Goal: Task Accomplishment & Management: Manage account settings

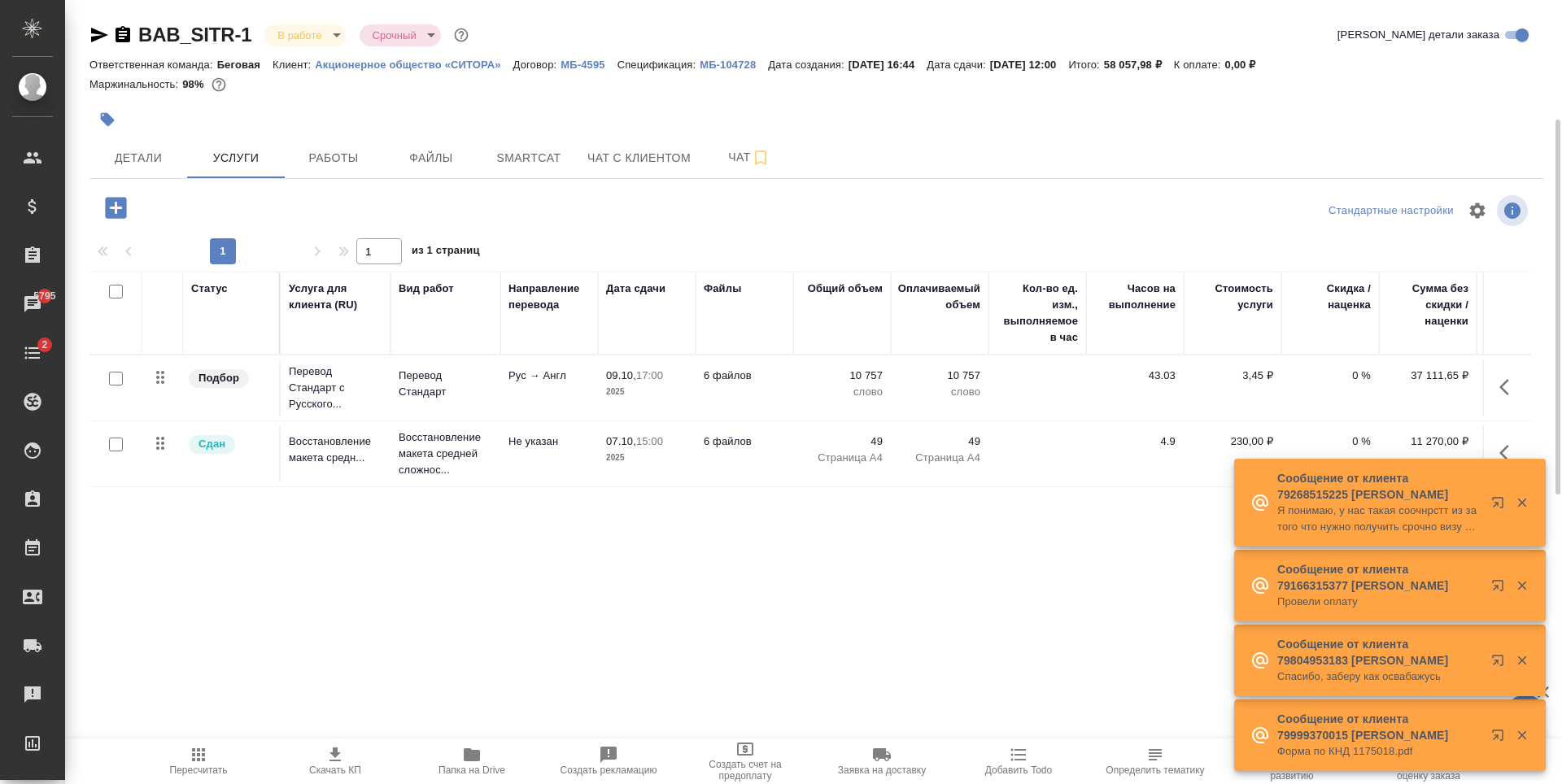
scroll to position [81, 0]
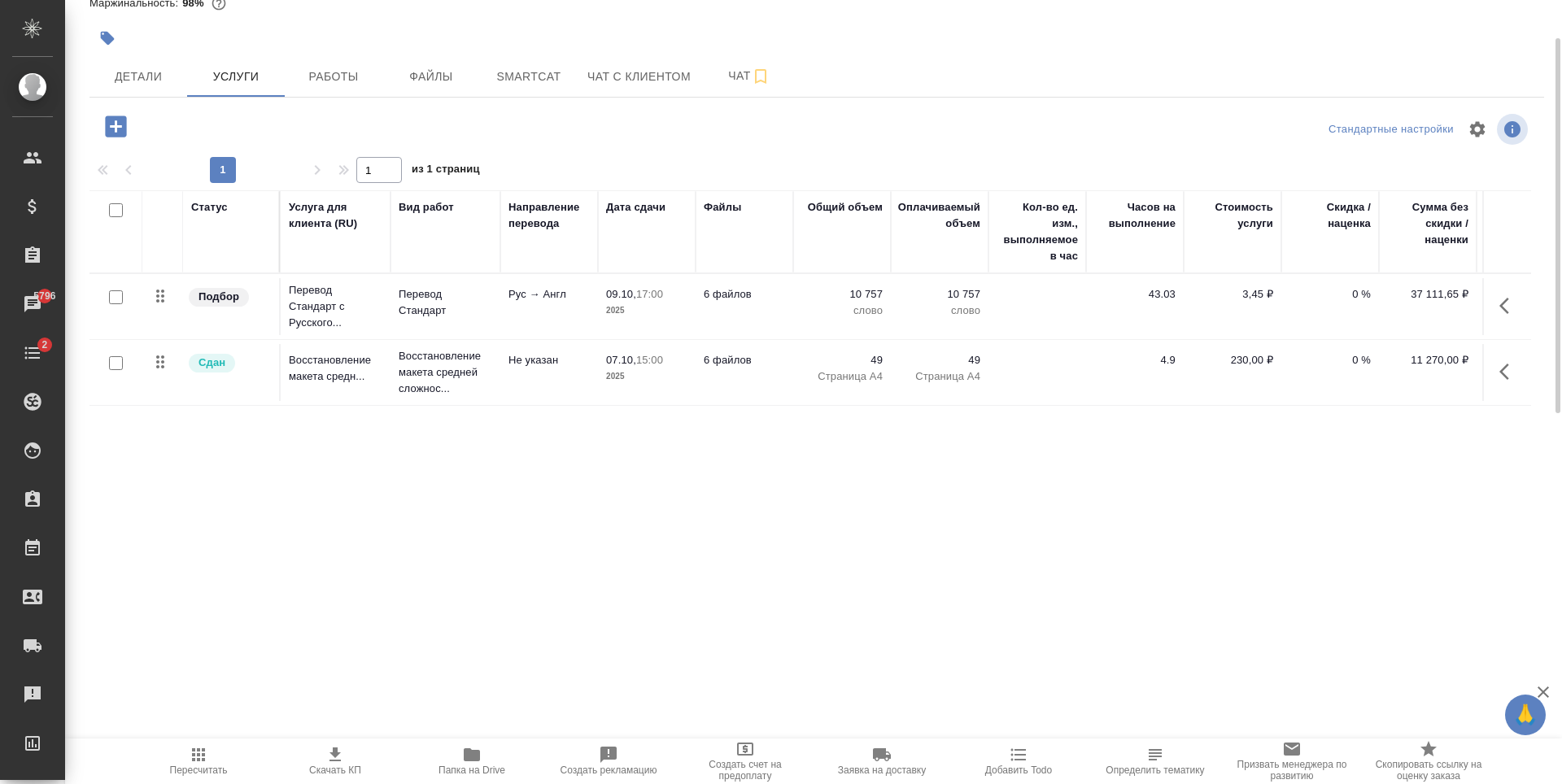
click at [113, 122] on icon "button" at bounding box center [115, 125] width 21 height 21
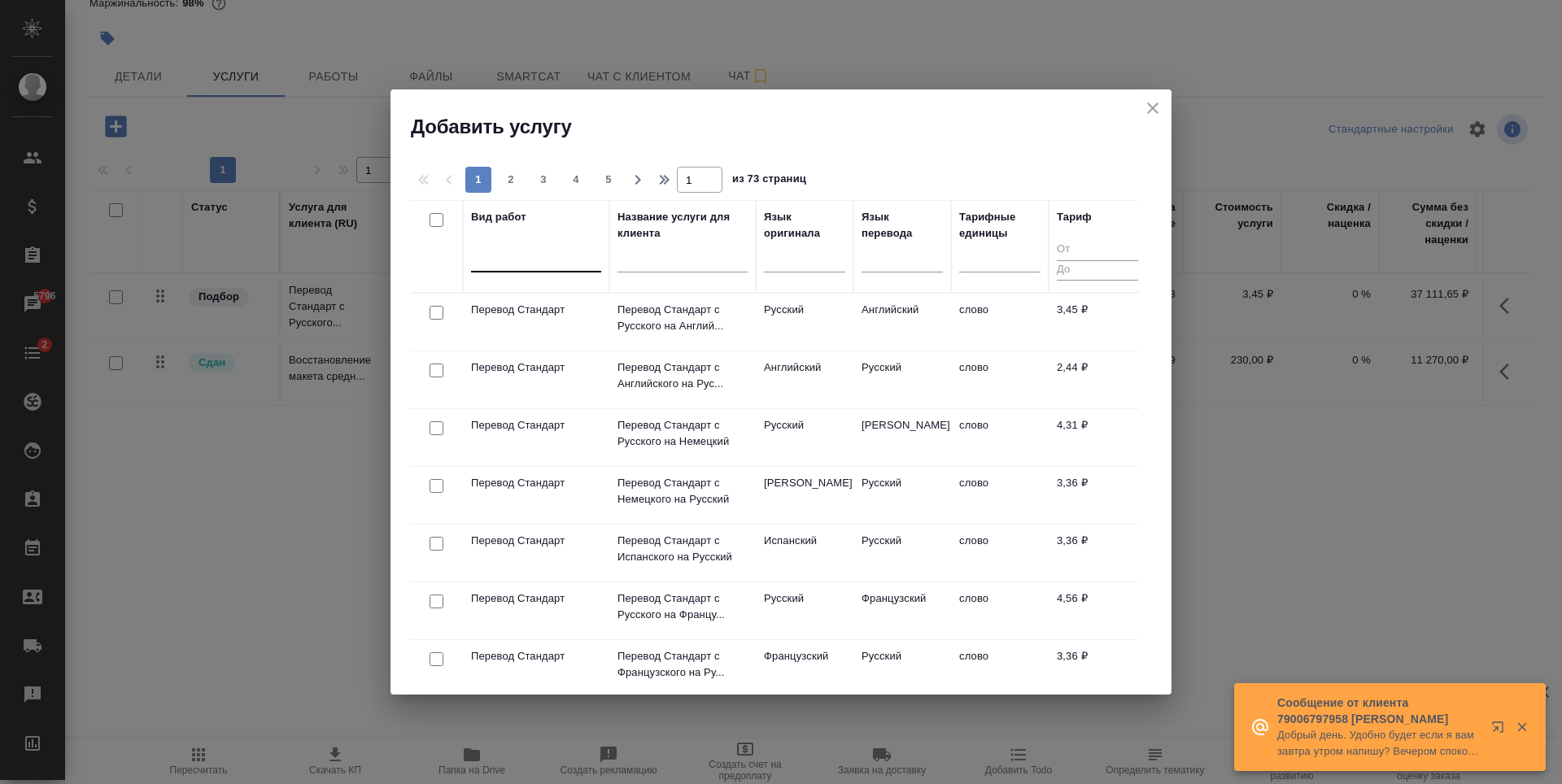
click at [525, 254] on div at bounding box center [536, 256] width 130 height 24
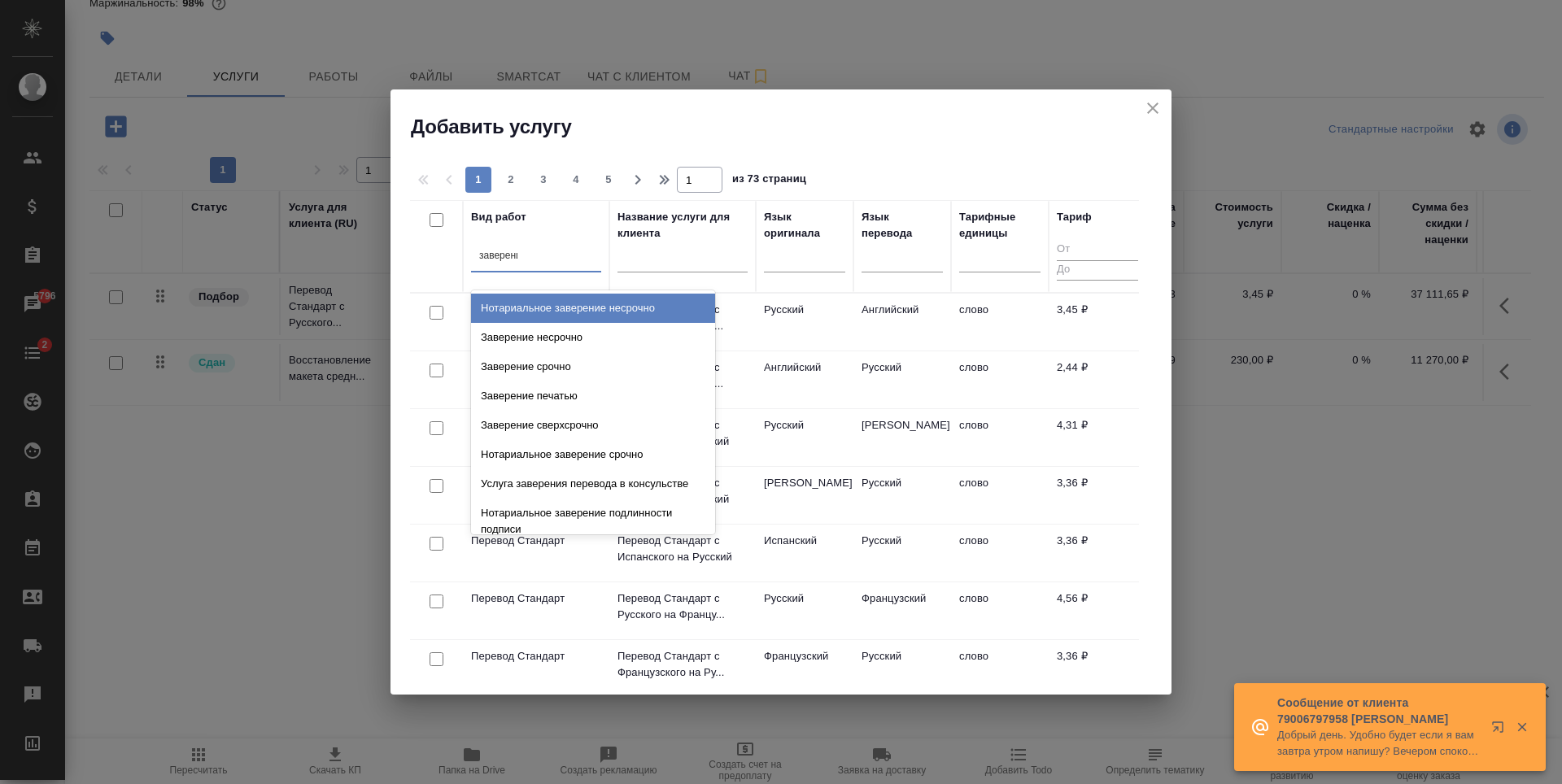
type input "заверение"
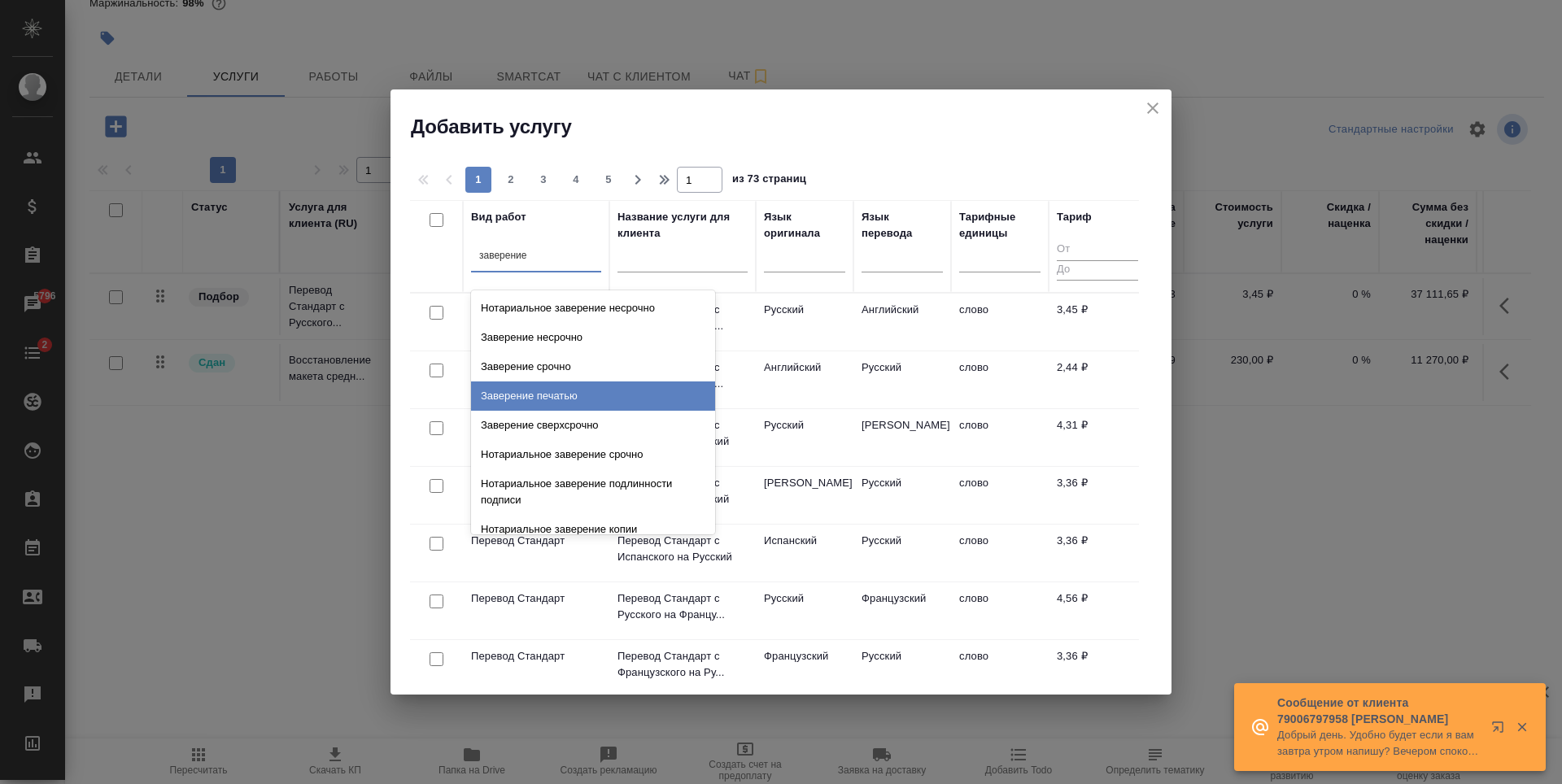
click at [601, 402] on div "Заверение печатью" at bounding box center [593, 396] width 244 height 29
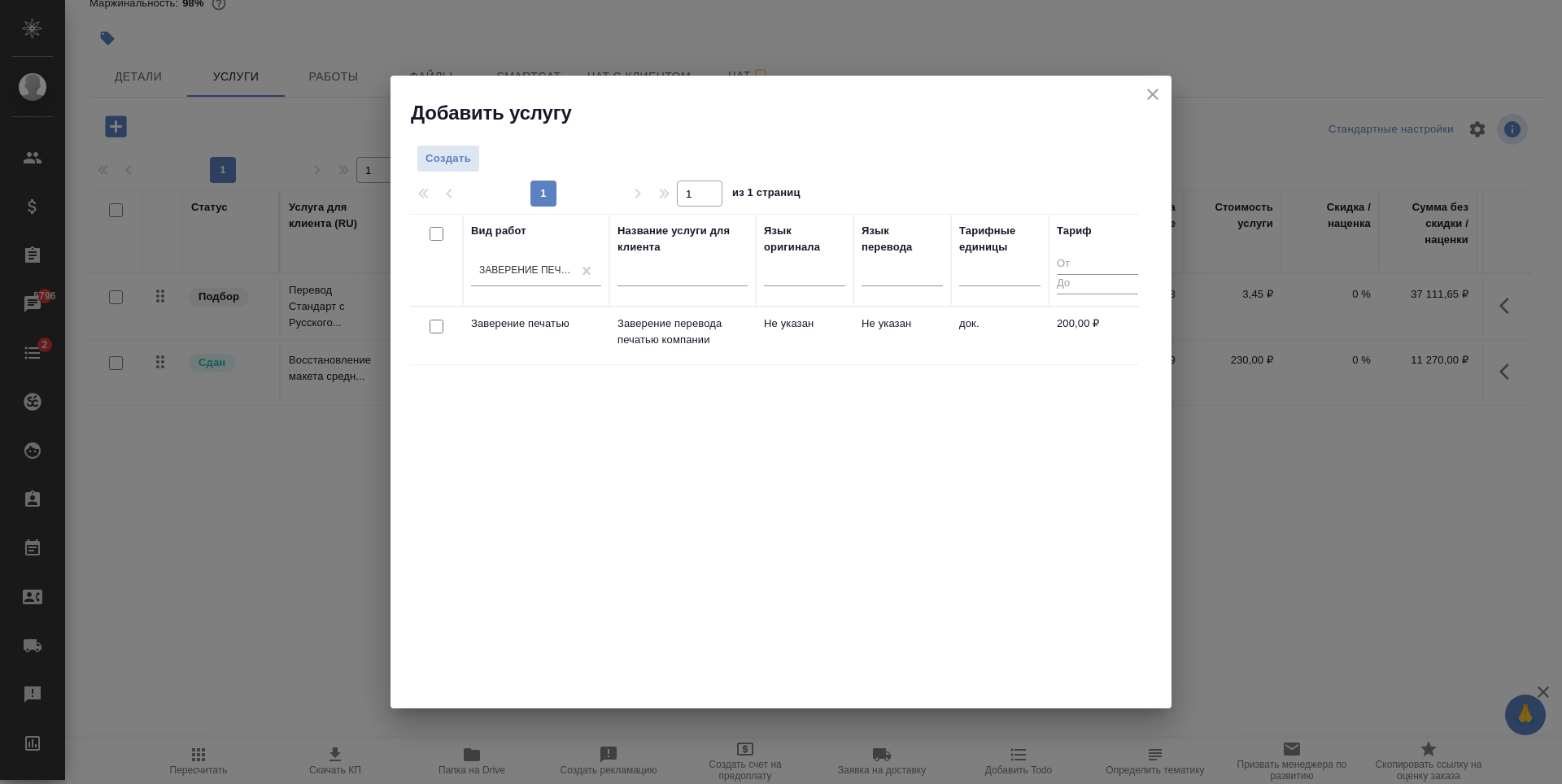
click at [1153, 78] on div "Добавить услугу" at bounding box center [781, 101] width 781 height 50
click at [1153, 82] on button "close" at bounding box center [1152, 94] width 25 height 25
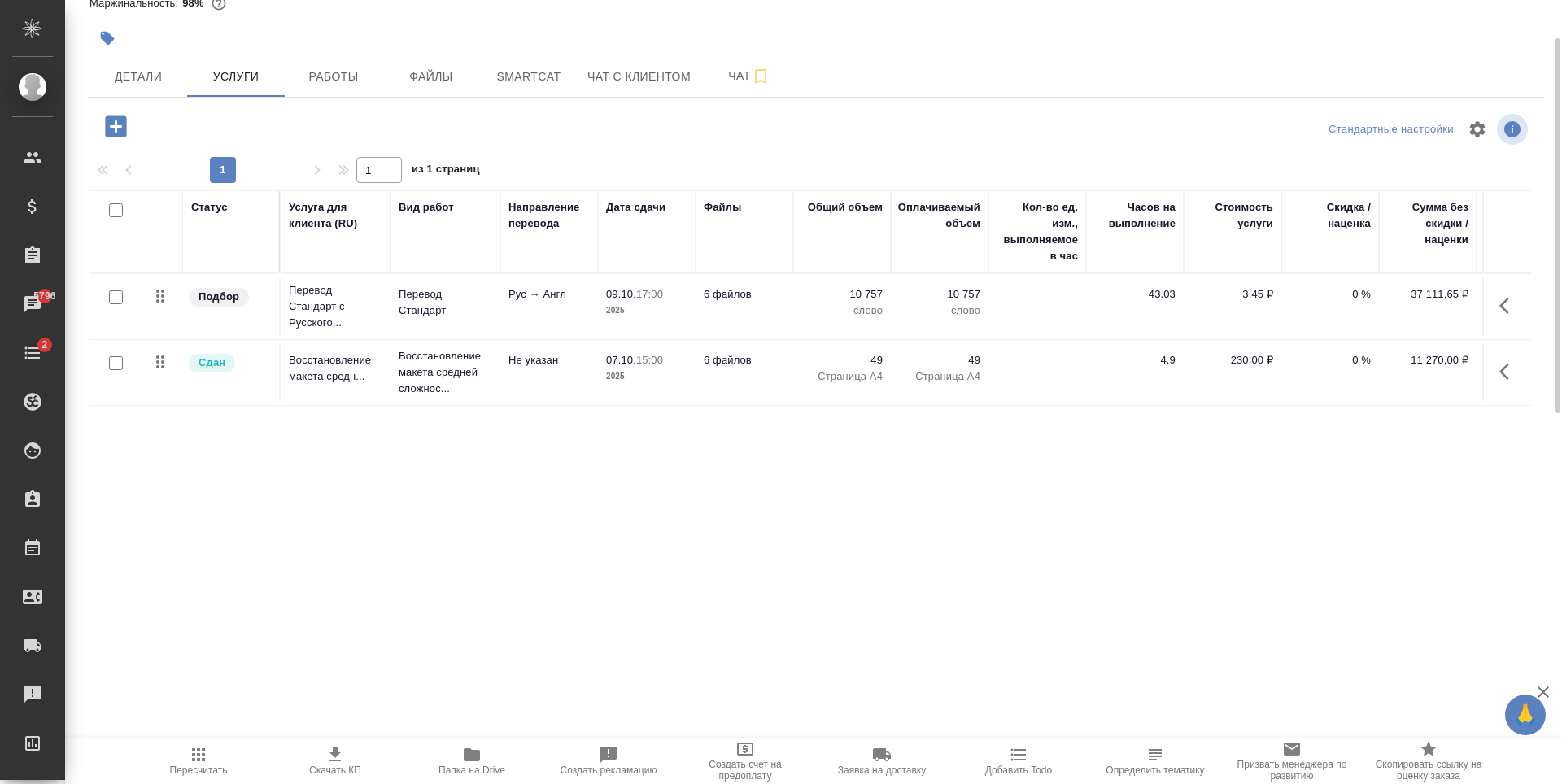
scroll to position [0, 0]
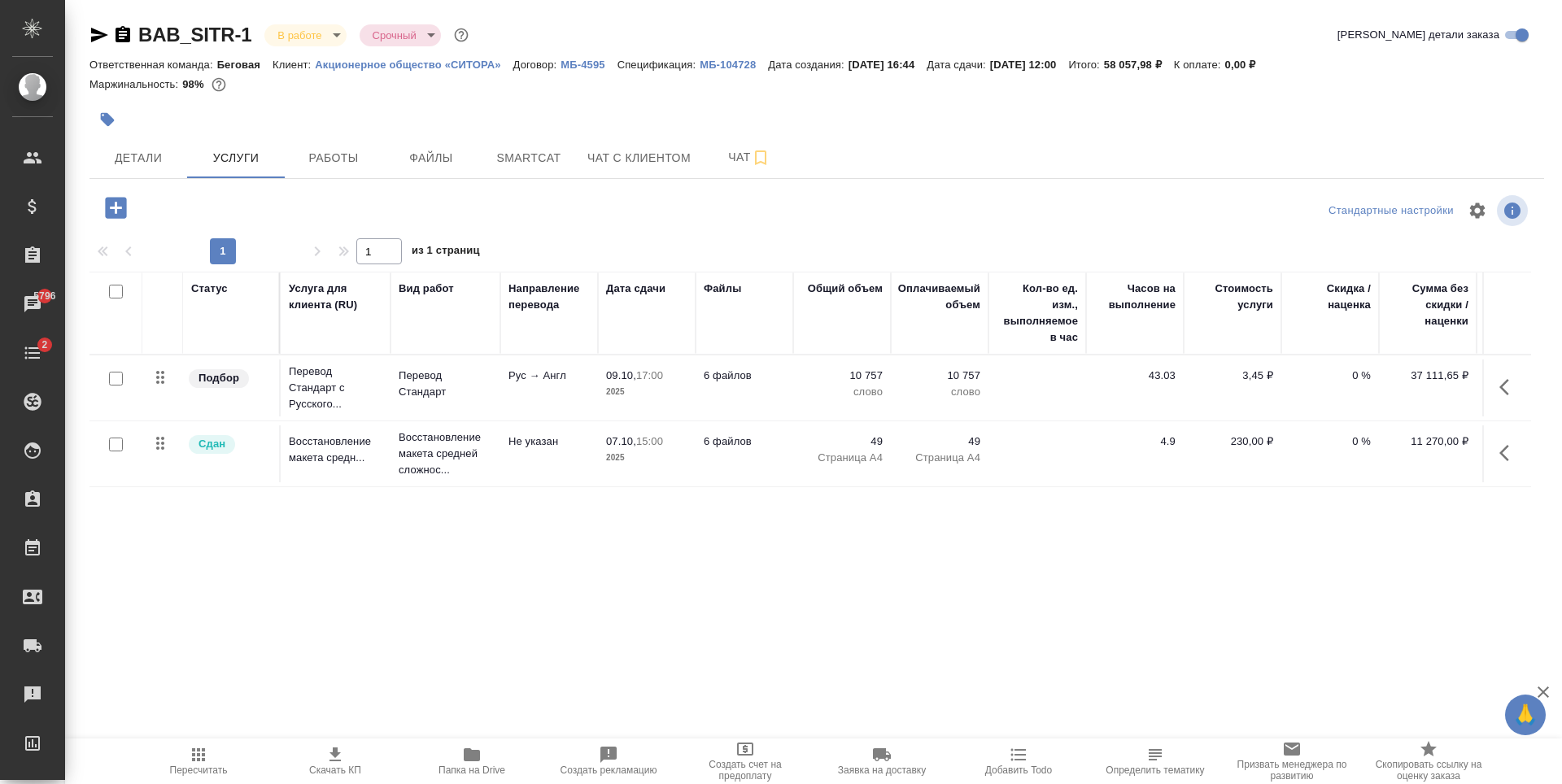
click at [726, 61] on p "МБ-104728" at bounding box center [734, 64] width 69 height 12
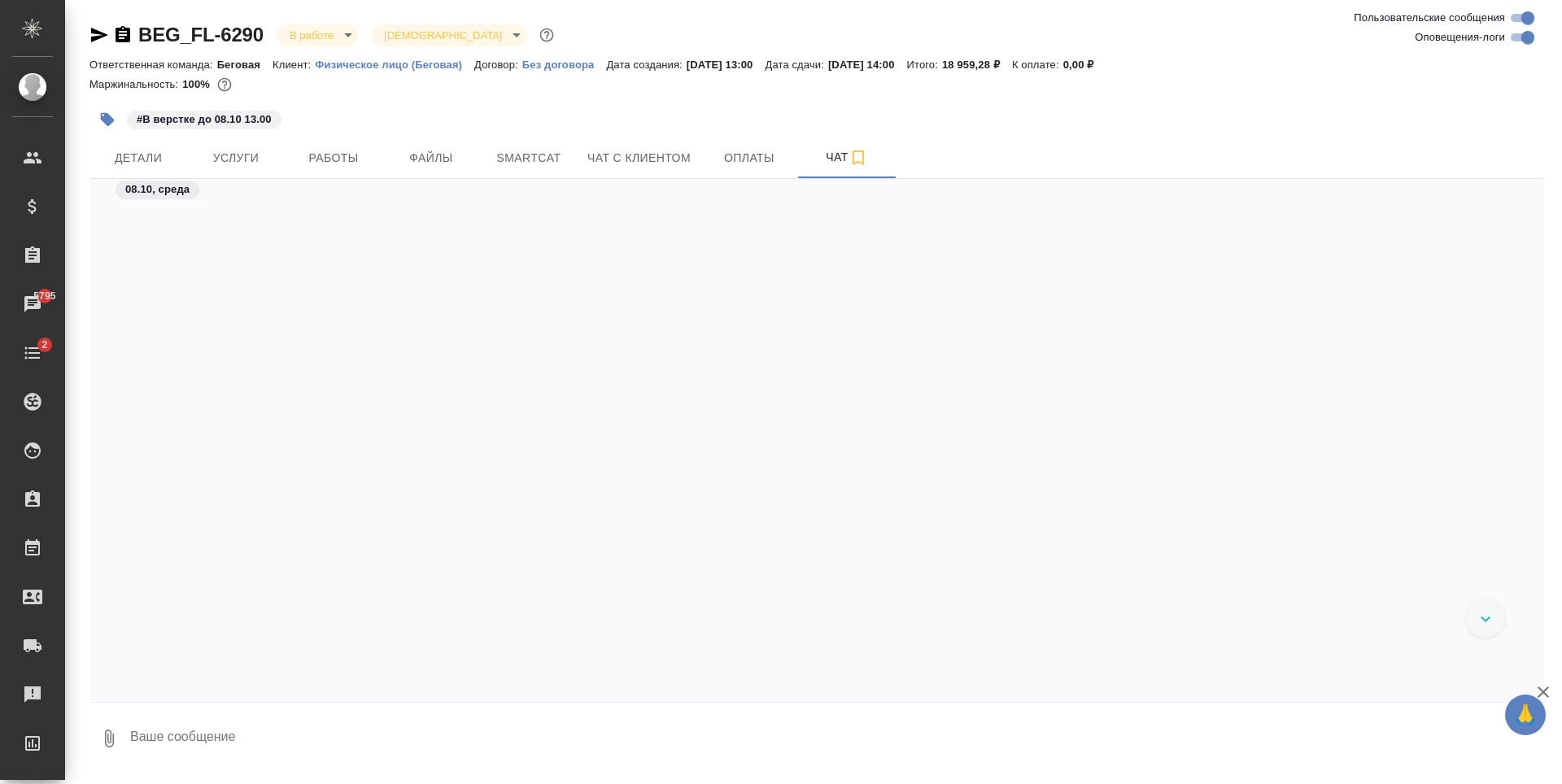
scroll to position [5332, 0]
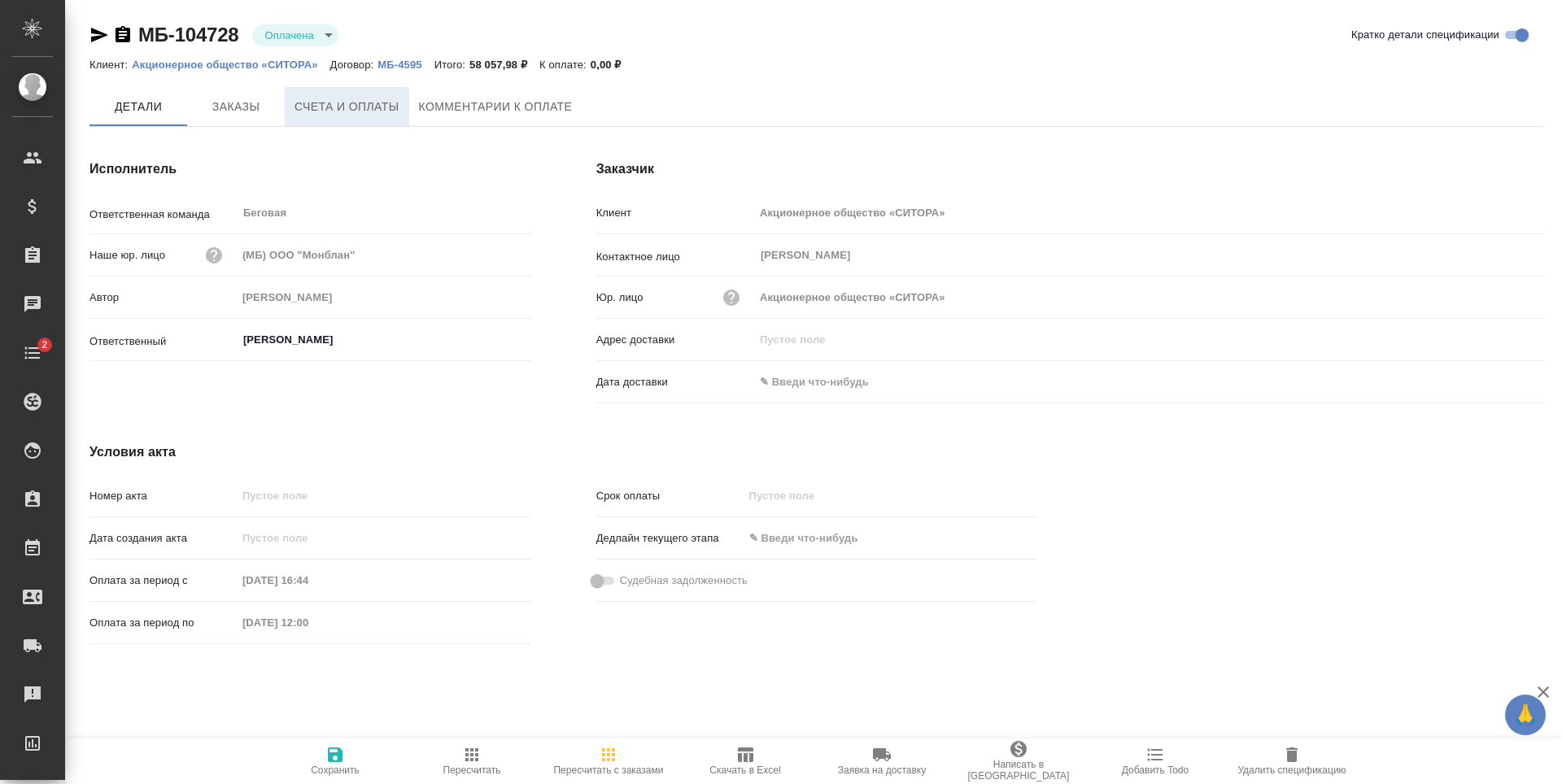
click at [390, 106] on span "Счета и оплаты" at bounding box center [347, 107] width 105 height 20
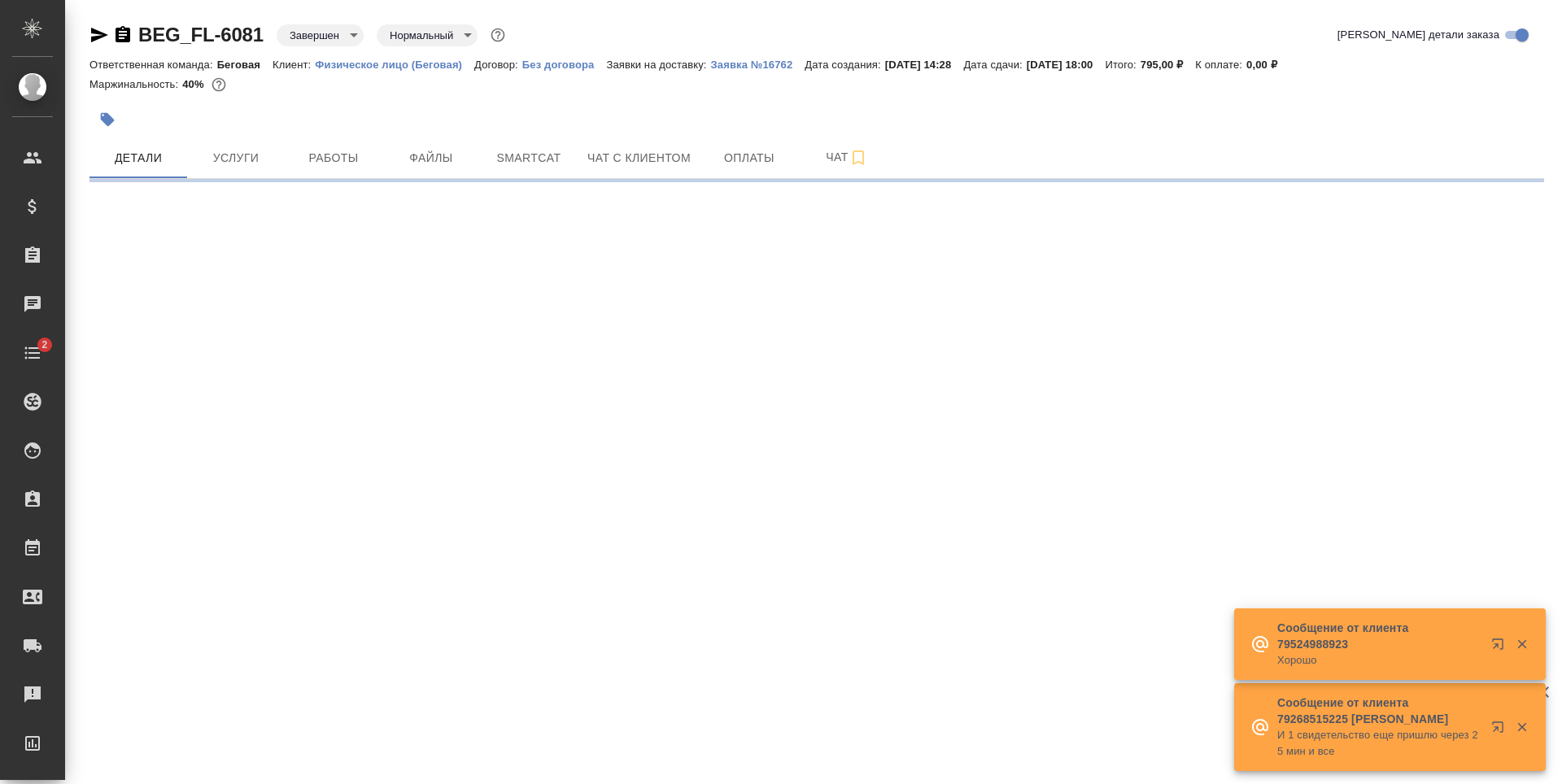
select select "RU"
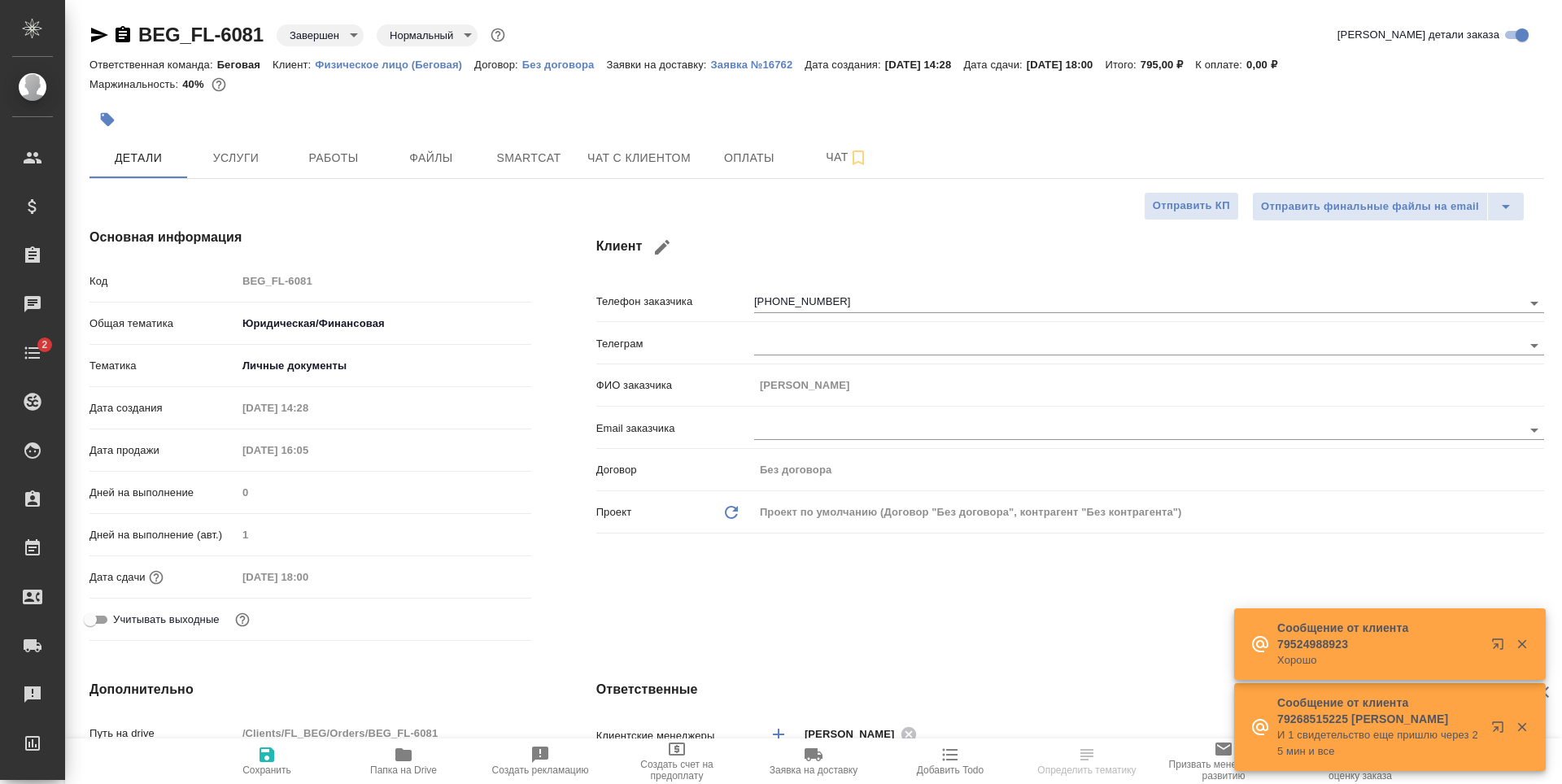
type textarea "x"
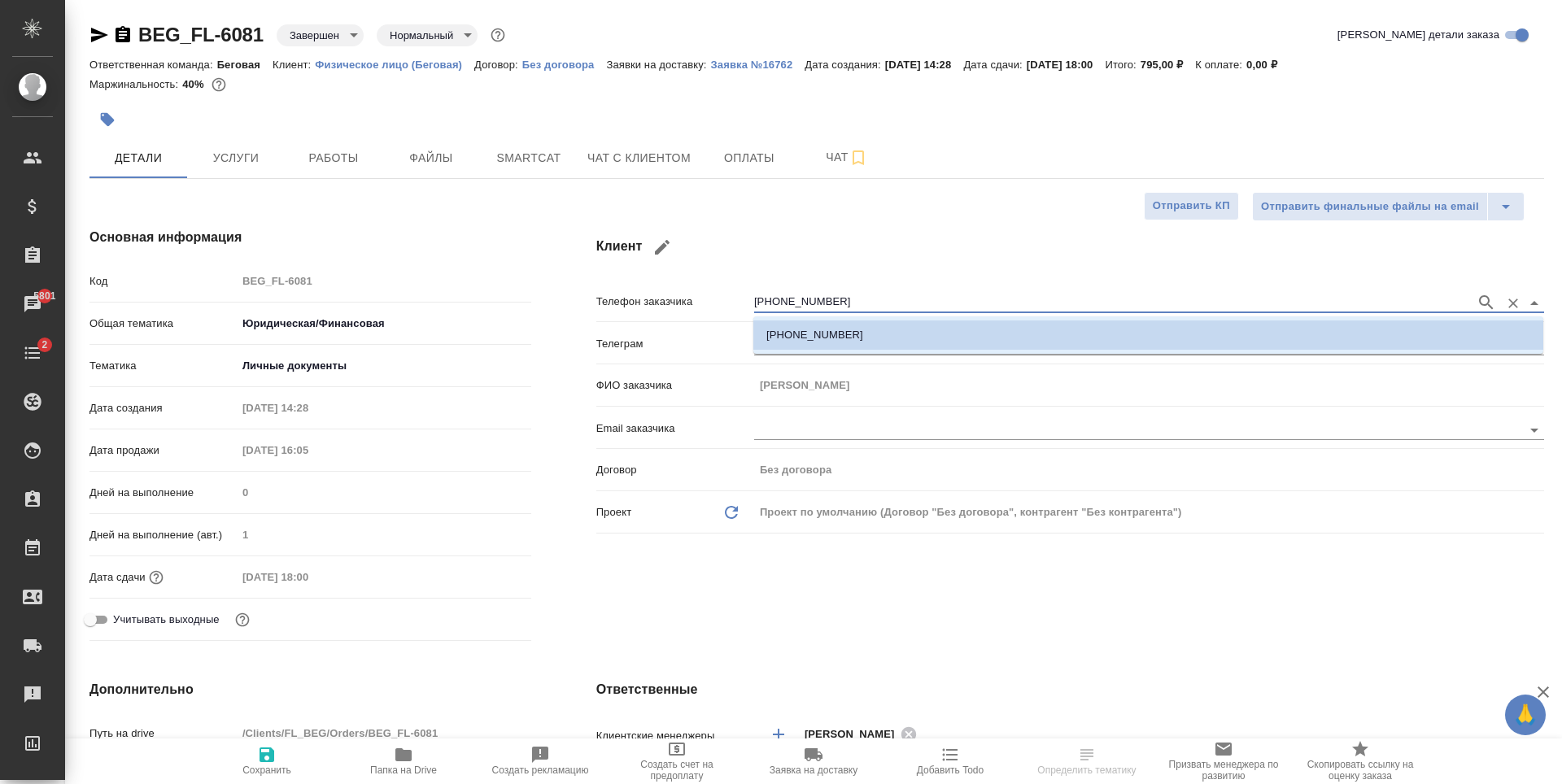
drag, startPoint x: 833, startPoint y: 300, endPoint x: 742, endPoint y: 297, distance: 91.0
click at [742, 297] on div "Телефон заказчика +79001413378" at bounding box center [1071, 300] width 948 height 28
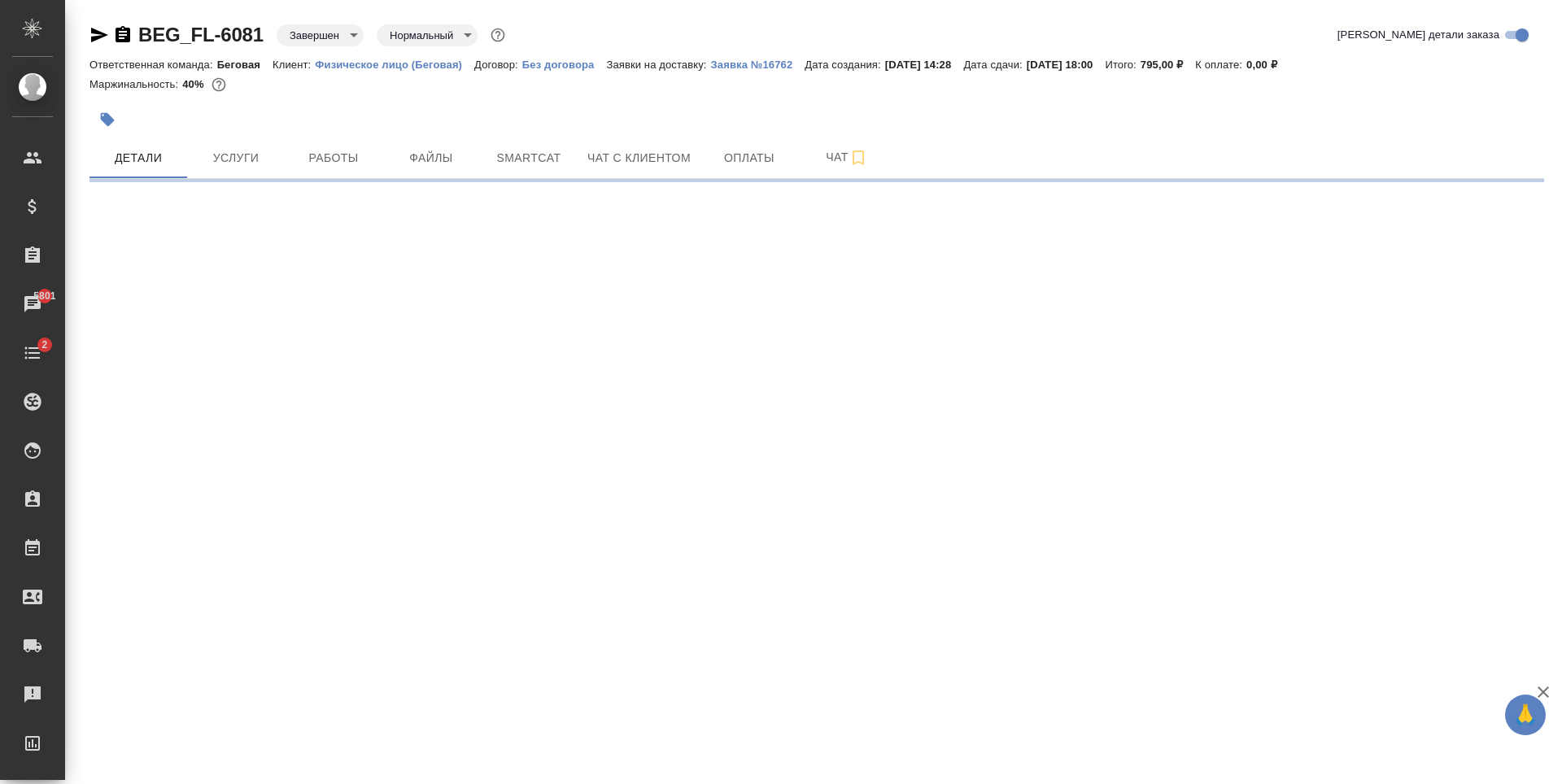
select select "RU"
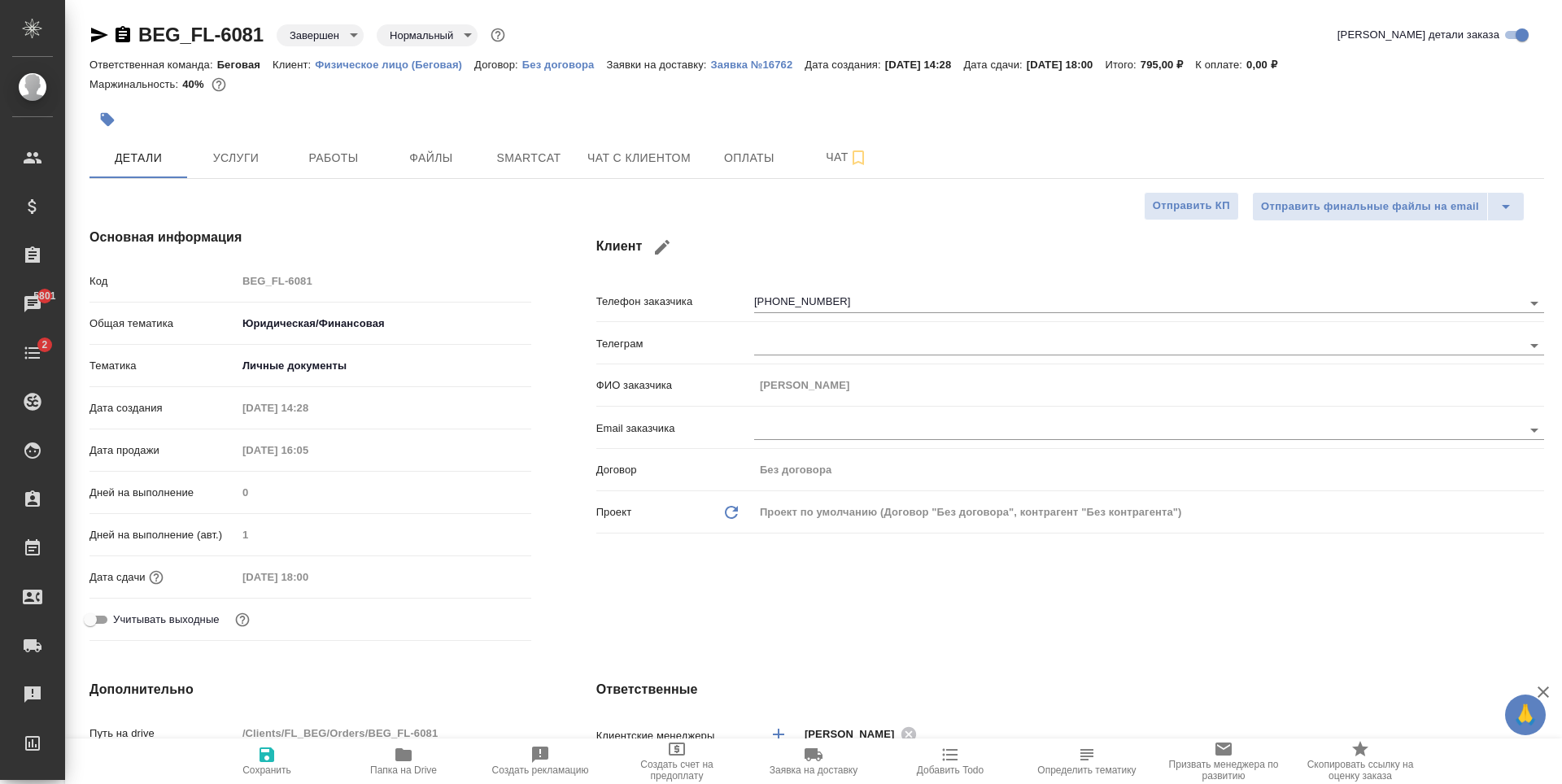
type textarea "x"
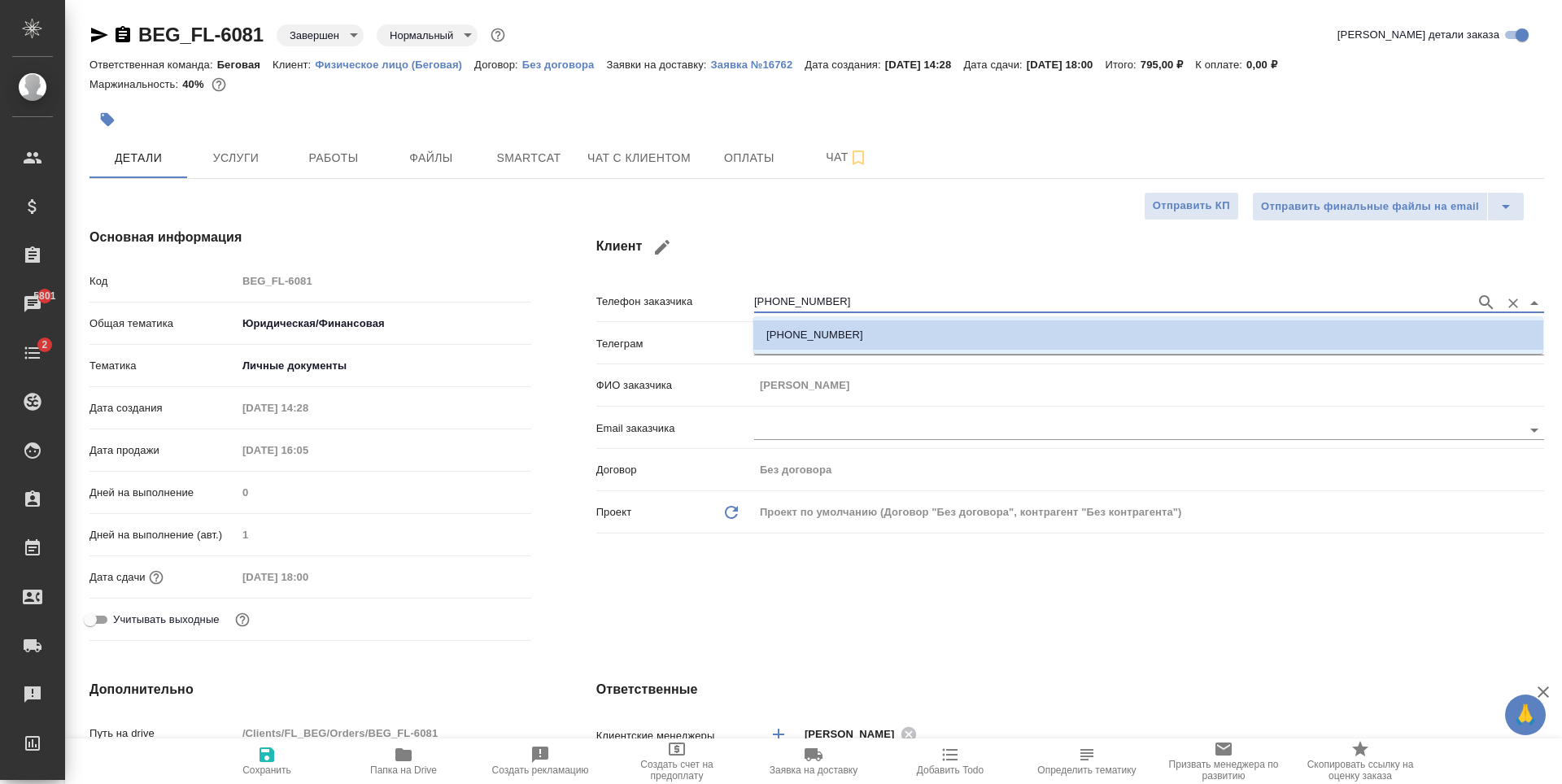
click at [803, 305] on input "[PHONE_NUMBER]" at bounding box center [1111, 302] width 714 height 19
click at [645, 173] on button "Чат с клиентом" at bounding box center [639, 157] width 123 height 40
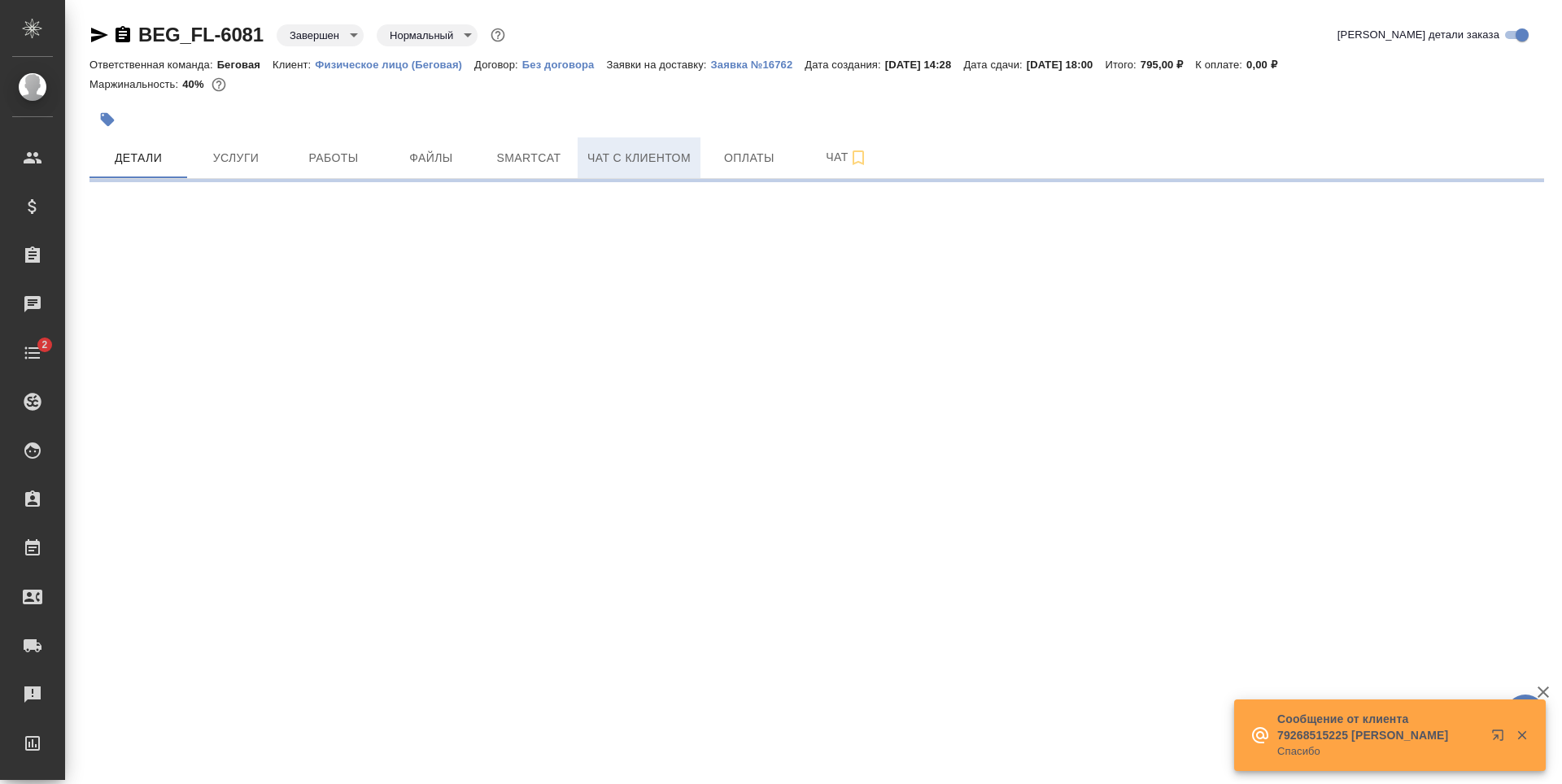
select select "RU"
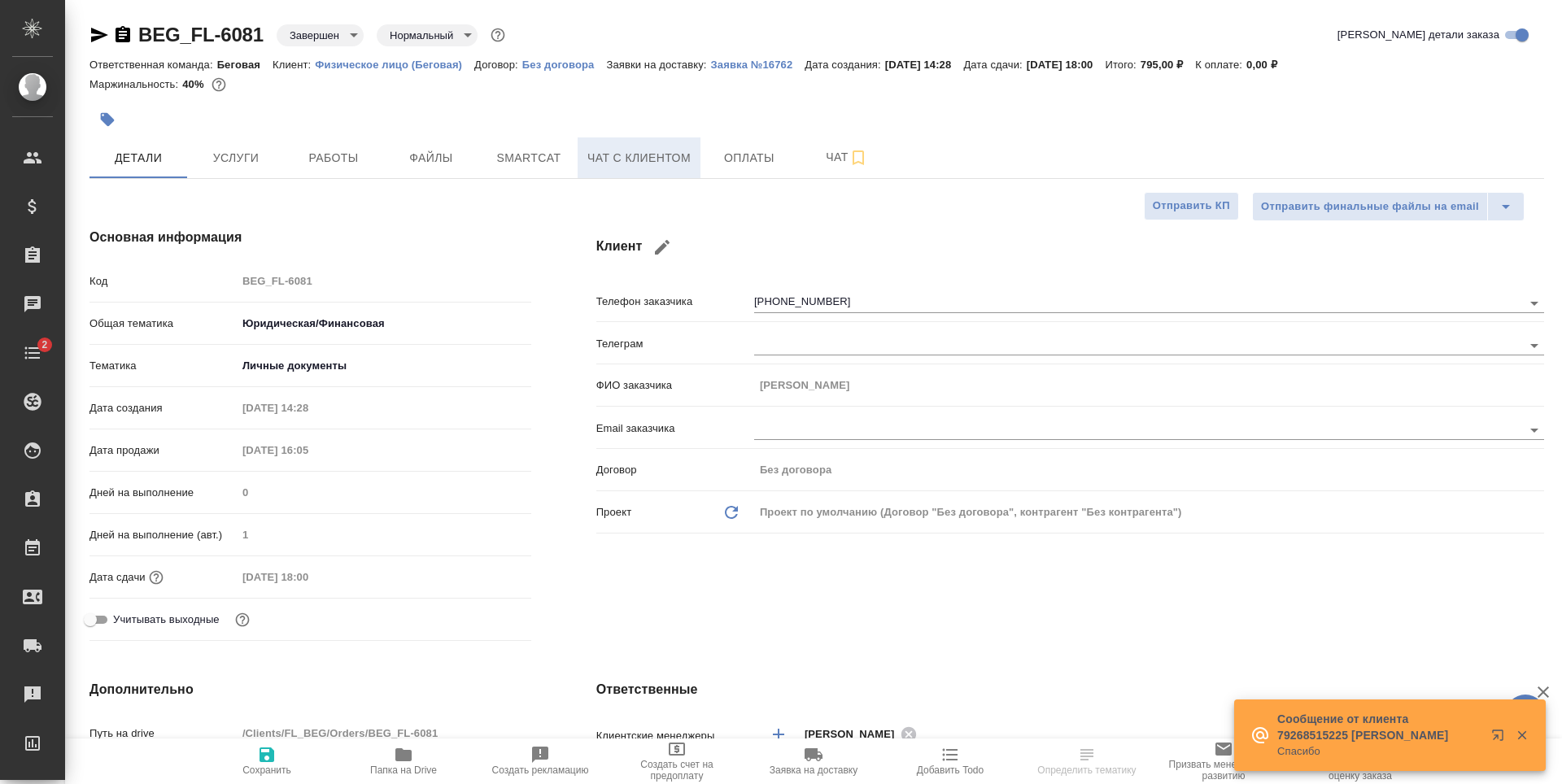
type textarea "x"
click at [661, 161] on span "Чат с клиентом" at bounding box center [639, 158] width 103 height 20
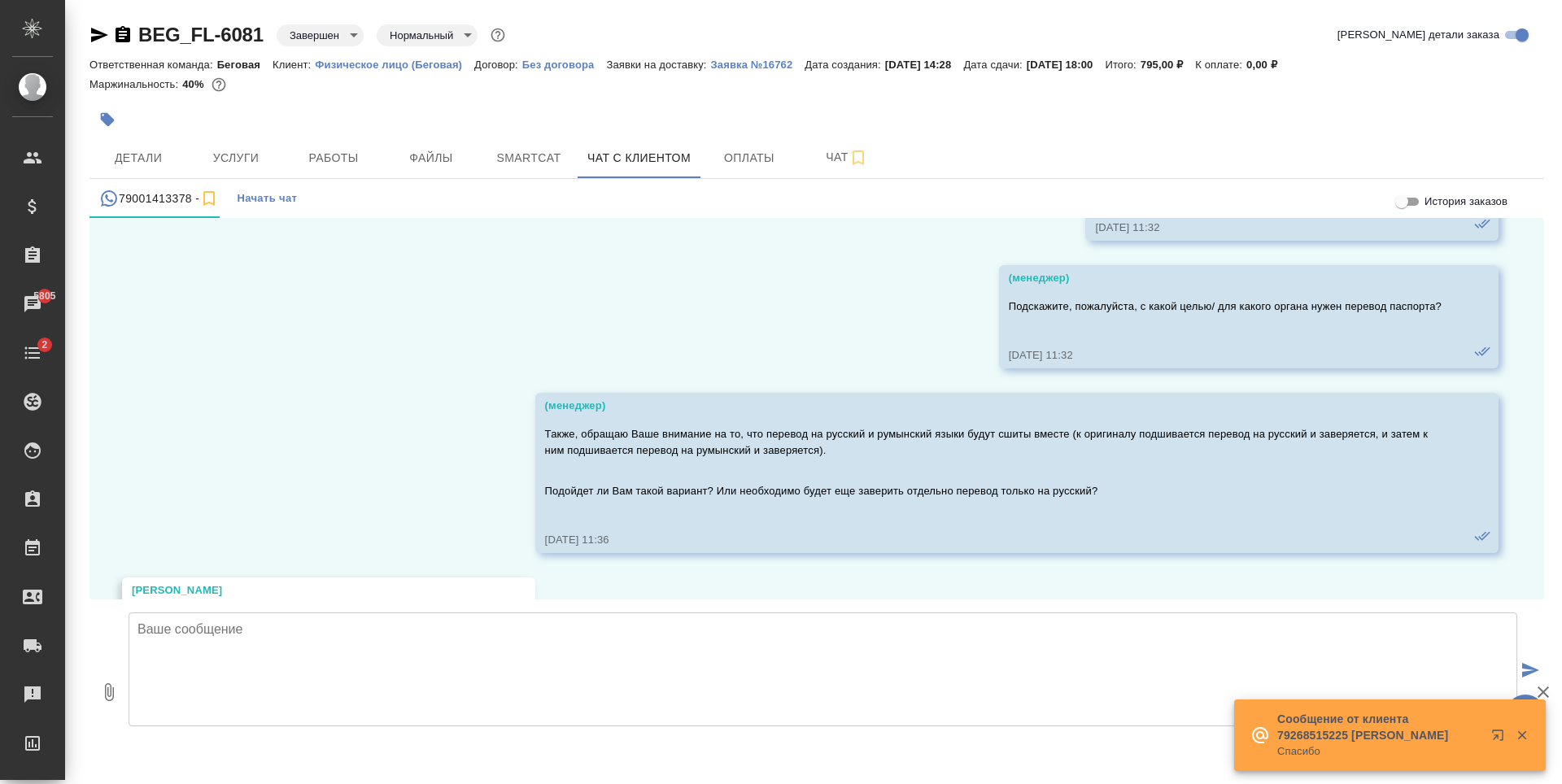
scroll to position [94287, 0]
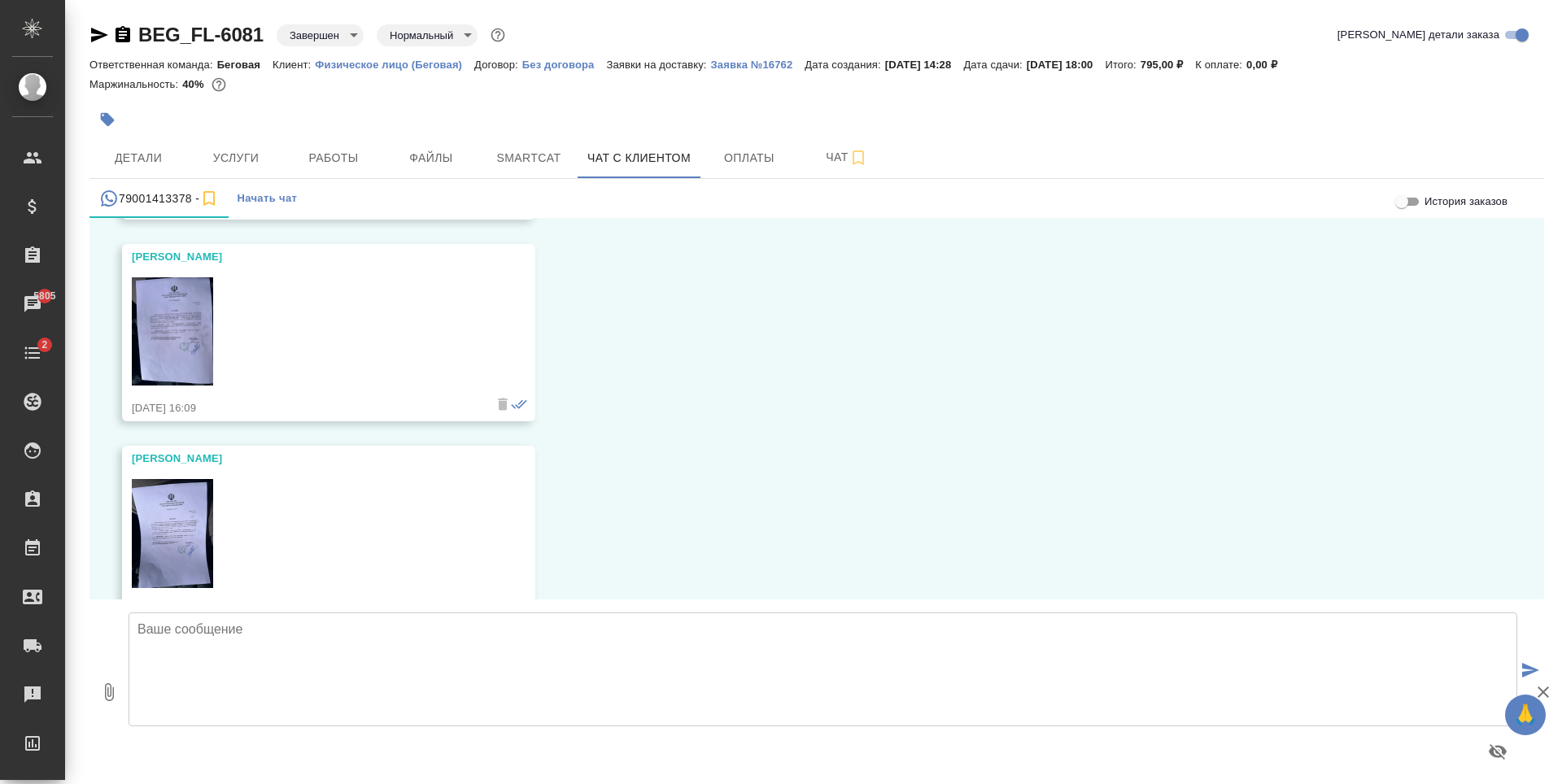
click at [577, 641] on textarea at bounding box center [823, 669] width 1389 height 113
type textarea "Али, добрый день!"
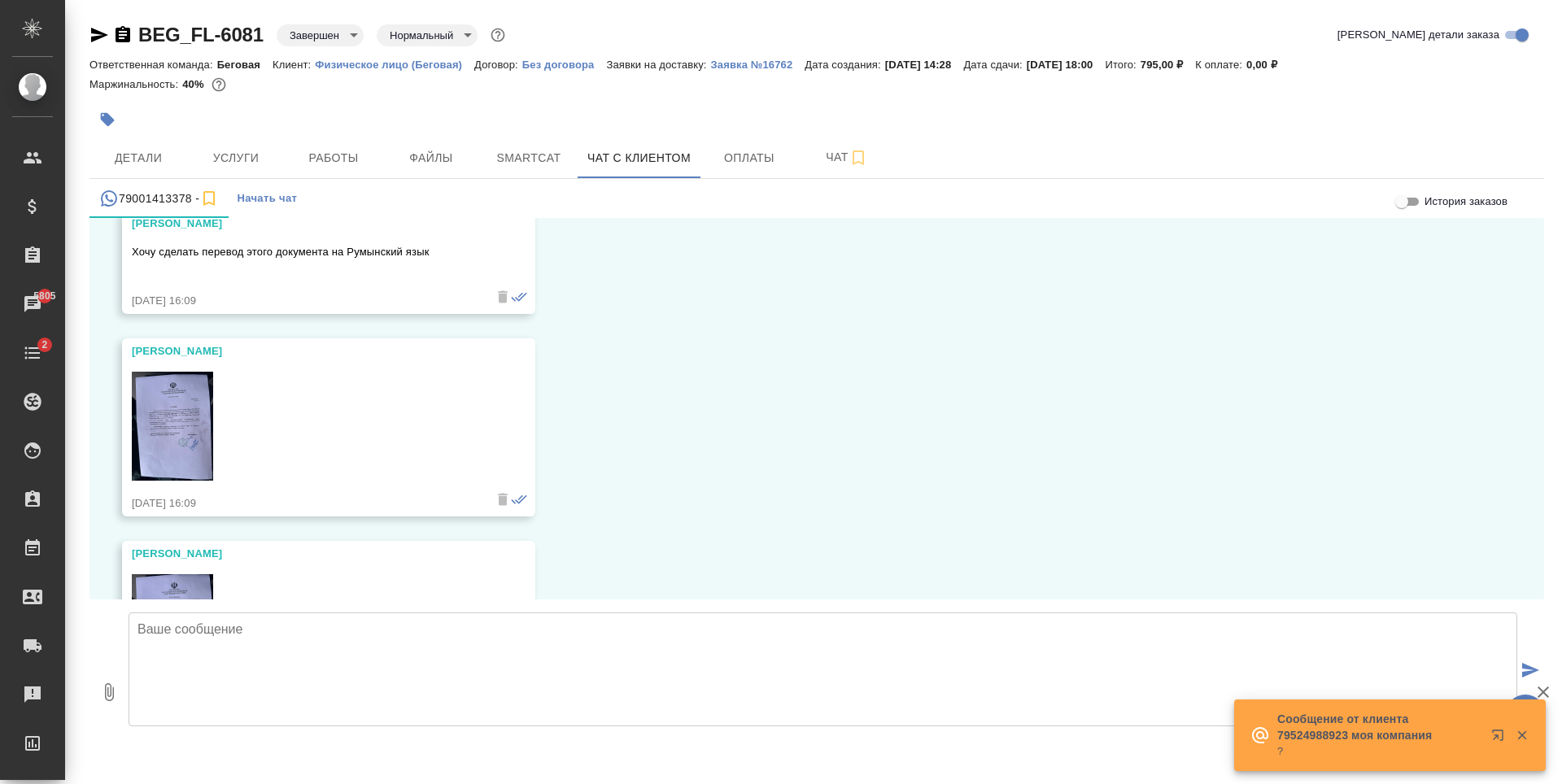
scroll to position [94124, 0]
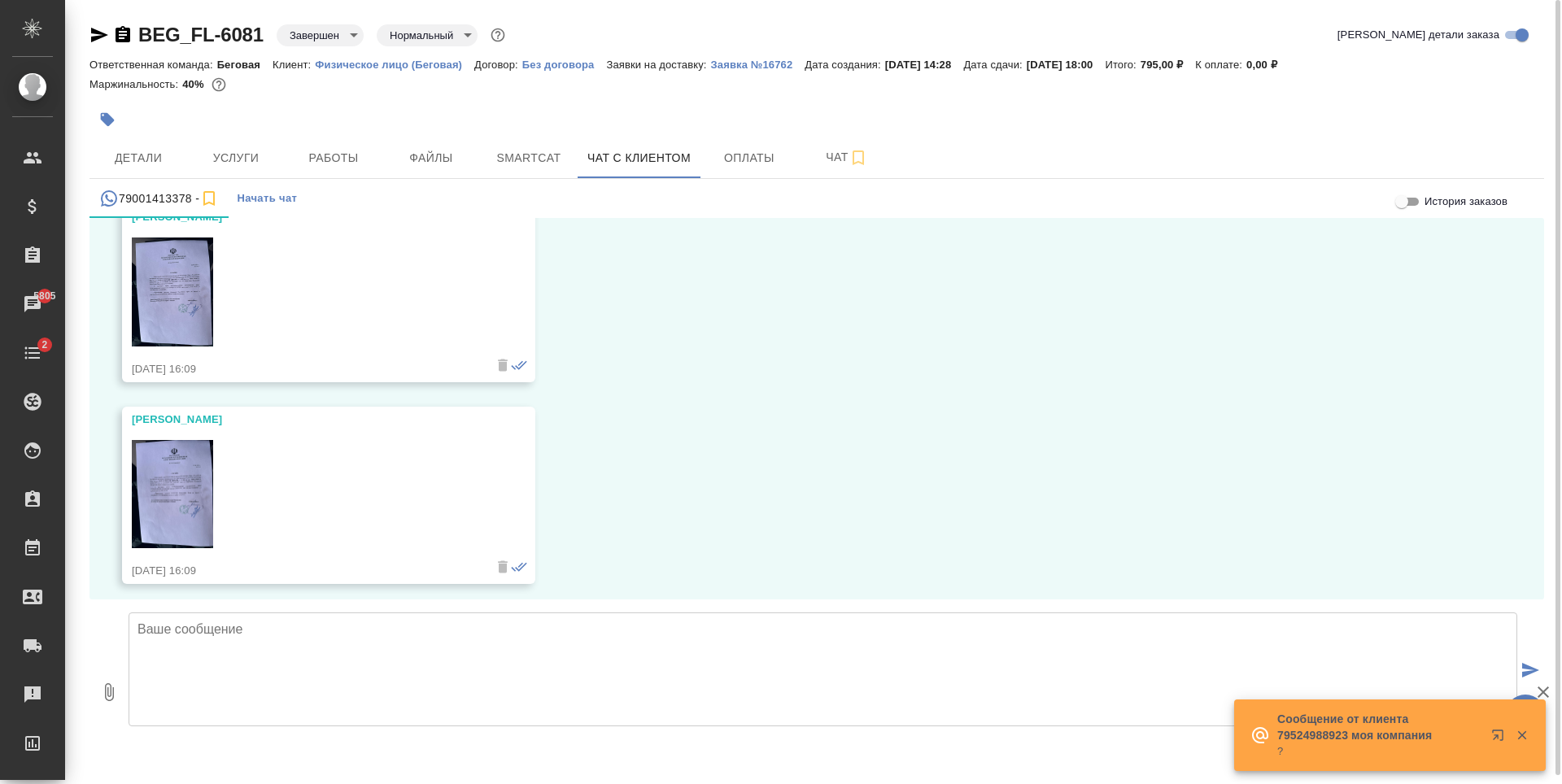
click at [774, 327] on div "02.08, пятница Ali Здравствуйте 02.08.24, 13:15 Ali Перевод готов ? 02.08.24, 1…" at bounding box center [817, 408] width 1455 height 381
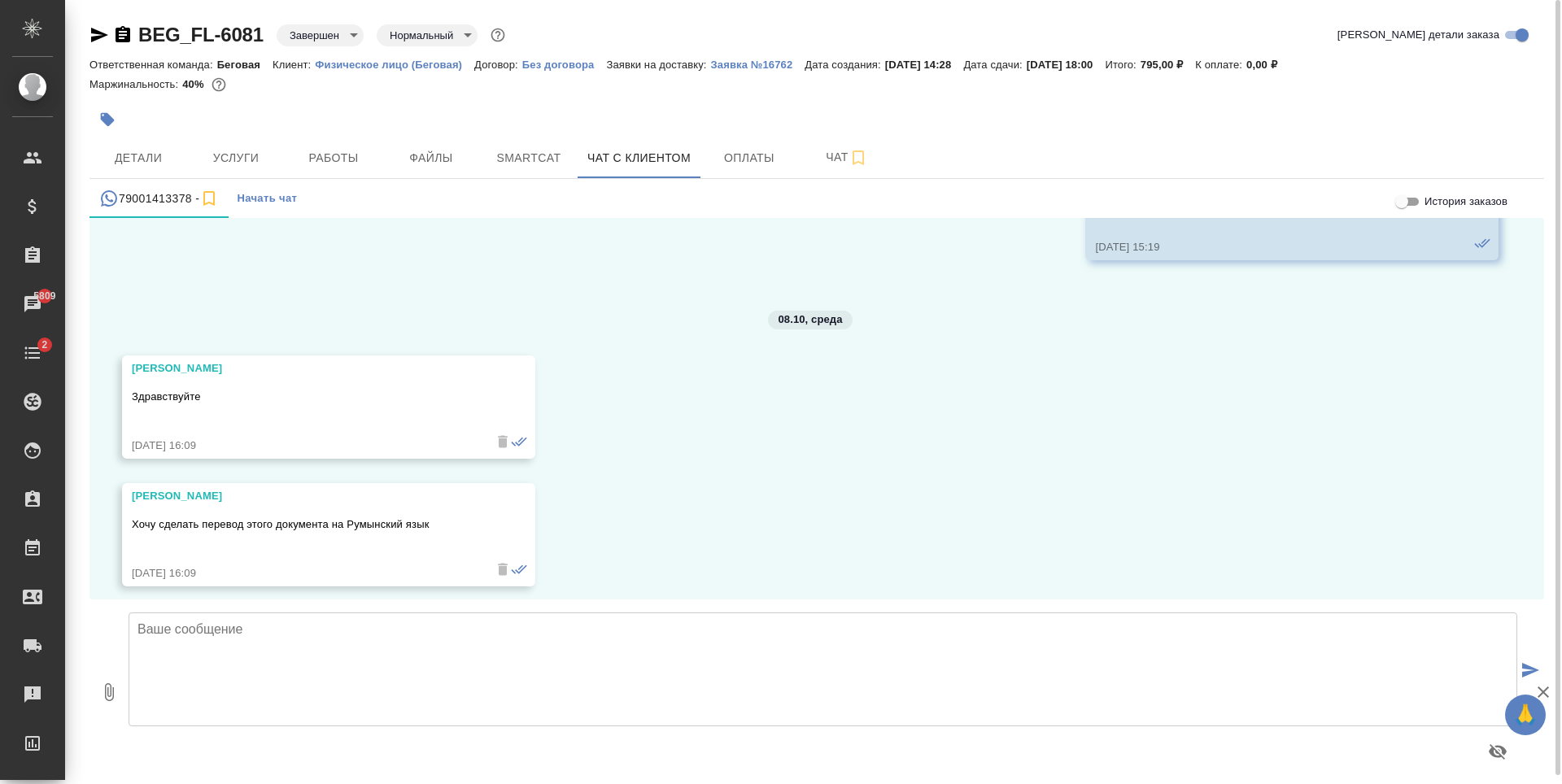
scroll to position [93881, 0]
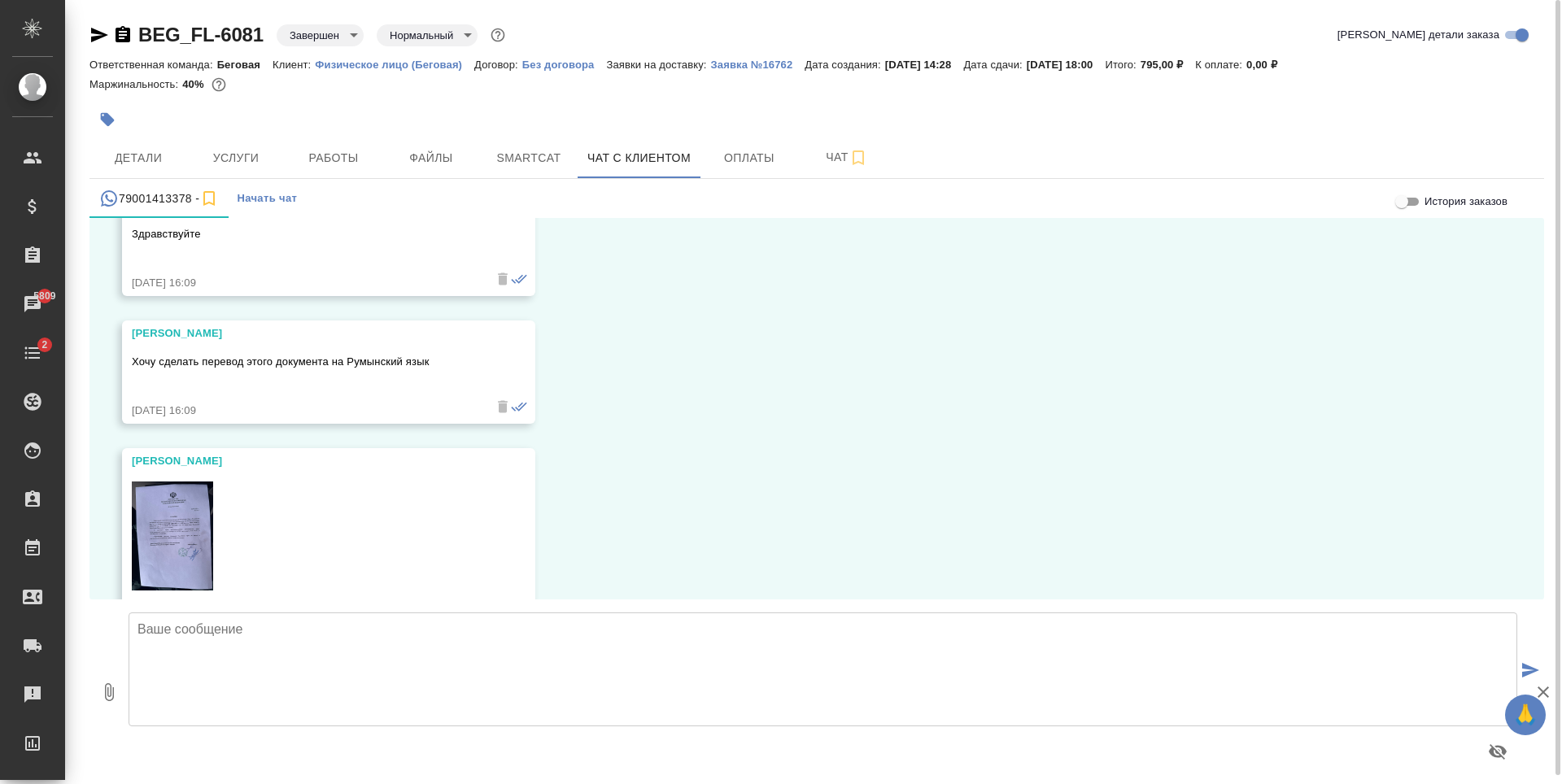
click at [590, 675] on textarea at bounding box center [823, 669] width 1389 height 113
click at [403, 651] on textarea "Али, добрый день! Подскажите, пожалуйста, понадобится ли Вам заверение печатью …" at bounding box center [823, 669] width 1389 height 113
click at [406, 649] on textarea "Али, добрый день! Подскажите, пожалуйста, понадобится ли Вам заверение печатью …" at bounding box center [823, 669] width 1389 height 113
click at [672, 685] on textarea "Али, добрый день! Подскажите, пожалуйста, понадобится ли Вам заверение печатью …" at bounding box center [823, 669] width 1389 height 113
click at [372, 687] on textarea "Али, добрый день! Подскажите, пожалуйста, понадобится ли Вам заверение печатью …" at bounding box center [823, 669] width 1389 height 113
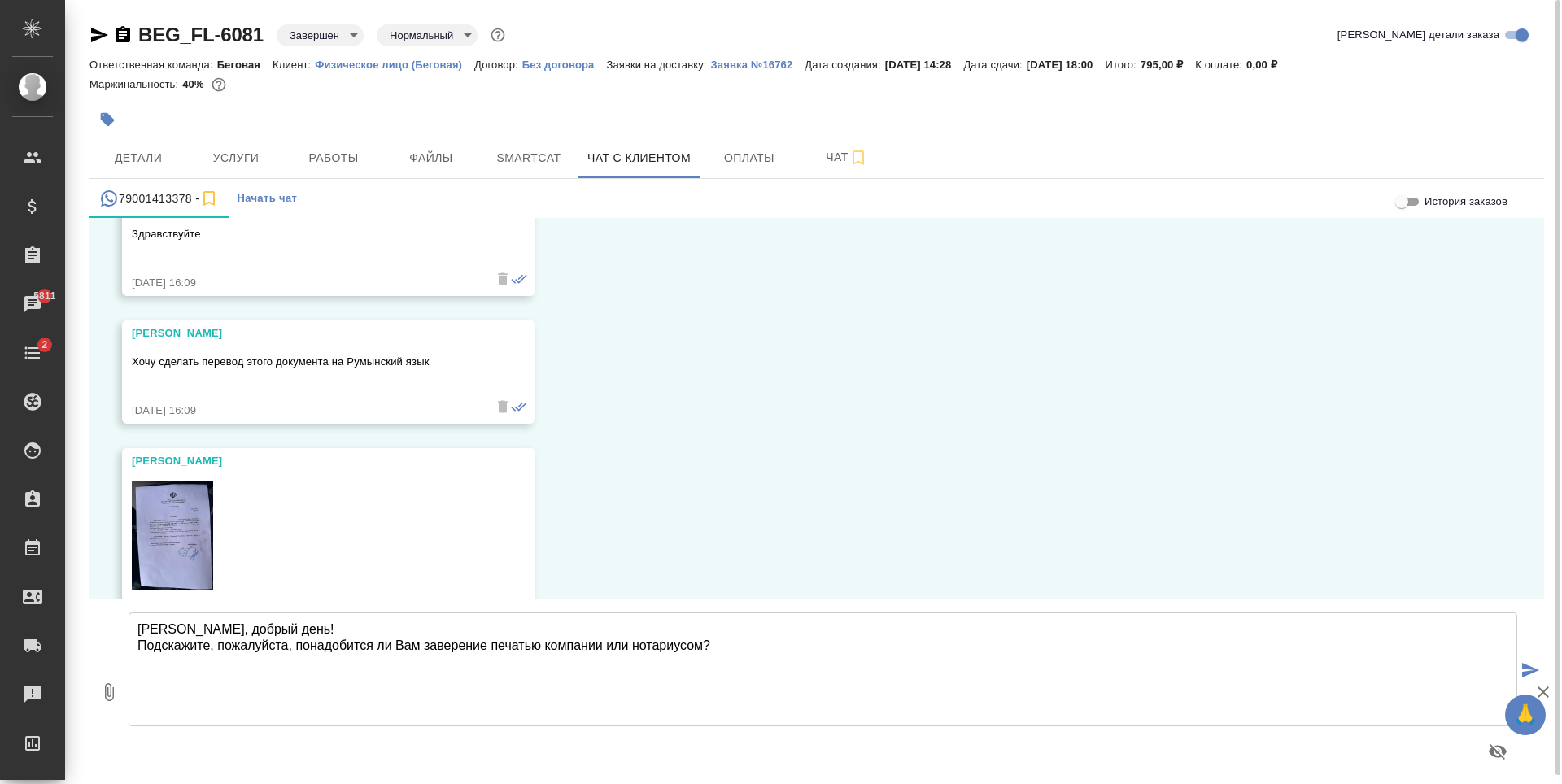
click at [175, 481] on img at bounding box center [172, 535] width 81 height 109
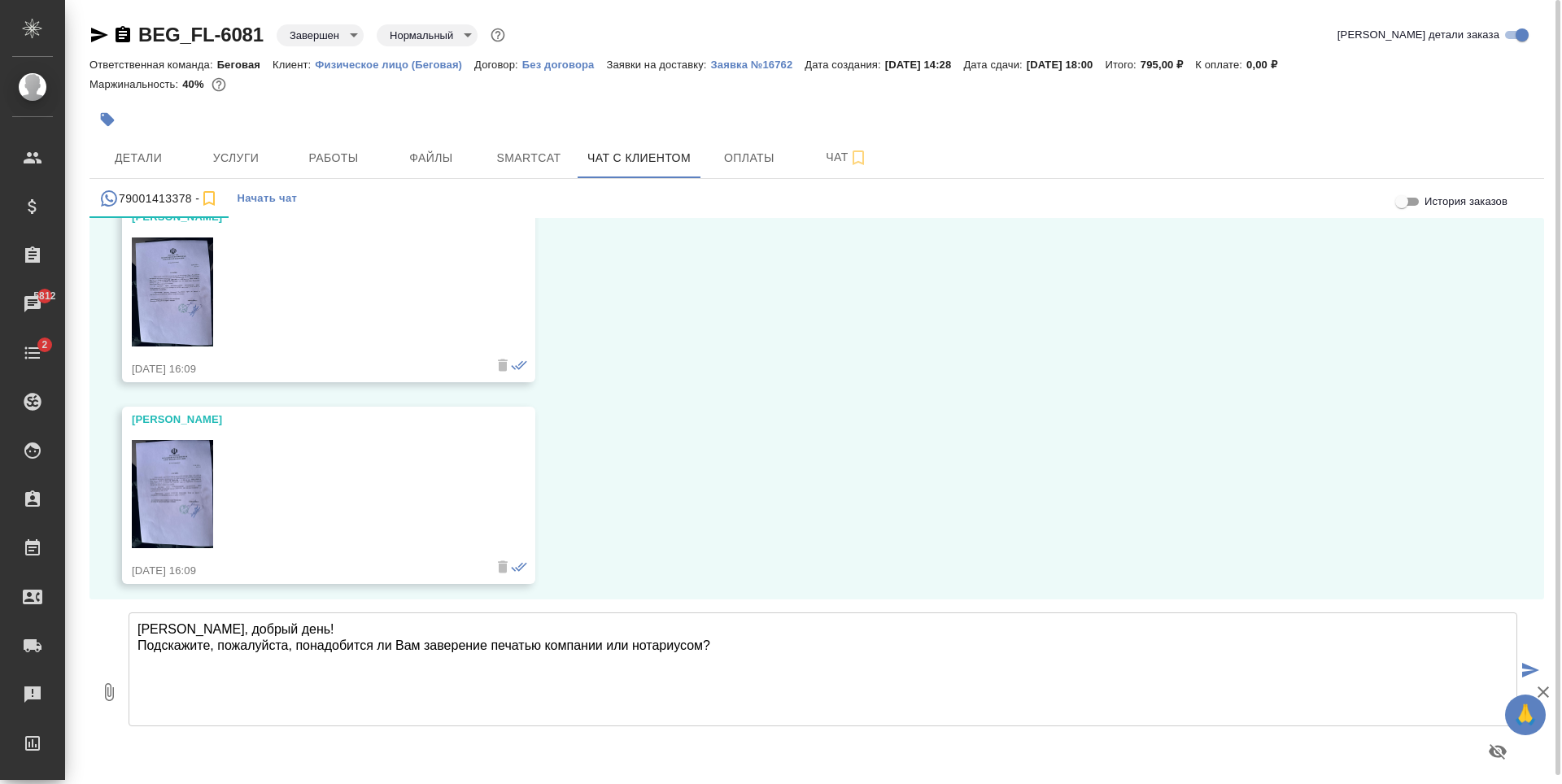
click at [165, 443] on img at bounding box center [172, 494] width 81 height 109
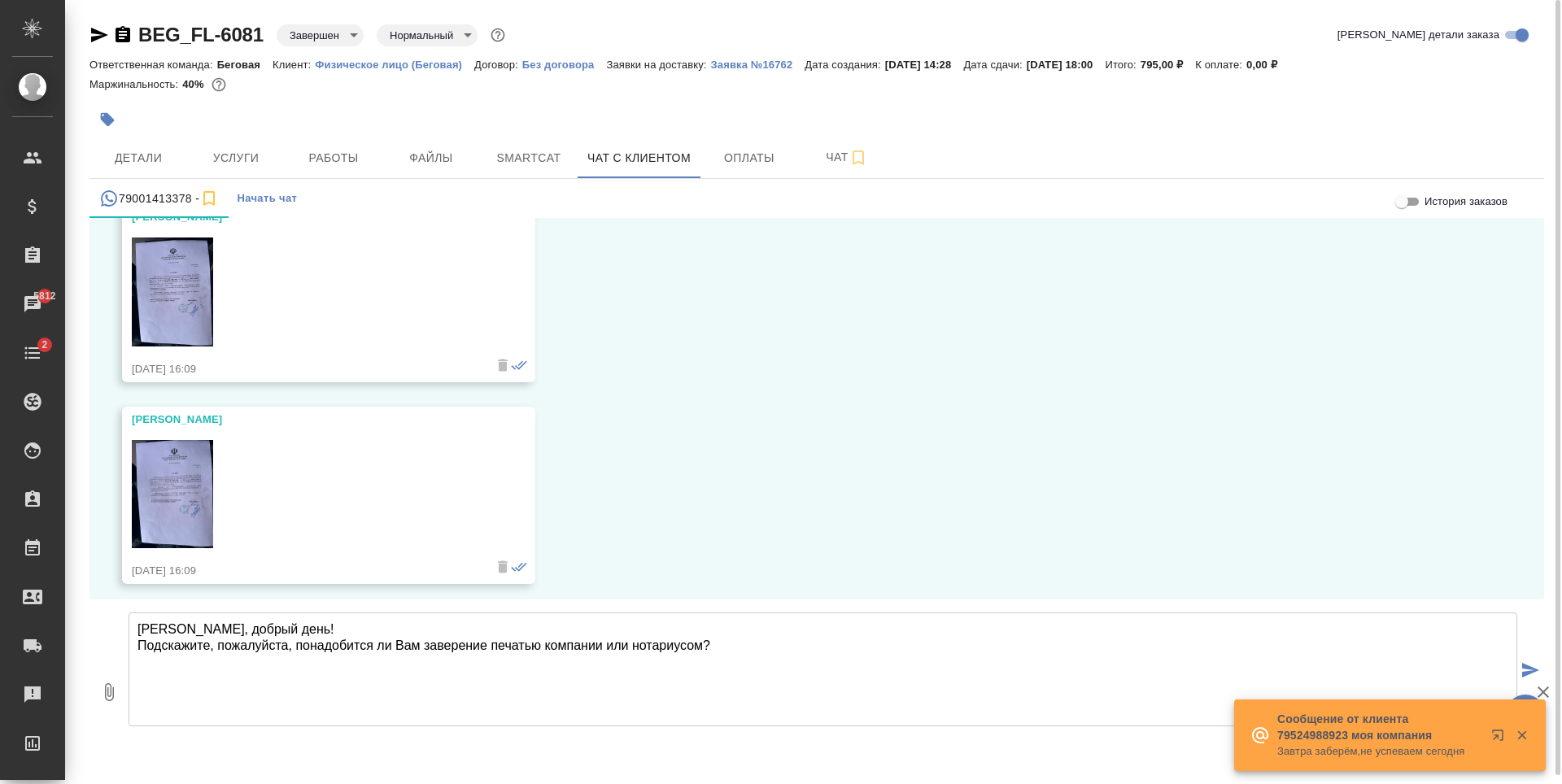
scroll to position [94287, 0]
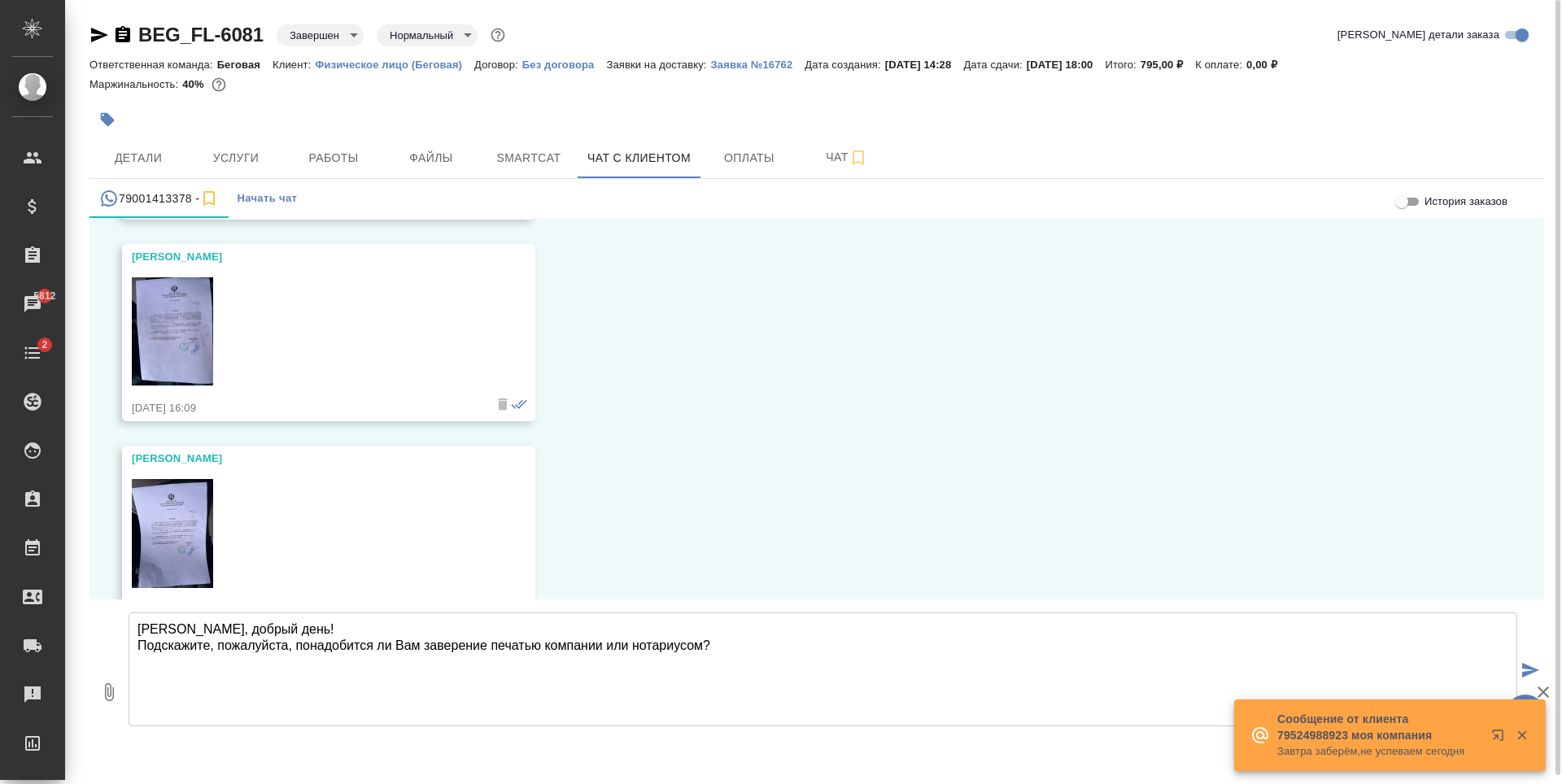
click at [176, 479] on img at bounding box center [172, 533] width 81 height 109
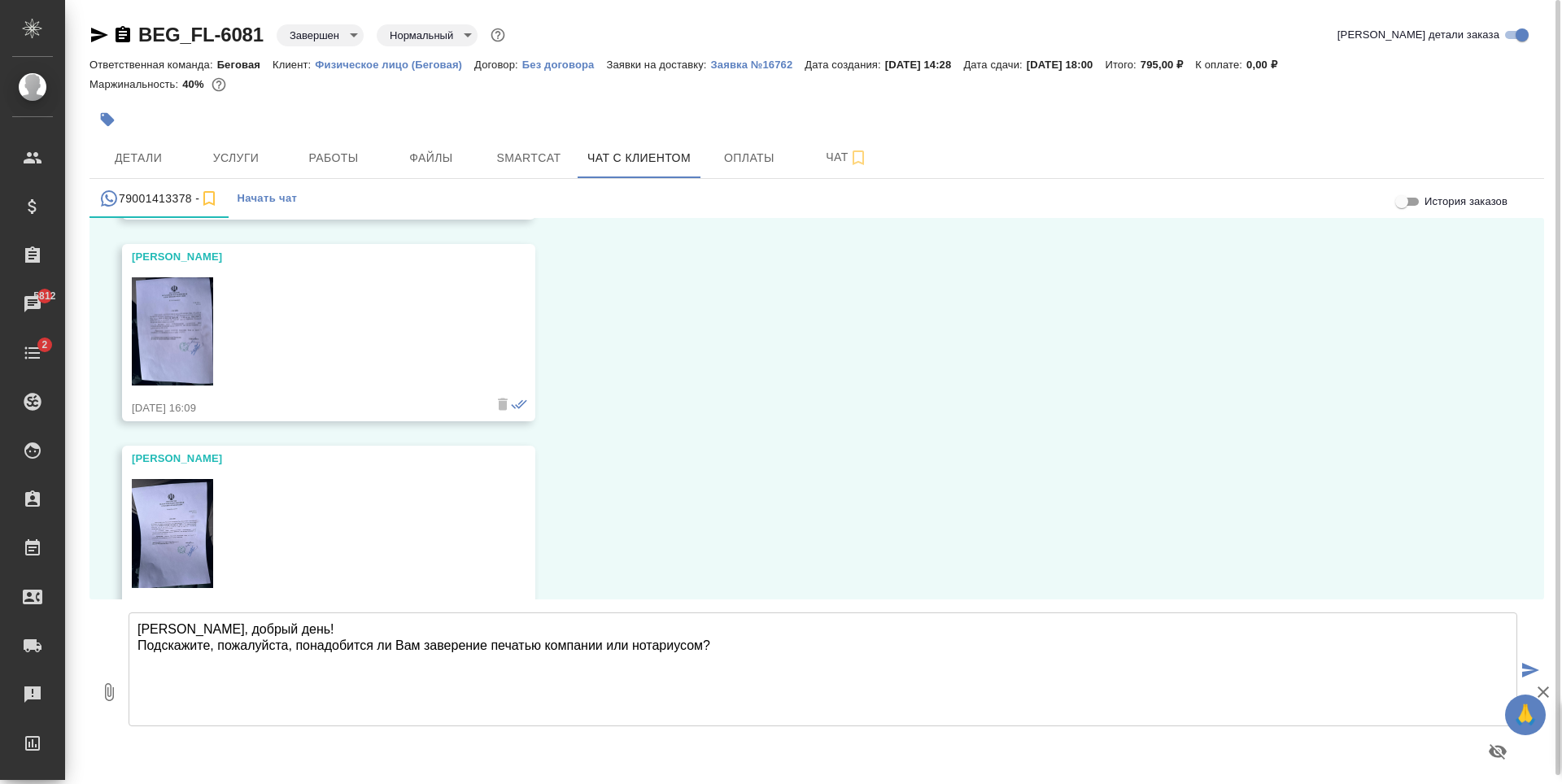
click at [726, 655] on textarea "Али, добрый день! Подскажите, пожалуйста, понадобится ли Вам заверение печатью …" at bounding box center [823, 669] width 1389 height 113
type textarea "Али, добрый день! Подскажите, пожалуйста, понадобится ли Вам заверение печатью …"
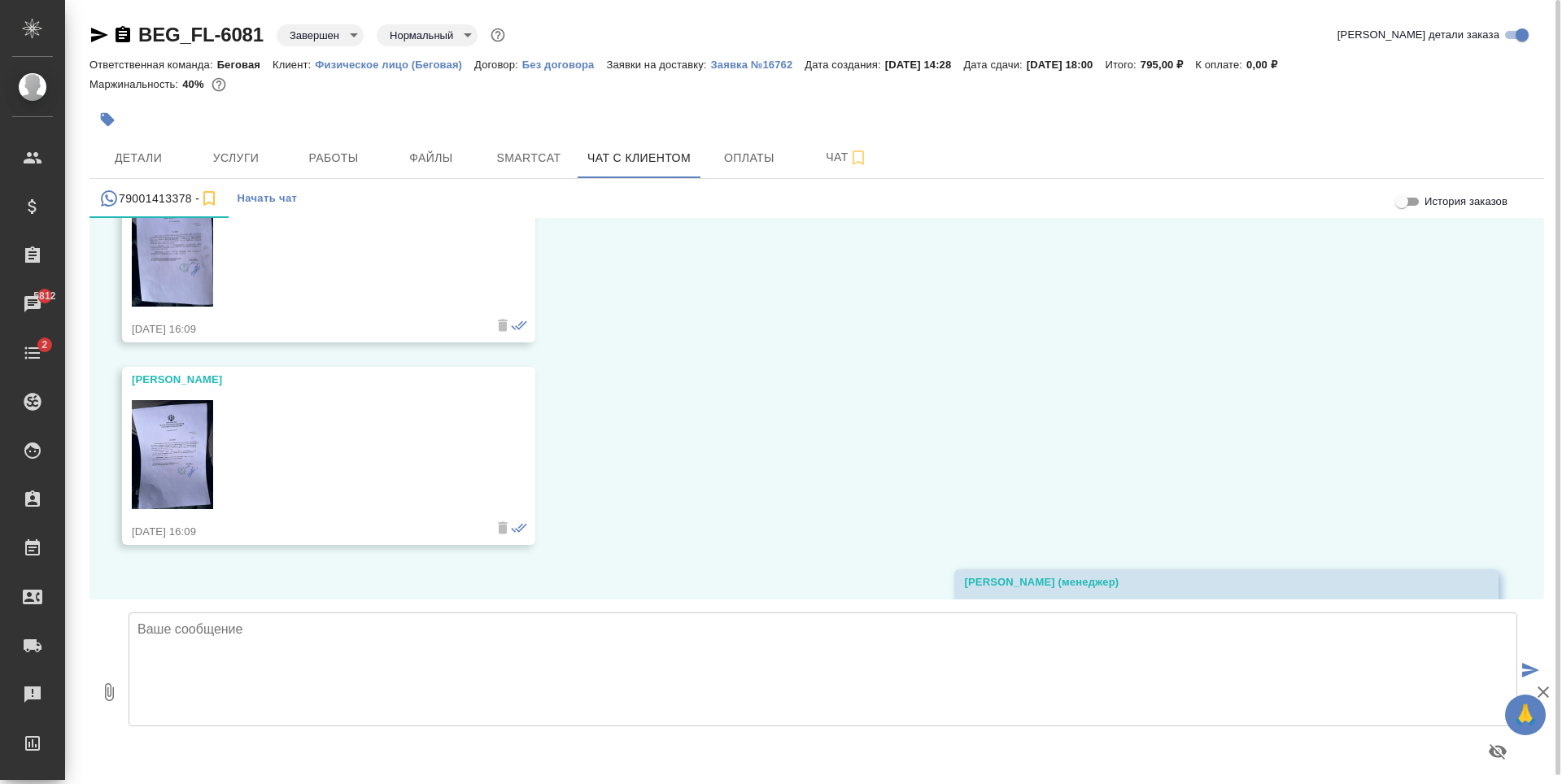
scroll to position [94430, 0]
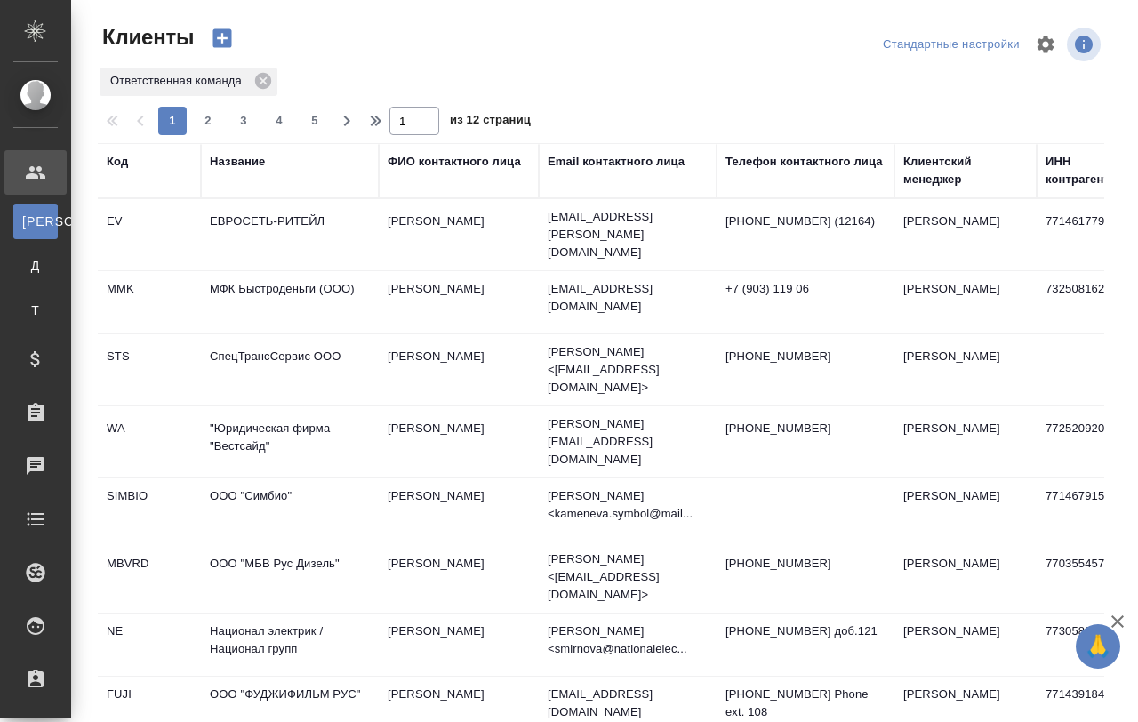
select select "RU"
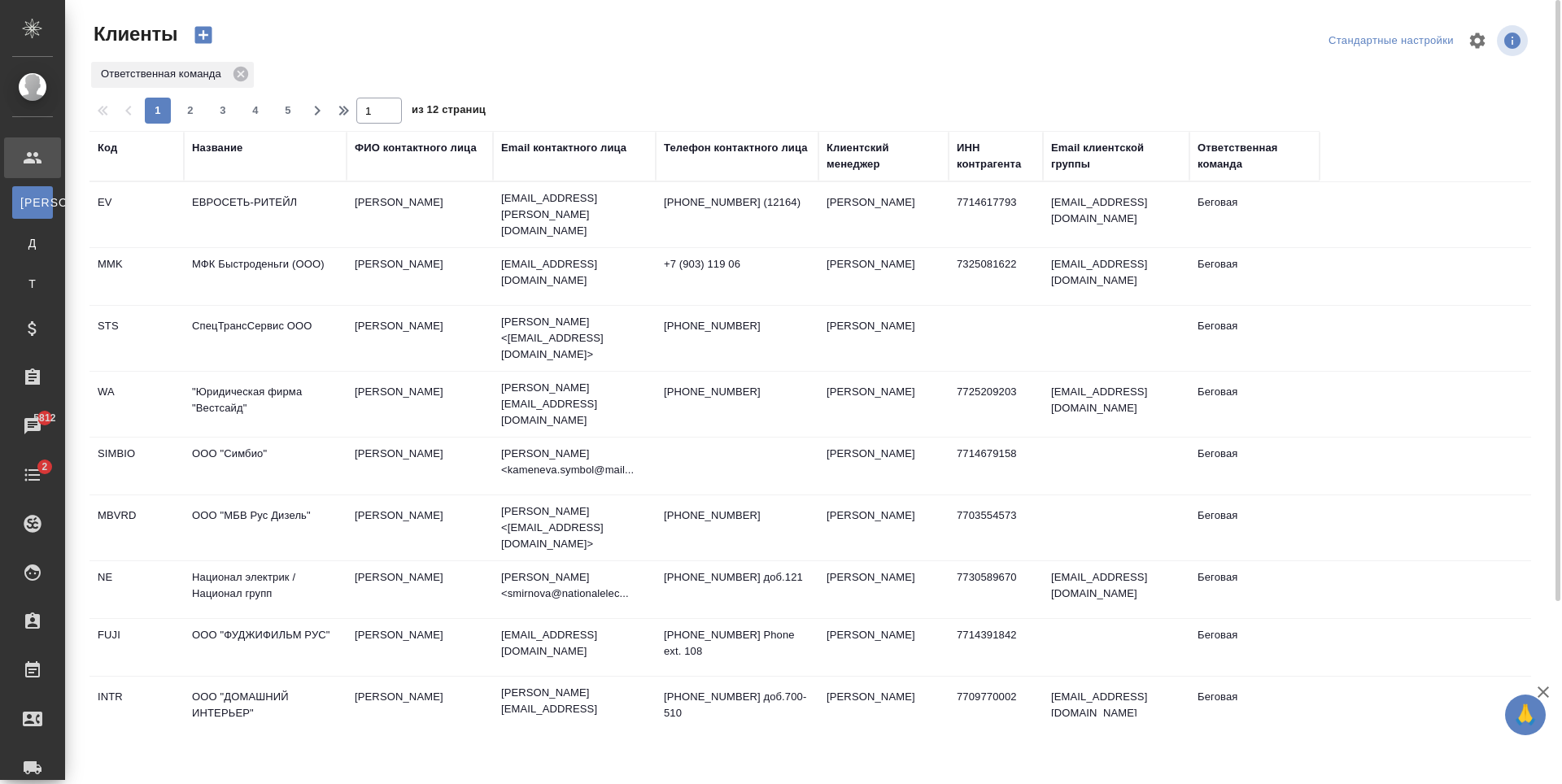
click at [214, 143] on div "Название" at bounding box center [217, 148] width 50 height 16
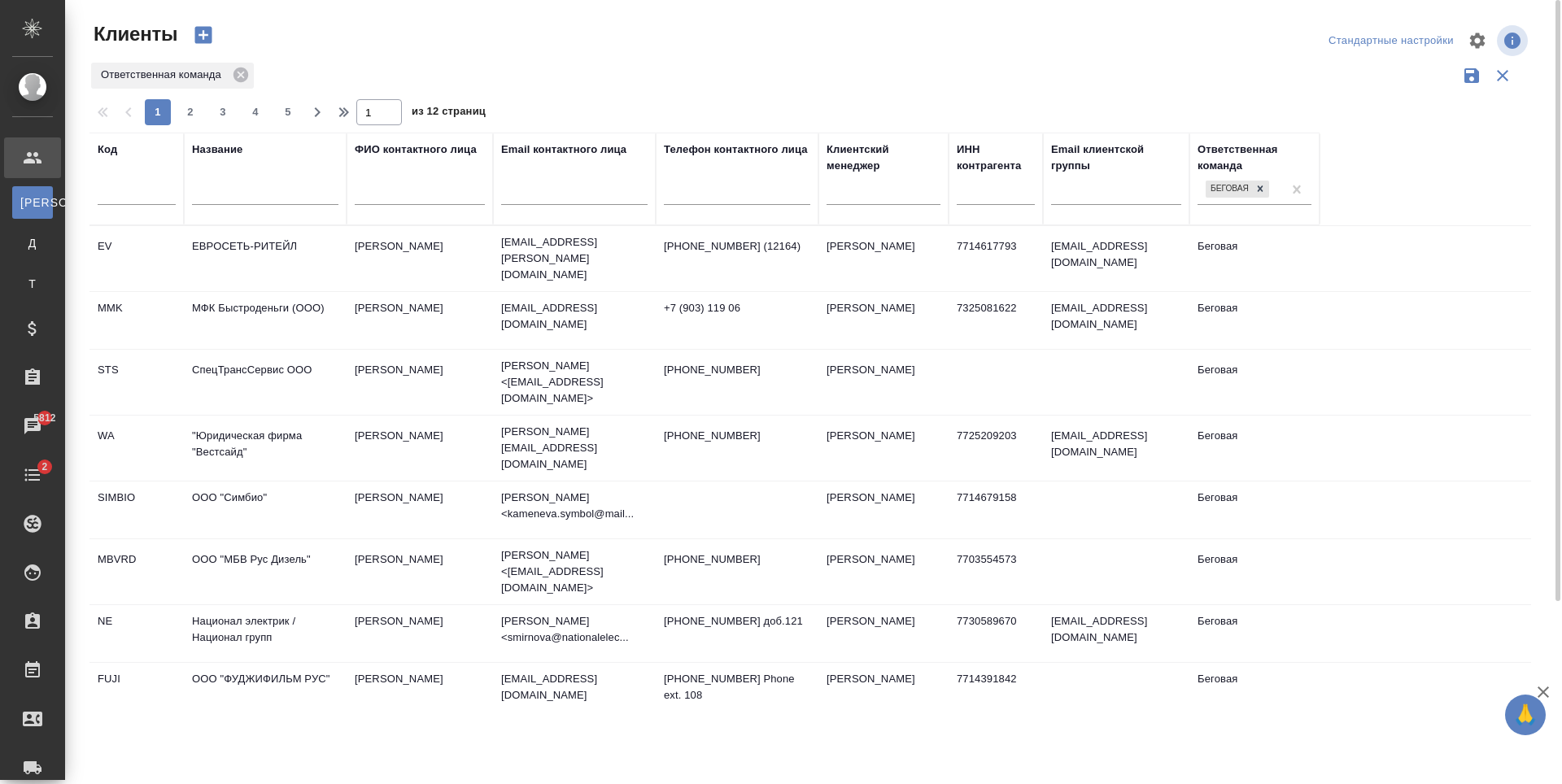
click at [253, 205] on input "text" at bounding box center [265, 195] width 146 height 20
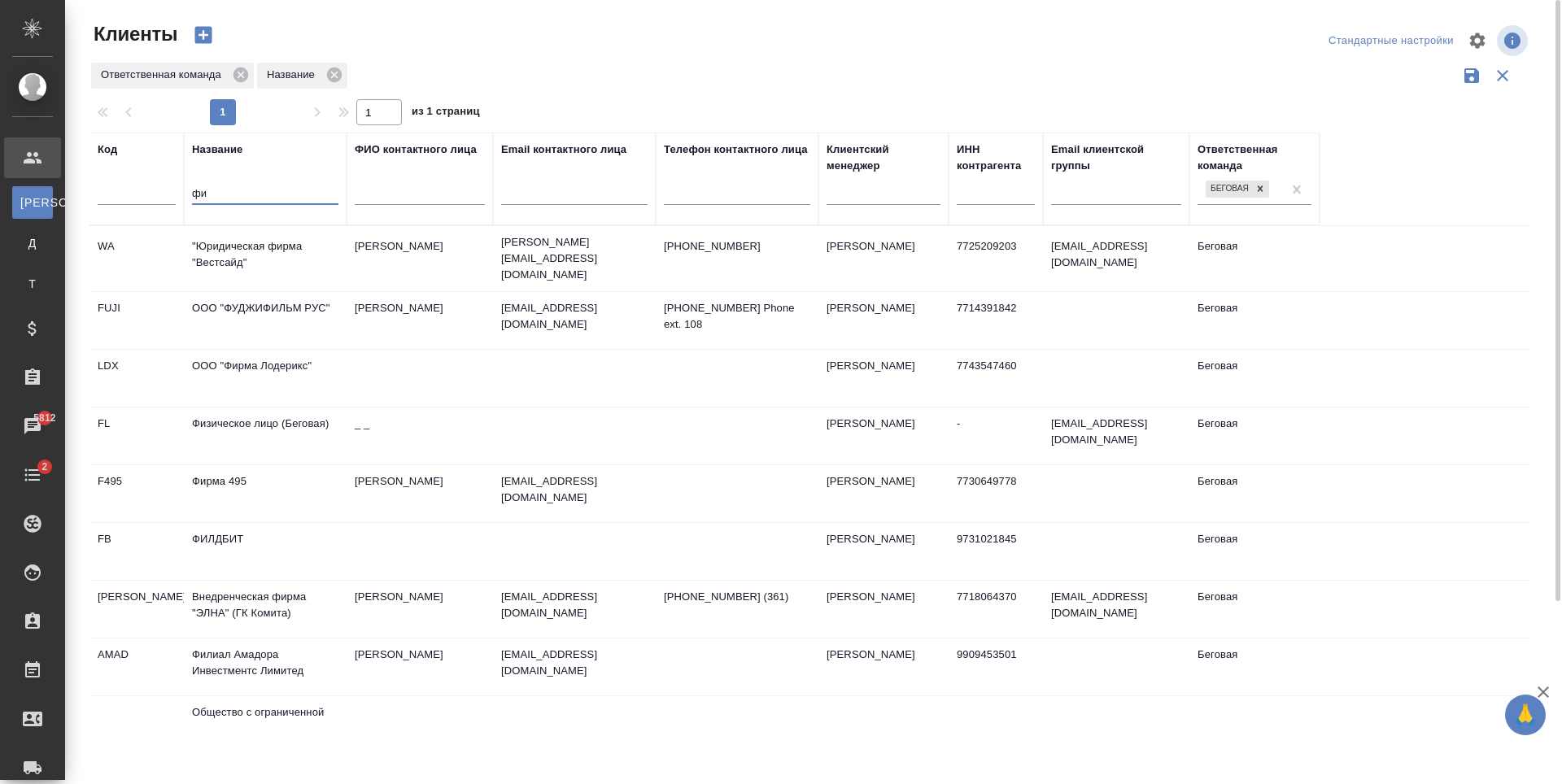
type input "фи"
click at [480, 432] on td "_ _" at bounding box center [420, 435] width 146 height 57
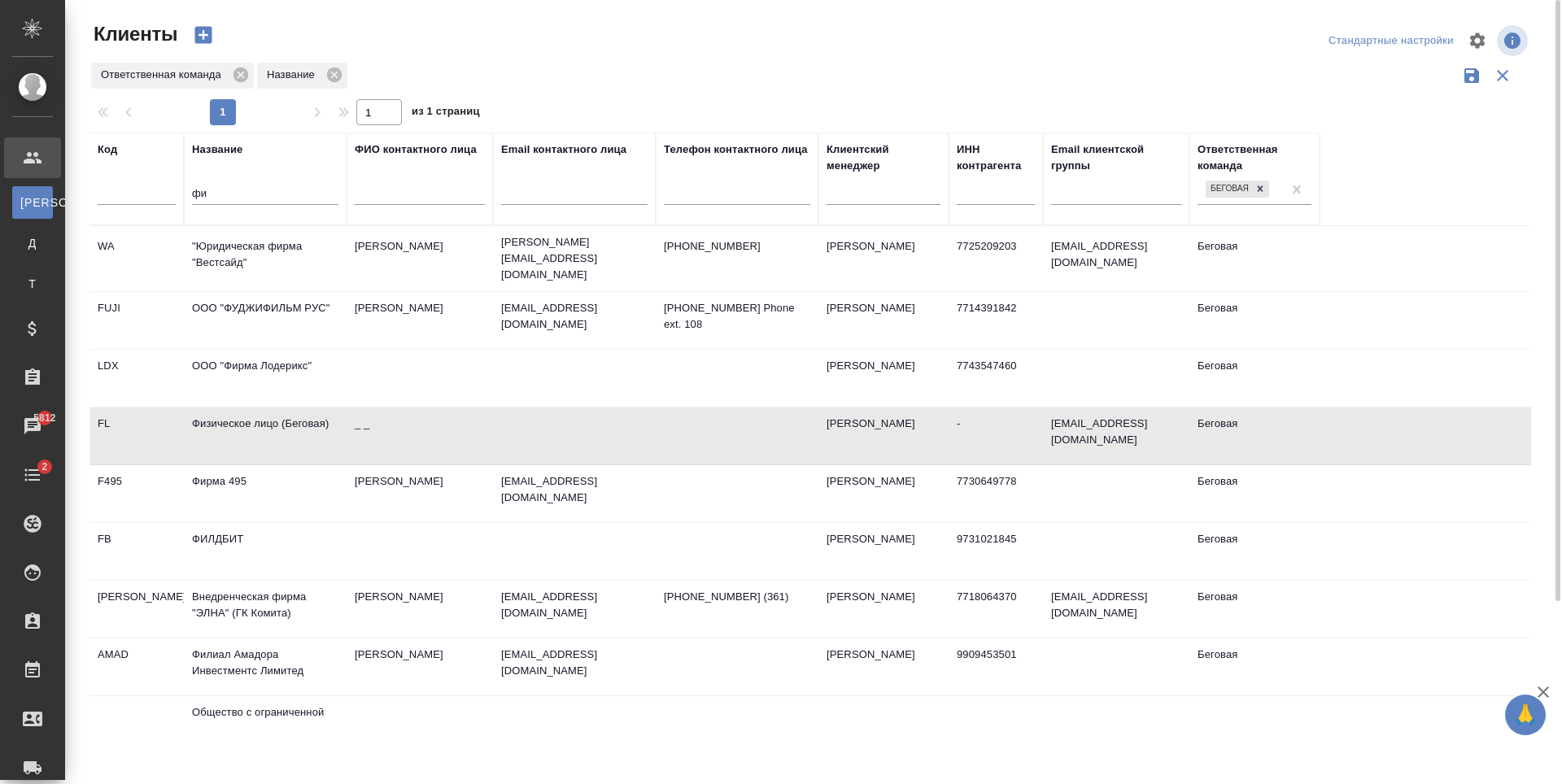
click at [480, 432] on td "_ _" at bounding box center [420, 435] width 146 height 57
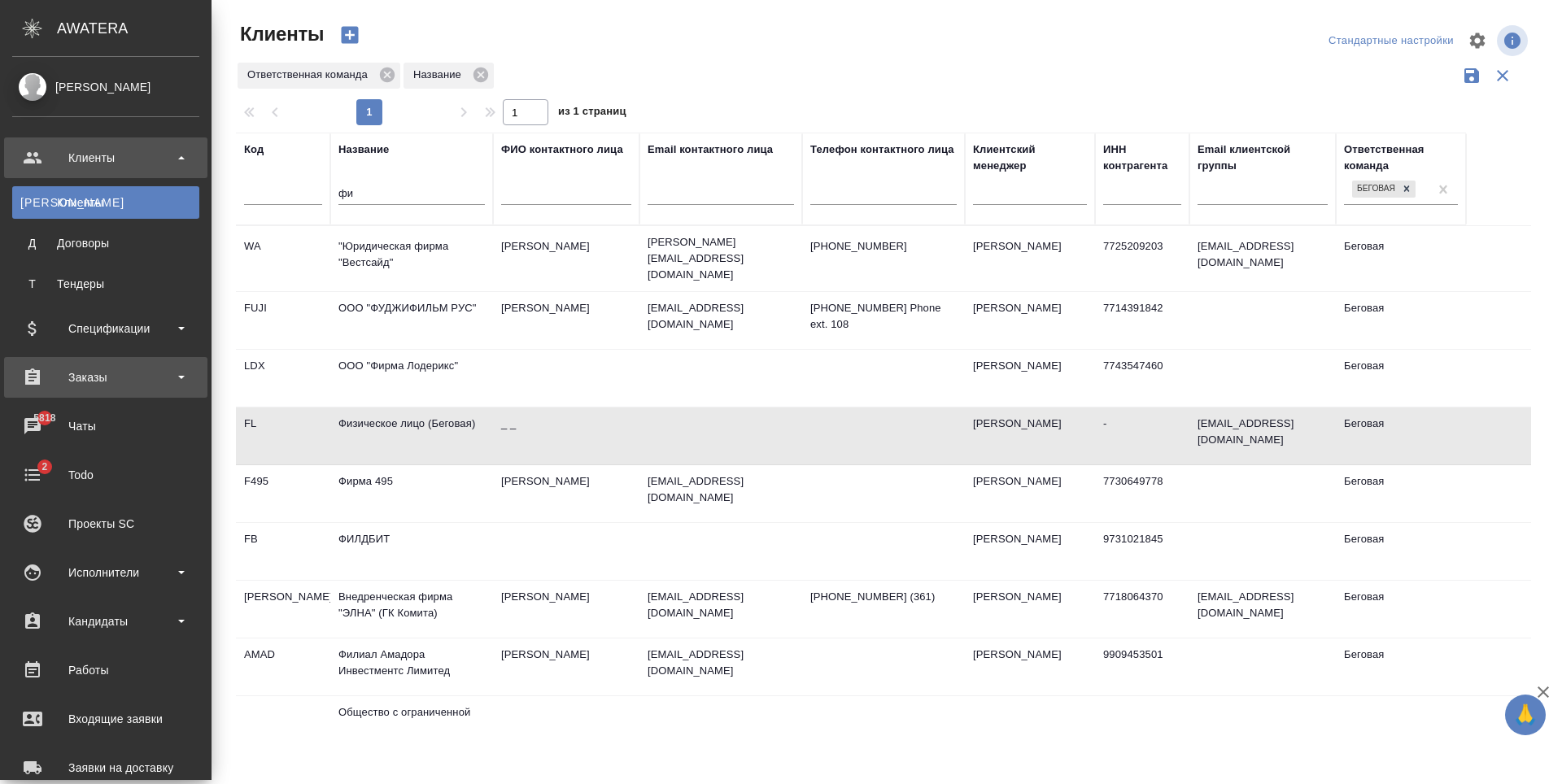
click at [136, 388] on div "Заказы" at bounding box center [105, 377] width 187 height 25
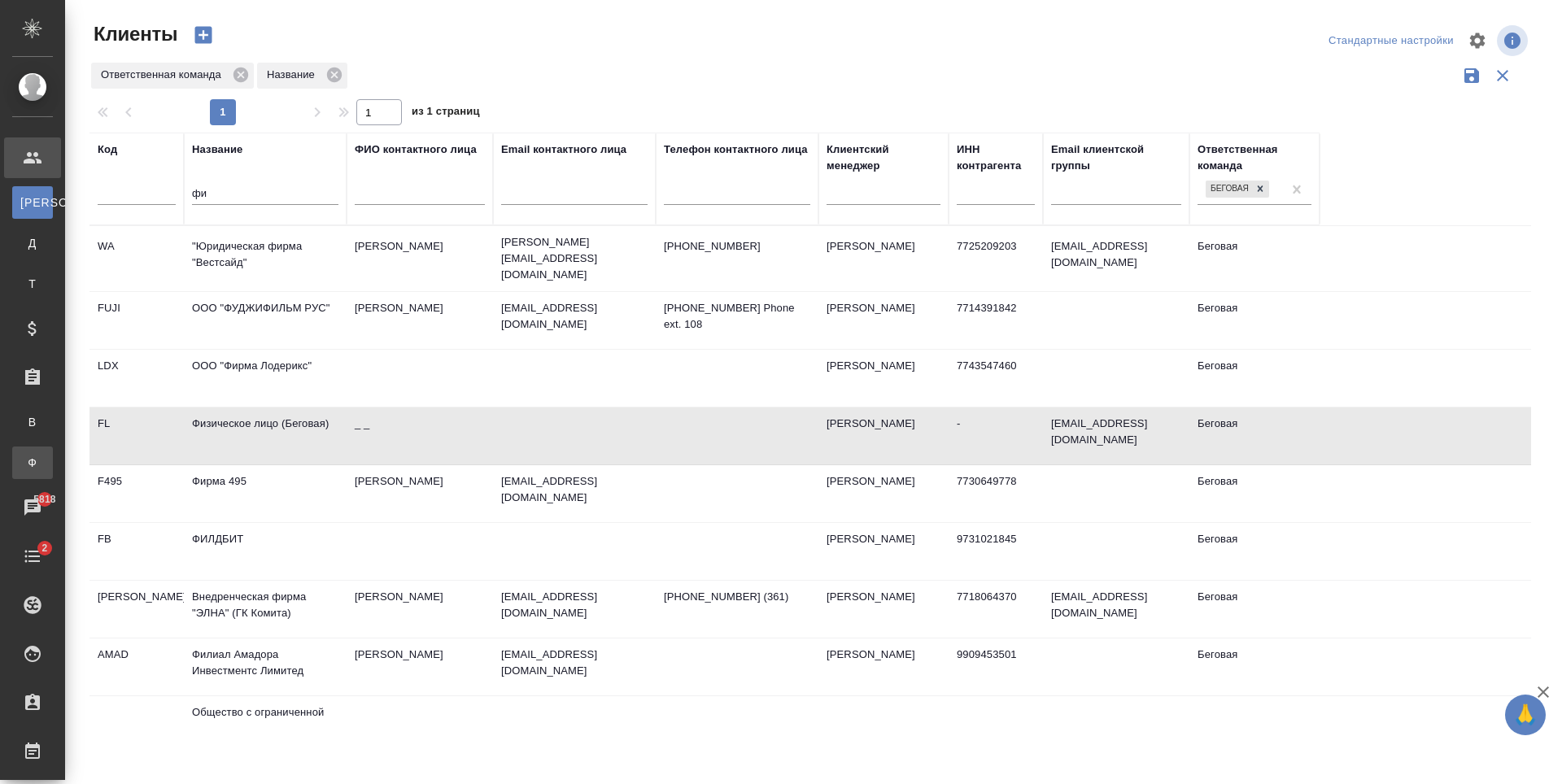
click at [53, 452] on link "Ф Заказы физ. лиц" at bounding box center [32, 463] width 40 height 33
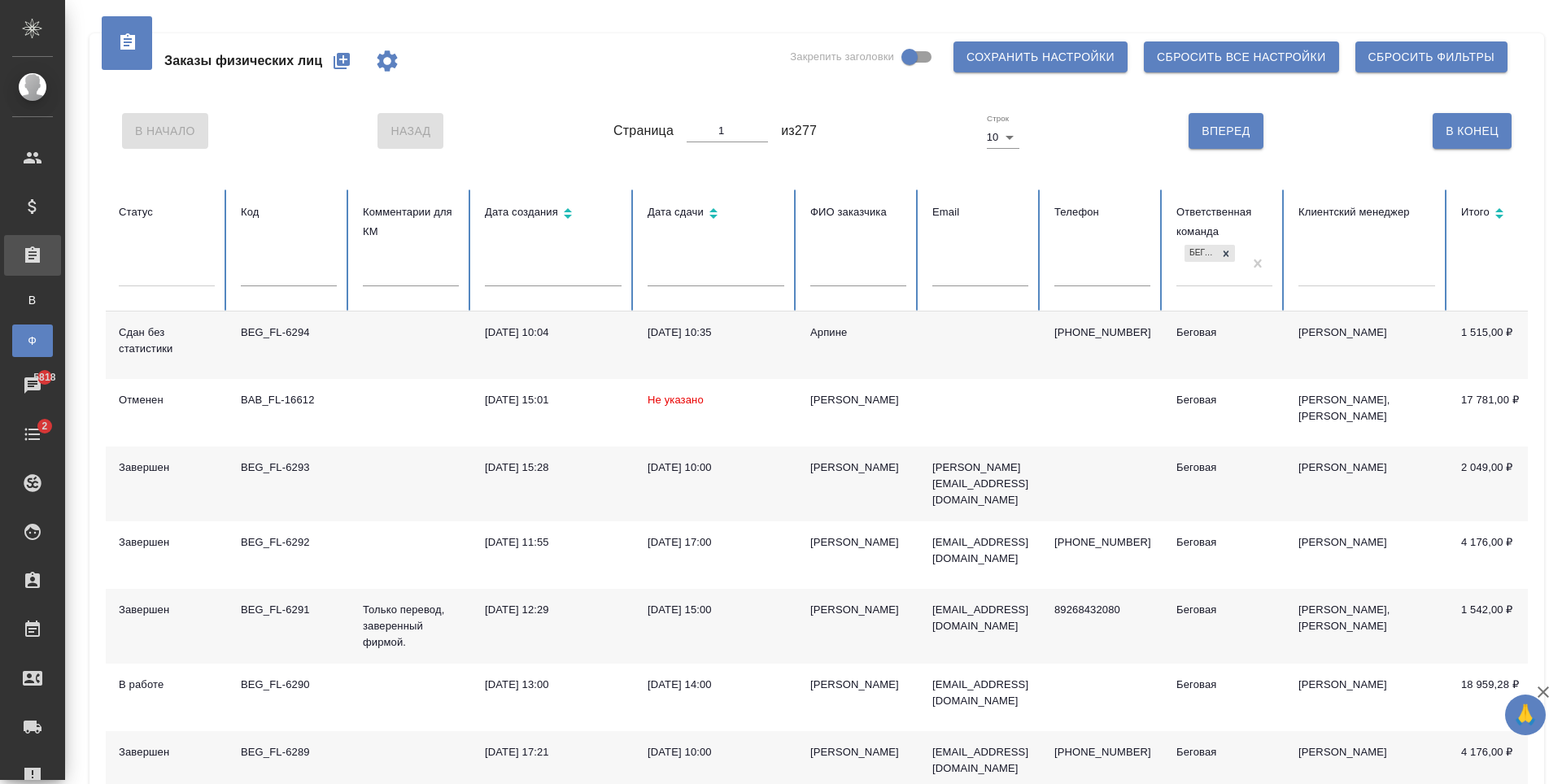
click at [341, 71] on button "button" at bounding box center [341, 60] width 39 height 39
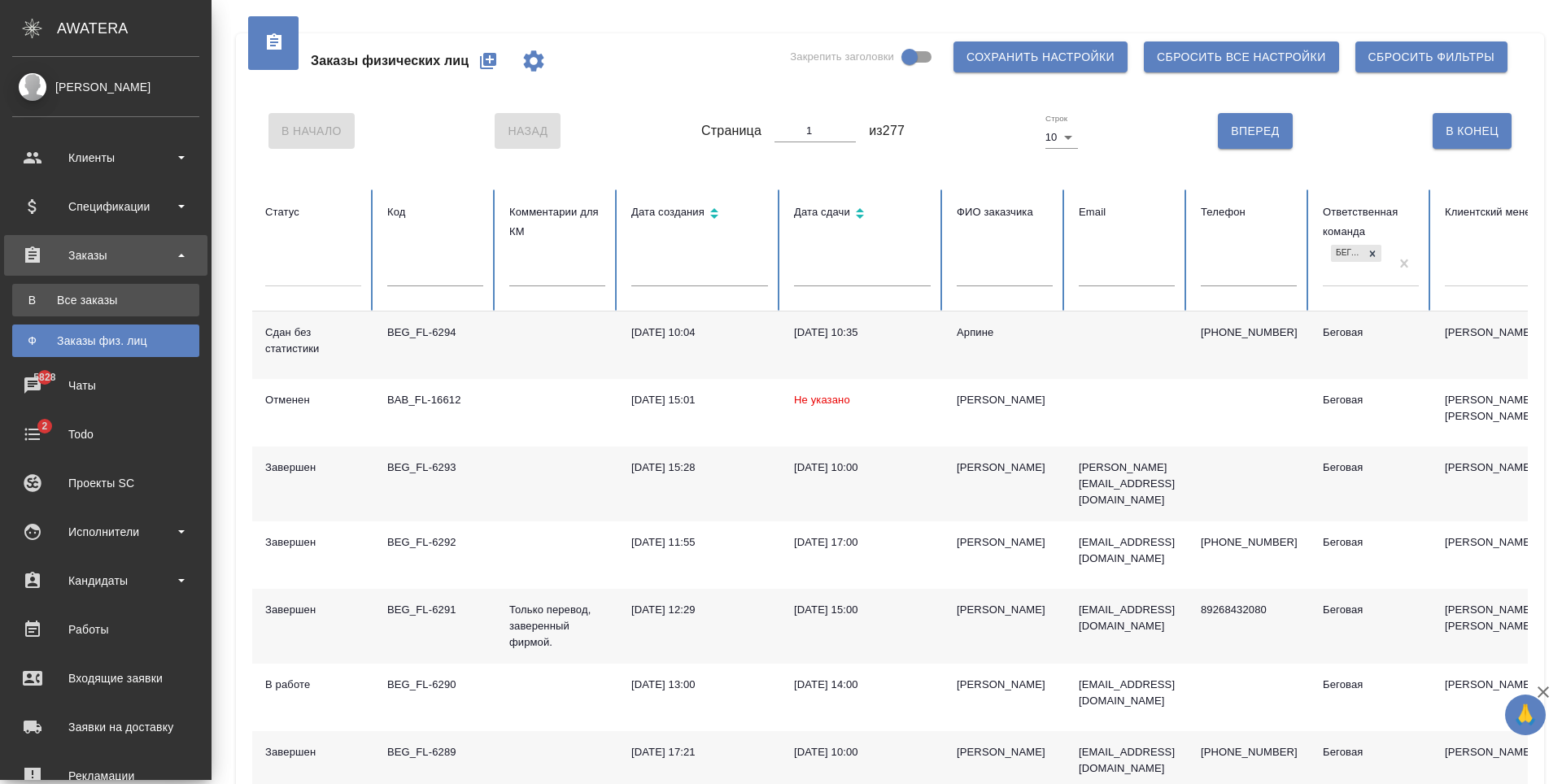
click at [137, 291] on link "В Все заказы" at bounding box center [105, 300] width 187 height 33
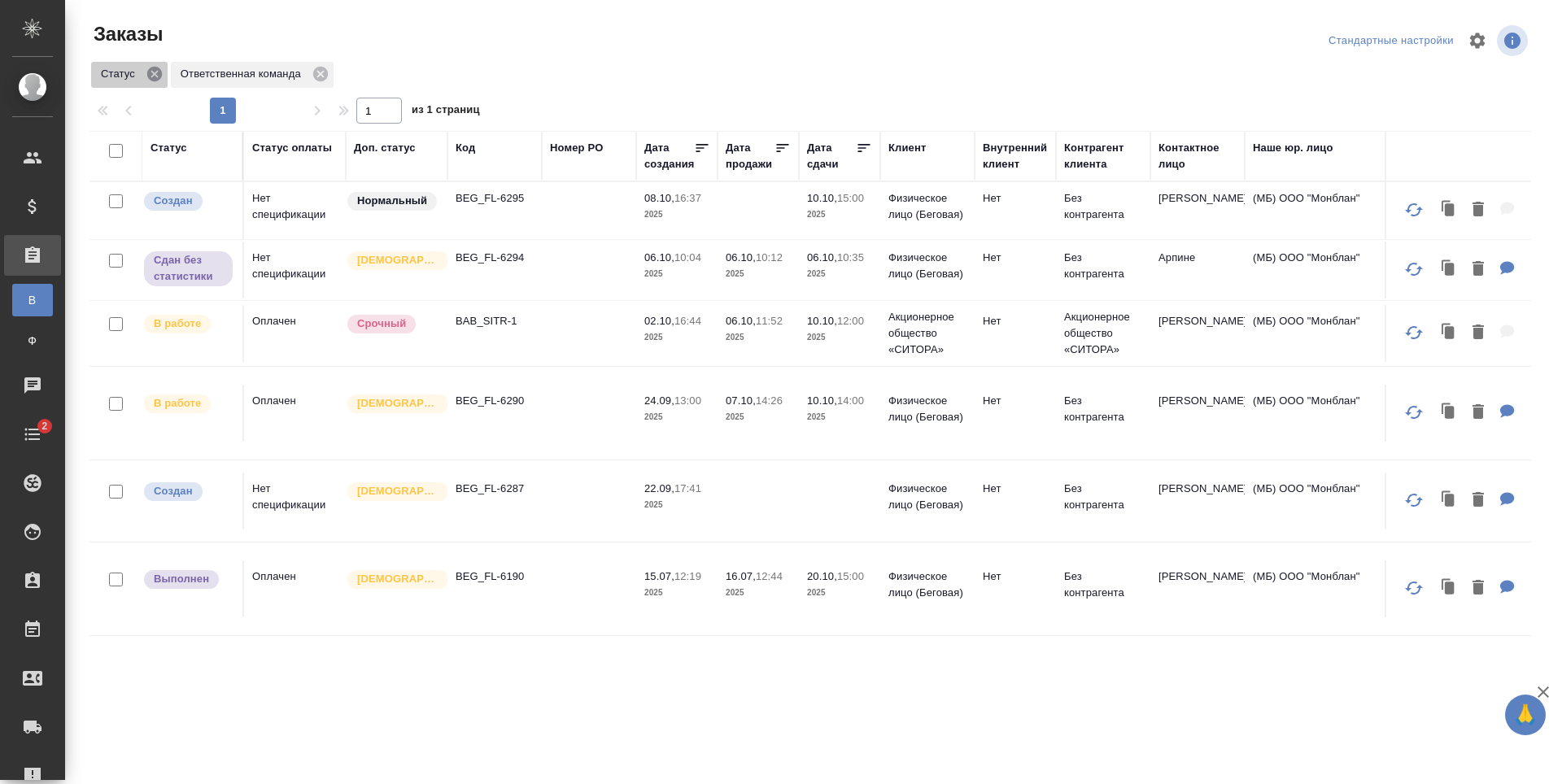
click at [160, 80] on icon at bounding box center [155, 74] width 18 height 18
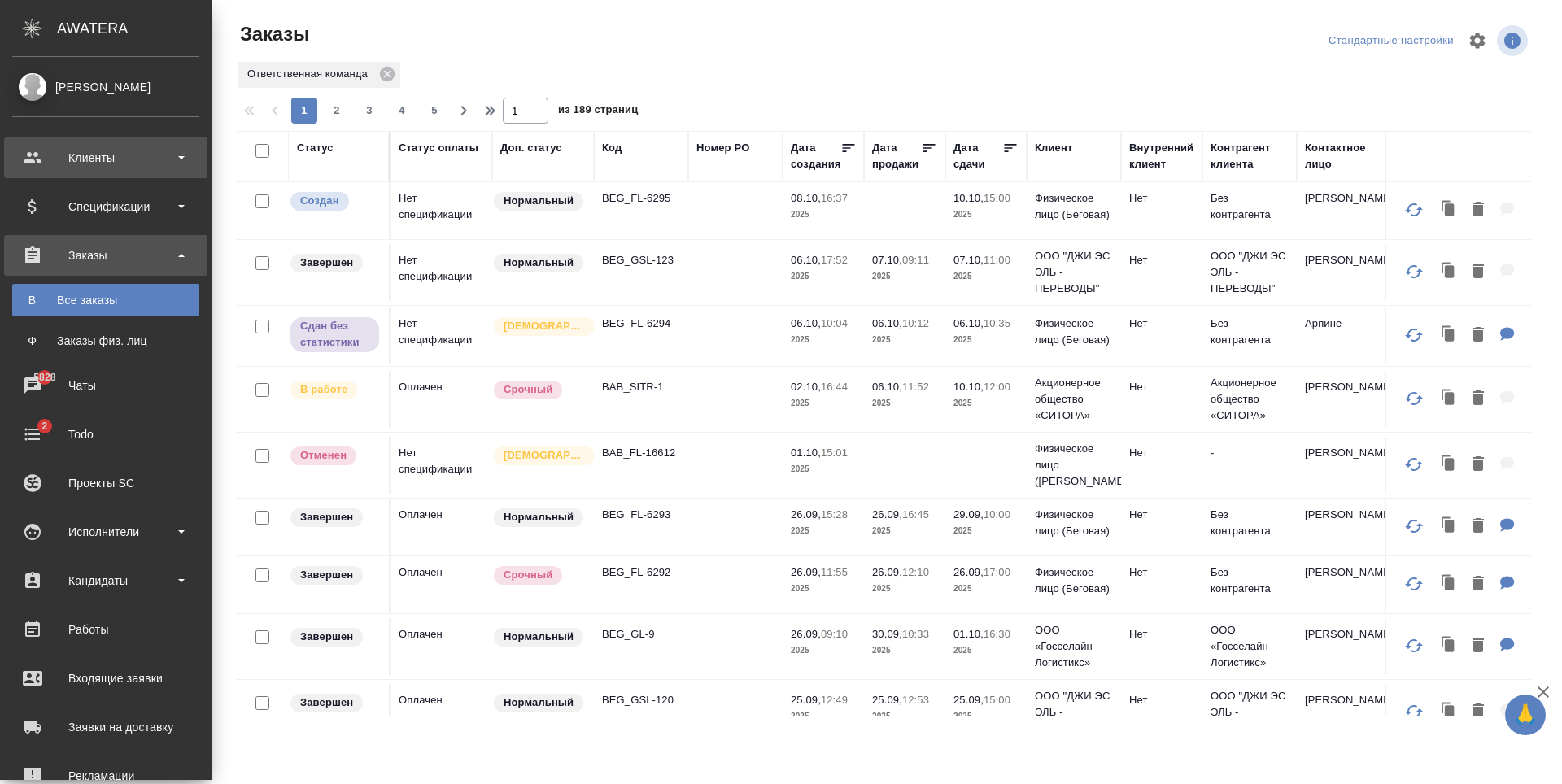
click at [111, 168] on div "Клиенты" at bounding box center [105, 157] width 187 height 25
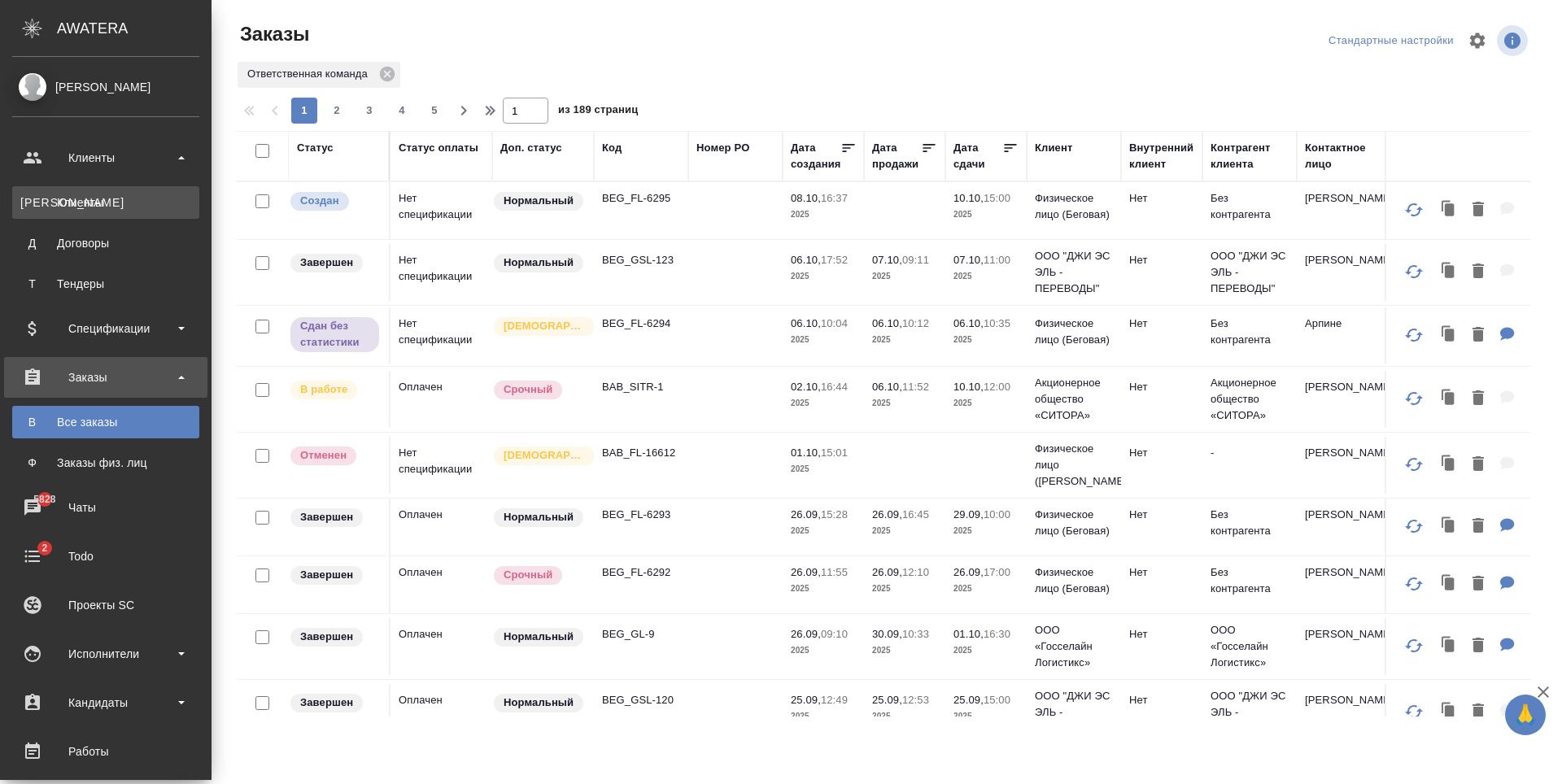
click at [111, 208] on div "Клиенты" at bounding box center [105, 202] width 171 height 16
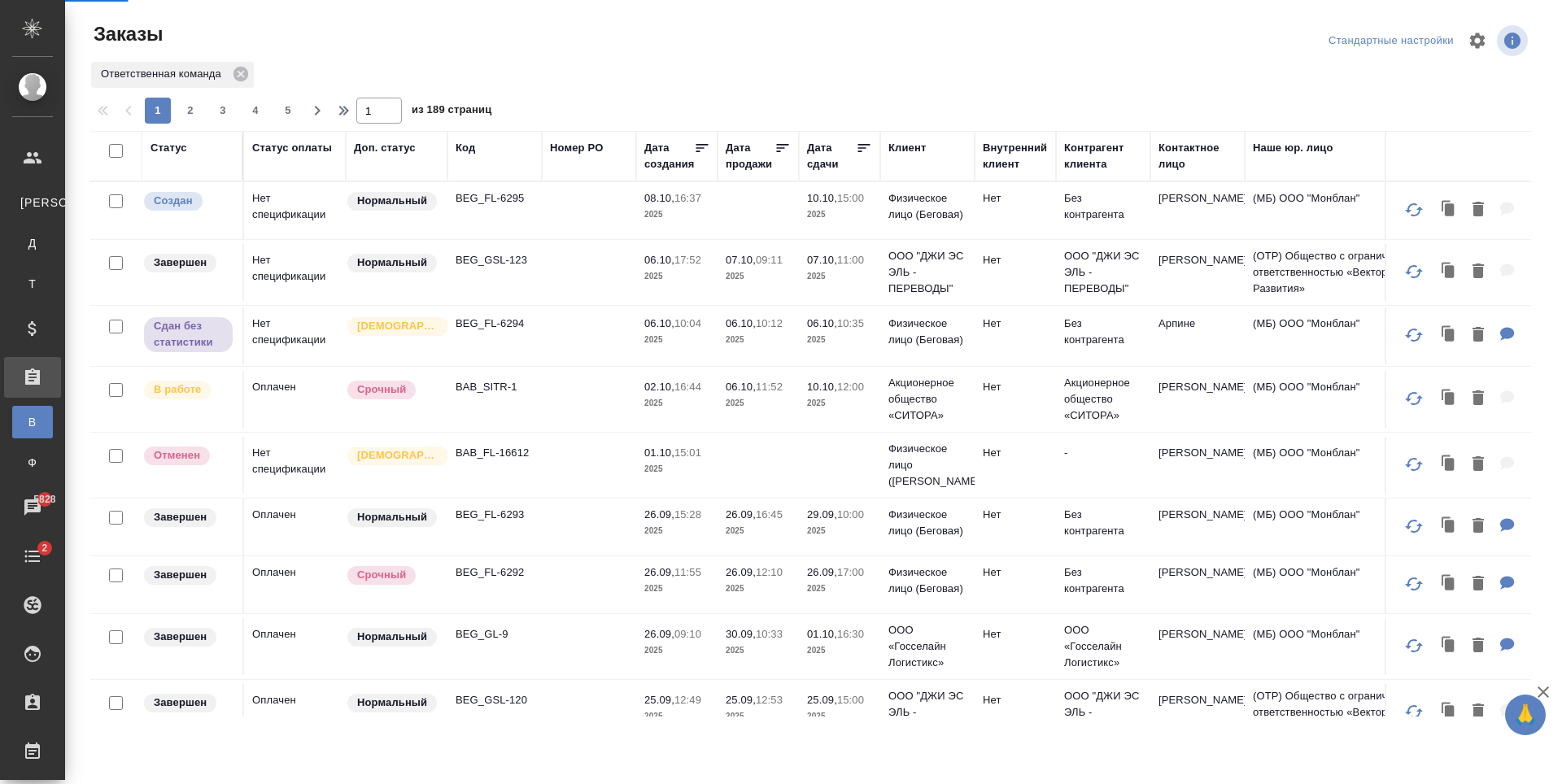
select select "RU"
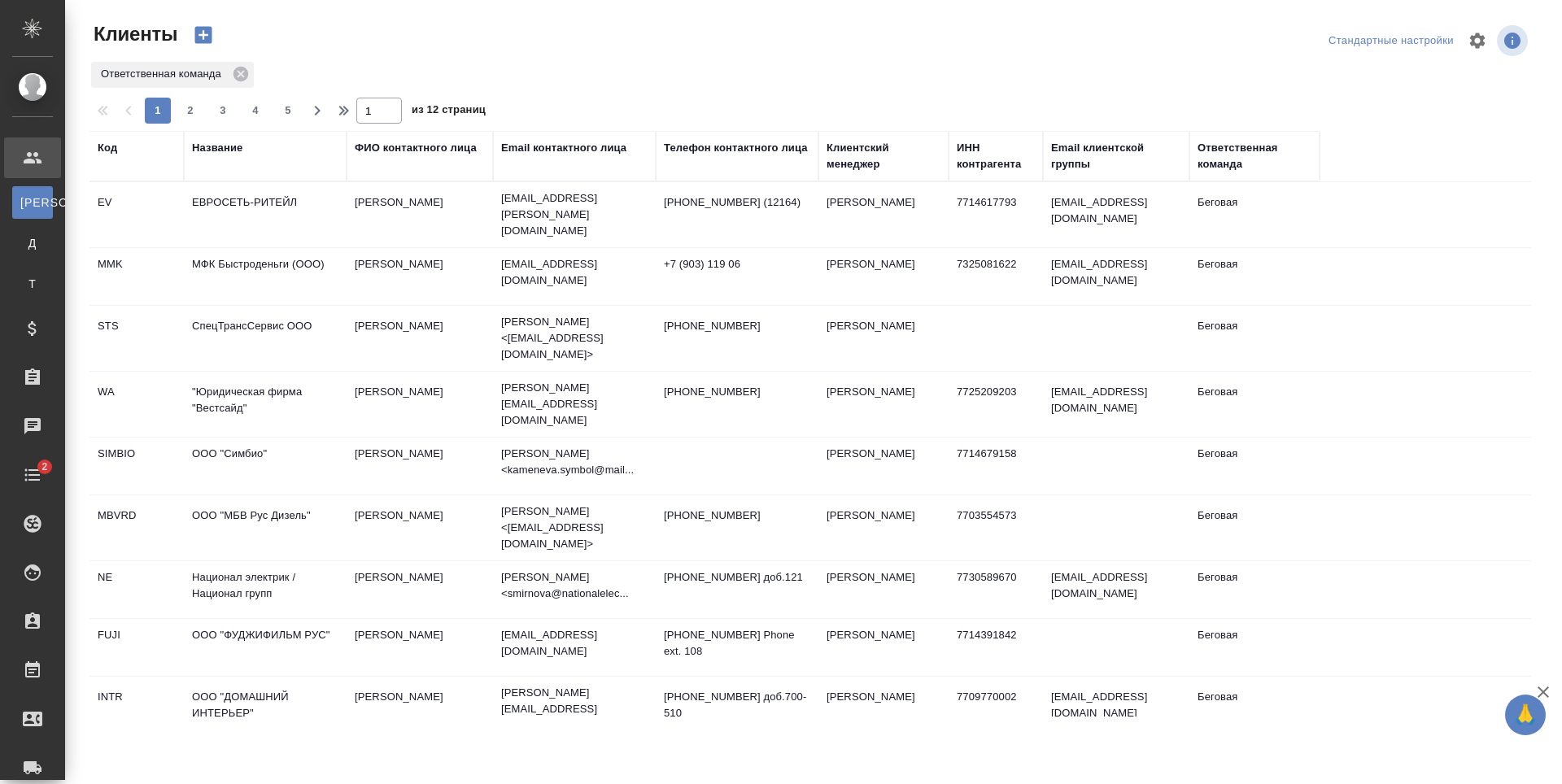
click at [221, 146] on div "Название" at bounding box center [217, 148] width 50 height 16
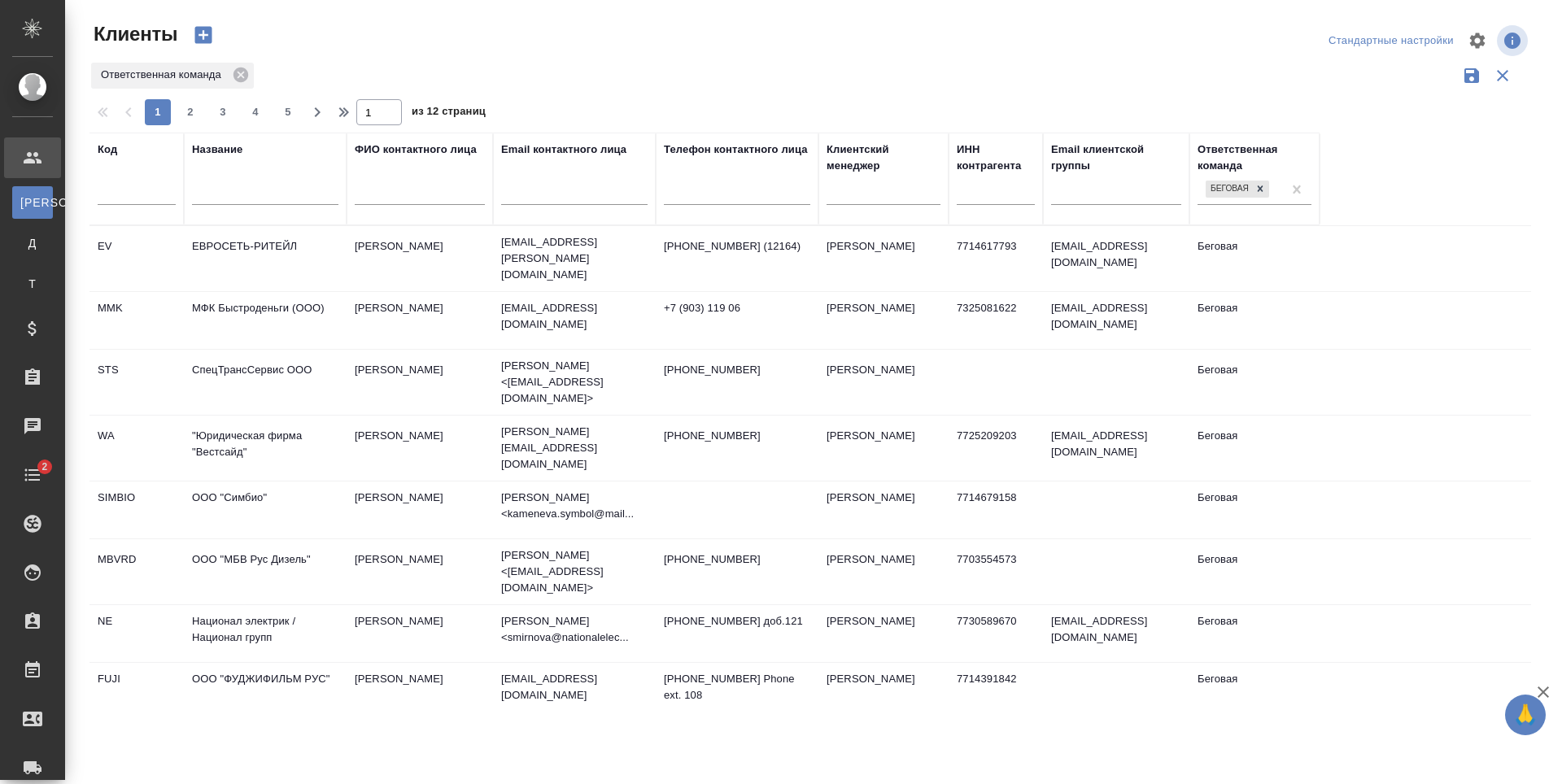
click at [254, 205] on input "text" at bounding box center [265, 195] width 146 height 20
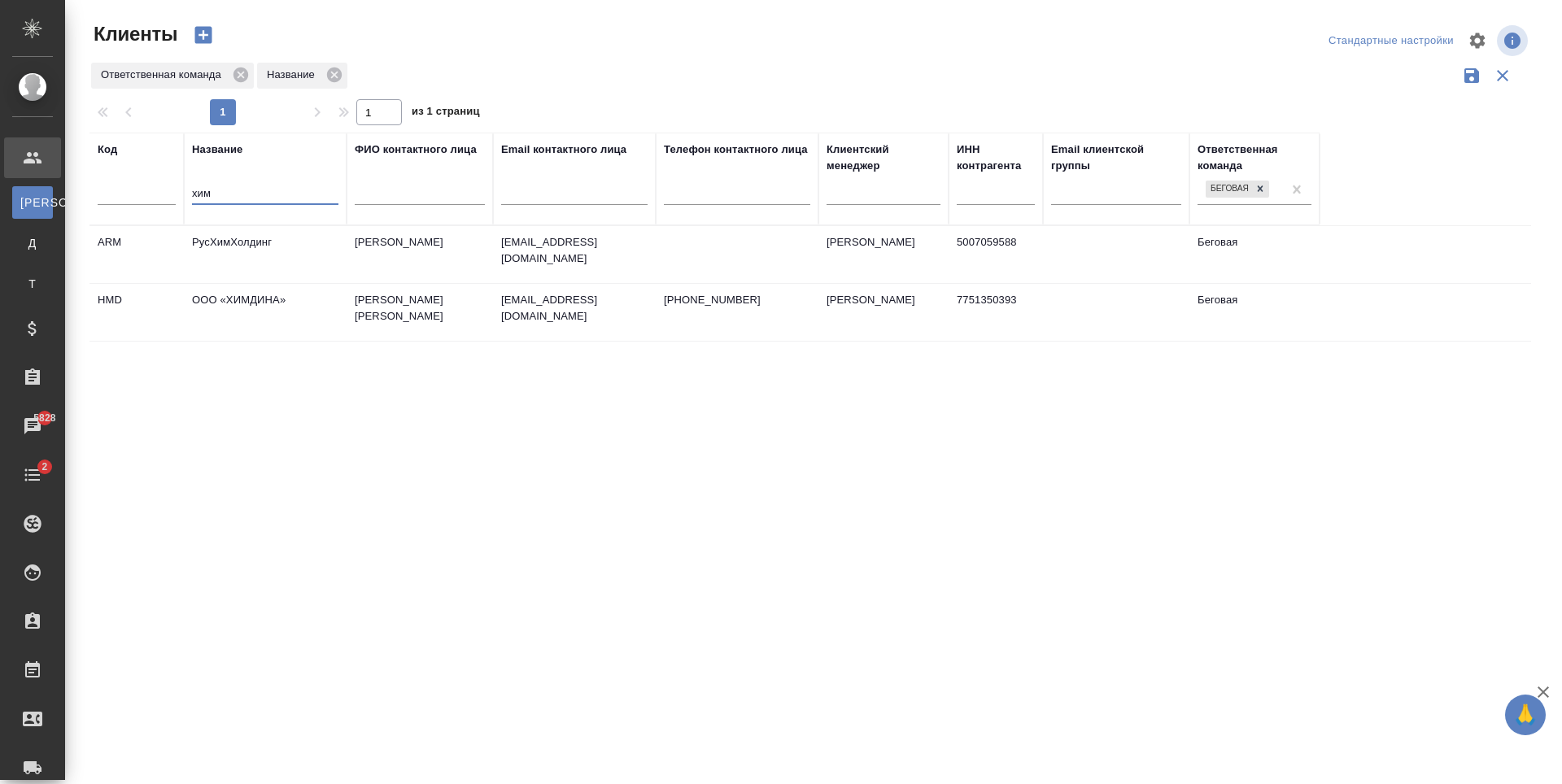
type input "хим"
click at [323, 341] on td "ООО «ХИМДИНА»" at bounding box center [265, 312] width 163 height 57
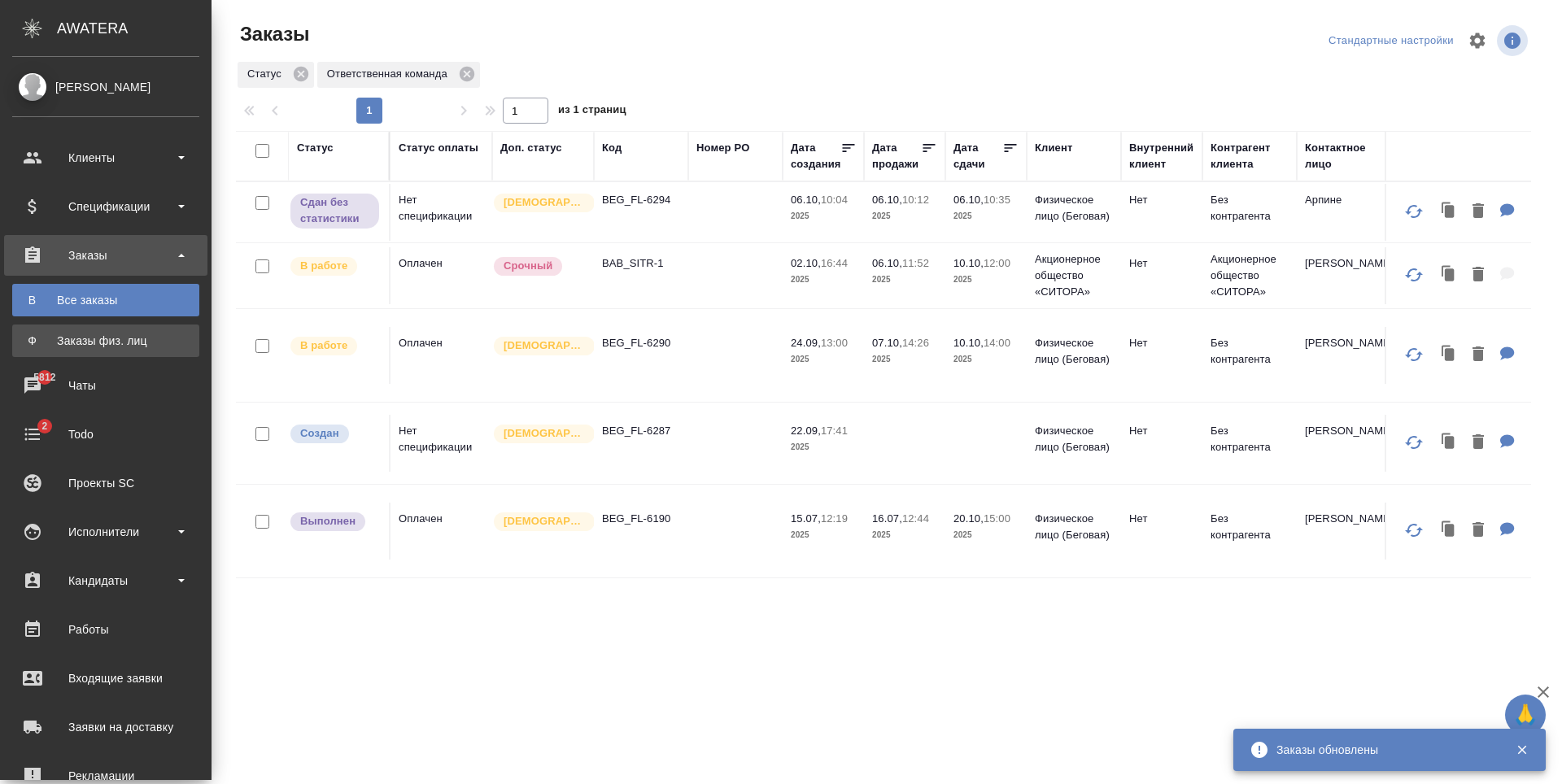
click at [129, 342] on div "Заказы физ. лиц" at bounding box center [105, 341] width 171 height 16
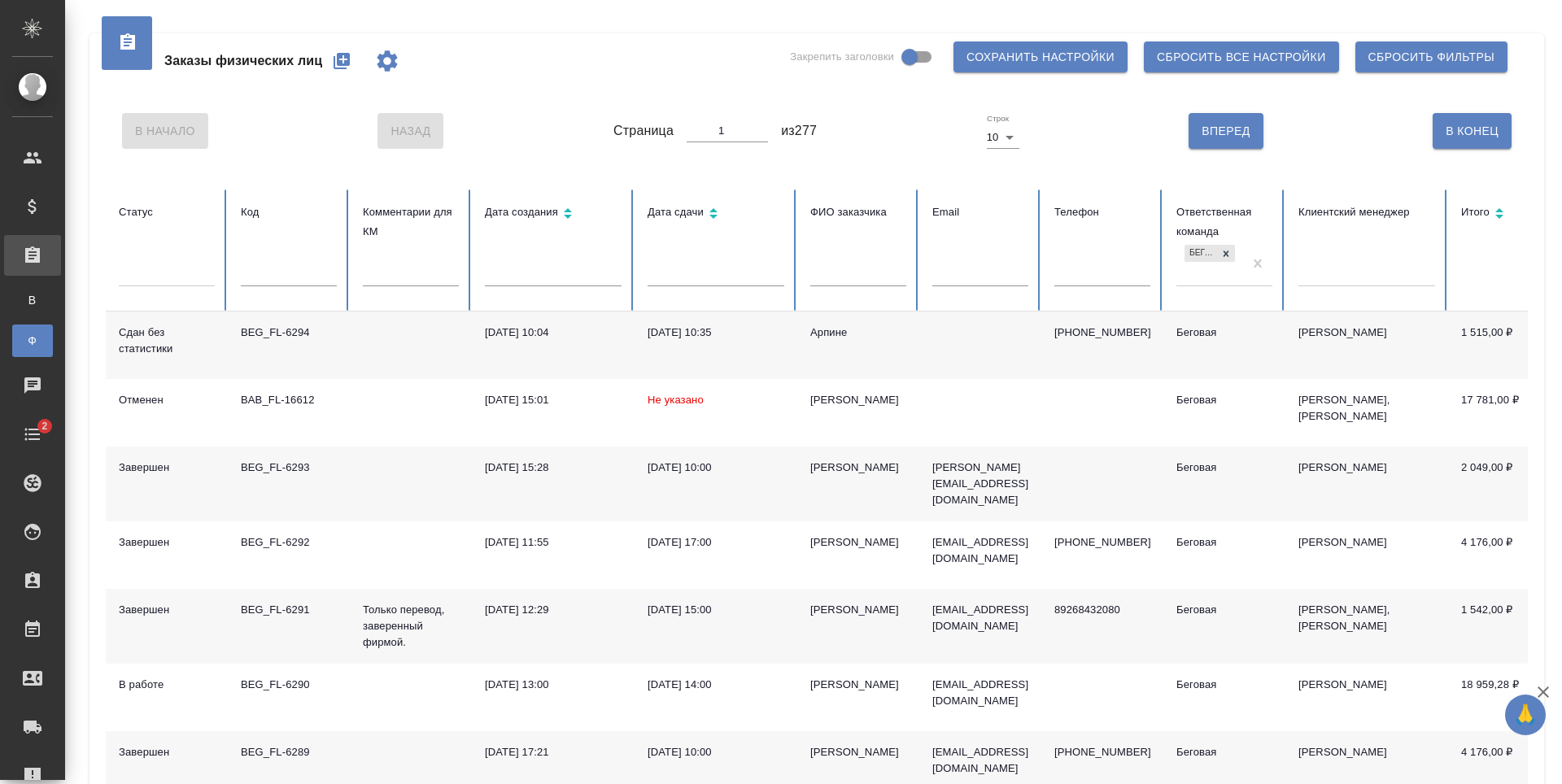
click at [341, 64] on icon "button" at bounding box center [342, 61] width 16 height 16
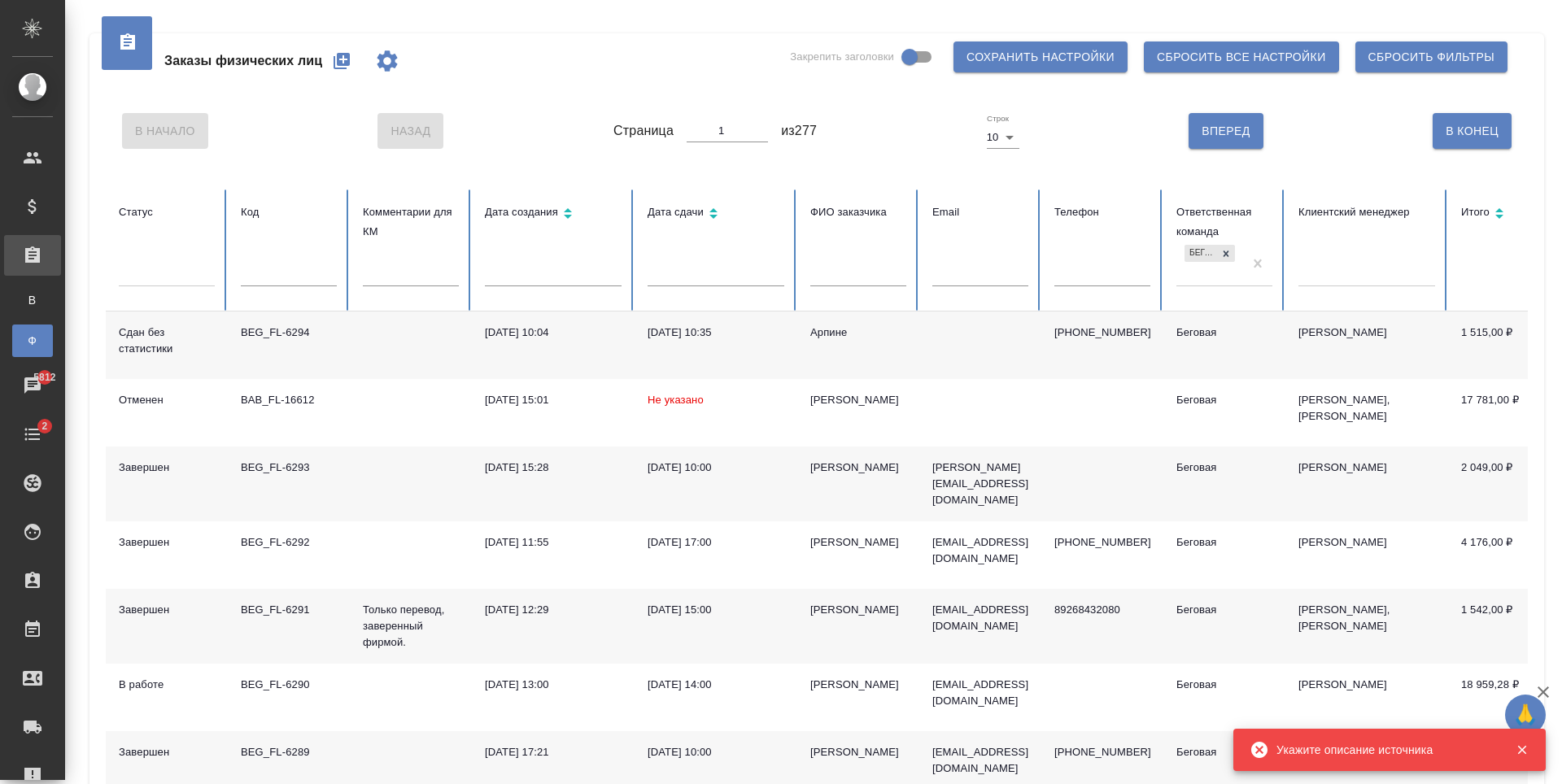
click at [329, 77] on div "Заказы физических лиц" at bounding box center [265, 60] width 296 height 39
click at [339, 70] on button "button" at bounding box center [341, 60] width 39 height 39
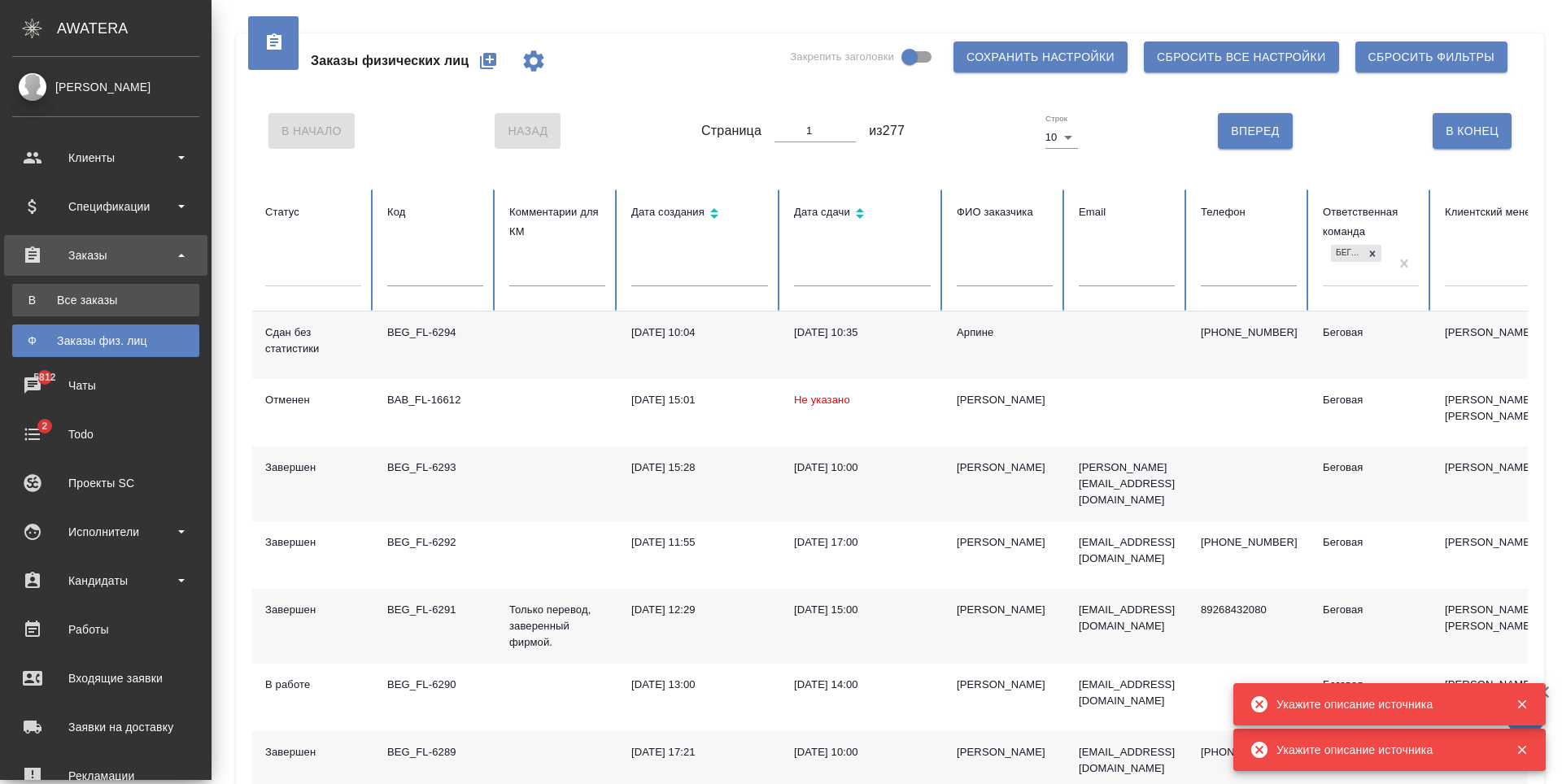
click at [89, 304] on div "Все заказы" at bounding box center [105, 300] width 171 height 16
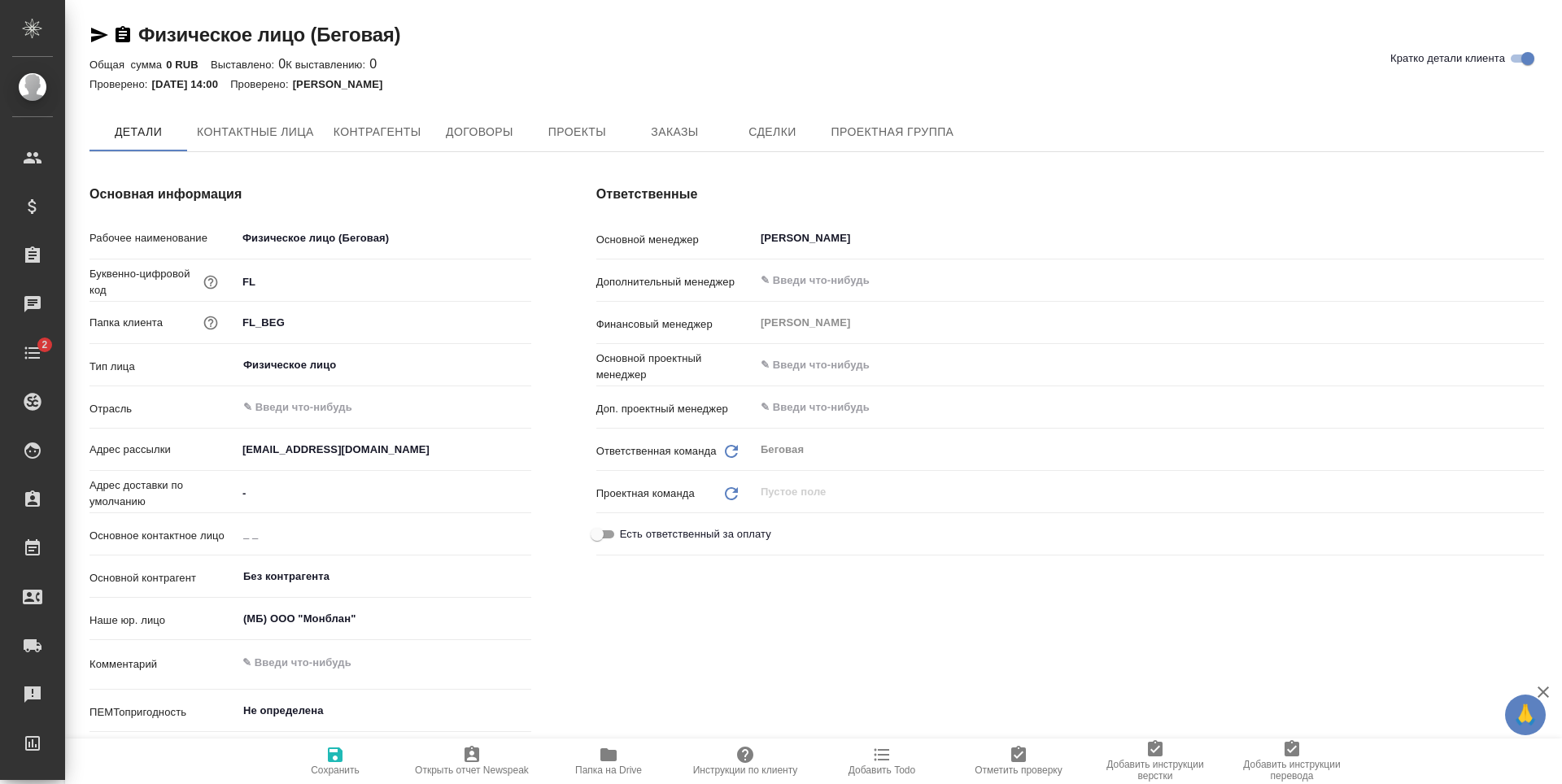
type textarea "x"
click at [877, 241] on input "[PERSON_NAME]" at bounding box center [1122, 240] width 726 height 19
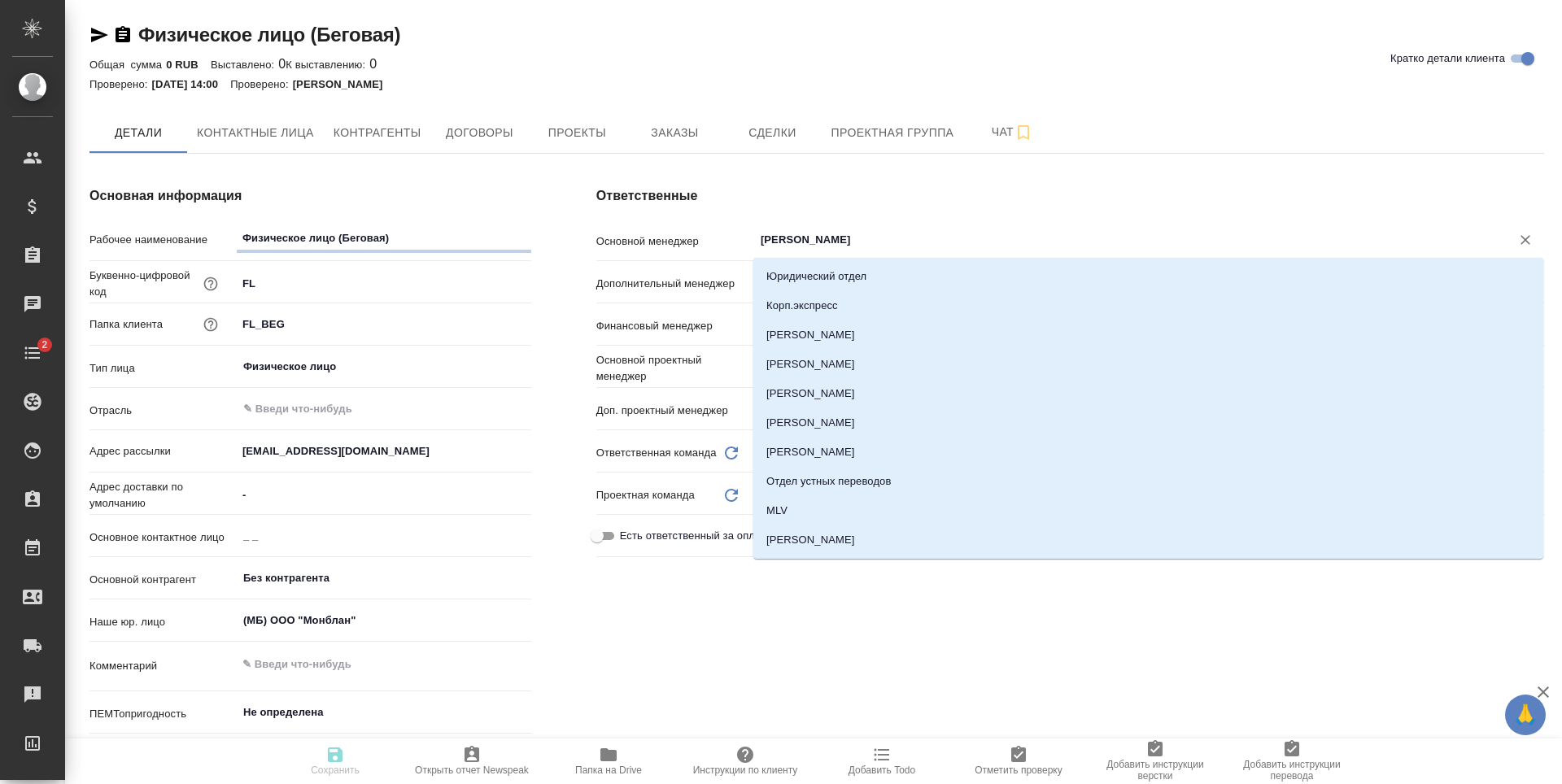
type textarea "x"
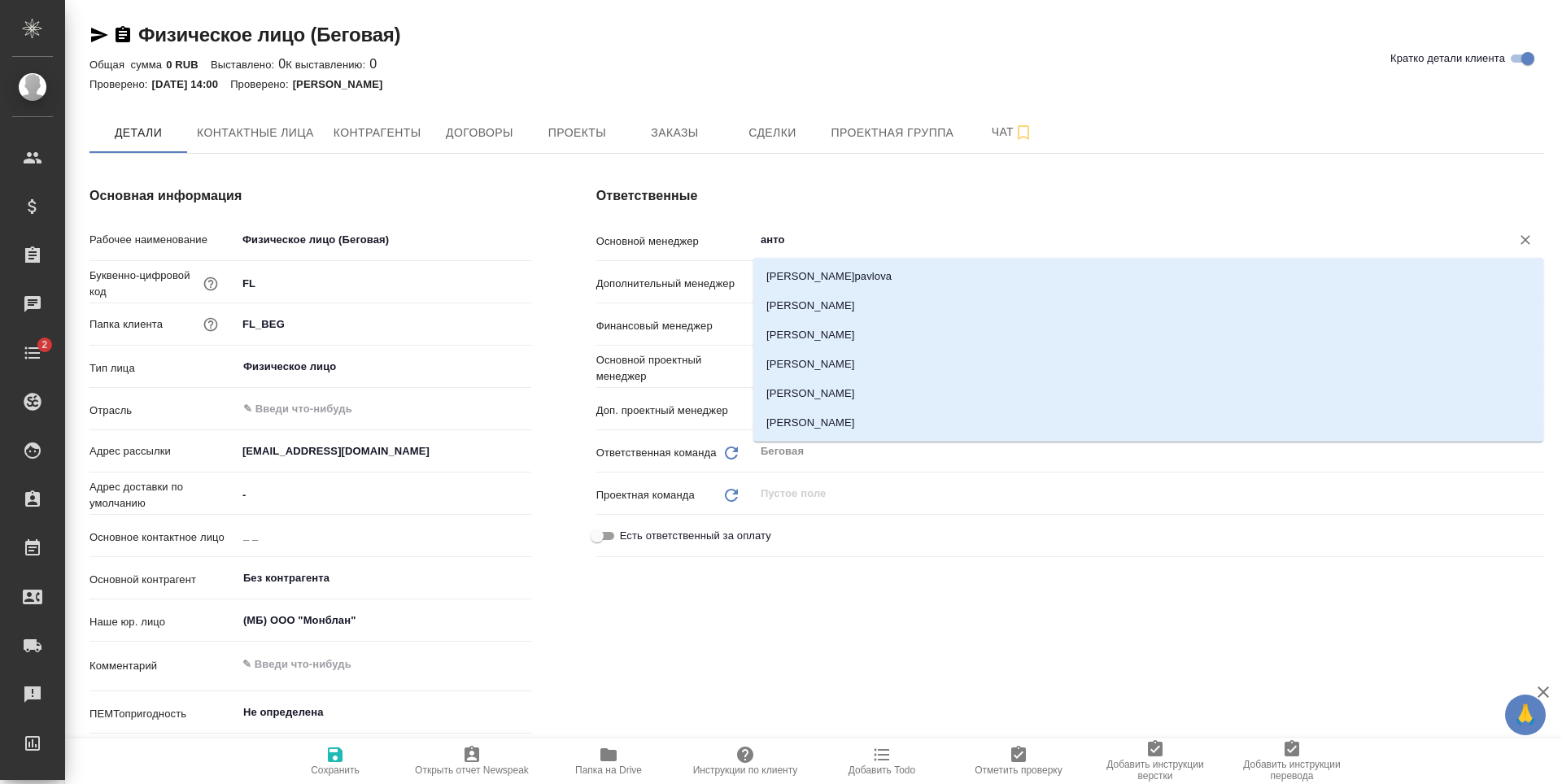
type input "[PERSON_NAME]"
click at [847, 424] on li "[PERSON_NAME]" at bounding box center [1147, 423] width 790 height 29
type textarea "x"
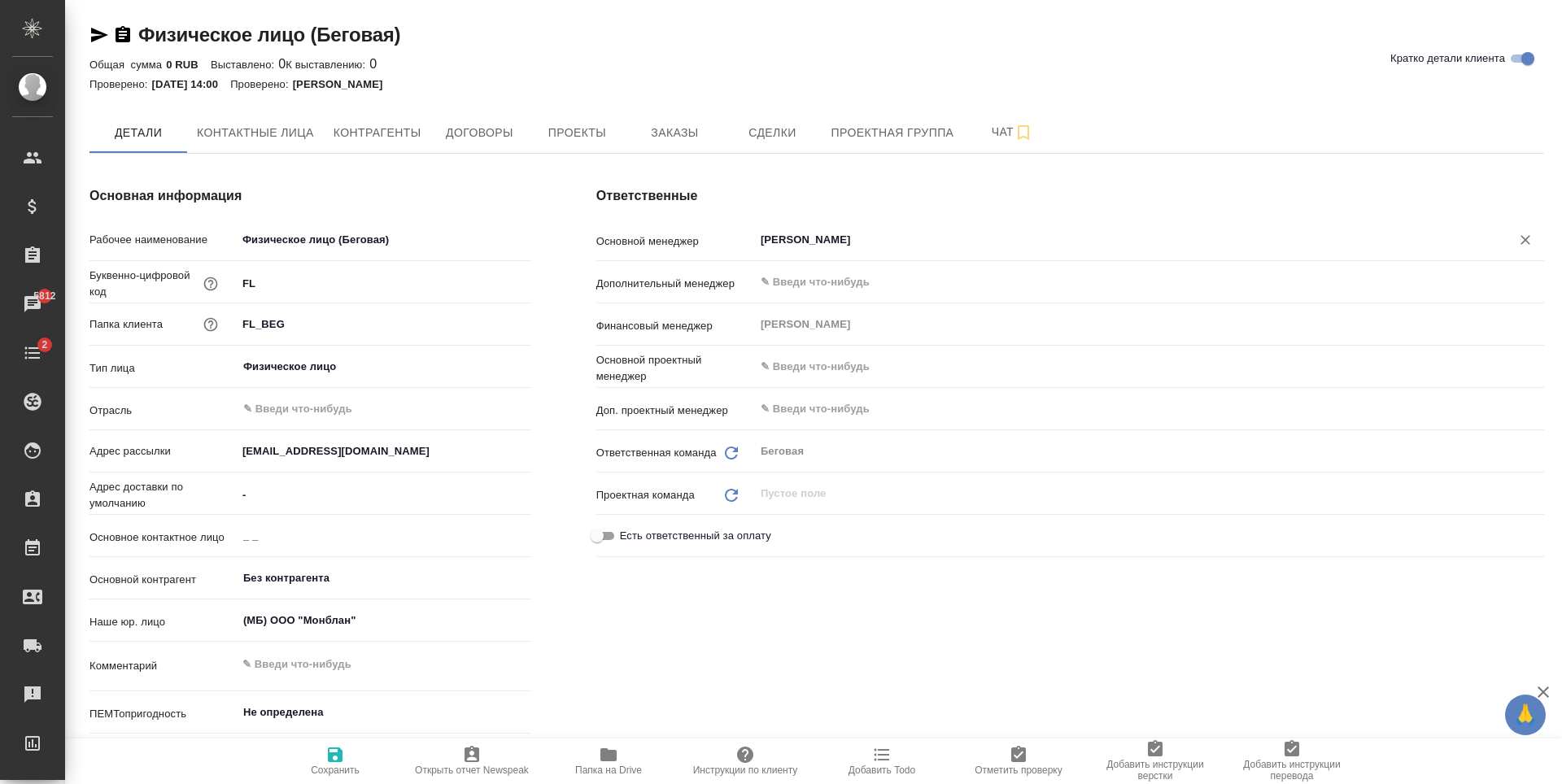
type input "[PERSON_NAME]"
click at [362, 767] on span "Сохранить" at bounding box center [335, 760] width 117 height 31
type textarea "x"
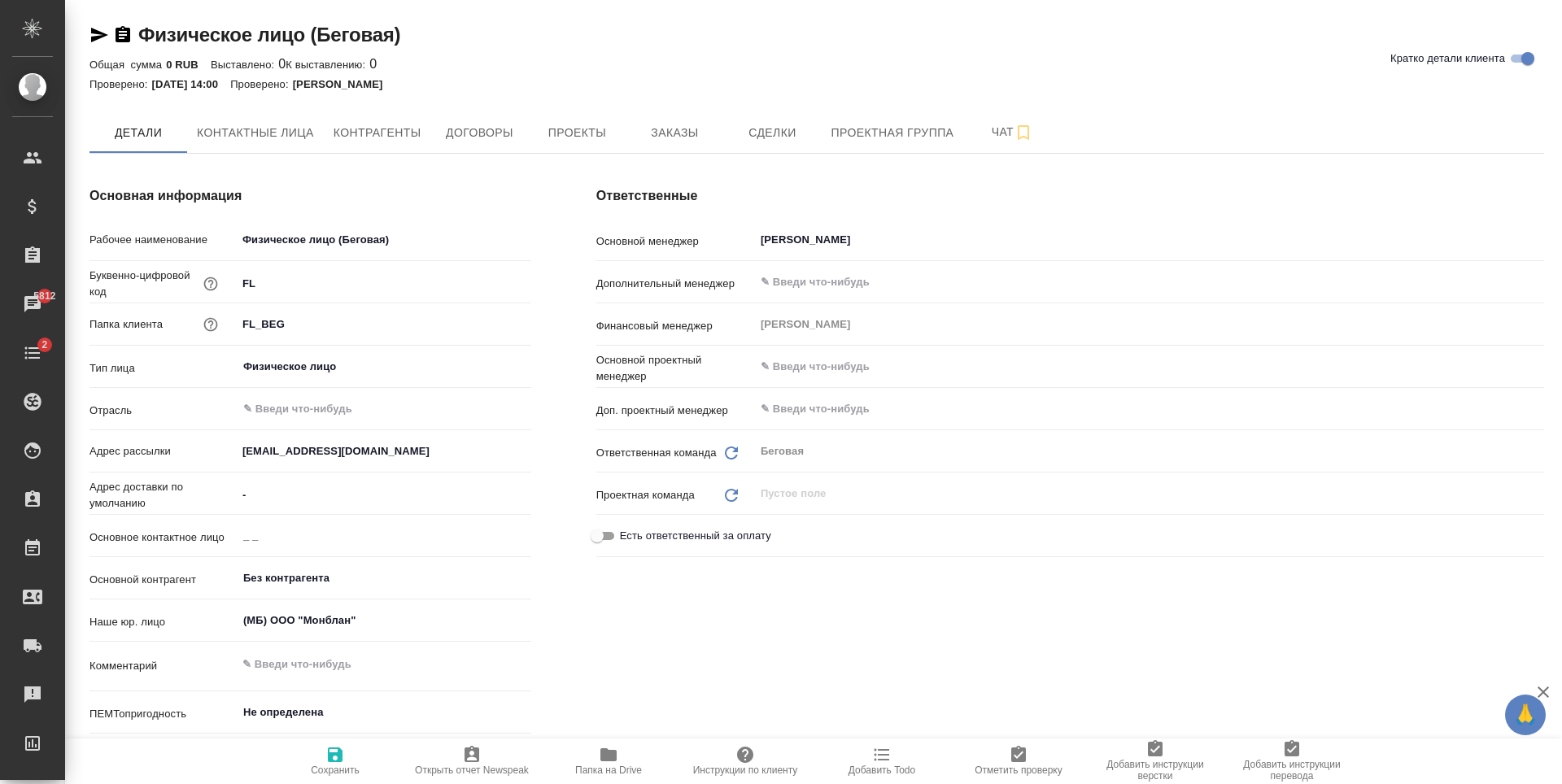
type textarea "x"
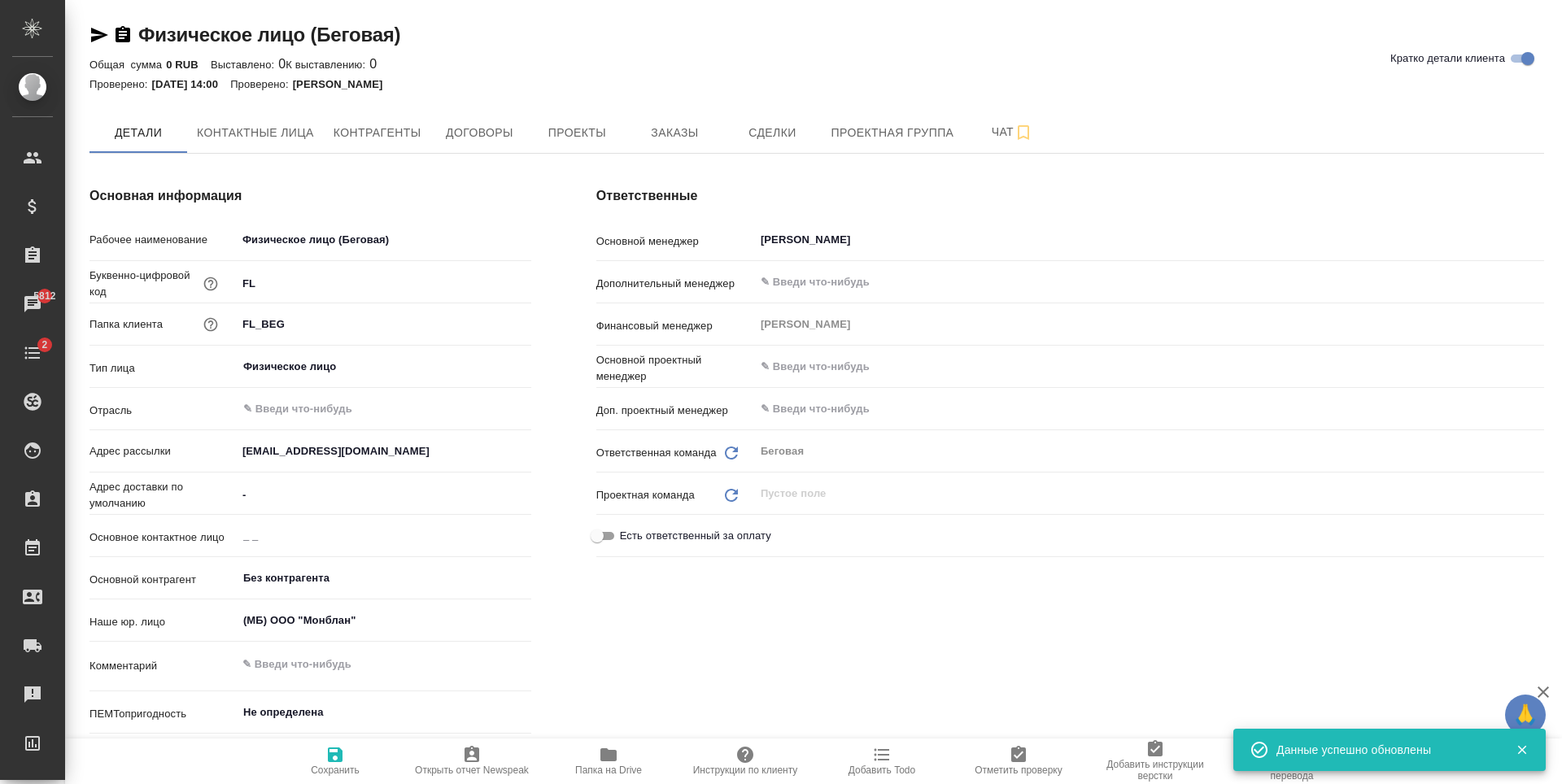
type textarea "x"
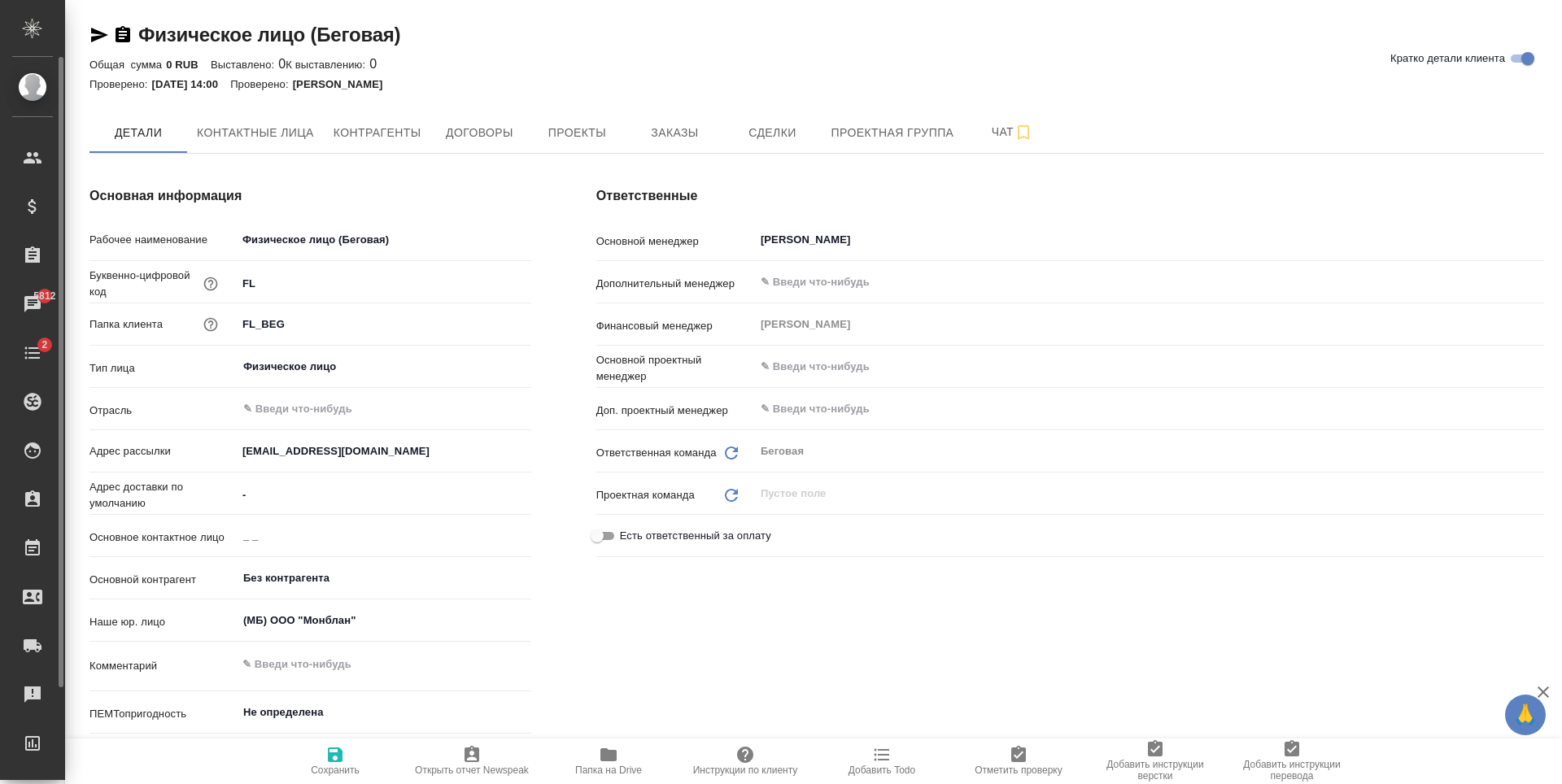
type textarea "x"
click at [296, 140] on span "Контактные лица" at bounding box center [255, 133] width 117 height 20
select select "RU"
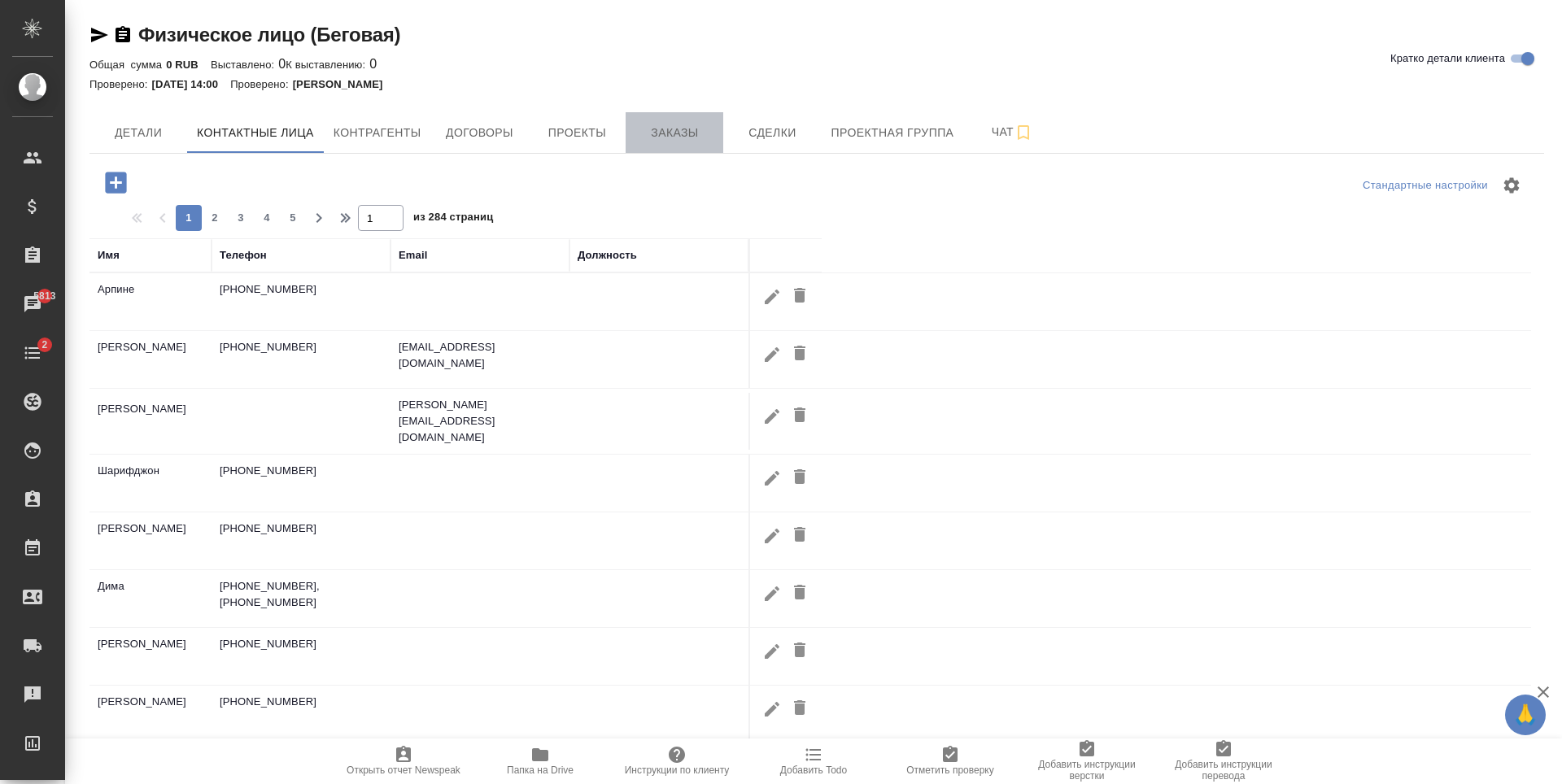
click at [685, 151] on button "Заказы" at bounding box center [674, 133] width 98 height 40
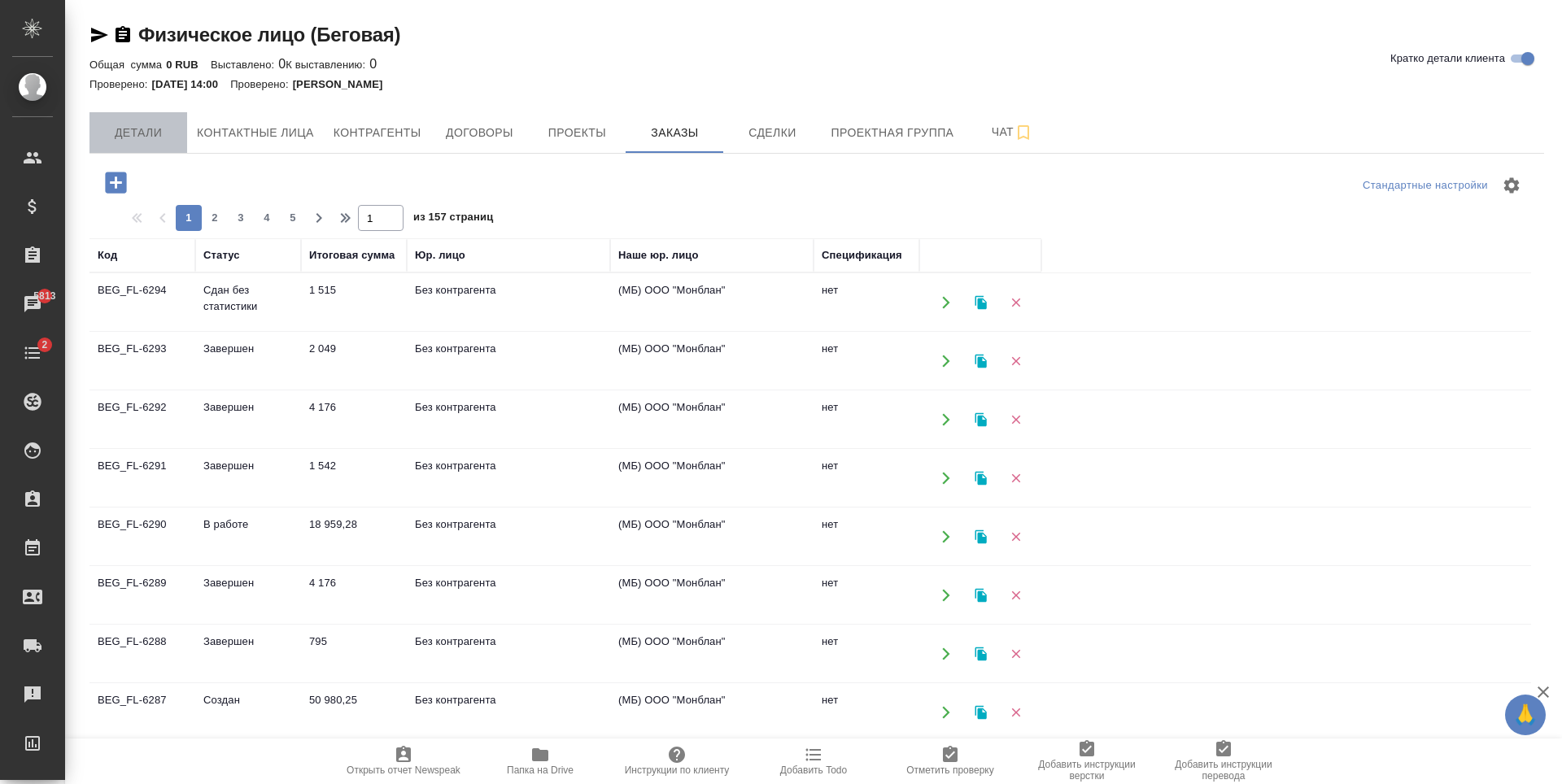
click at [174, 125] on span "Детали" at bounding box center [137, 133] width 78 height 20
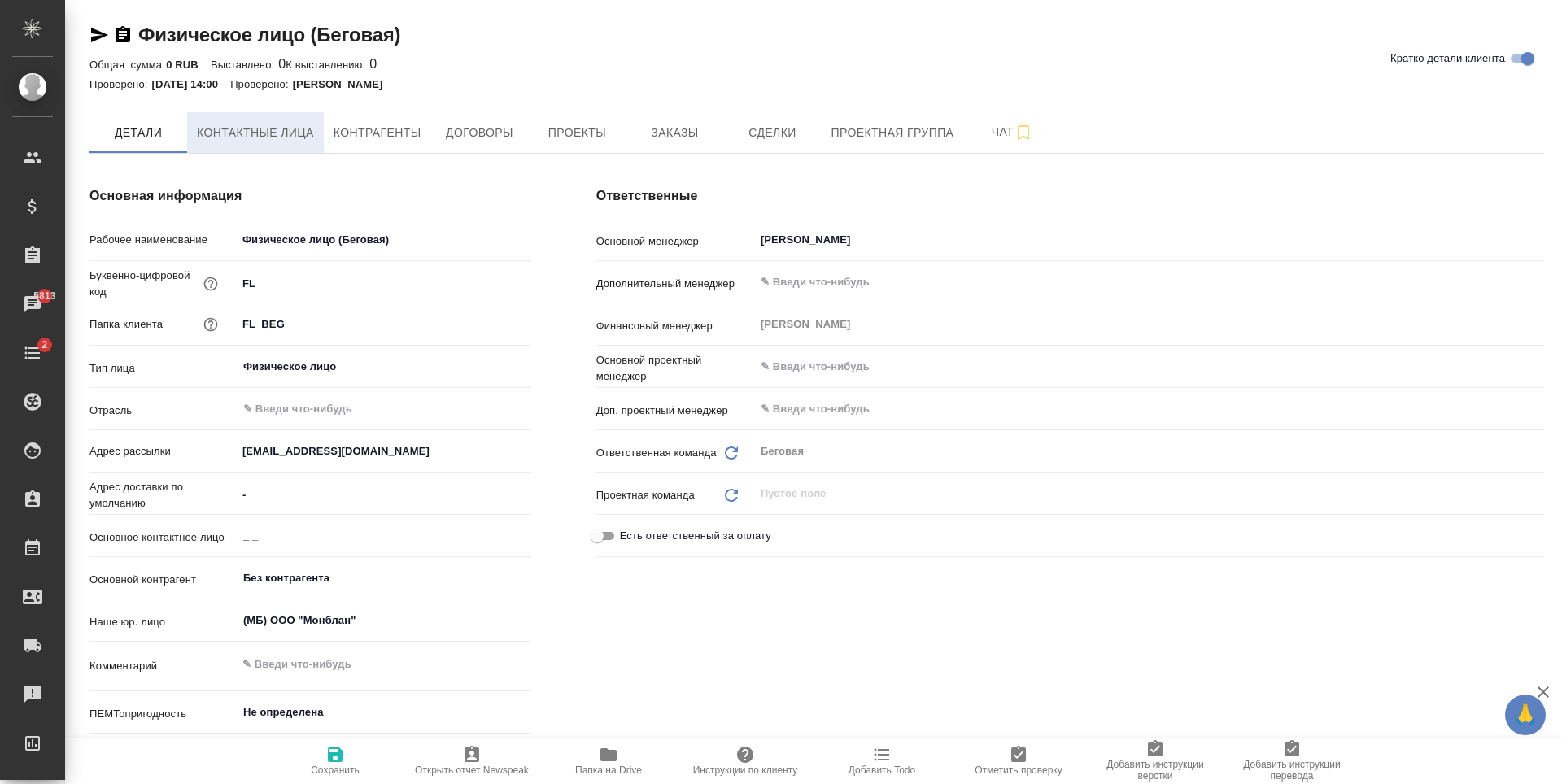
type textarea "x"
click at [912, 132] on span "Проектная группа" at bounding box center [892, 133] width 123 height 20
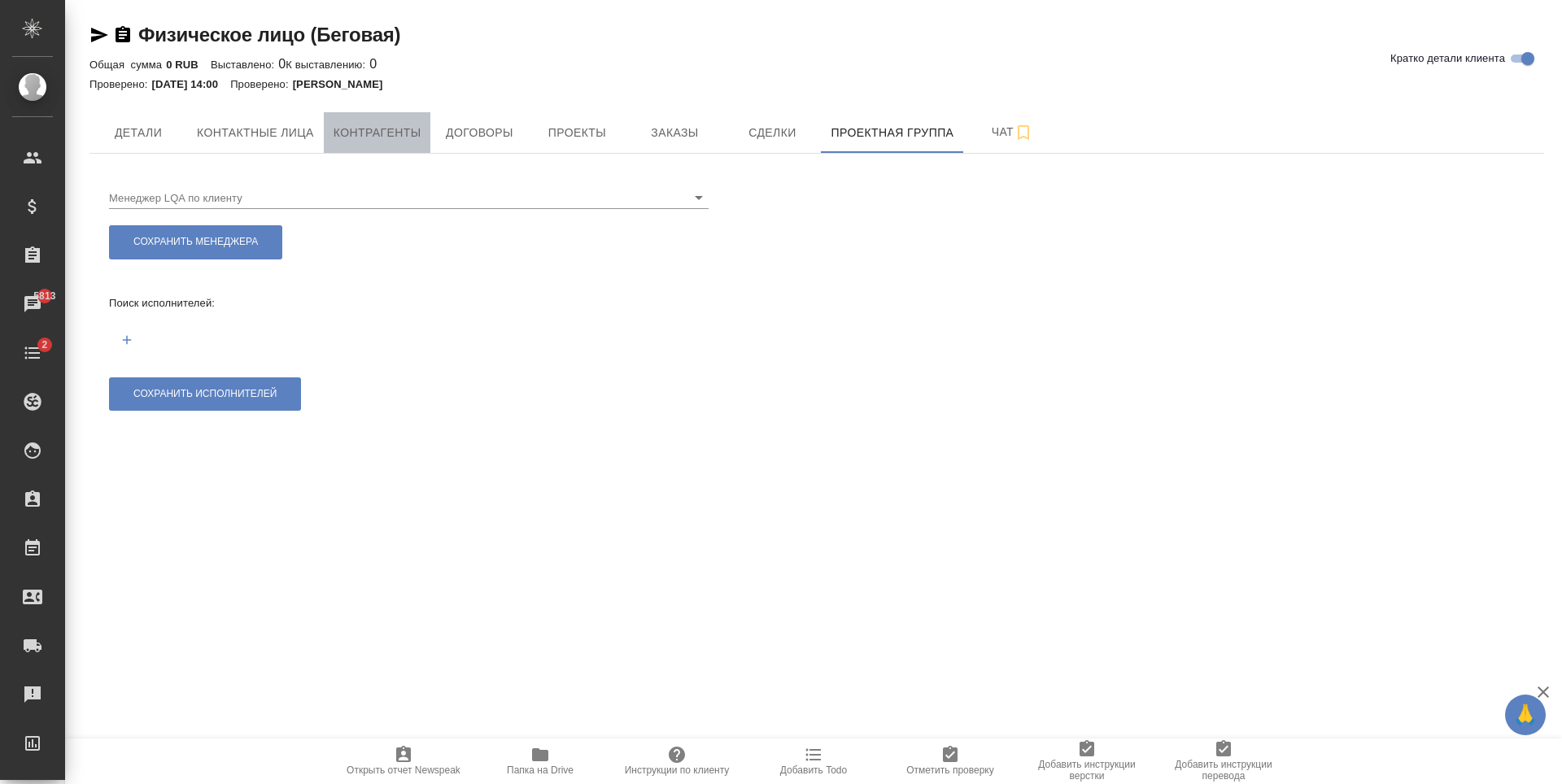
click at [407, 135] on span "Контрагенты" at bounding box center [378, 133] width 88 height 20
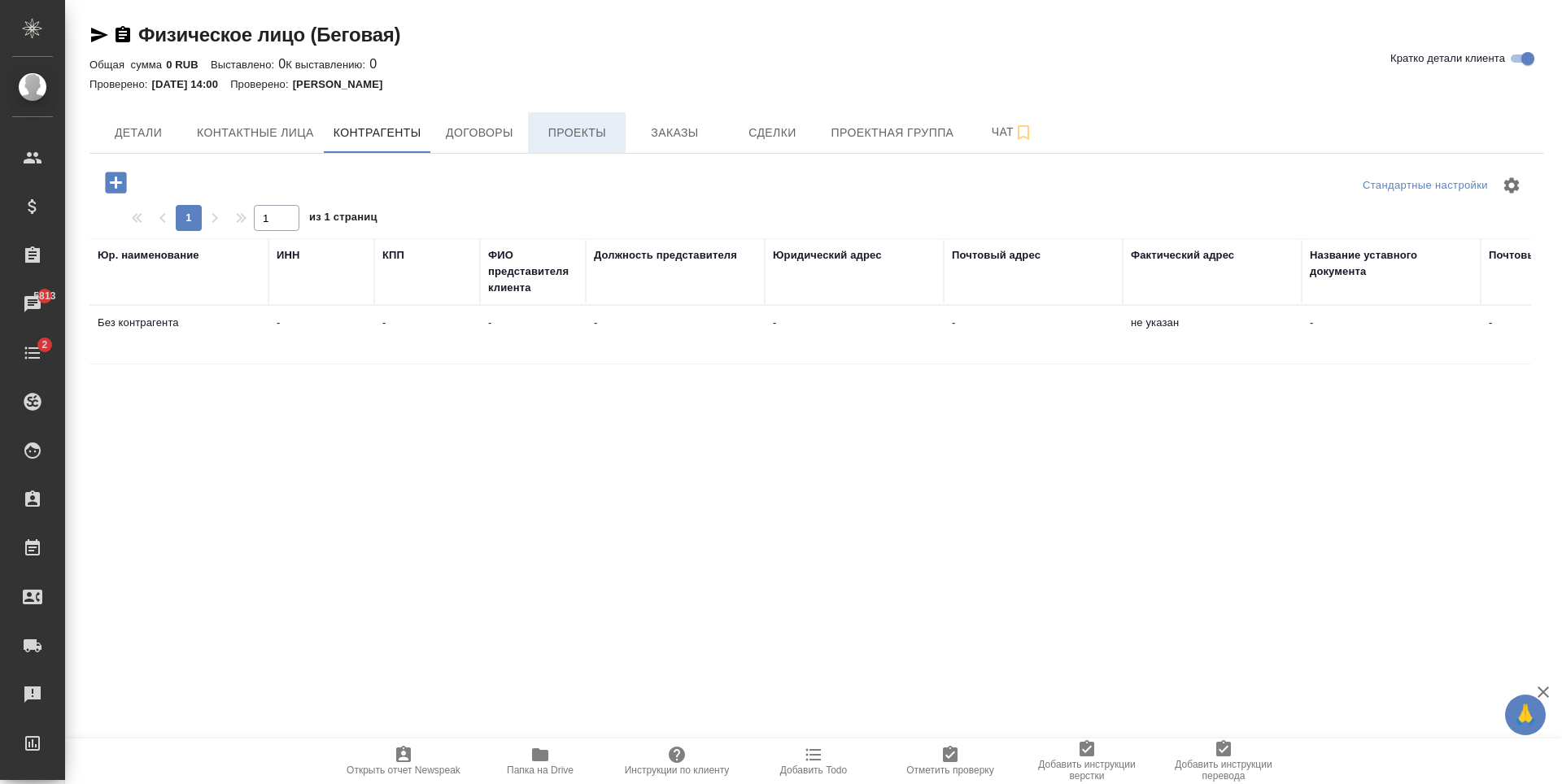
click at [598, 136] on span "Проекты" at bounding box center [576, 133] width 78 height 20
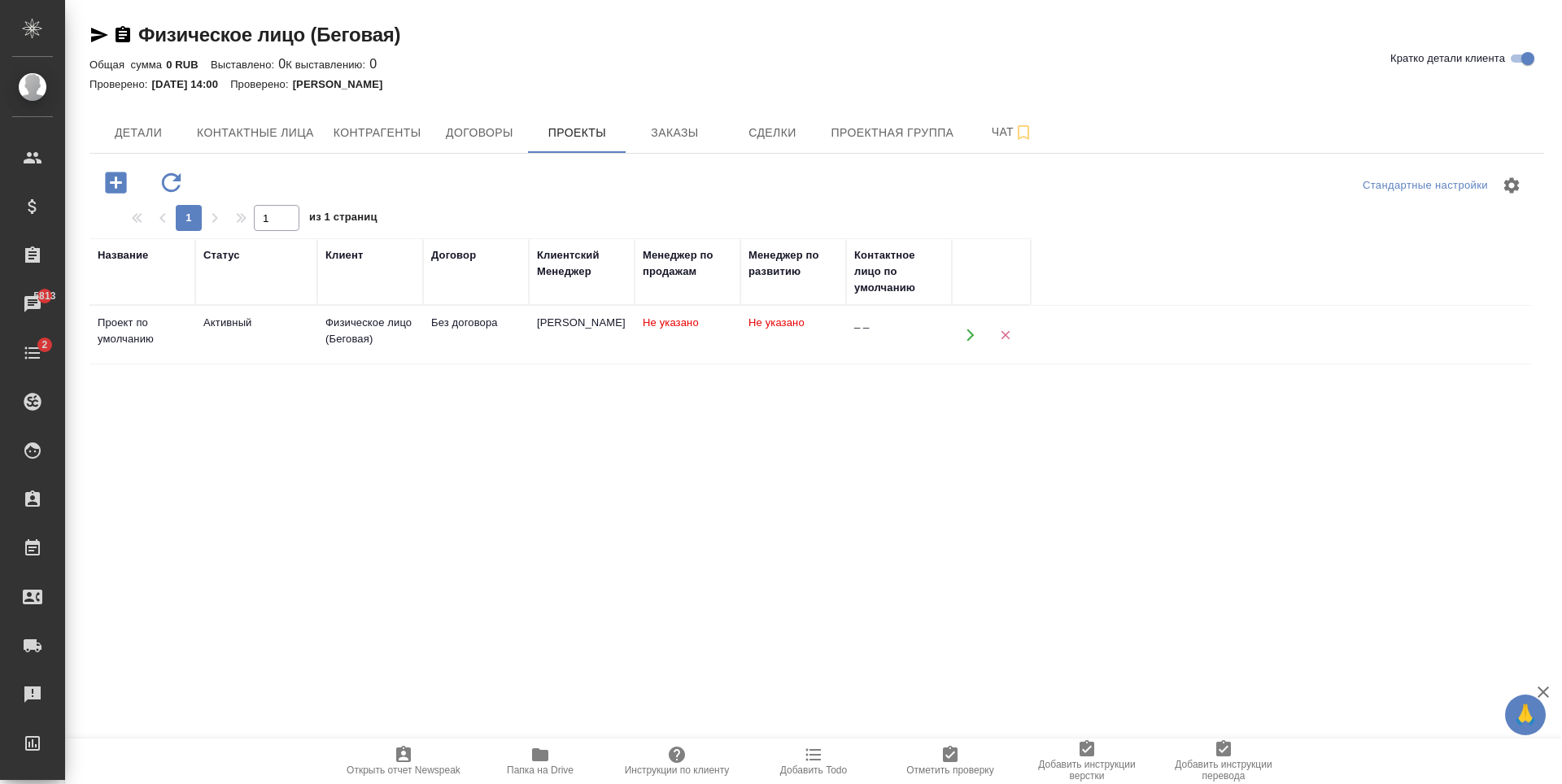
click at [446, 346] on td "Без договора" at bounding box center [476, 335] width 106 height 57
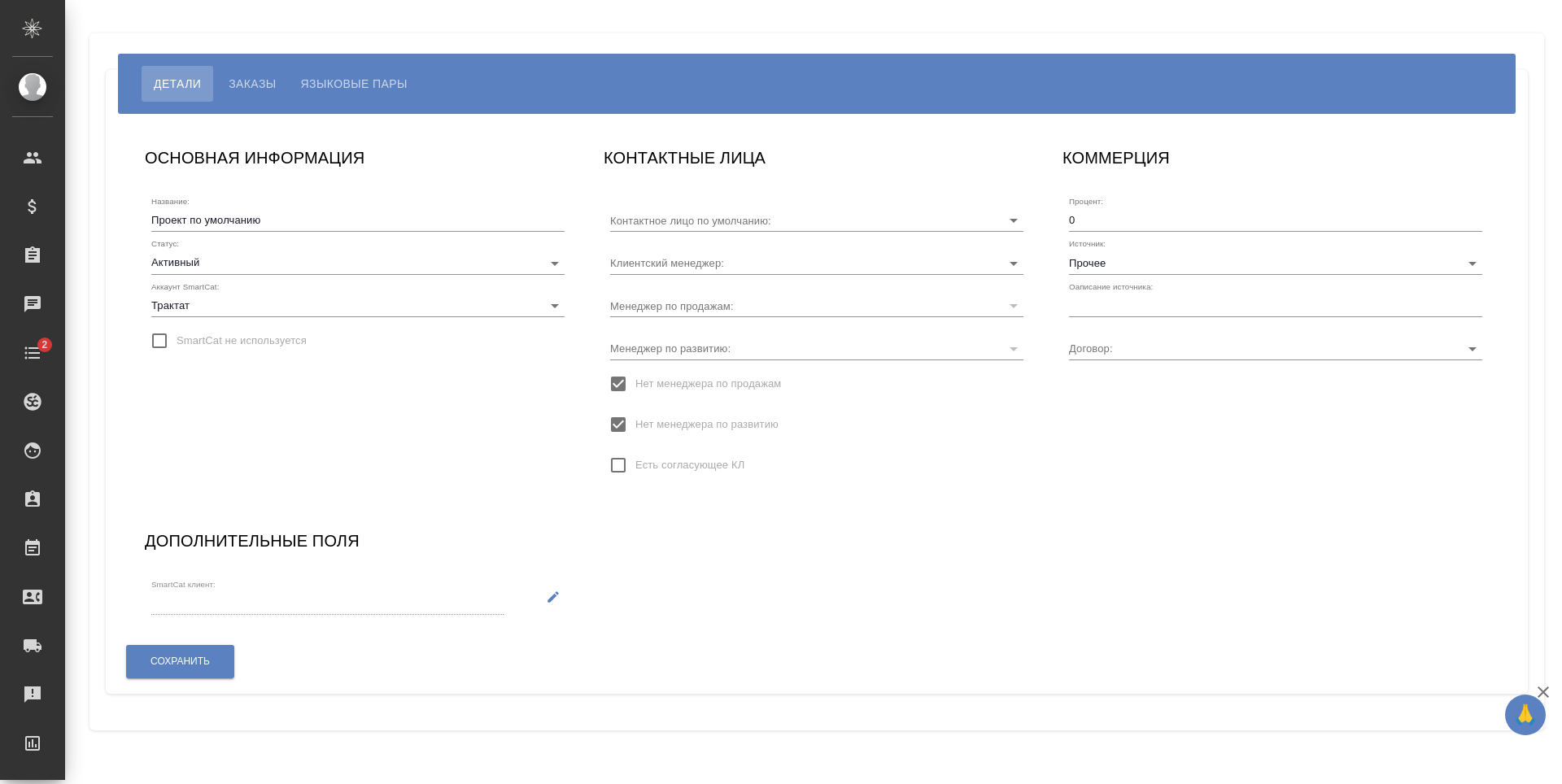
type input "Без договора"
type input "_ _"
click at [1009, 264] on icon "Open" at bounding box center [1013, 263] width 19 height 19
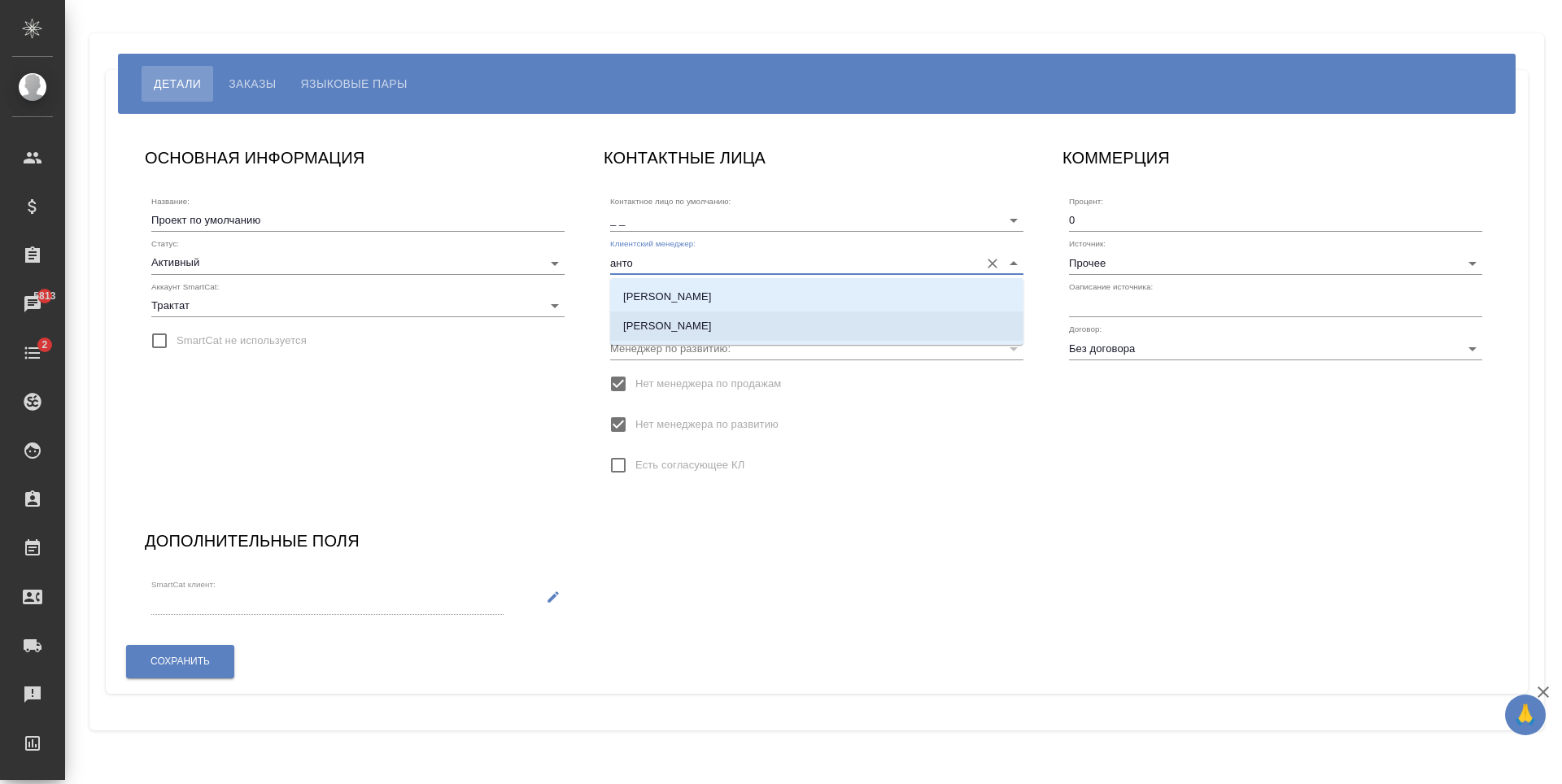
click at [791, 324] on li "[PERSON_NAME]" at bounding box center [817, 327] width 414 height 29
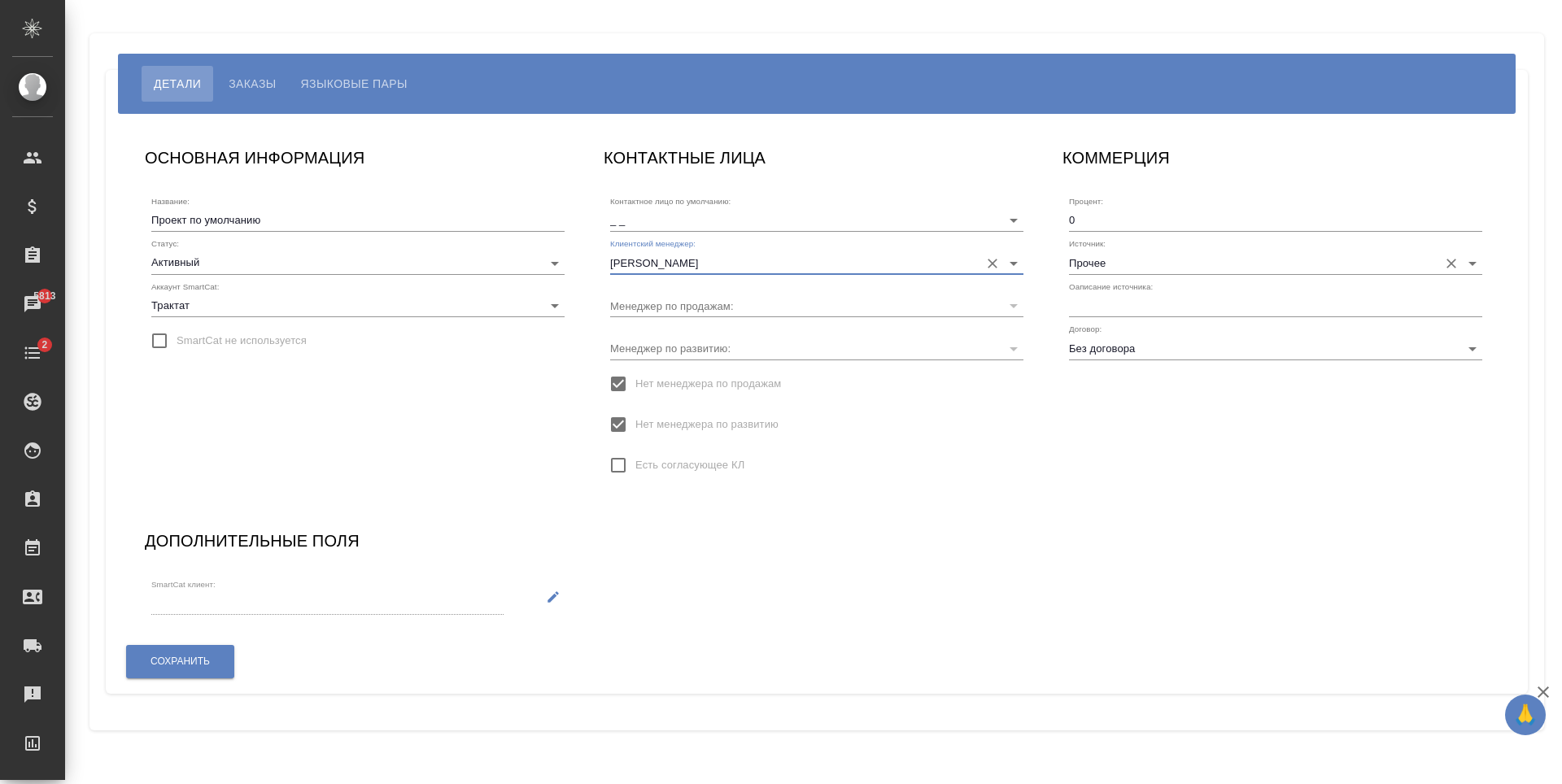
type input "[PERSON_NAME]"
click at [1140, 270] on input "Прочее" at bounding box center [1249, 263] width 361 height 22
click at [1471, 267] on icon "Open" at bounding box center [1472, 263] width 19 height 19
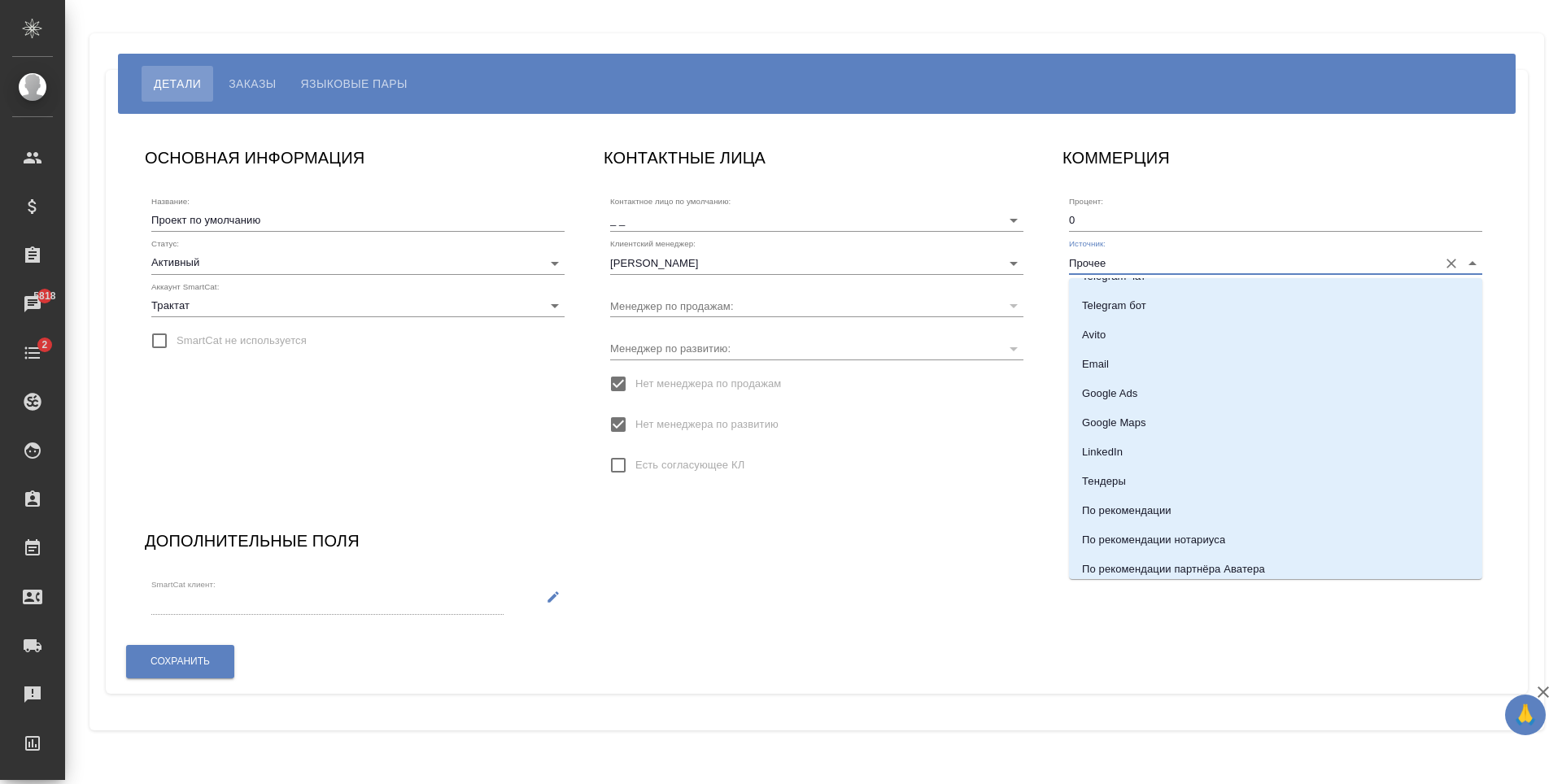
scroll to position [244, 0]
click at [1199, 497] on li "По рекомендации" at bounding box center [1276, 492] width 414 height 29
type input "По рекомендации"
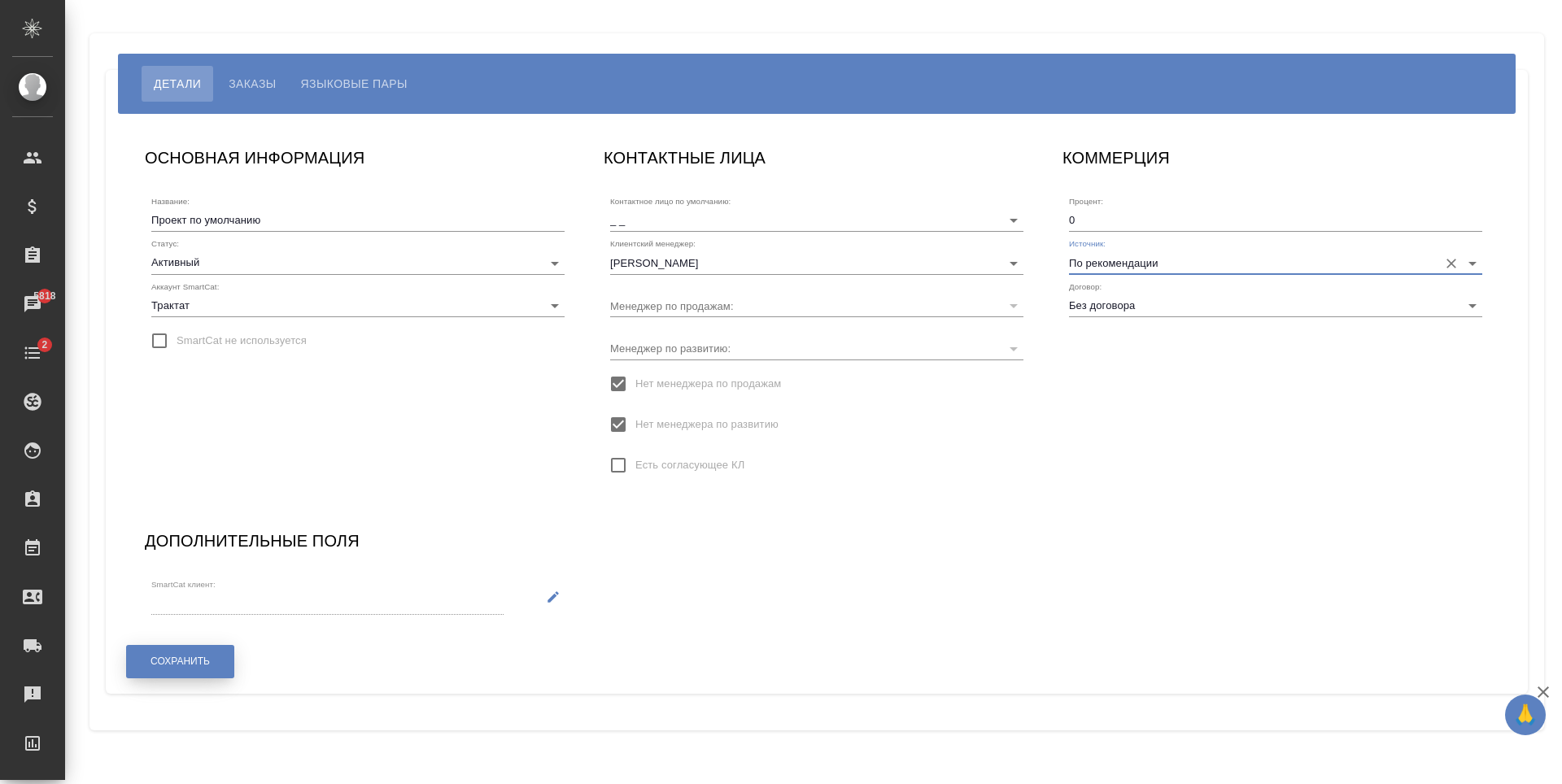
click at [202, 664] on span "Сохранить" at bounding box center [179, 661] width 59 height 14
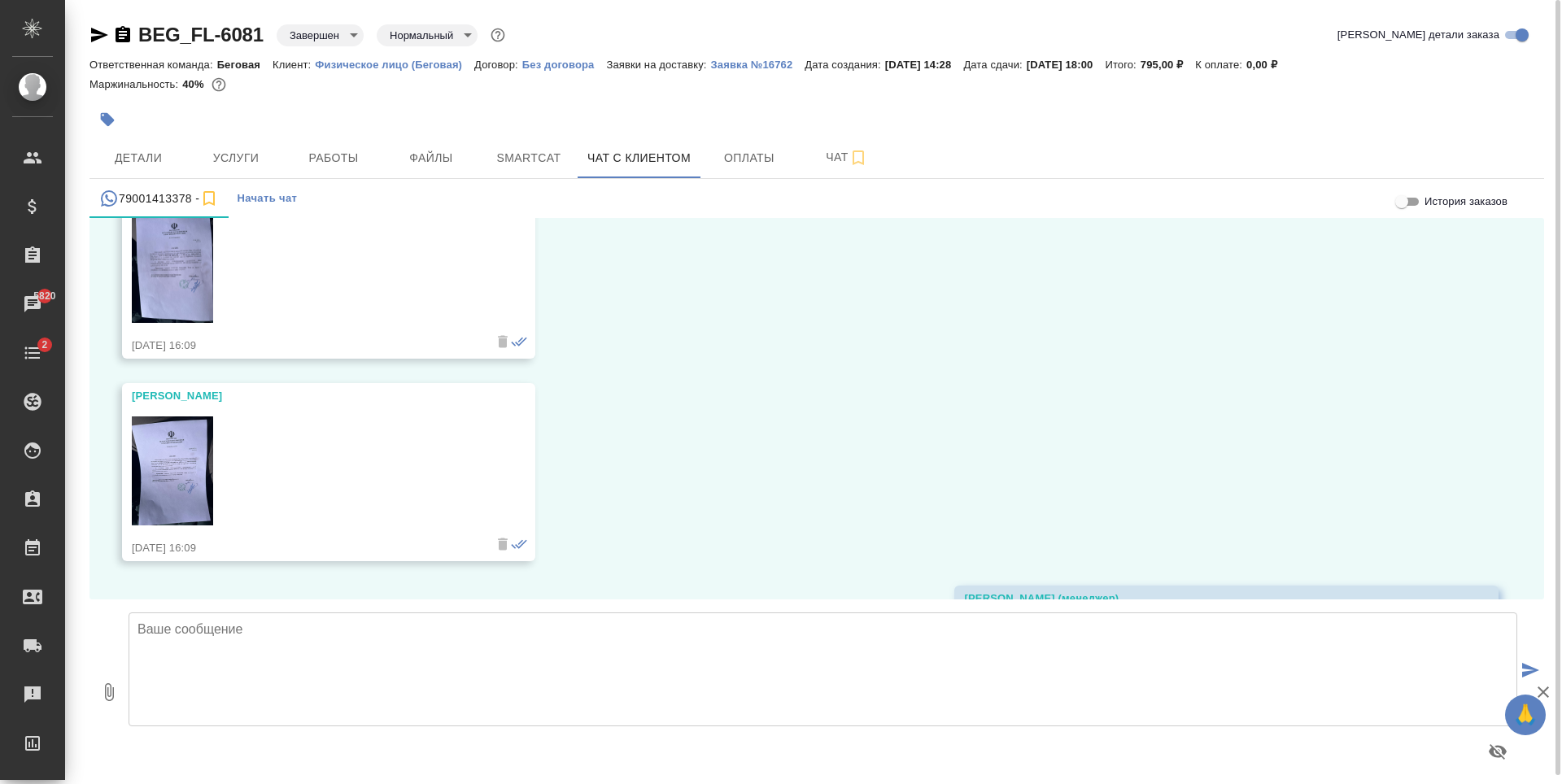
scroll to position [94430, 0]
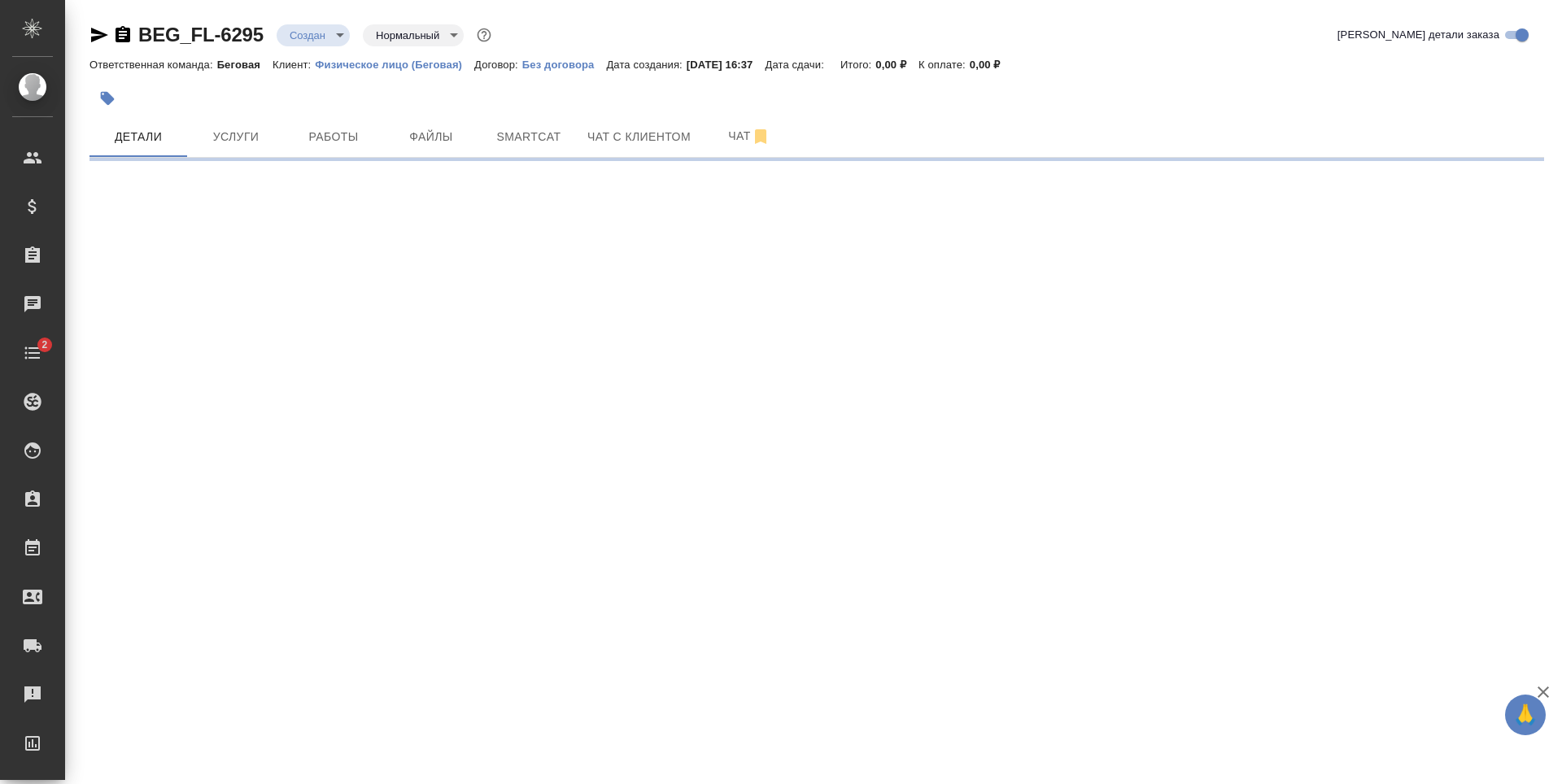
select select "RU"
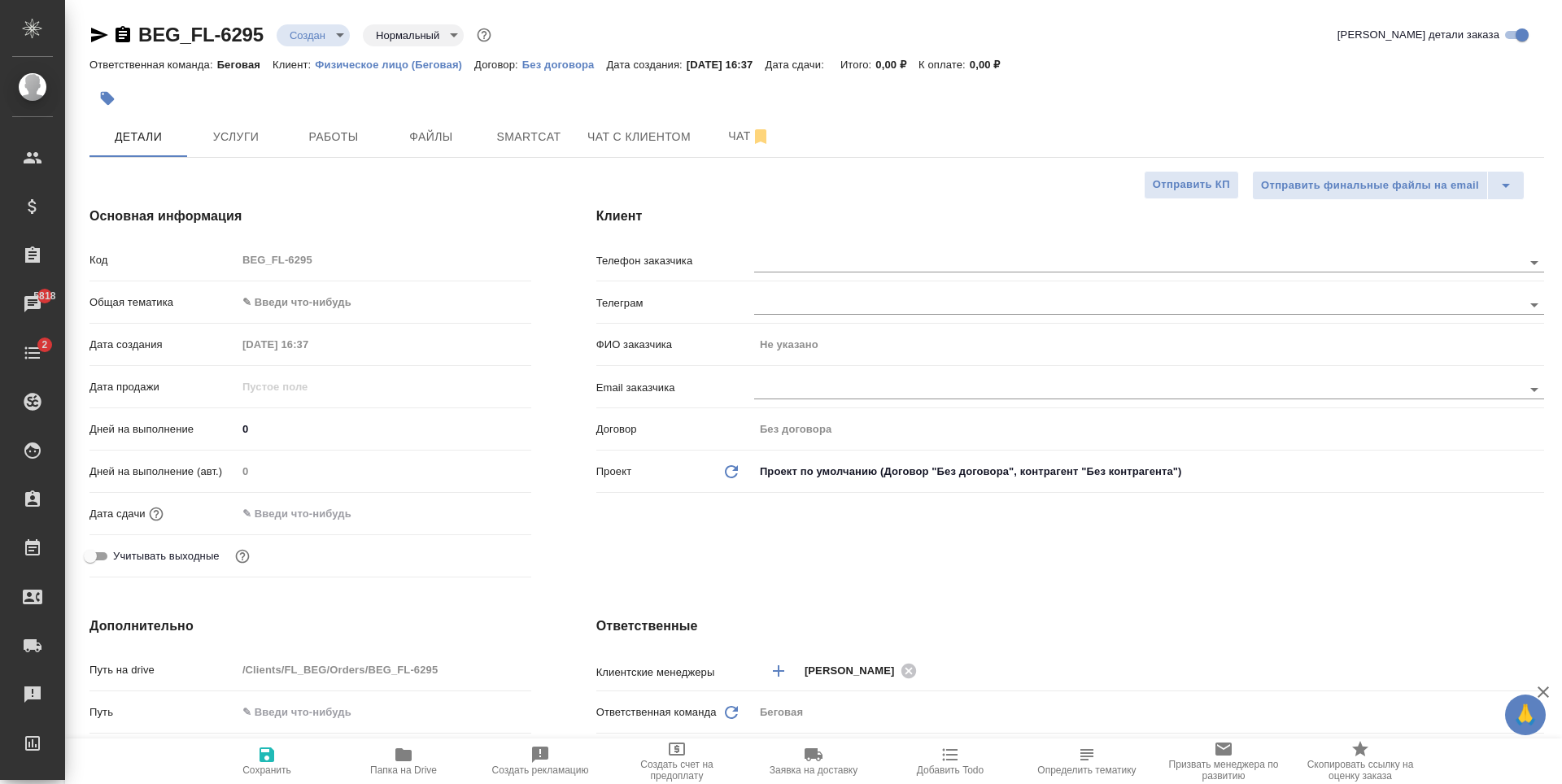
type textarea "x"
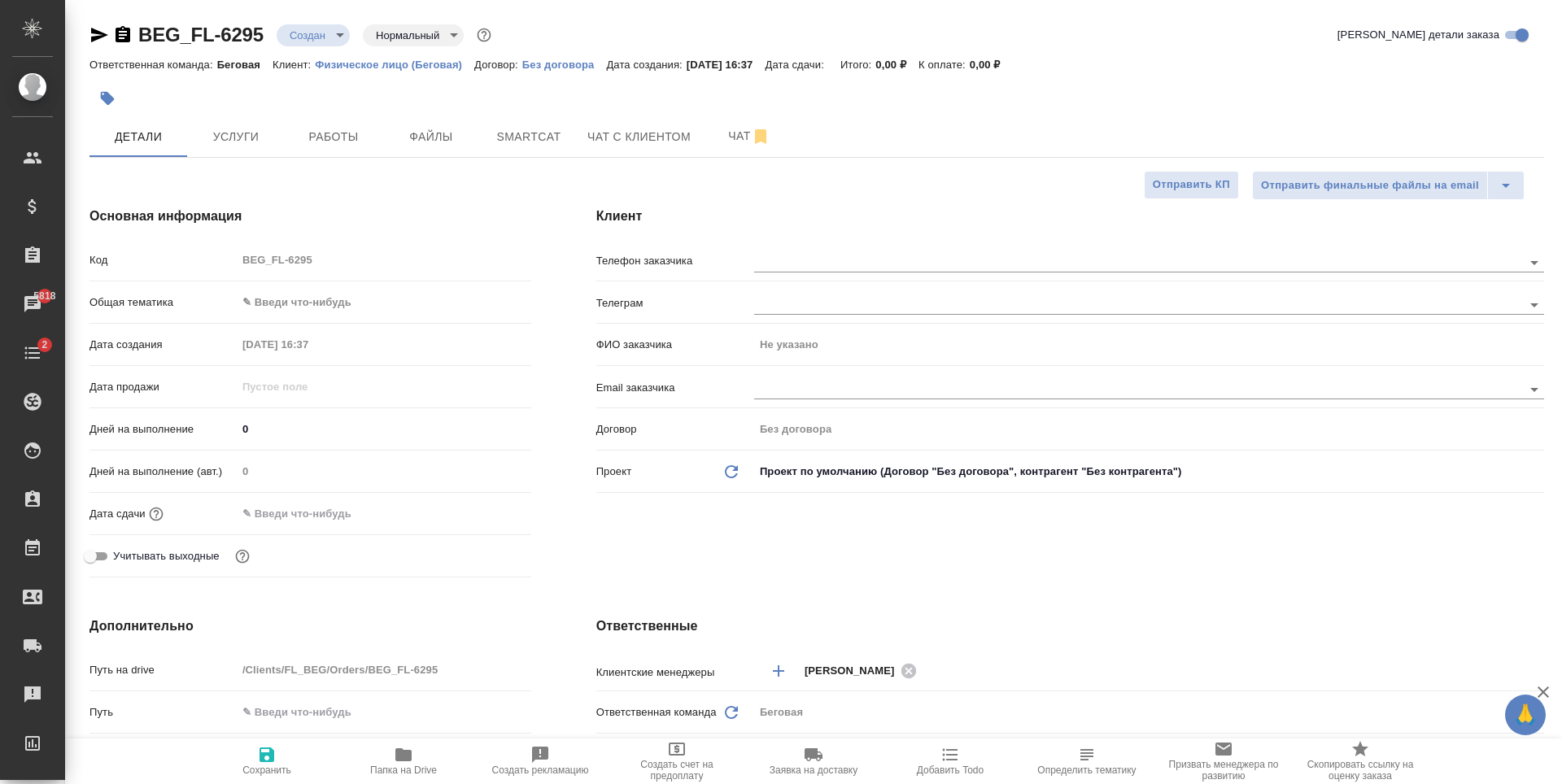
type textarea "x"
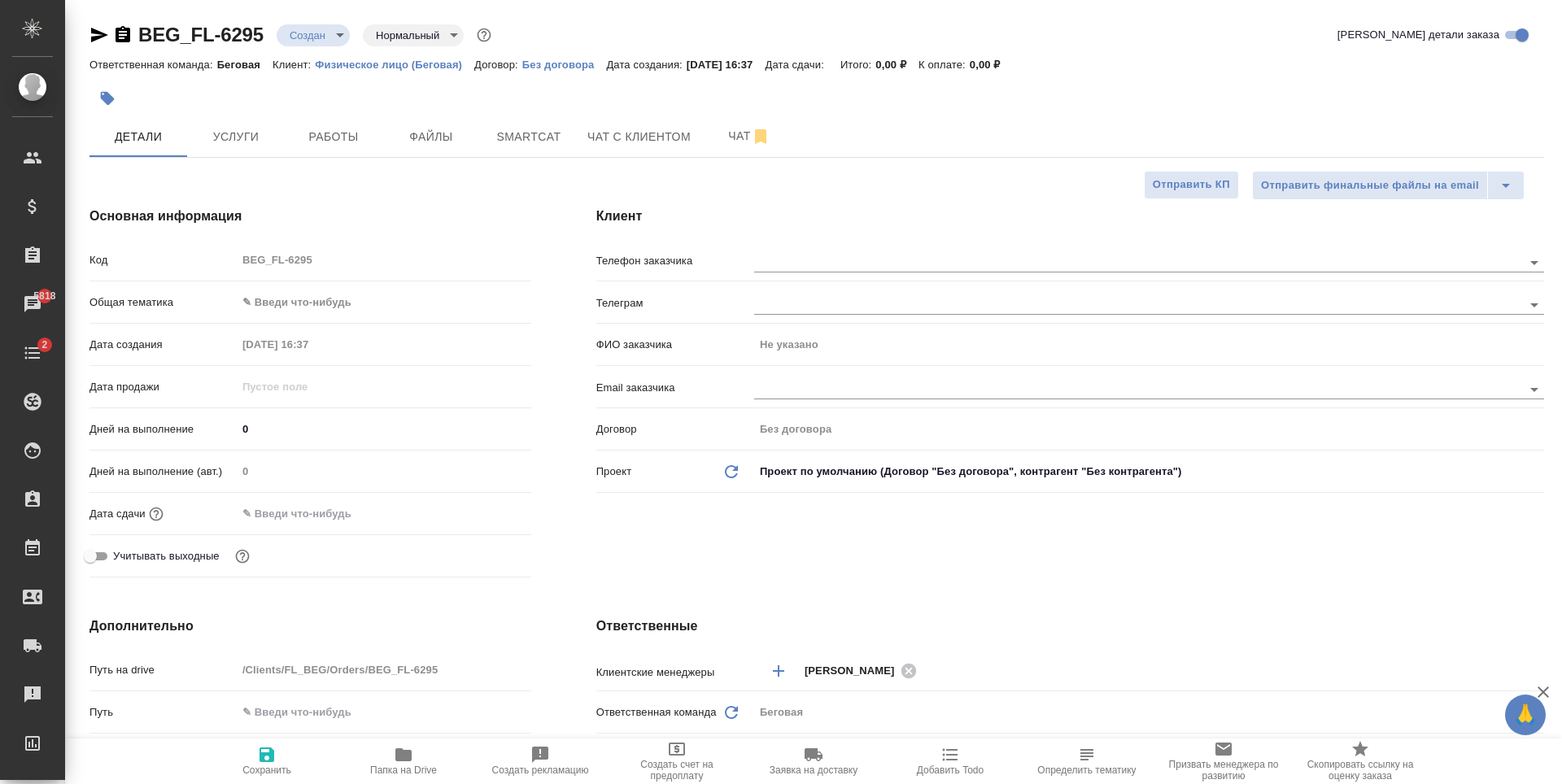
type textarea "x"
click at [842, 269] on input "text" at bounding box center [1111, 262] width 714 height 19
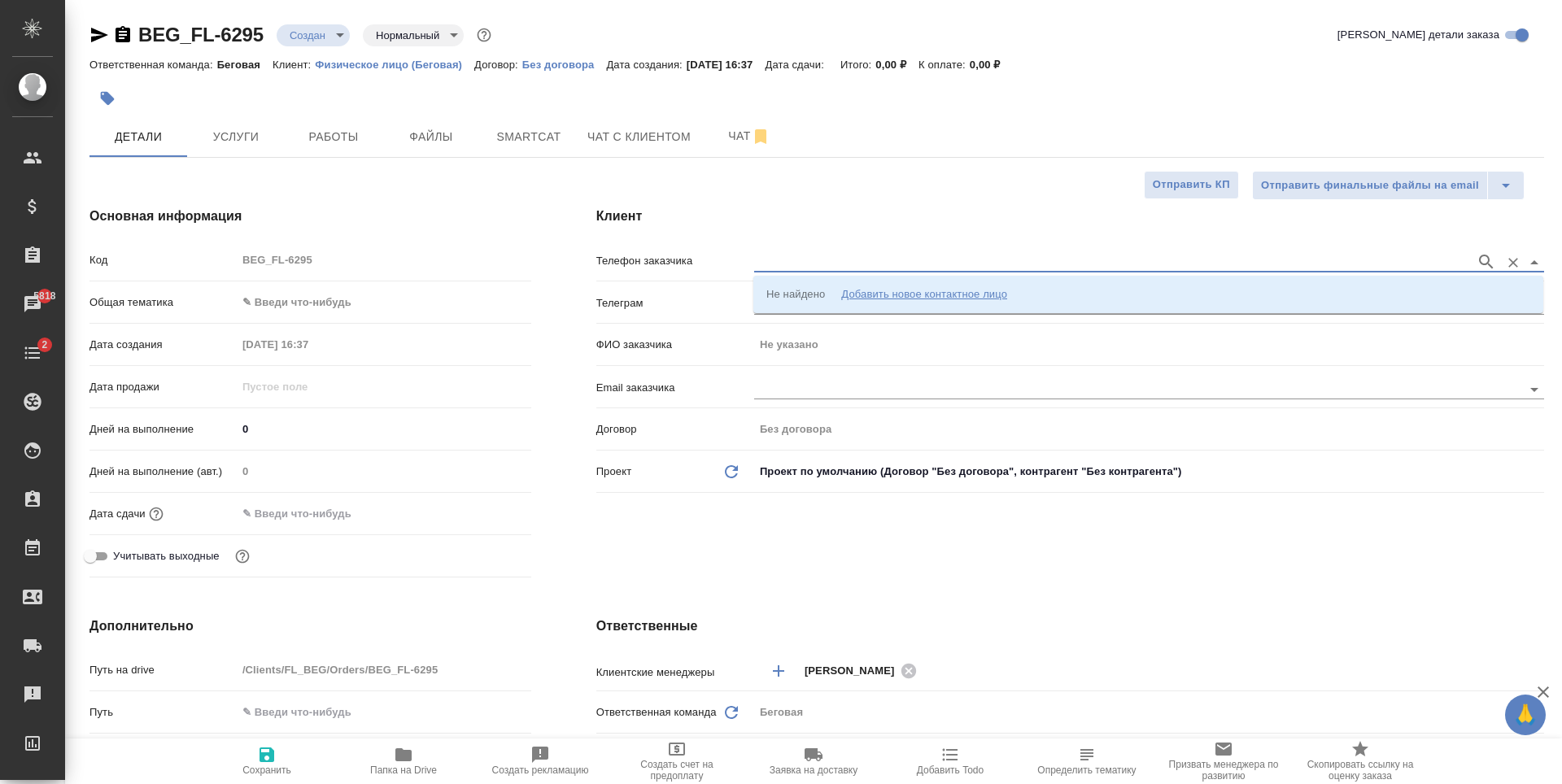
paste input "[PHONE_NUMBER]"
type input "+79001413378"
click at [1482, 263] on icon "button" at bounding box center [1485, 261] width 14 height 14
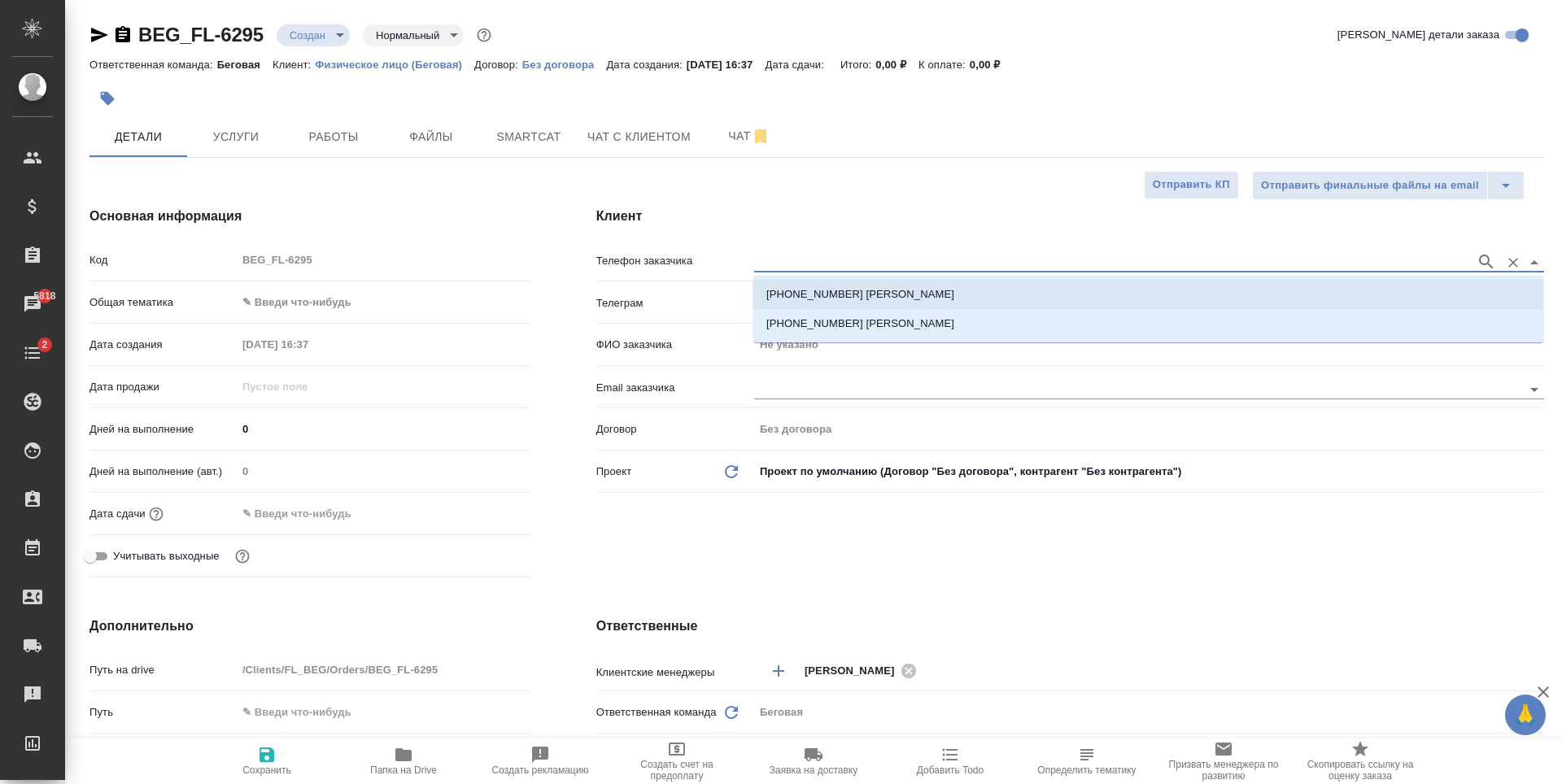
click at [880, 302] on li "+79001413378 Али" at bounding box center [1147, 295] width 790 height 29
type input "+79001413378 Али"
type input "Али"
type textarea "x"
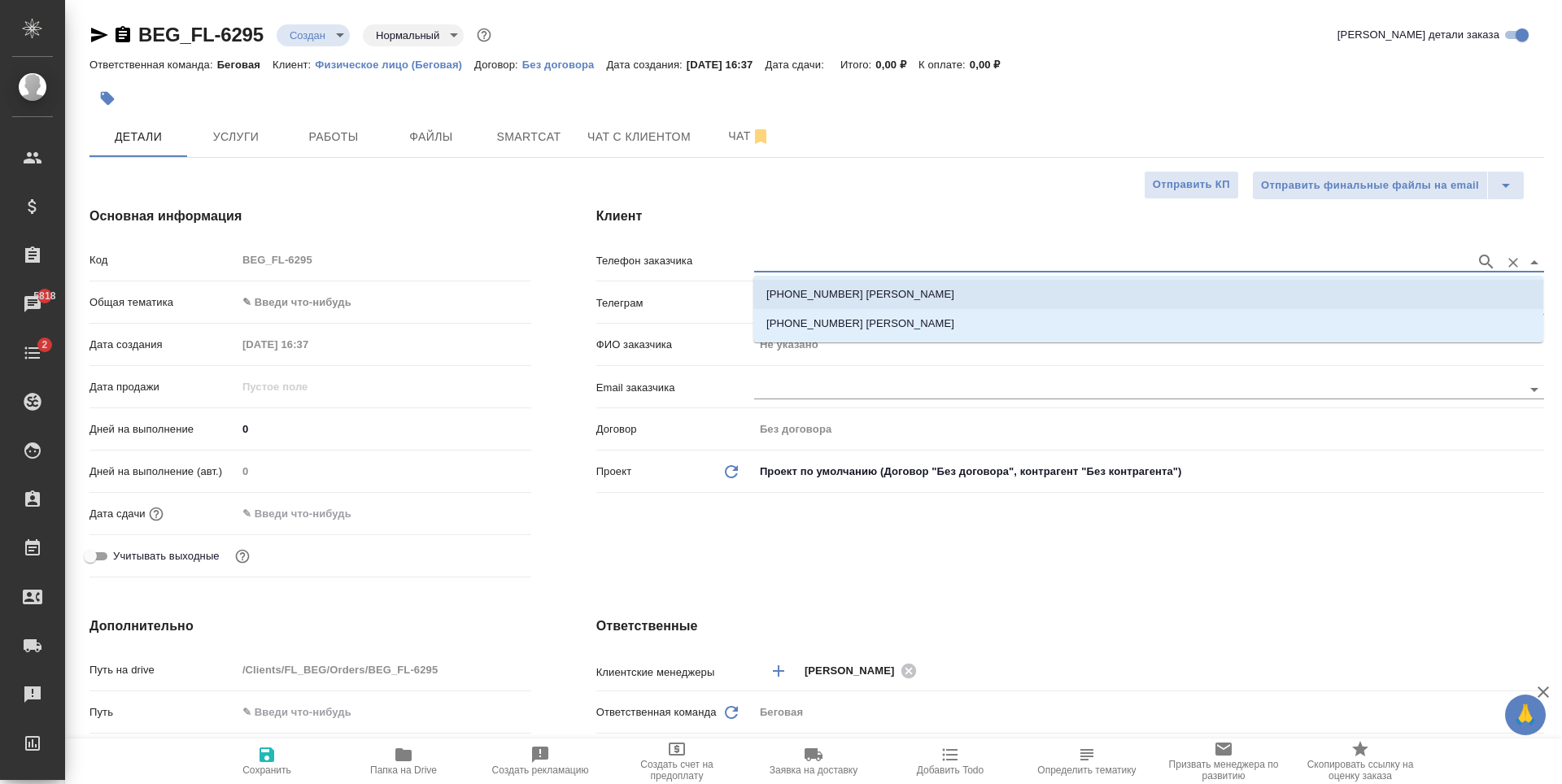
type textarea "x"
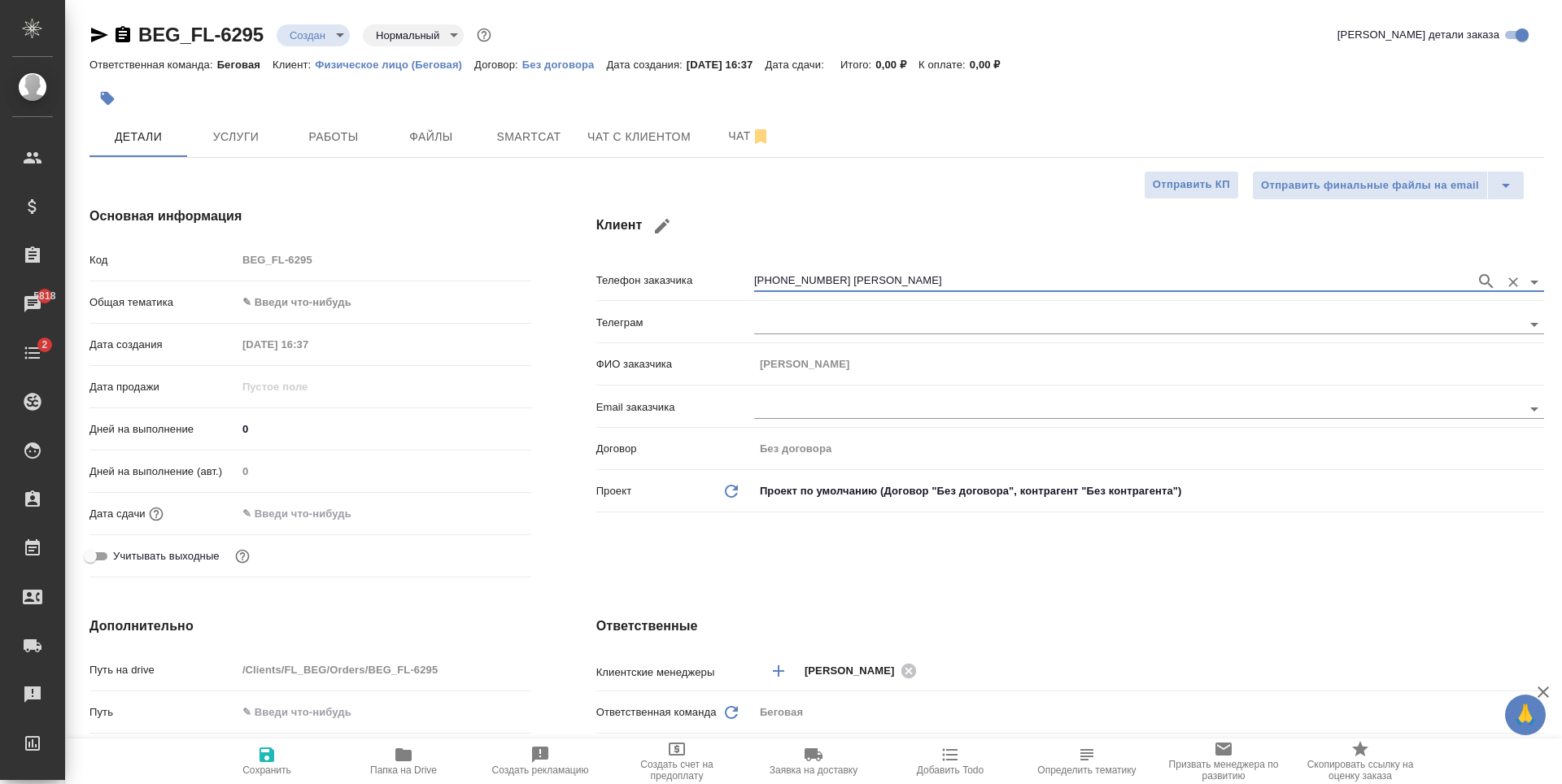
type input "+79001413378 Али"
click at [283, 775] on span "Сохранить" at bounding box center [266, 770] width 48 height 11
type textarea "x"
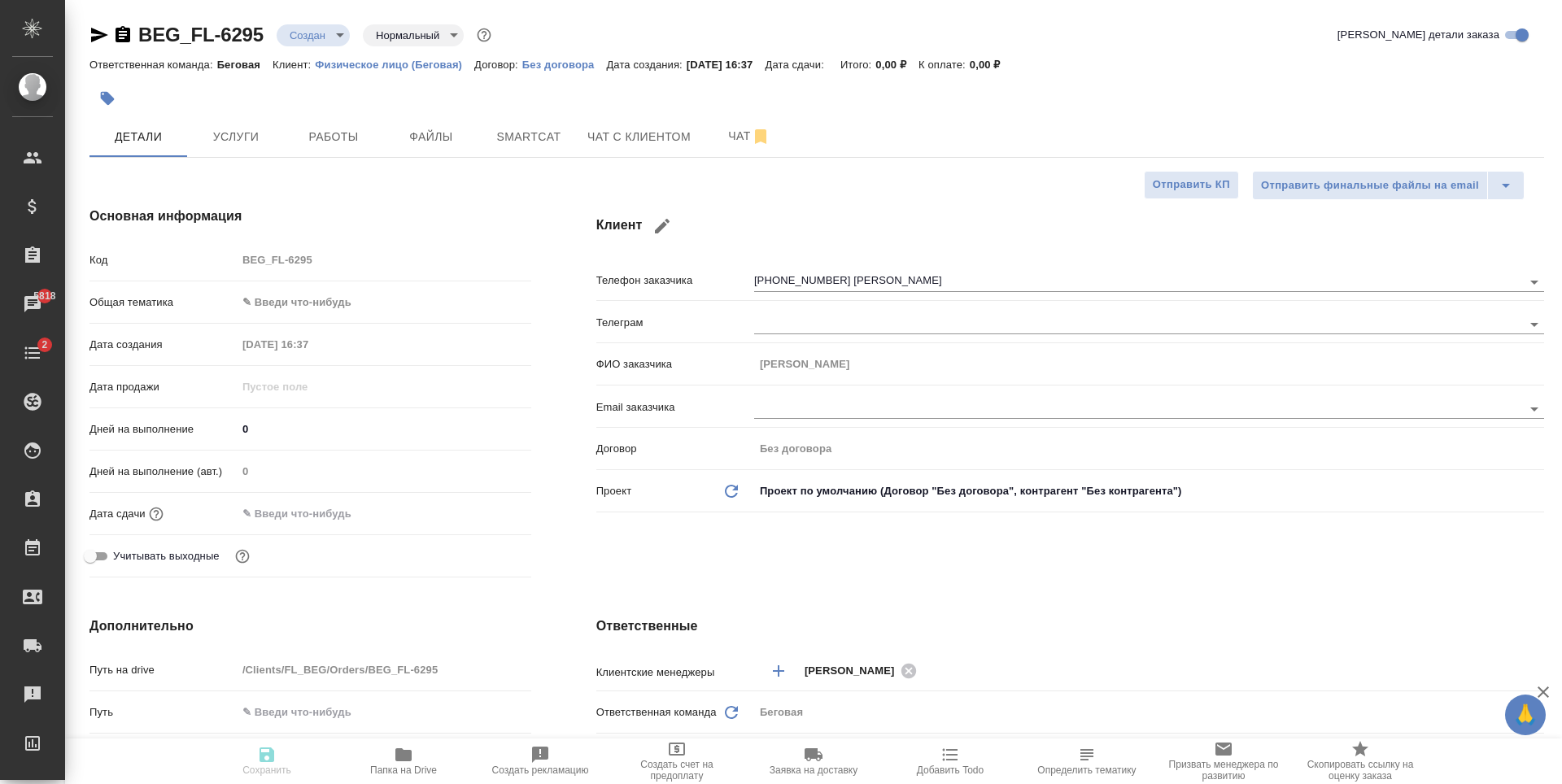
type textarea "x"
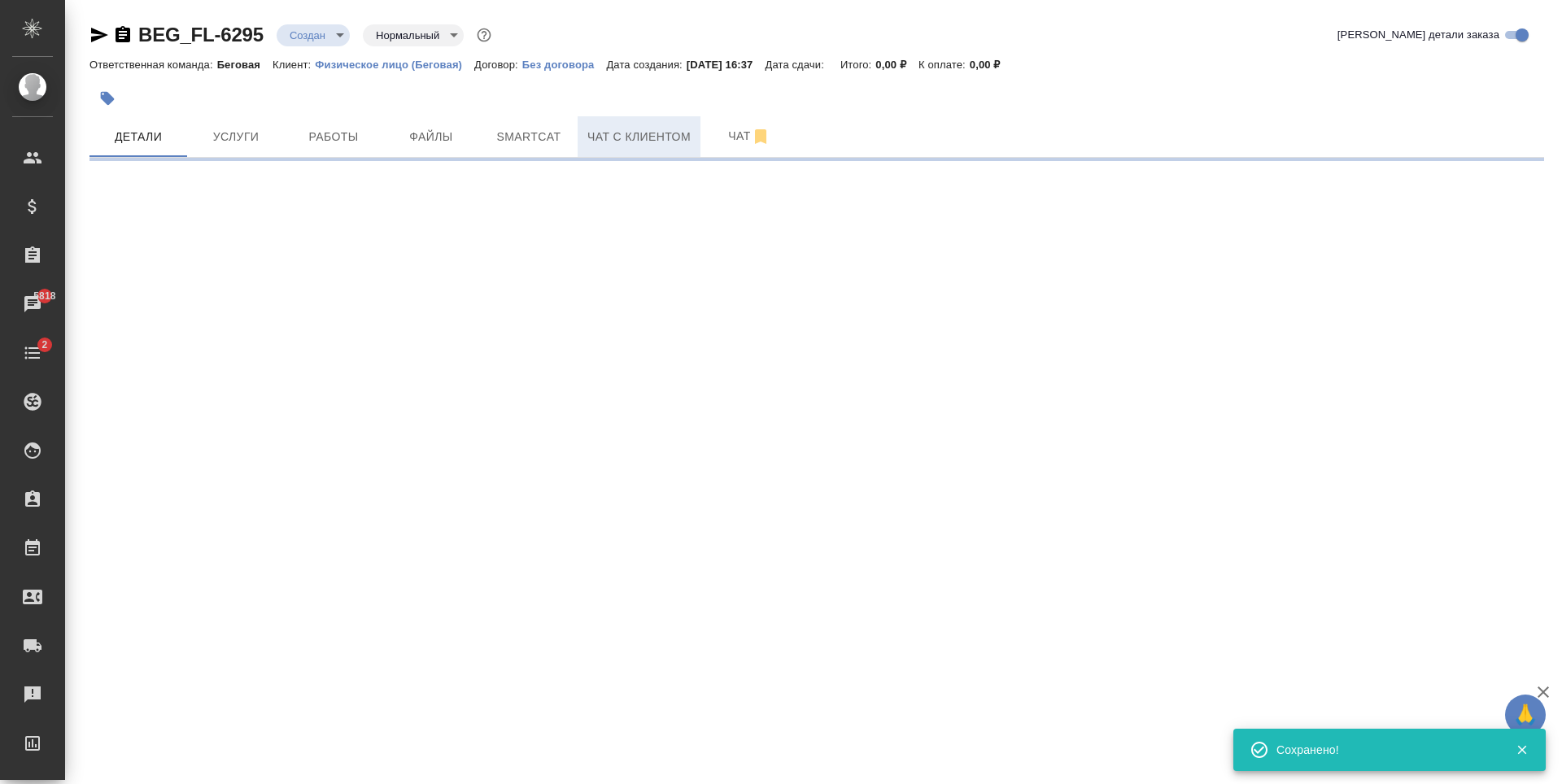
click at [657, 121] on button "Чат с клиентом" at bounding box center [639, 136] width 123 height 40
select select "RU"
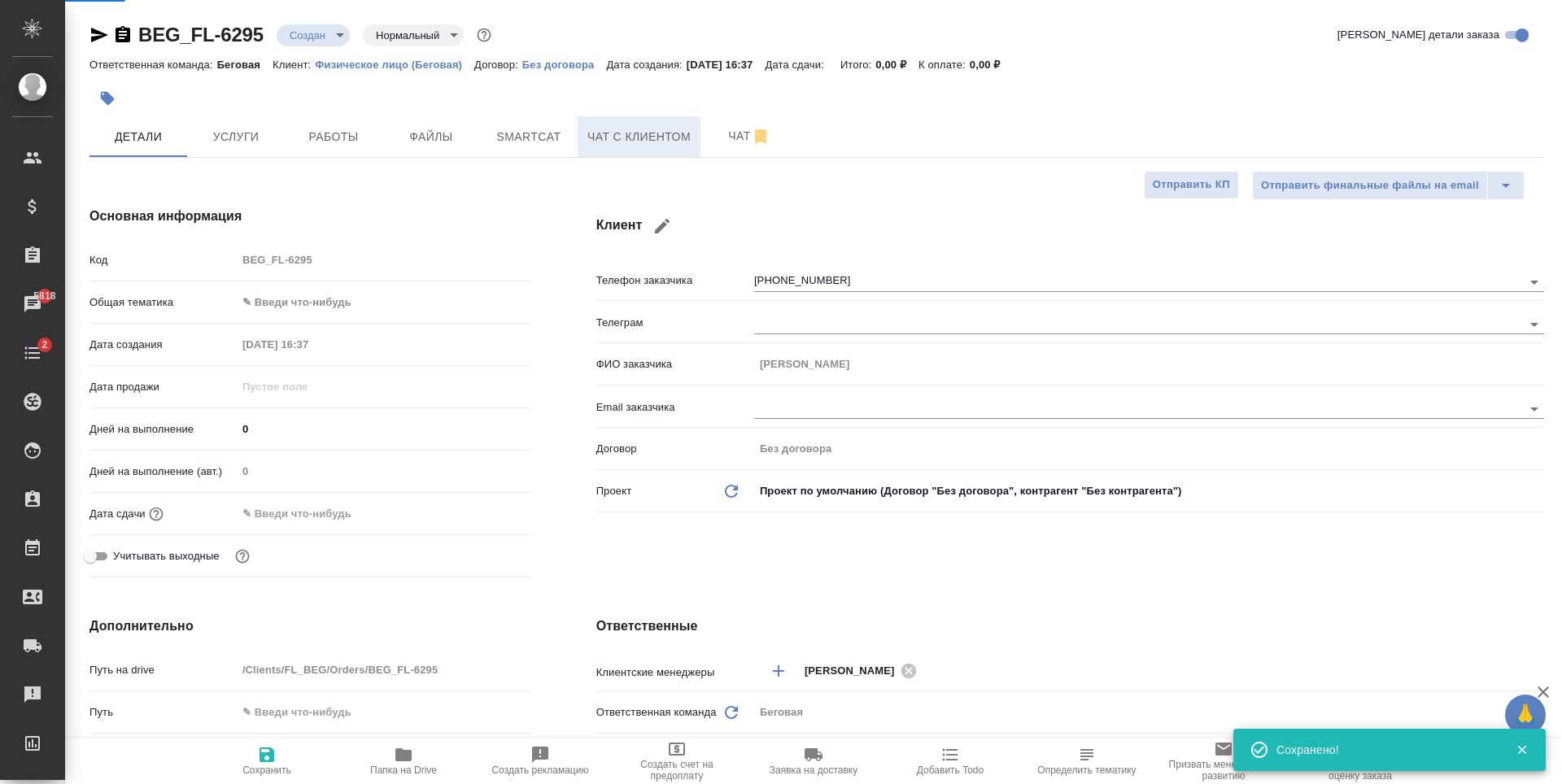
type textarea "x"
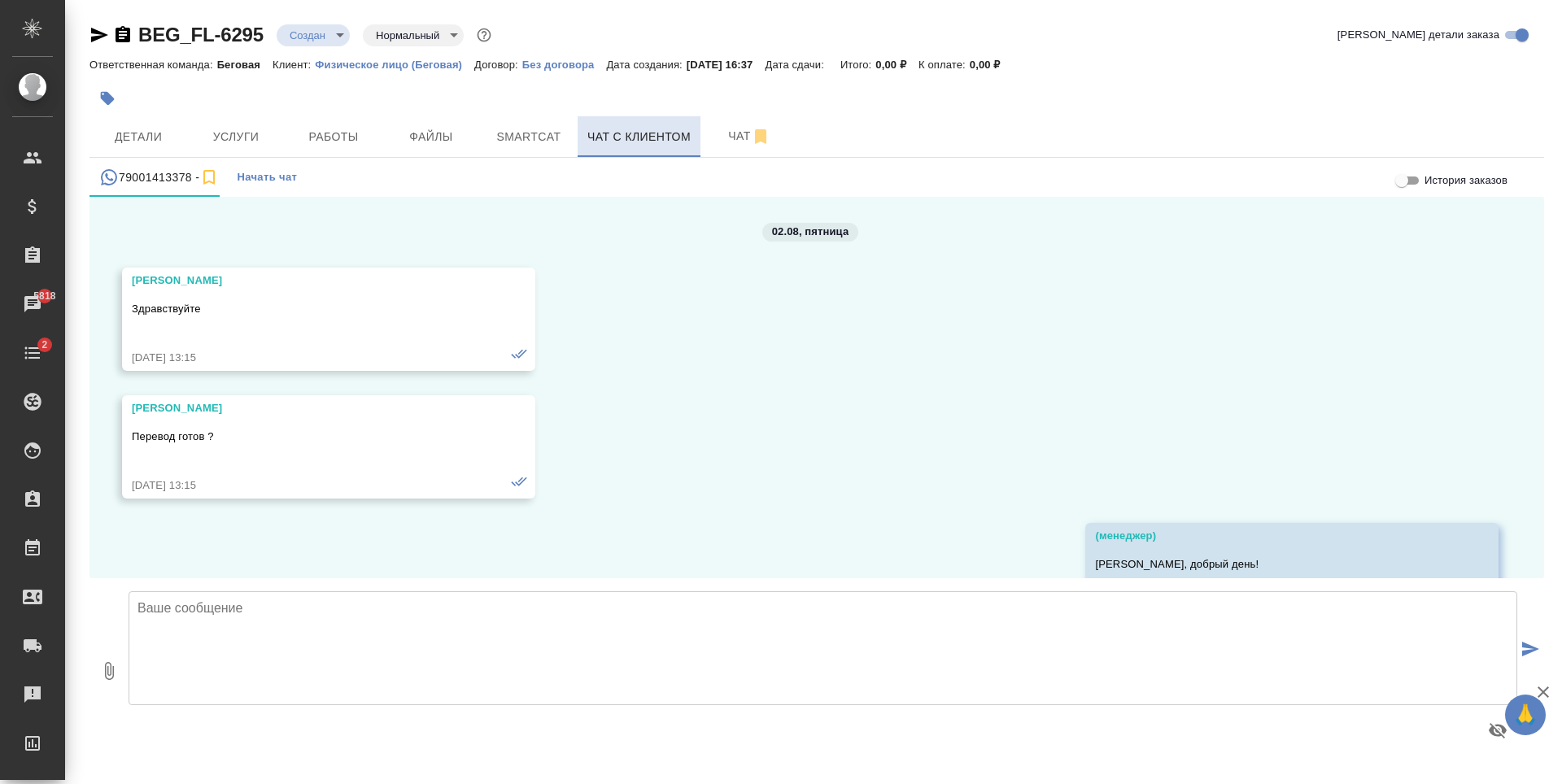
scroll to position [94430, 0]
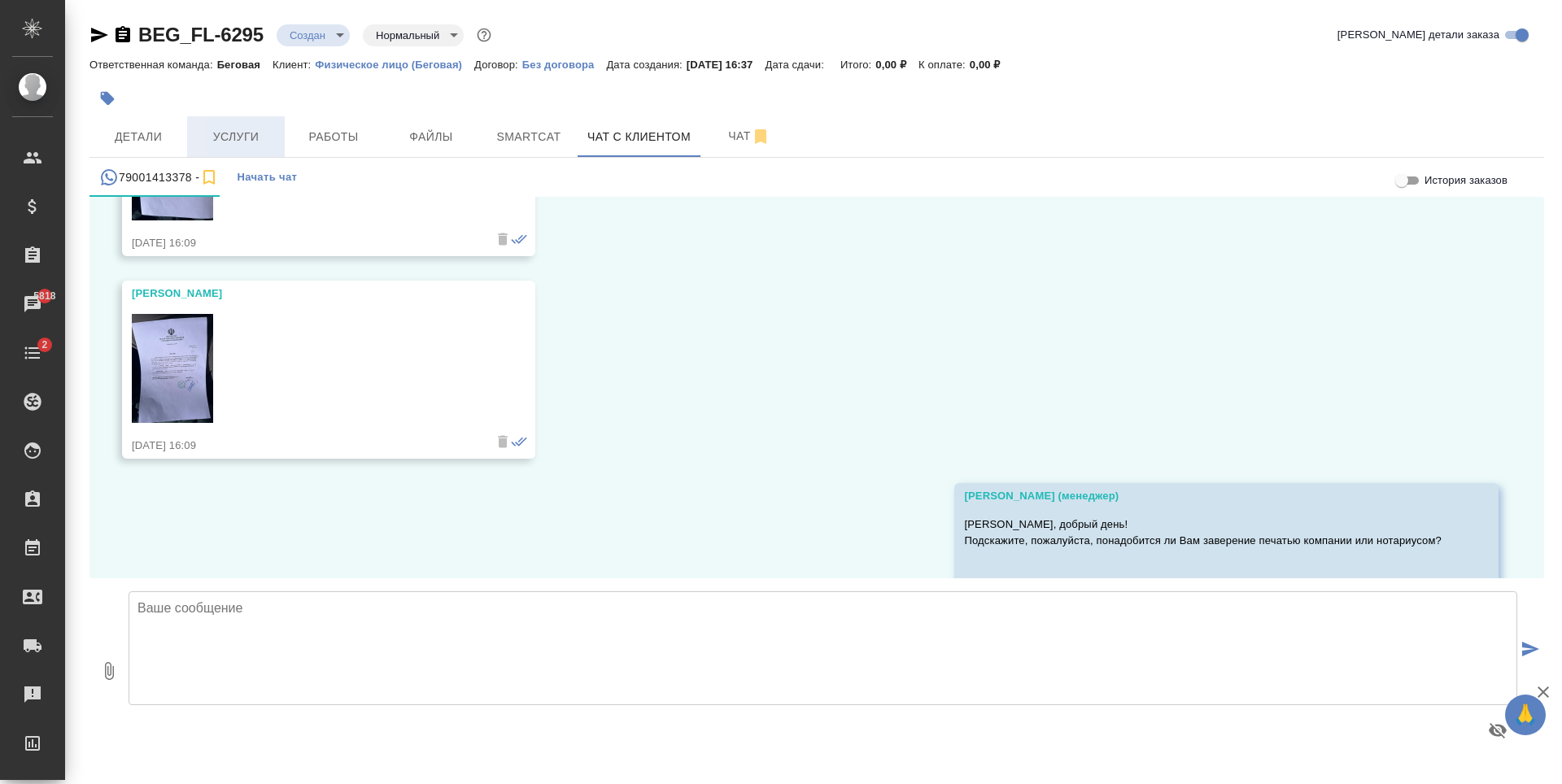
click at [241, 143] on span "Услуги" at bounding box center [235, 137] width 78 height 20
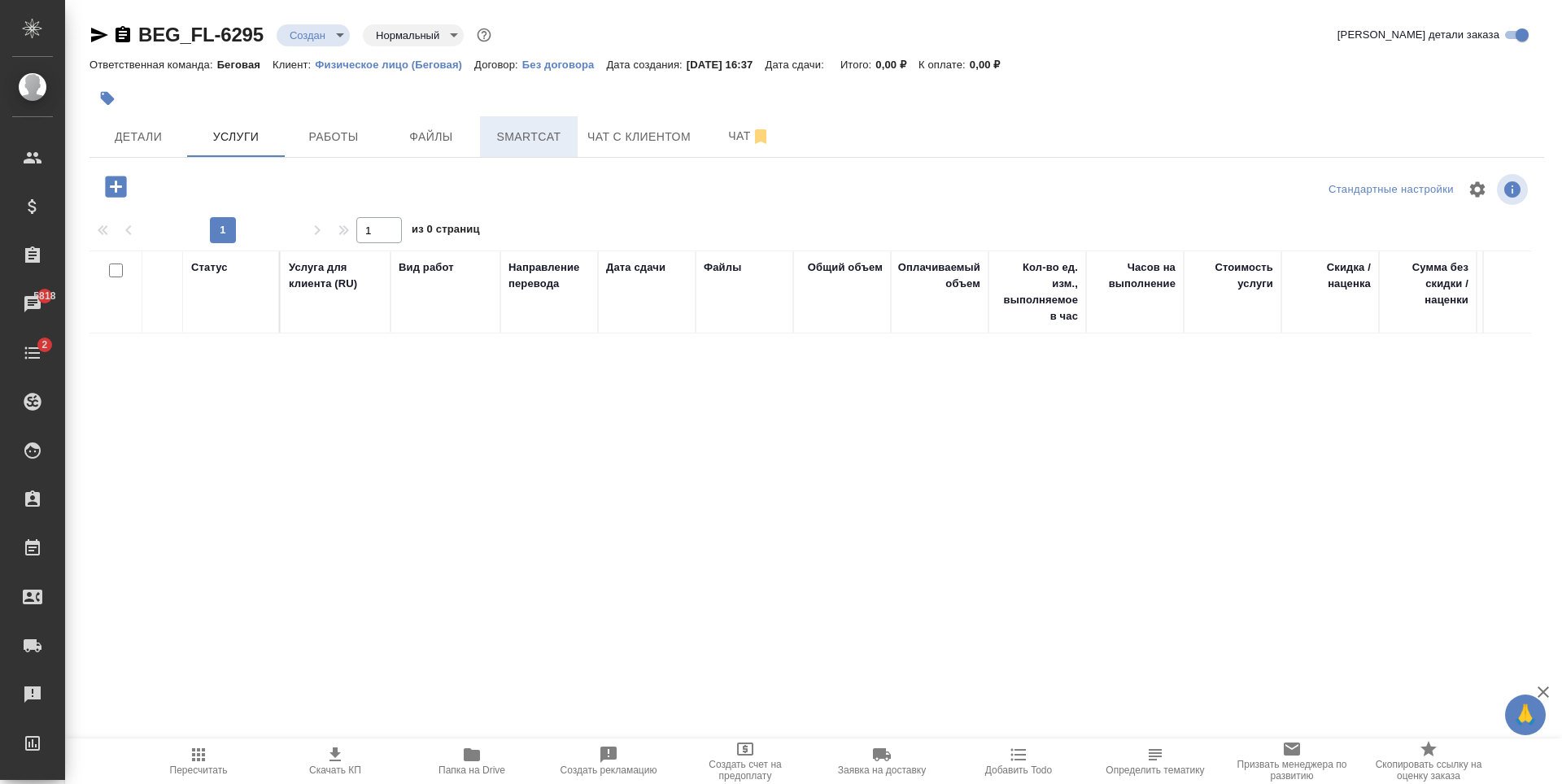
click at [569, 145] on button "Smartcat" at bounding box center [529, 136] width 98 height 40
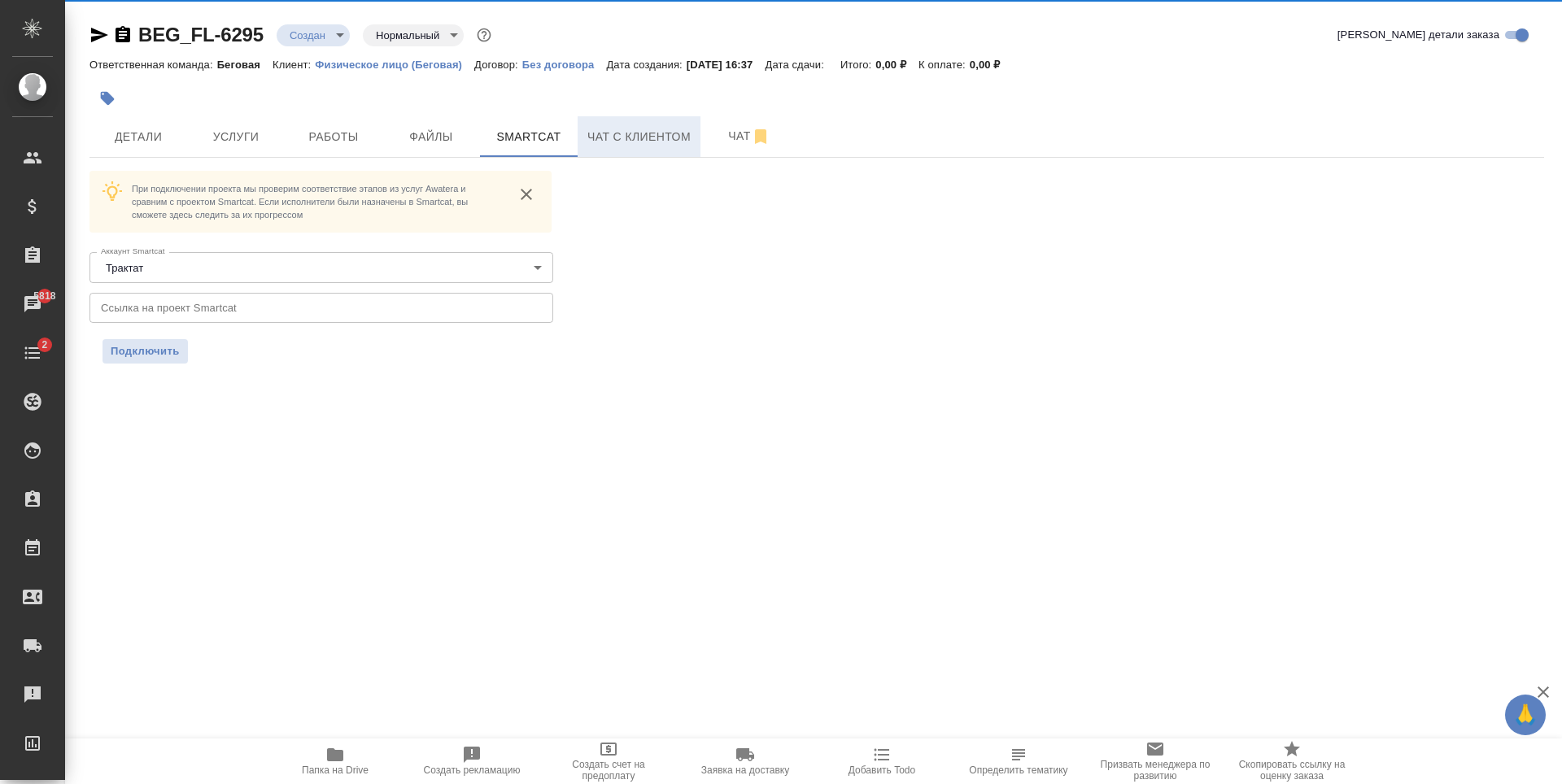
click at [660, 153] on button "Чат с клиентом" at bounding box center [639, 136] width 123 height 40
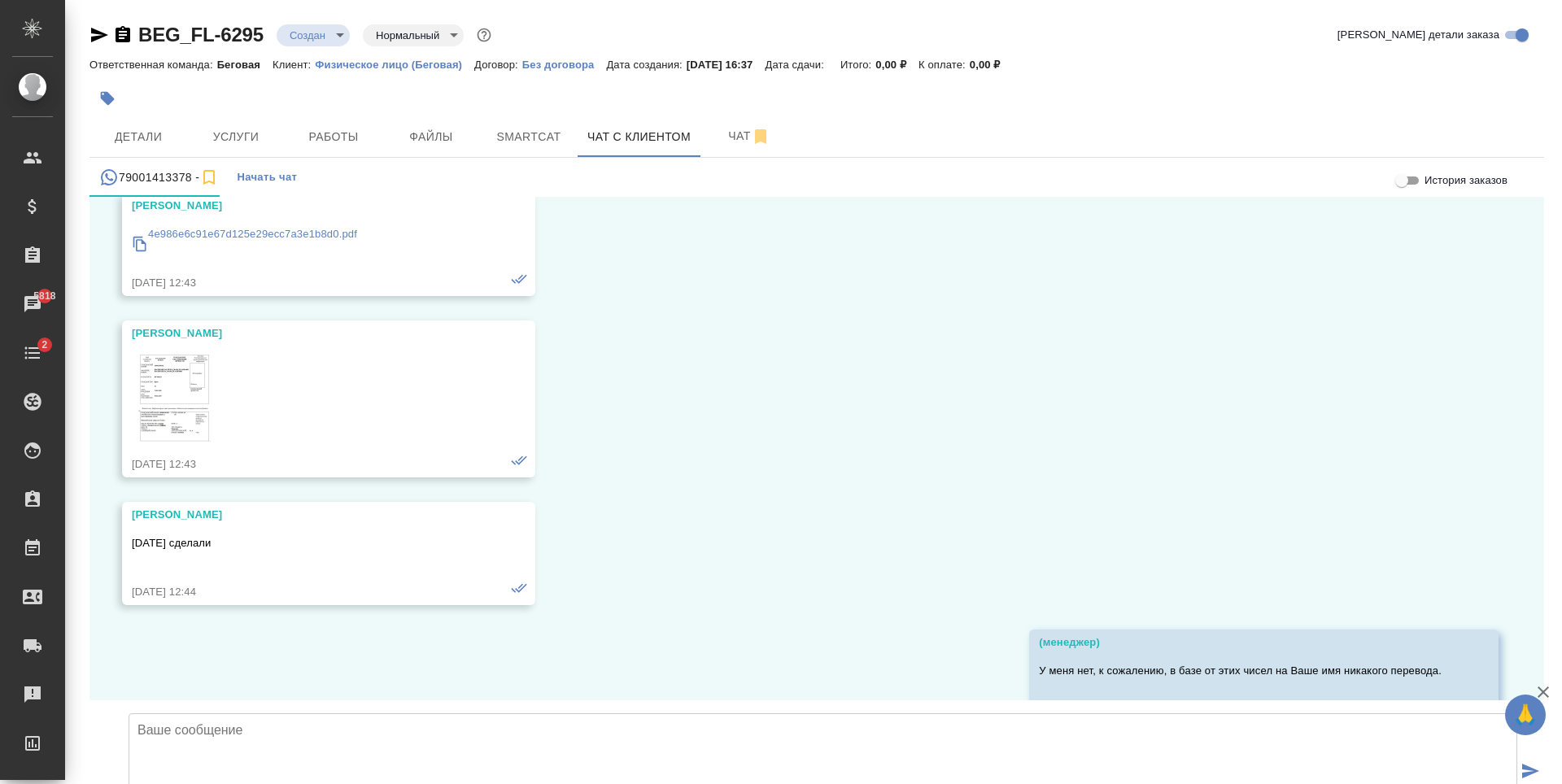
scroll to position [94430, 0]
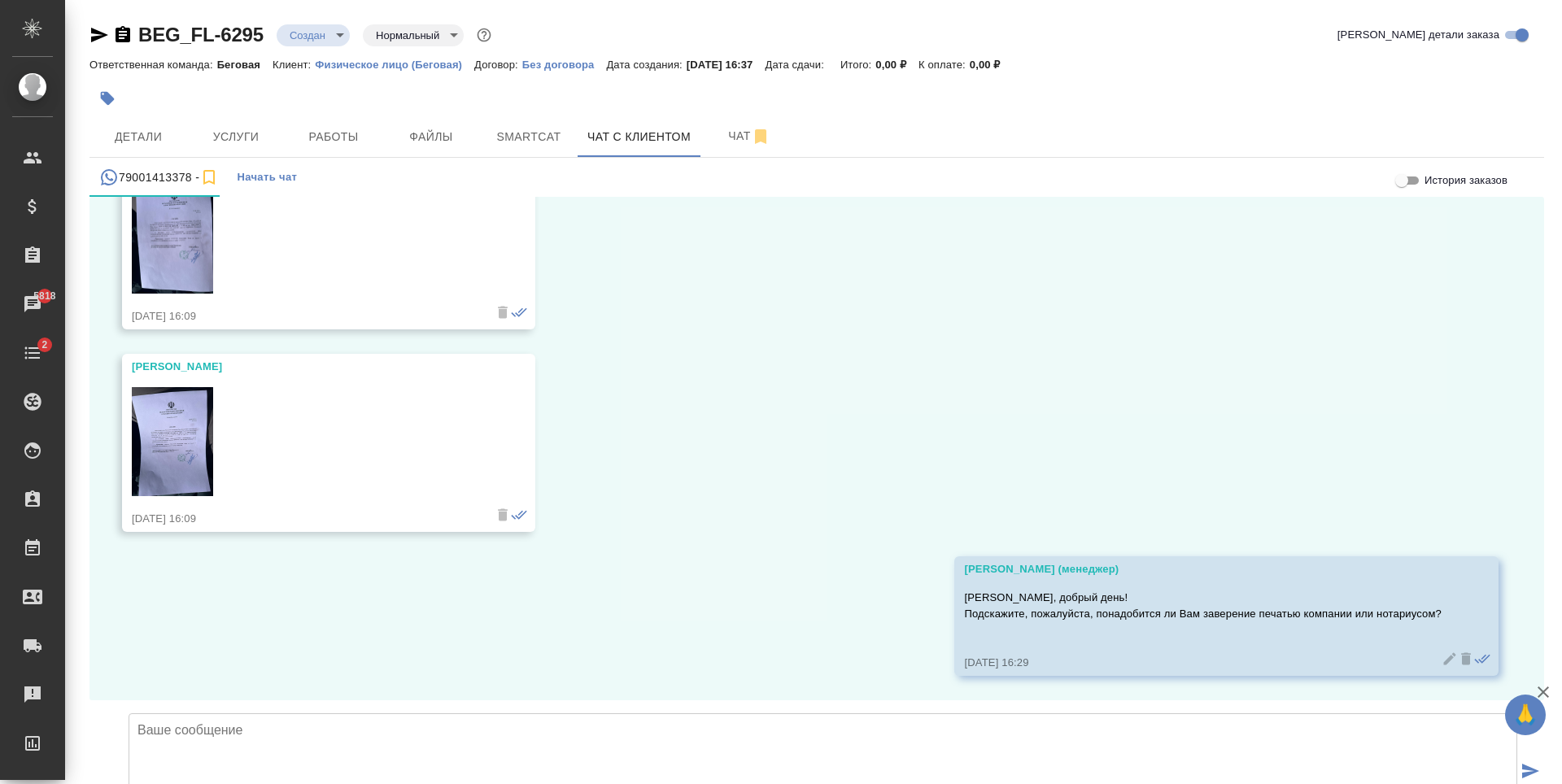
click at [141, 138] on span "Детали" at bounding box center [137, 137] width 78 height 20
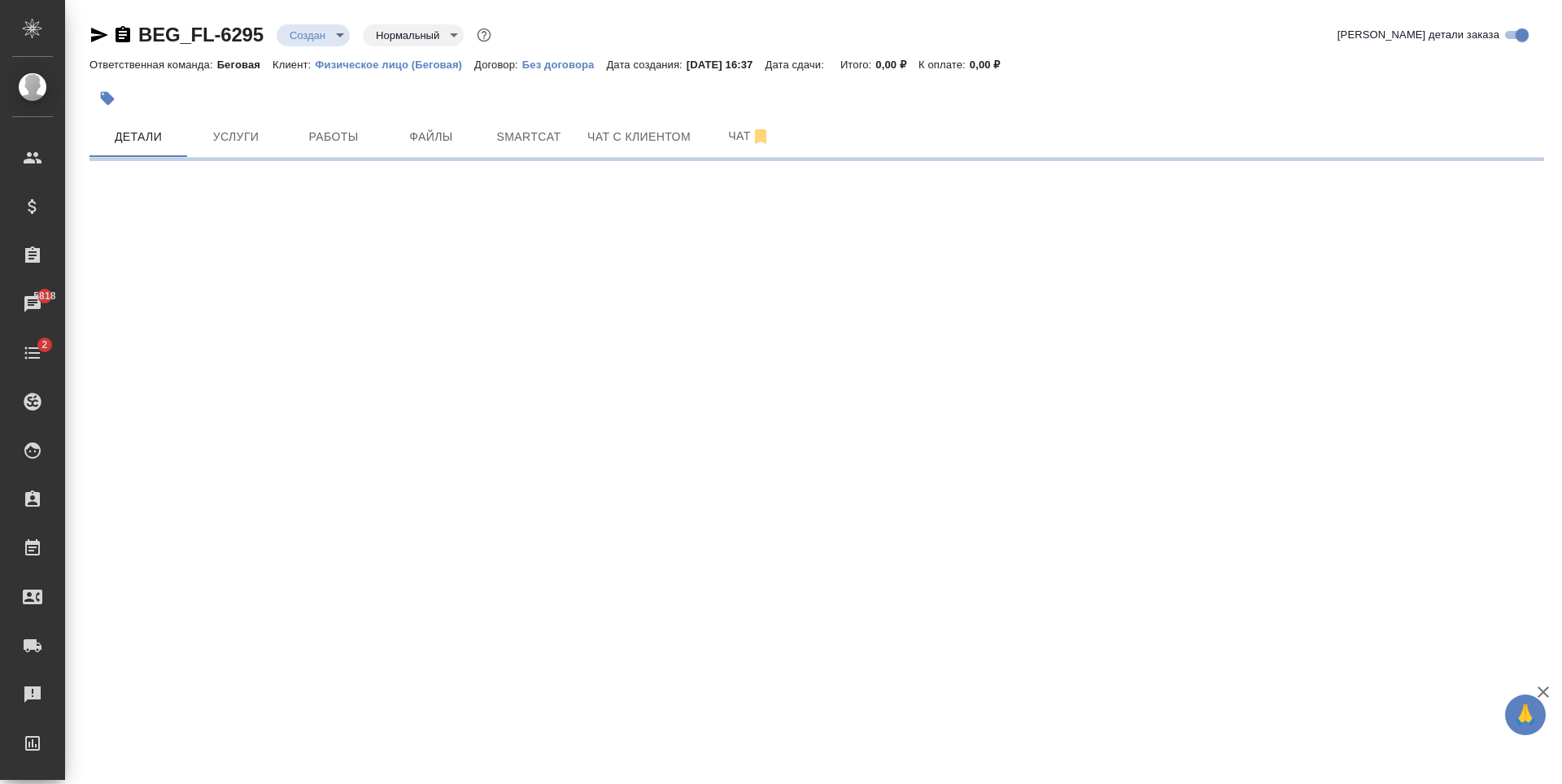
select select "RU"
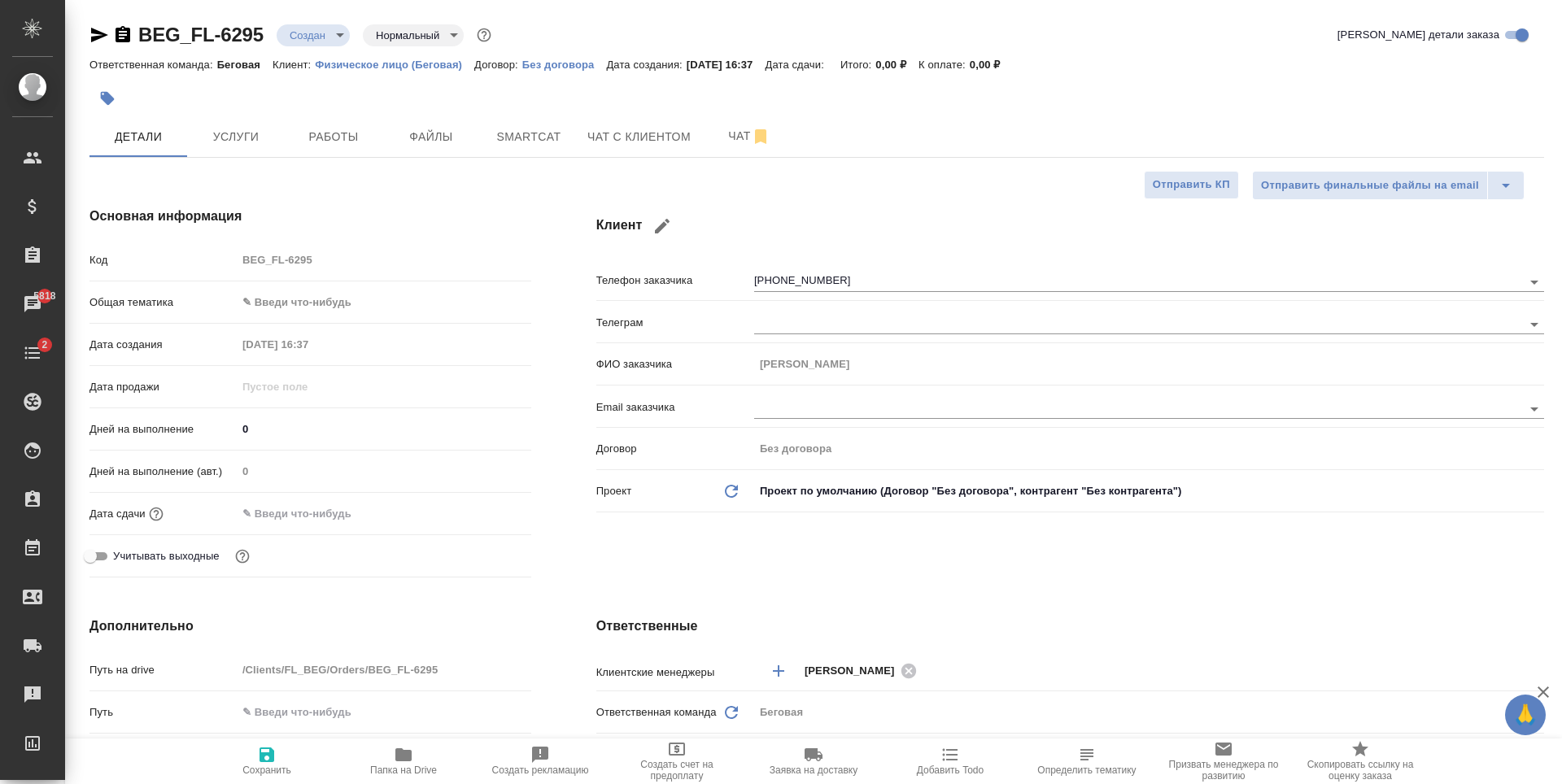
type textarea "x"
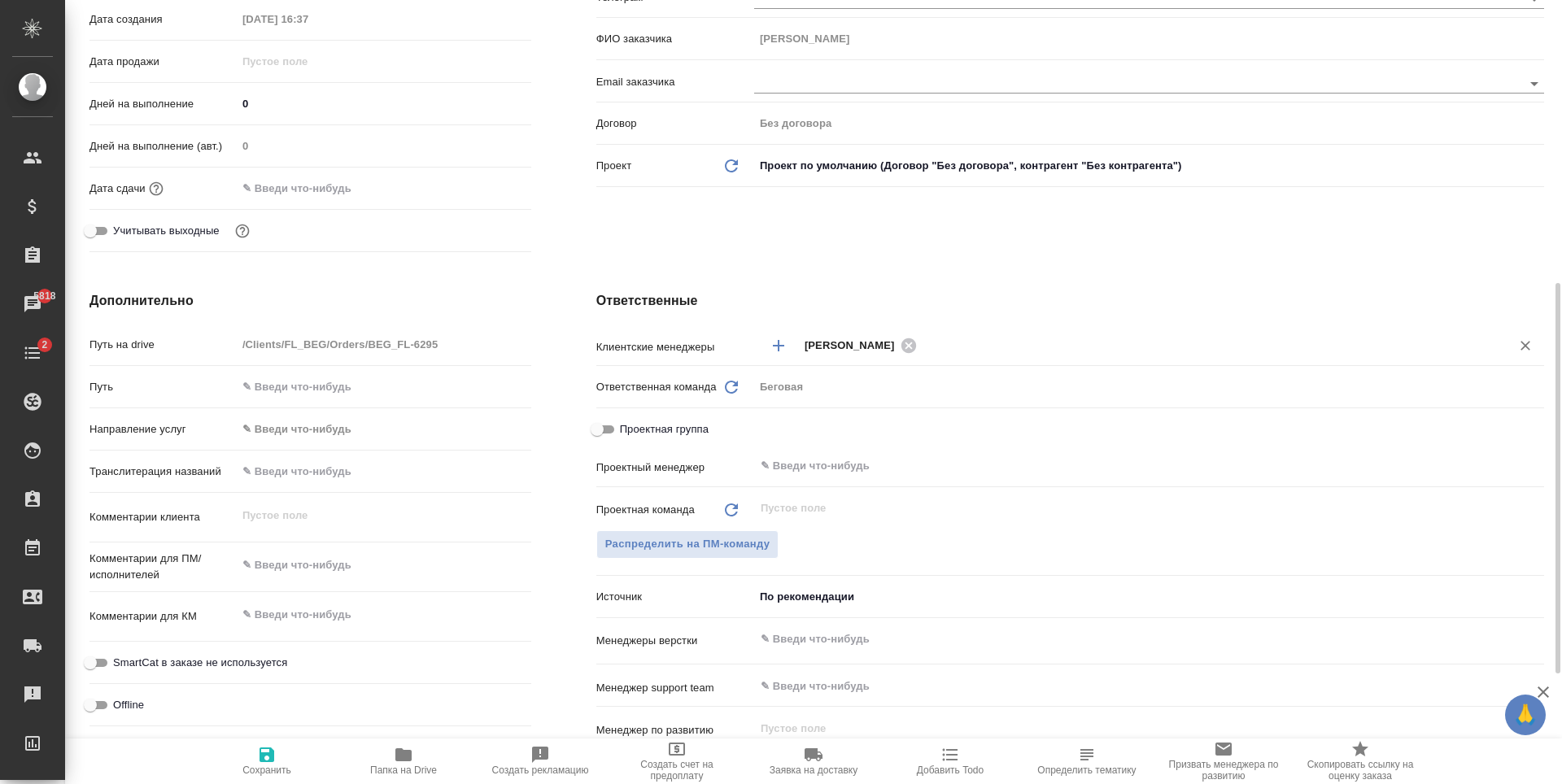
scroll to position [488, 0]
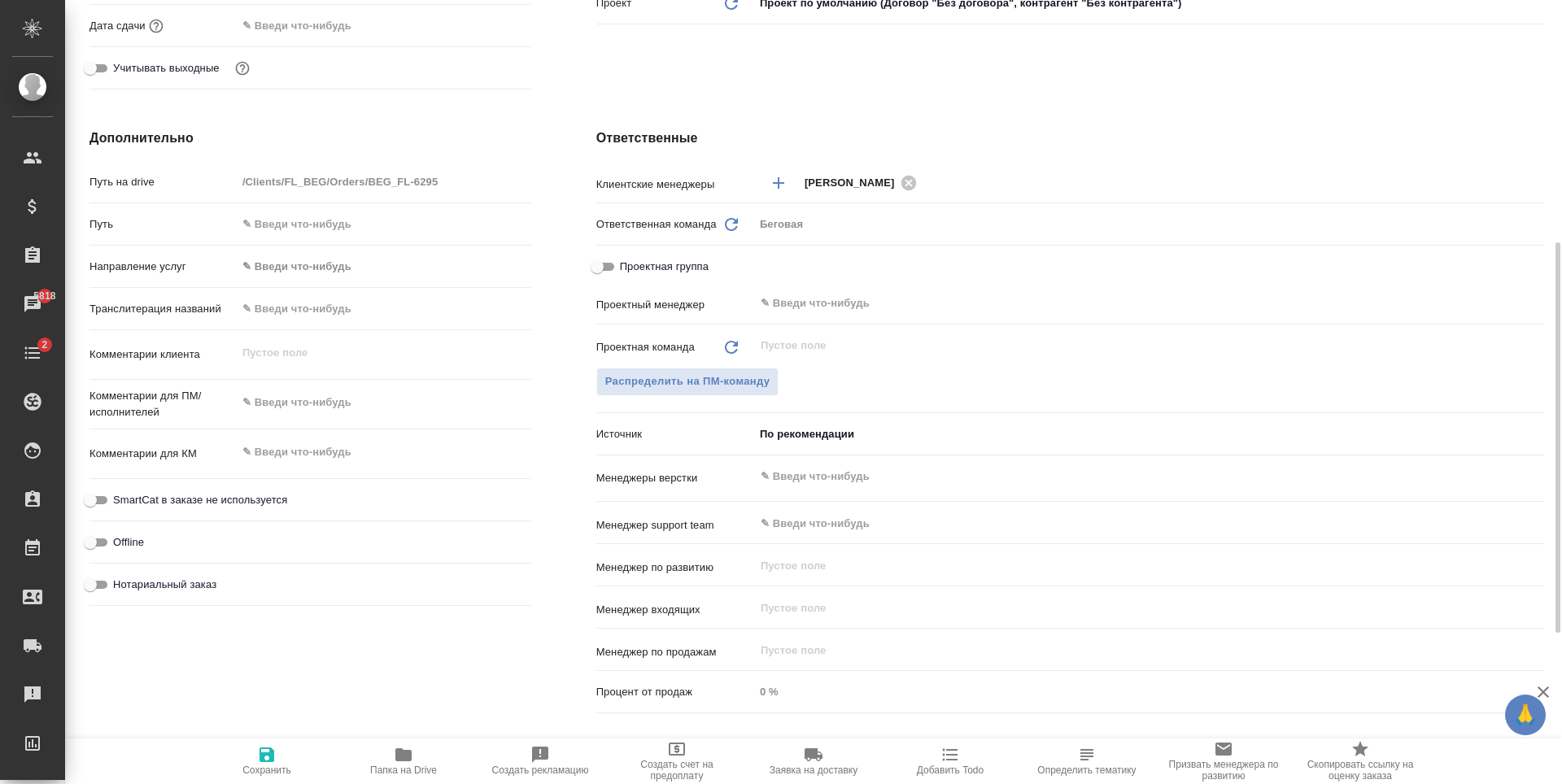
click at [891, 433] on body "🙏 .cls-1 fill:#fff; AWATERA Antonova Kristina Клиенты Спецификации Заказы 5818 …" at bounding box center [781, 392] width 1562 height 784
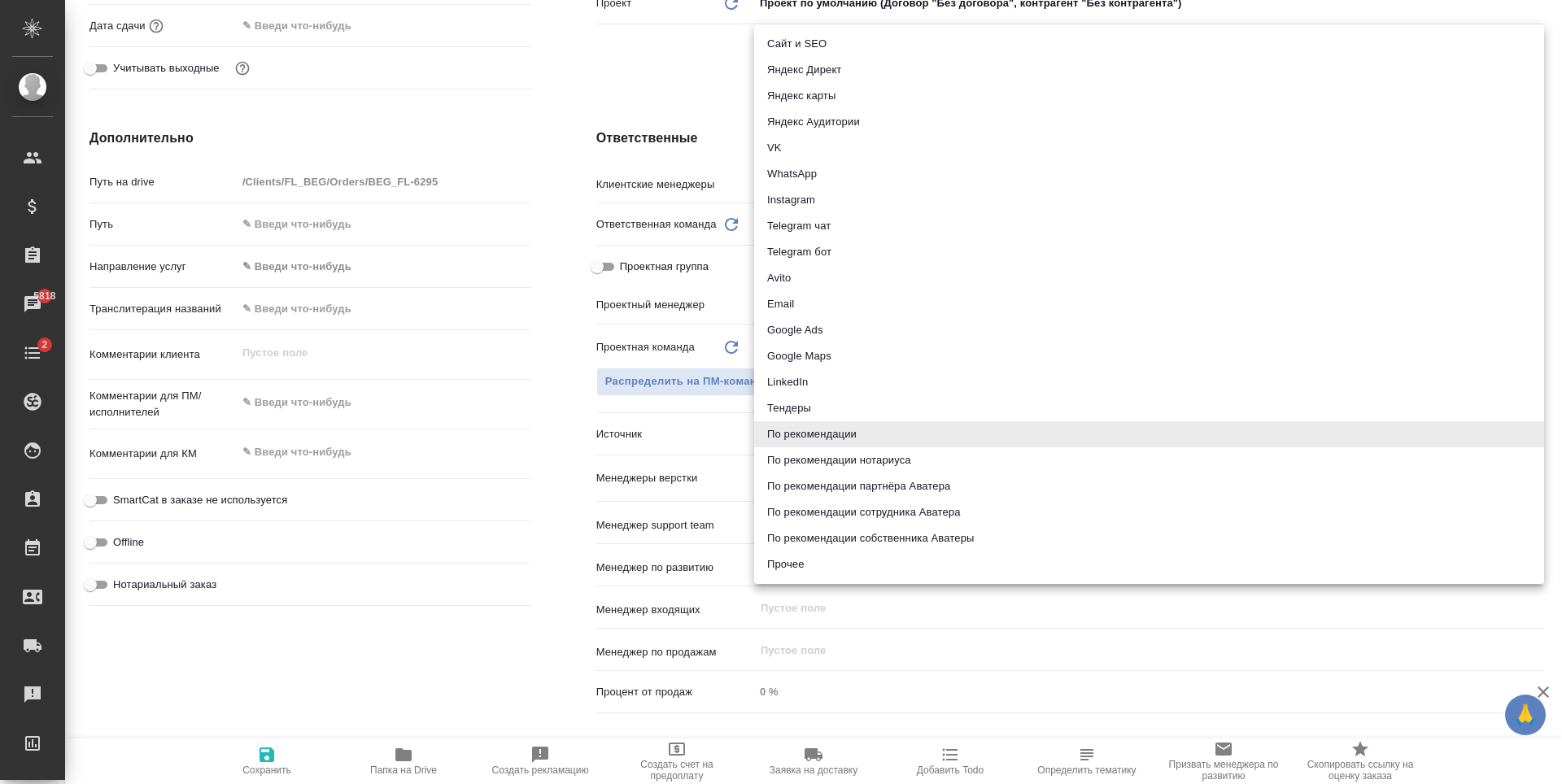
click at [850, 575] on li "Прочее" at bounding box center [1148, 564] width 790 height 26
type textarea "x"
type input "other"
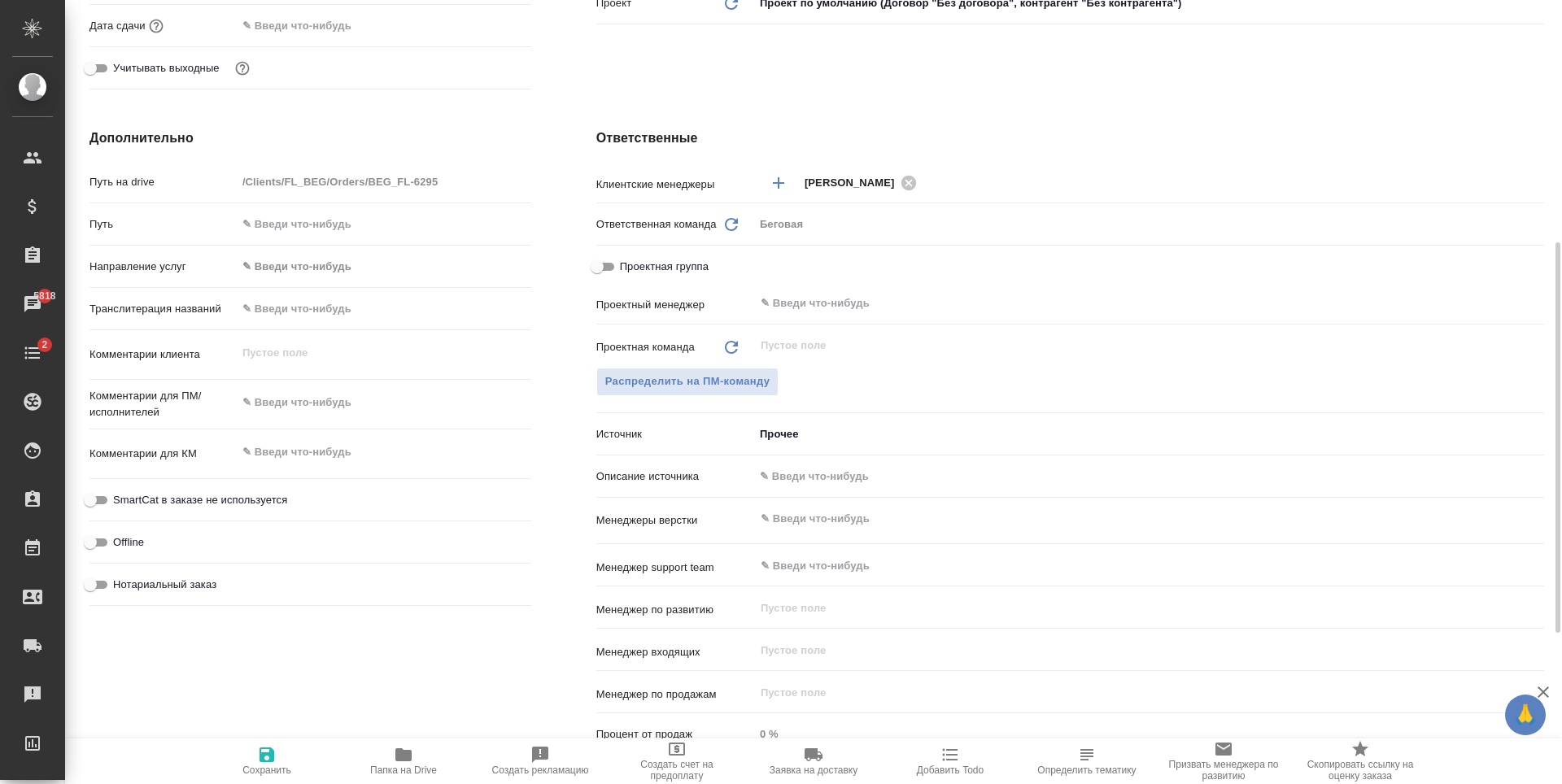
click at [956, 485] on input "text" at bounding box center [1148, 477] width 790 height 24
type input "Д"
type textarea "x"
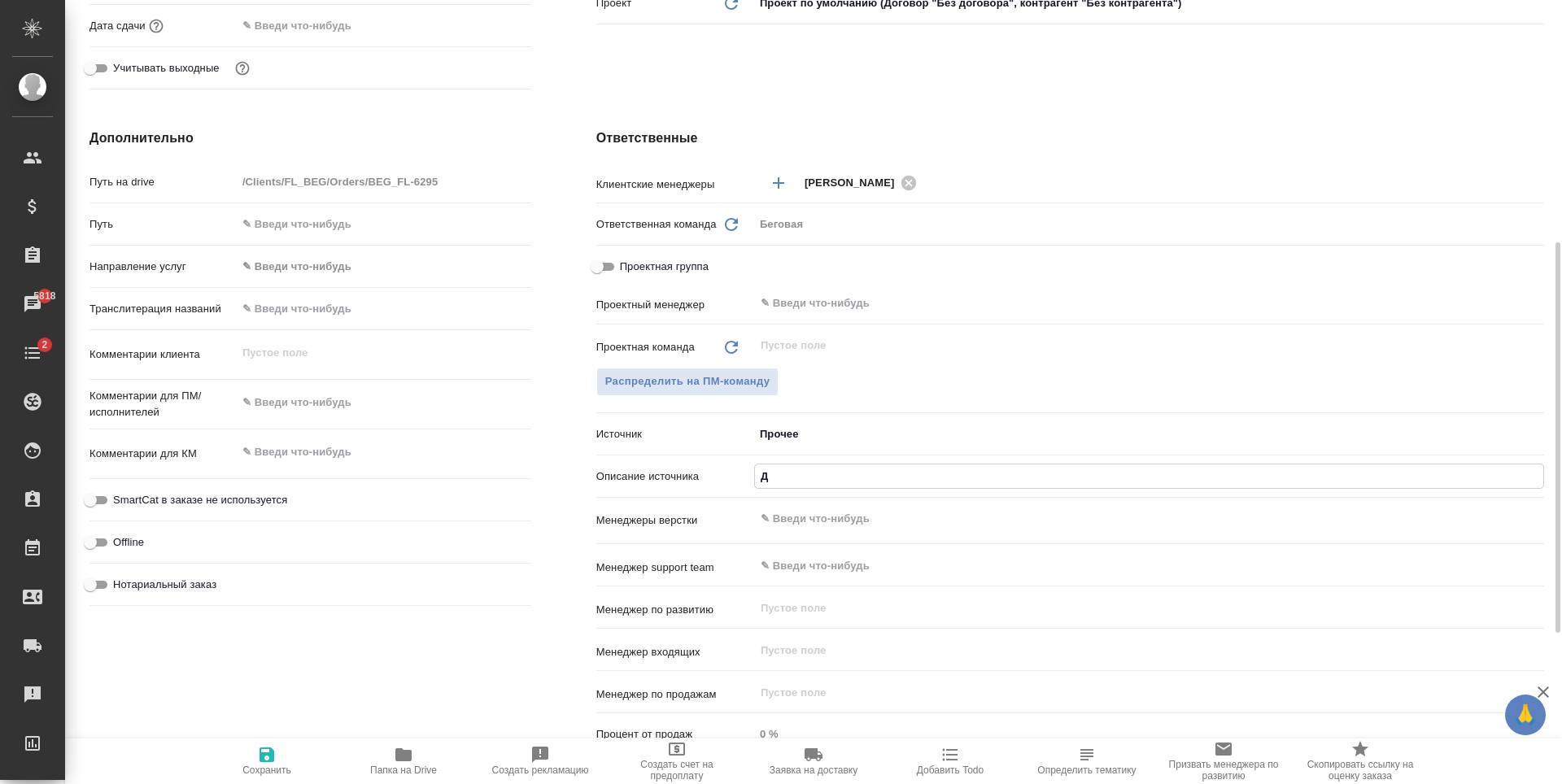
type input "Да"
type textarea "x"
type input "Дав"
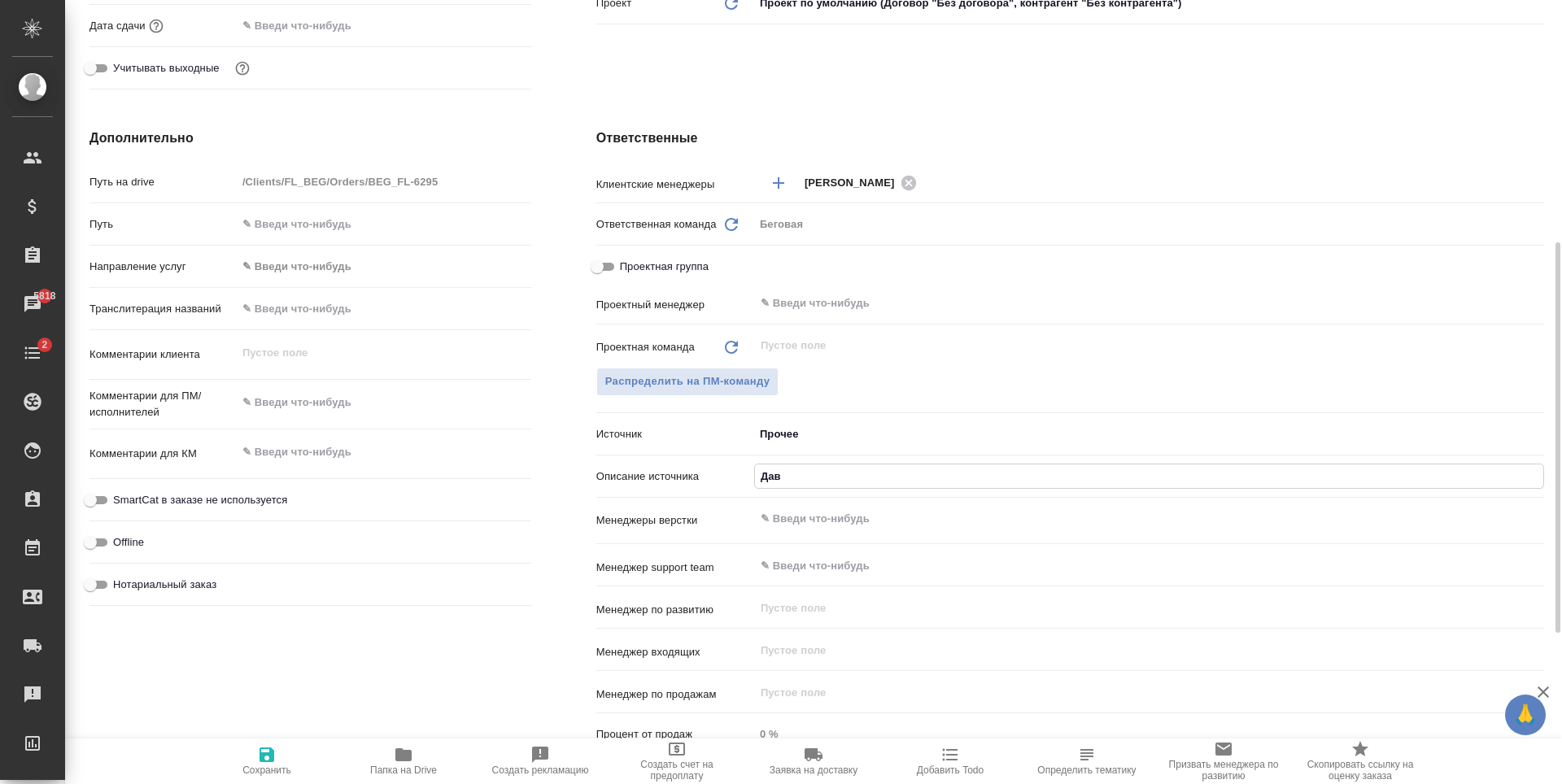
type textarea "x"
type input "Давн"
type textarea "x"
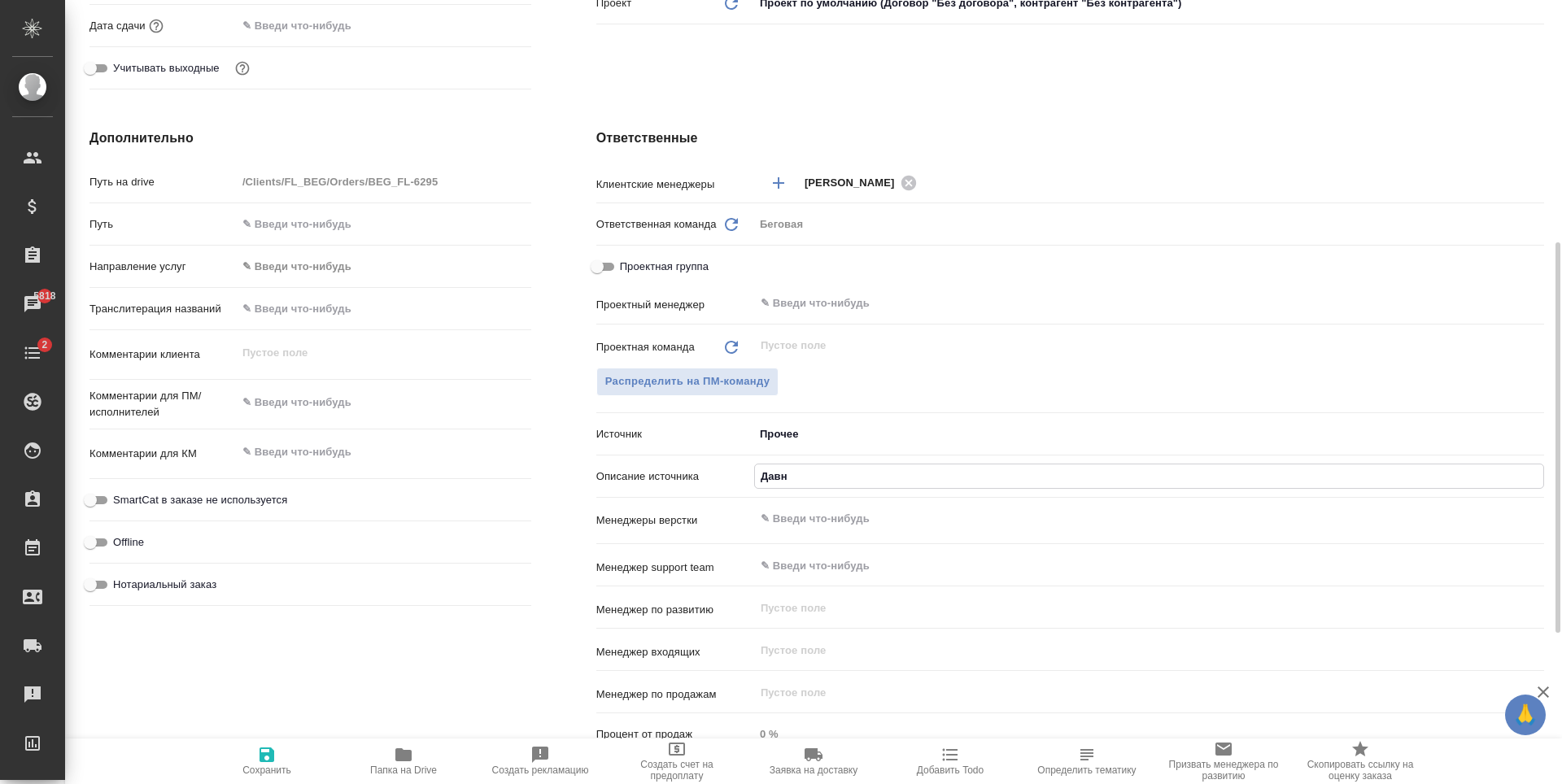
type textarea "x"
type input "Давни"
type textarea "x"
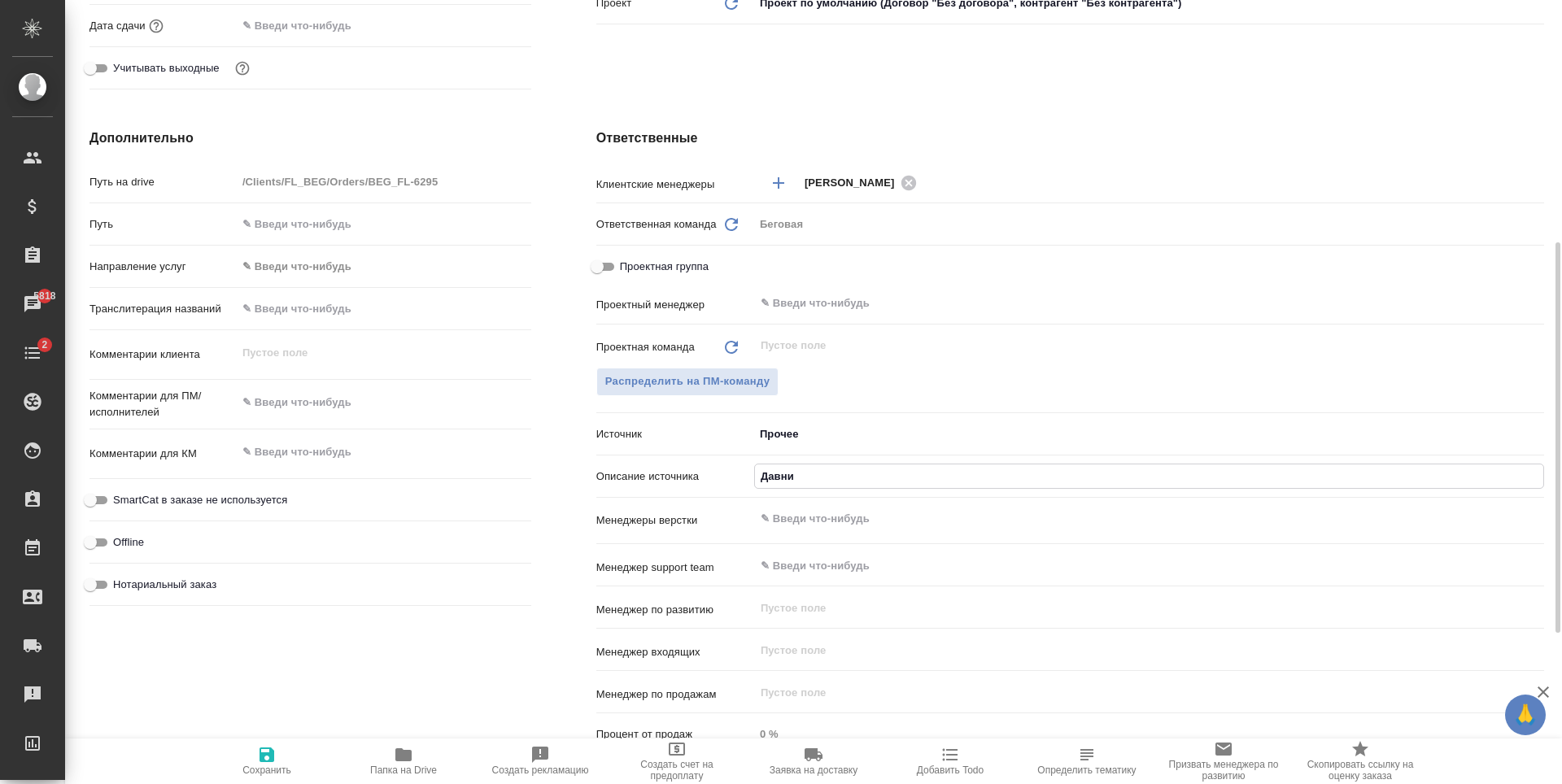
type textarea "x"
type input "Давний"
type textarea "x"
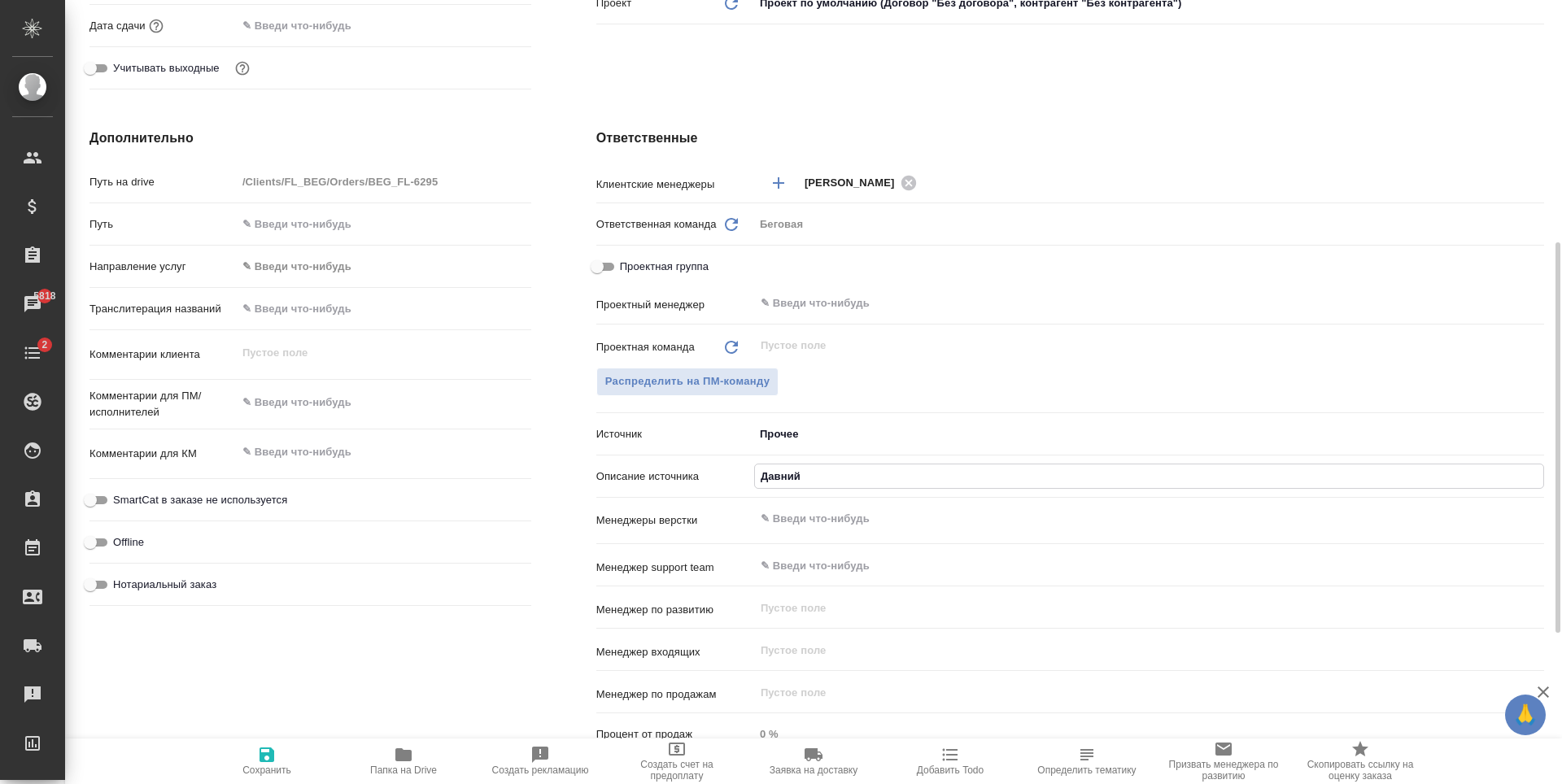
type input "Давний"
type textarea "x"
type input "Давний к"
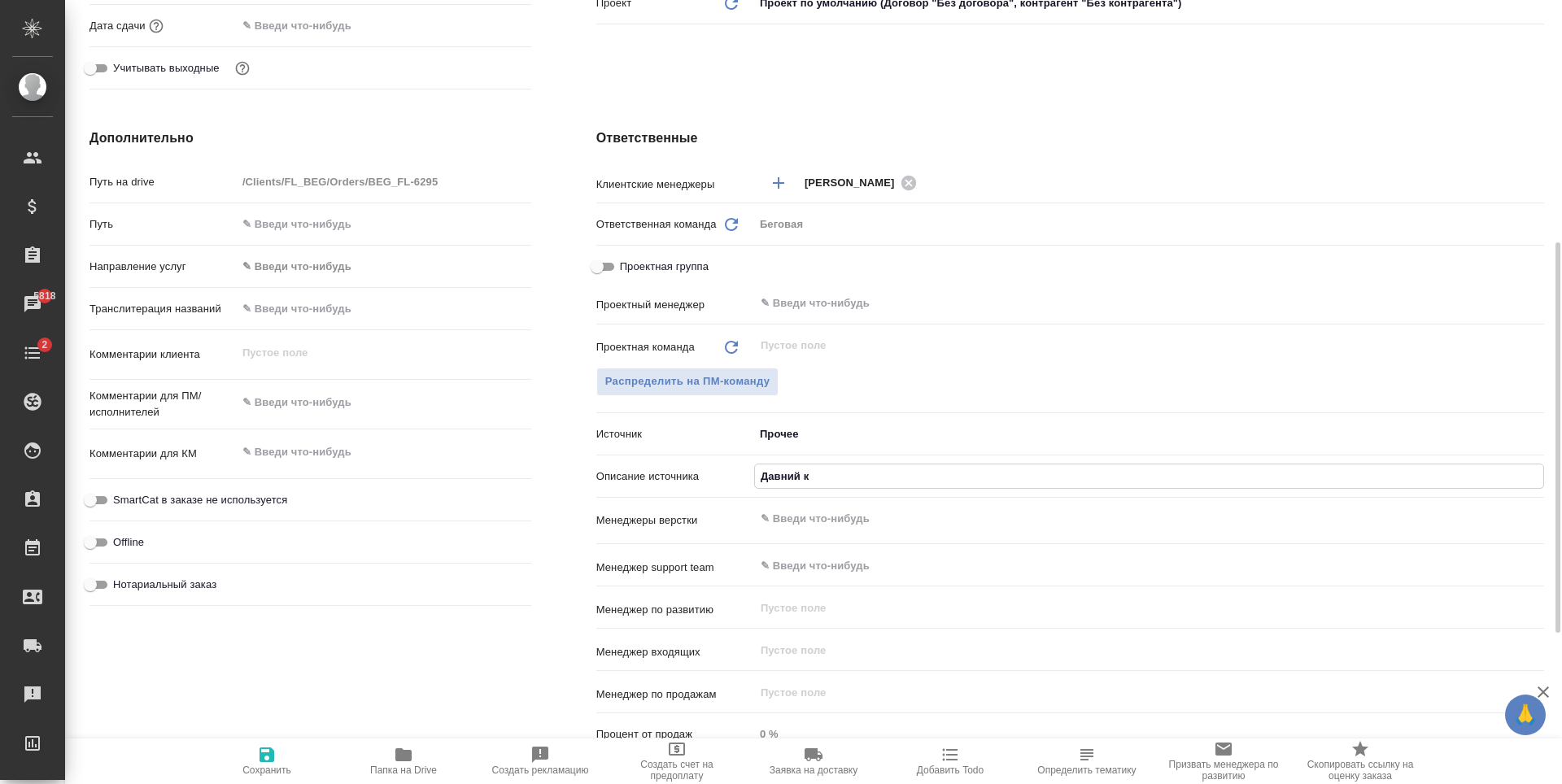
type textarea "x"
type input "Давний кл"
type textarea "x"
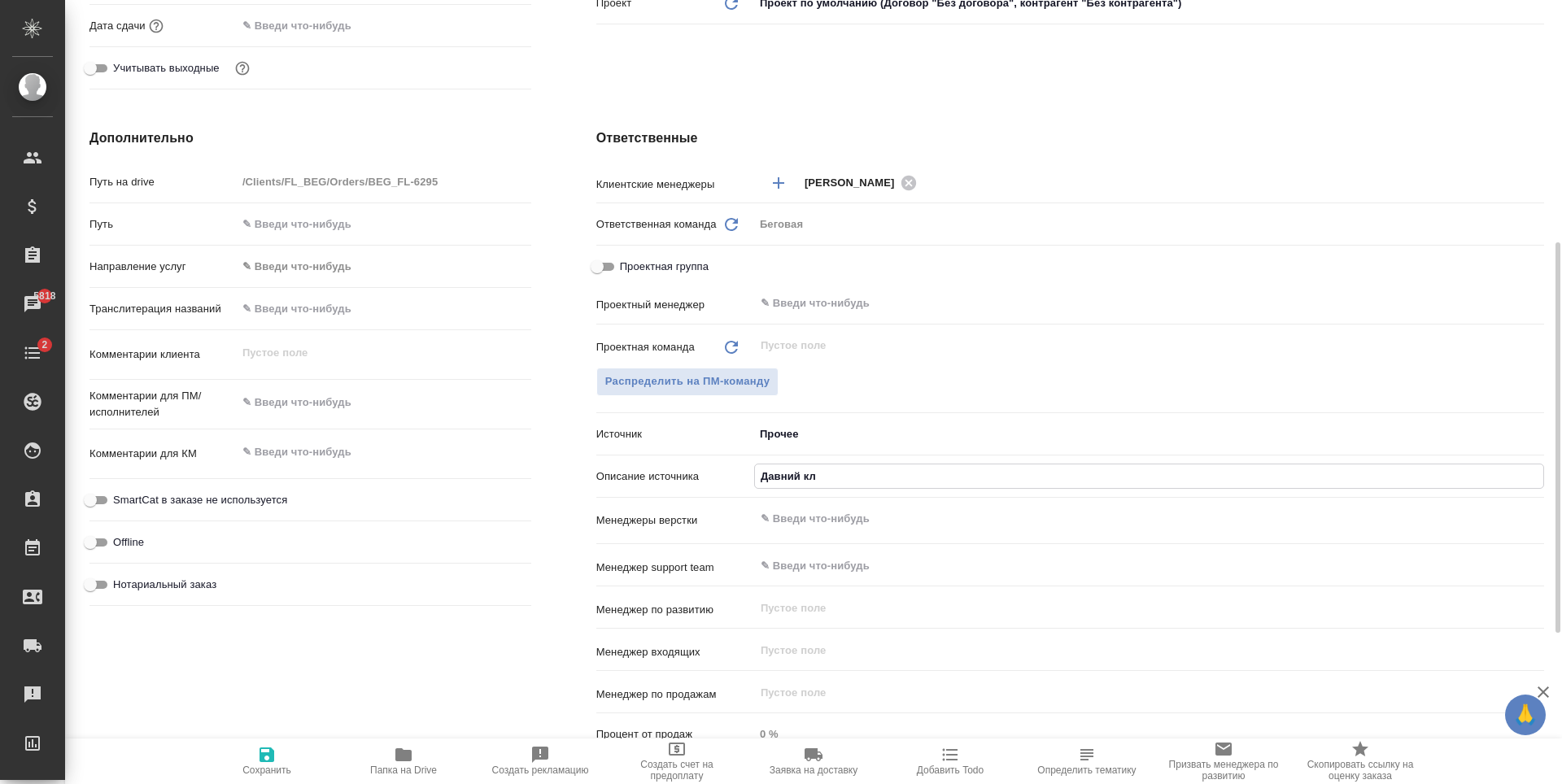
type textarea "x"
type input "Давний кли"
type textarea "x"
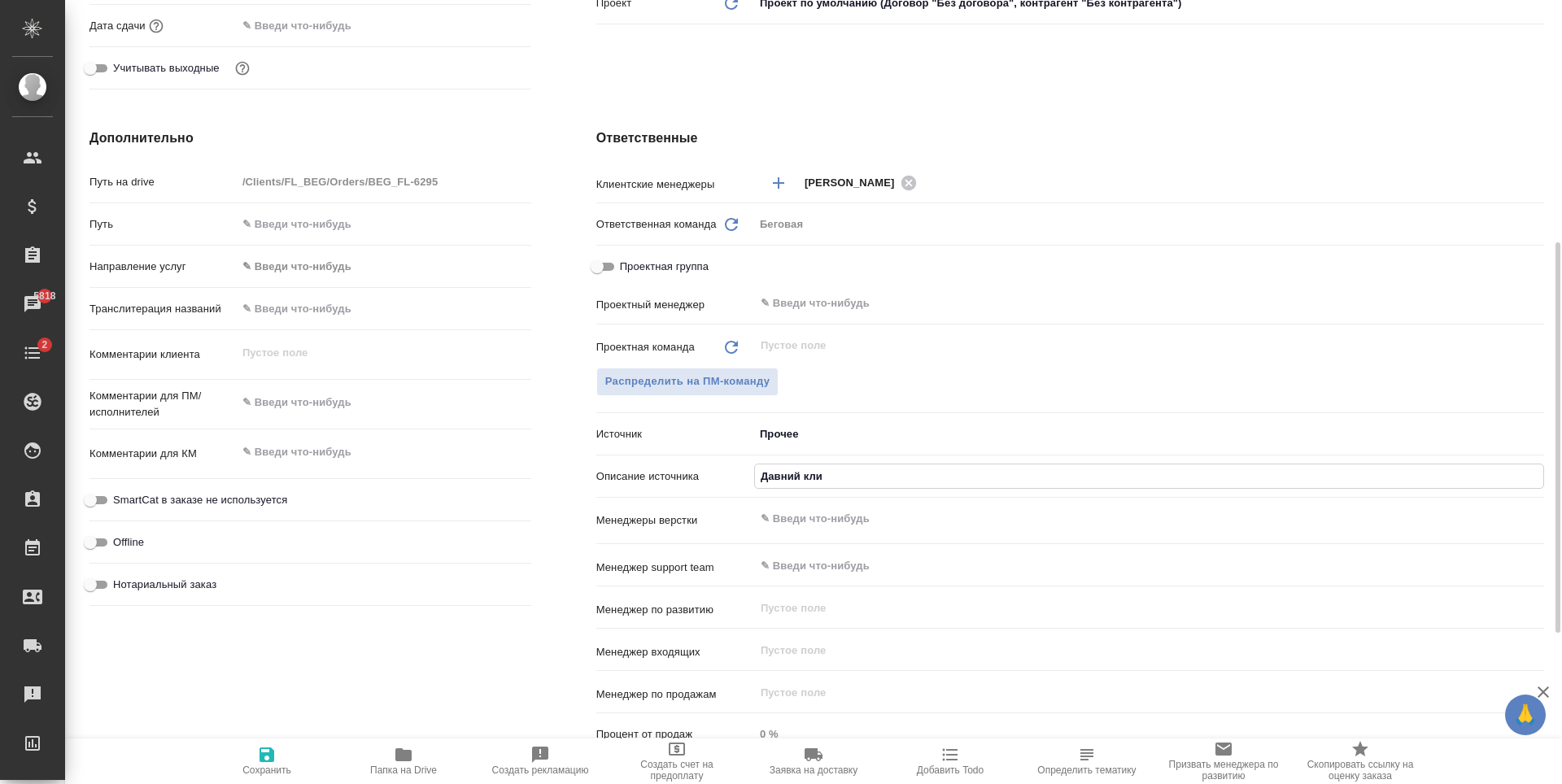
type textarea "x"
type input "Давний клие"
type textarea "x"
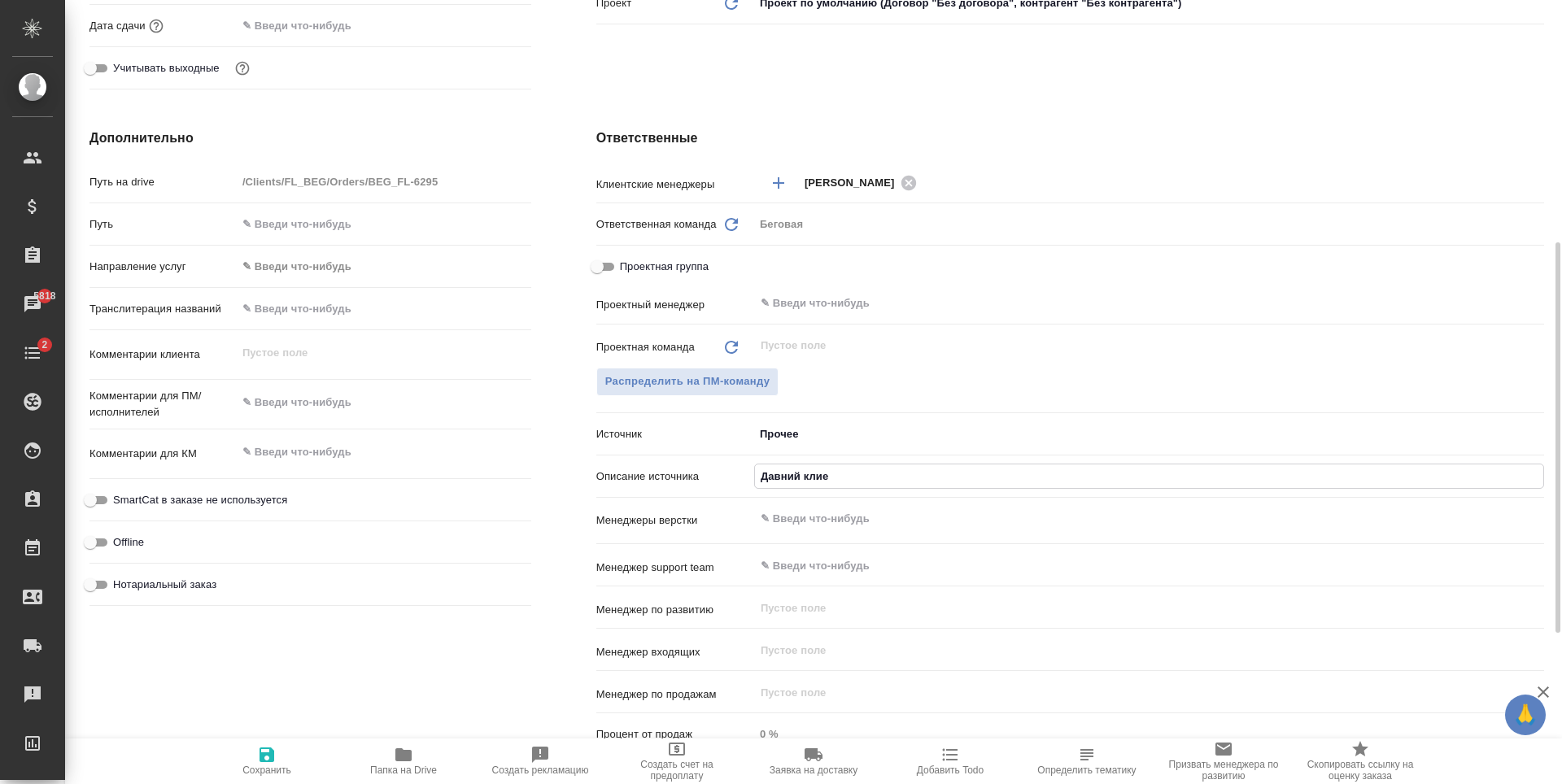
type textarea "x"
type input "Давний клиент"
type textarea "x"
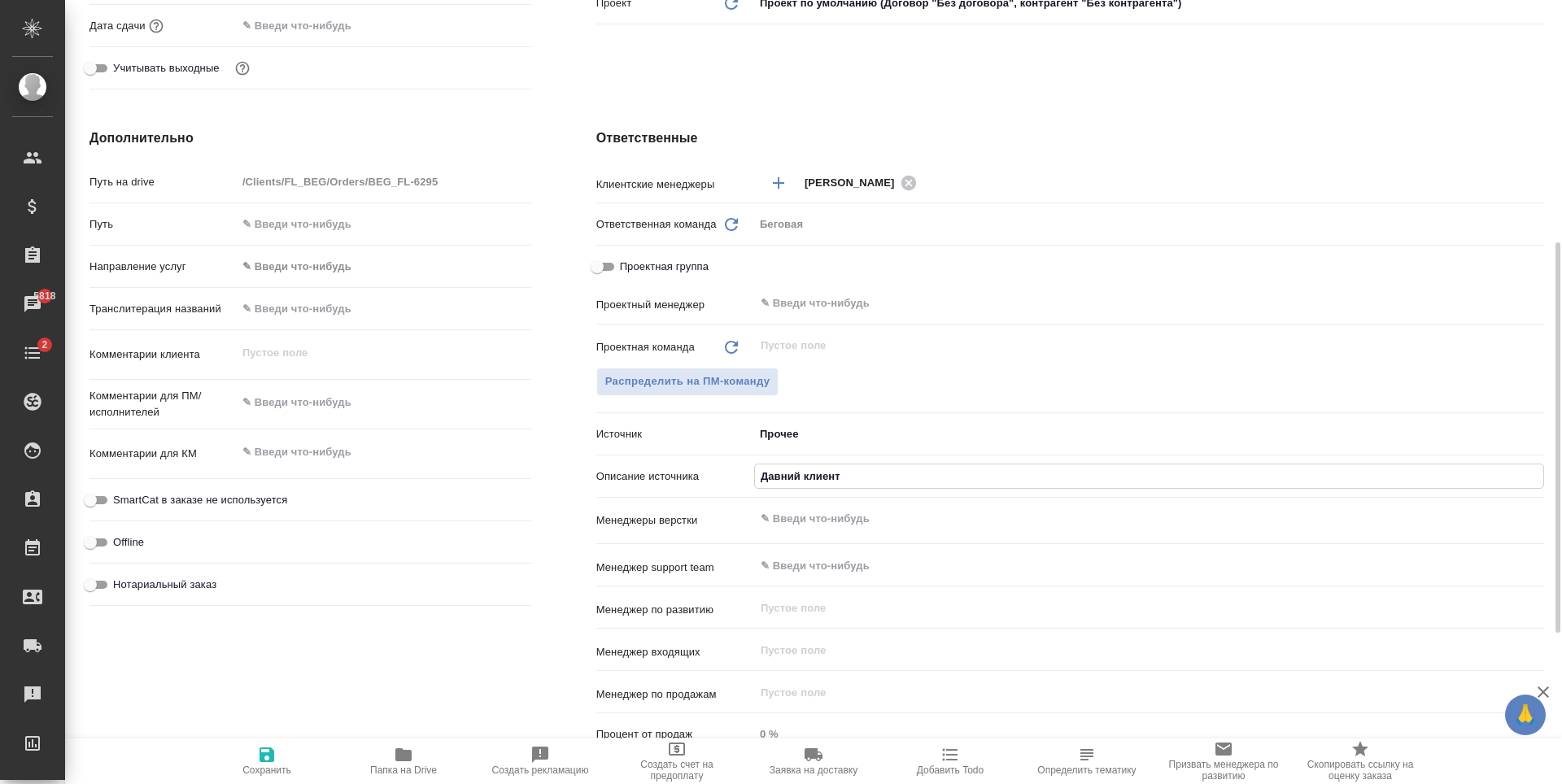
type textarea "x"
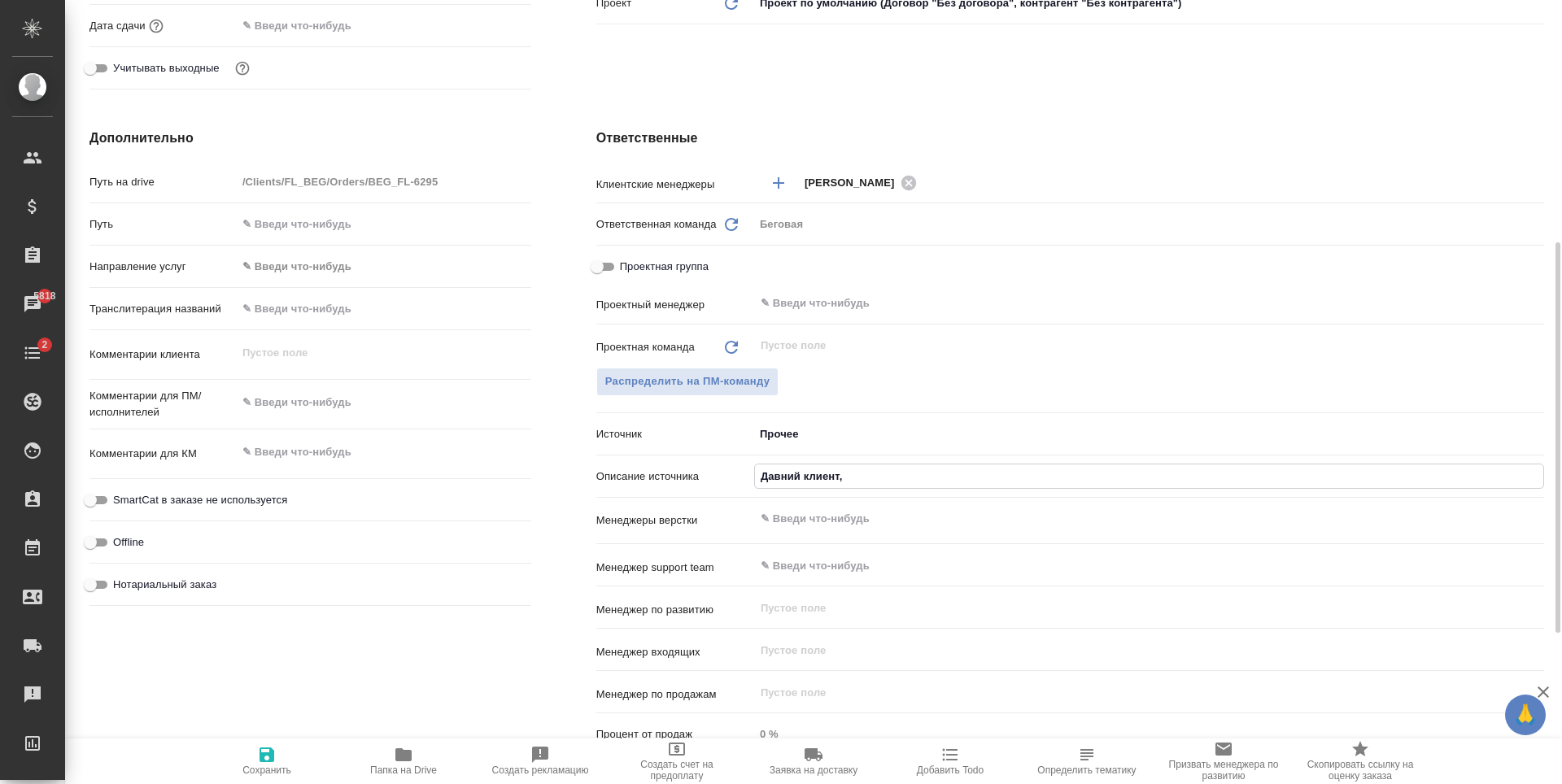
type input "Давний клиент,"
type textarea "x"
type input "Давний клиент, н"
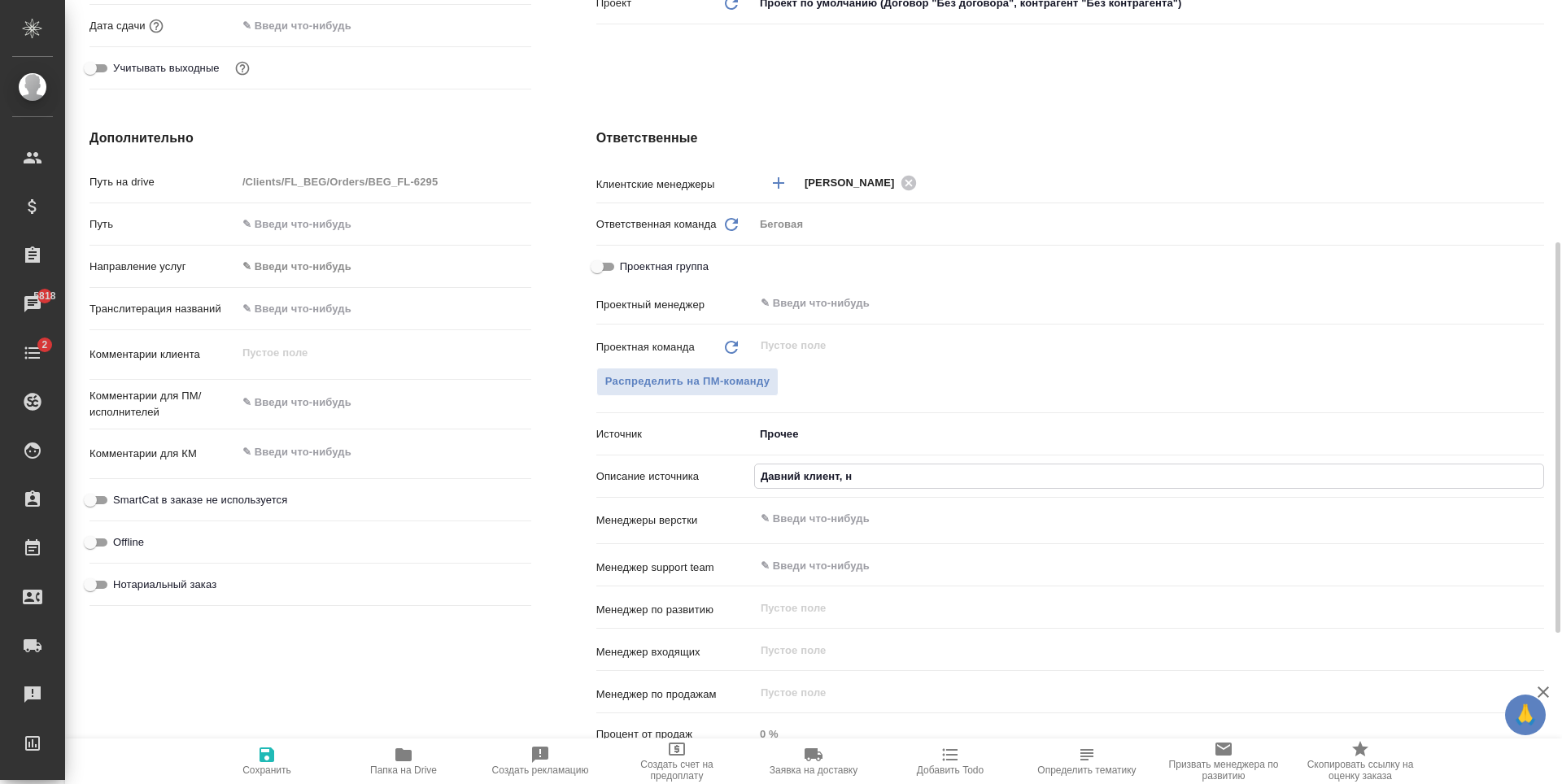
type textarea "x"
type input "Давний клиент, не"
type textarea "x"
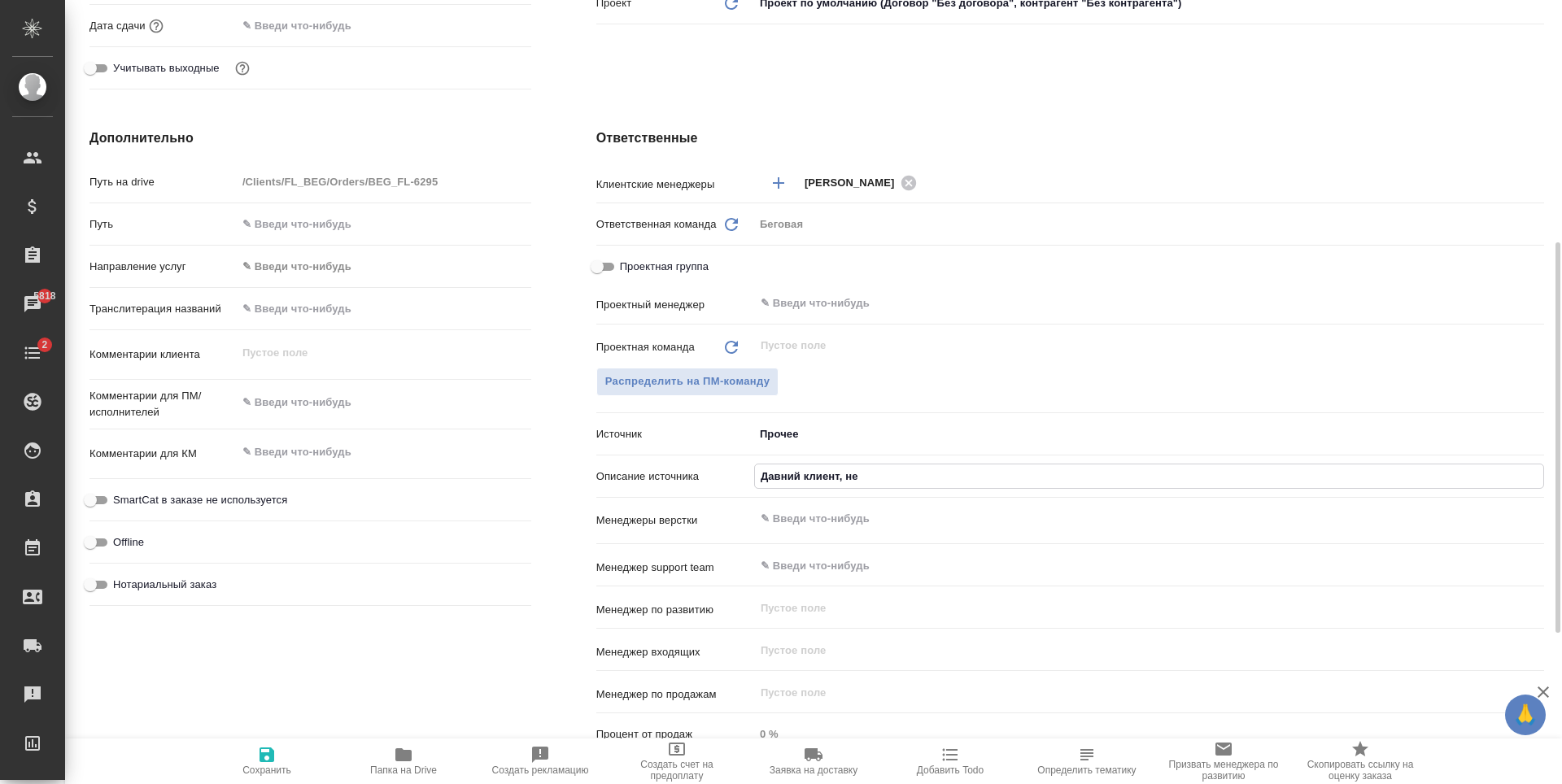
type textarea "x"
type input "Давний клиент, неи"
type textarea "x"
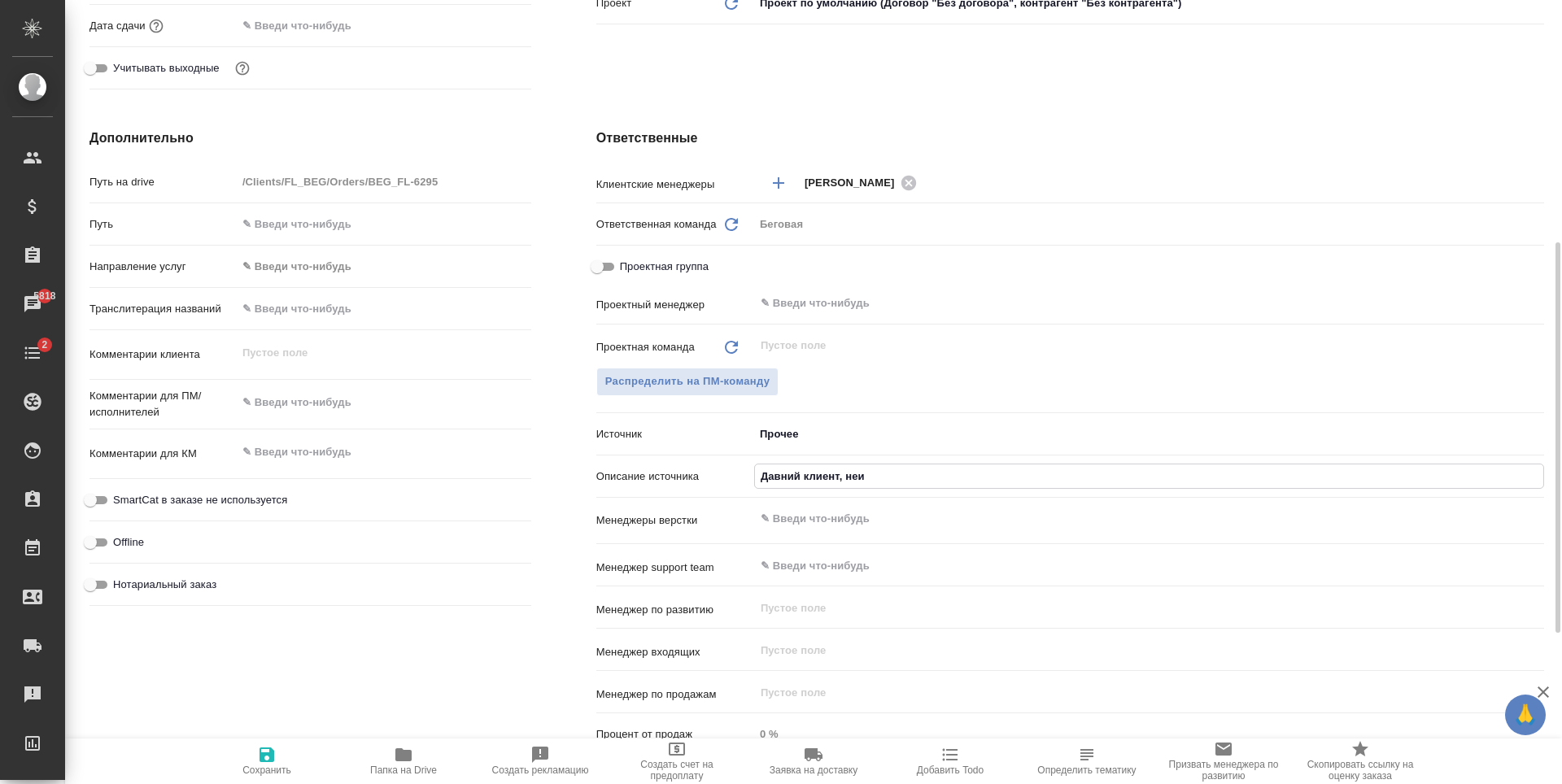
type textarea "x"
type input "Давний клиент, неиз"
type textarea "x"
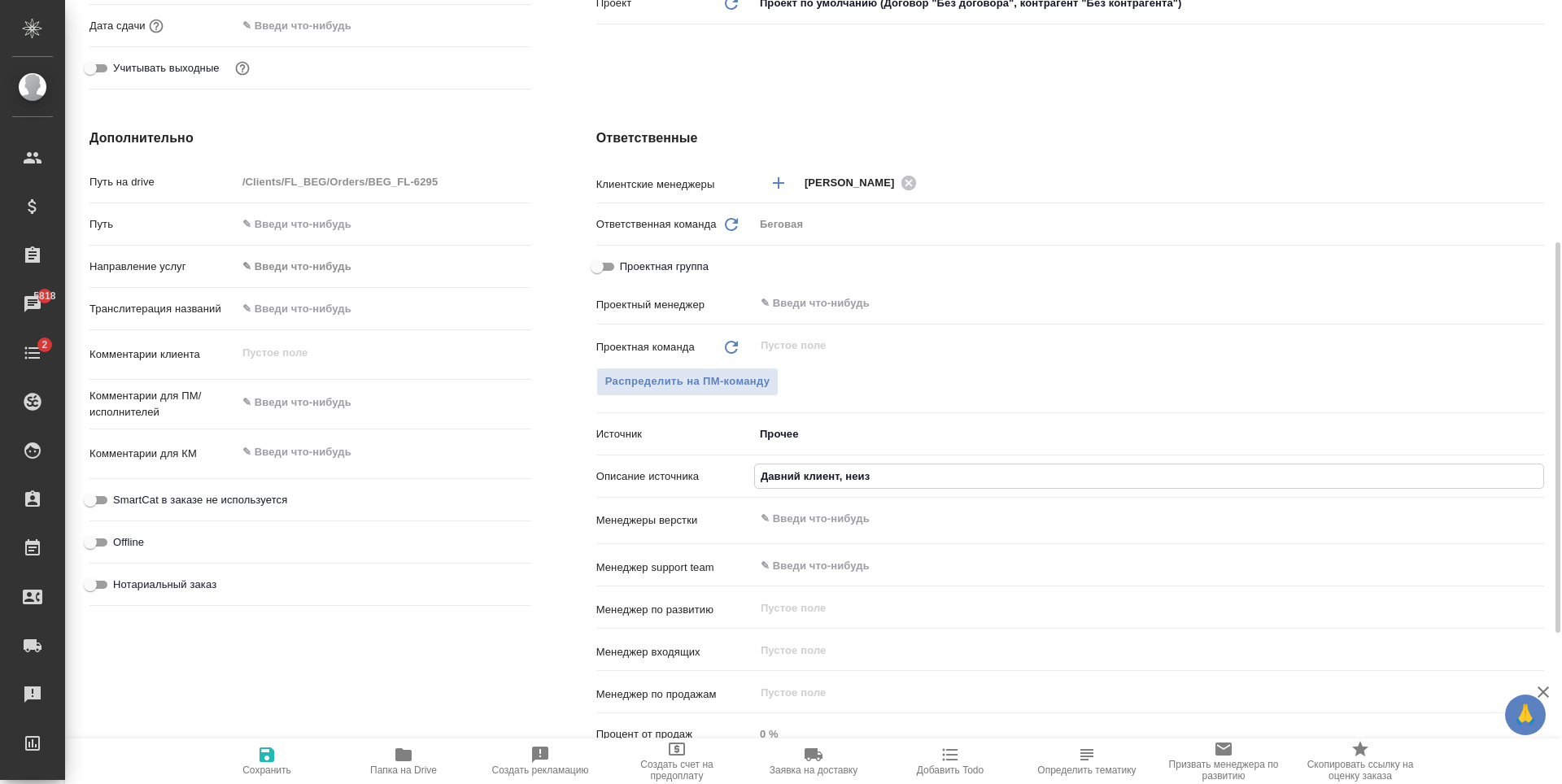
type input "Давний клиент, неизв"
type textarea "x"
type input "Давний клиент, неизве"
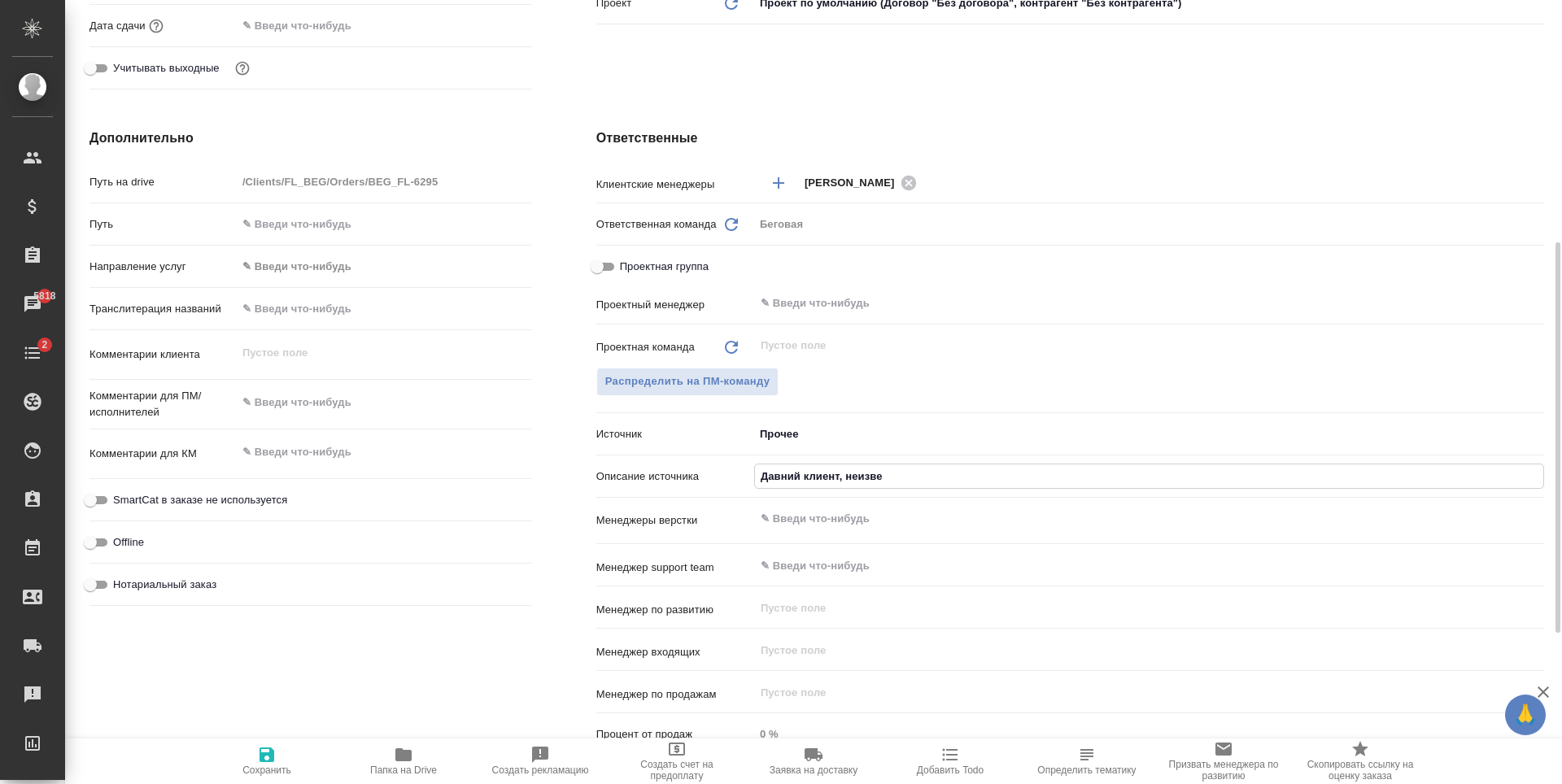
type textarea "x"
type input "Давний клиент, неизвес"
type textarea "x"
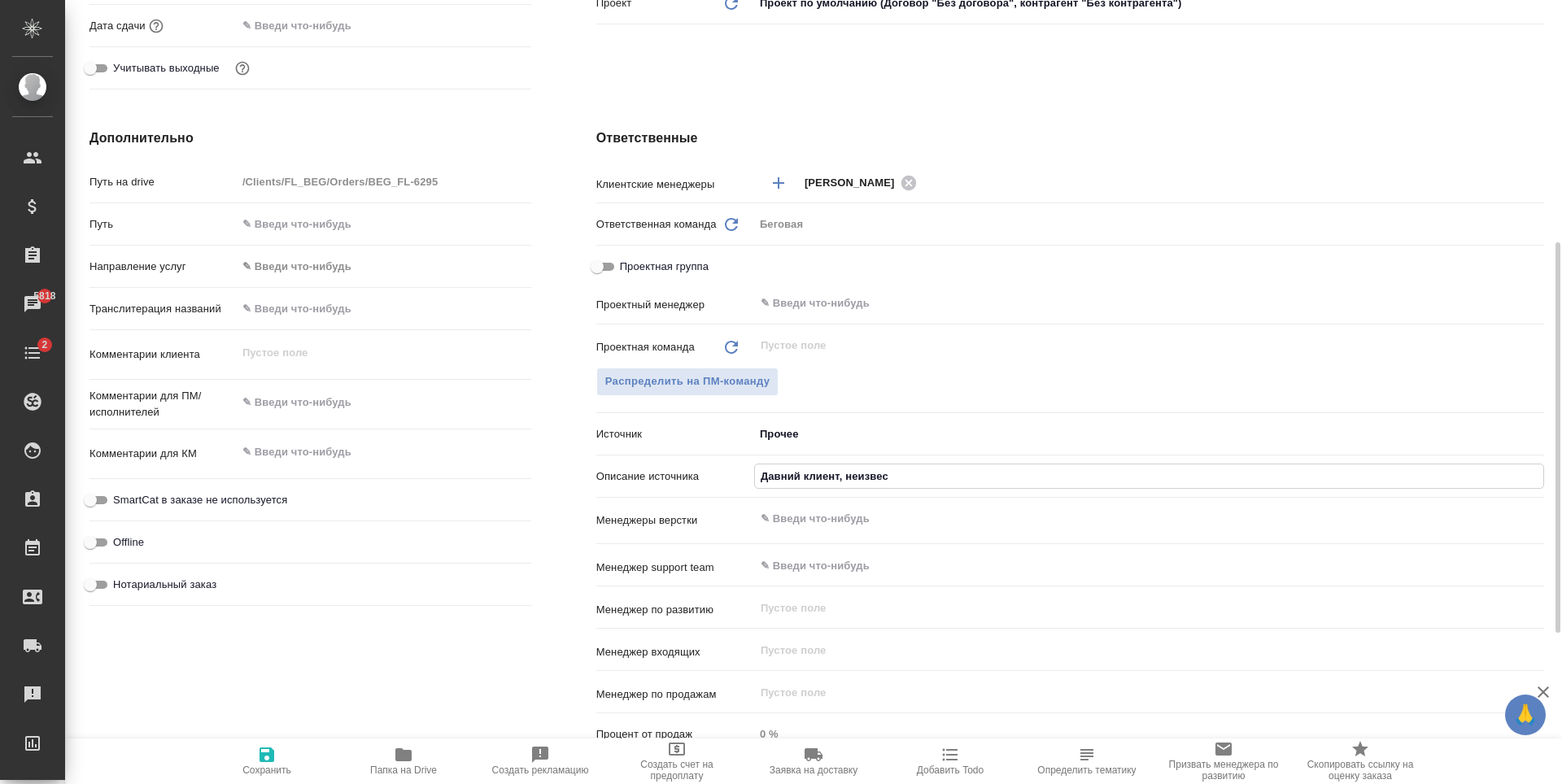
type textarea "x"
type input "Давний клиент, неизвест"
type textarea "x"
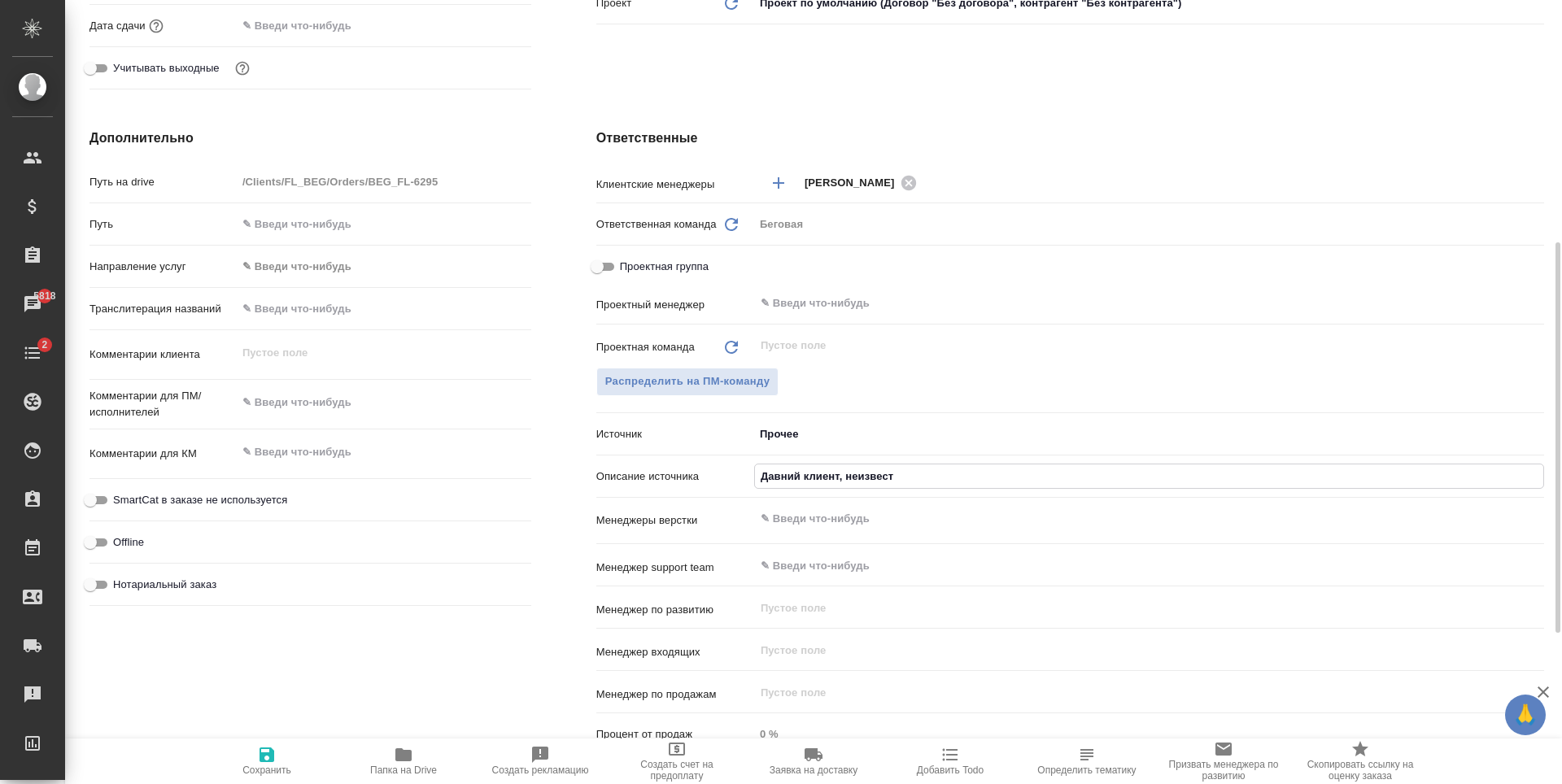
type textarea "x"
type input "Давний клиент, неизвестн"
type textarea "x"
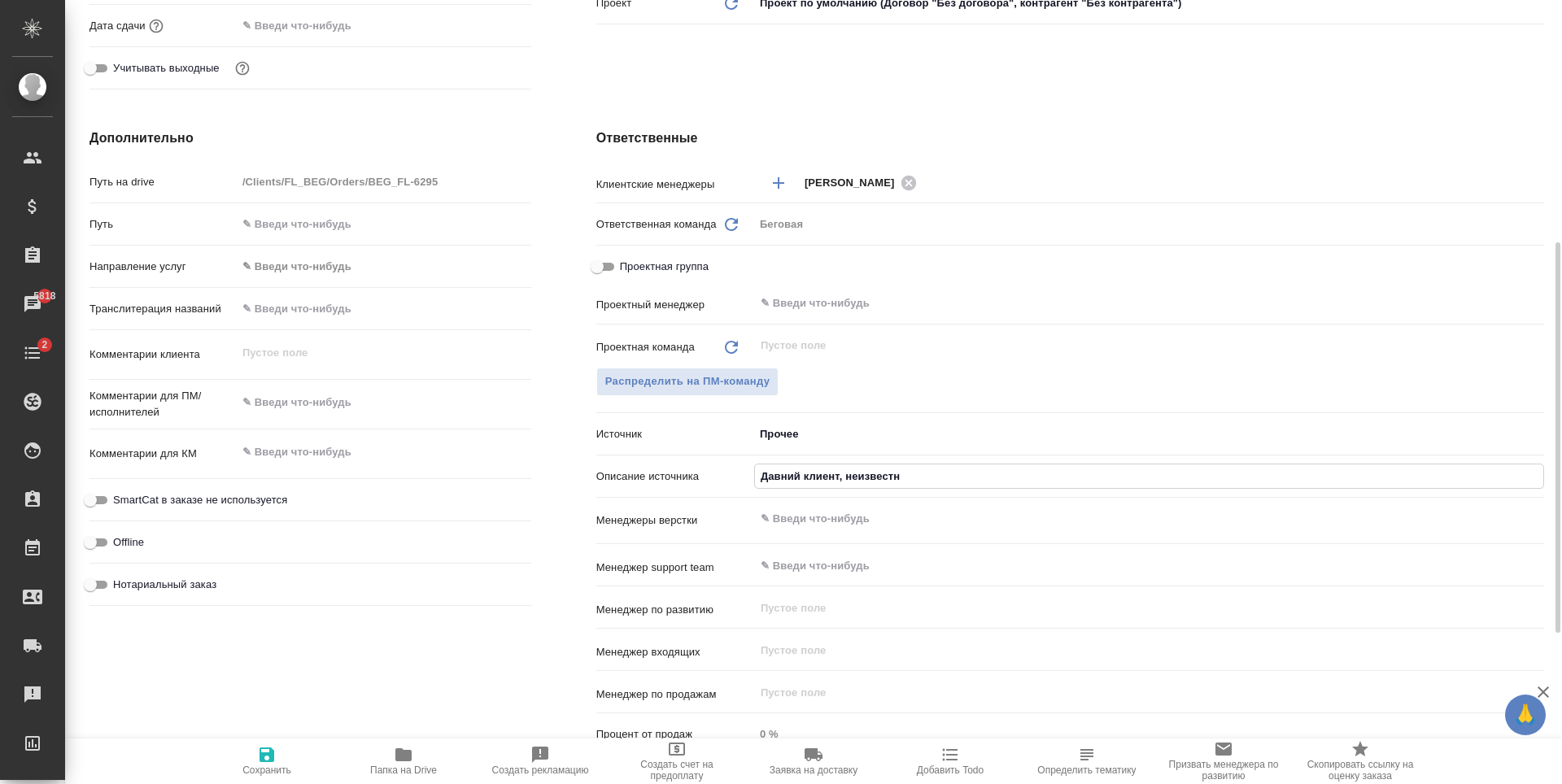
type input "Давний клиент, неизвестнр"
type textarea "x"
type input "Давний клиент, неизвестн"
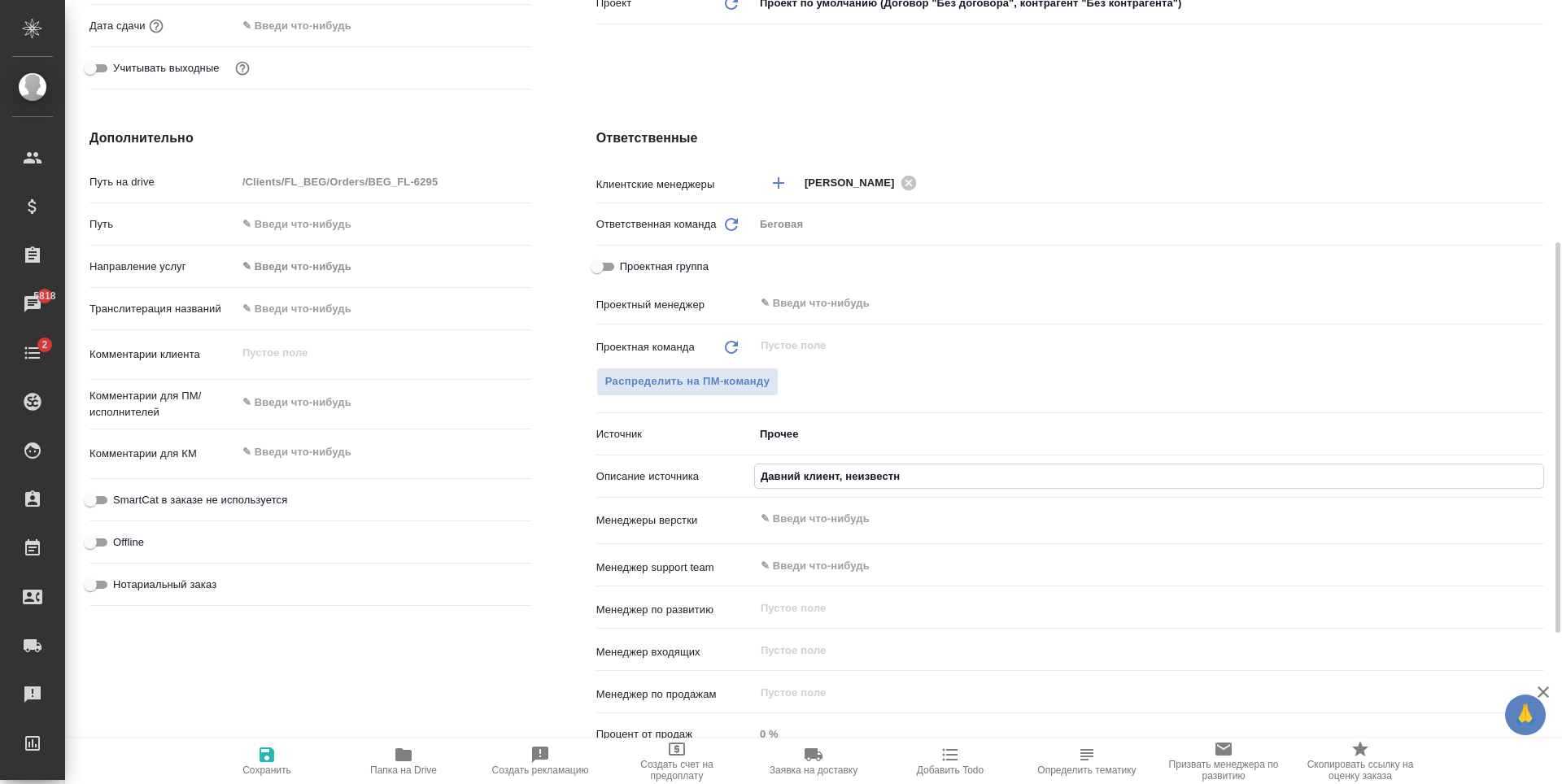
type textarea "x"
type input "Давний клиент, неизвестно"
type textarea "x"
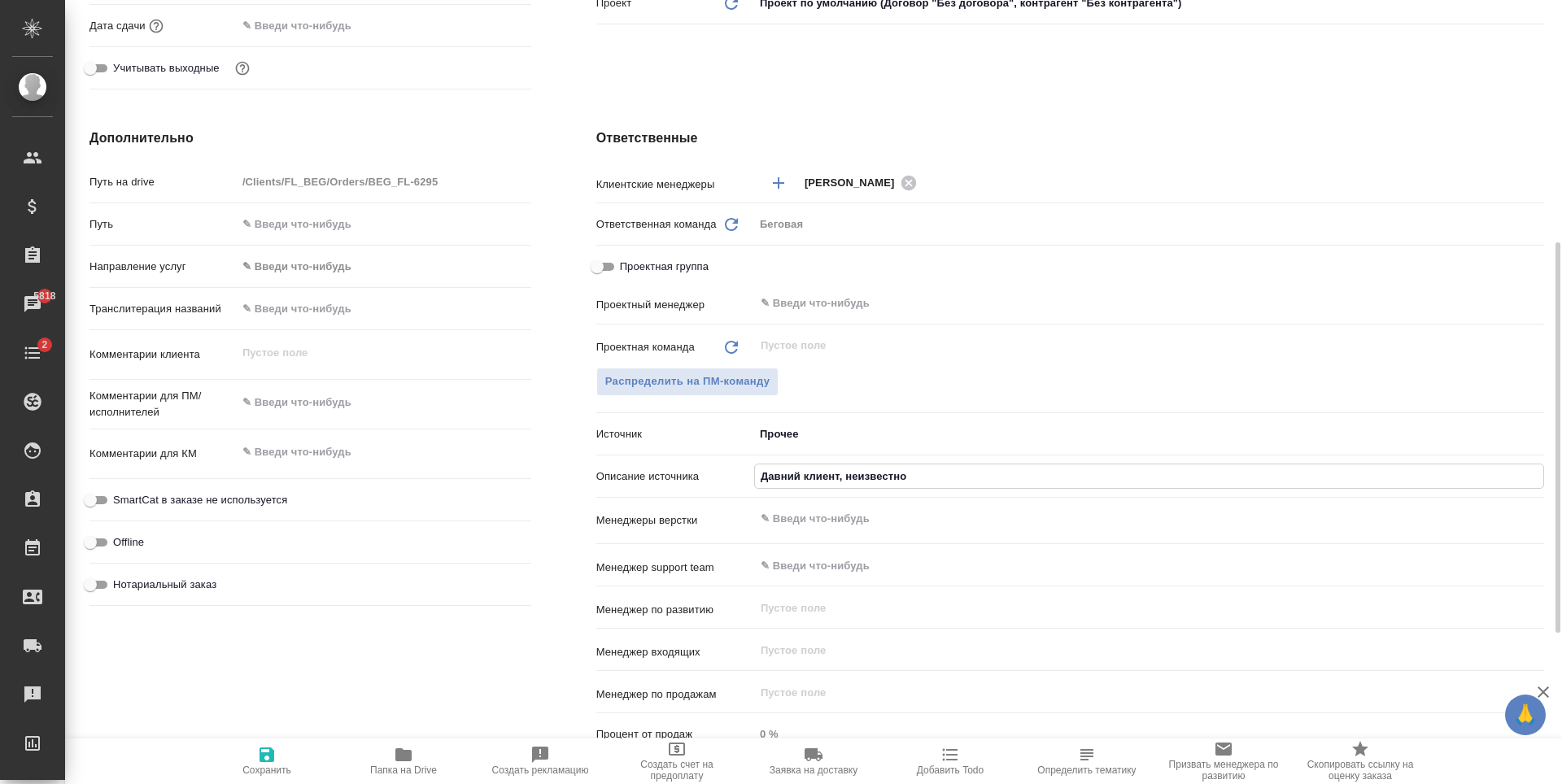
type textarea "x"
type input "Давний клиент, неизвестно"
type textarea "x"
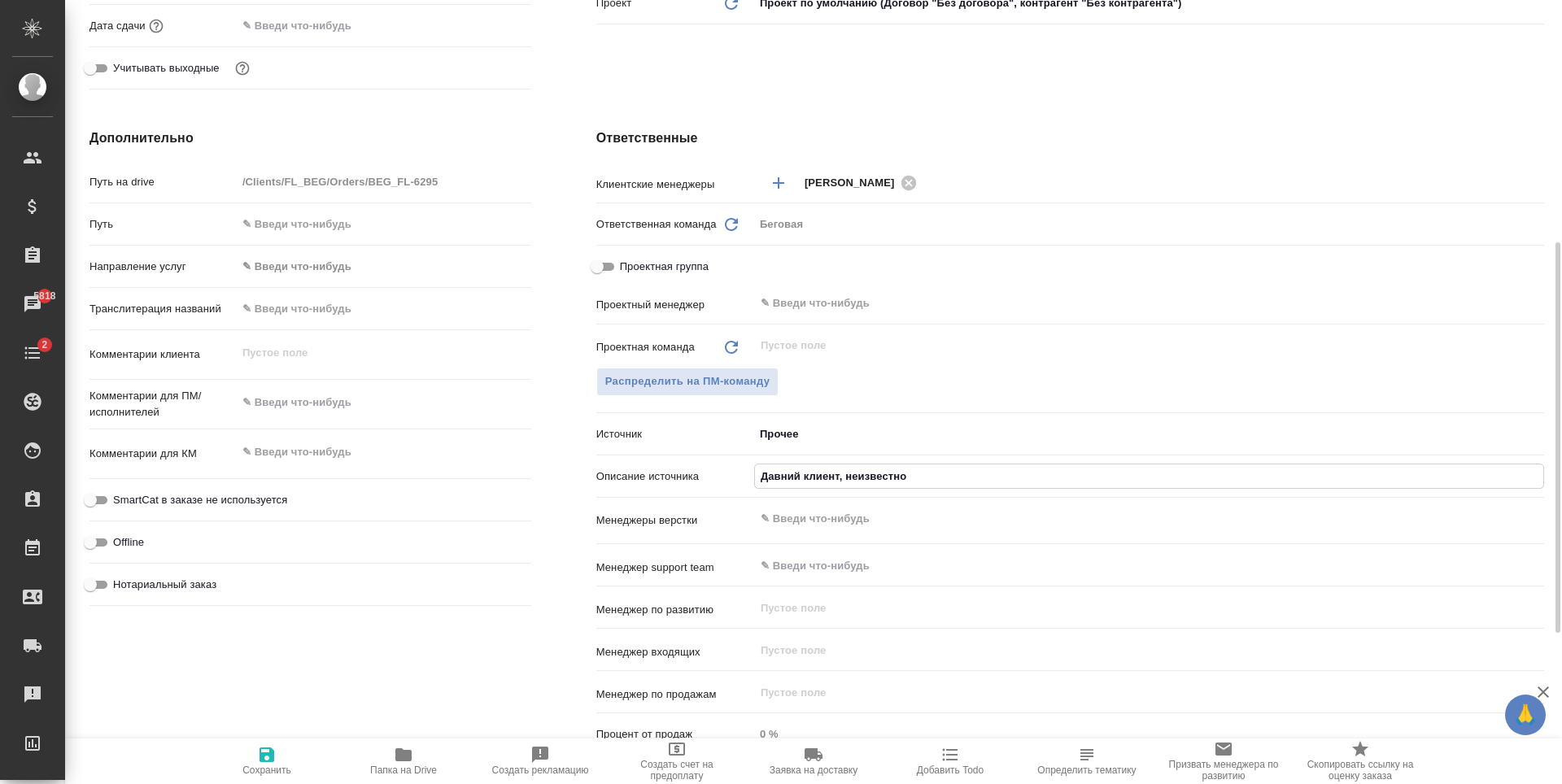
type textarea "x"
type input "Давний клиент, неизвестно о"
type textarea "x"
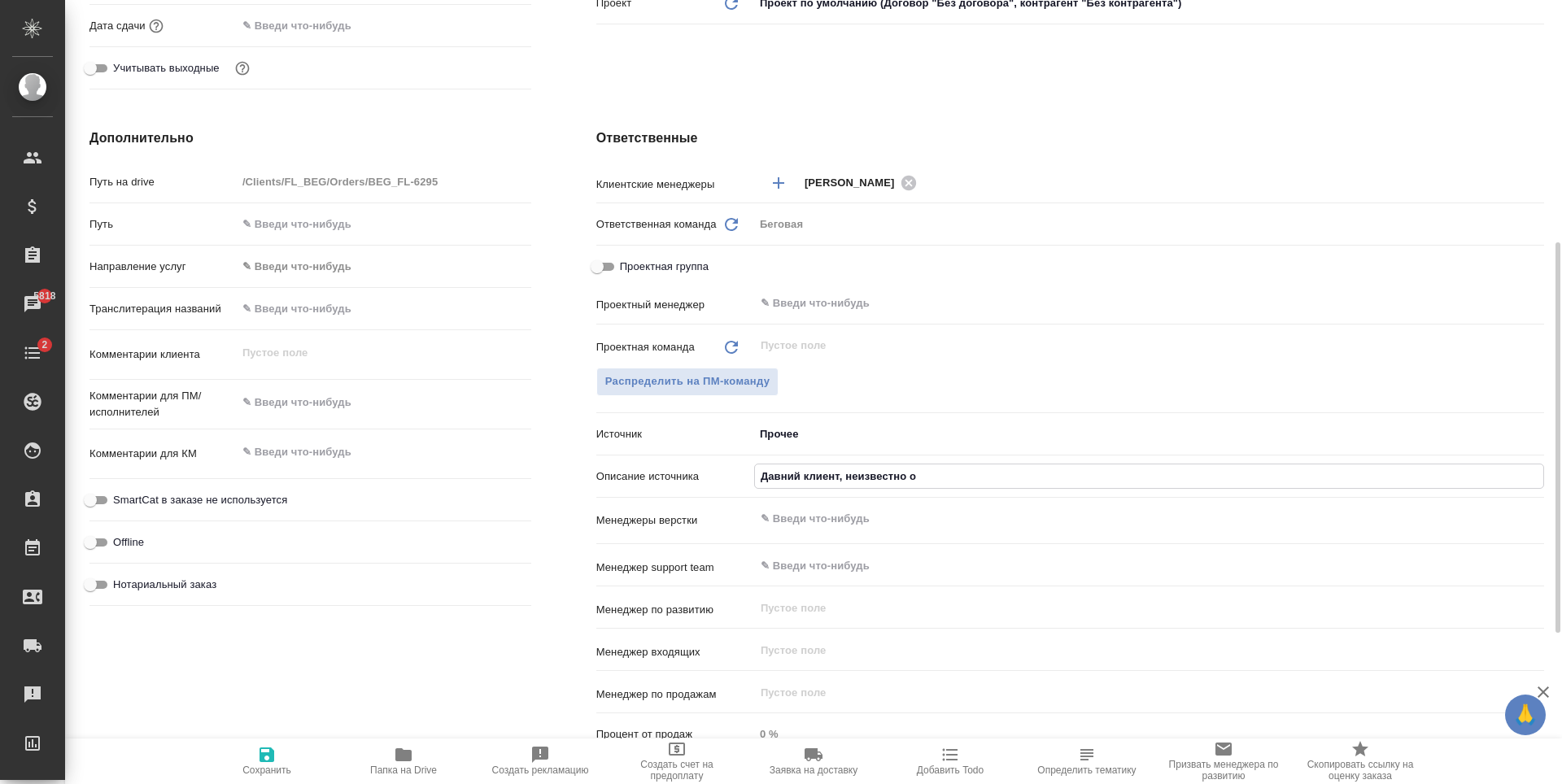
type input "Давний клиент, неизвестно от"
type textarea "x"
type input "Давний клиент, неизвестно отк"
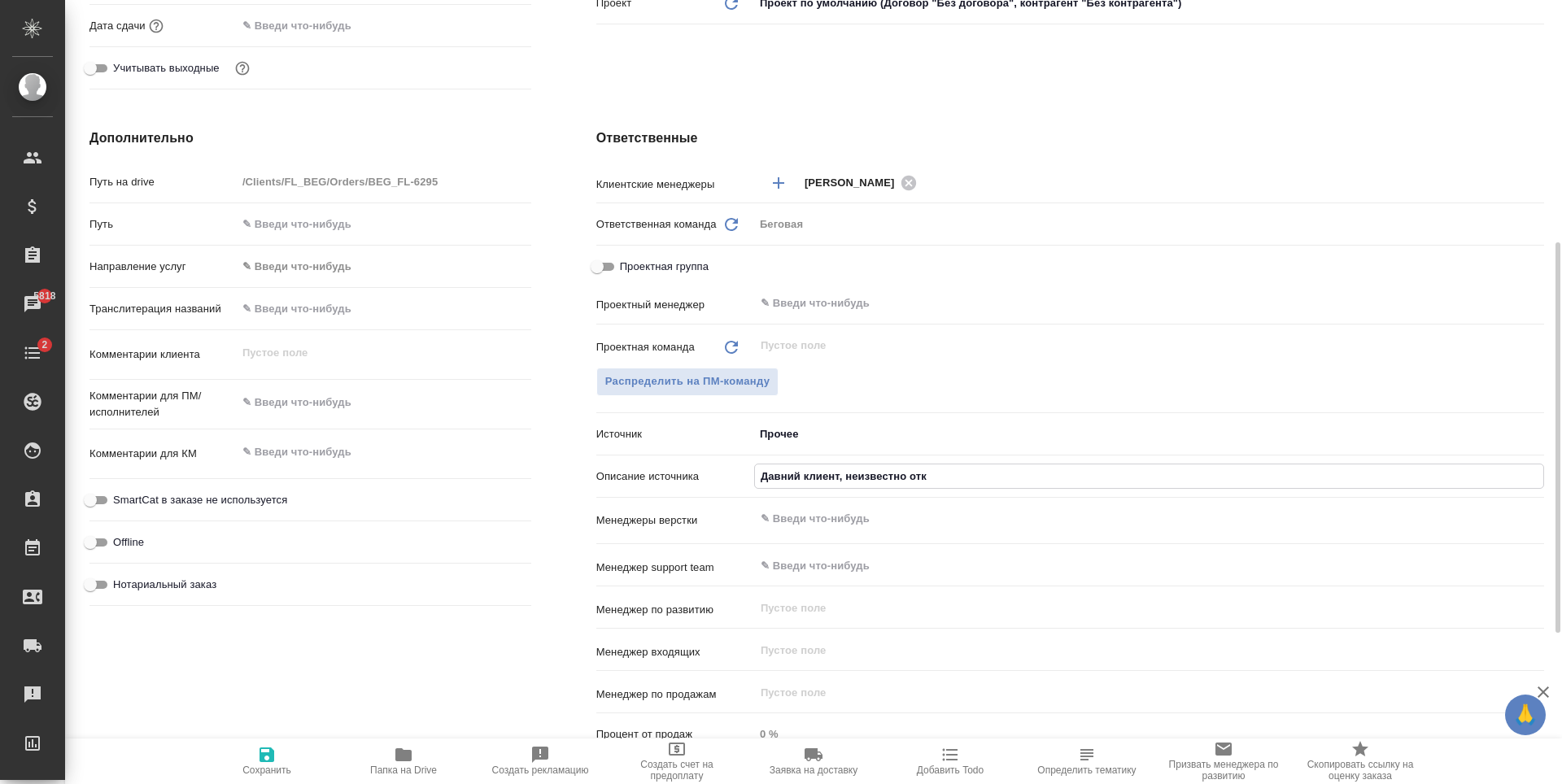
type textarea "x"
type input "Давний клиент, неизвестно отку"
type textarea "x"
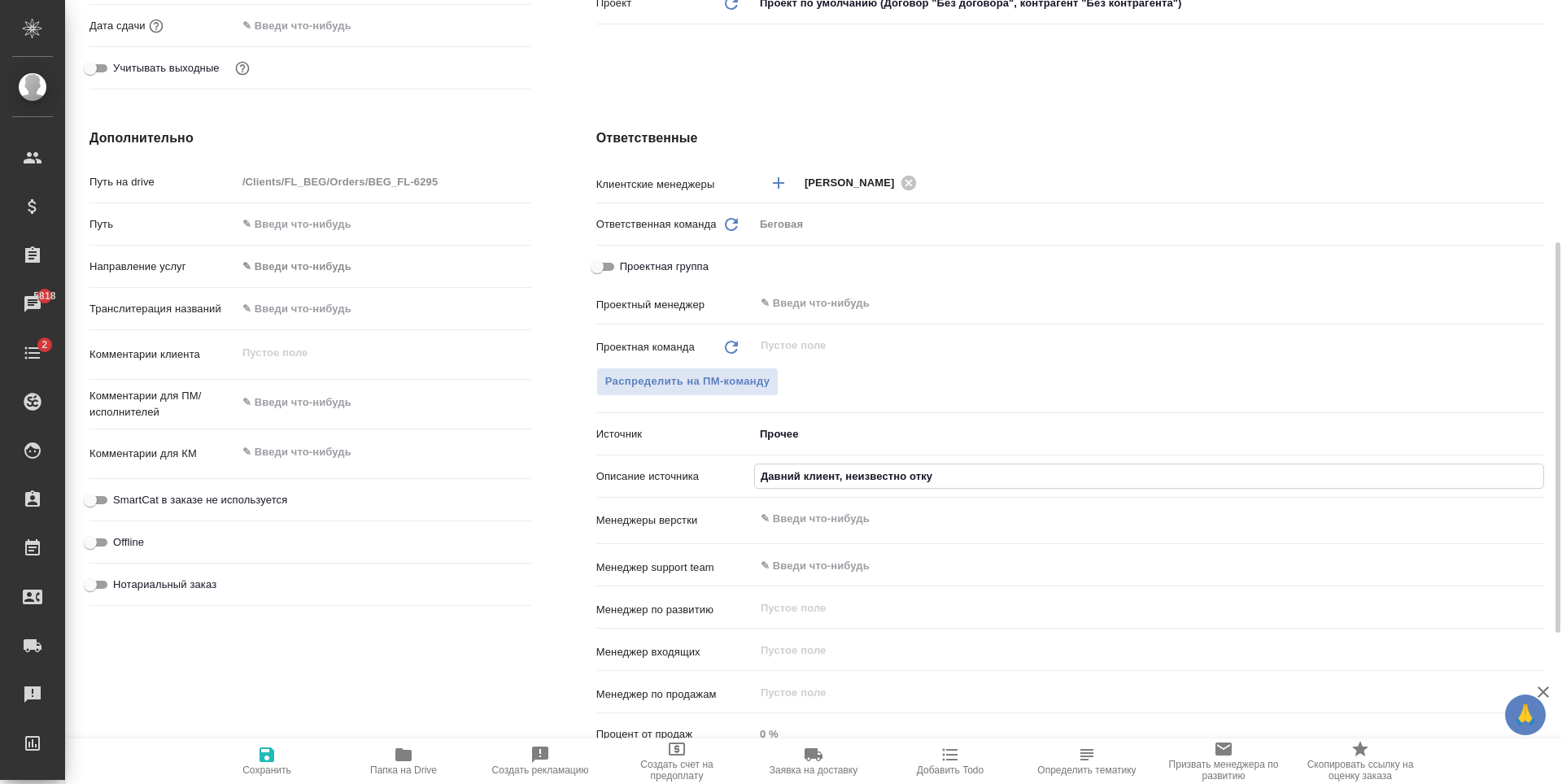
type textarea "x"
type input "Давний клиент, неизвестно откуд"
type textarea "x"
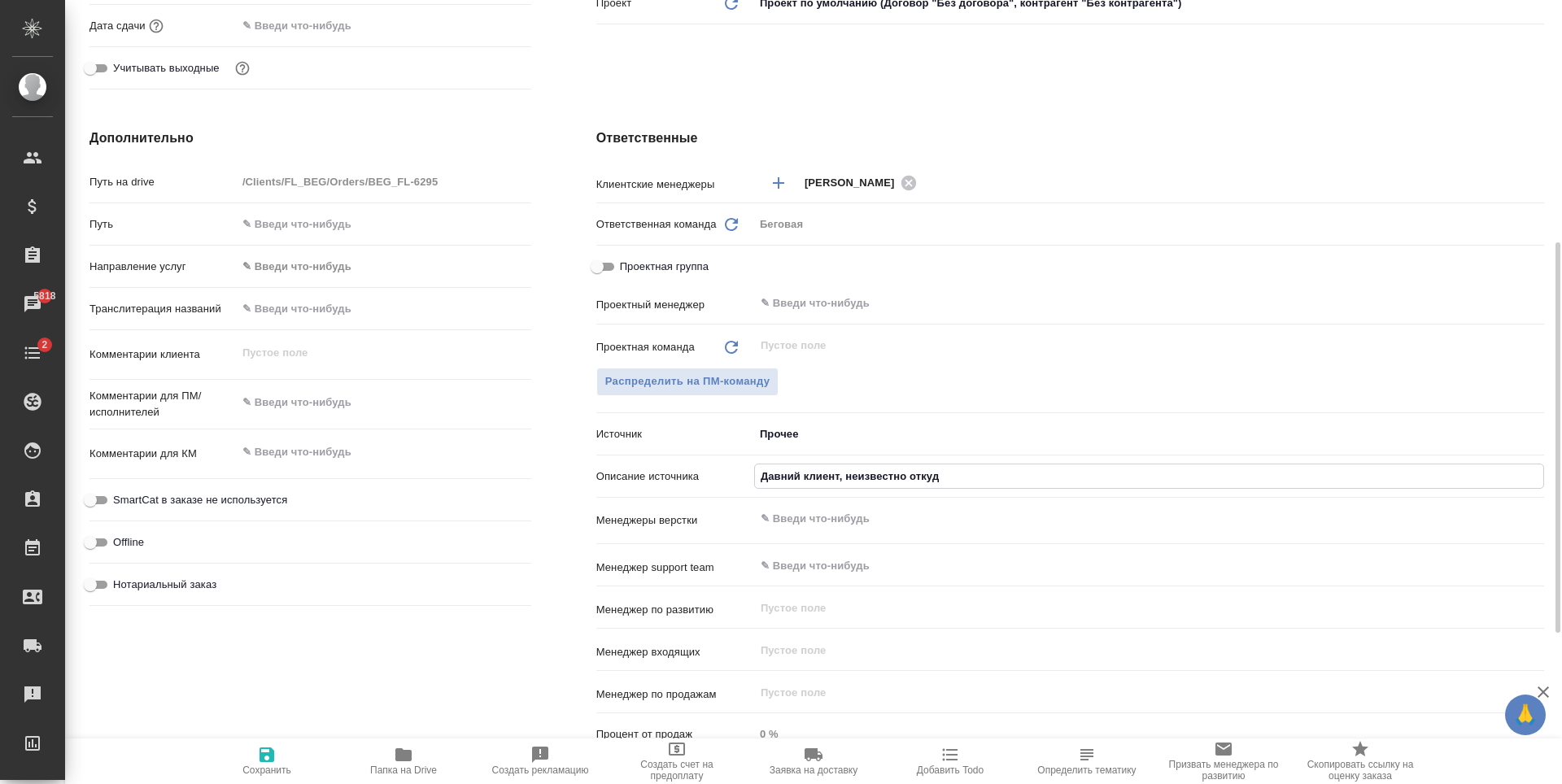
type textarea "x"
type input "Давний клиент, неизвестно откуда"
type textarea "x"
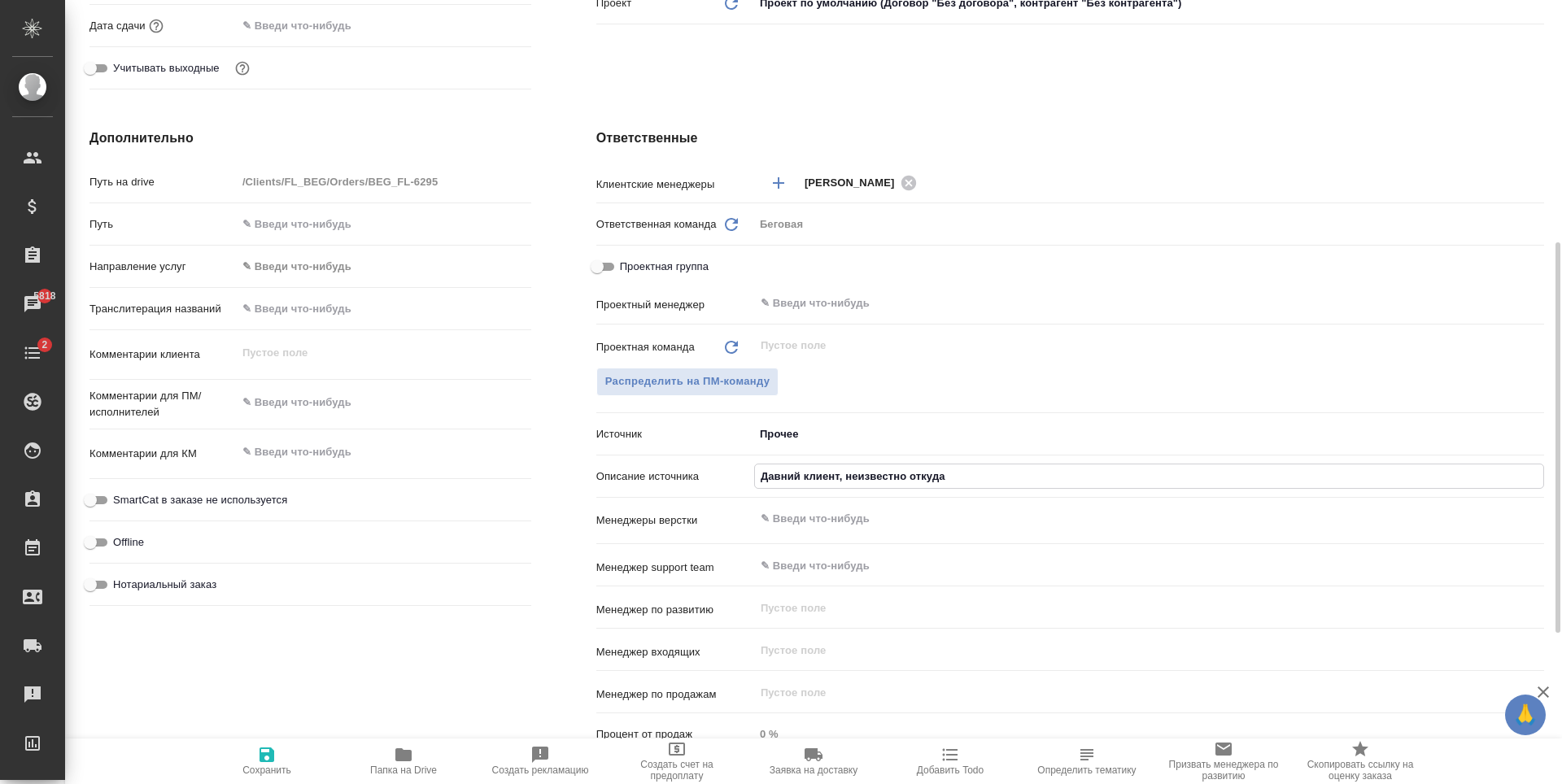
type textarea "x"
type input "Давний клиент, неизвестно откуда п"
type textarea "x"
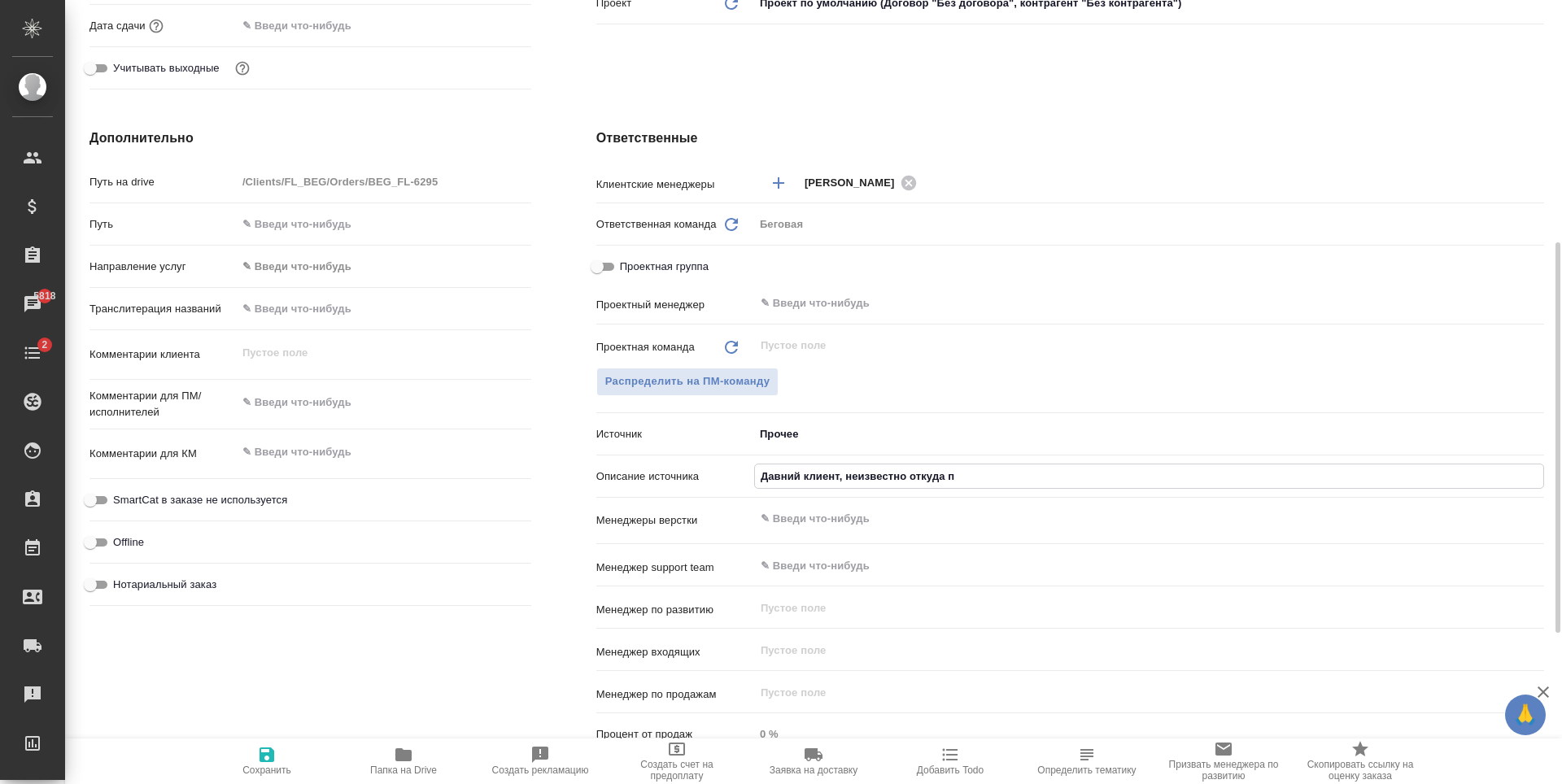
type textarea "x"
type input "Давний клиент, неизвестно откуда пр"
type textarea "x"
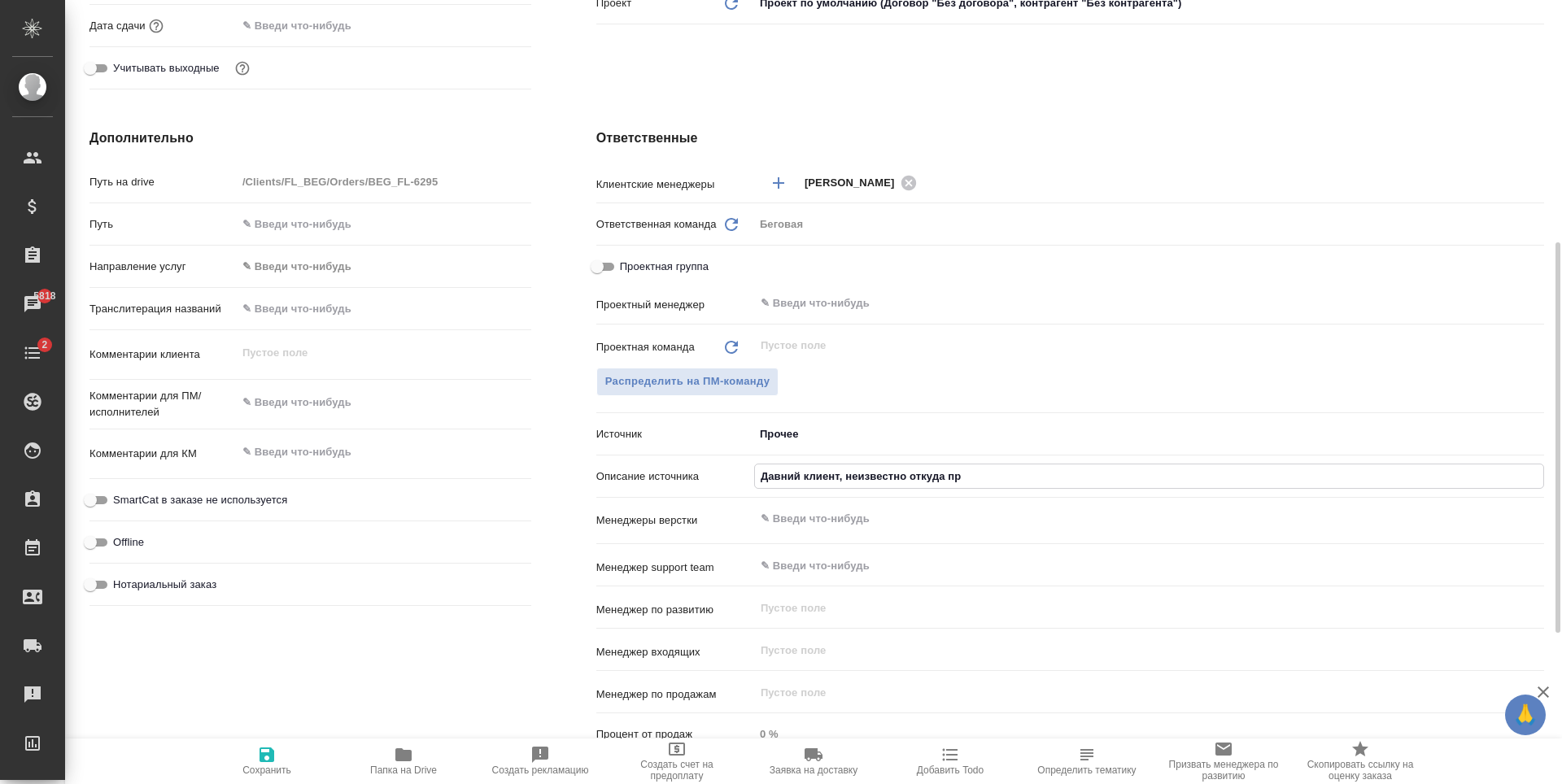
type textarea "x"
type input "Давний клиент, неизвестно откуда при"
type textarea "x"
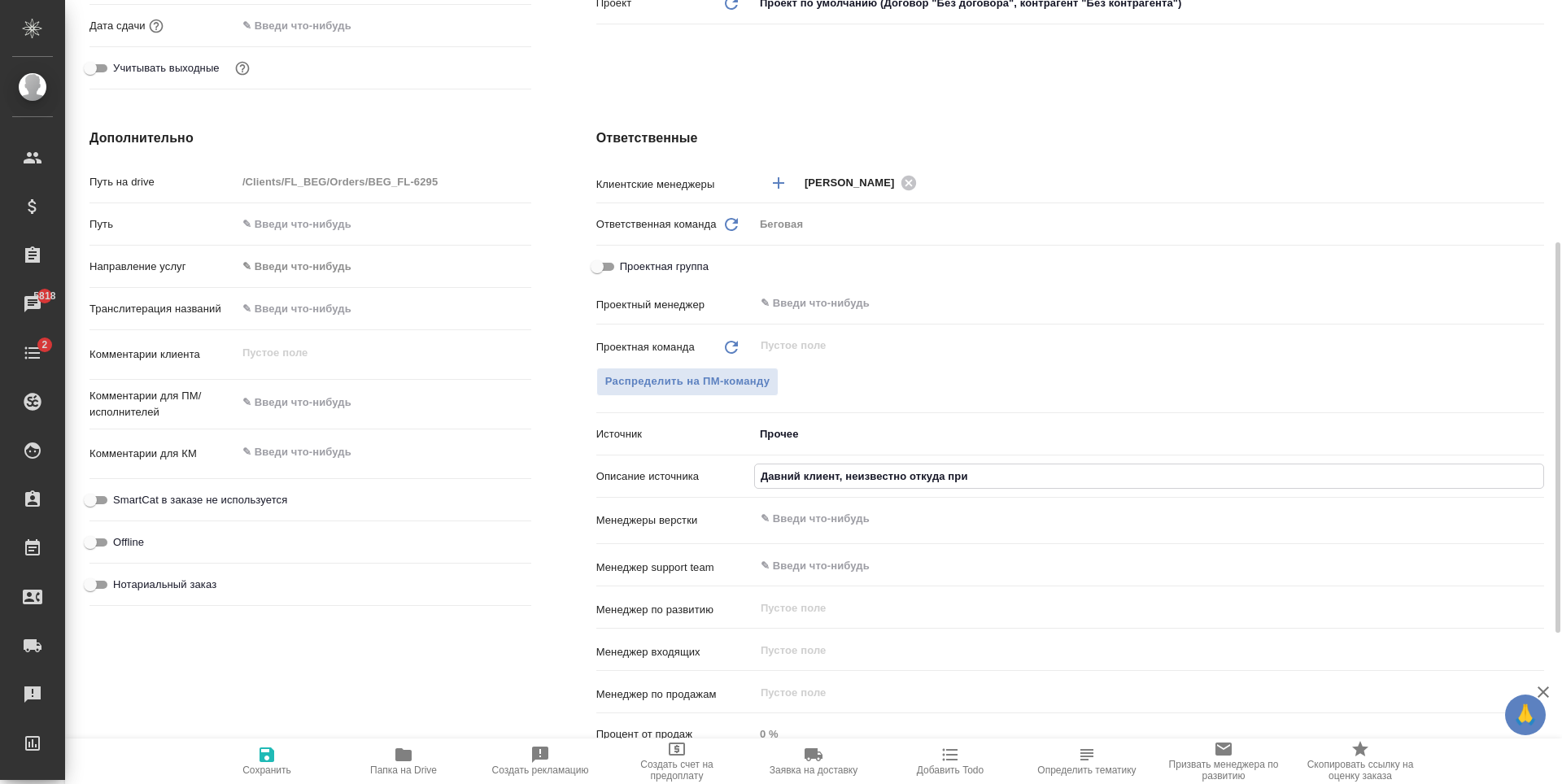
type input "Давний клиент, неизвестно откуда приш"
type textarea "x"
type input "Давний клиент, неизвестно откуда прише"
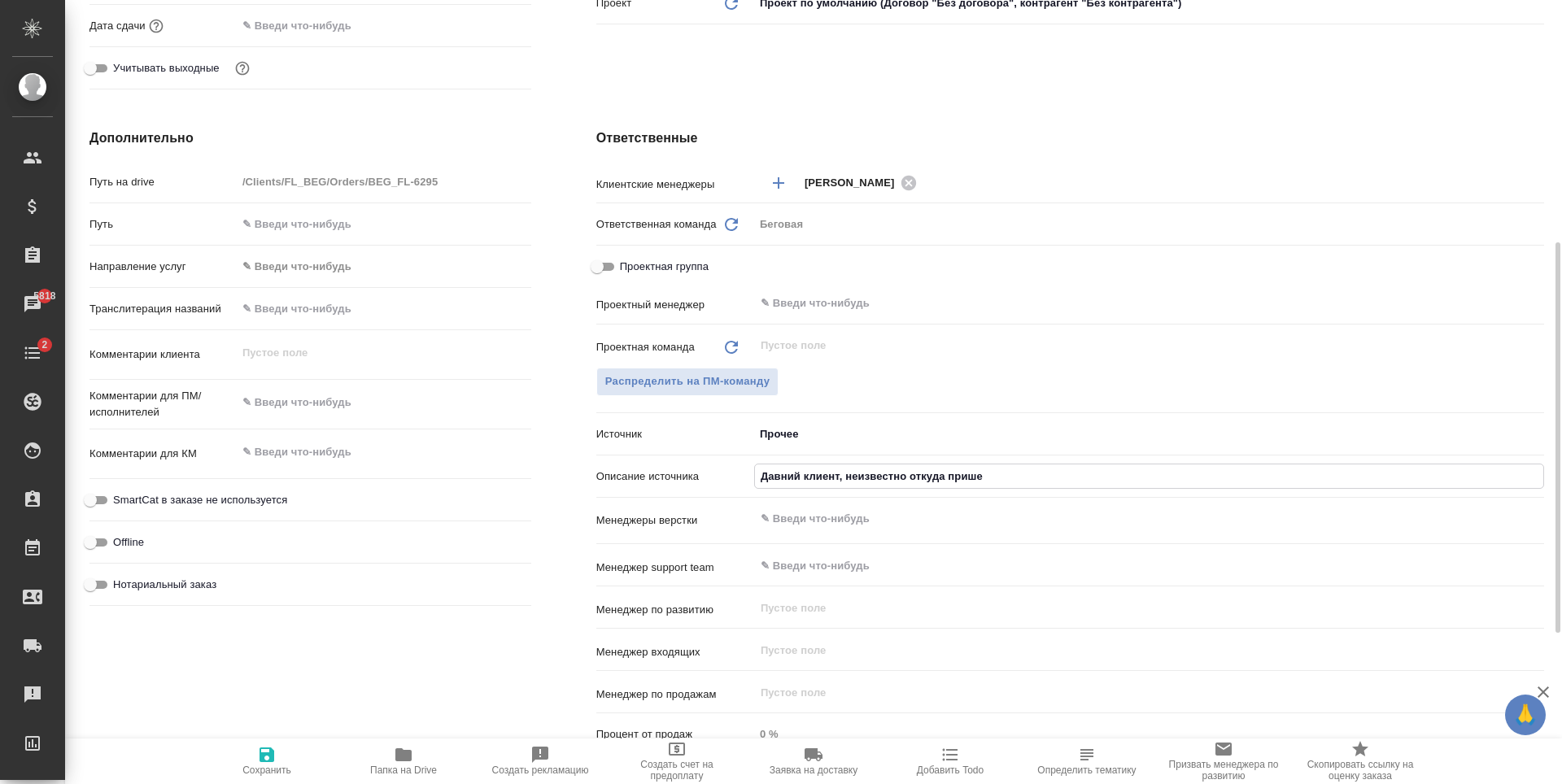
type textarea "x"
type input "Давний клиент, неизвестно откуда пришел"
type textarea "x"
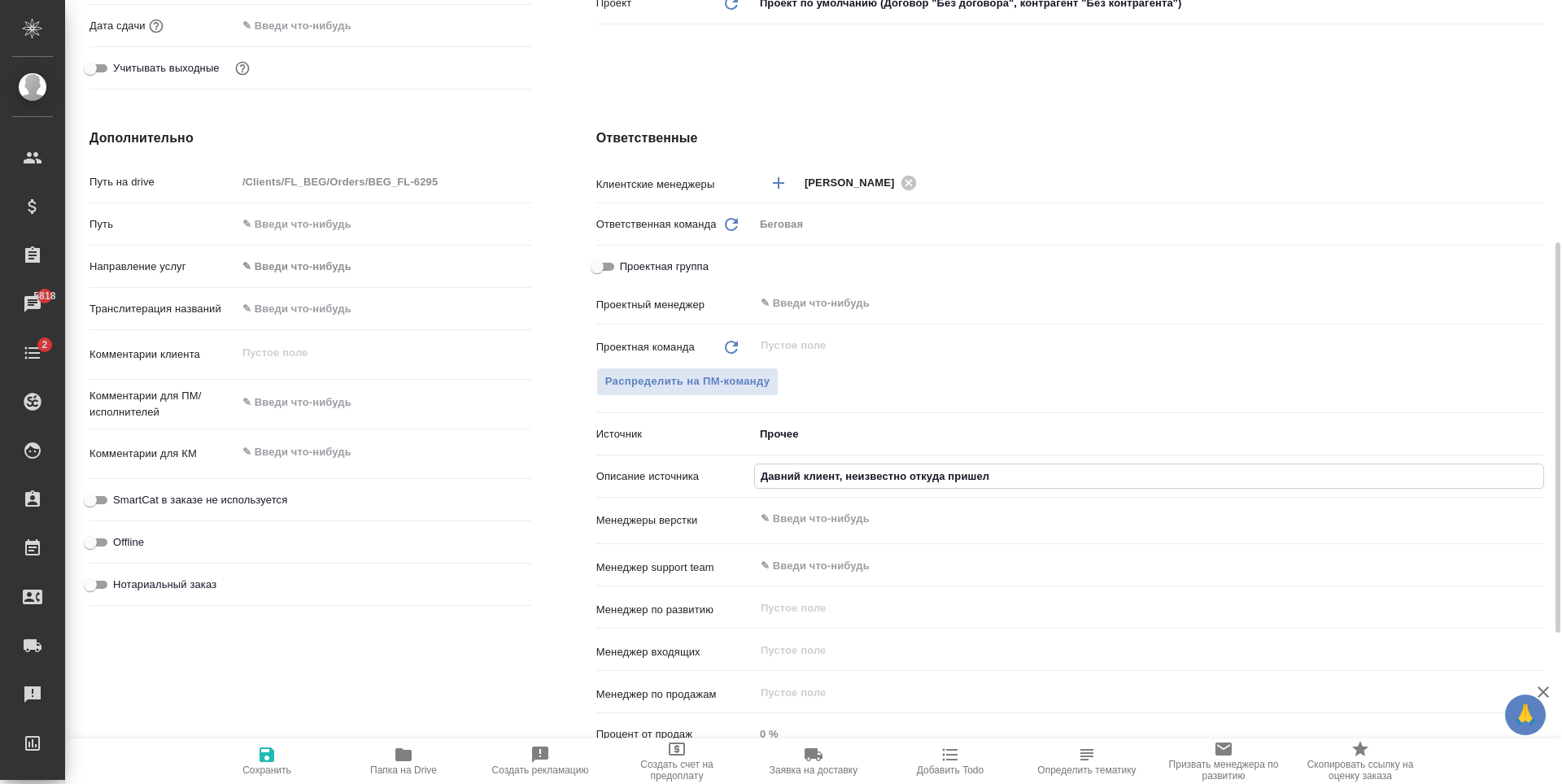
type textarea "x"
click at [279, 747] on span "Сохранить" at bounding box center [267, 760] width 117 height 31
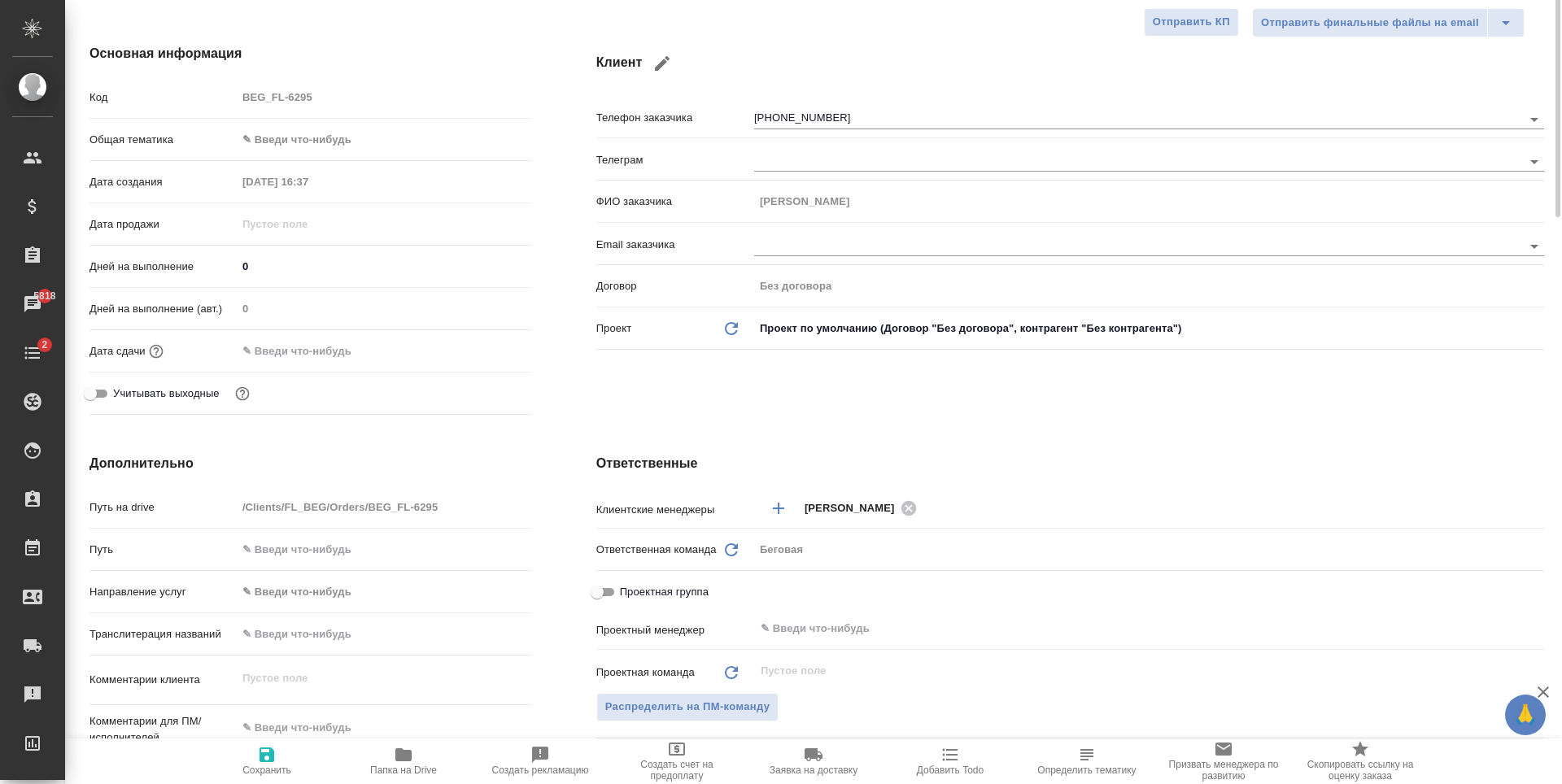
scroll to position [0, 0]
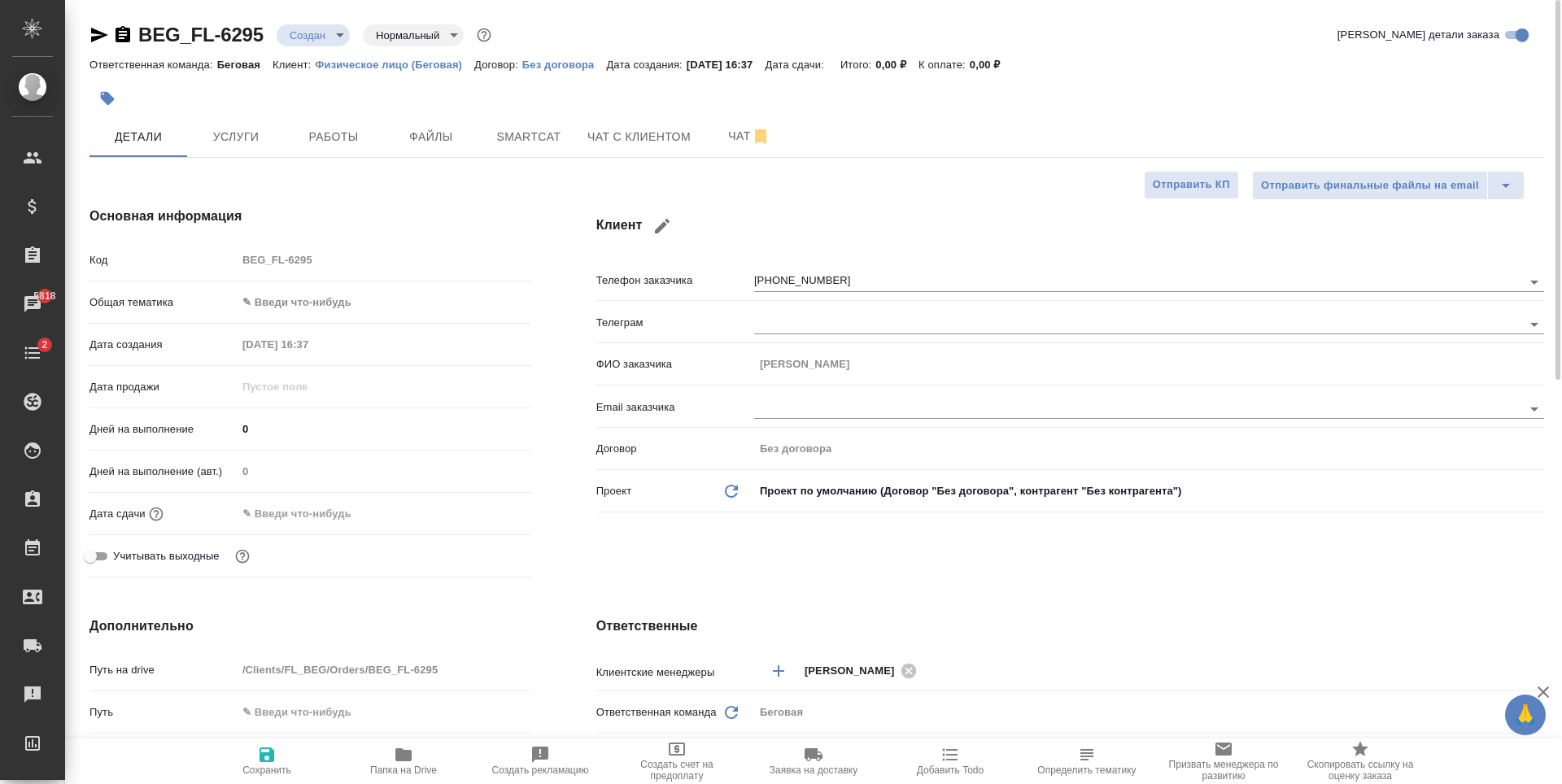
click at [395, 305] on body "🙏 .cls-1 fill:#fff; AWATERA Antonova Kristina Клиенты Спецификации Заказы 5818 …" at bounding box center [781, 392] width 1562 height 784
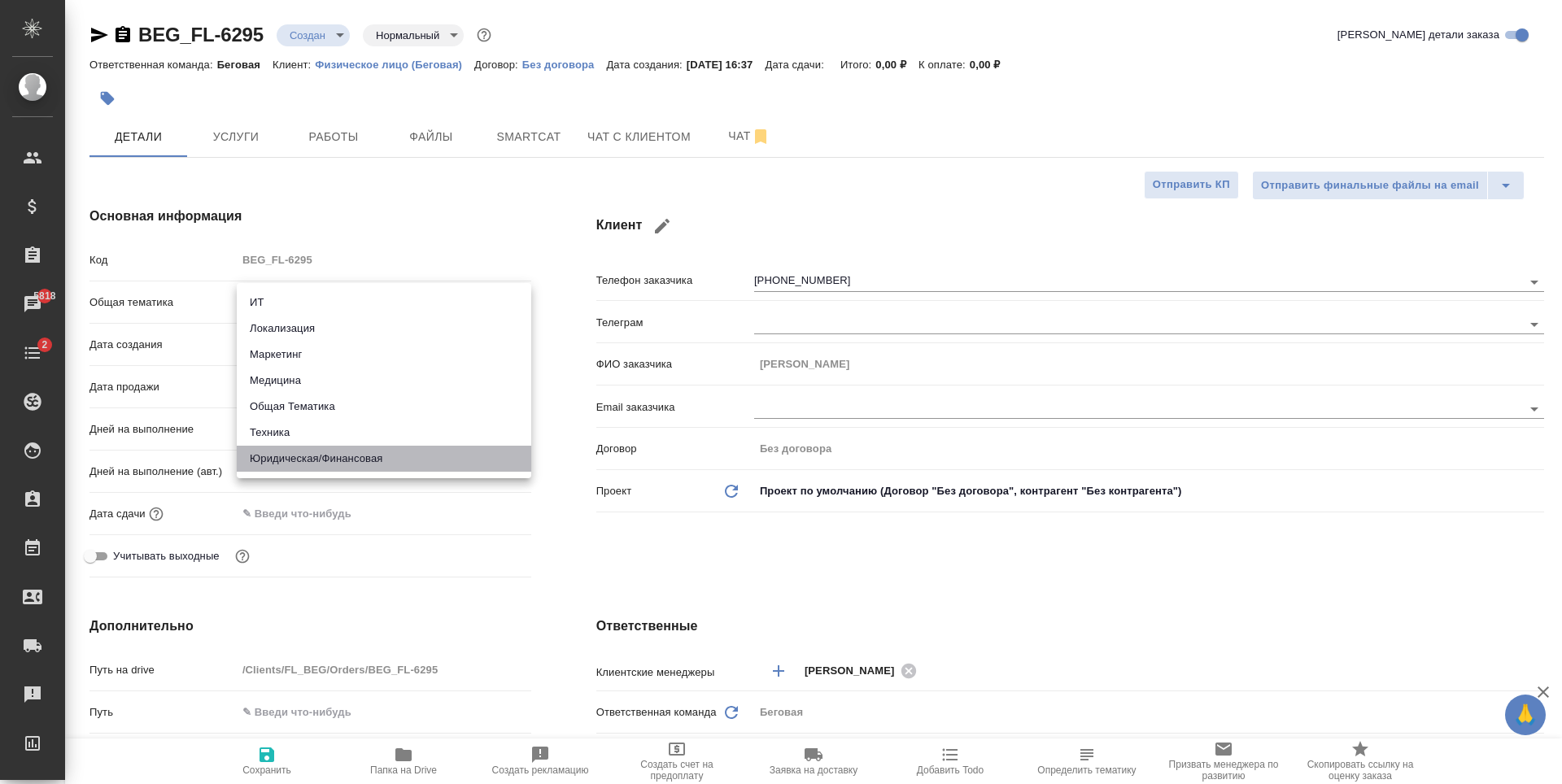
click at [422, 454] on li "Юридическая/Финансовая" at bounding box center [384, 458] width 295 height 26
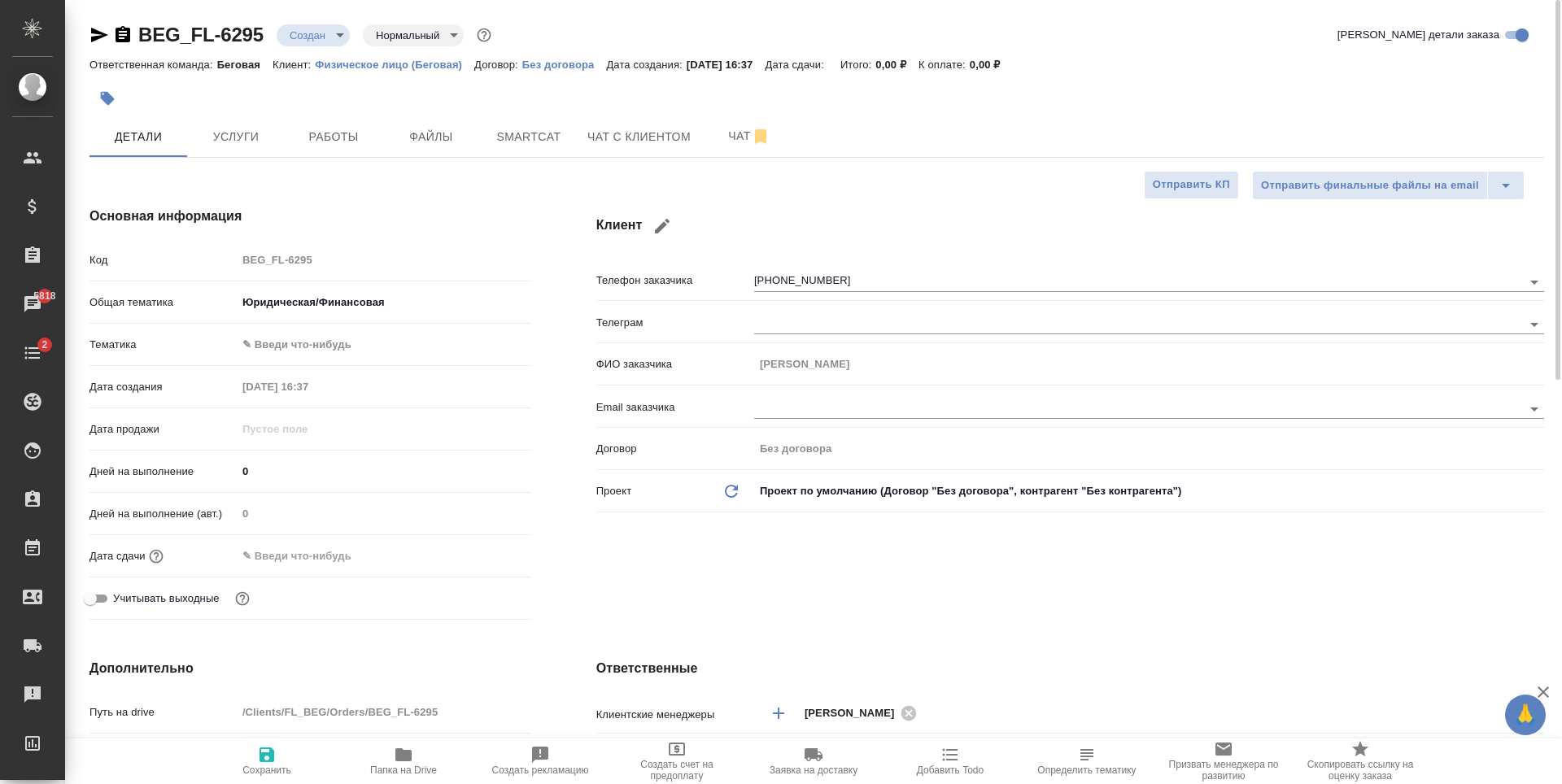
click at [361, 340] on body "🙏 .cls-1 fill:#fff; AWATERA Antonova Kristina Клиенты Спецификации Заказы 5818 …" at bounding box center [781, 392] width 1562 height 784
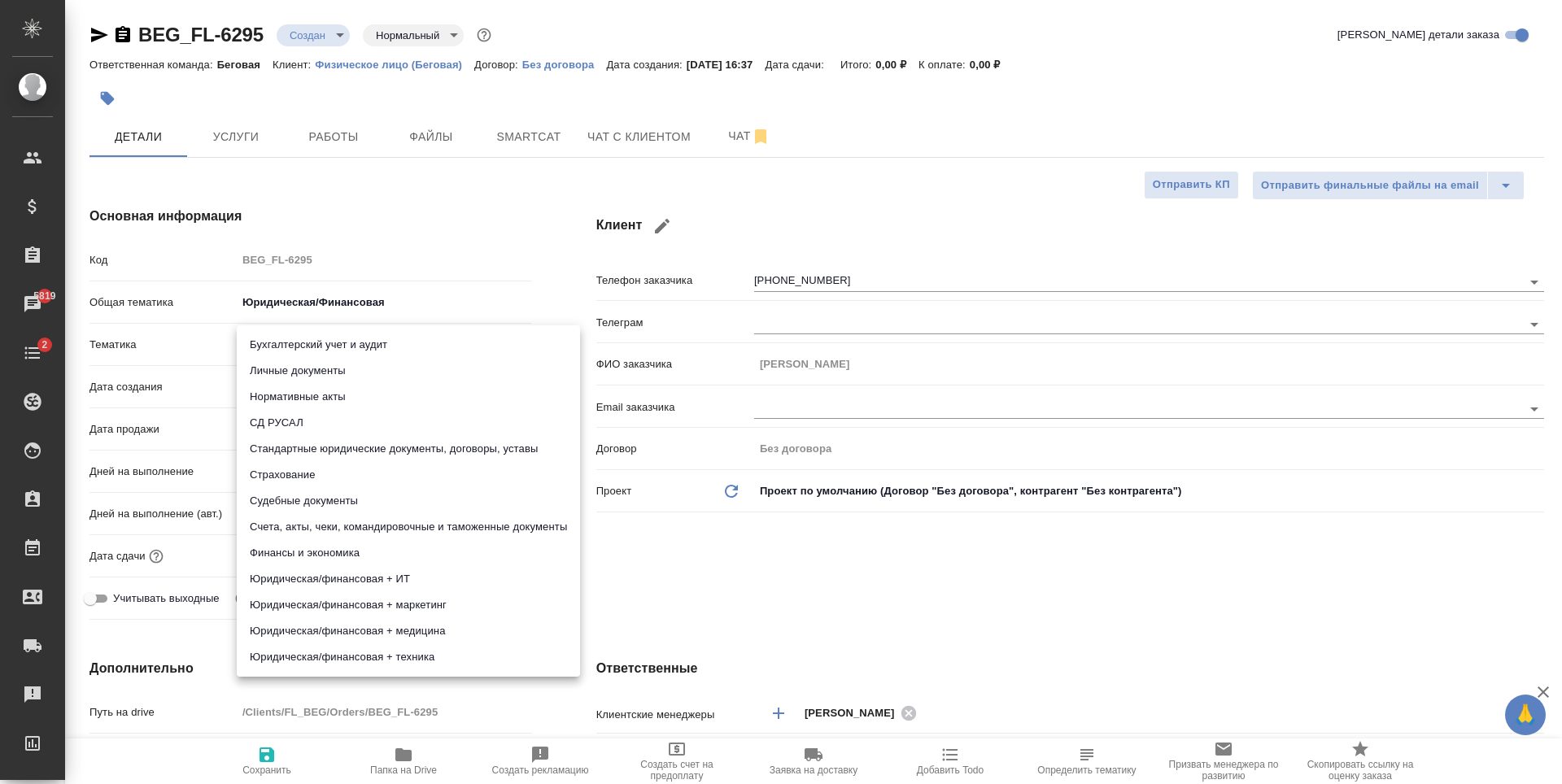
click at [437, 363] on li "Личные документы" at bounding box center [408, 371] width 343 height 26
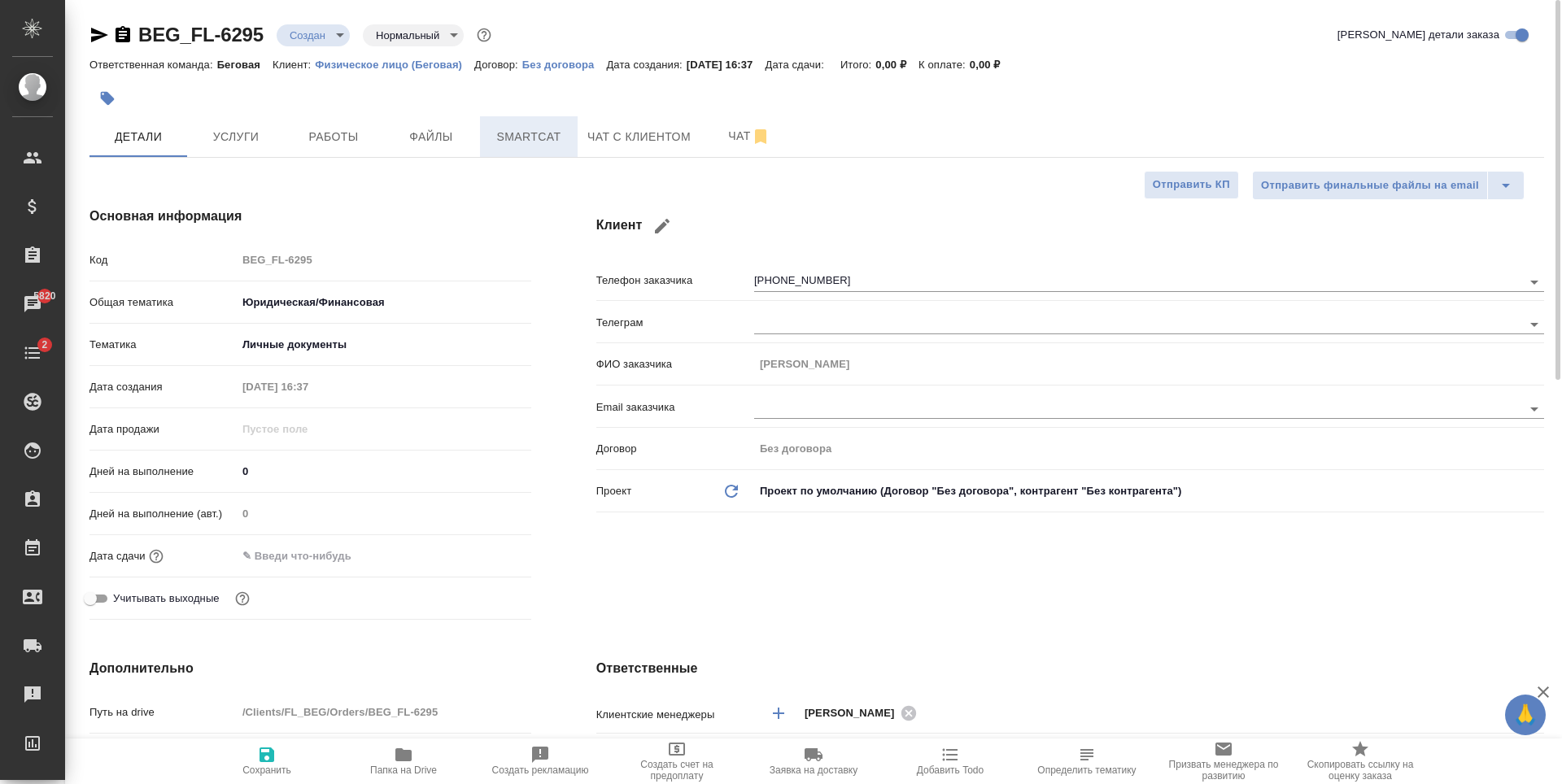
click at [544, 134] on span "Smartcat" at bounding box center [528, 137] width 78 height 20
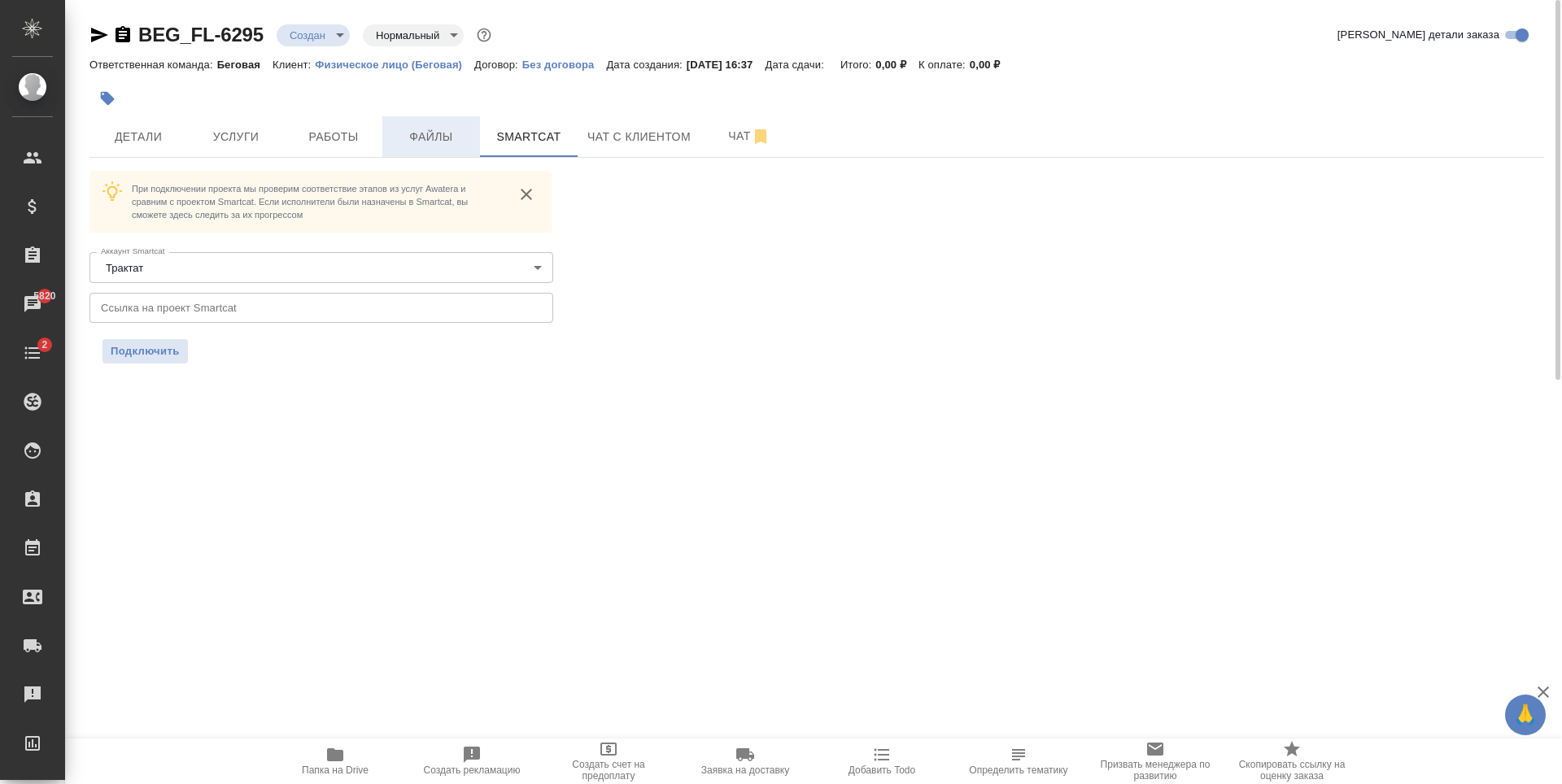
click at [427, 141] on span "Файлы" at bounding box center [431, 137] width 78 height 20
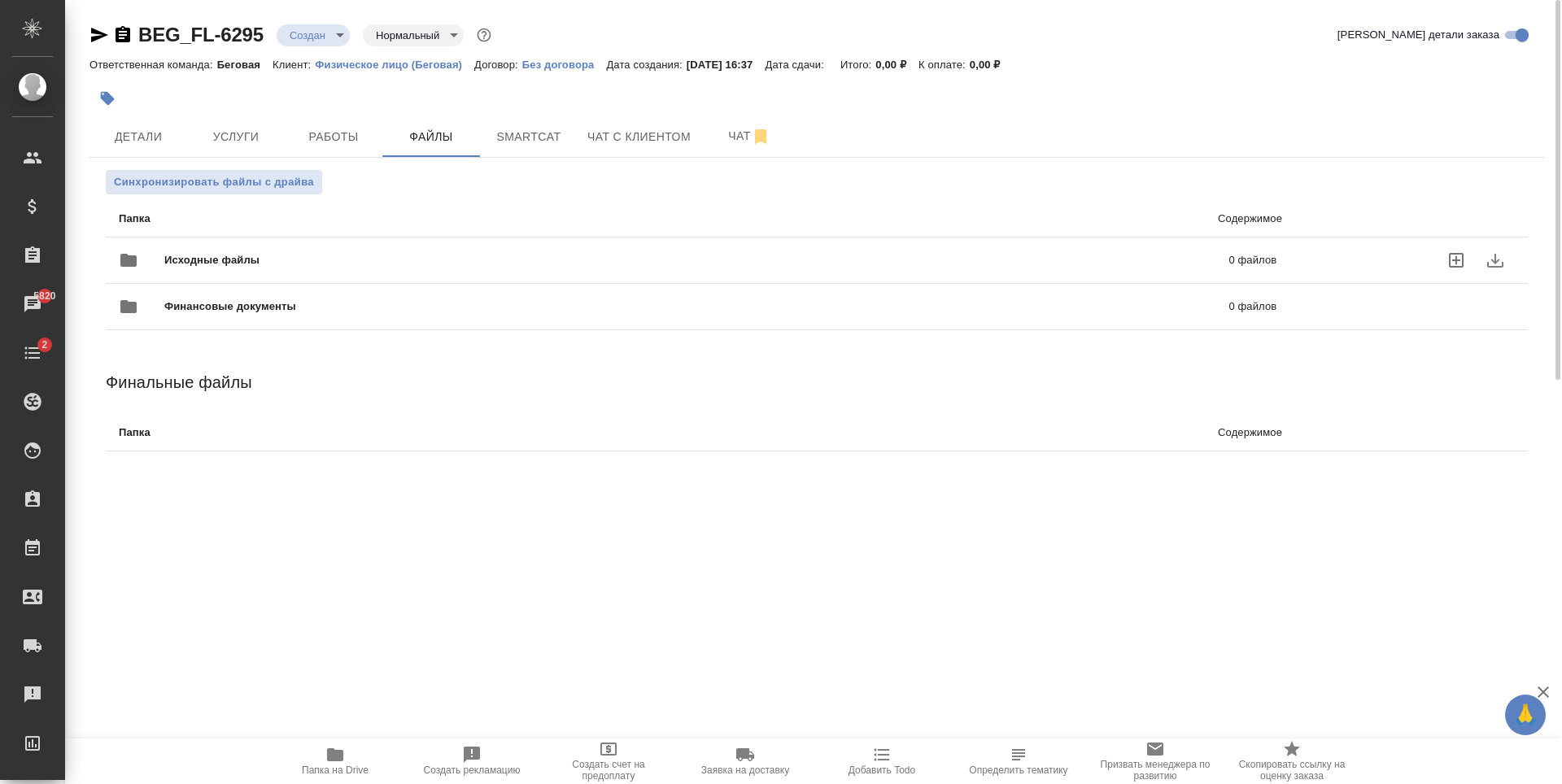
click at [336, 258] on span "Исходные файлы" at bounding box center [455, 261] width 580 height 16
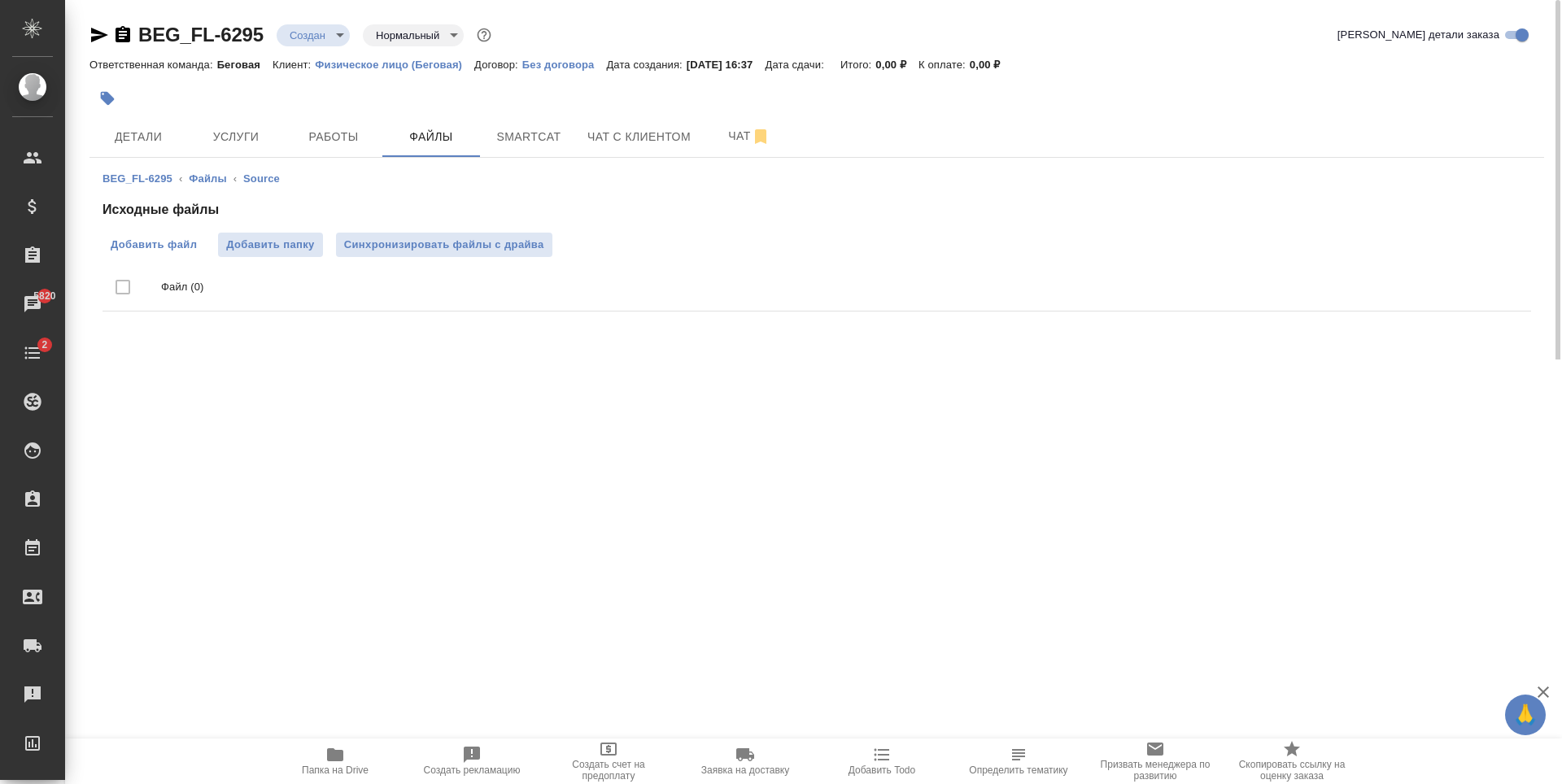
click at [153, 254] on label "Добавить файл" at bounding box center [154, 244] width 102 height 25
click at [0, 0] on input "Добавить файл" at bounding box center [0, 0] width 0 height 0
click at [567, 152] on button "Smartcat" at bounding box center [529, 136] width 98 height 40
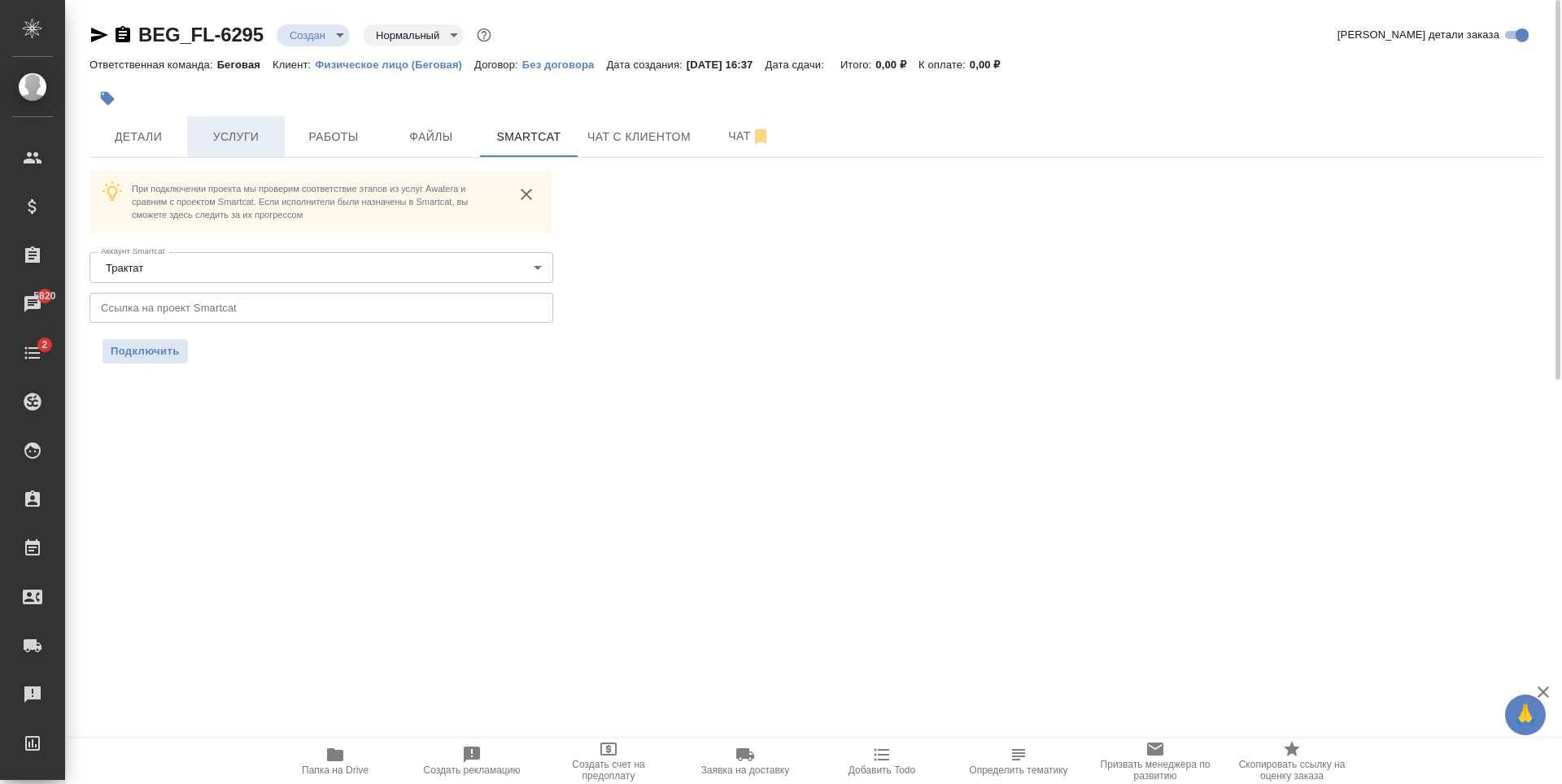
click at [238, 143] on span "Услуги" at bounding box center [235, 137] width 78 height 20
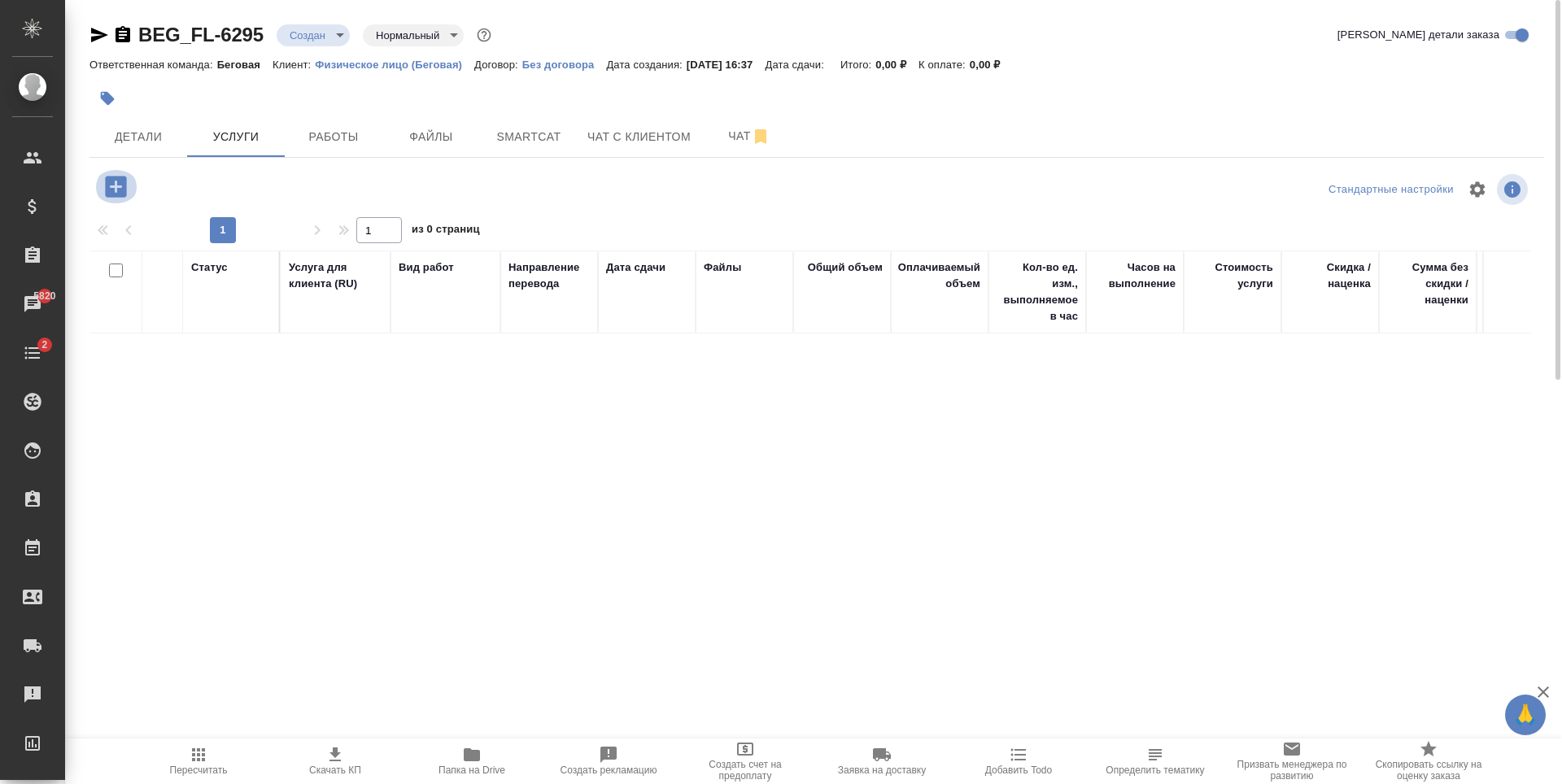
click at [113, 187] on icon "button" at bounding box center [115, 186] width 28 height 28
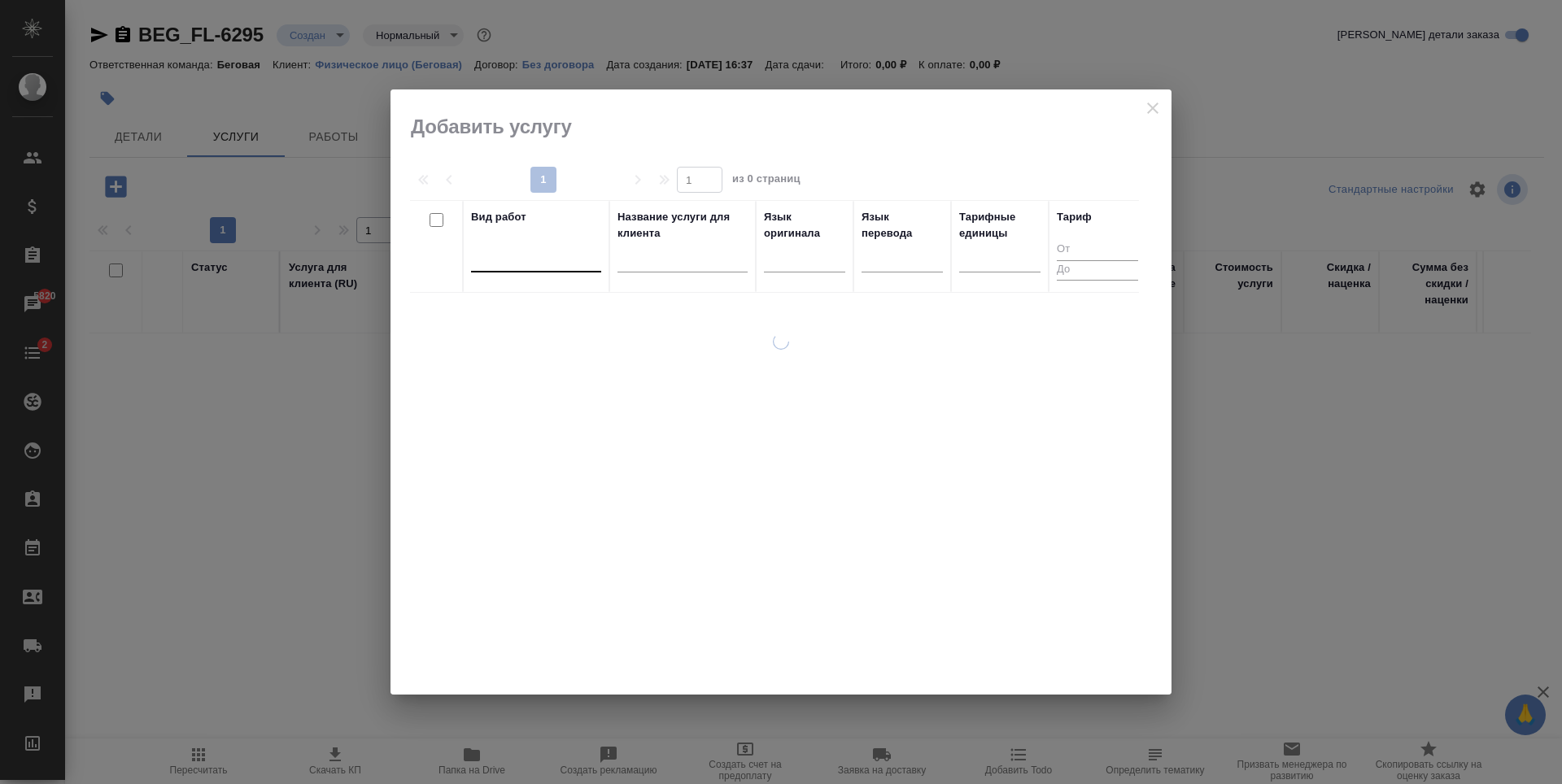
click at [532, 252] on div at bounding box center [536, 256] width 130 height 24
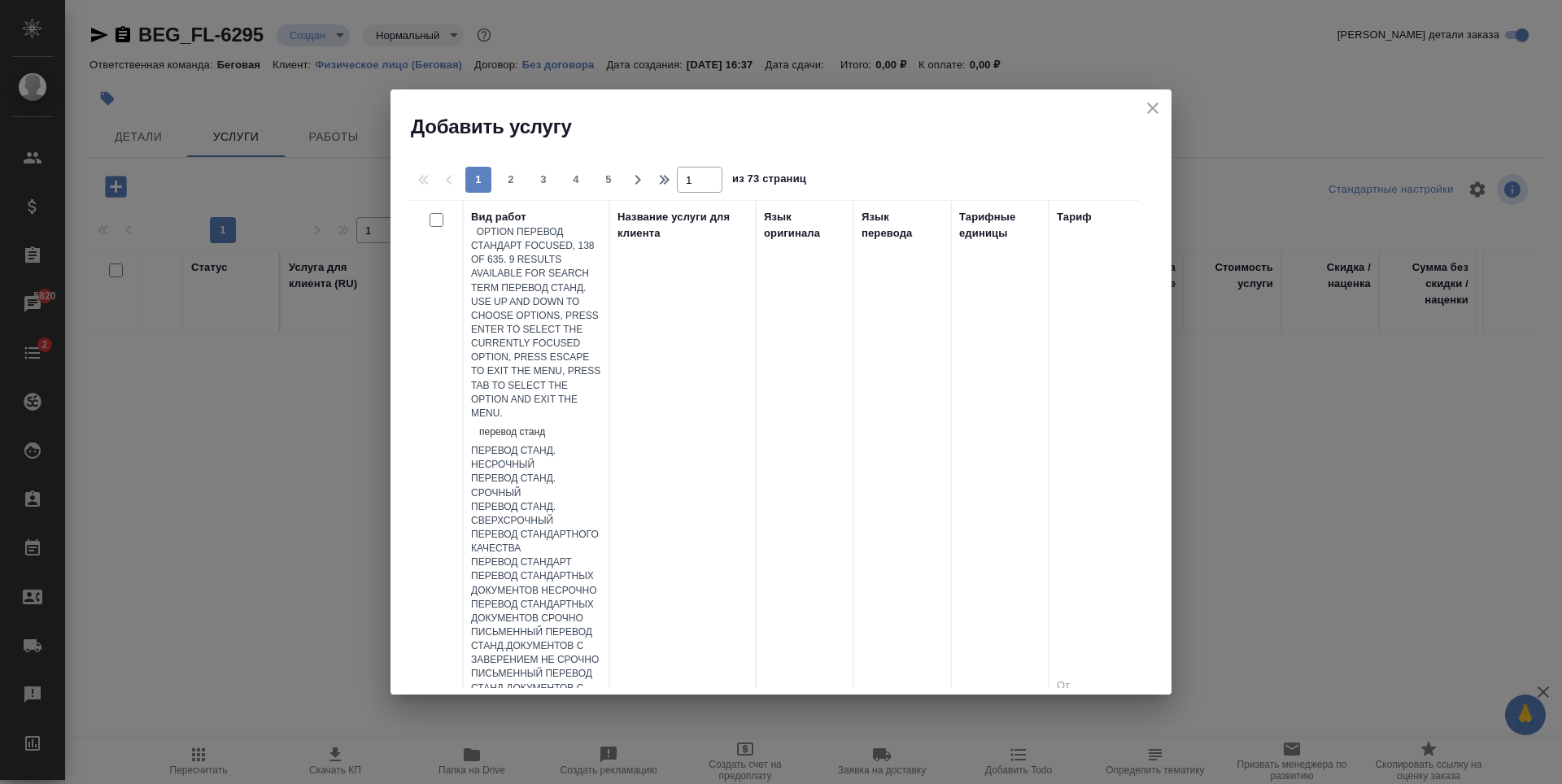
click at [556, 555] on div "Перевод Стандарт" at bounding box center [536, 562] width 130 height 14
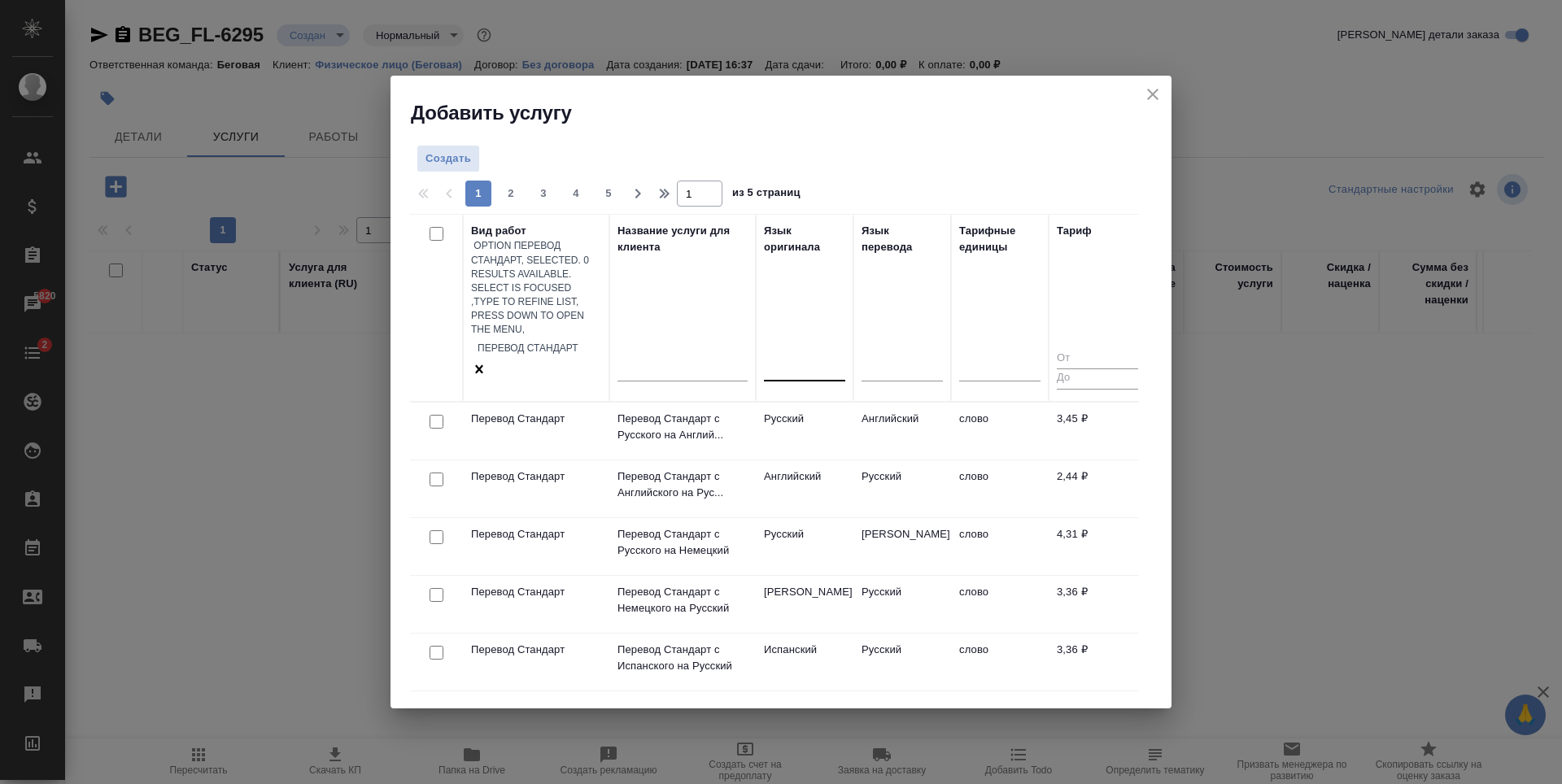
click at [824, 353] on div at bounding box center [804, 365] width 81 height 24
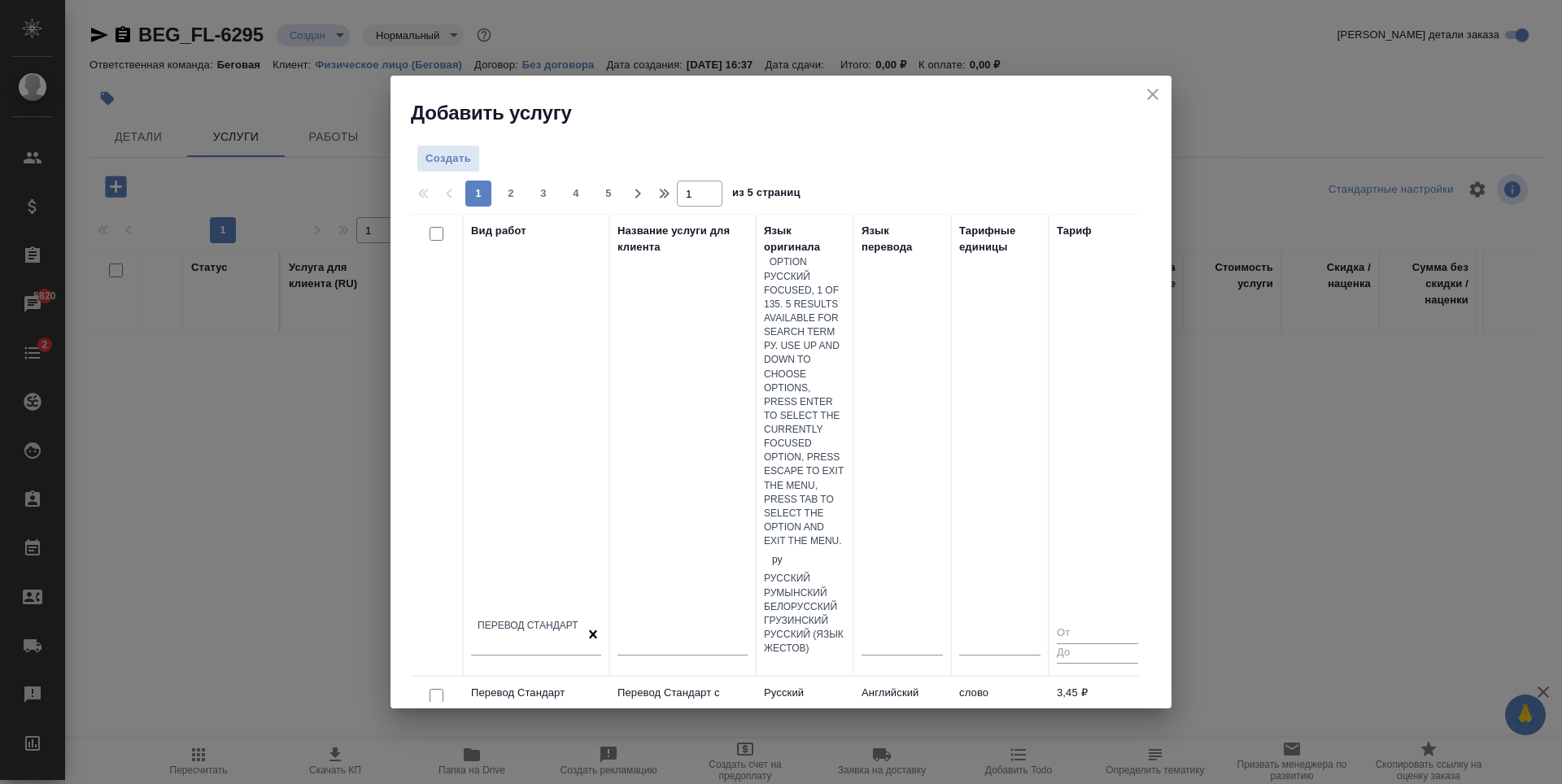
click at [846, 572] on div "Русский" at bounding box center [804, 578] width 81 height 14
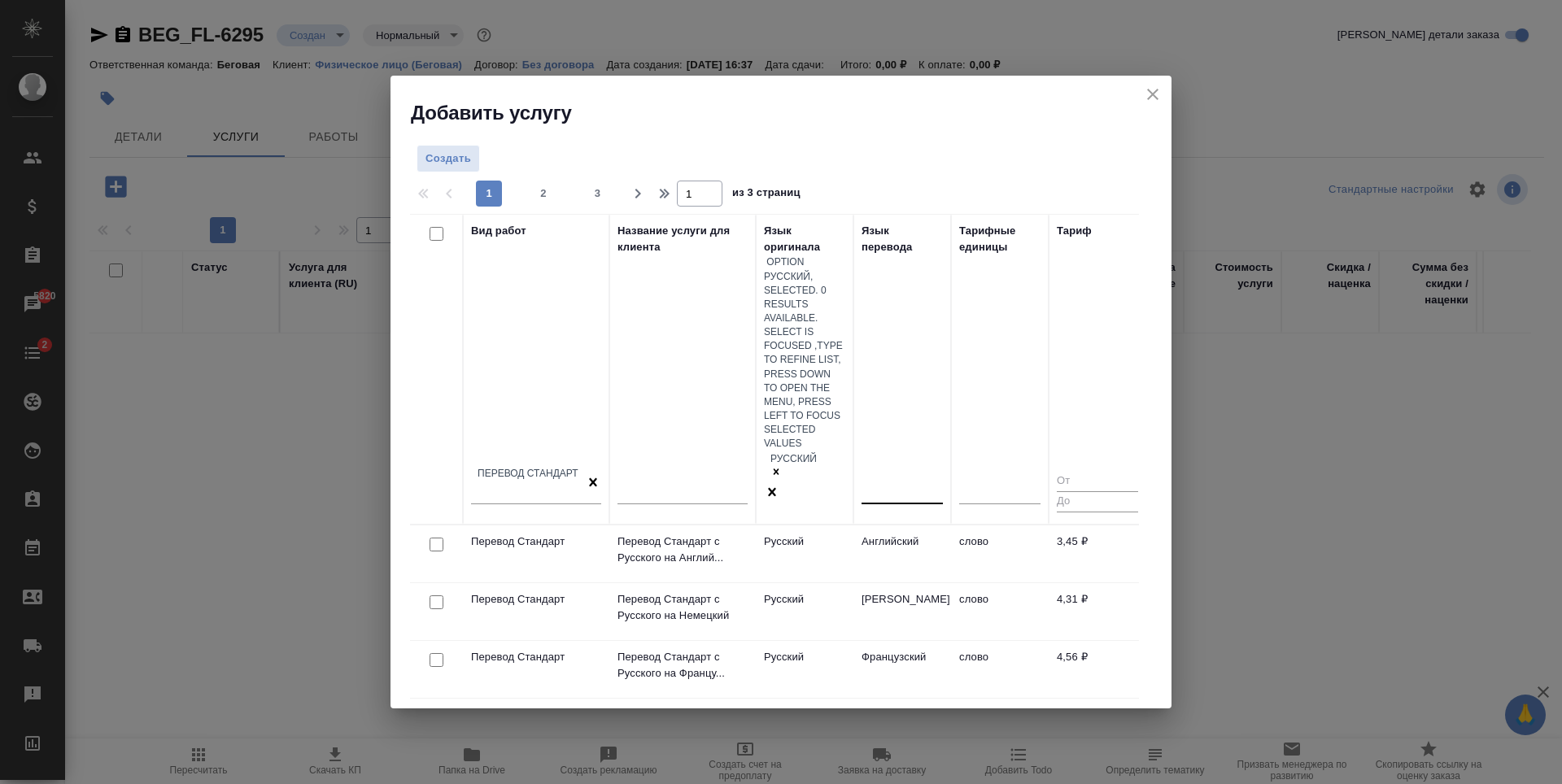
click at [883, 476] on div at bounding box center [902, 488] width 81 height 24
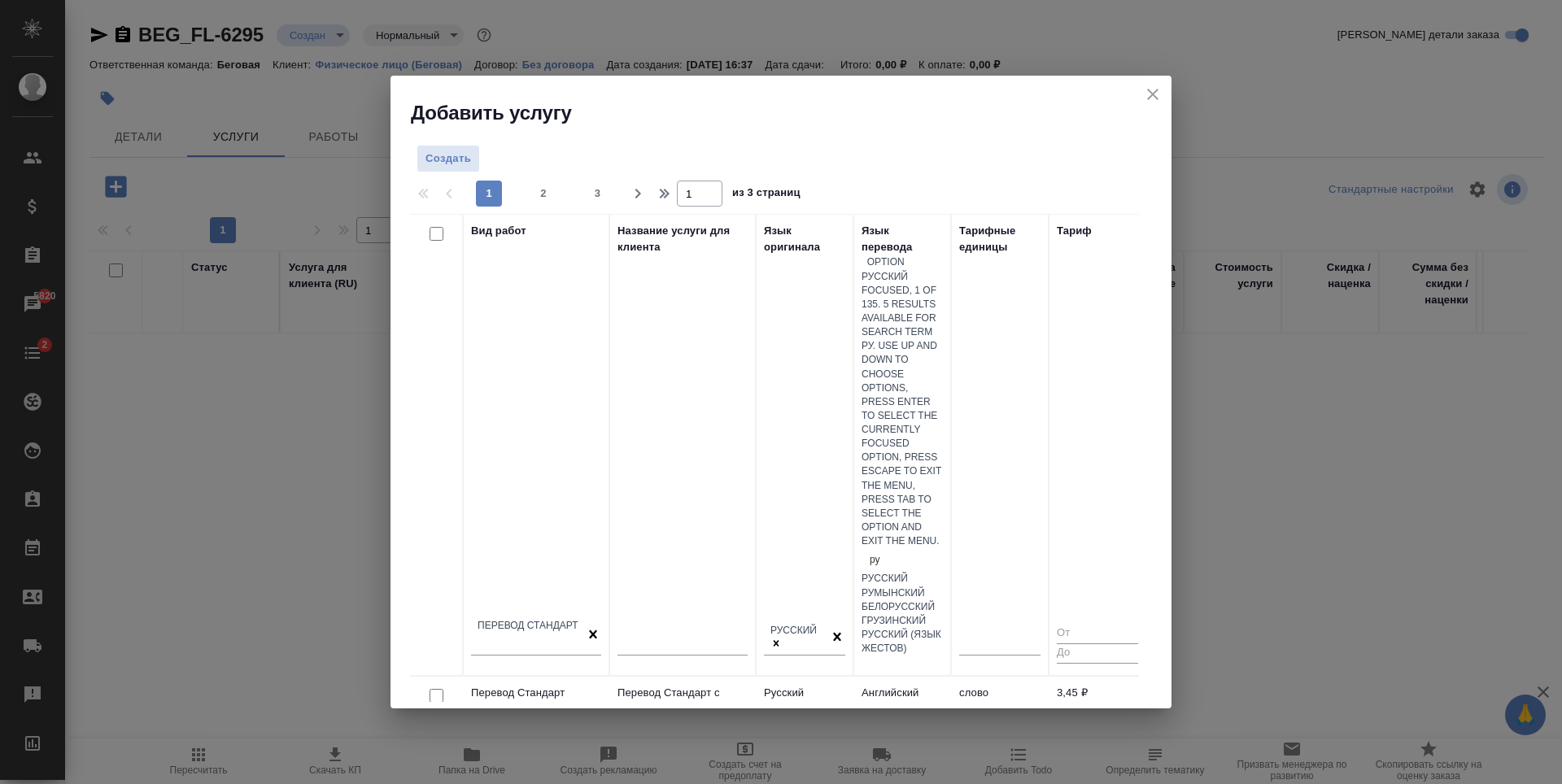
click at [914, 586] on div "Румынский" at bounding box center [902, 593] width 81 height 14
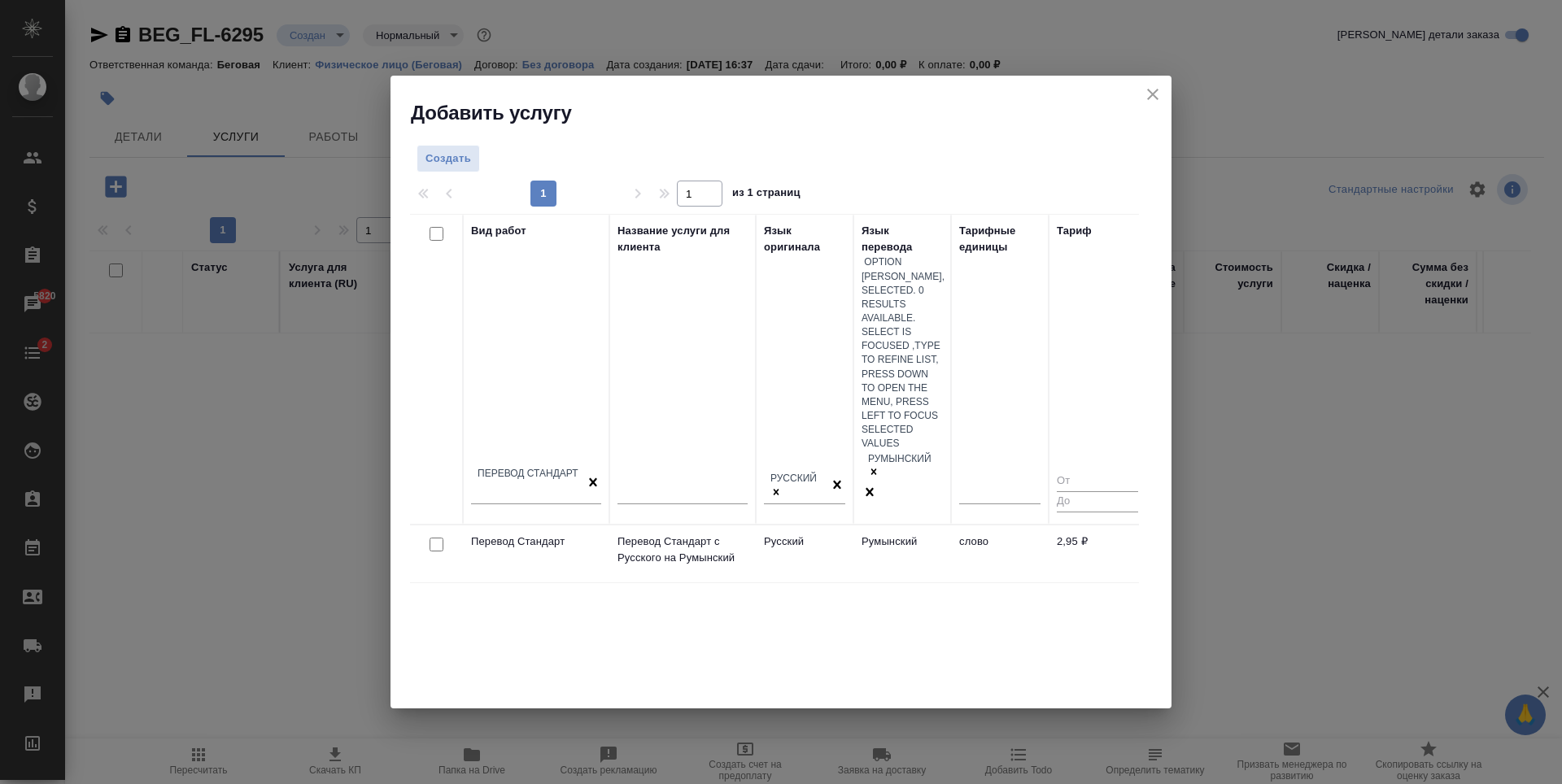
click at [927, 525] on td "Румынский" at bounding box center [902, 553] width 98 height 57
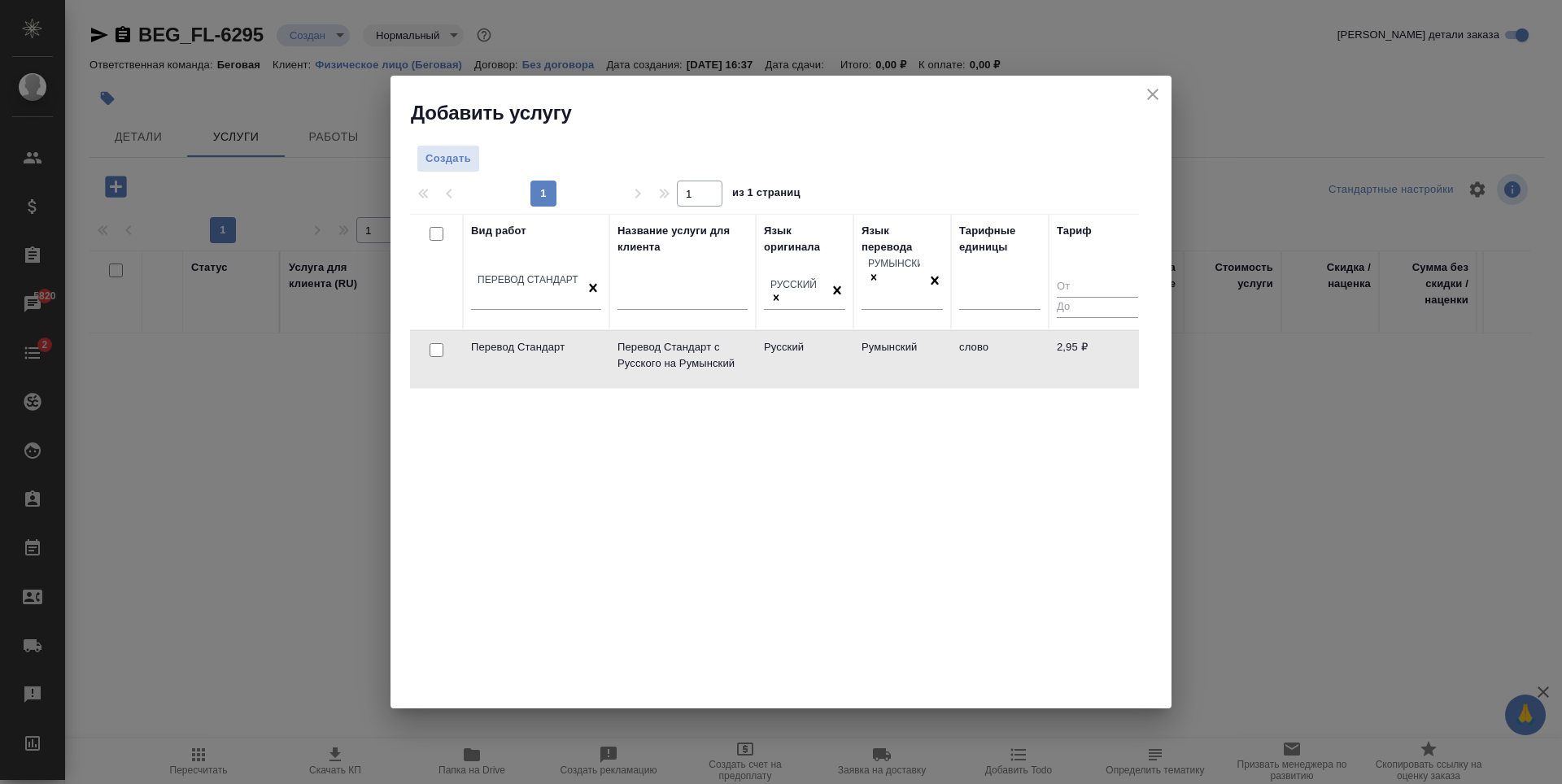
click at [927, 358] on td "Румынский" at bounding box center [902, 360] width 98 height 57
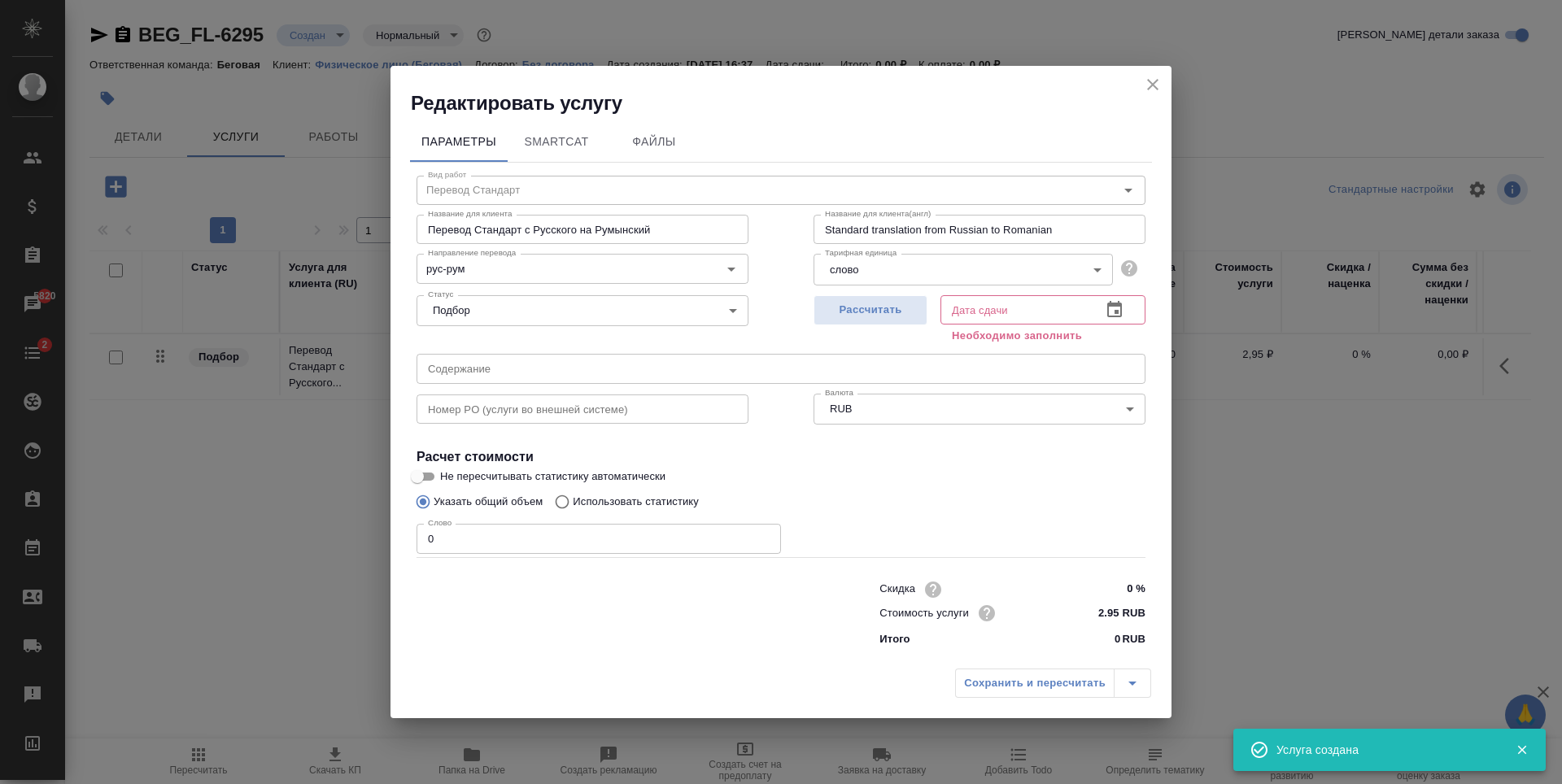
click at [619, 541] on input "0" at bounding box center [598, 539] width 364 height 29
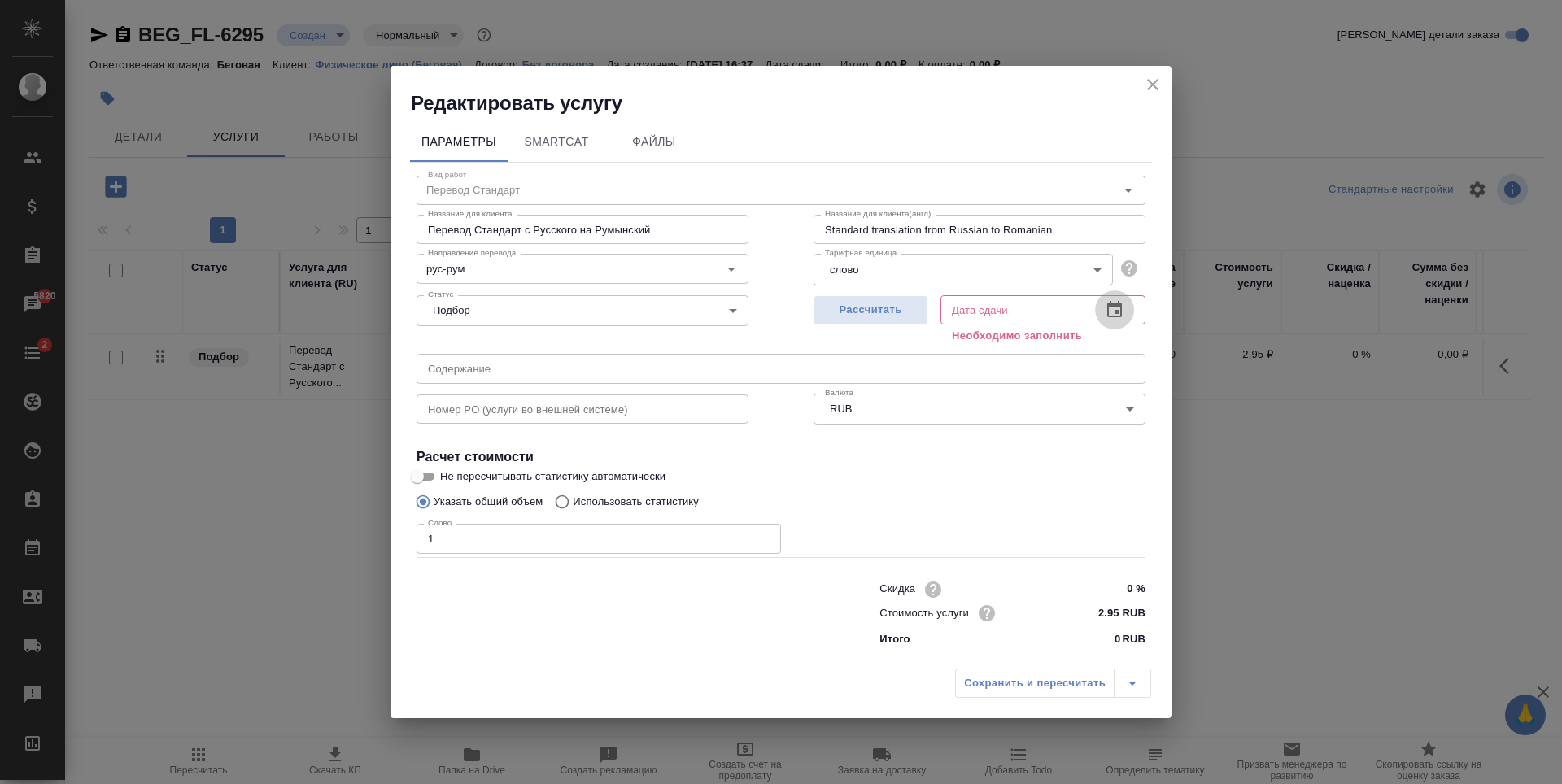
click at [1112, 325] on button "button" at bounding box center [1115, 309] width 39 height 39
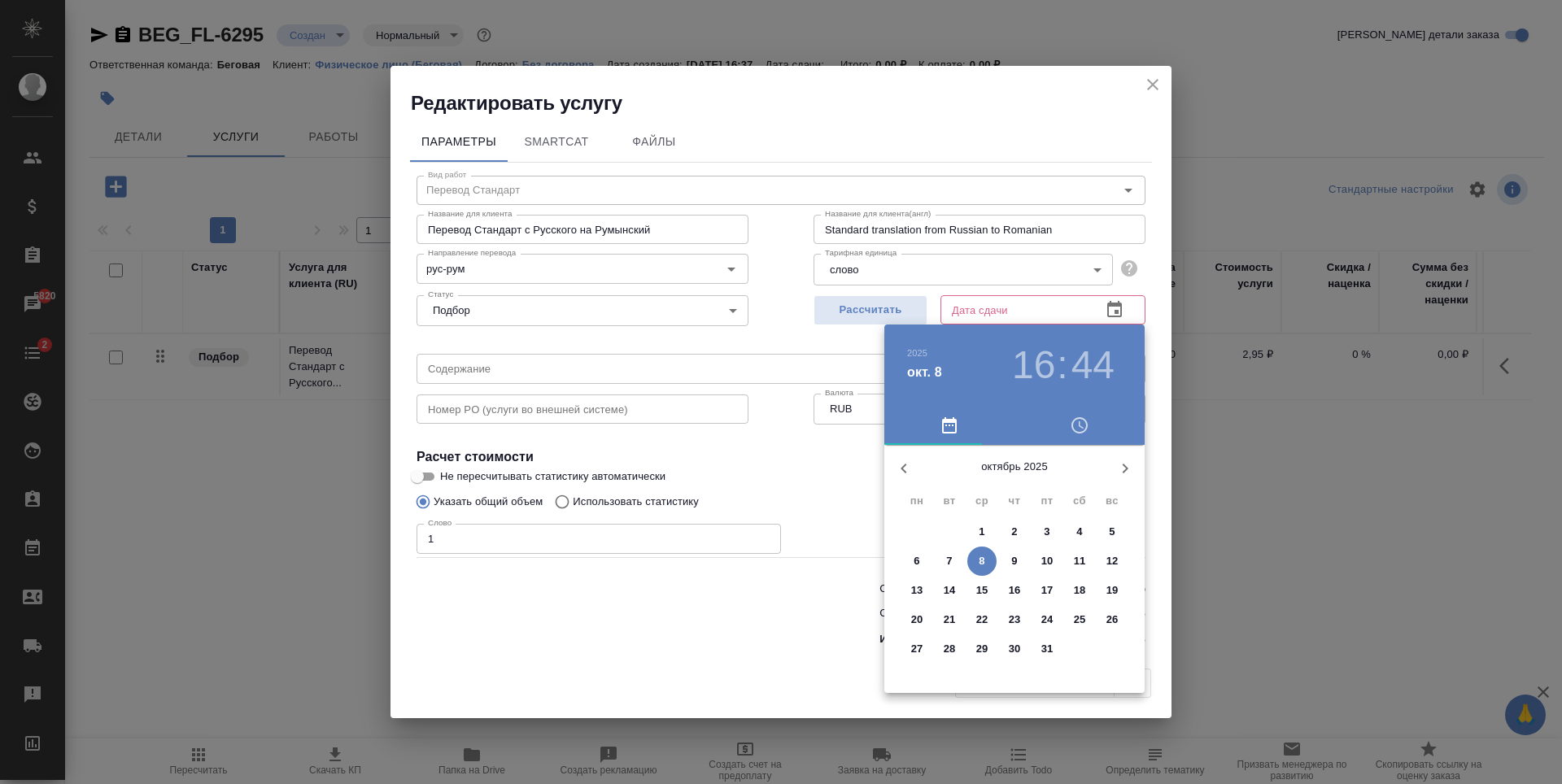
click at [807, 479] on div at bounding box center [781, 392] width 1562 height 784
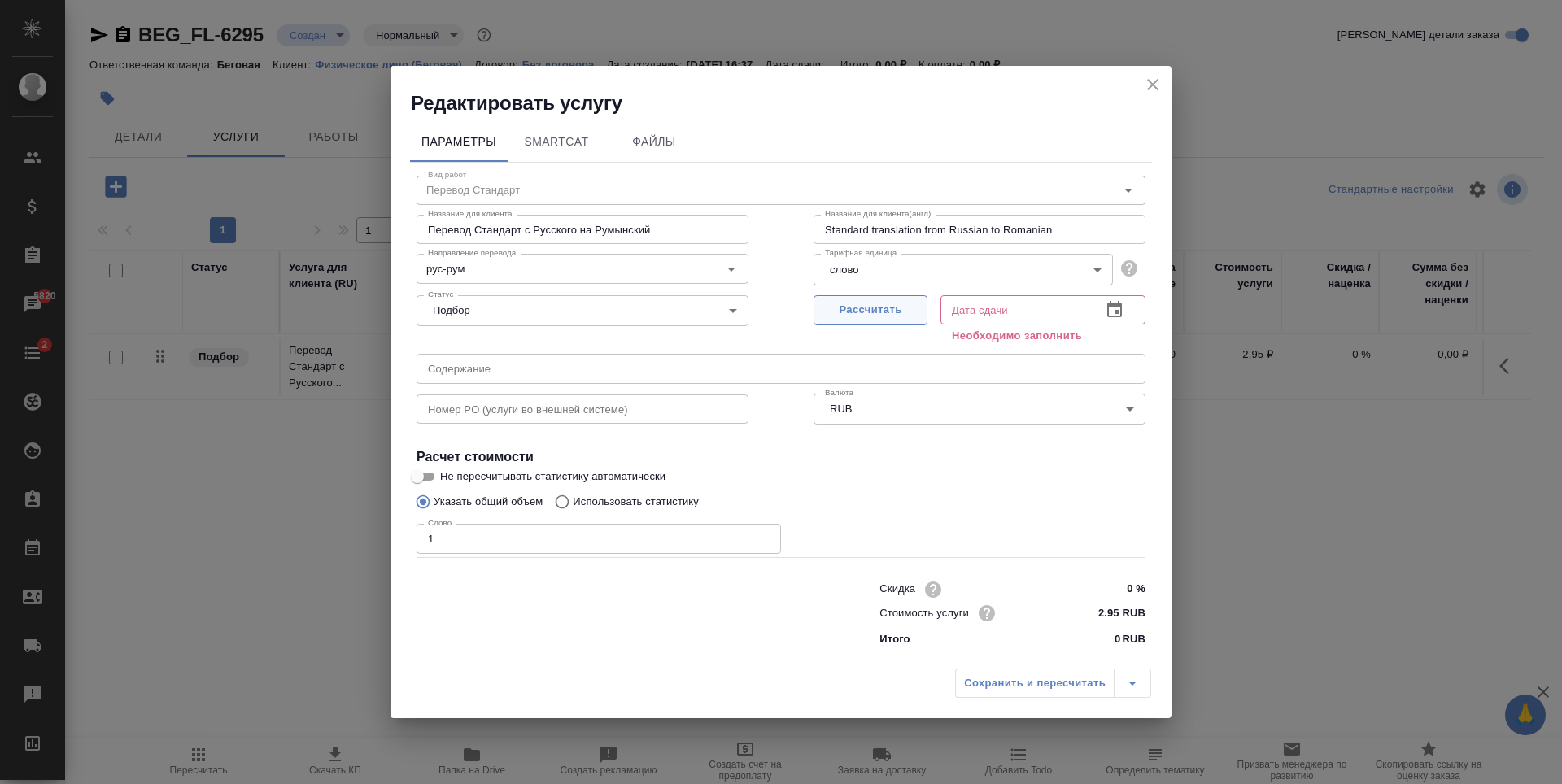
click at [908, 305] on span "Рассчитать" at bounding box center [870, 310] width 96 height 18
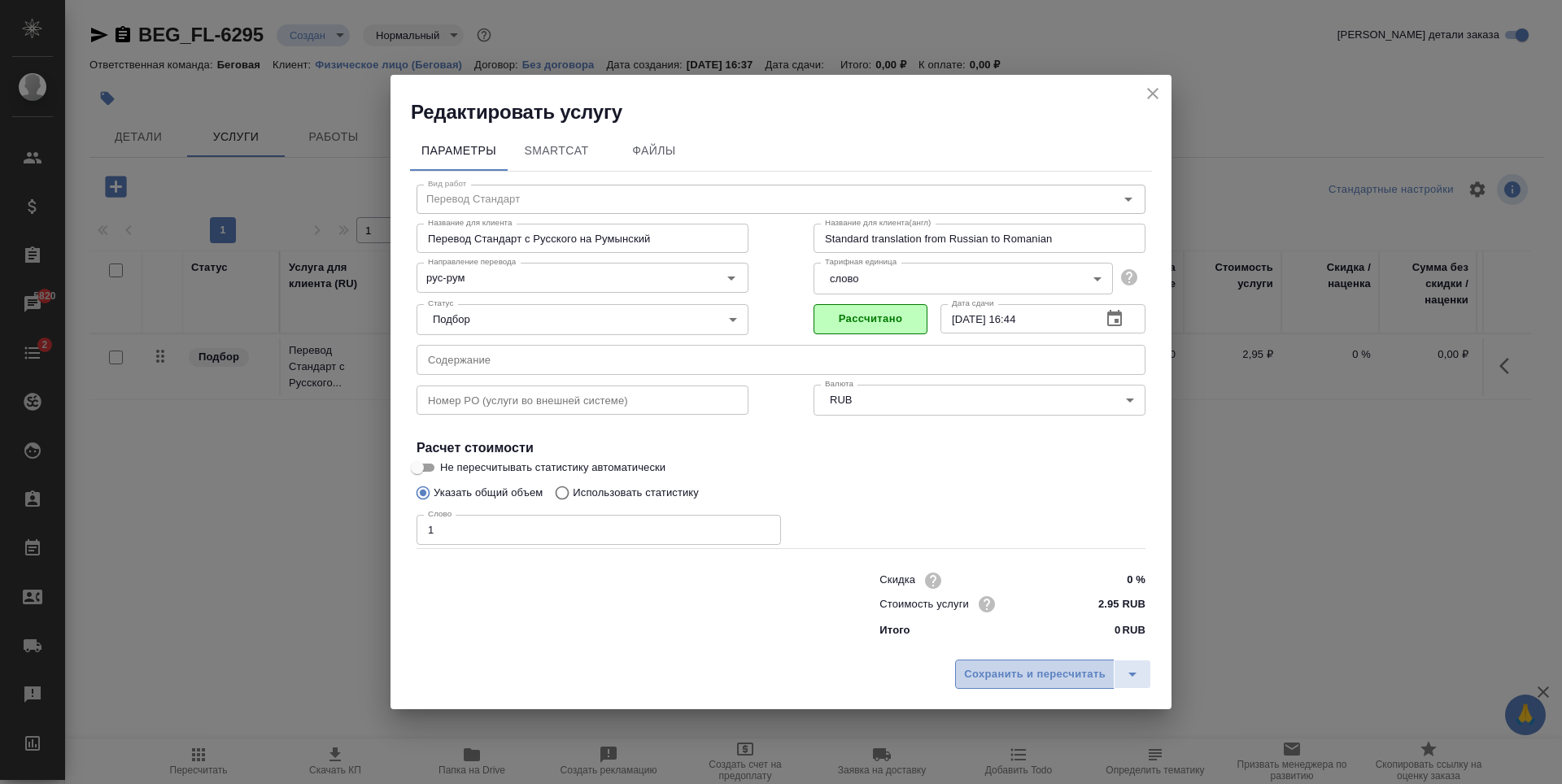
click at [1050, 663] on button "Сохранить и пересчитать" at bounding box center [1035, 674] width 159 height 29
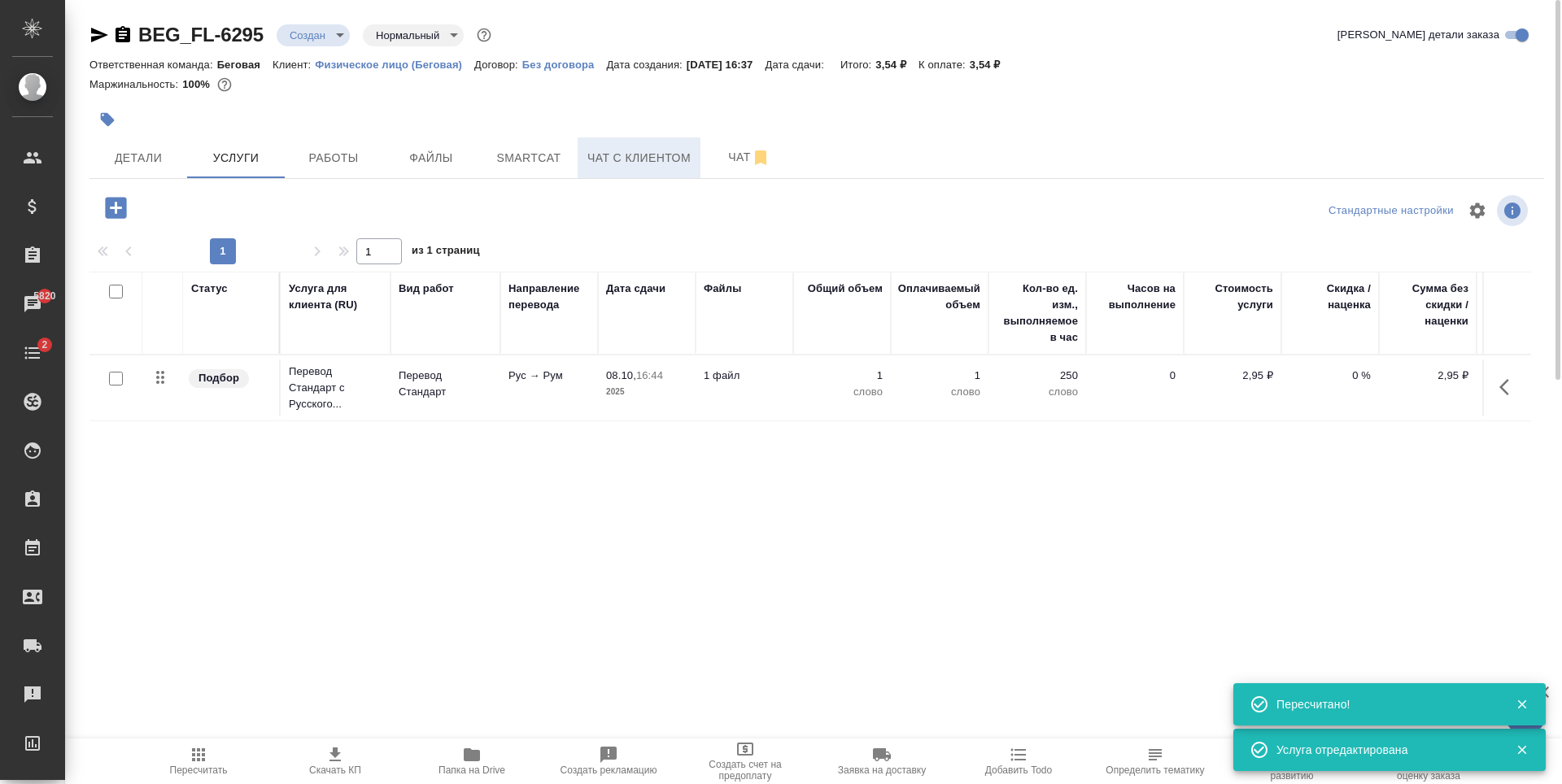
click at [634, 158] on span "Чат с клиентом" at bounding box center [639, 158] width 103 height 20
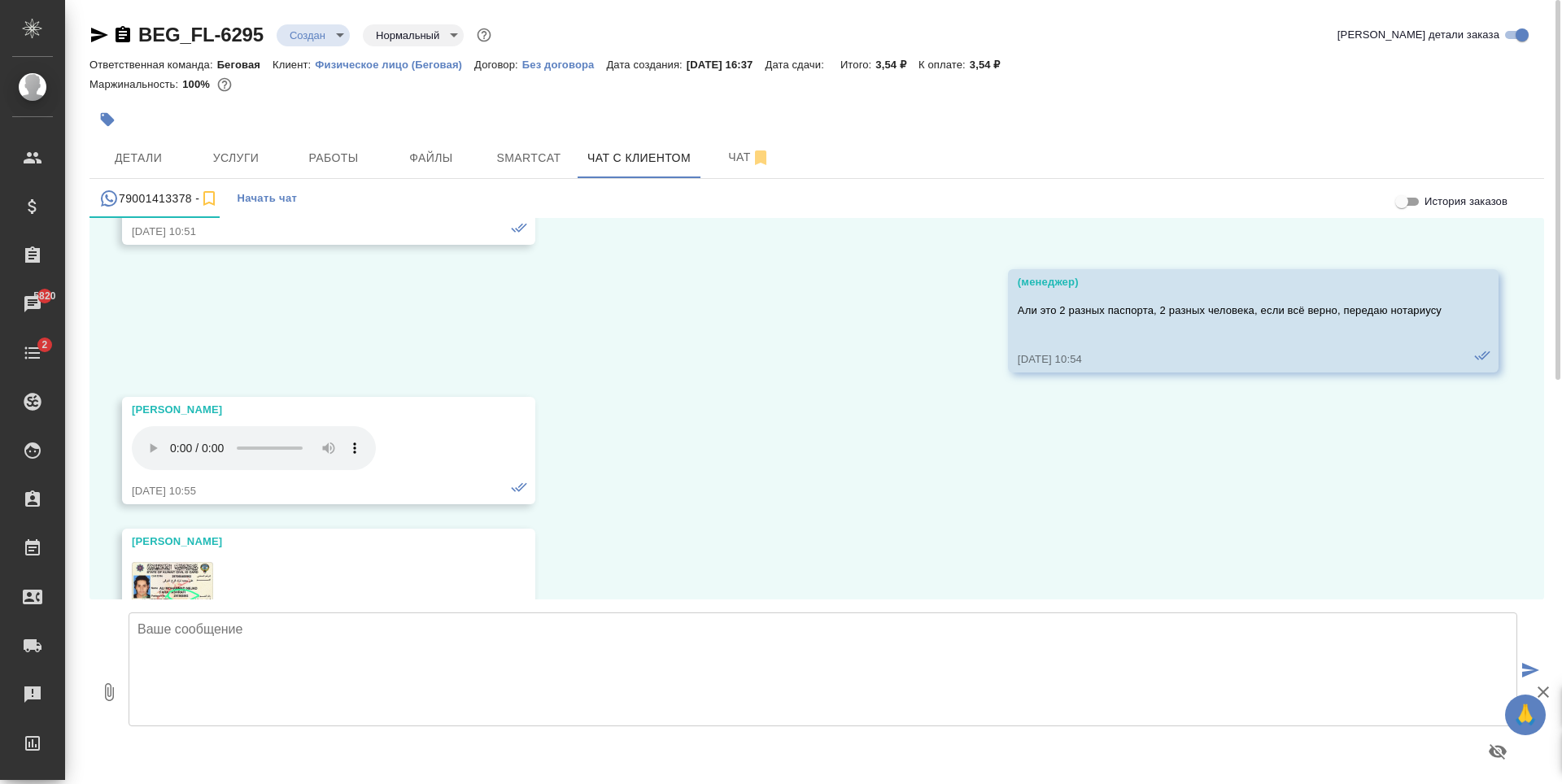
scroll to position [94430, 0]
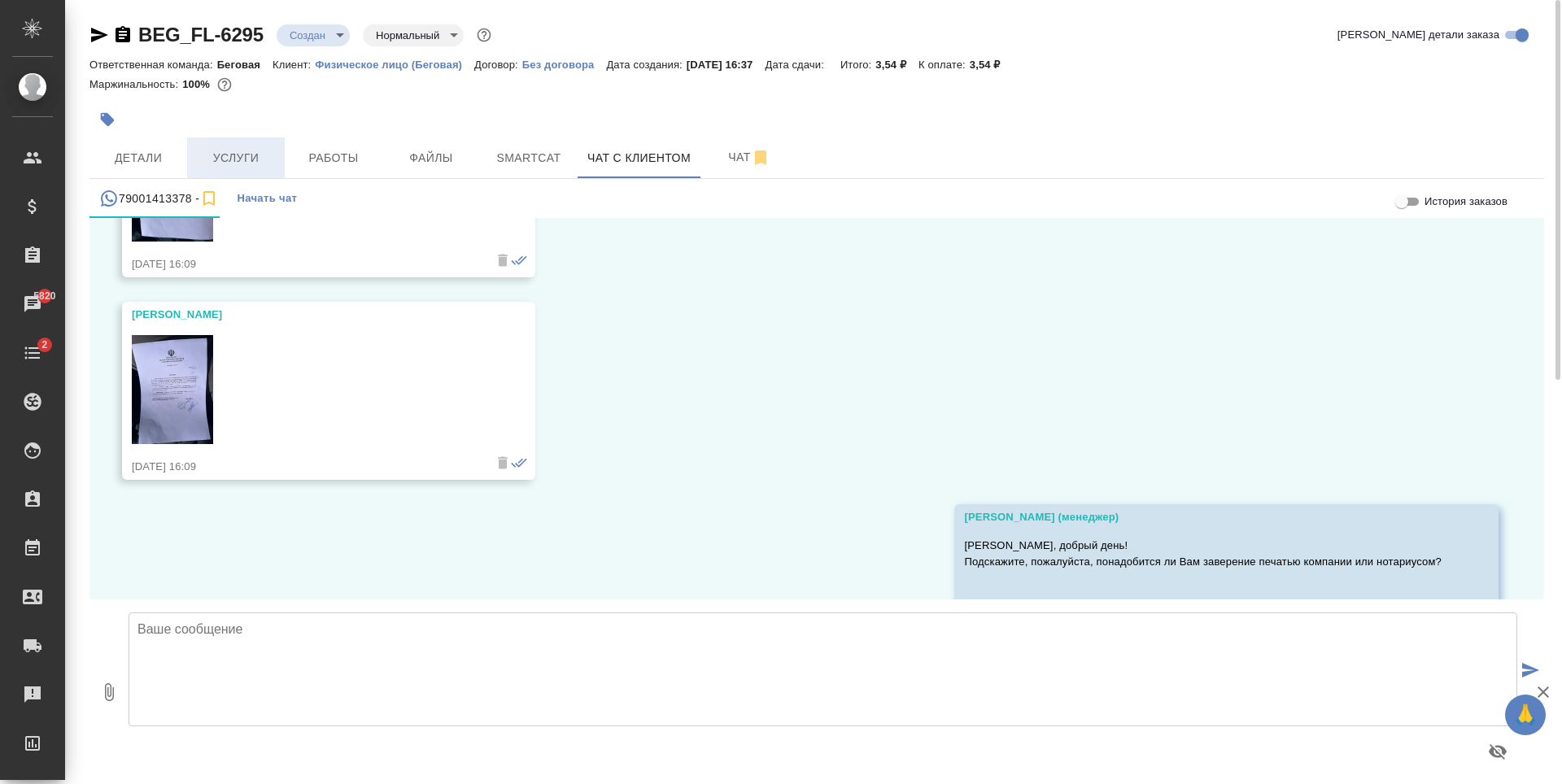
click at [254, 152] on span "Услуги" at bounding box center [235, 158] width 78 height 20
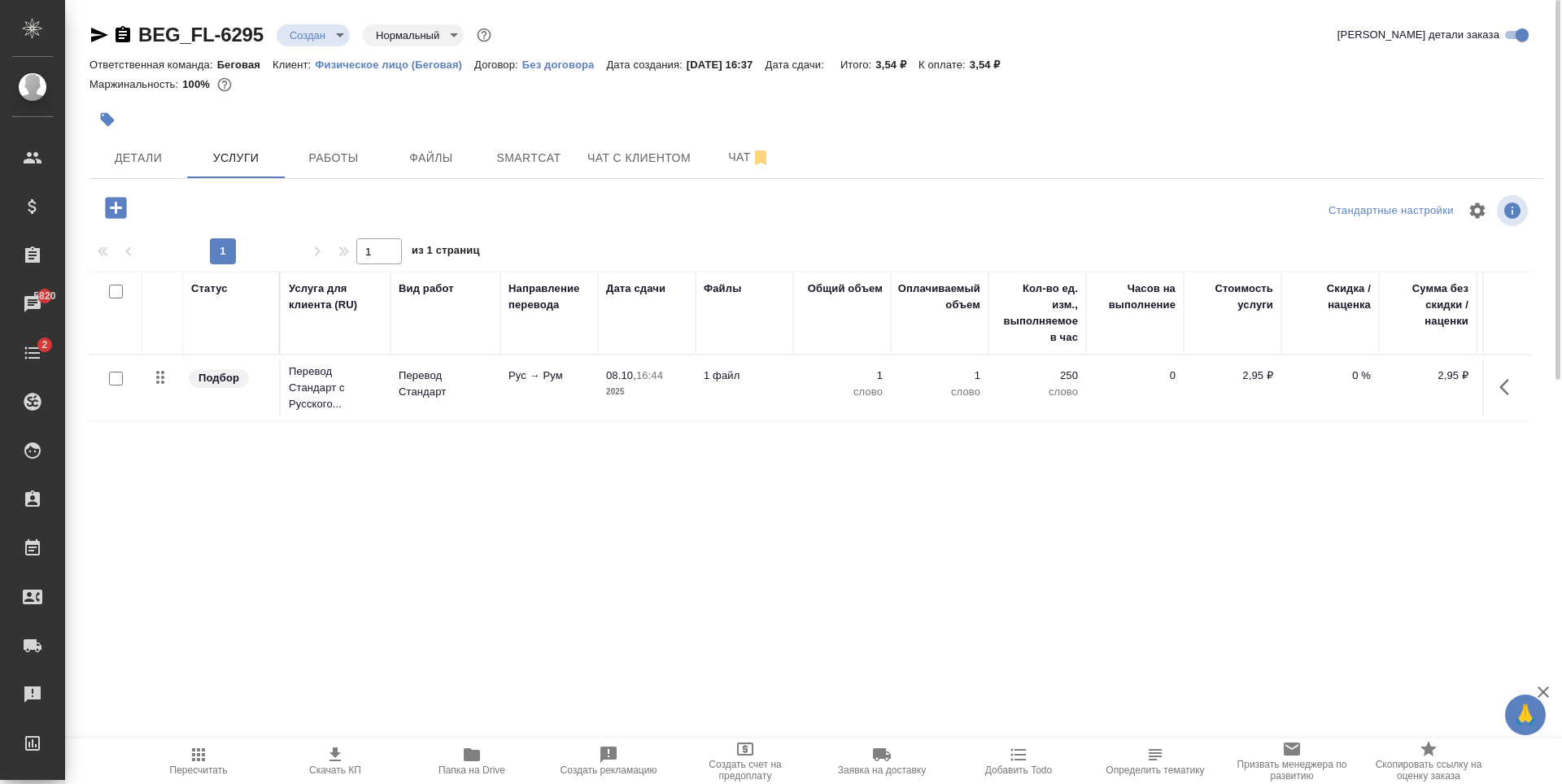
click at [339, 27] on body "🙏 .cls-1 fill:#fff; AWATERA Antonova Kristina Клиенты Спецификации Заказы 5820 …" at bounding box center [781, 392] width 1562 height 784
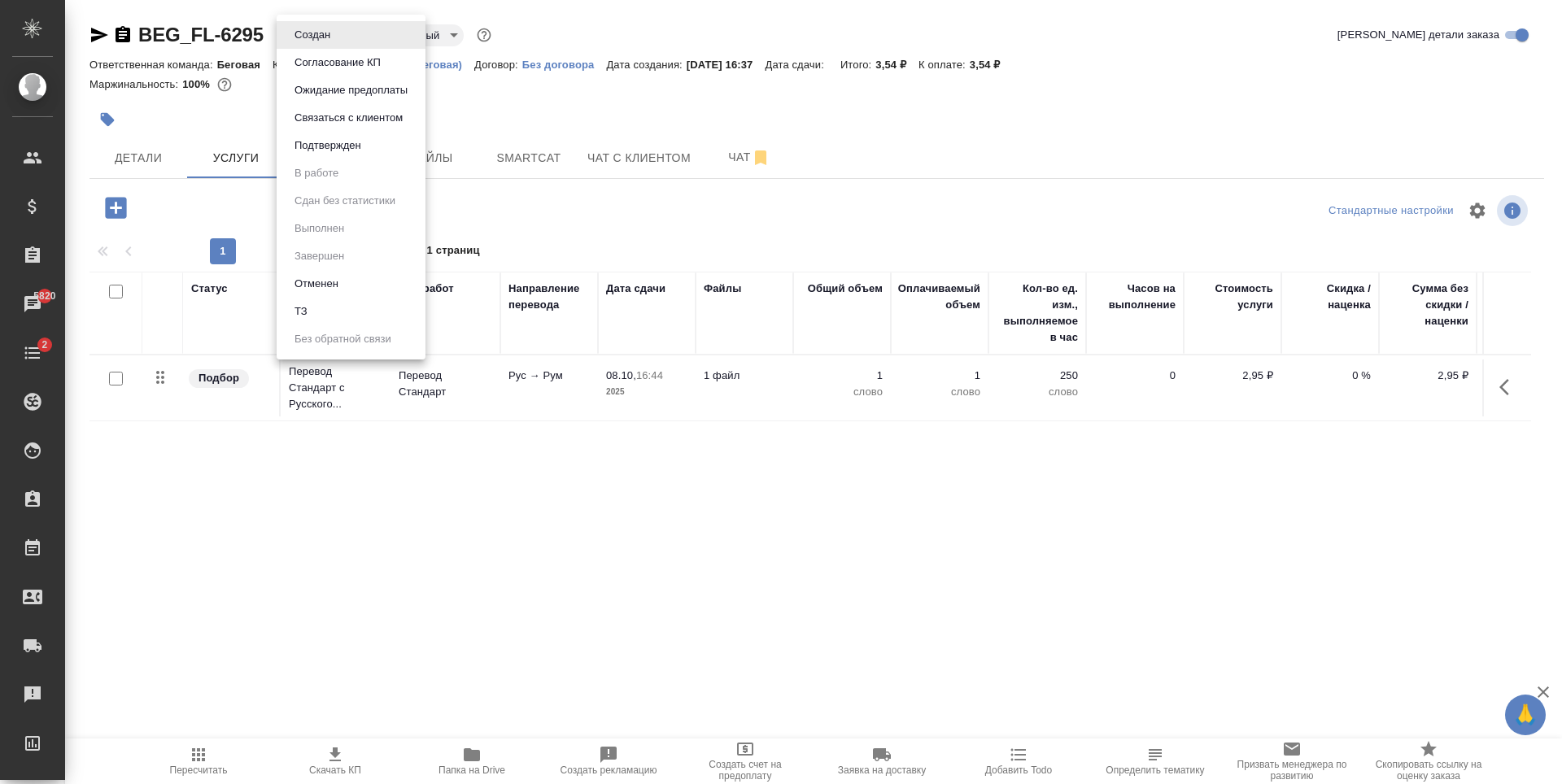
click at [363, 308] on li "ТЗ" at bounding box center [350, 311] width 149 height 27
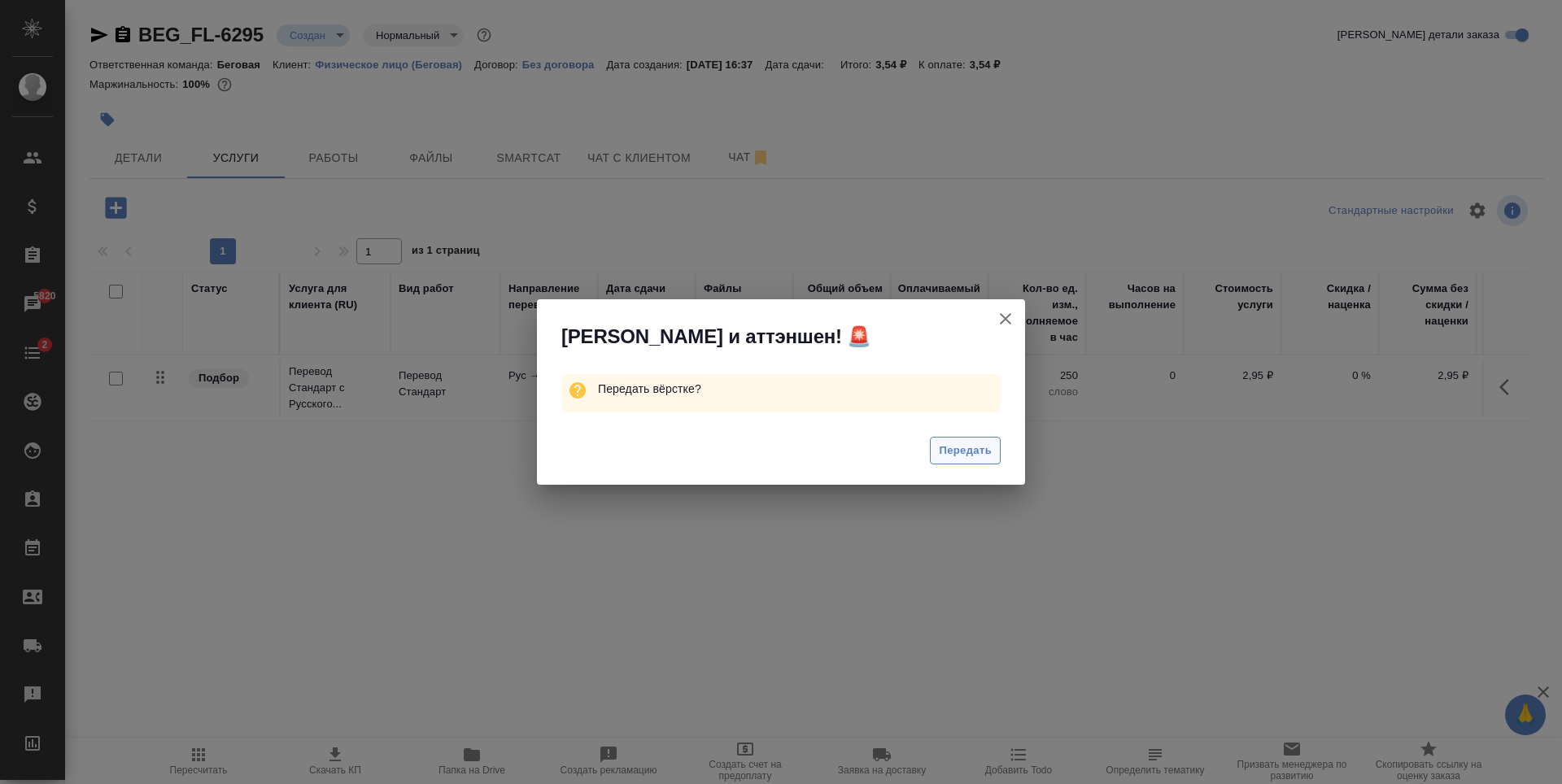
click at [963, 455] on span "Передать" at bounding box center [965, 451] width 53 height 18
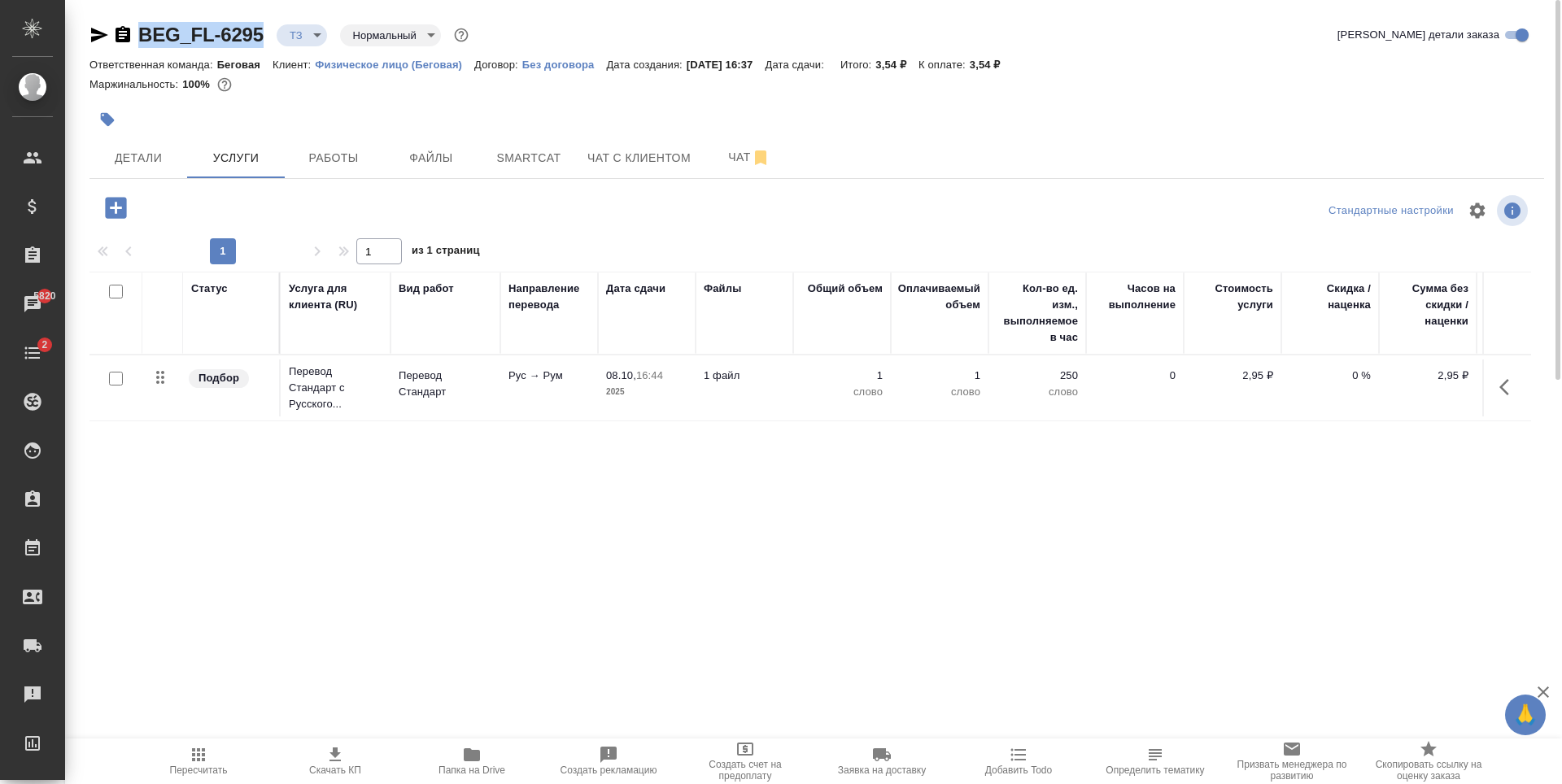
drag, startPoint x: 271, startPoint y: 40, endPoint x: 136, endPoint y: 46, distance: 135.1
click at [136, 46] on div "BEG_FL-6295 ТЗ tz Нормальный normal" at bounding box center [281, 35] width 382 height 26
copy link "BEG_FL-6295"
click at [625, 160] on span "Чат с клиентом" at bounding box center [639, 158] width 103 height 20
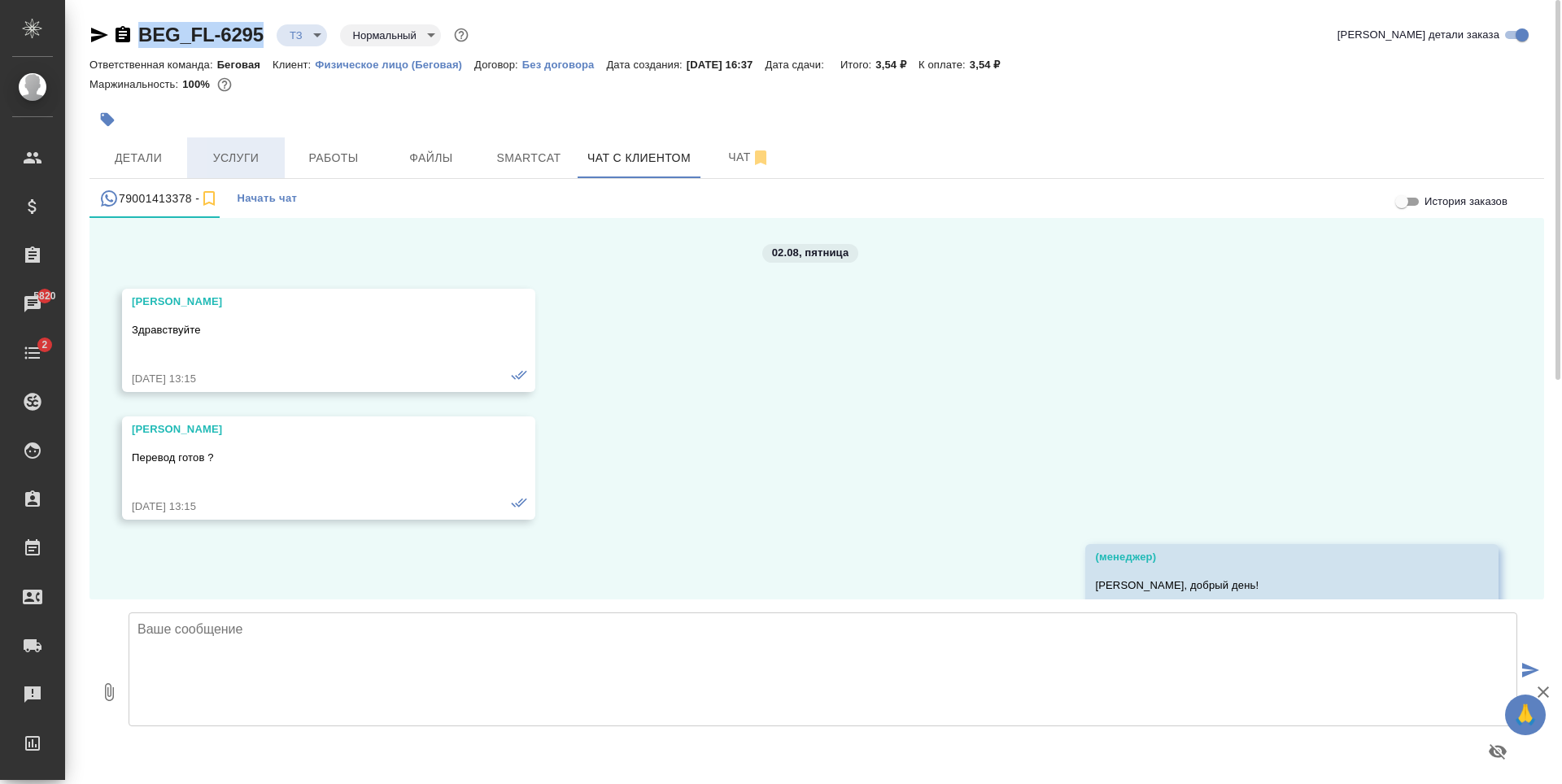
scroll to position [94430, 0]
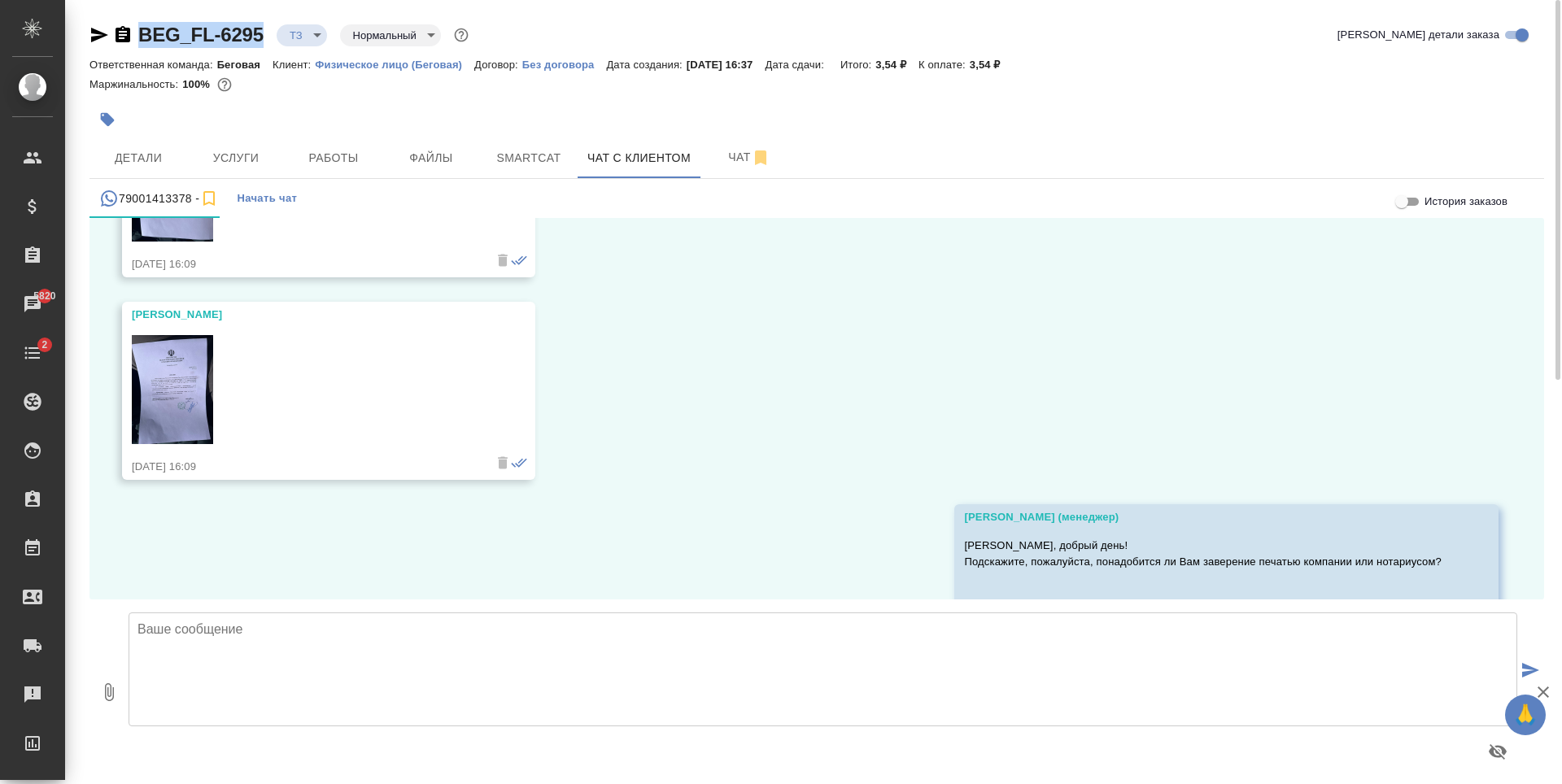
drag, startPoint x: 250, startPoint y: 166, endPoint x: 530, endPoint y: 248, distance: 291.8
click at [250, 166] on span "Услуги" at bounding box center [235, 158] width 78 height 20
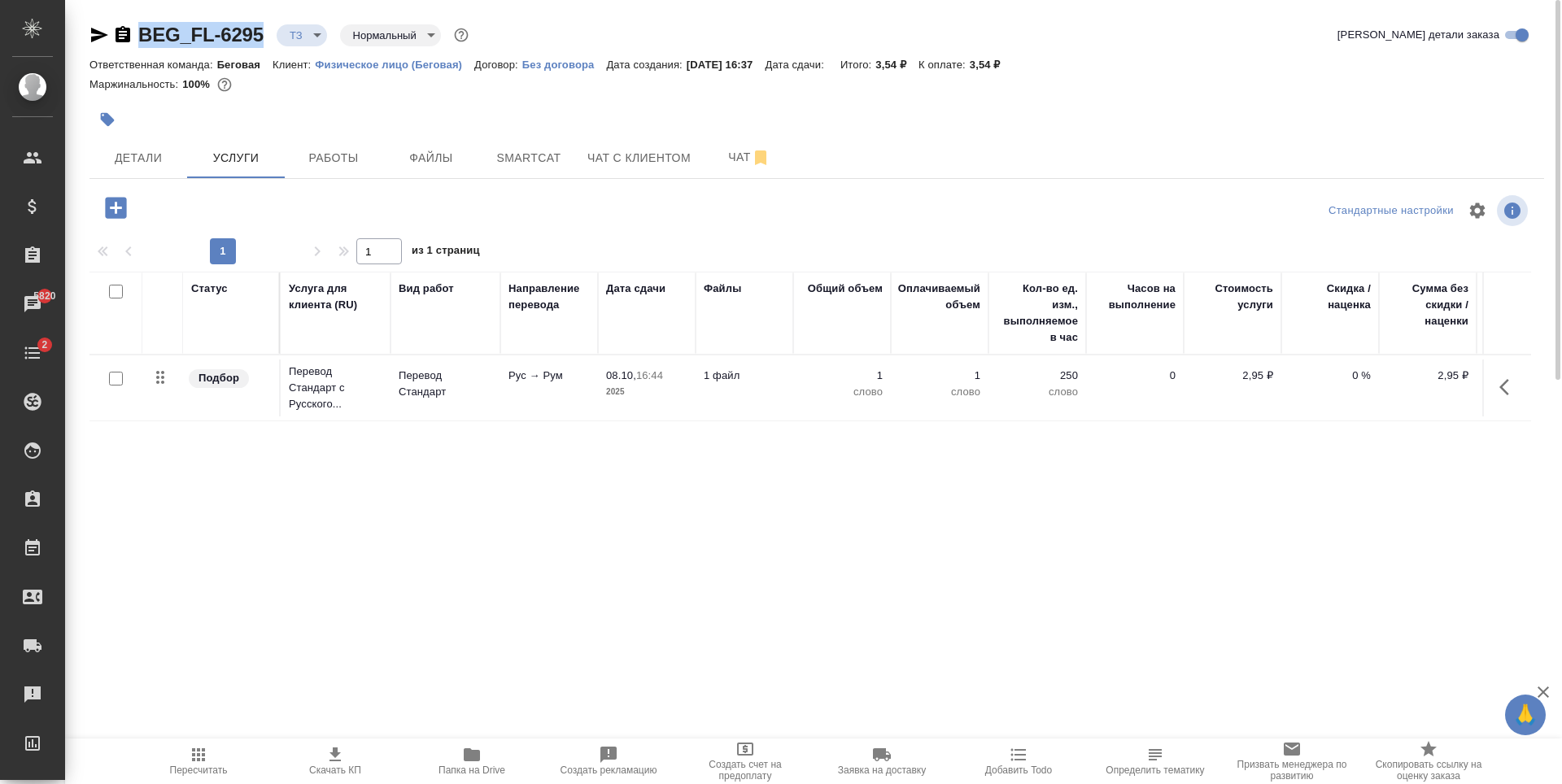
click at [566, 421] on tr "Подбор Перевод Стандарт с Русского... Перевод Стандарт Рус → Рум 08.10, 16:44 2…" at bounding box center [856, 389] width 1534 height 66
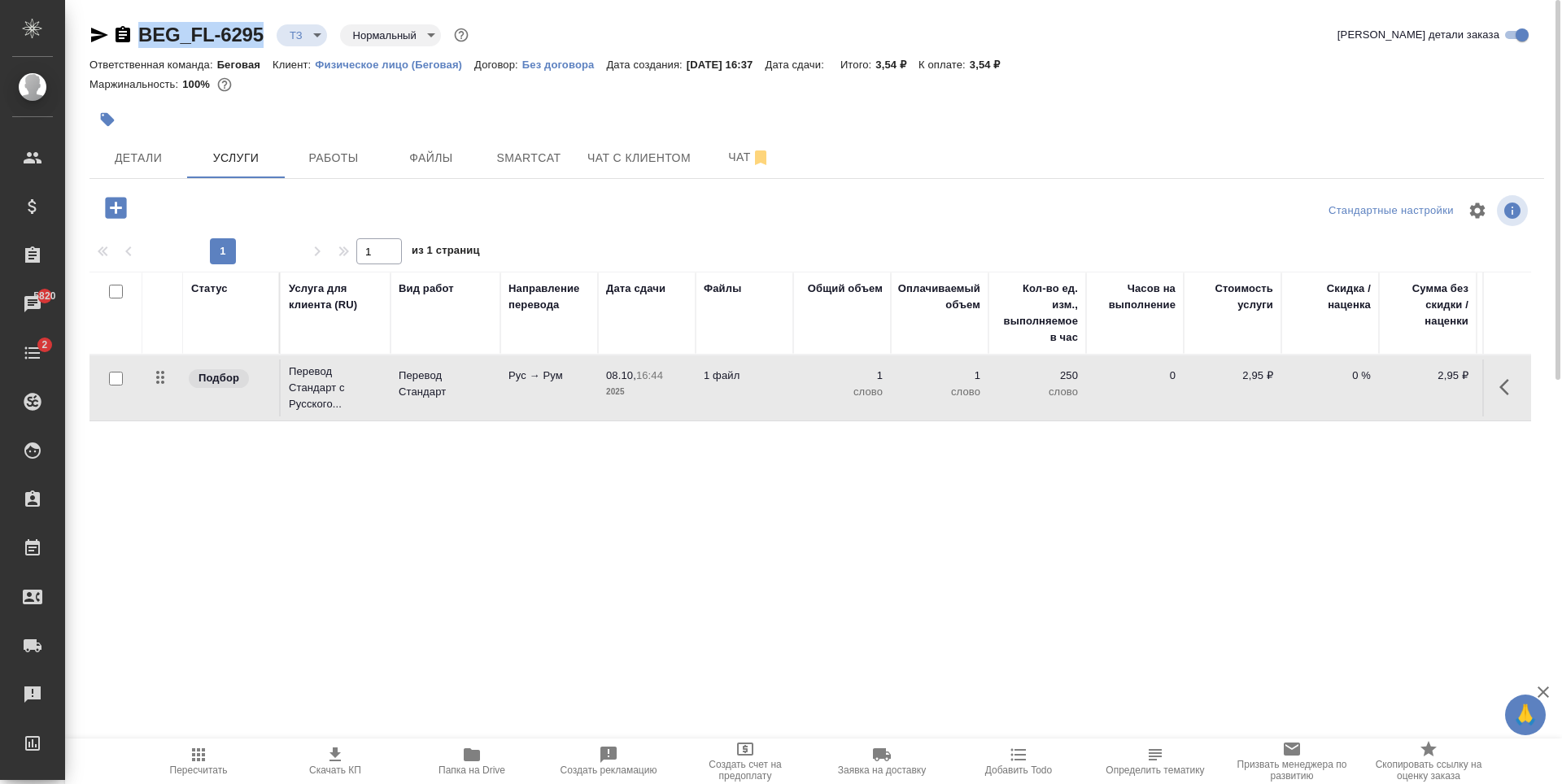
click at [566, 421] on tr "Подбор Перевод Стандарт с Русского... Перевод Стандарт Рус → Рум 08.10, 16:44 2…" at bounding box center [856, 389] width 1534 height 66
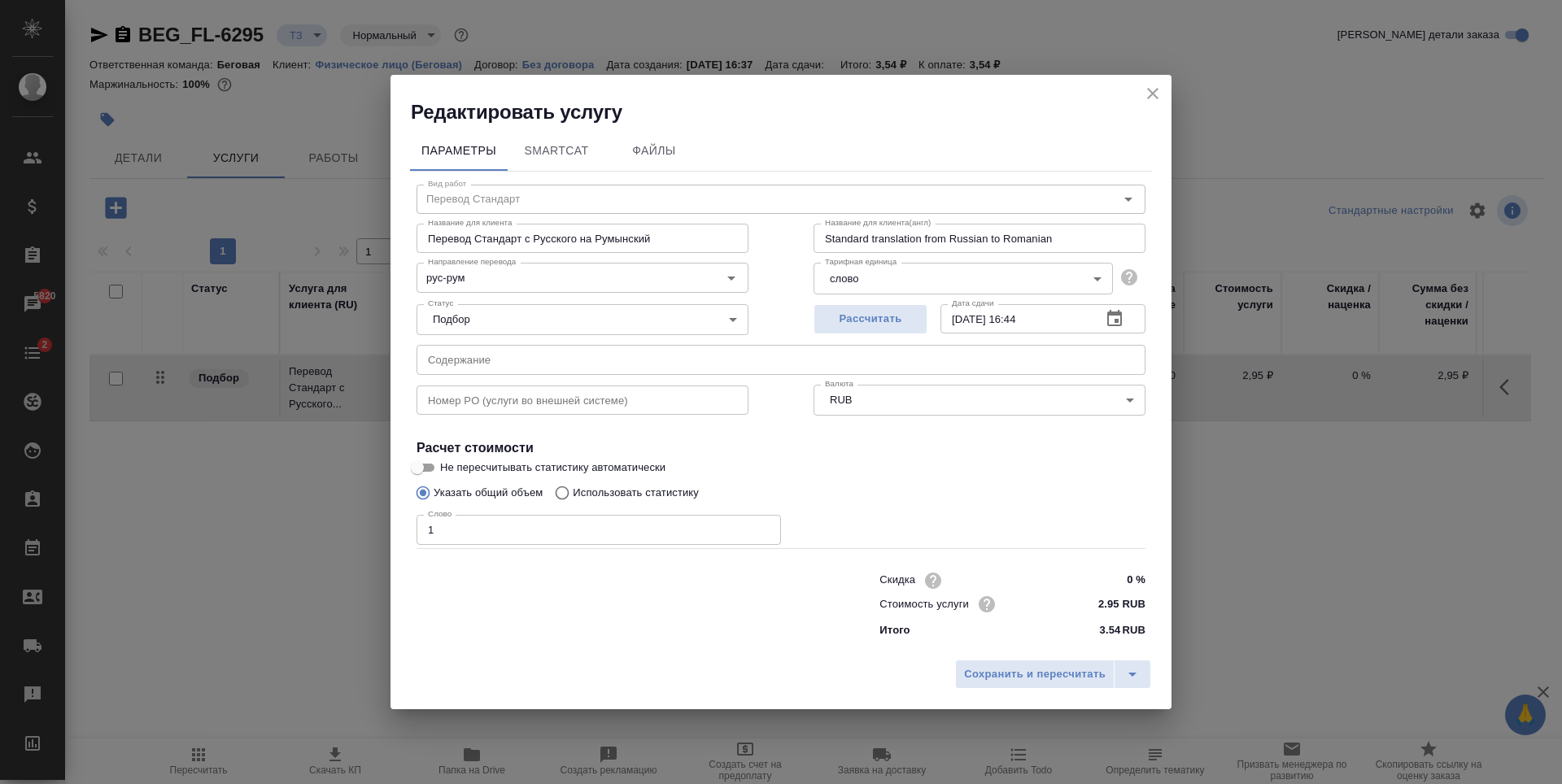
click at [595, 495] on p "Использовать статистику" at bounding box center [636, 493] width 126 height 16
click at [573, 495] on input "Использовать статистику" at bounding box center [559, 493] width 26 height 31
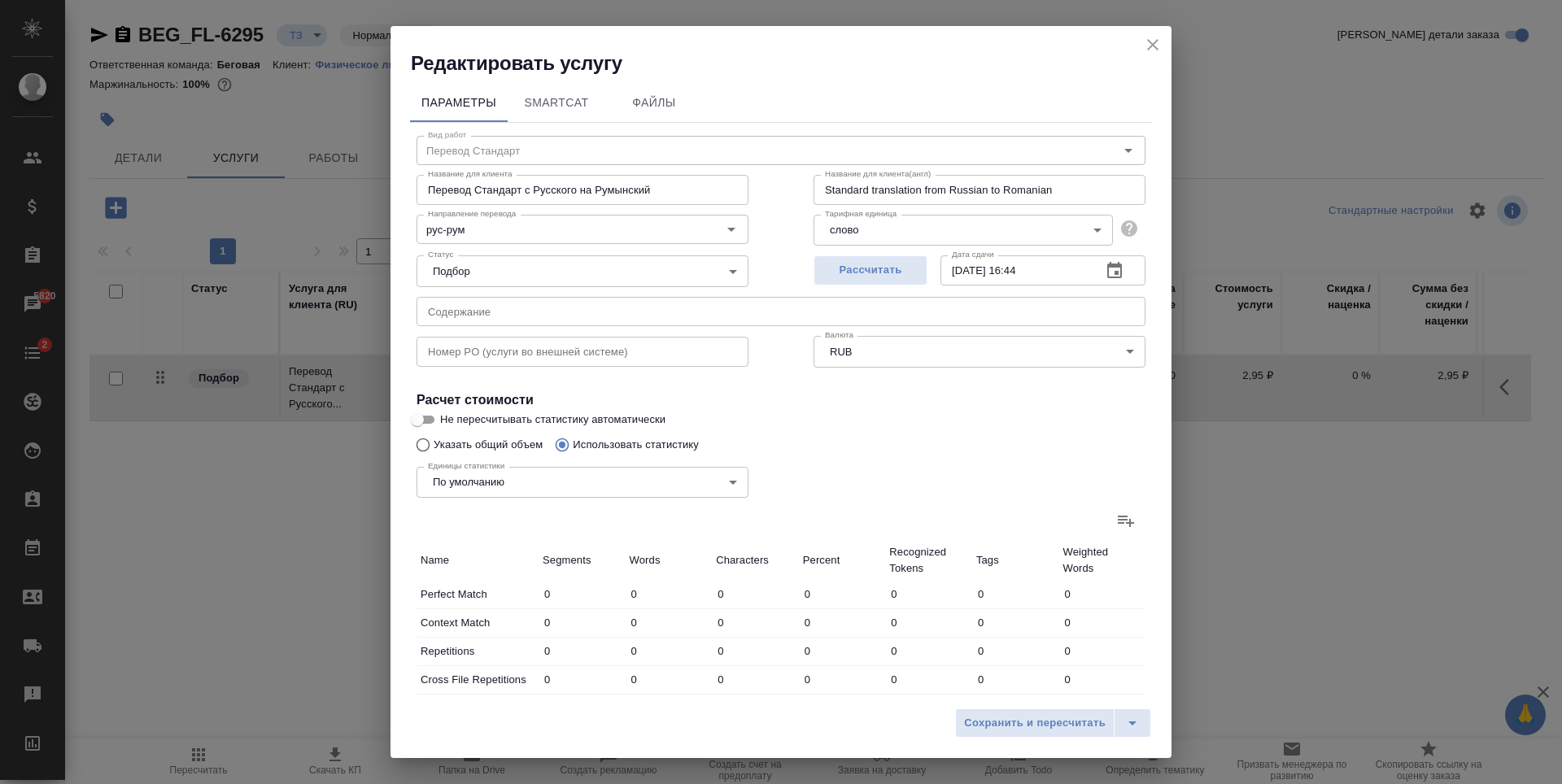
click at [1077, 519] on div at bounding box center [781, 521] width 729 height 39
click at [1118, 518] on icon at bounding box center [1126, 520] width 19 height 19
click at [0, 0] on input "file" at bounding box center [0, 0] width 0 height 0
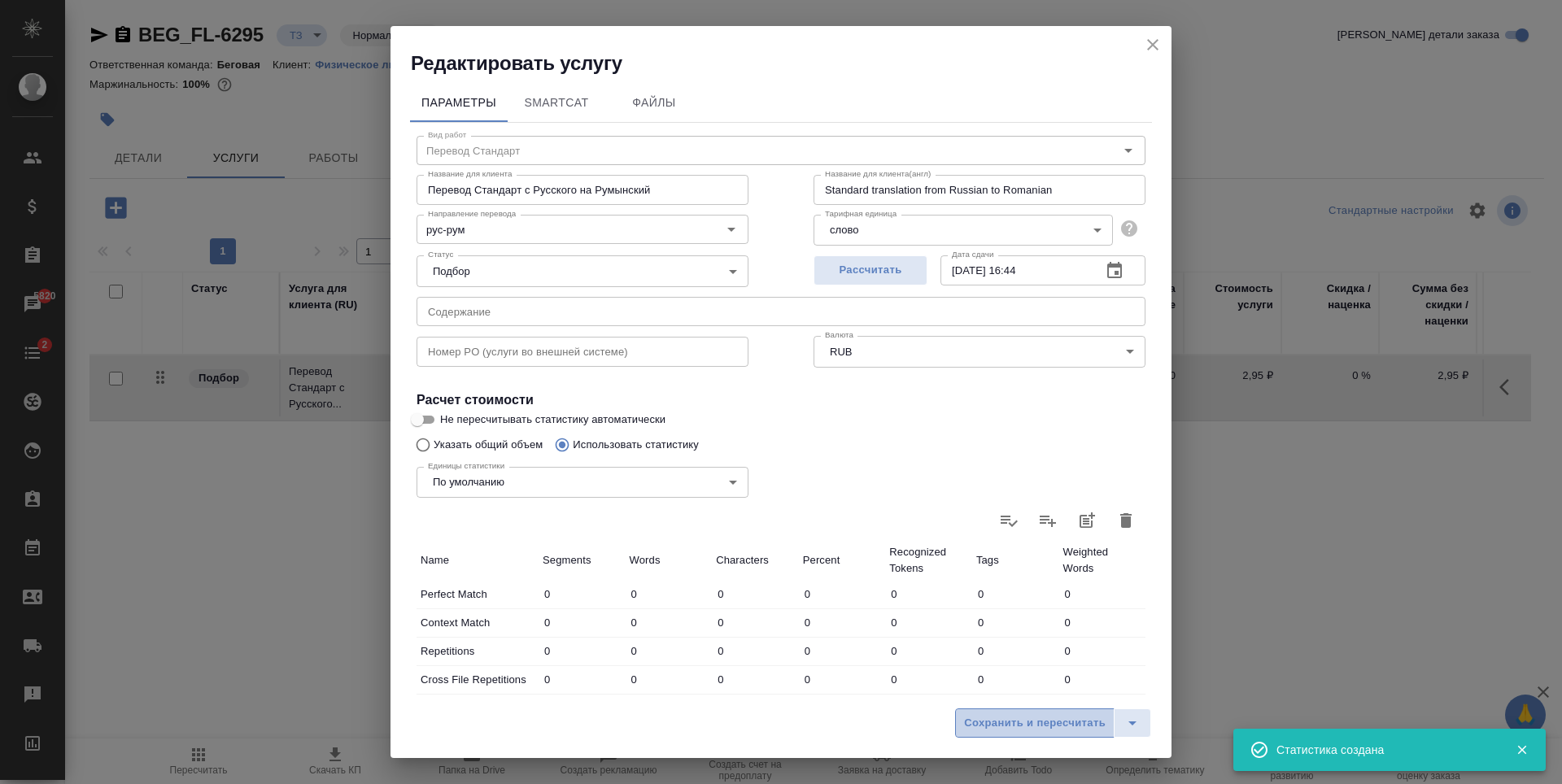
click at [1074, 722] on span "Сохранить и пересчитать" at bounding box center [1035, 724] width 142 height 18
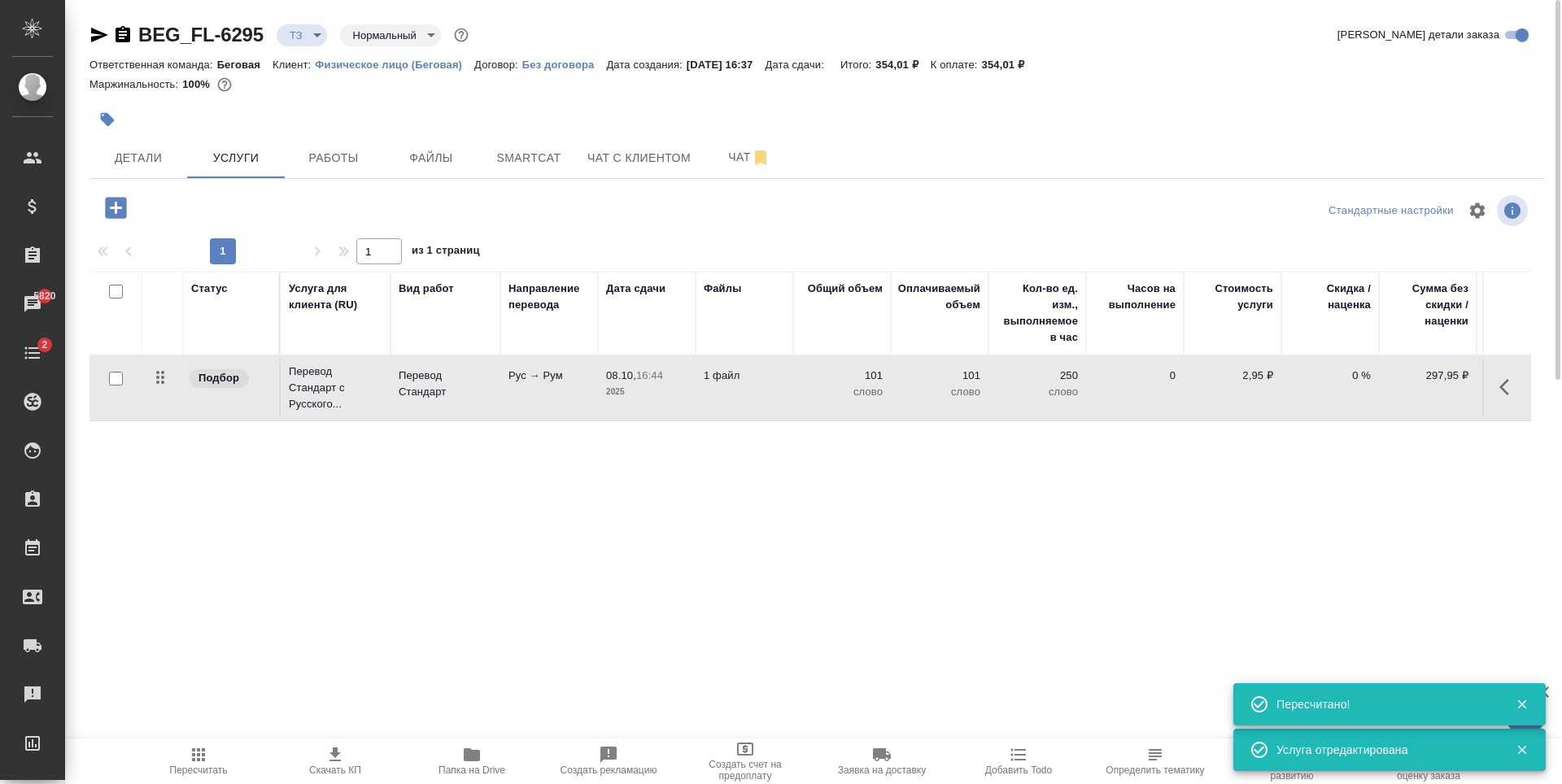
click at [777, 396] on td "1 файл" at bounding box center [744, 388] width 98 height 57
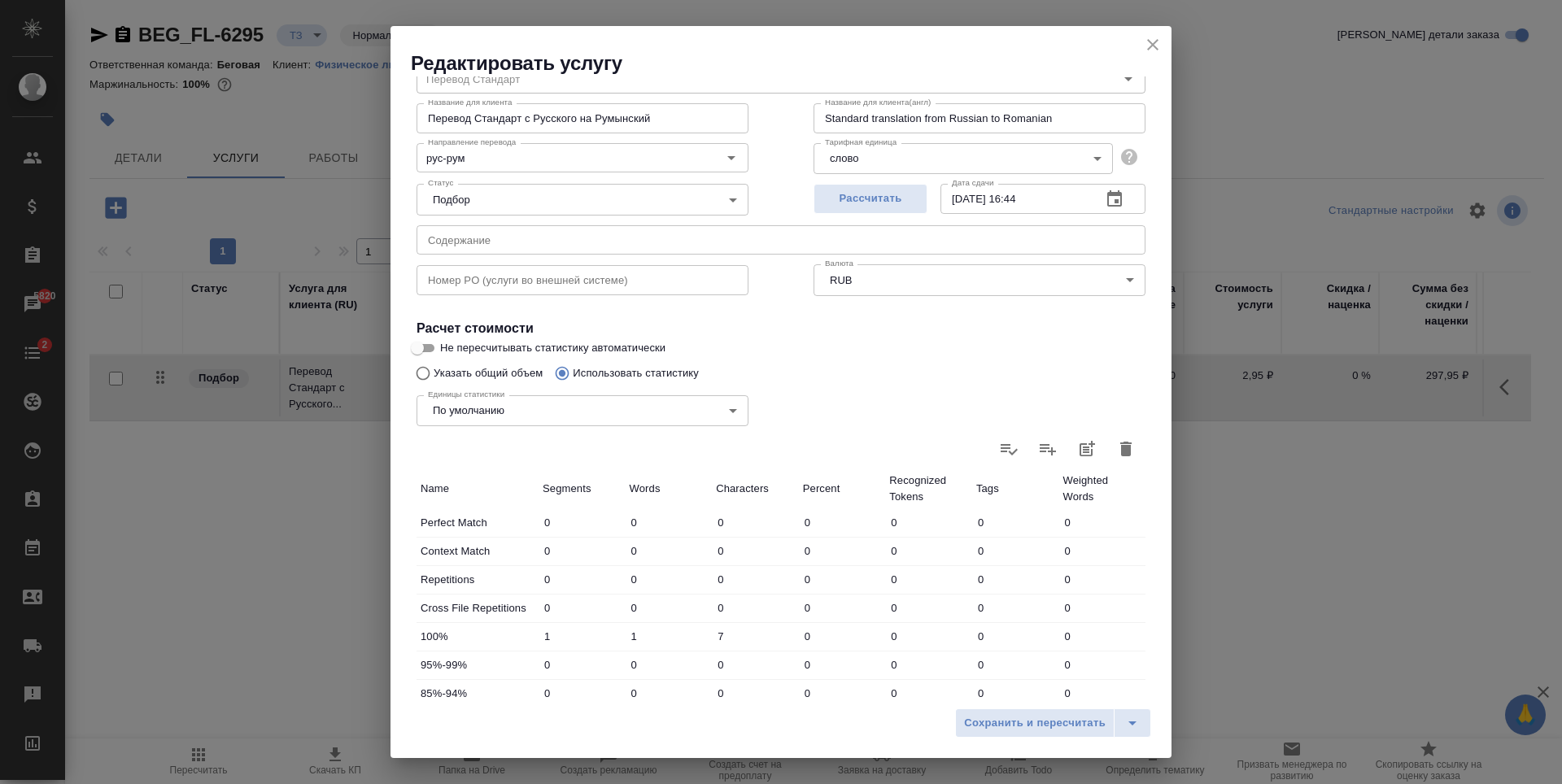
scroll to position [244, 0]
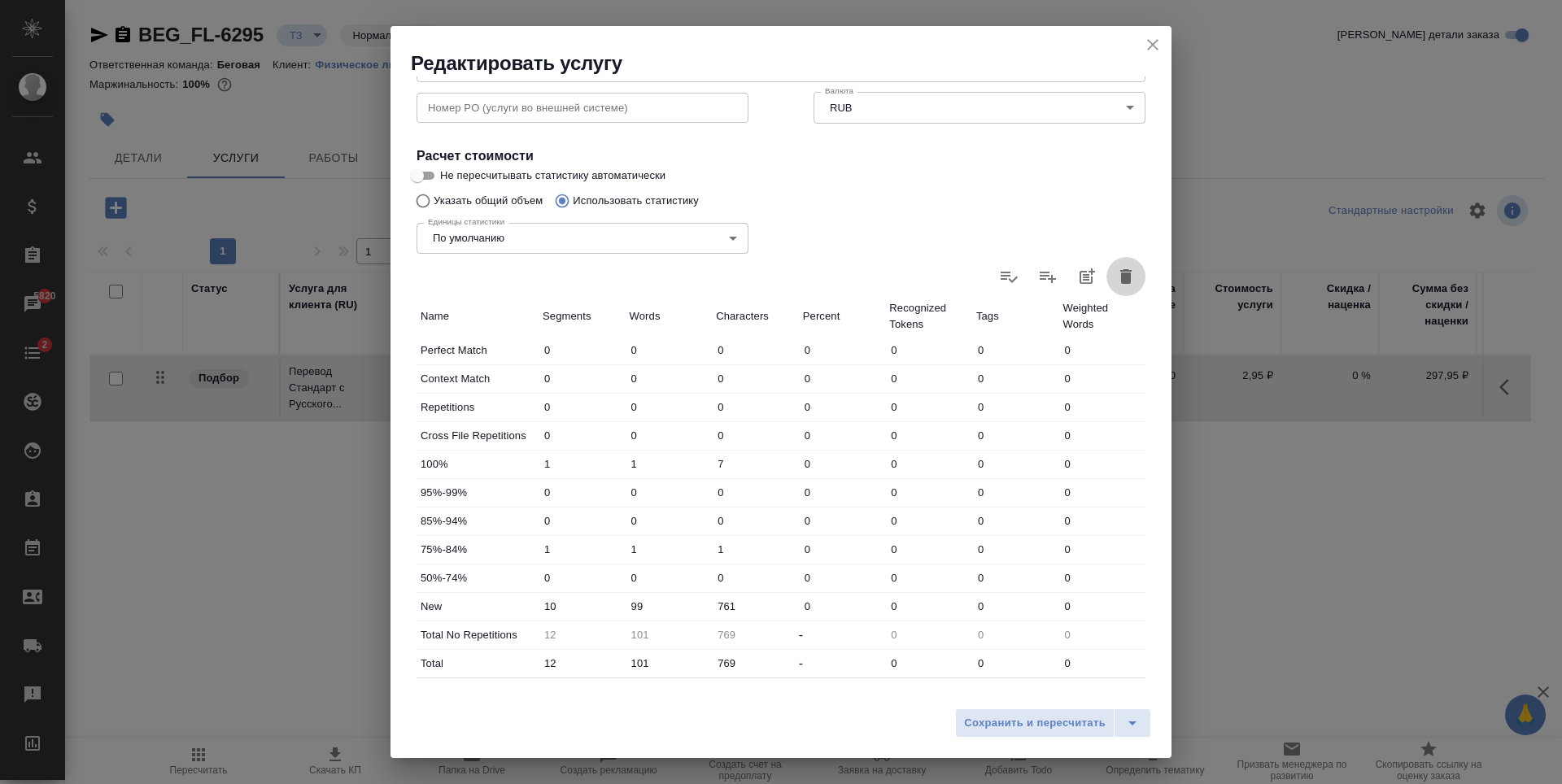
click at [1123, 279] on icon "button" at bounding box center [1126, 276] width 19 height 19
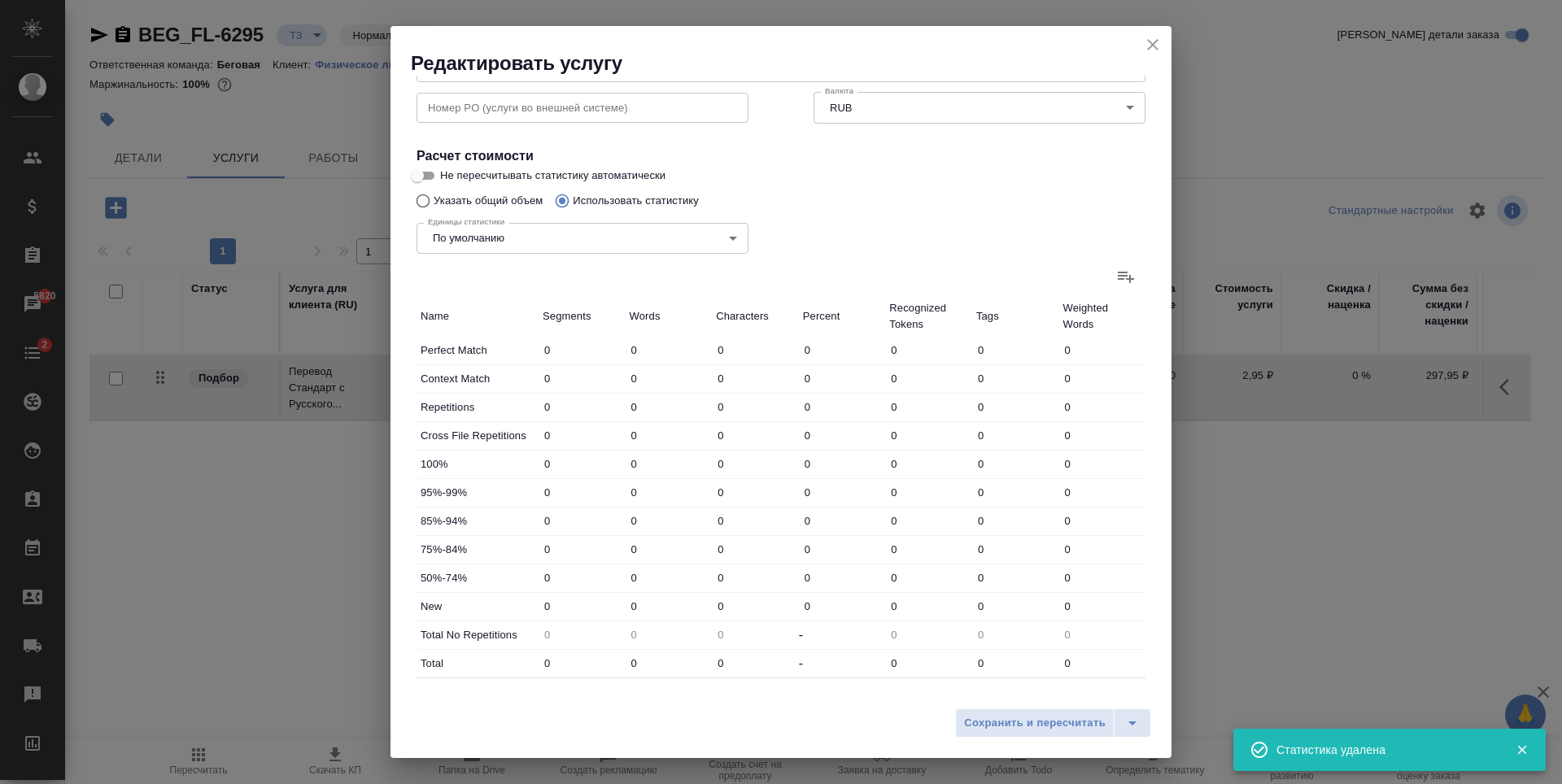
click at [434, 199] on div "Единицы статистики По умолчанию default Единицы статистики" at bounding box center [583, 237] width 397 height 106
click at [420, 206] on input "Указать общий объем" at bounding box center [420, 201] width 26 height 31
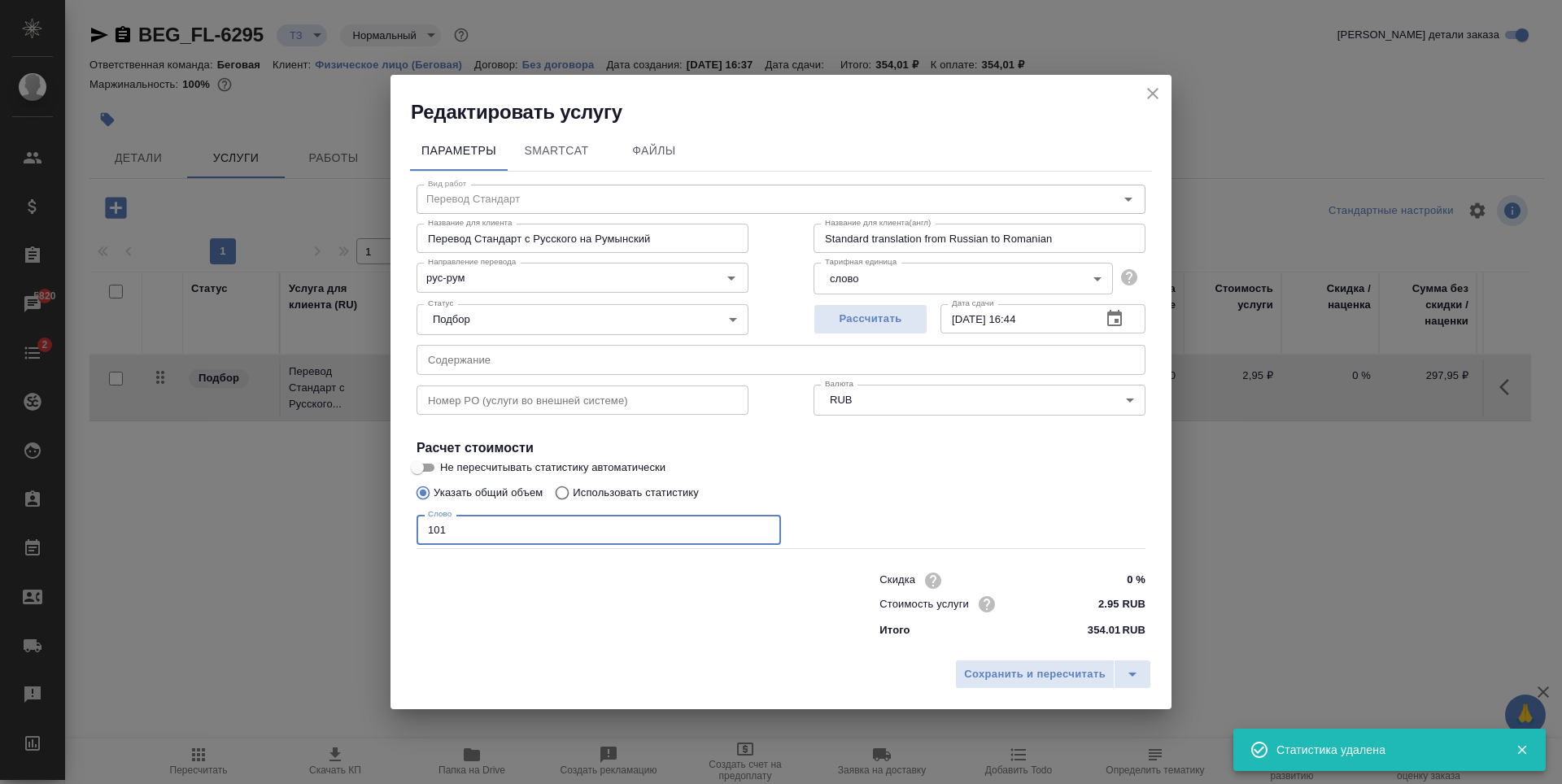
click at [548, 528] on input "101" at bounding box center [598, 530] width 364 height 29
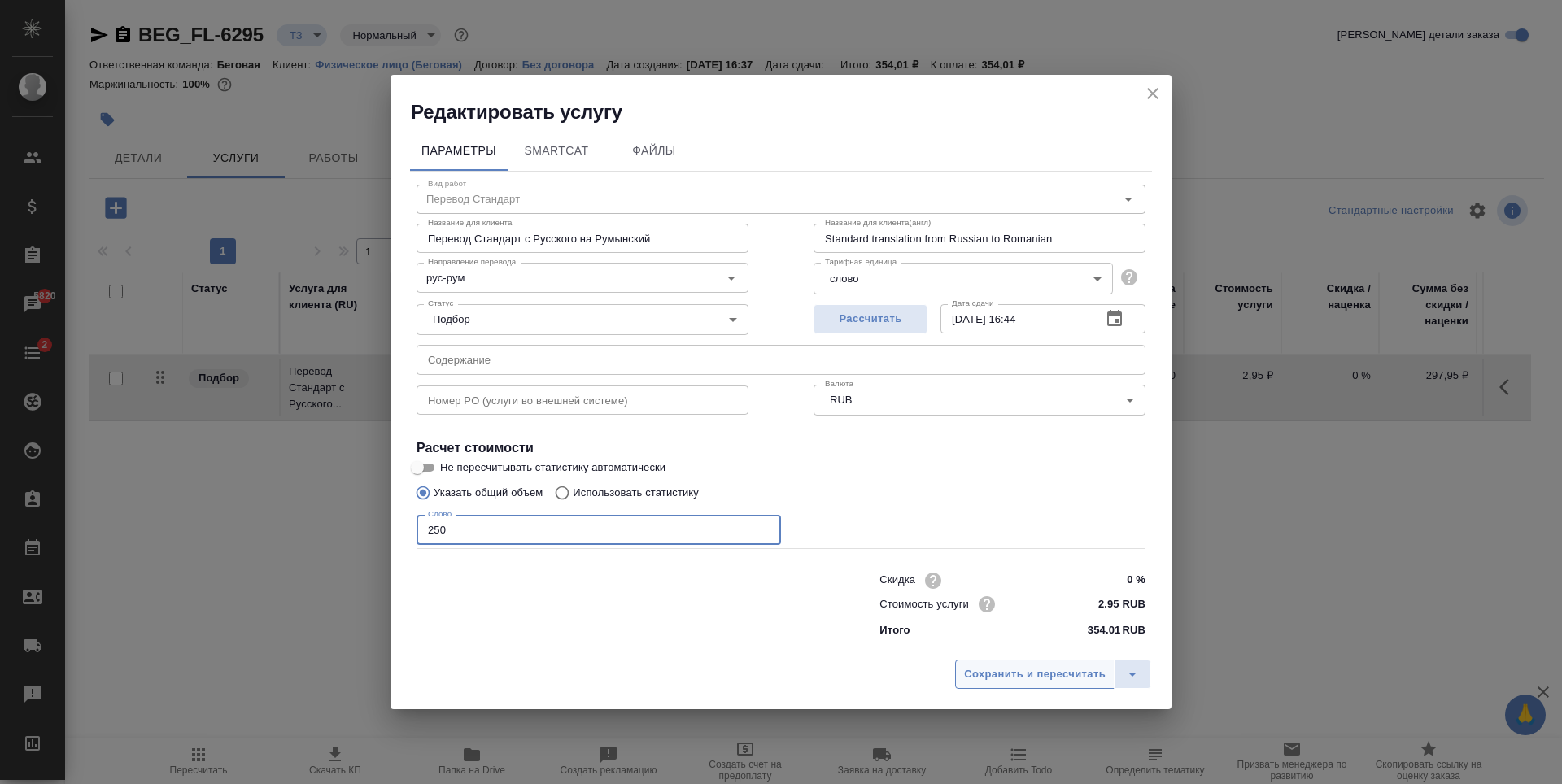
click at [1068, 671] on span "Сохранить и пересчитать" at bounding box center [1035, 674] width 142 height 18
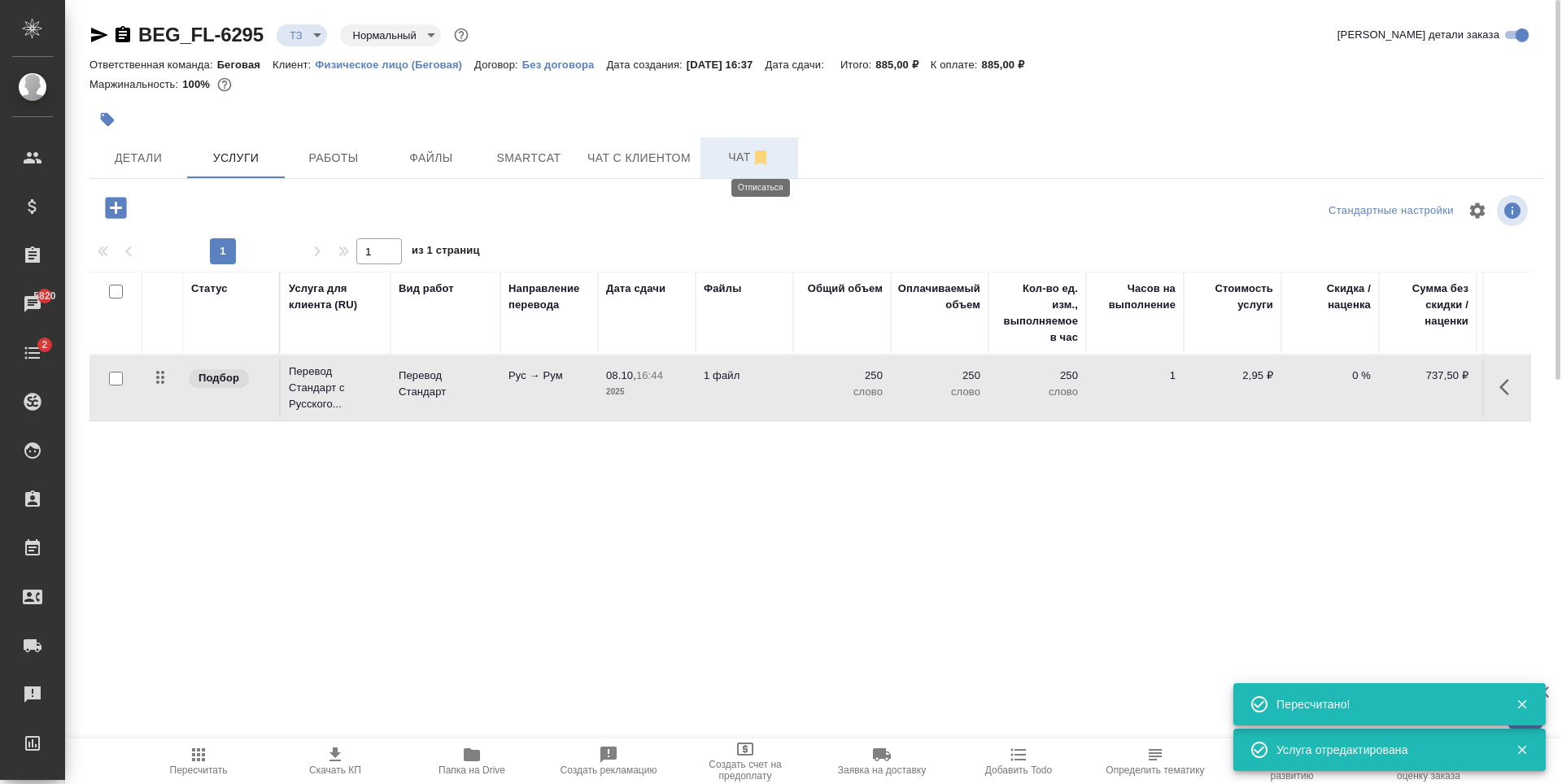
click at [767, 156] on icon "button" at bounding box center [760, 157] width 19 height 19
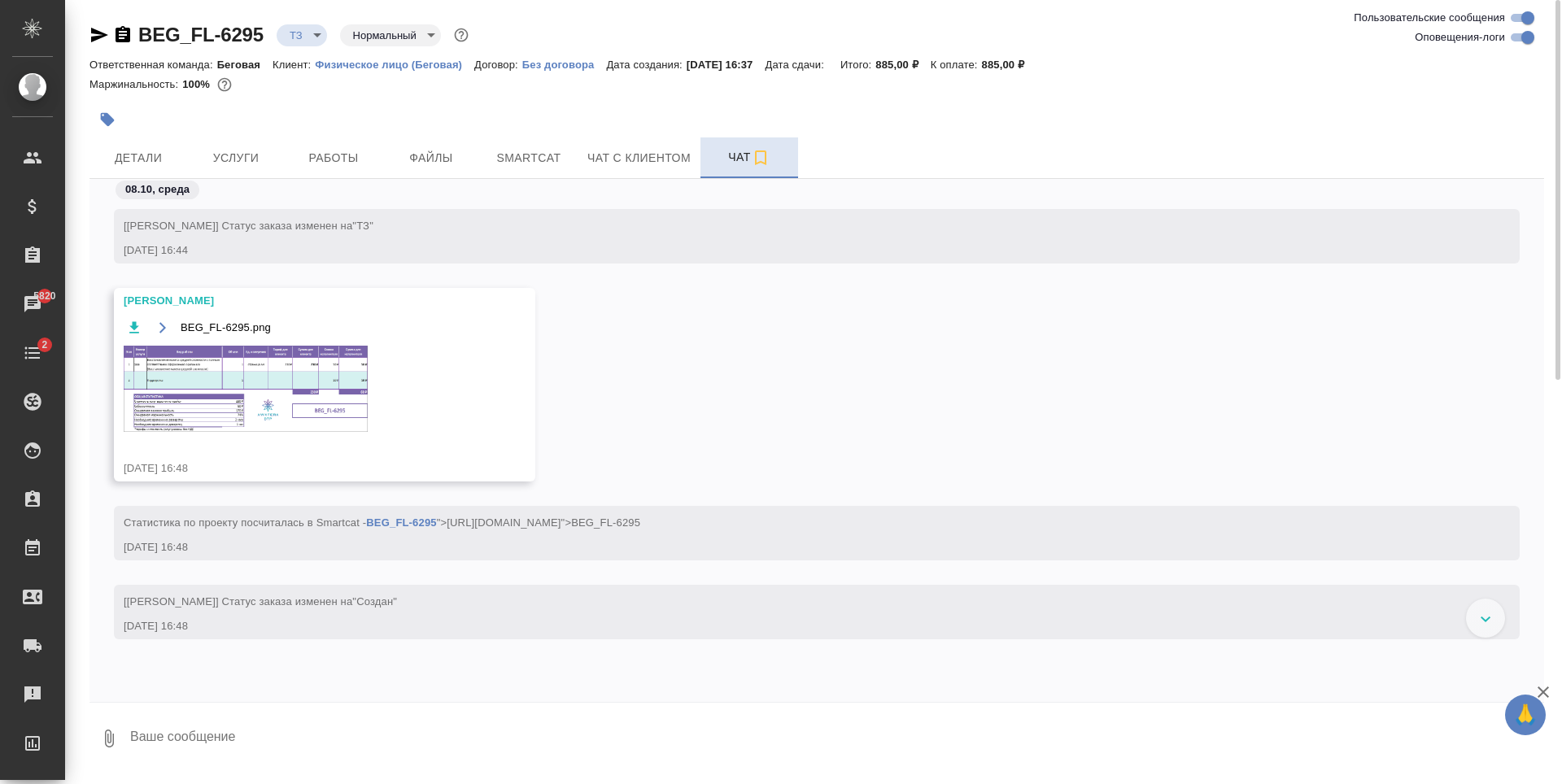
click at [327, 382] on img at bounding box center [245, 389] width 244 height 86
click at [258, 143] on button "Услуги" at bounding box center [235, 157] width 98 height 40
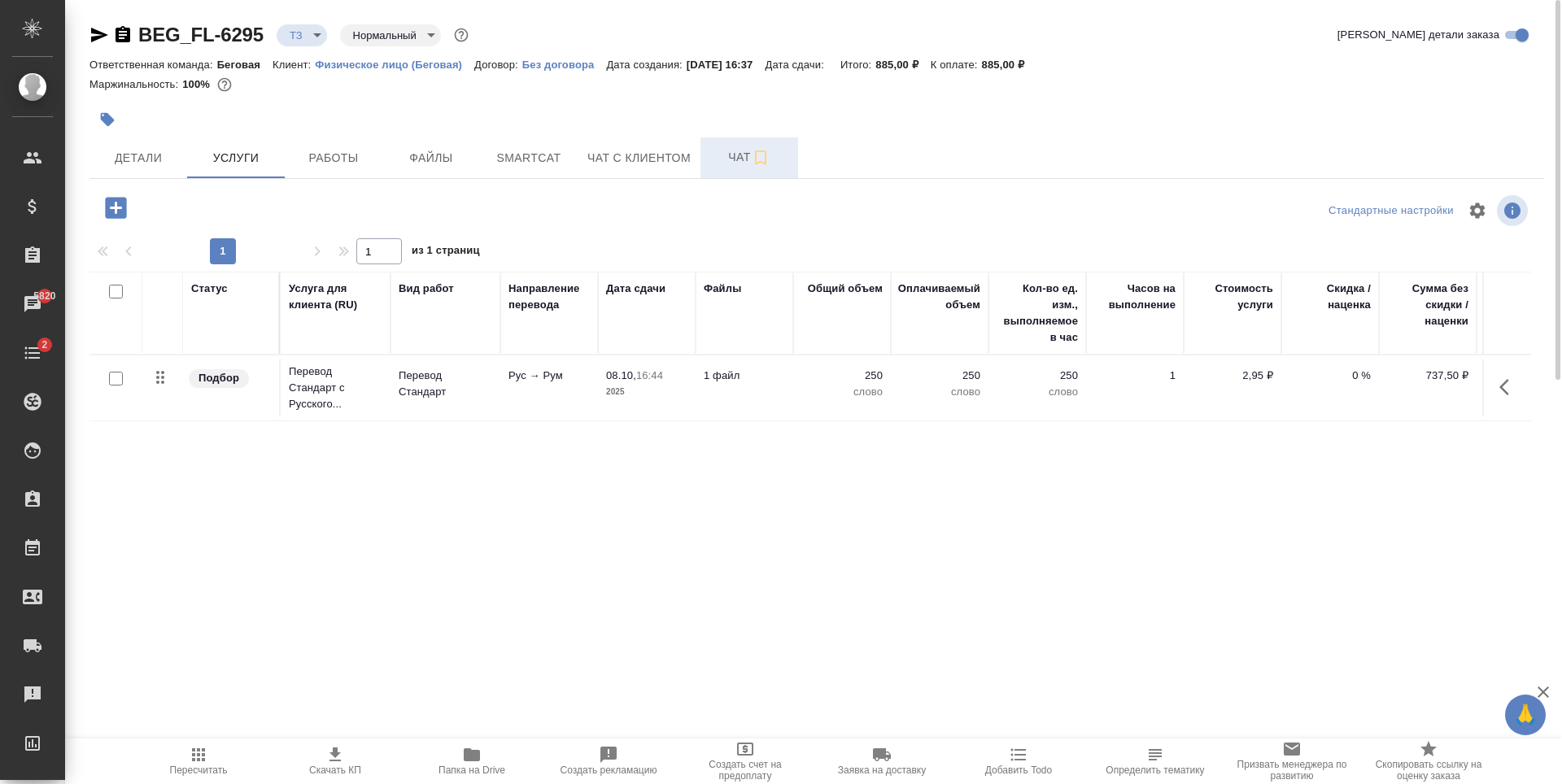
click at [122, 209] on icon "button" at bounding box center [115, 207] width 21 height 21
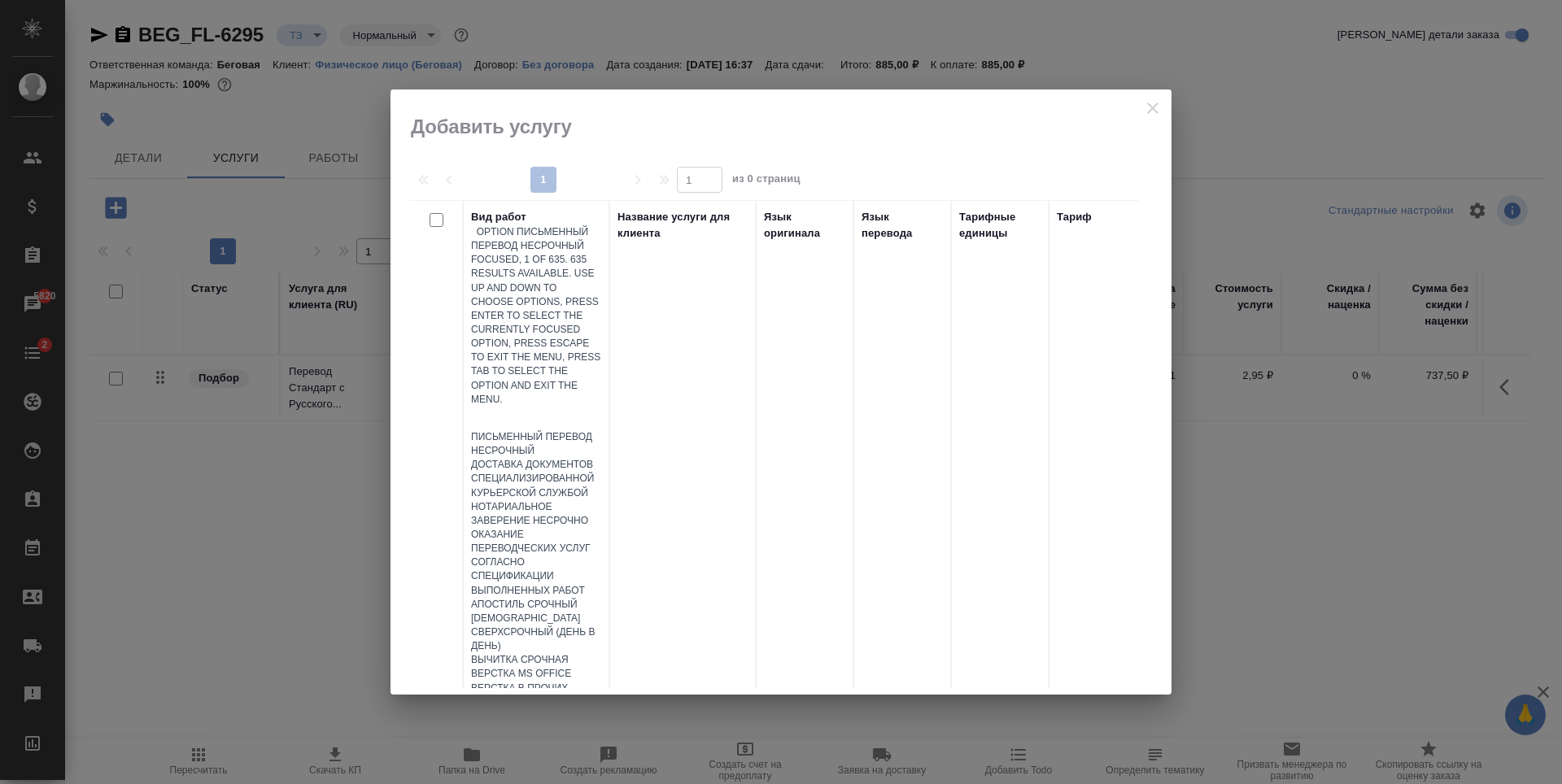
click at [548, 407] on div at bounding box center [536, 419] width 130 height 24
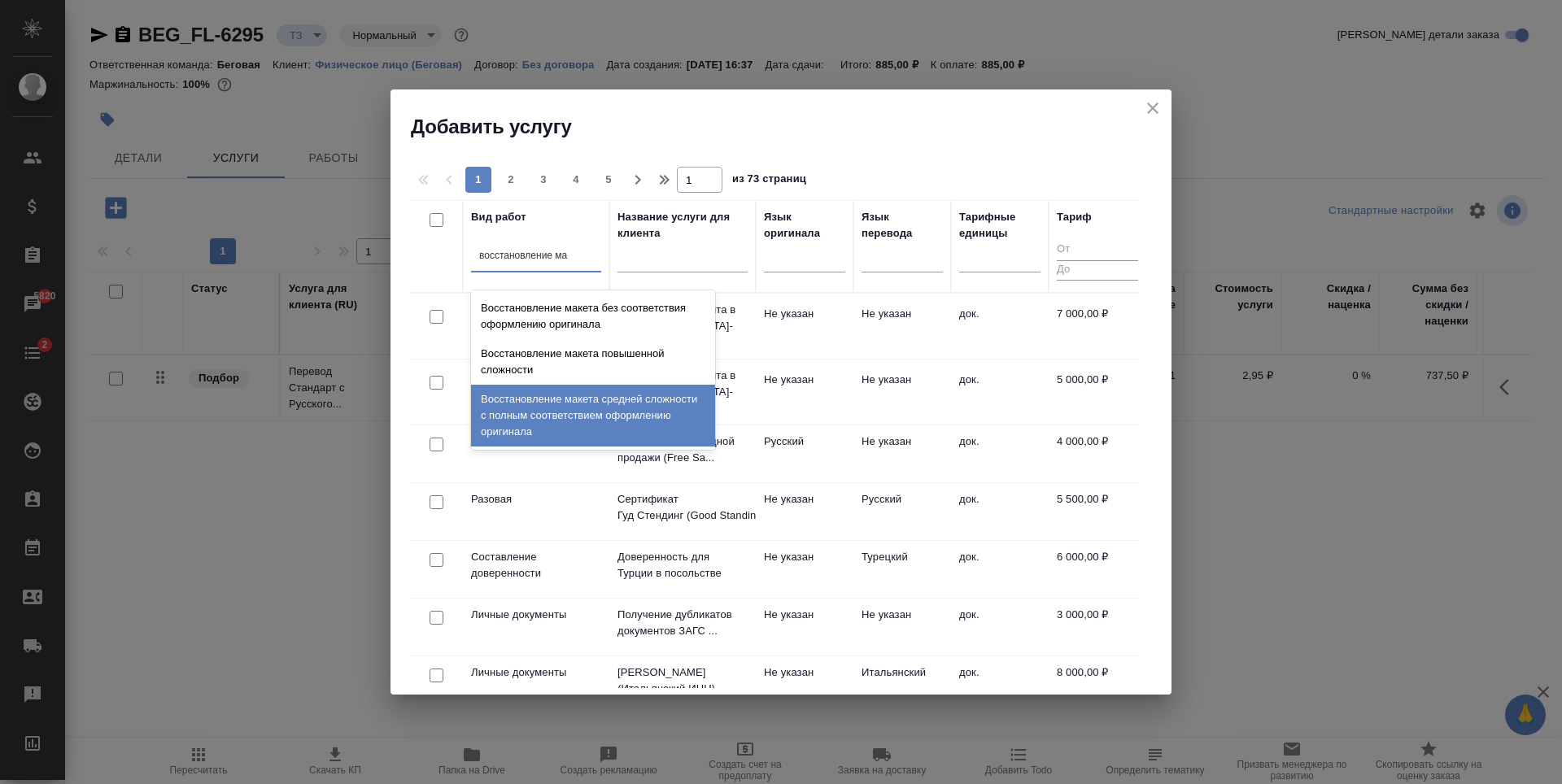
click at [641, 413] on div "Восстановление макета средней сложности с полным соответствием оформлению ориги…" at bounding box center [593, 416] width 244 height 62
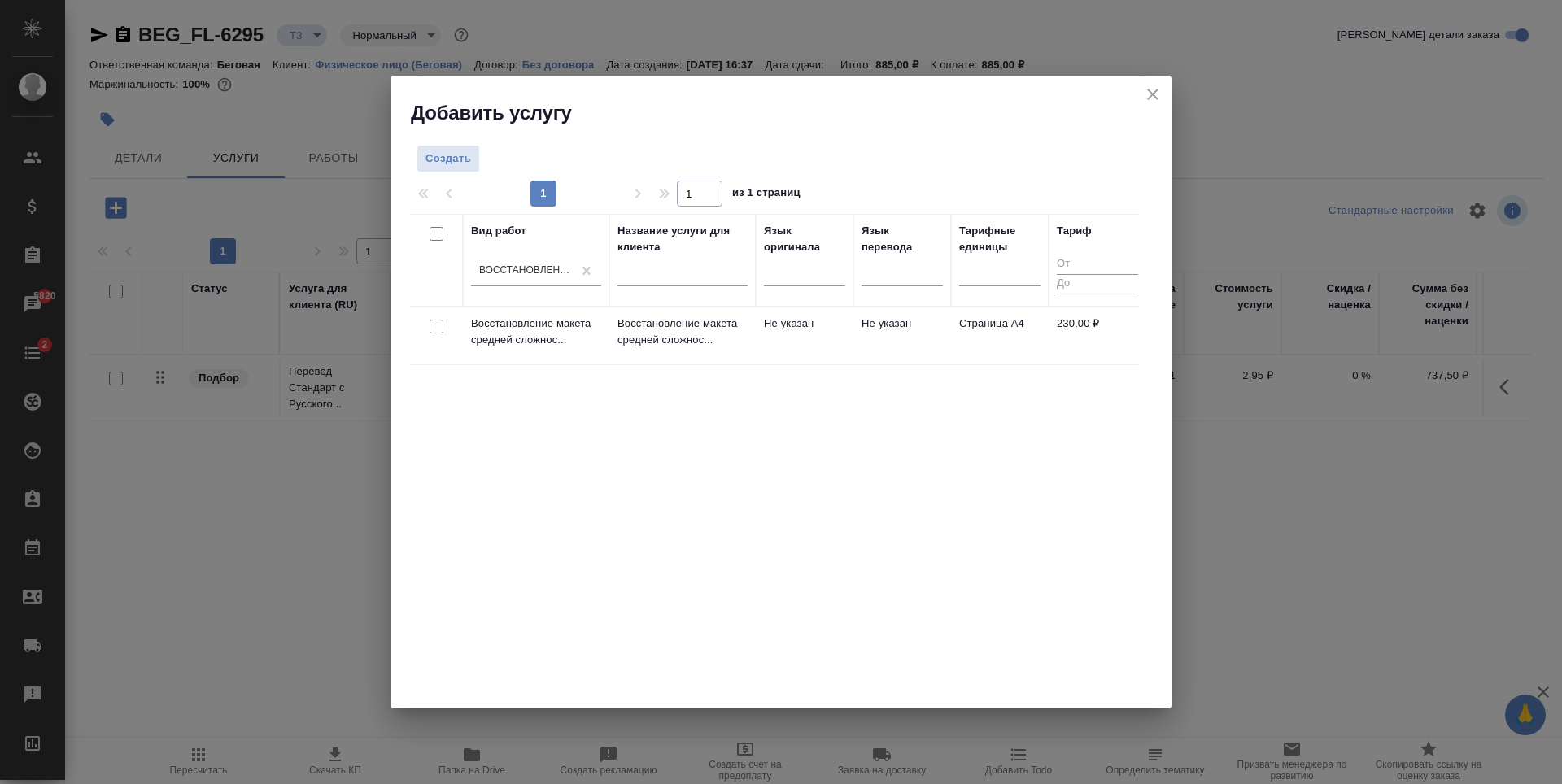
click at [900, 337] on td "Не указан" at bounding box center [902, 336] width 98 height 57
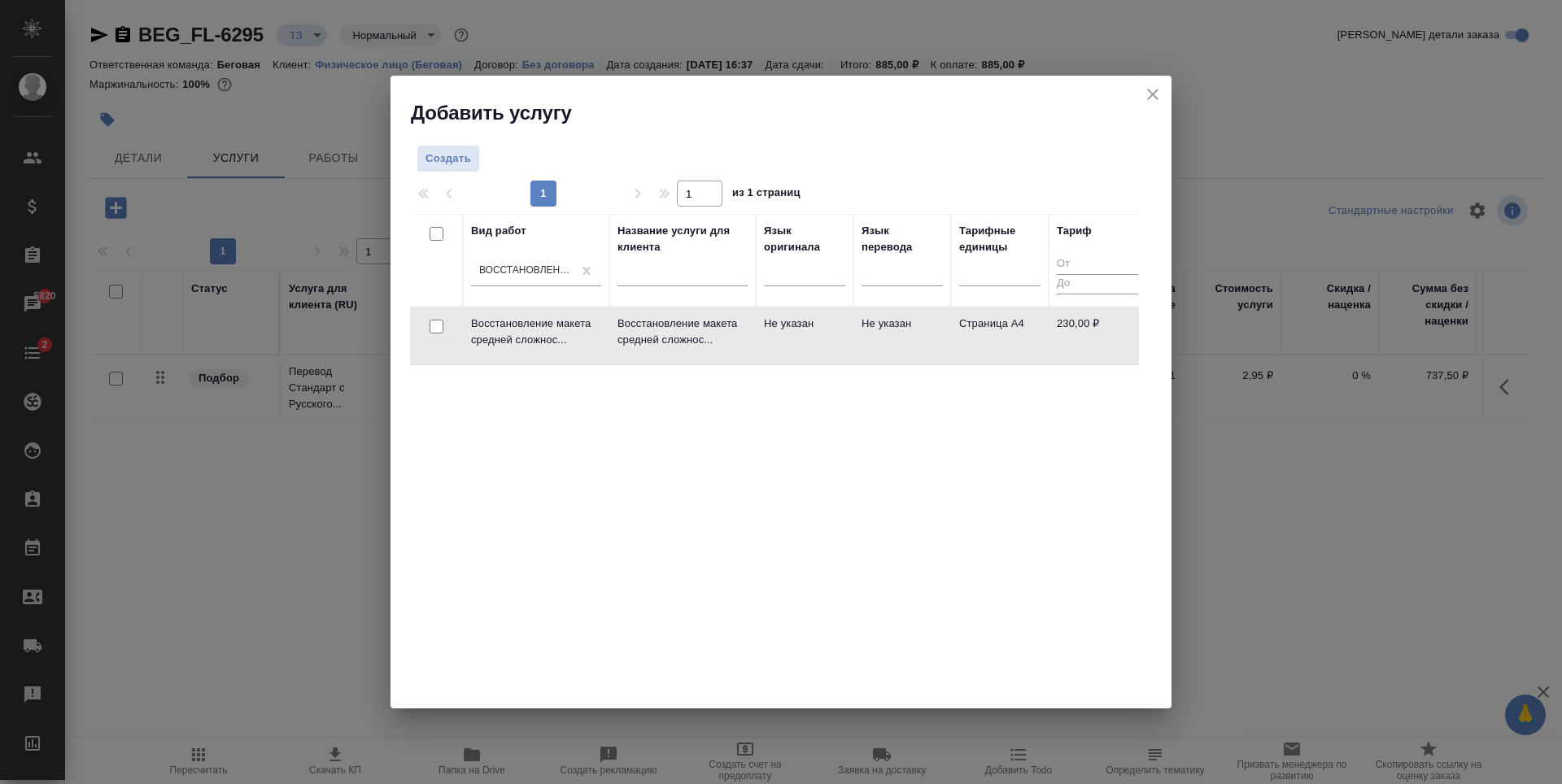
click at [900, 337] on td "Не указан" at bounding box center [902, 336] width 98 height 57
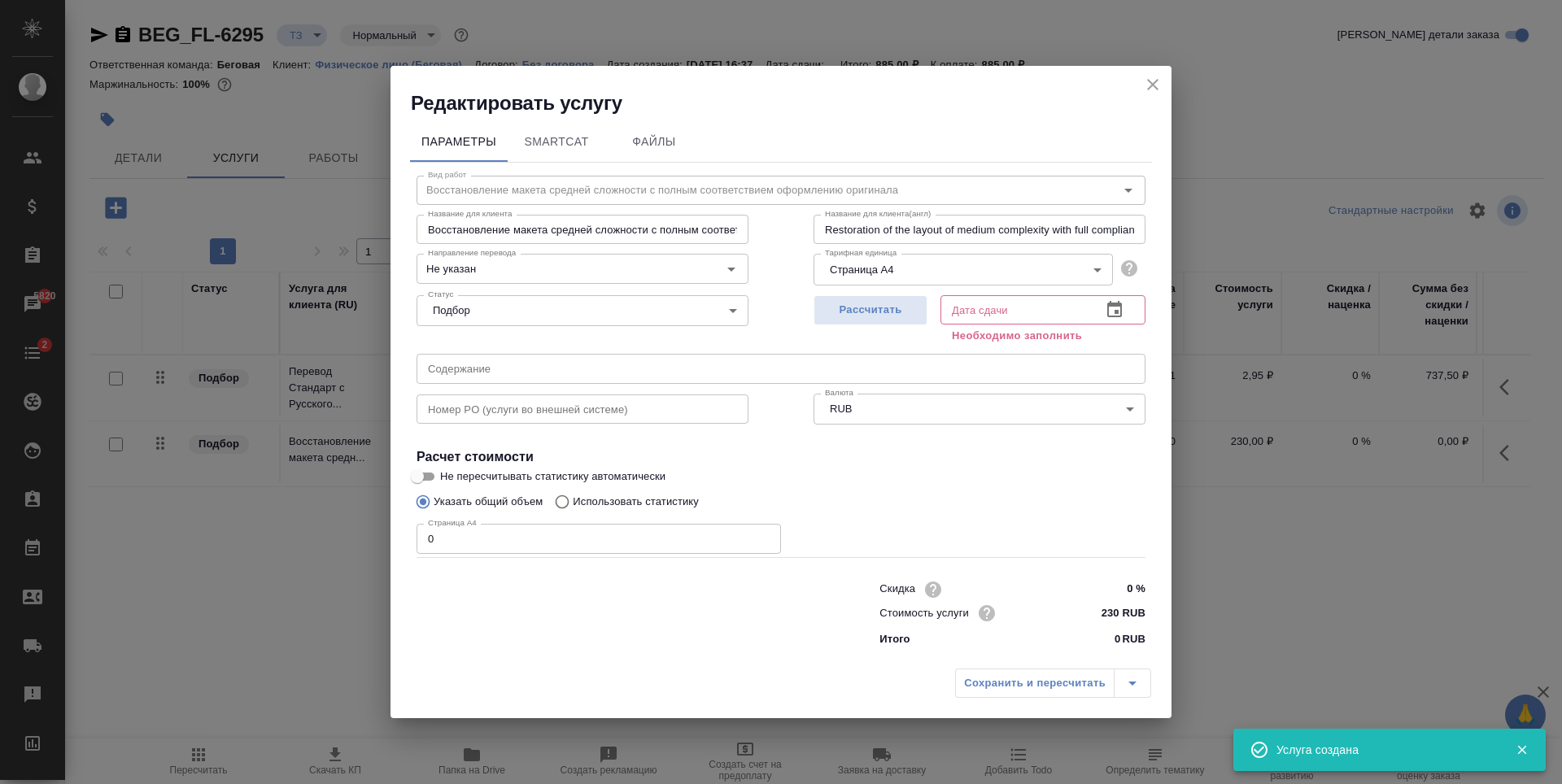
click at [596, 535] on input "0" at bounding box center [598, 539] width 364 height 29
type input "0"
type input "1"
click at [867, 320] on button "Рассчитать" at bounding box center [870, 310] width 113 height 30
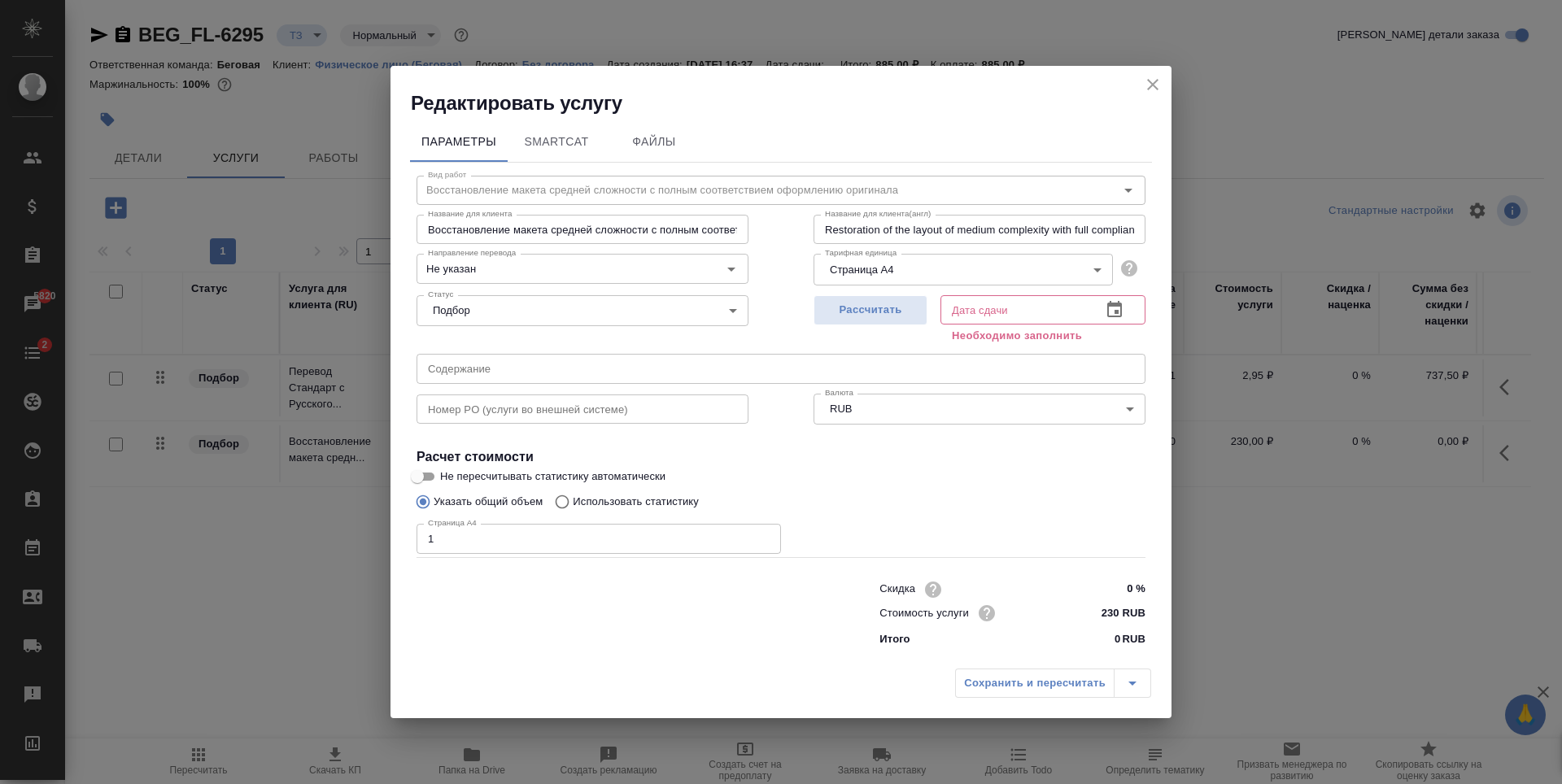
type input "08.10.2025 16:54"
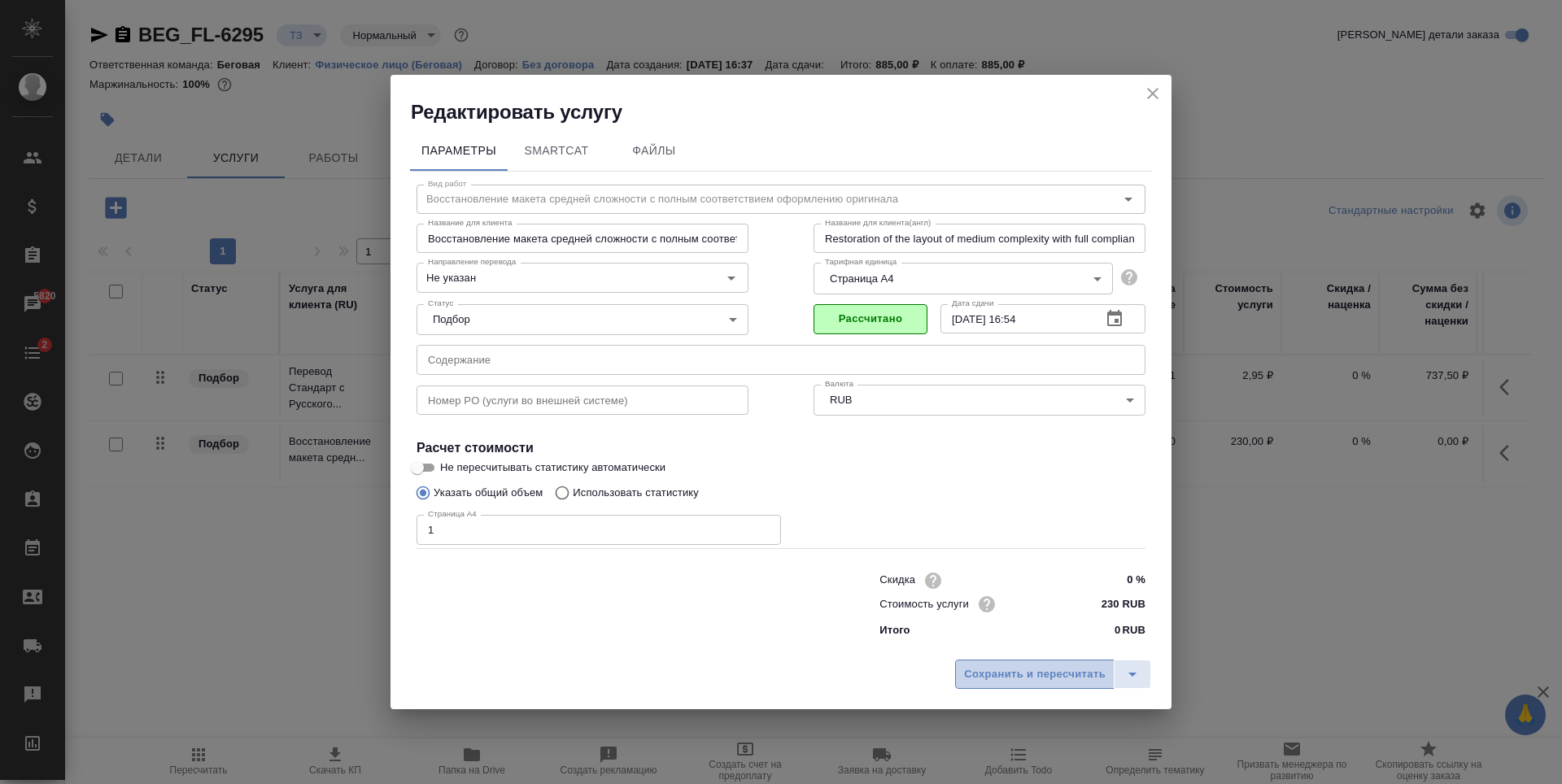
click at [1067, 663] on button "Сохранить и пересчитать" at bounding box center [1035, 674] width 159 height 29
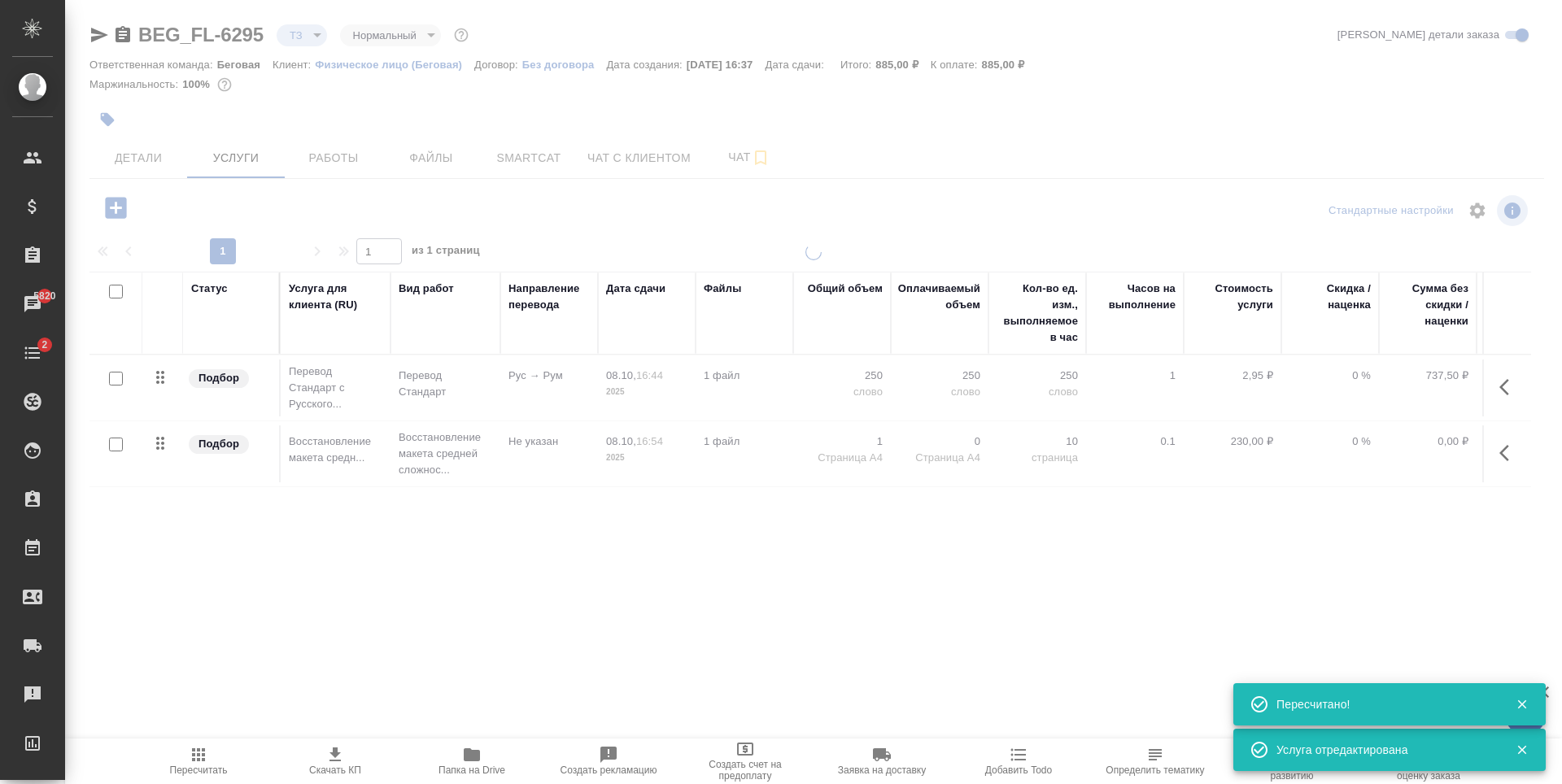
type input "new"
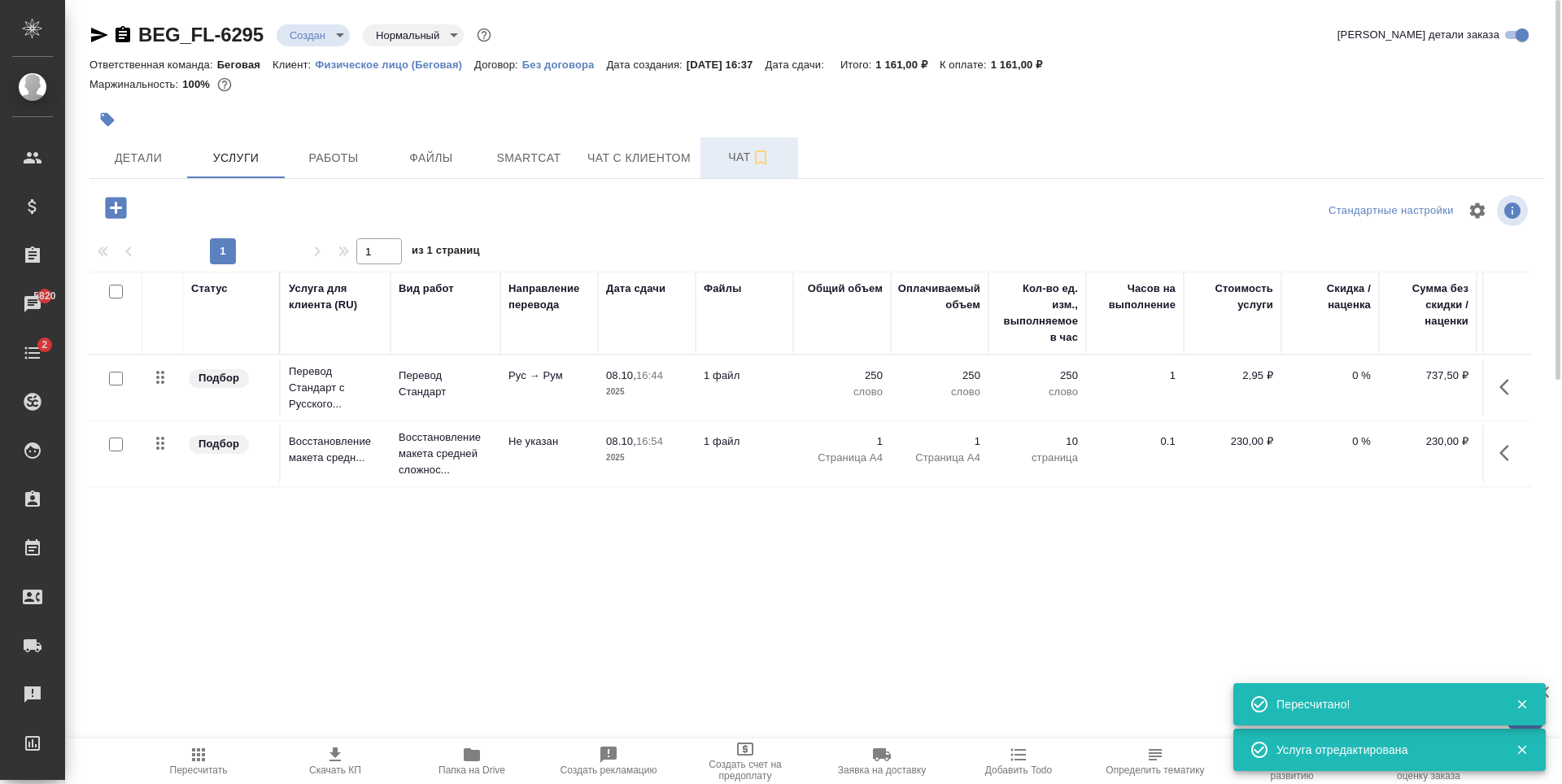
click at [736, 156] on span "Чат" at bounding box center [749, 157] width 78 height 20
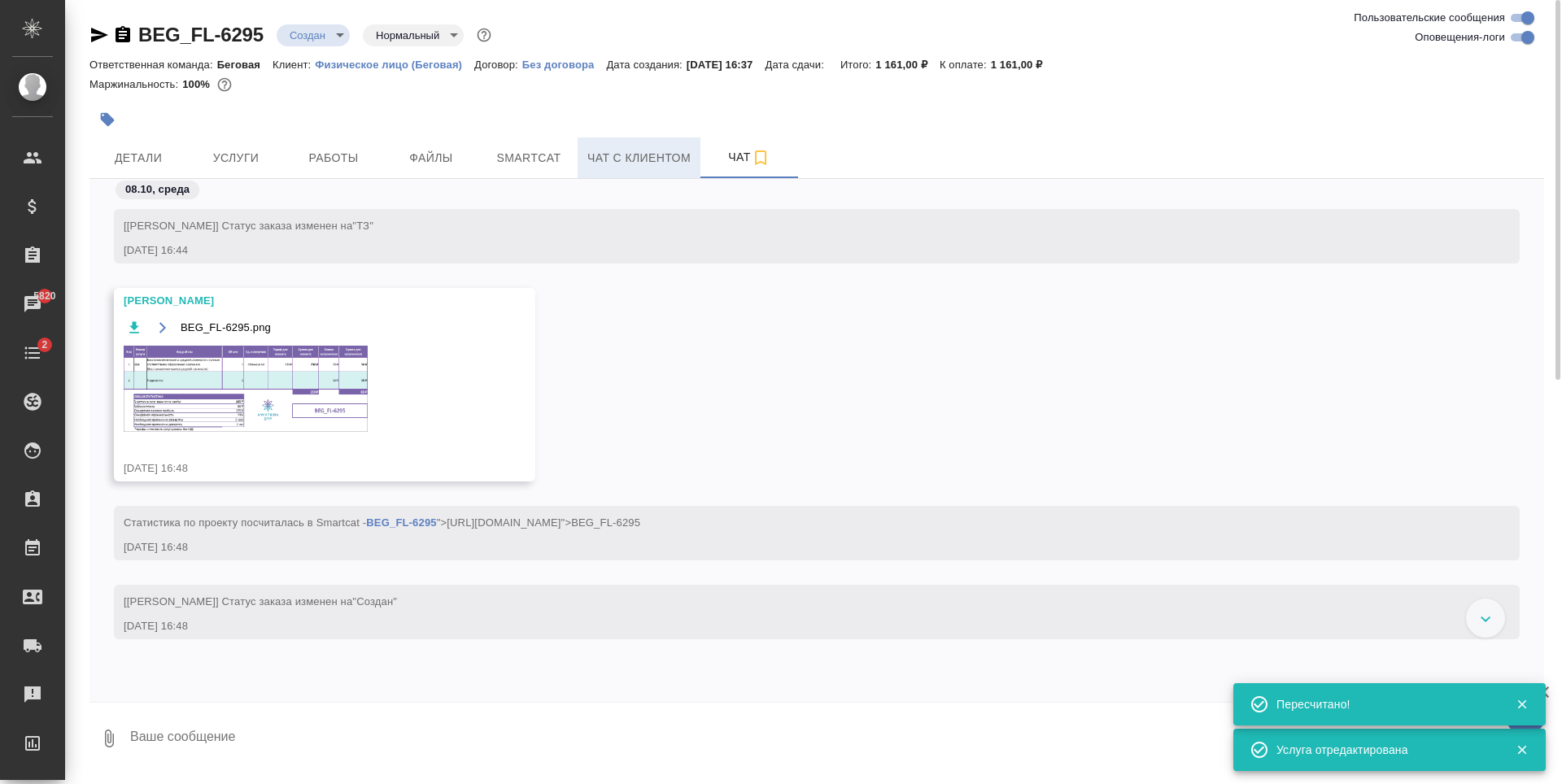
click at [656, 160] on span "Чат с клиентом" at bounding box center [639, 158] width 103 height 20
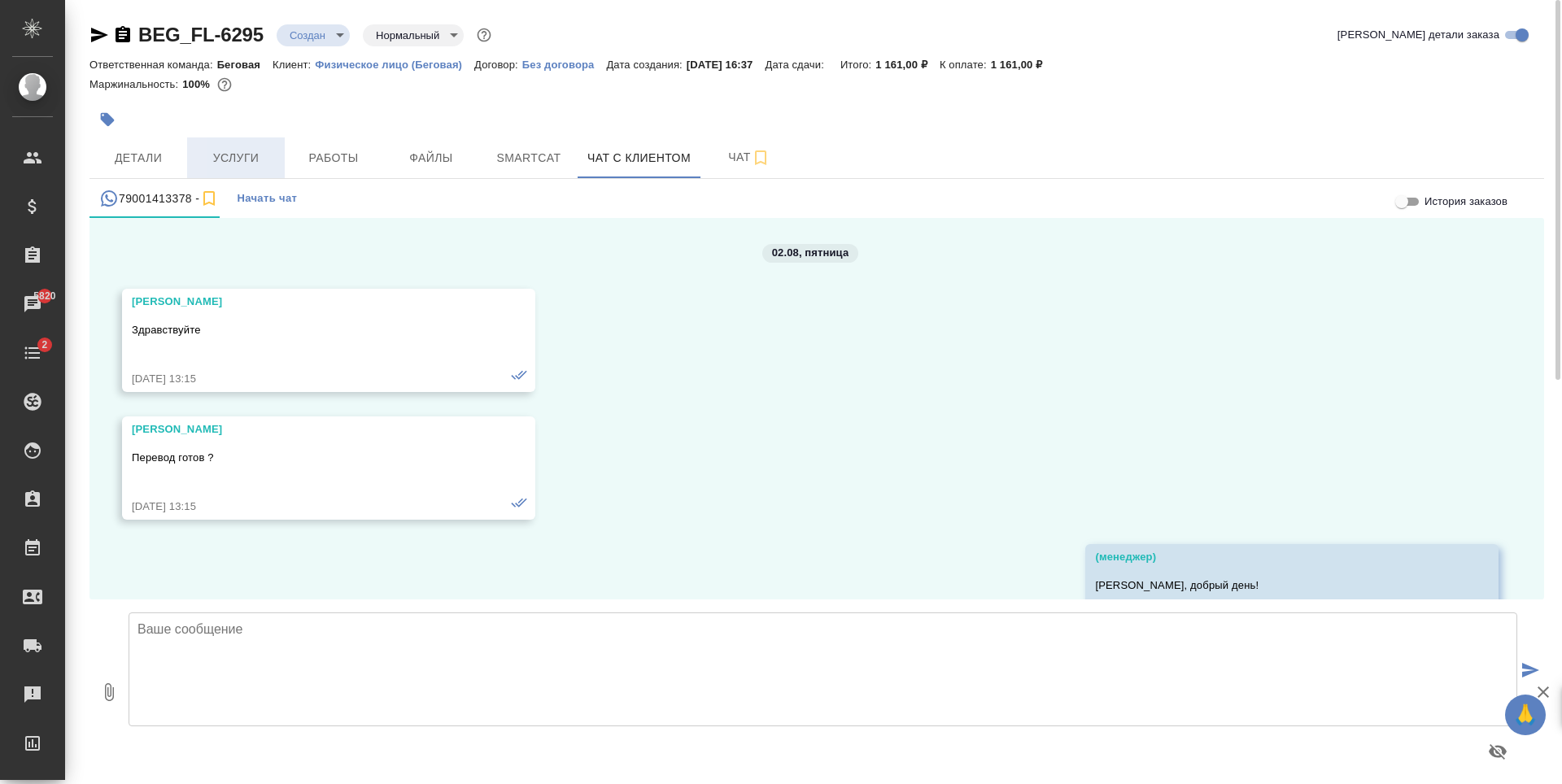
scroll to position [94430, 0]
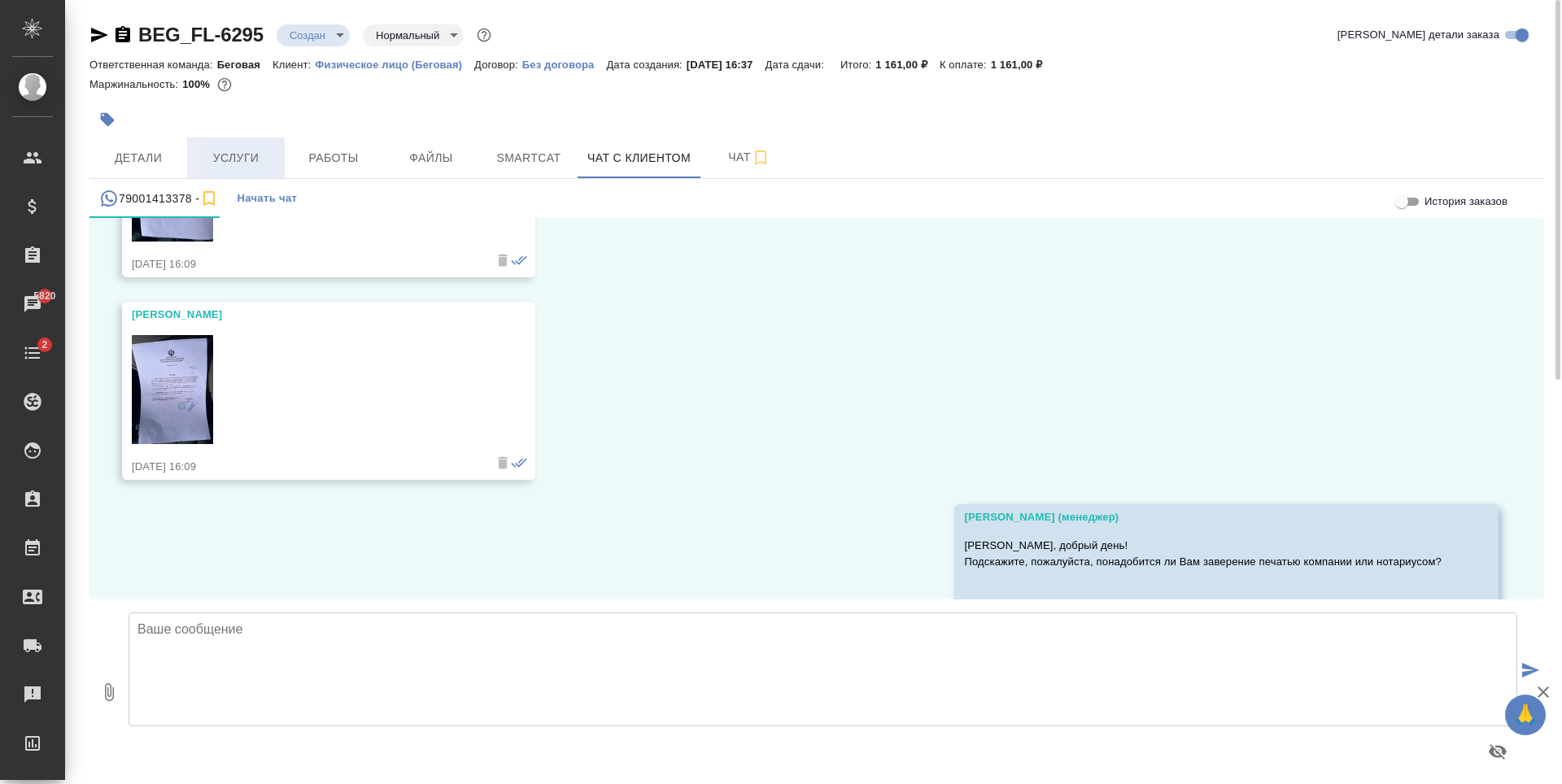
click at [233, 144] on button "Услуги" at bounding box center [235, 157] width 98 height 40
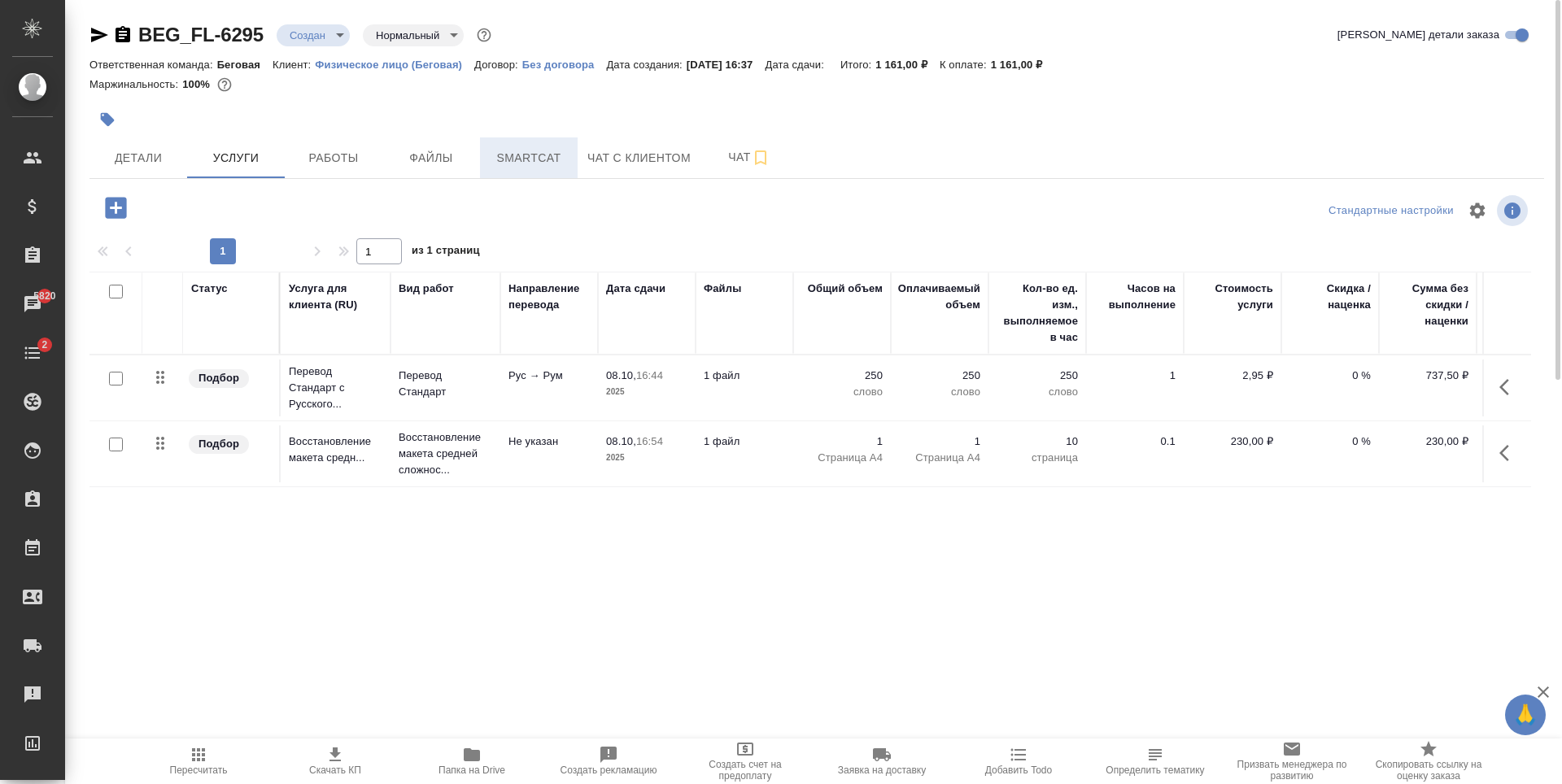
click at [530, 169] on button "Smartcat" at bounding box center [529, 157] width 98 height 40
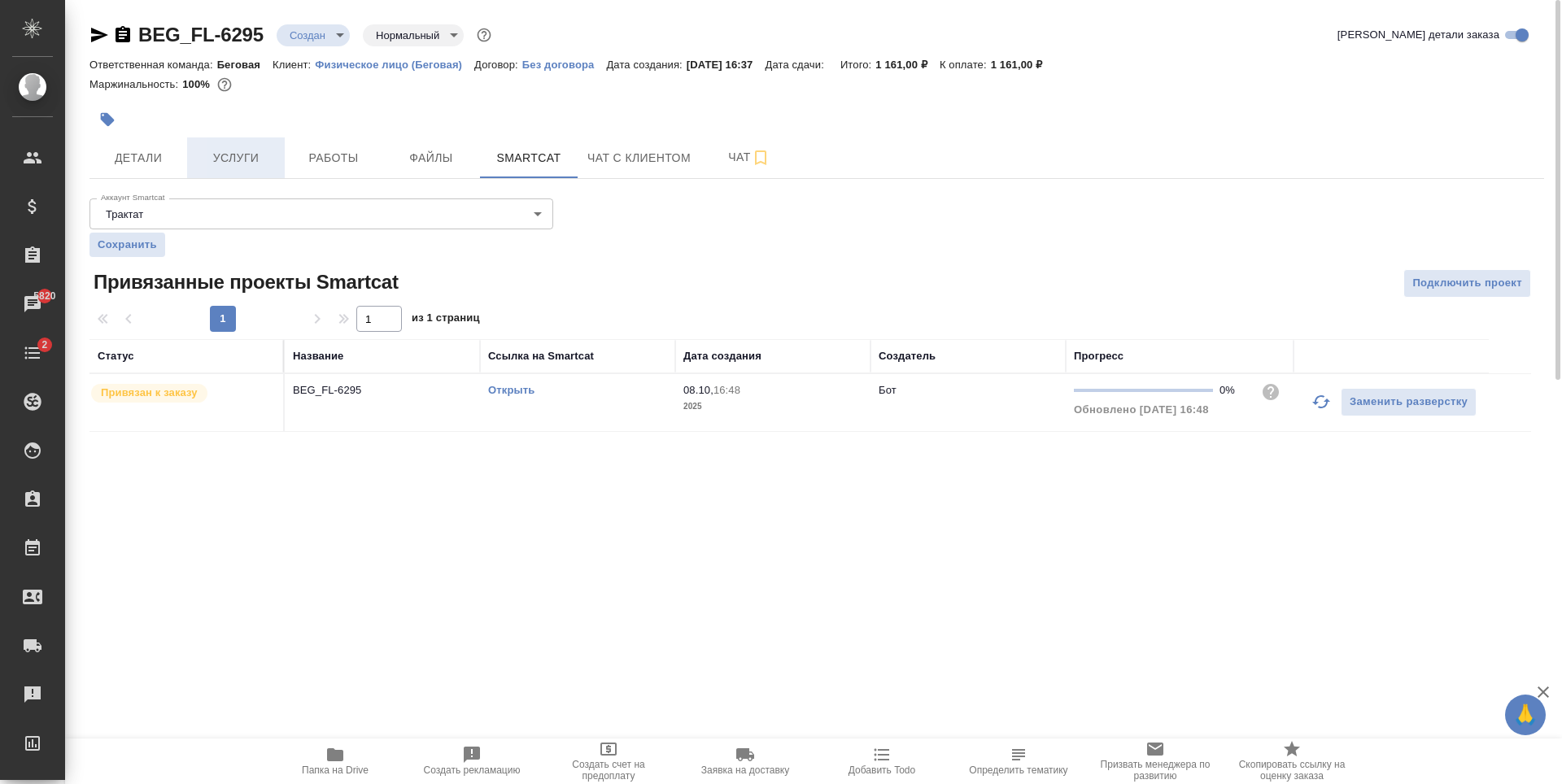
click at [268, 167] on span "Услуги" at bounding box center [235, 158] width 78 height 20
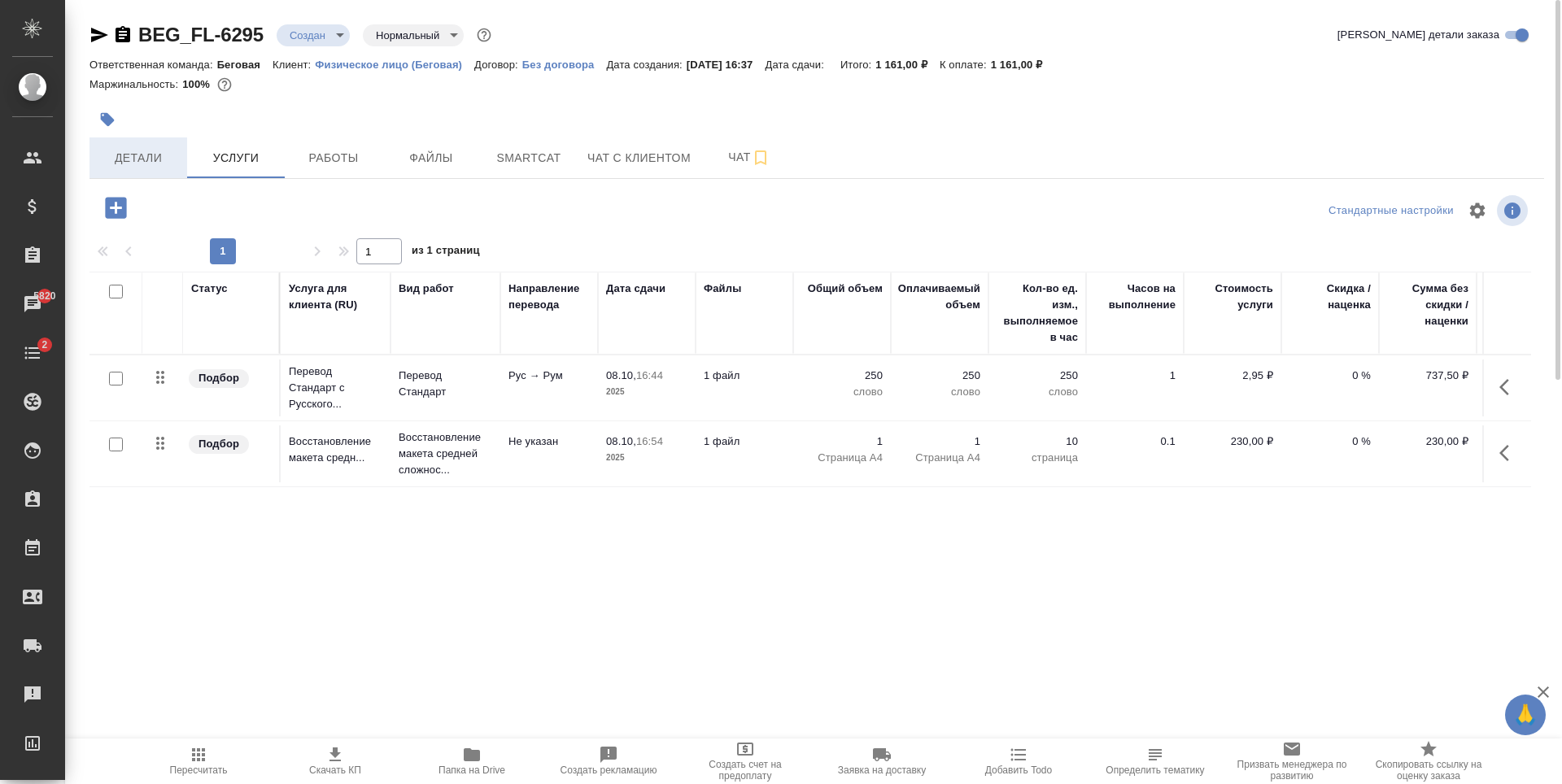
click at [164, 164] on span "Детали" at bounding box center [137, 158] width 78 height 20
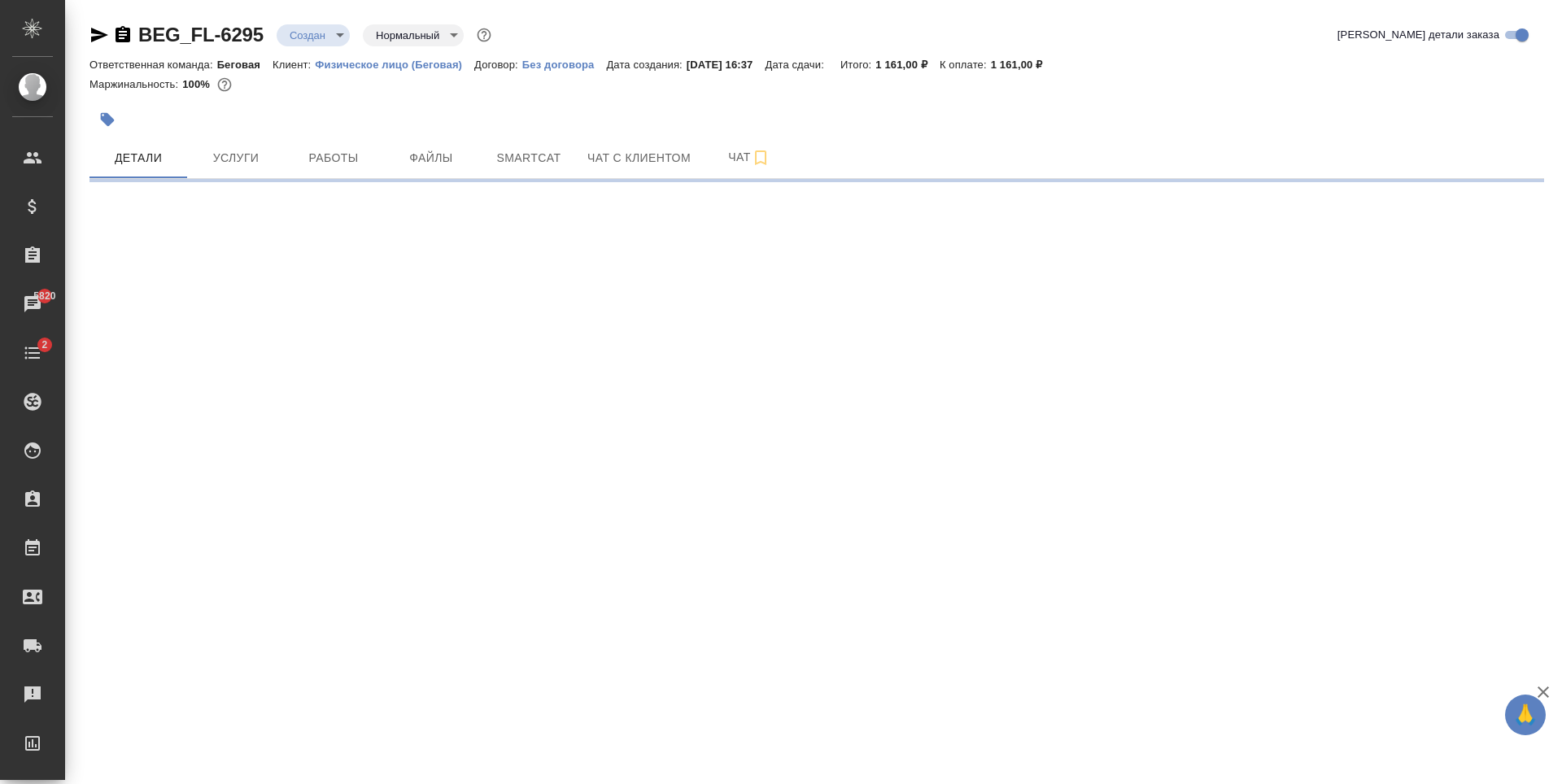
select select "RU"
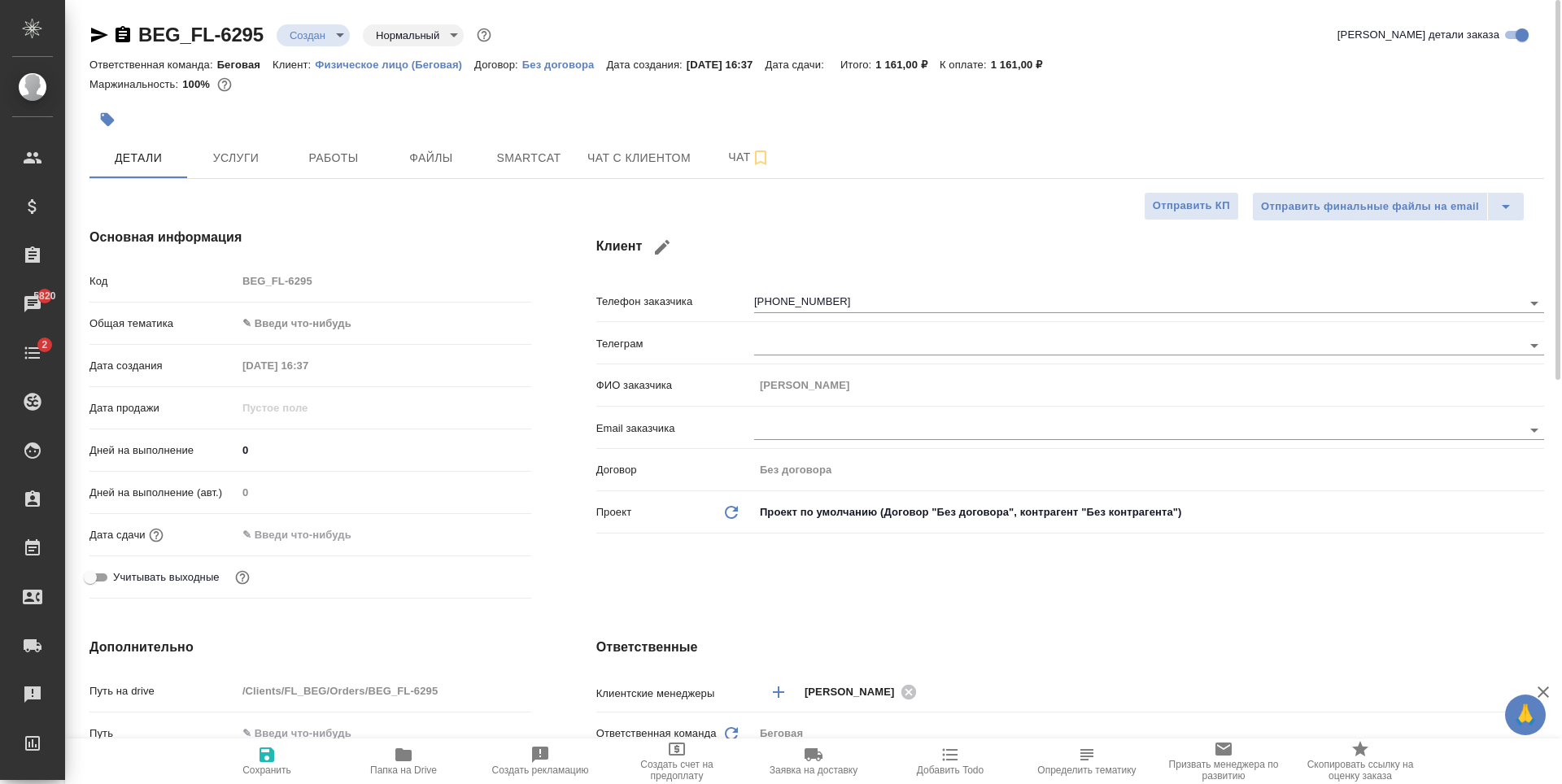
type textarea "x"
click at [757, 165] on icon "button" at bounding box center [760, 157] width 19 height 19
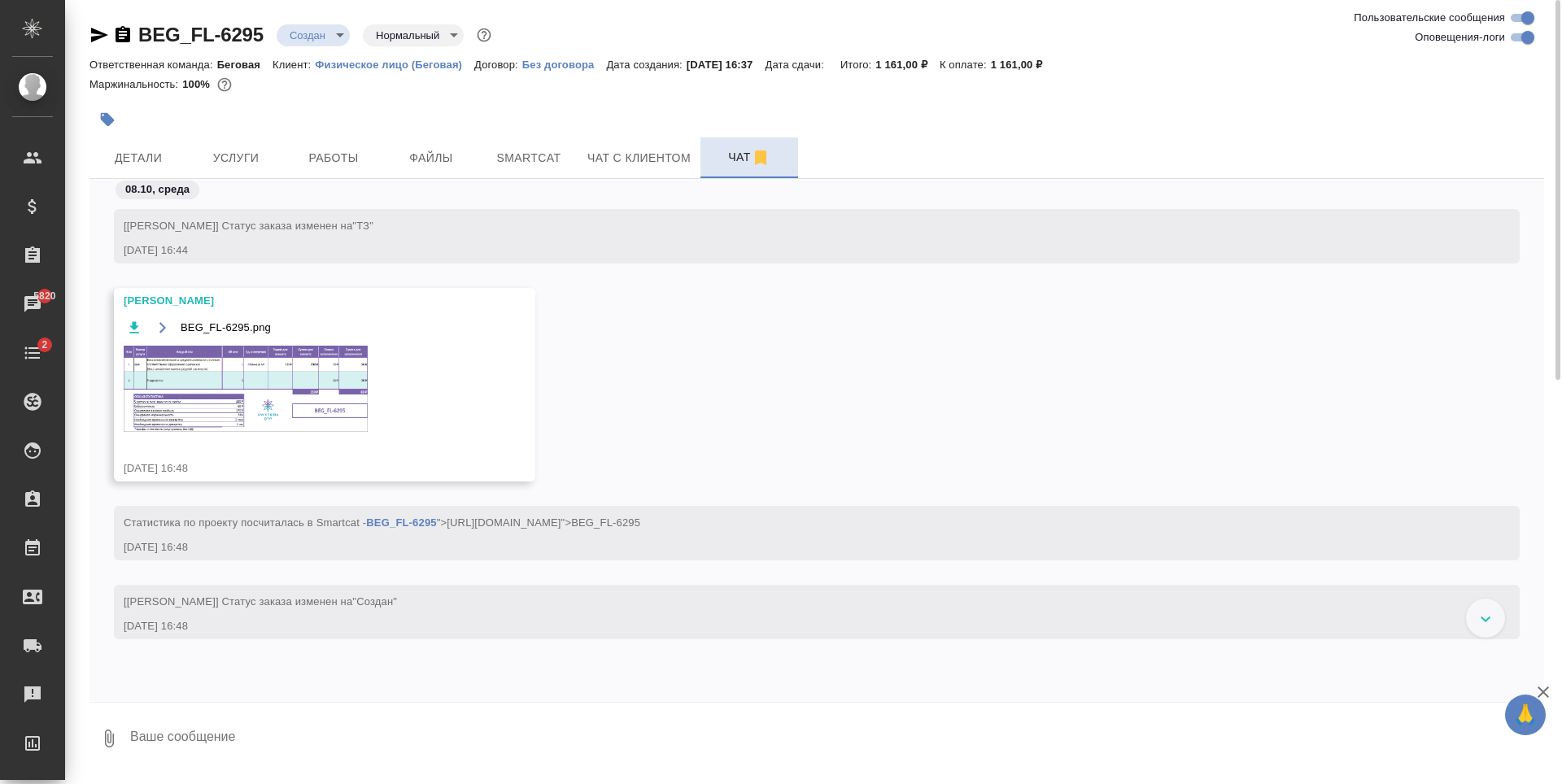
click at [232, 383] on img at bounding box center [245, 389] width 244 height 86
click at [154, 145] on button "Детали" at bounding box center [138, 157] width 98 height 40
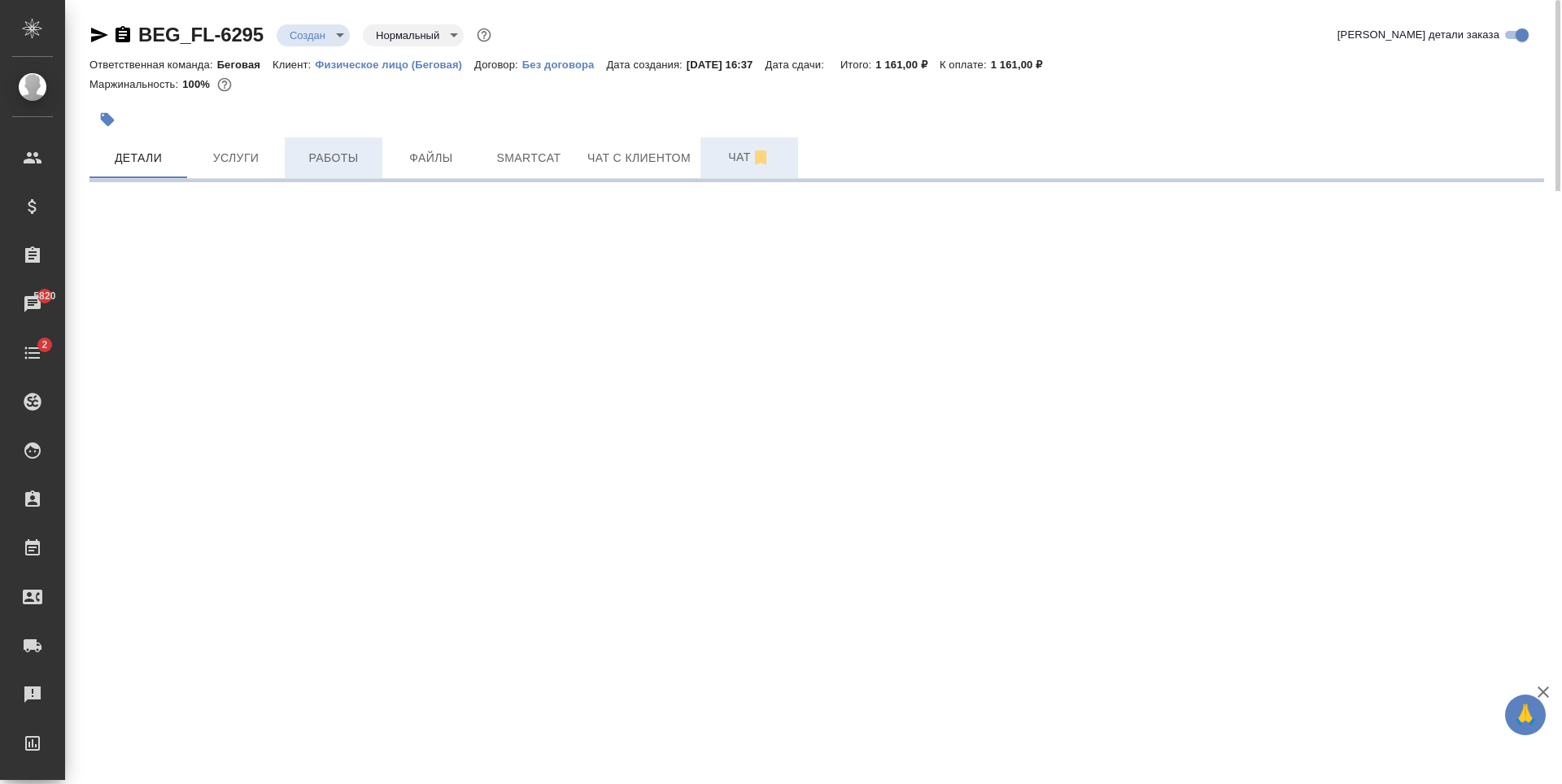
click at [342, 160] on span "Работы" at bounding box center [333, 158] width 78 height 20
select select "RU"
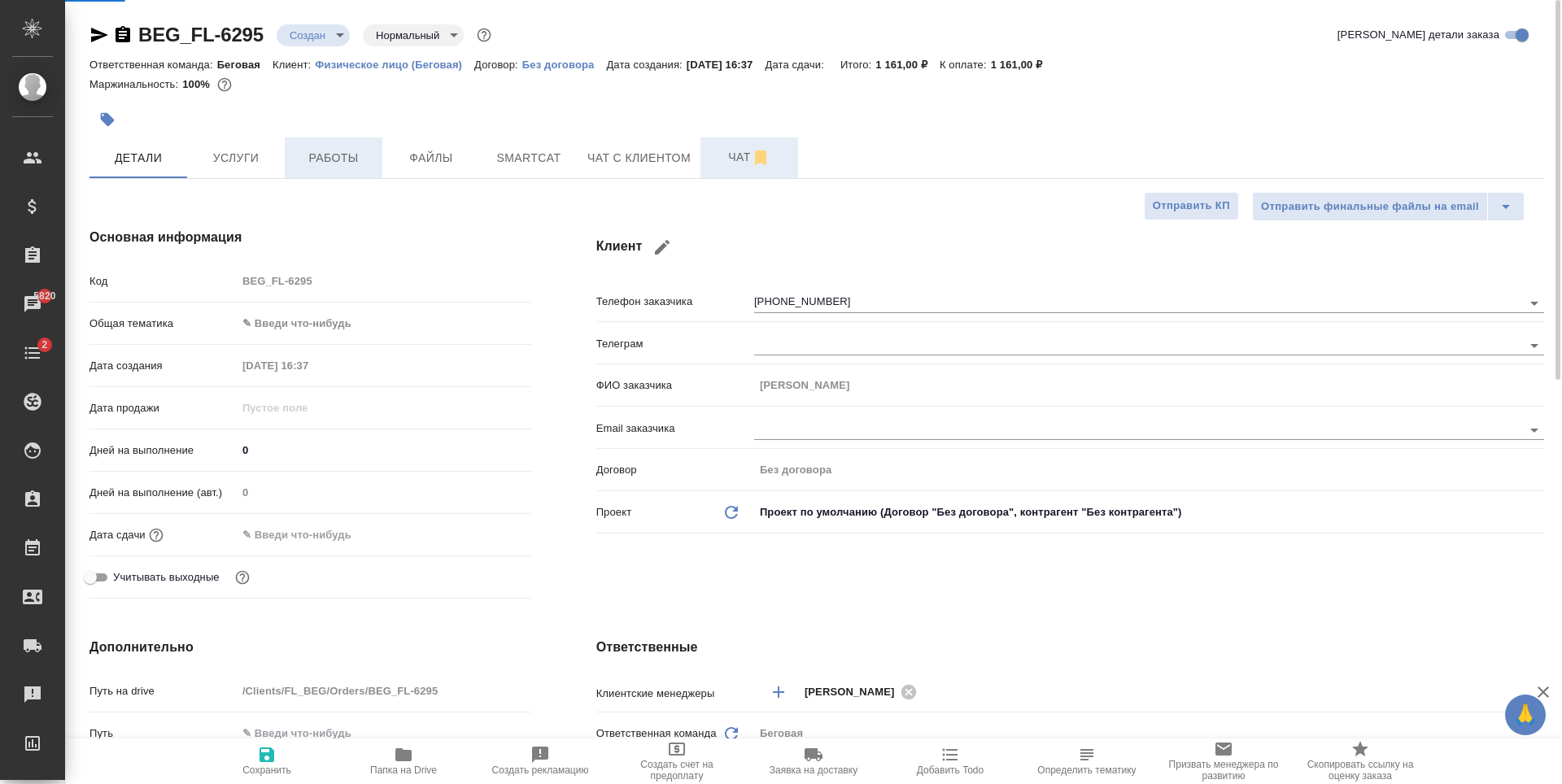
type textarea "x"
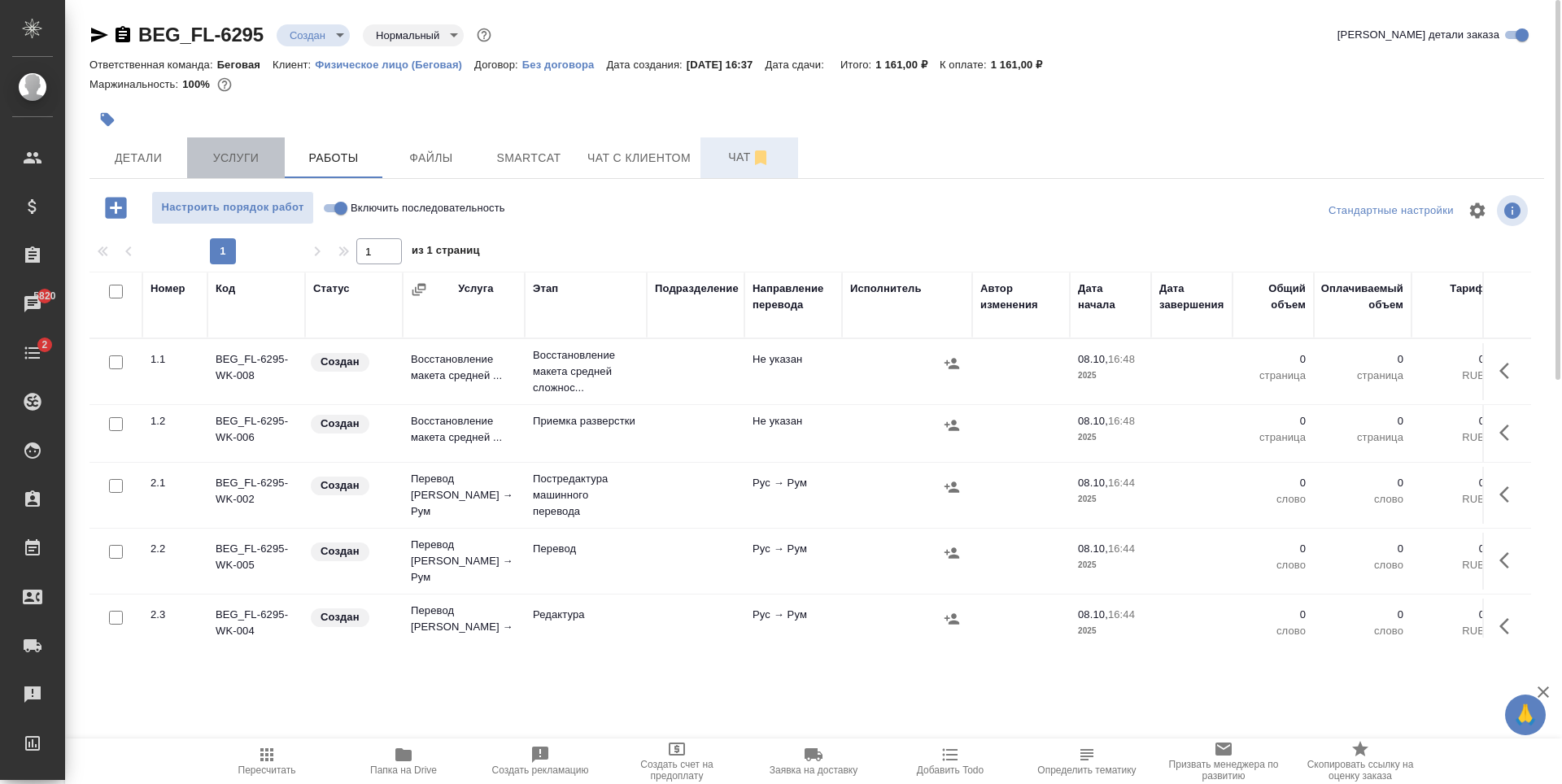
click at [235, 153] on span "Услуги" at bounding box center [235, 158] width 78 height 20
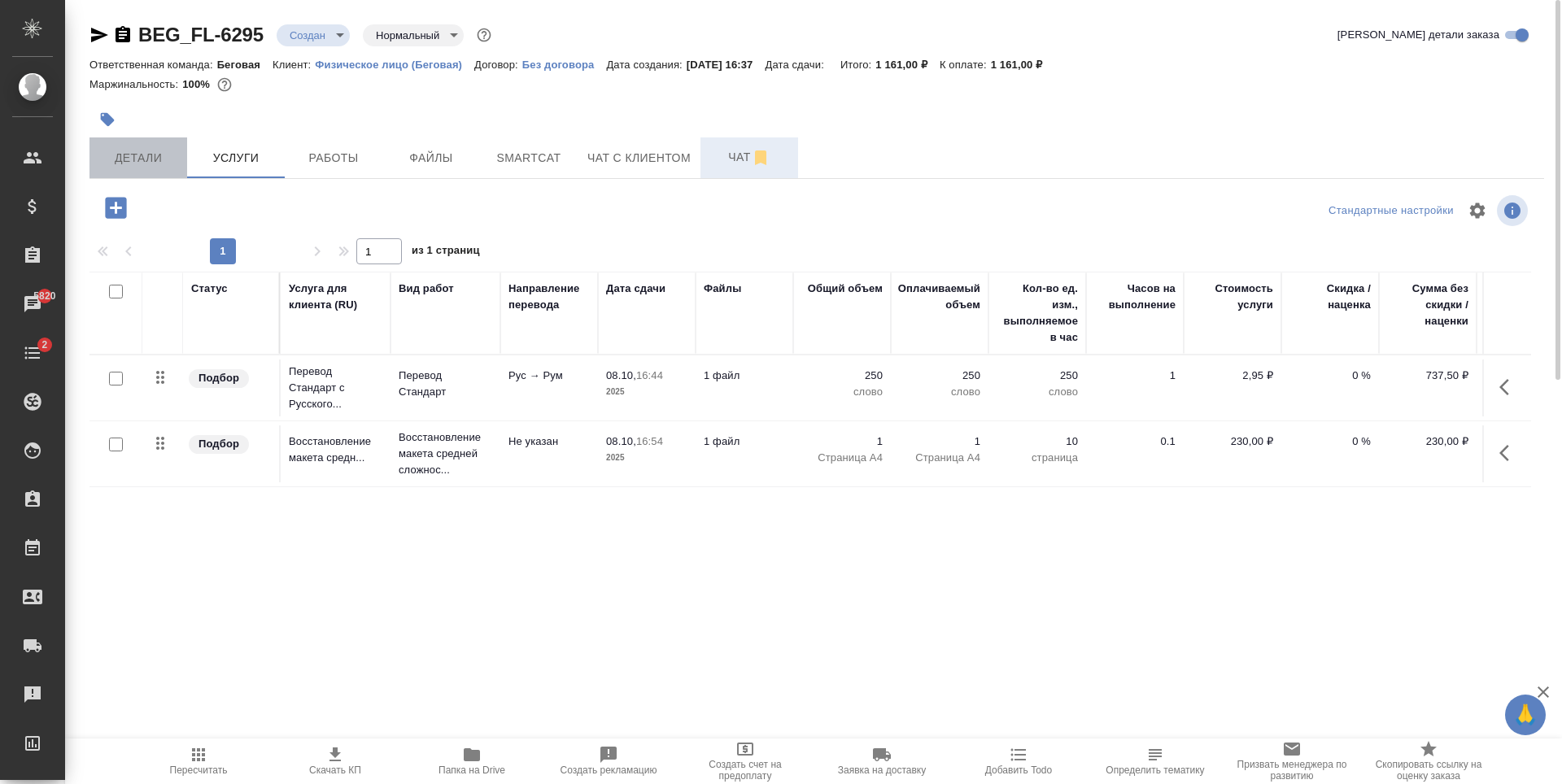
click at [122, 154] on span "Детали" at bounding box center [137, 158] width 78 height 20
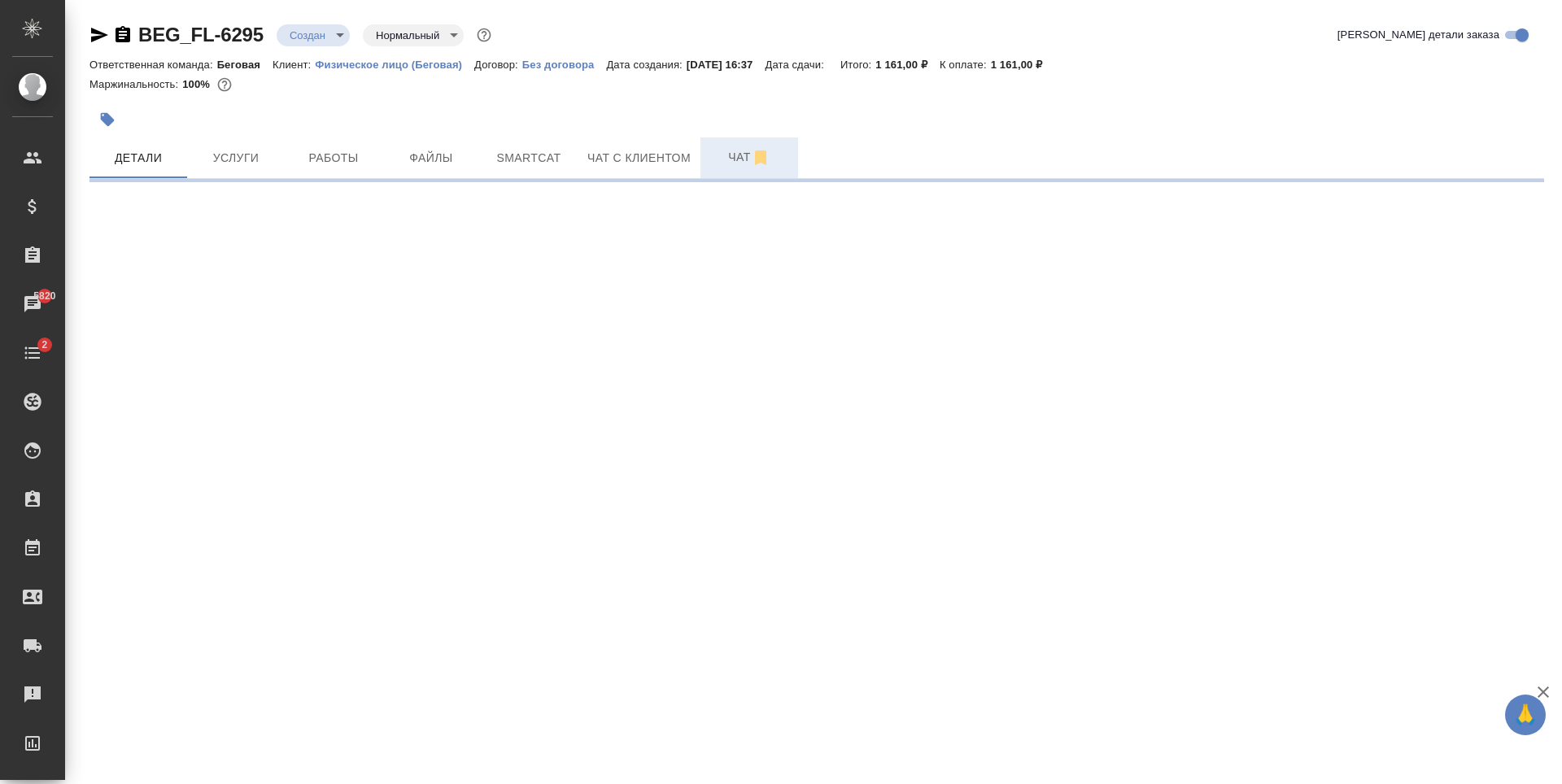
select select "RU"
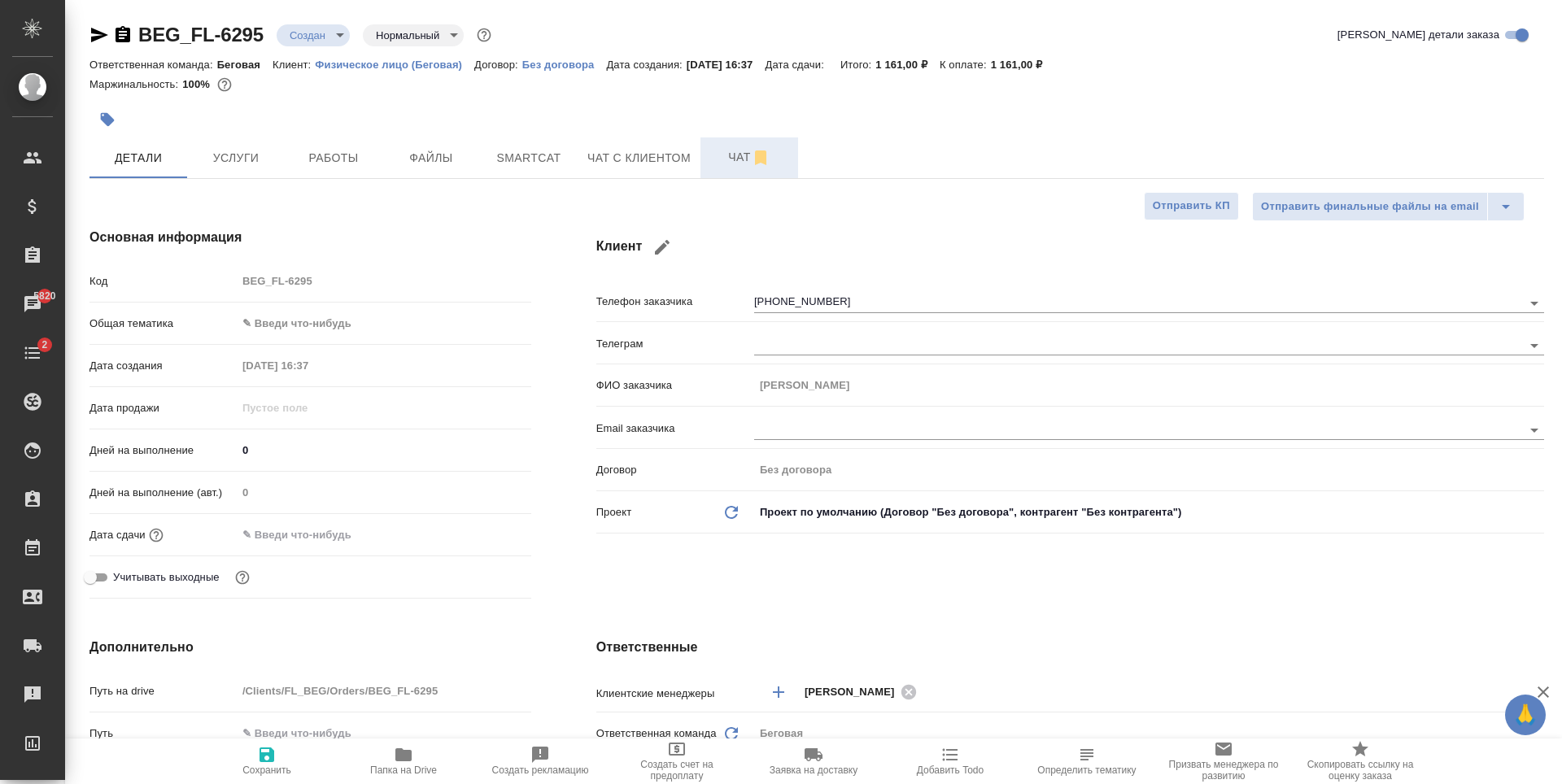
type textarea "x"
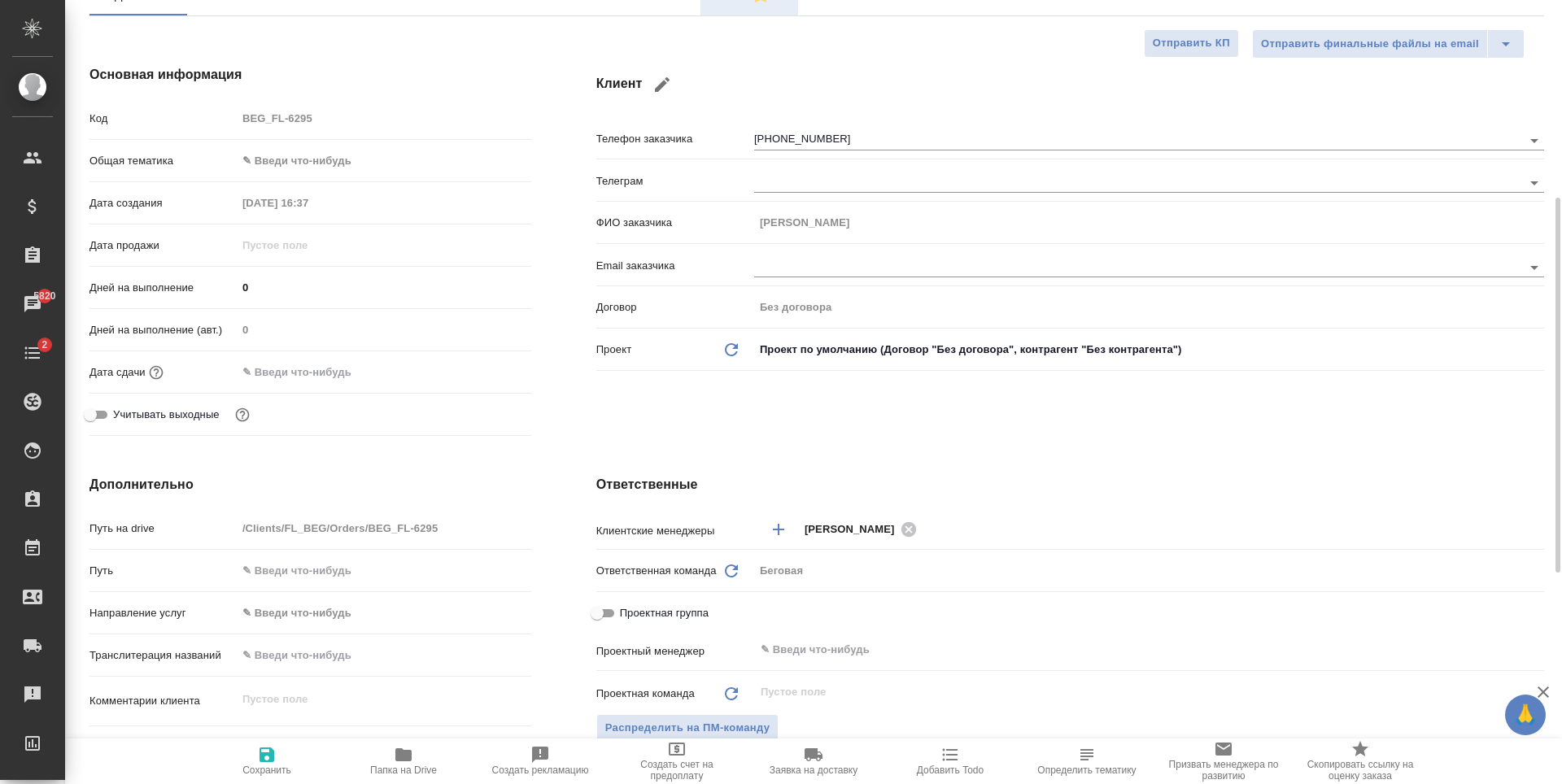
scroll to position [244, 0]
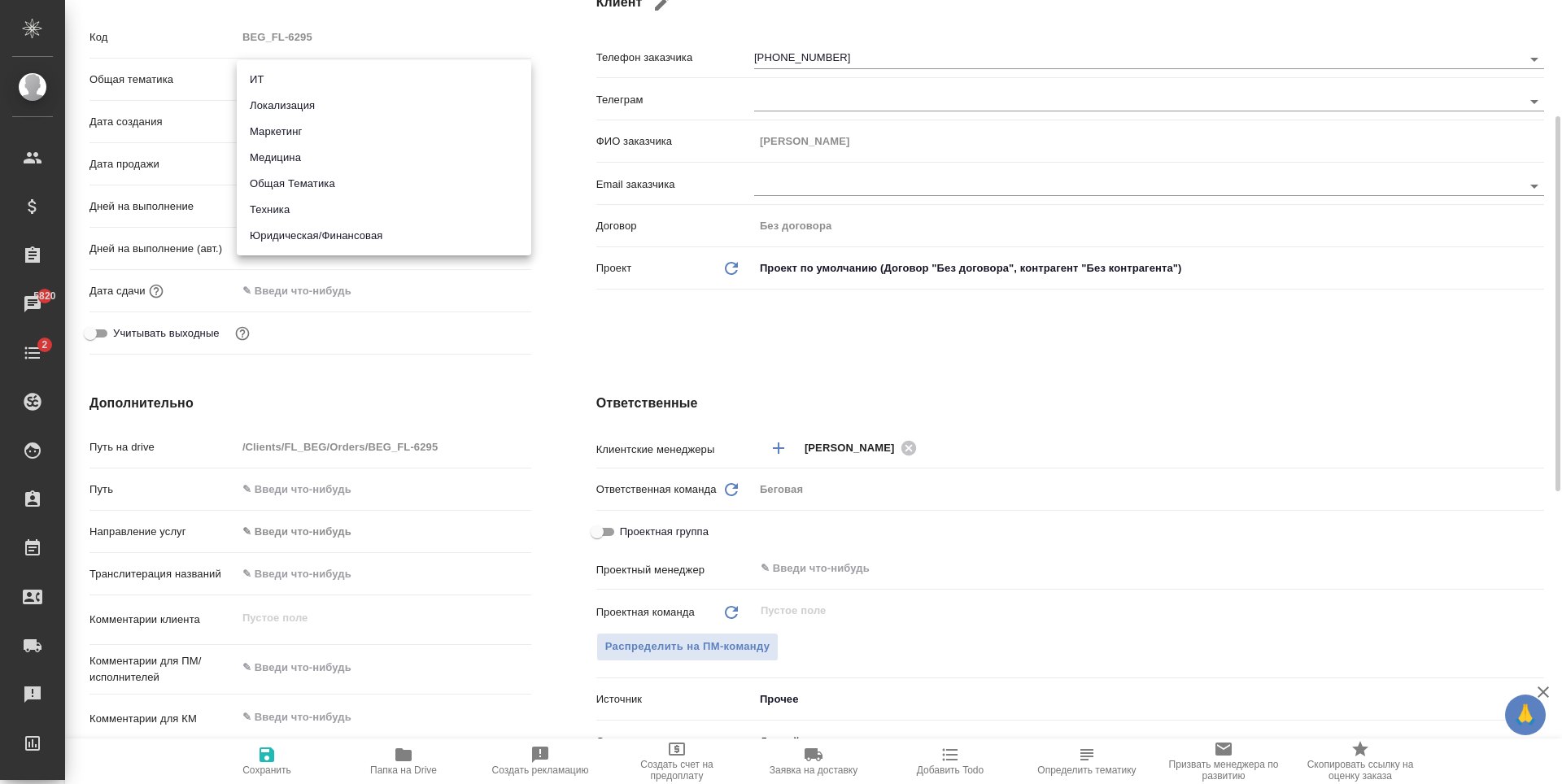
click at [346, 77] on body "🙏 .cls-1 fill:#fff; AWATERA Antonova Kristina Клиенты Спецификации Заказы 5820 …" at bounding box center [781, 392] width 1562 height 784
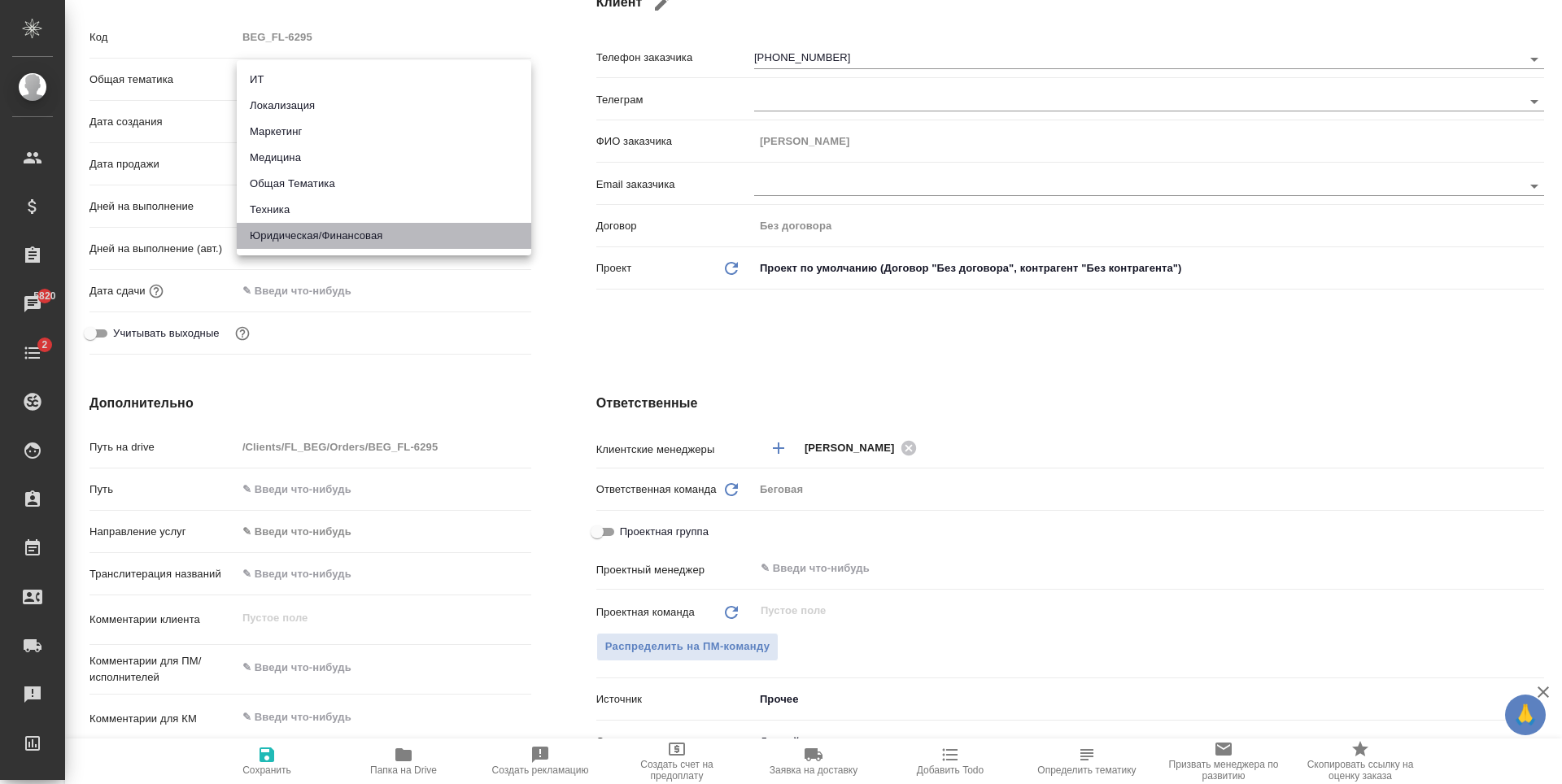
click at [399, 238] on li "Юридическая/Финансовая" at bounding box center [384, 236] width 295 height 26
type input "yr-fn"
type textarea "x"
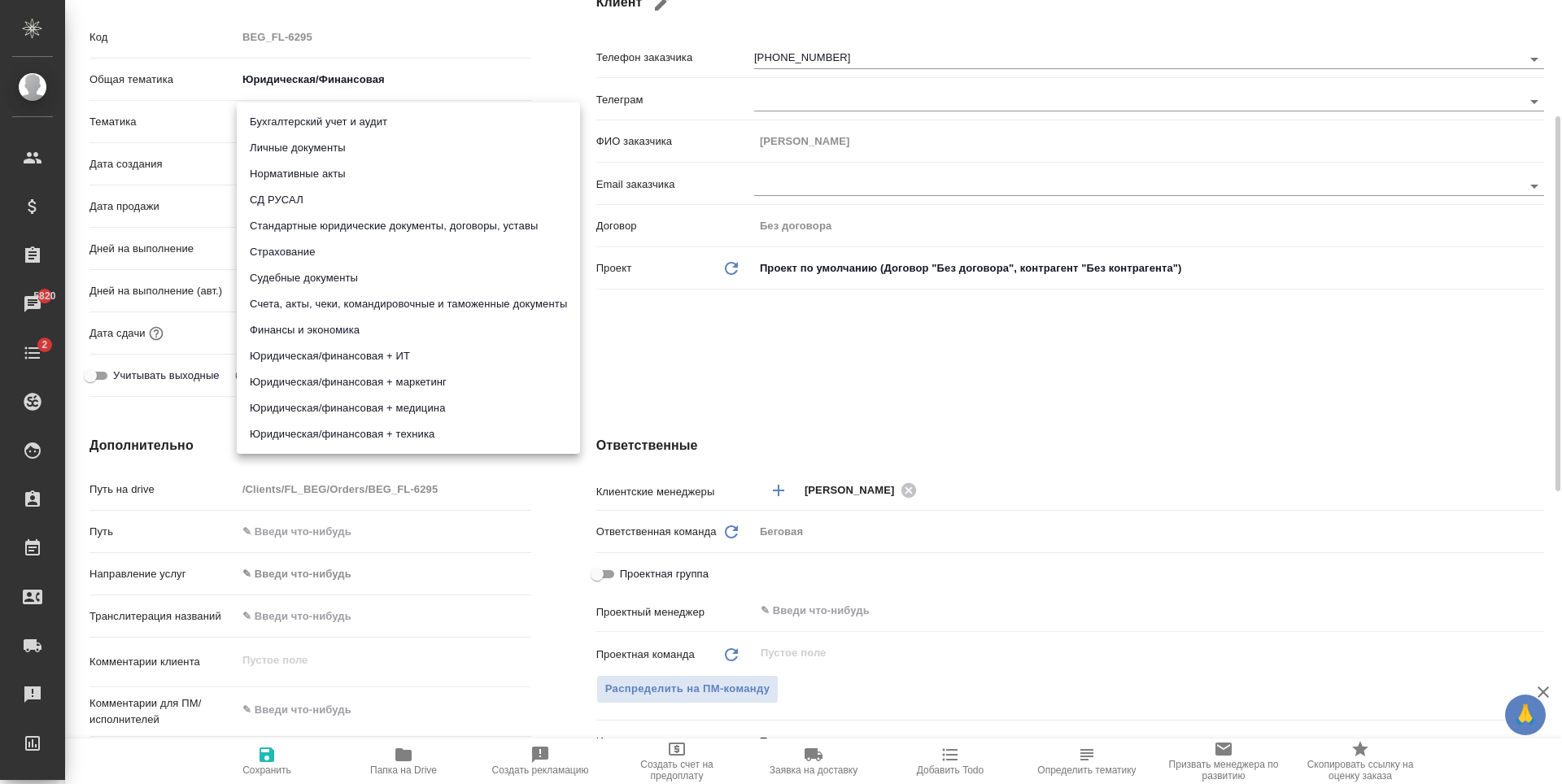
click at [334, 134] on body "🙏 .cls-1 fill:#fff; AWATERA Antonova Kristina Клиенты Спецификации Заказы 5820 …" at bounding box center [781, 392] width 1562 height 784
click at [370, 153] on li "Личные документы" at bounding box center [408, 148] width 343 height 26
type textarea "x"
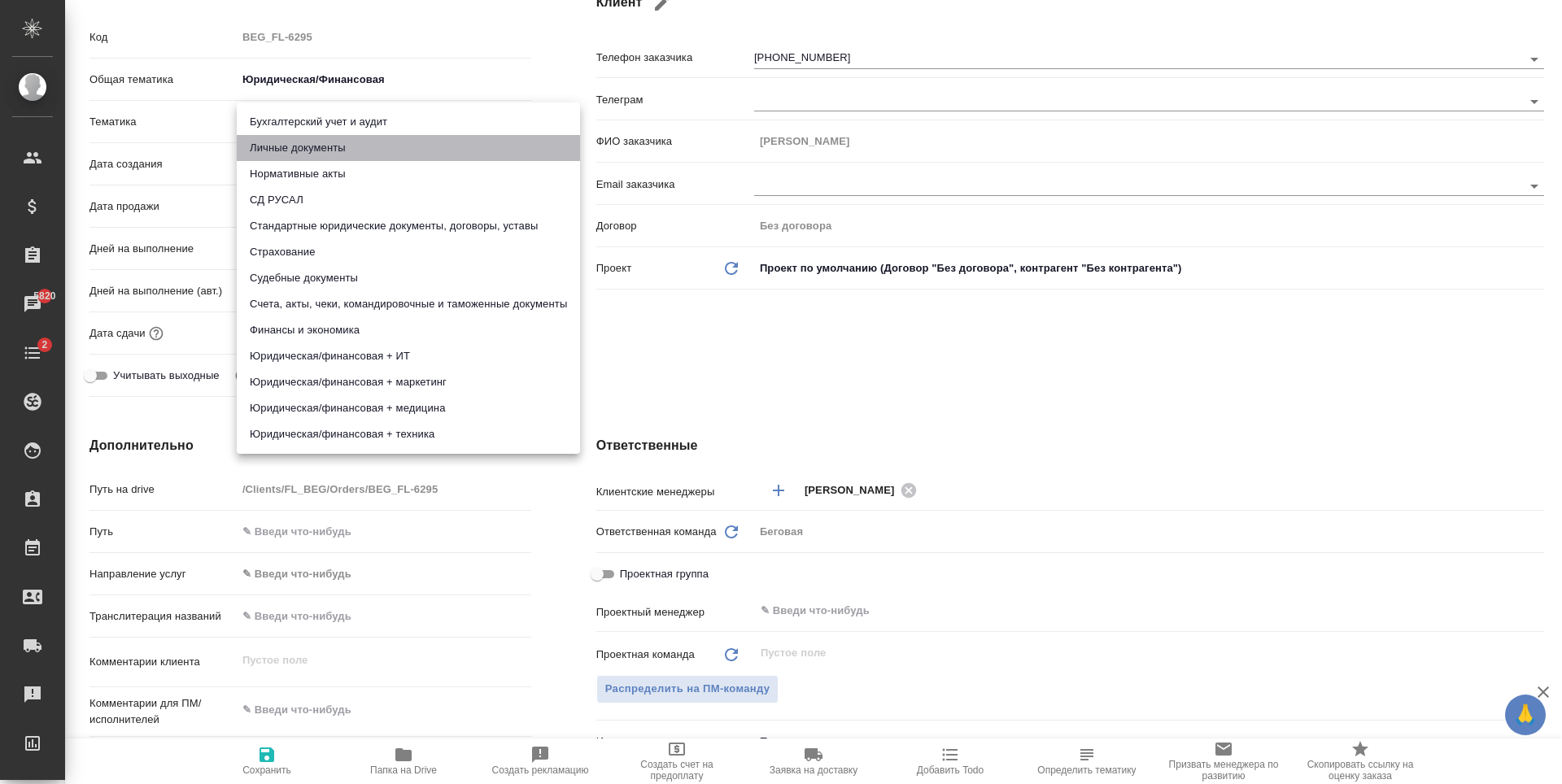
type input "5a8b8b956a9677013d343cfe"
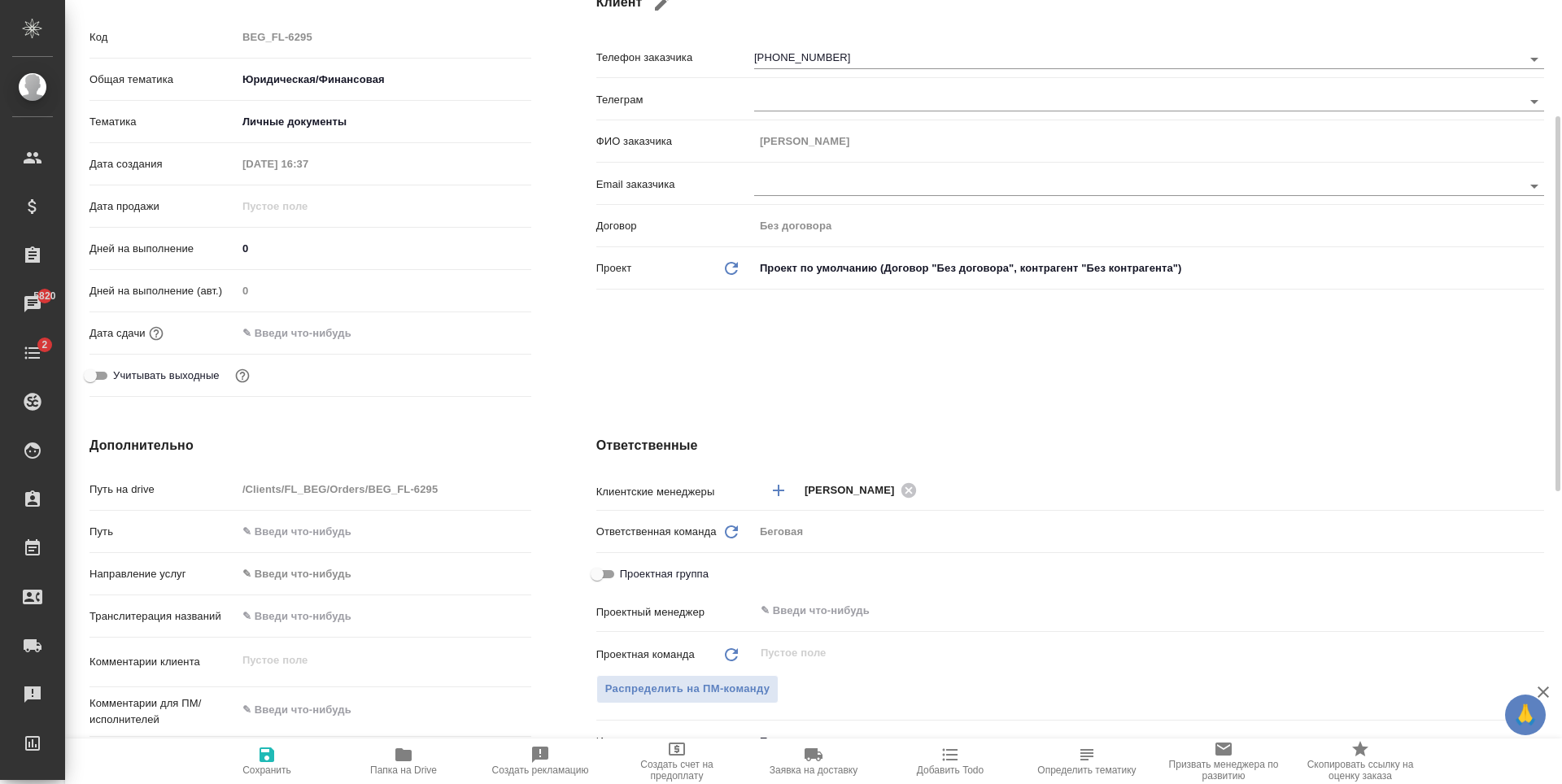
click at [291, 759] on span "Сохранить" at bounding box center [267, 760] width 117 height 31
type textarea "x"
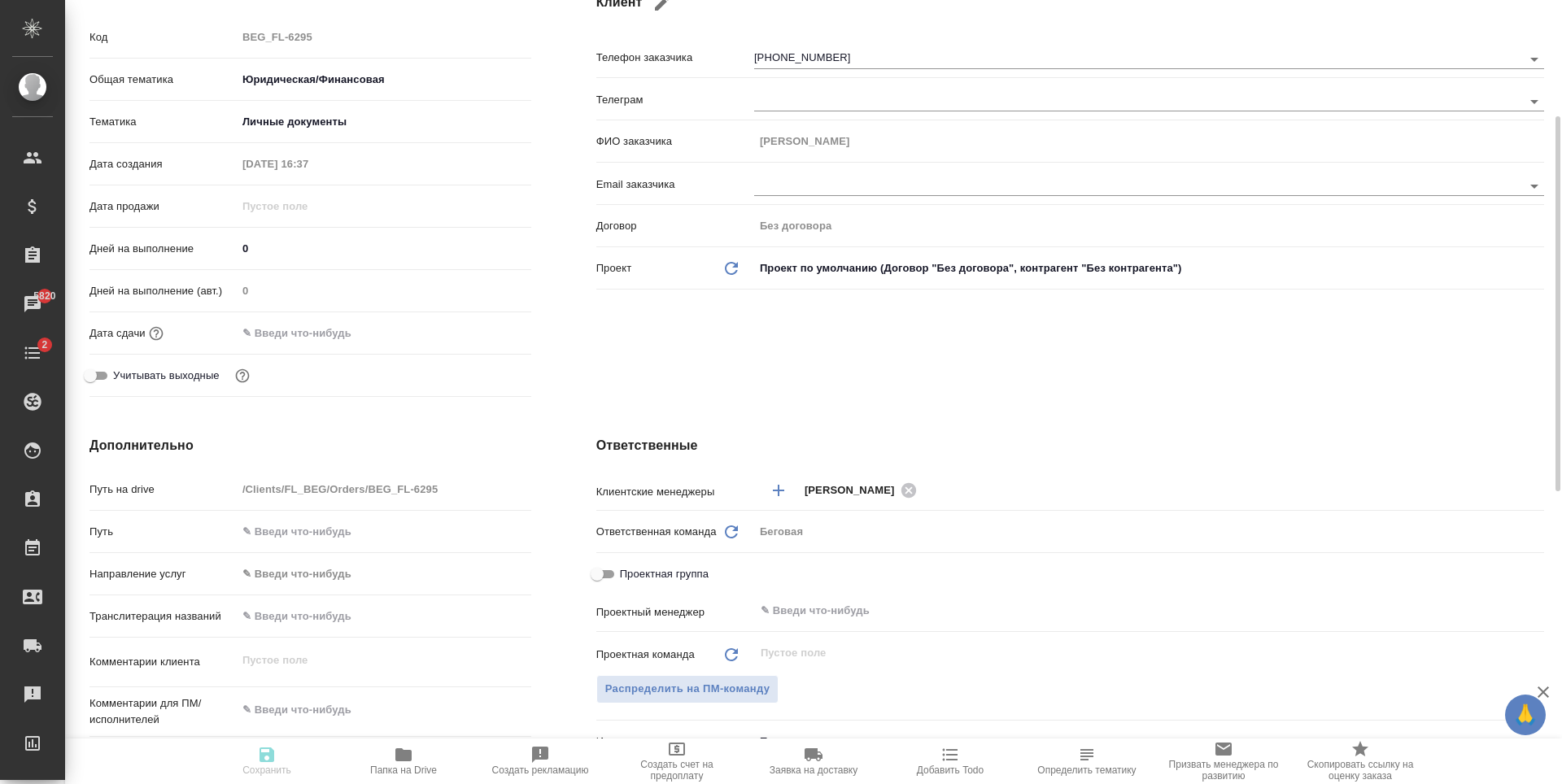
type textarea "x"
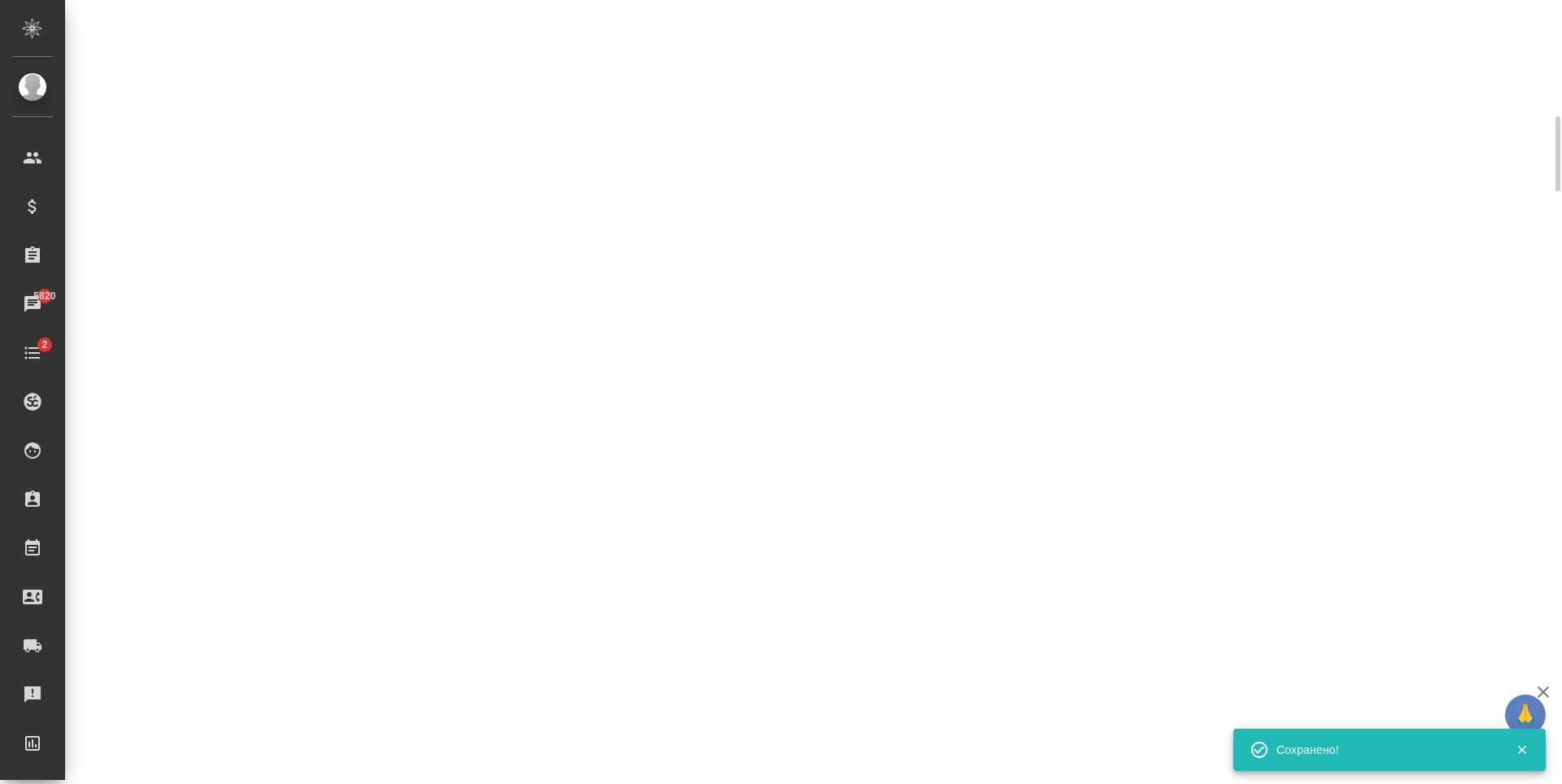
select select "RU"
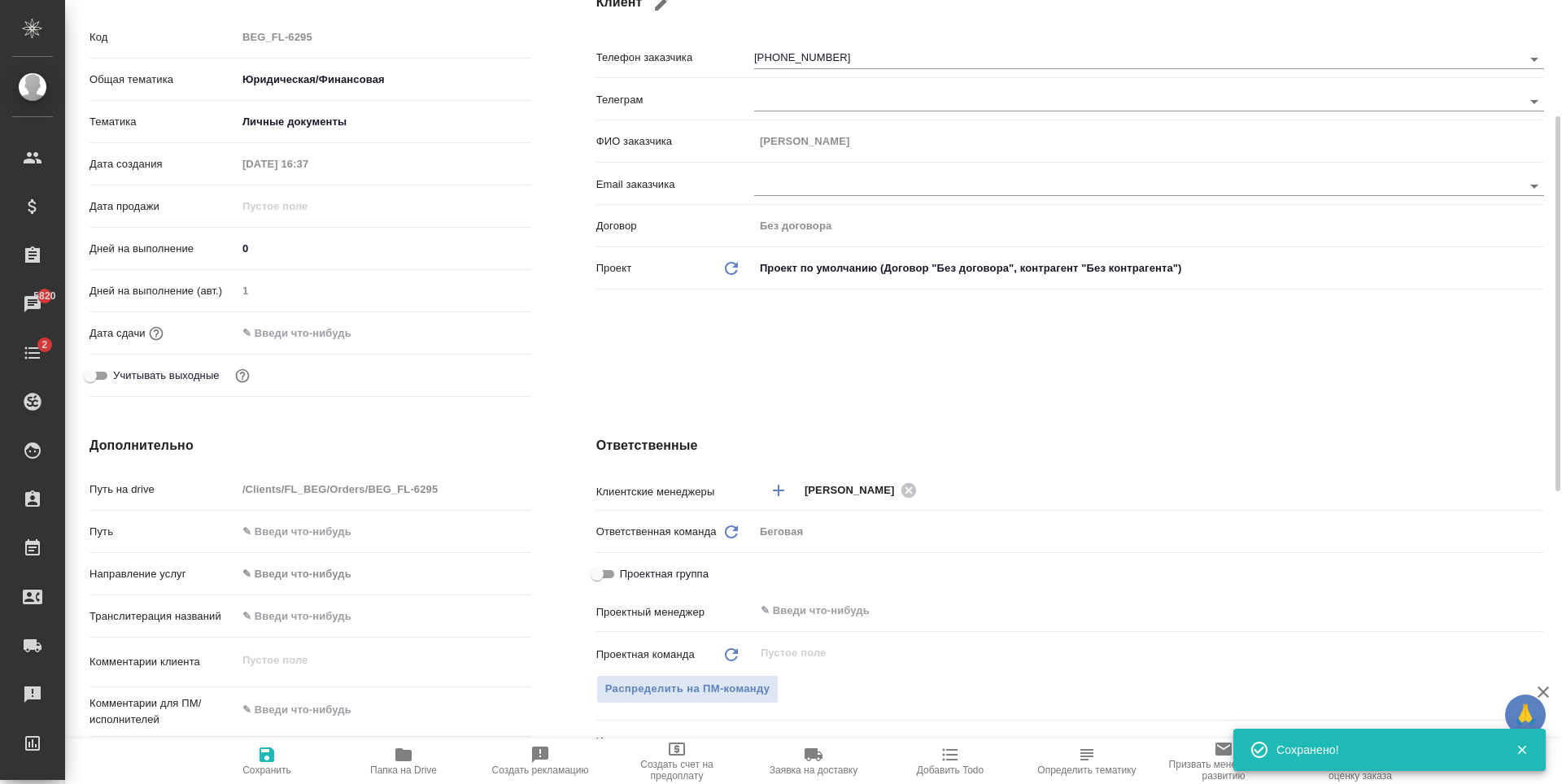
type textarea "x"
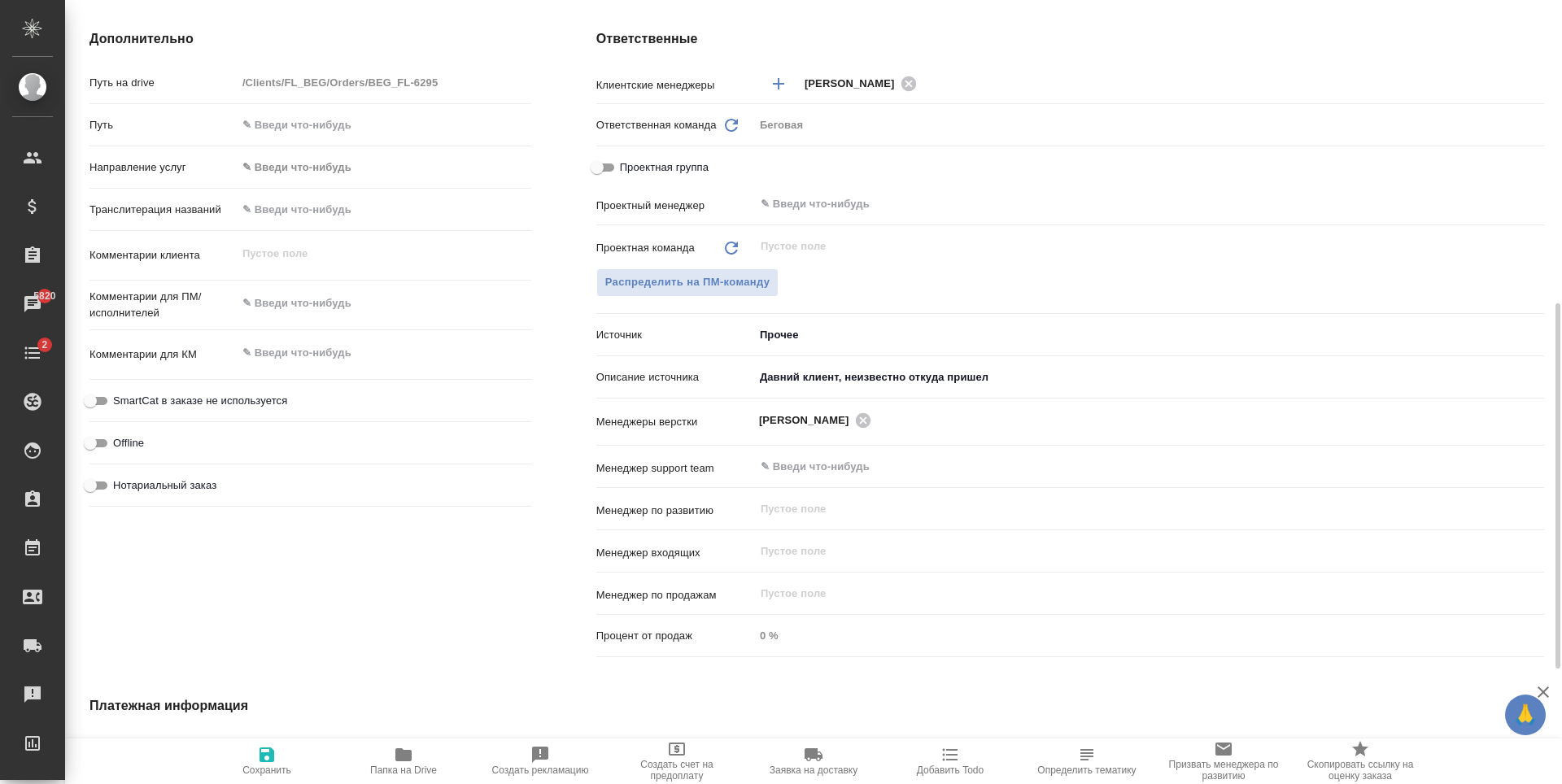
scroll to position [569, 0]
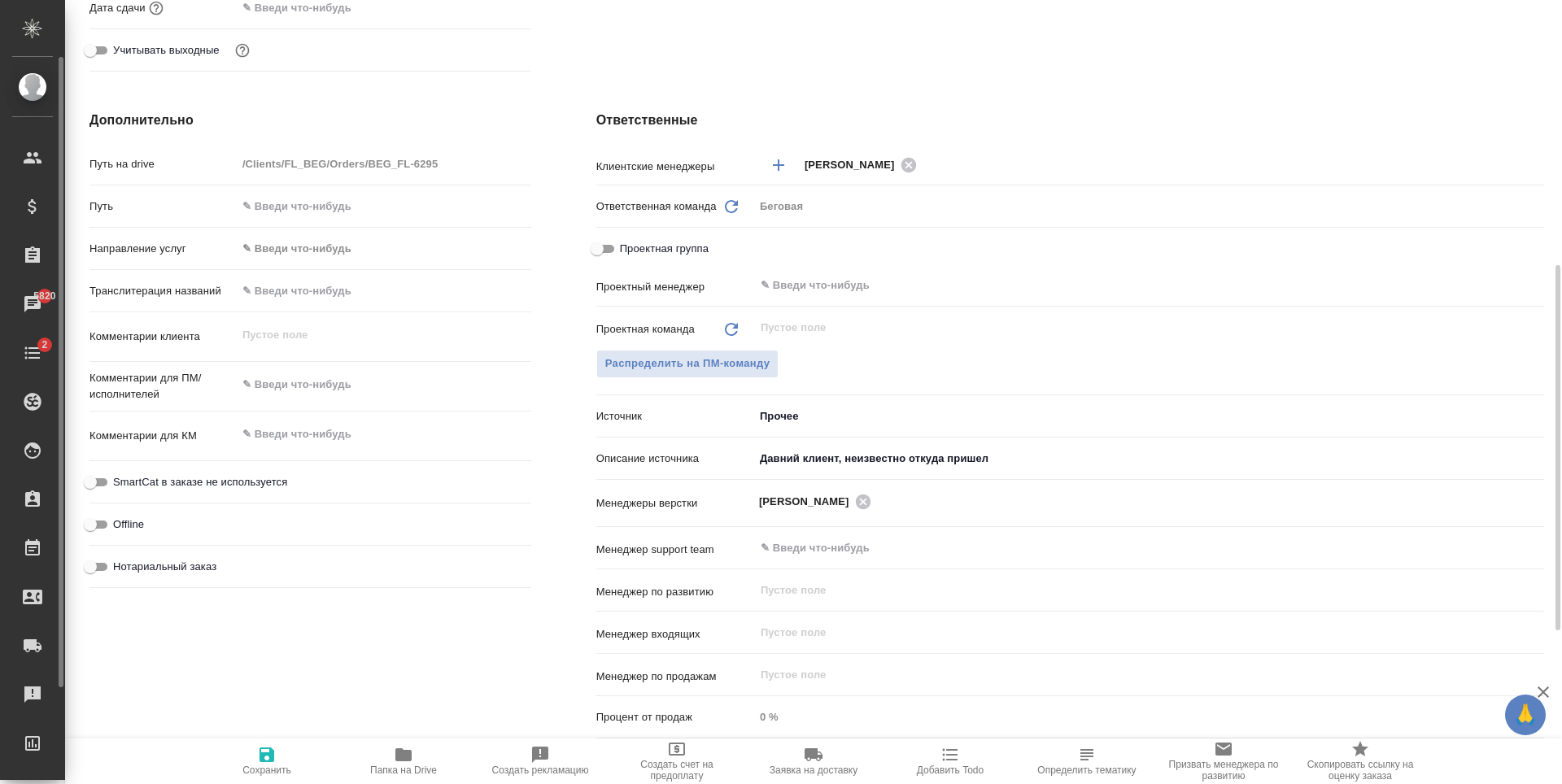
type textarea "x"
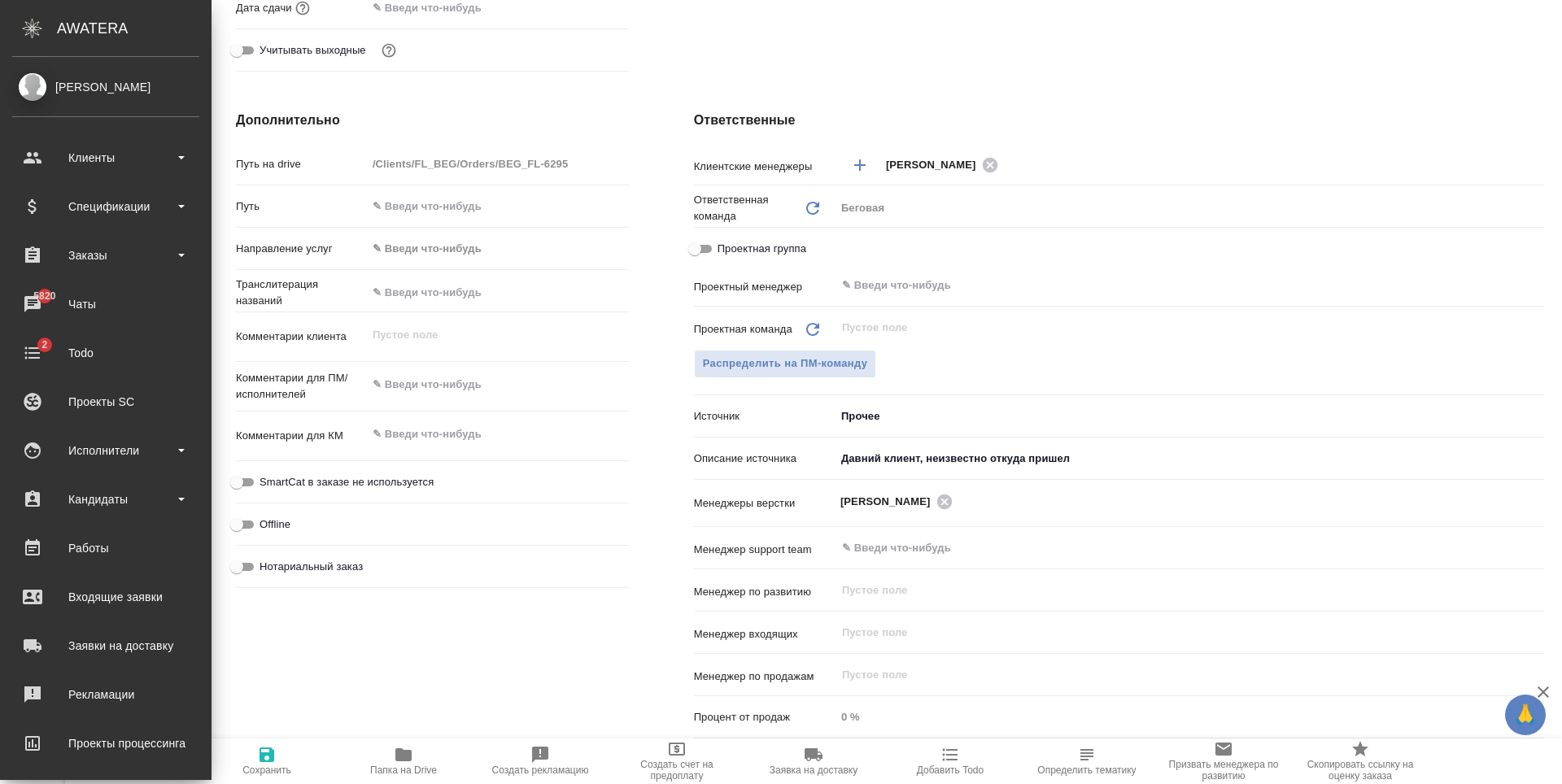
type textarea "x"
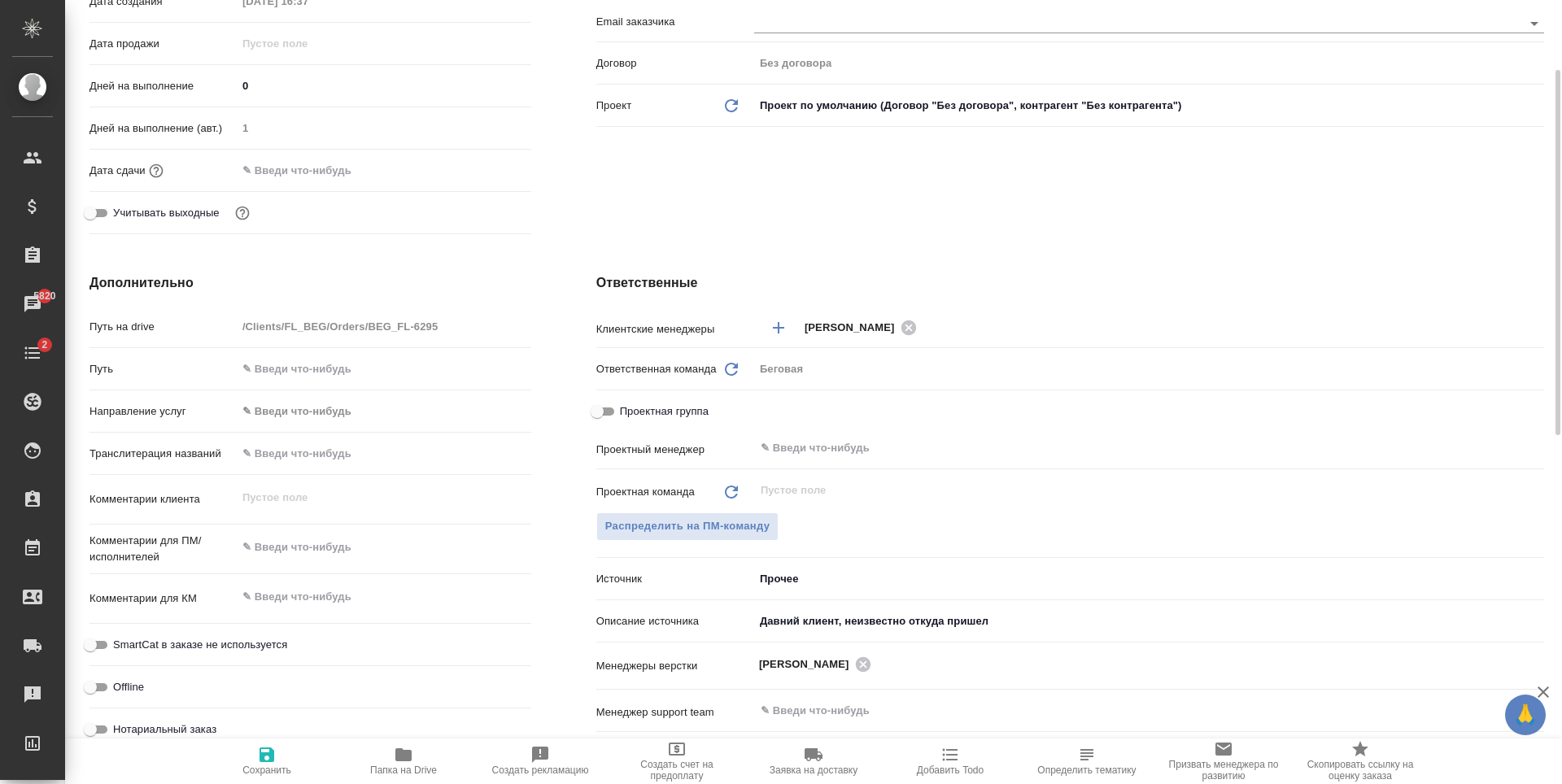
scroll to position [244, 0]
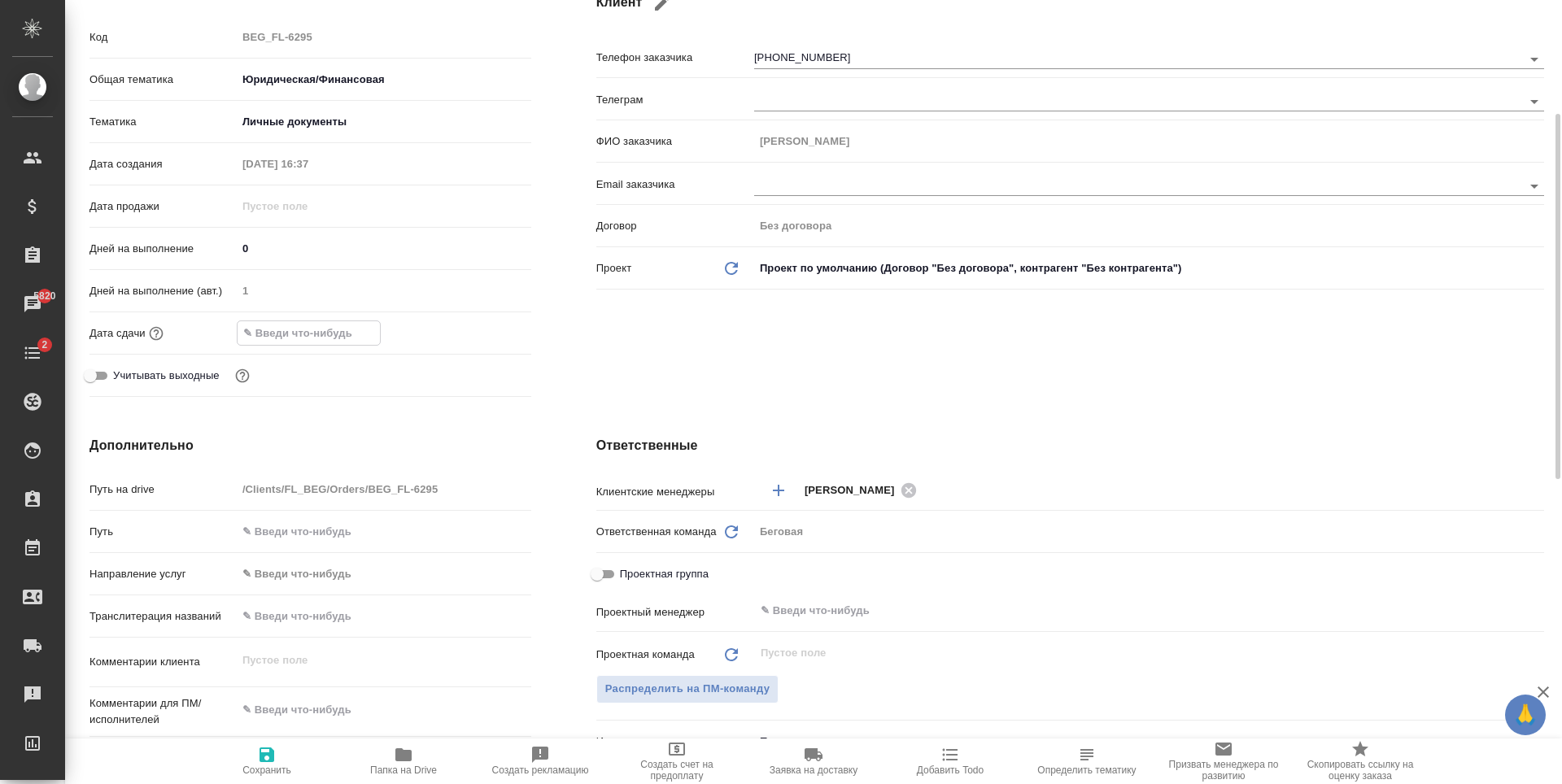
click at [303, 327] on input "text" at bounding box center [309, 333] width 143 height 24
click at [474, 332] on icon "button" at bounding box center [483, 331] width 19 height 19
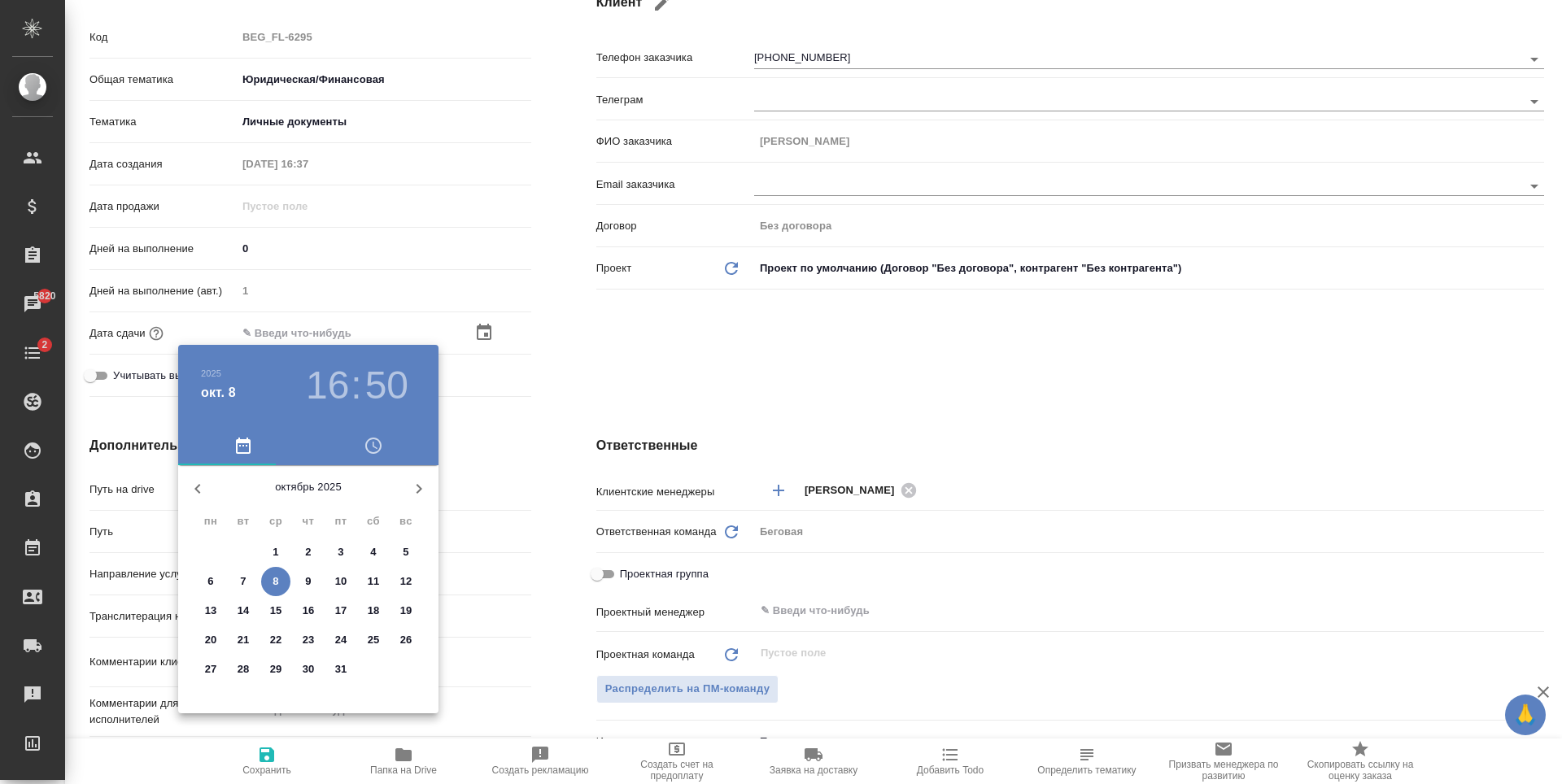
click at [345, 590] on button "10" at bounding box center [341, 582] width 29 height 29
type input "10.10.2025 16:50"
type textarea "x"
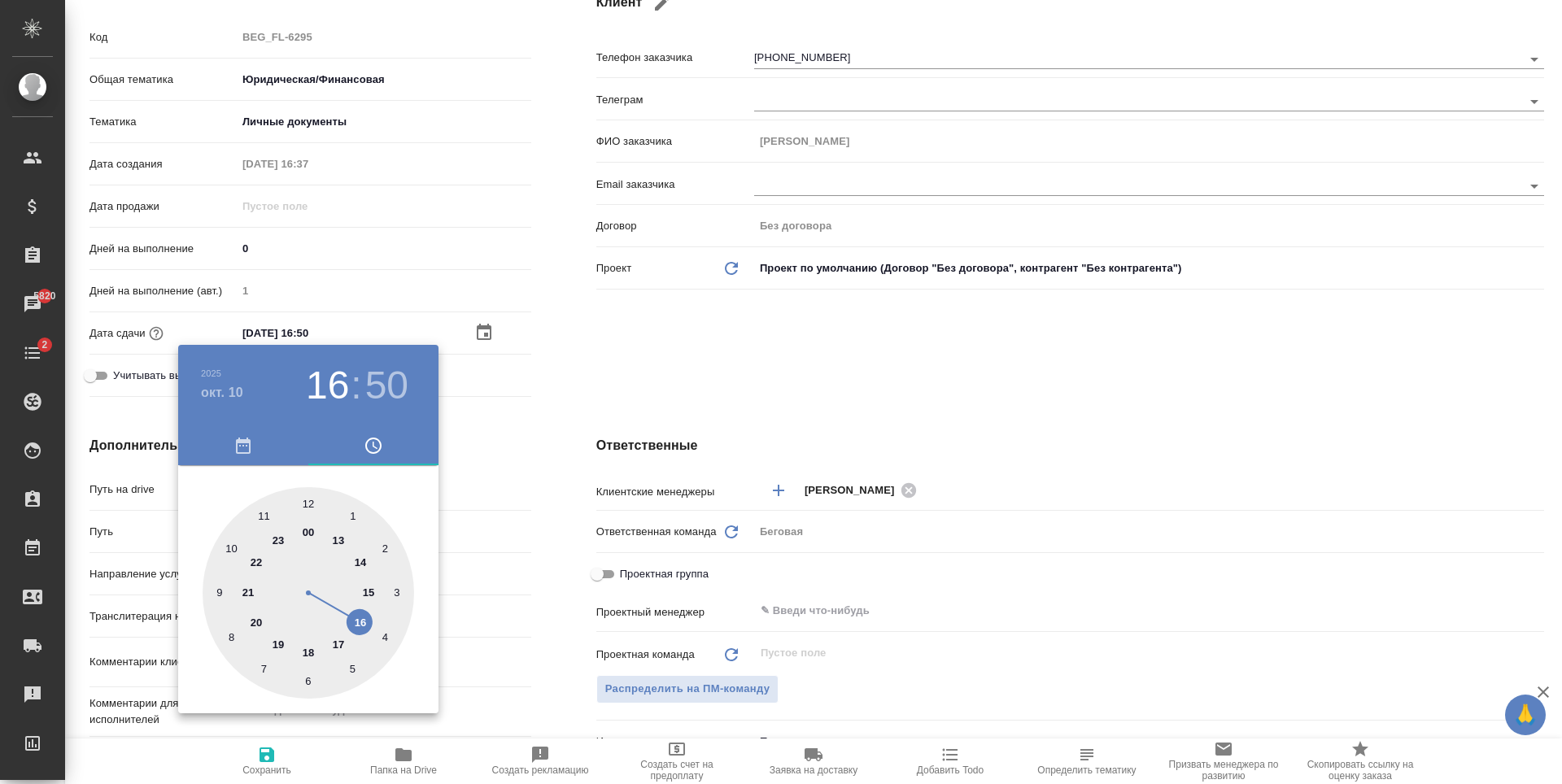
click at [368, 590] on div at bounding box center [307, 593] width 211 height 211
type input "10.10.2025 15:50"
type textarea "x"
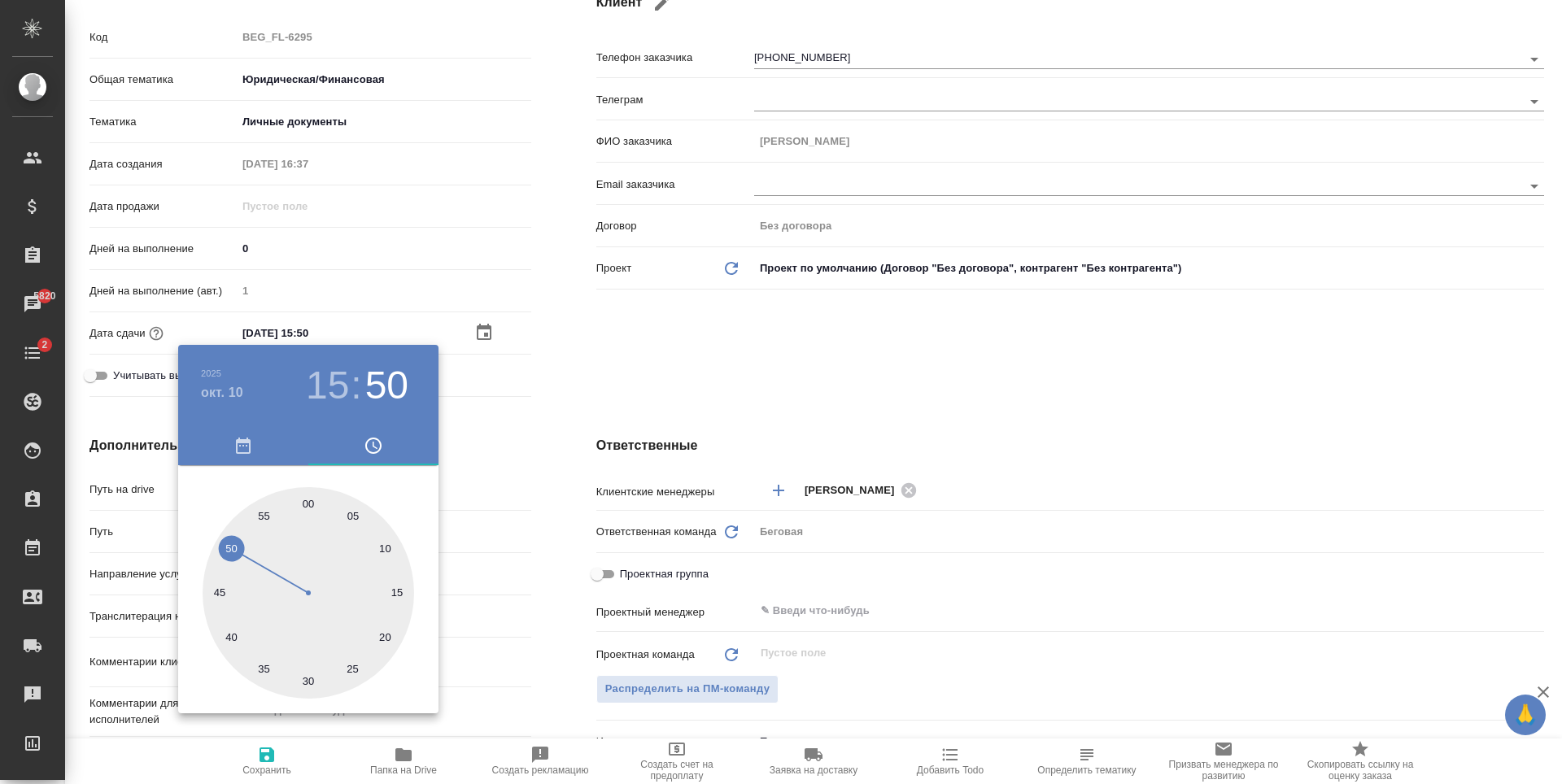
click at [299, 507] on div at bounding box center [307, 593] width 211 height 211
type input "10.10.2025 15:59"
type textarea "x"
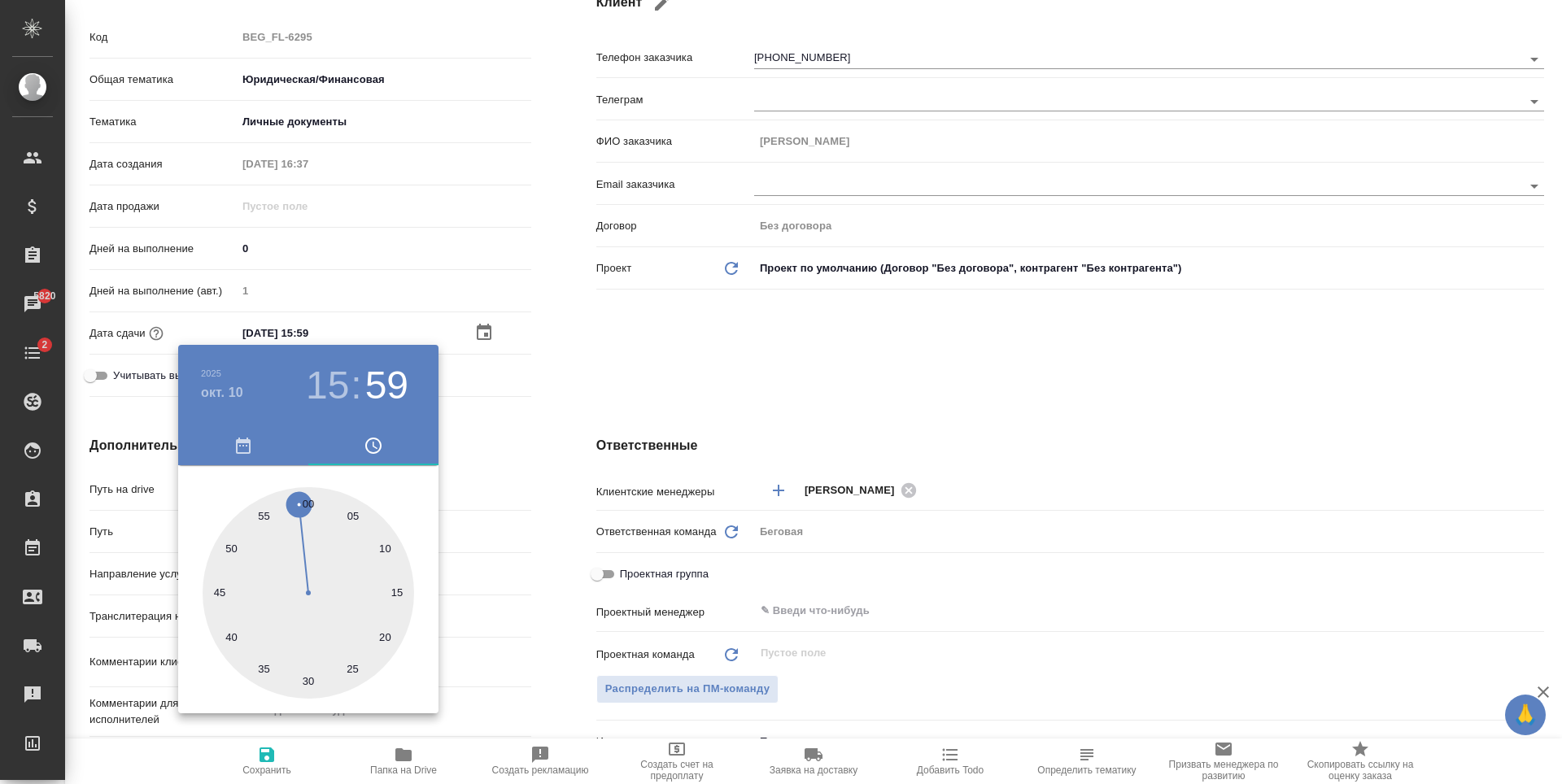
click at [307, 500] on div at bounding box center [307, 593] width 211 height 211
type input "[DATE] 15:00"
type textarea "x"
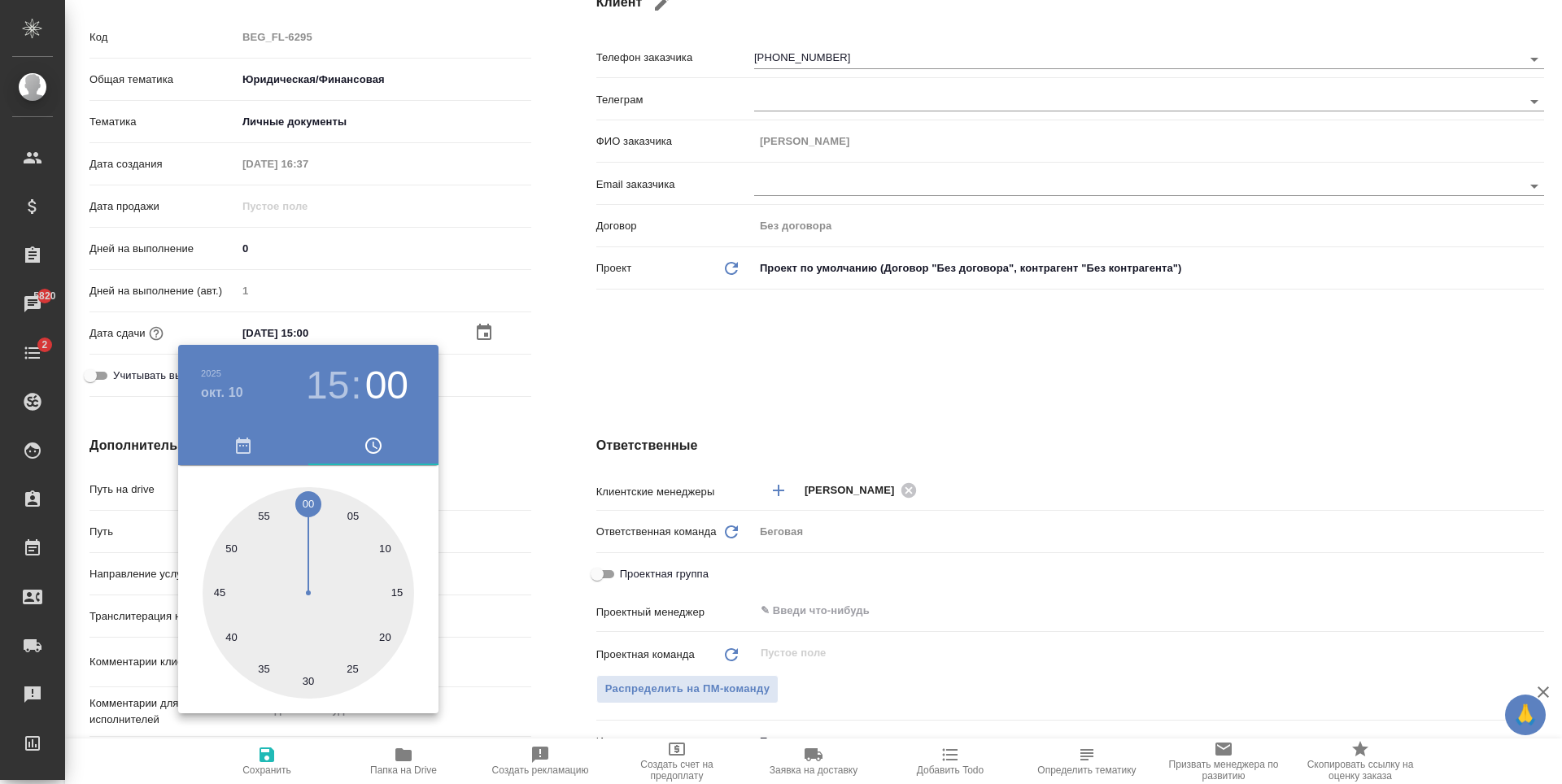
click at [275, 778] on div at bounding box center [781, 392] width 1562 height 784
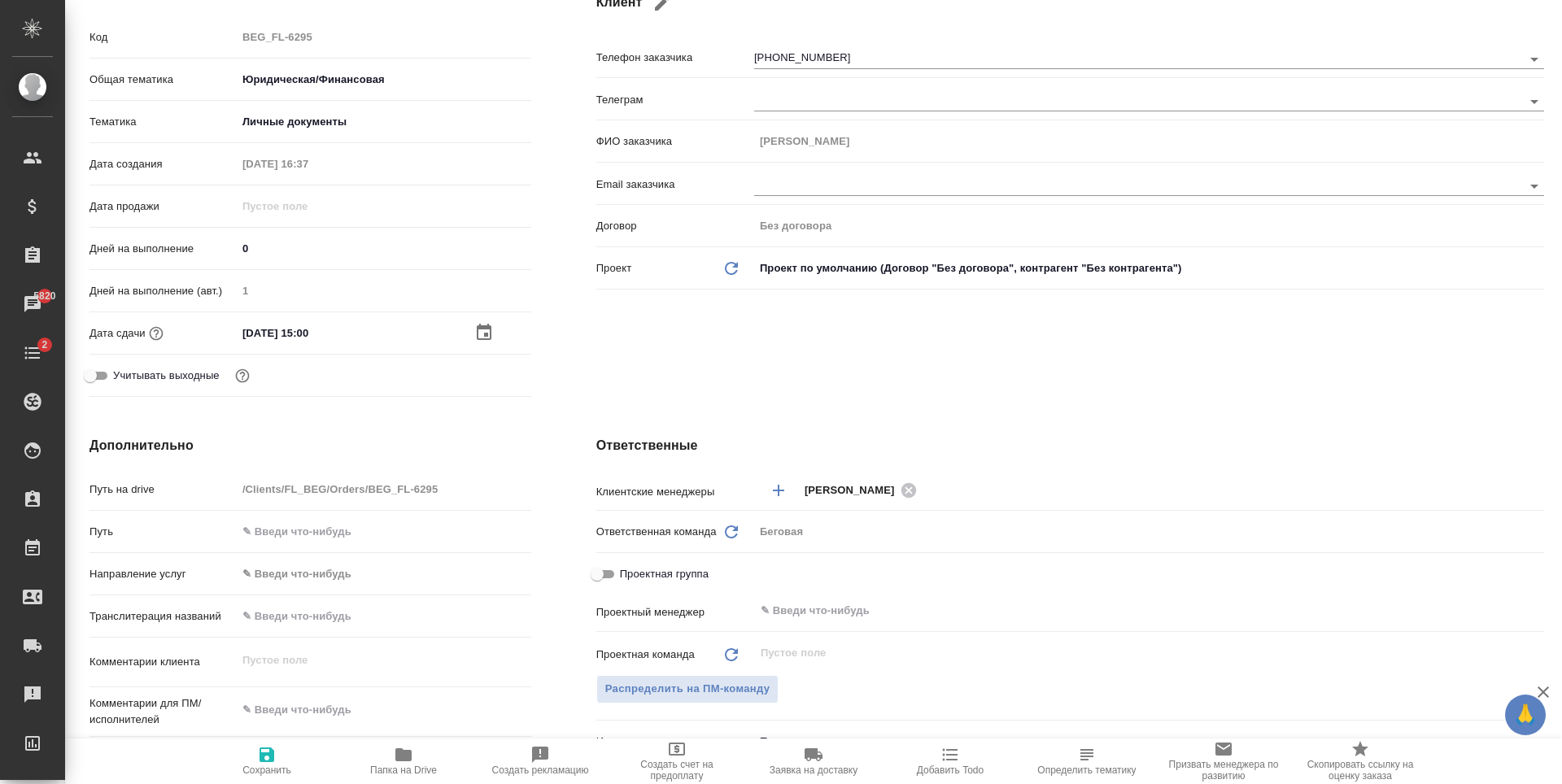
click at [277, 749] on span "Сохранить" at bounding box center [267, 760] width 117 height 31
type textarea "x"
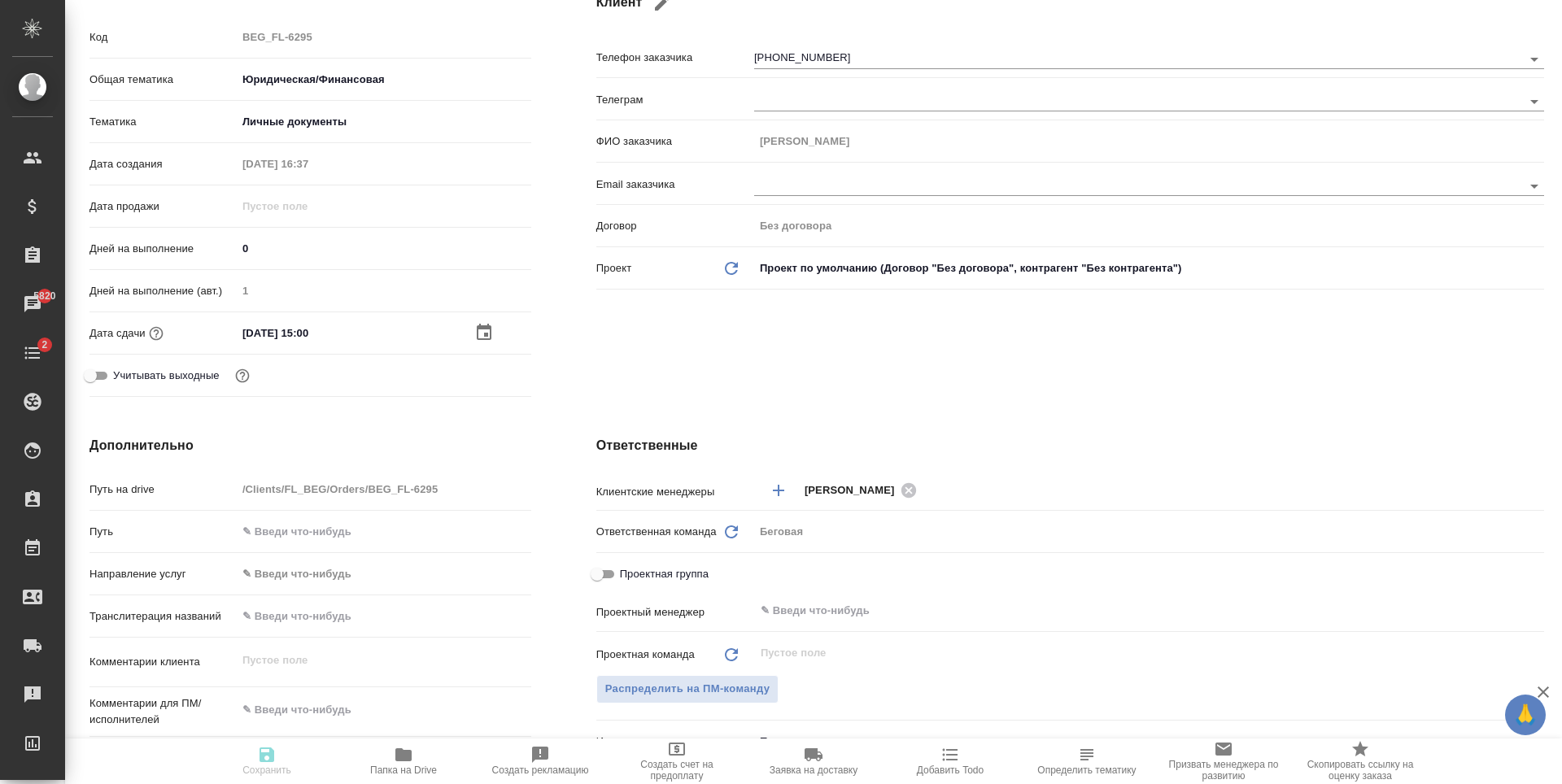
type textarea "x"
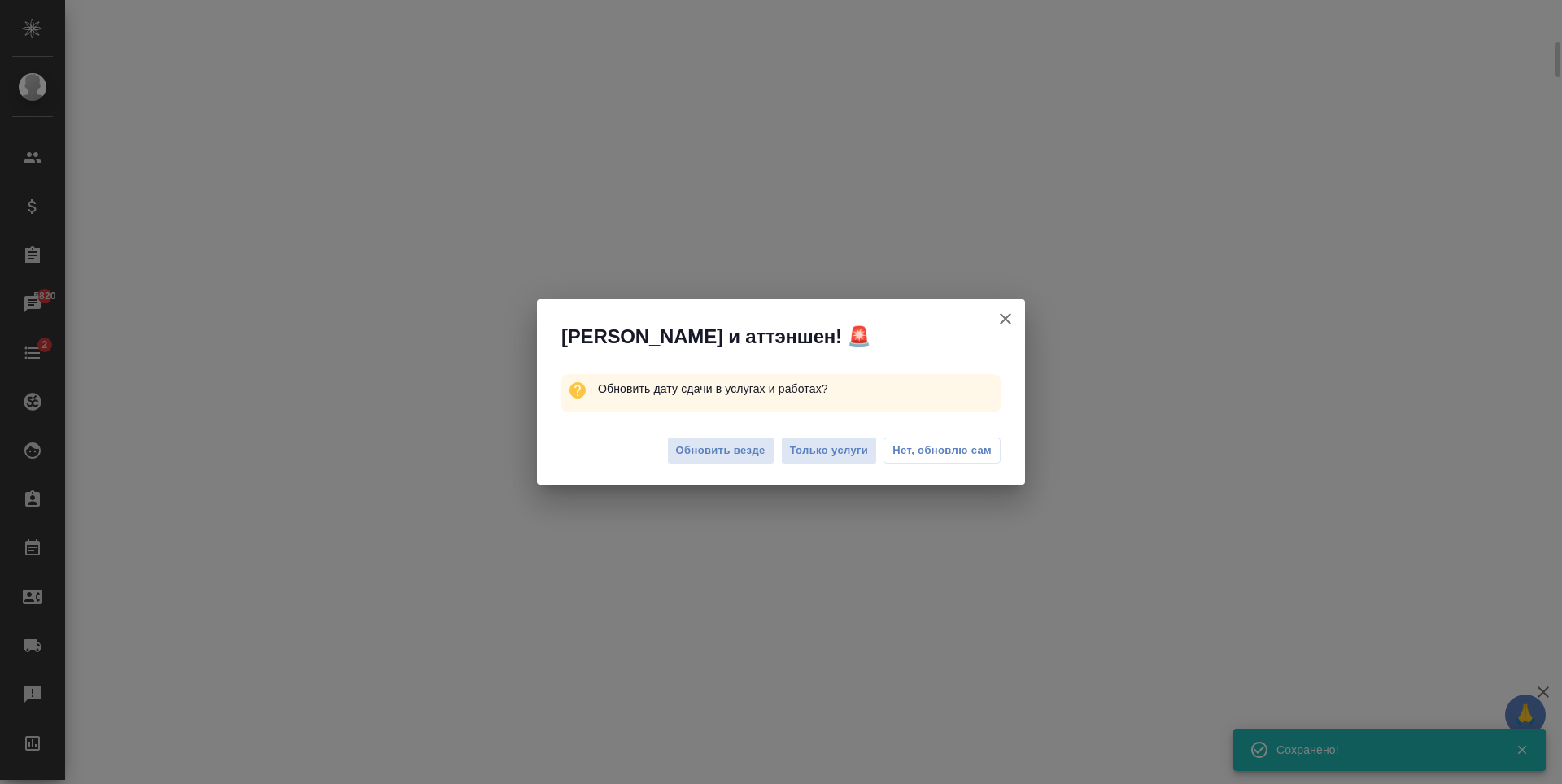
scroll to position [231, 0]
click at [741, 444] on span "Обновить везде" at bounding box center [721, 451] width 90 height 18
select select "RU"
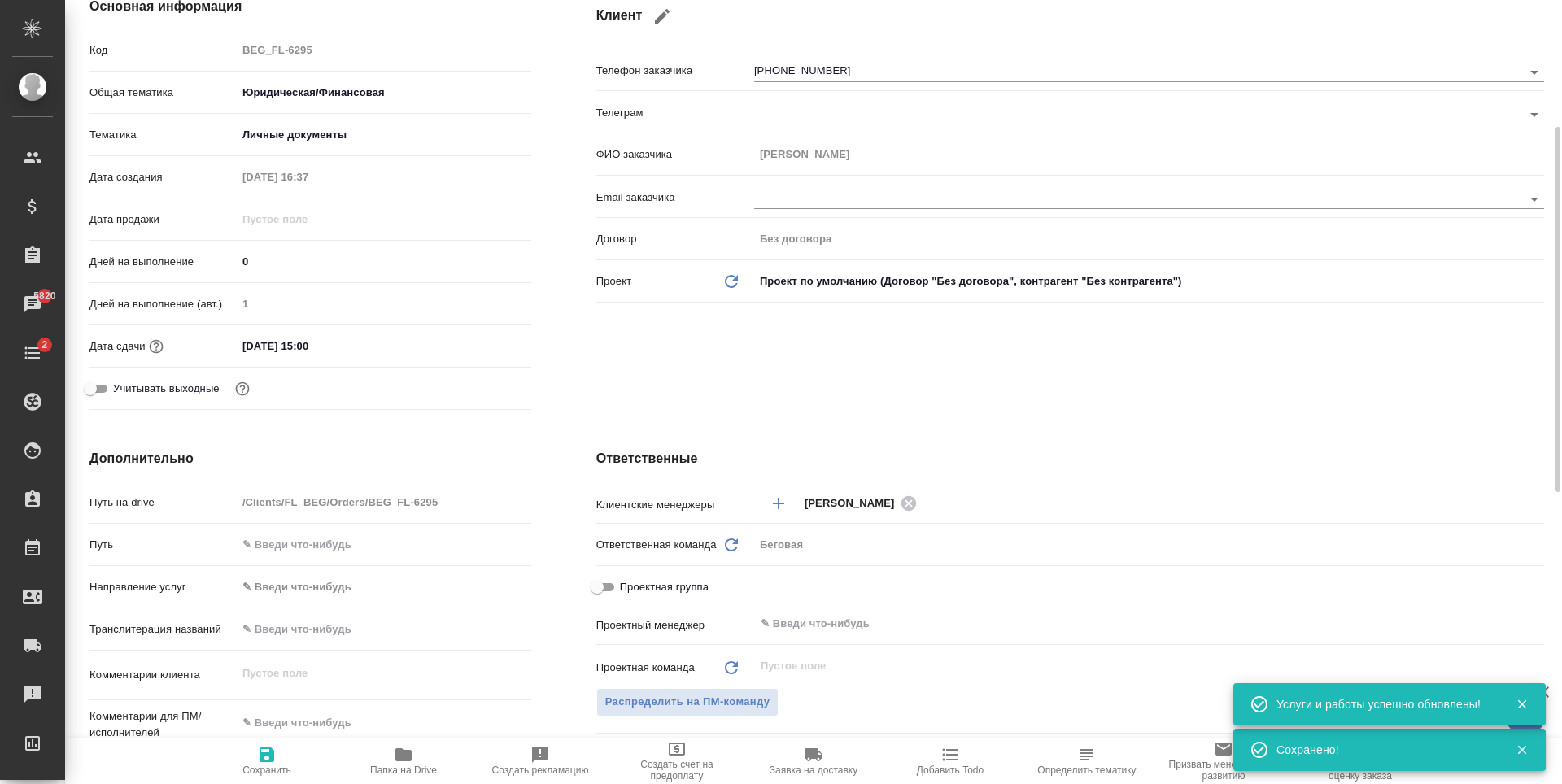
type textarea "x"
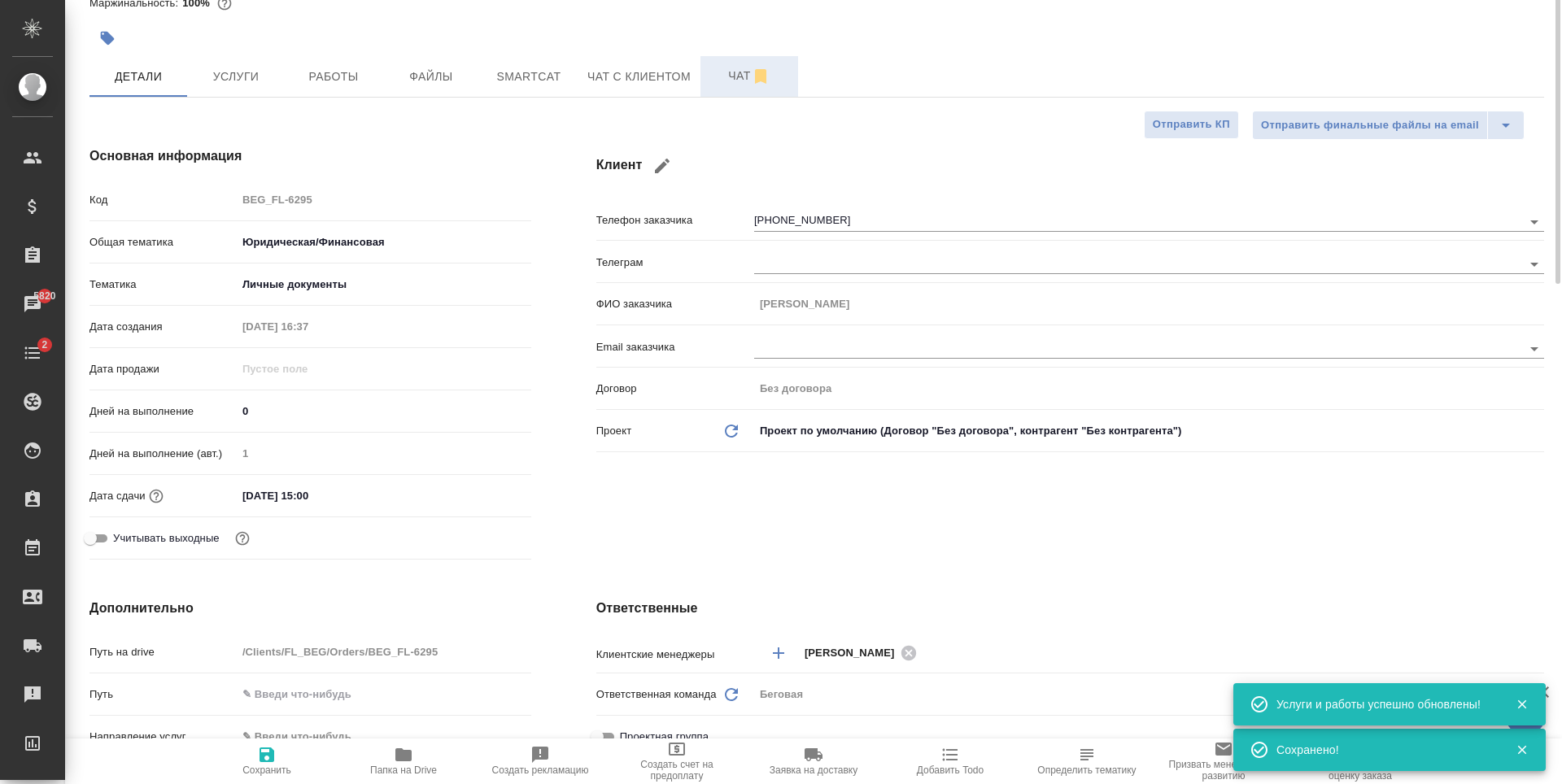
scroll to position [0, 0]
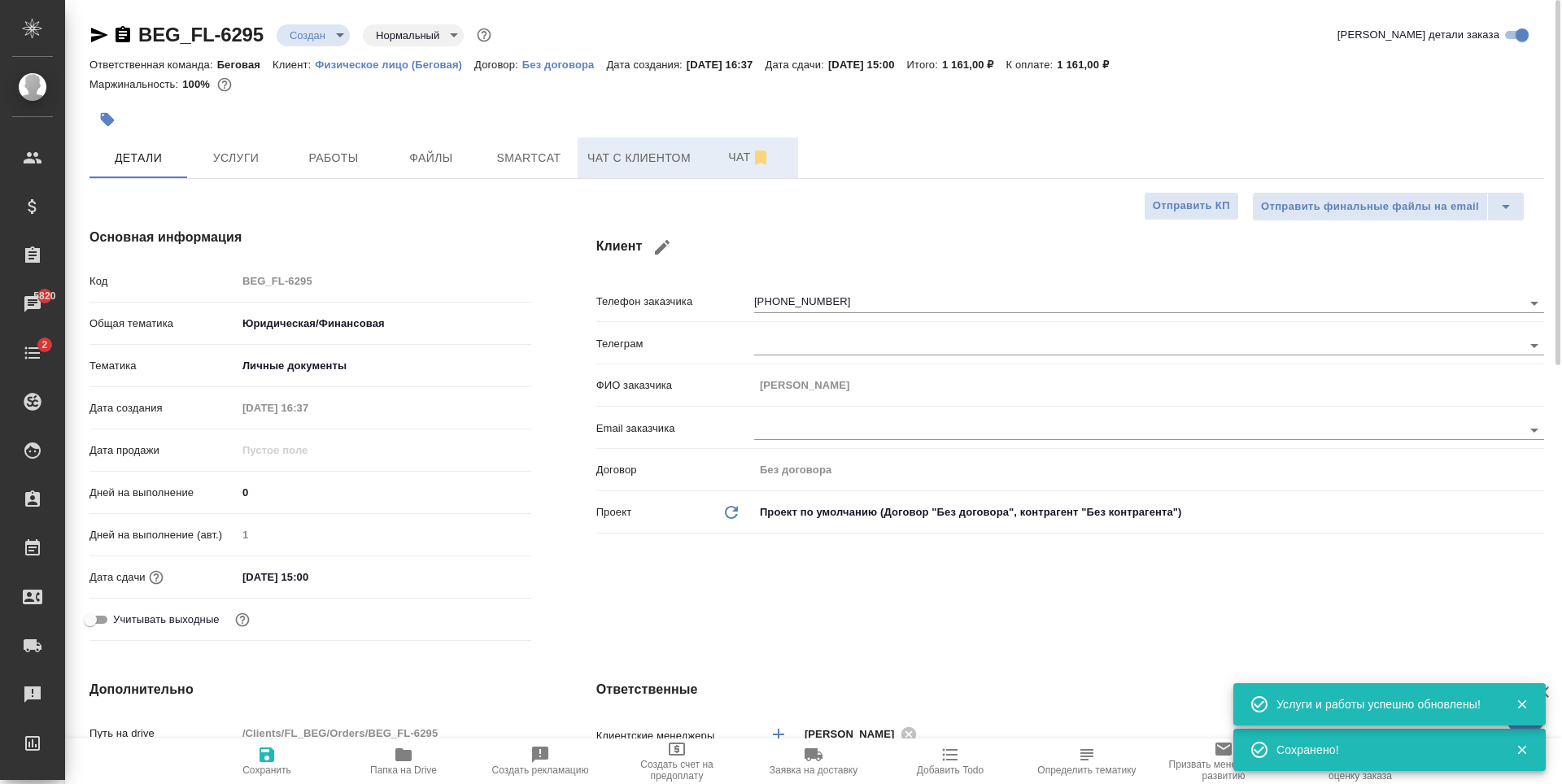
click at [639, 157] on span "Чат с клиентом" at bounding box center [639, 158] width 103 height 20
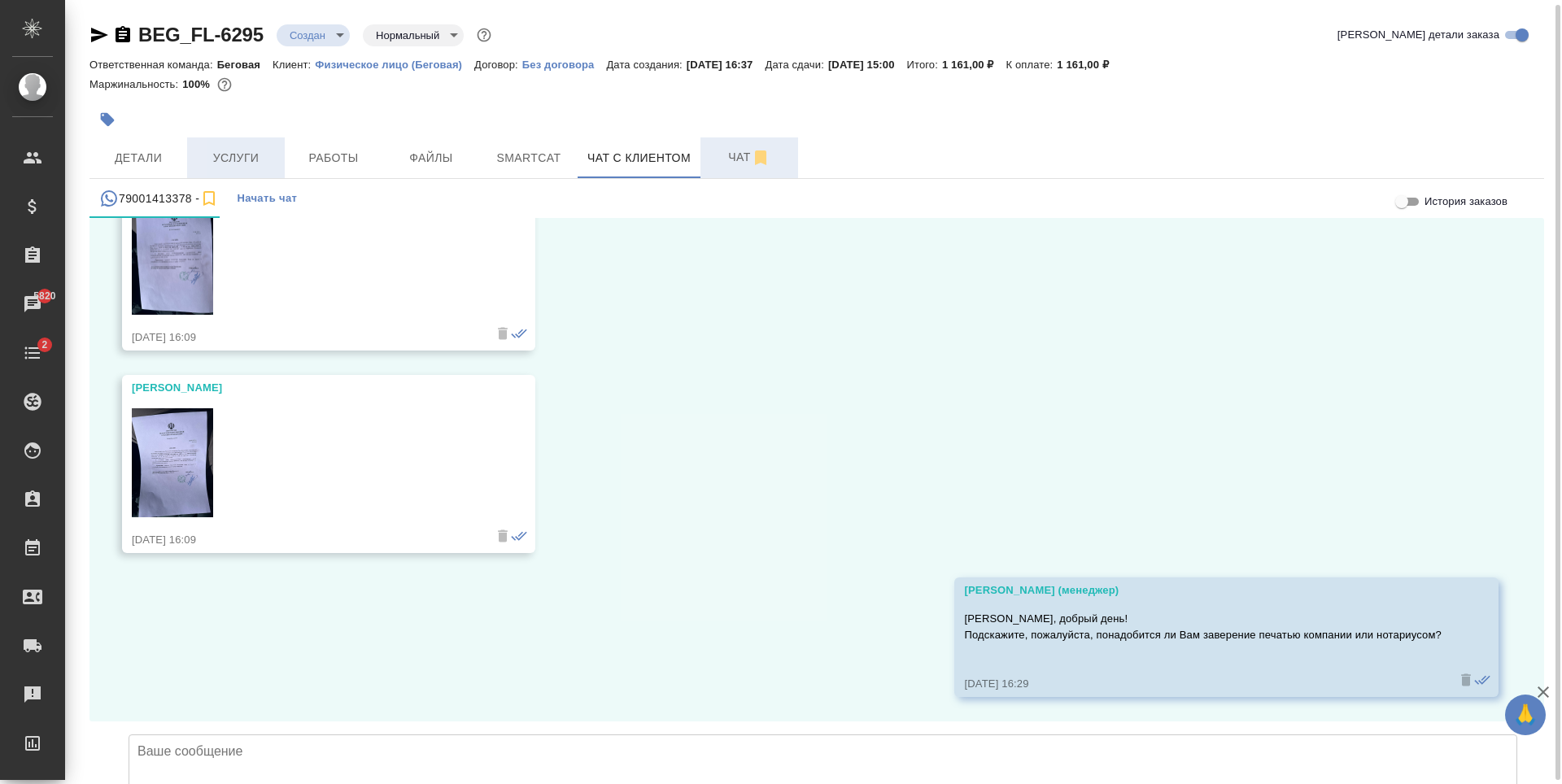
scroll to position [9, 0]
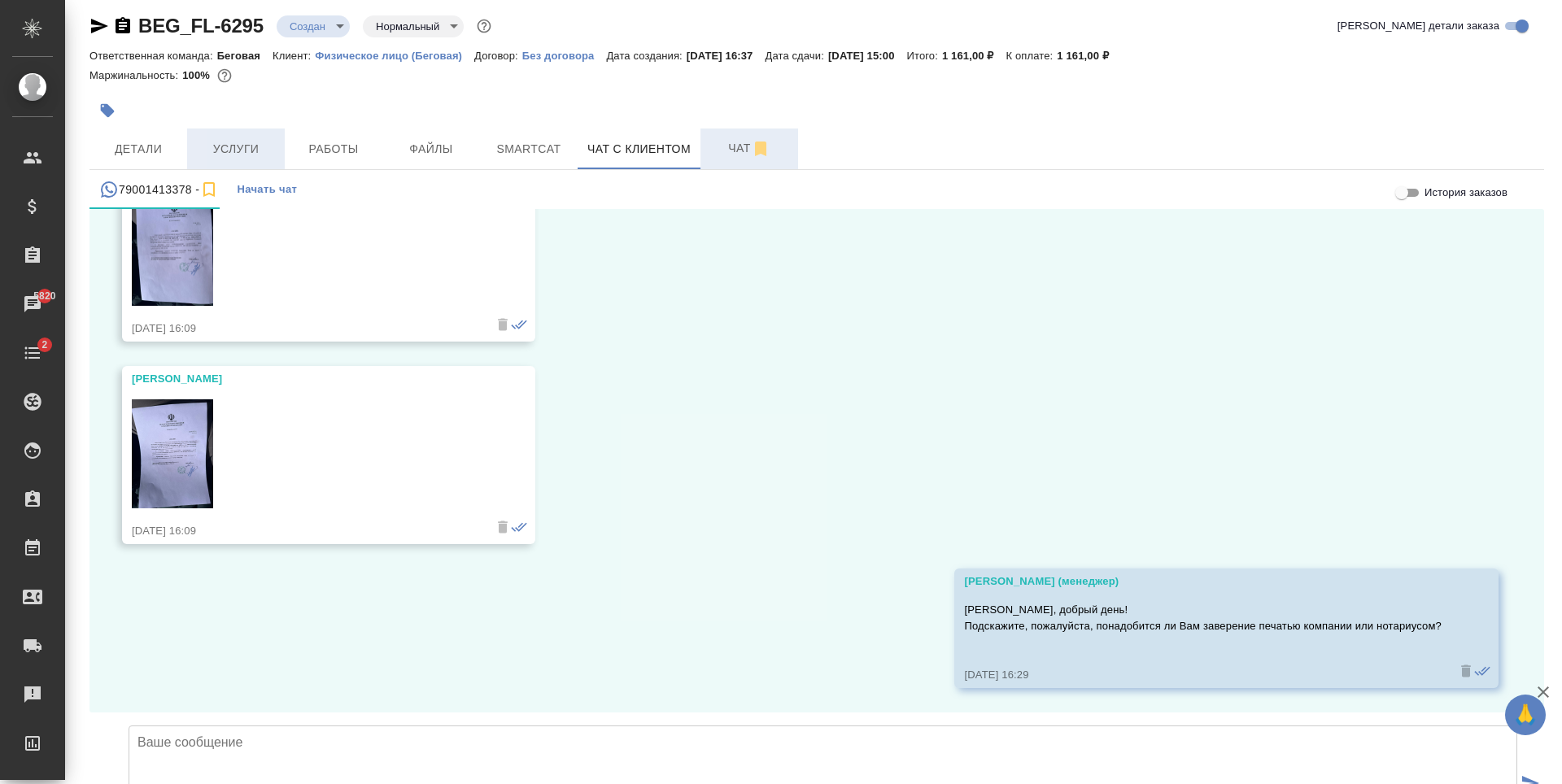
click at [277, 144] on button "Услуги" at bounding box center [235, 148] width 98 height 40
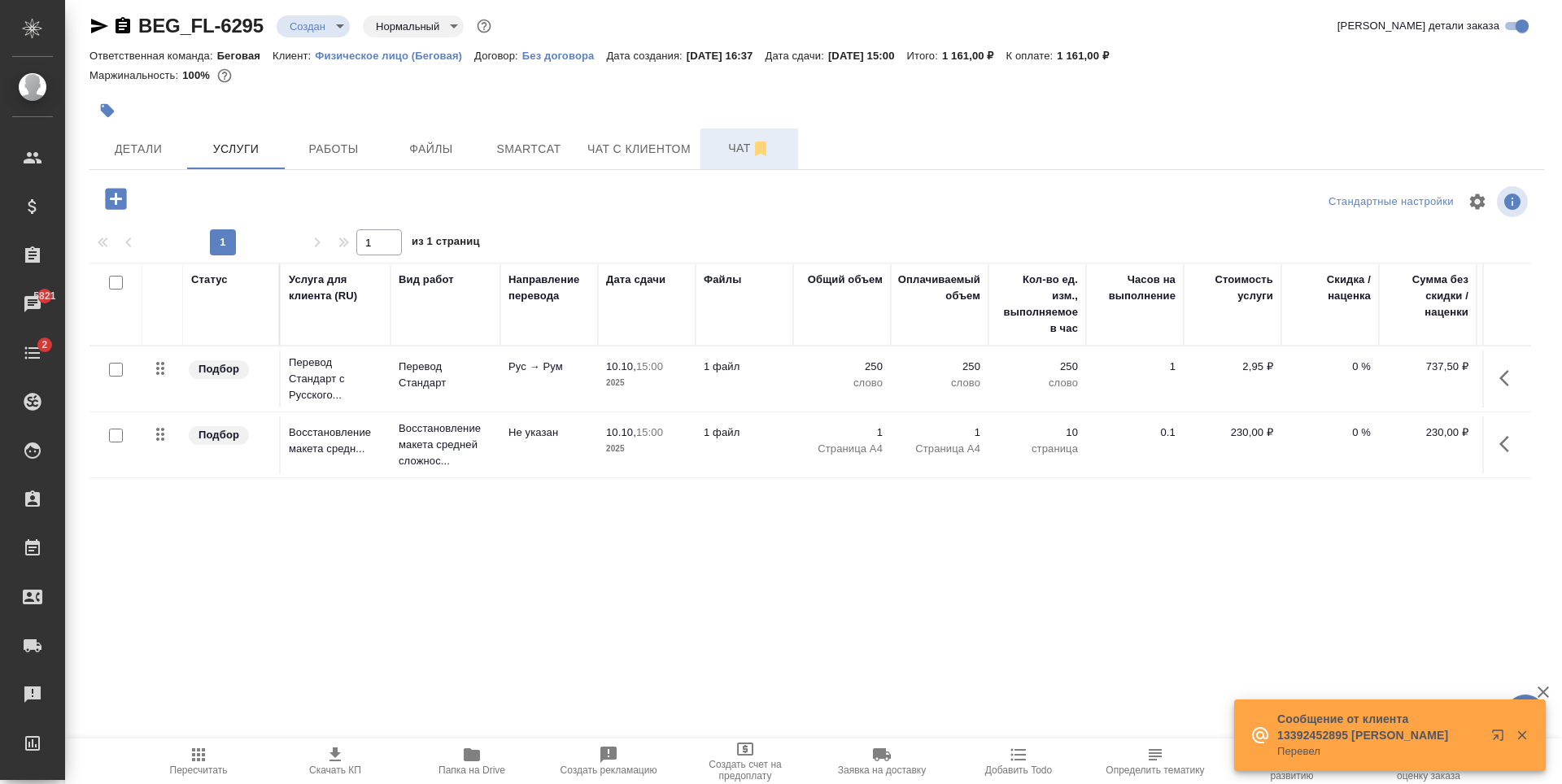
click at [788, 376] on td "1 файл" at bounding box center [744, 379] width 98 height 57
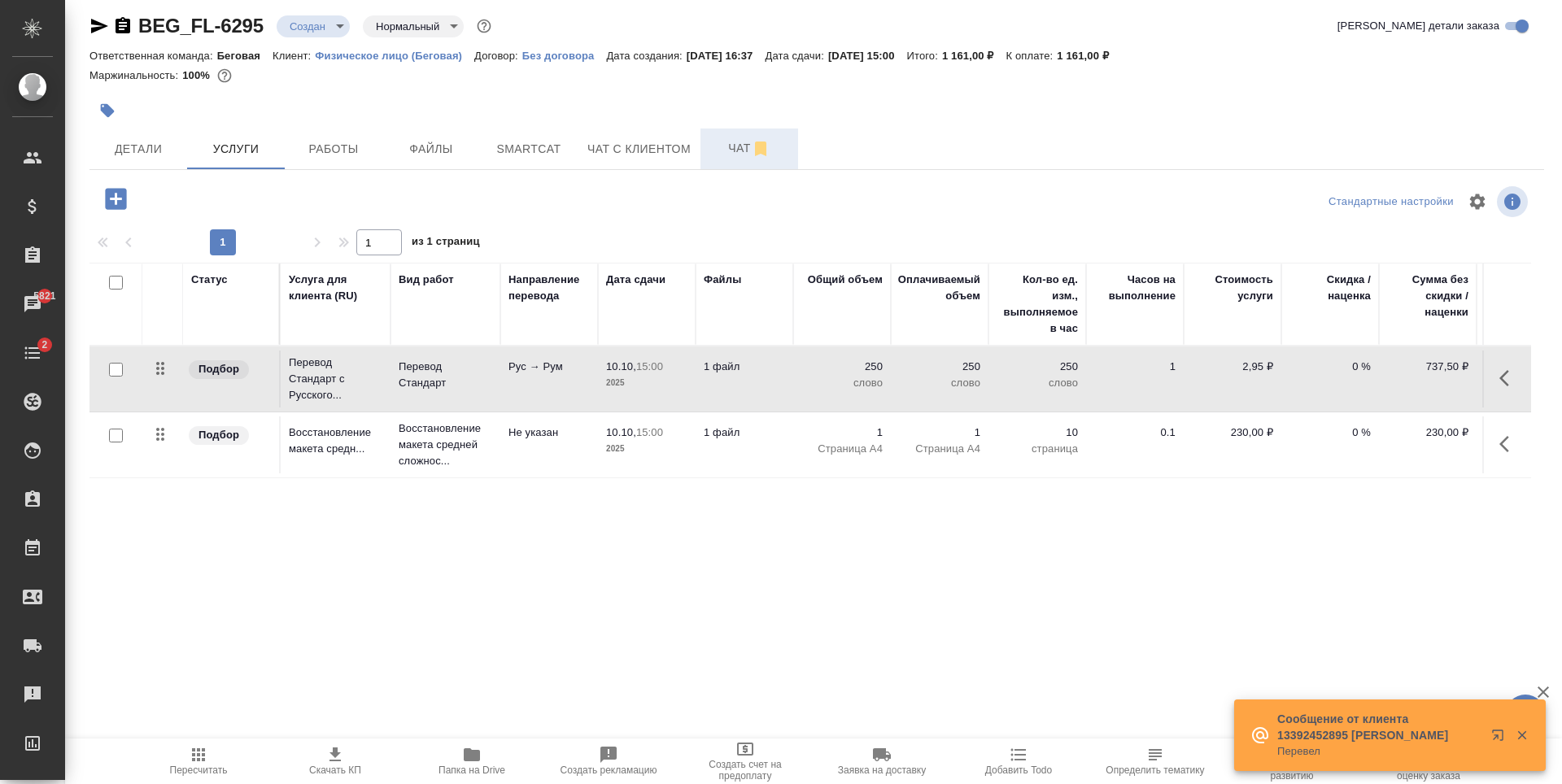
click at [788, 376] on td "1 файл" at bounding box center [744, 379] width 98 height 57
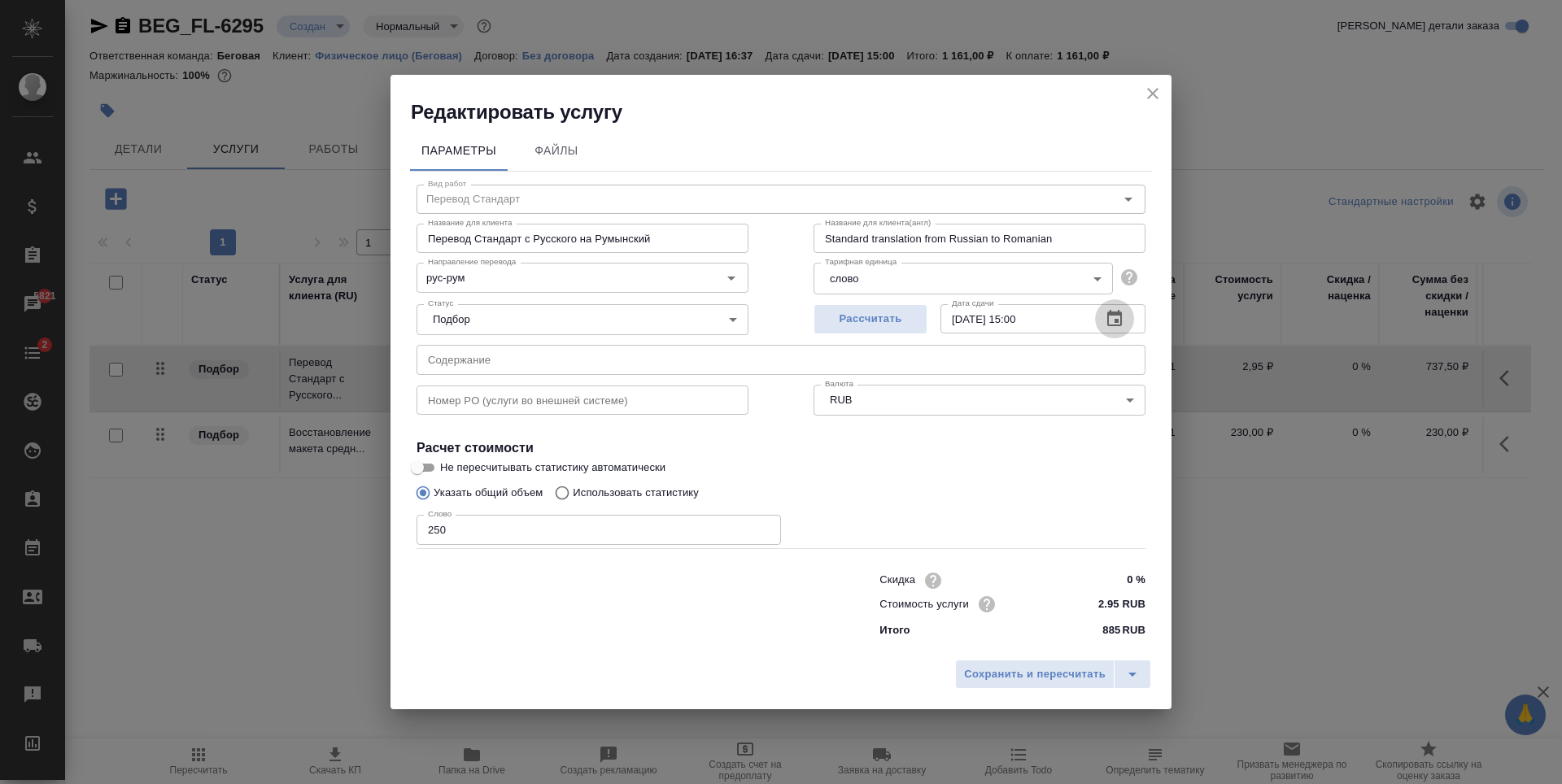
click at [1116, 319] on icon "button" at bounding box center [1114, 318] width 19 height 19
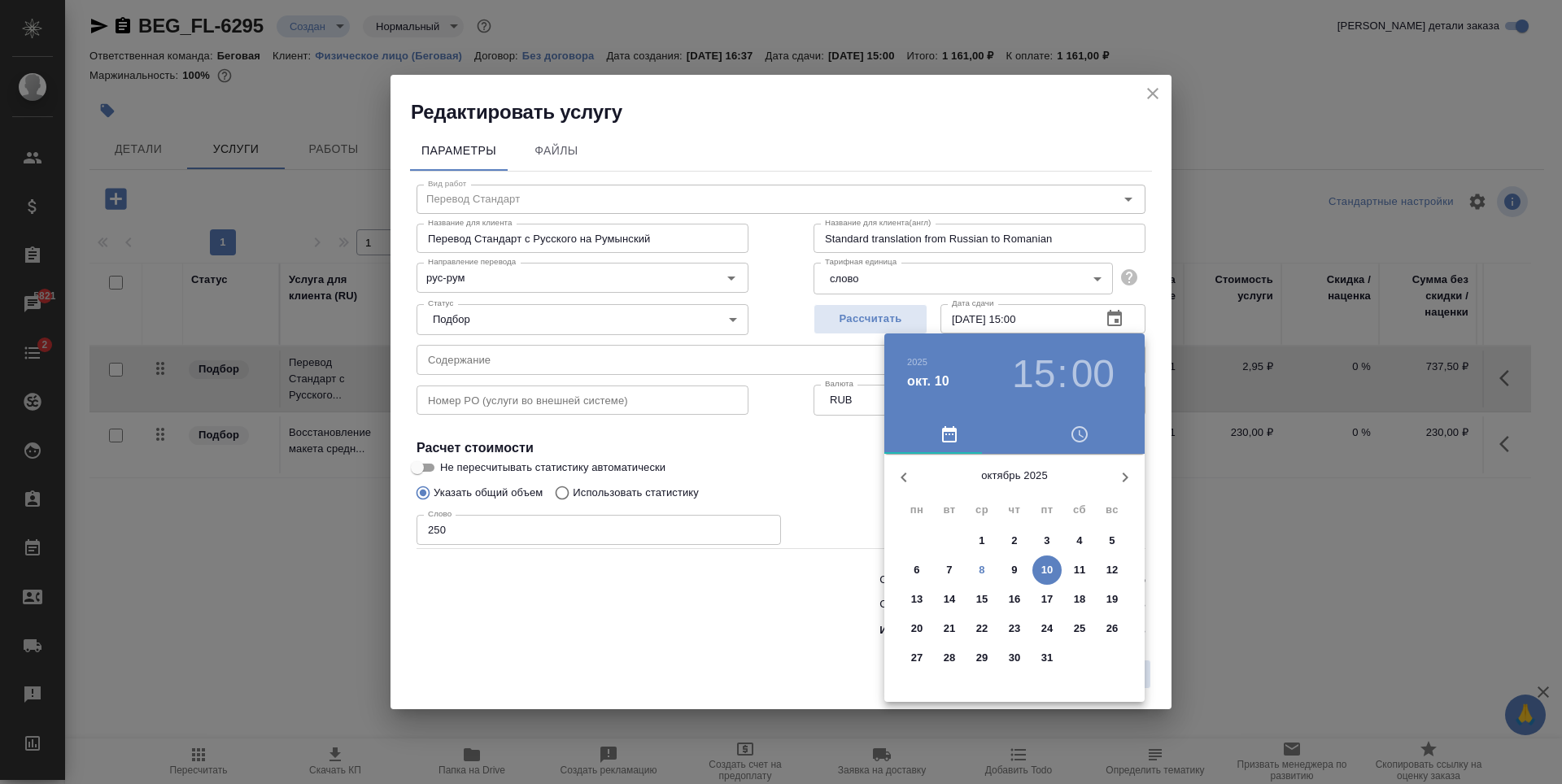
click at [1020, 569] on span "9" at bounding box center [1015, 570] width 29 height 16
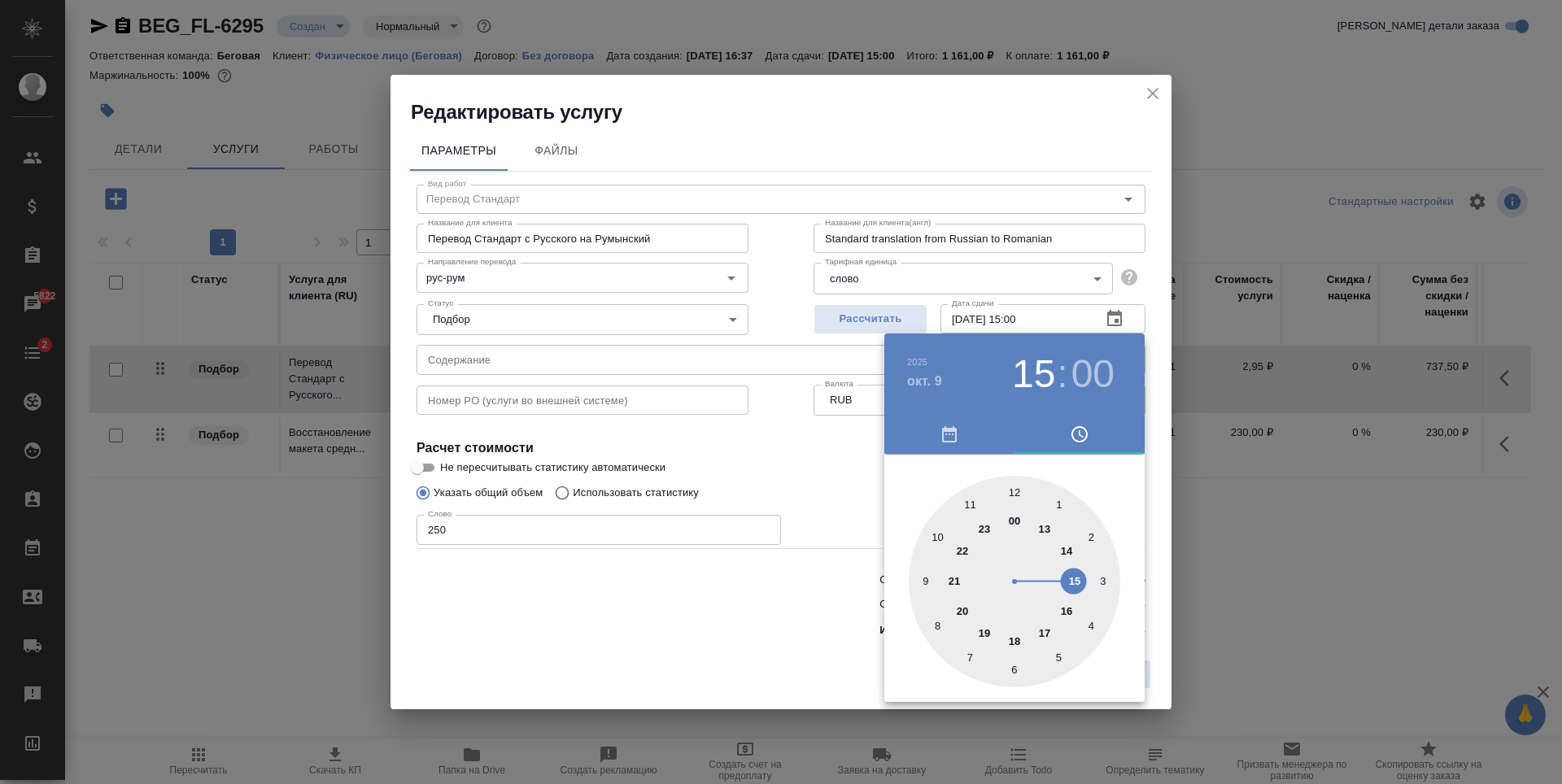
click at [1065, 551] on div at bounding box center [1014, 581] width 211 height 211
type input "09.10.2025 14:00"
click at [754, 550] on div at bounding box center [781, 392] width 1562 height 784
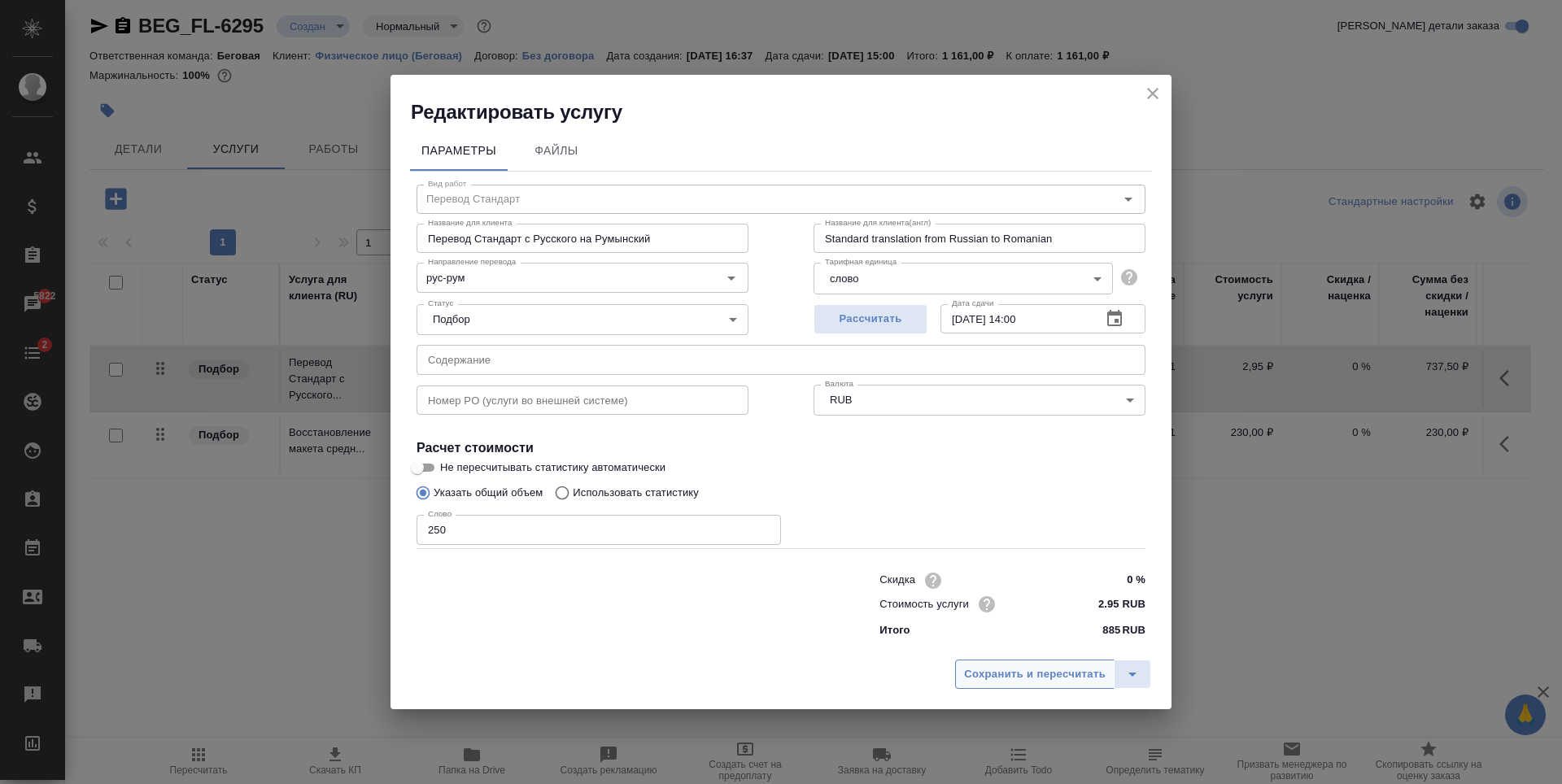
click at [1073, 674] on span "Сохранить и пересчитать" at bounding box center [1035, 674] width 142 height 18
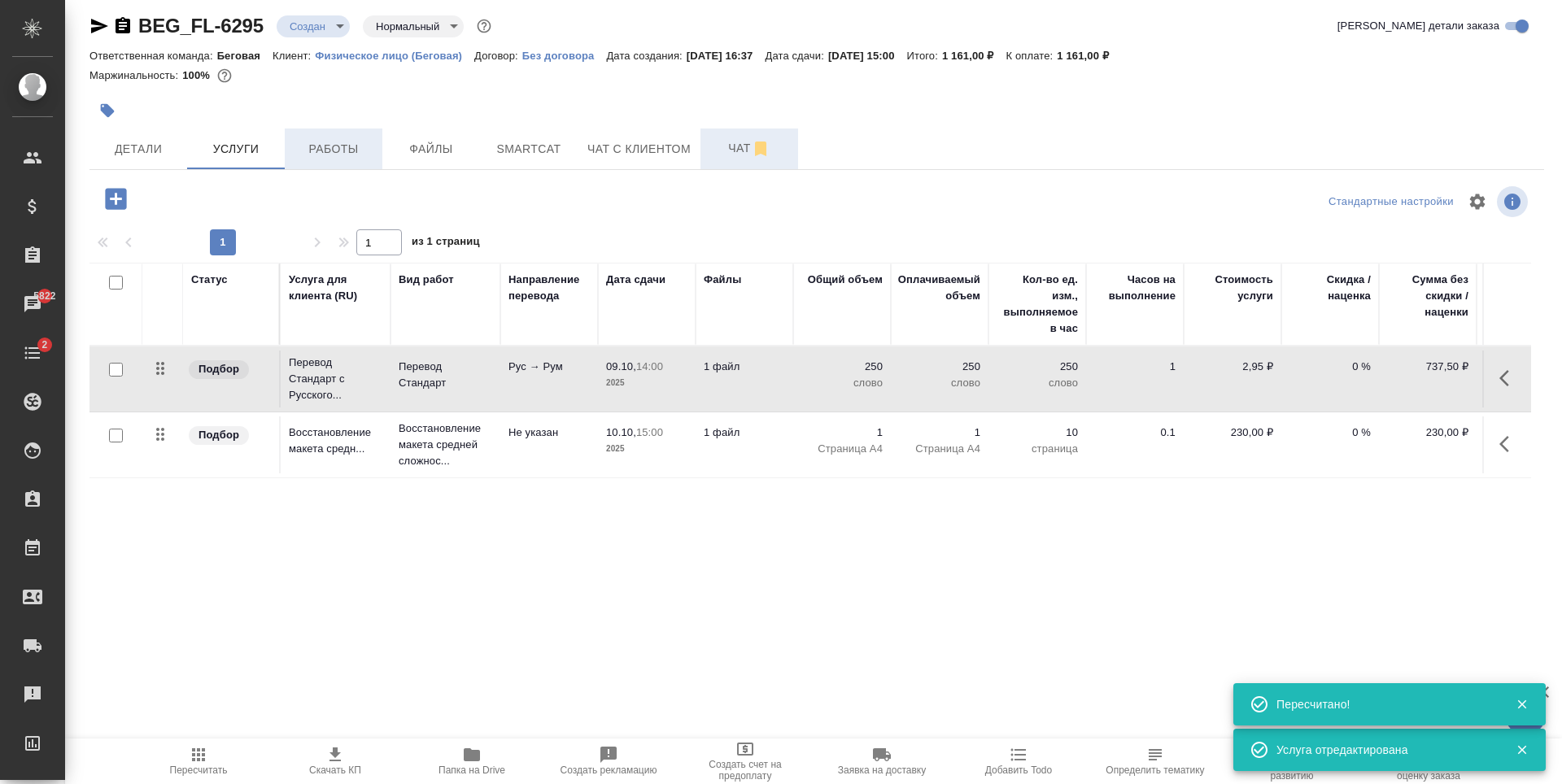
click at [340, 156] on span "Работы" at bounding box center [333, 149] width 78 height 20
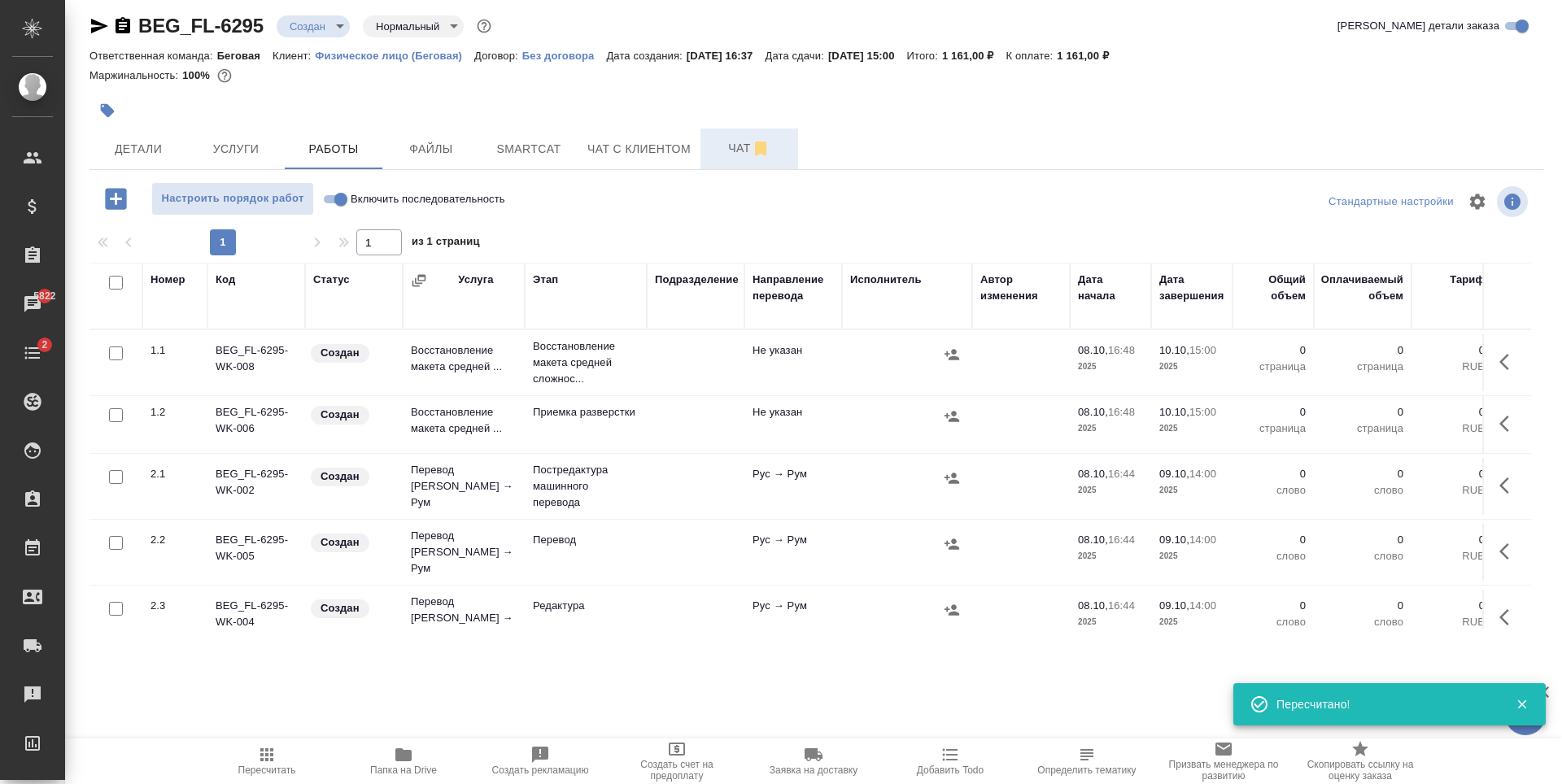
click at [736, 113] on div at bounding box center [575, 110] width 970 height 36
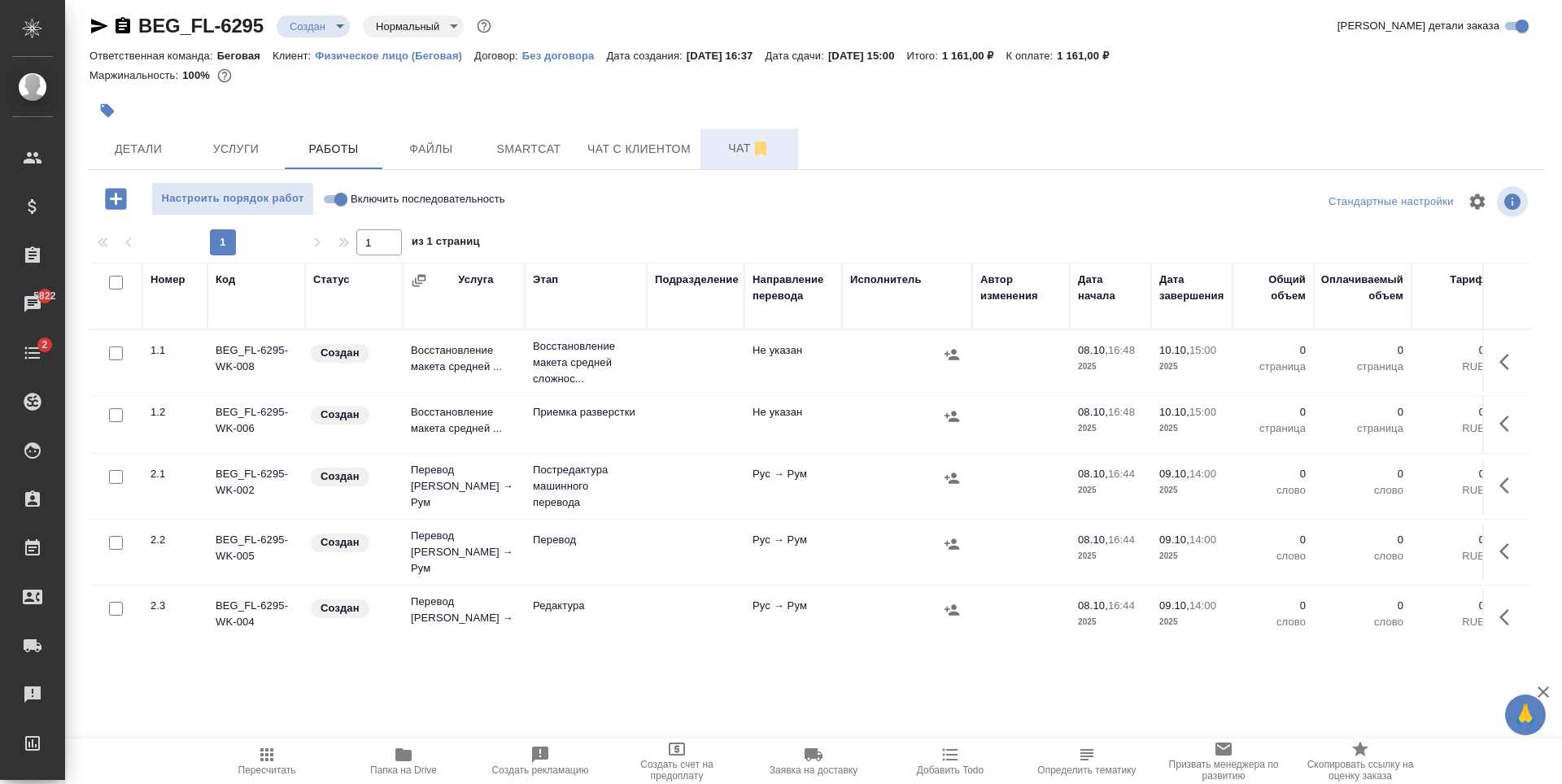
click at [738, 146] on span "Чат" at bounding box center [749, 148] width 78 height 20
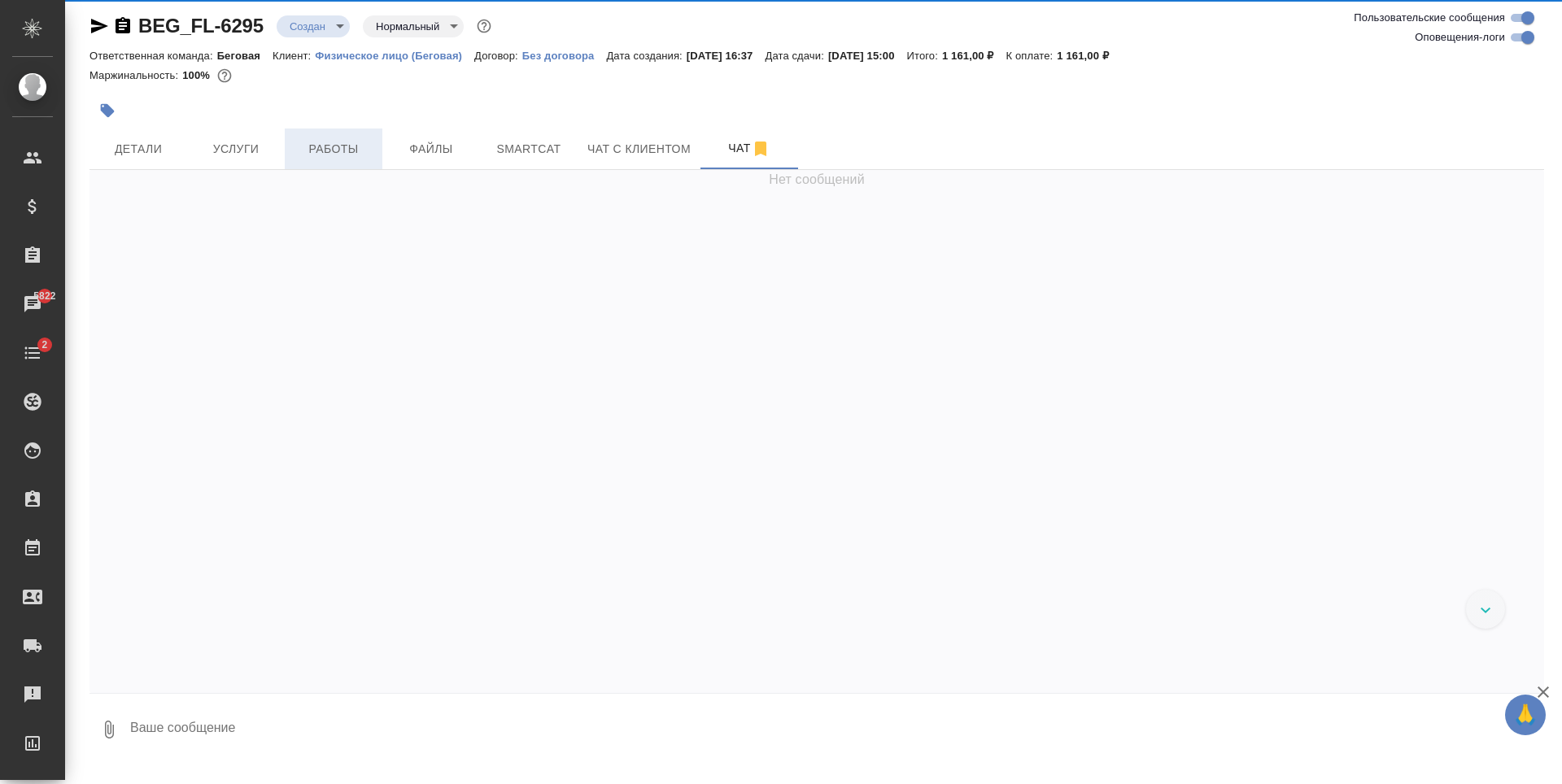
scroll to position [144, 0]
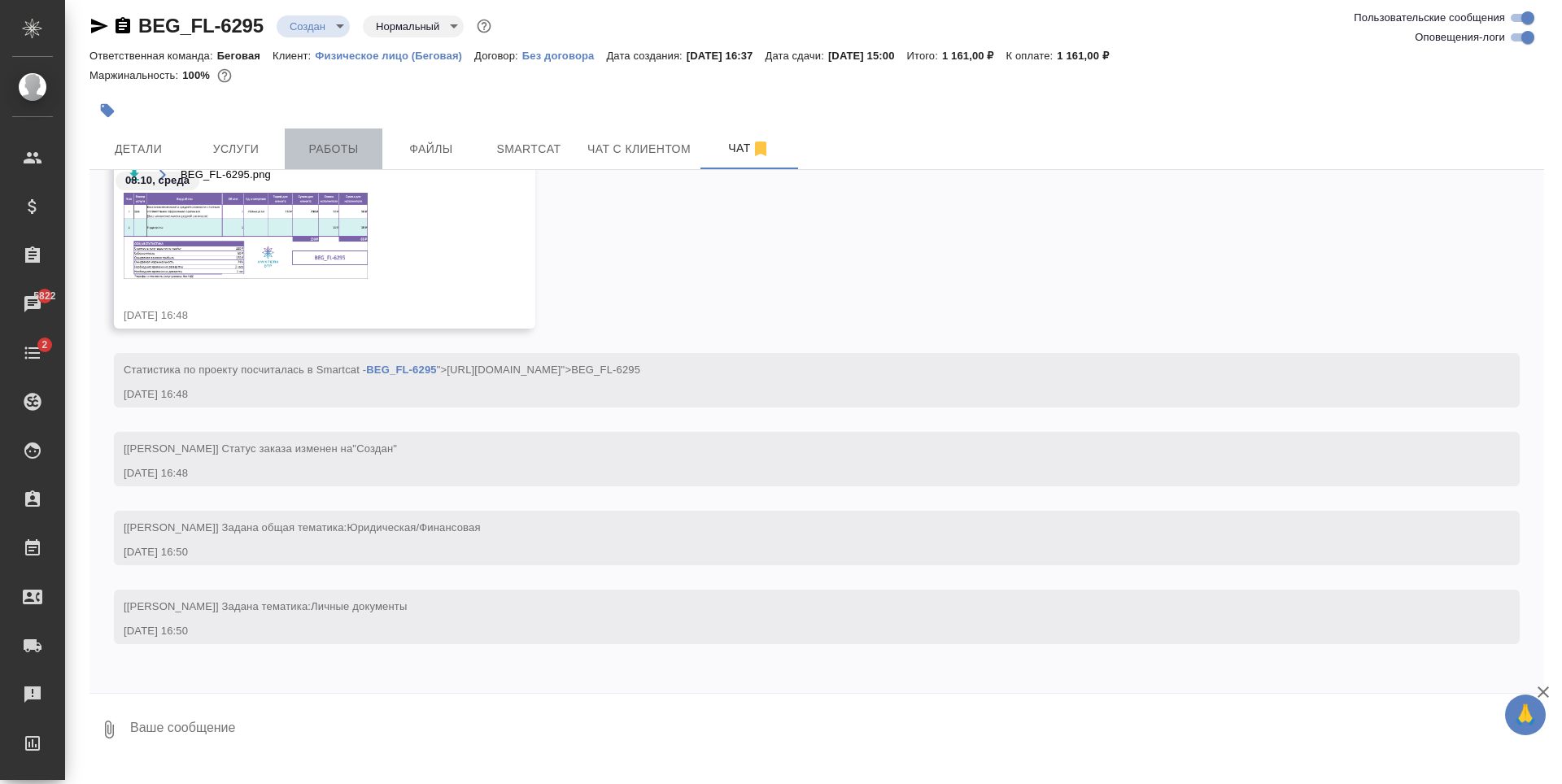
click at [367, 159] on button "Работы" at bounding box center [333, 148] width 98 height 40
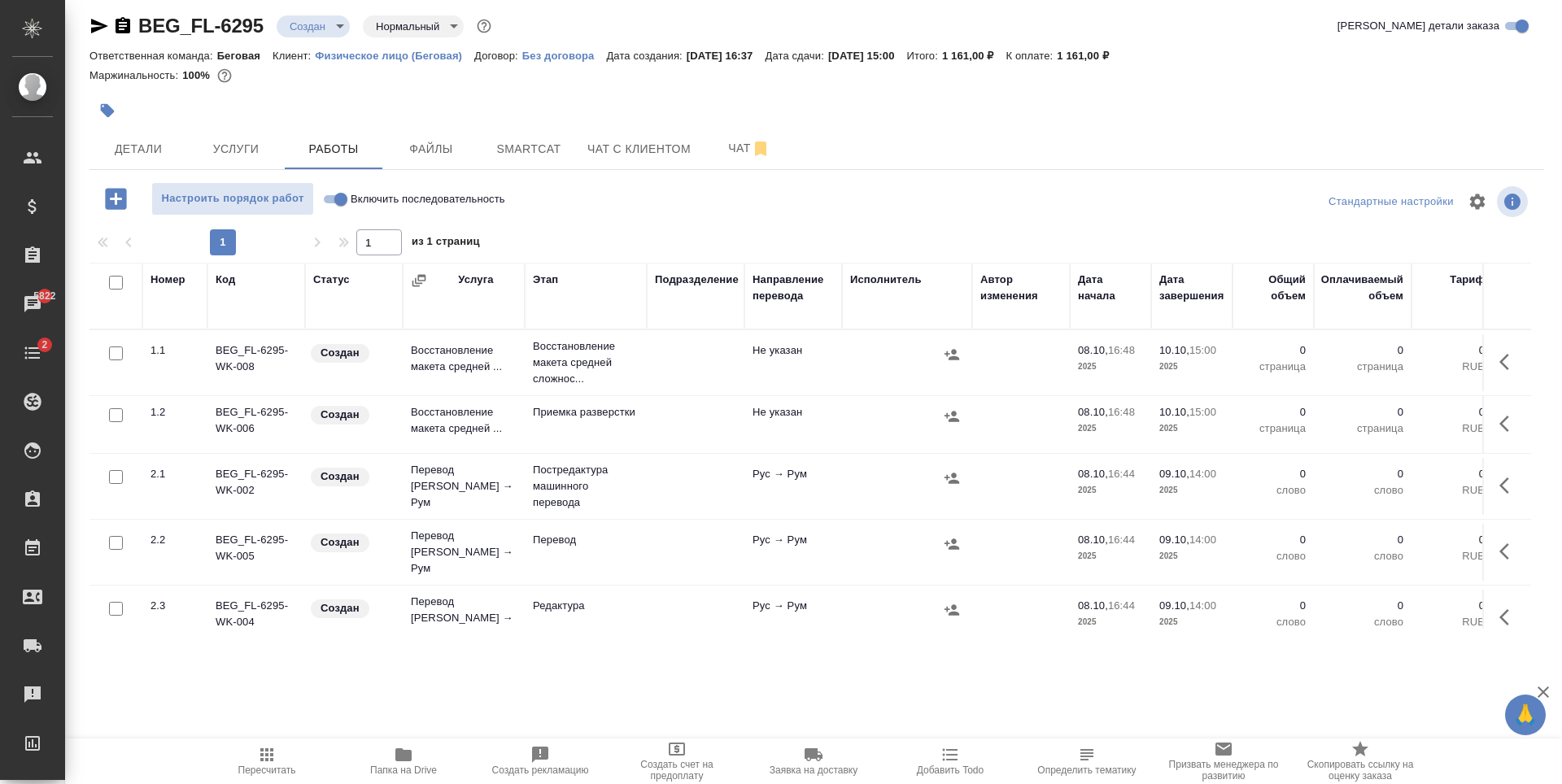
click at [117, 354] on input "checkbox" at bounding box center [115, 353] width 14 height 14
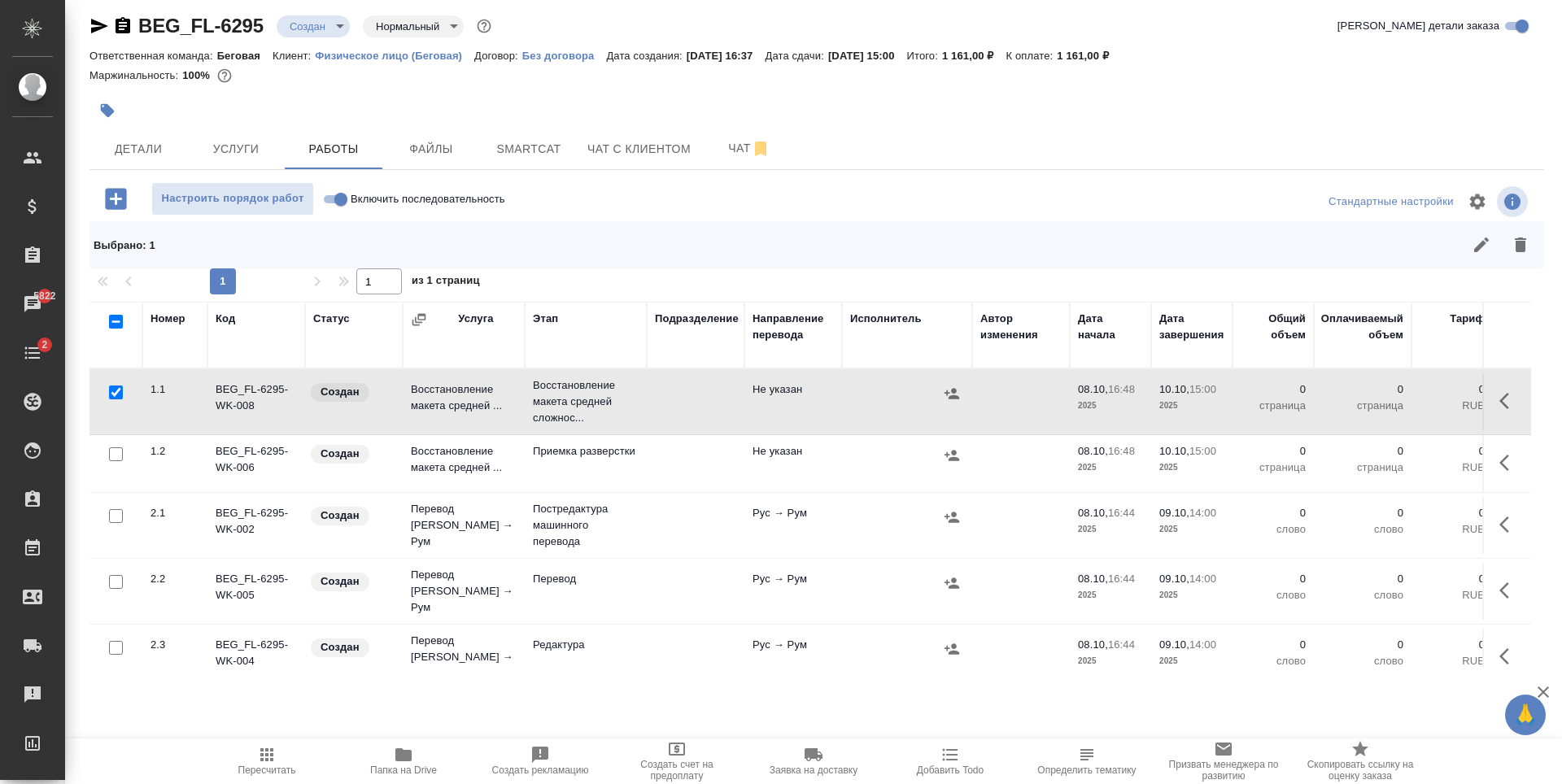
click at [115, 392] on input "checkbox" at bounding box center [115, 392] width 14 height 14
checkbox input "false"
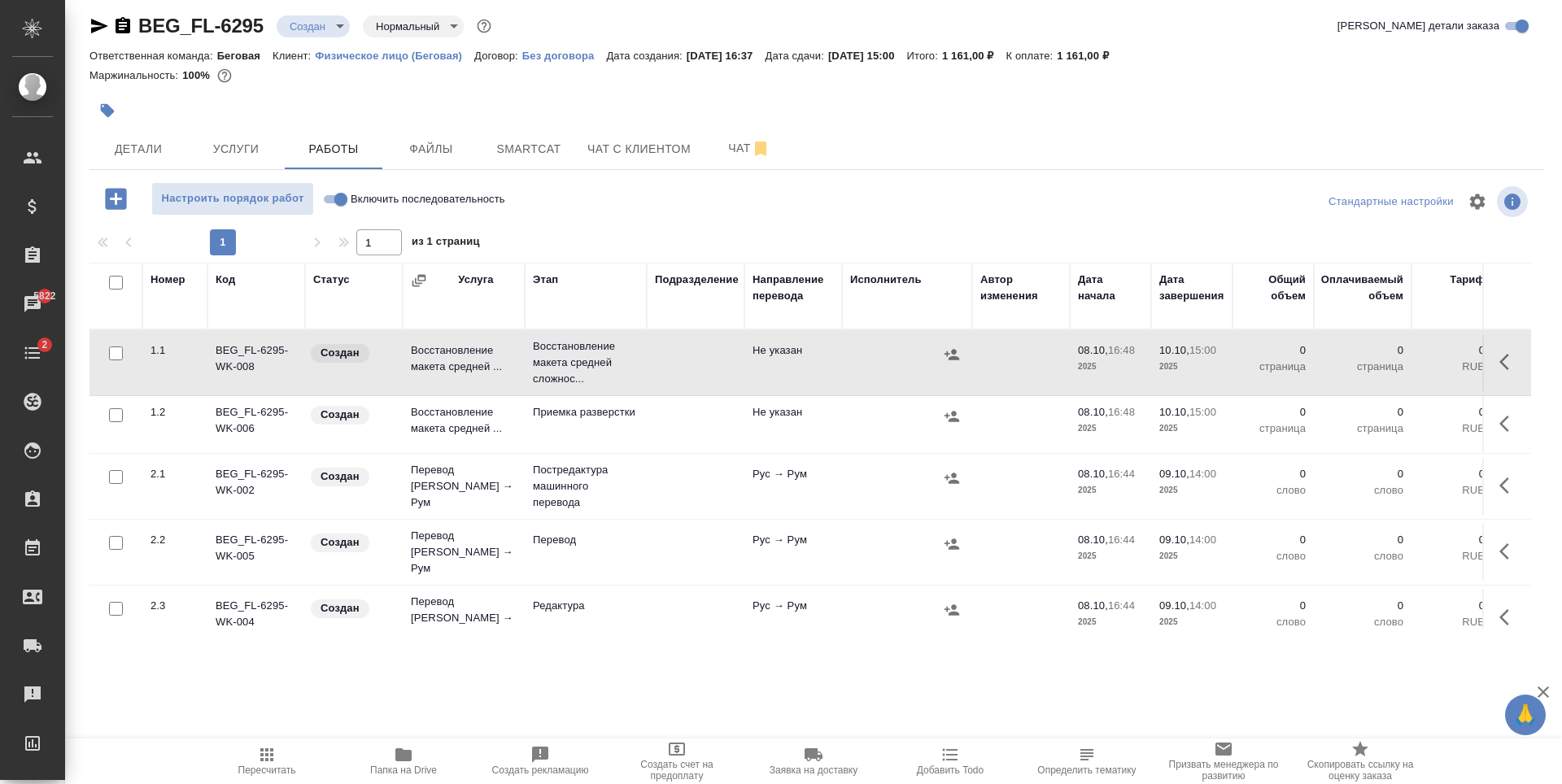
click at [116, 417] on input "checkbox" at bounding box center [115, 414] width 14 height 14
checkbox input "true"
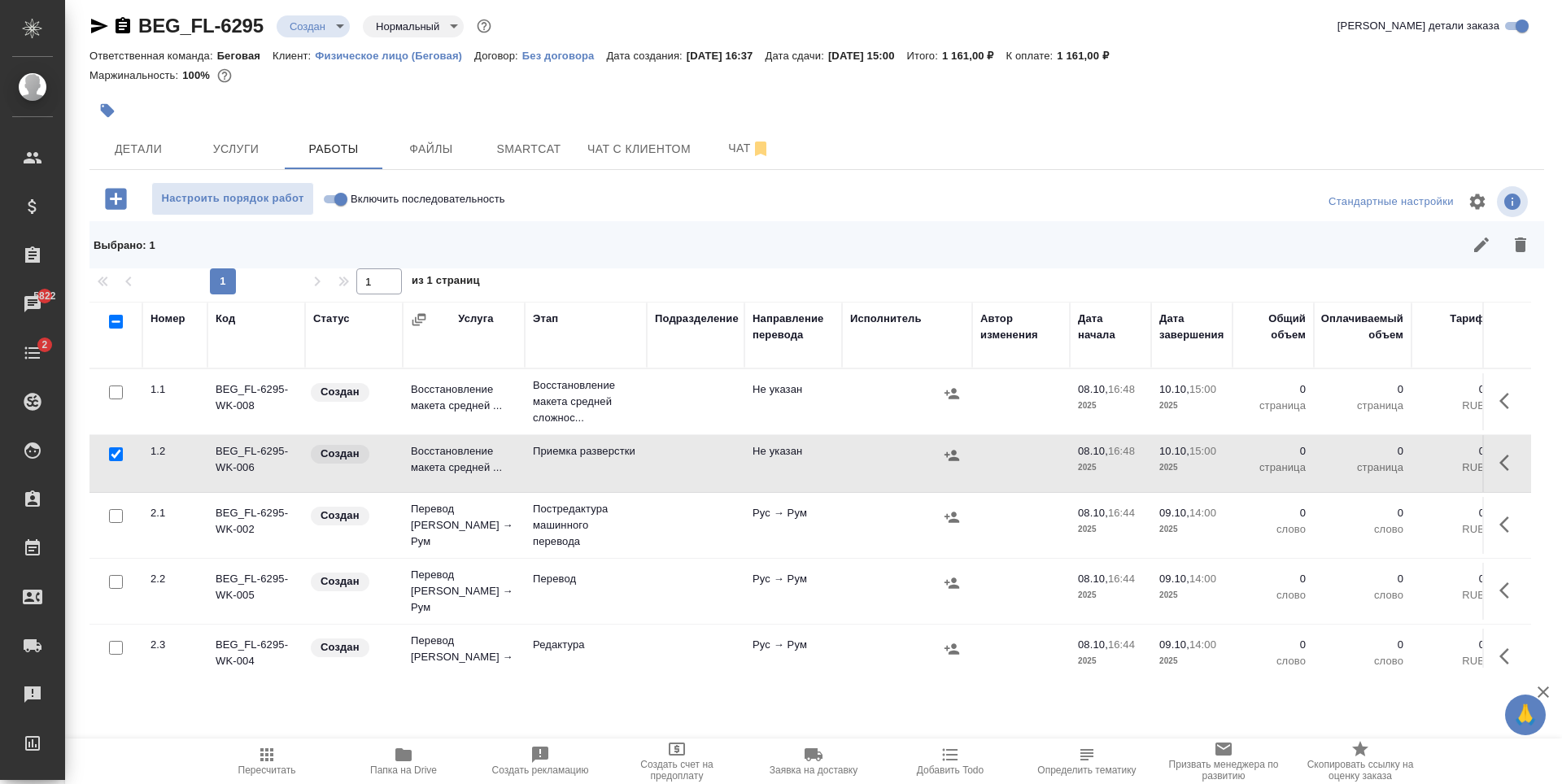
click at [118, 520] on input "checkbox" at bounding box center [115, 516] width 14 height 14
checkbox input "true"
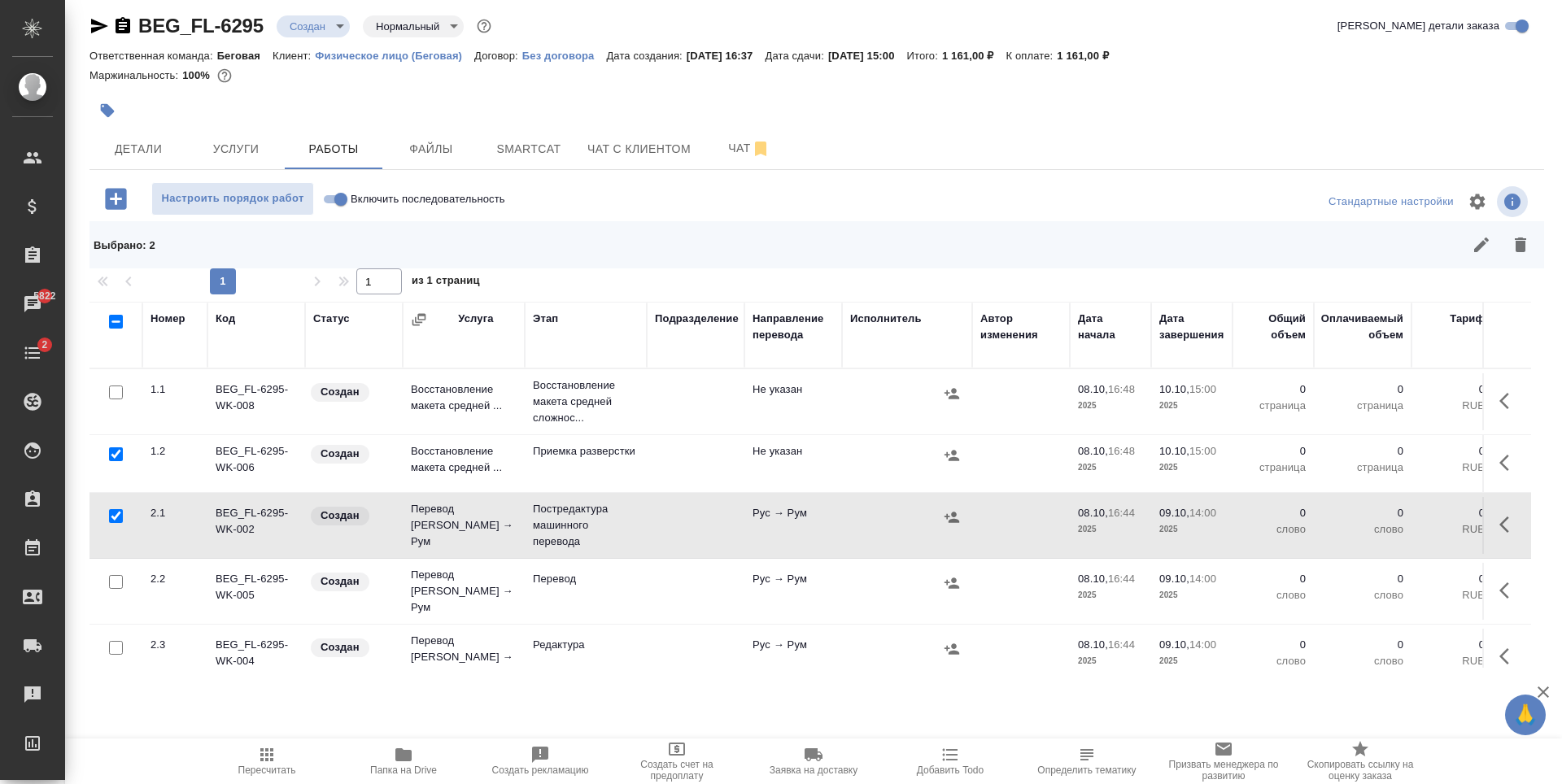
scroll to position [81, 0]
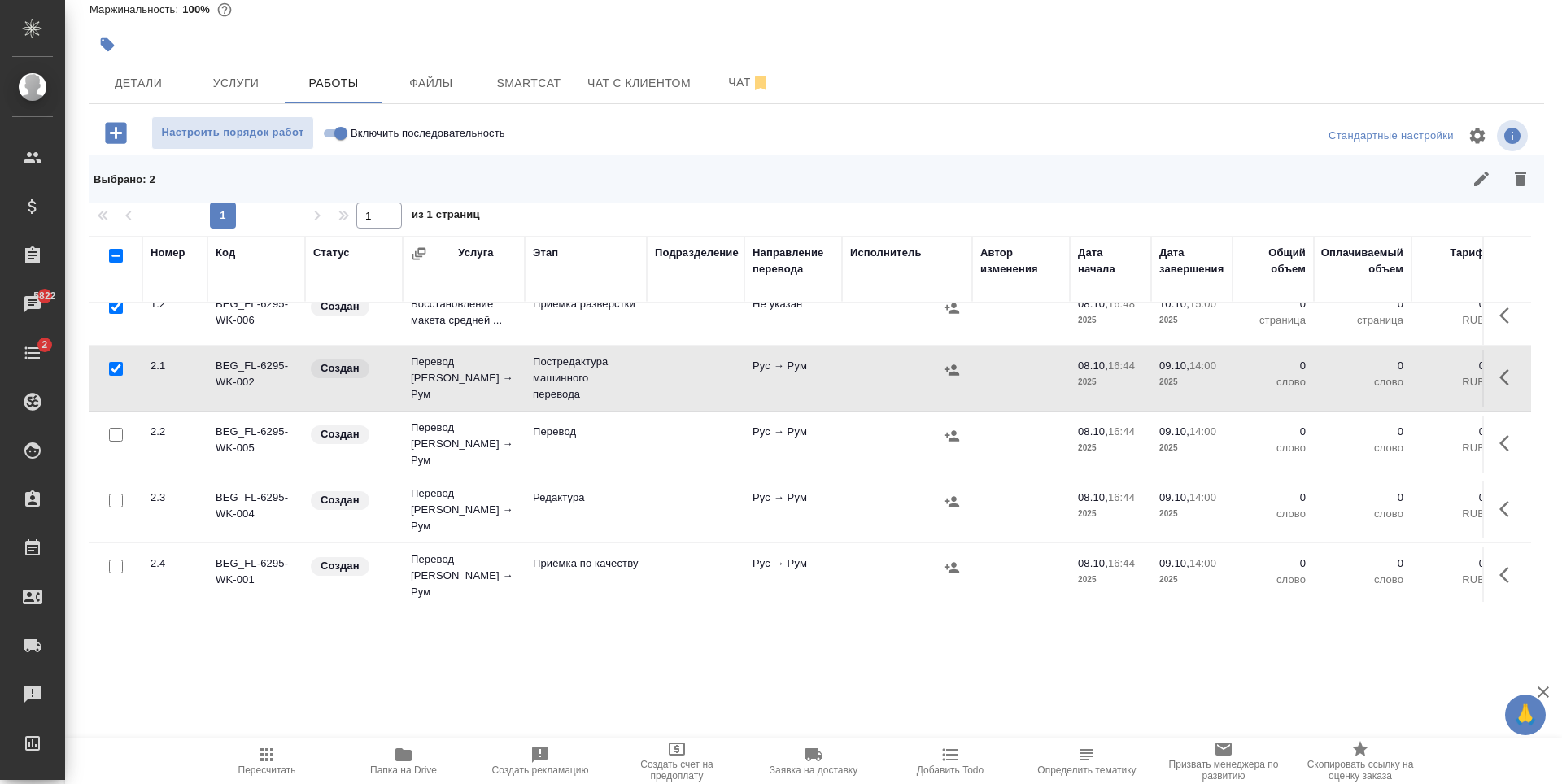
click at [119, 494] on input "checkbox" at bounding box center [115, 500] width 14 height 14
checkbox input "true"
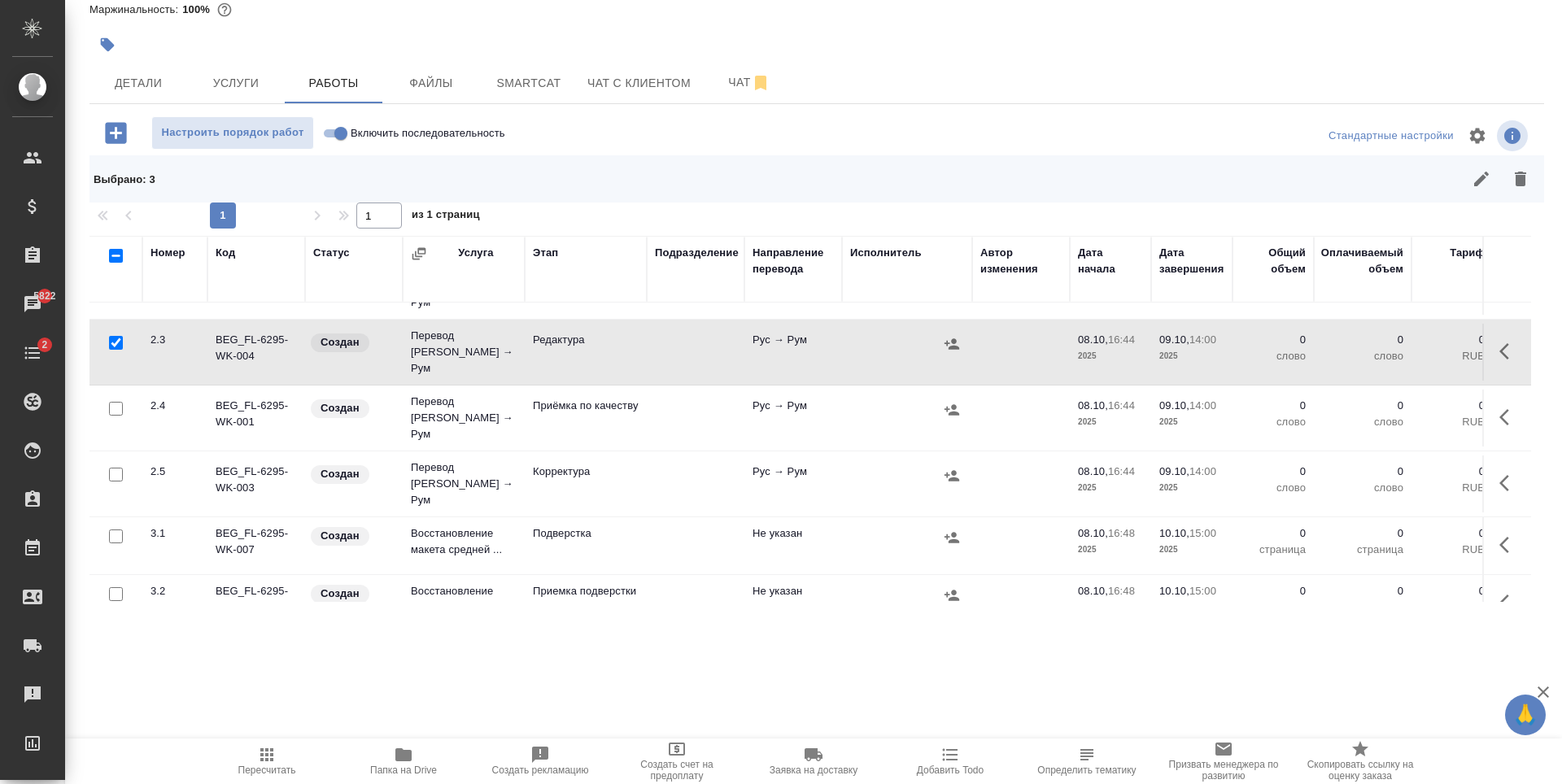
scroll to position [250, 0]
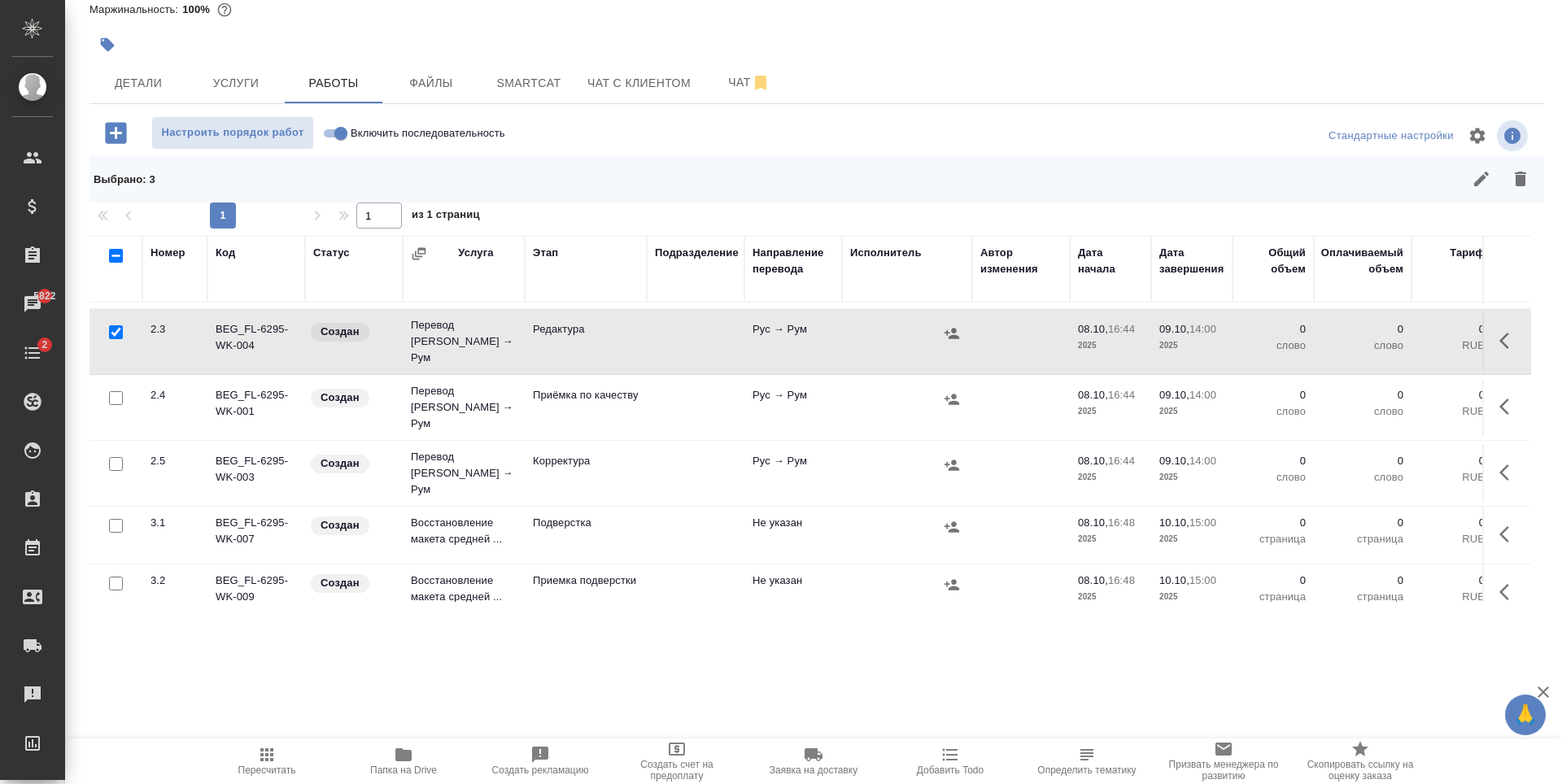
click at [118, 457] on input "checkbox" at bounding box center [115, 464] width 14 height 14
checkbox input "true"
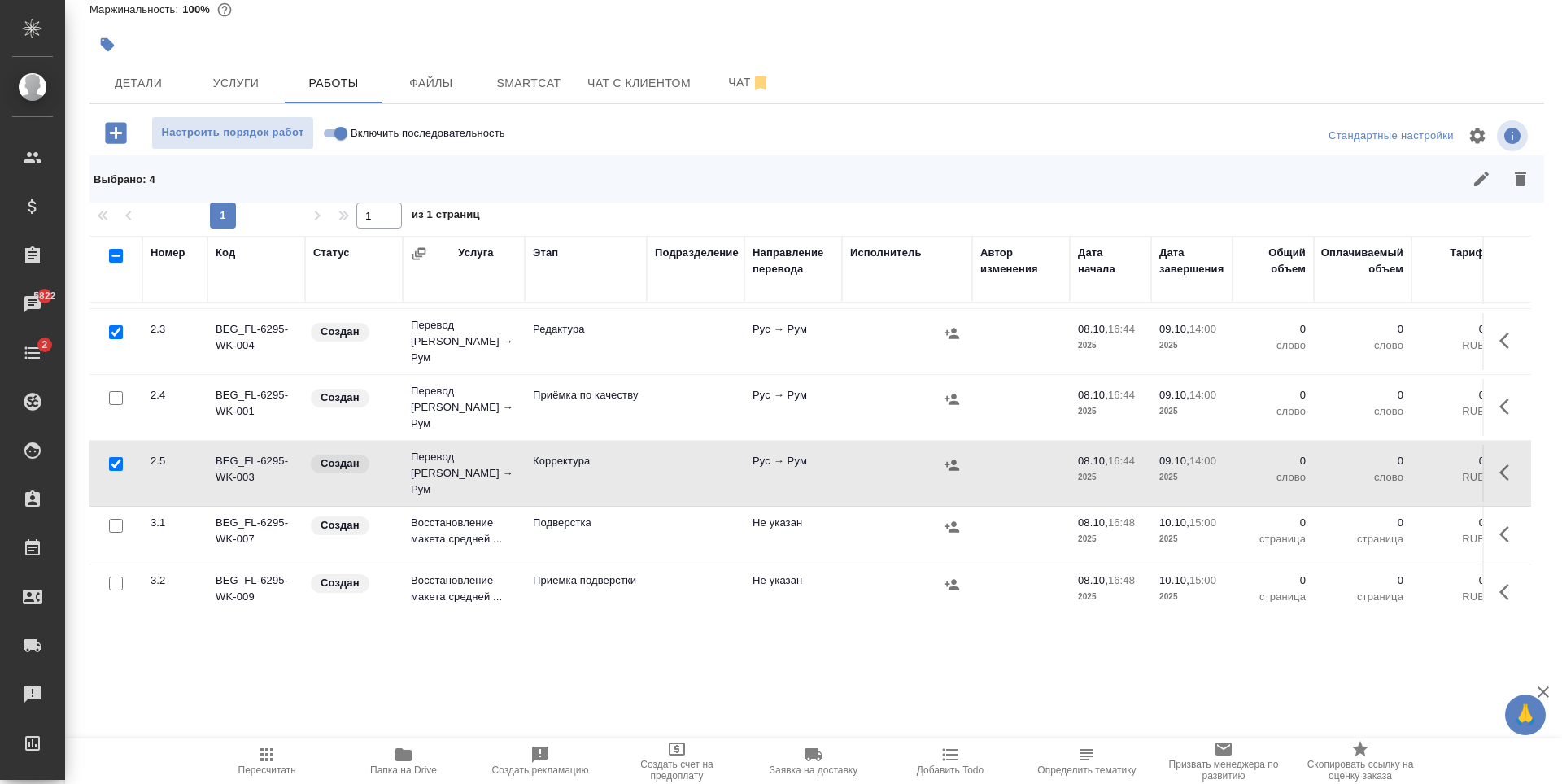
click at [121, 519] on input "checkbox" at bounding box center [115, 525] width 14 height 14
checkbox input "true"
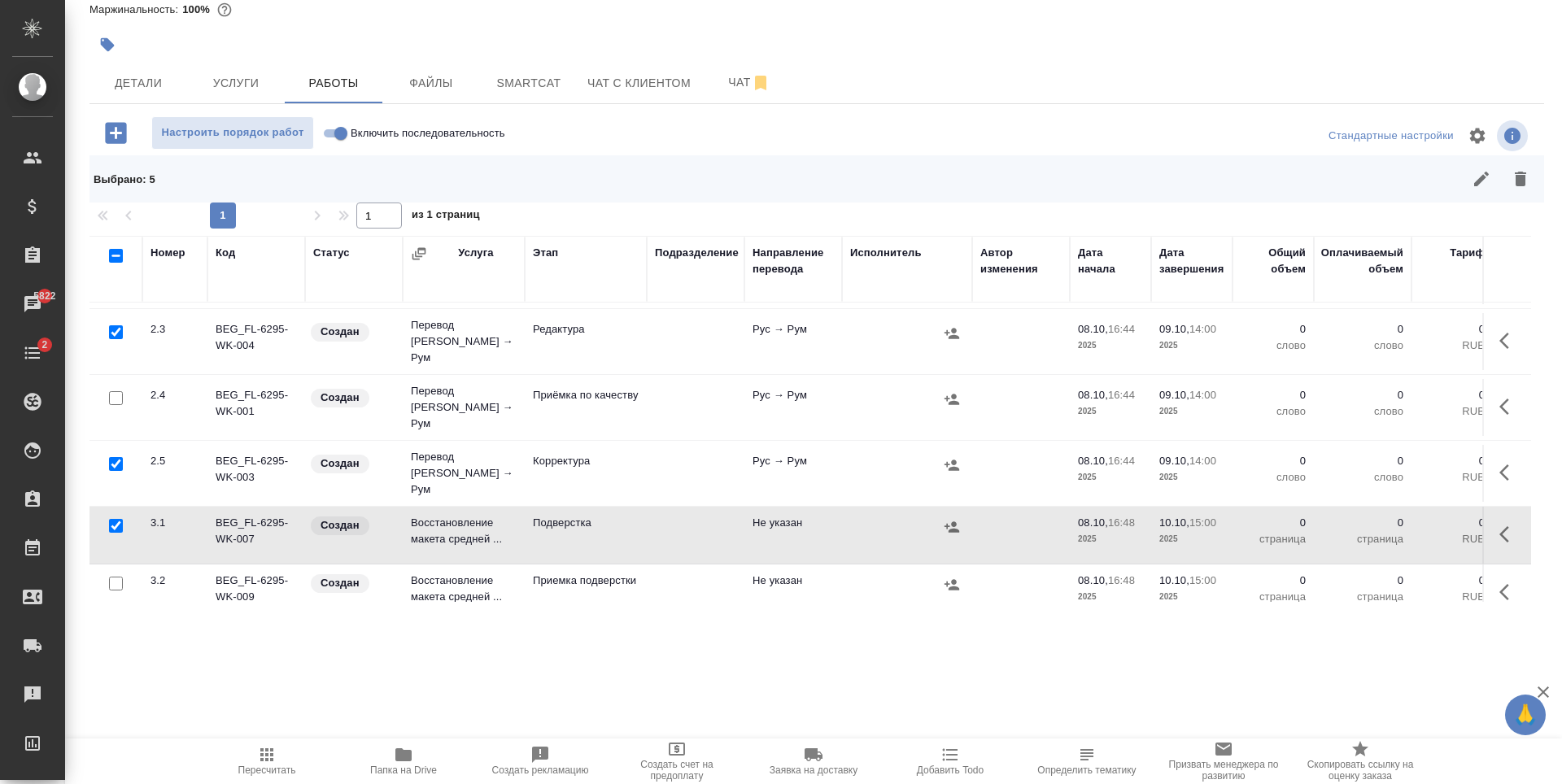
click at [116, 576] on input "checkbox" at bounding box center [115, 583] width 14 height 14
checkbox input "true"
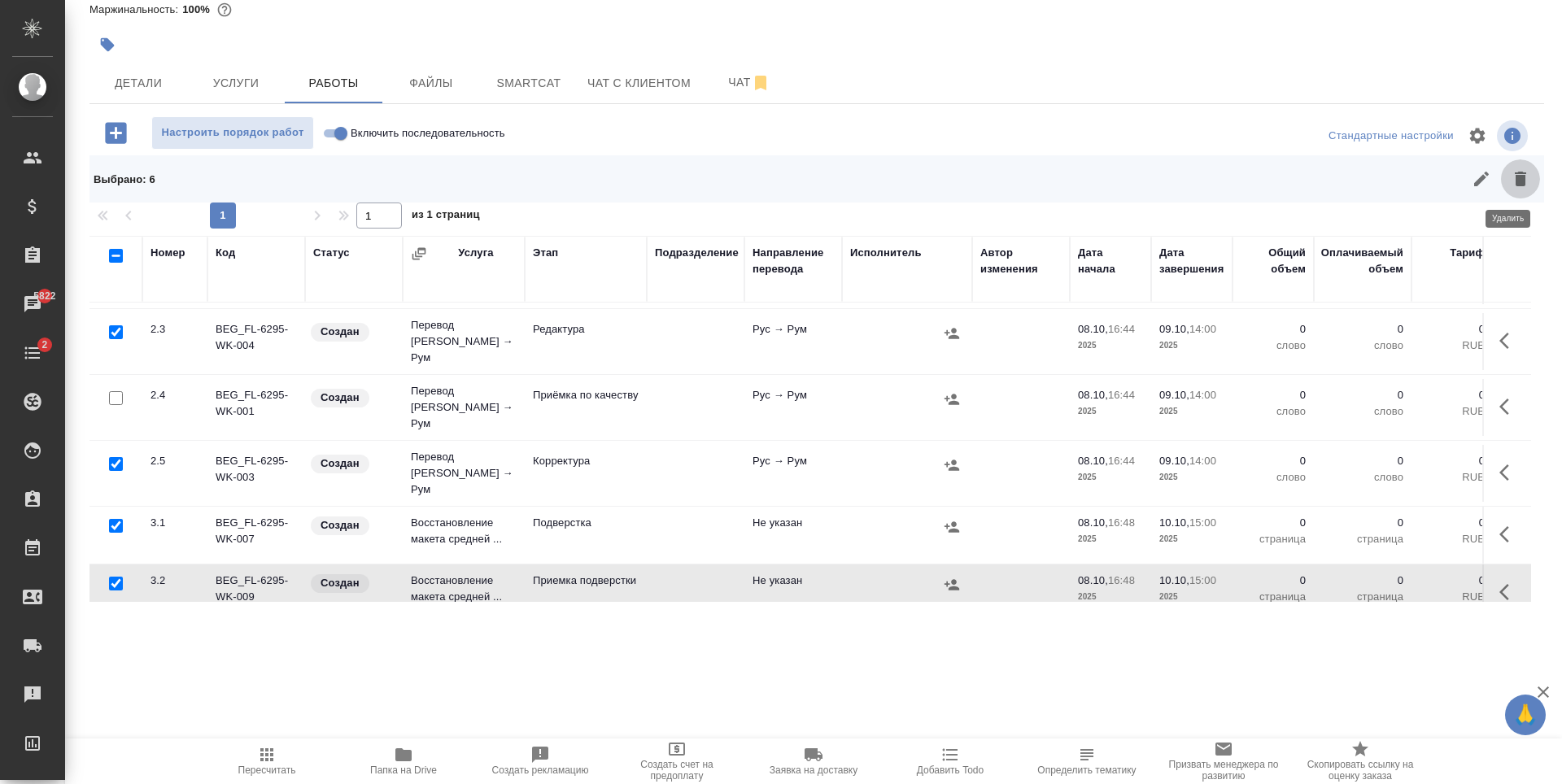
click at [1514, 177] on icon "button" at bounding box center [1520, 179] width 11 height 15
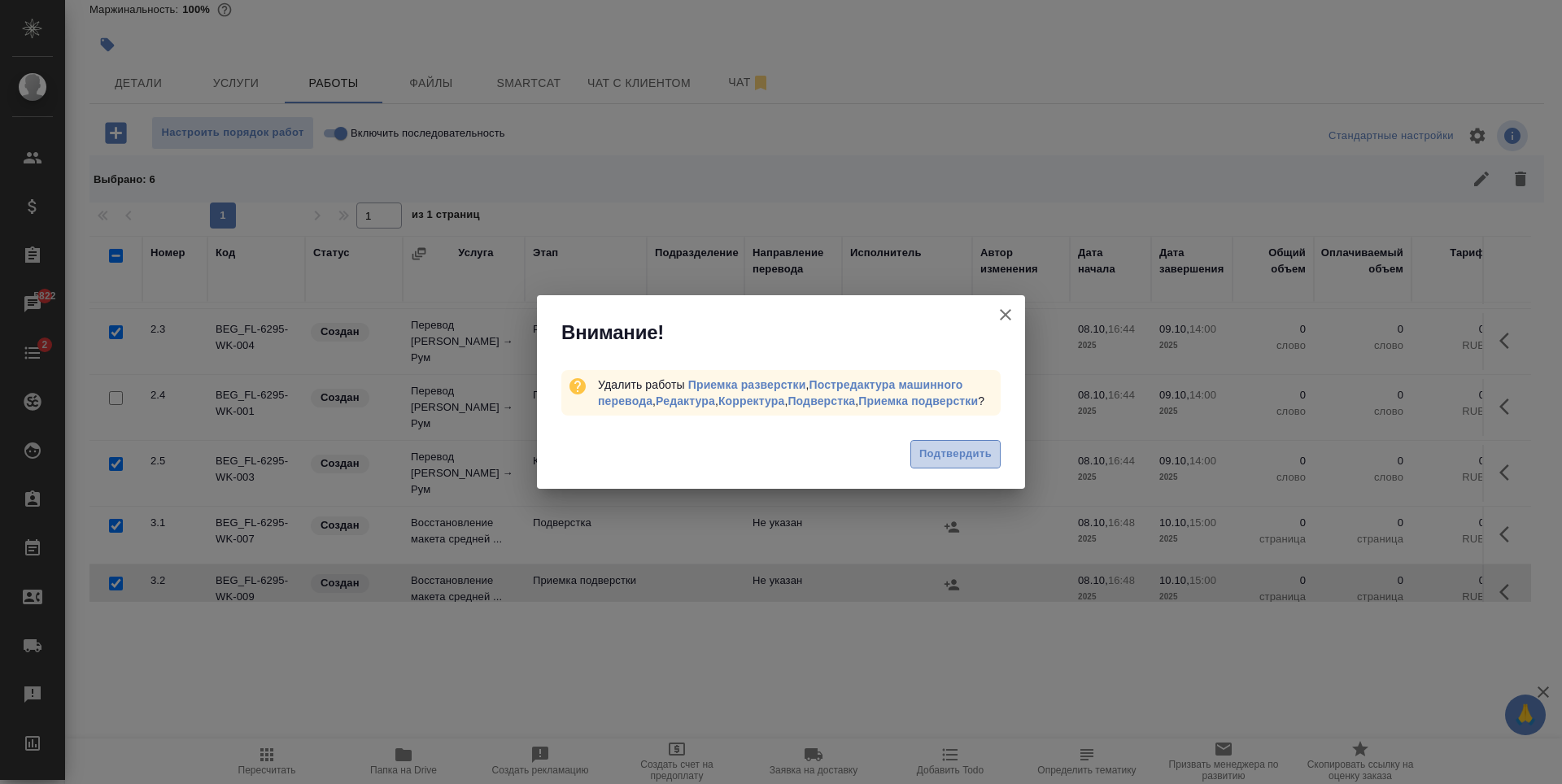
click at [944, 445] on span "Подтвердить" at bounding box center [955, 454] width 72 height 18
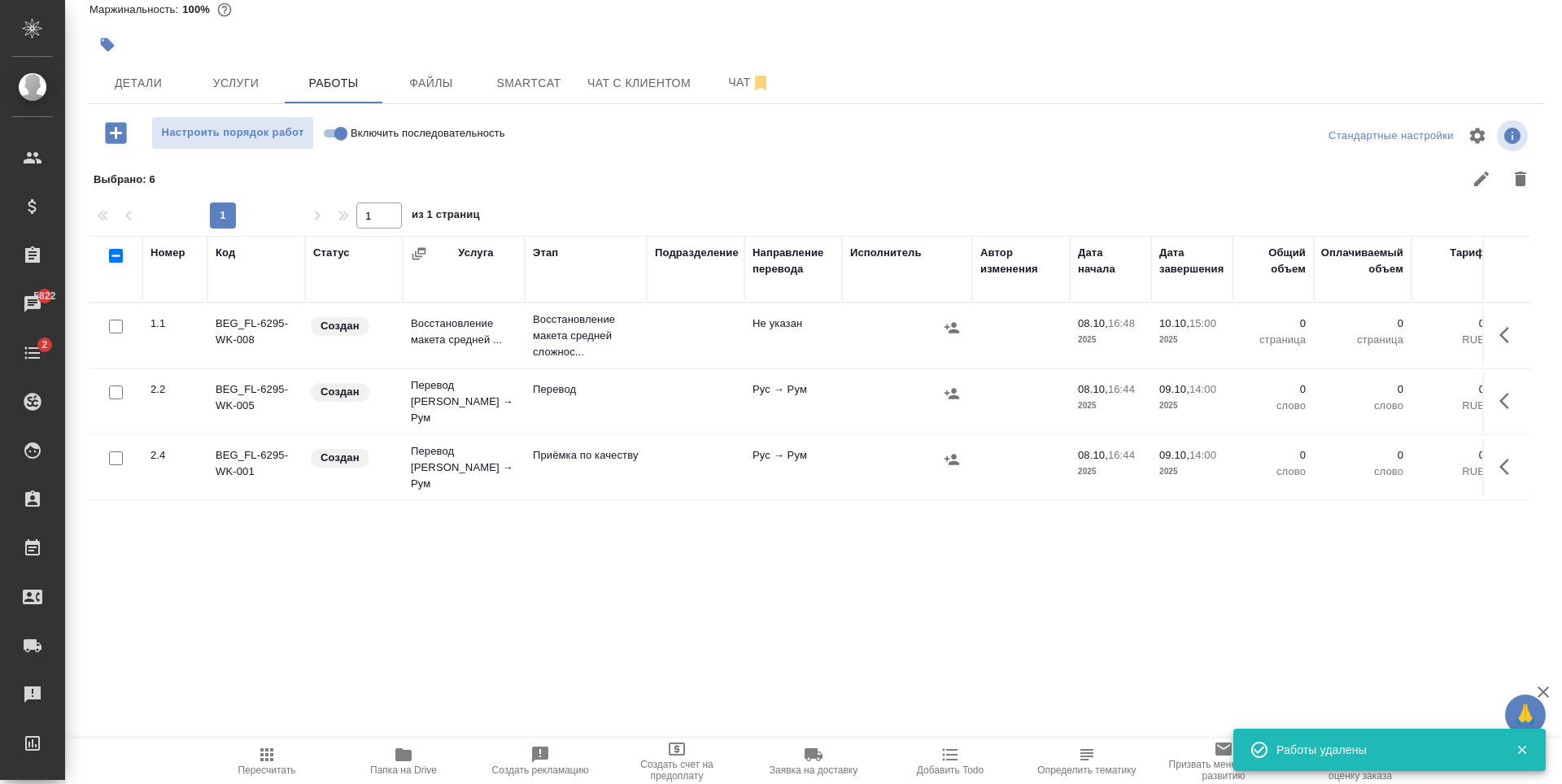
scroll to position [0, 0]
click at [921, 403] on td at bounding box center [907, 402] width 130 height 57
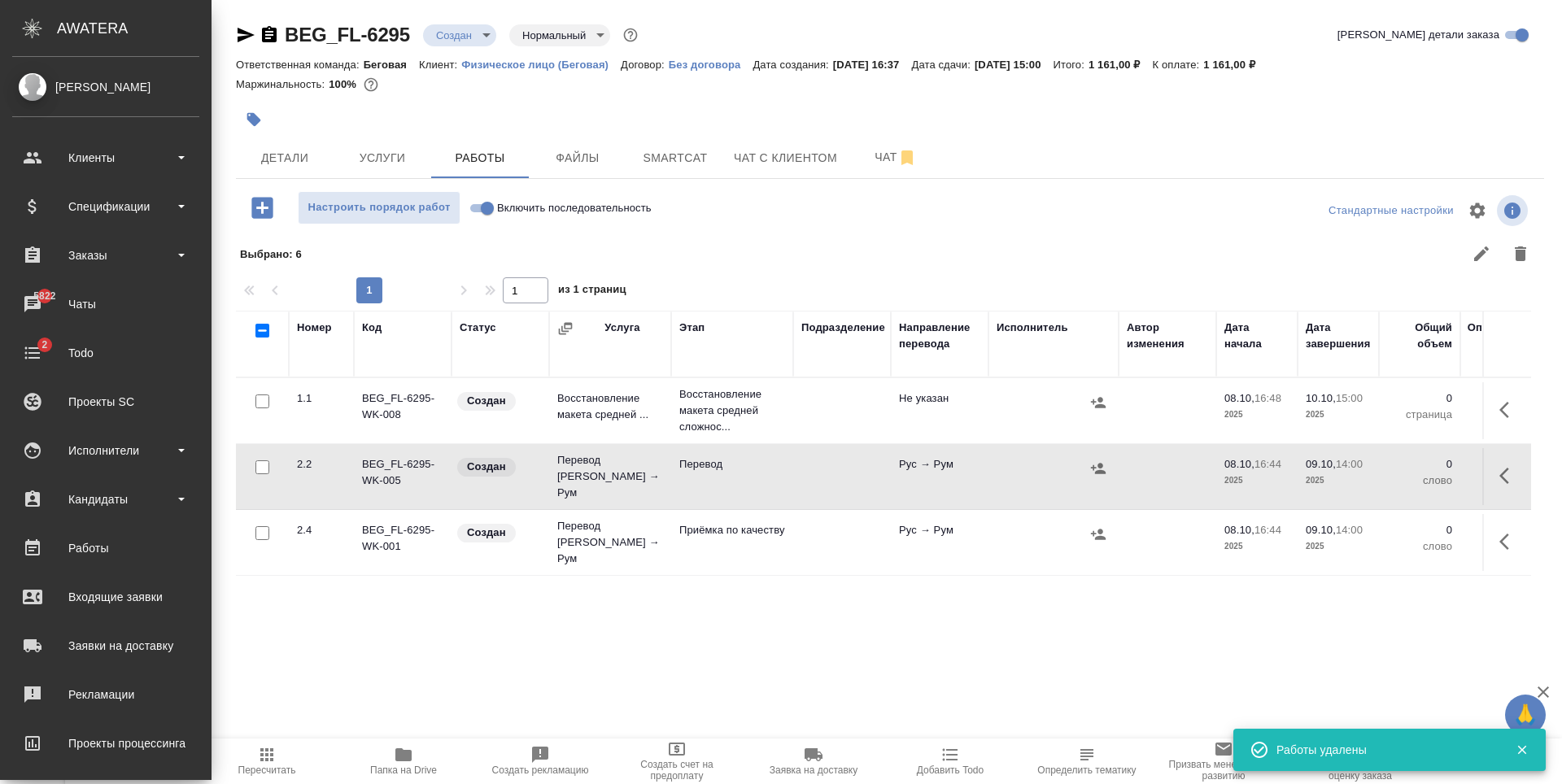
click at [825, 478] on td at bounding box center [842, 477] width 98 height 57
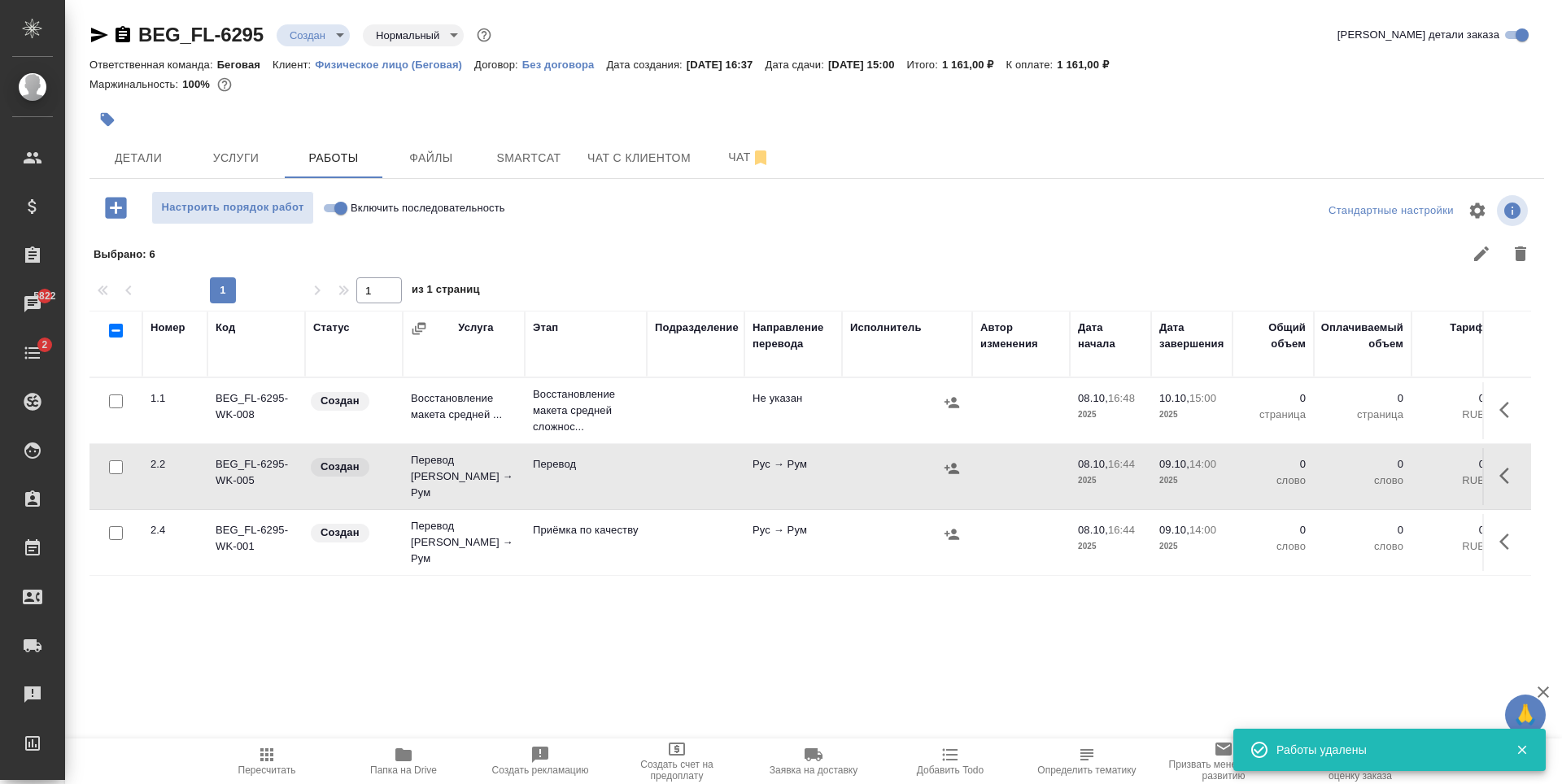
click at [684, 540] on td at bounding box center [695, 542] width 98 height 57
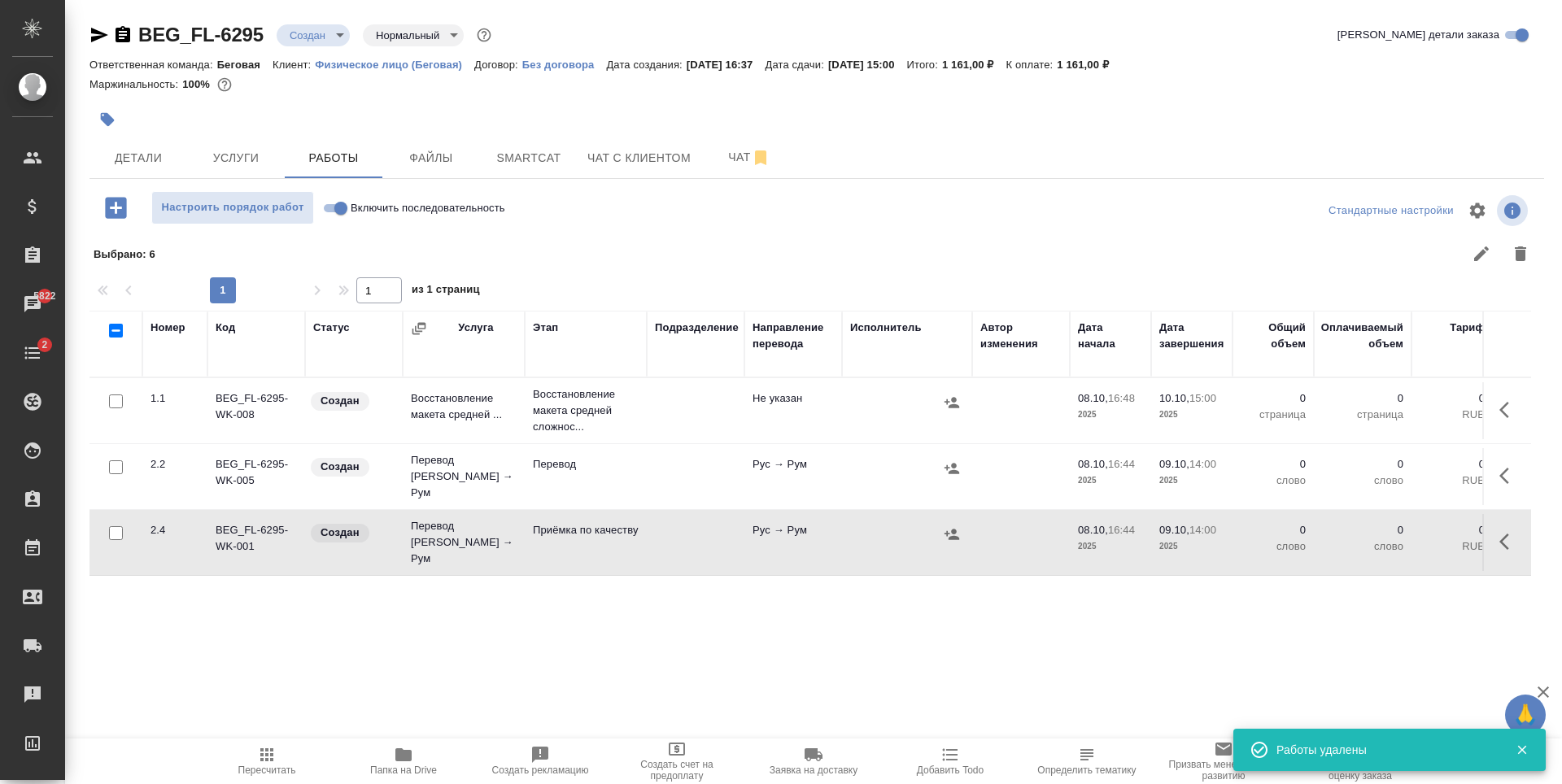
click at [684, 540] on td at bounding box center [695, 542] width 98 height 57
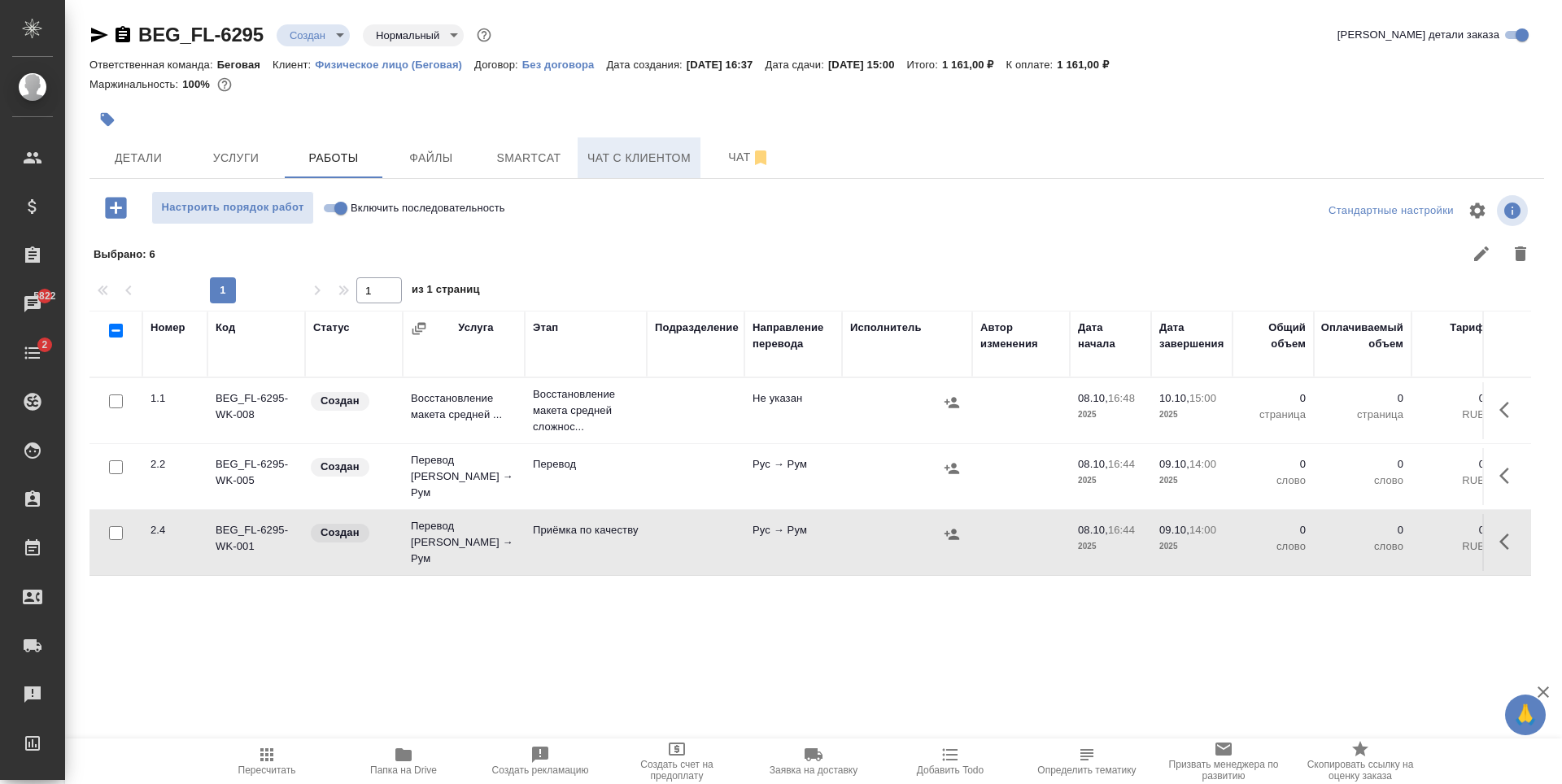
click at [626, 156] on span "Чат с клиентом" at bounding box center [639, 158] width 103 height 20
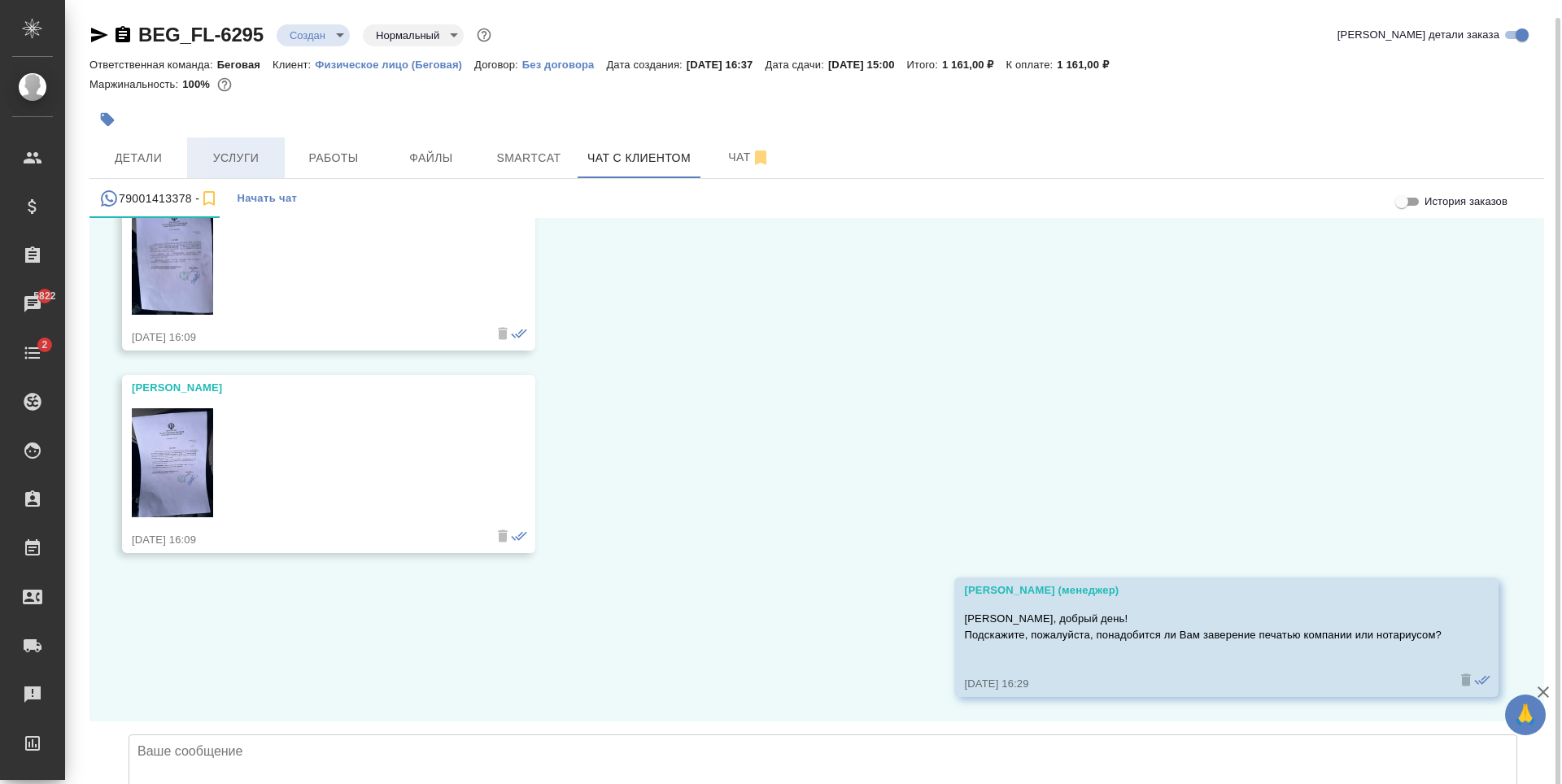
scroll to position [9, 0]
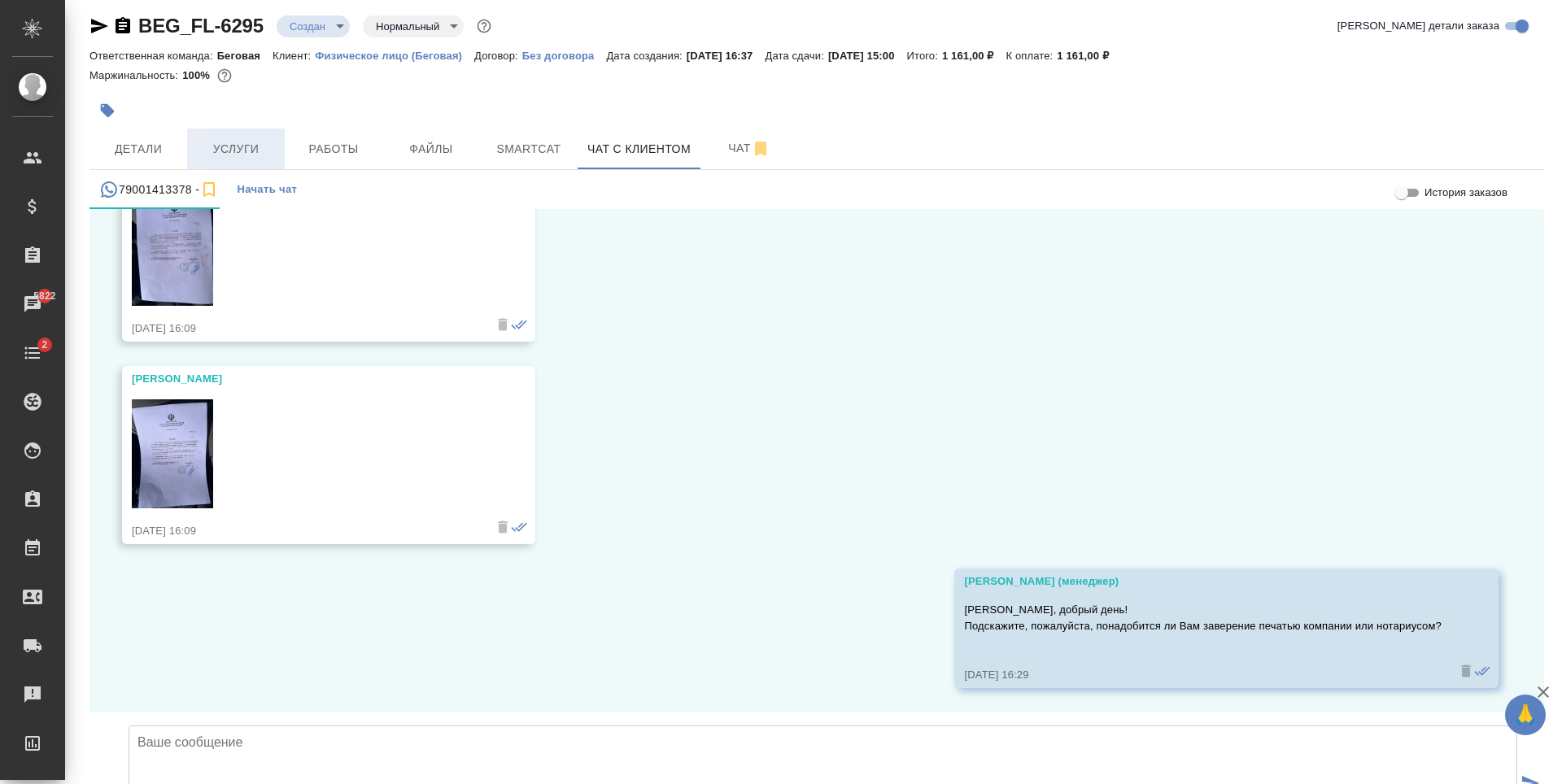
click at [276, 155] on button "Услуги" at bounding box center [235, 148] width 98 height 40
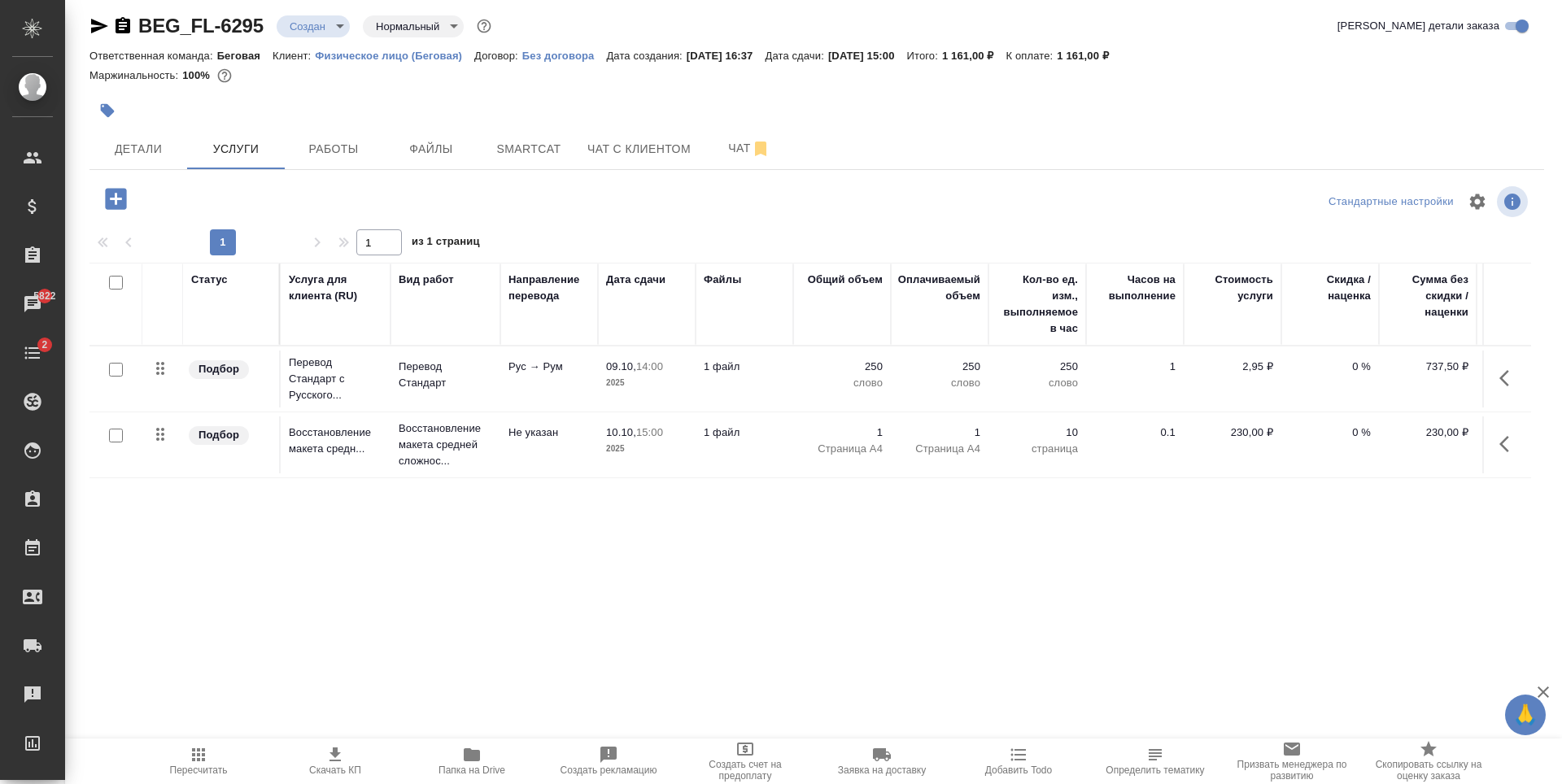
click at [727, 468] on td "1 файл" at bounding box center [744, 445] width 98 height 57
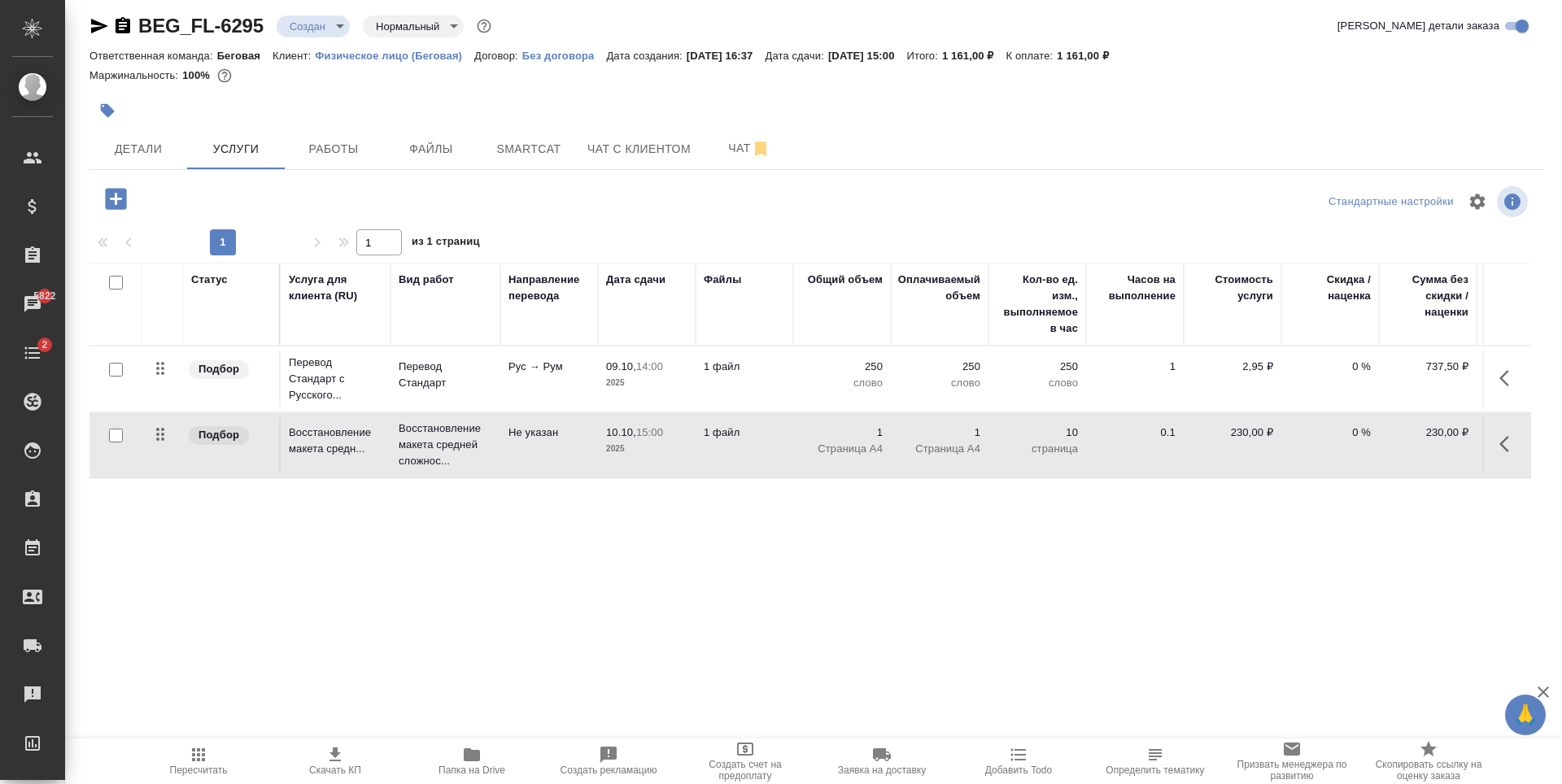
click at [727, 468] on td "1 файл" at bounding box center [744, 445] width 98 height 57
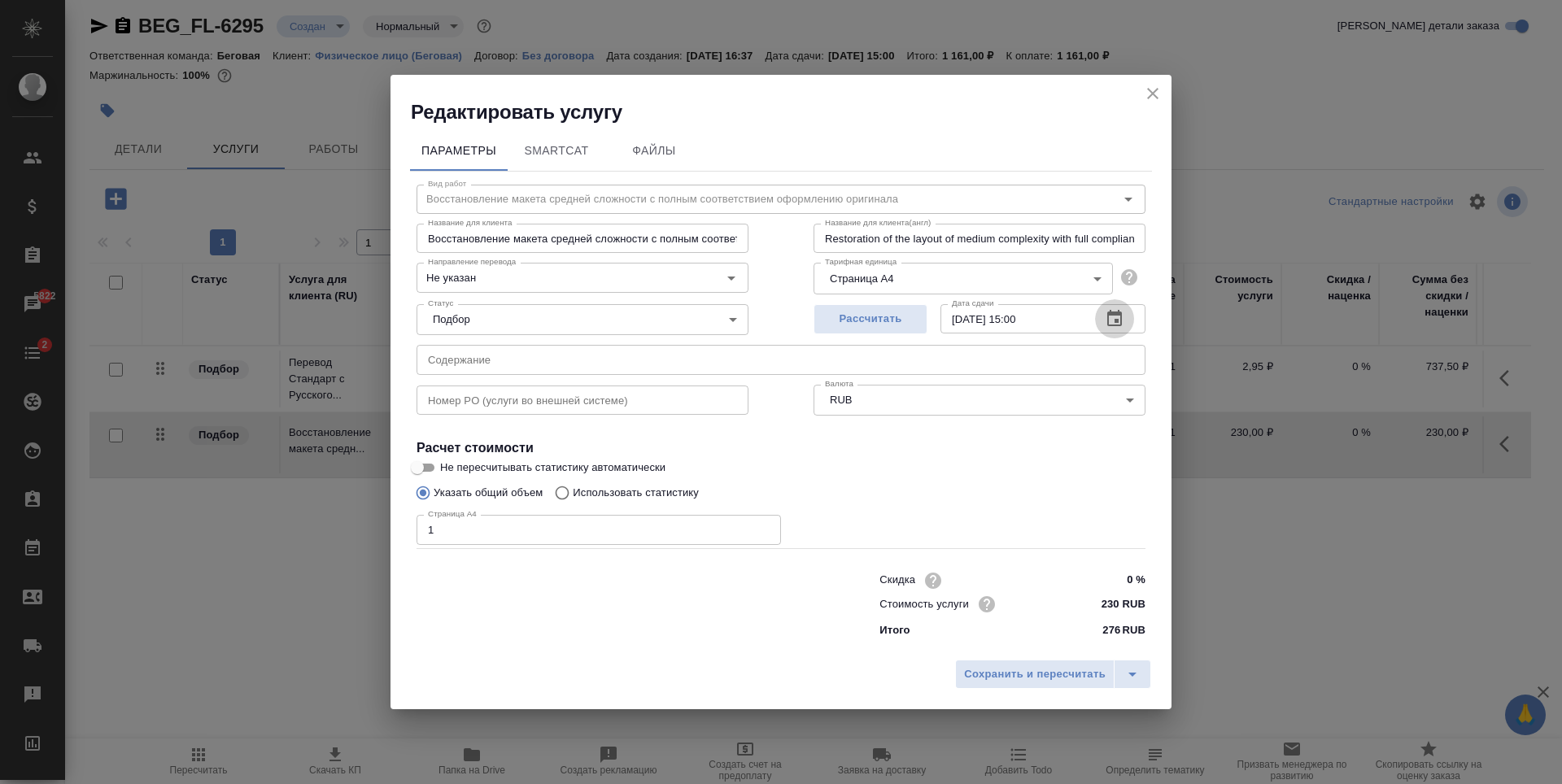
click at [1116, 319] on icon "button" at bounding box center [1115, 318] width 15 height 16
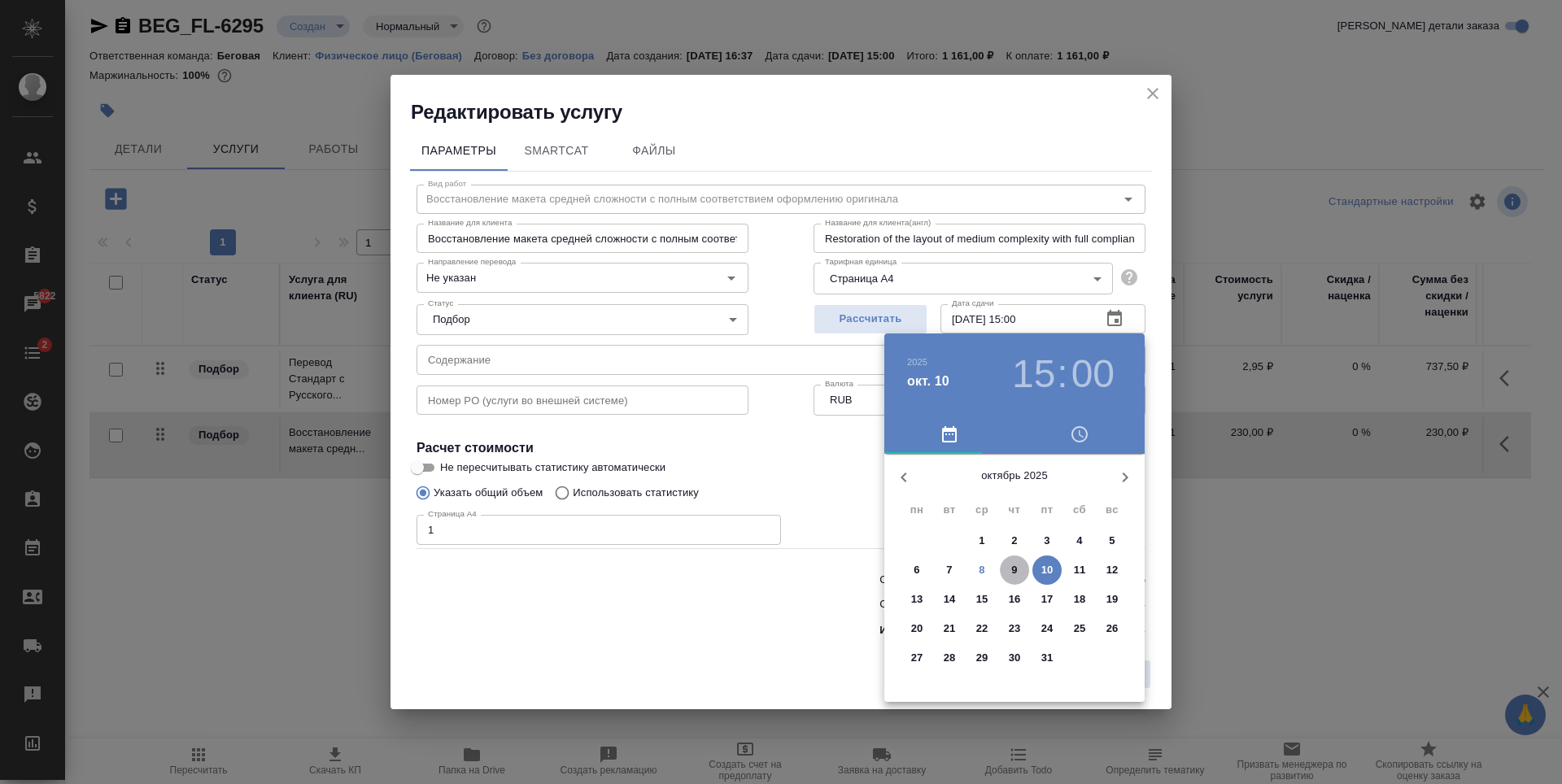
click at [1014, 575] on p "9" at bounding box center [1014, 570] width 5 height 16
type input "09.10.2025 15:00"
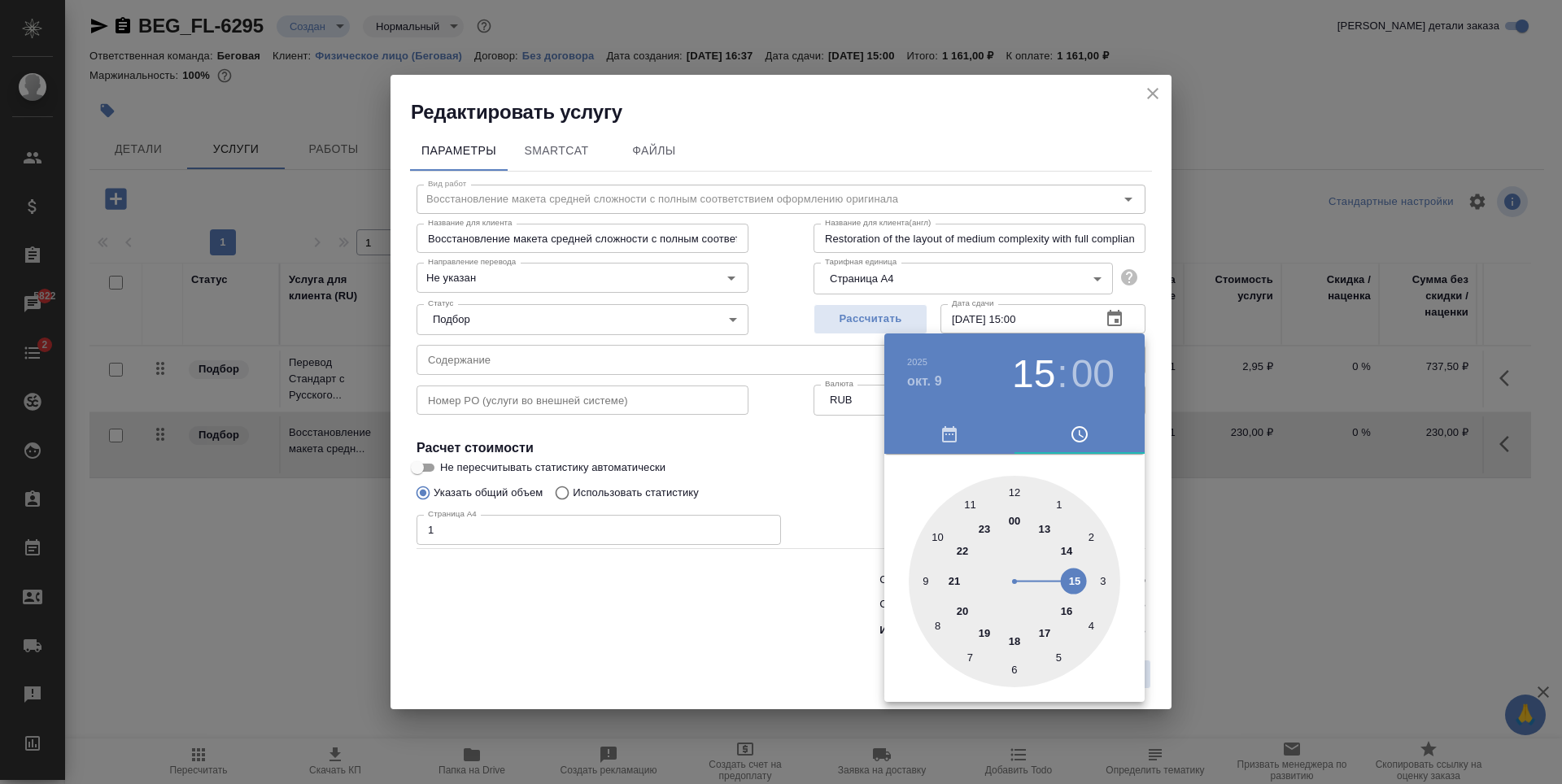
drag, startPoint x: 787, startPoint y: 568, endPoint x: 801, endPoint y: 591, distance: 26.9
click at [786, 570] on div at bounding box center [781, 392] width 1562 height 784
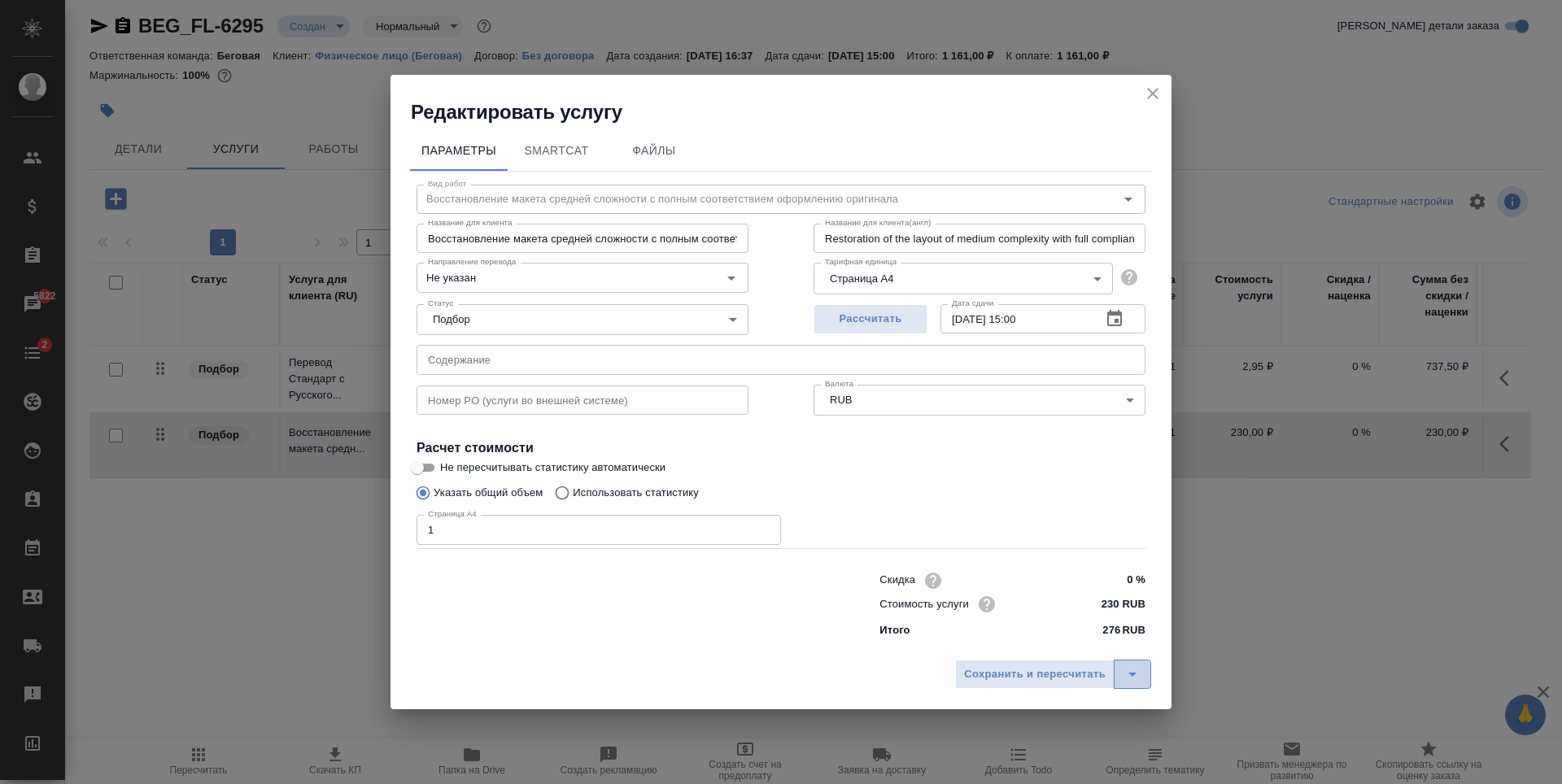
click at [1132, 677] on icon "split button" at bounding box center [1132, 673] width 19 height 19
click at [1022, 649] on li "Сохранить" at bounding box center [1055, 640] width 196 height 26
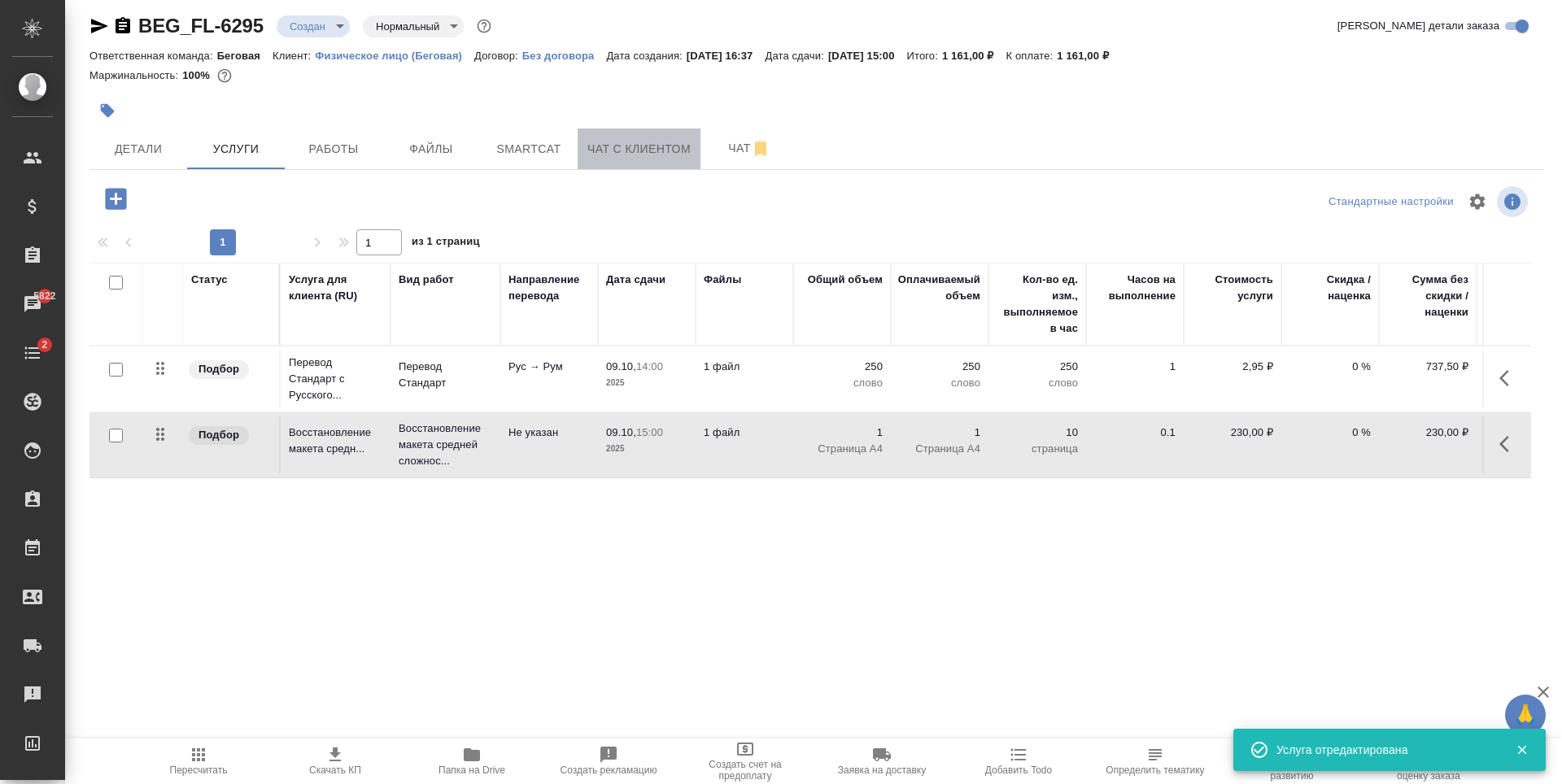
click at [623, 154] on span "Чат с клиентом" at bounding box center [639, 149] width 103 height 20
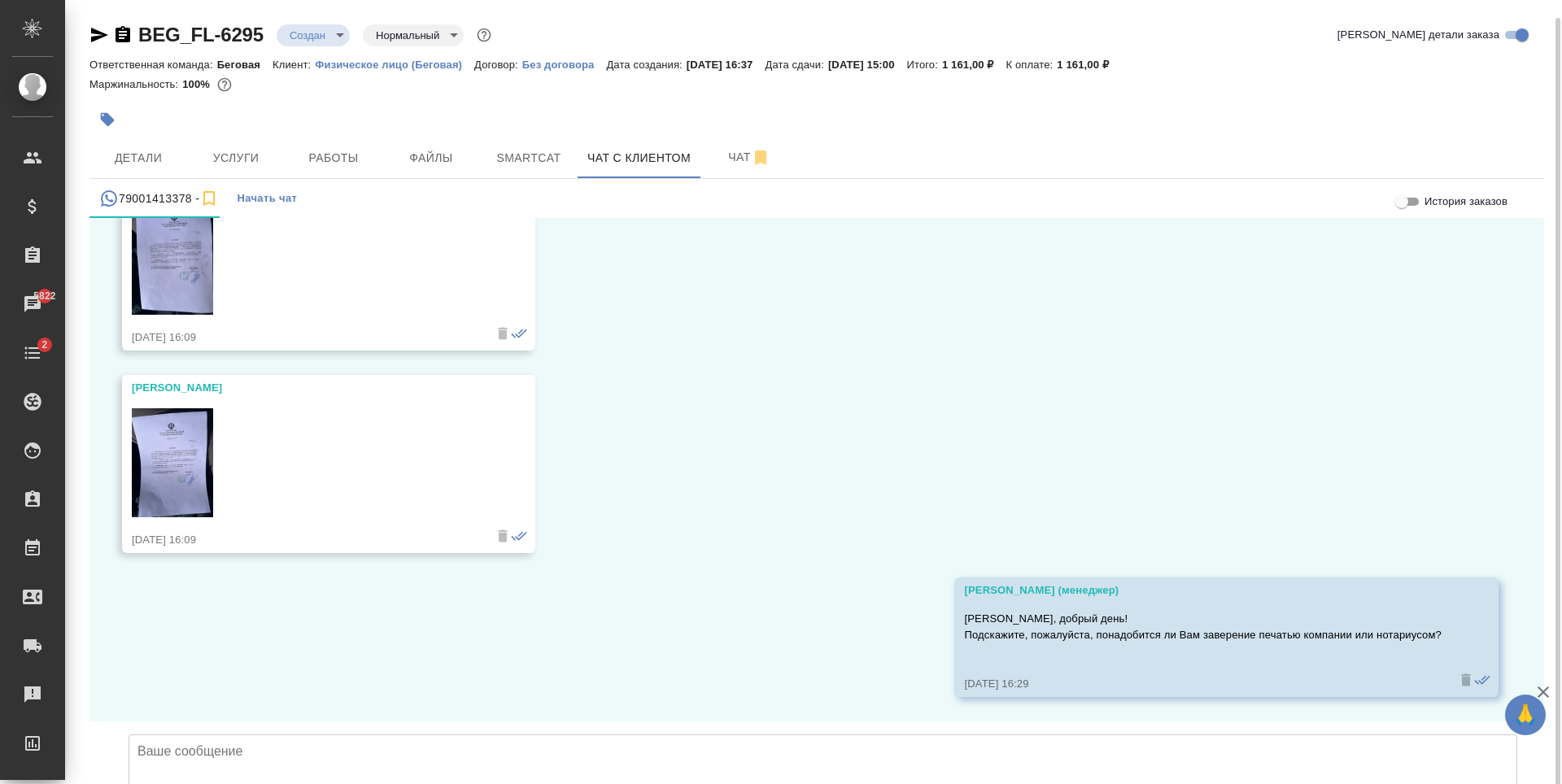
scroll to position [9, 0]
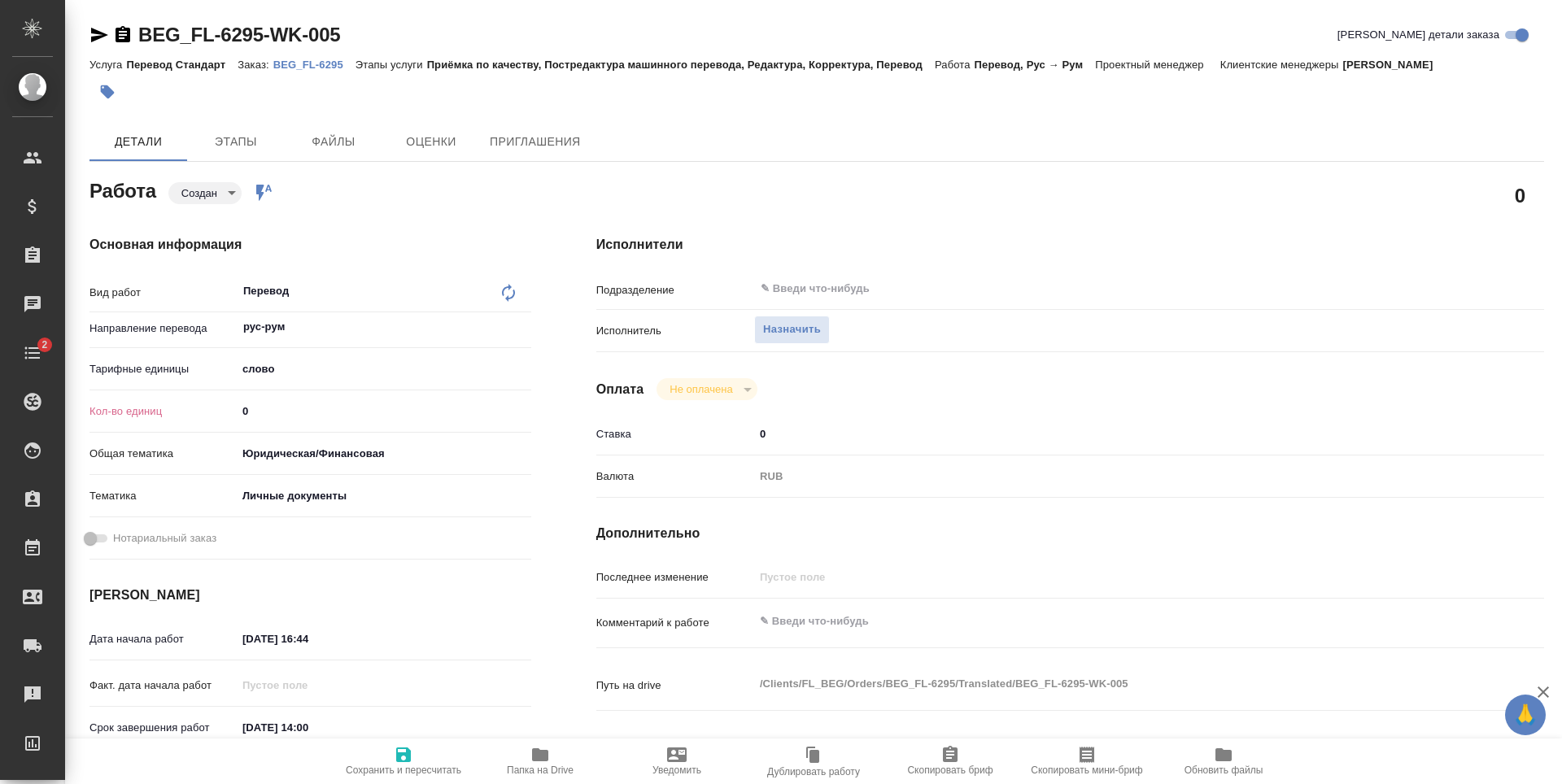
click at [297, 413] on input "0" at bounding box center [384, 412] width 295 height 24
type input "1"
click at [413, 766] on span "Сохранить и пересчитать" at bounding box center [404, 770] width 115 height 11
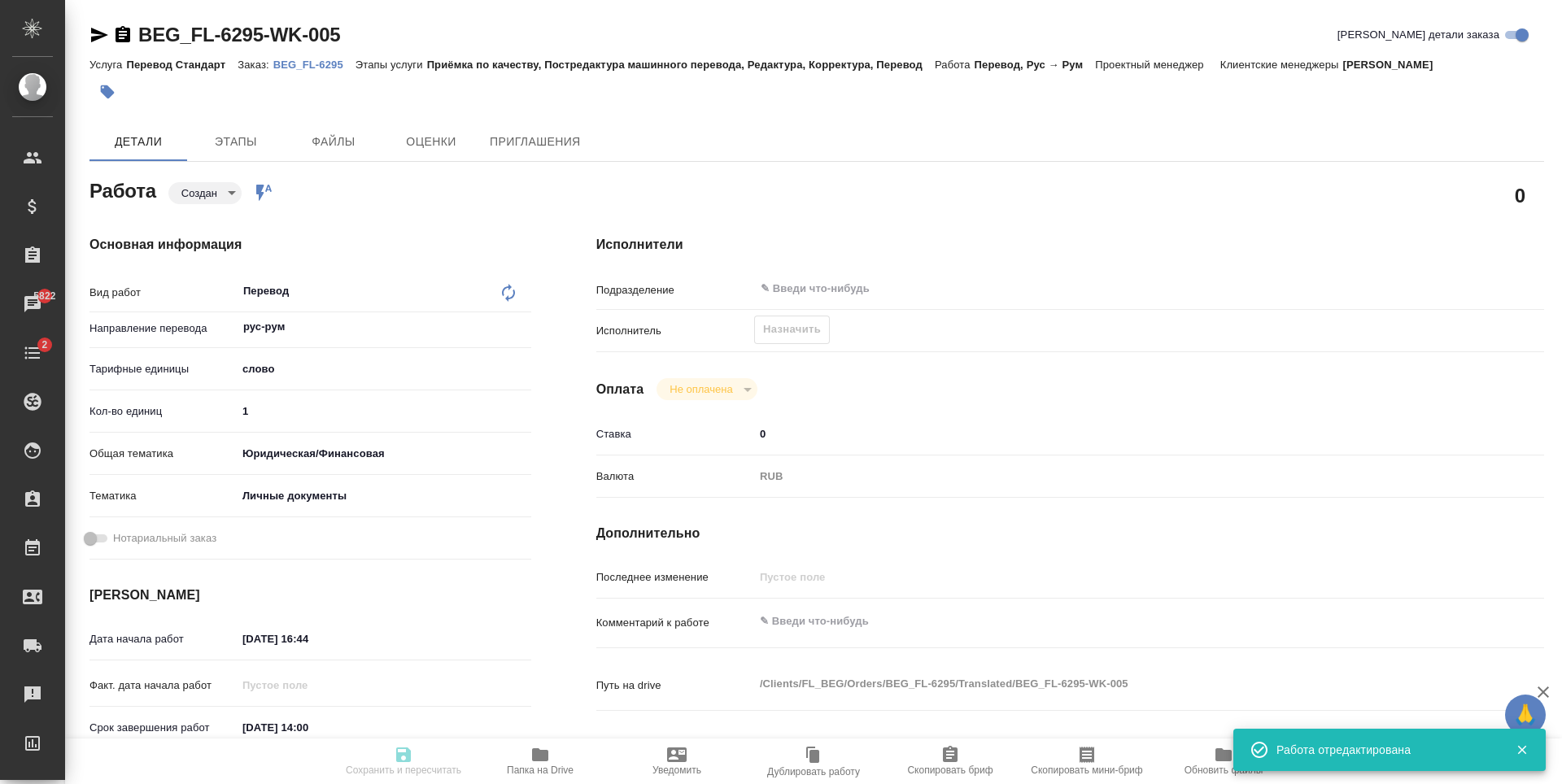
type input "created"
type input "рус-рум"
type input "5a8b1489cc6b4906c91bfd90"
type input "1"
type input "yr-fn"
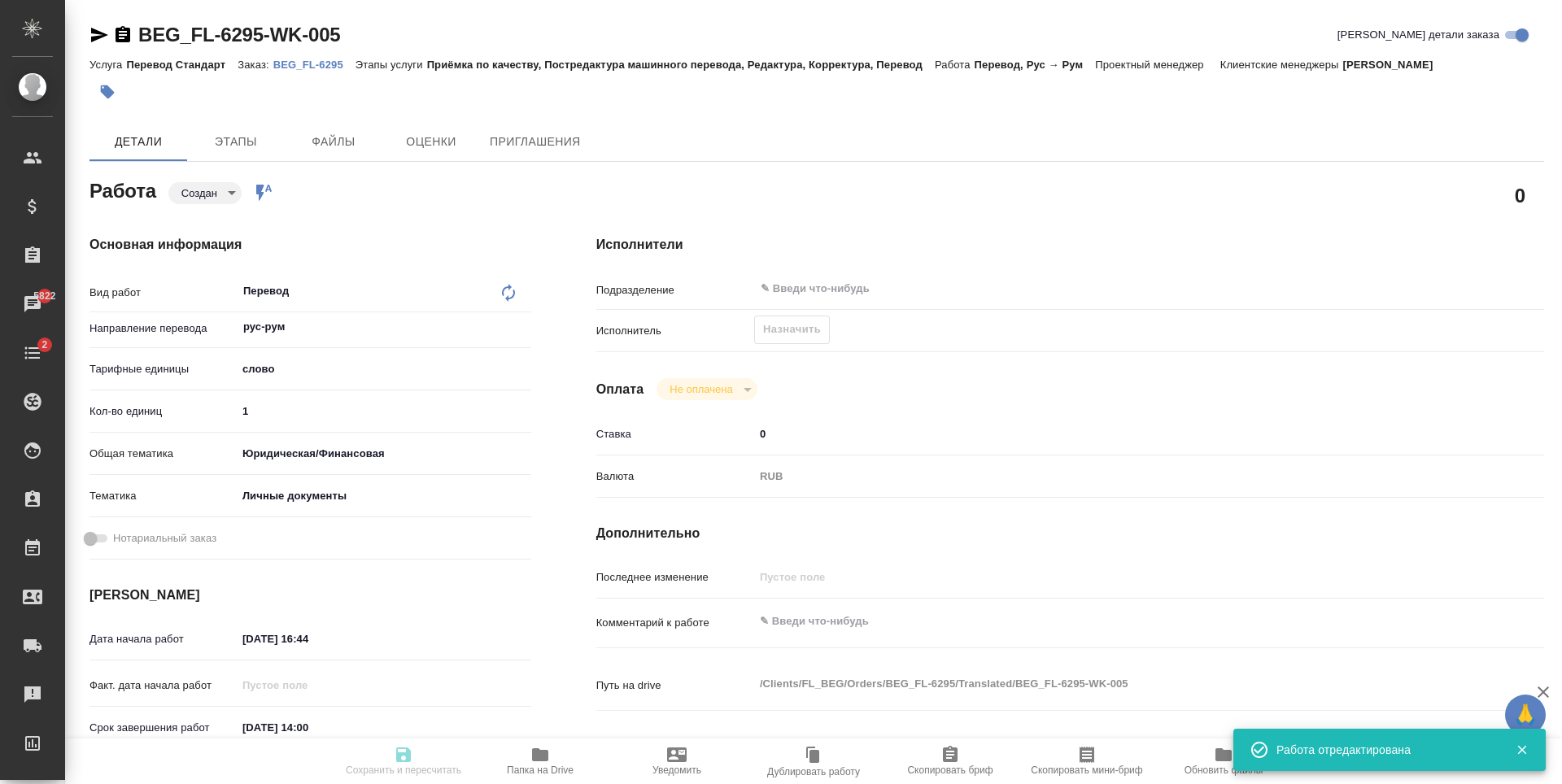
type input "5a8b8b956a9677013d343cfe"
type input "08.10.2025 16:44"
type input "[DATE] 14:00"
type input "notPayed"
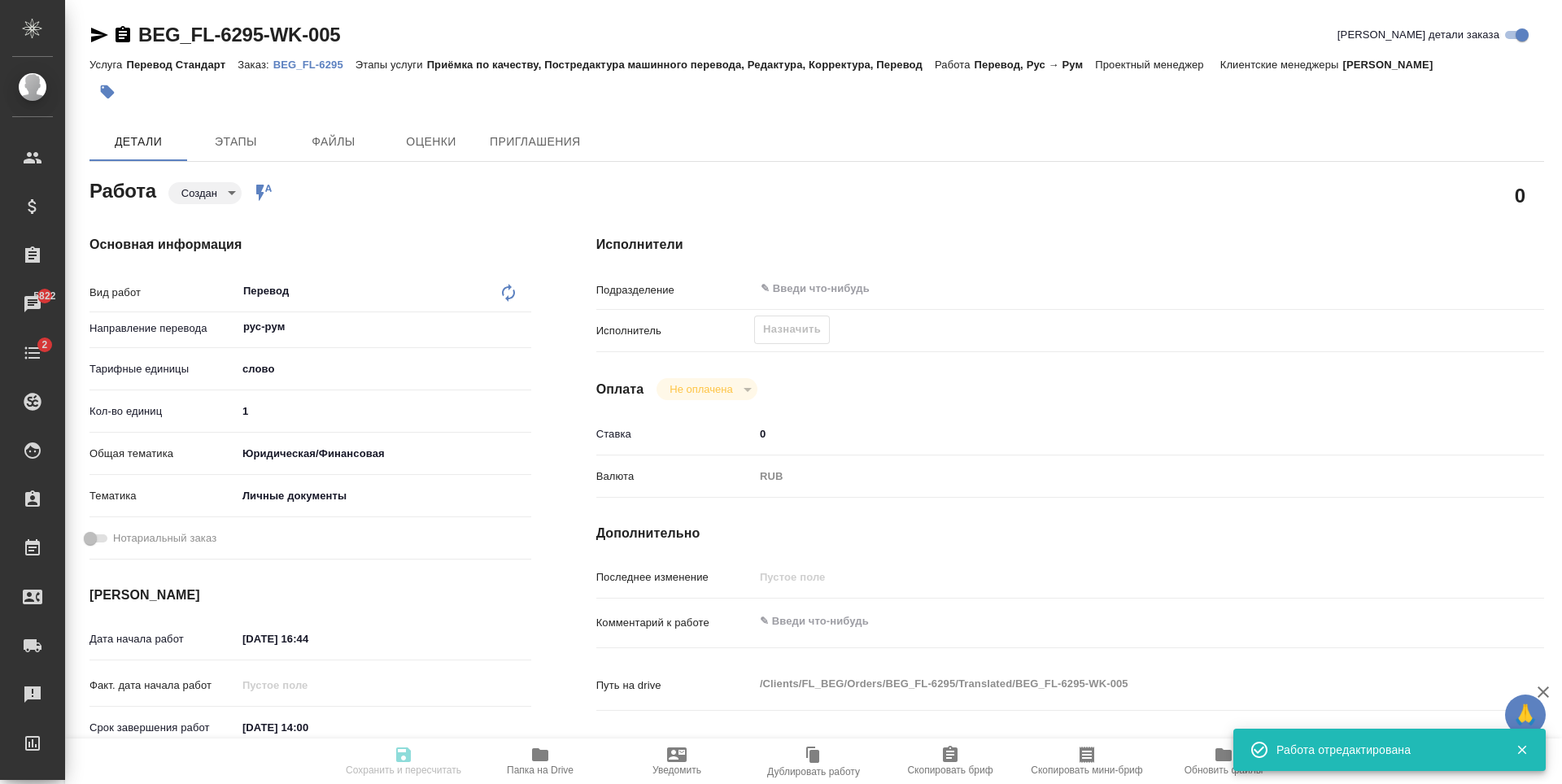
type input "0"
type input "RUB"
type input "[PERSON_NAME]"
type input "BEG_FL-6295"
type input "Перевод Стандарт"
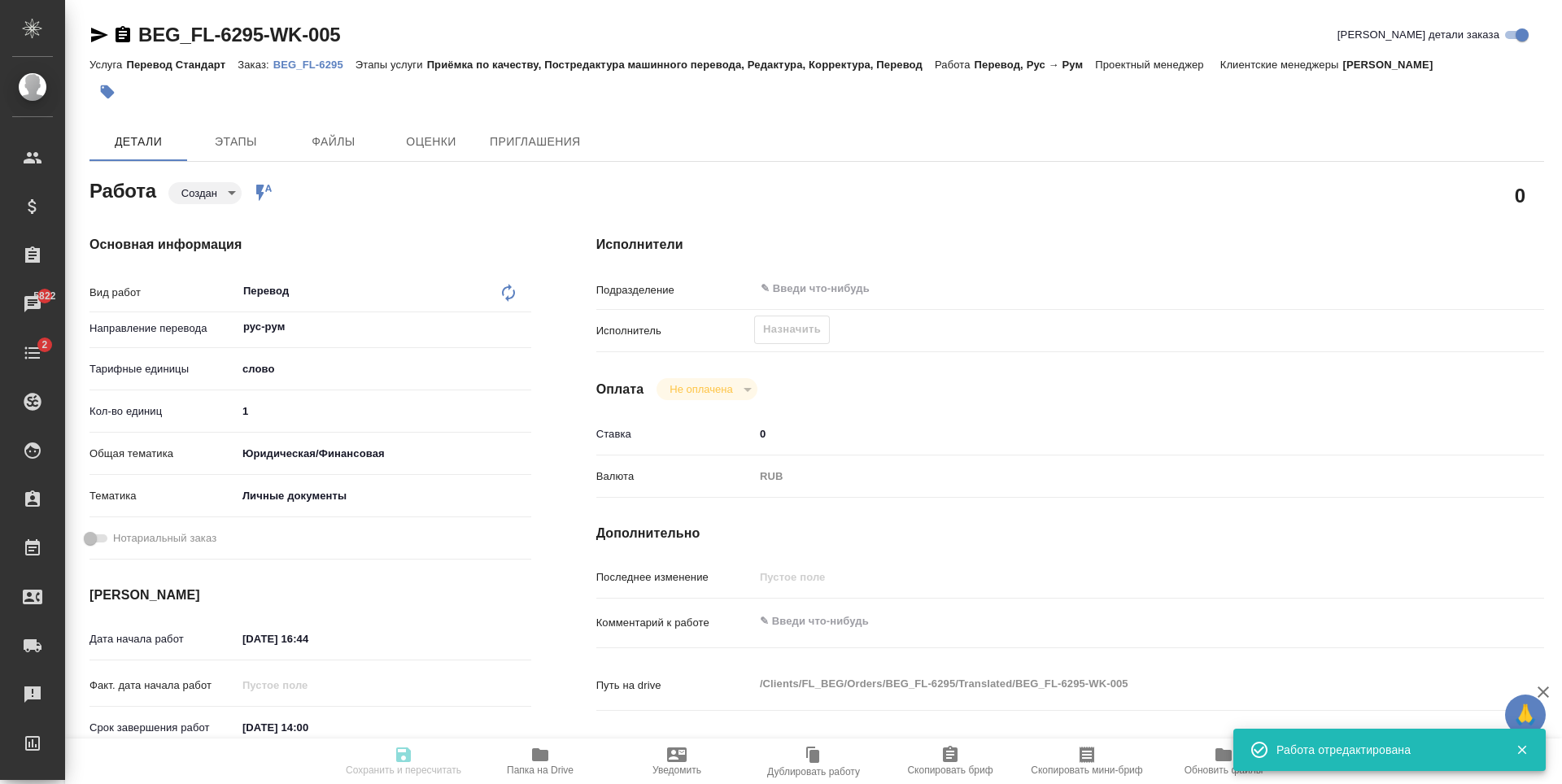
type input "Приёмка по качеству, Постредактура машинного перевода, Редактура, Корректура, П…"
type input "[PERSON_NAME]"
type input "/Clients/FL_BEG/Orders/BEG_FL-6295"
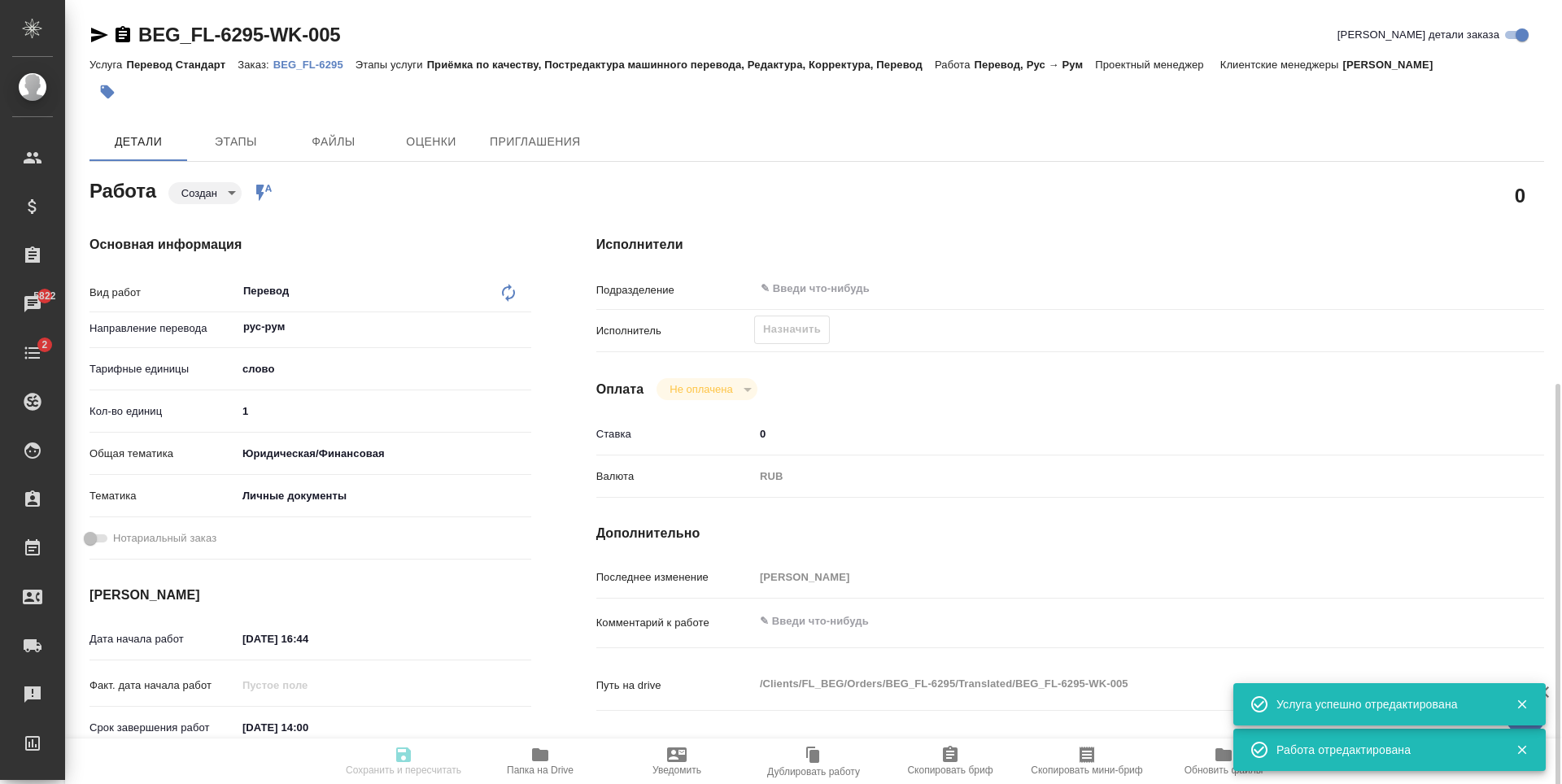
scroll to position [244, 0]
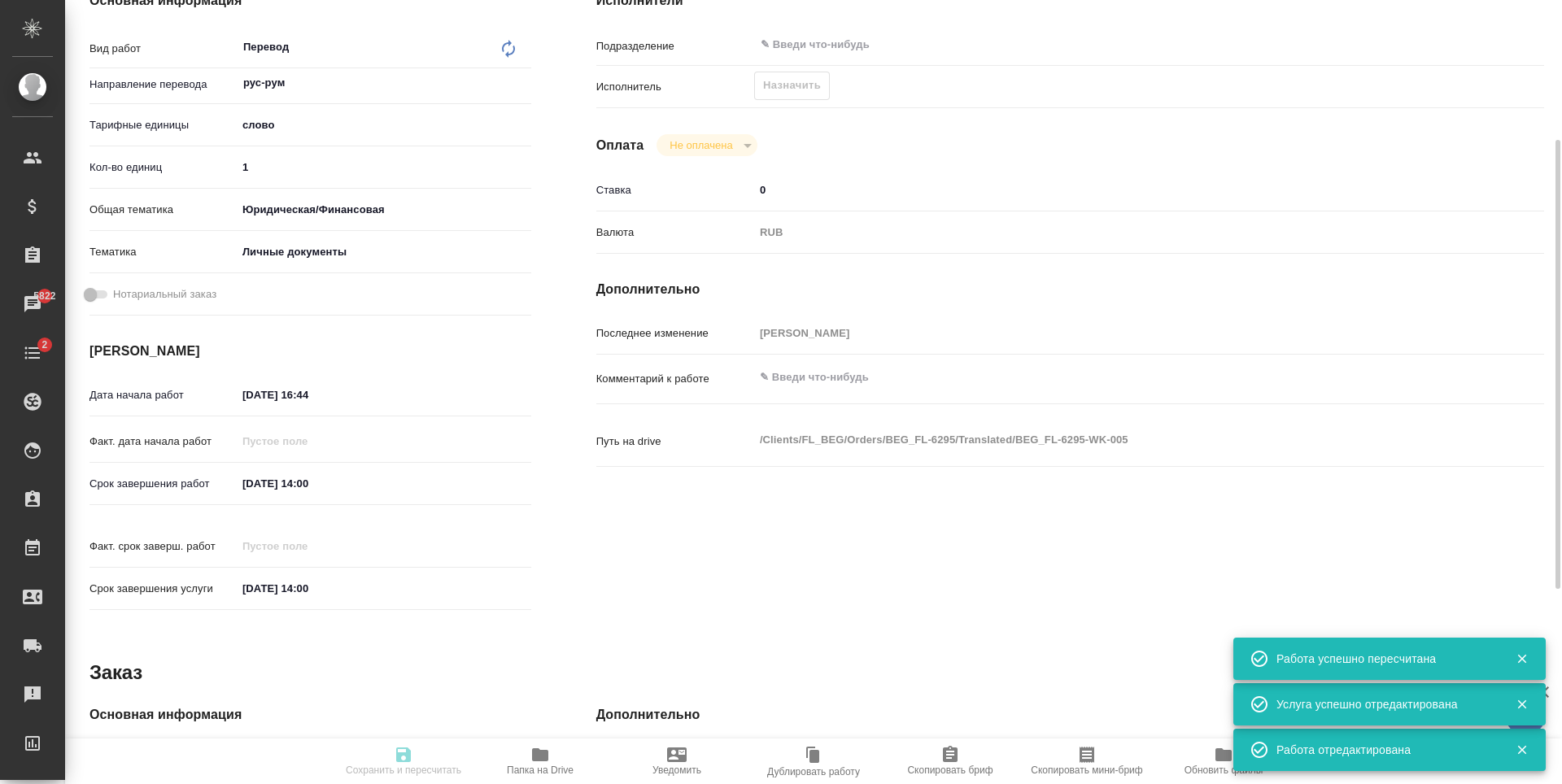
type input "created"
type input "рус-рум"
type input "5a8b1489cc6b4906c91bfd90"
type input "1"
type input "yr-fn"
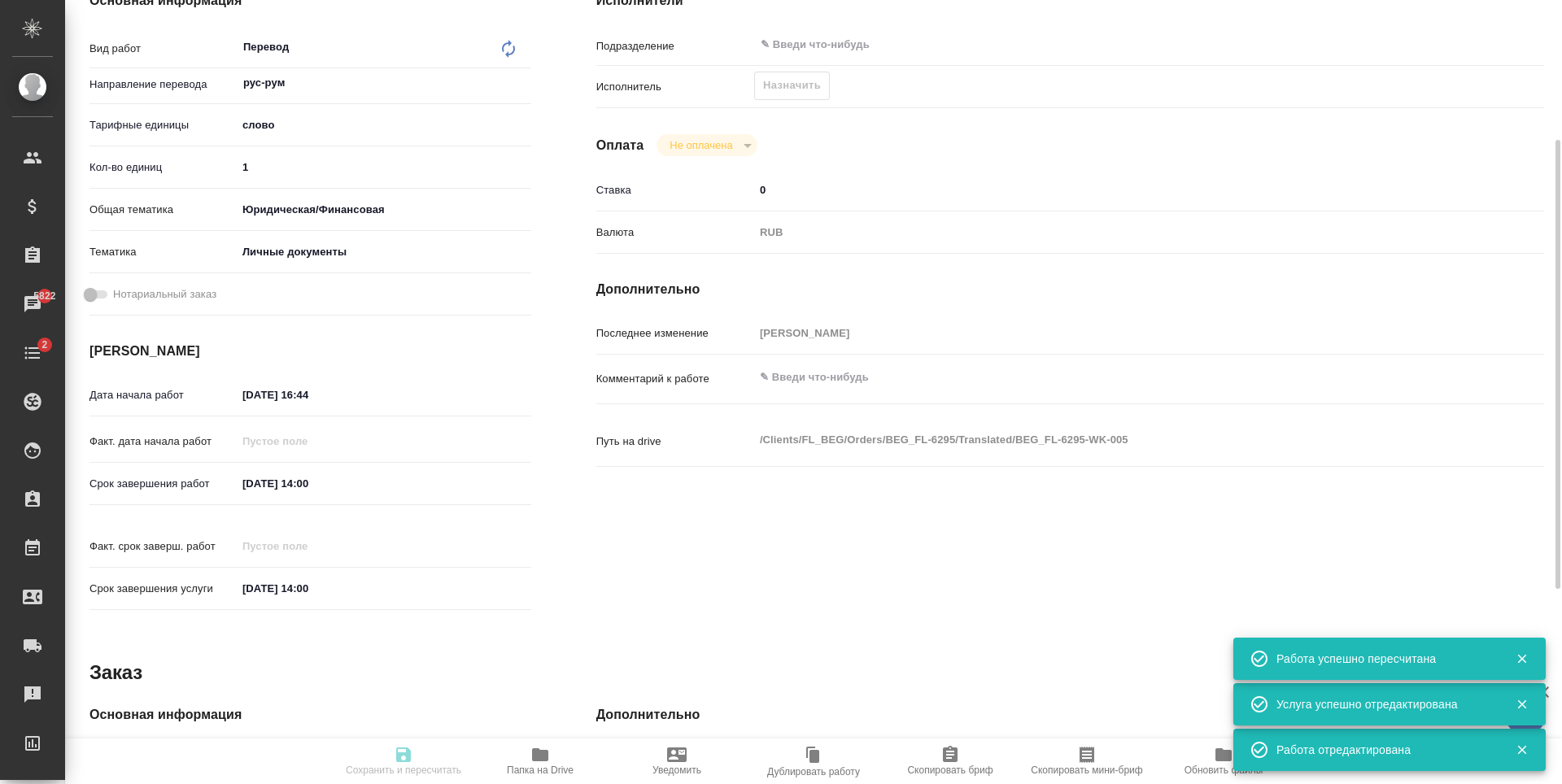
type input "5a8b8b956a9677013d343cfe"
type input "[DATE] 16:44"
type input "[DATE] 14:00"
type input "notPayed"
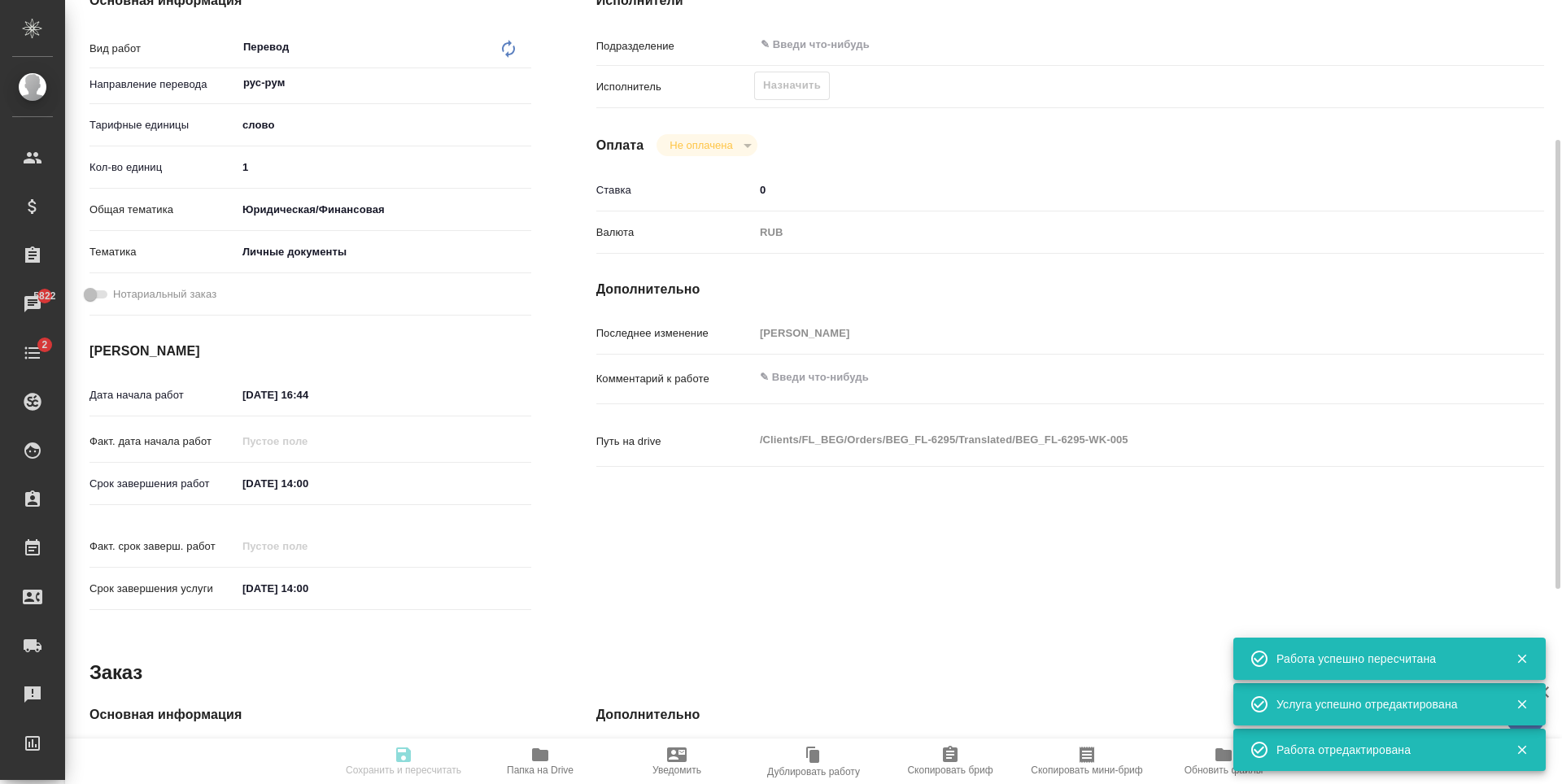
type input "0"
type input "RUB"
type input "[PERSON_NAME]"
type input "BEG_FL-6295"
type input "Перевод Стандарт"
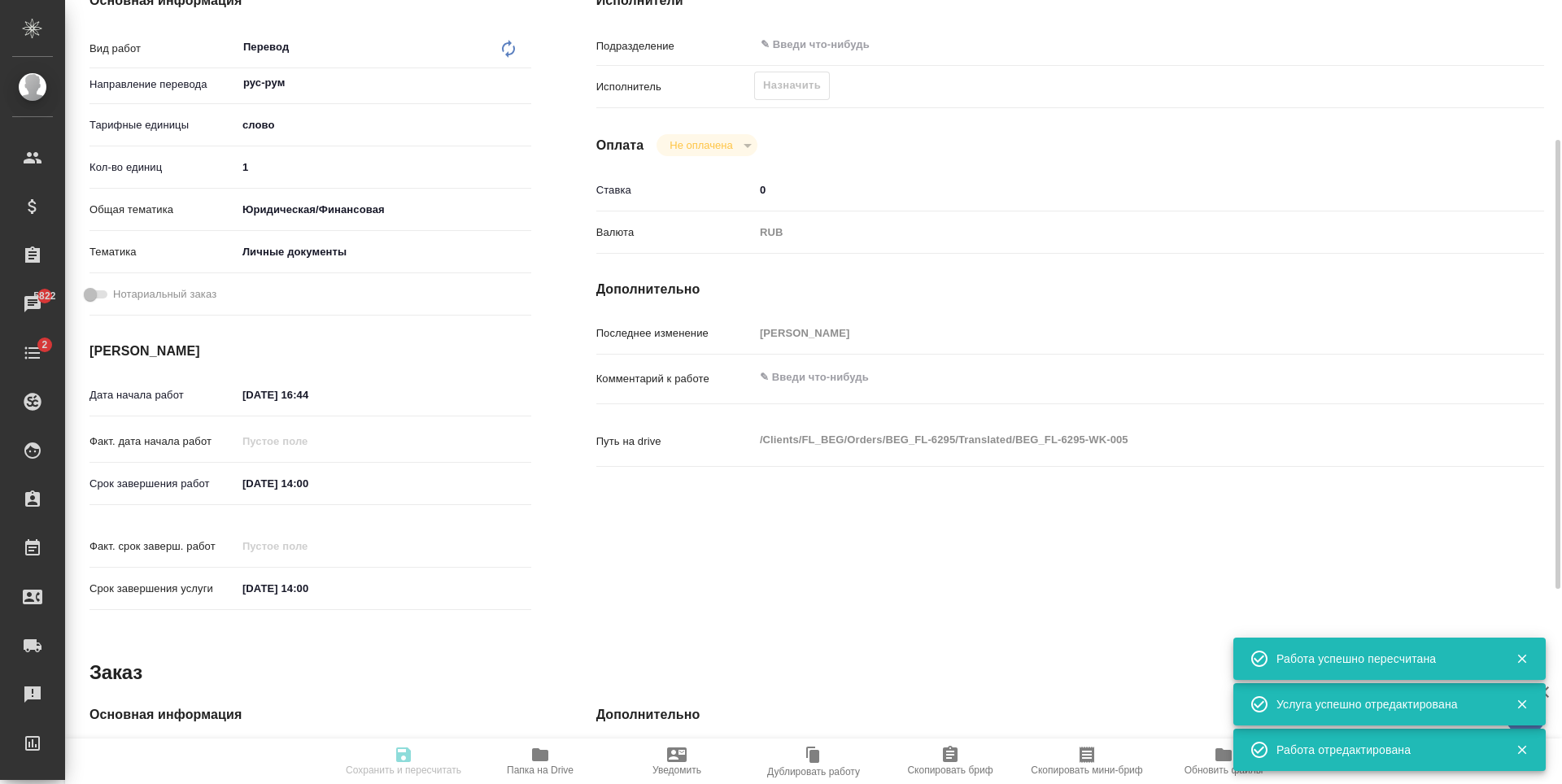
type input "Приёмка по качеству, Постредактура машинного перевода, Редактура, Корректура, П…"
type input "[PERSON_NAME]"
type input "/Clients/FL_BEG/Orders/BEG_FL-6295"
click at [371, 479] on input "[DATE] 14:00" at bounding box center [308, 484] width 143 height 24
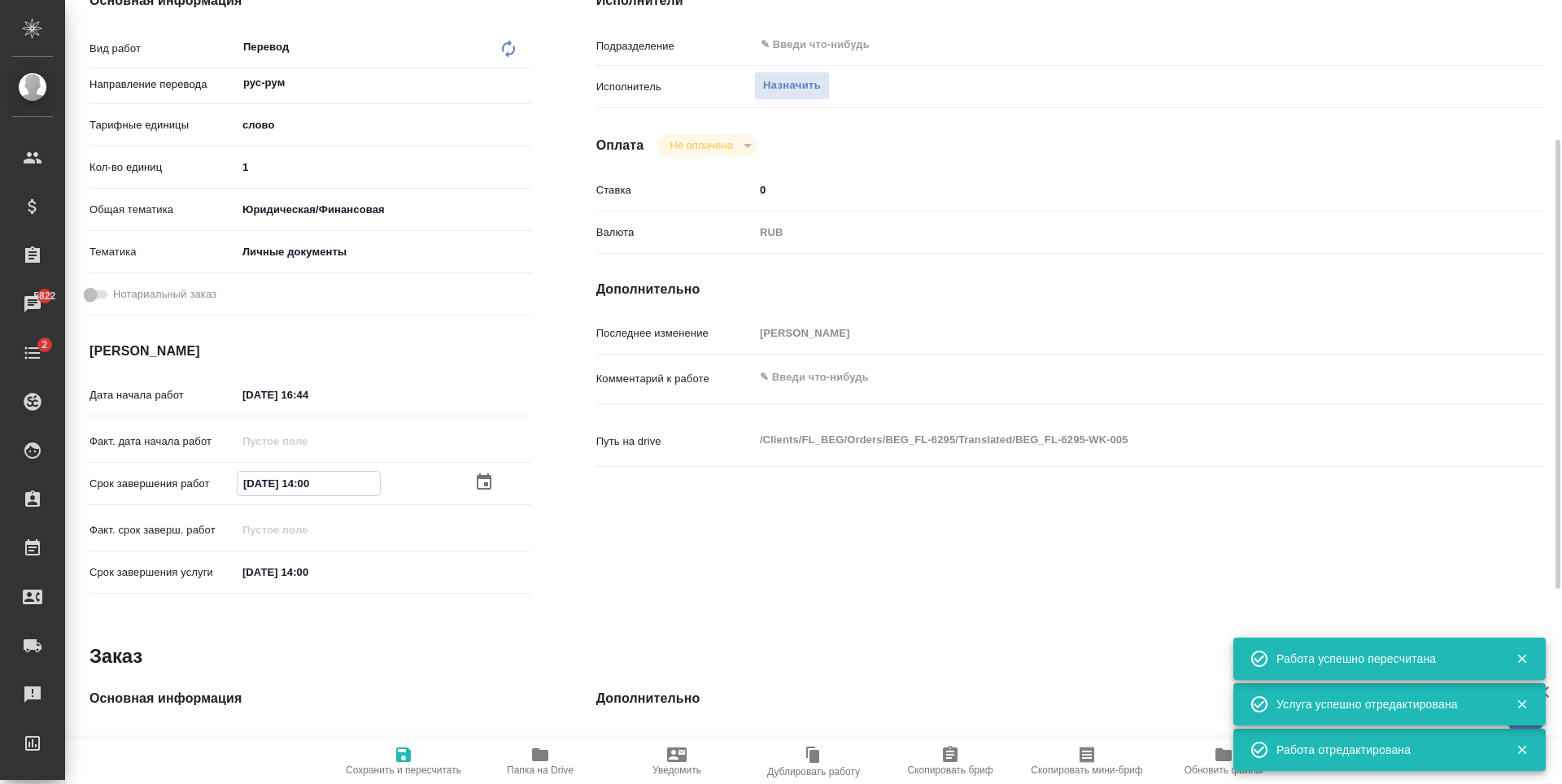
click at [477, 476] on icon "button" at bounding box center [483, 482] width 19 height 19
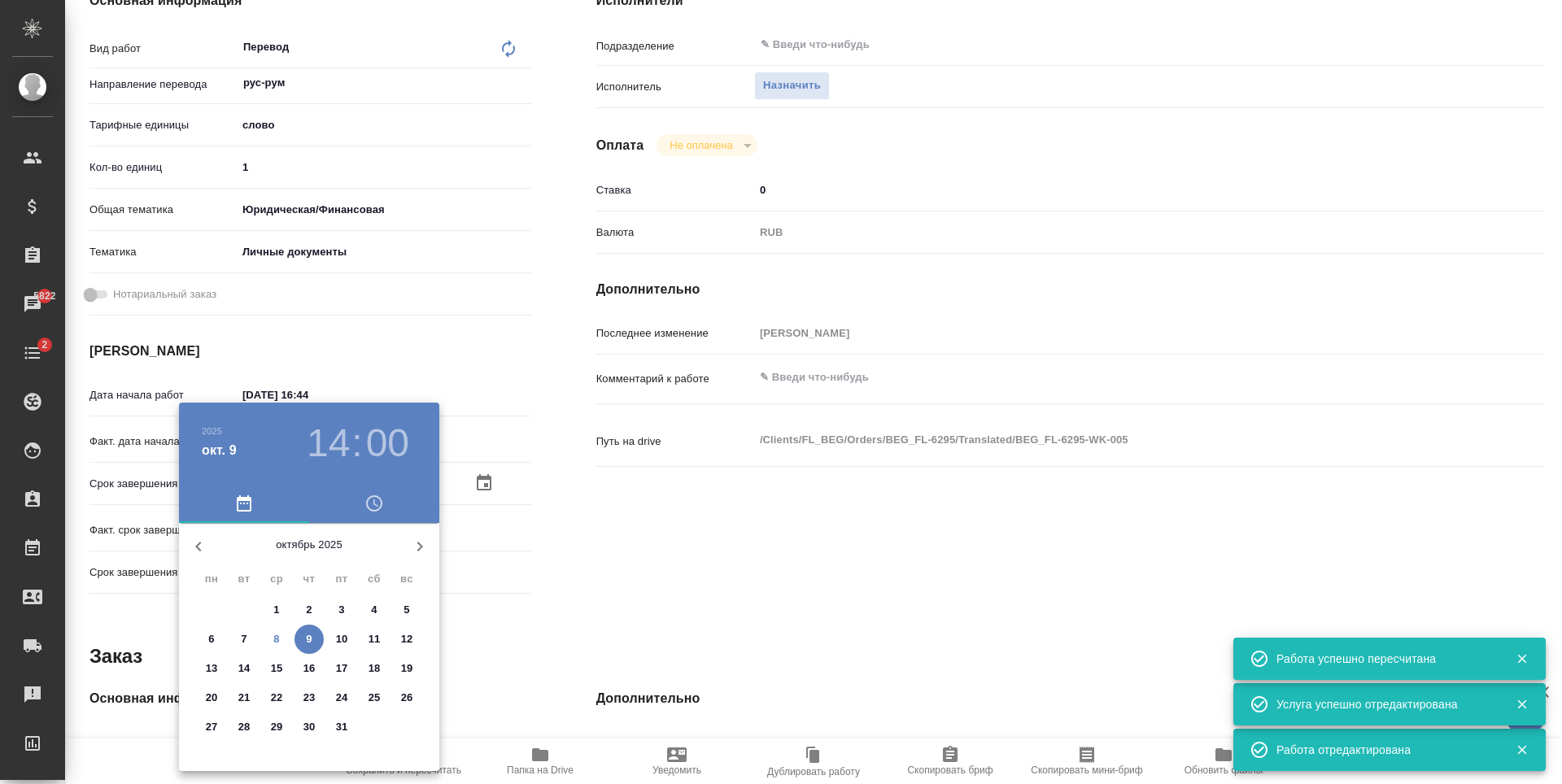
click at [317, 451] on h3 "14" at bounding box center [328, 444] width 43 height 46
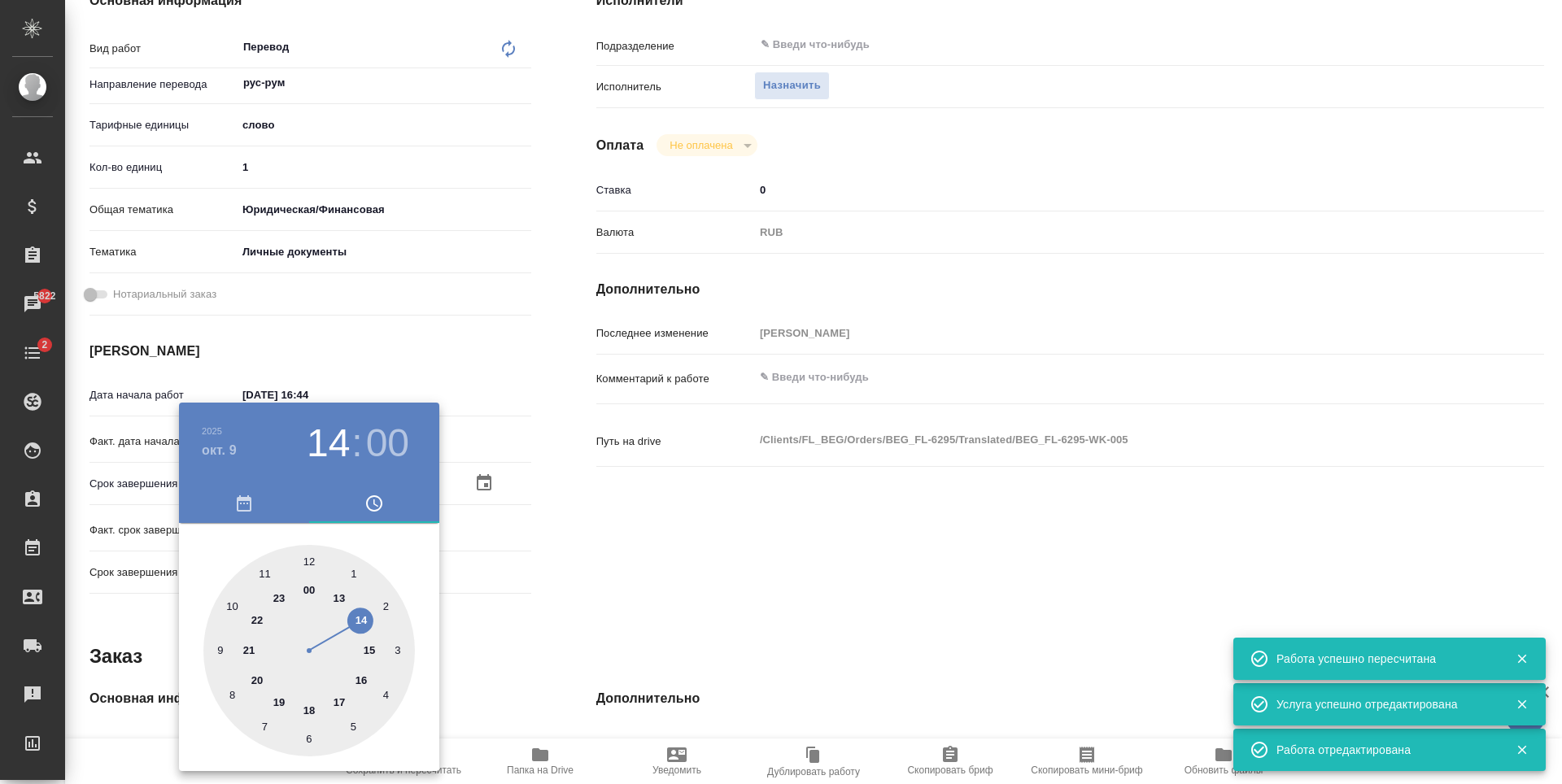
click at [337, 596] on div at bounding box center [308, 650] width 211 height 211
type input "[DATE] 13:00"
click at [635, 530] on div at bounding box center [781, 392] width 1562 height 784
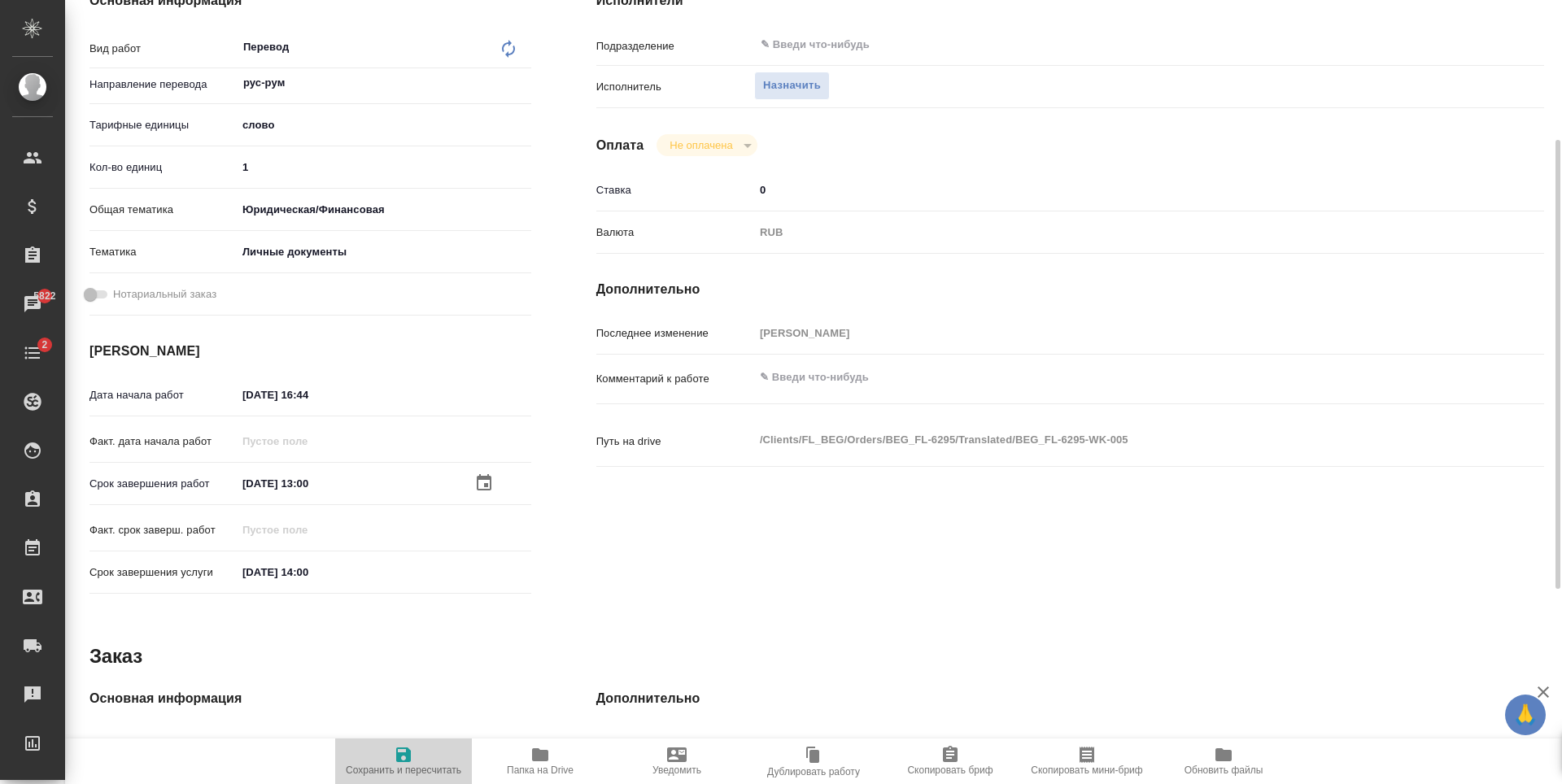
click at [397, 759] on icon "button" at bounding box center [404, 755] width 15 height 15
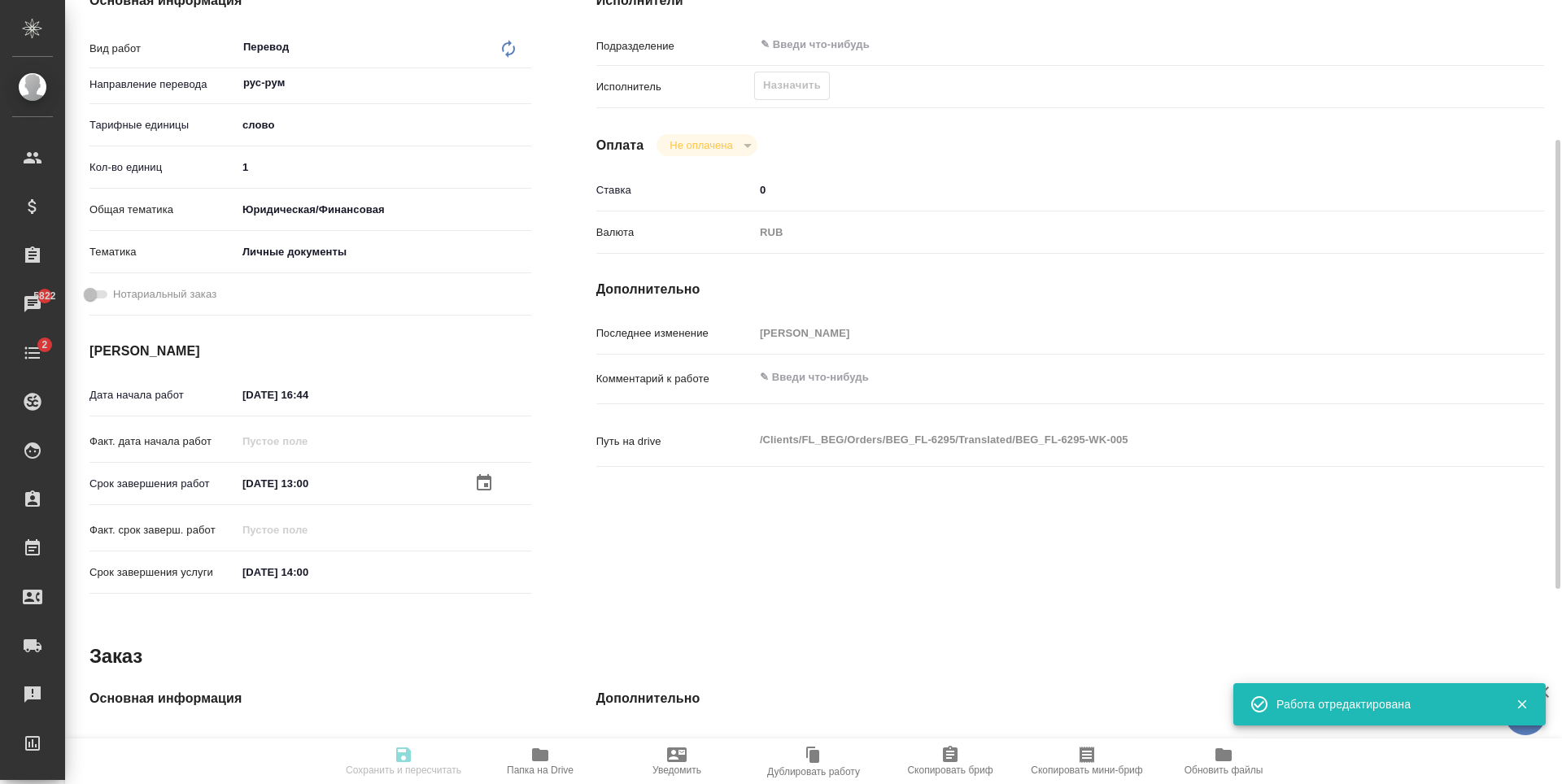
type input "created"
type input "рус-рум"
type input "5a8b1489cc6b4906c91bfd90"
type input "1"
type input "yr-fn"
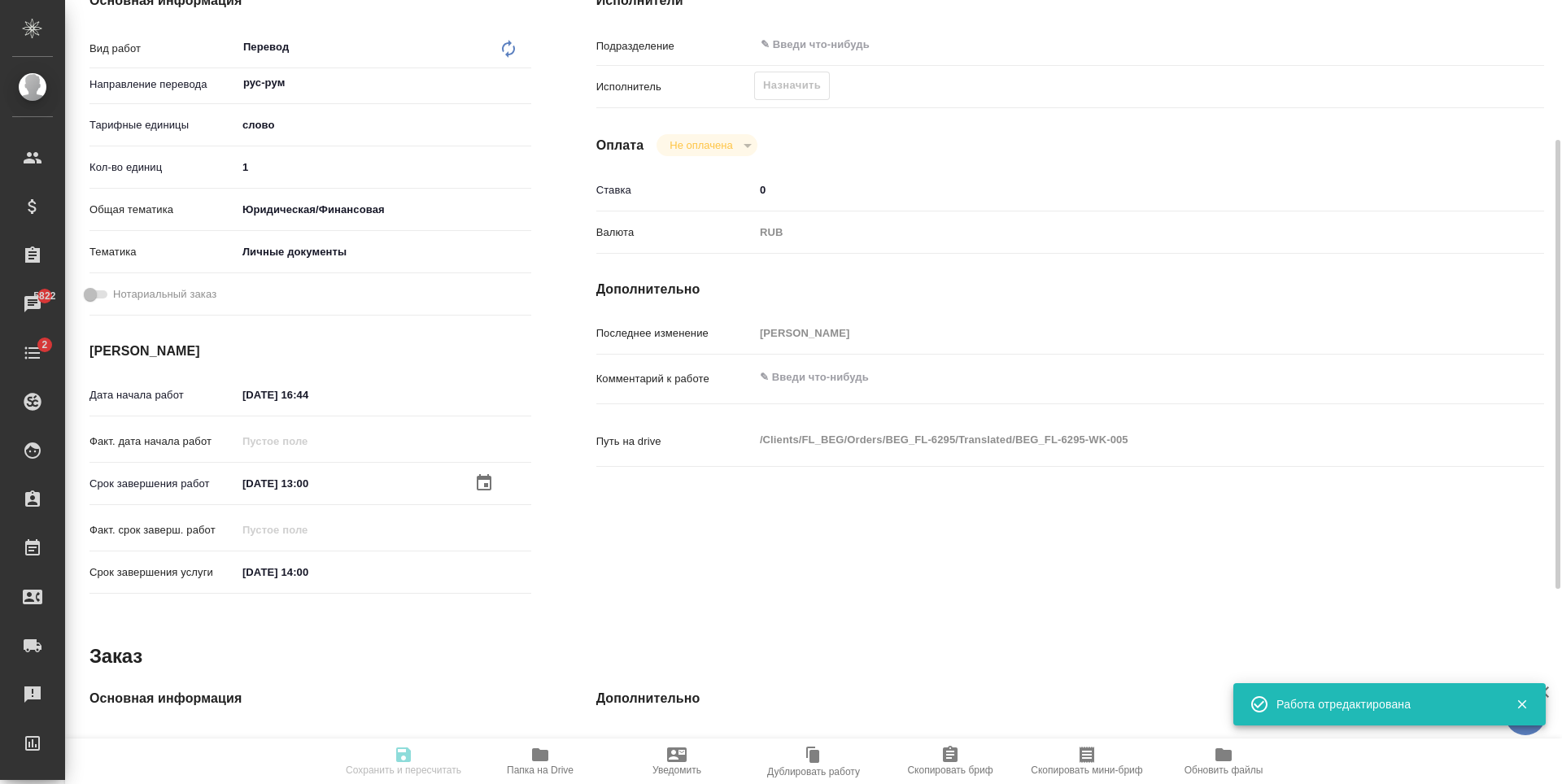
type input "5a8b8b956a9677013d343cfe"
type input "[DATE] 16:44"
type input "[DATE] 13:00"
type input "[DATE] 14:00"
type input "notPayed"
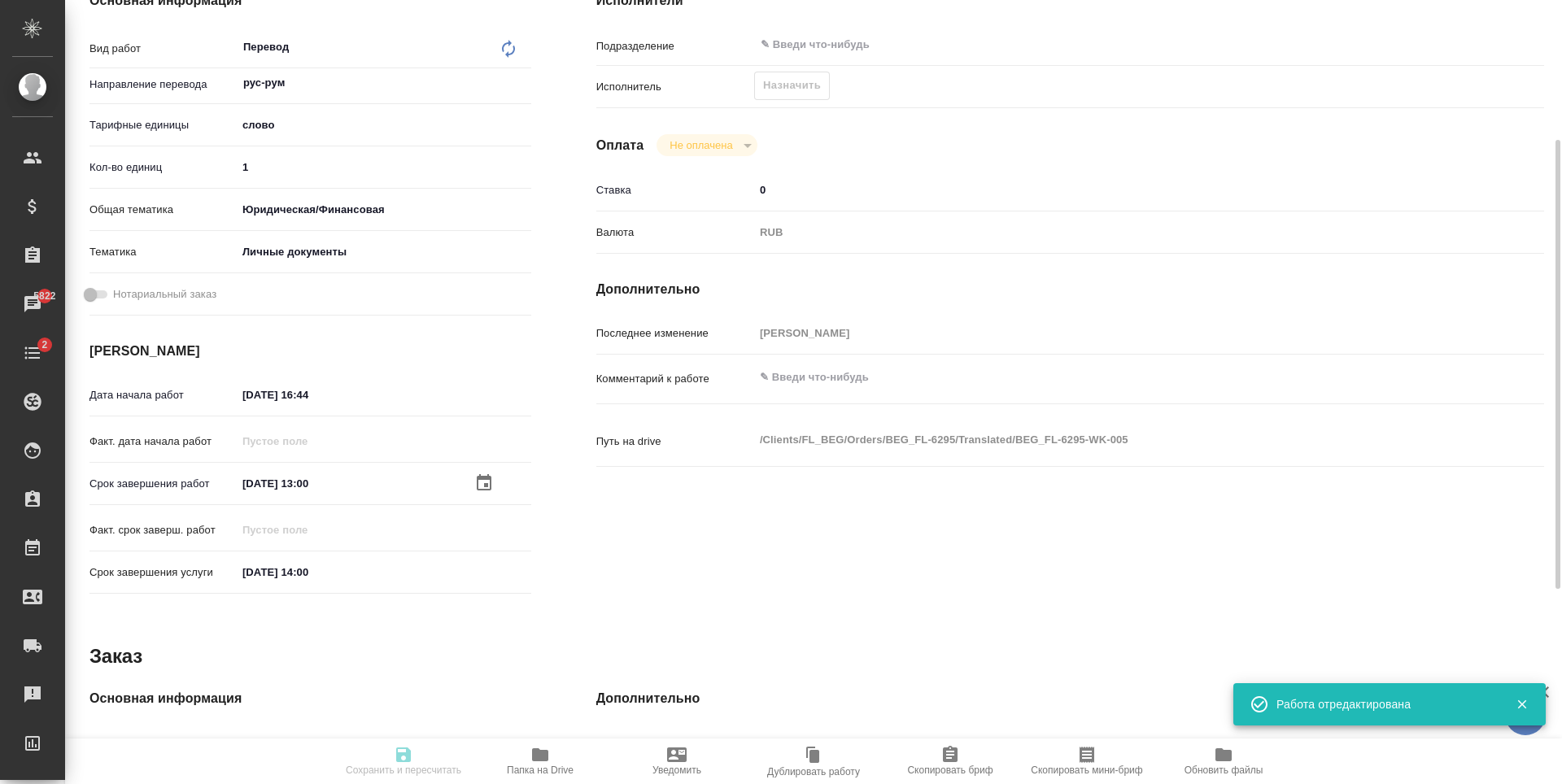
type input "0"
type input "RUB"
type input "[PERSON_NAME]"
type input "BEG_FL-6295"
type input "Перевод Стандарт"
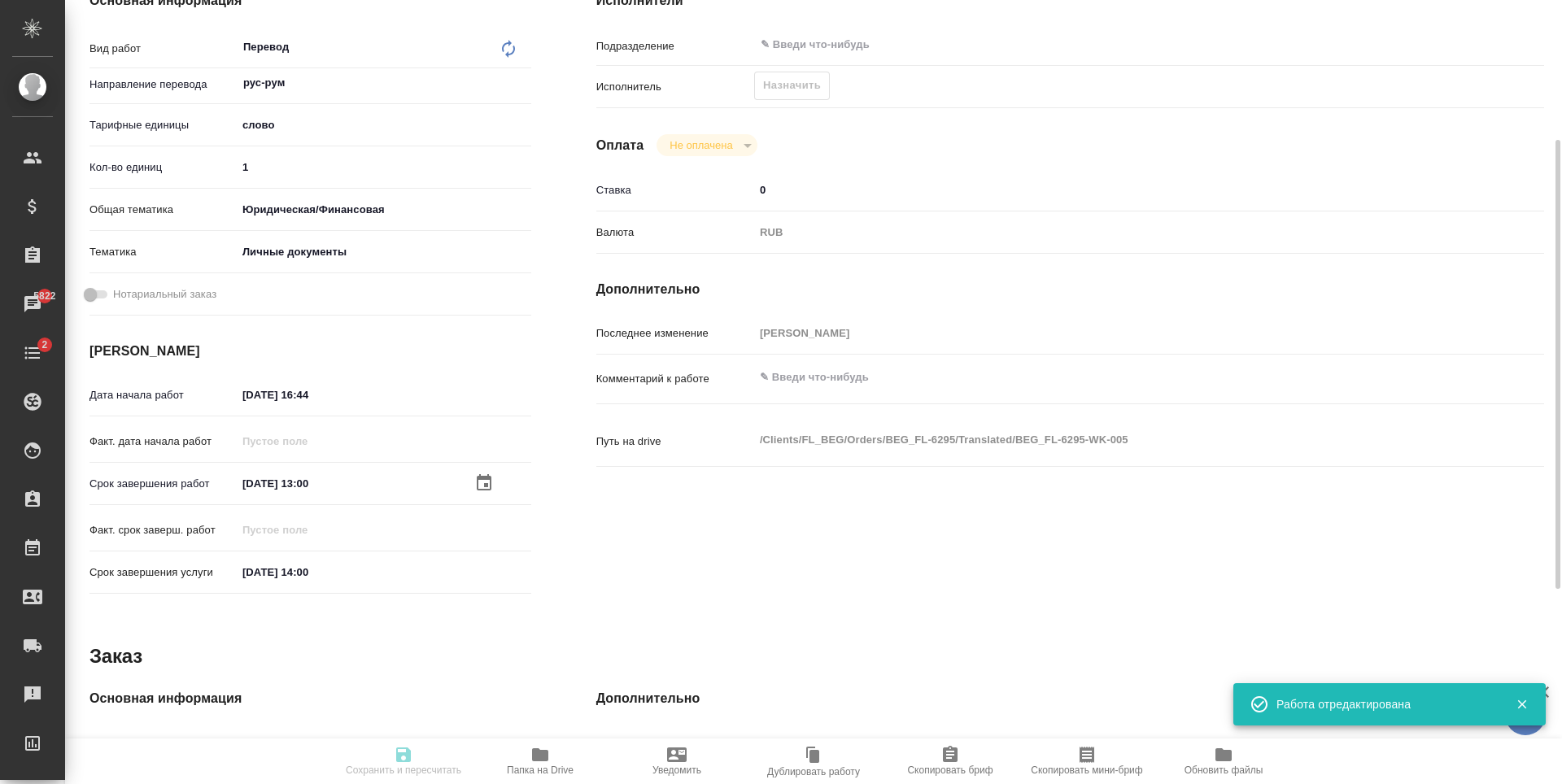
type input "Приёмка по качеству, Постредактура машинного перевода, Редактура, Корректура, П…"
type input "[PERSON_NAME]"
type input "/Clients/FL_BEG/Orders/BEG_FL-6295"
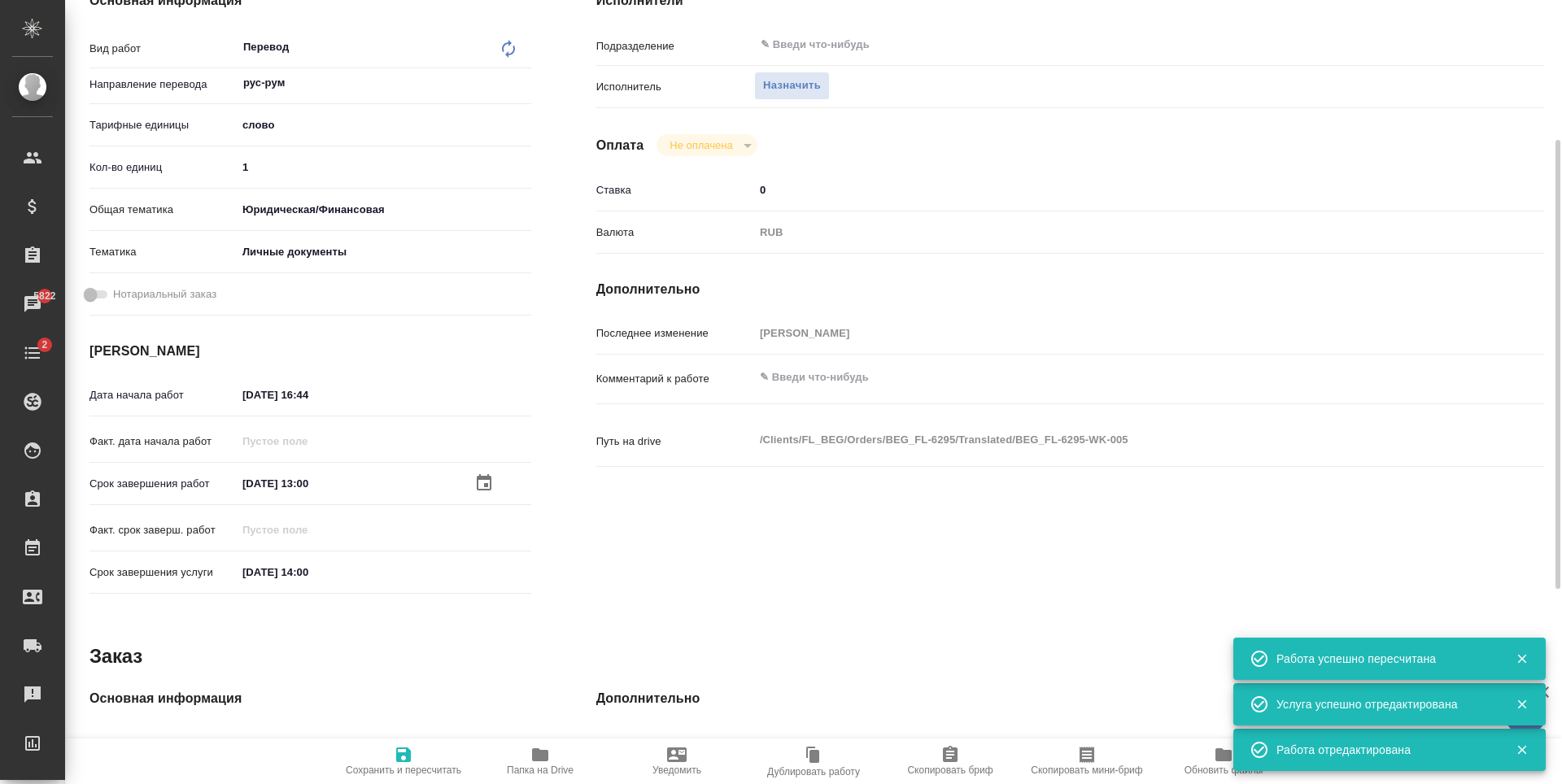
type input "created"
type input "рус-рум"
type input "5a8b1489cc6b4906c91bfd90"
type input "1"
type input "yr-fn"
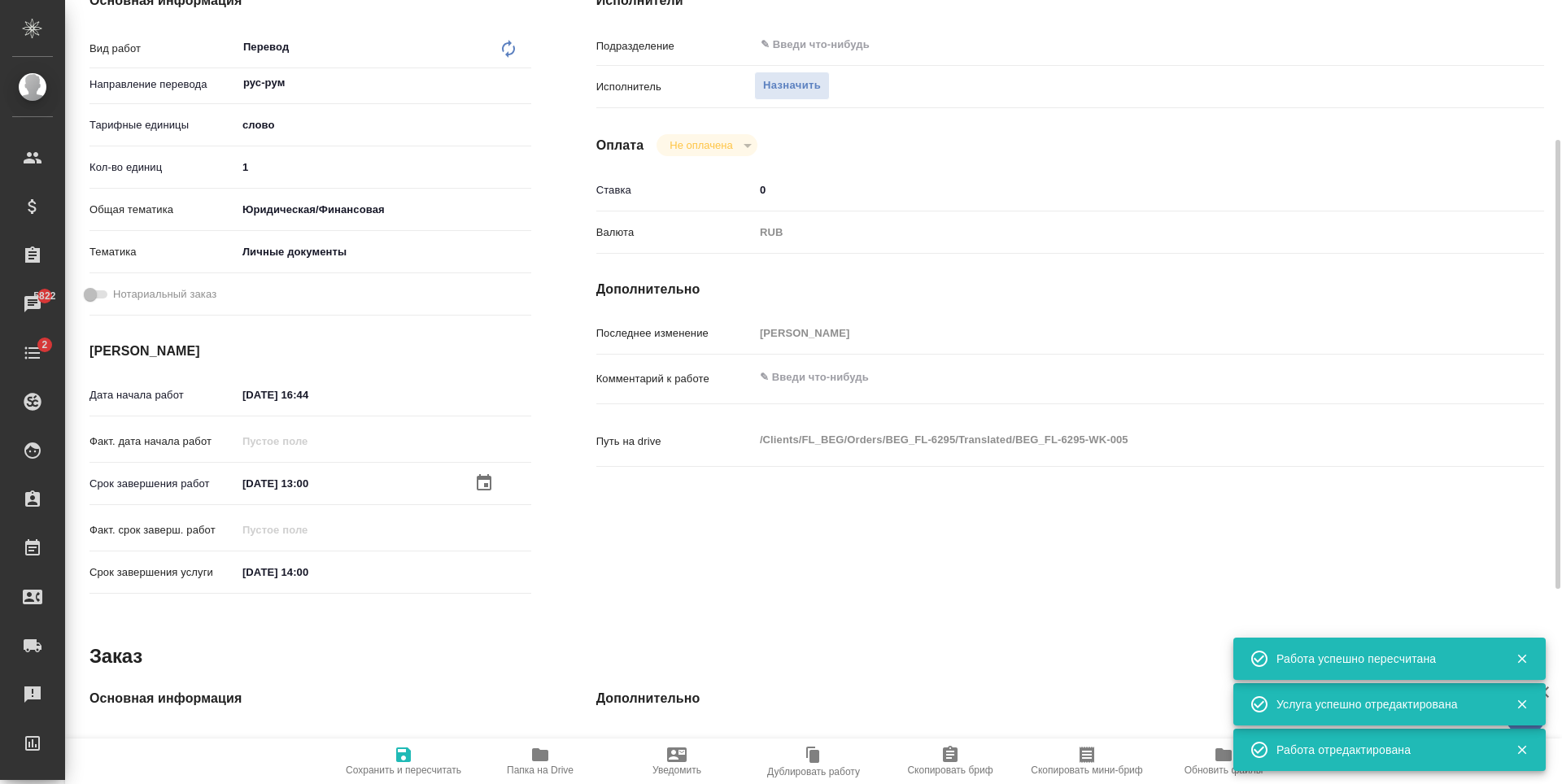
type input "5a8b8b956a9677013d343cfe"
type input "[DATE] 16:44"
type input "[DATE] 13:00"
type input "[DATE] 14:00"
type input "notPayed"
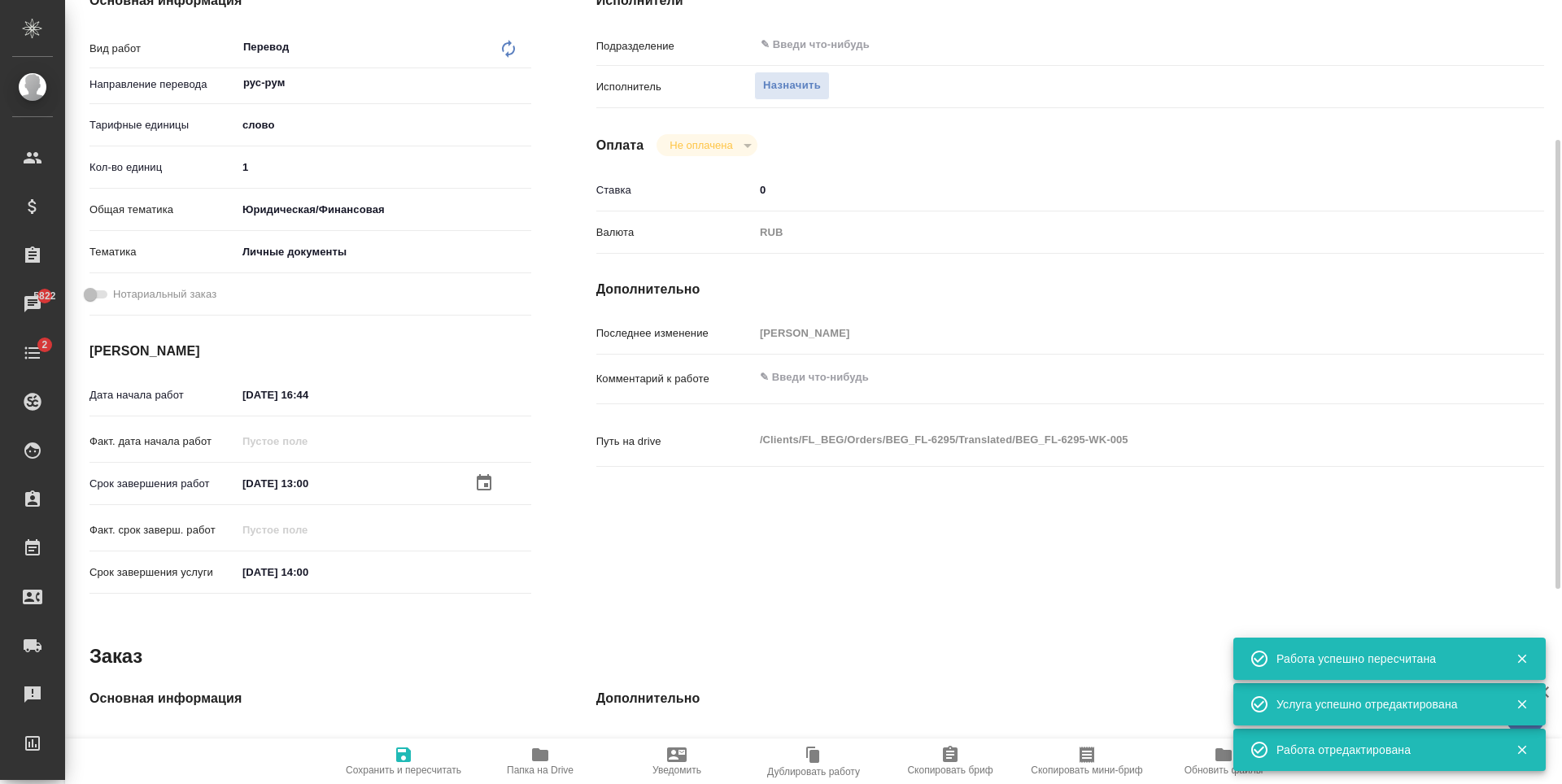
type input "0"
type input "RUB"
type input "[PERSON_NAME]"
type input "BEG_FL-6295"
type input "Перевод Стандарт"
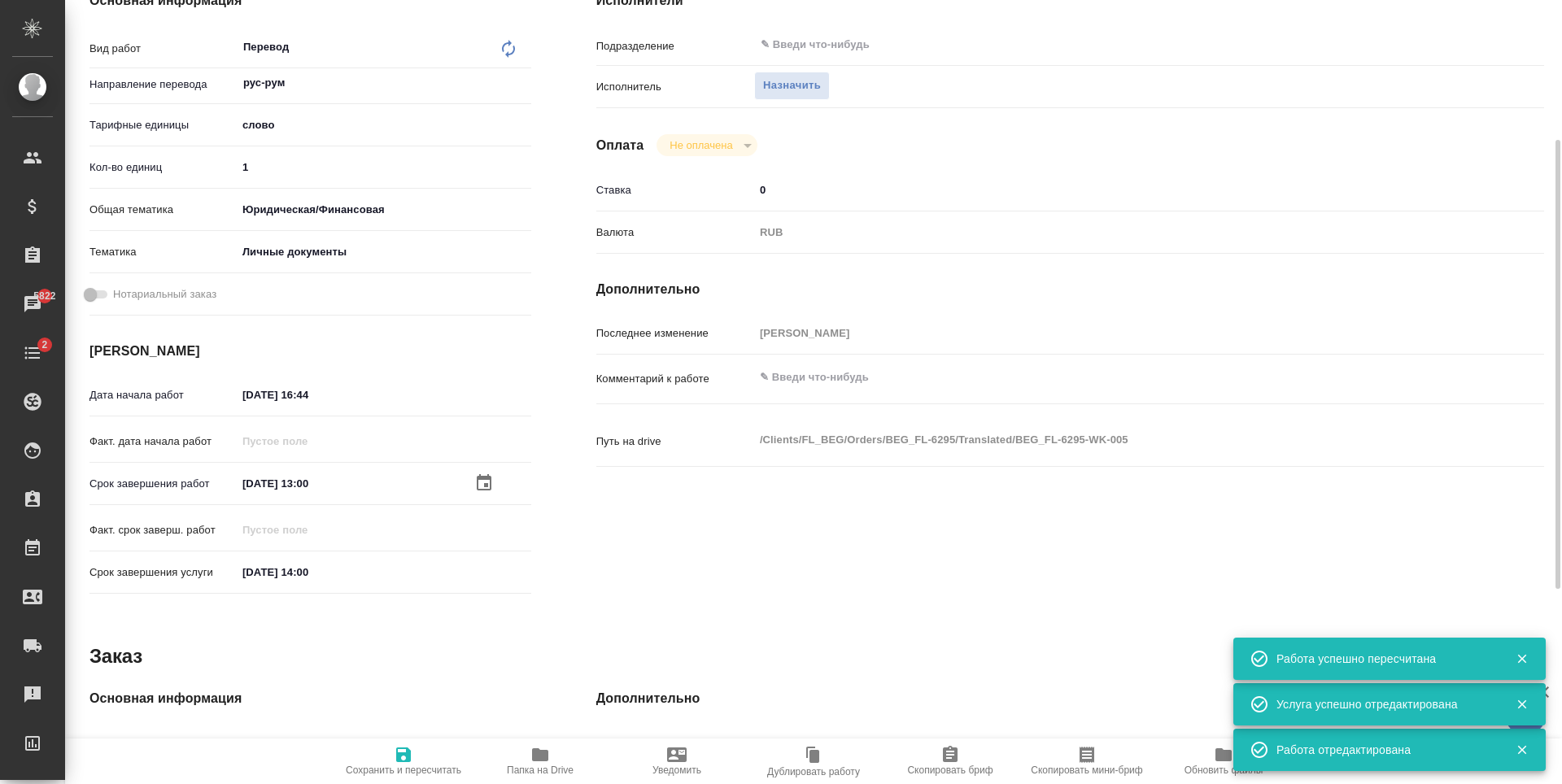
type input "Приёмка по качеству, Постредактура машинного перевода, Редактура, Корректура, П…"
type input "[PERSON_NAME]"
type input "/Clients/FL_BEG/Orders/BEG_FL-6295"
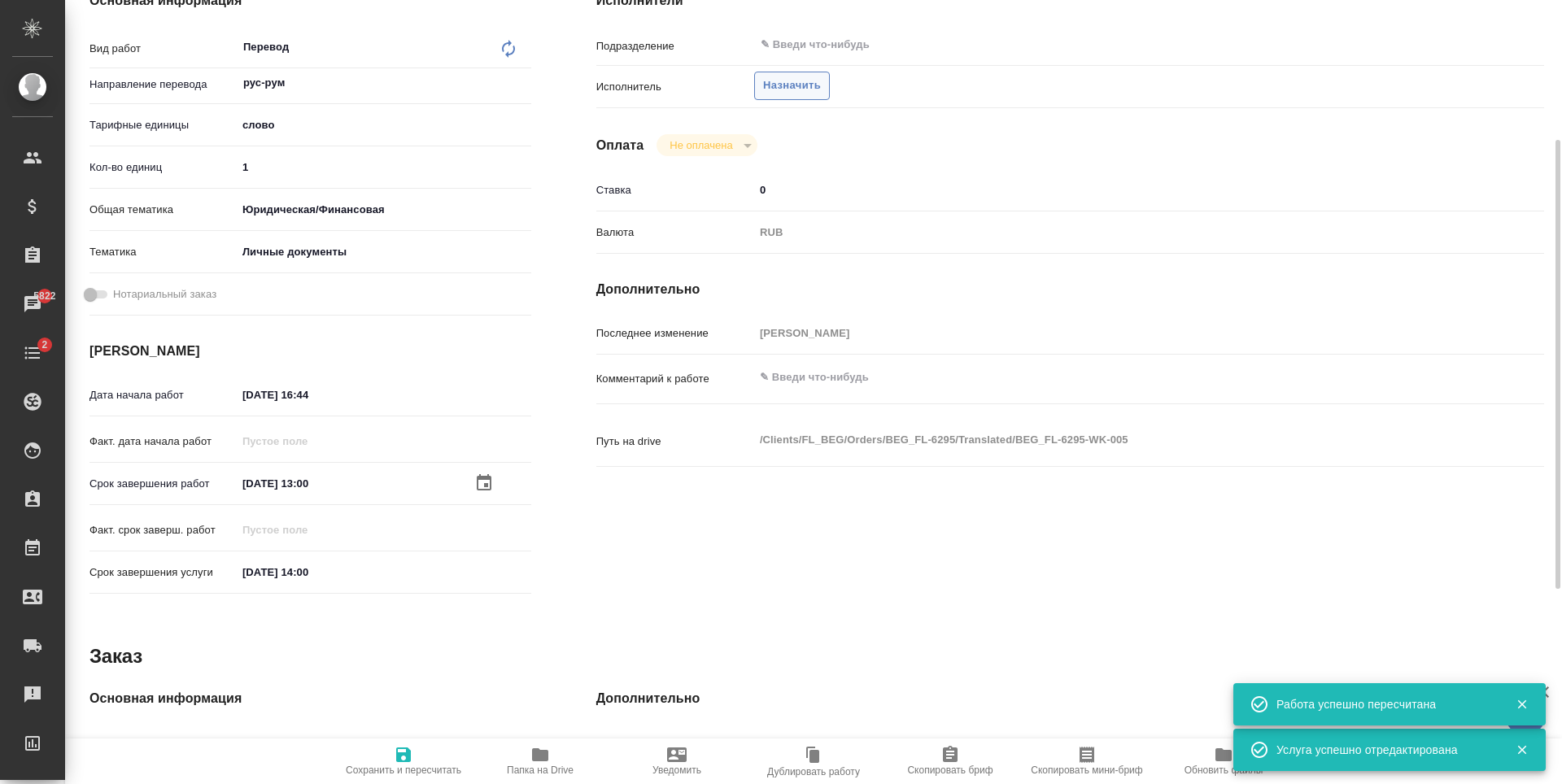
click at [806, 79] on span "Назначить" at bounding box center [792, 86] width 58 height 18
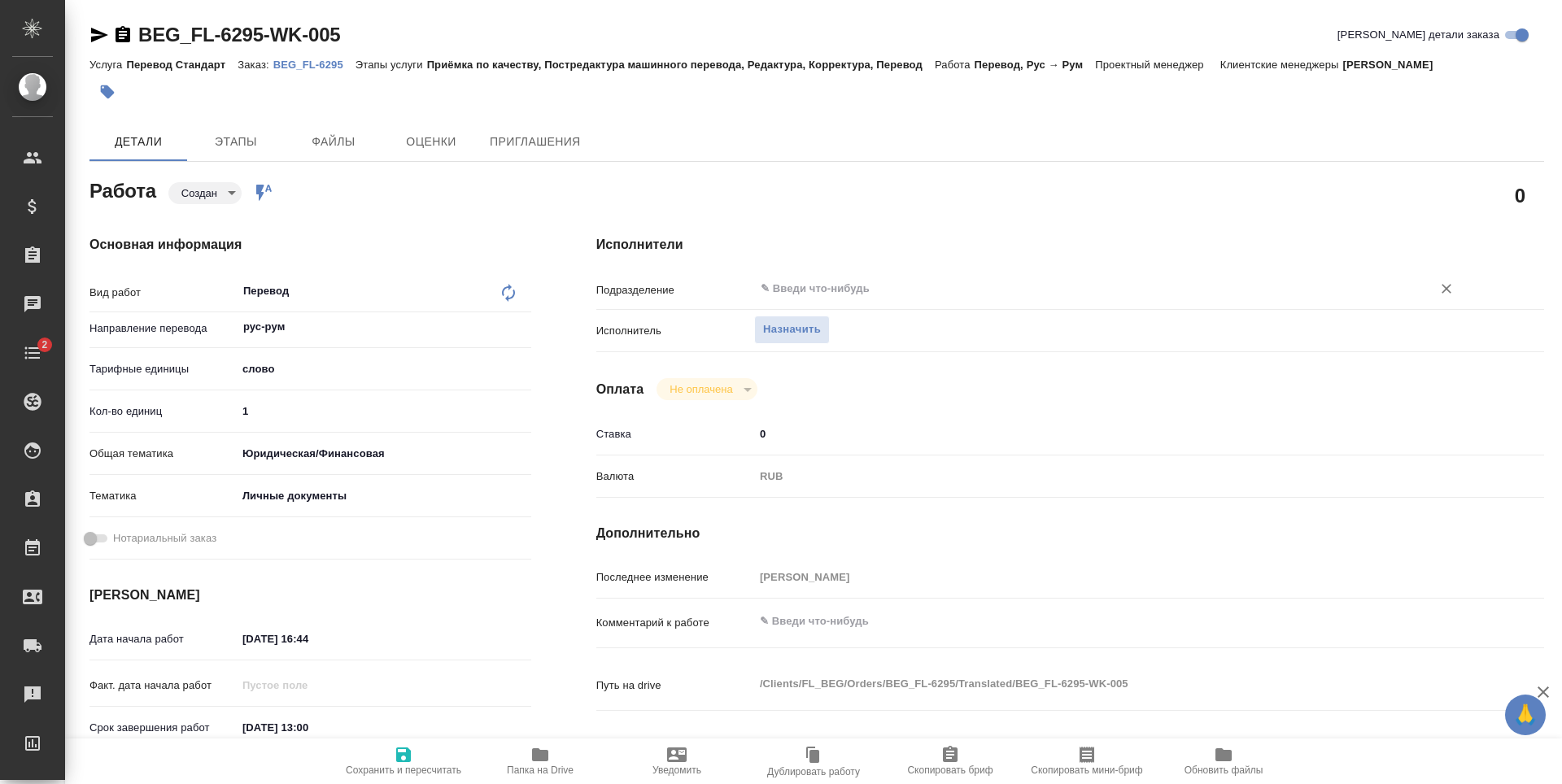
type textarea "x"
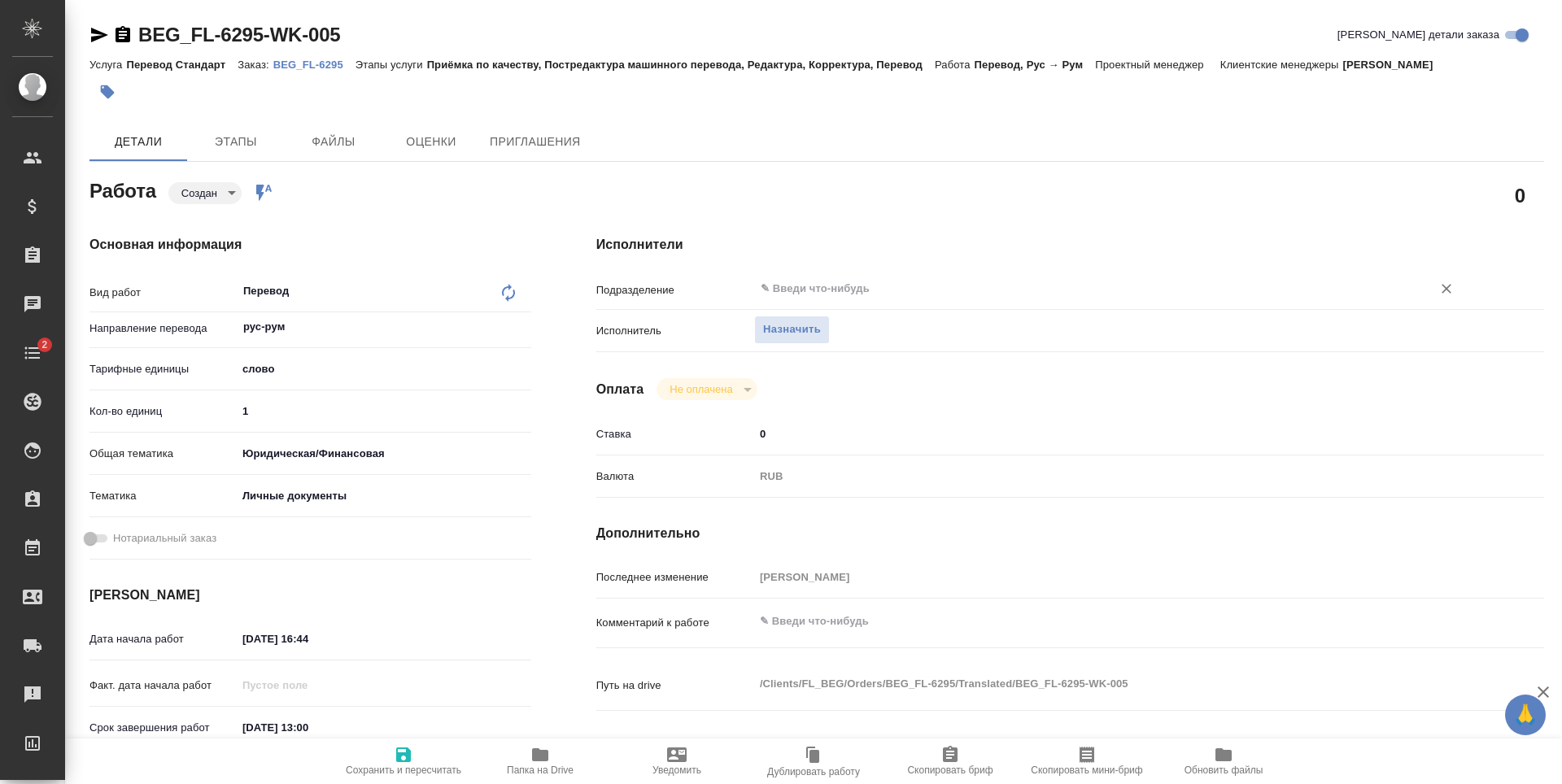
type textarea "x"
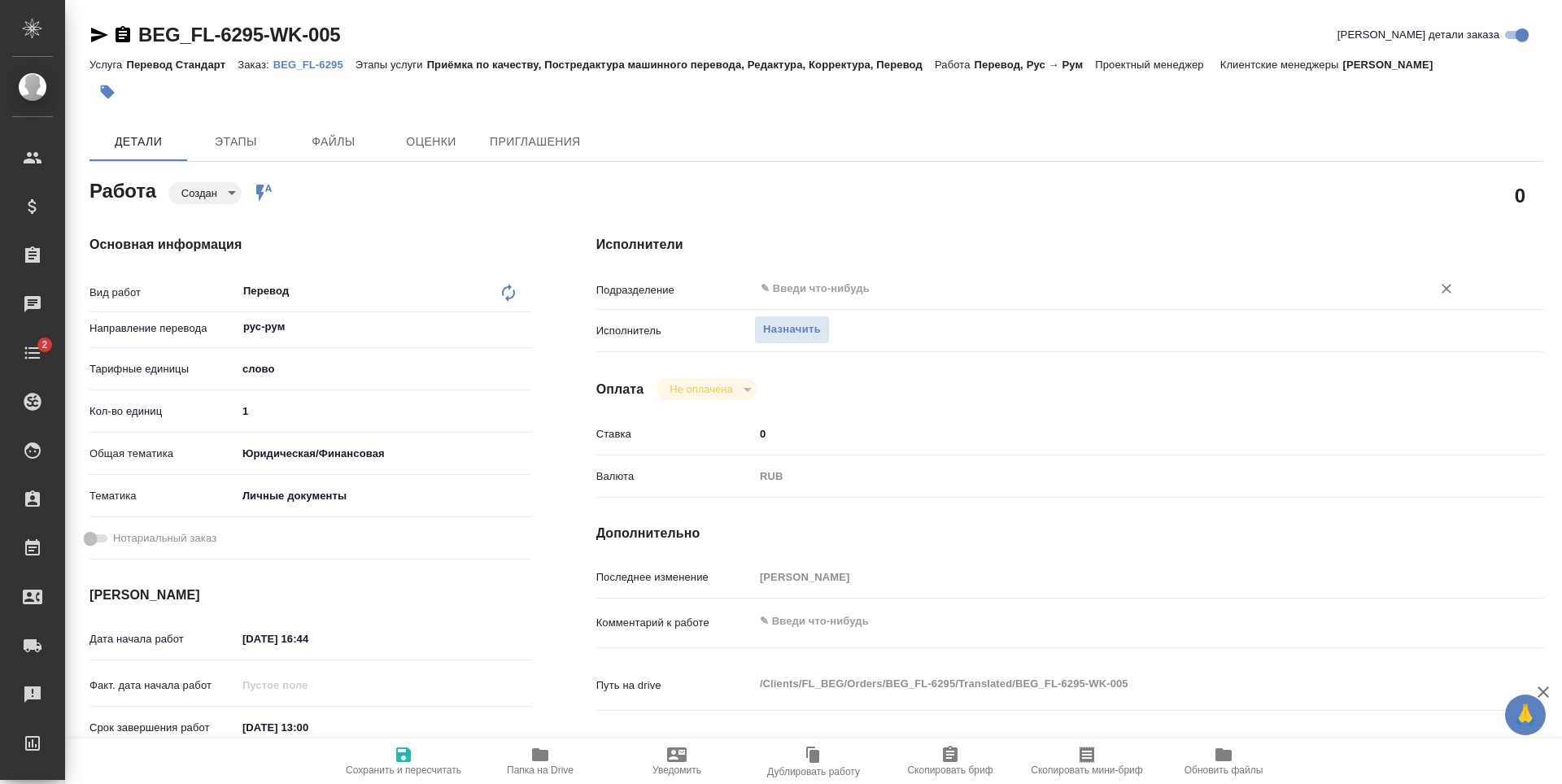
click at [906, 278] on div "​" at bounding box center [1109, 289] width 711 height 29
type textarea "x"
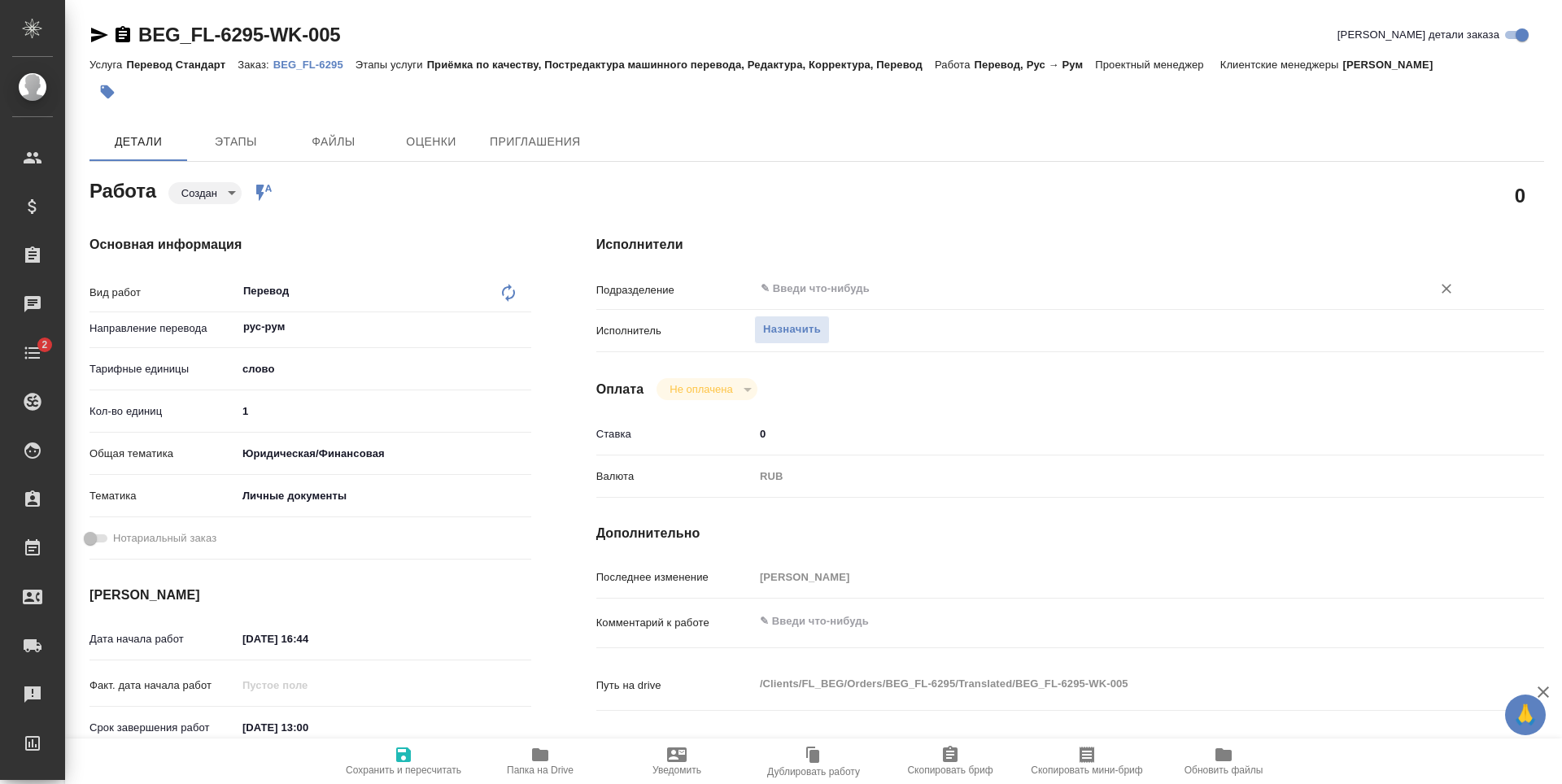
type textarea "x"
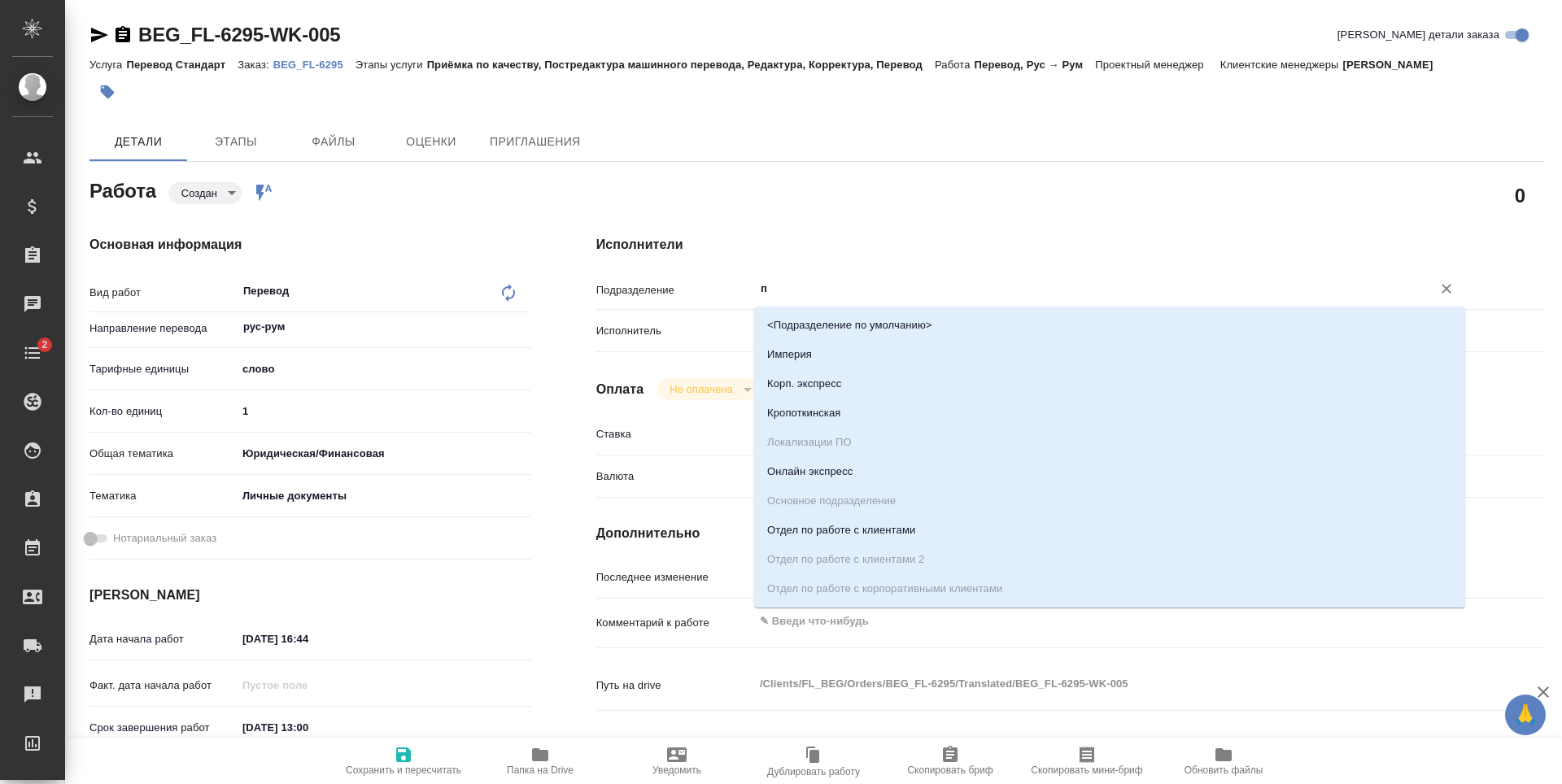
type input "пр"
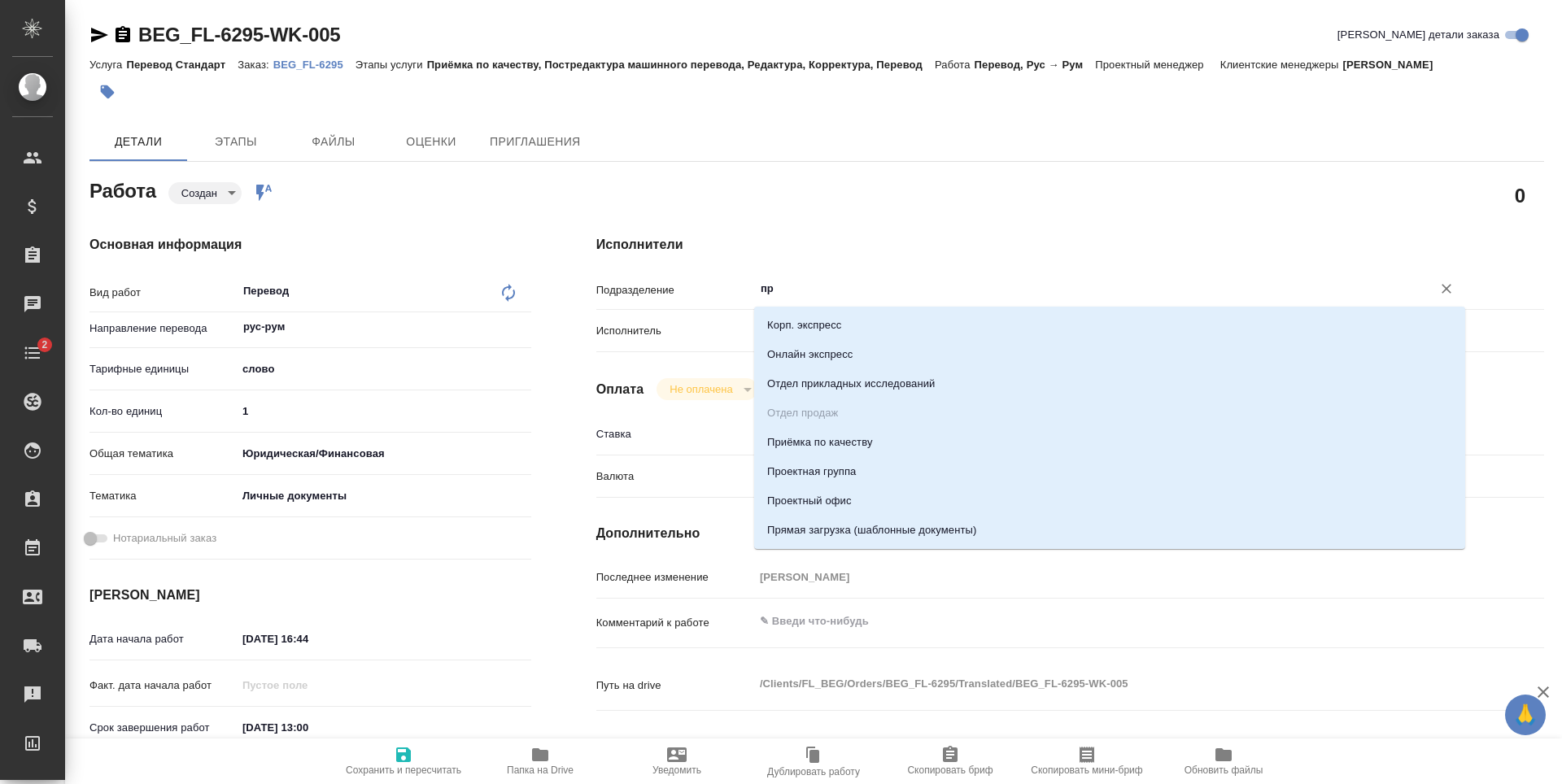
type textarea "x"
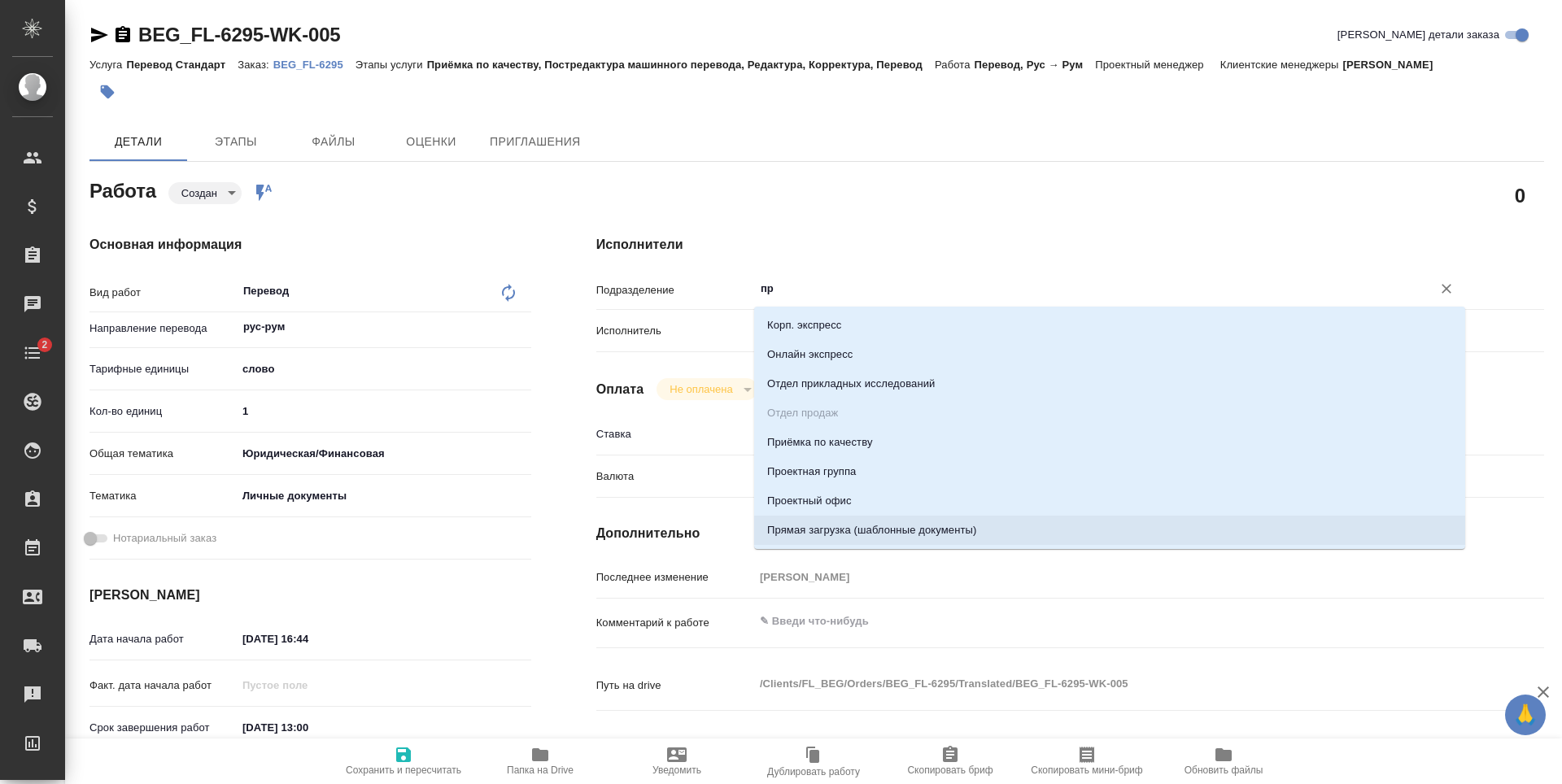
click at [886, 533] on li "Прямая загрузка (шаблонные документы)" at bounding box center [1109, 531] width 711 height 29
type textarea "x"
type input "Прямая загрузка (шаблонные документы)"
type textarea "x"
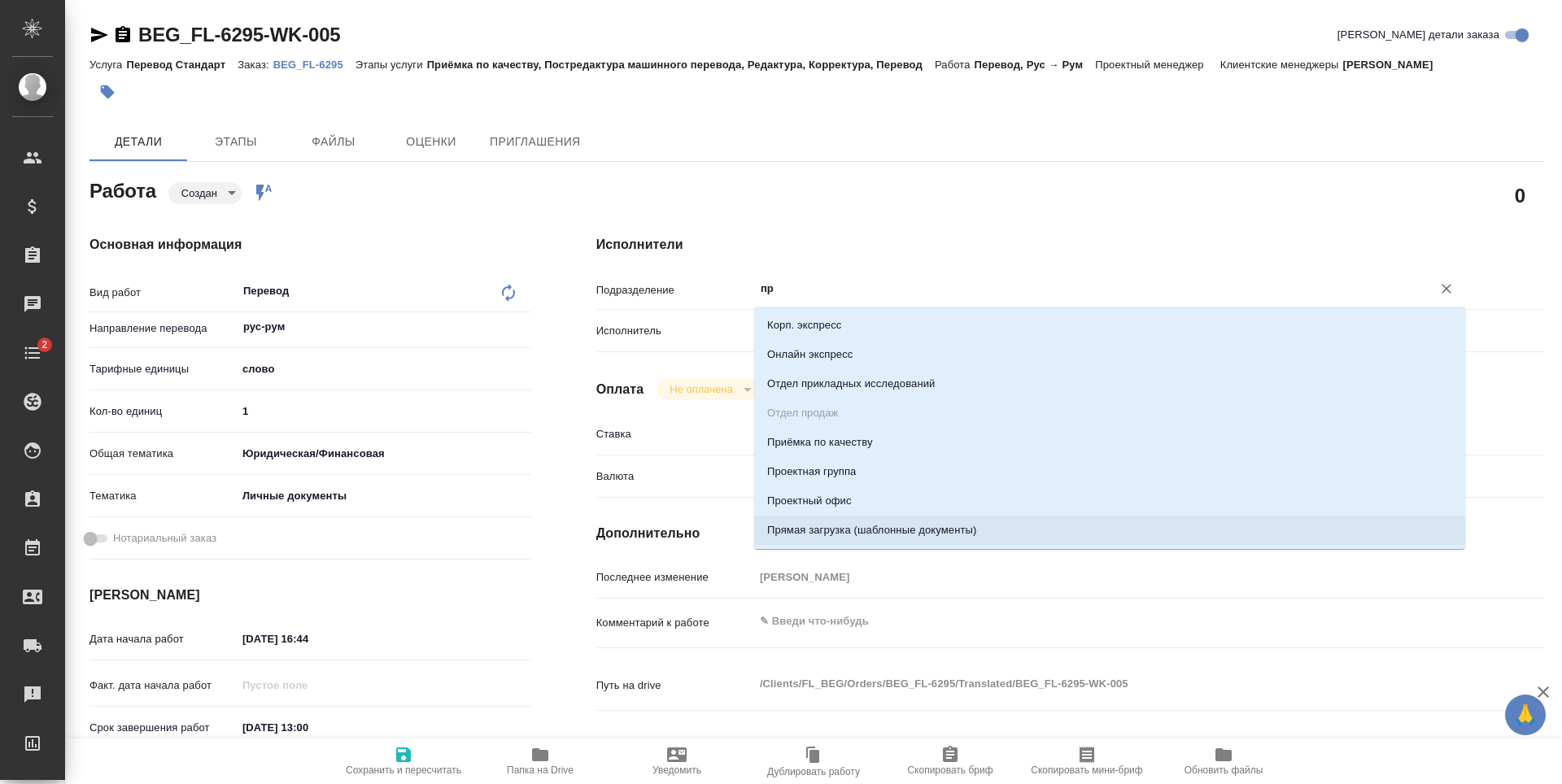
type textarea "x"
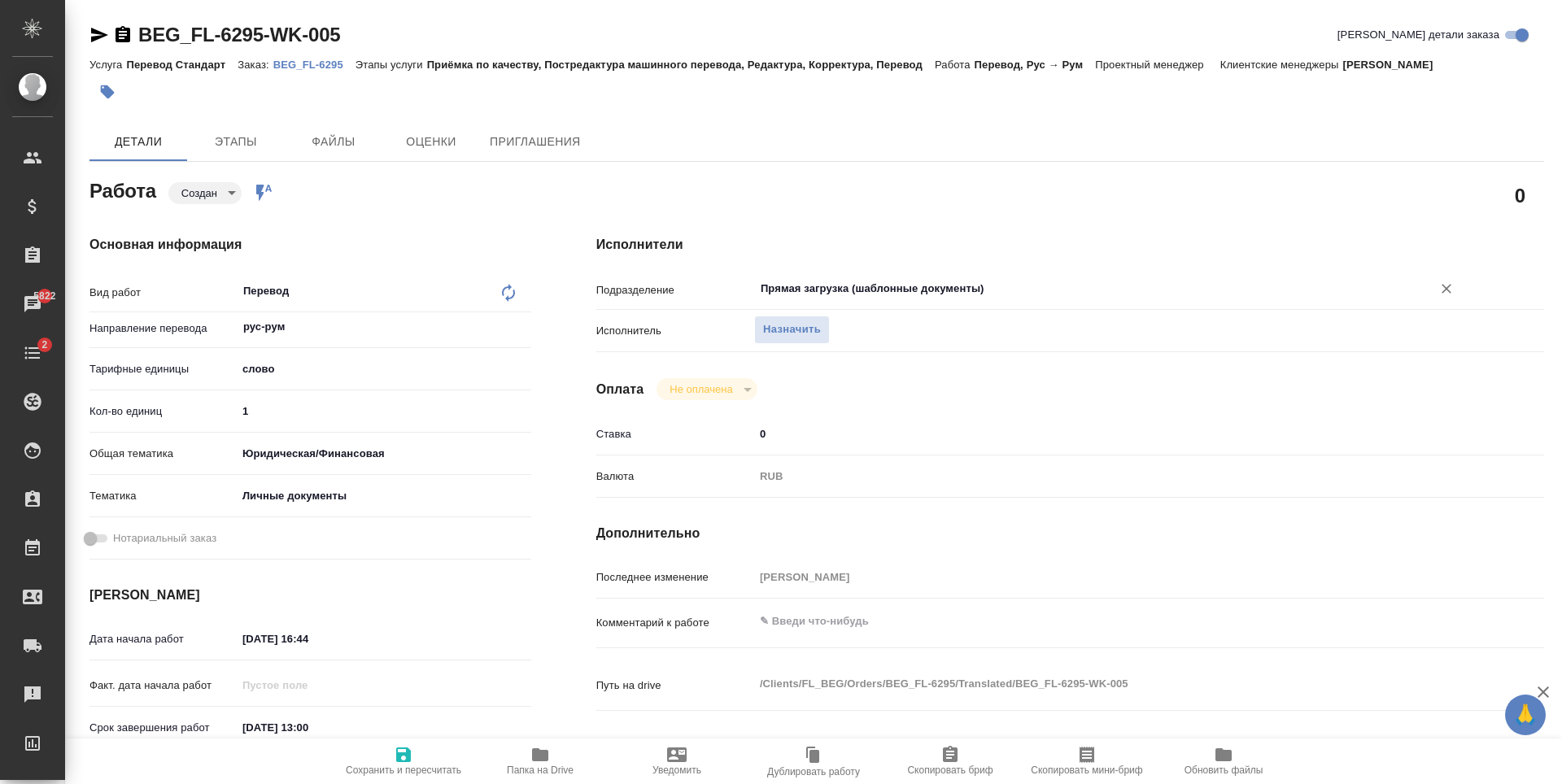
type input "Прямая загрузка (шаблонные документы)"
click at [412, 771] on span "Сохранить и пересчитать" at bounding box center [404, 770] width 115 height 11
type textarea "x"
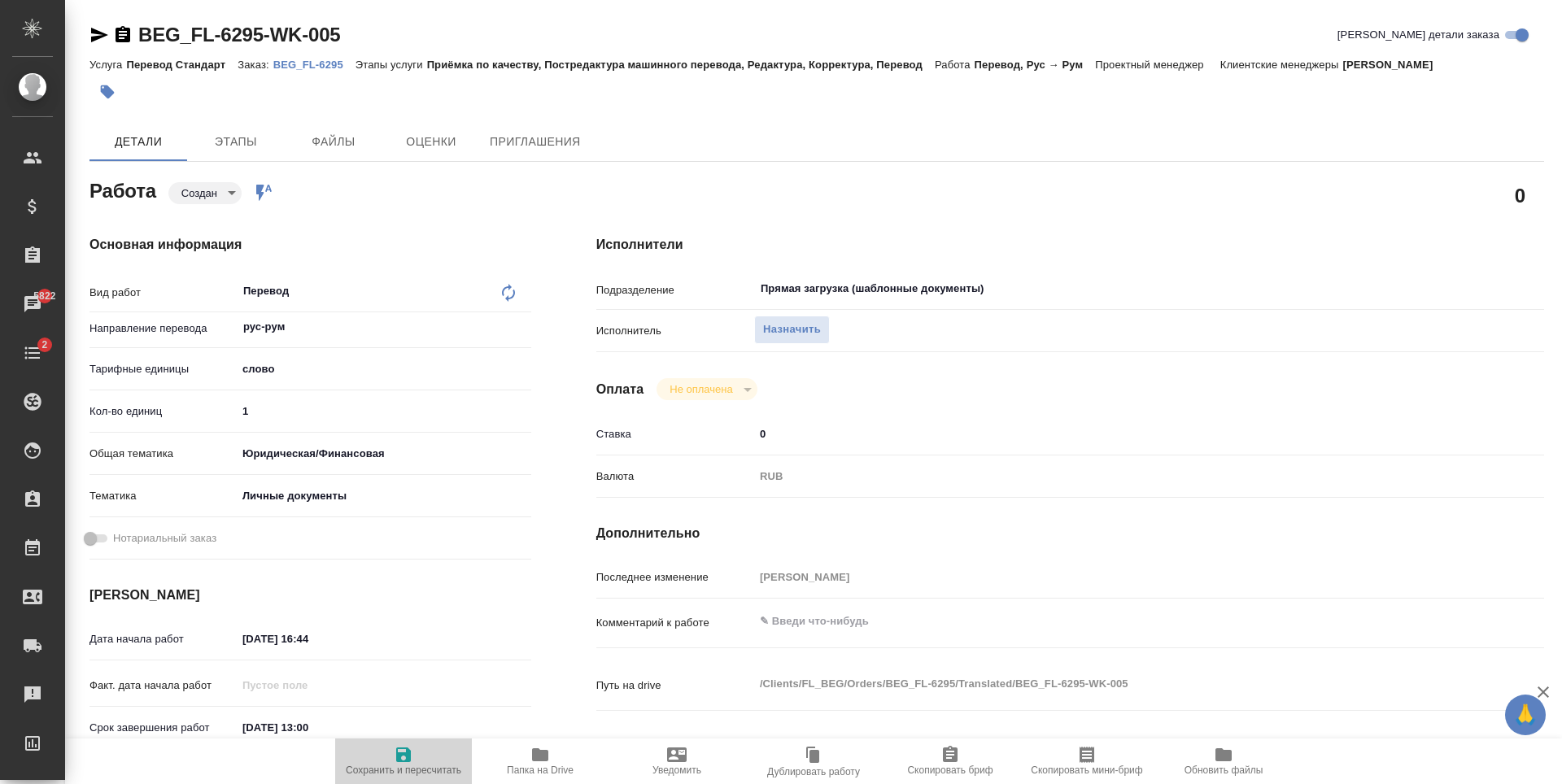
type textarea "x"
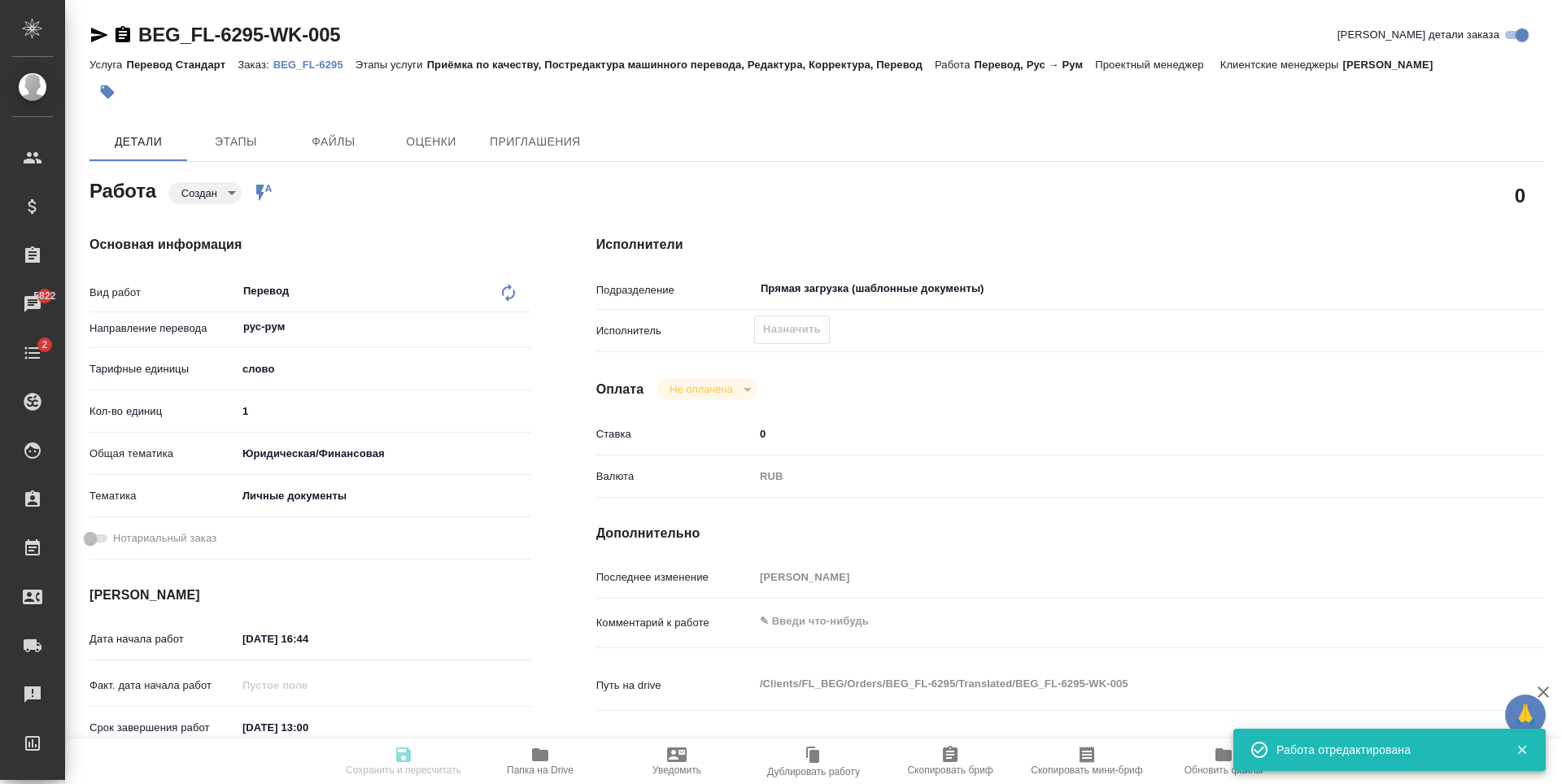
type textarea "x"
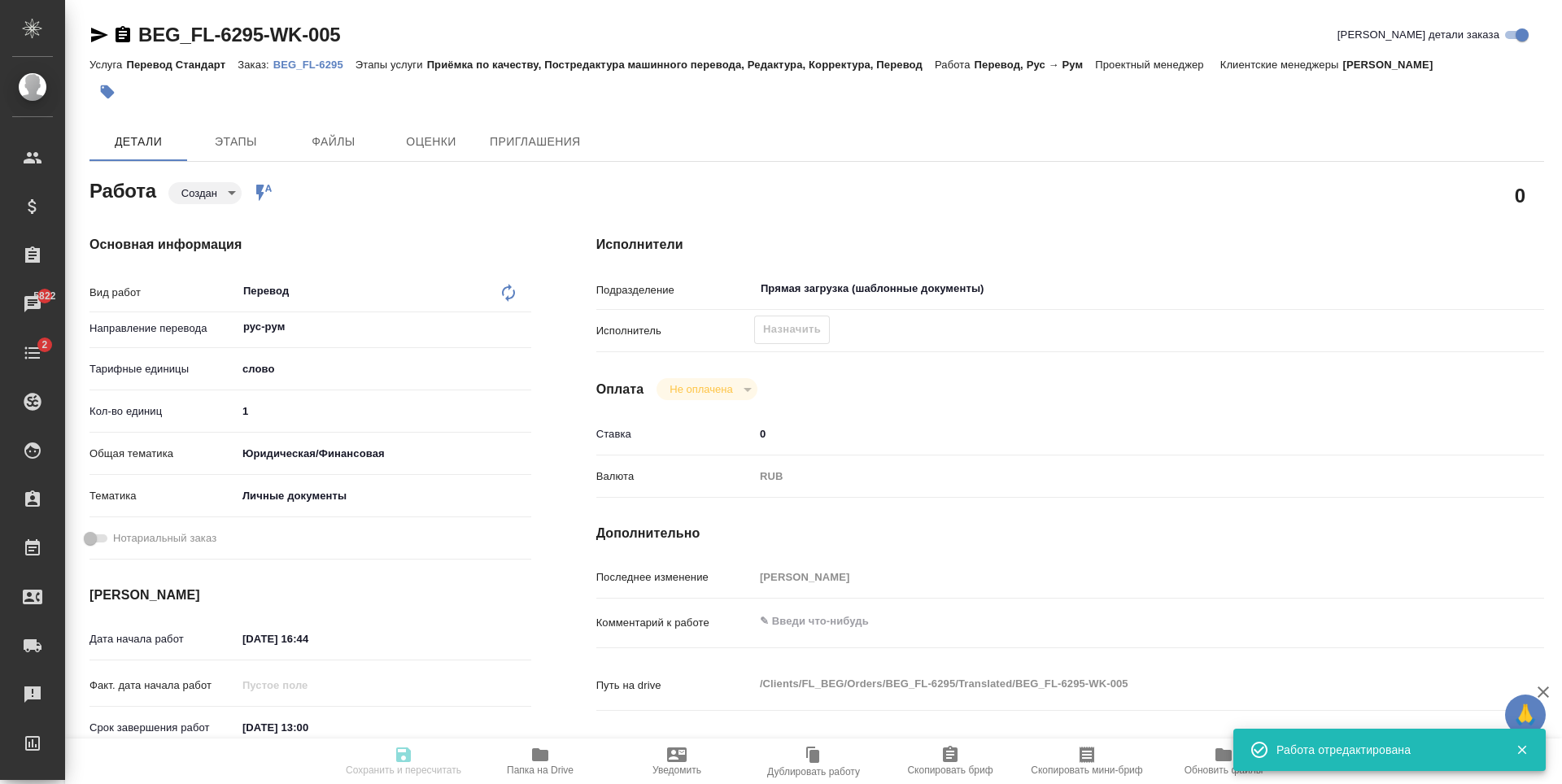
type textarea "x"
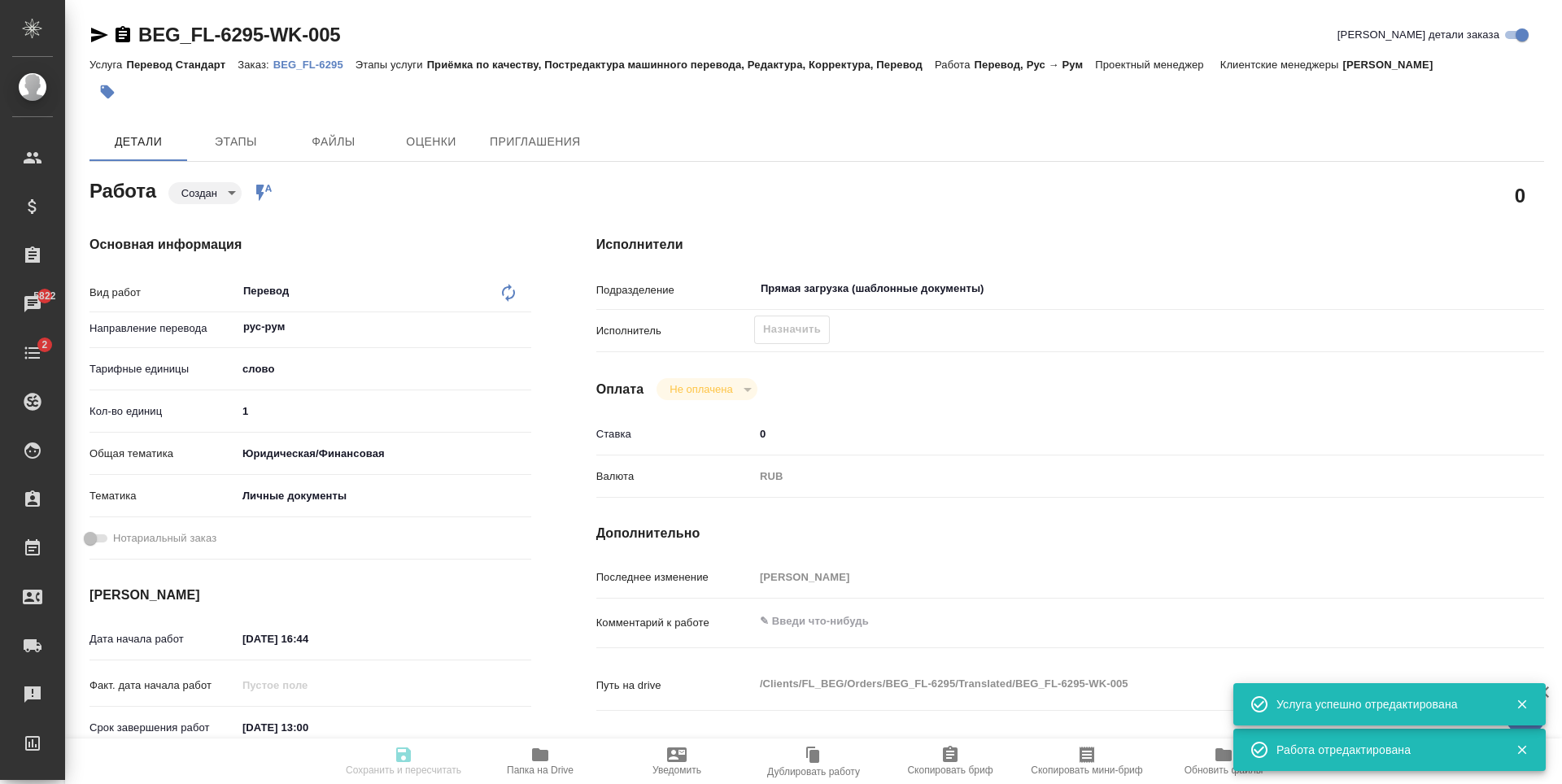
type input "created"
type textarea "Перевод"
type textarea "x"
type input "рус-рум"
type input "5a8b1489cc6b4906c91bfd90"
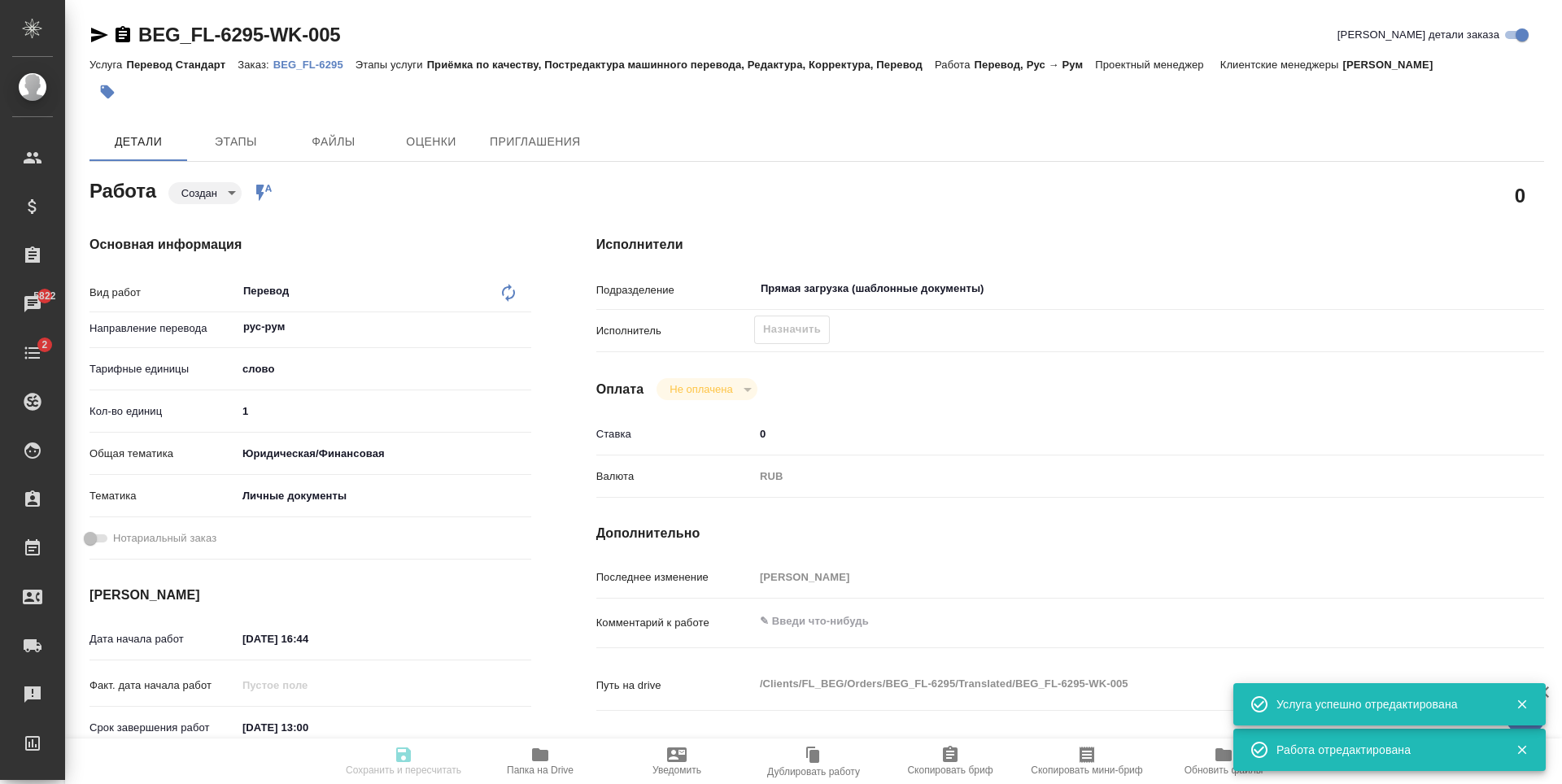
type input "1"
type input "yr-fn"
type input "5a8b8b956a9677013d343cfe"
type input "[DATE] 16:44"
type input "[DATE] 13:00"
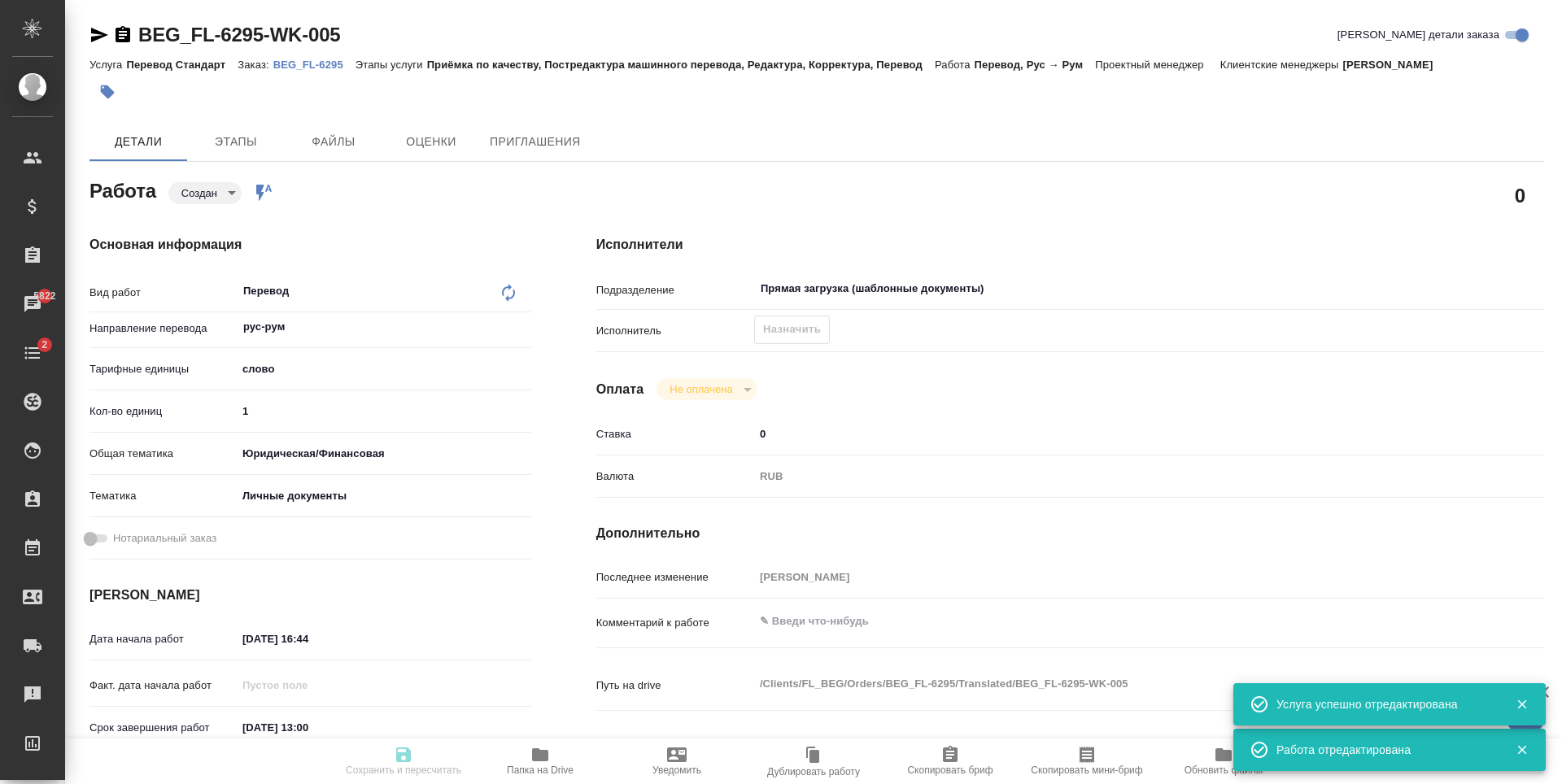
type input "[DATE] 14:00"
type input "Прямая загрузка (шаблонные документы)"
type input "notPayed"
type input "0"
type input "RUB"
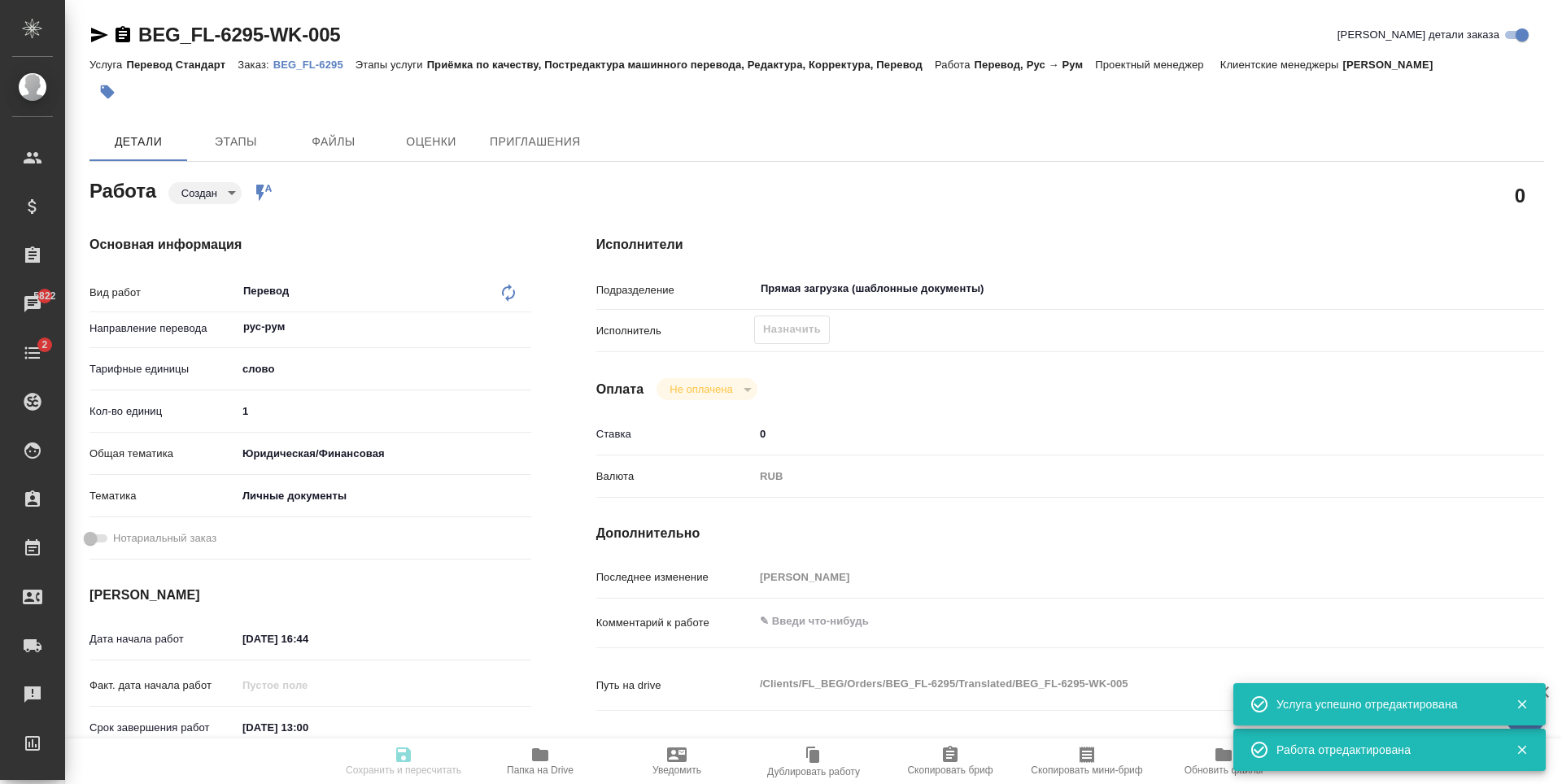
type input "[PERSON_NAME]"
type textarea "x"
type textarea "/Clients/FL_BEG/Orders/BEG_FL-6295/Translated/BEG_FL-6295-WK-005"
type textarea "x"
type input "BEG_FL-6295"
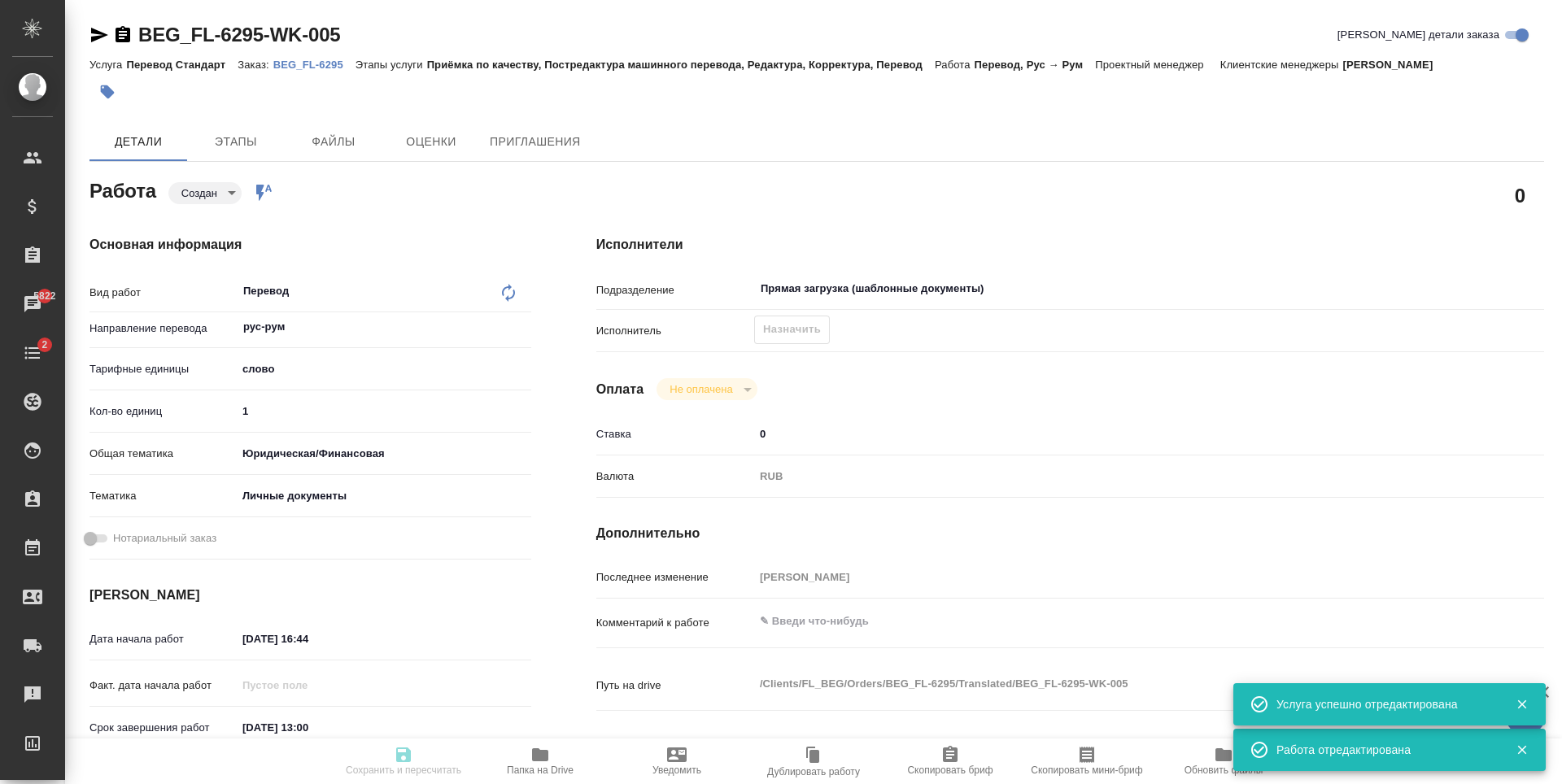
type input "Перевод Стандарт"
type input "Приёмка по качеству, Постредактура машинного перевода, Редактура, Корректура, П…"
type input "[PERSON_NAME]"
type input "/Clients/FL_BEG/Orders/BEG_FL-6295"
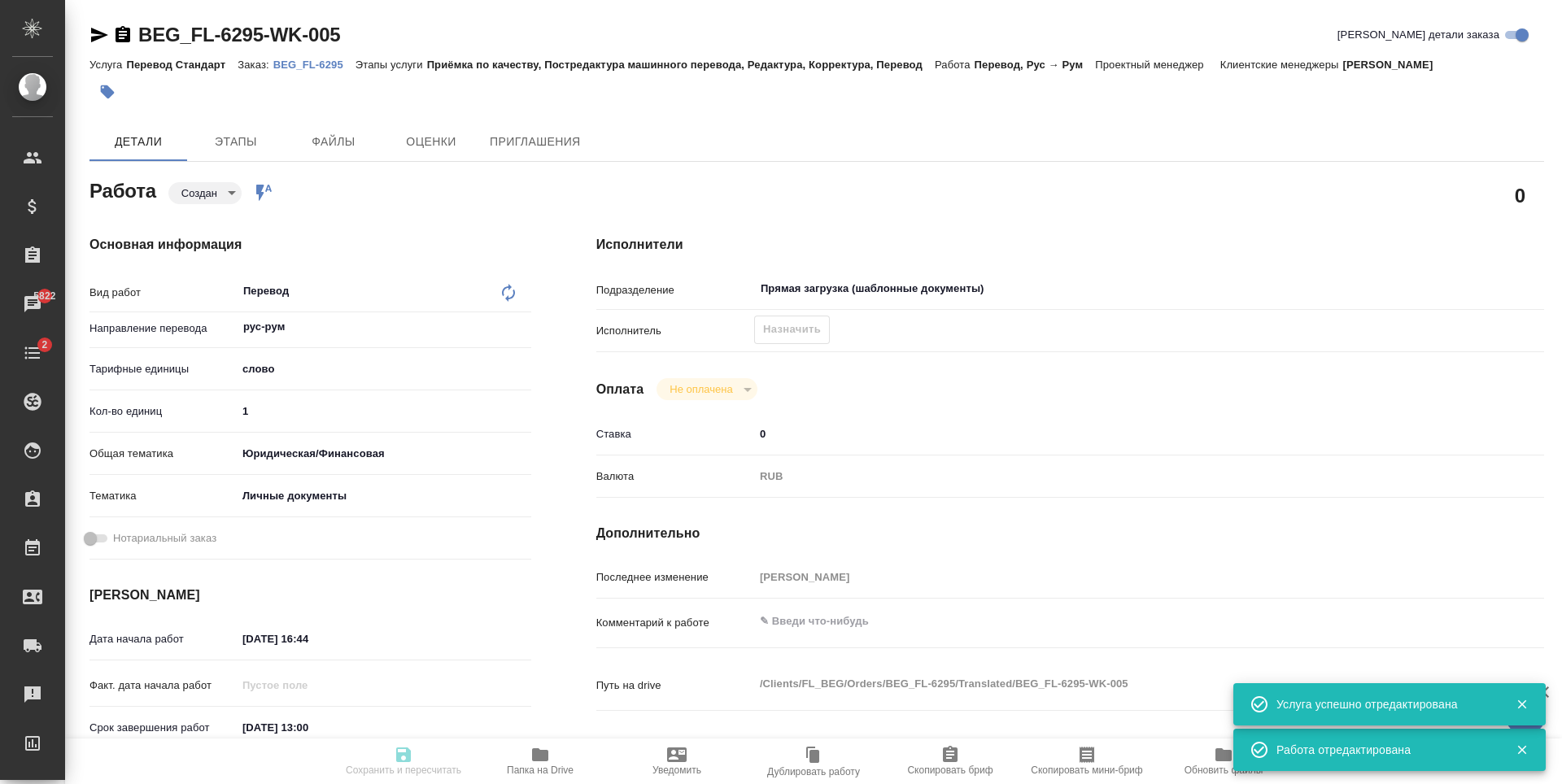
type textarea "x"
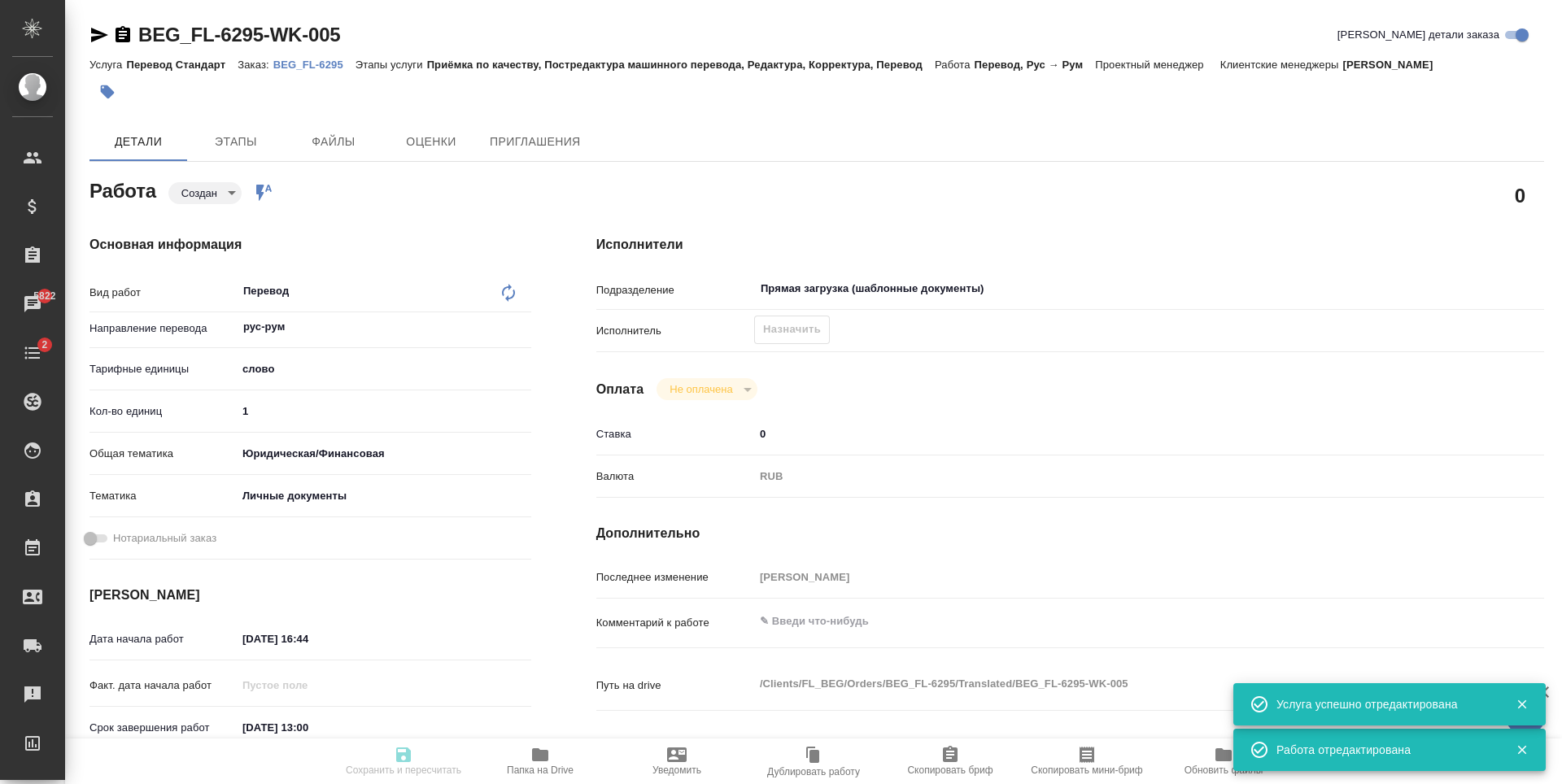
type textarea "x"
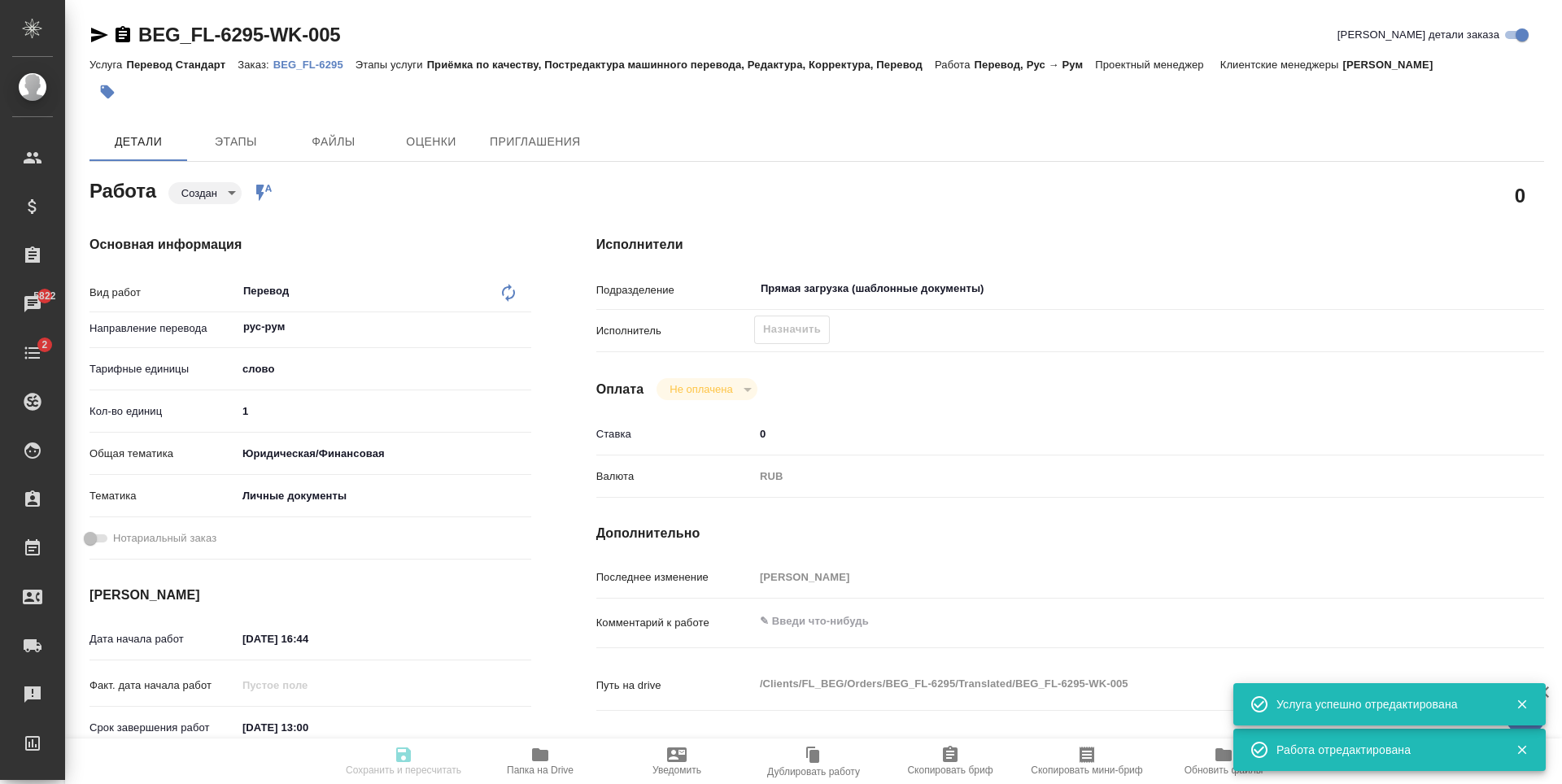
type textarea "x"
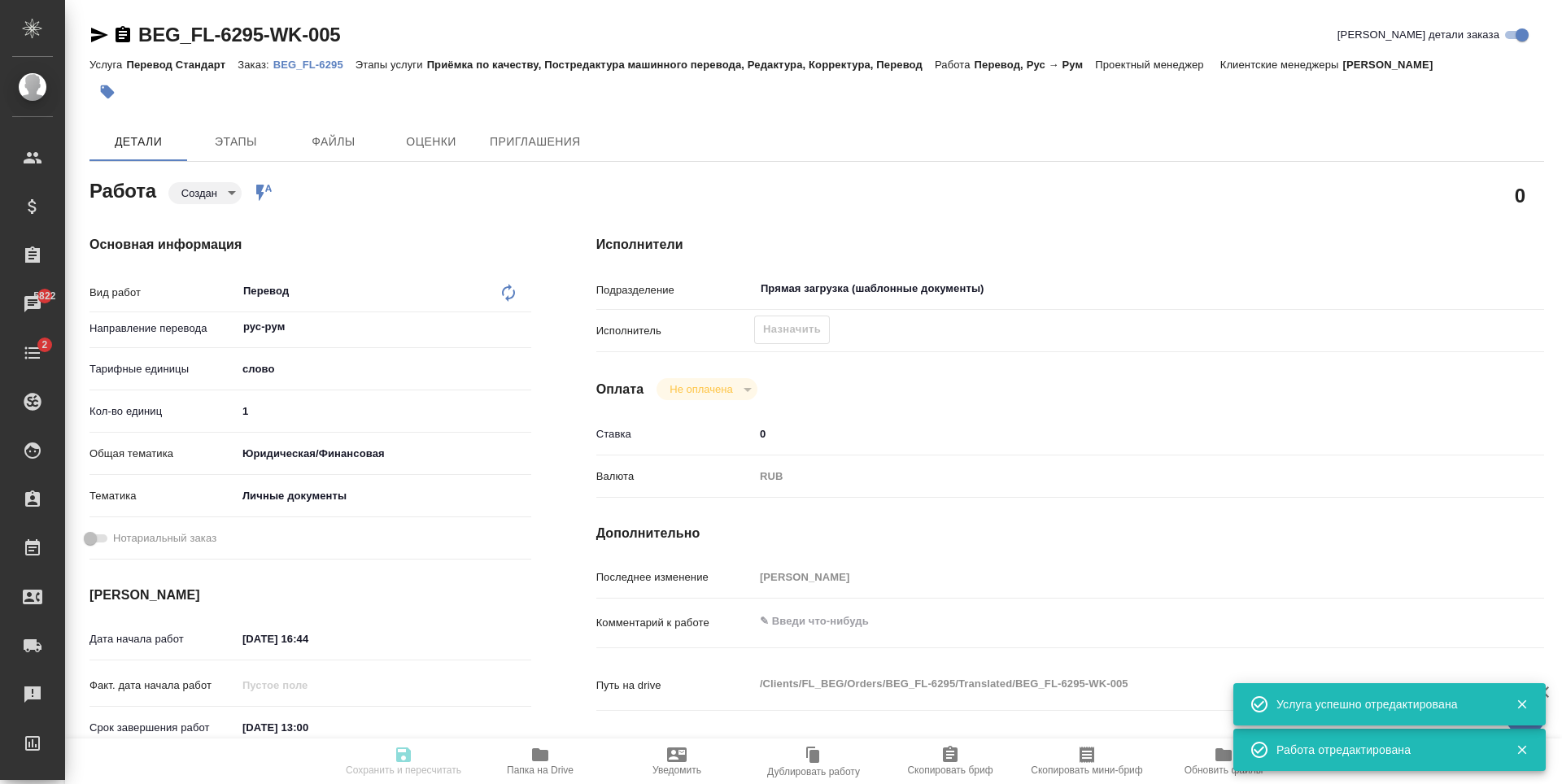
type textarea "x"
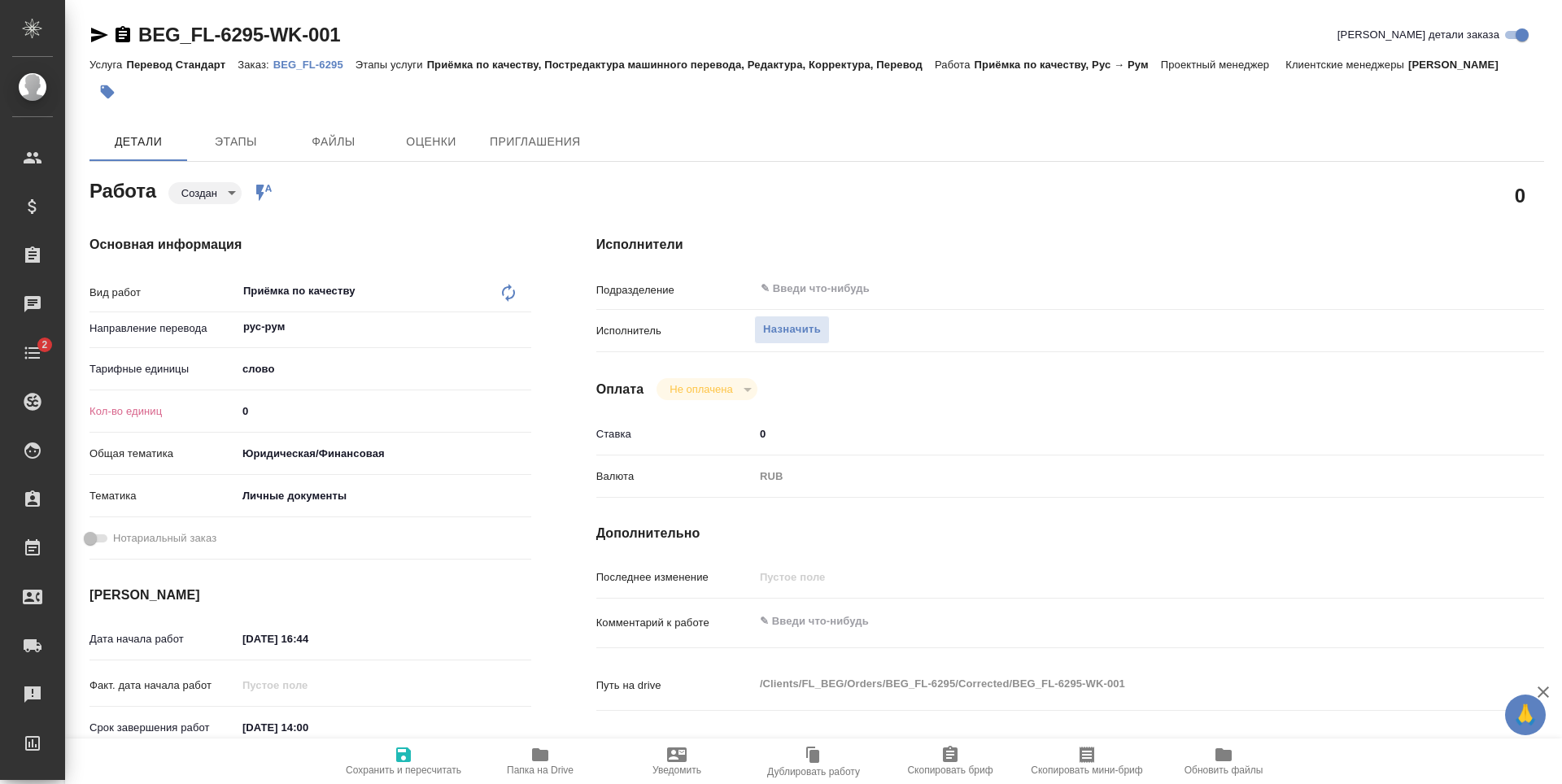
type textarea "x"
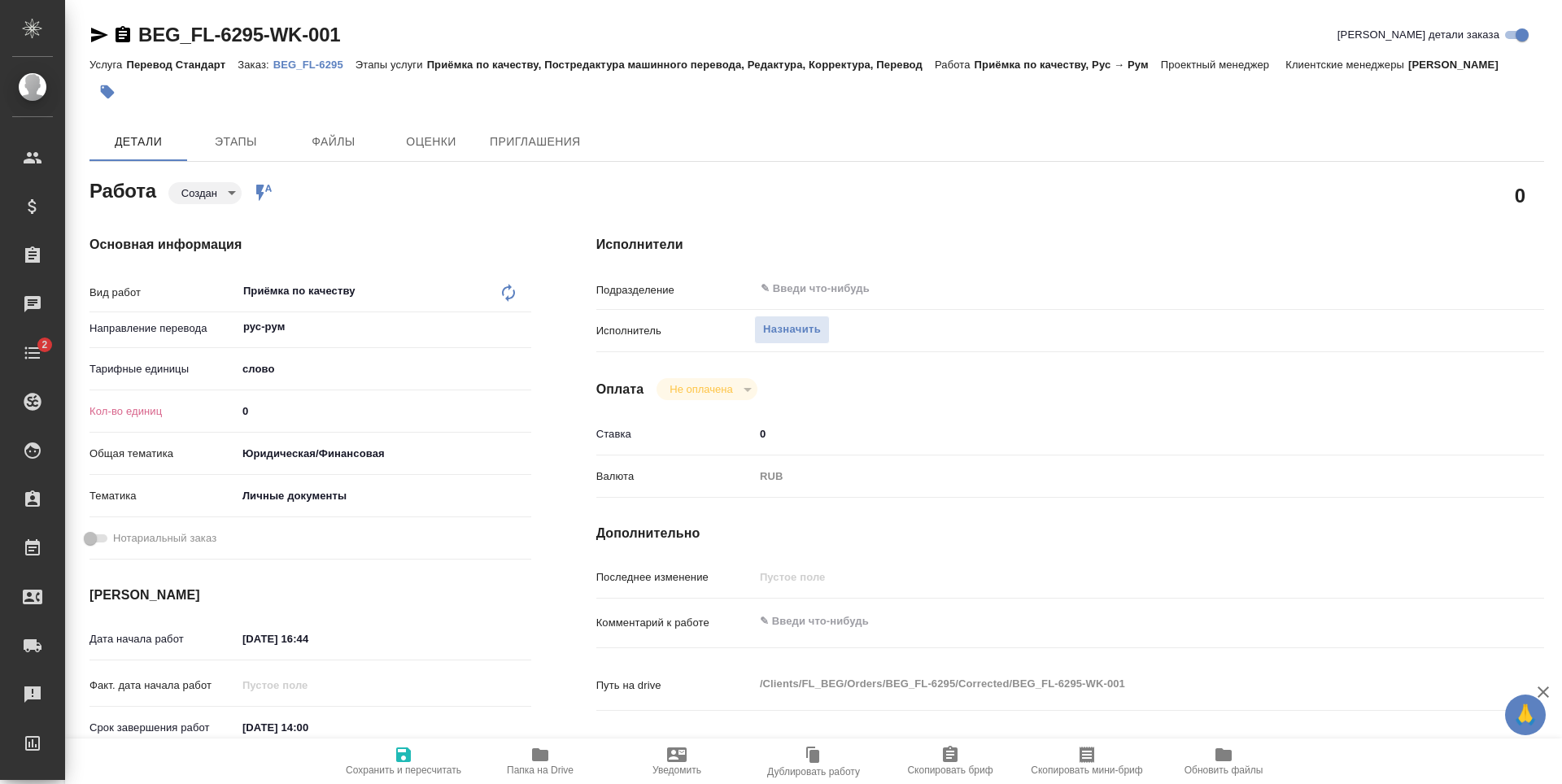
type textarea "x"
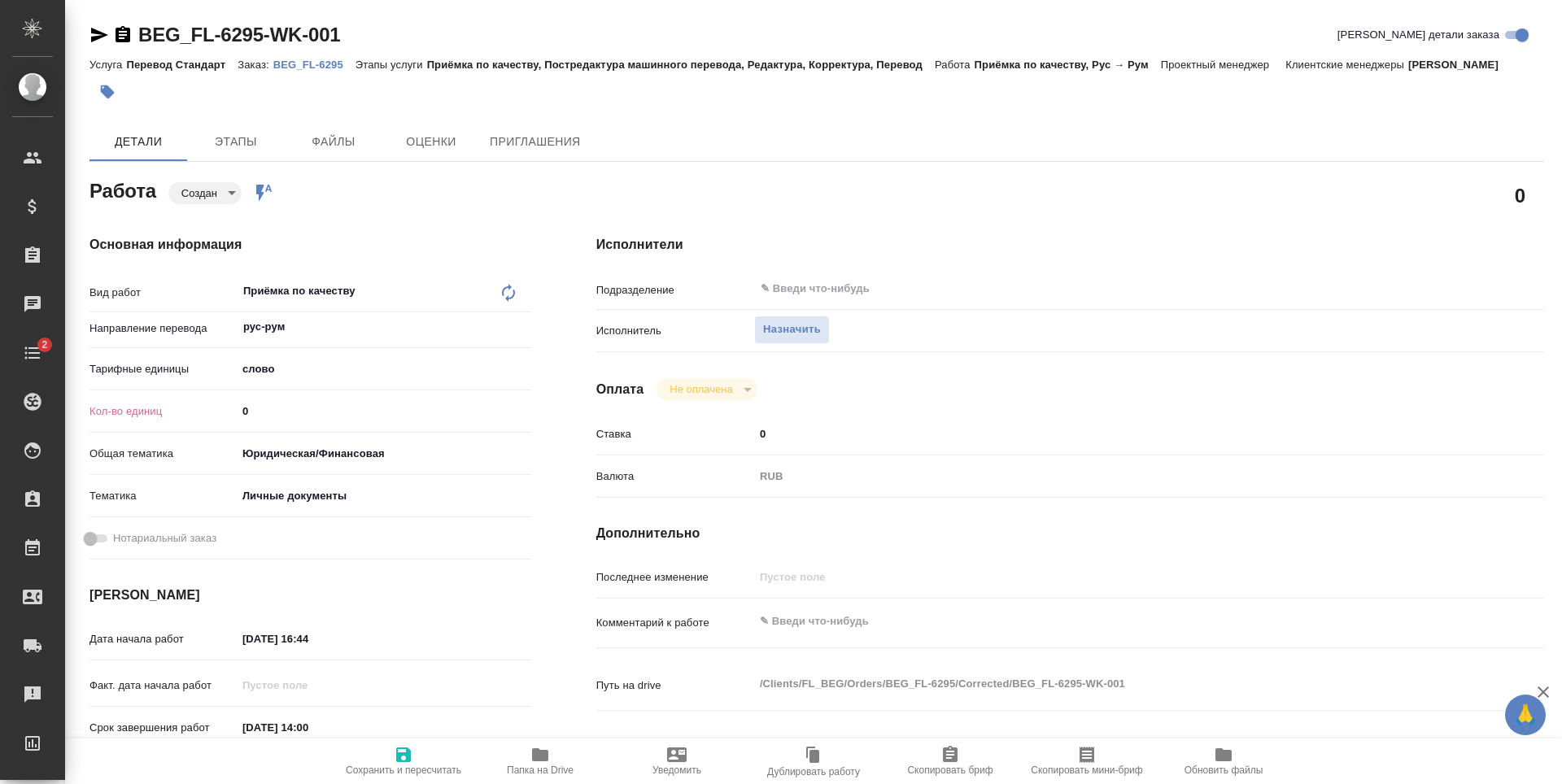
type textarea "x"
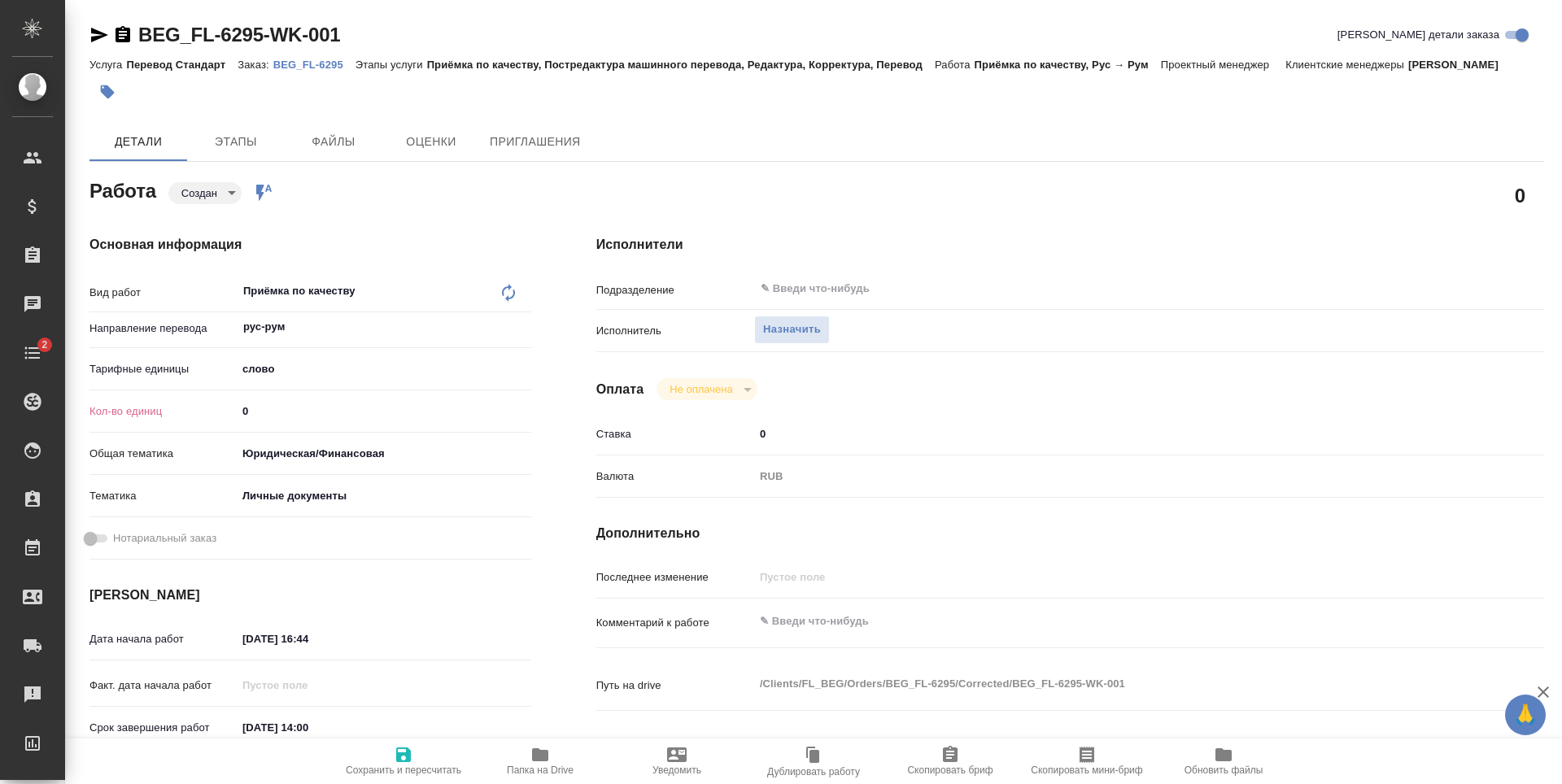
click at [264, 414] on input "0" at bounding box center [384, 412] width 295 height 24
type textarea "x"
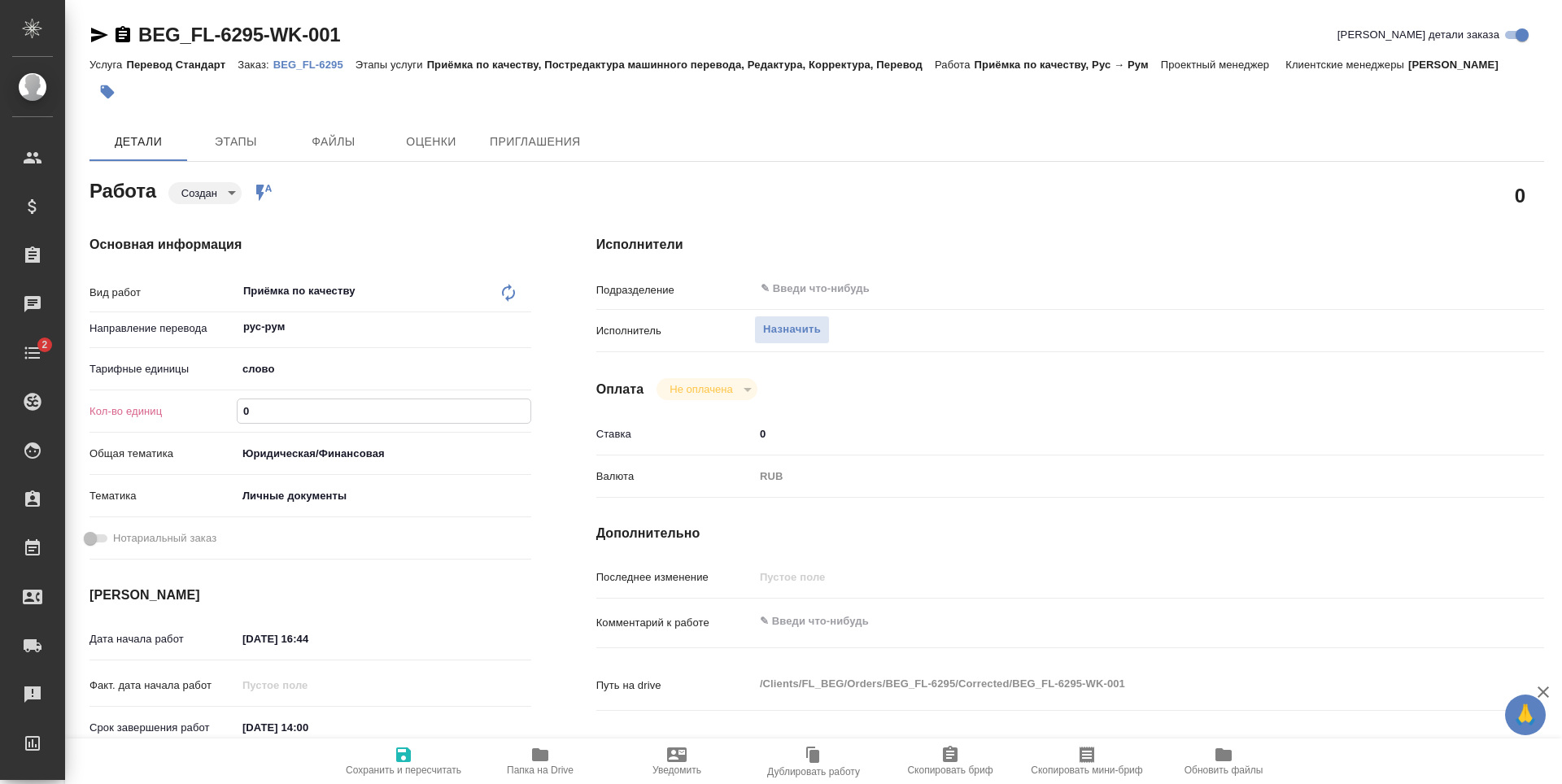
type textarea "x"
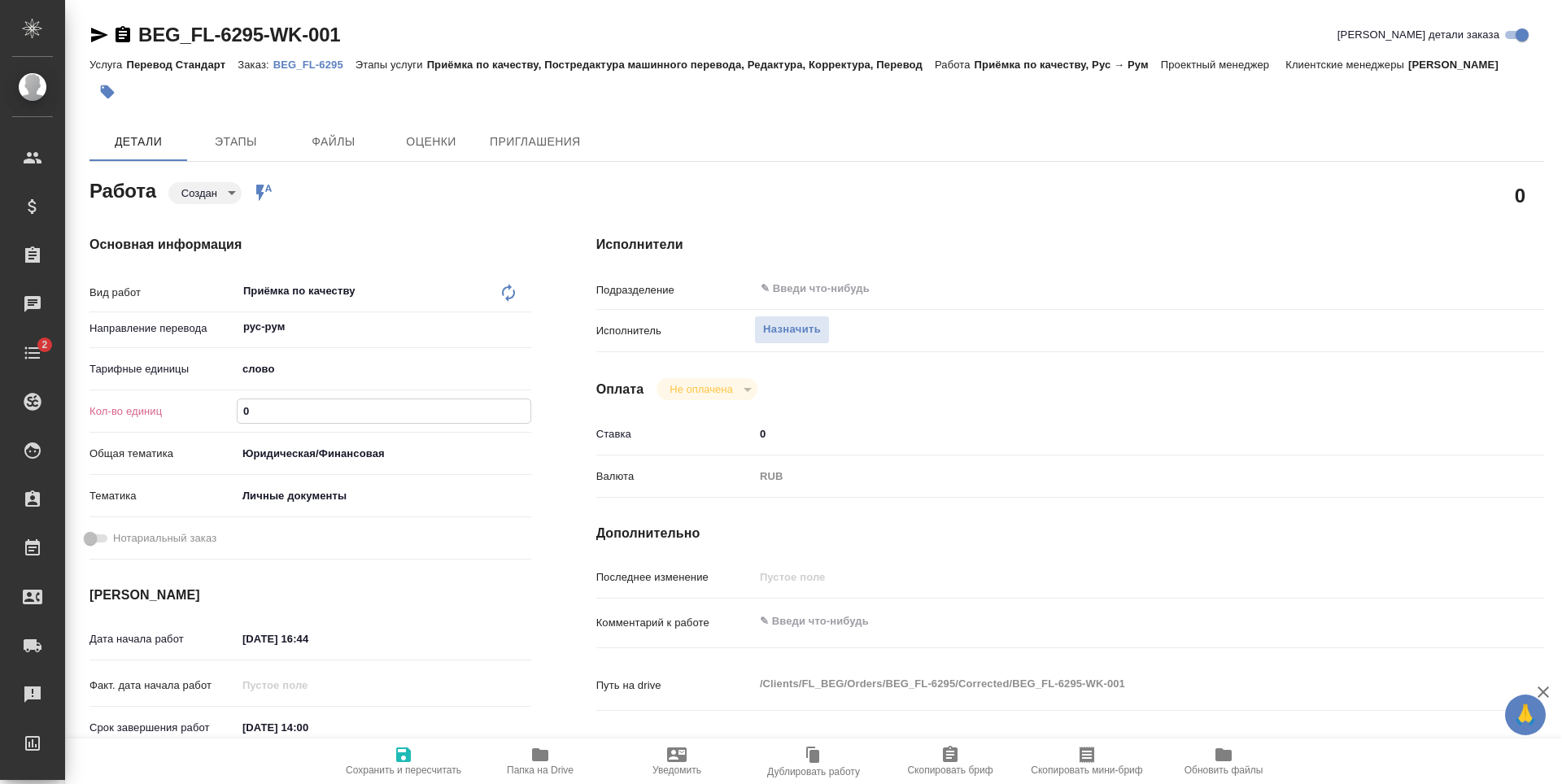
type textarea "x"
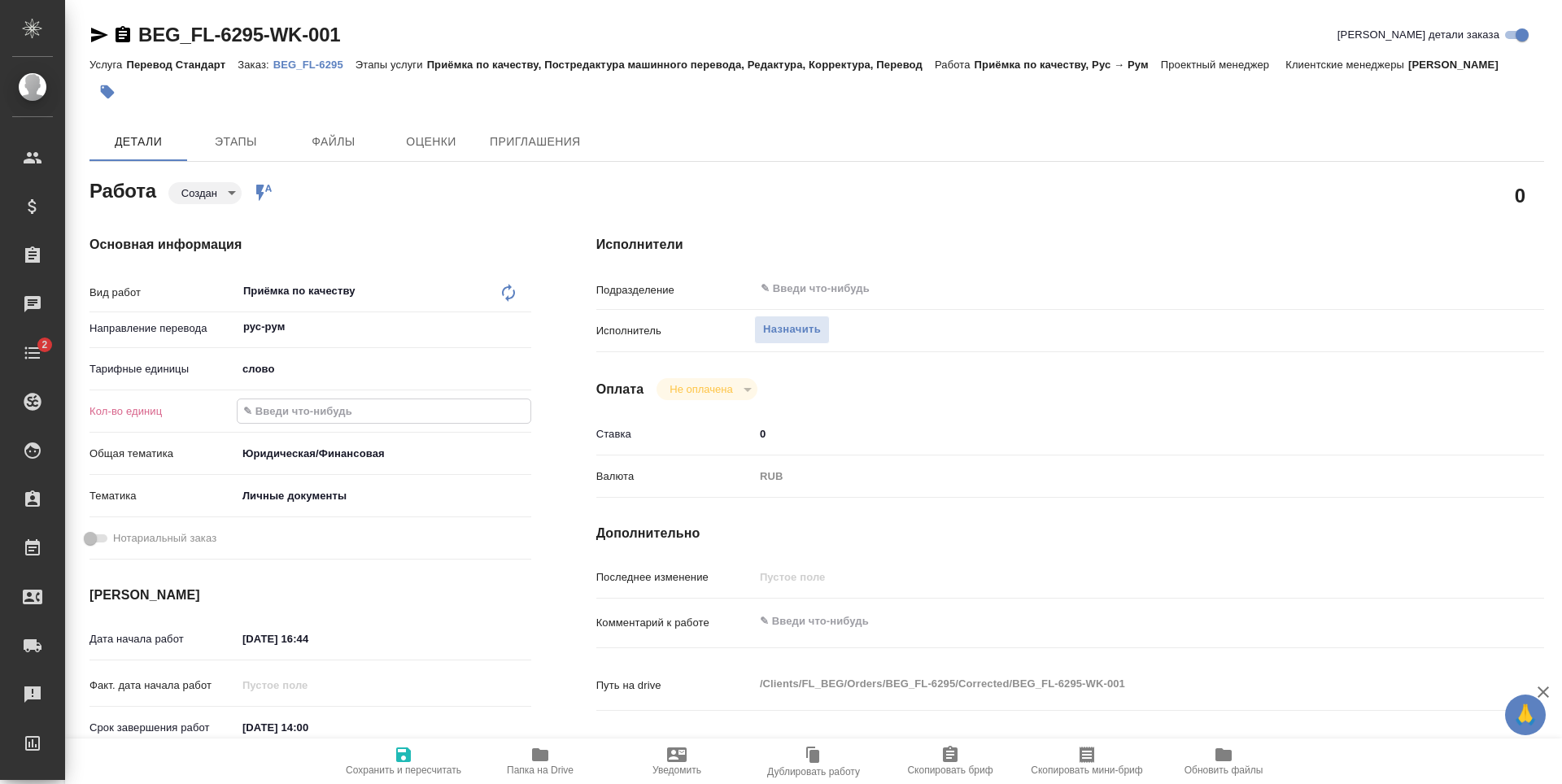
type textarea "x"
type input "1"
type textarea "x"
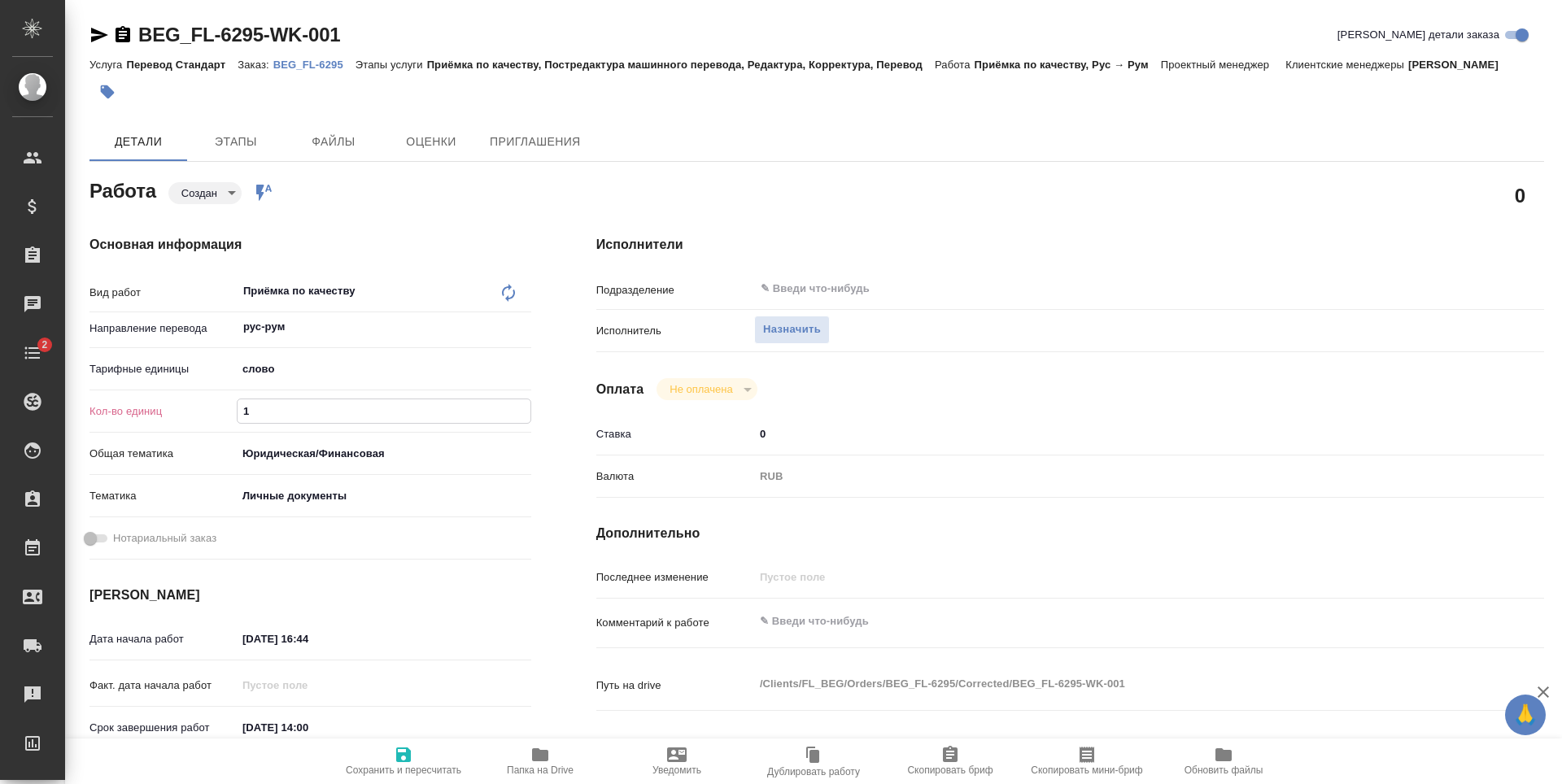
type textarea "x"
type input "1"
click at [407, 763] on icon "button" at bounding box center [403, 754] width 19 height 19
type textarea "x"
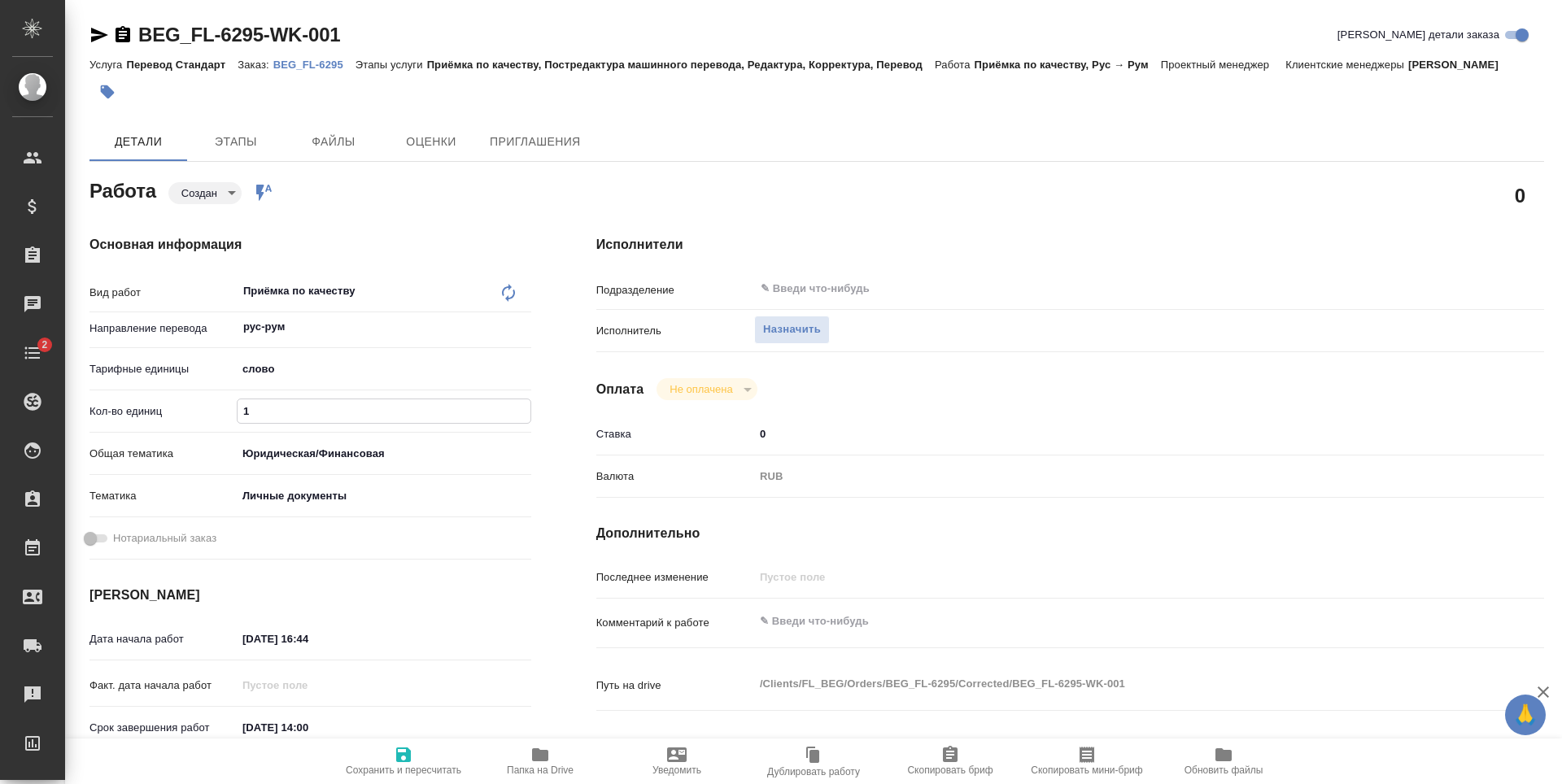
type textarea "x"
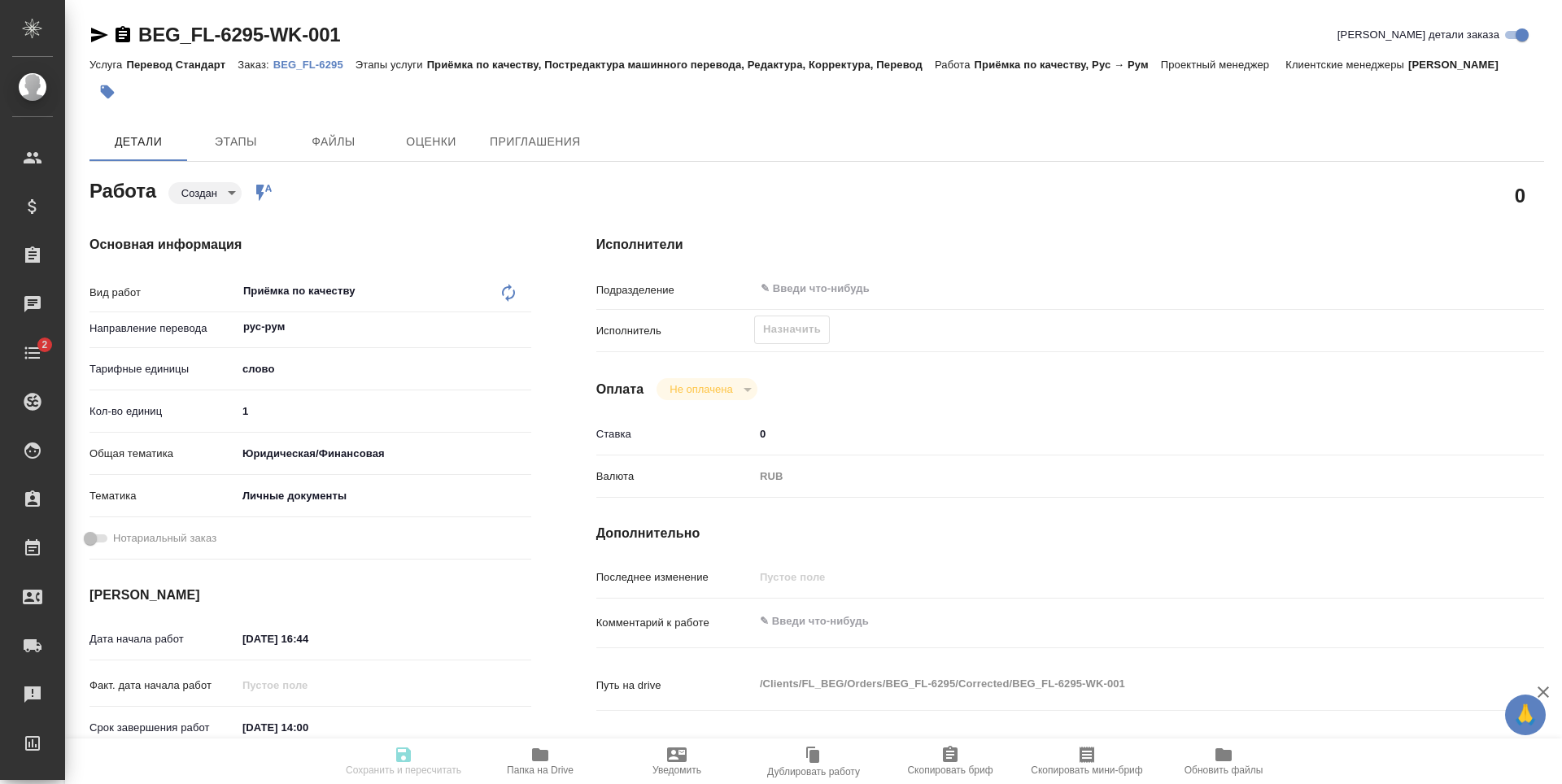
type textarea "x"
type input "created"
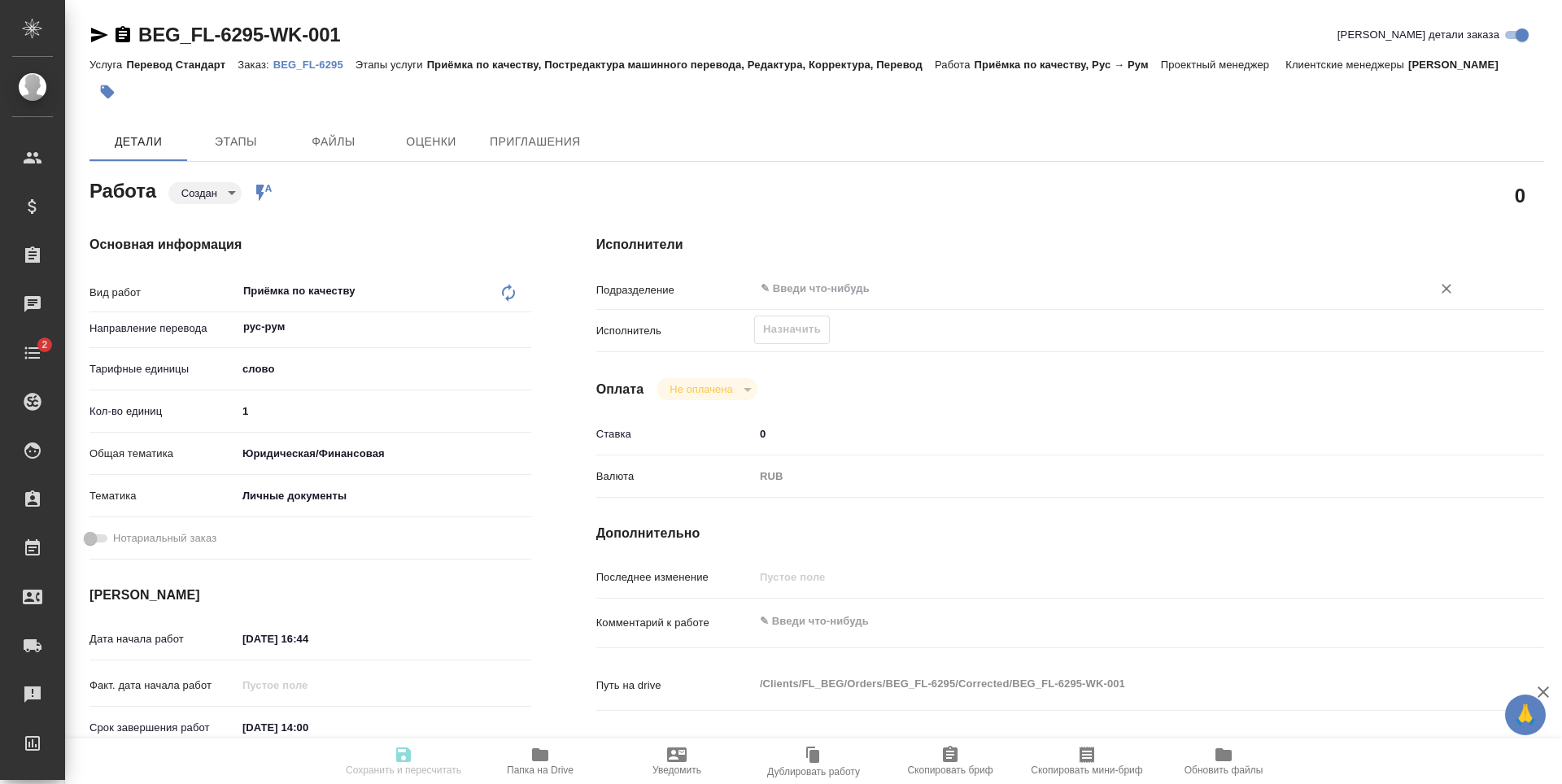
type textarea "Приёмка по качеству"
type textarea "x"
type input "рус-рум"
type input "5a8b1489cc6b4906c91bfd90"
type input "1"
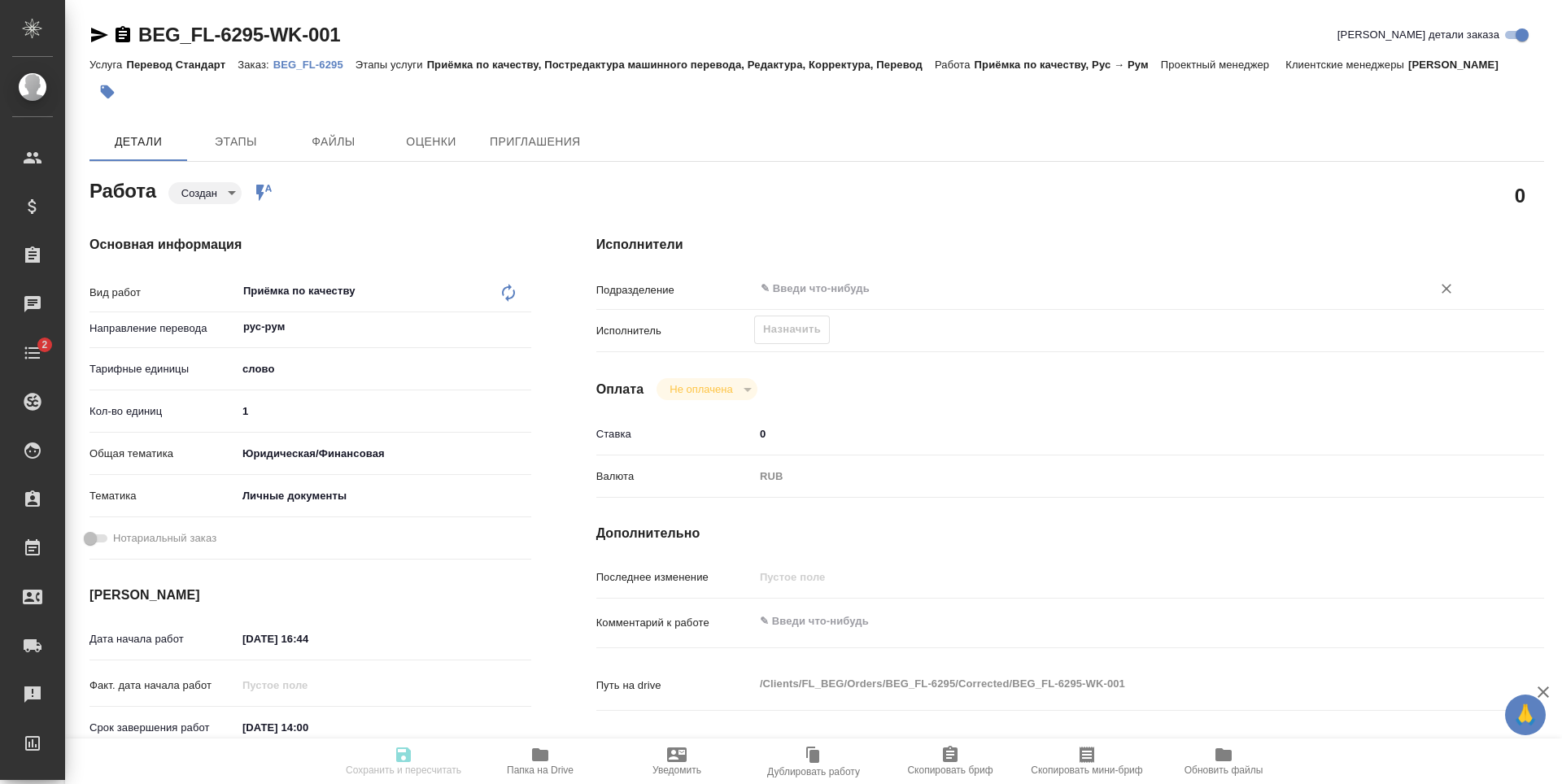
type input "yr-fn"
type input "5a8b8b956a9677013d343cfe"
type input "08.10.2025 16:44"
type input "09.10.2025 14:00"
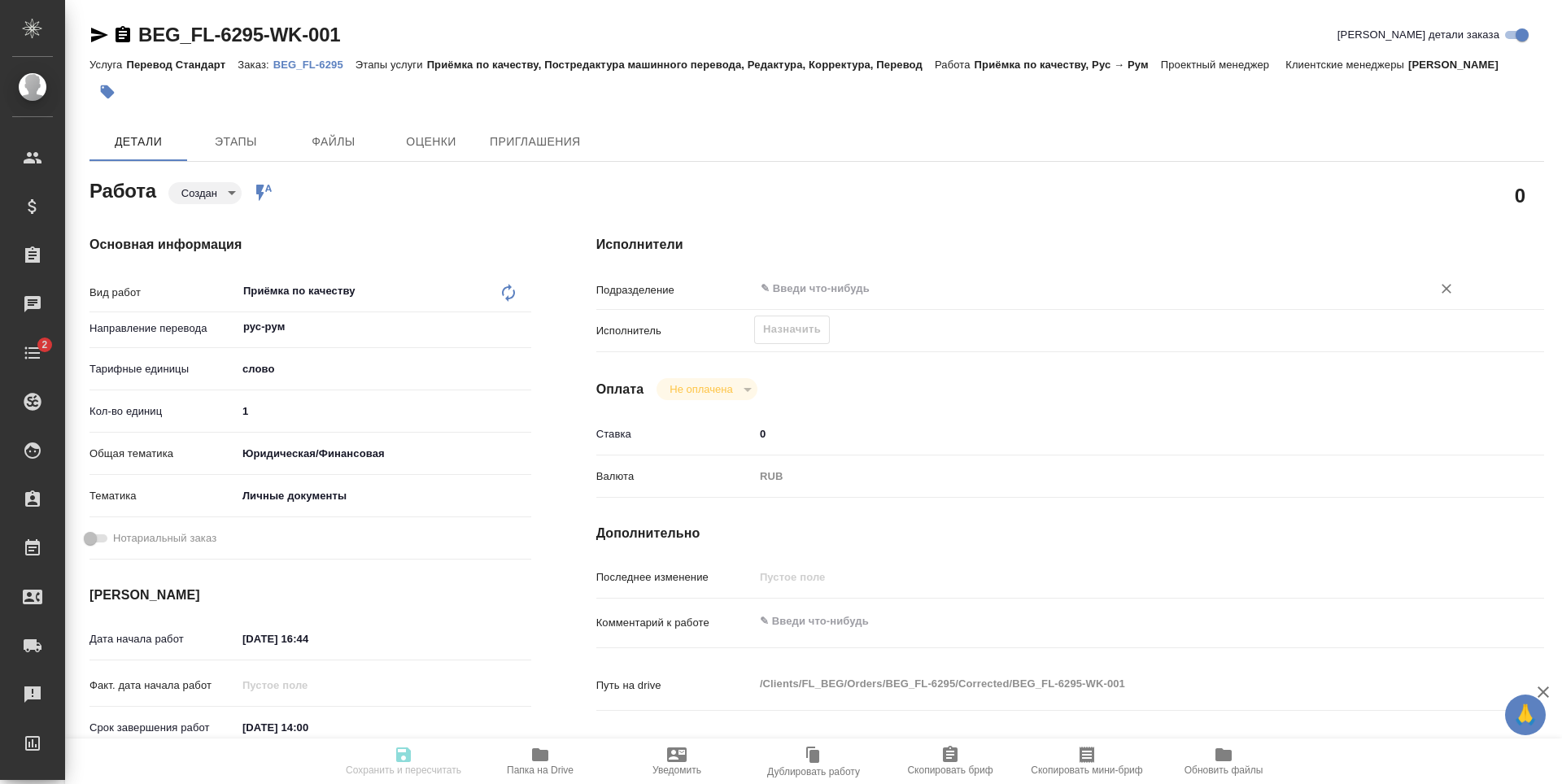
type input "notPayed"
type input "0"
type input "RUB"
type input "Антонова Кристина"
type textarea "x"
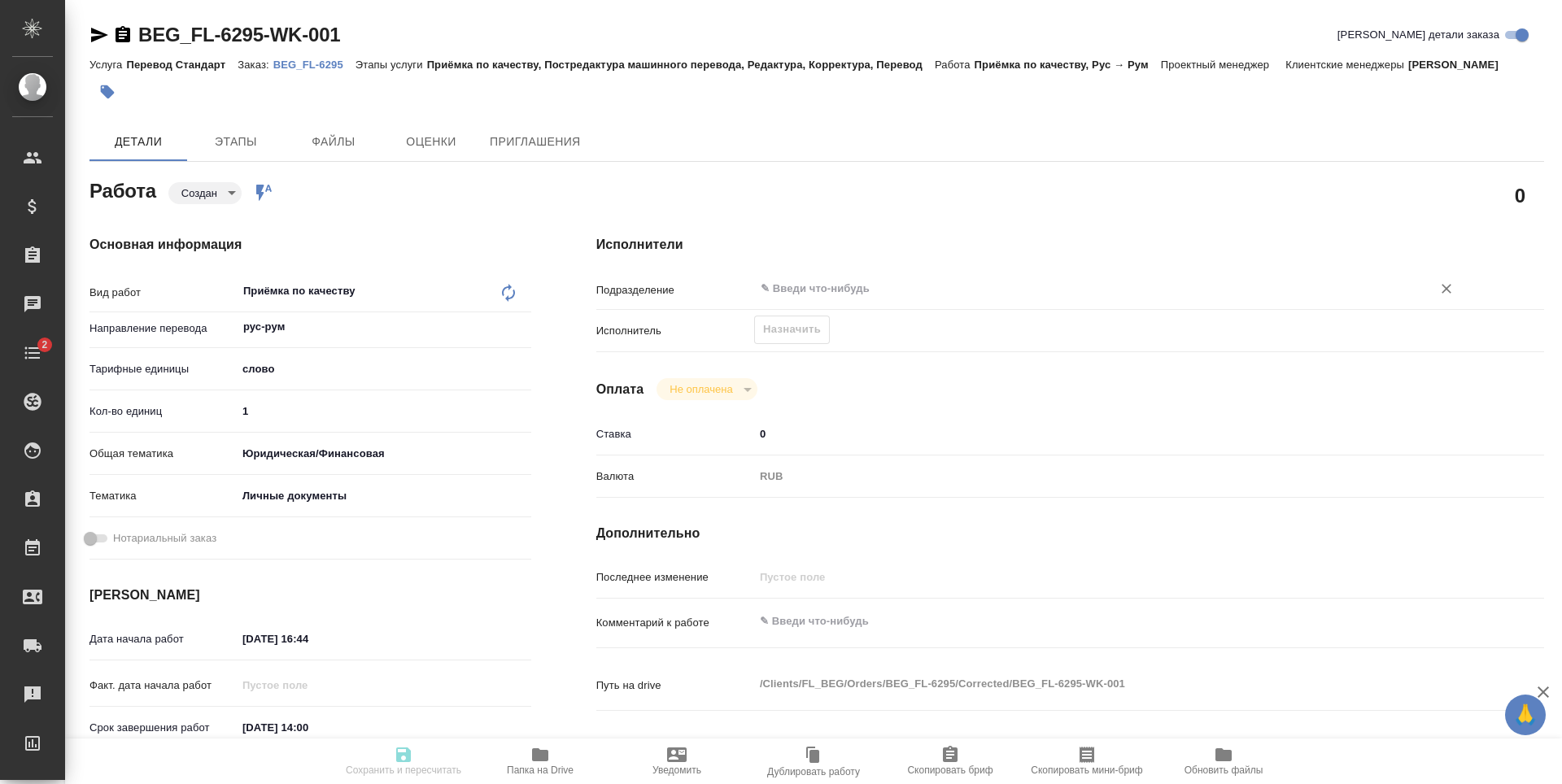
type textarea "/Clients/FL_BEG/Orders/BEG_FL-6295/Corrected/BEG_FL-6295-WK-001"
type textarea "x"
type input "BEG_FL-6295"
type input "Перевод Стандарт"
type input "Приёмка по качеству, Постредактура машинного перевода, Редактура, Корректура, П…"
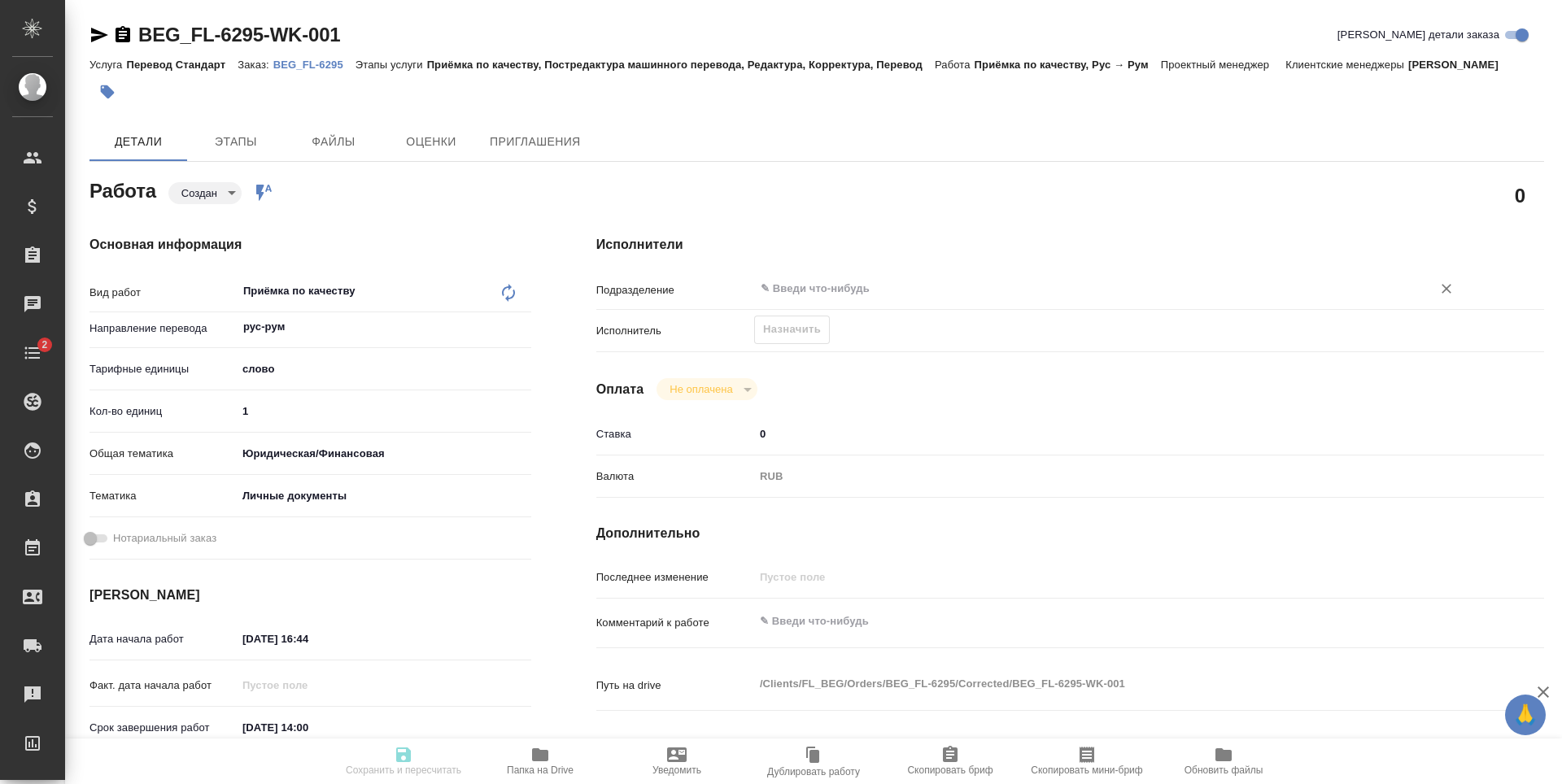
type input "Антонова Кристина"
type input "Петрова Валерия"
type input "/Clients/FL_BEG/Orders/BEG_FL-6295"
type textarea "x"
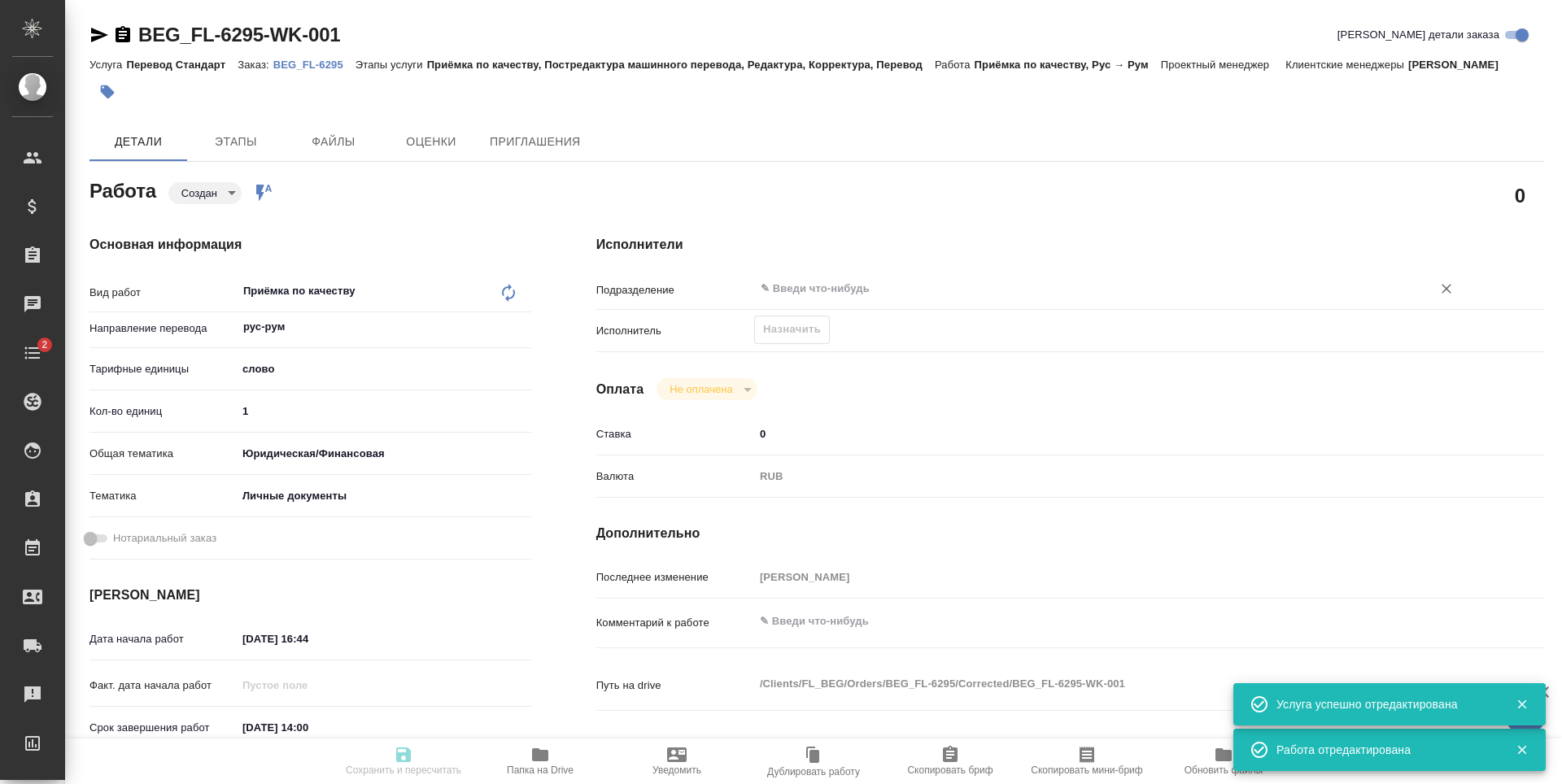
type textarea "x"
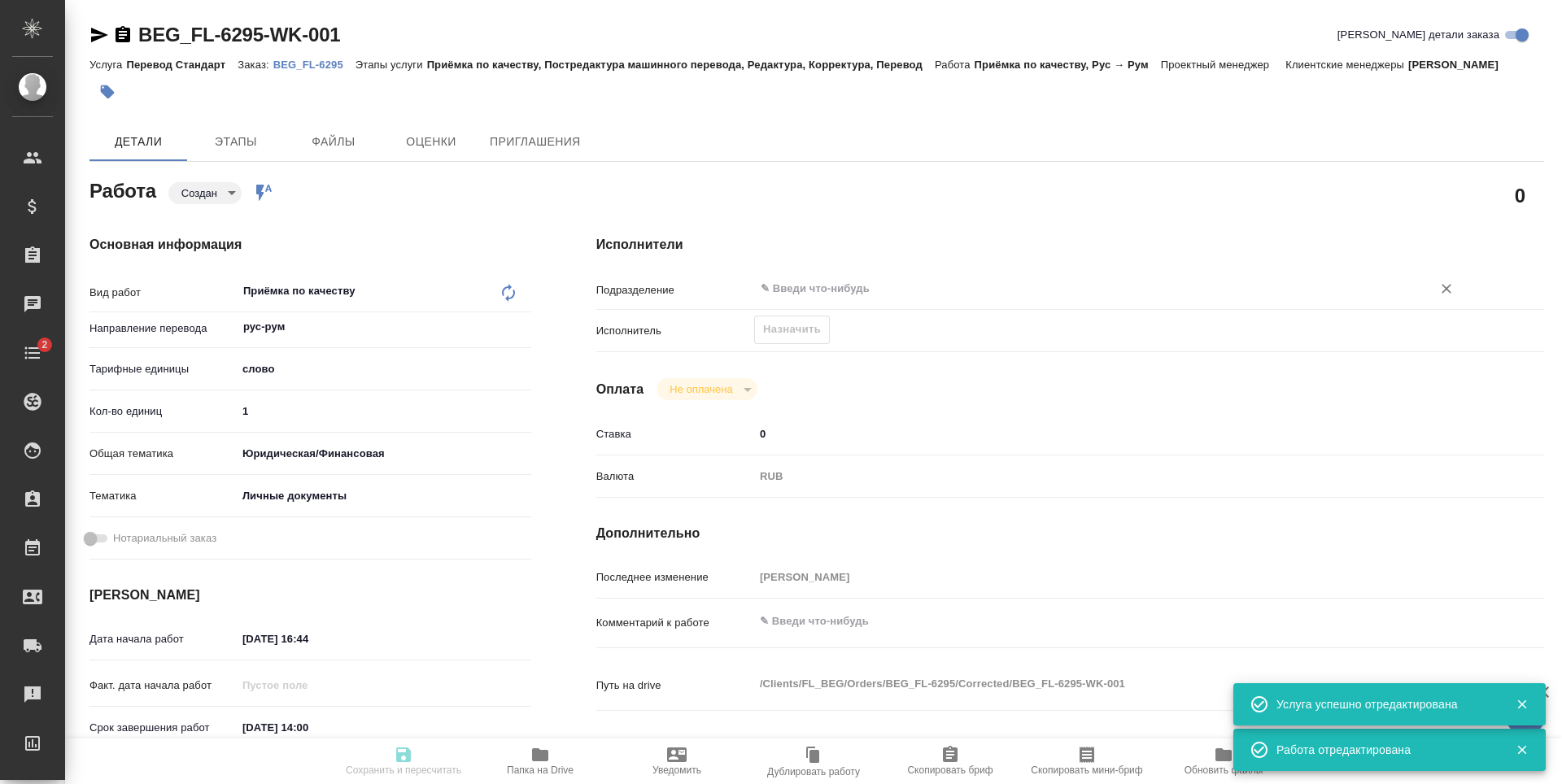
type textarea "x"
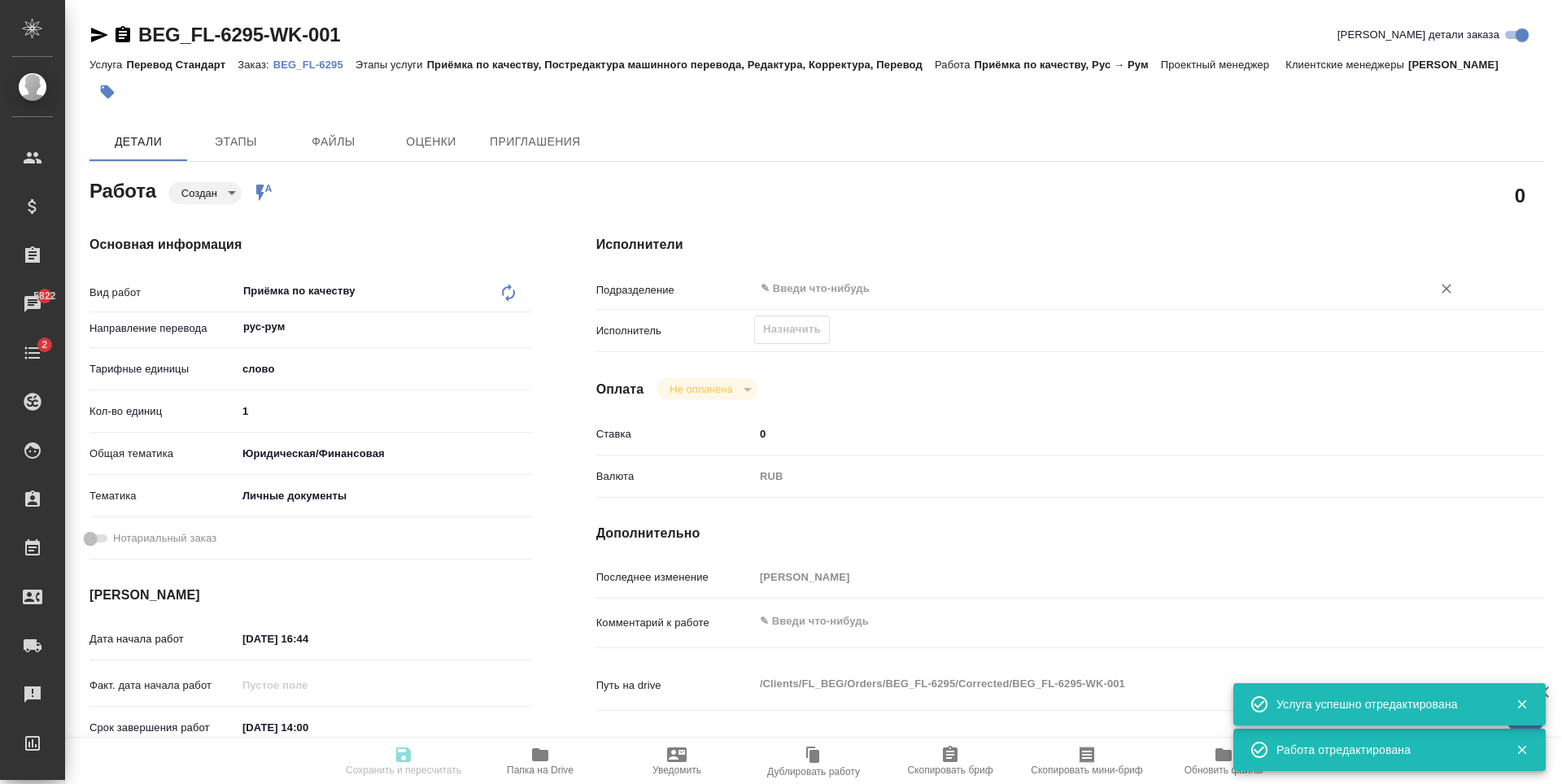
type textarea "x"
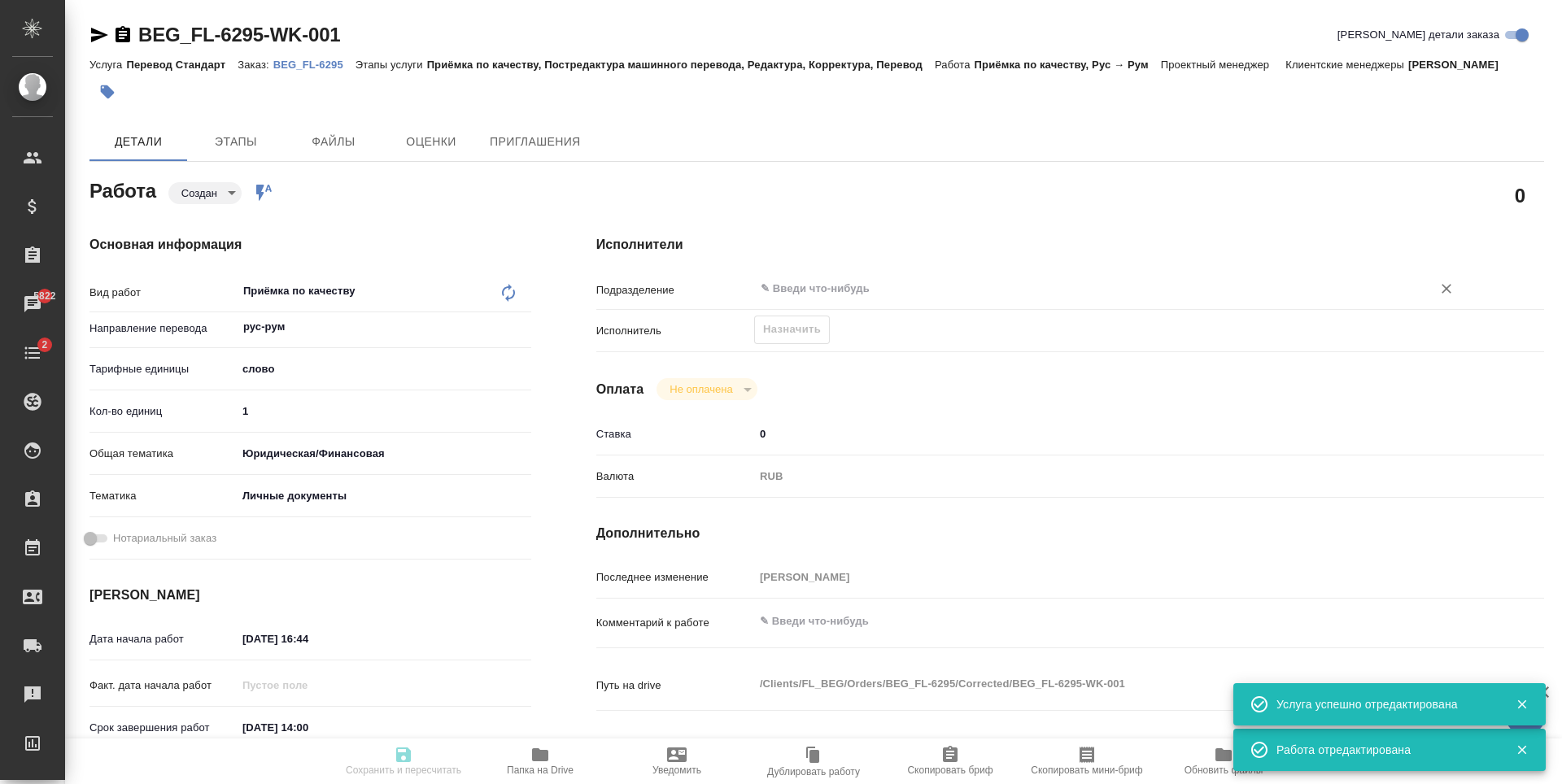
click at [810, 295] on input "text" at bounding box center [1083, 288] width 647 height 19
type input "created"
type textarea "Приёмка по качеству"
type textarea "x"
type input "рус-рум"
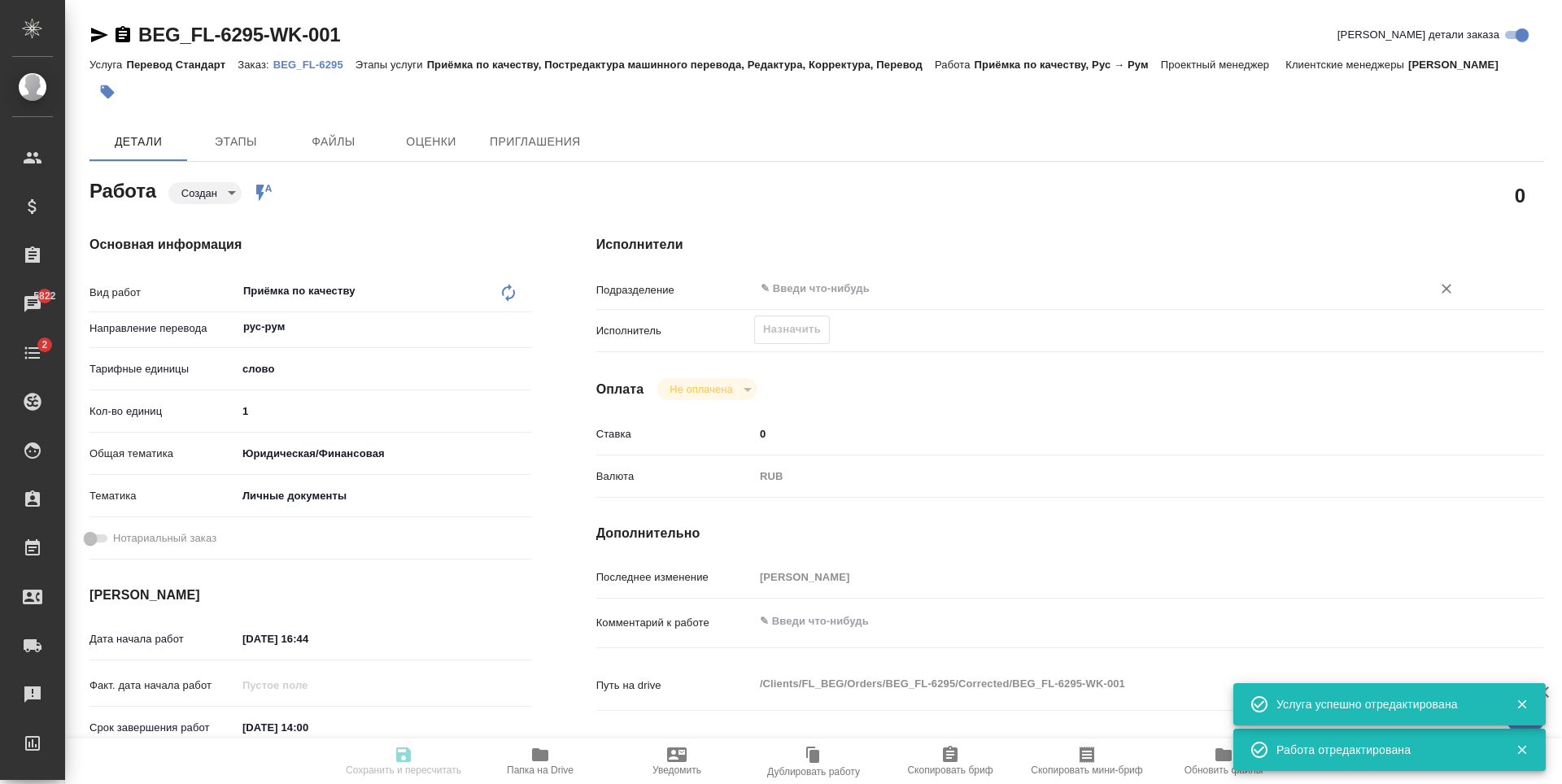
type input "5a8b1489cc6b4906c91bfd90"
type input "1"
type input "yr-fn"
type input "5a8b8b956a9677013d343cfe"
type input "08.10.2025 16:44"
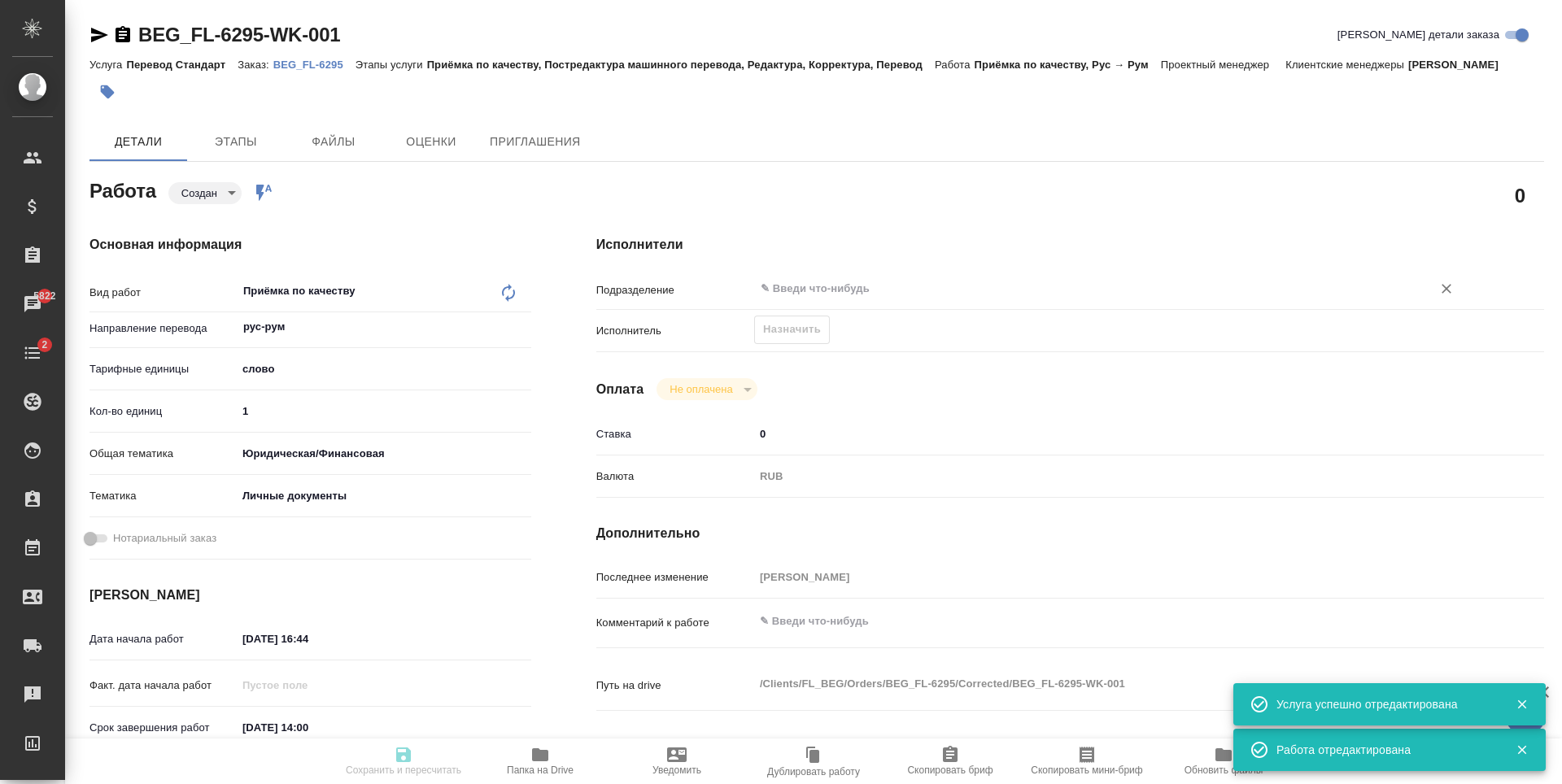
type input "09.10.2025 14:00"
type input "notPayed"
type input "0"
type input "RUB"
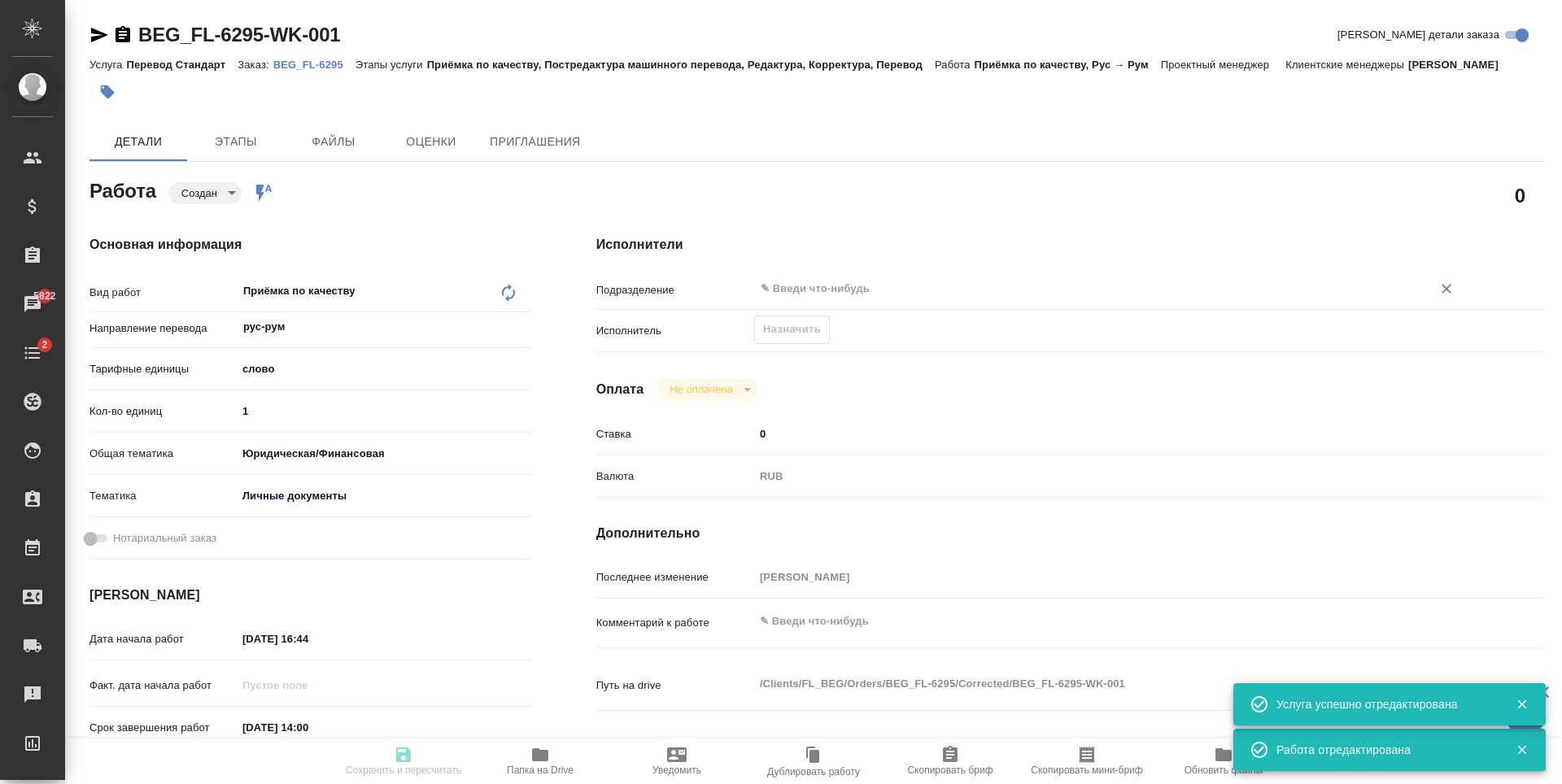
type input "Антонова Кристина"
type textarea "x"
type textarea "/Clients/FL_BEG/Orders/BEG_FL-6295/Corrected/BEG_FL-6295-WK-001"
type textarea "x"
type input "BEG_FL-6295"
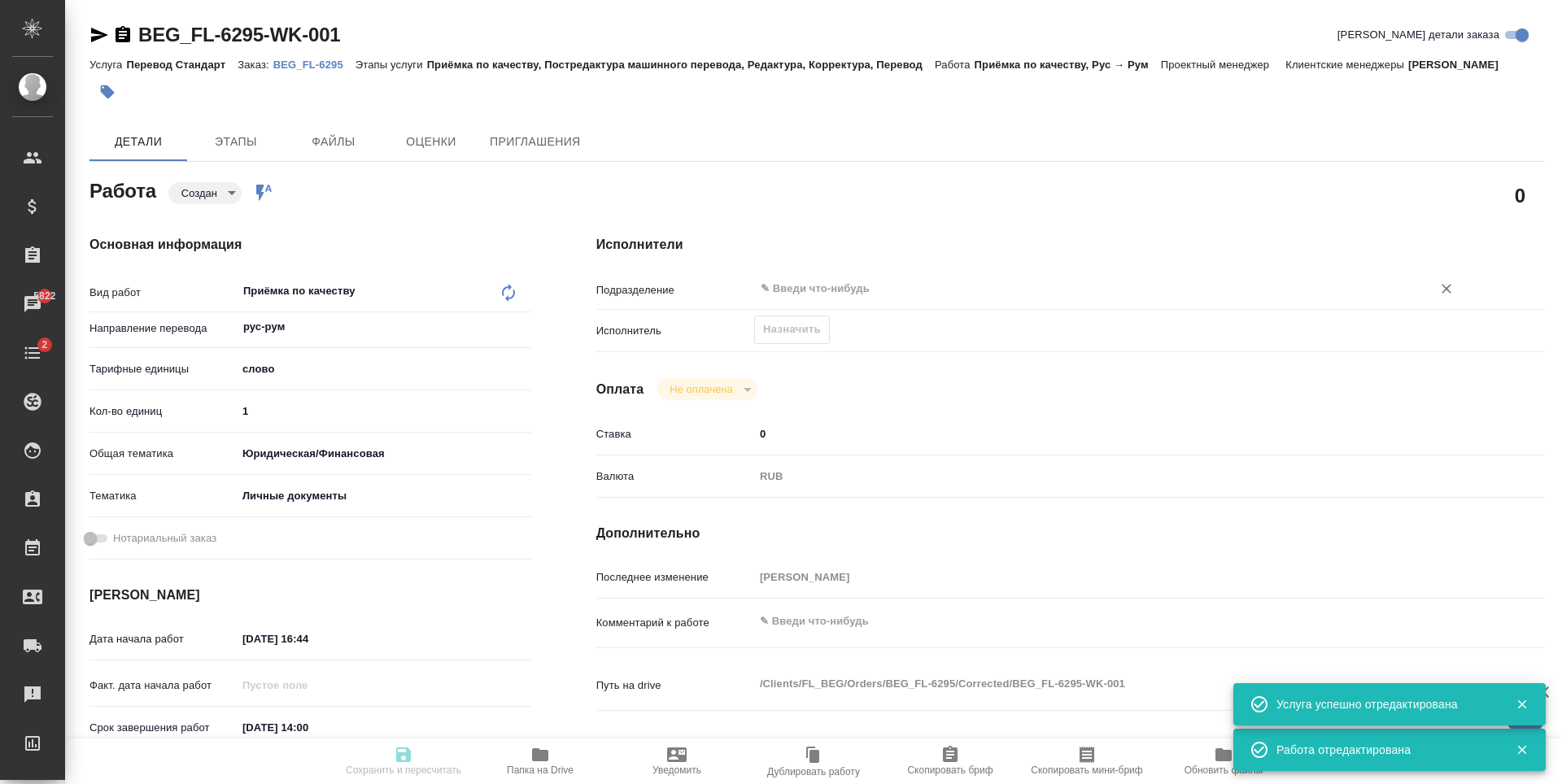
type input "Перевод Стандарт"
type input "Приёмка по качеству, Постредактура машинного перевода, Редактура, Корректура, П…"
type input "Антонова Кристина"
type input "Петрова Валерия"
type input "/Clients/FL_BEG/Orders/BEG_FL-6295"
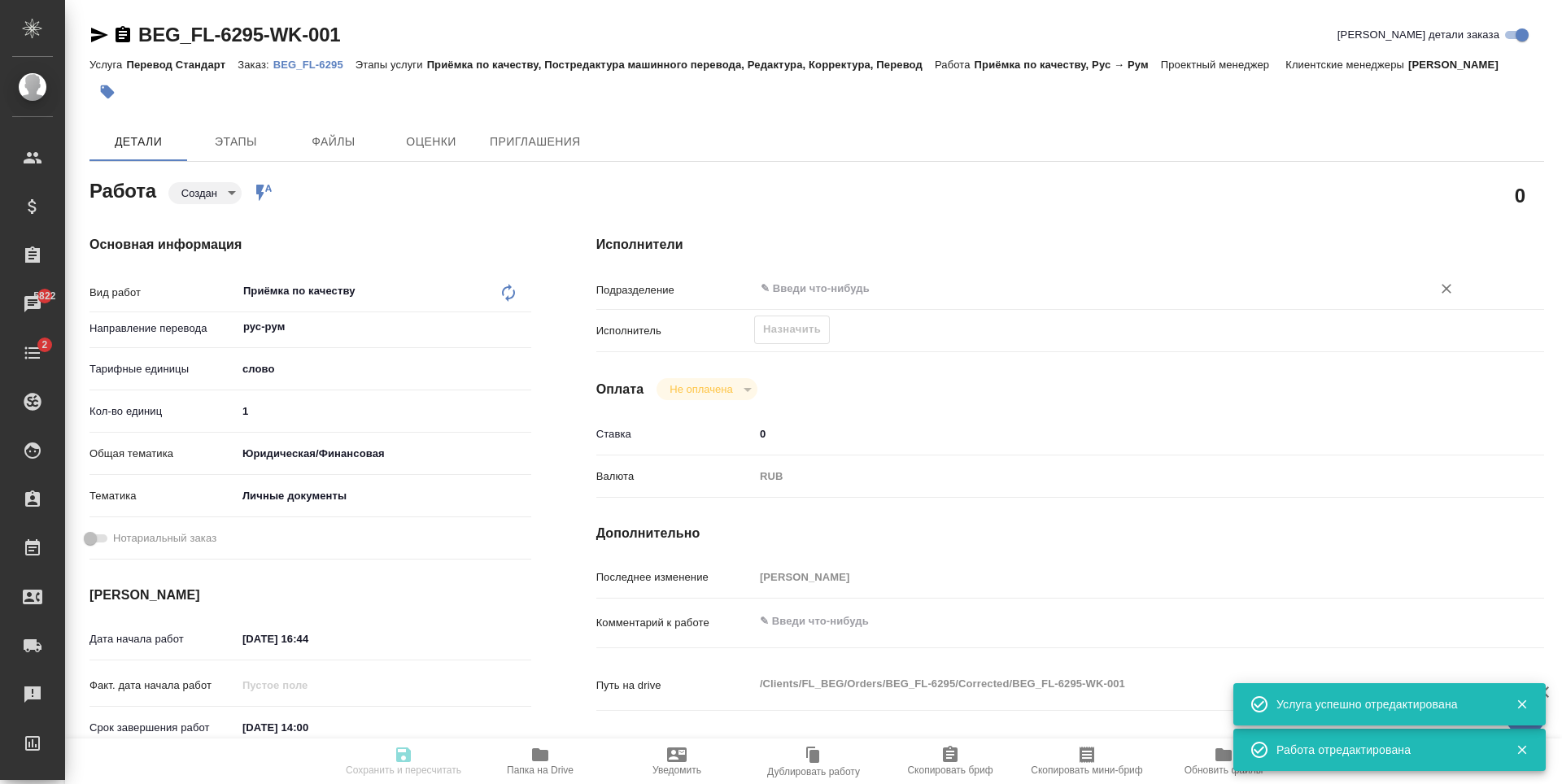
type textarea "x"
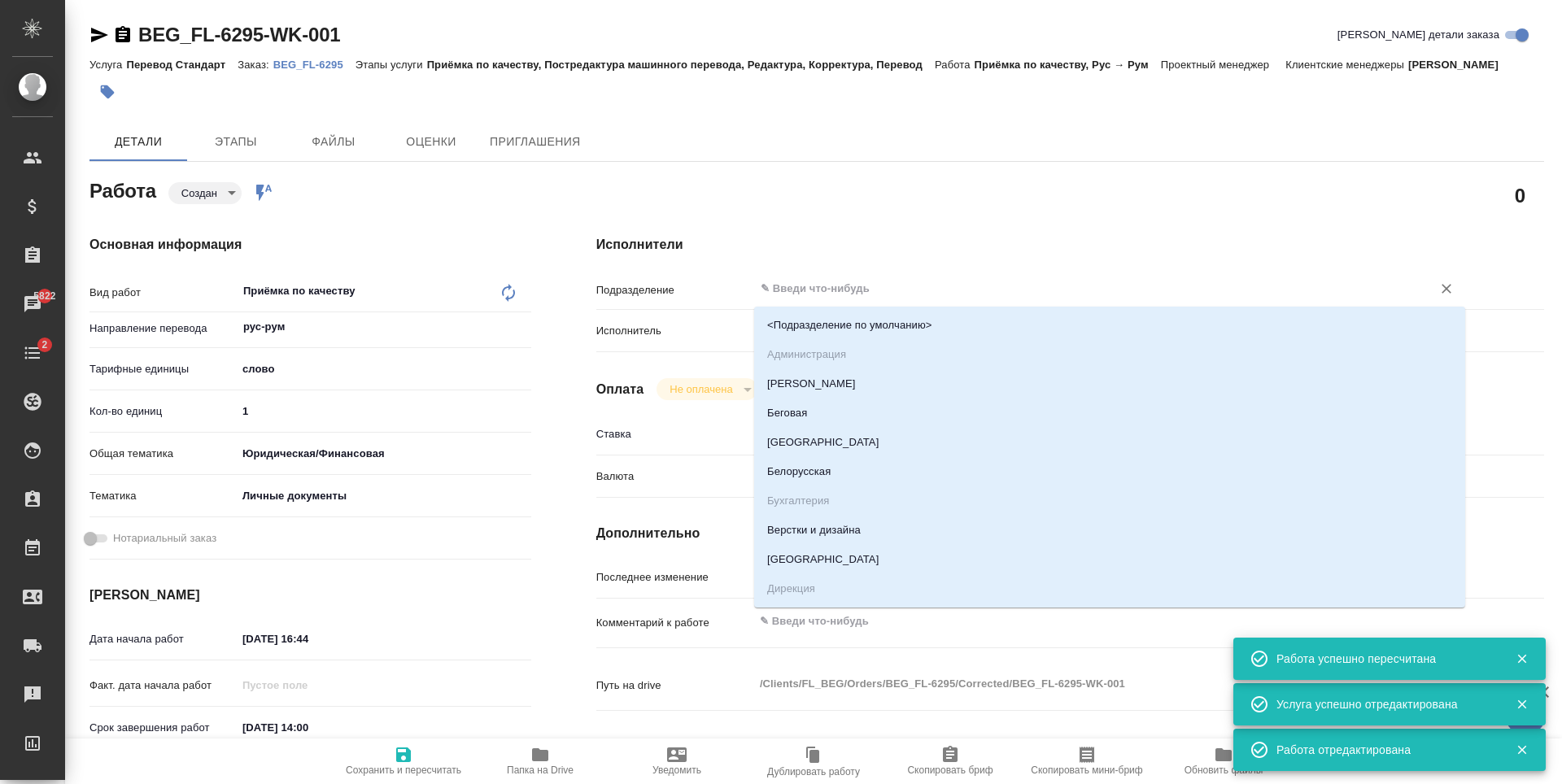
type textarea "x"
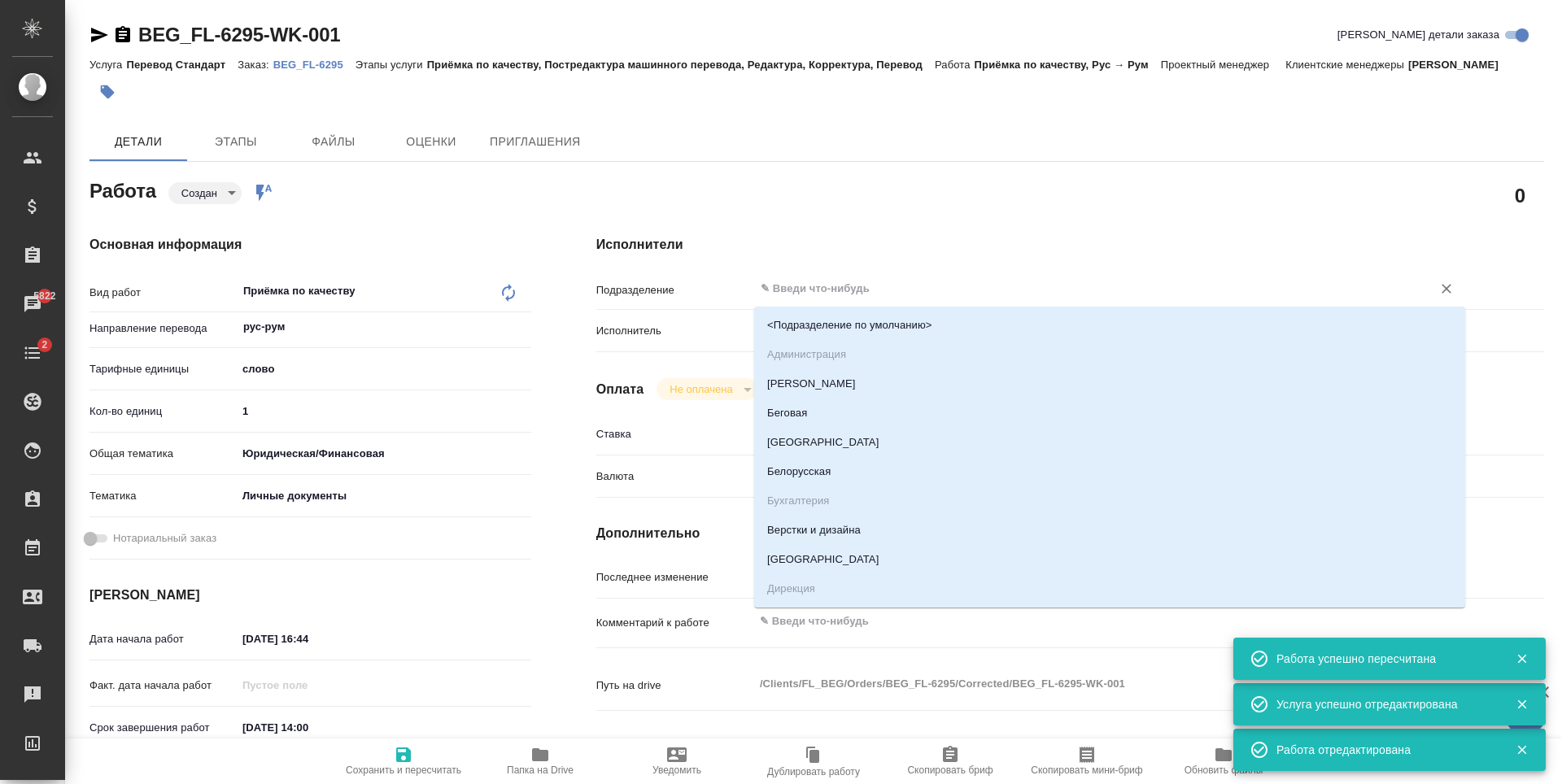
type textarea "x"
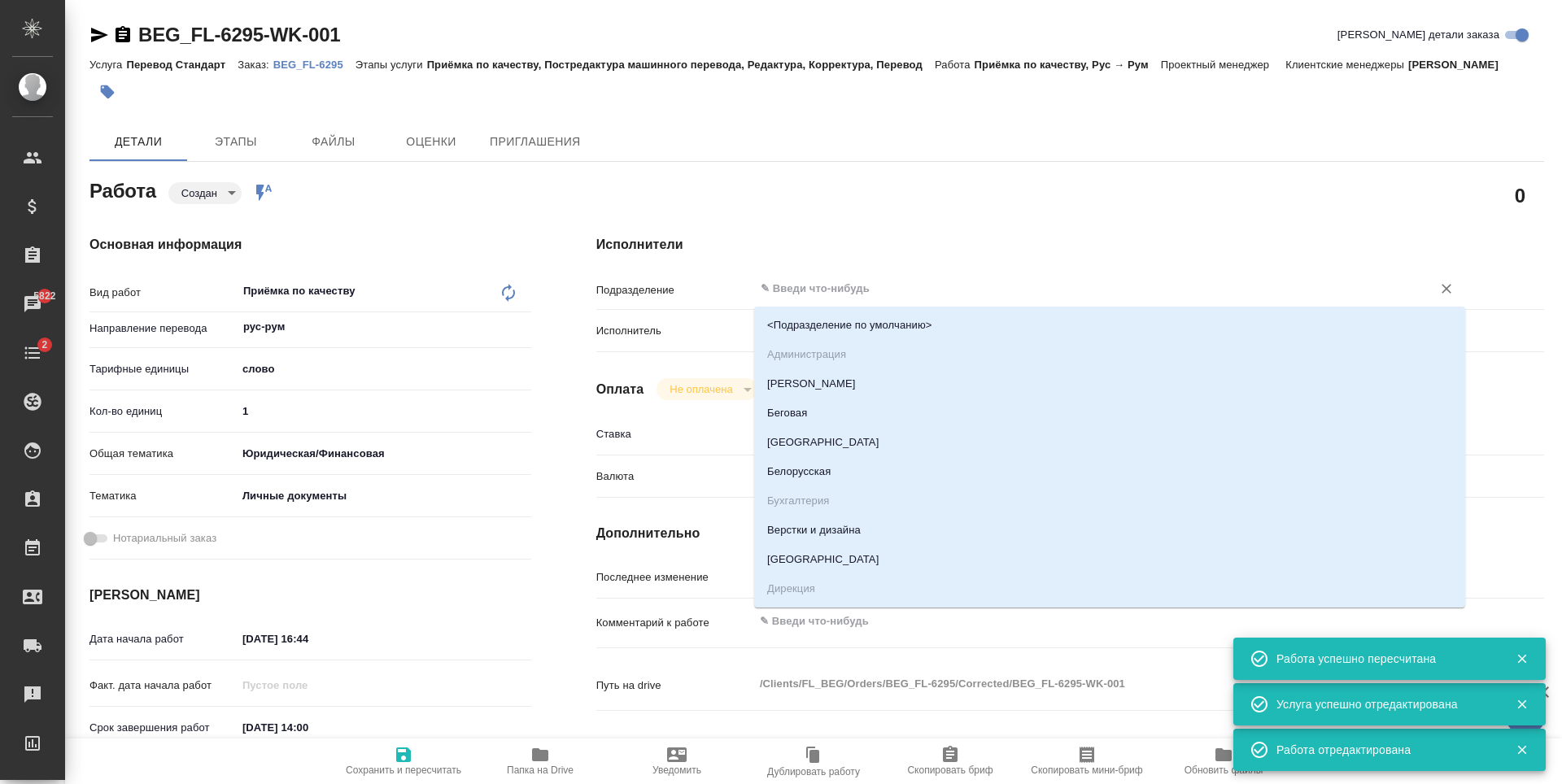
type textarea "x"
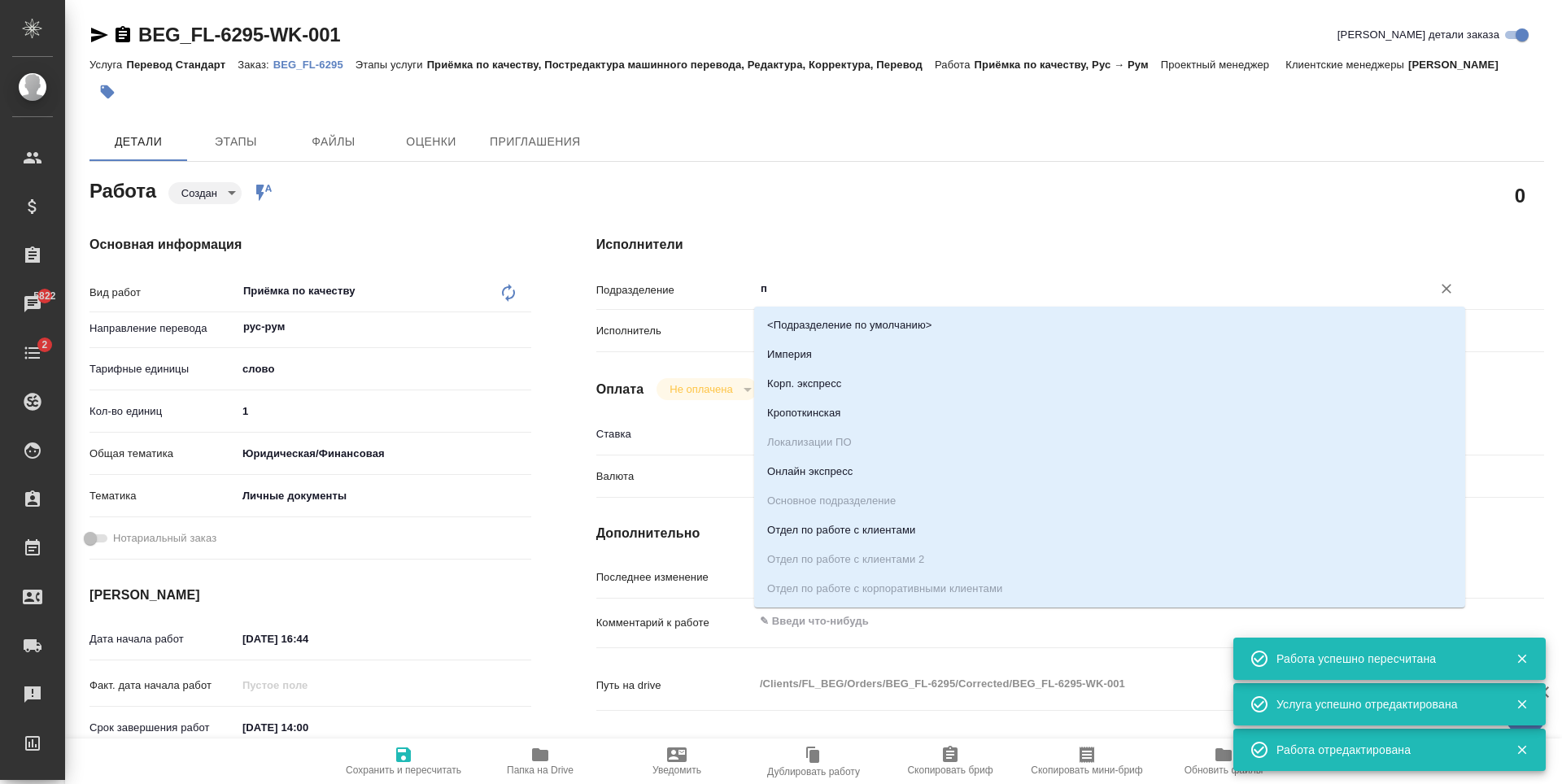
type input "пр"
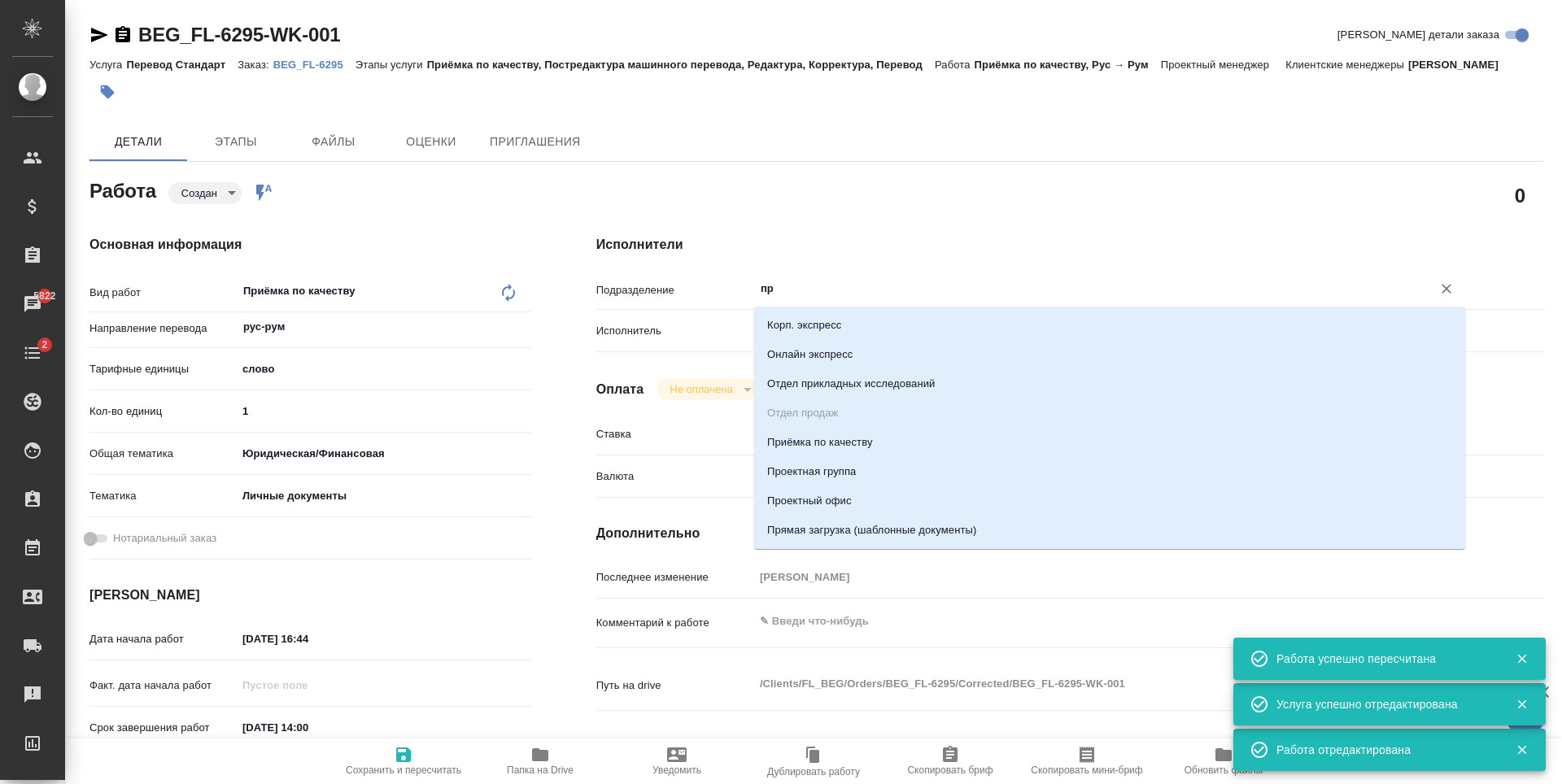
type textarea "x"
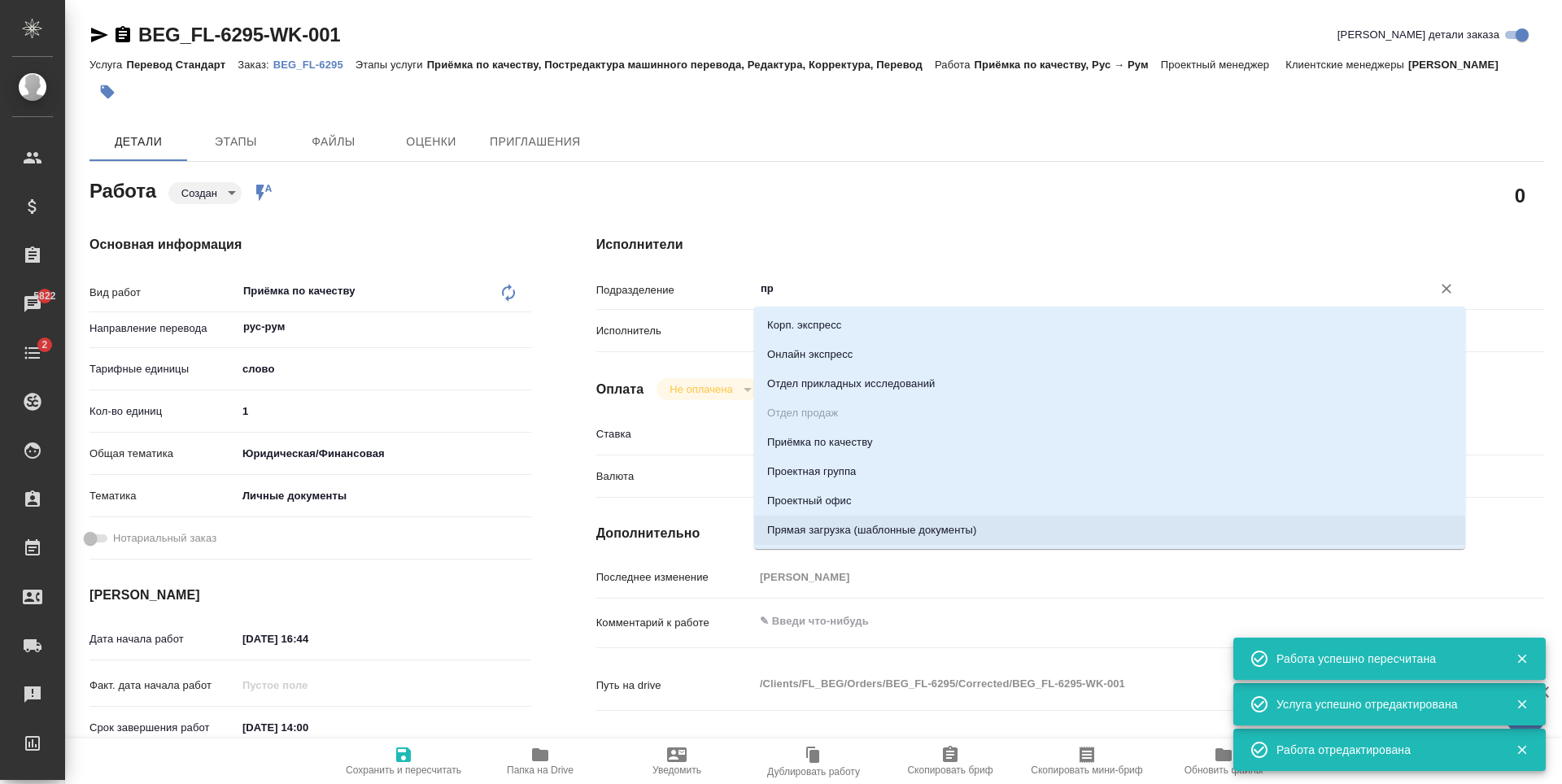
click at [890, 530] on li "Прямая загрузка (шаблонные документы)" at bounding box center [1109, 531] width 711 height 29
type textarea "x"
type input "Прямая загрузка (шаблонные документы)"
type textarea "x"
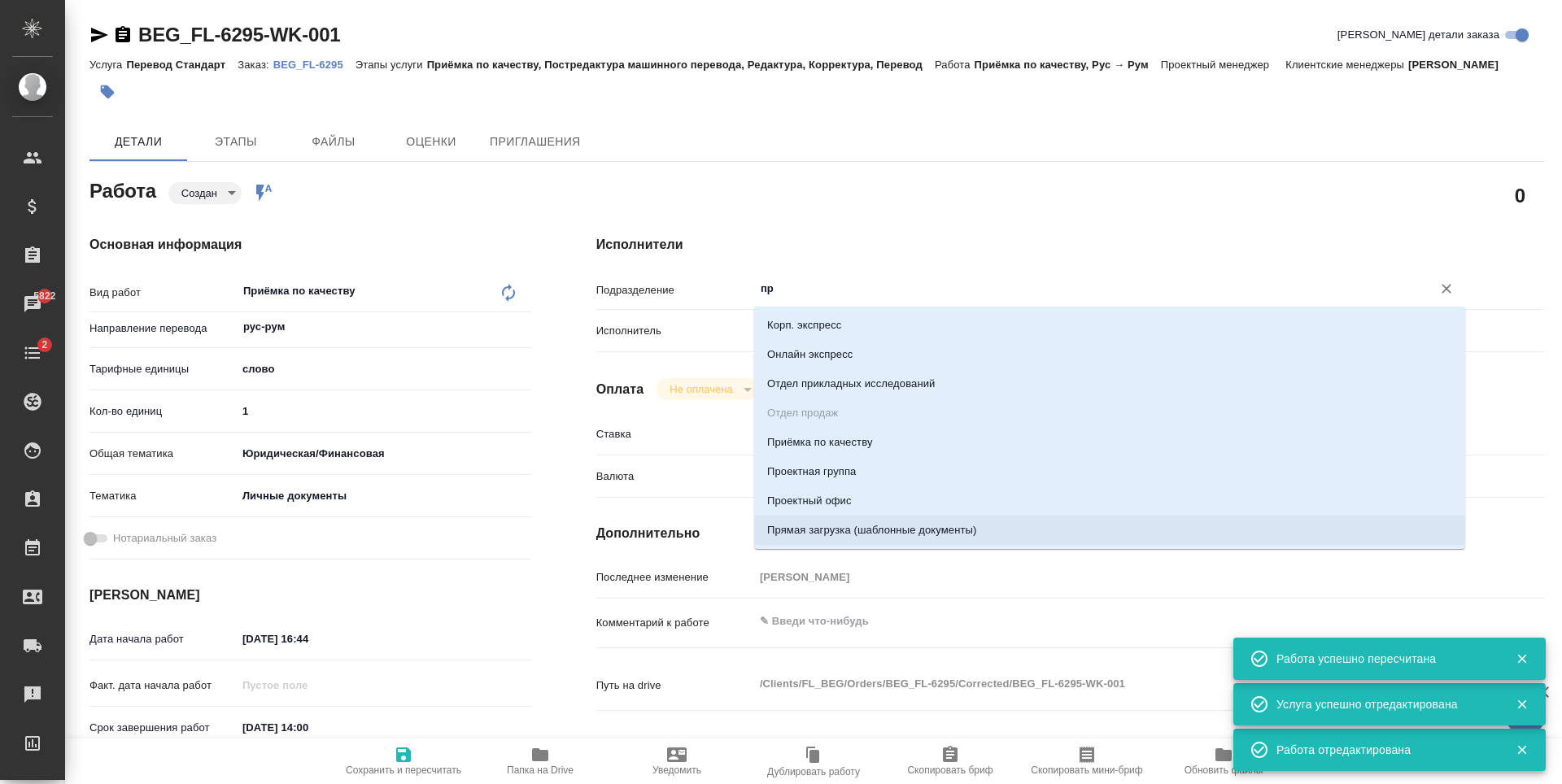
type textarea "x"
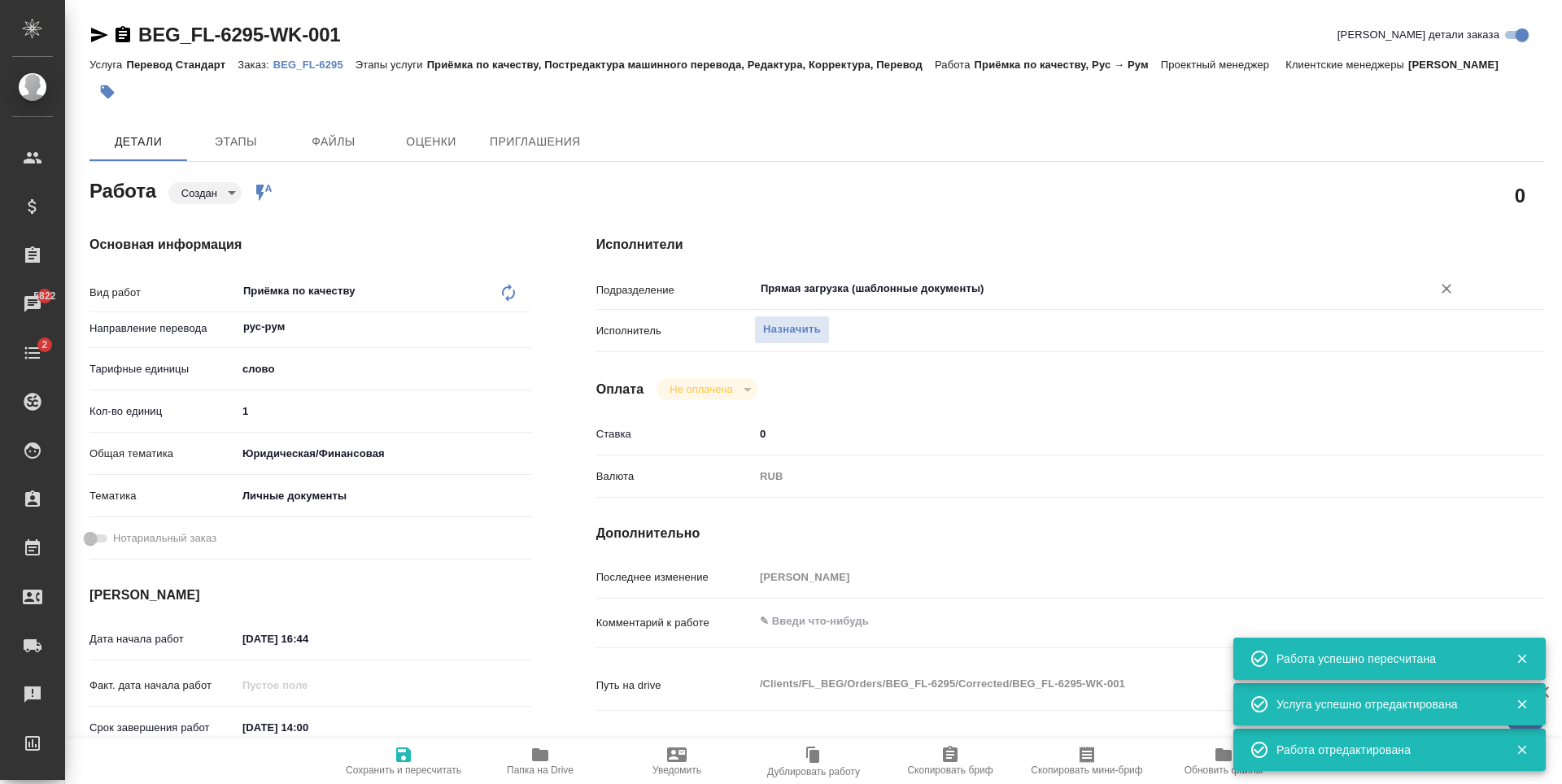
type input "Прямая загрузка (шаблонные документы)"
click at [403, 765] on span "Сохранить и пересчитать" at bounding box center [404, 770] width 115 height 11
type textarea "x"
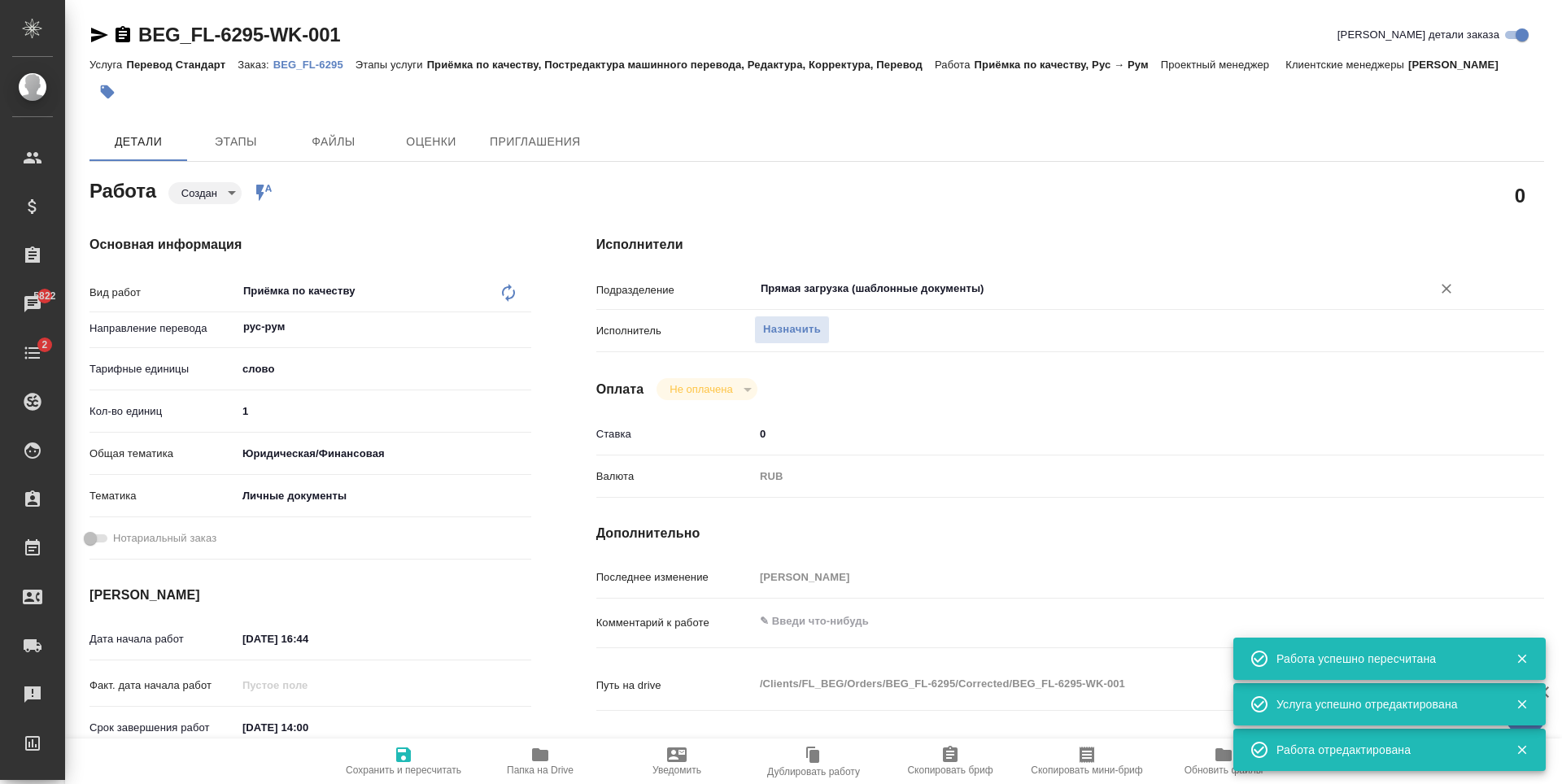
type textarea "x"
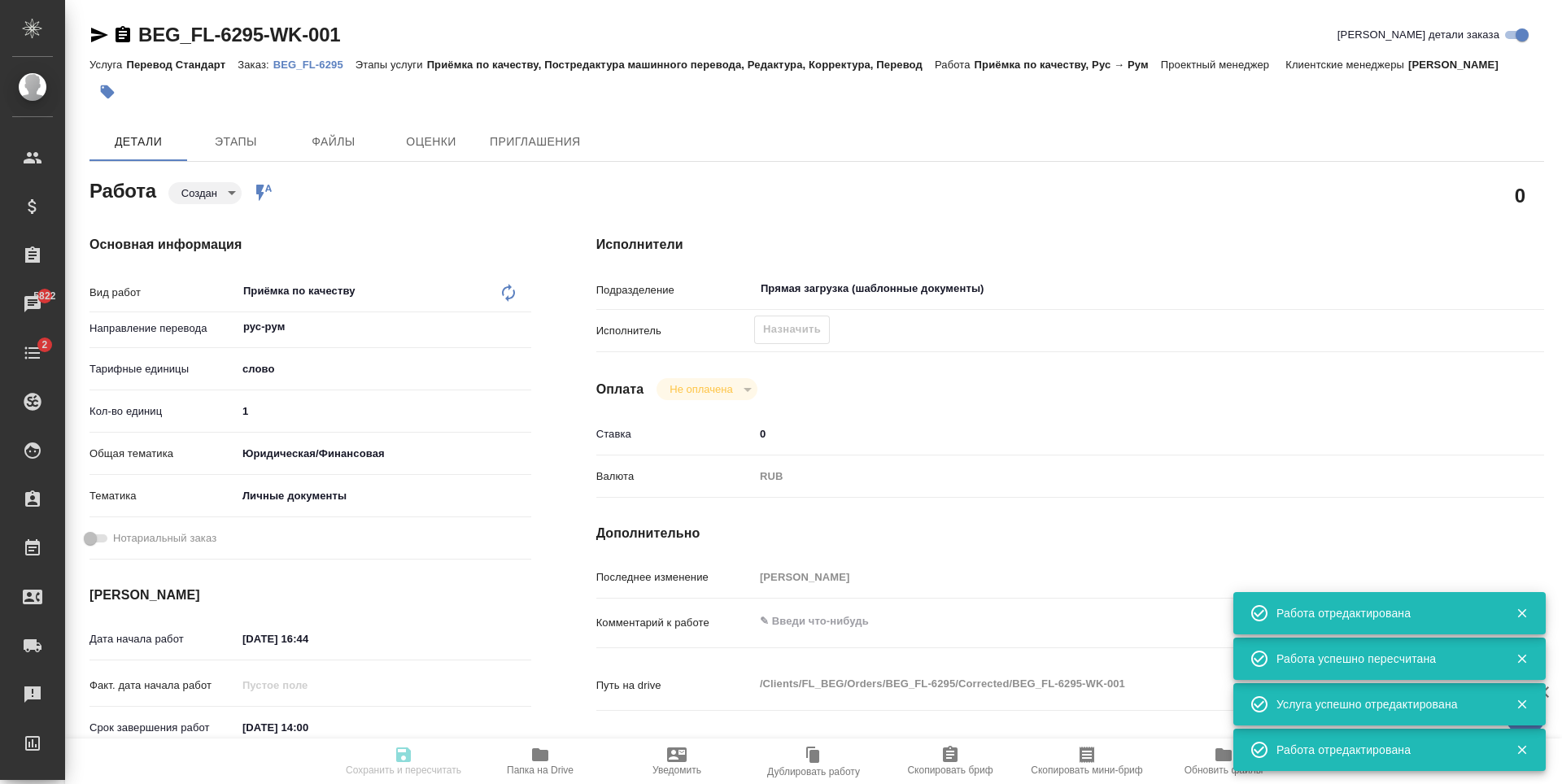
type textarea "x"
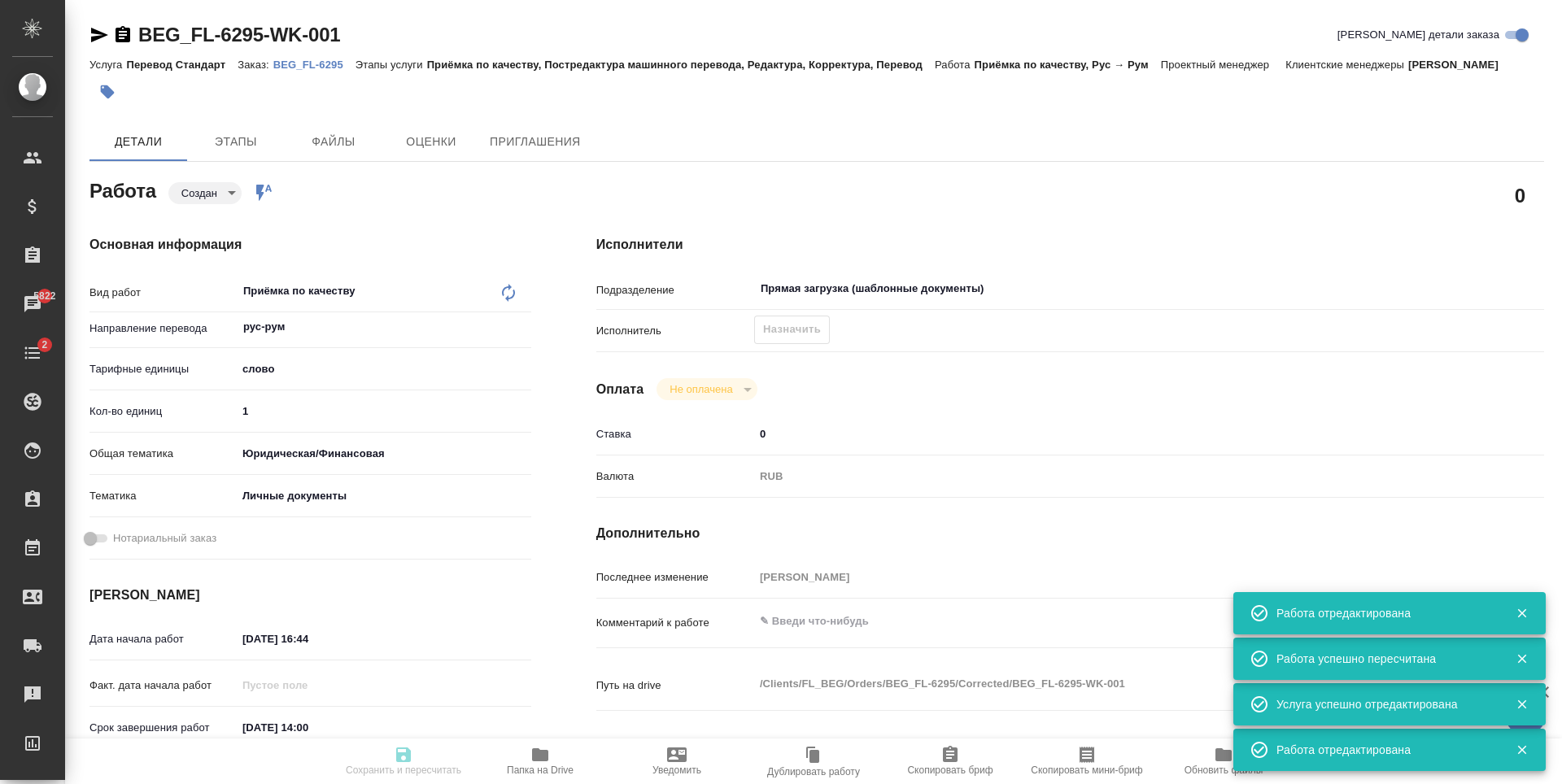
type input "created"
type textarea "Приёмка по качеству"
type textarea "x"
type input "рус-рум"
type input "5a8b1489cc6b4906c91bfd90"
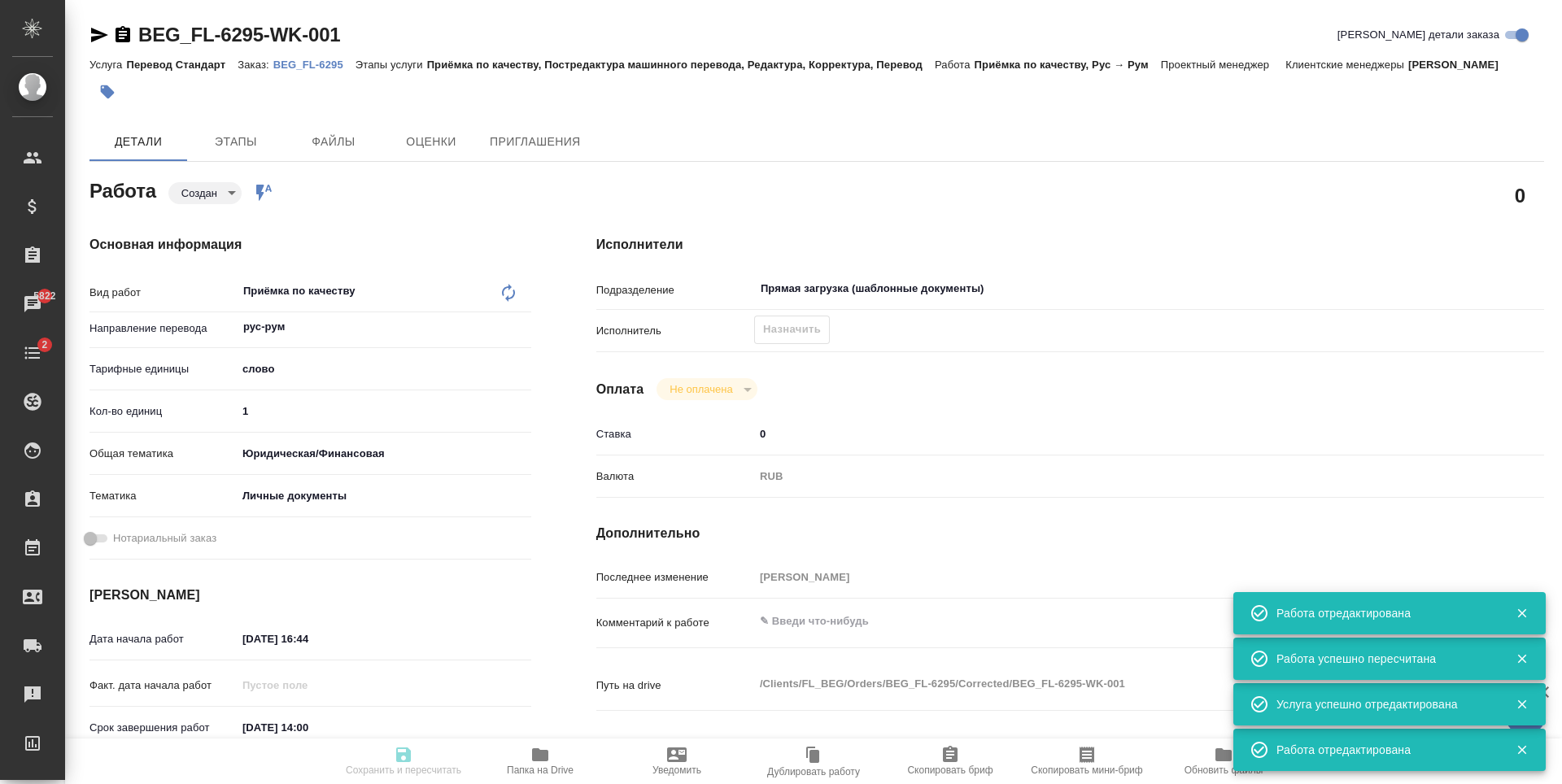
type input "1"
type input "yr-fn"
type input "5a8b8b956a9677013d343cfe"
type input "08.10.2025 16:44"
type input "09.10.2025 14:00"
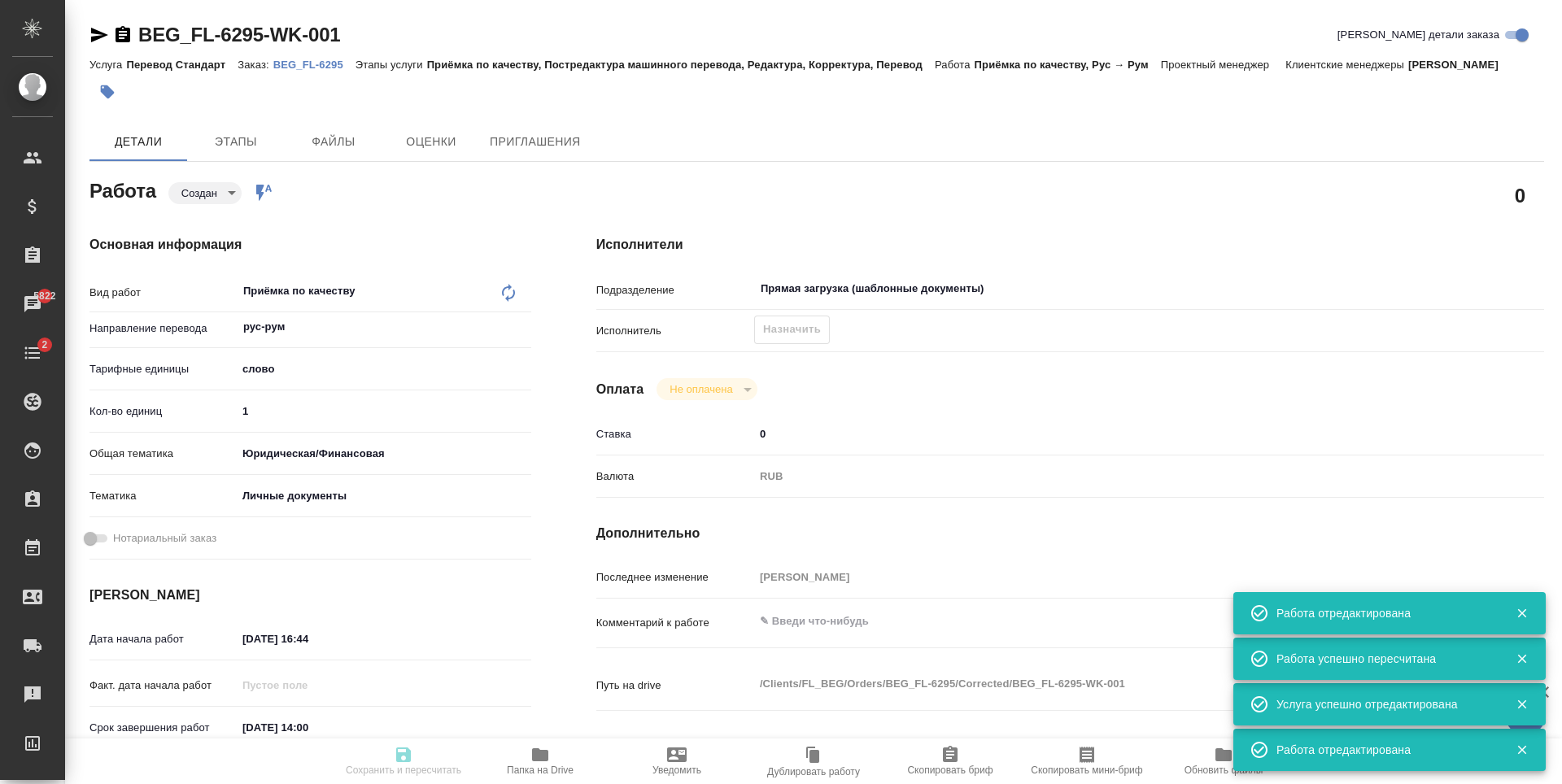
type input "09.10.2025 14:00"
type input "Прямая загрузка (шаблонные документы)"
type input "notPayed"
type input "0"
type input "RUB"
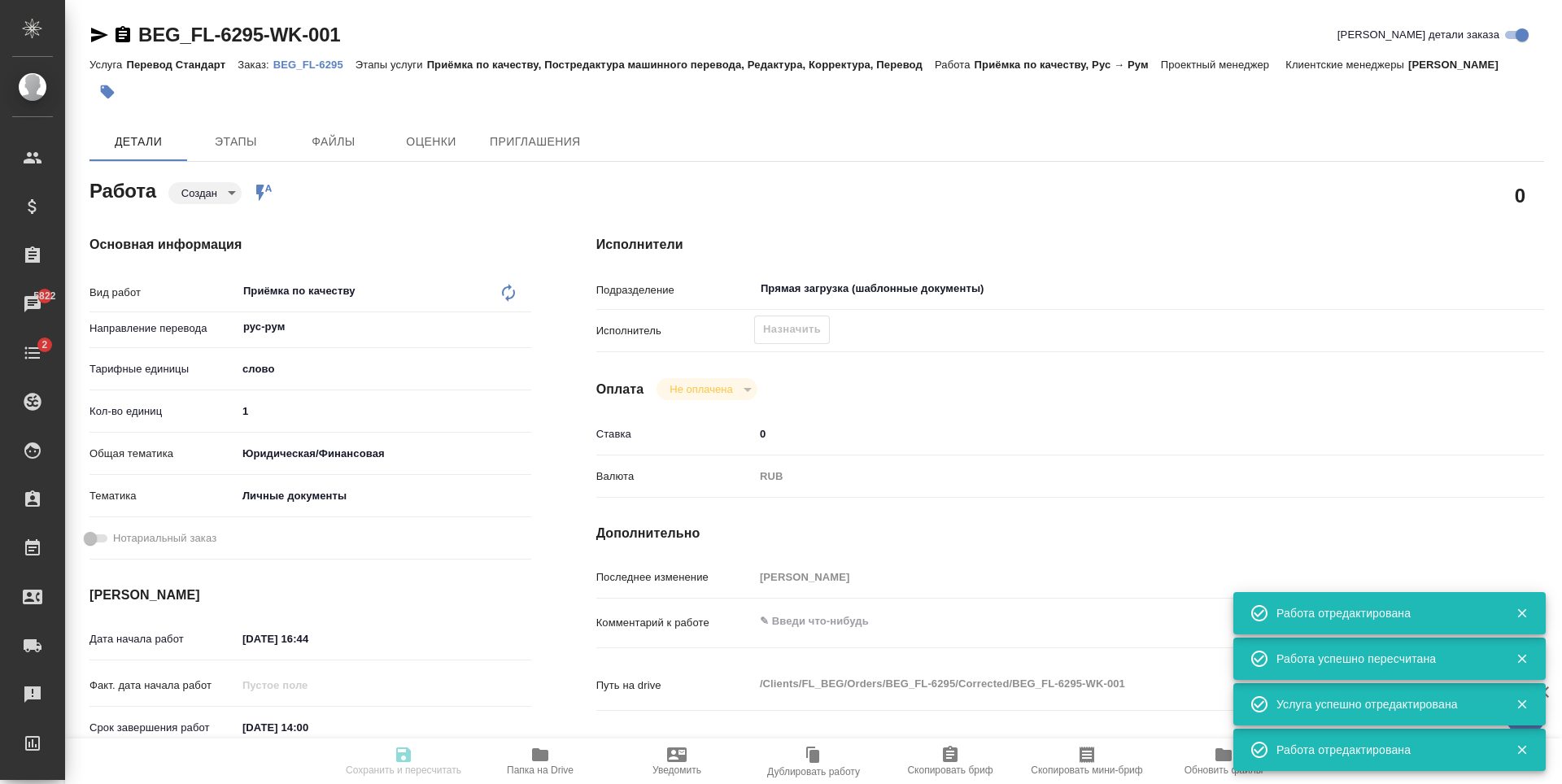
type input "Антонова Кристина"
type textarea "x"
type textarea "/Clients/FL_BEG/Orders/BEG_FL-6295/Corrected/BEG_FL-6295-WK-001"
type textarea "x"
type input "BEG_FL-6295"
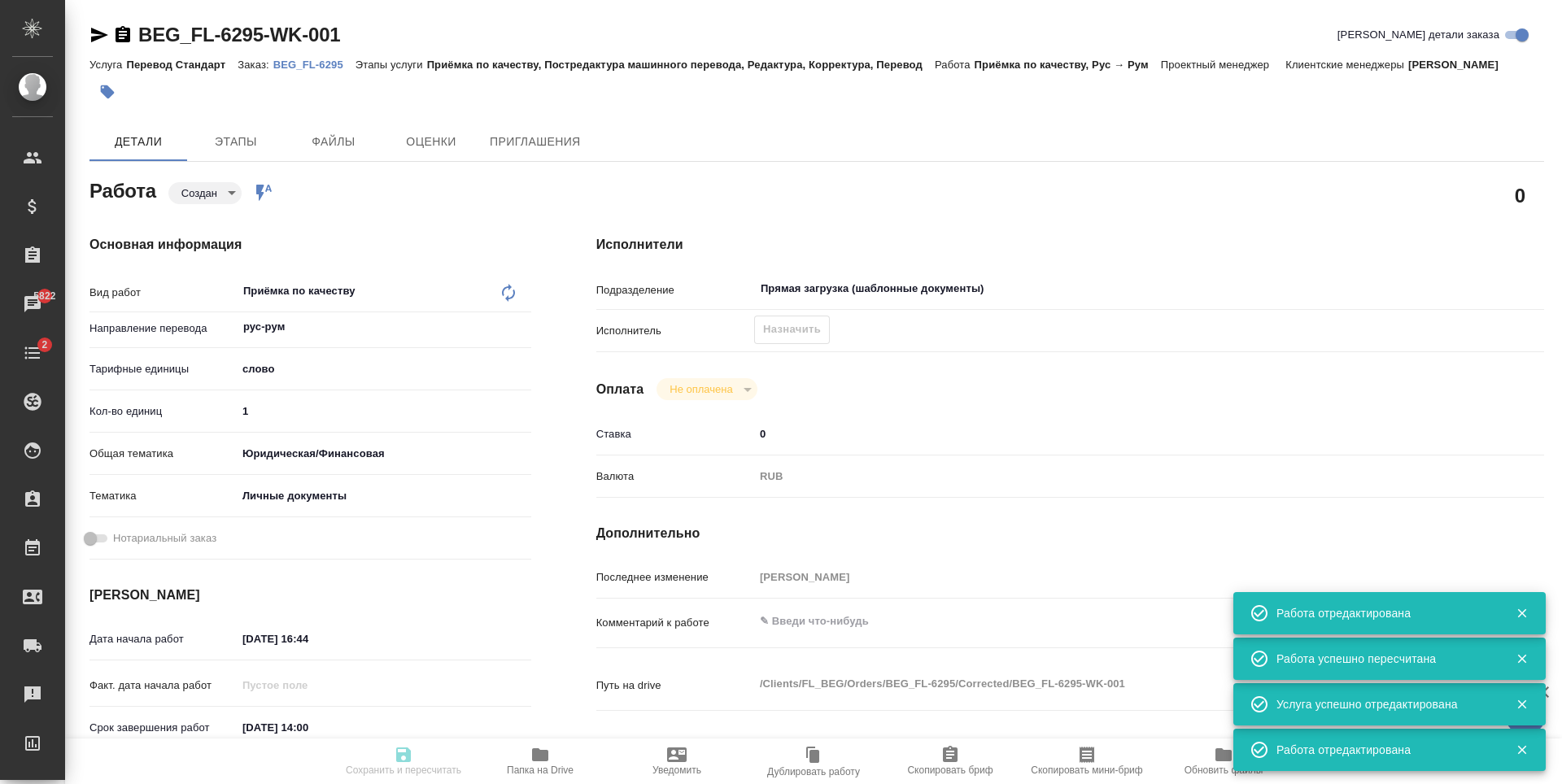
type input "Перевод Стандарт"
type input "Приёмка по качеству, Постредактура машинного перевода, Редактура, Корректура, П…"
type input "Антонова Кристина"
type input "Петрова Валерия"
type input "/Clients/FL_BEG/Orders/BEG_FL-6295"
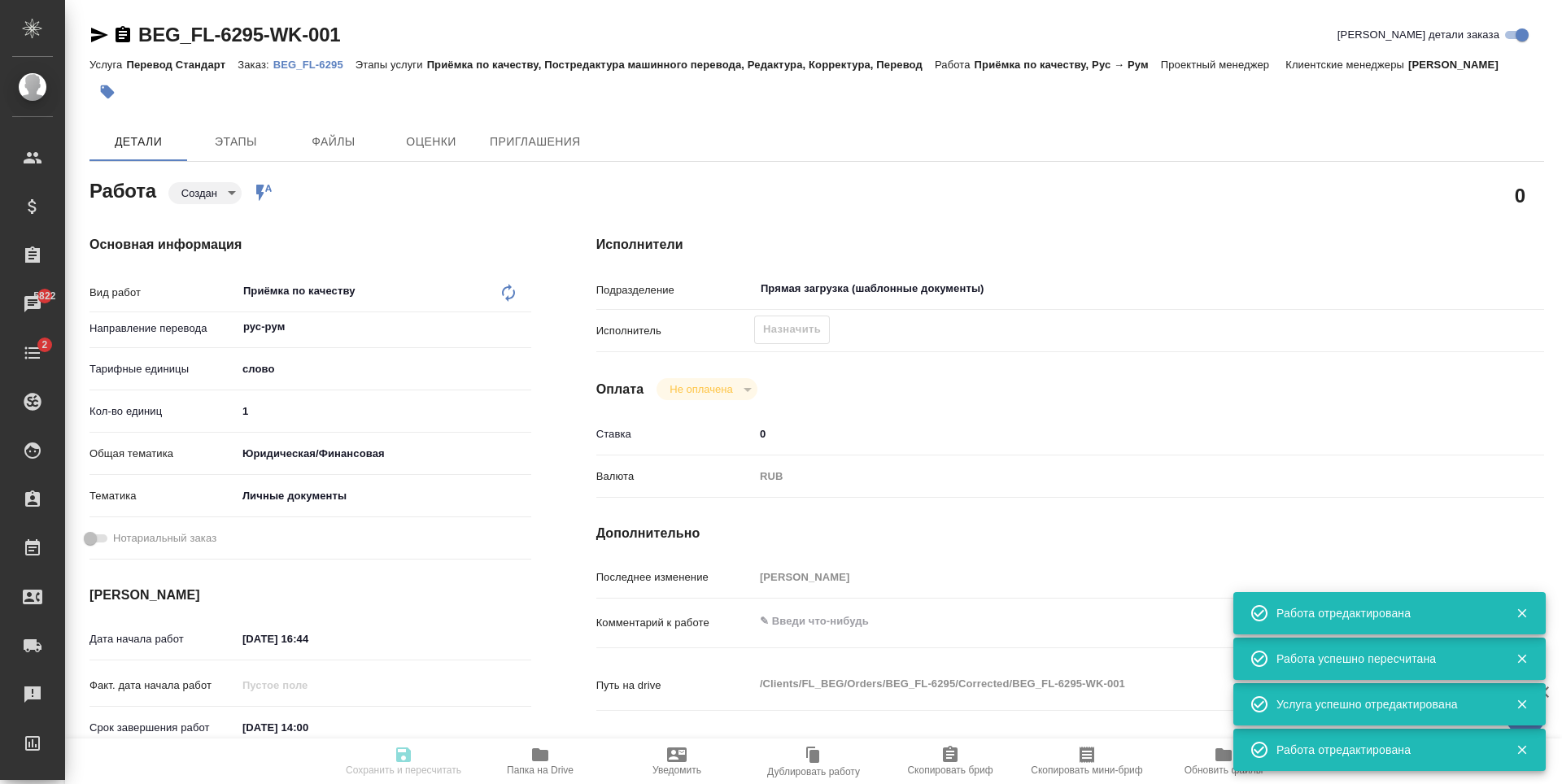
type textarea "x"
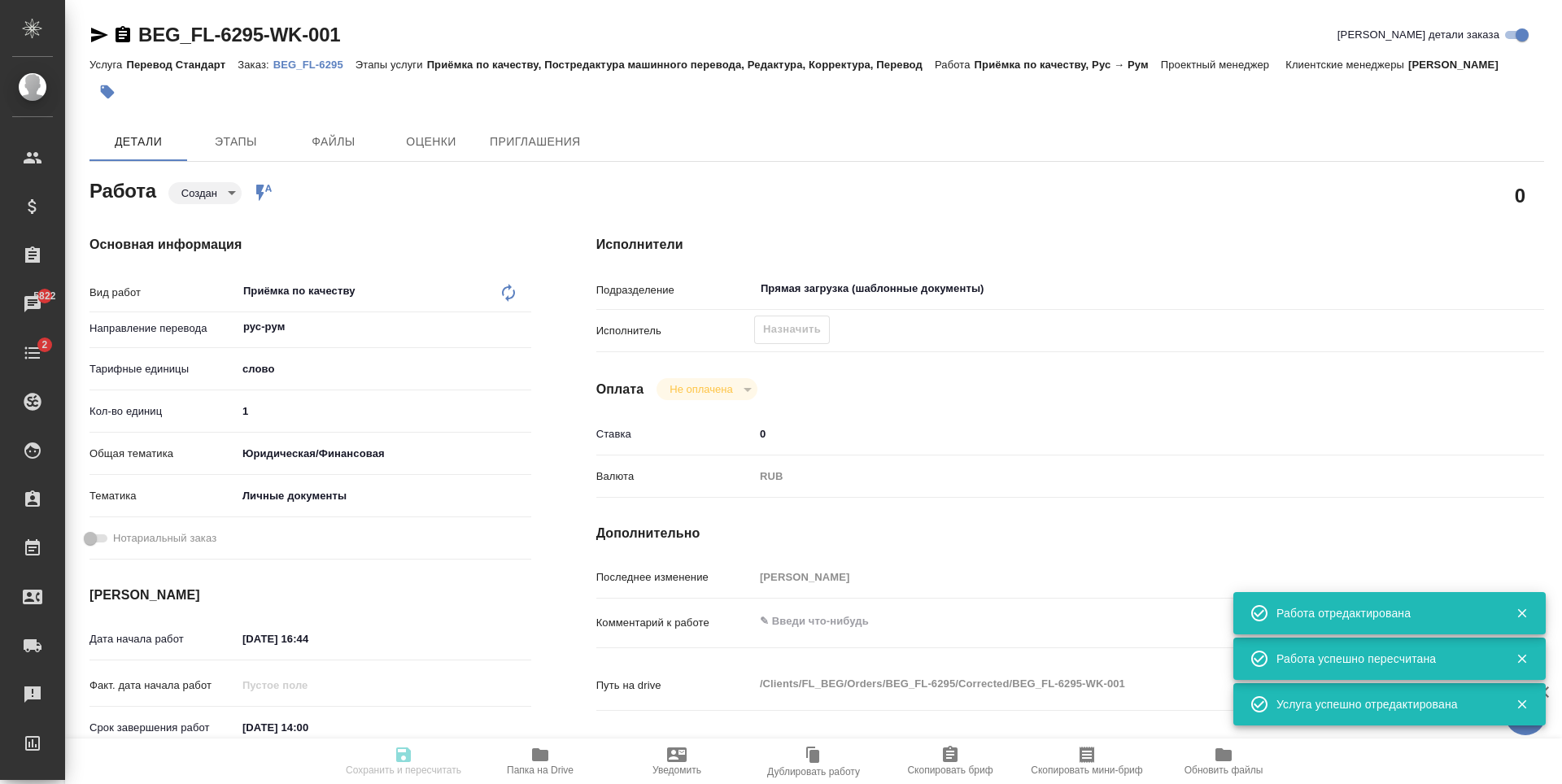
type textarea "x"
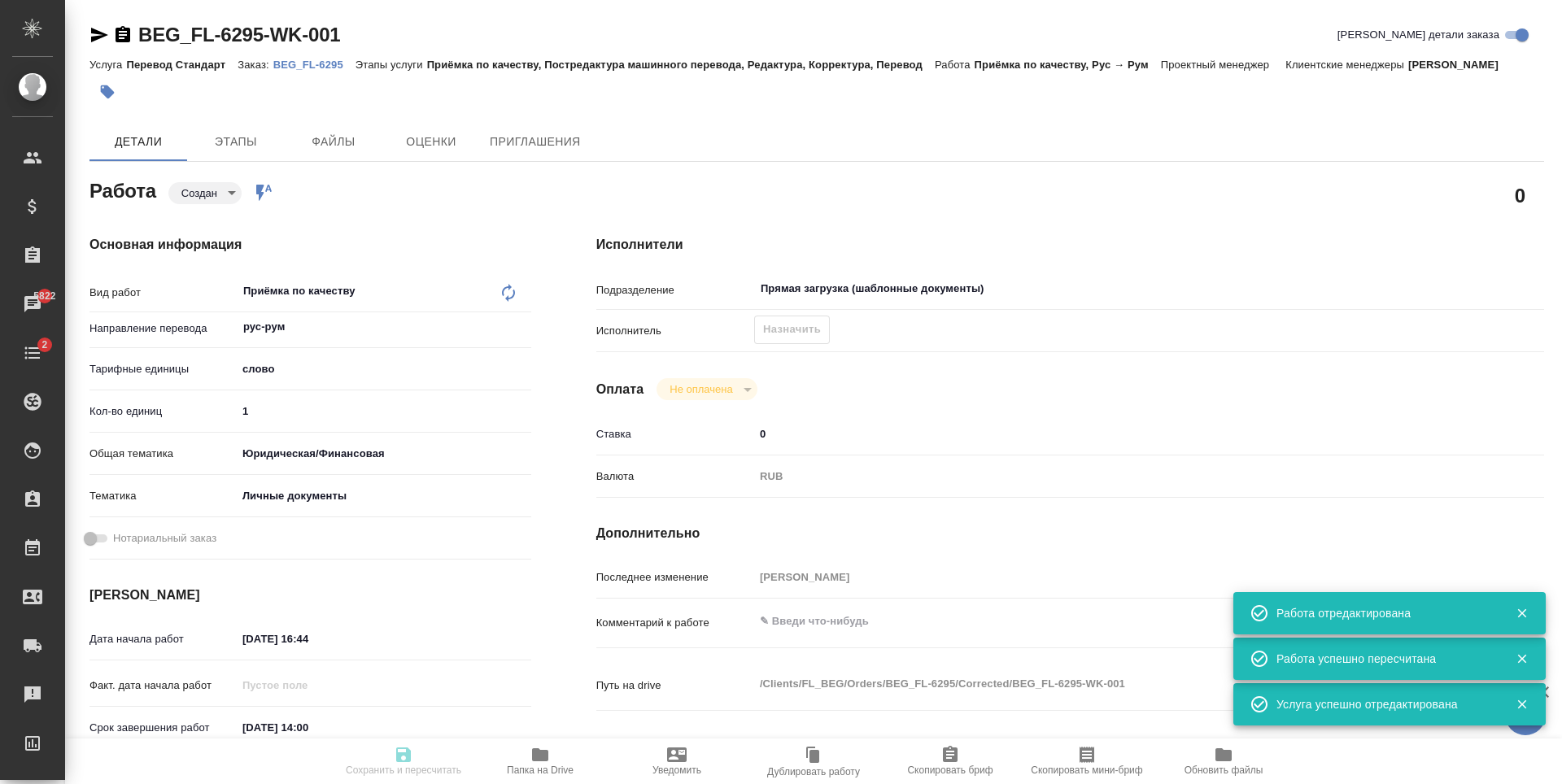
type textarea "x"
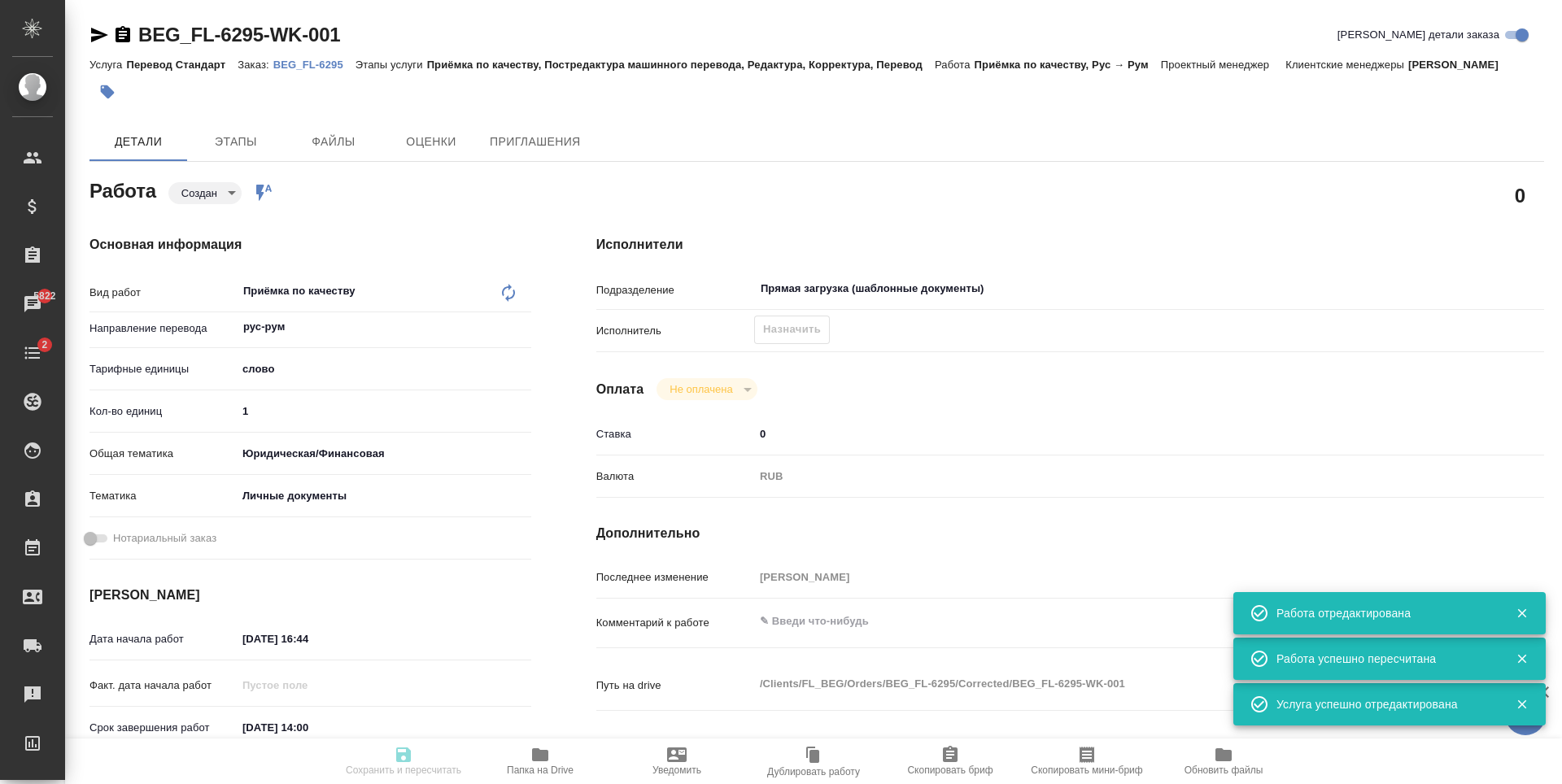
type textarea "x"
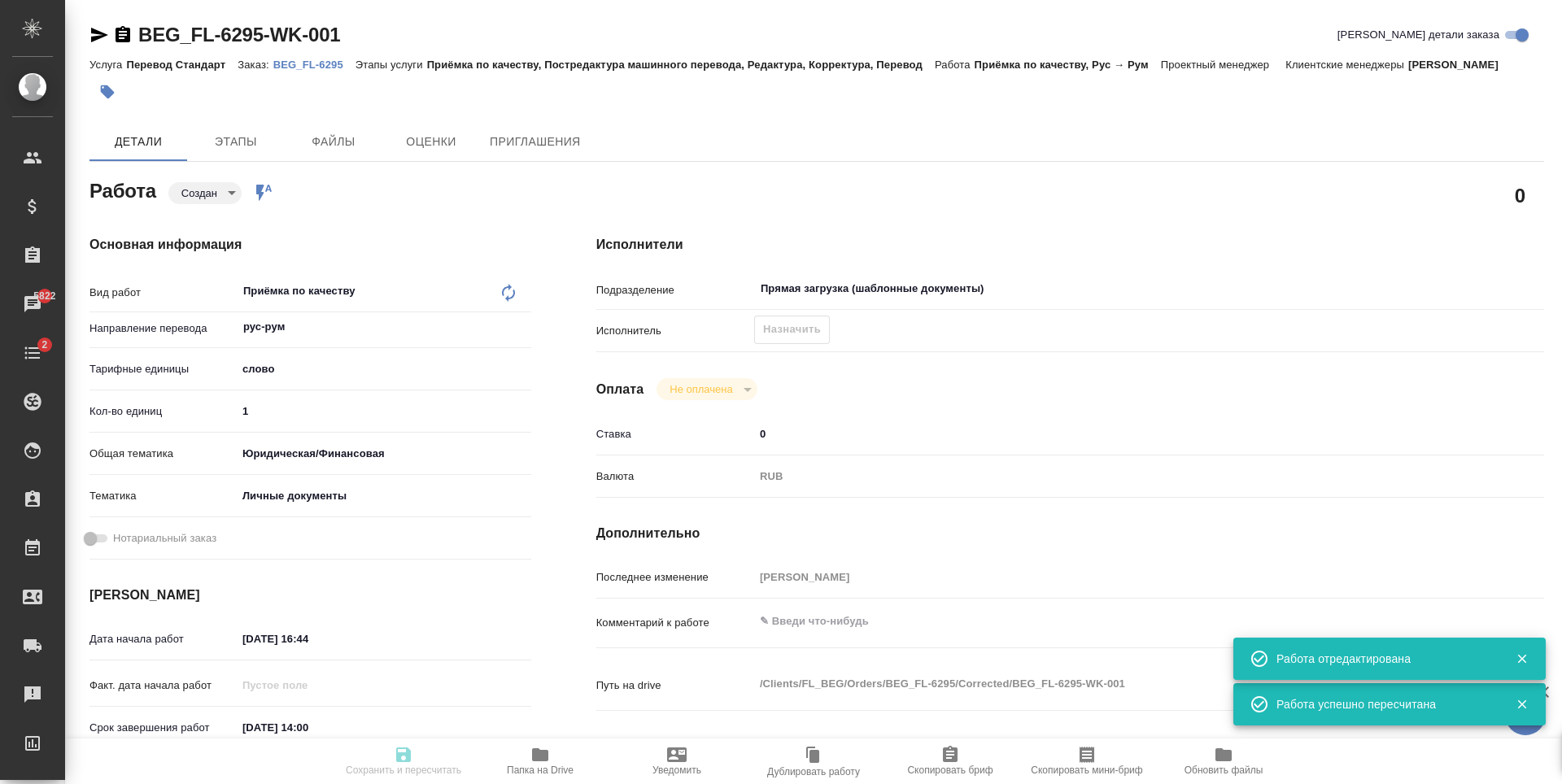
type input "created"
type textarea "Приёмка по качеству"
type textarea "x"
type input "рус-рум"
type input "5a8b1489cc6b4906c91bfd90"
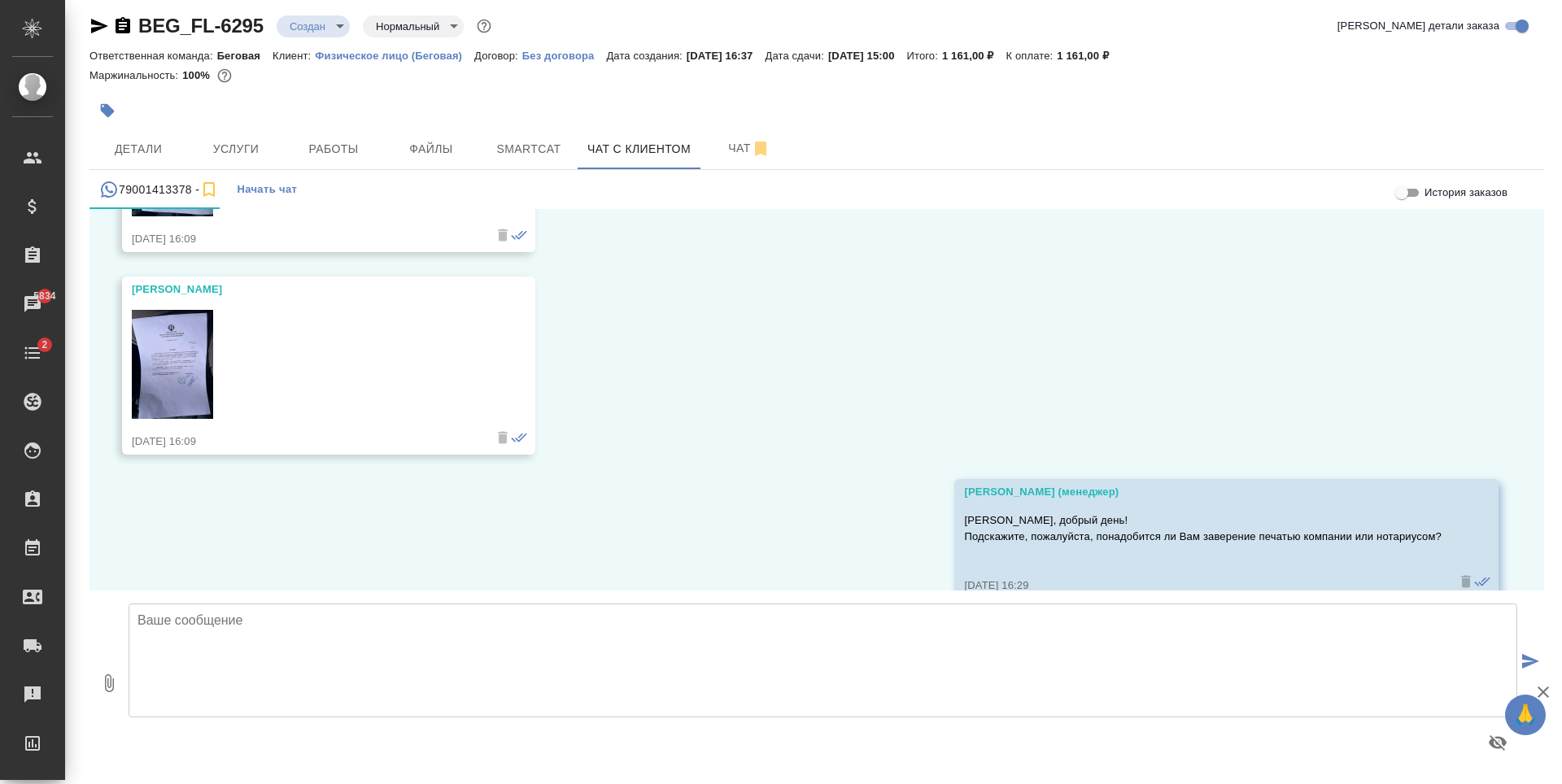
scroll to position [94575, 0]
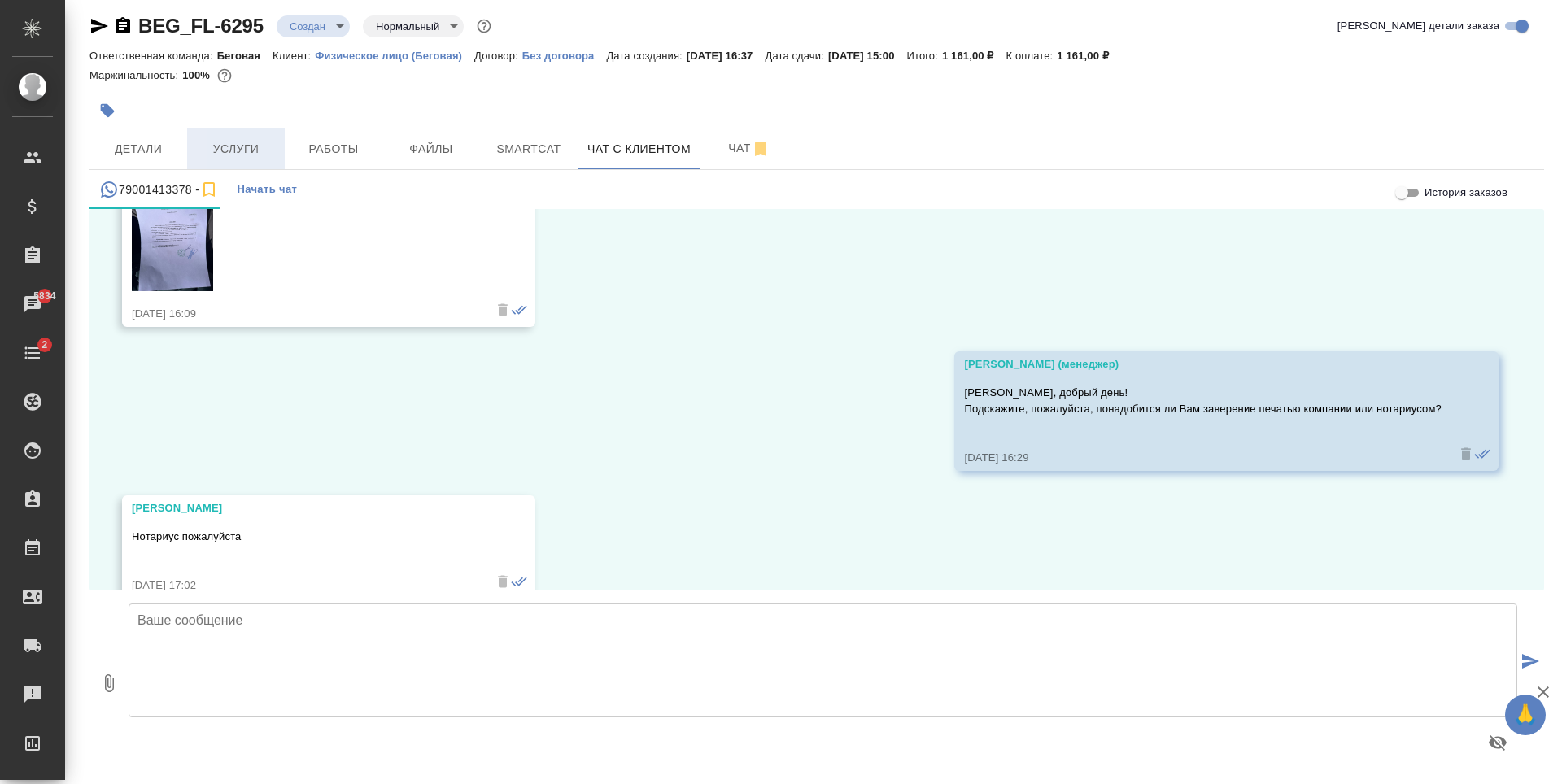
click at [258, 147] on span "Услуги" at bounding box center [235, 149] width 78 height 20
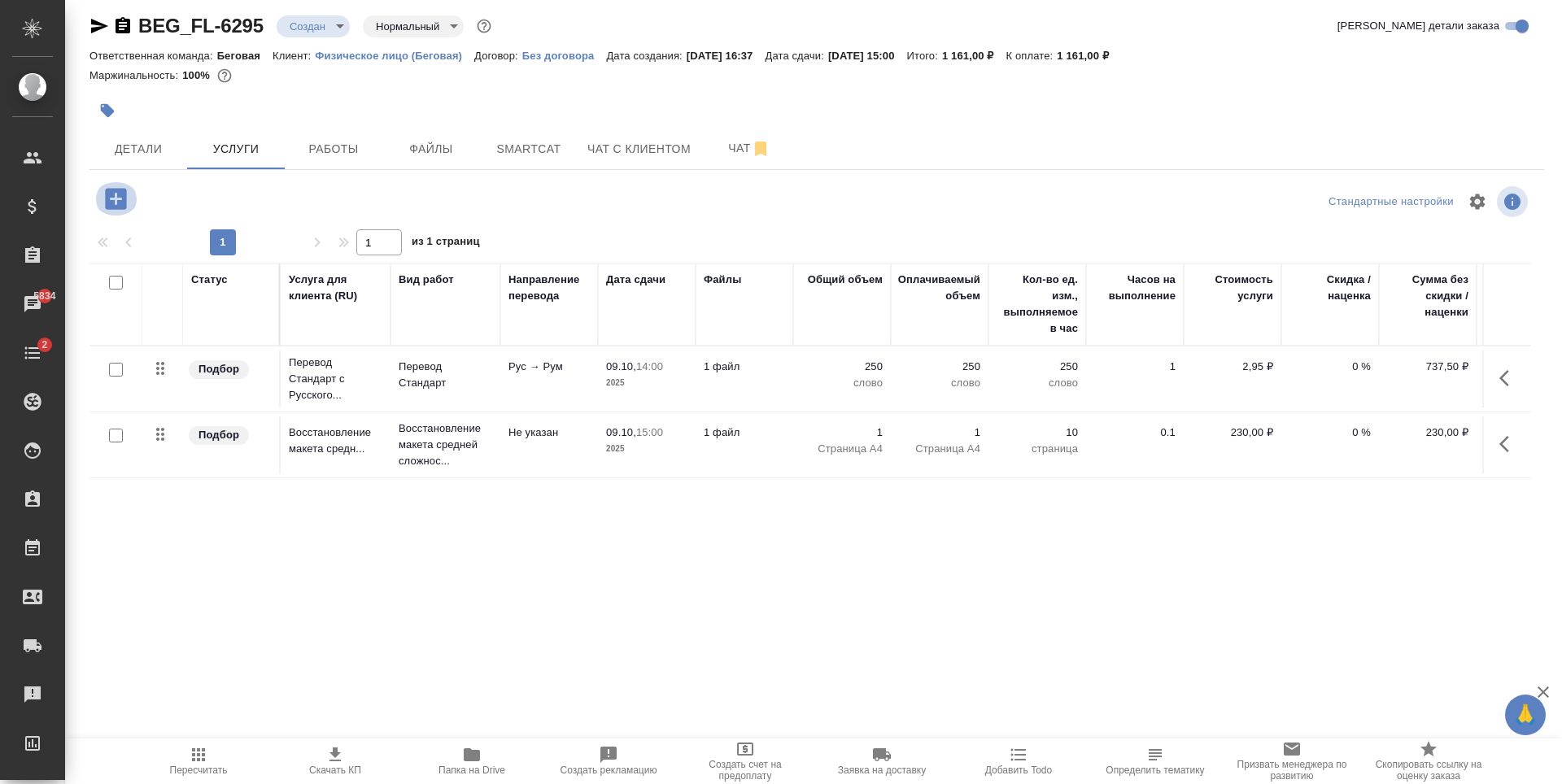
click at [128, 199] on icon "button" at bounding box center [115, 199] width 28 height 28
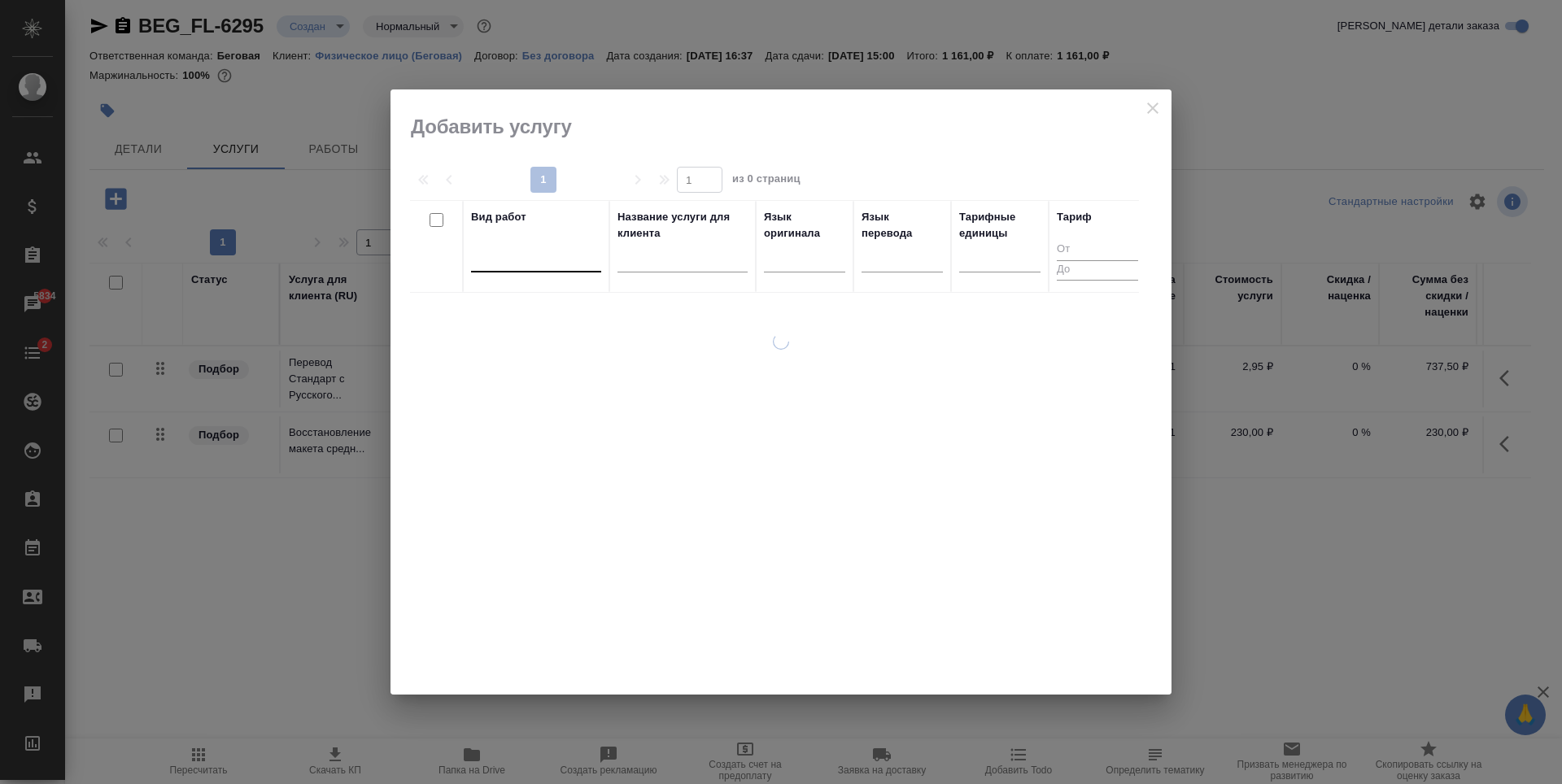
click at [532, 255] on div at bounding box center [536, 256] width 130 height 24
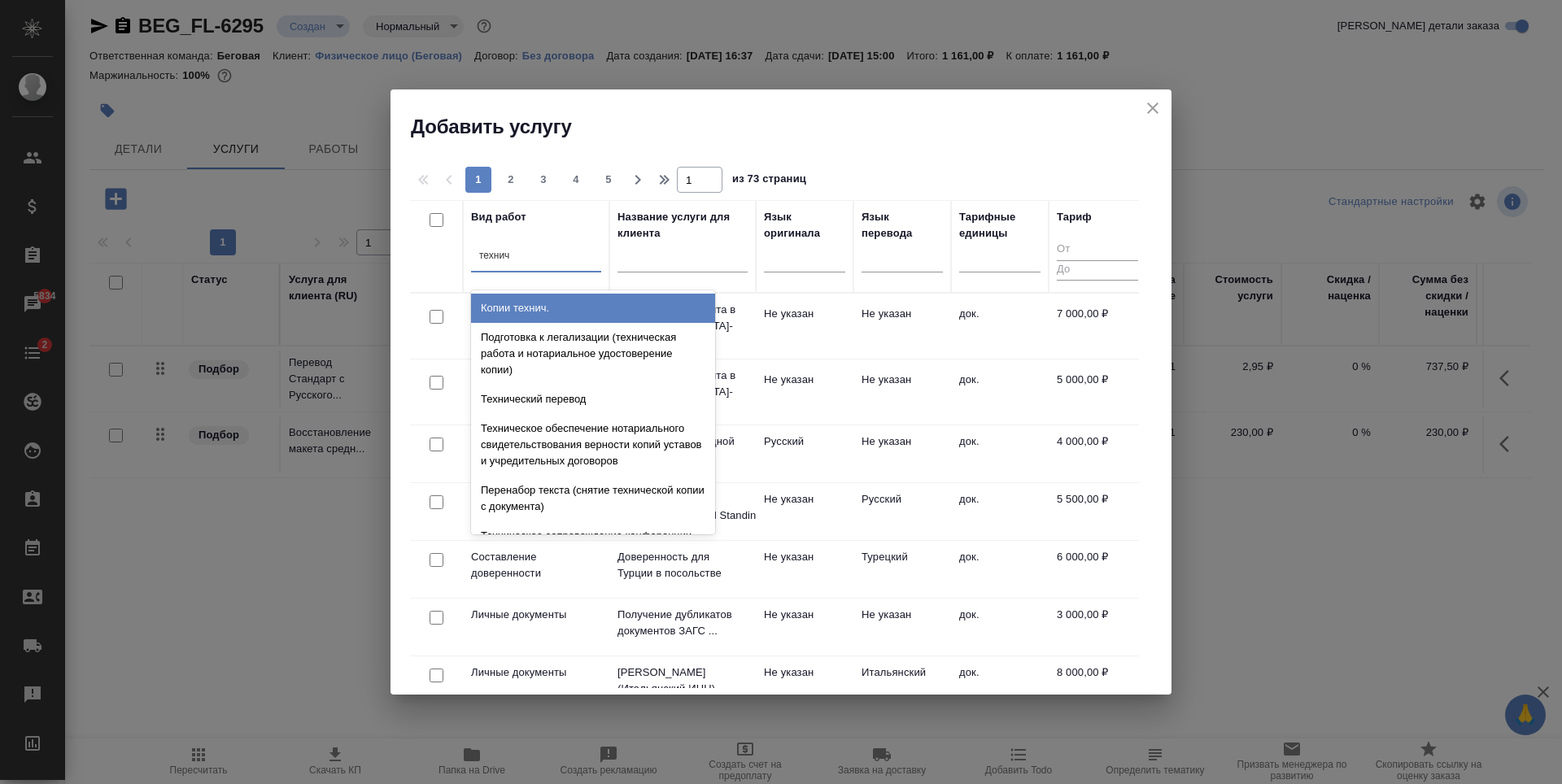
type input "техниче"
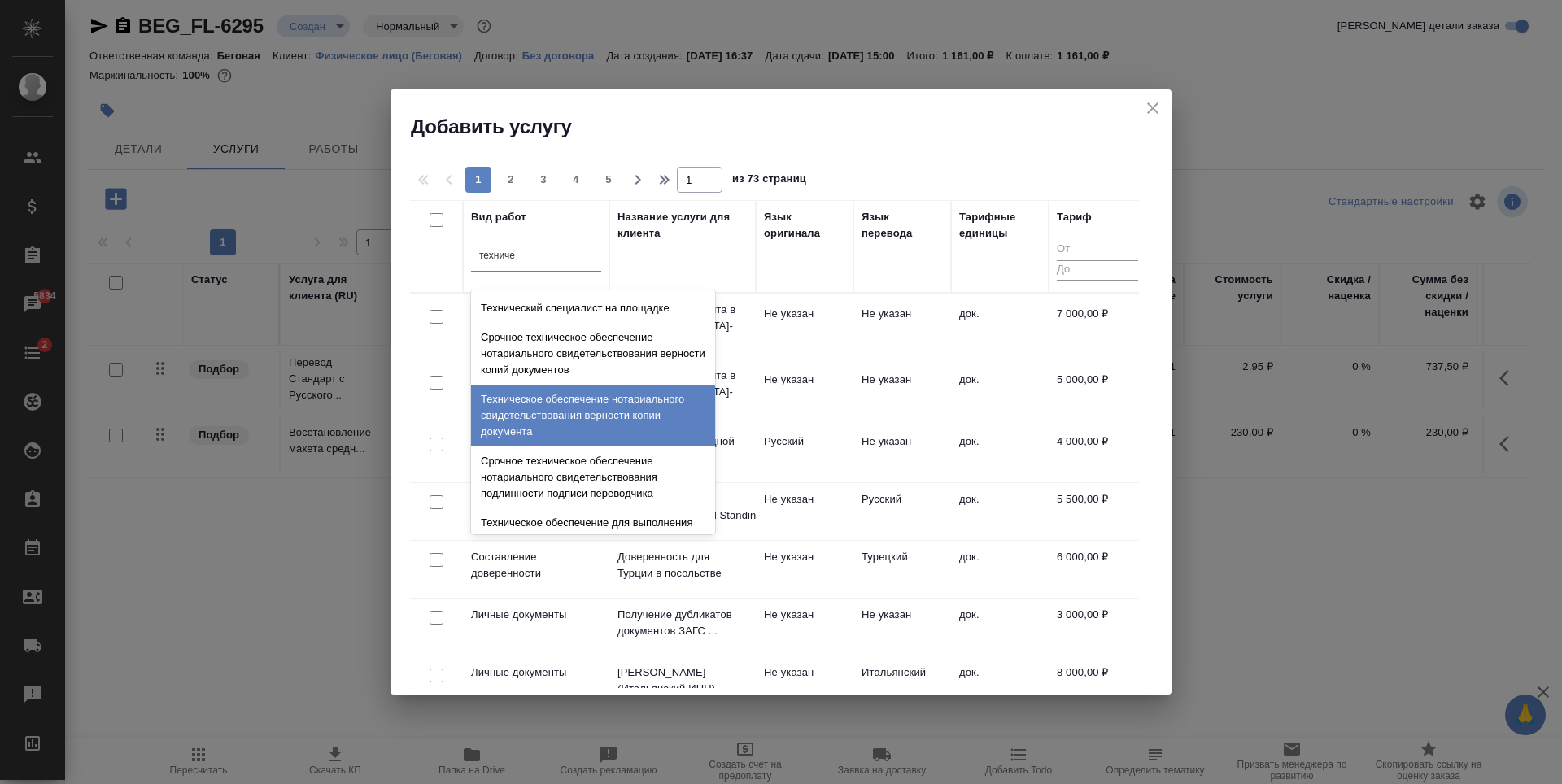
scroll to position [326, 0]
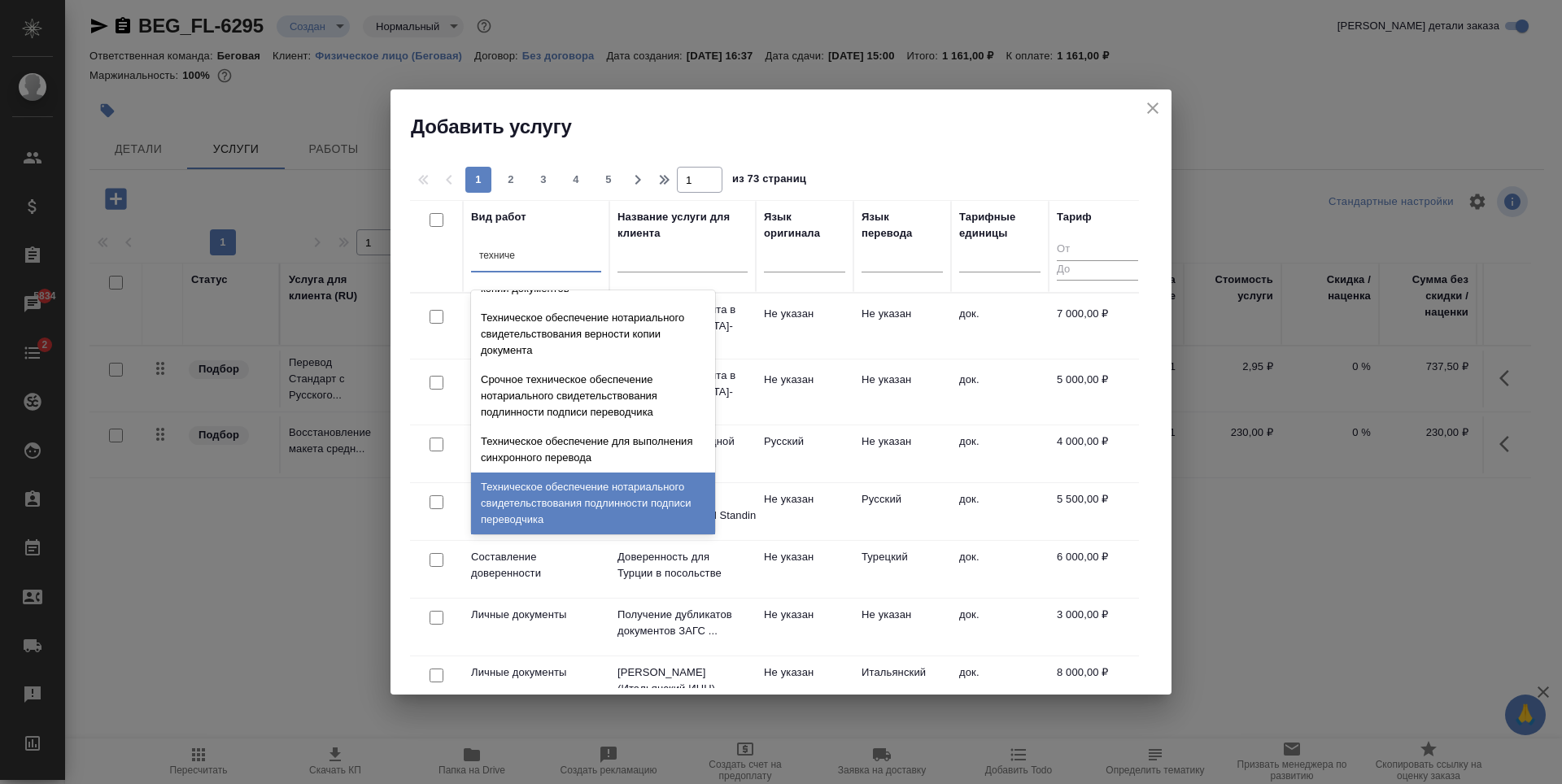
click at [648, 494] on div "Техническое обеспечение нотариального свидетельствования подлинности подписи пе…" at bounding box center [593, 504] width 244 height 62
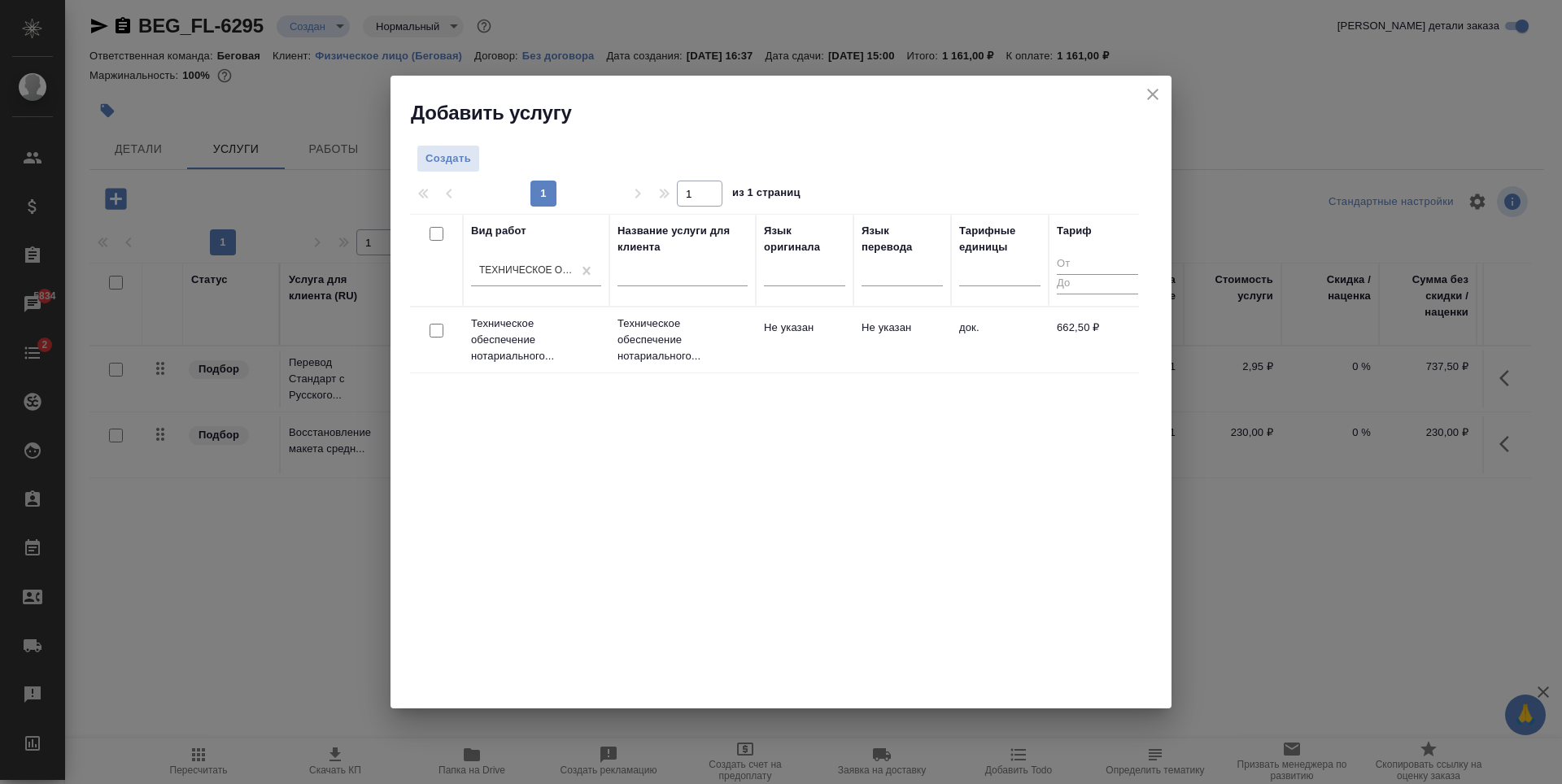
click at [891, 344] on td "Не указан" at bounding box center [902, 340] width 98 height 57
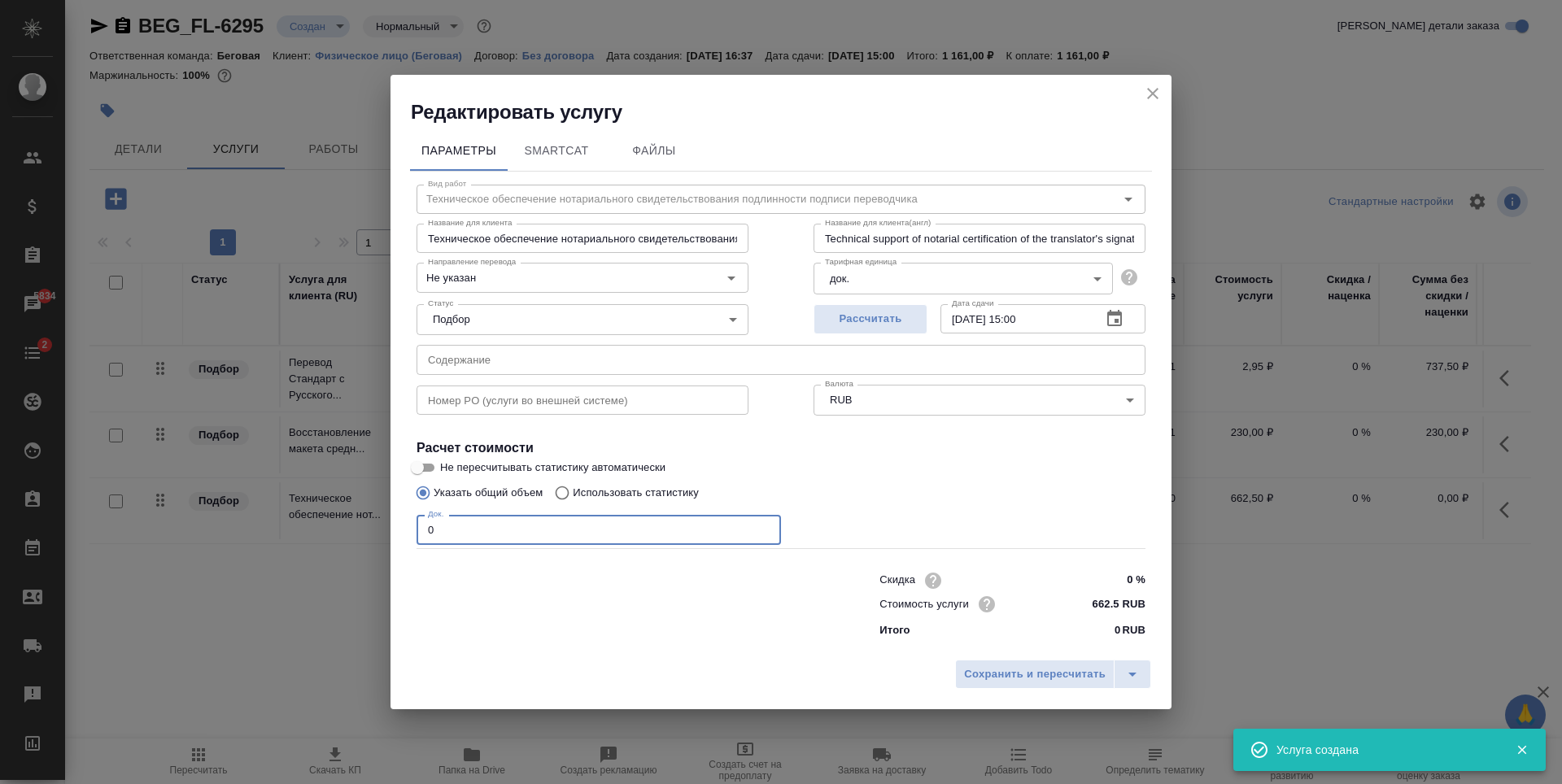
click at [578, 533] on input "0" at bounding box center [598, 530] width 364 height 29
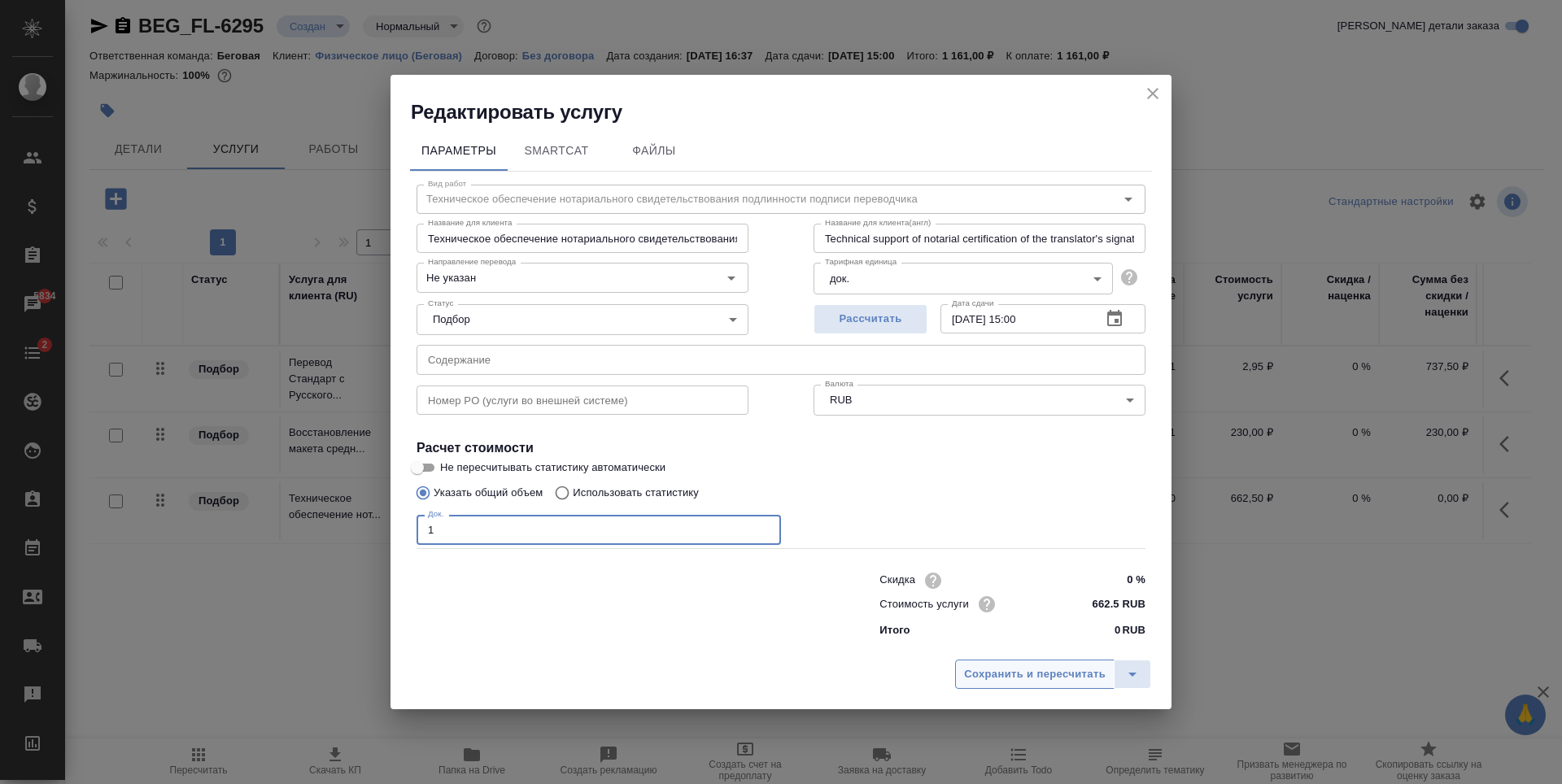
type input "1"
click at [1086, 679] on span "Сохранить и пересчитать" at bounding box center [1035, 674] width 142 height 18
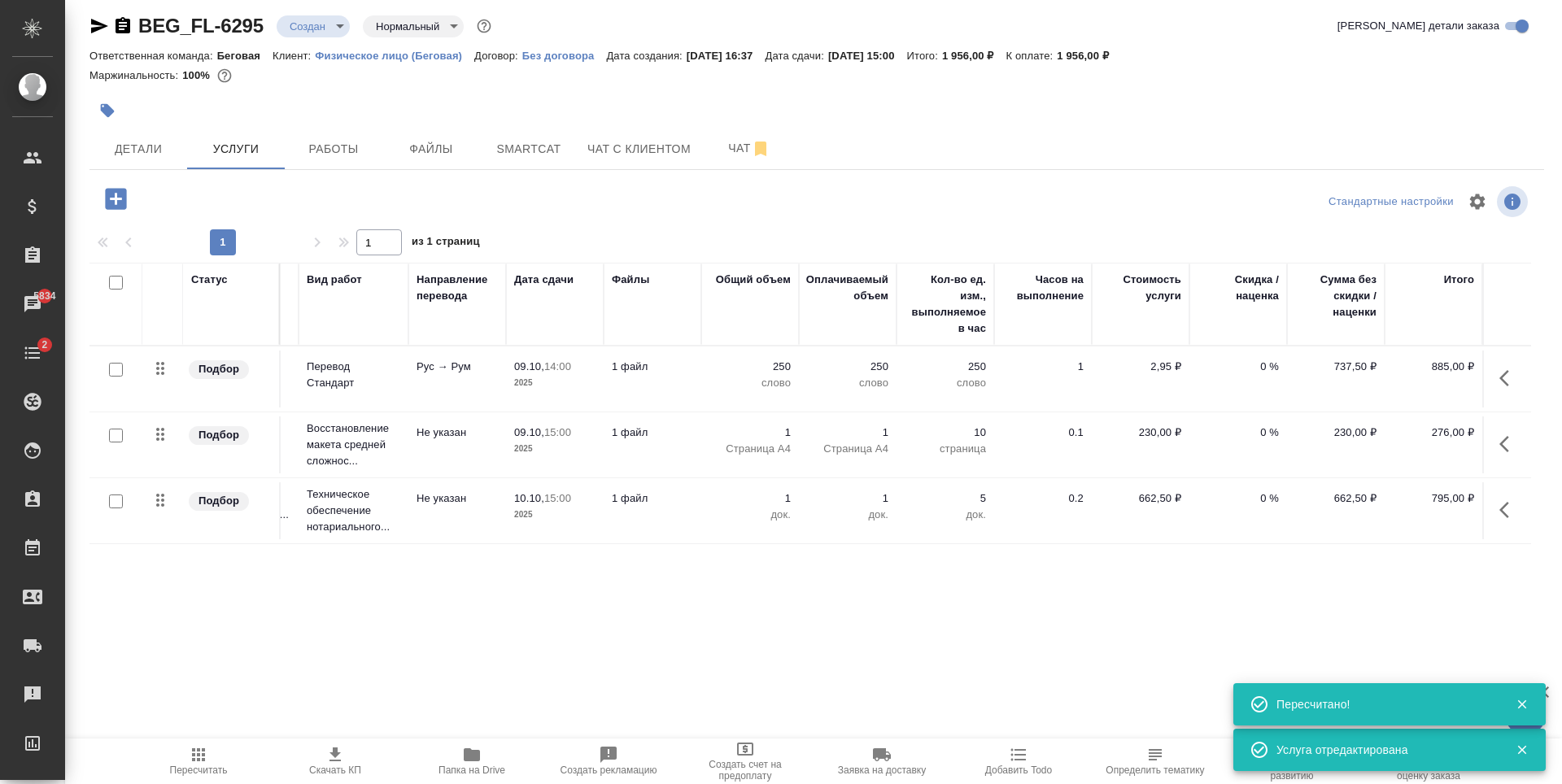
scroll to position [0, 0]
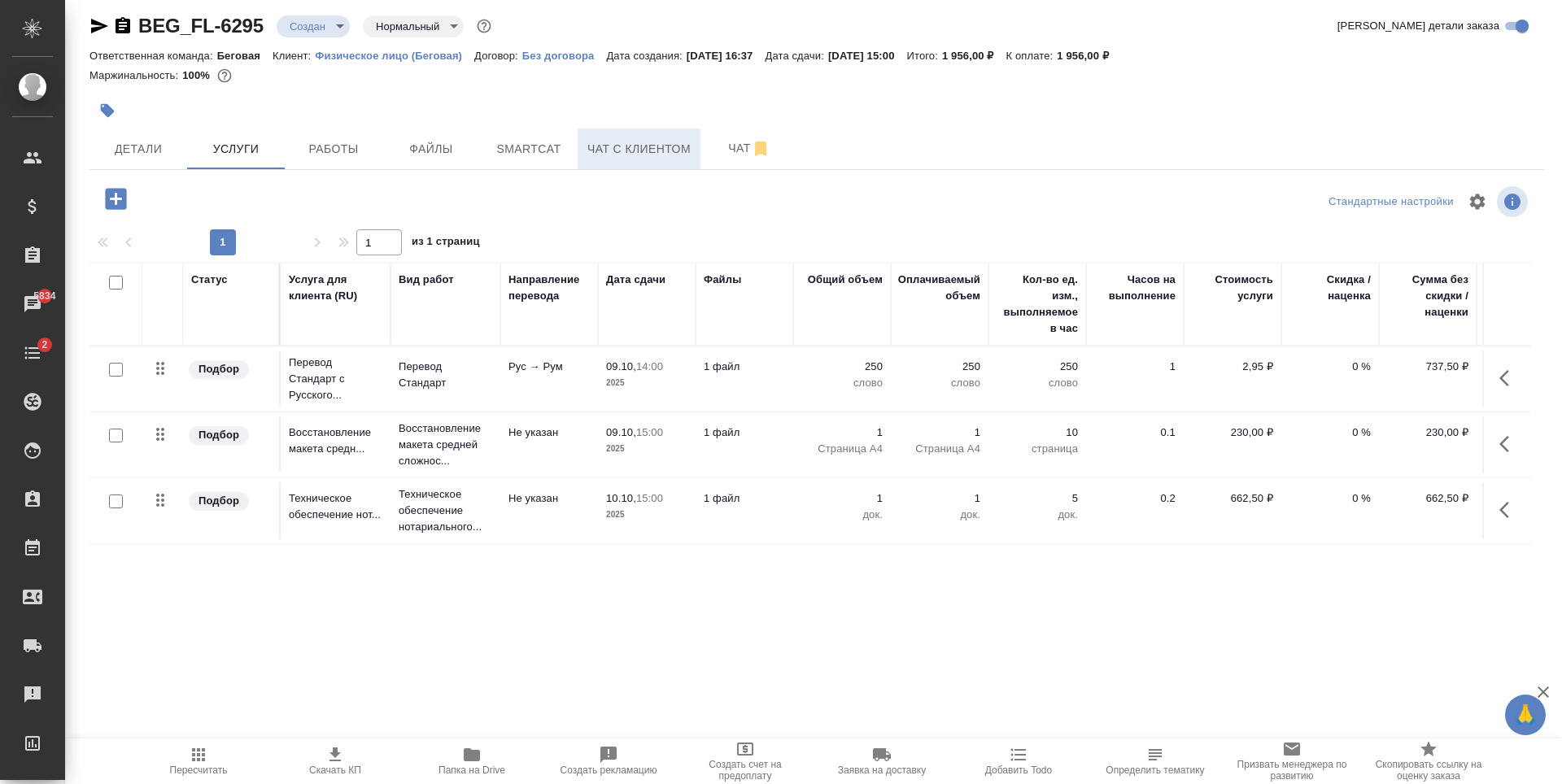
click at [591, 156] on span "Чат с клиентом" at bounding box center [639, 149] width 103 height 20
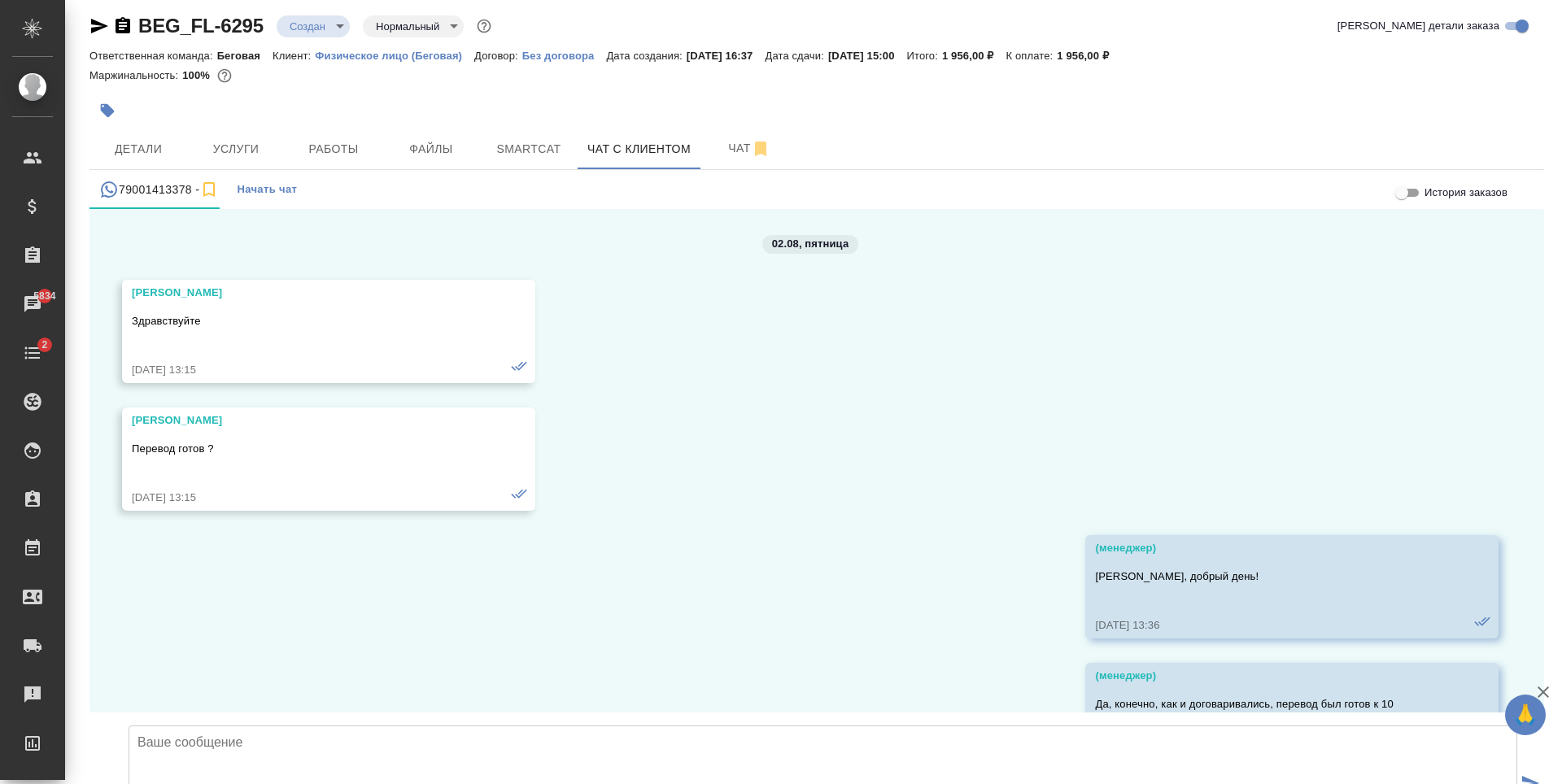
scroll to position [94575, 0]
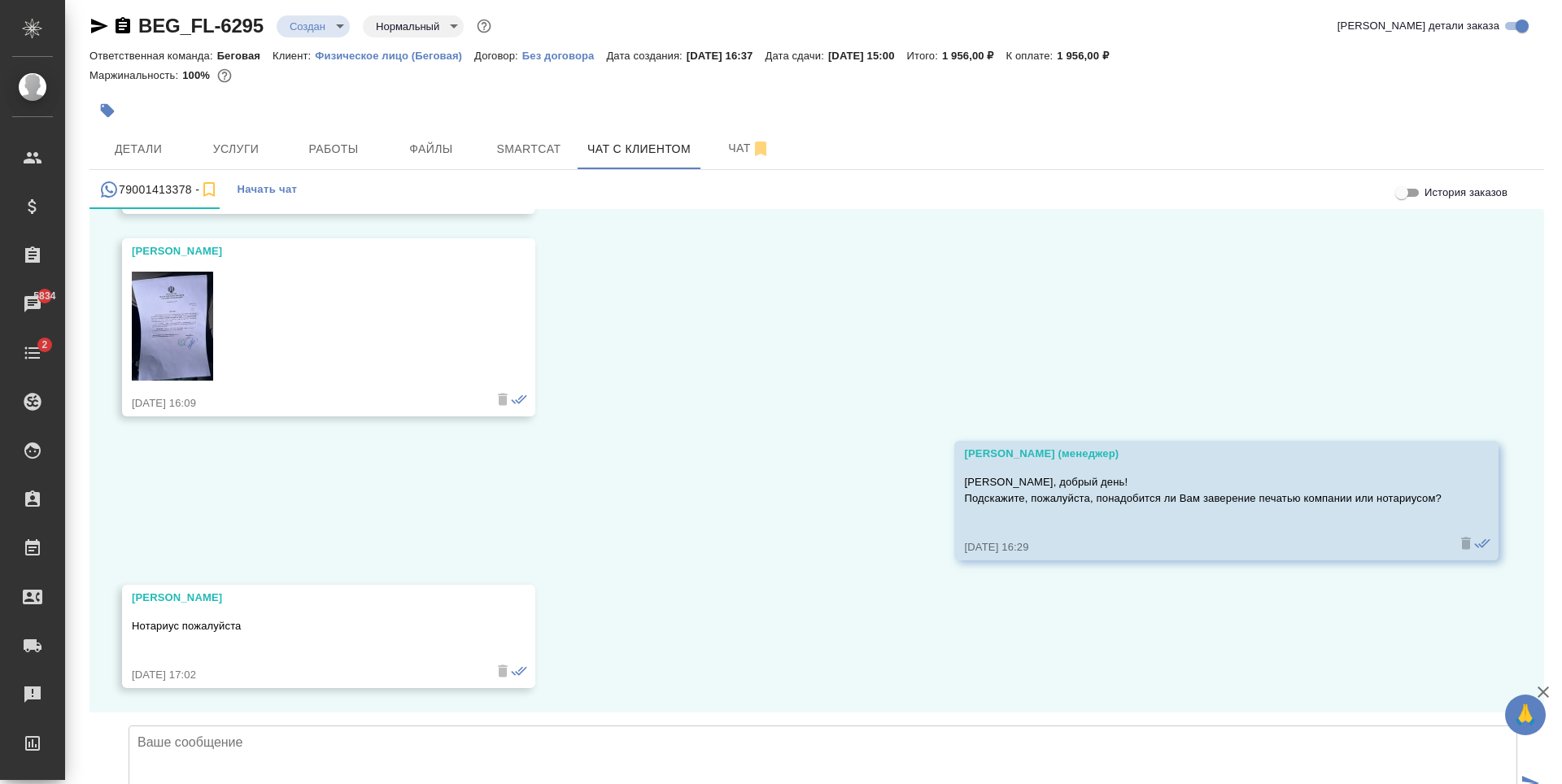
click at [629, 725] on textarea at bounding box center [823, 782] width 1389 height 113
click at [285, 725] on textarea "[PERSON_NAME], рассчитали для Вас стоимость заказа! [DEMOGRAPHIC_DATA] выполнен…" at bounding box center [823, 782] width 1389 height 113
click at [275, 725] on textarea "[PERSON_NAME], рассчитали для Вас стоимость заказа! [DEMOGRAPHIC_DATA] выполнен…" at bounding box center [823, 782] width 1389 height 113
click at [425, 725] on textarea "[PERSON_NAME], рассчитали для Вас стоимость заказа! [DEMOGRAPHIC_DATA] выполнен…" at bounding box center [823, 782] width 1389 height 113
click at [275, 725] on textarea "[PERSON_NAME], рассчитали для Вас стоимость заказа! [DEMOGRAPHIC_DATA] выполнен…" at bounding box center [823, 782] width 1389 height 113
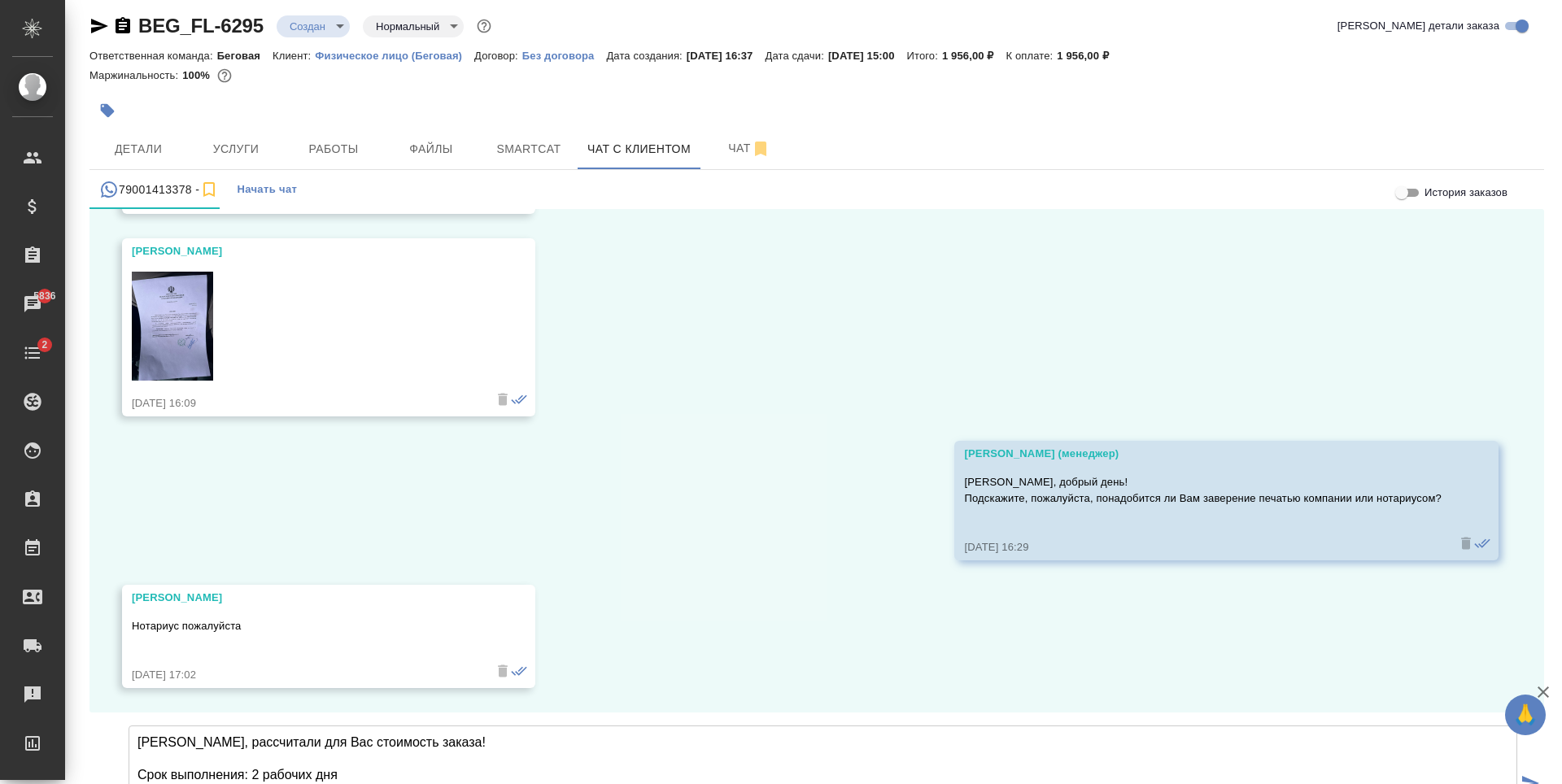
type textarea "[PERSON_NAME], рассчитали для Вас стоимость заказа! Срок выполнения: 2 рабочих …"
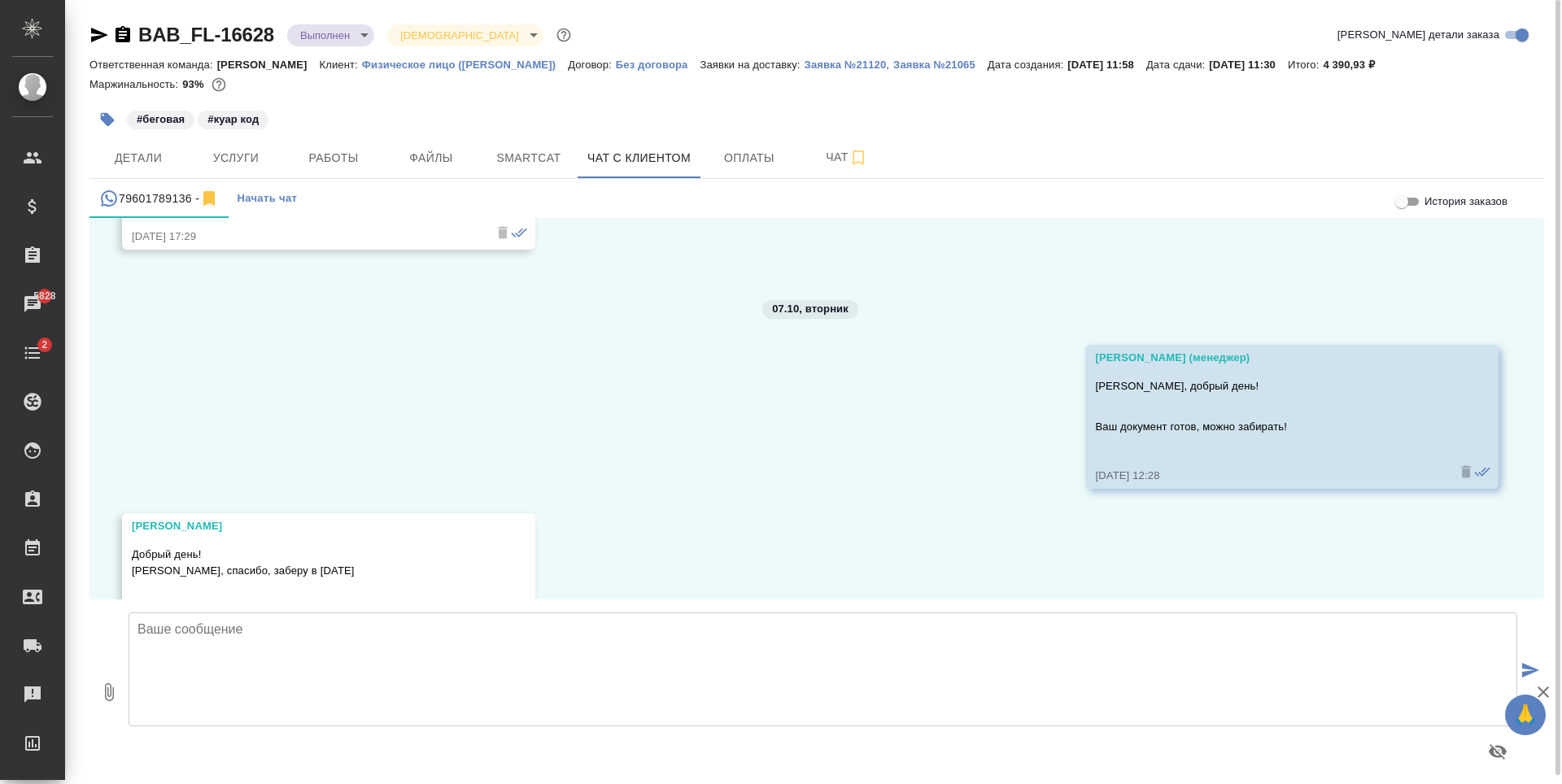
scroll to position [1789, 0]
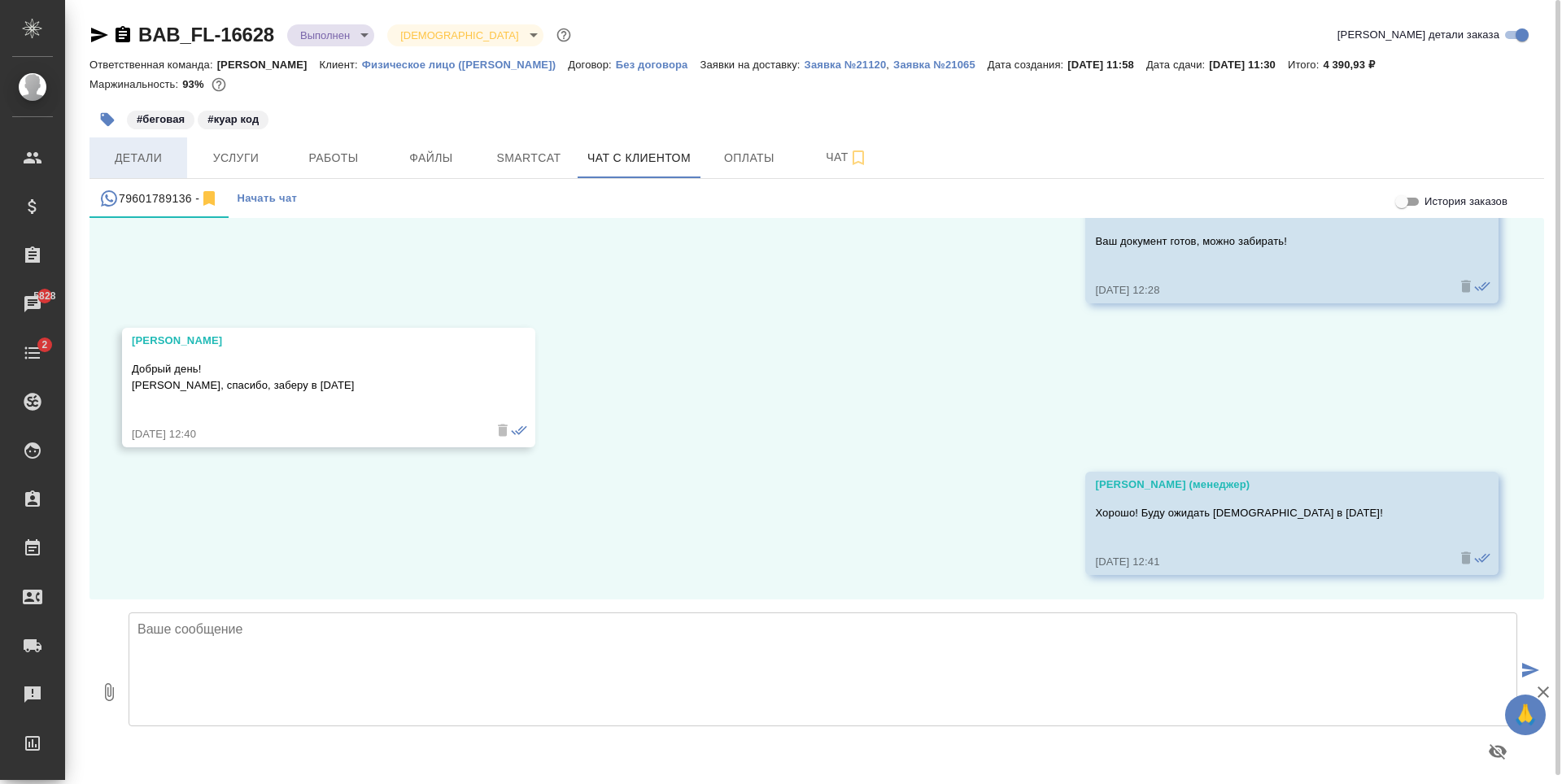
click at [149, 162] on span "Детали" at bounding box center [137, 158] width 78 height 20
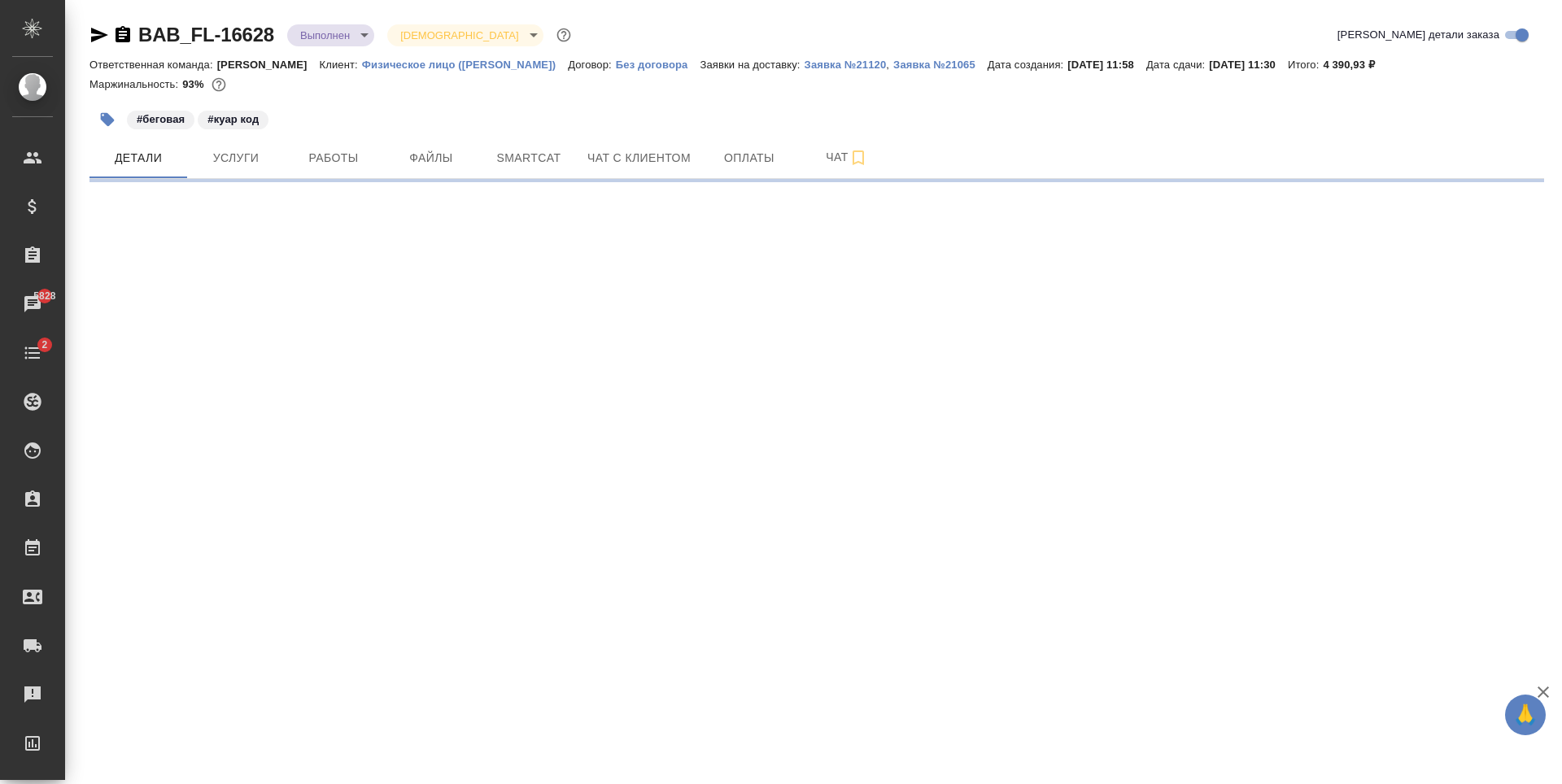
select select "RU"
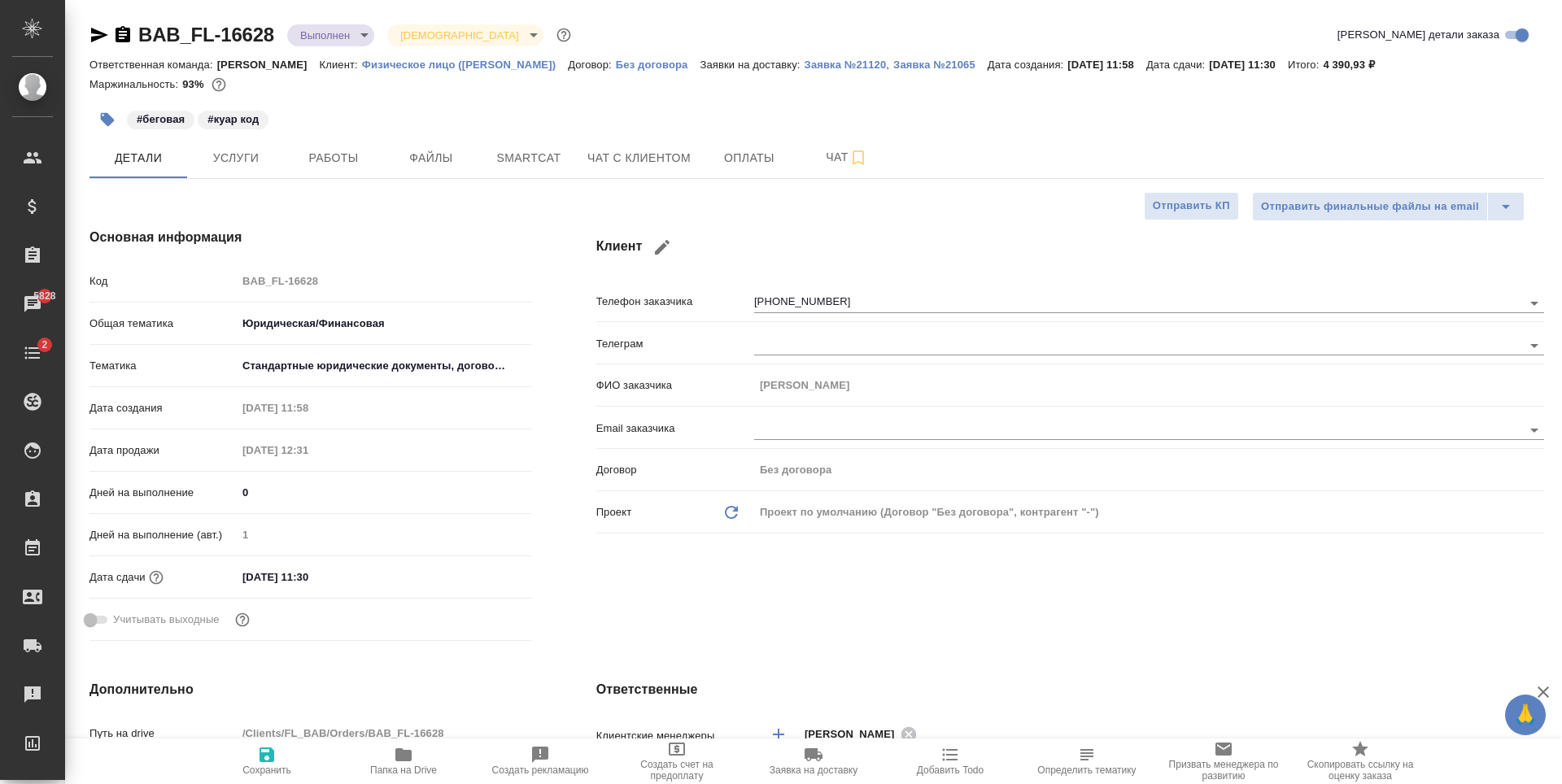
type textarea "x"
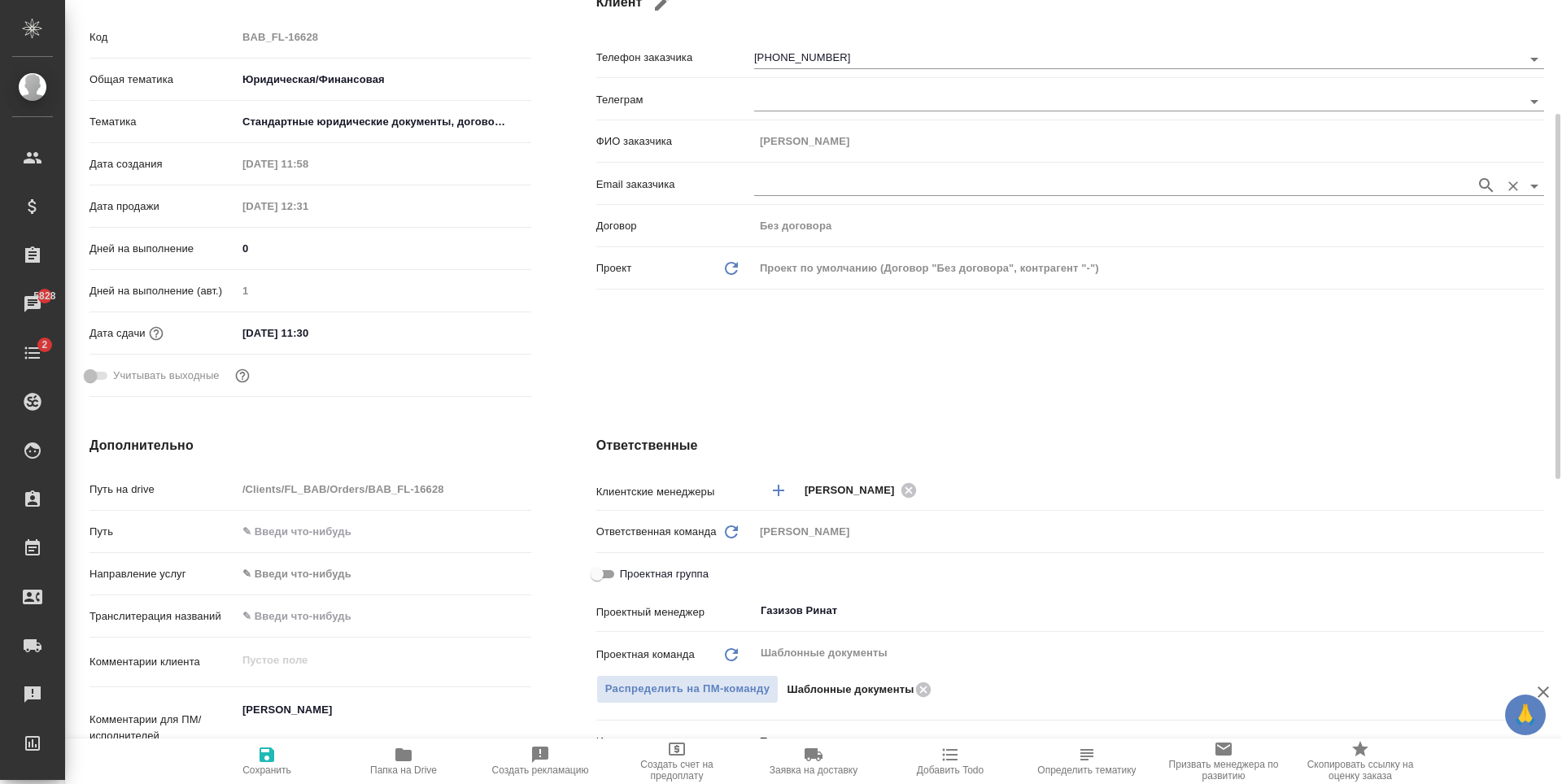
scroll to position [326, 0]
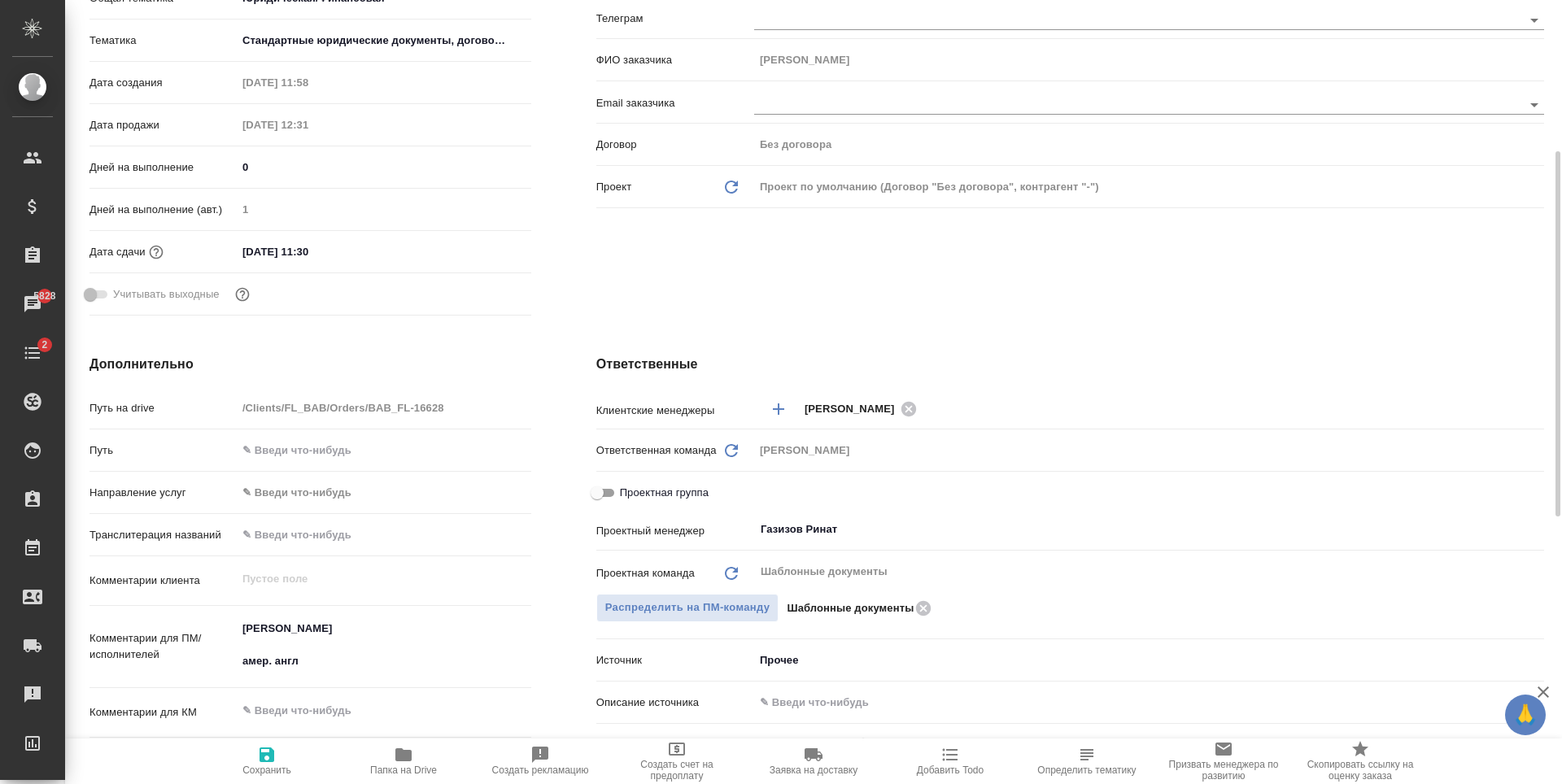
type textarea "x"
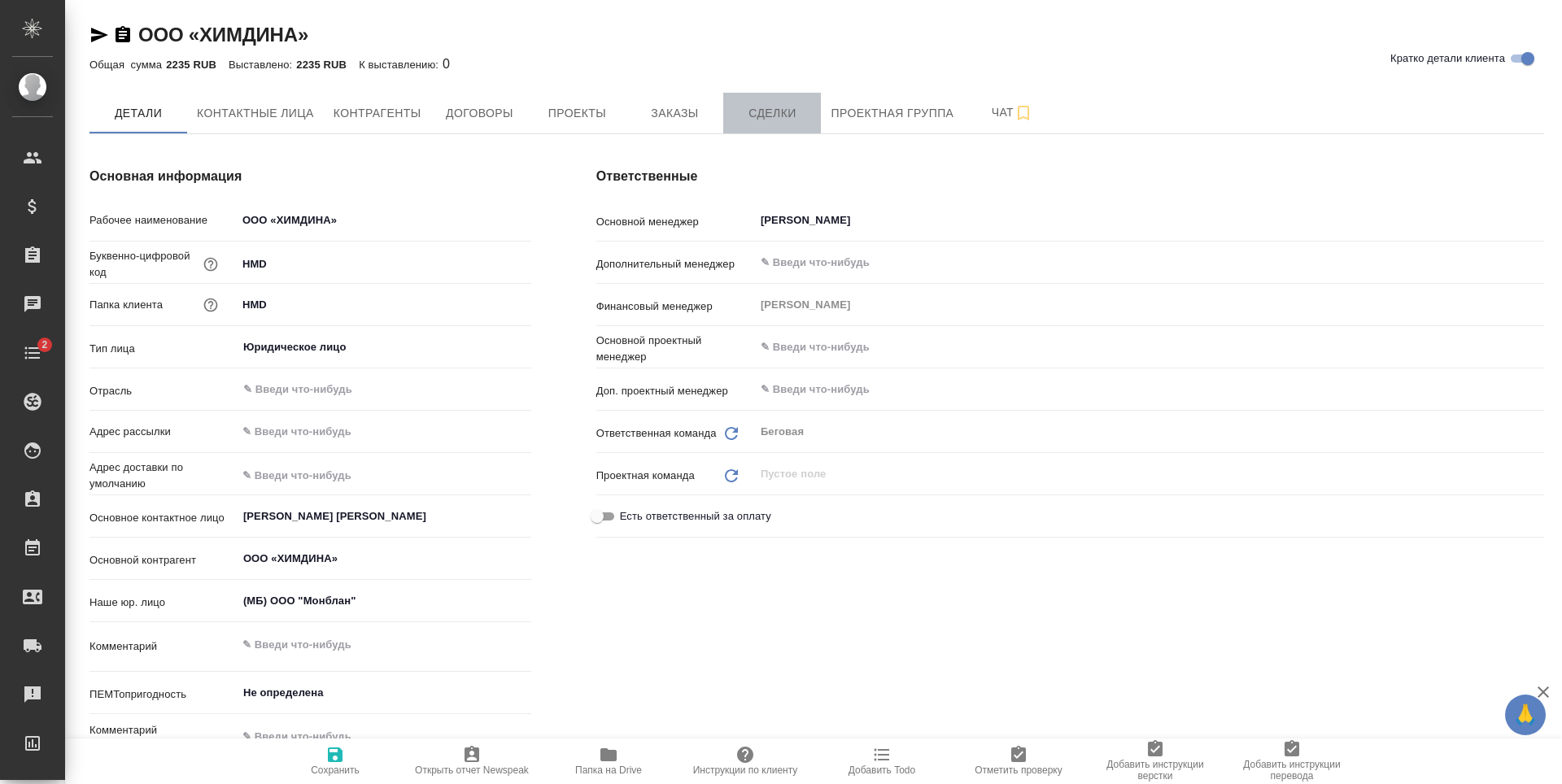
click at [779, 113] on span "Сделки" at bounding box center [771, 113] width 78 height 20
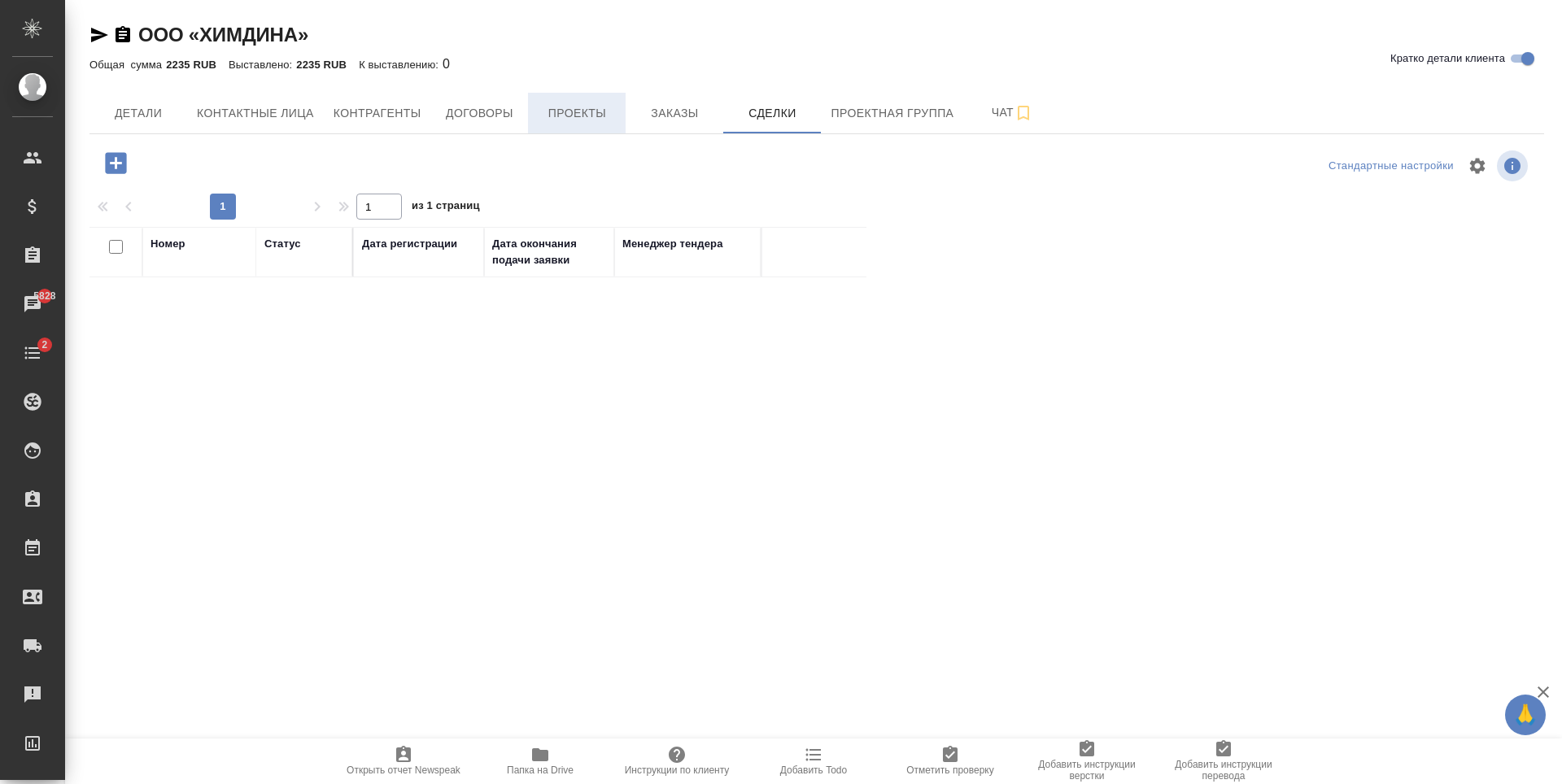
click at [605, 117] on span "Проекты" at bounding box center [576, 113] width 78 height 20
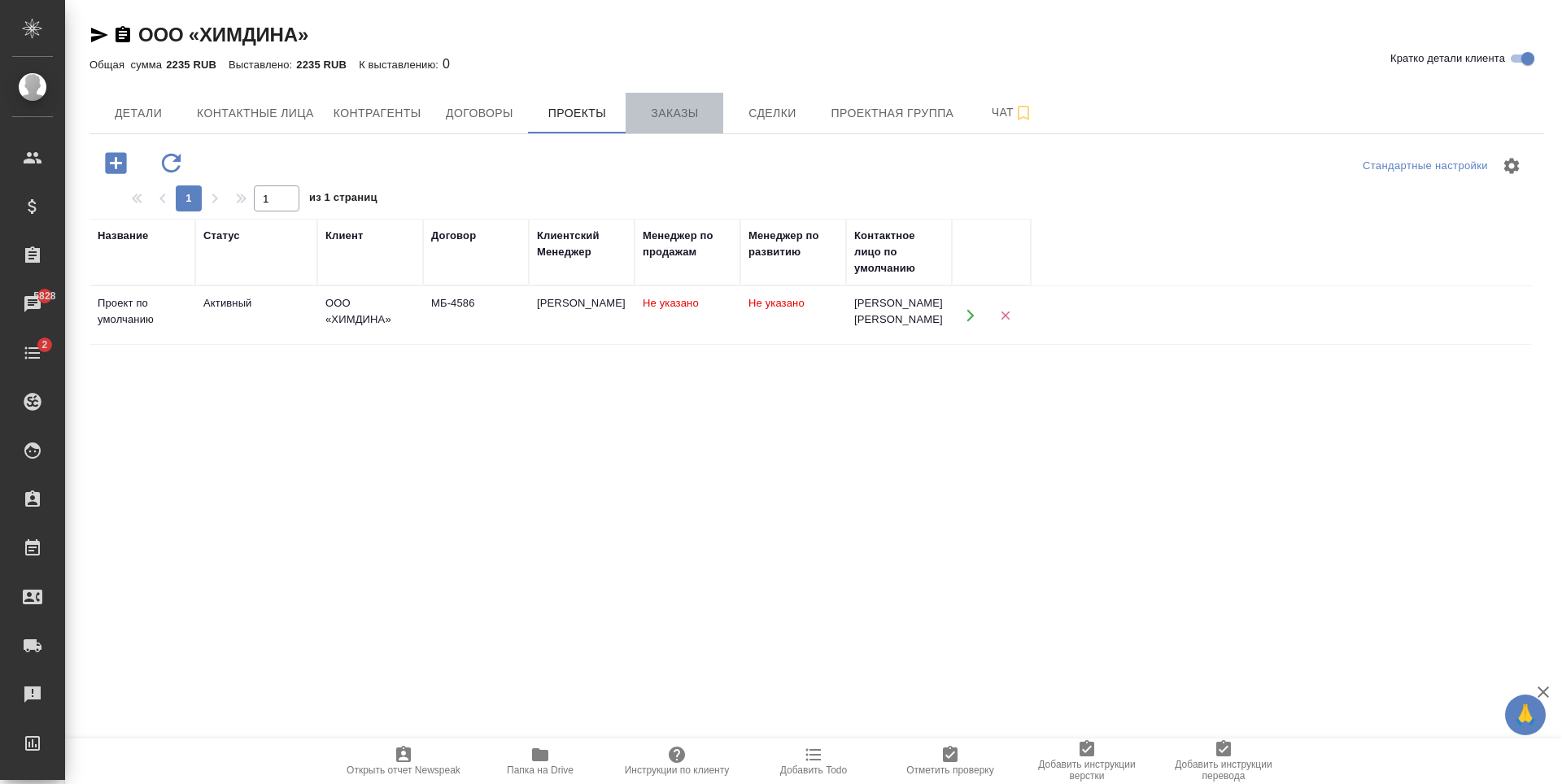
click at [667, 128] on button "Заказы" at bounding box center [674, 113] width 98 height 40
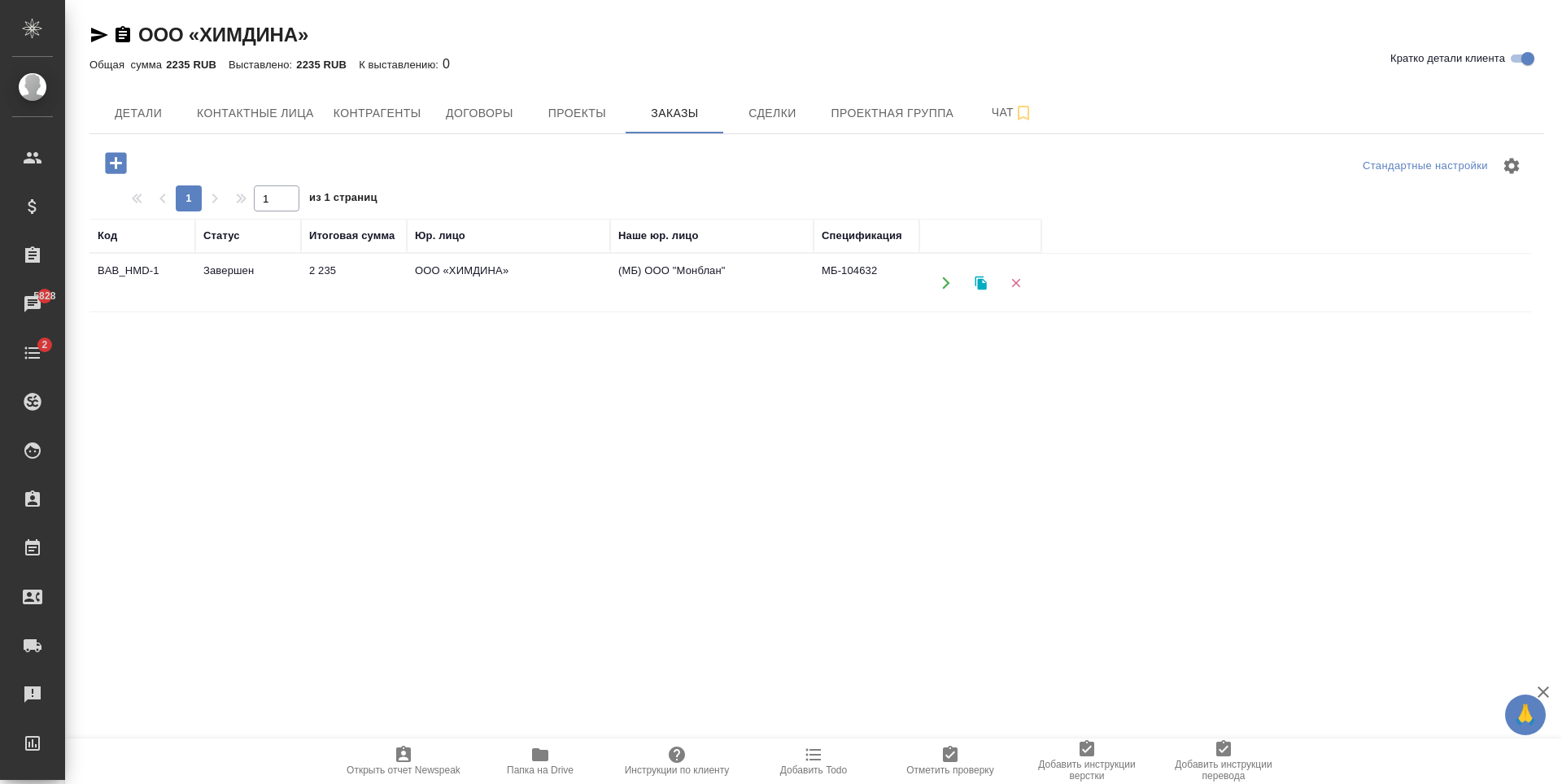
click at [753, 303] on td "(МБ) ООО "Монблан"" at bounding box center [712, 283] width 203 height 57
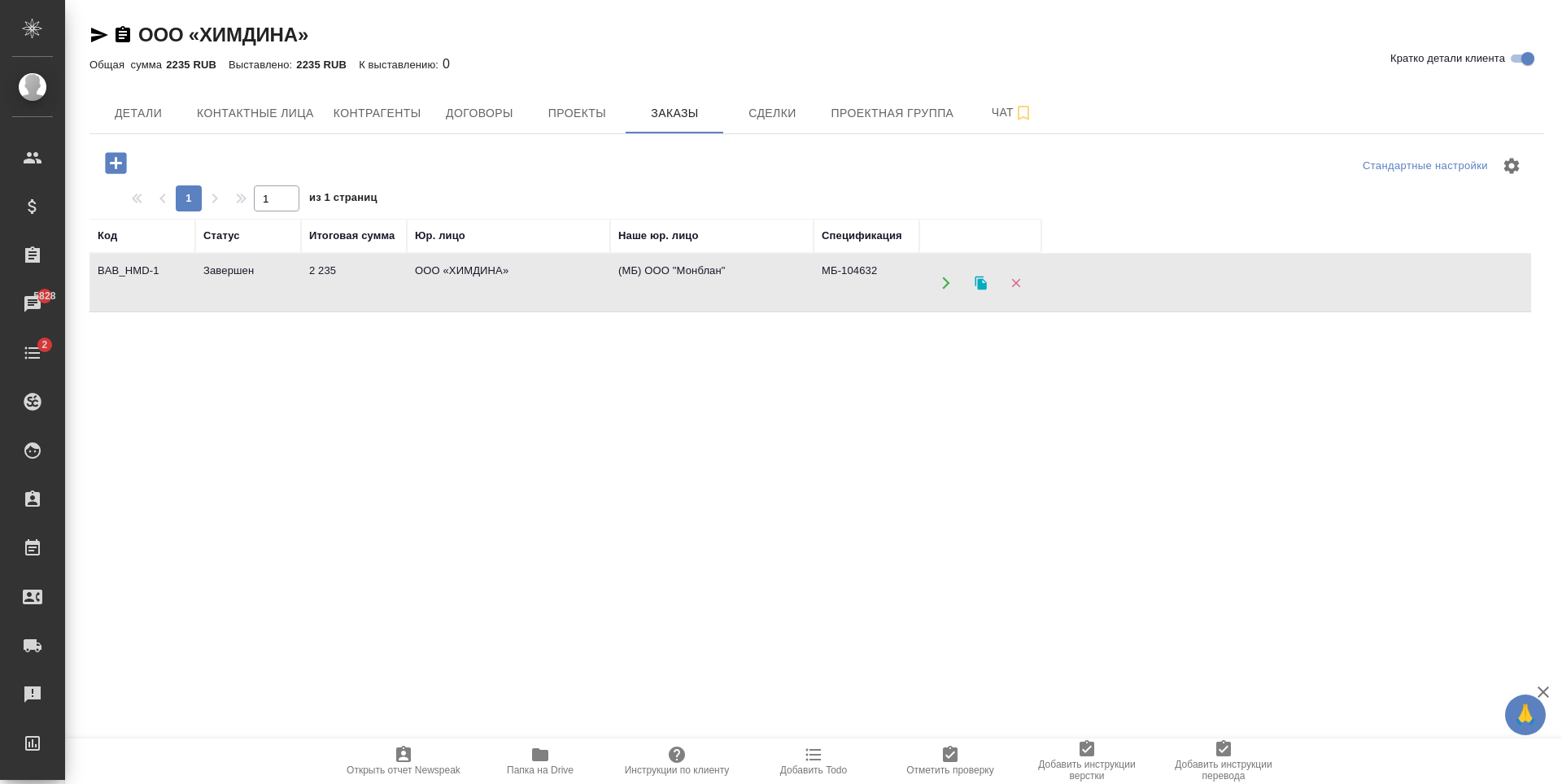
click at [753, 303] on td "(МБ) ООО "Монблан"" at bounding box center [712, 283] width 203 height 57
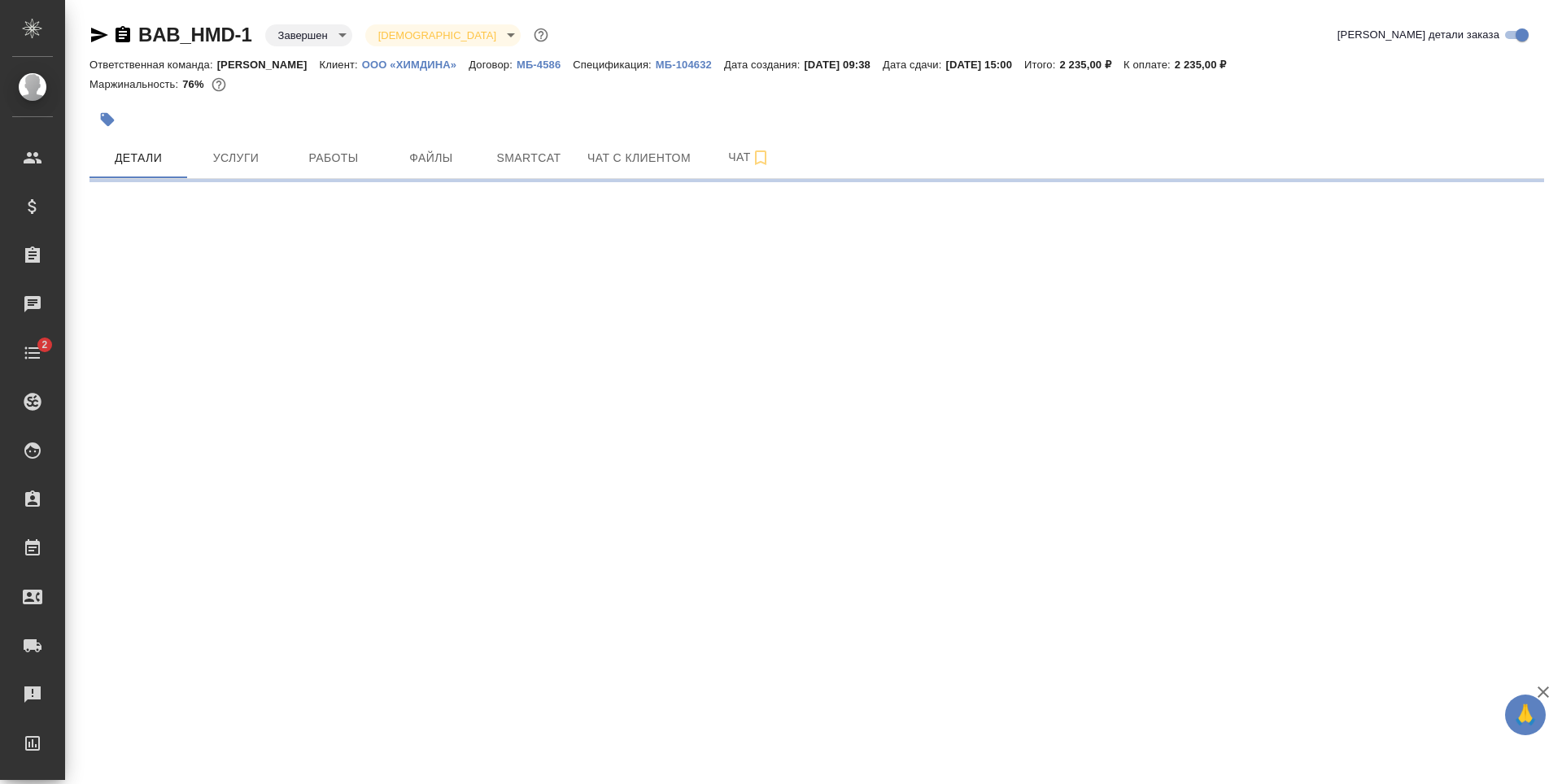
select select "RU"
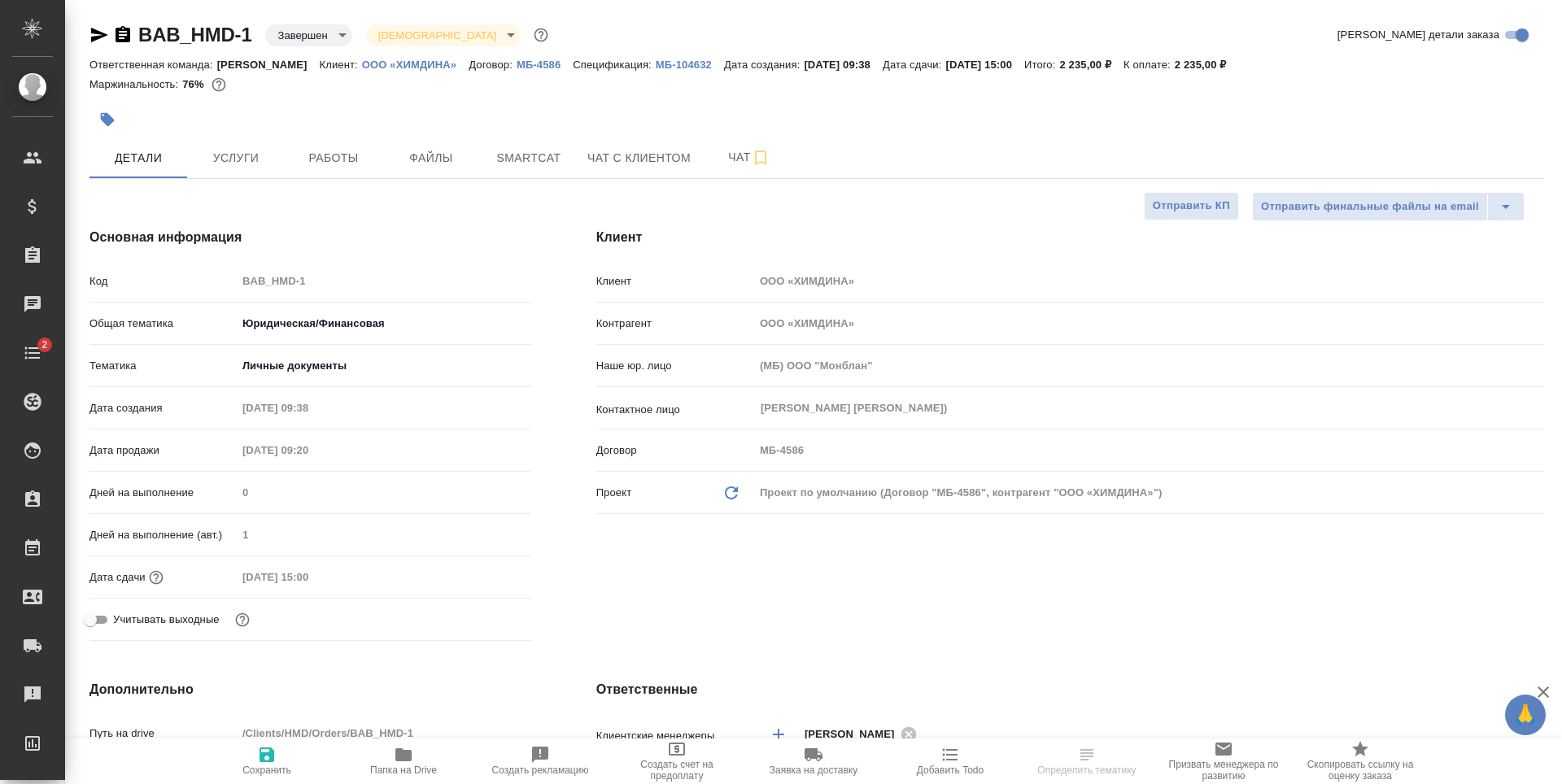
type textarea "x"
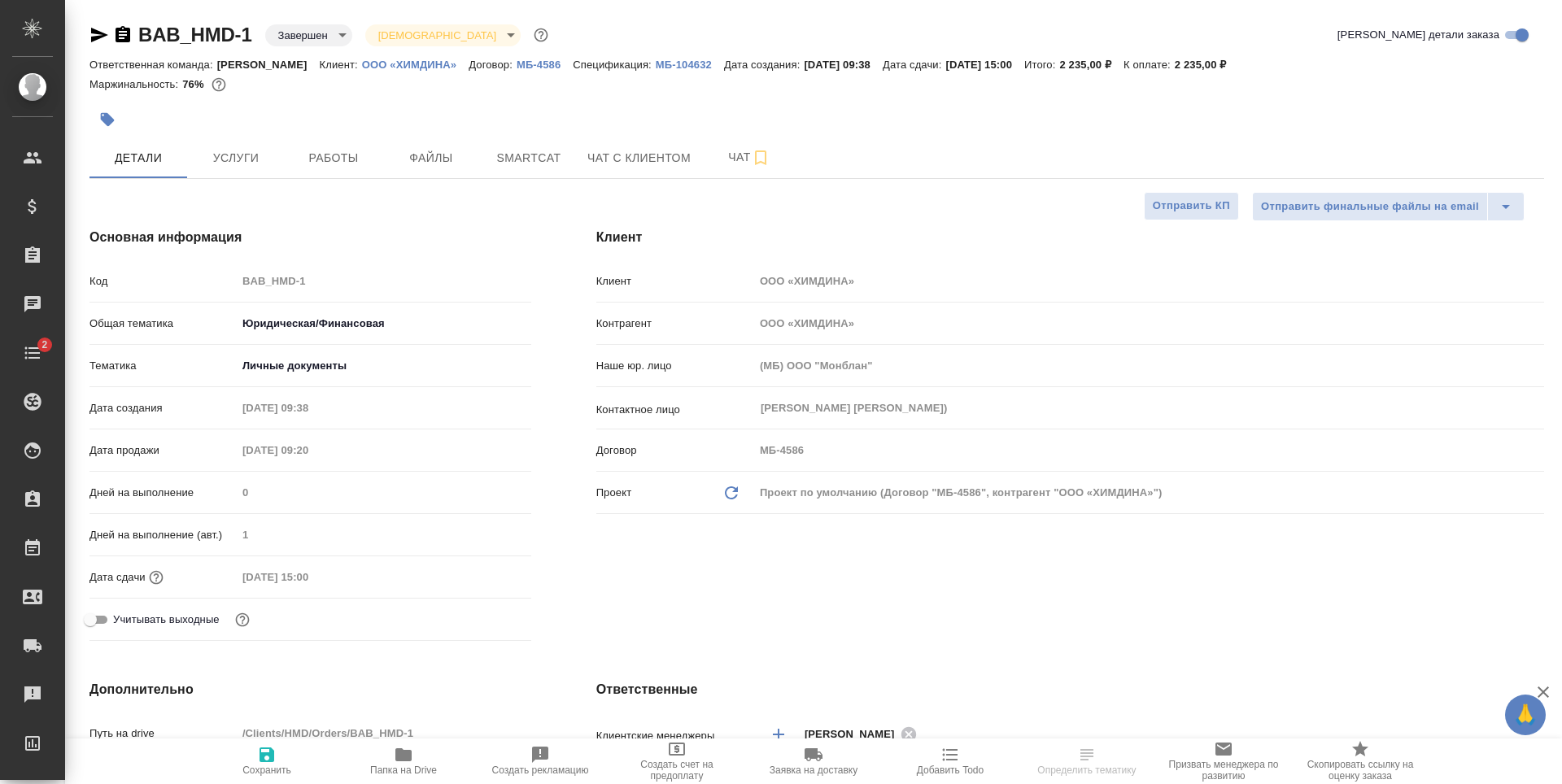
type textarea "x"
select select "RU"
type textarea "x"
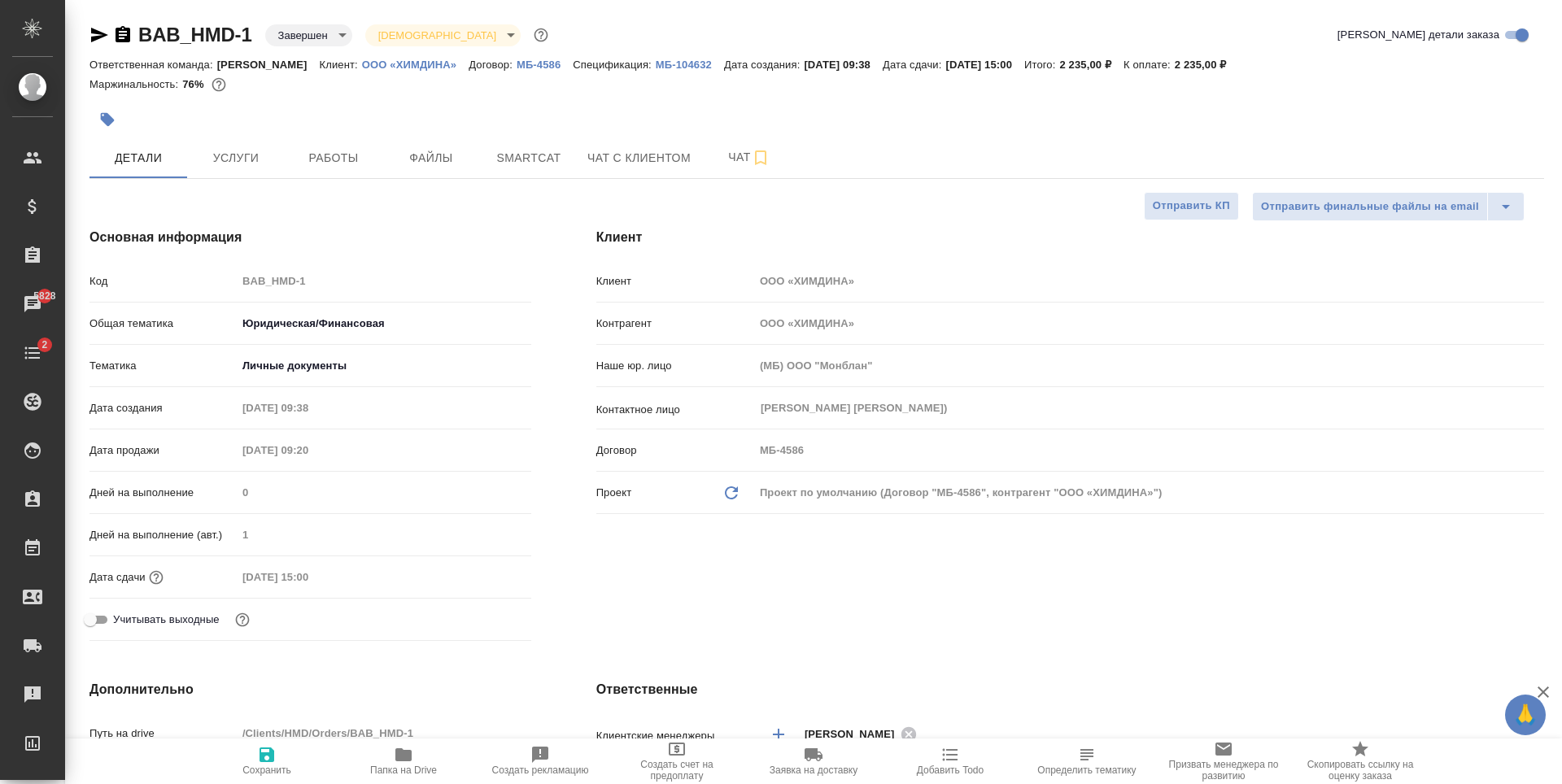
type textarea "x"
click at [630, 165] on span "Чат с клиентом" at bounding box center [639, 158] width 103 height 20
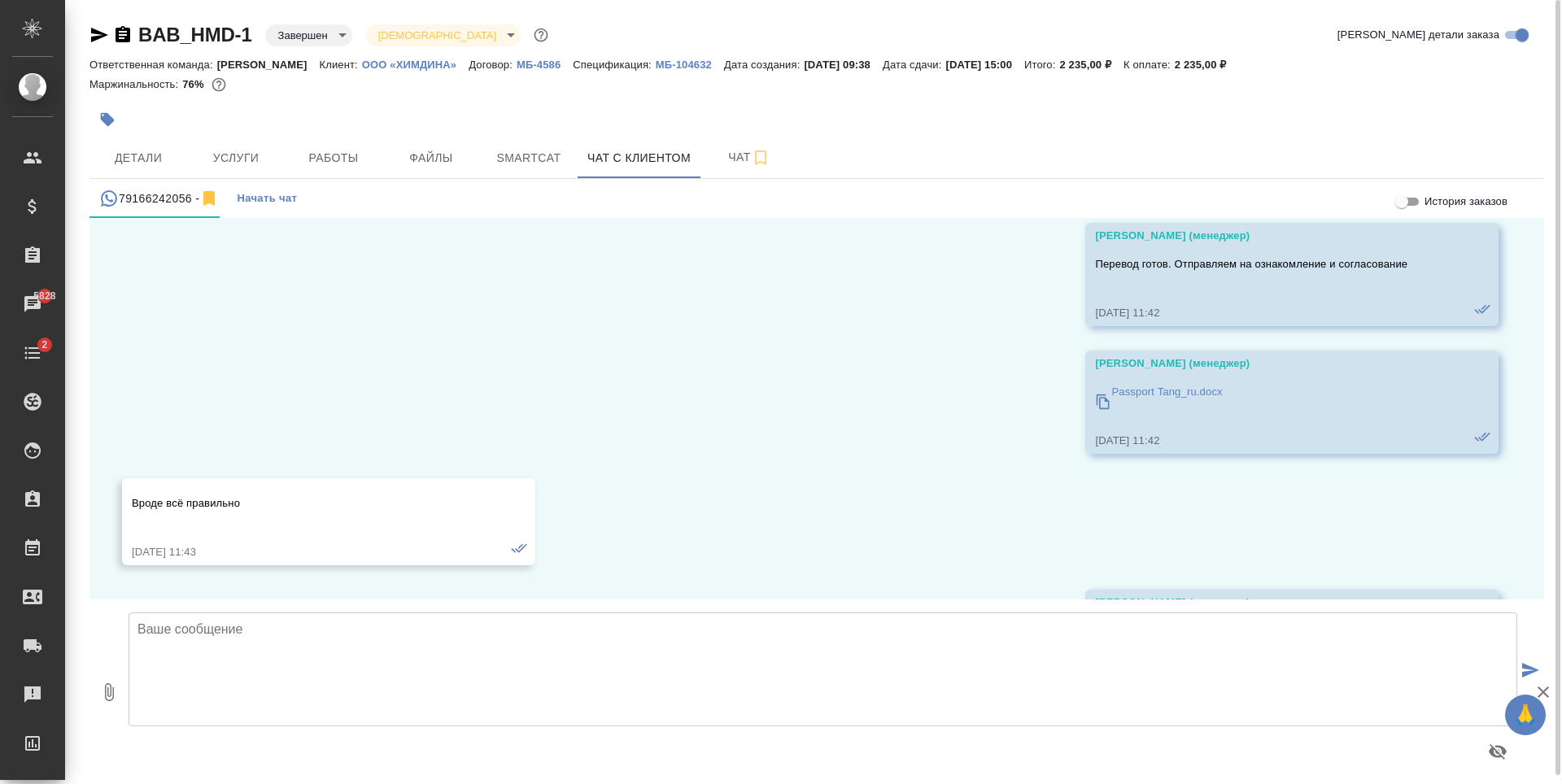
scroll to position [12471, 0]
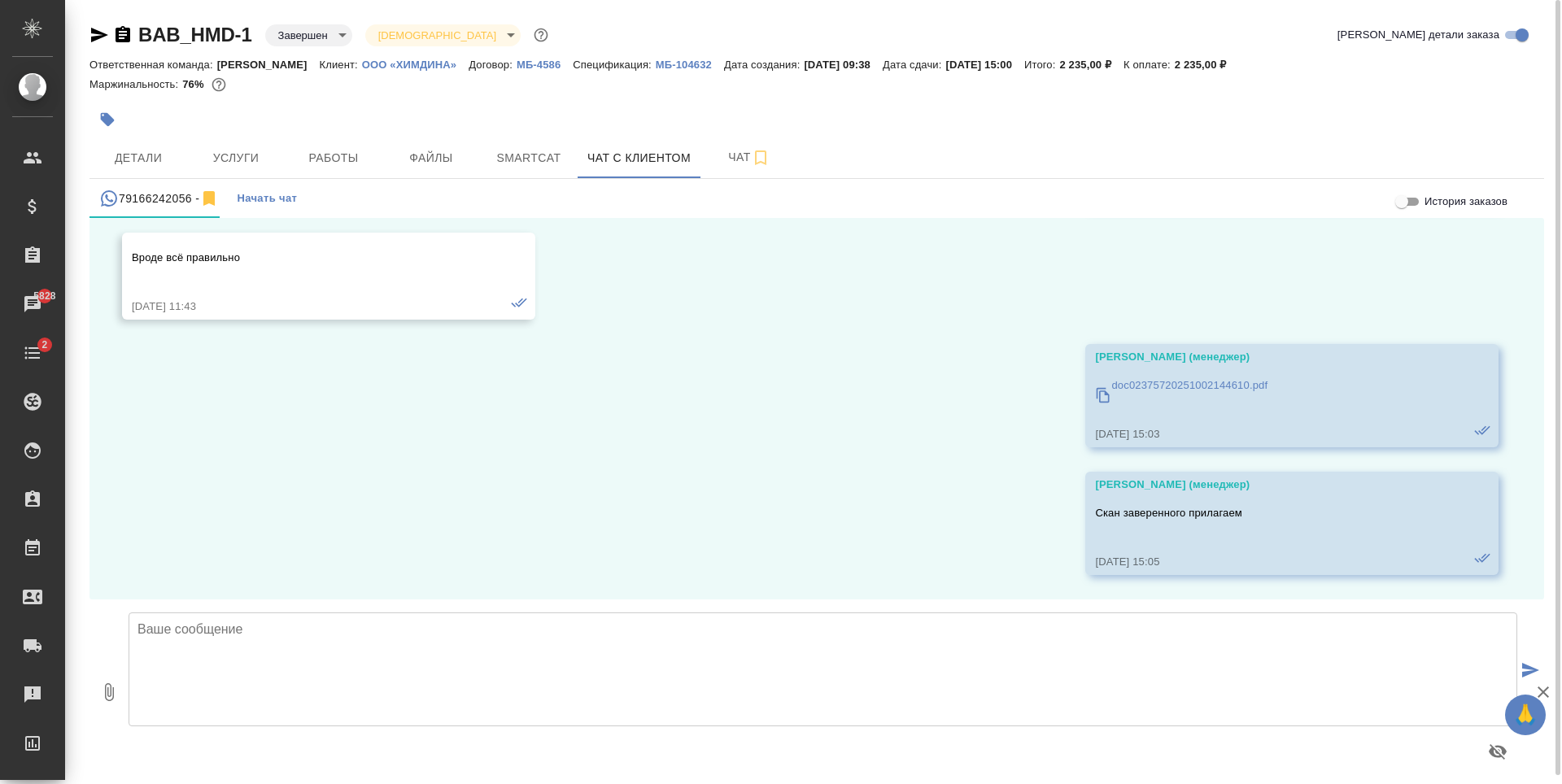
click at [1211, 638] on textarea at bounding box center [823, 669] width 1389 height 113
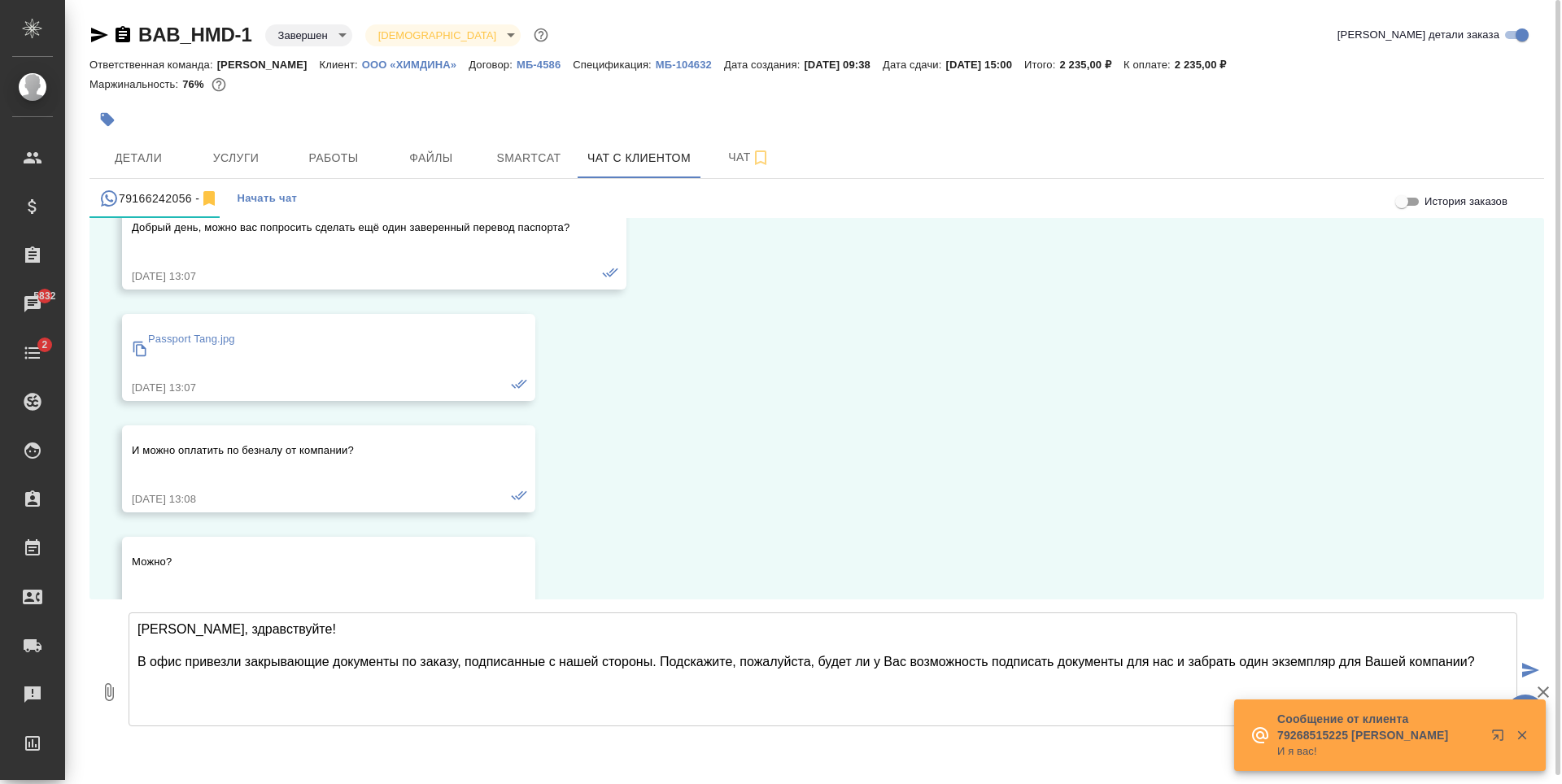
scroll to position [8649, 0]
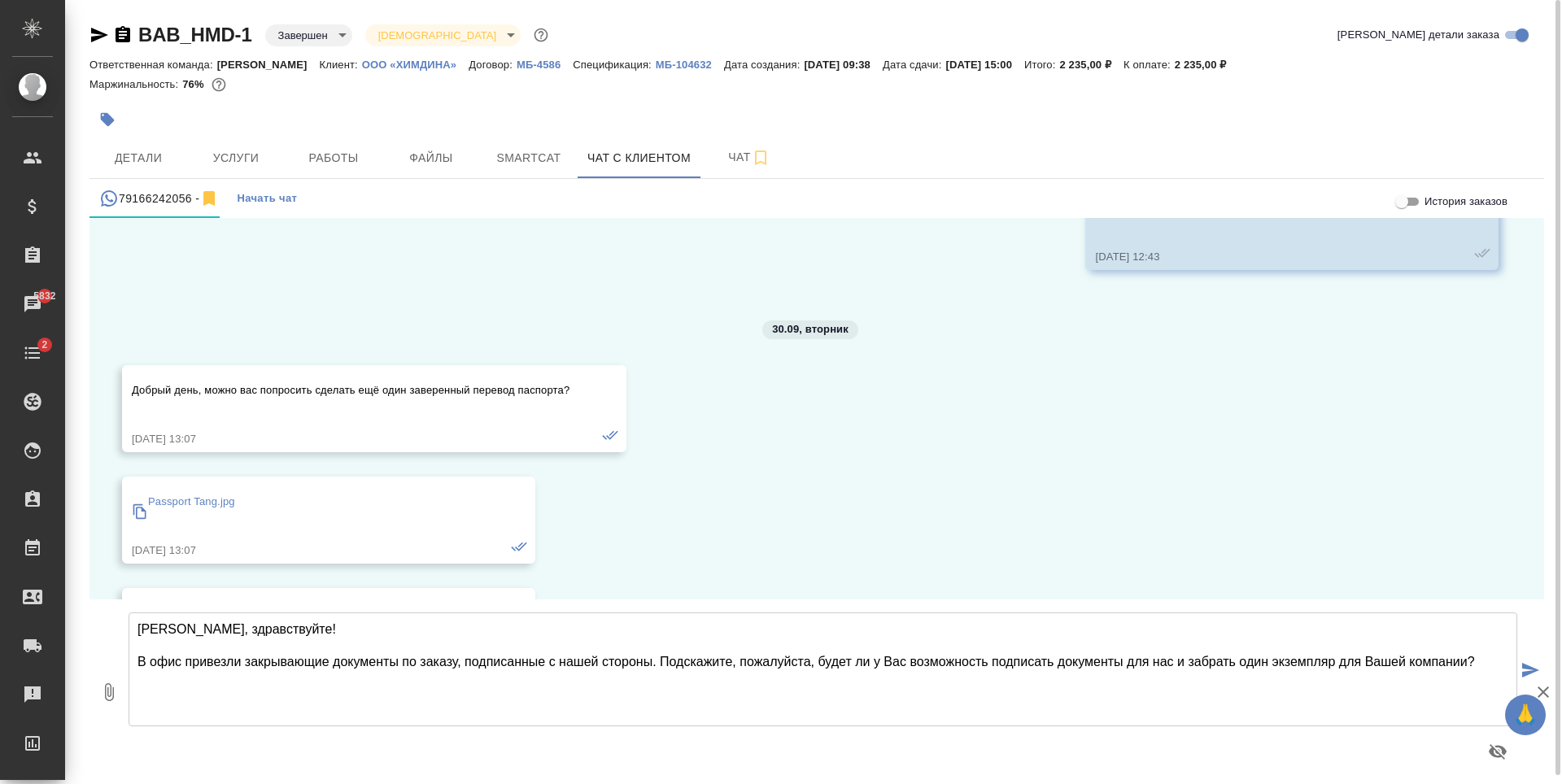
type textarea "[PERSON_NAME], здравствуйте! В офис привезли закрывающие документы по заказу, п…"
click at [1522, 668] on button "submit" at bounding box center [1530, 671] width 27 height 225
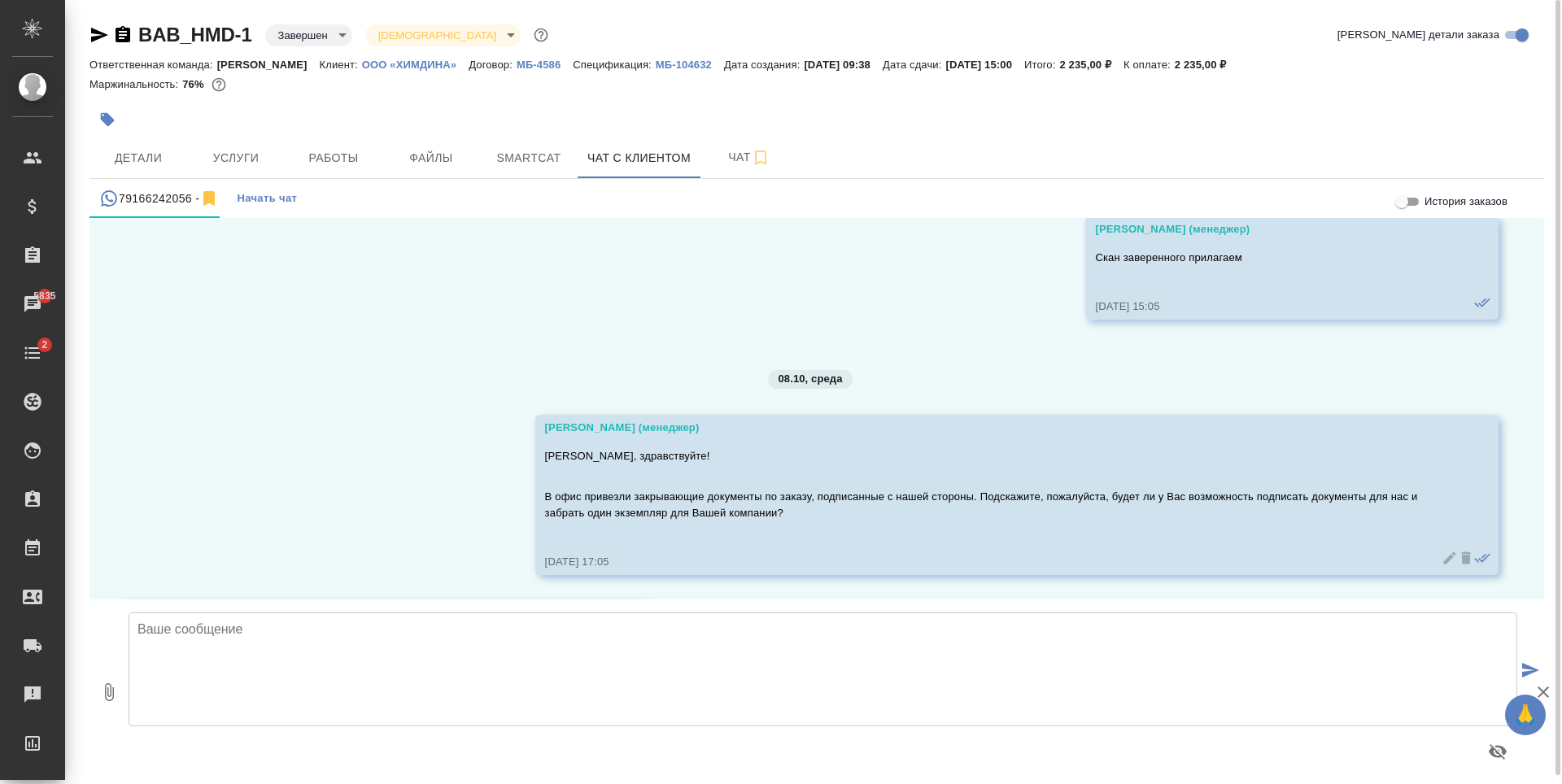
scroll to position [12838, 0]
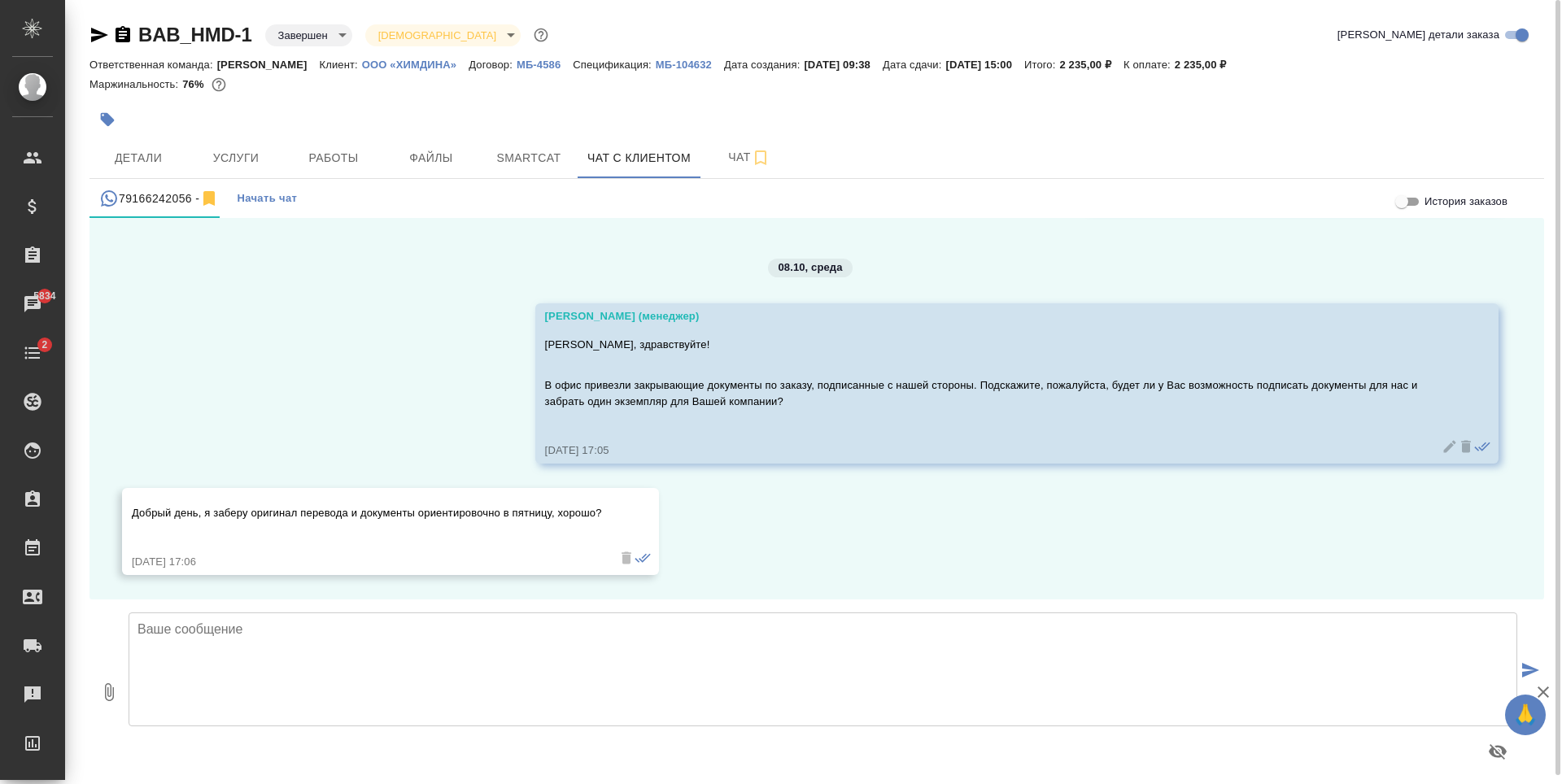
click at [564, 677] on textarea at bounding box center [823, 669] width 1389 height 113
type textarea "Да, конечно! В таком случае буду ожидать от Вас сообщения. Хорошего Вам вечера!"
click at [1535, 663] on icon "submit" at bounding box center [1530, 671] width 17 height 15
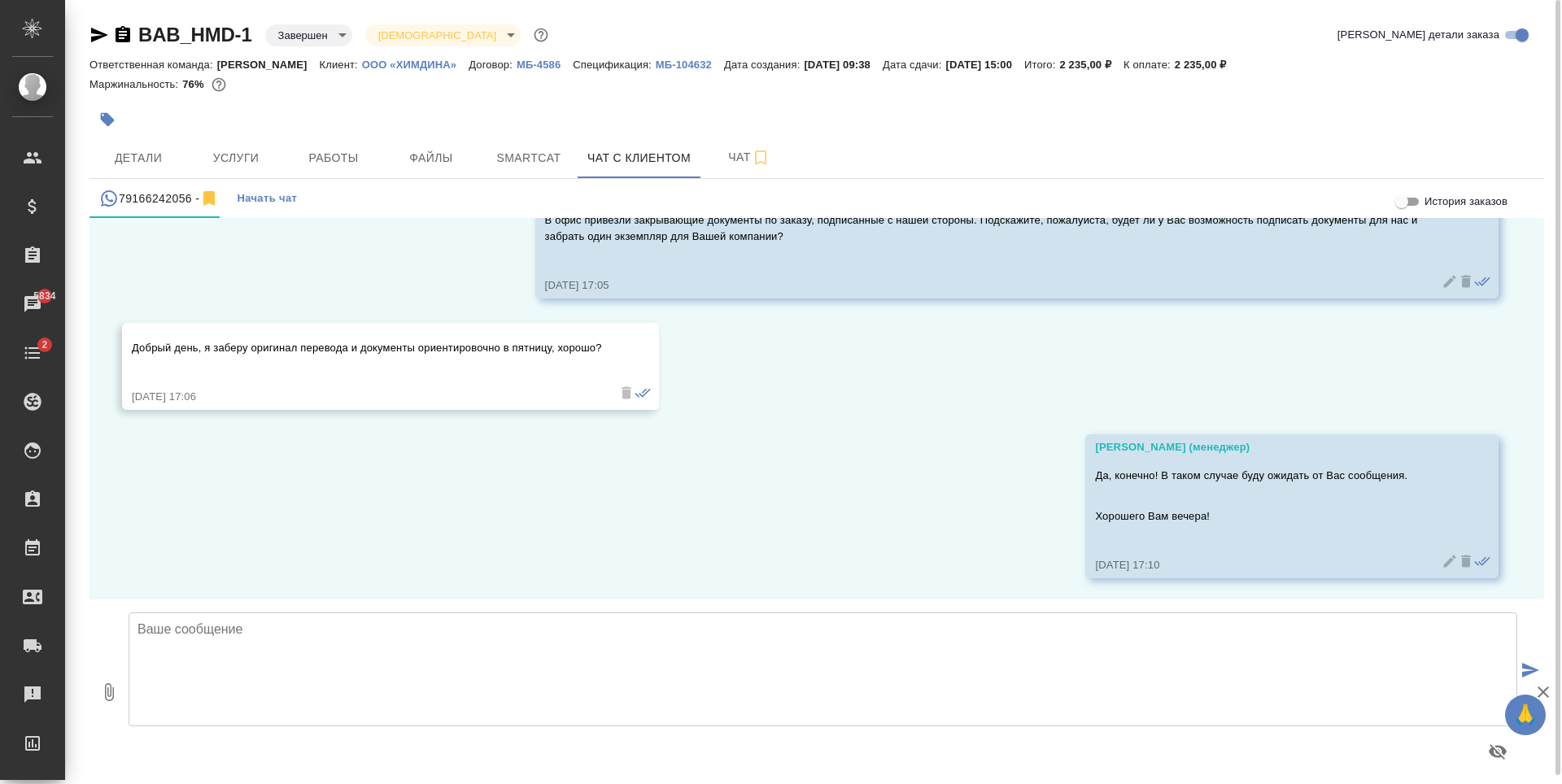
scroll to position [13006, 0]
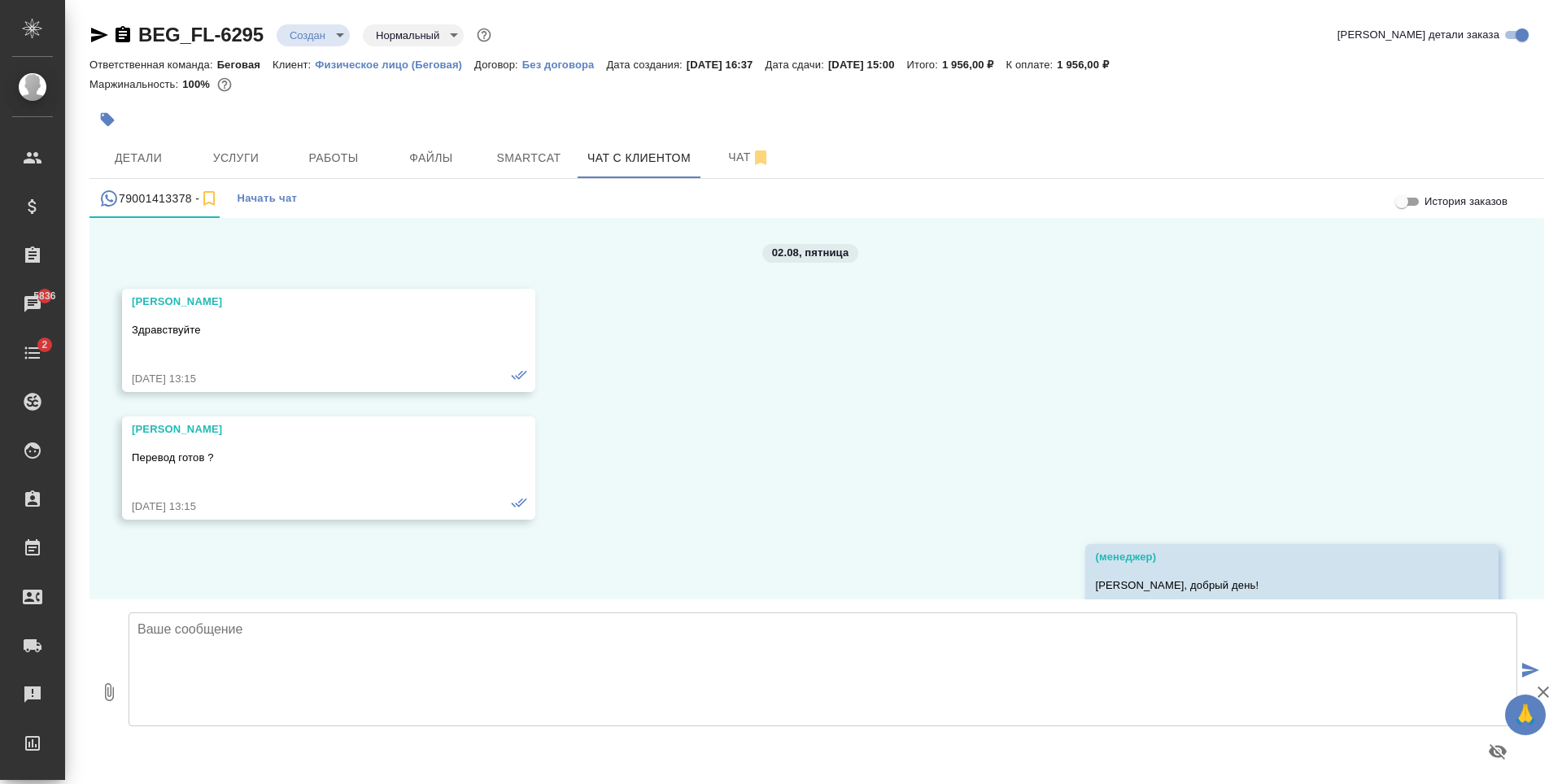
scroll to position [94775, 0]
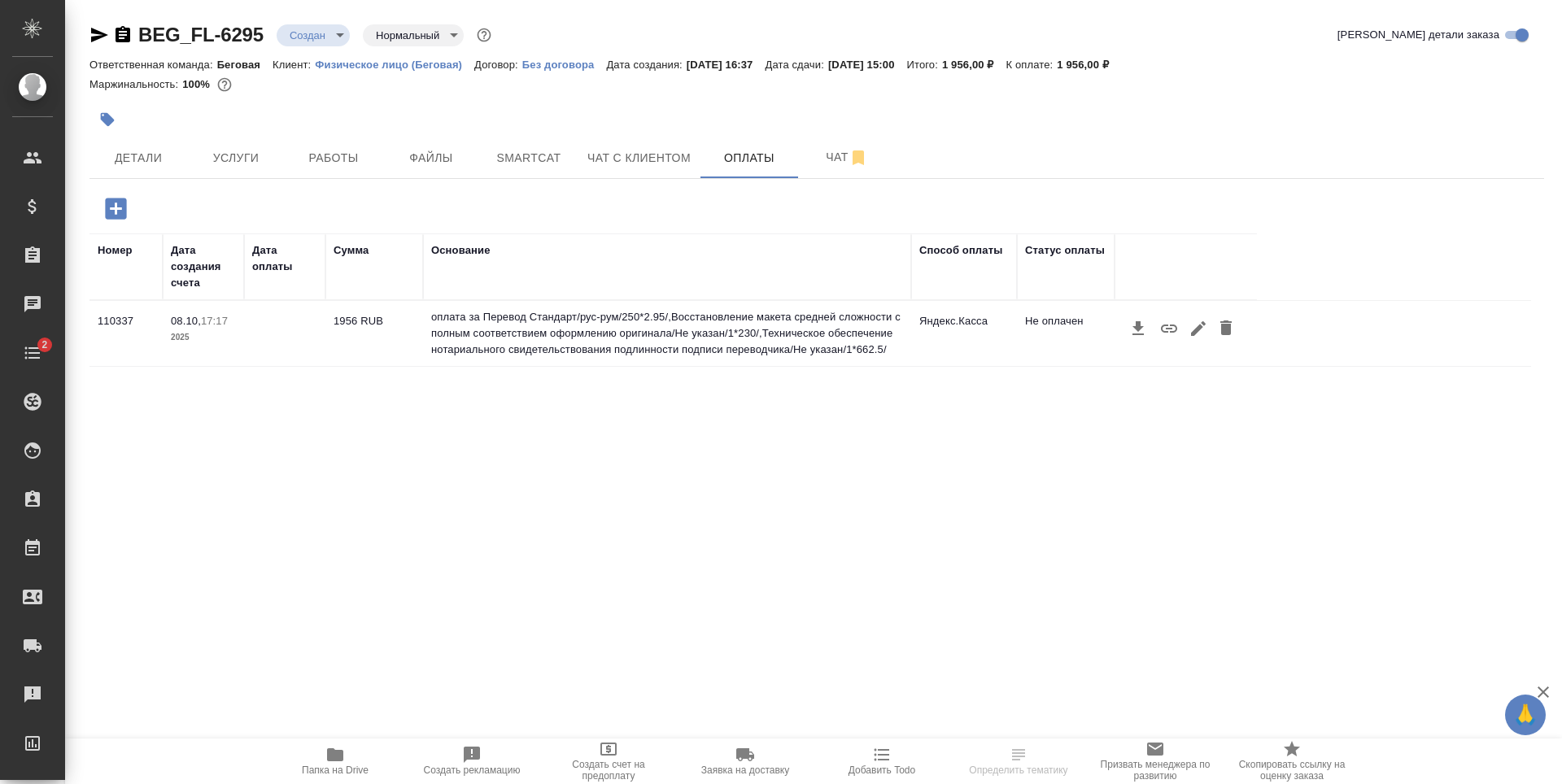
click at [1164, 331] on icon "button" at bounding box center [1169, 328] width 16 height 8
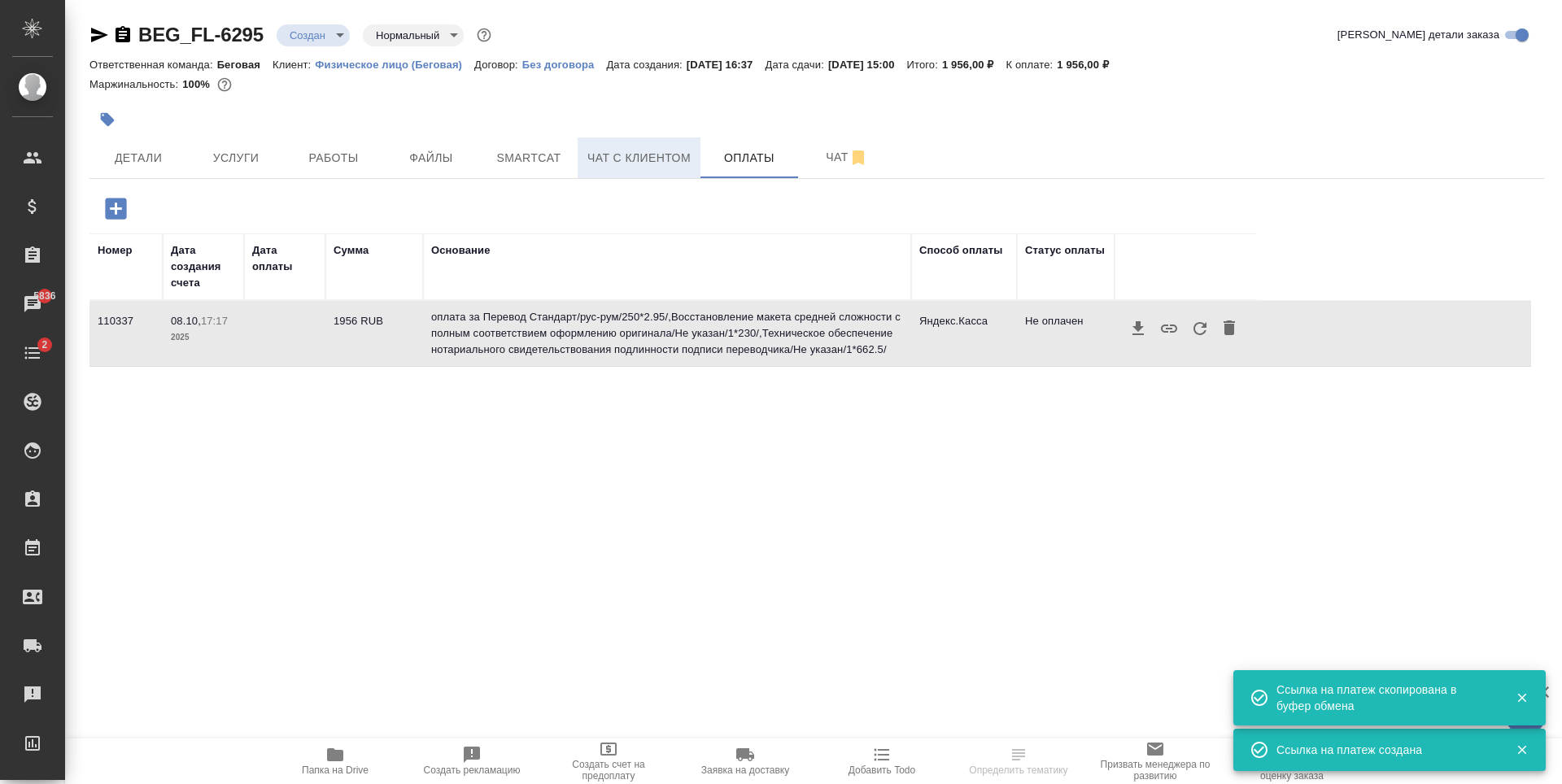
click at [650, 159] on span "Чат с клиентом" at bounding box center [639, 158] width 103 height 20
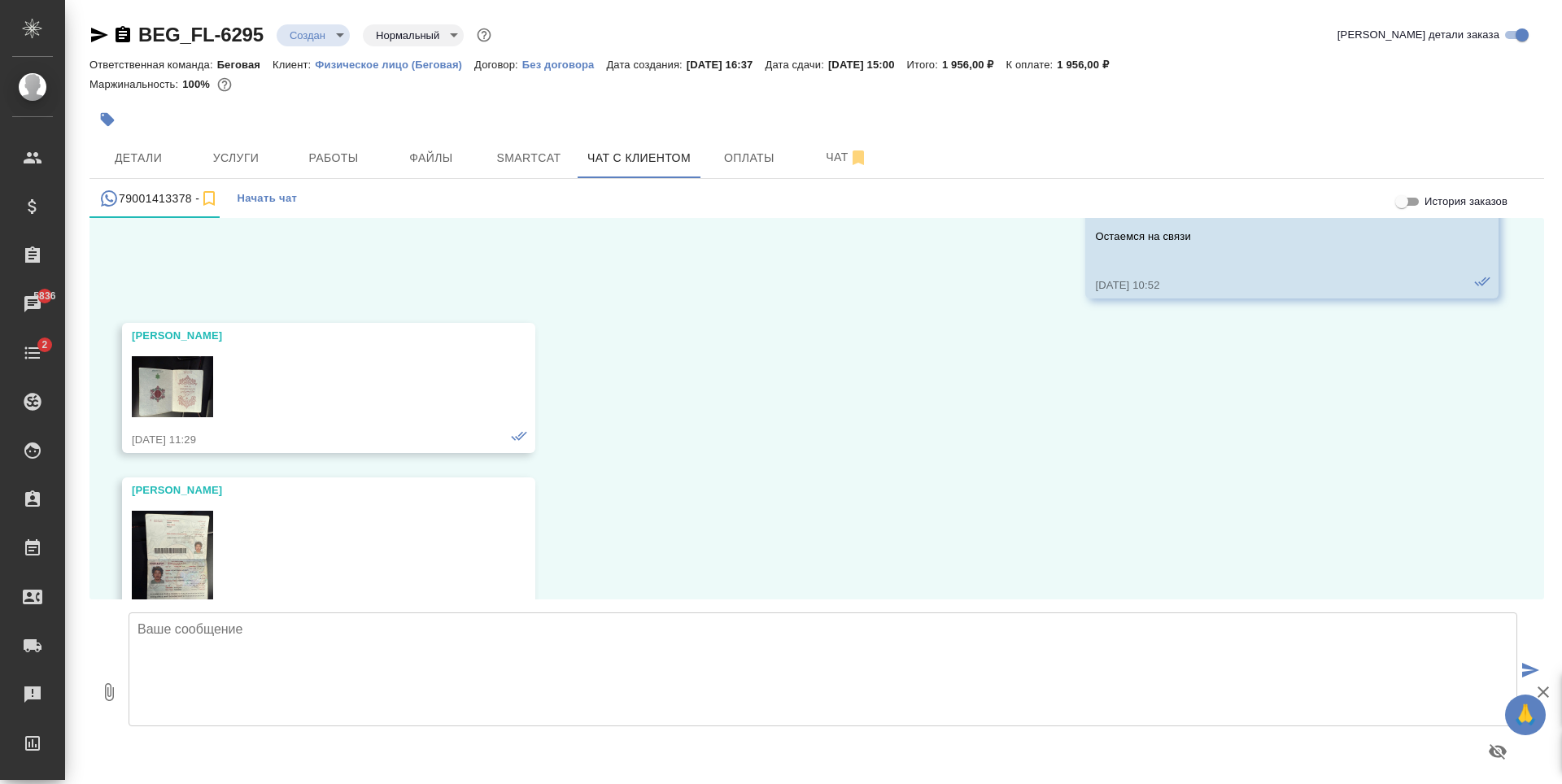
scroll to position [95015, 0]
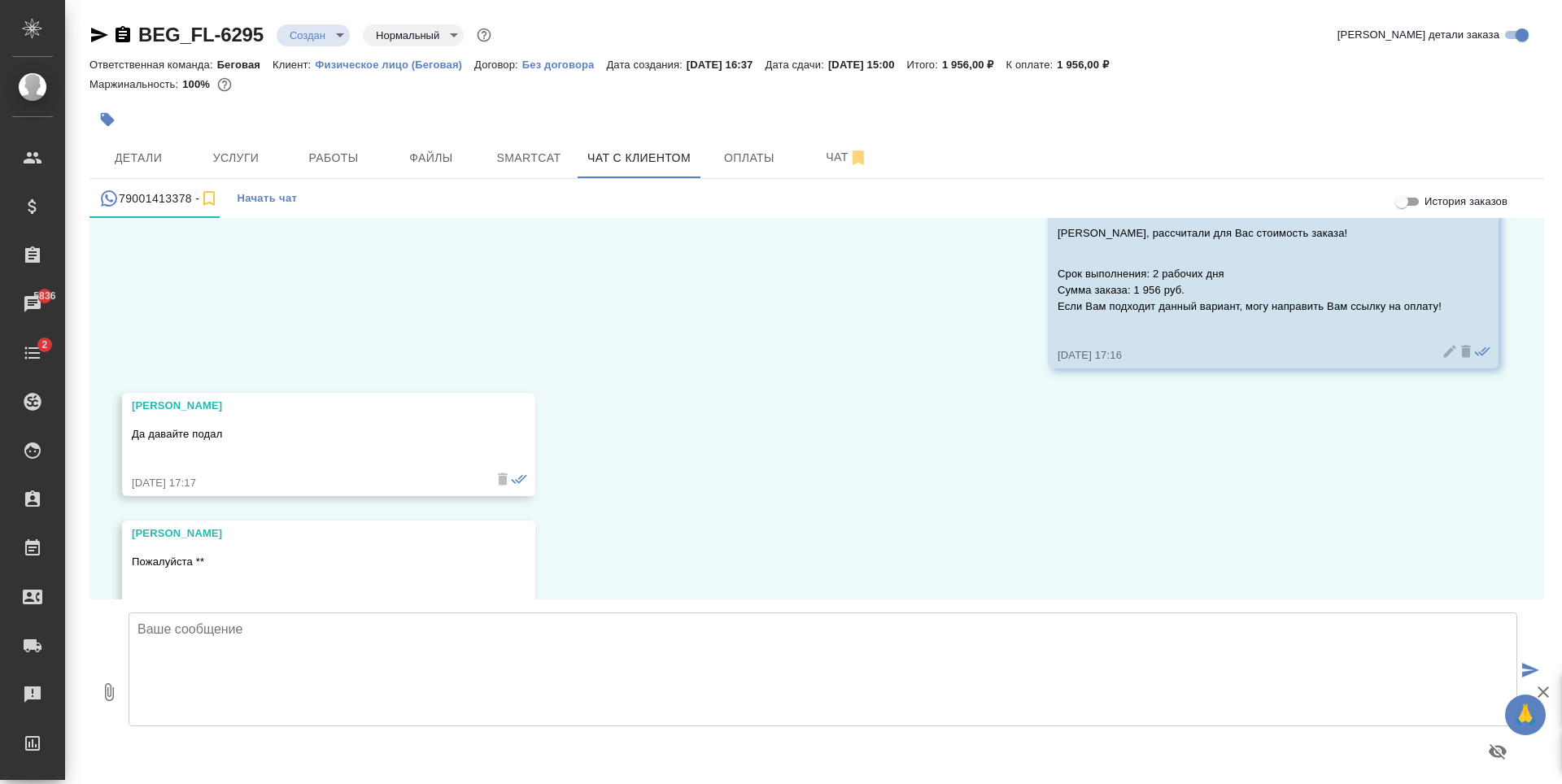
click at [312, 660] on textarea at bounding box center [823, 669] width 1389 height 113
click at [313, 659] on textarea "Напр" at bounding box center [823, 669] width 1389 height 113
paste textarea "[URL][DOMAIN_NAME]"
type textarea "Направляю Вам ссылку: [URL][DOMAIN_NAME]"
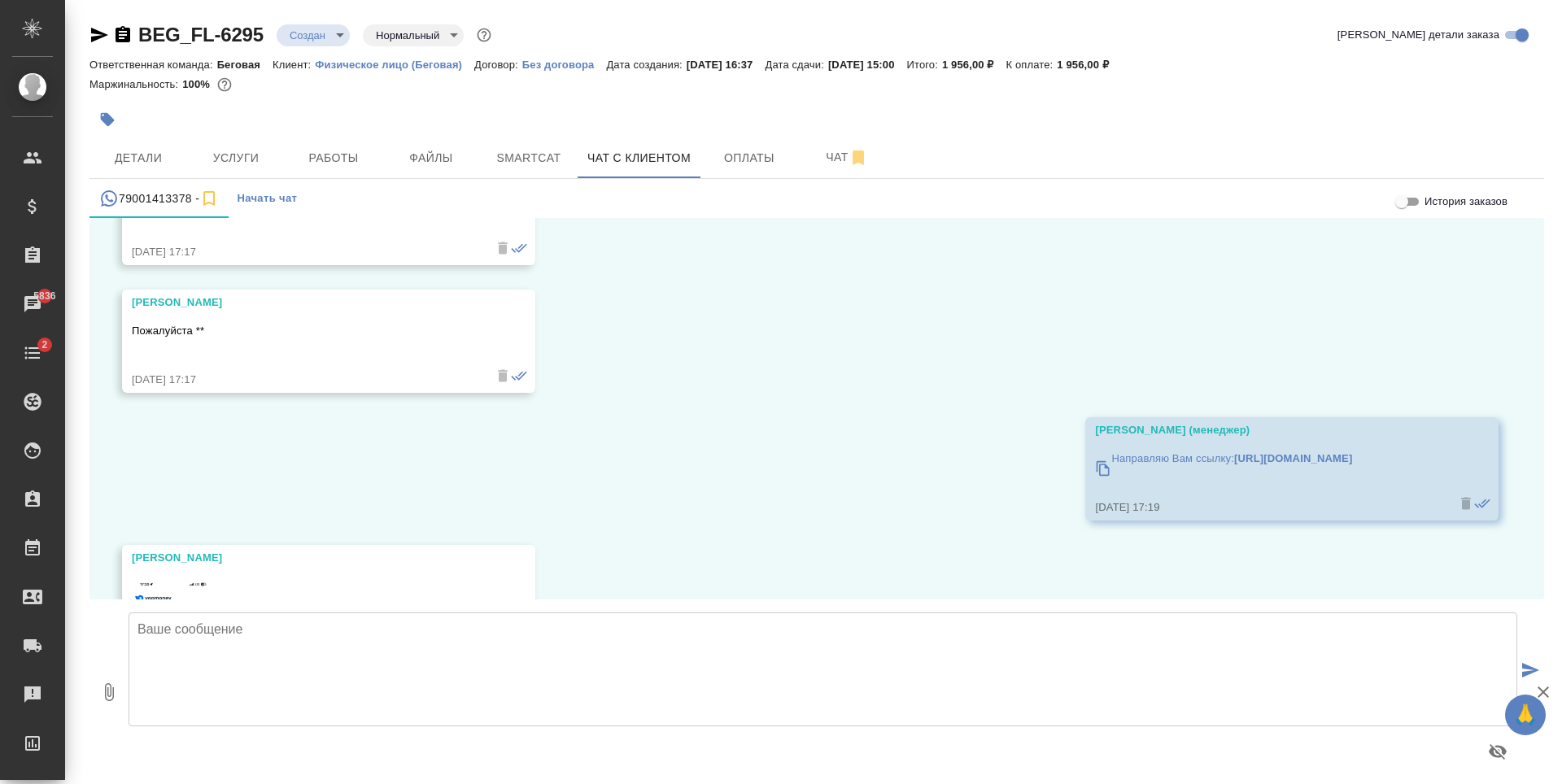
scroll to position [95413, 0]
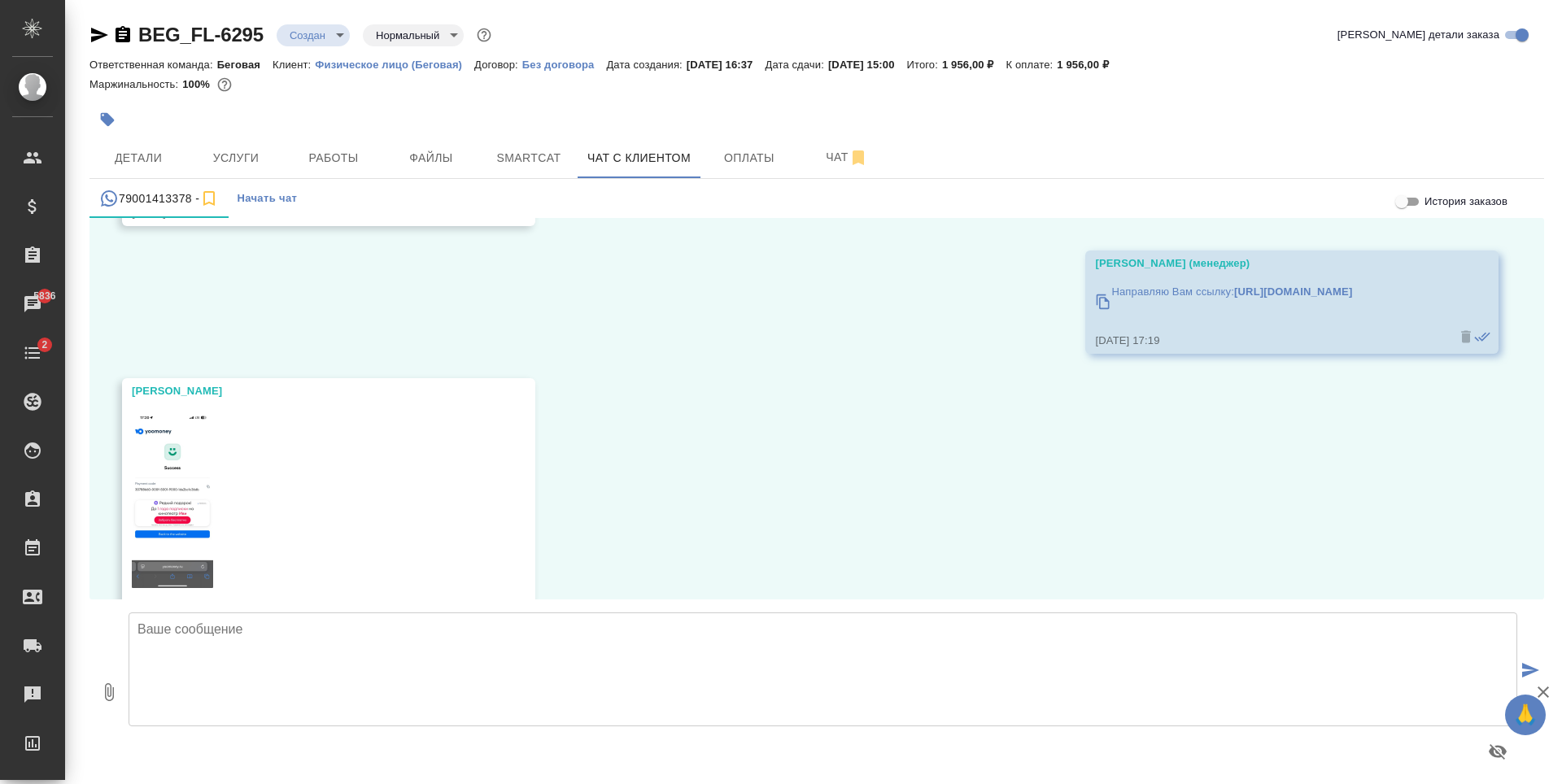
click at [195, 514] on img at bounding box center [172, 499] width 81 height 177
click at [490, 678] on textarea at bounding box center [823, 669] width 1389 height 113
click at [538, 627] on textarea "[DEMOGRAPHIC_DATA] Вам! [PERSON_NAME] запускать заказ в работу. По готовности о…" at bounding box center [823, 669] width 1389 height 113
type textarea "[DEMOGRAPHIC_DATA] Вам! [PERSON_NAME] запускать заказ в работу. По готовности о…"
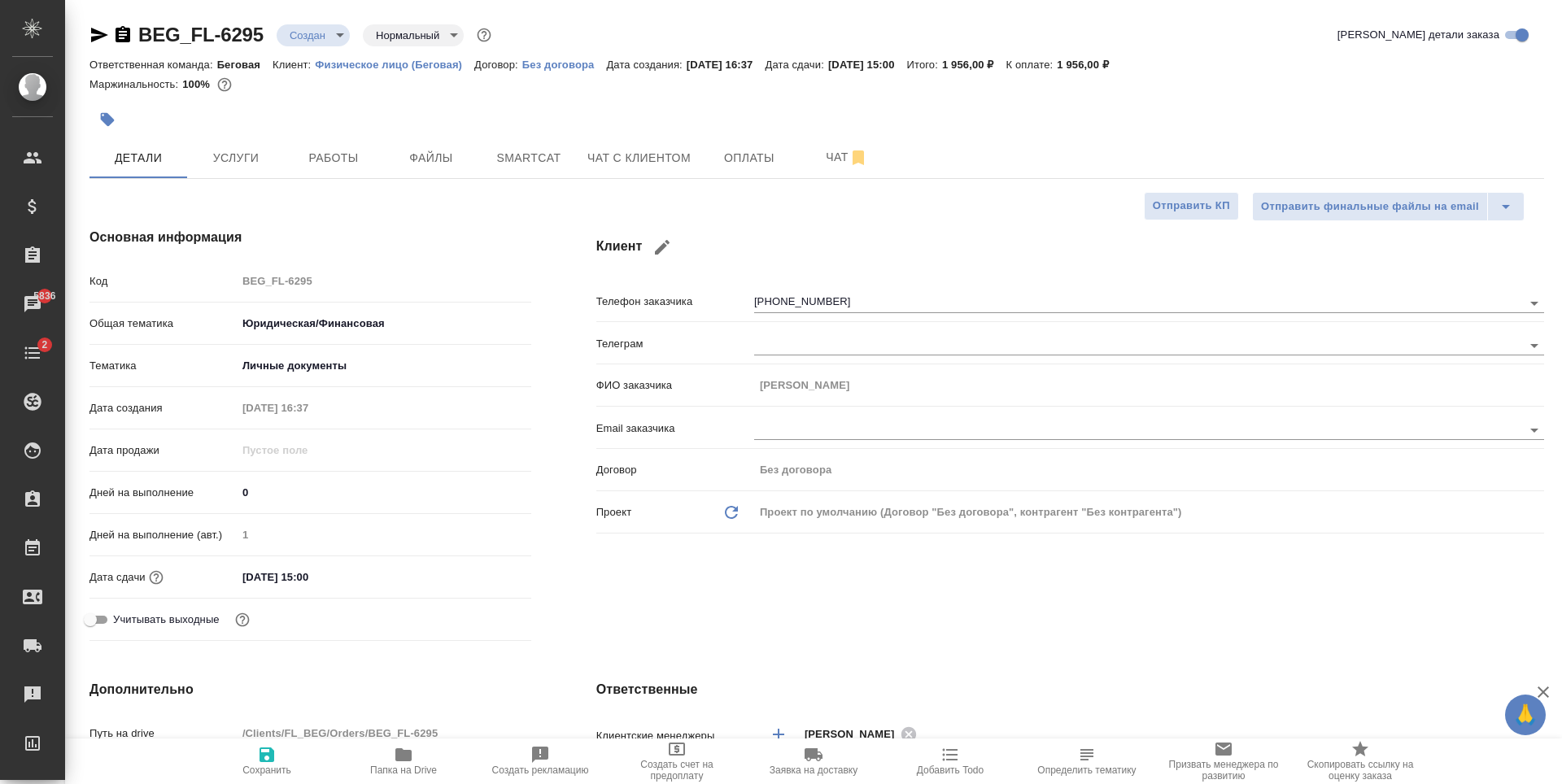
select select "RU"
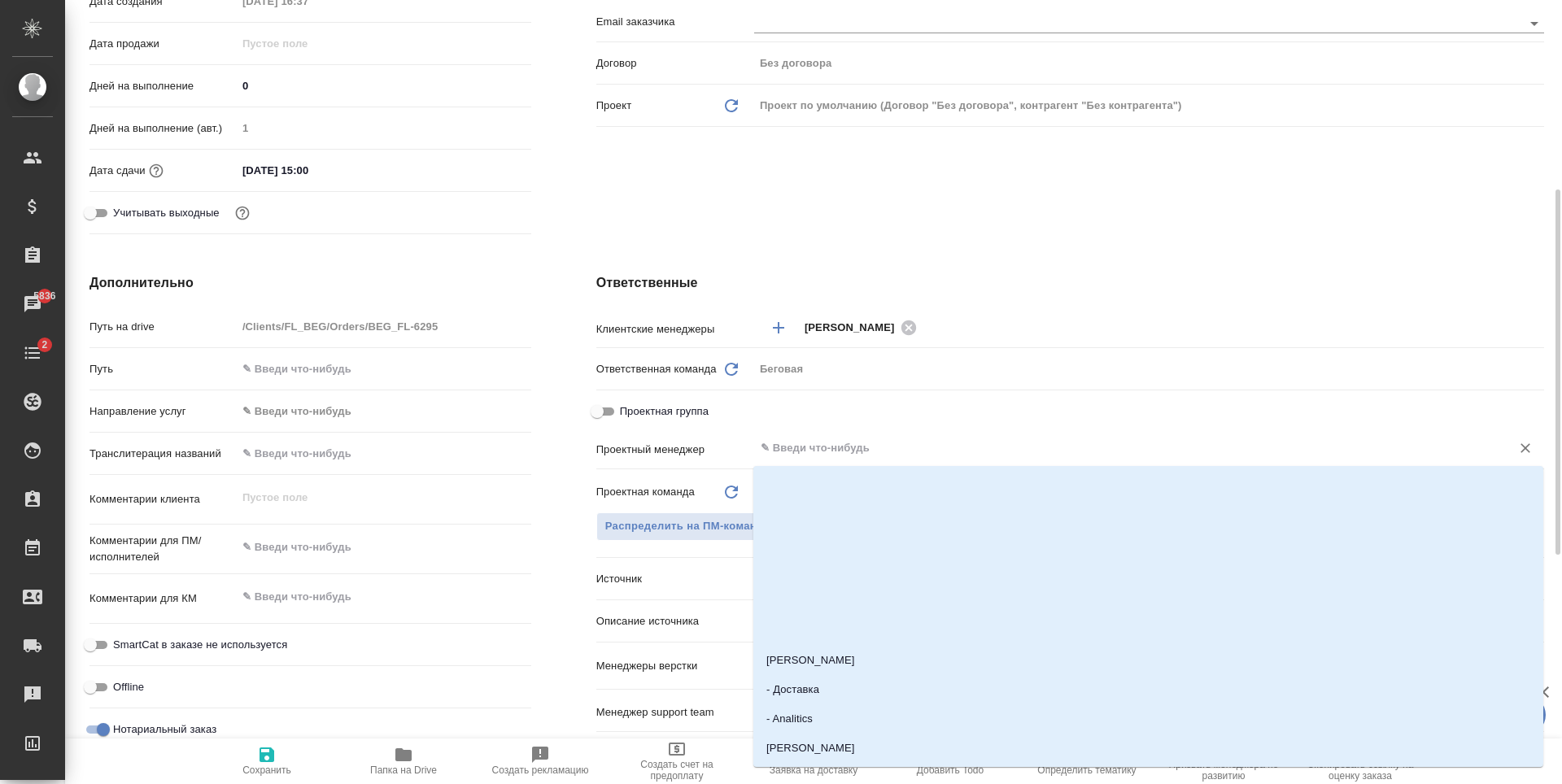
click at [789, 451] on input "text" at bounding box center [1122, 447] width 726 height 19
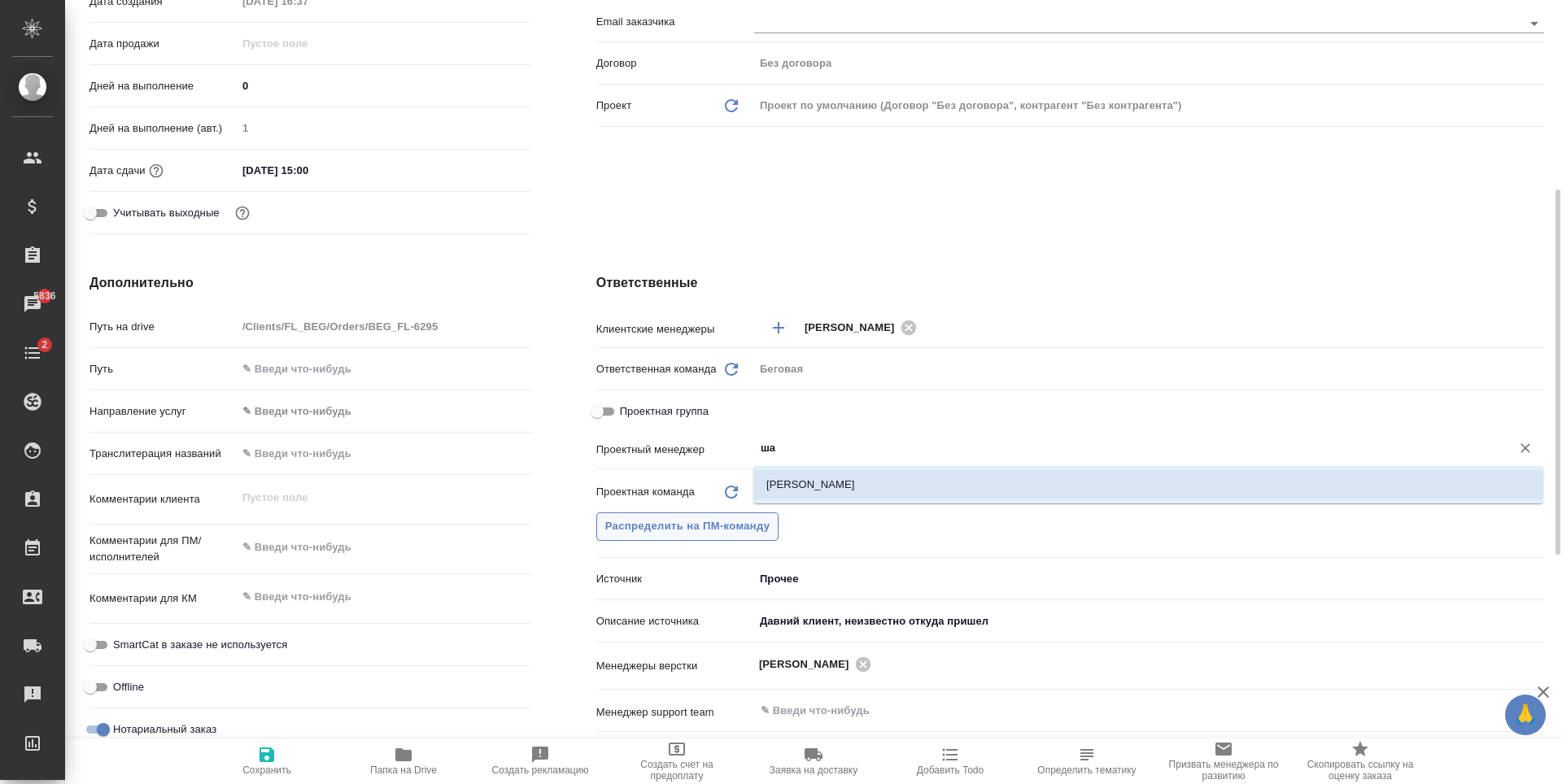
type input "ш"
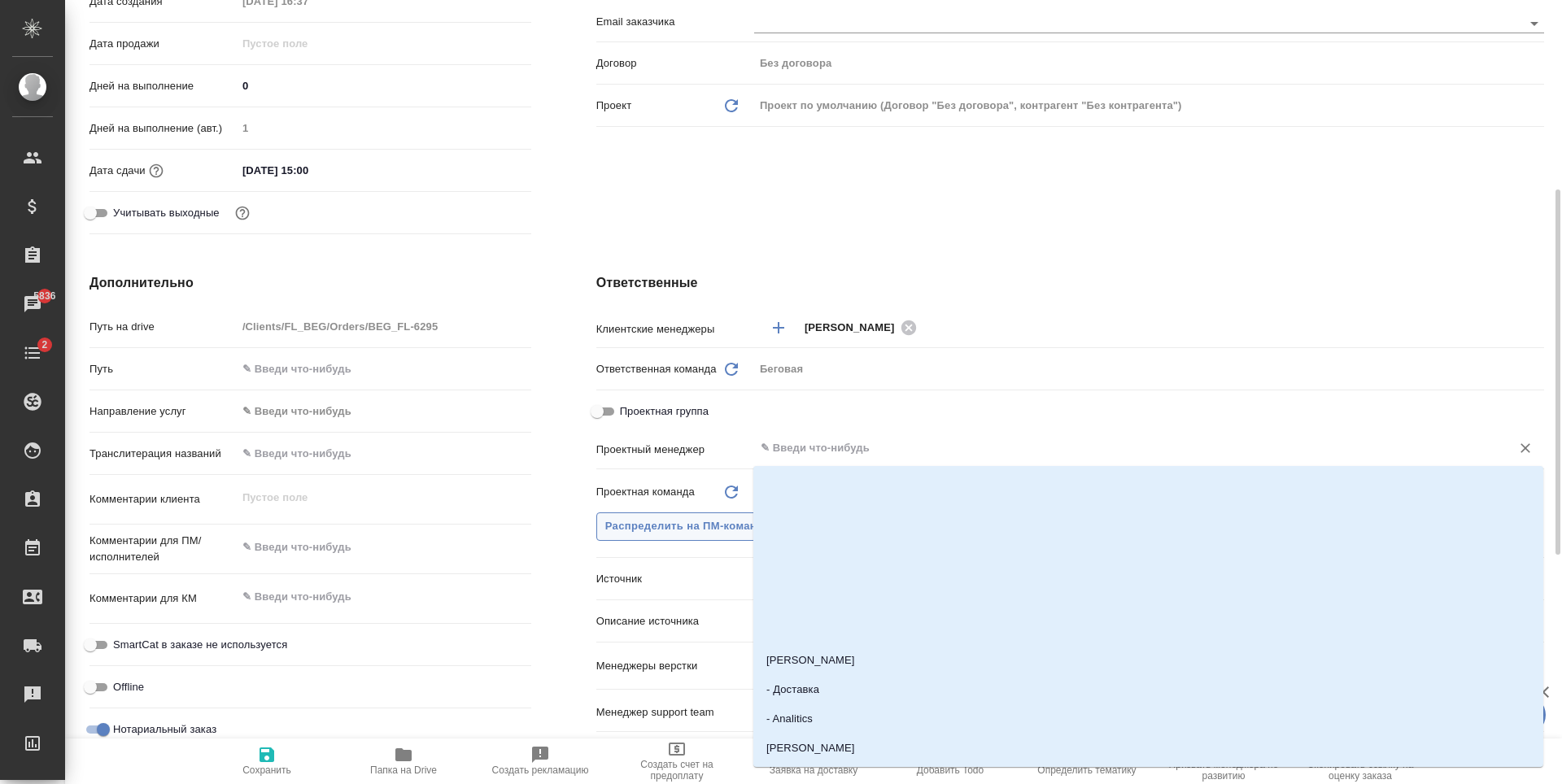
click at [700, 526] on span "Распределить на ПМ-команду" at bounding box center [687, 526] width 165 height 18
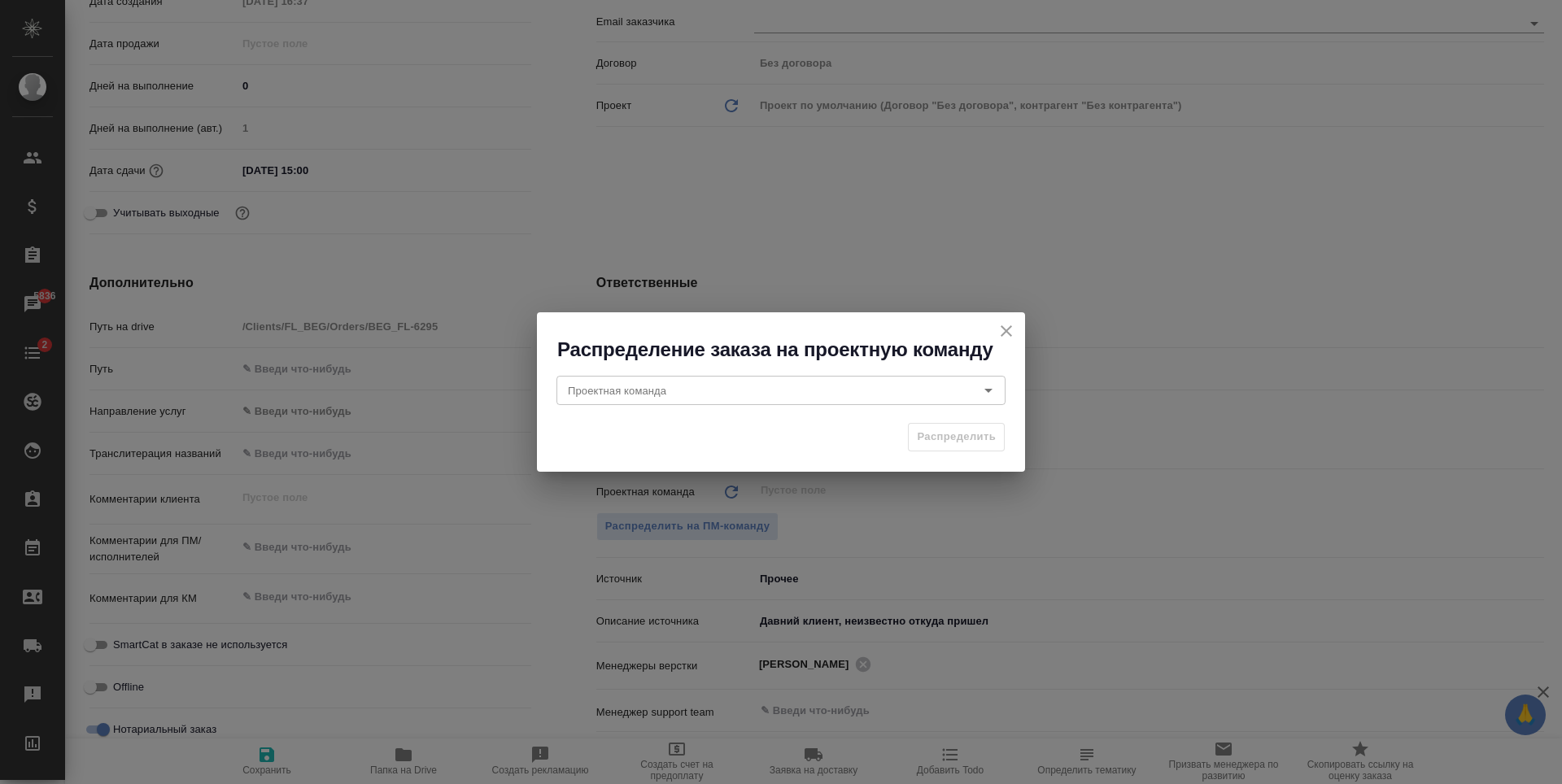
click at [766, 364] on div "Проектная команда Проектная команда" at bounding box center [781, 389] width 488 height 52
click at [781, 388] on input "Проектная команда" at bounding box center [753, 390] width 385 height 19
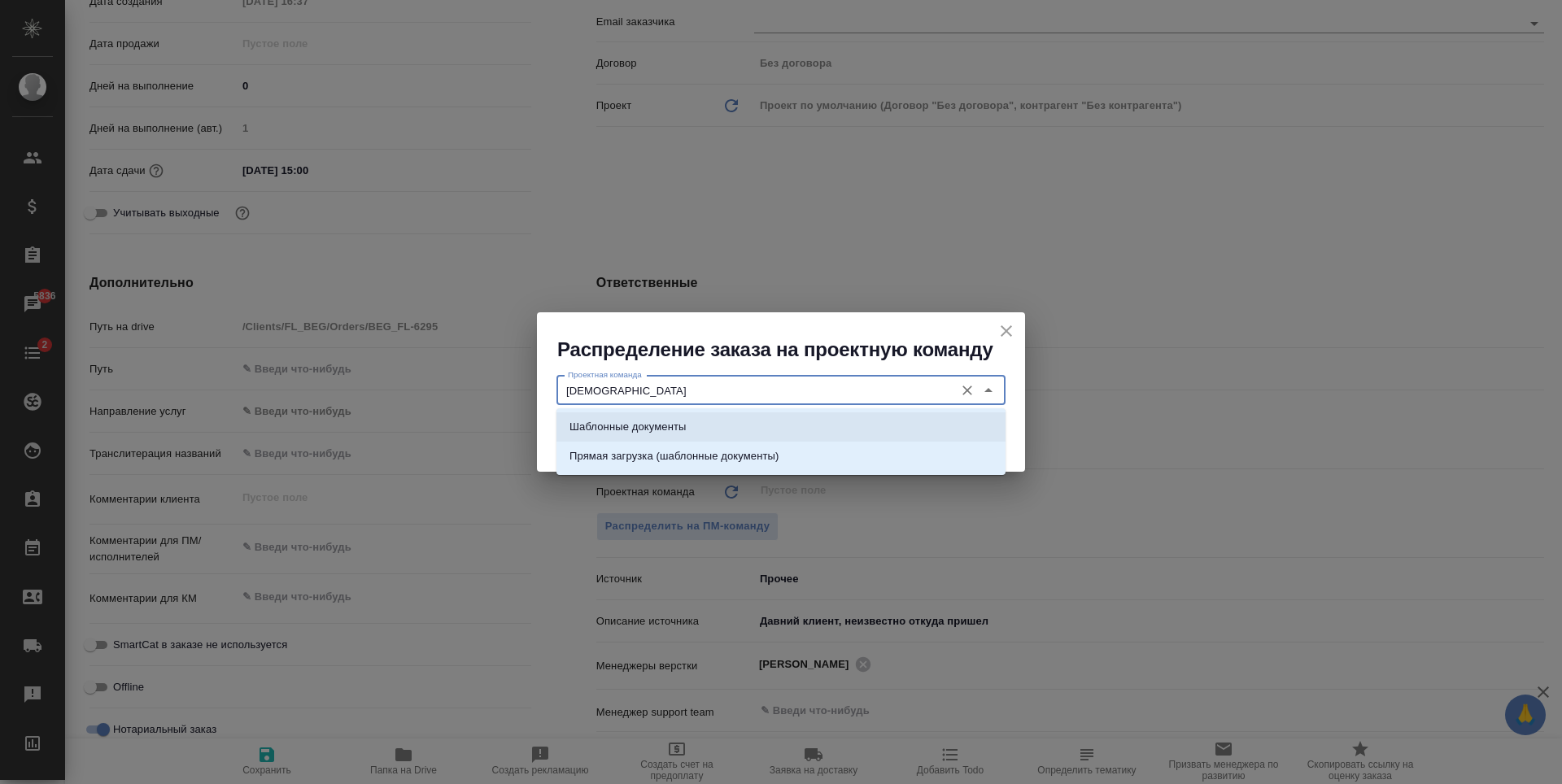
click at [791, 424] on li "Шаблонные документы" at bounding box center [781, 427] width 449 height 29
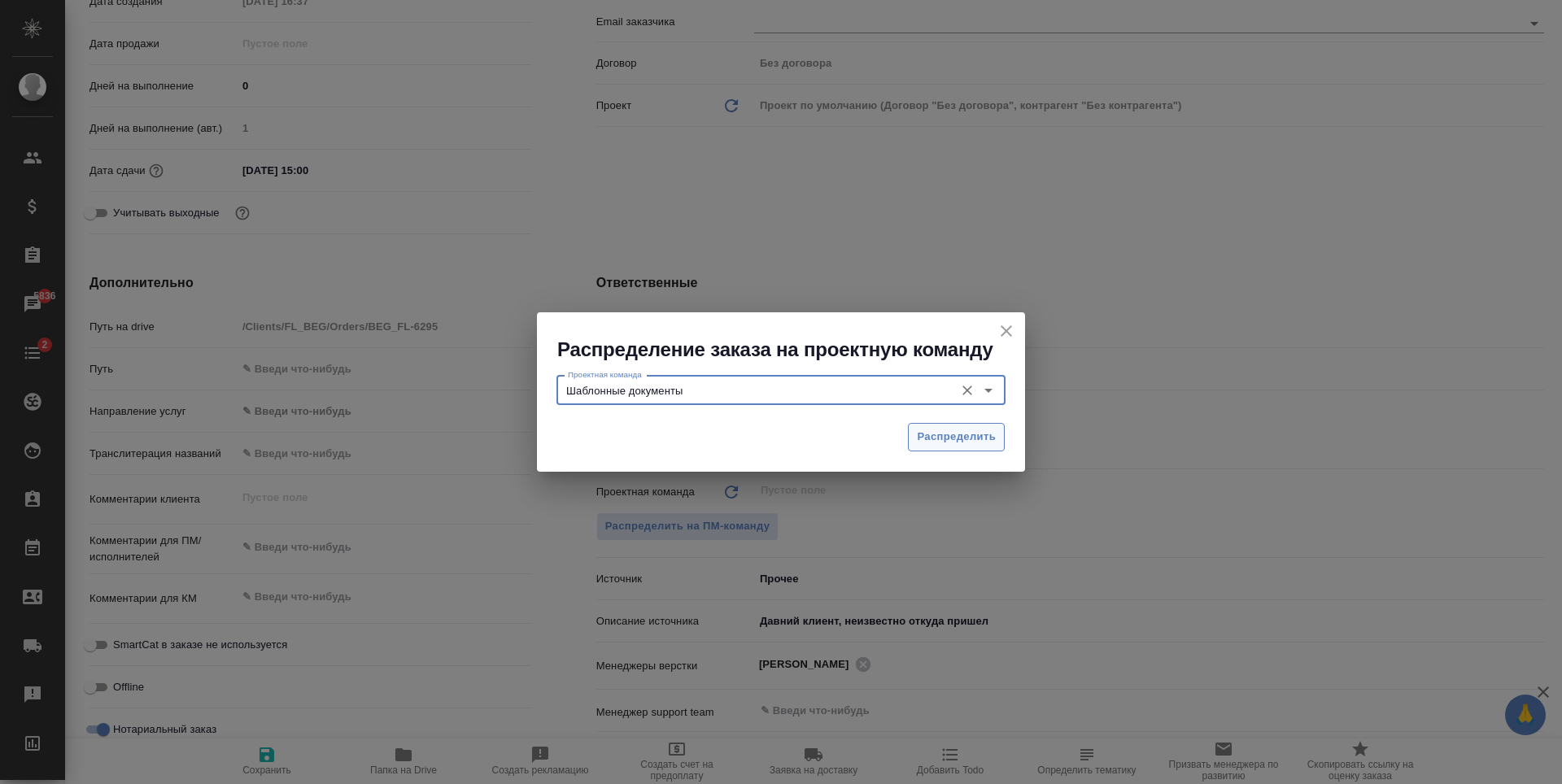
type input "Шаблонные документы"
click at [925, 424] on button "Распределить" at bounding box center [956, 436] width 97 height 28
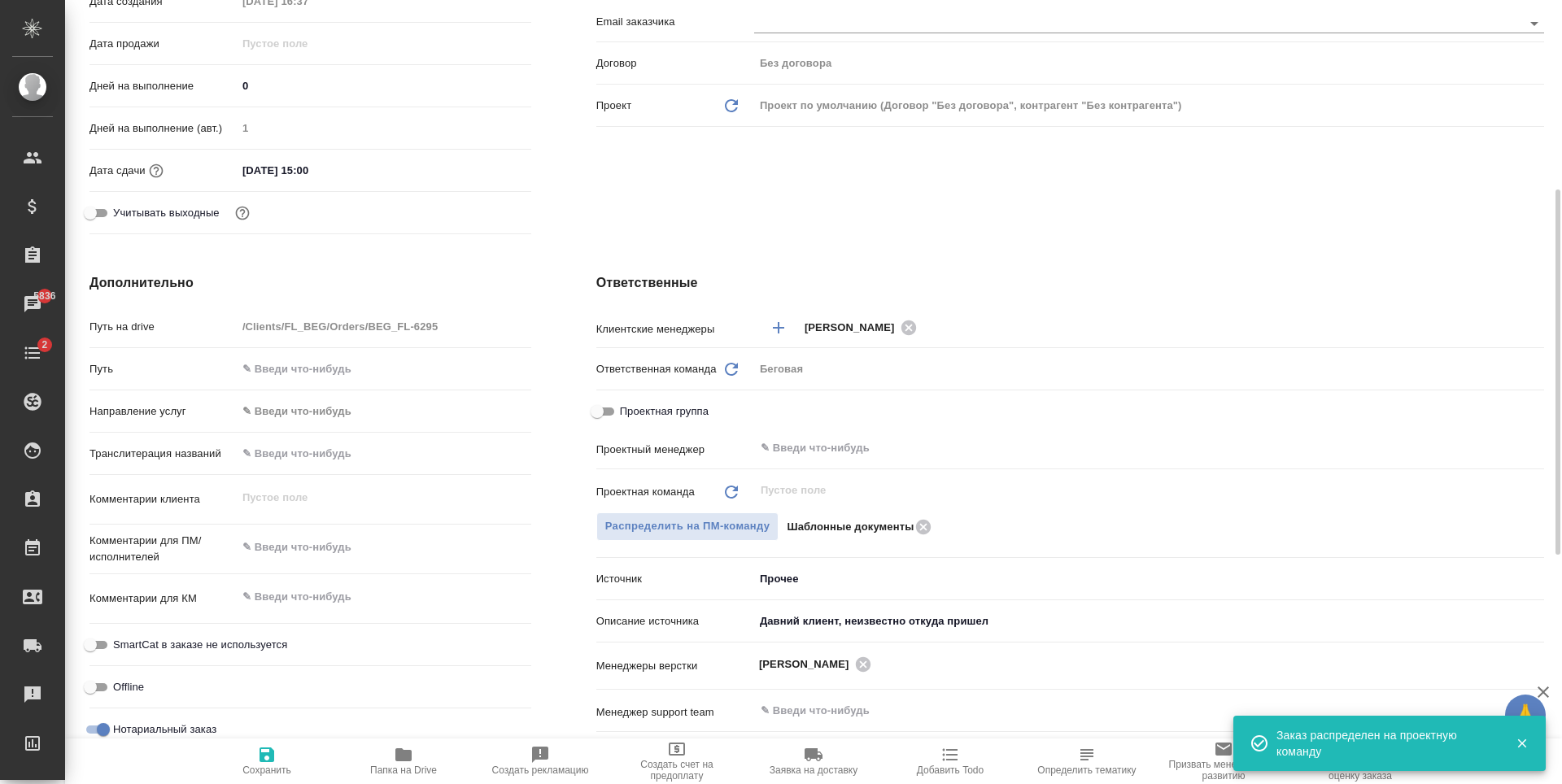
click at [290, 765] on span "Сохранить" at bounding box center [266, 770] width 48 height 11
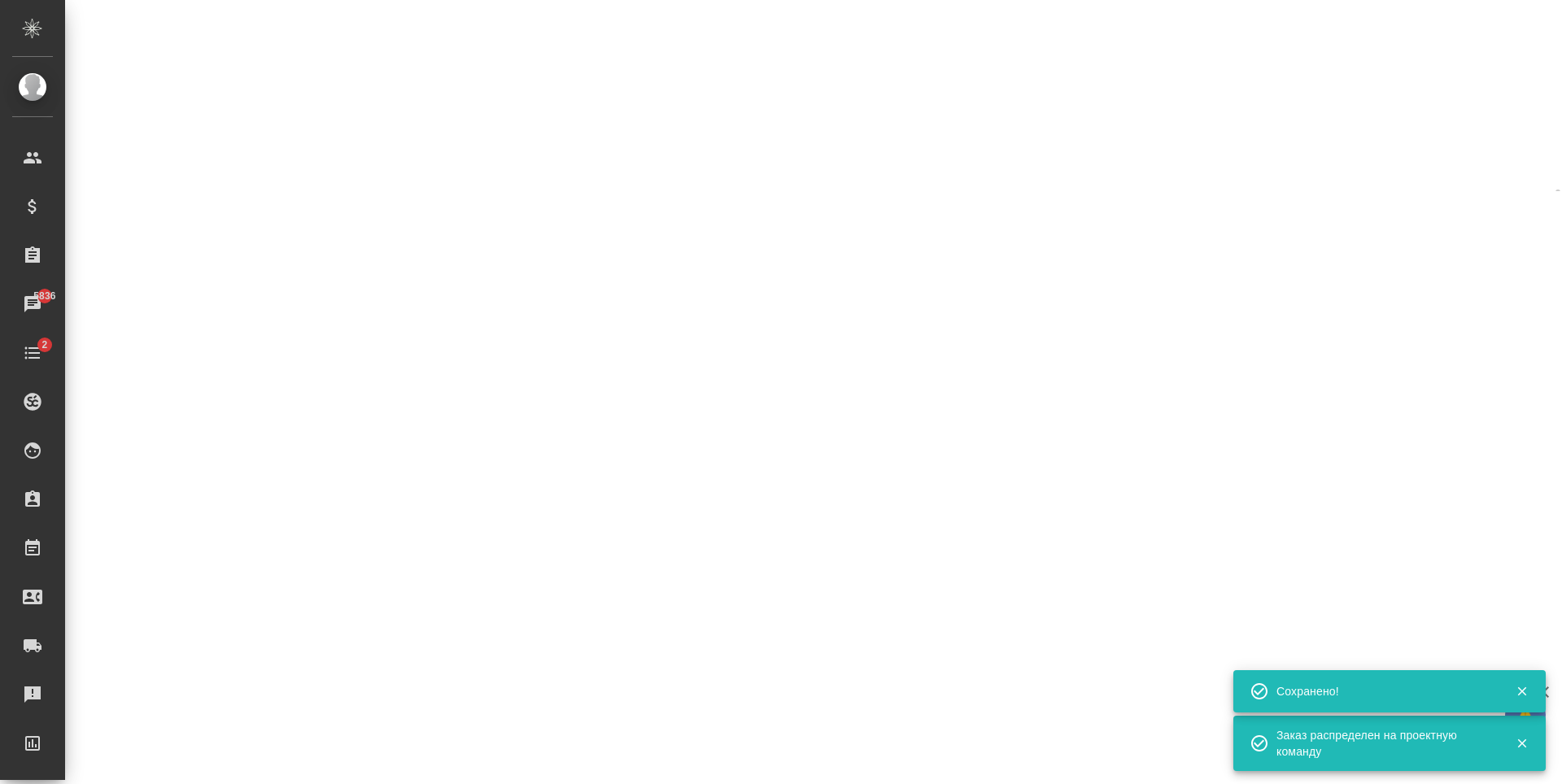
select select "RU"
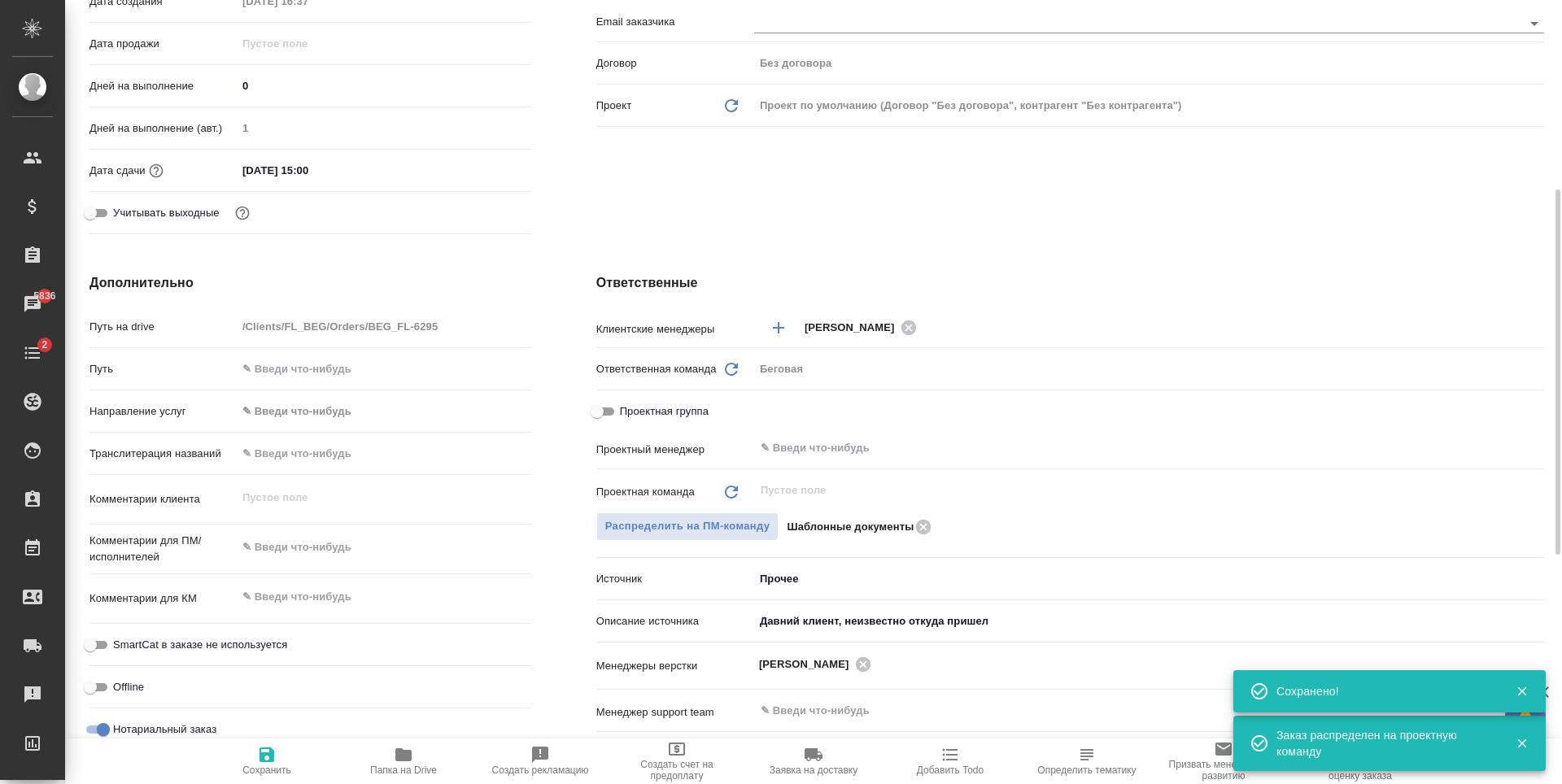
type textarea "x"
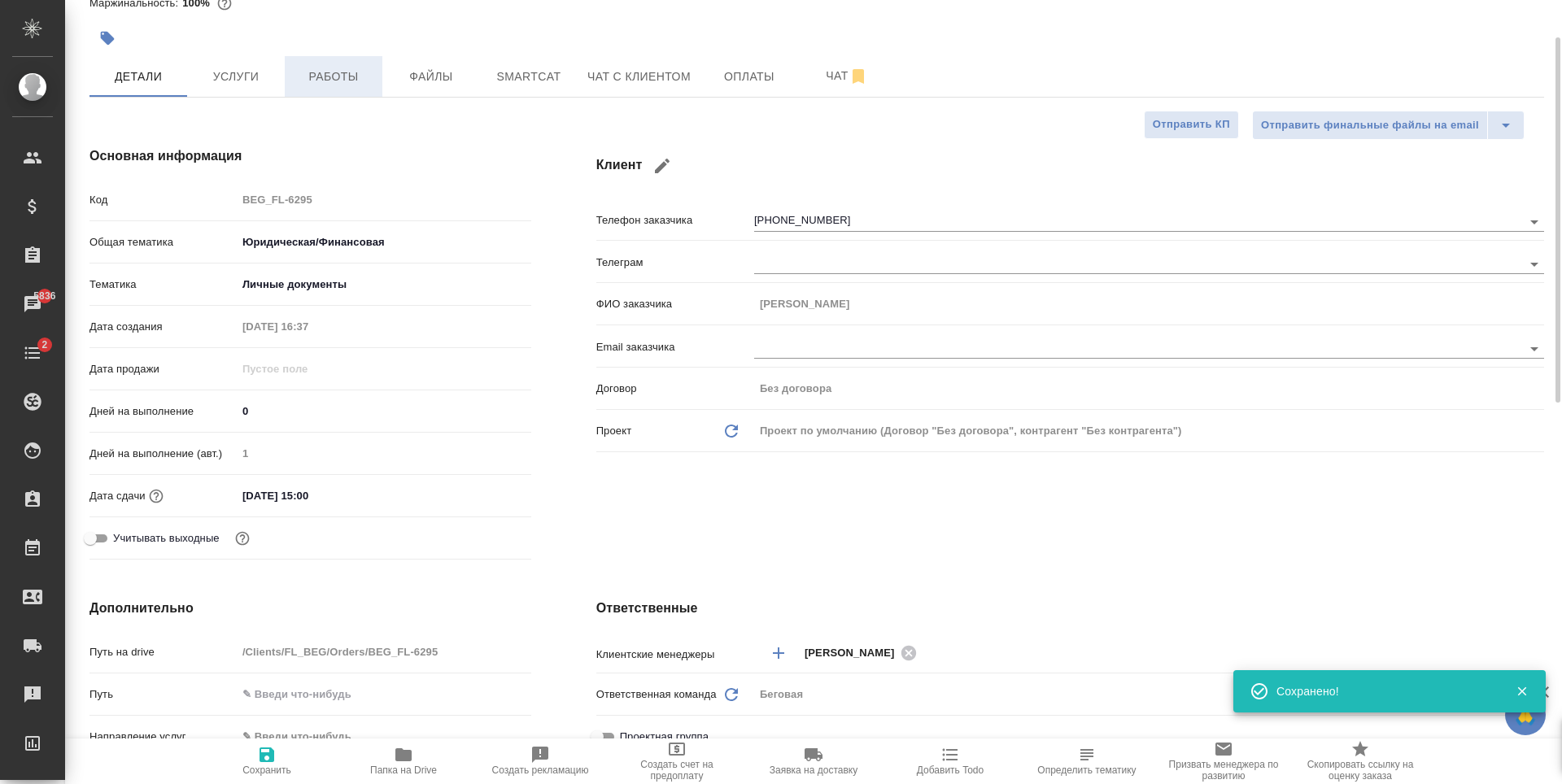
scroll to position [0, 0]
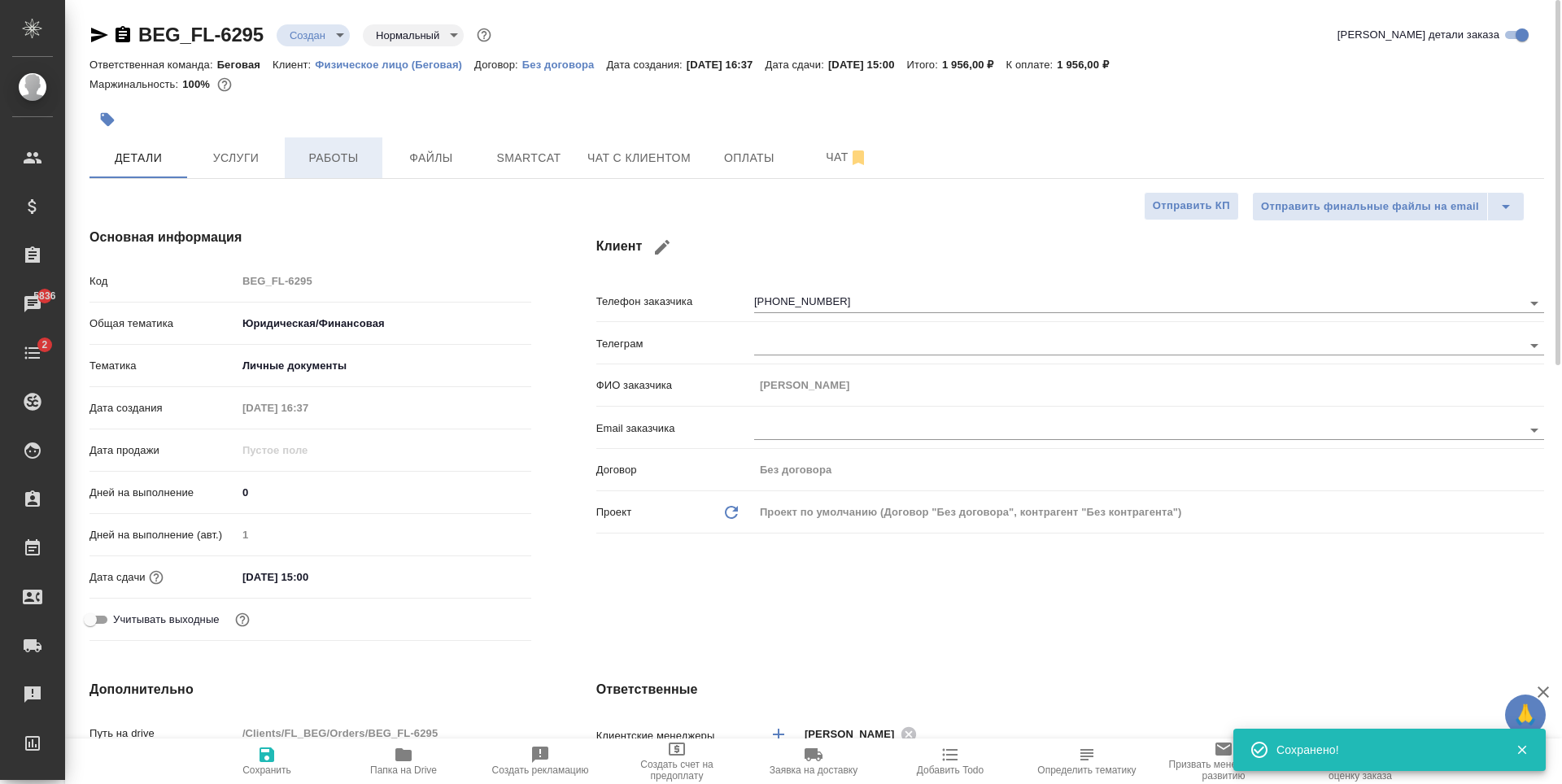
click at [305, 156] on span "Работы" at bounding box center [333, 158] width 78 height 20
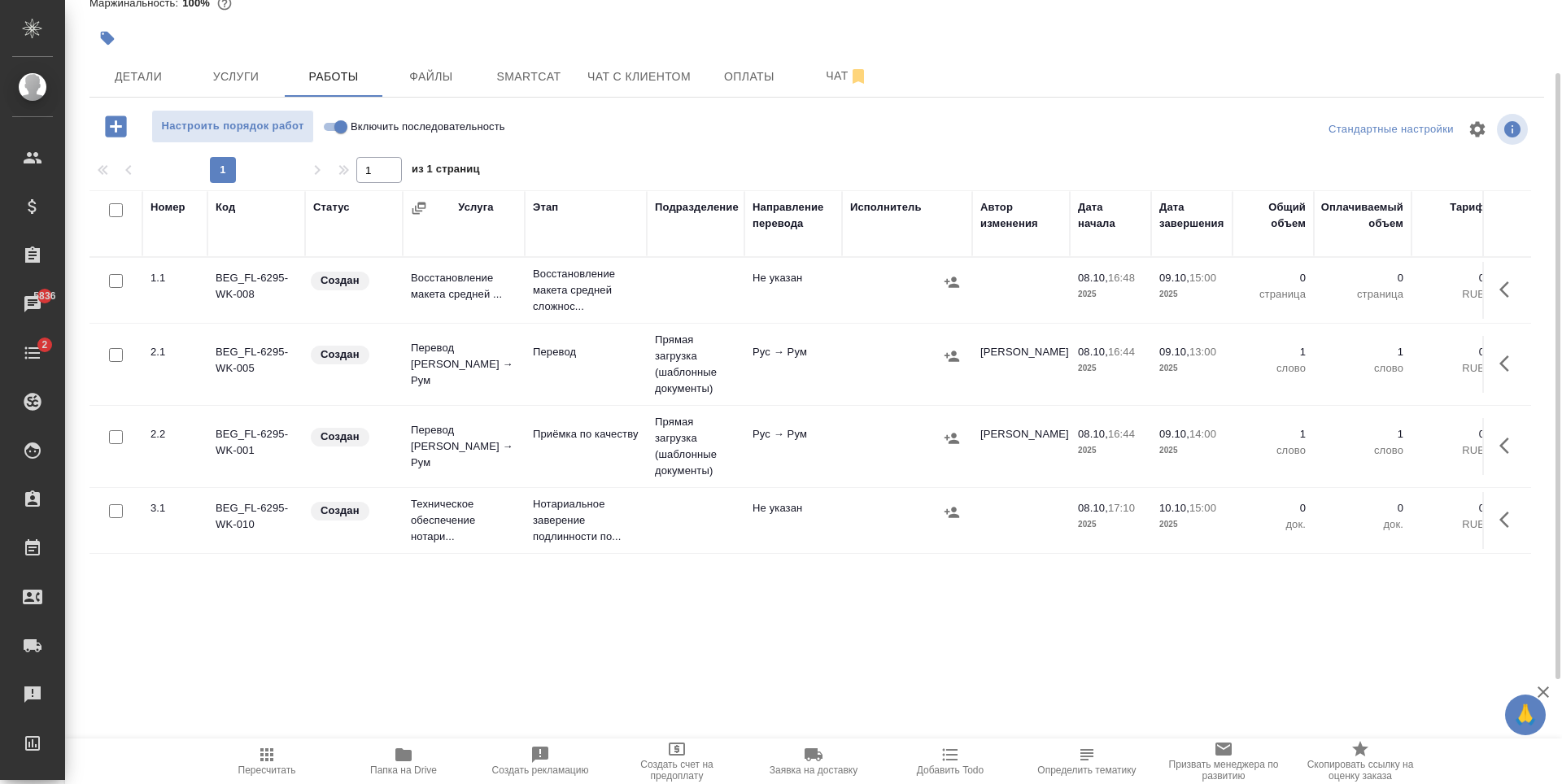
scroll to position [10, 0]
click at [861, 344] on div at bounding box center [907, 356] width 113 height 25
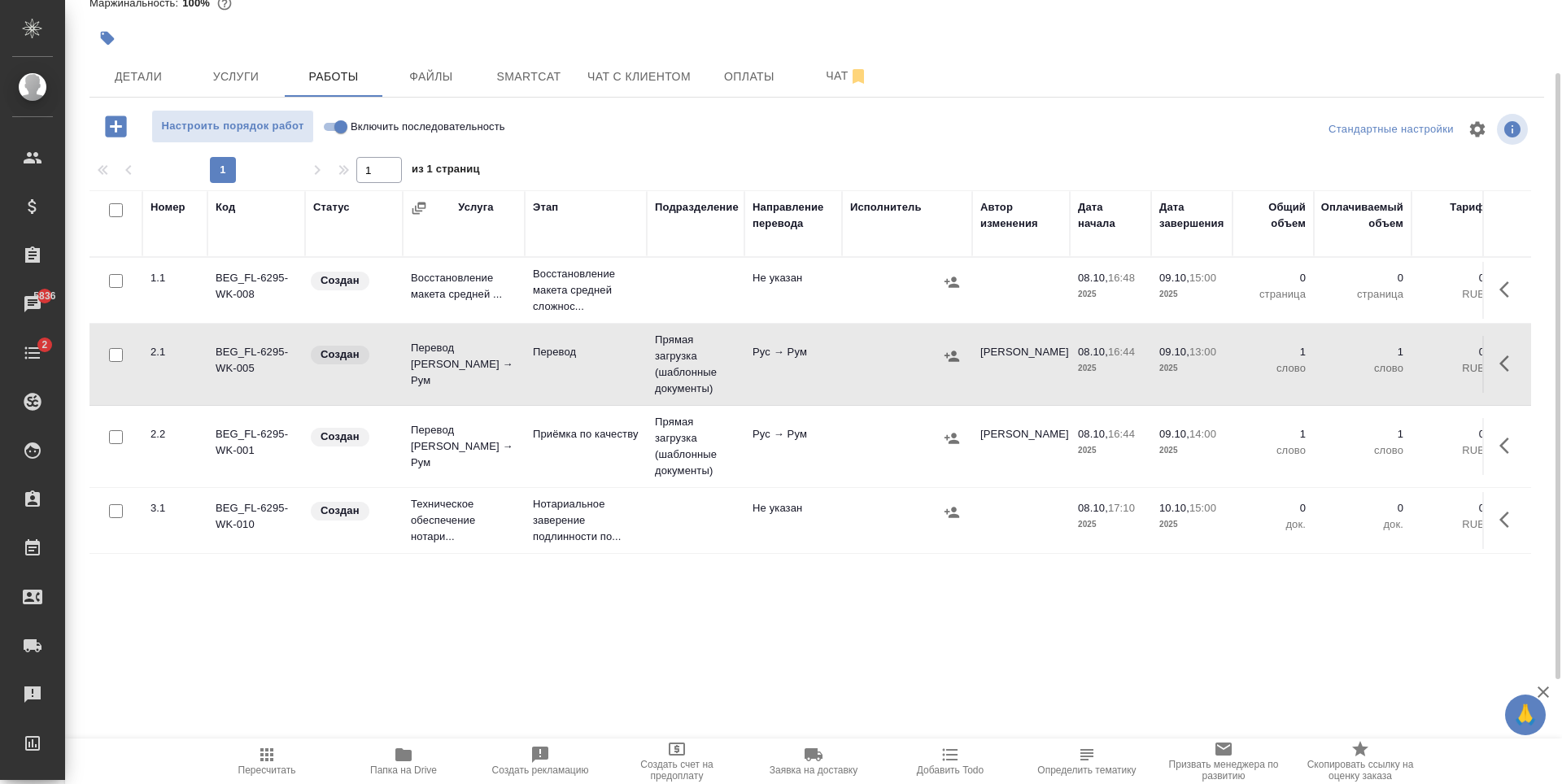
click at [884, 446] on td at bounding box center [907, 446] width 130 height 57
drag, startPoint x: 884, startPoint y: 446, endPoint x: 1071, endPoint y: 424, distance: 188.3
click at [884, 446] on td at bounding box center [907, 446] width 130 height 57
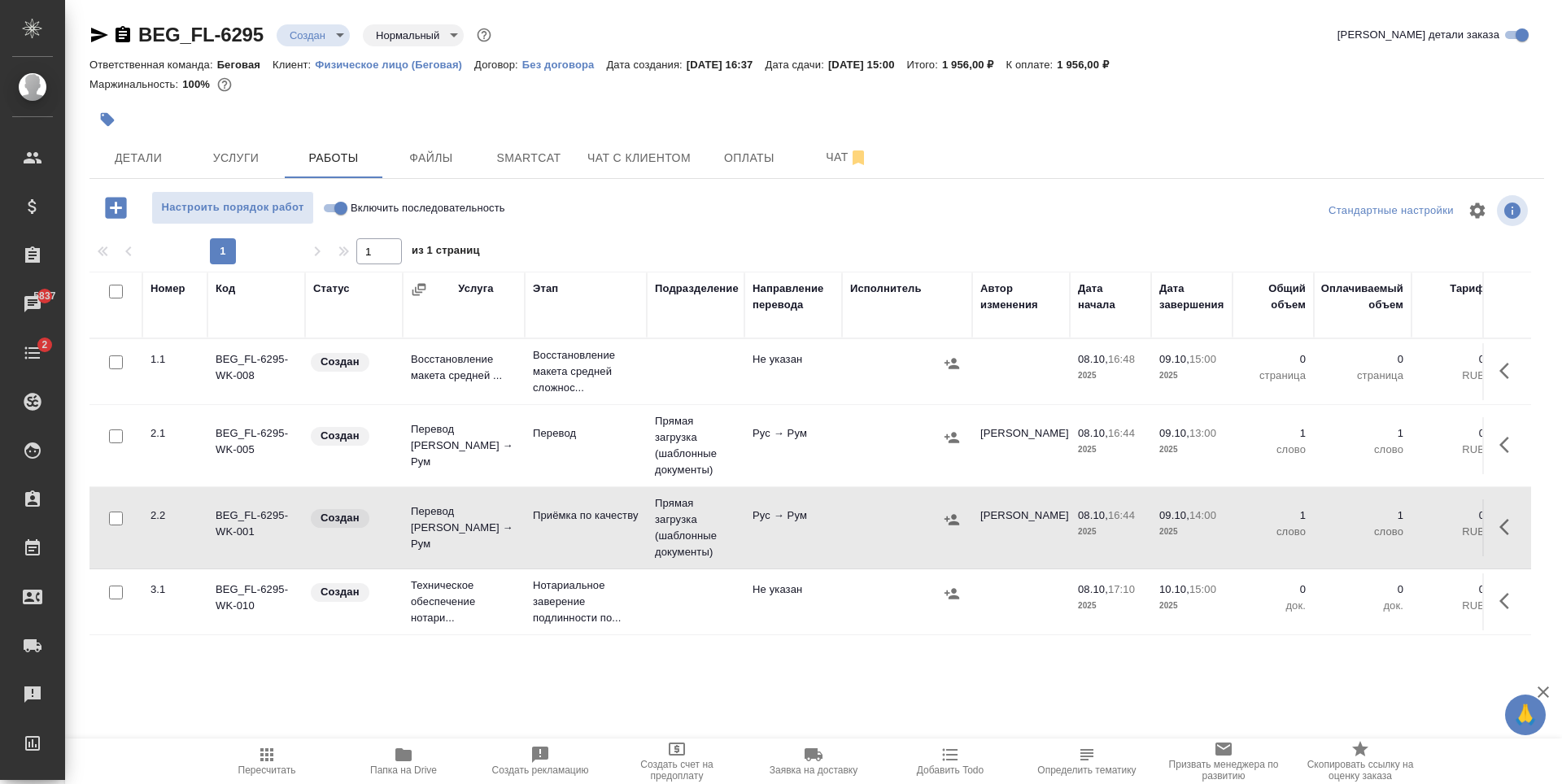
scroll to position [0, 0]
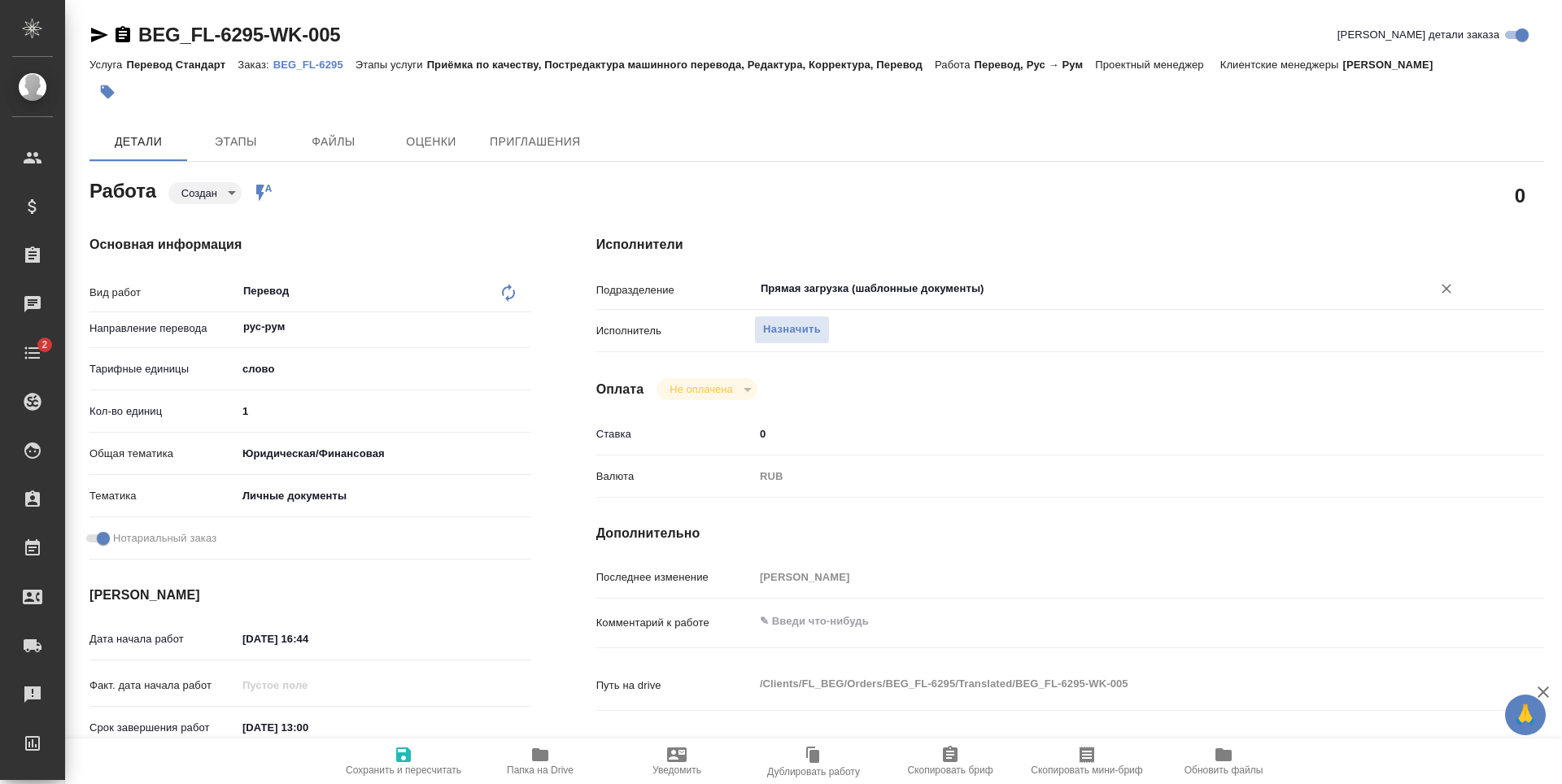
click at [1451, 285] on icon "Очистить" at bounding box center [1447, 289] width 16 height 16
click at [420, 746] on span "Сохранить и пересчитать" at bounding box center [404, 760] width 117 height 31
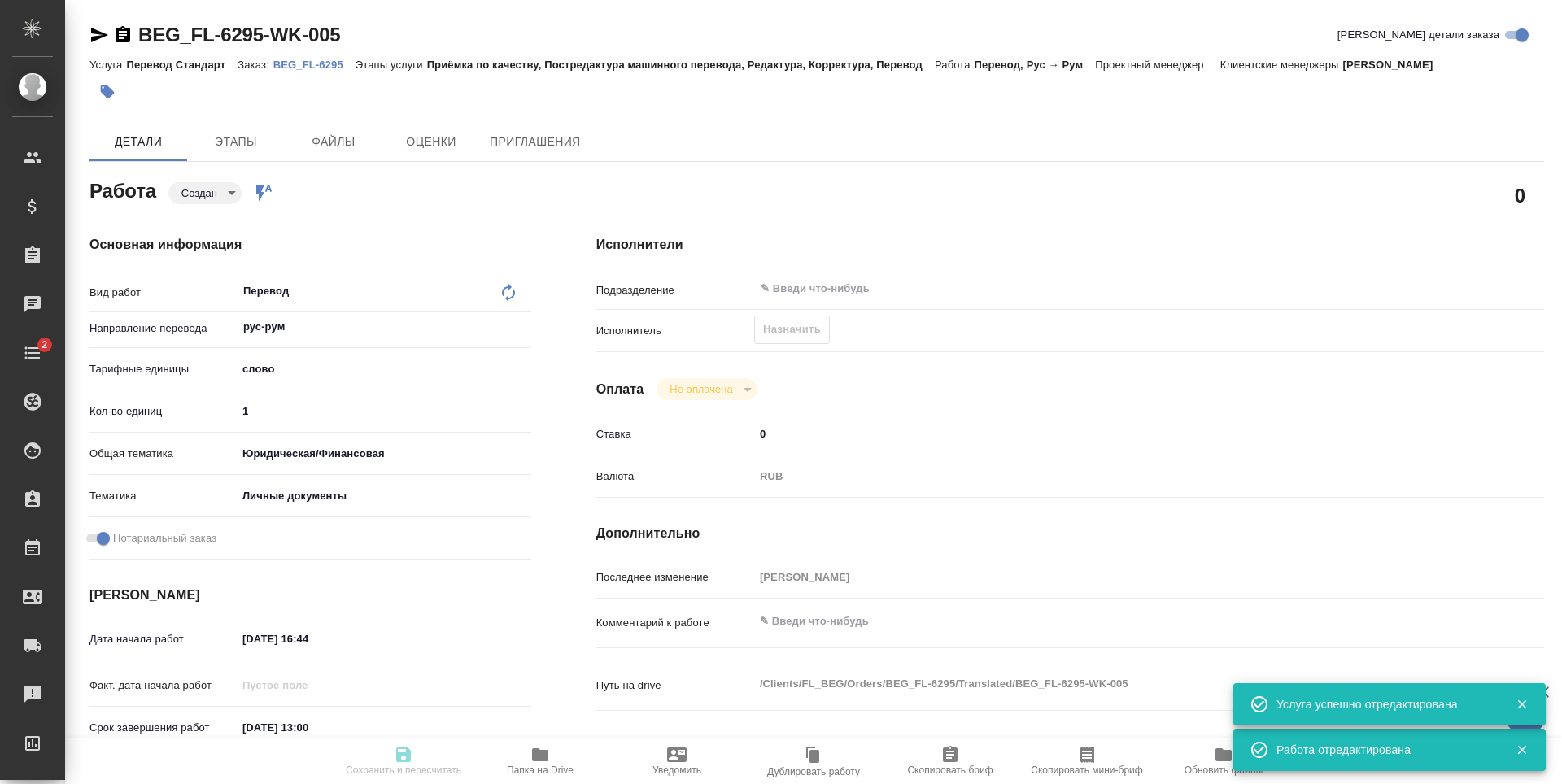
type input "created"
type input "рус-рум"
type input "5a8b1489cc6b4906c91bfd90"
type input "1"
type input "yr-fn"
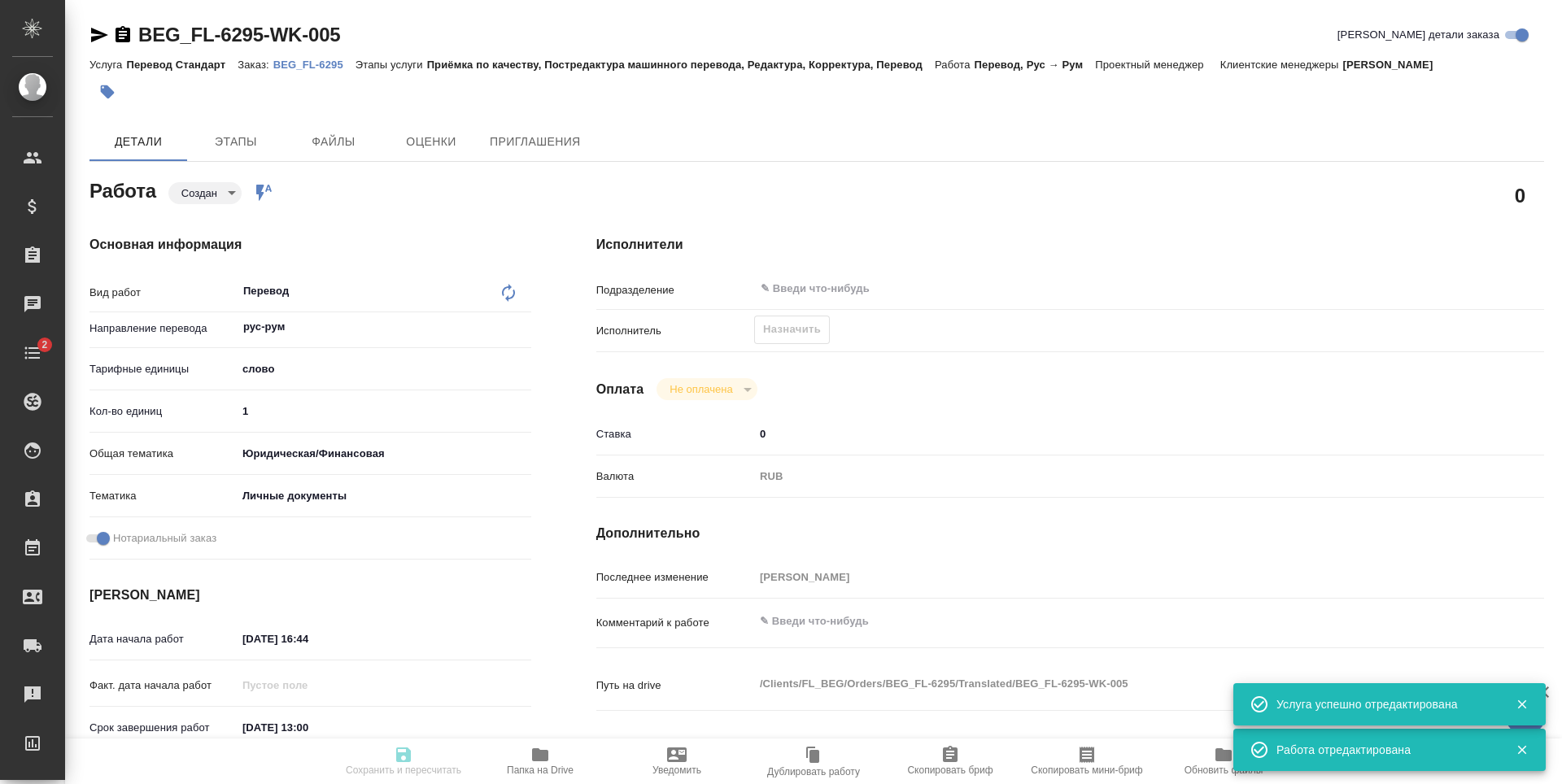
type input "5a8b8b956a9677013d343cfe"
checkbox input "true"
type input "[DATE] 16:44"
type input "09.10.2025 13:00"
type input "[DATE] 14:00"
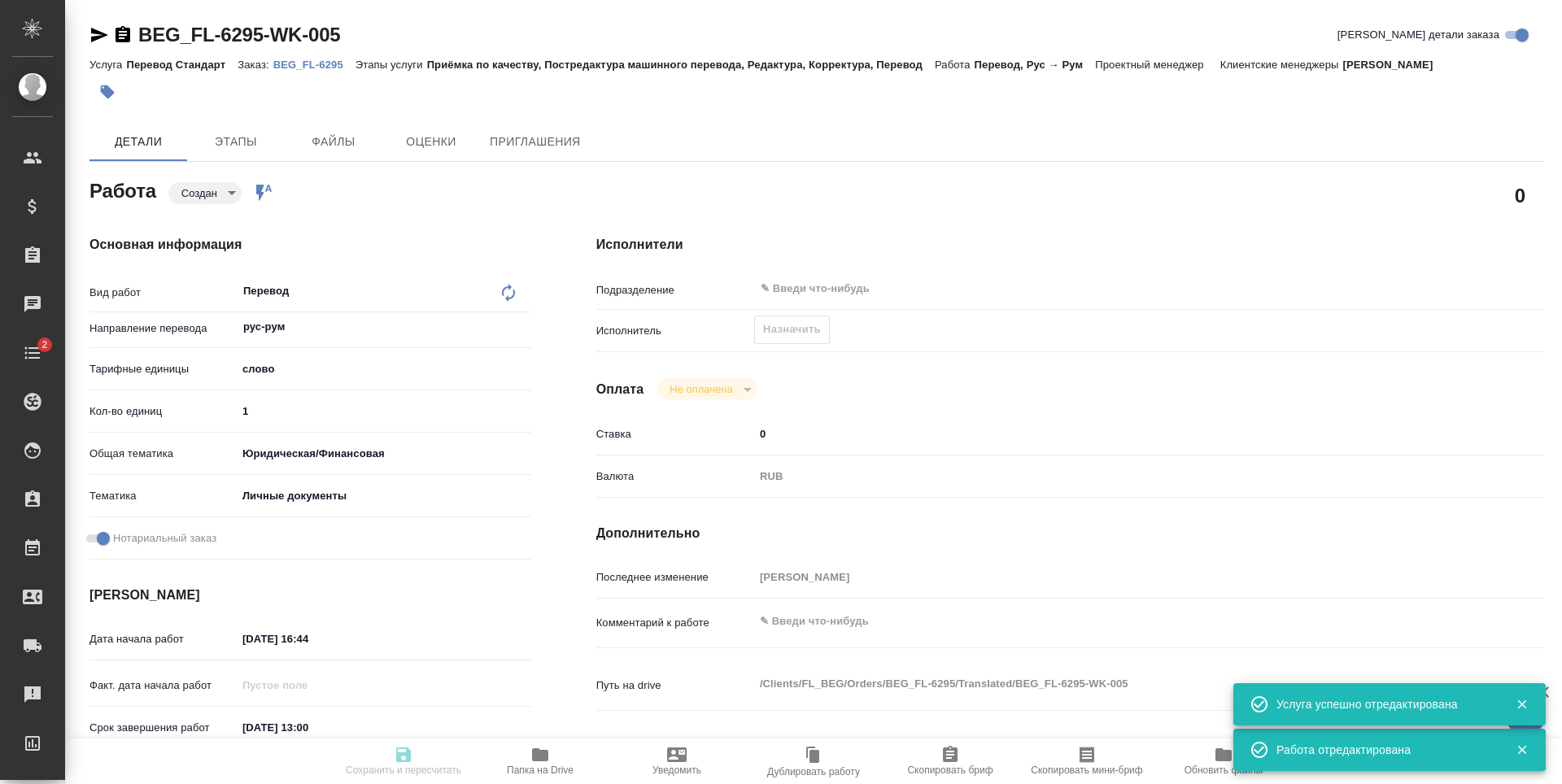
type input "notPayed"
type input "0"
type input "RUB"
type input "[PERSON_NAME]"
type input "BEG_FL-6295"
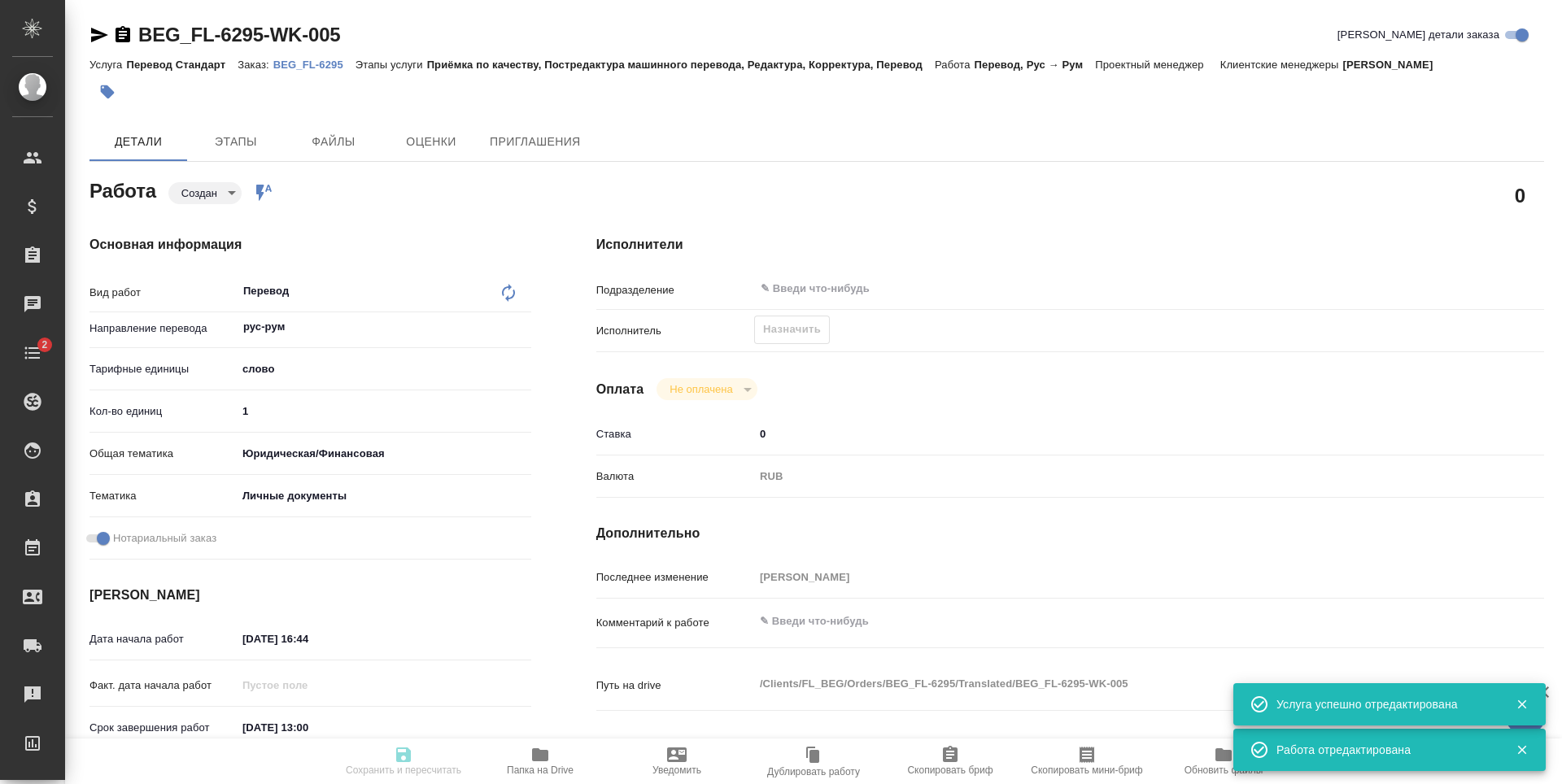
type input "Перевод Стандарт"
type input "Приёмка по качеству, Постредактура машинного перевода, Редактура, Корректура, П…"
type input "[PERSON_NAME]"
type input "/Clients/FL_BEG/Orders/BEG_FL-6295"
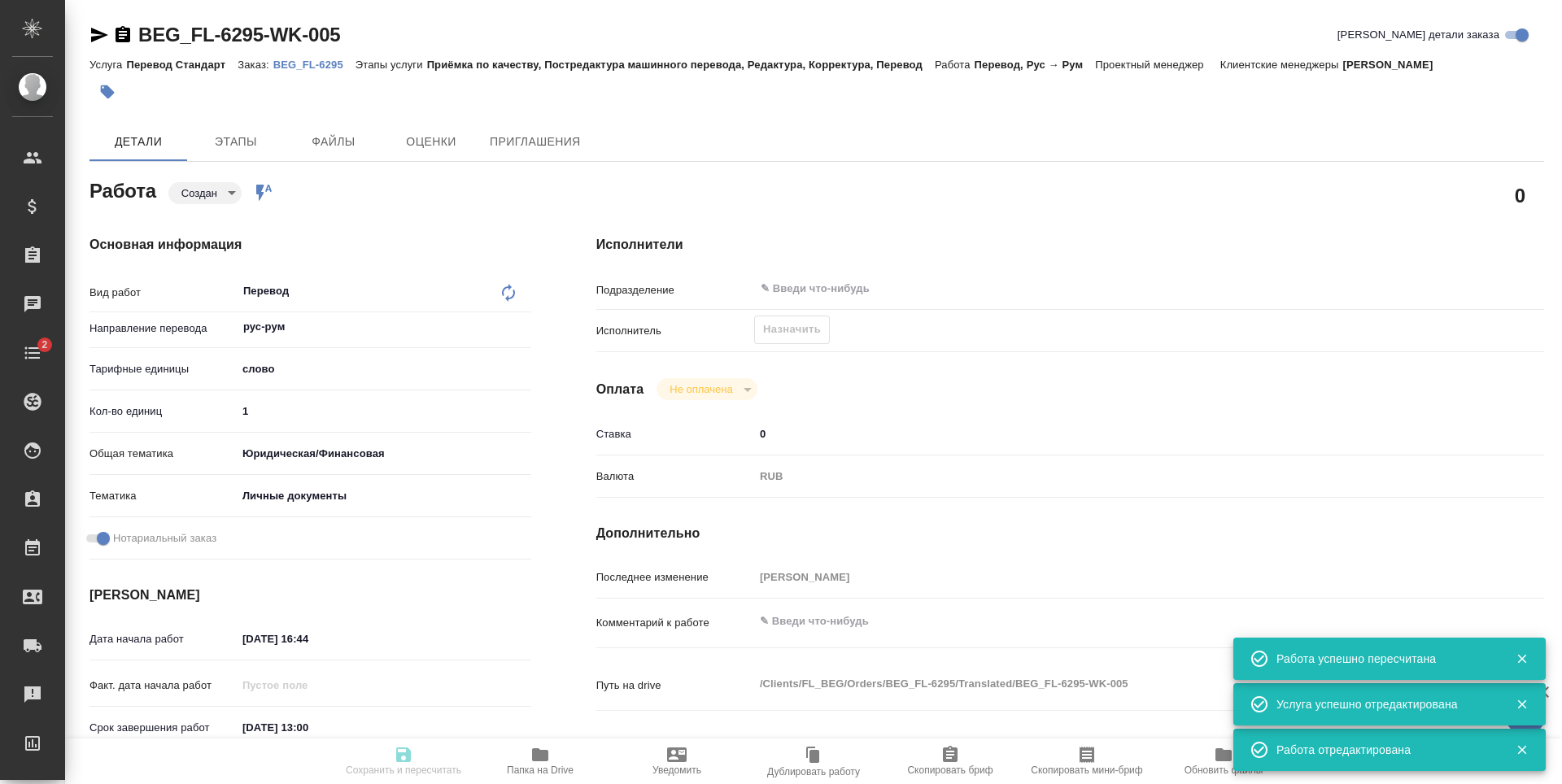
type input "created"
type input "рус-рум"
type input "5a8b1489cc6b4906c91bfd90"
type input "1"
type input "yr-fn"
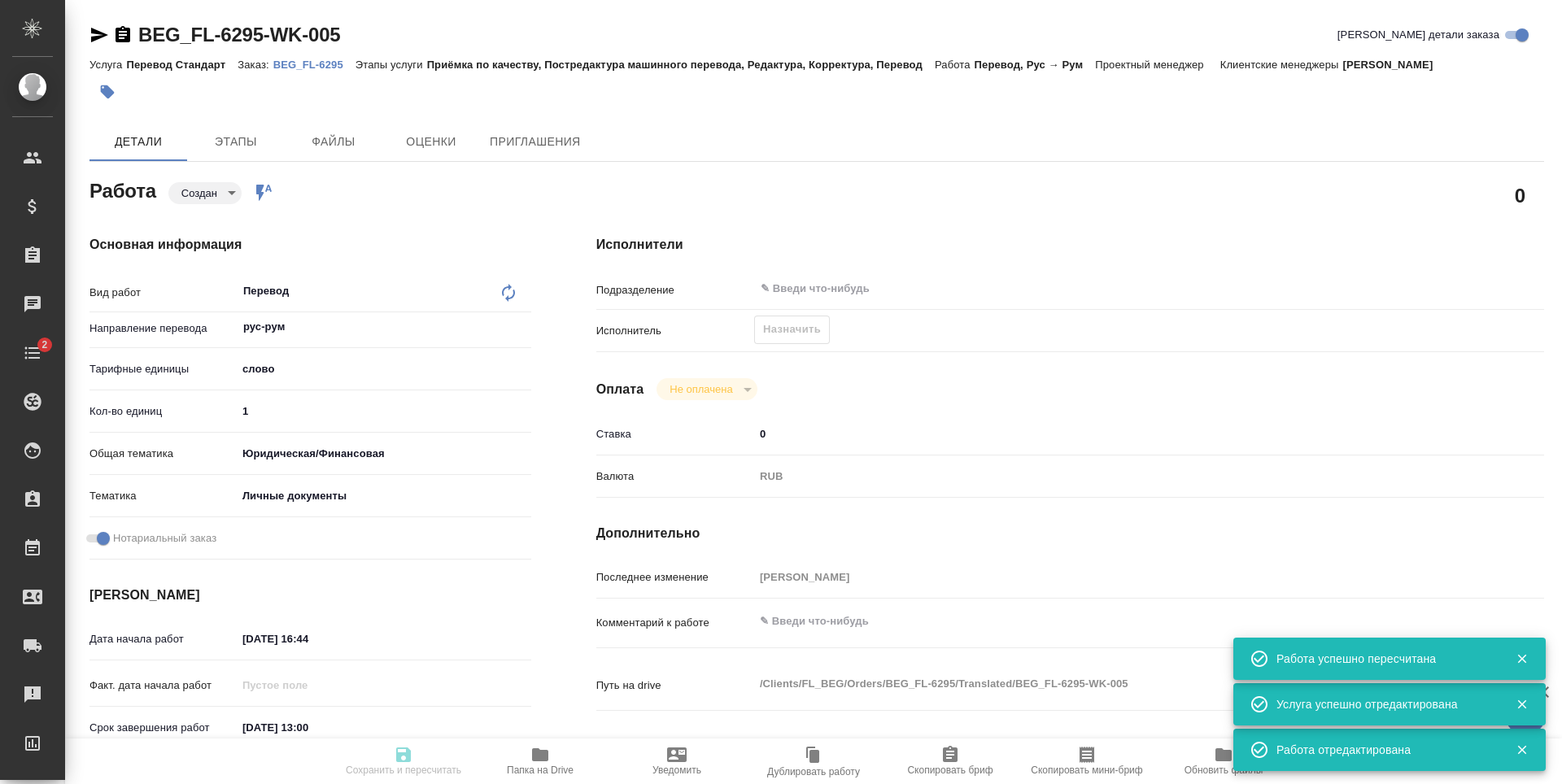
type input "5a8b8b956a9677013d343cfe"
checkbox input "true"
type input "[DATE] 16:44"
type input "09.10.2025 13:00"
type input "[DATE] 14:00"
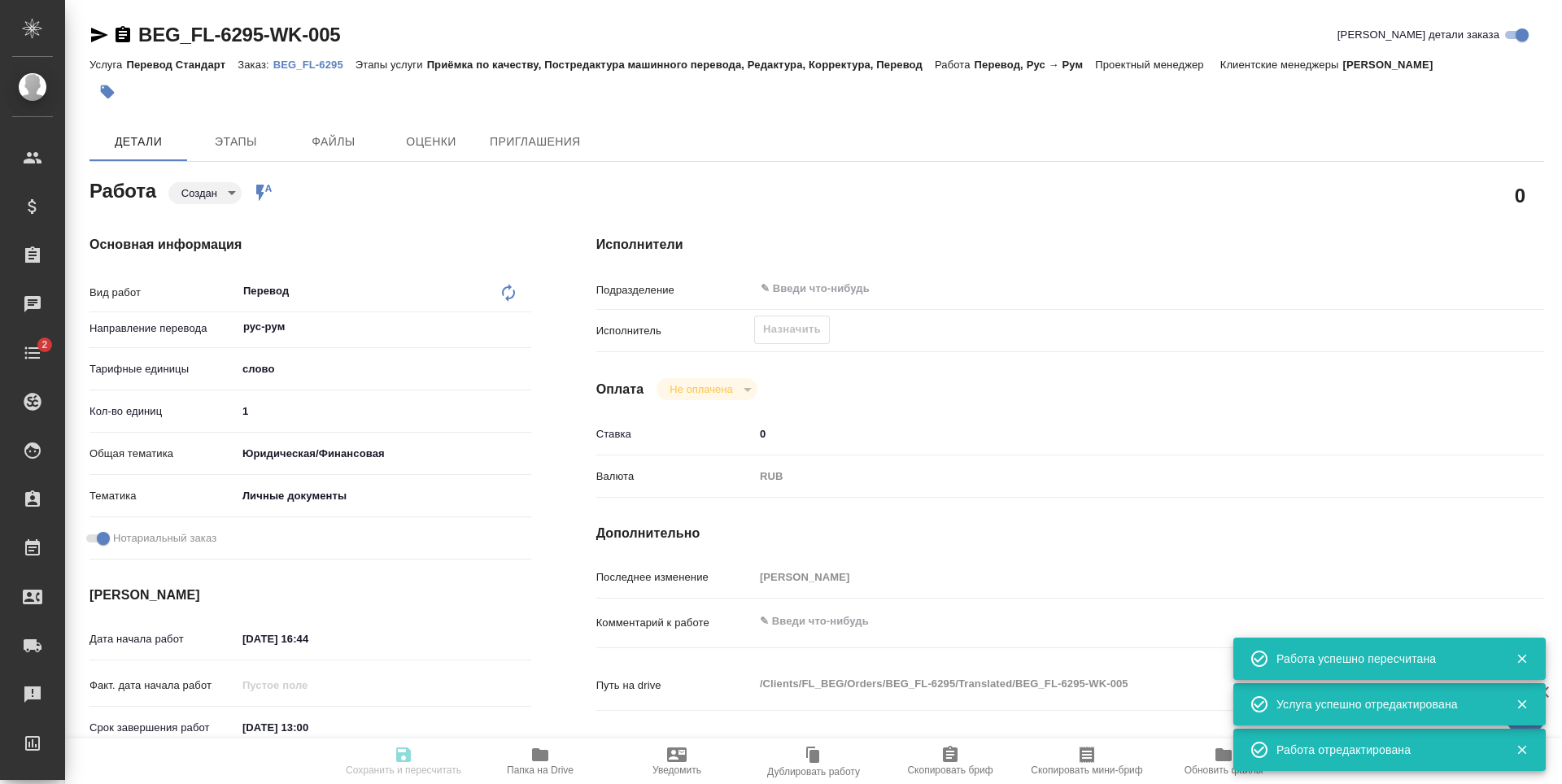
type input "notPayed"
type input "0"
type input "RUB"
type input "[PERSON_NAME]"
type input "BEG_FL-6295"
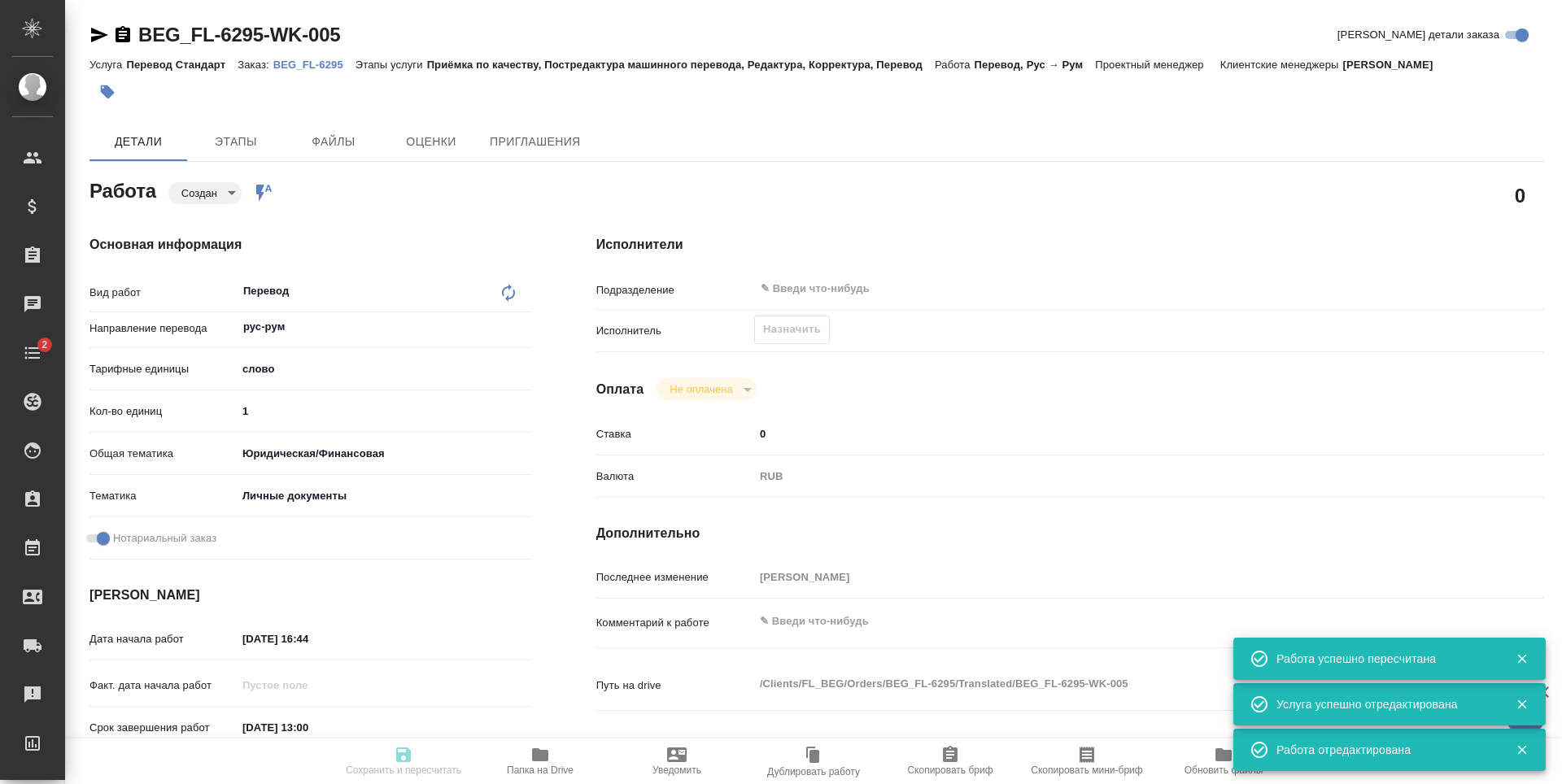
type input "Перевод Стандарт"
type input "Приёмка по качеству, Постредактура машинного перевода, Редактура, Корректура, П…"
type input "[PERSON_NAME]"
type input "/Clients/FL_BEG/Orders/BEG_FL-6295"
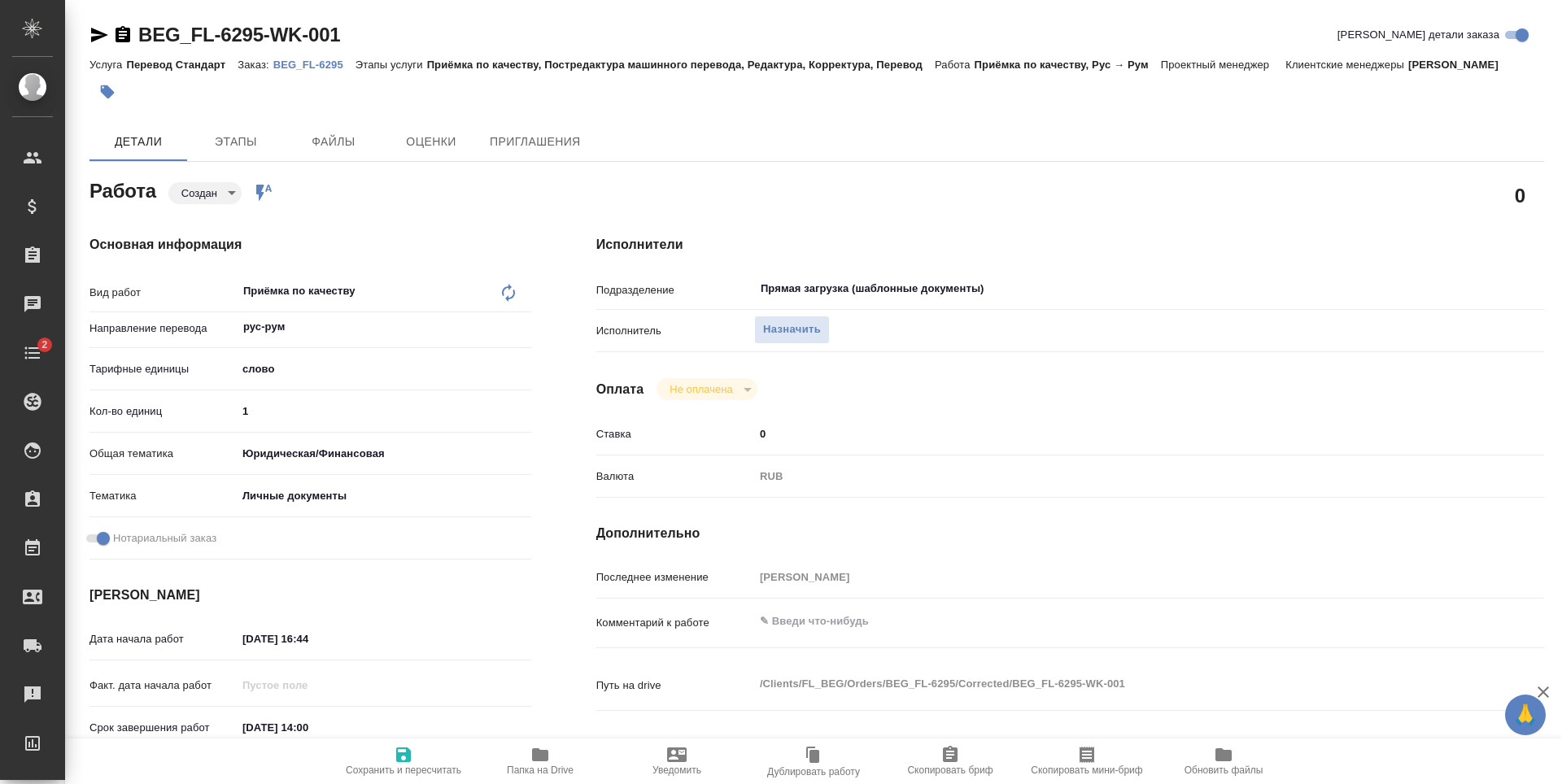
type textarea "x"
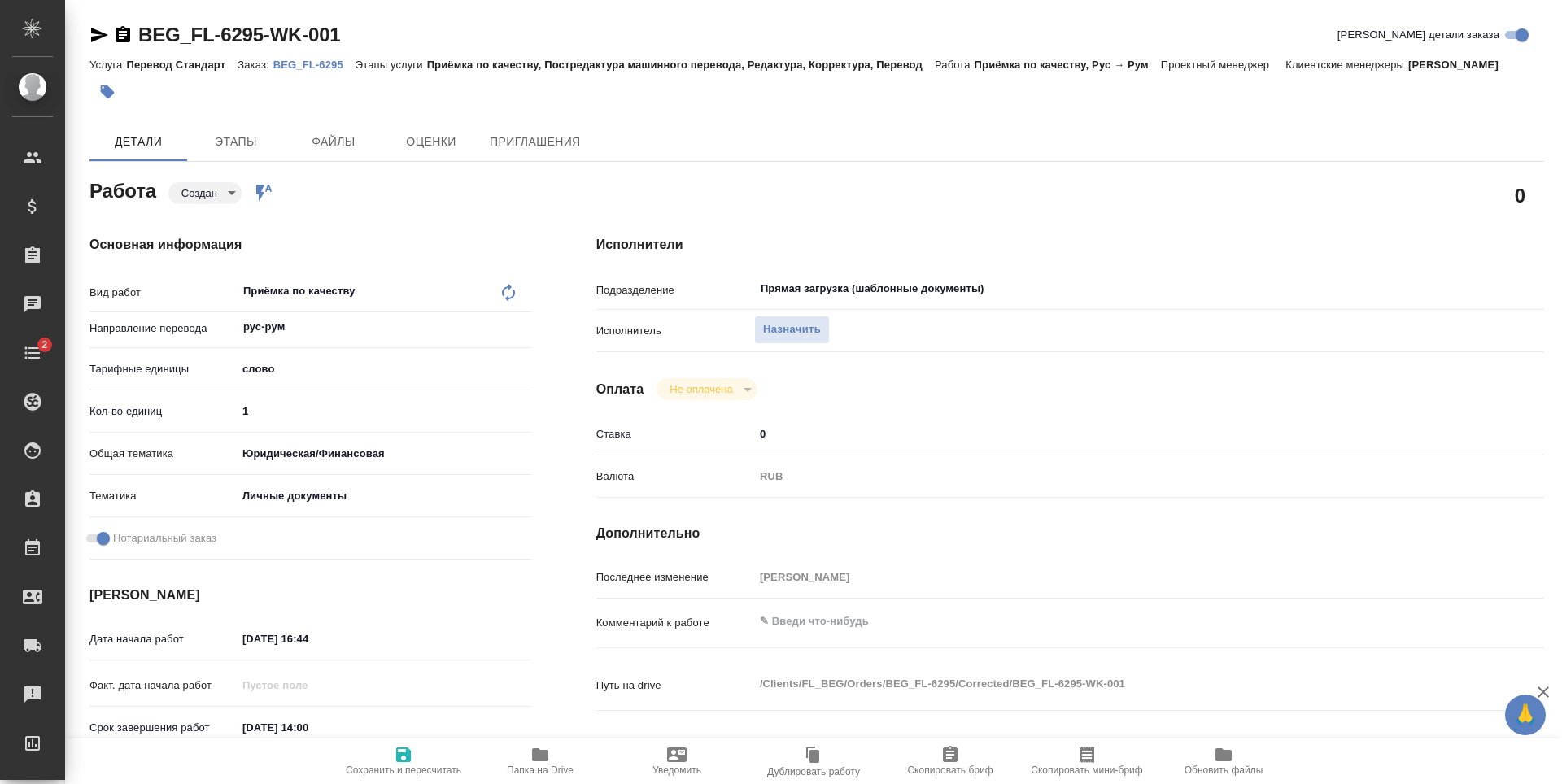
type textarea "x"
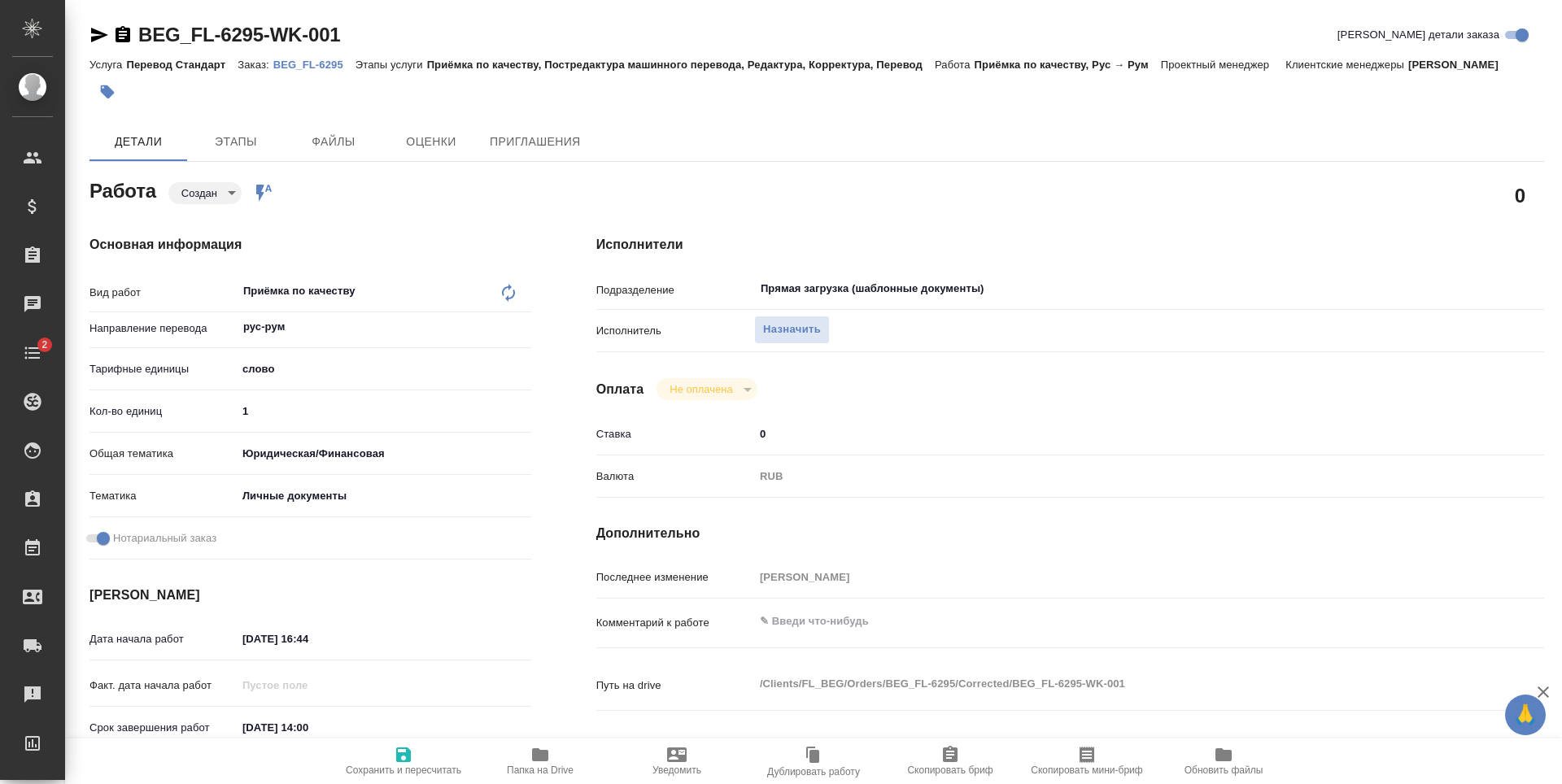
type textarea "x"
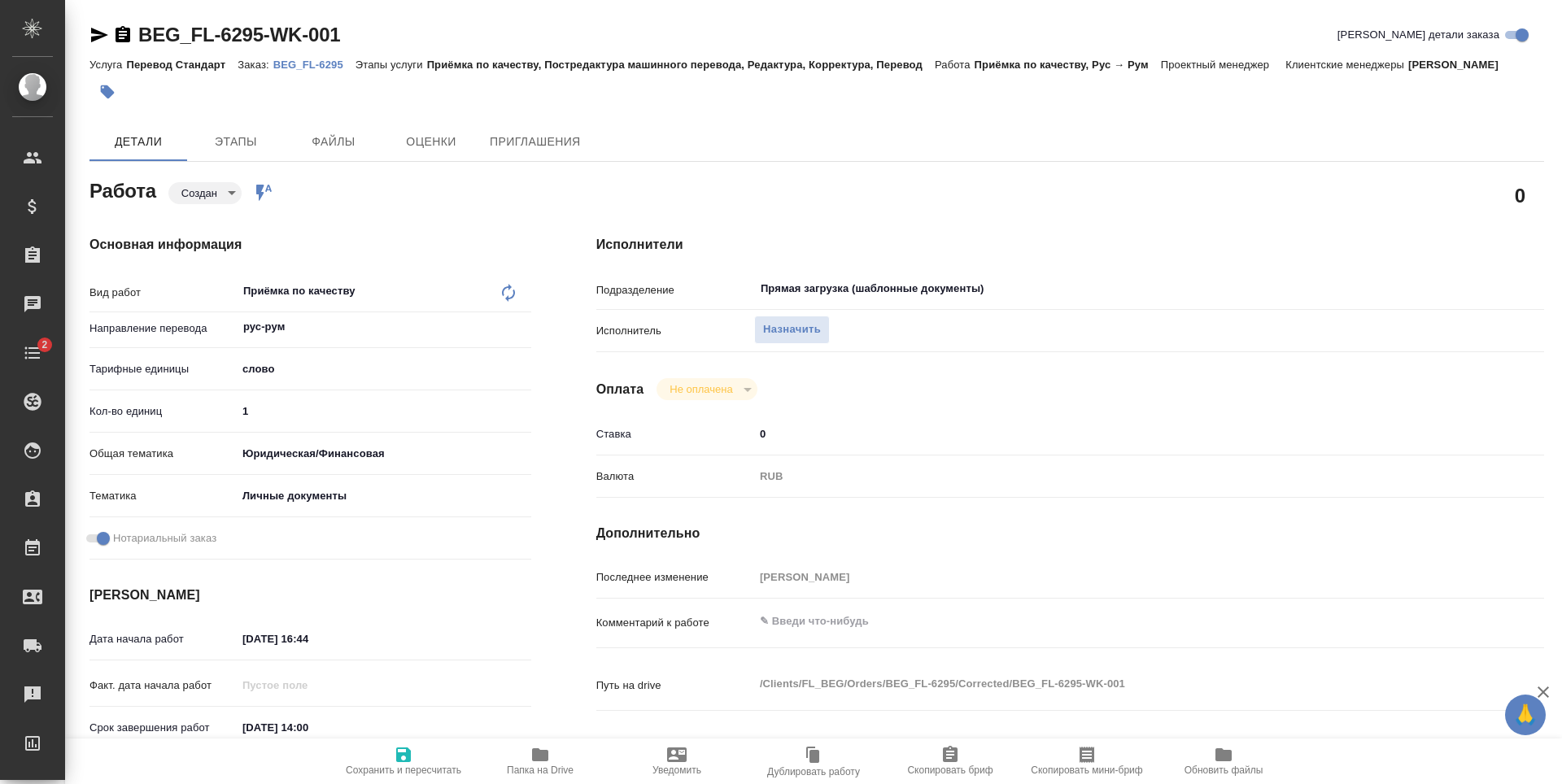
type textarea "x"
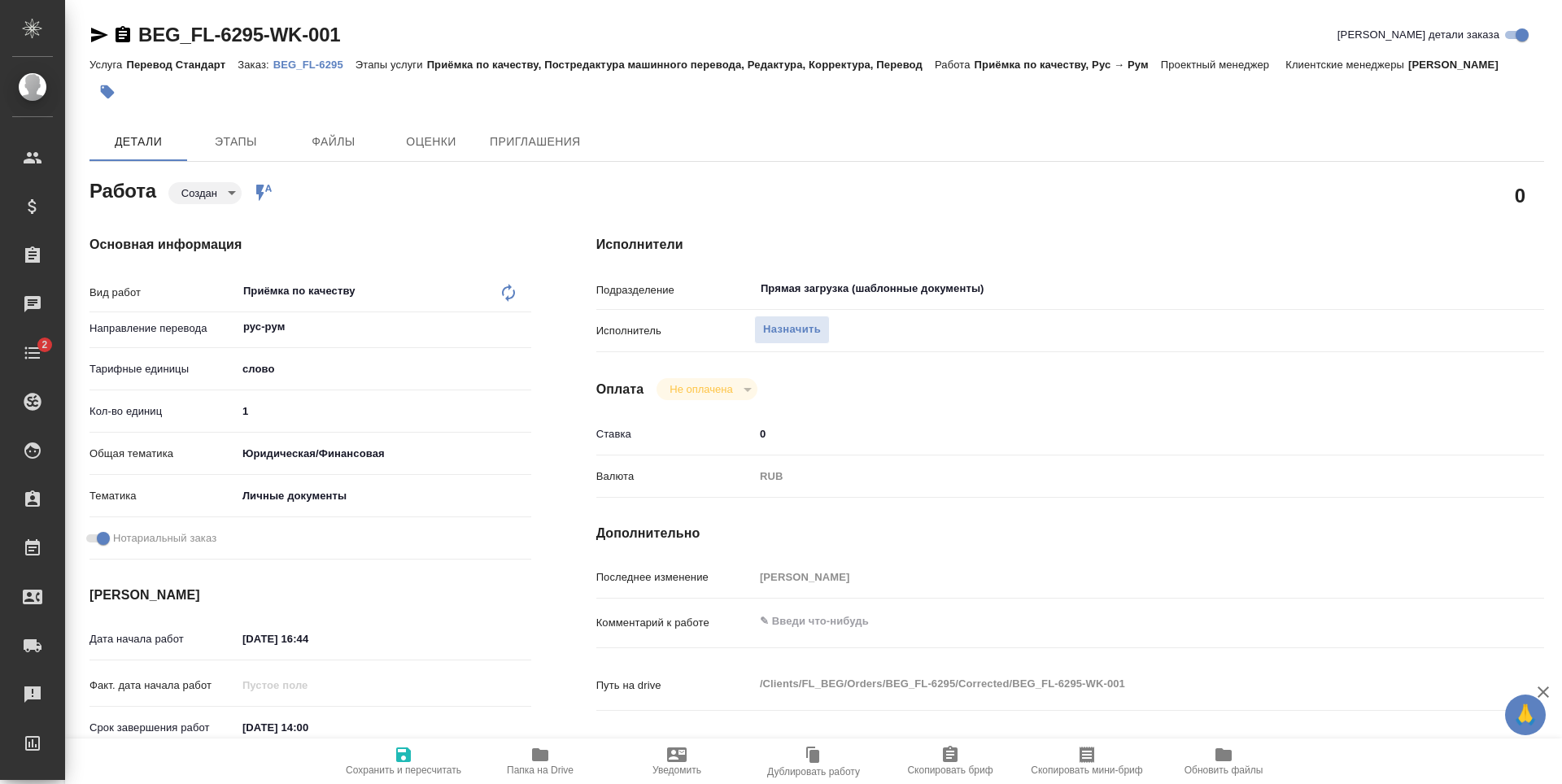
type textarea "x"
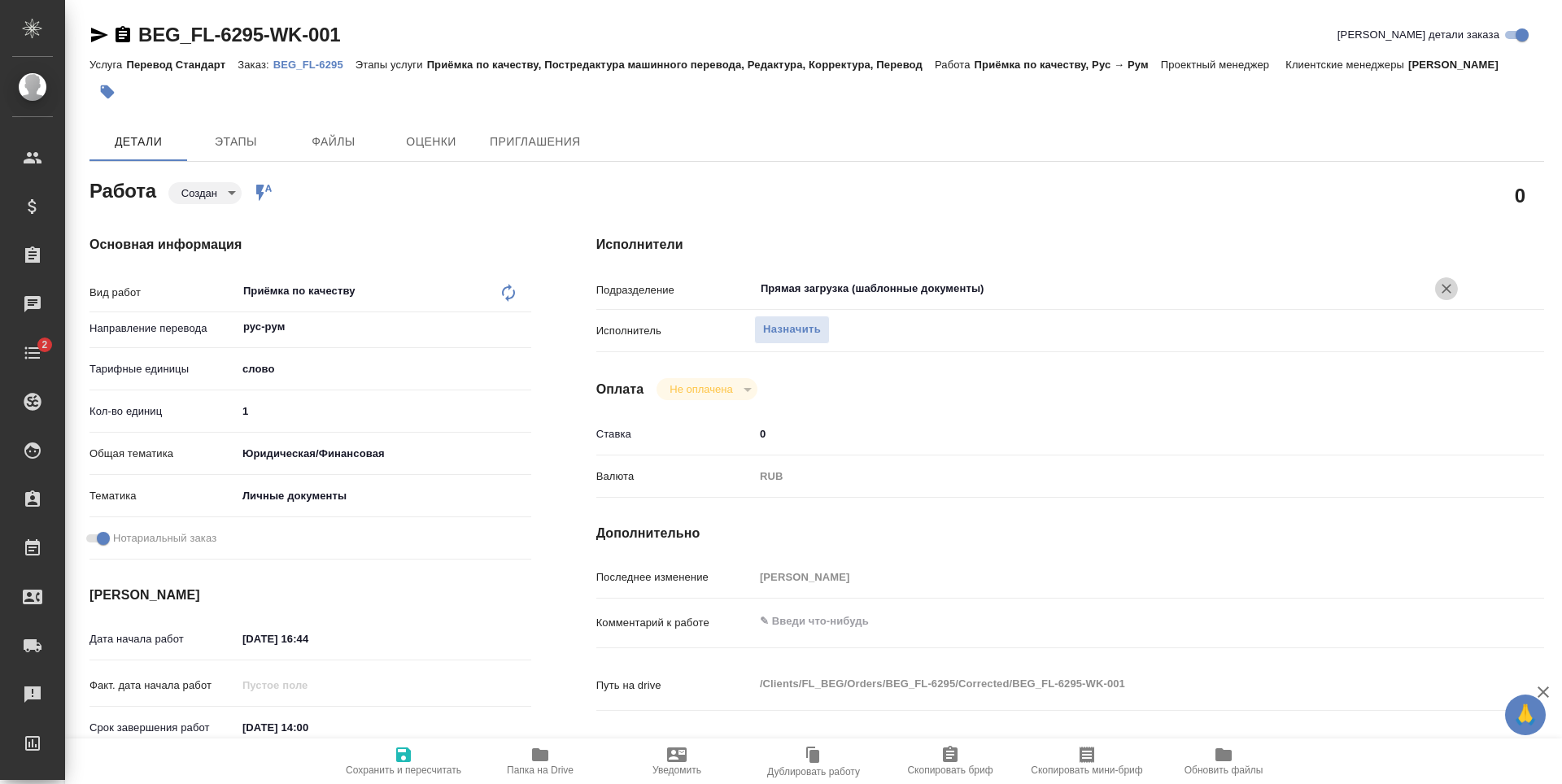
click at [1449, 294] on icon "Очистить" at bounding box center [1447, 289] width 16 height 16
type textarea "x"
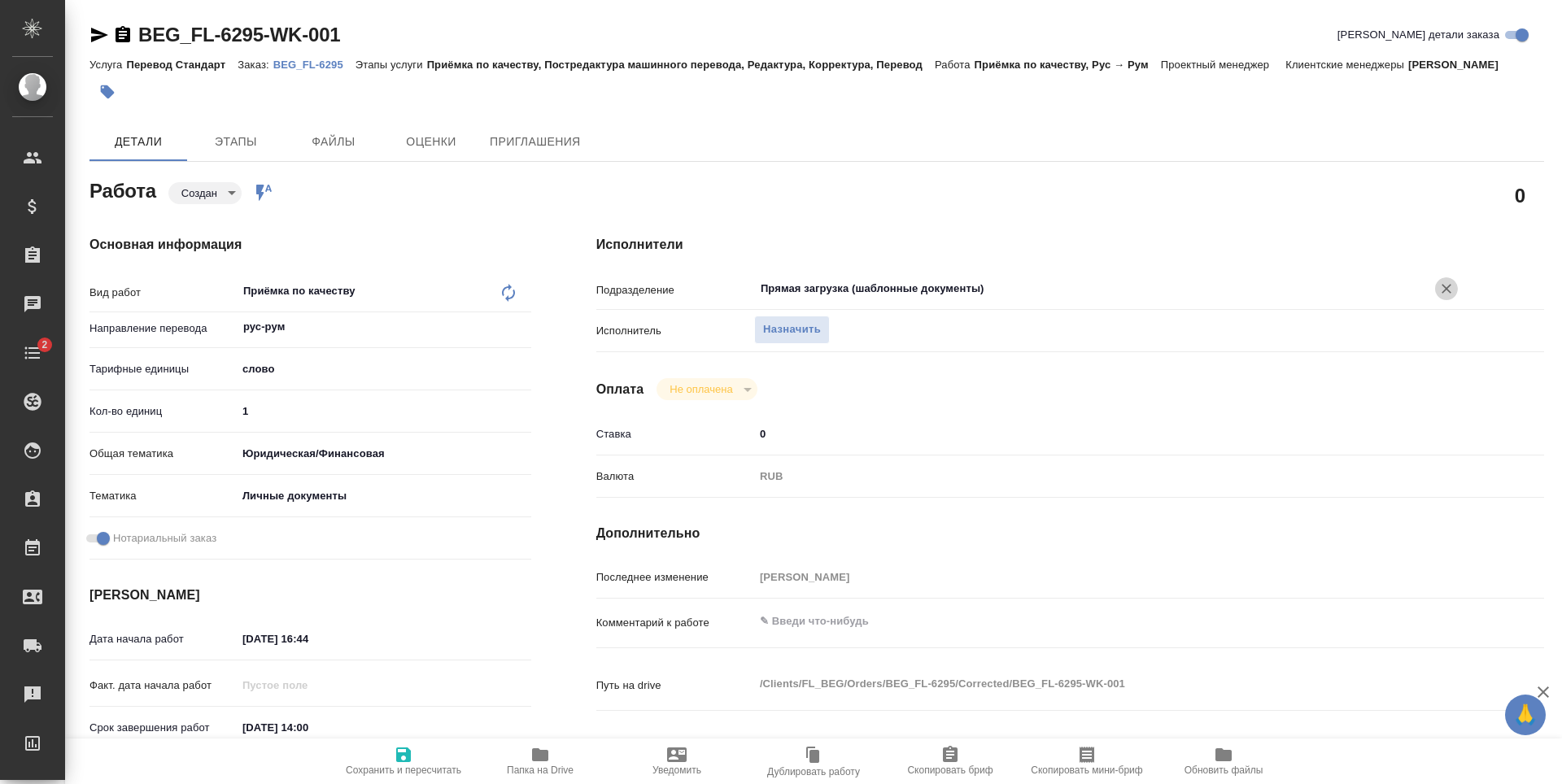
type textarea "x"
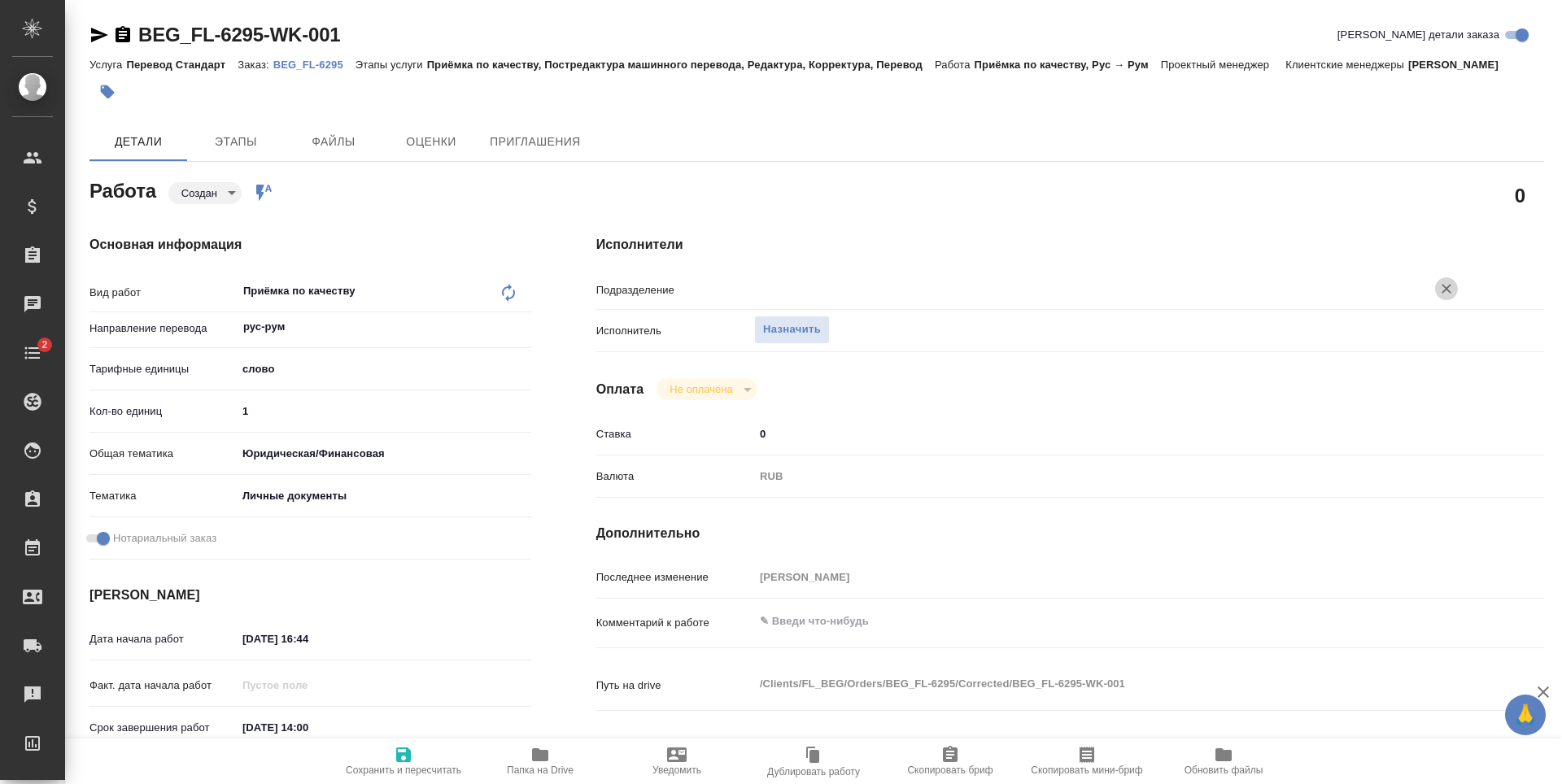
type textarea "x"
click at [394, 760] on icon "button" at bounding box center [403, 754] width 19 height 19
type textarea "x"
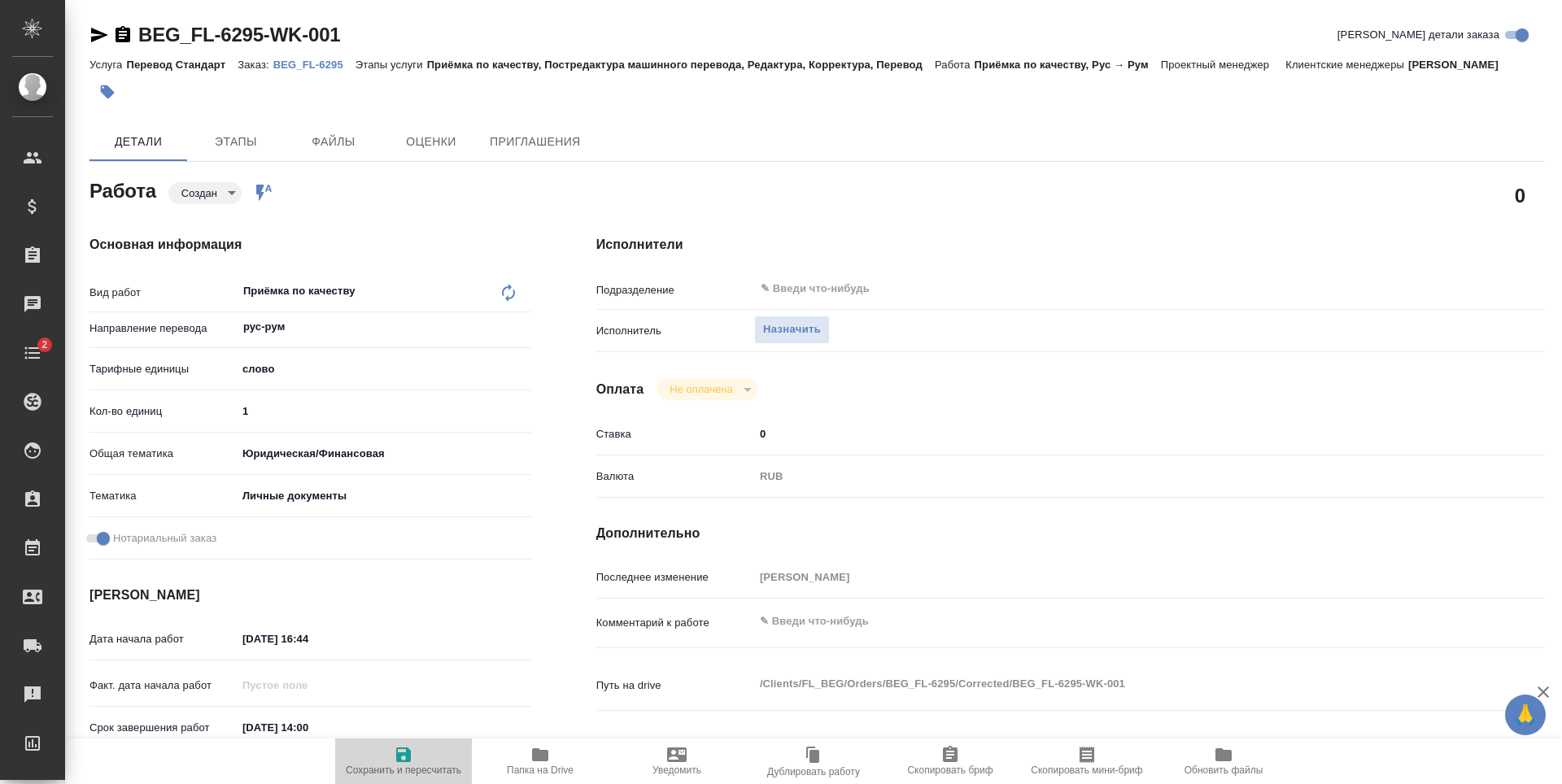
type textarea "x"
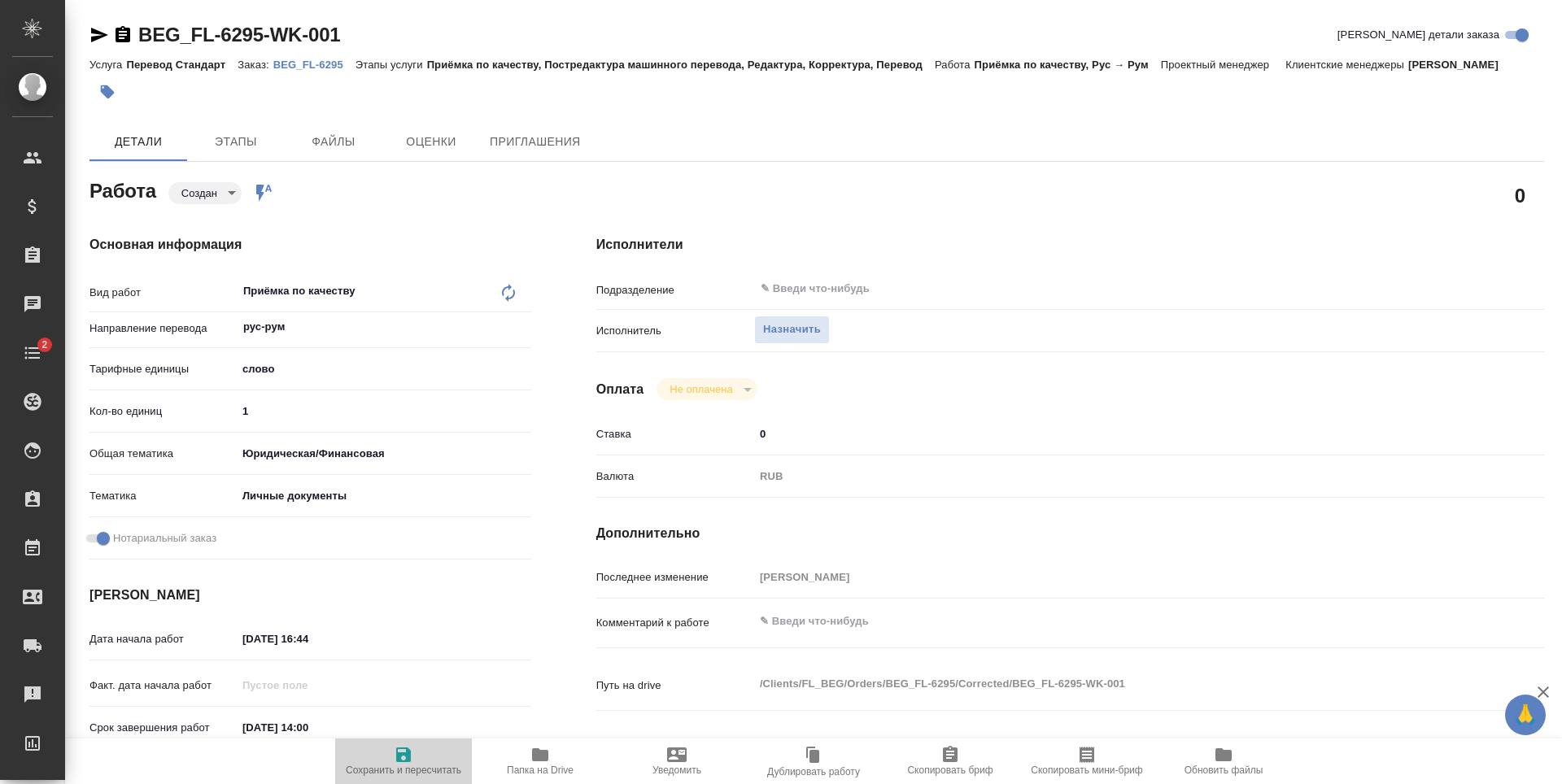
type textarea "x"
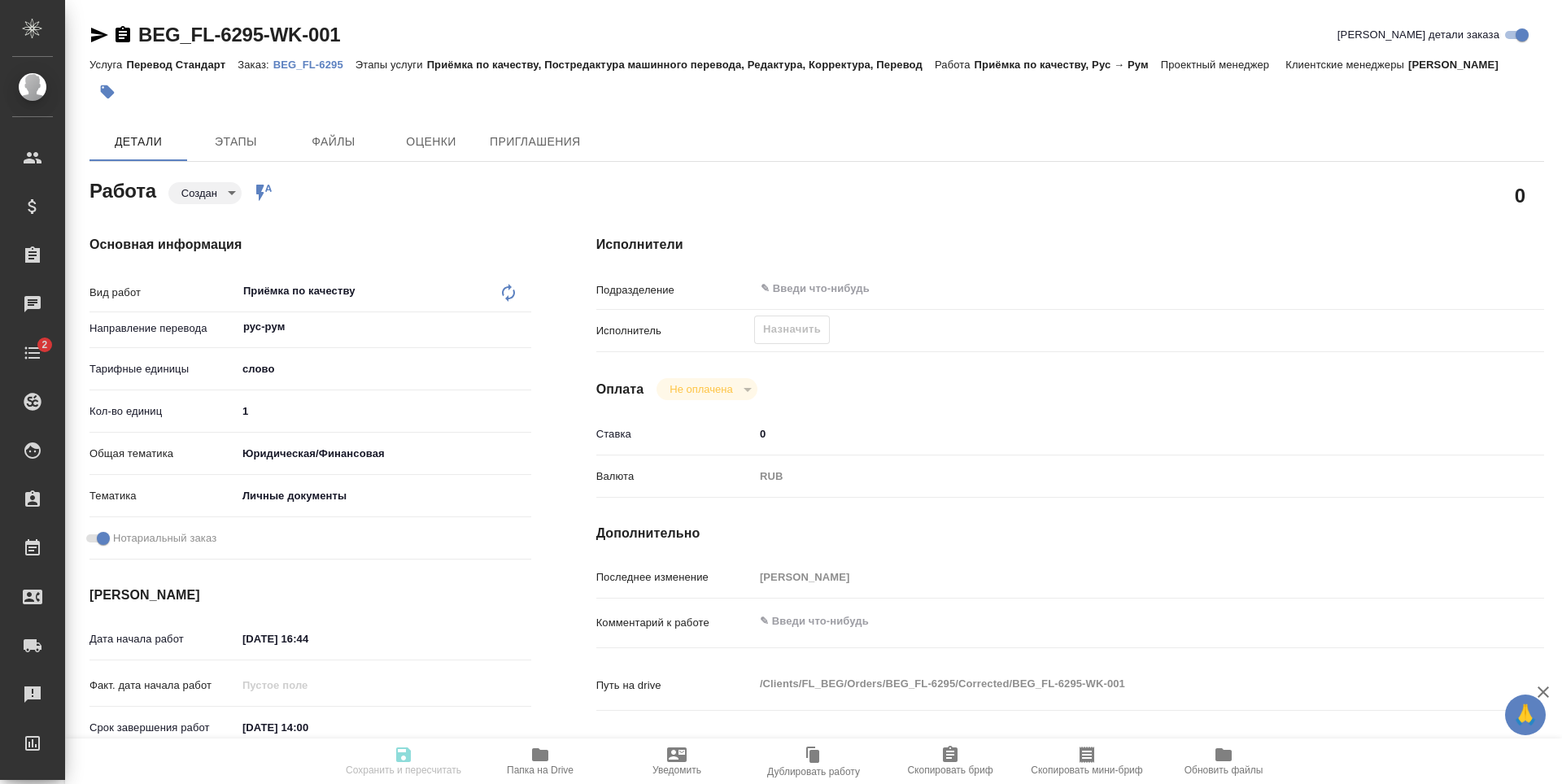
type textarea "x"
type input "created"
type textarea "Приёмка по качеству"
type textarea "x"
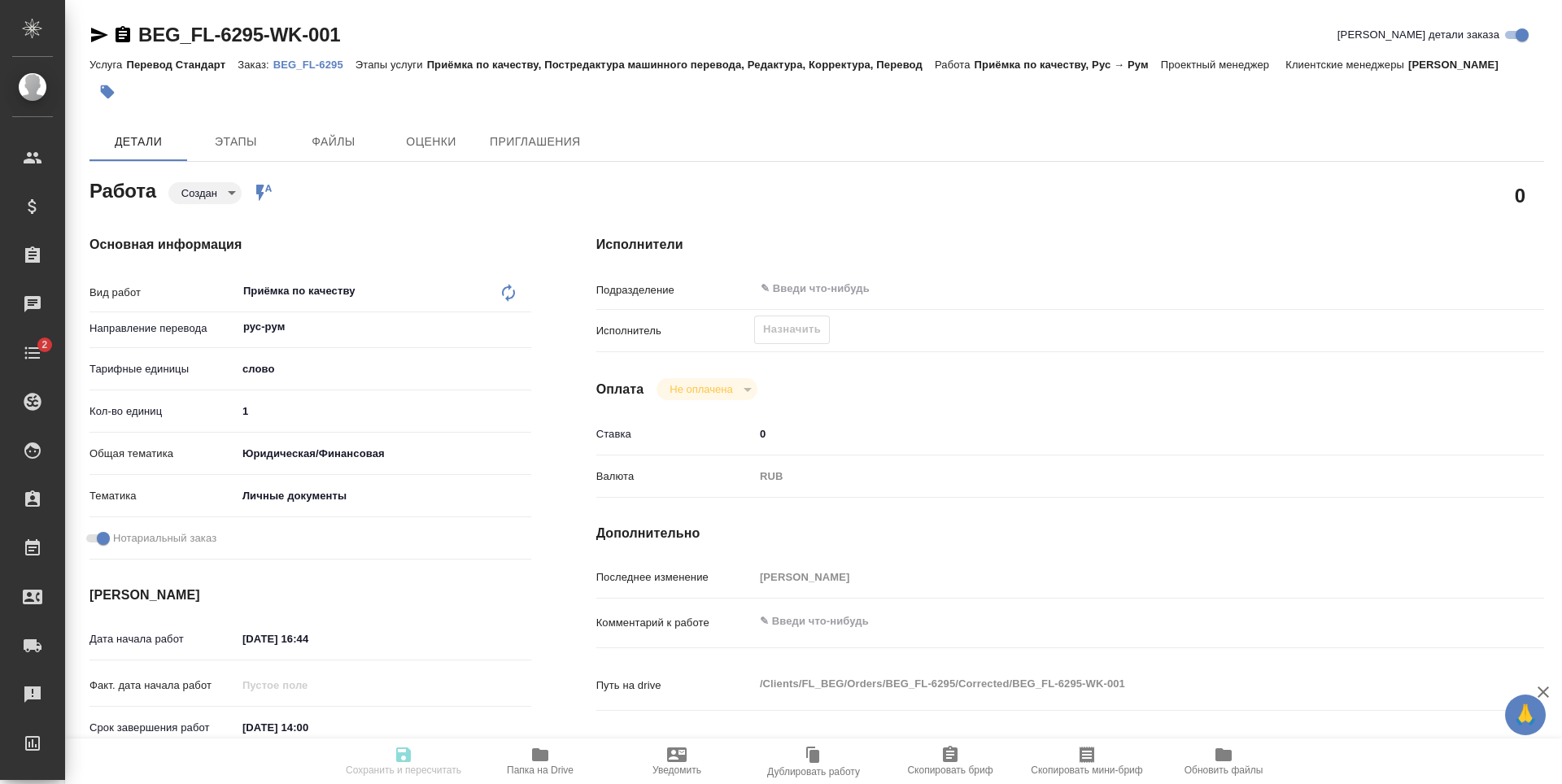
type input "рус-рум"
type input "5a8b1489cc6b4906c91bfd90"
type input "1"
type input "yr-fn"
type input "5a8b8b956a9677013d343cfe"
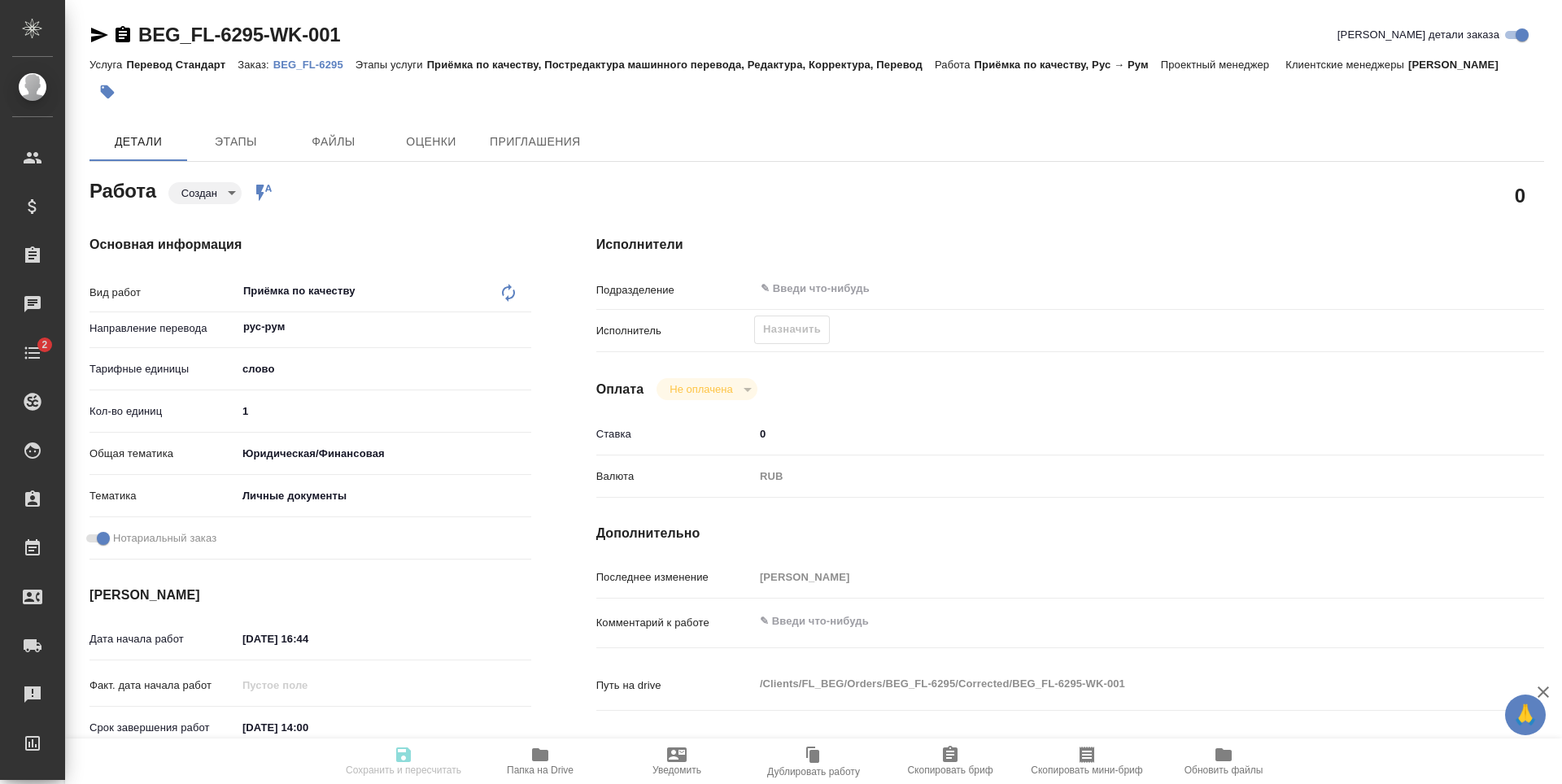
checkbox input "true"
type input "08.10.2025 16:44"
type input "09.10.2025 14:00"
type input "notPayed"
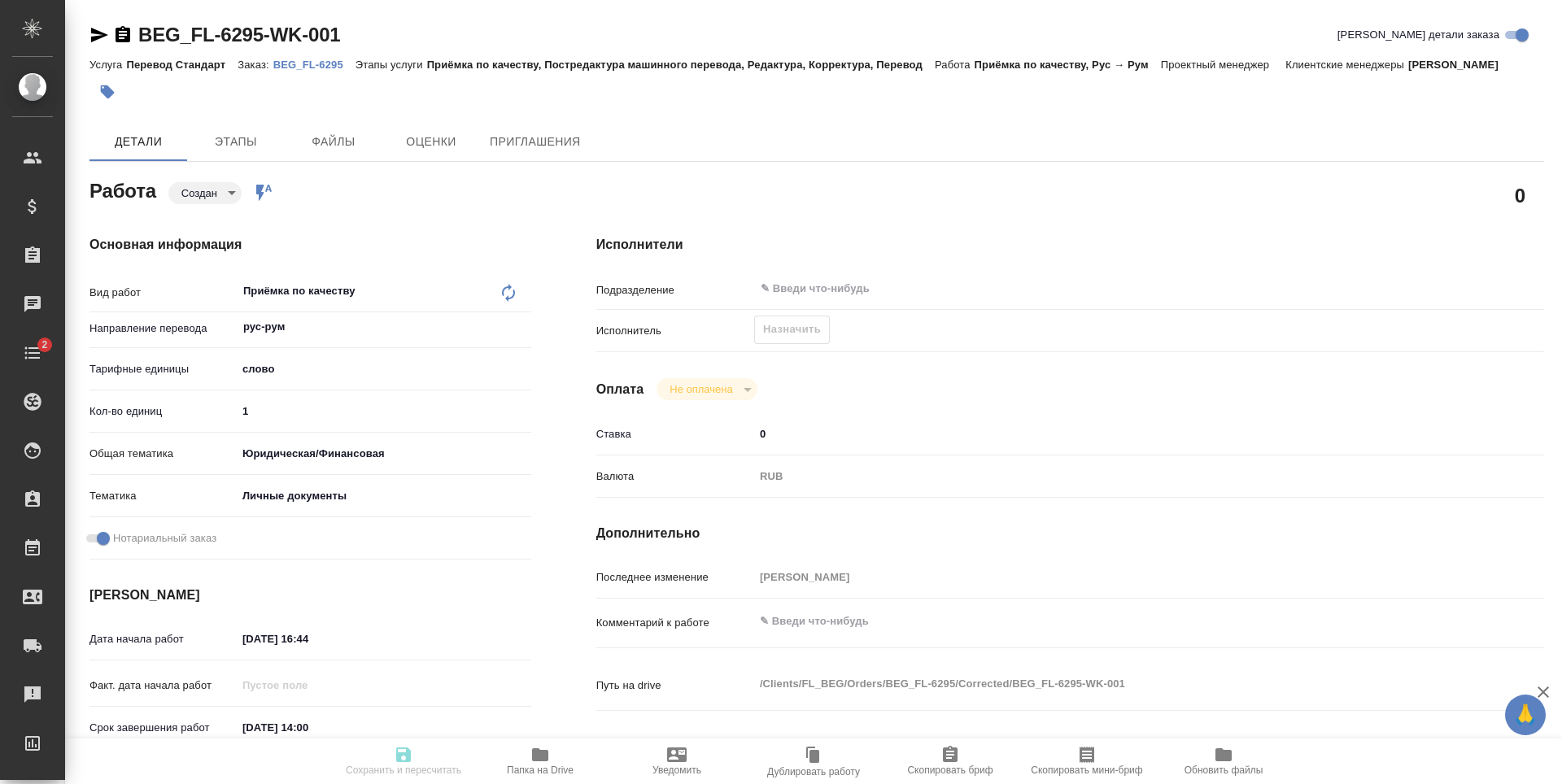
type input "0"
type input "RUB"
type input "[PERSON_NAME]"
type textarea "x"
type textarea "/Clients/FL_BEG/Orders/BEG_FL-6295/Corrected/BEG_FL-6295-WK-001"
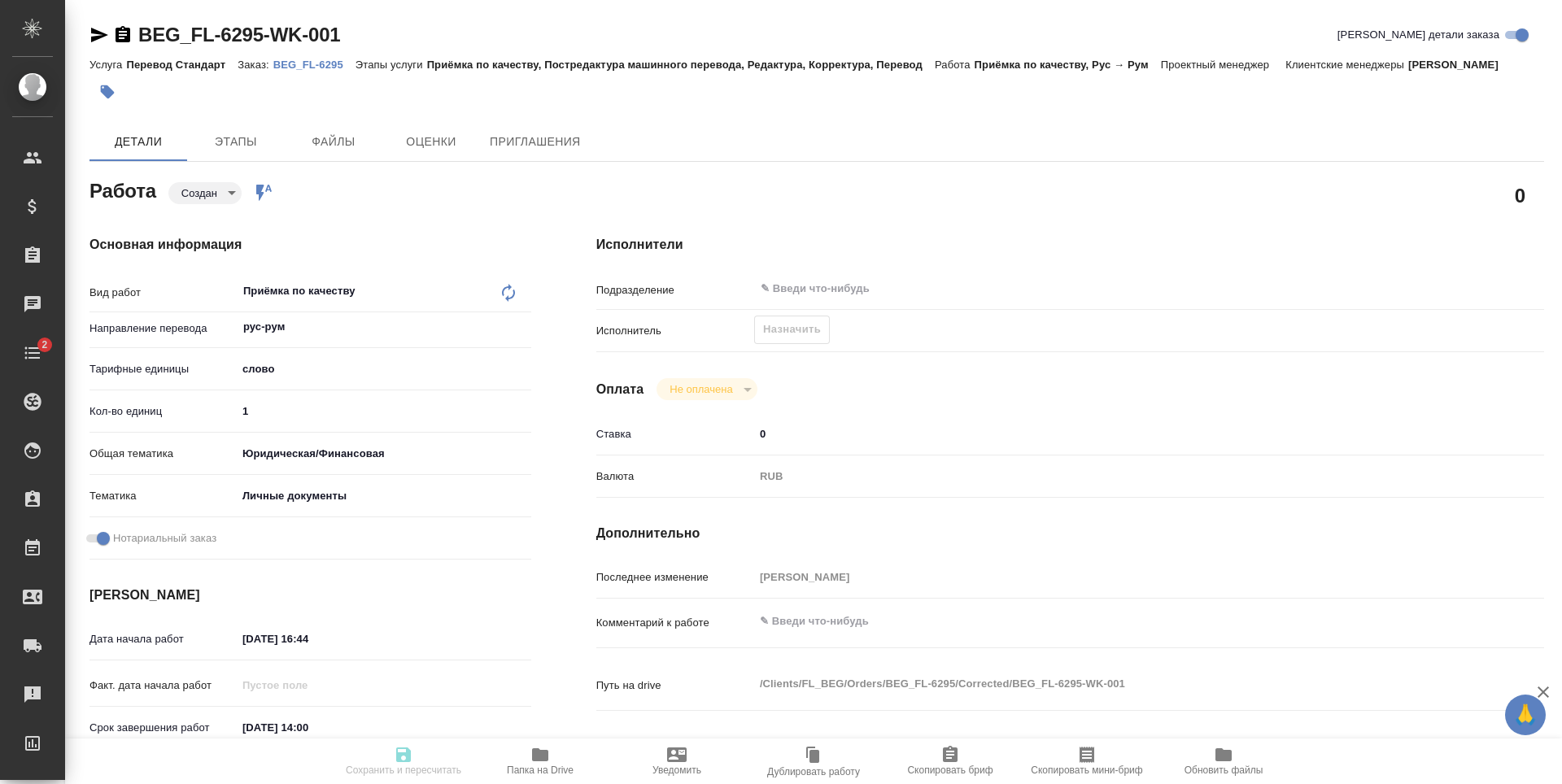
type textarea "x"
type input "BEG_FL-6295"
type input "Перевод Стандарт"
type input "Приёмка по качеству, Постредактура машинного перевода, Редактура, Корректура, П…"
type input "[PERSON_NAME]"
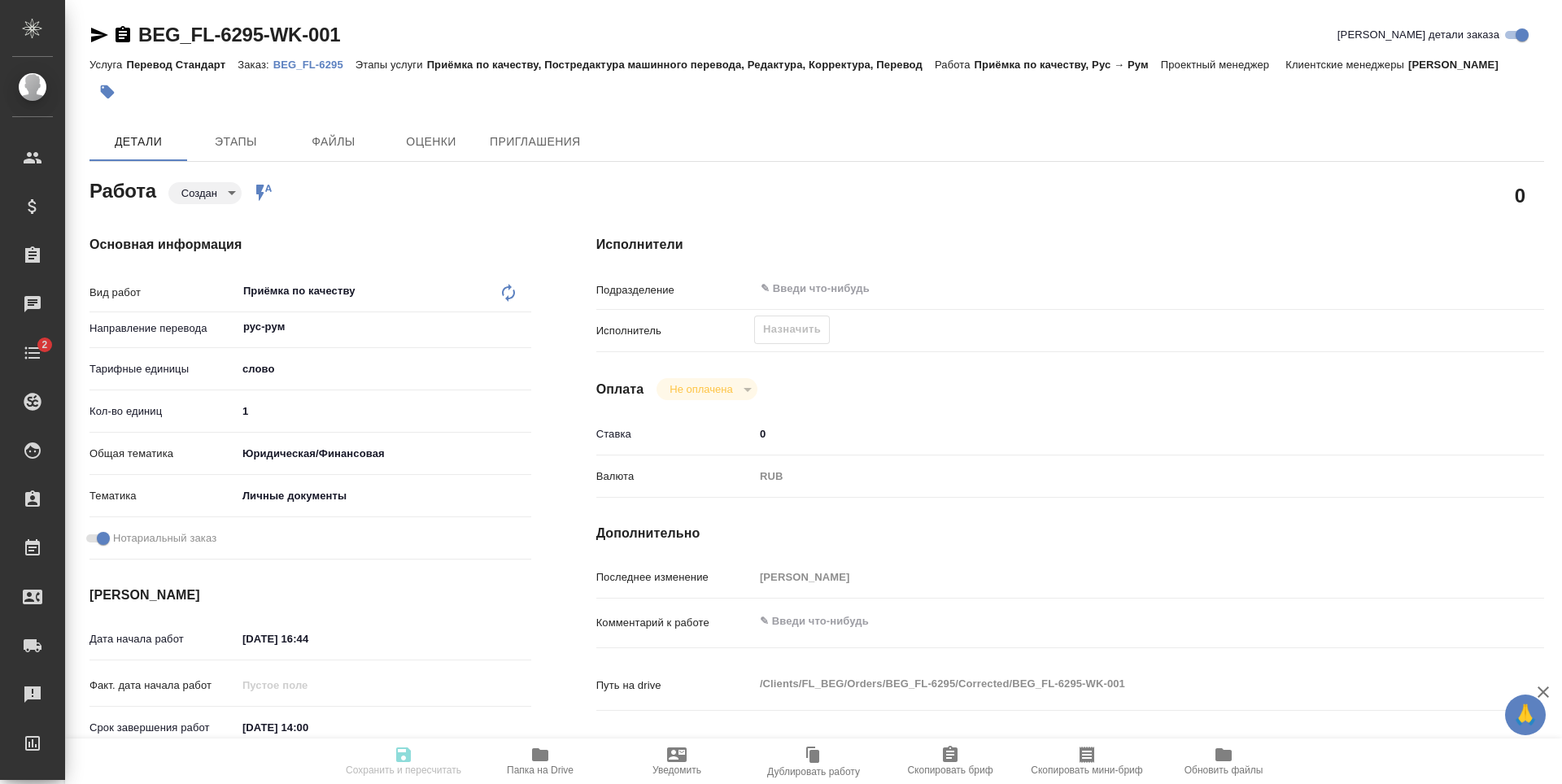
type input "[PERSON_NAME]"
type input "/Clients/FL_BEG/Orders/BEG_FL-6295"
type textarea "x"
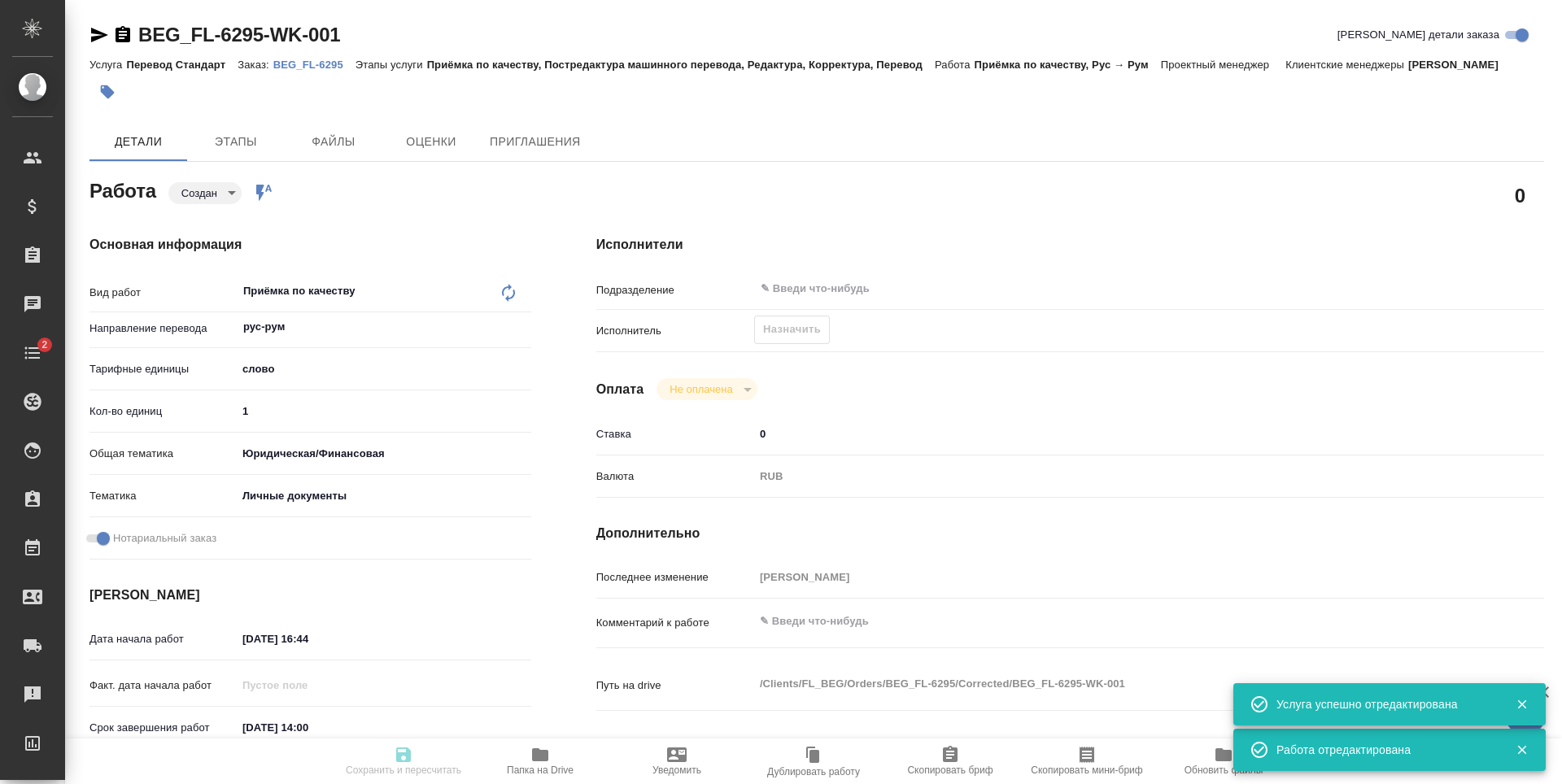
type textarea "x"
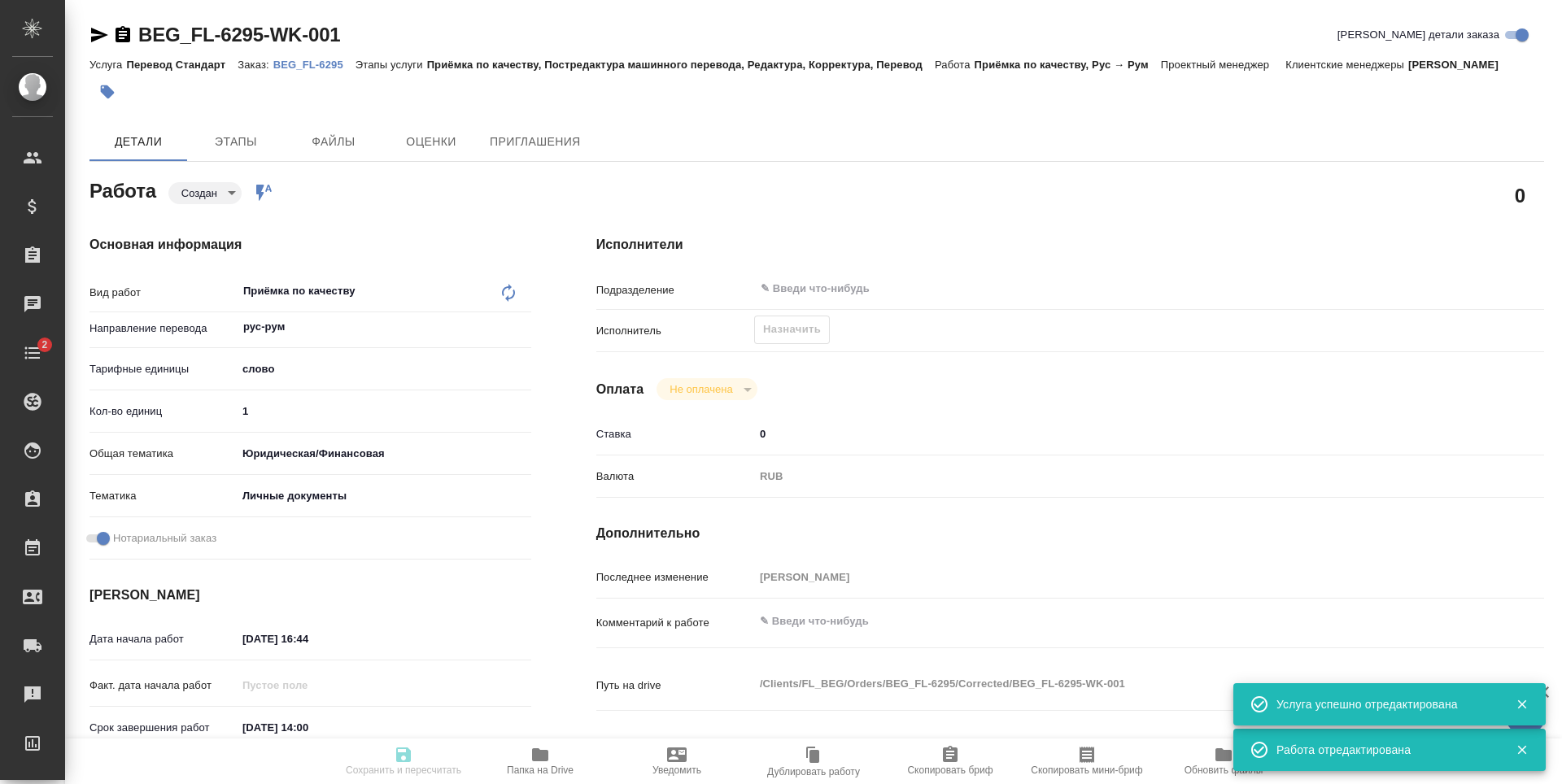
type textarea "x"
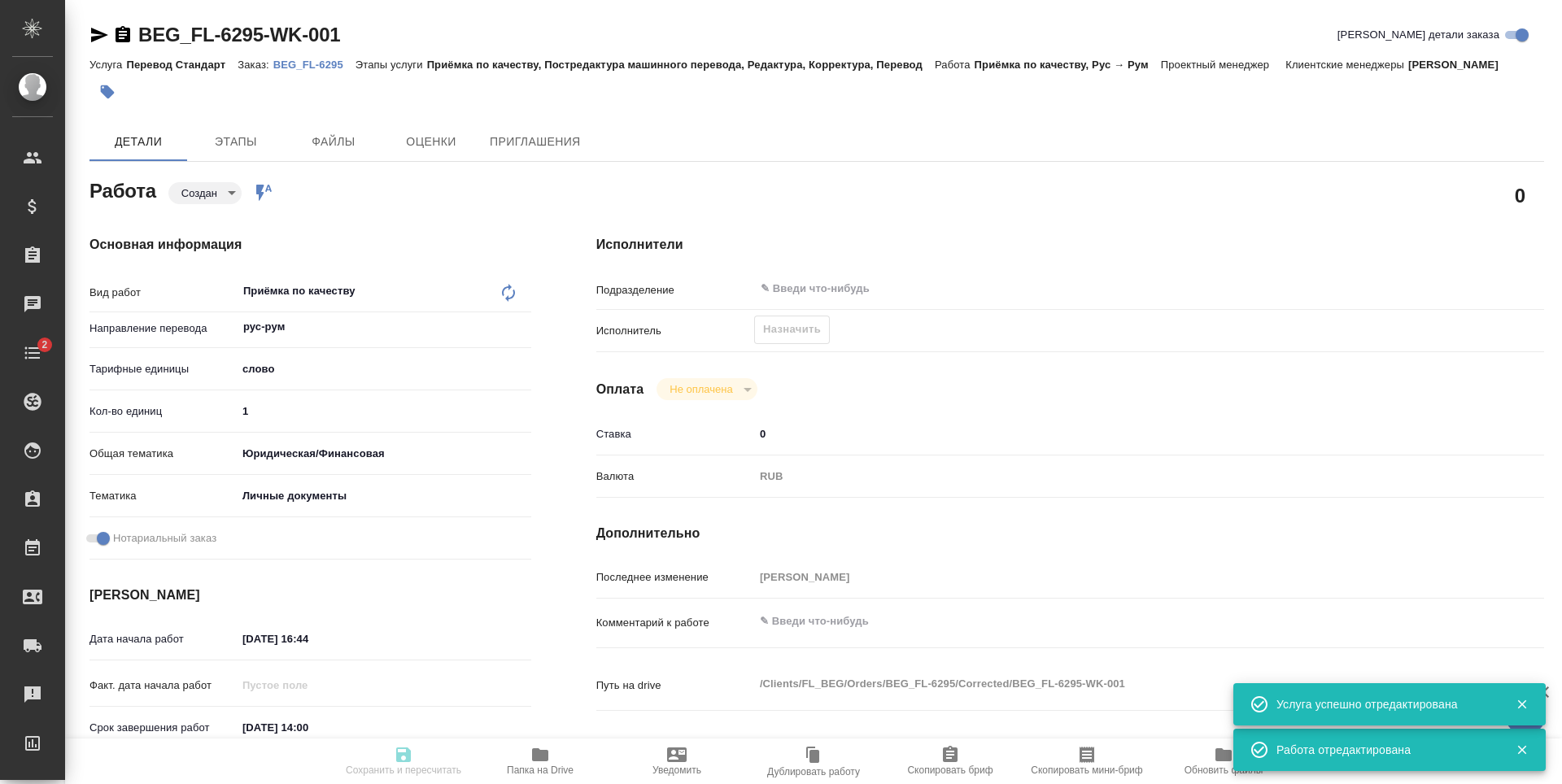
type textarea "x"
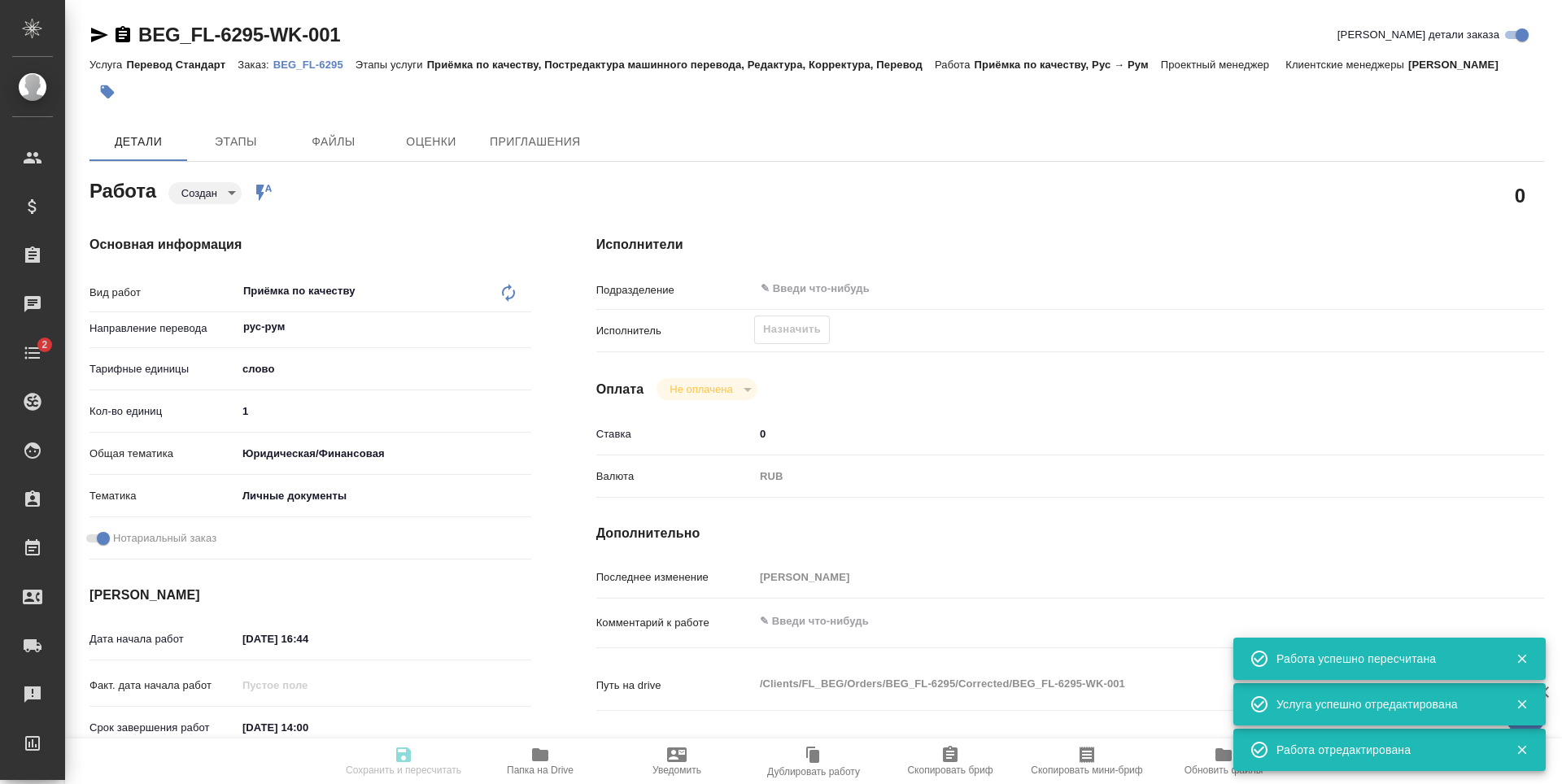
type input "created"
type textarea "Приёмка по качеству"
type textarea "x"
type input "рус-рум"
type input "5a8b1489cc6b4906c91bfd90"
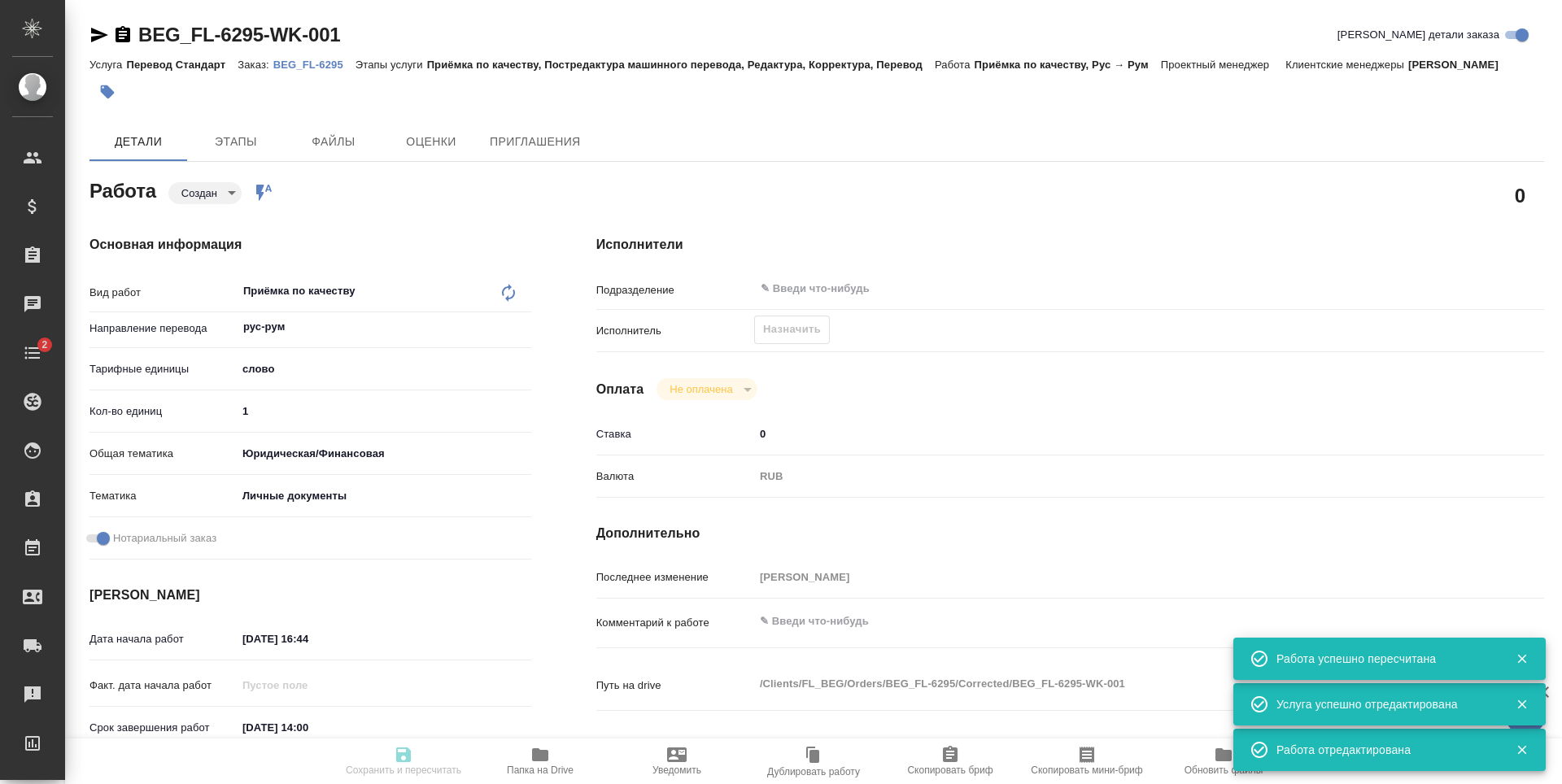
type input "1"
type input "yr-fn"
type input "5a8b8b956a9677013d343cfe"
checkbox input "true"
type input "08.10.2025 16:44"
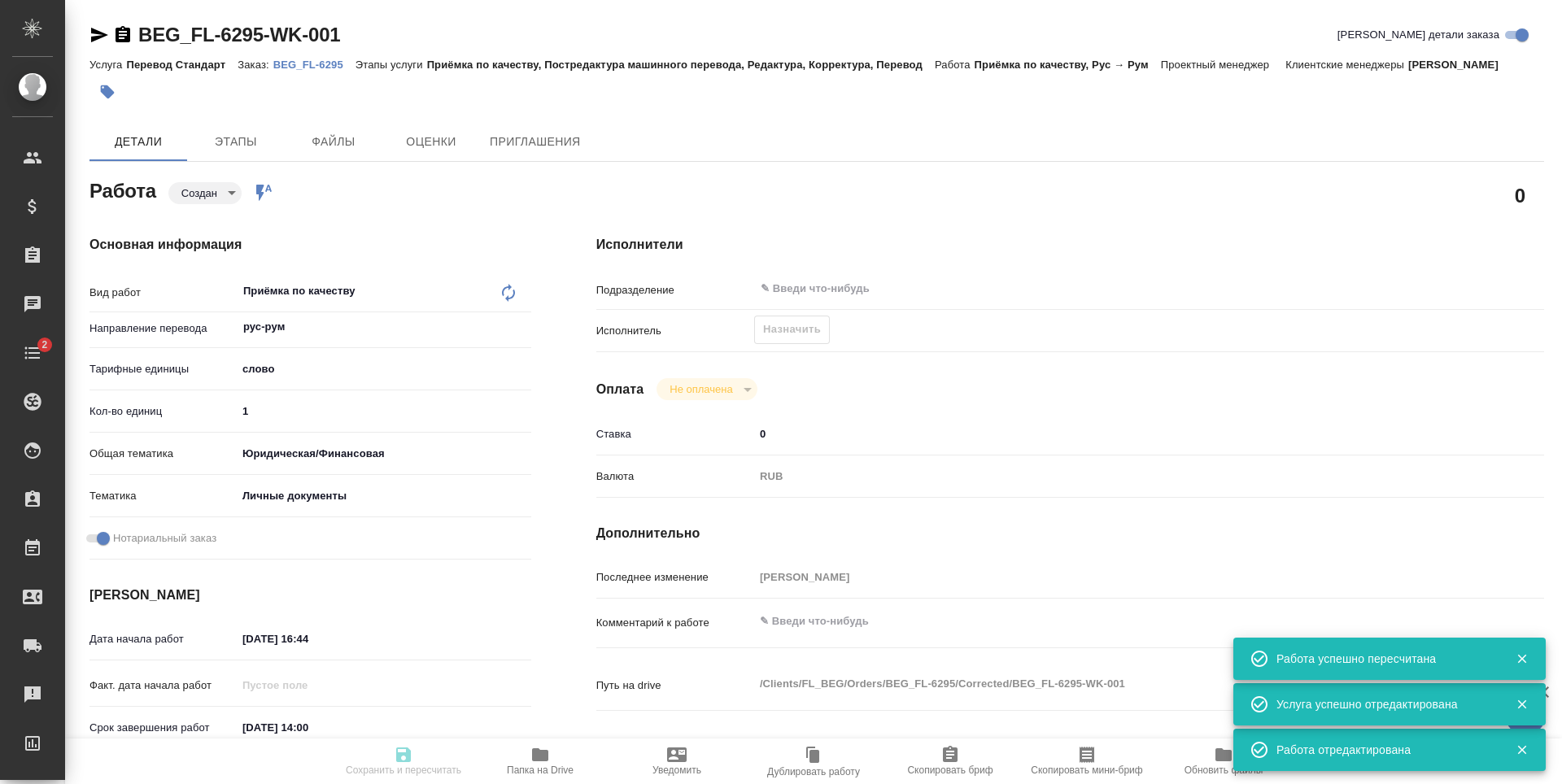
type input "09.10.2025 14:00"
type input "notPayed"
type input "0"
type input "RUB"
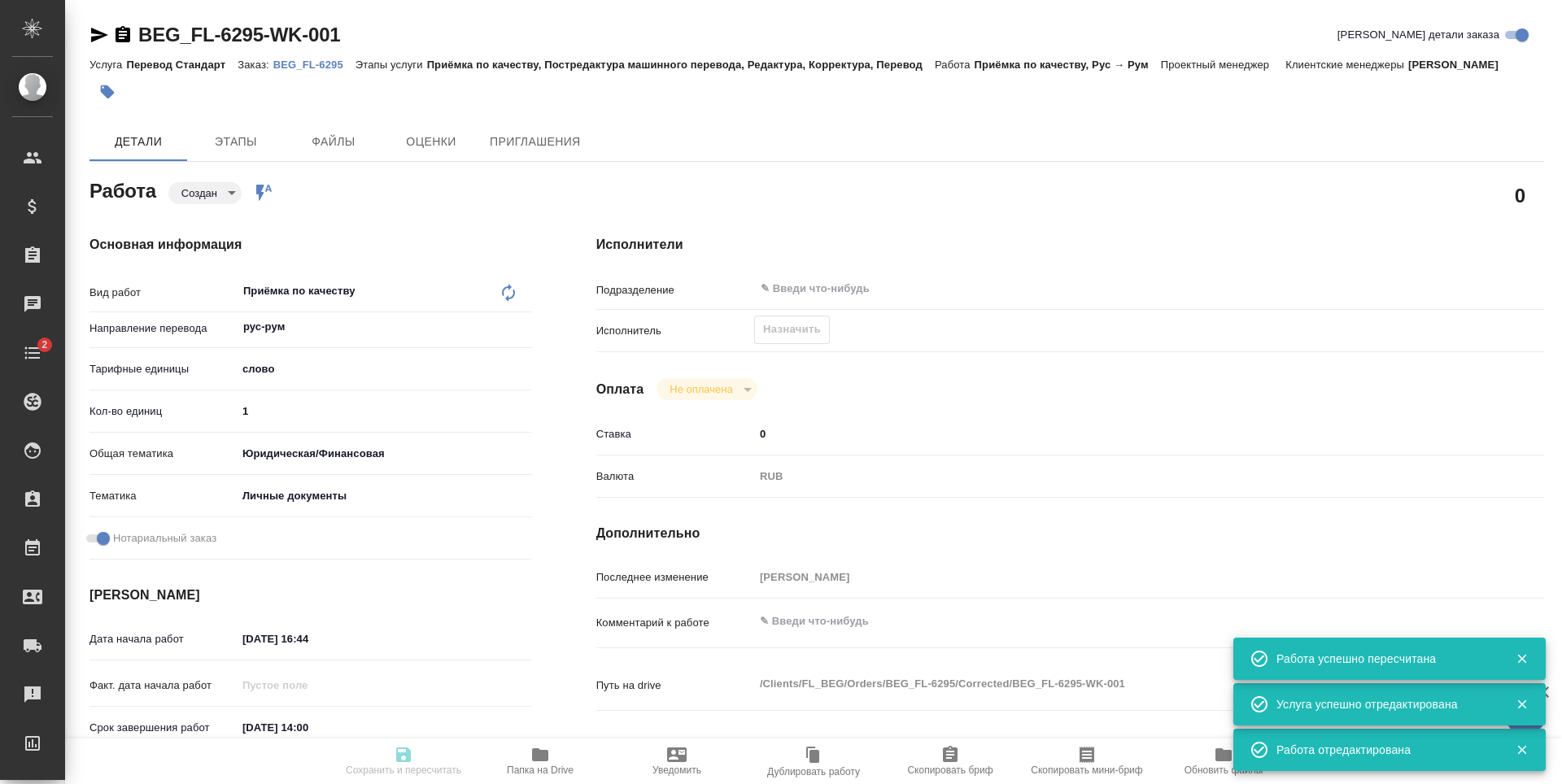
type input "[PERSON_NAME]"
type textarea "x"
type textarea "/Clients/FL_BEG/Orders/BEG_FL-6295/Corrected/BEG_FL-6295-WK-001"
type textarea "x"
type input "BEG_FL-6295"
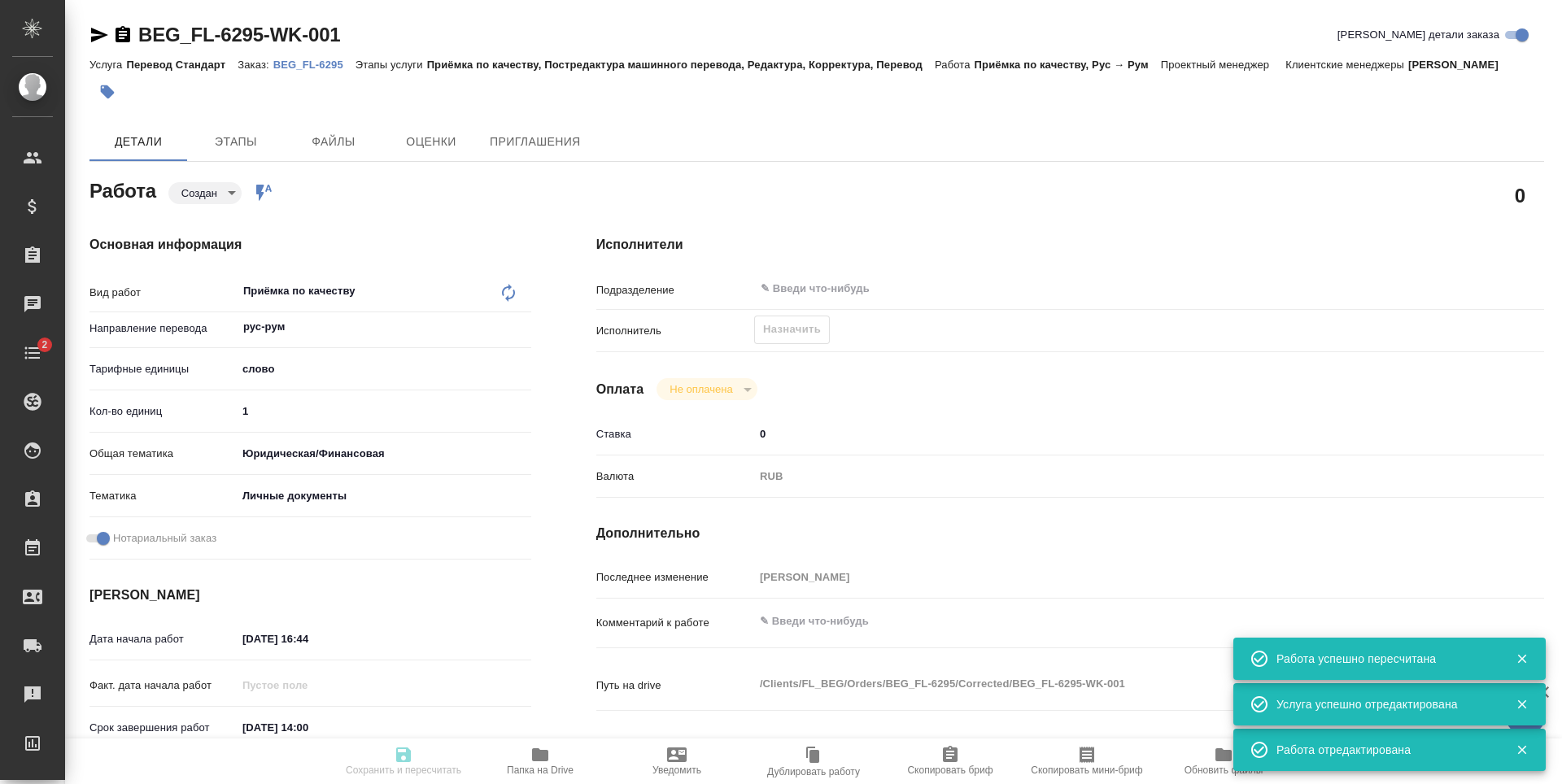
type input "Перевод Стандарт"
type input "Приёмка по качеству, Постредактура машинного перевода, Редактура, Корректура, П…"
type input "Антонова Кристина"
type input "Петрова Валерия"
type input "/Clients/FL_BEG/Orders/BEG_FL-6295"
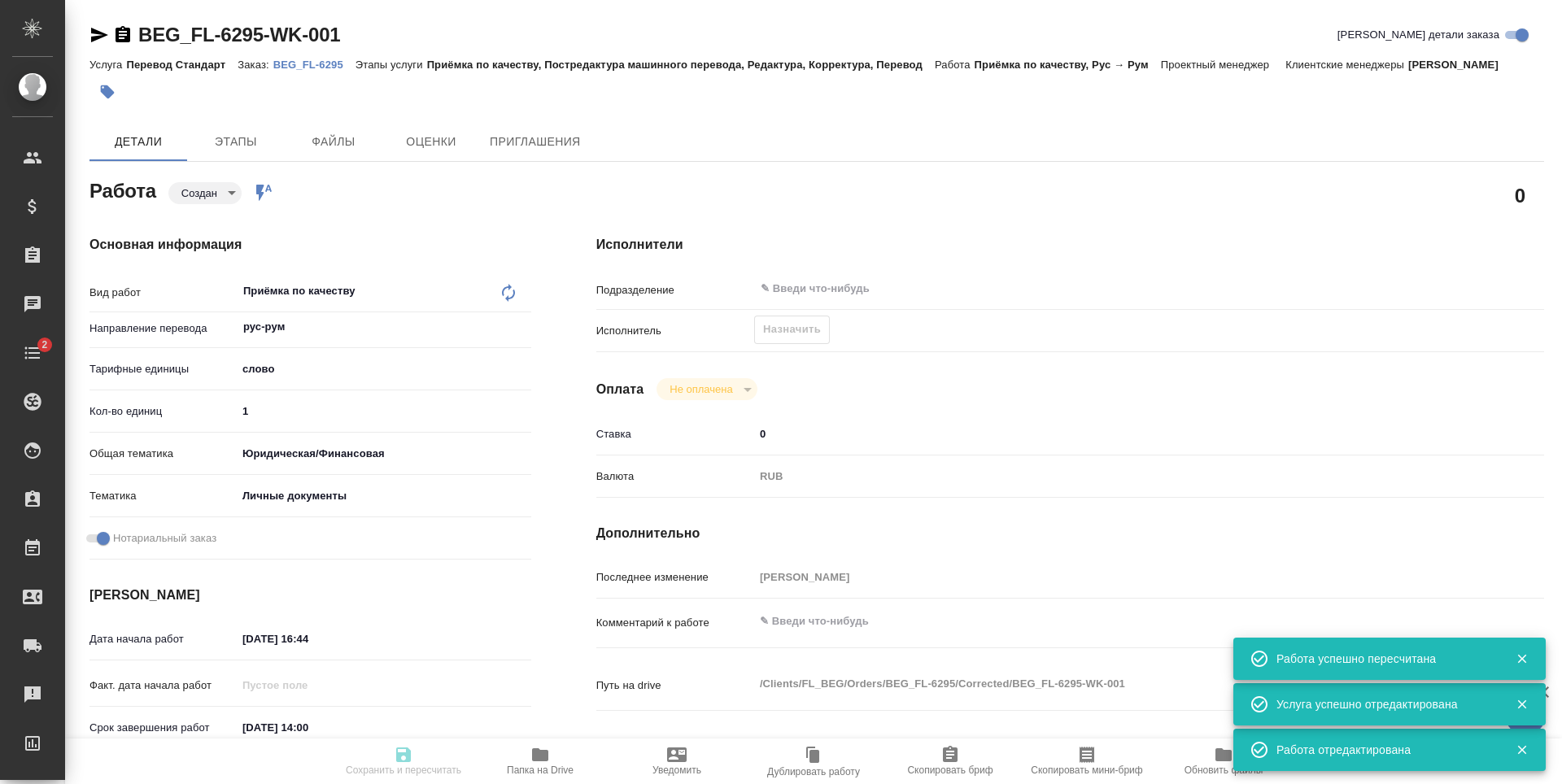
type textarea "x"
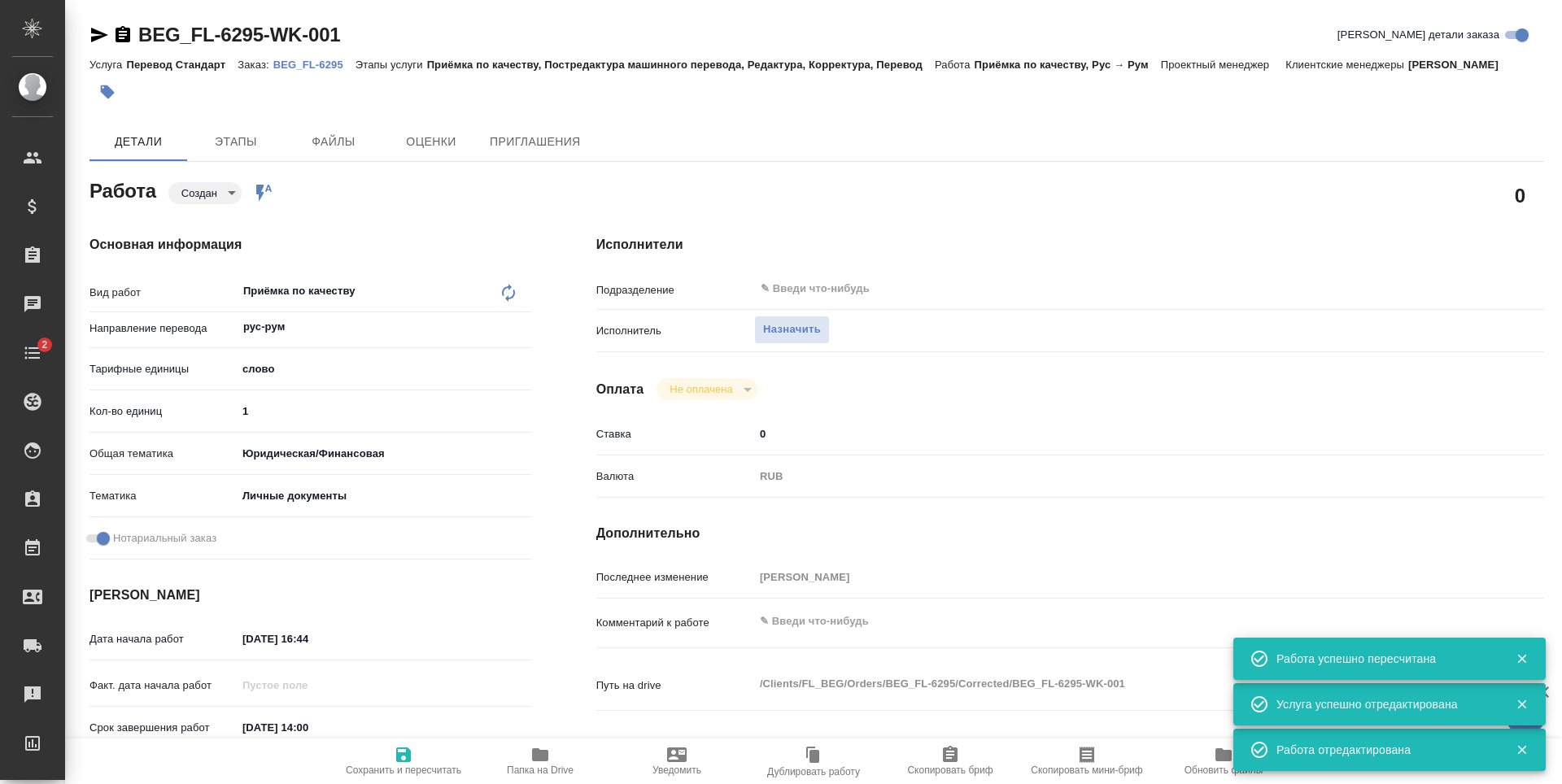
type textarea "x"
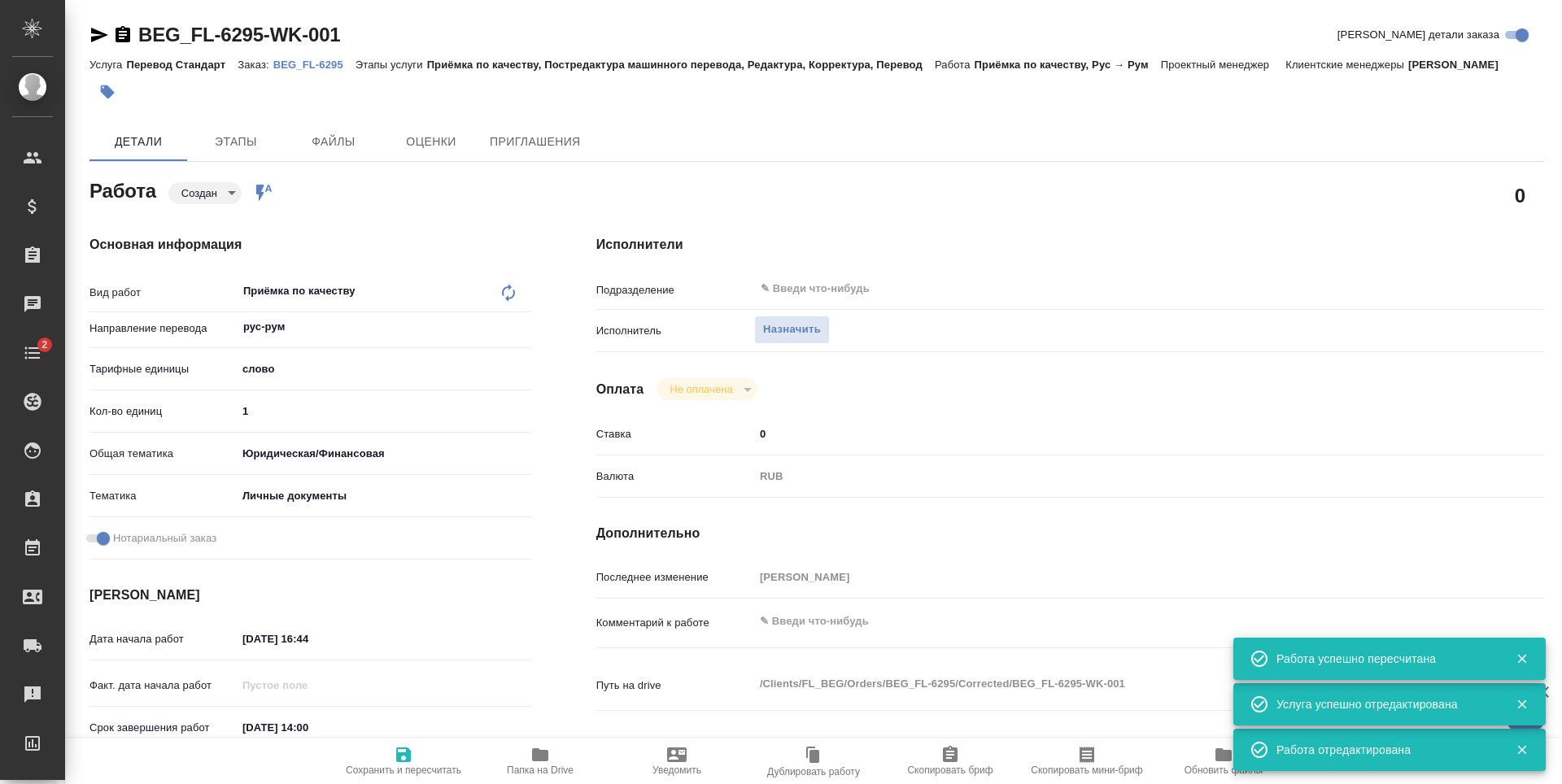
type textarea "x"
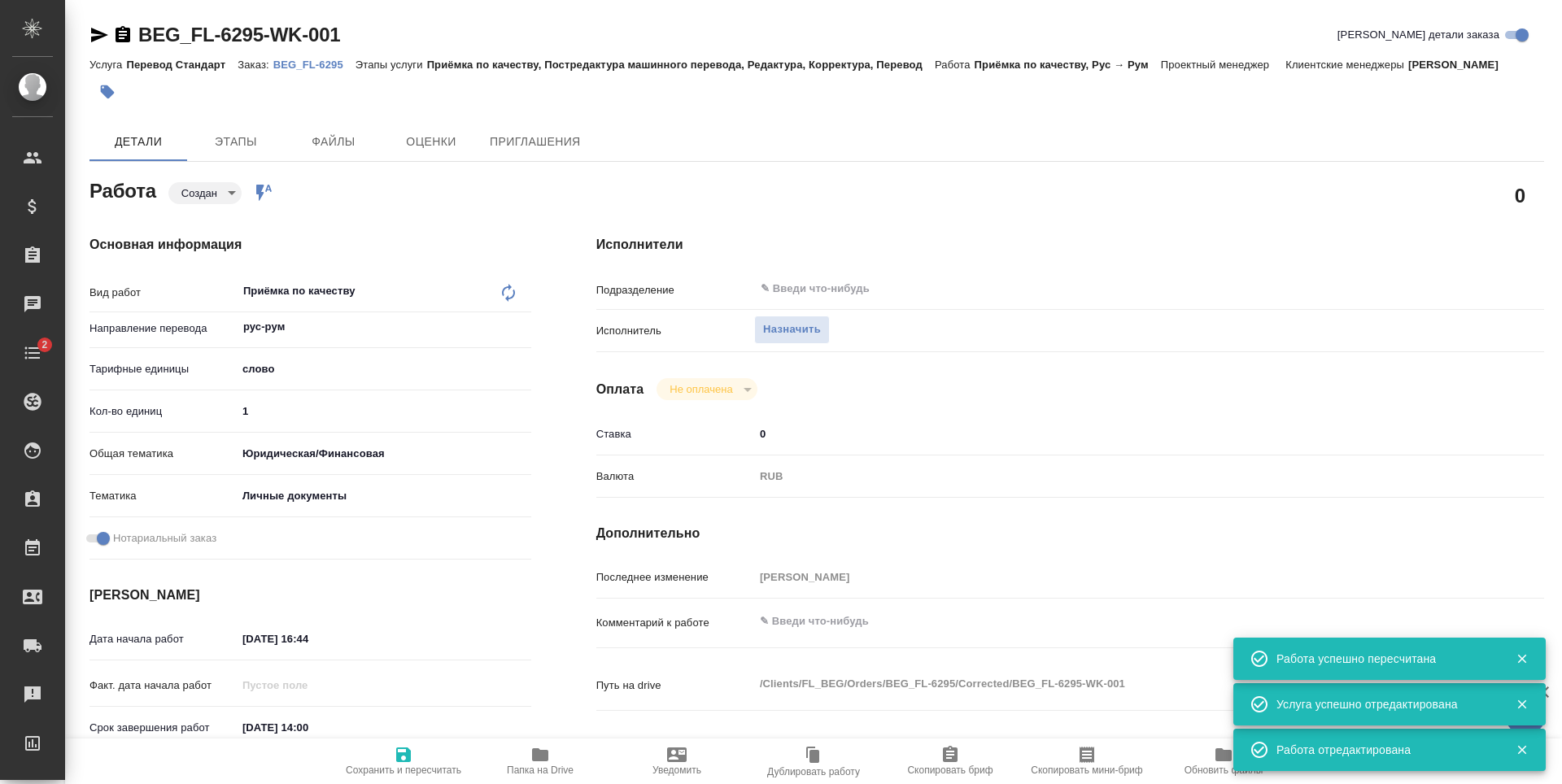
type textarea "x"
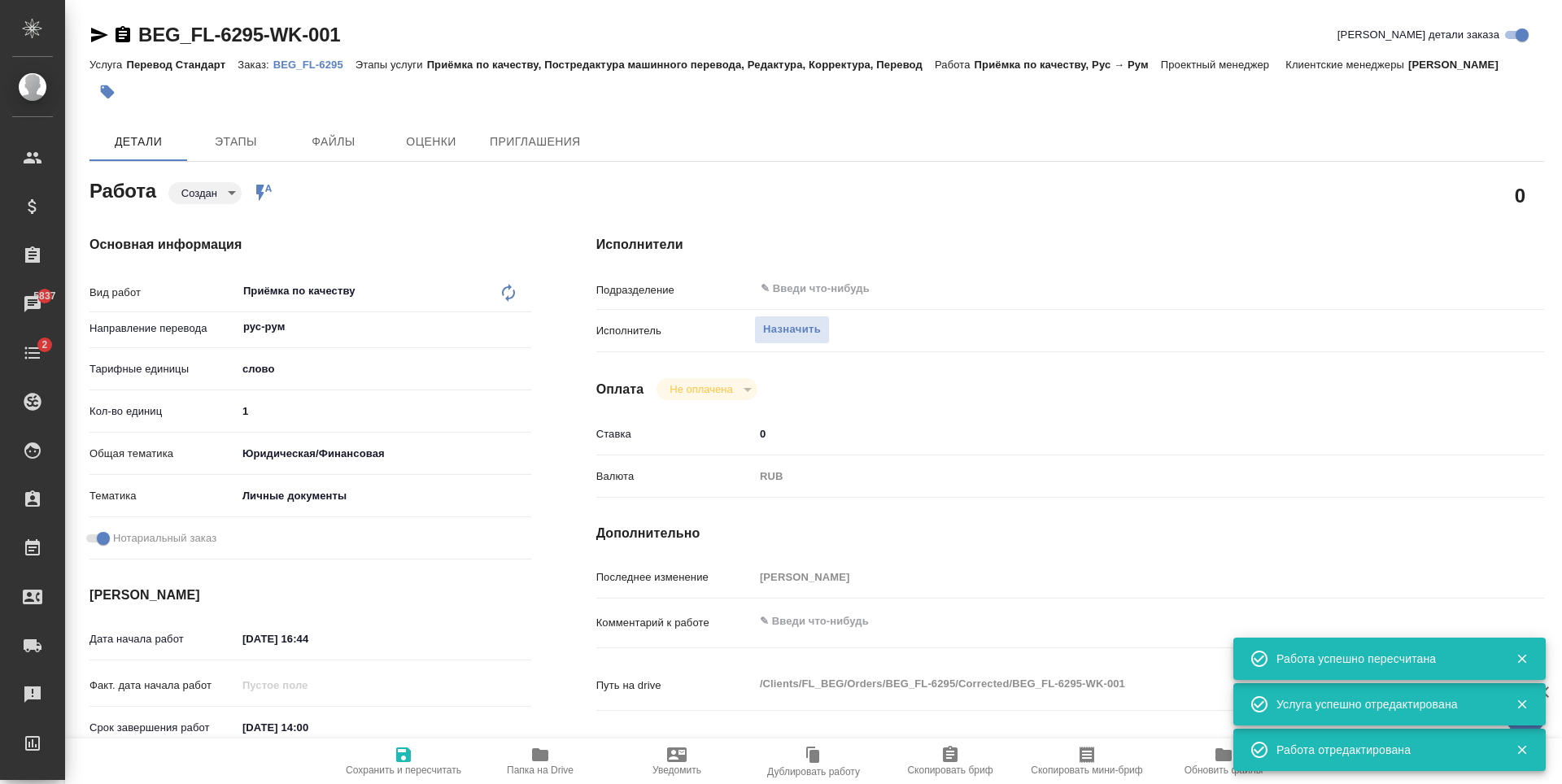
type textarea "x"
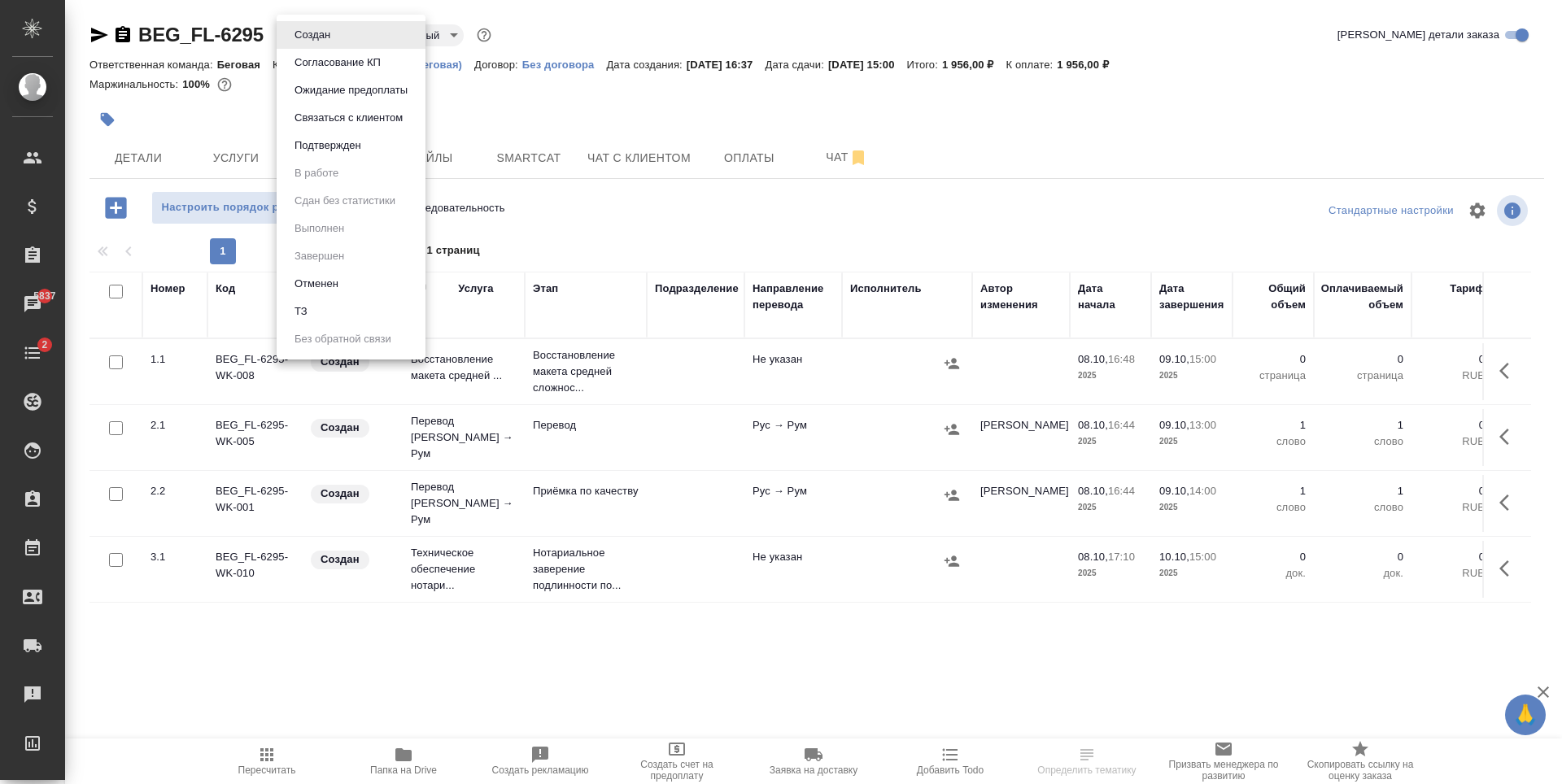
click at [312, 24] on body "🙏 .cls-1 fill:#fff; AWATERA [PERSON_NAME] Спецификации Заказы 5837 Чаты 2 Todo …" at bounding box center [781, 392] width 1562 height 784
click at [370, 134] on li "Подтвержден" at bounding box center [350, 145] width 149 height 27
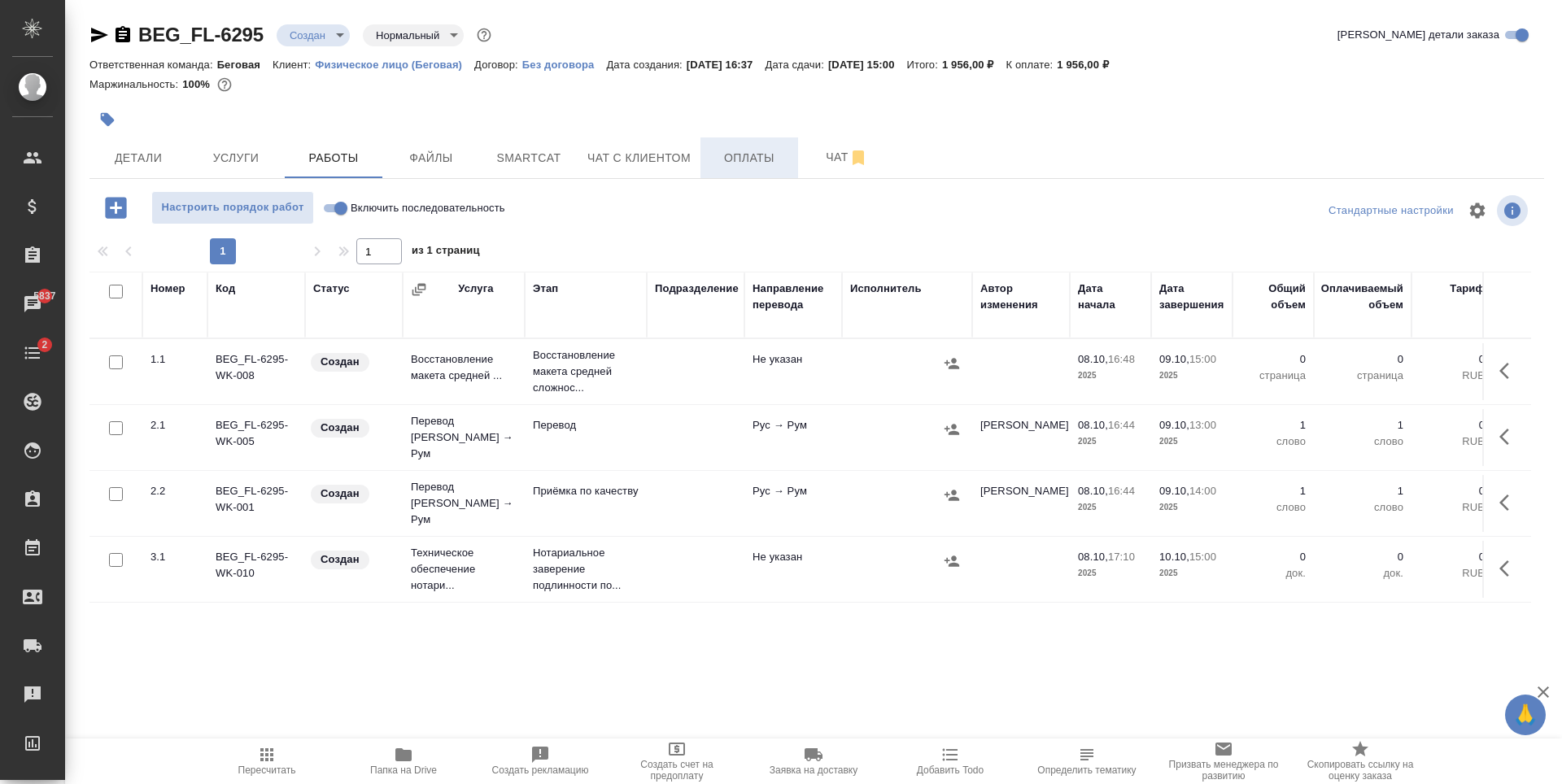
click at [730, 157] on span "Оплаты" at bounding box center [749, 158] width 78 height 20
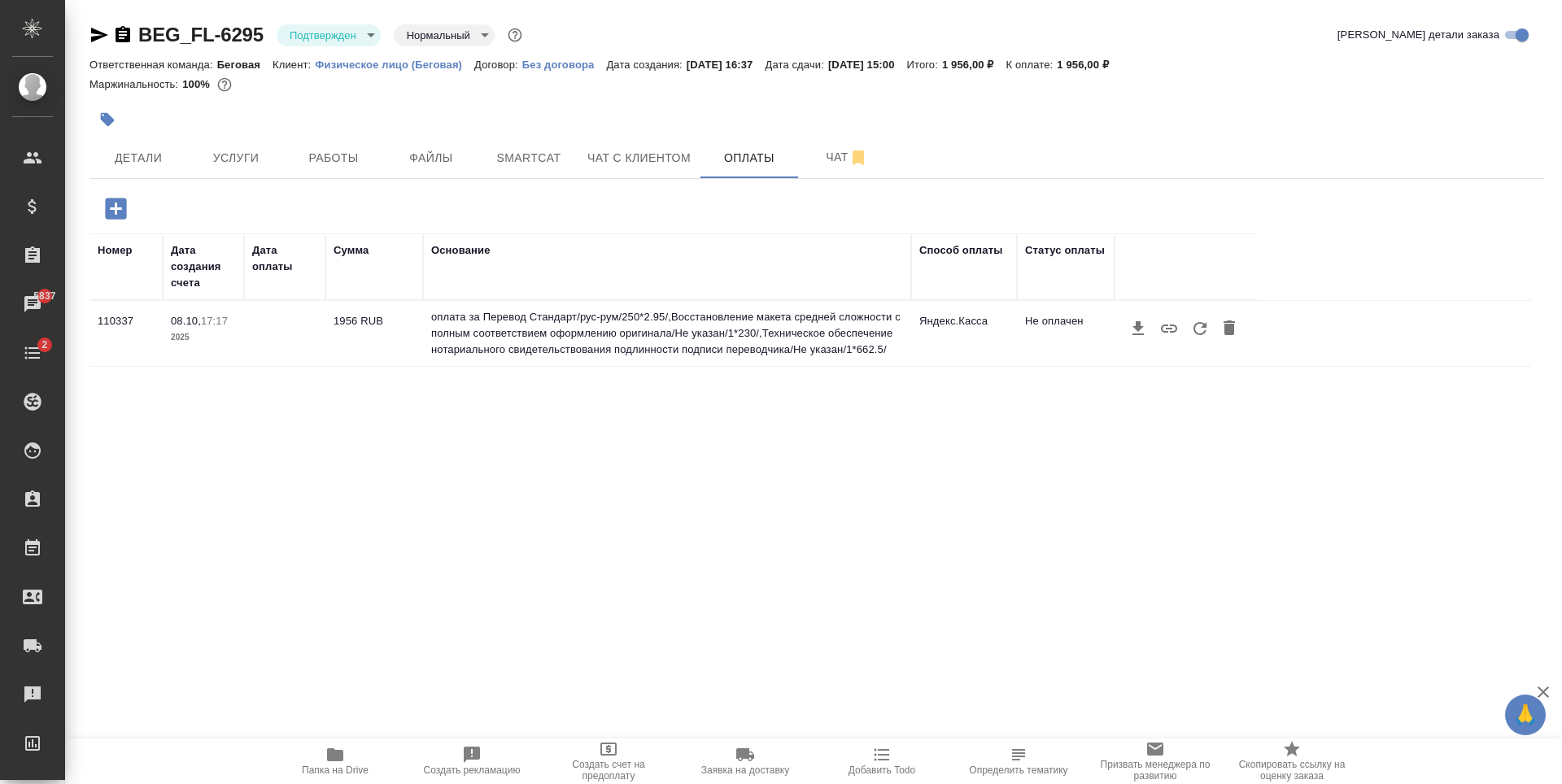
click at [1214, 334] on button "button" at bounding box center [1200, 328] width 31 height 31
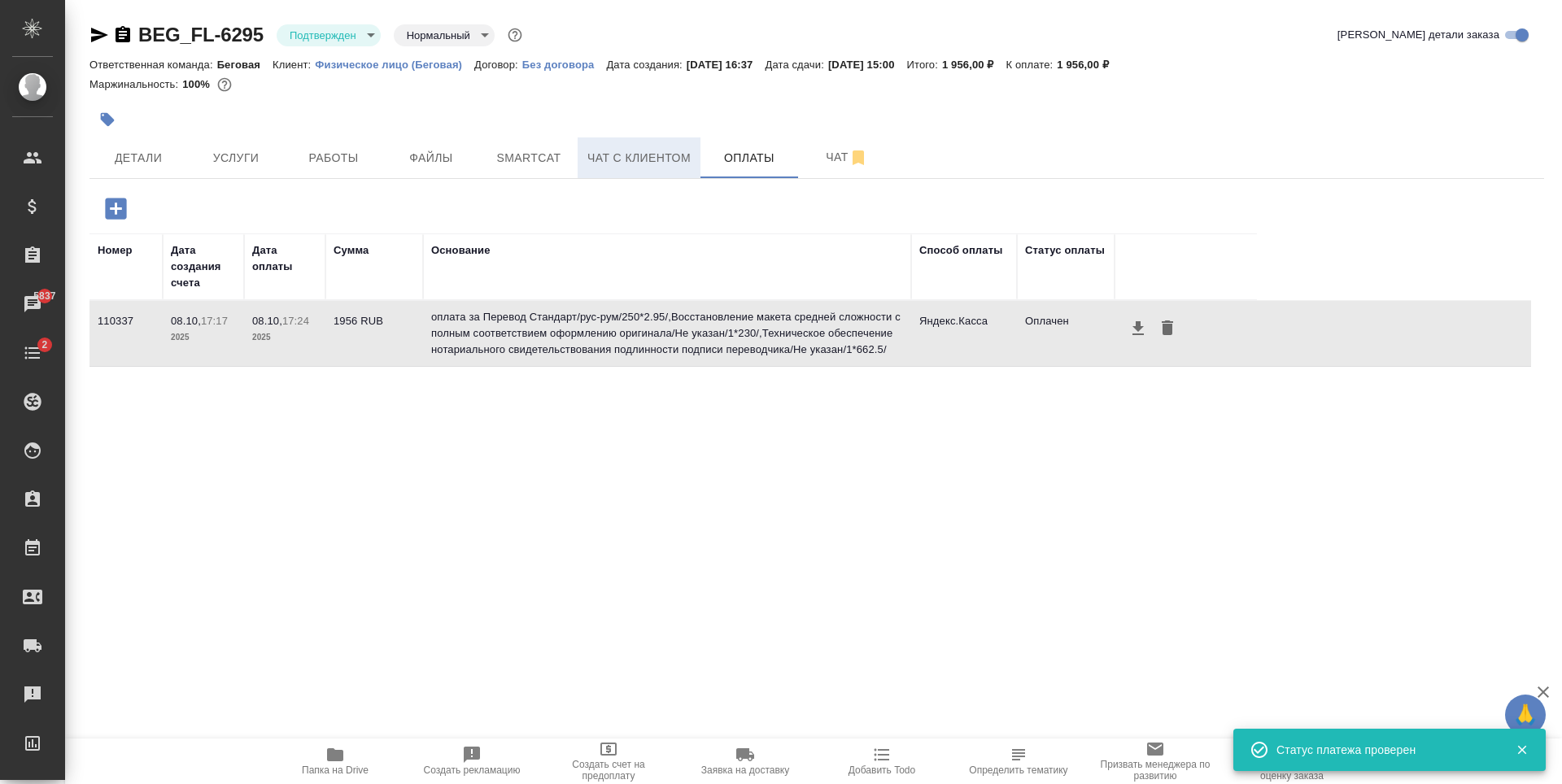
click at [644, 143] on button "Чат с клиентом" at bounding box center [639, 157] width 123 height 40
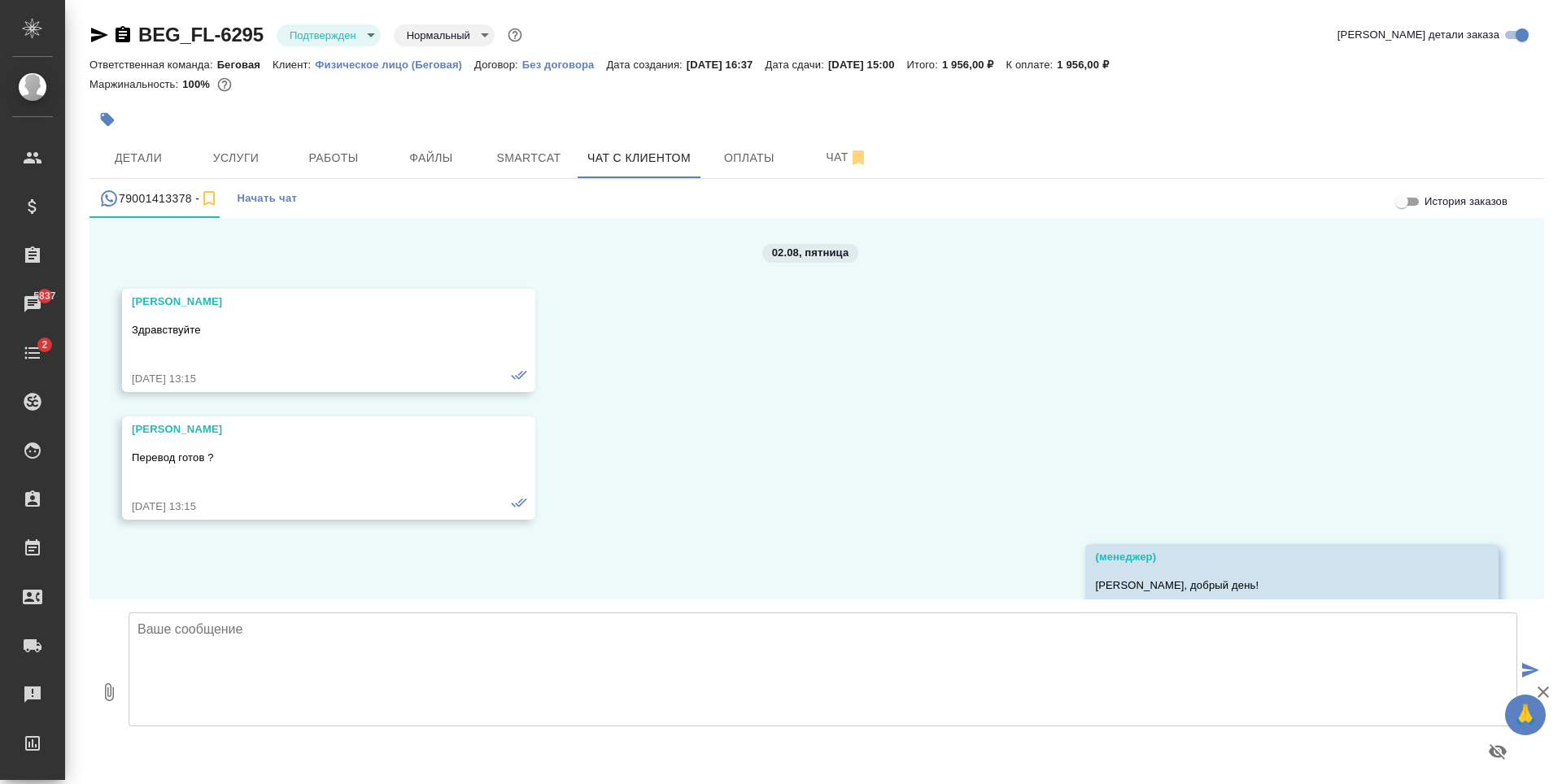
scroll to position [95540, 0]
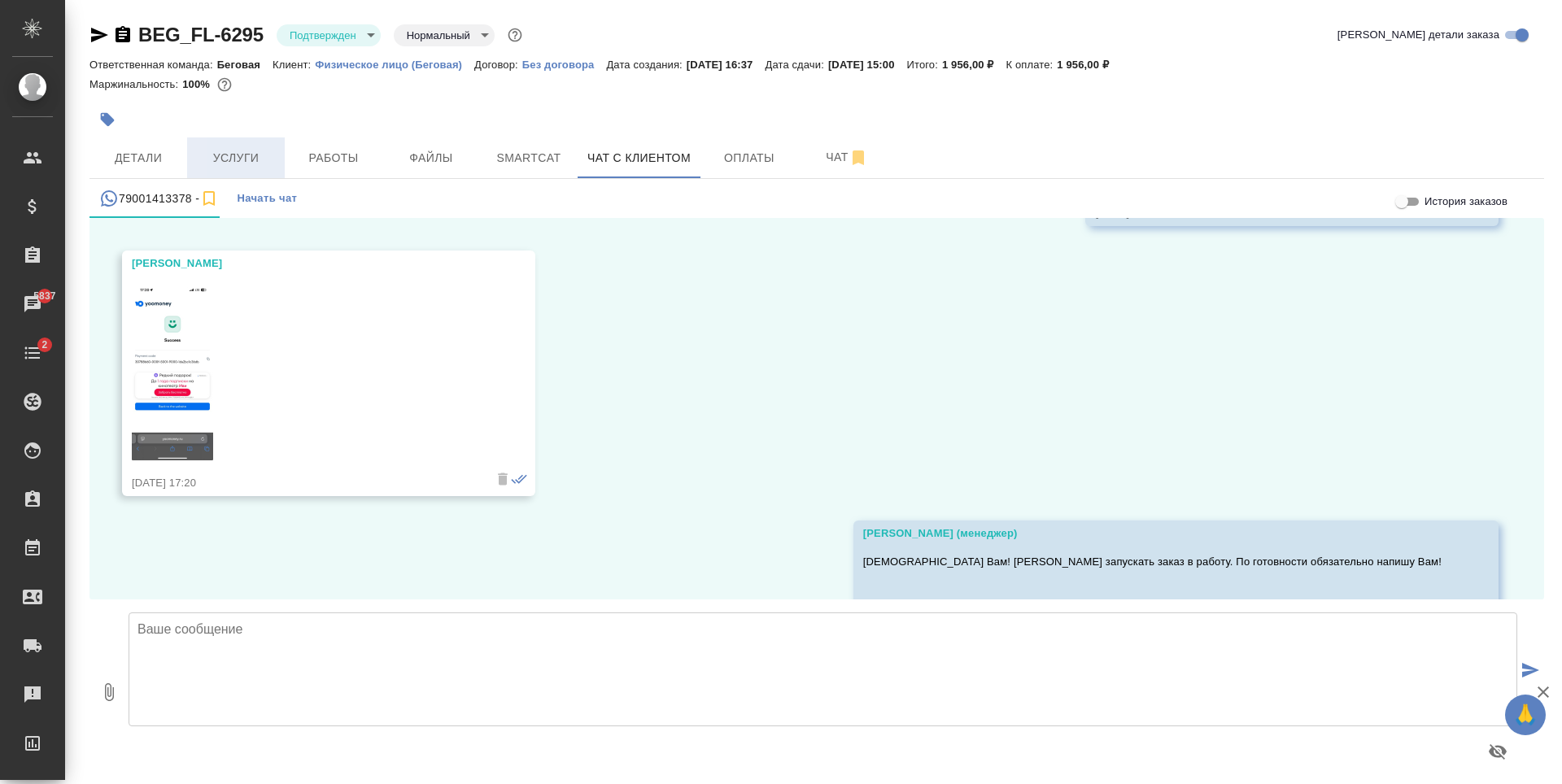
click at [264, 154] on span "Услуги" at bounding box center [235, 158] width 78 height 20
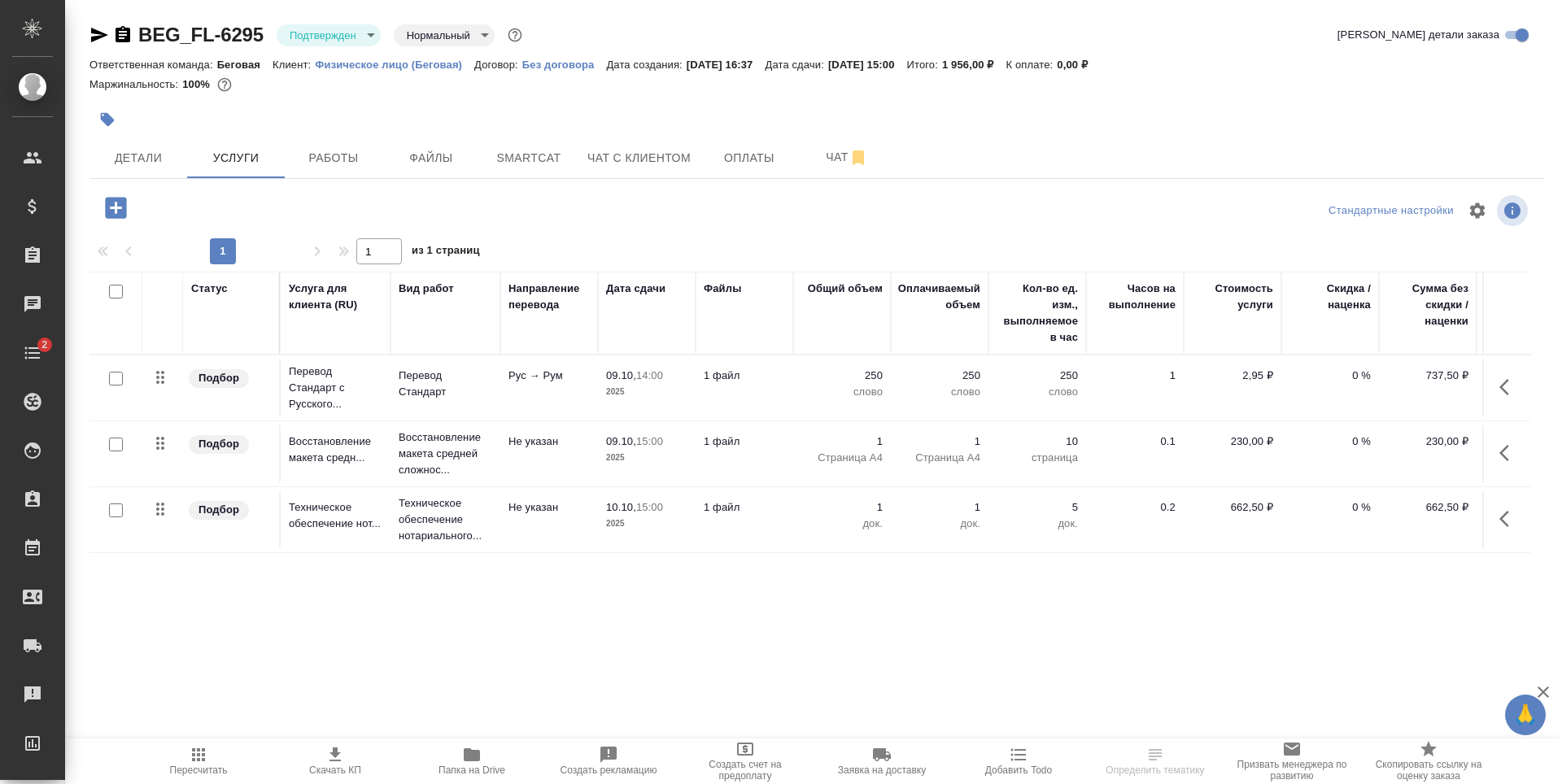
click at [115, 112] on button "button" at bounding box center [107, 119] width 36 height 36
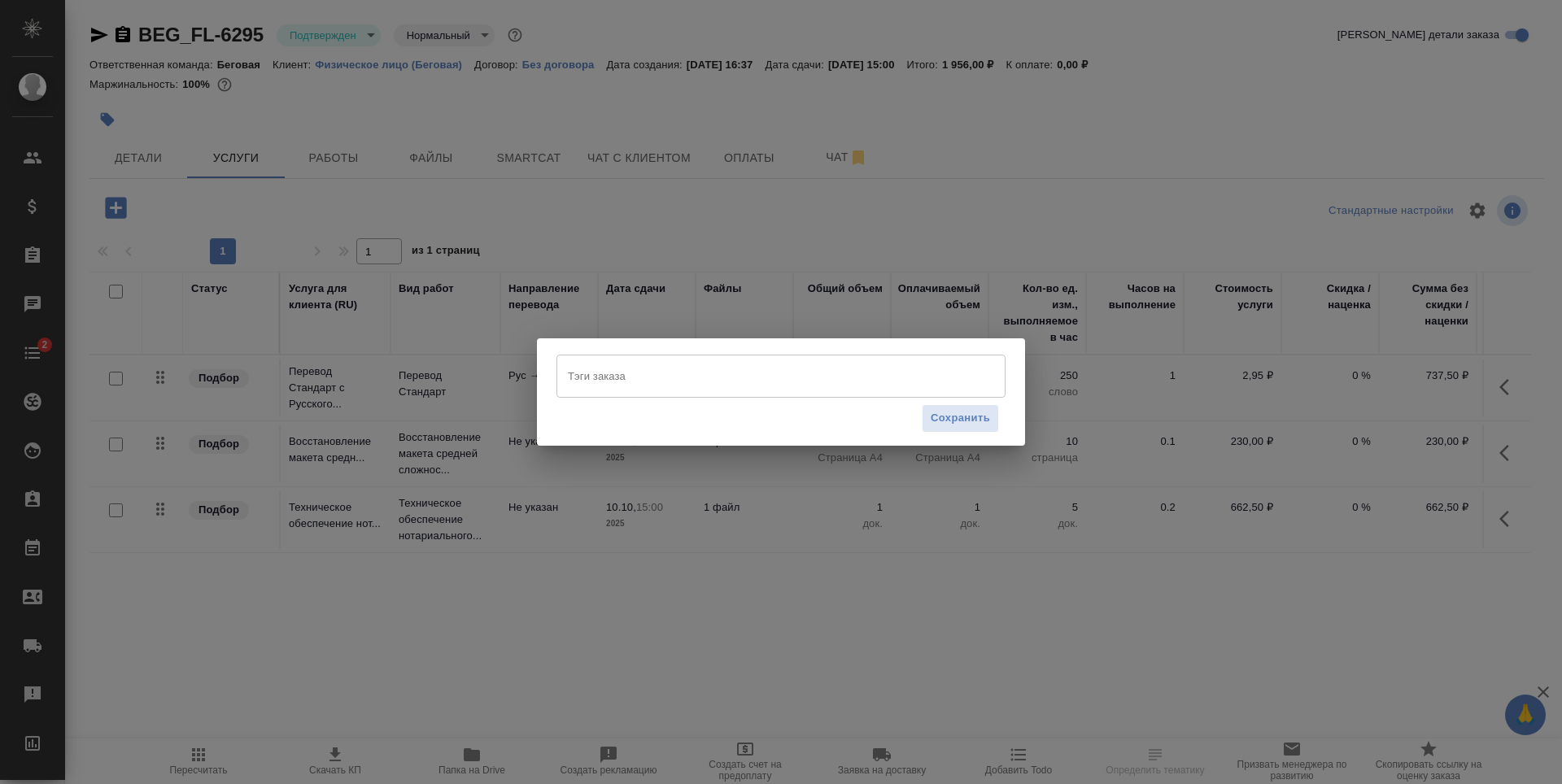
click at [743, 381] on input "Тэги заказа" at bounding box center [765, 376] width 404 height 27
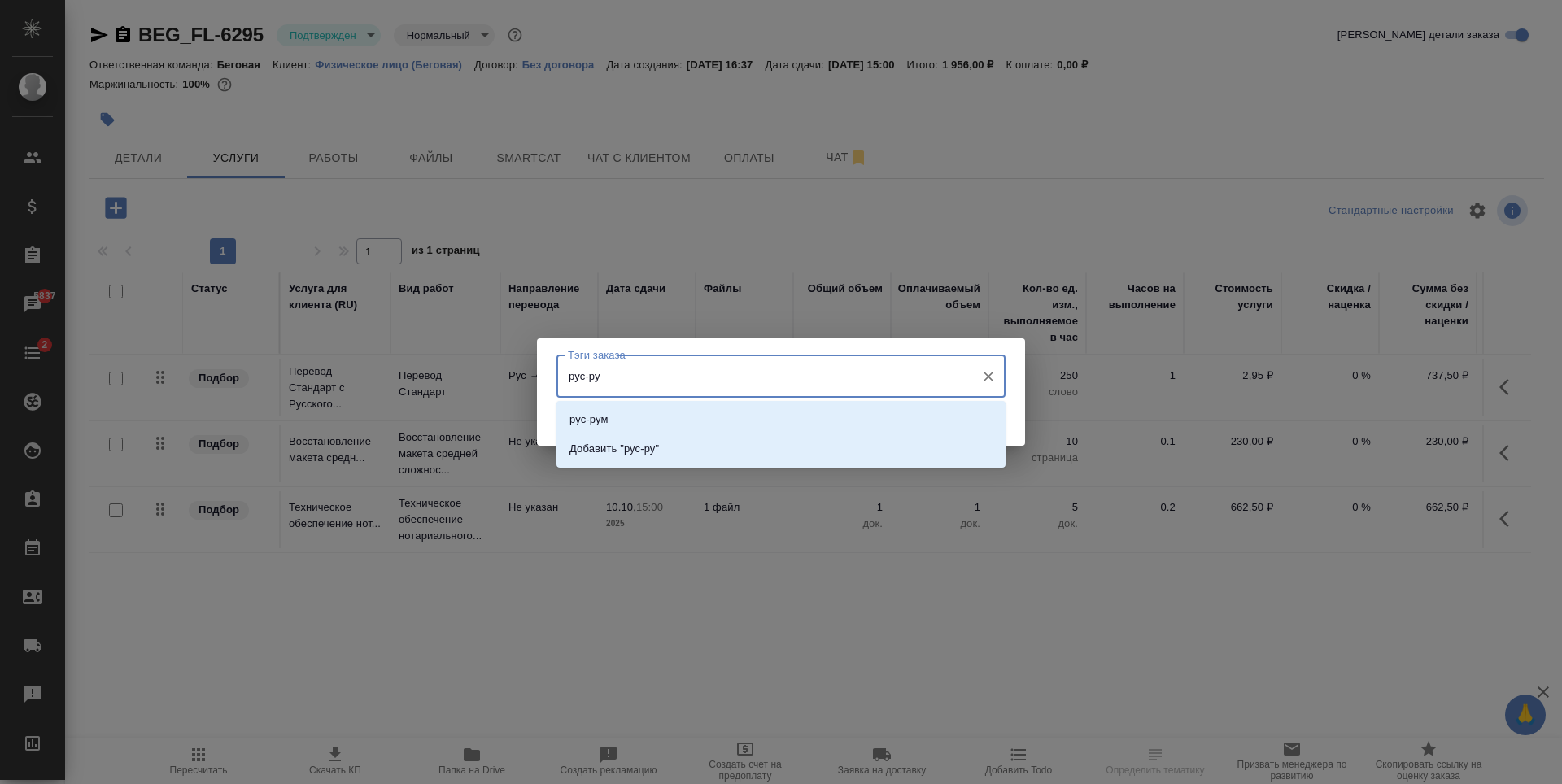
type input "рус-рум"
click at [716, 420] on li "рус-рум" at bounding box center [781, 420] width 449 height 29
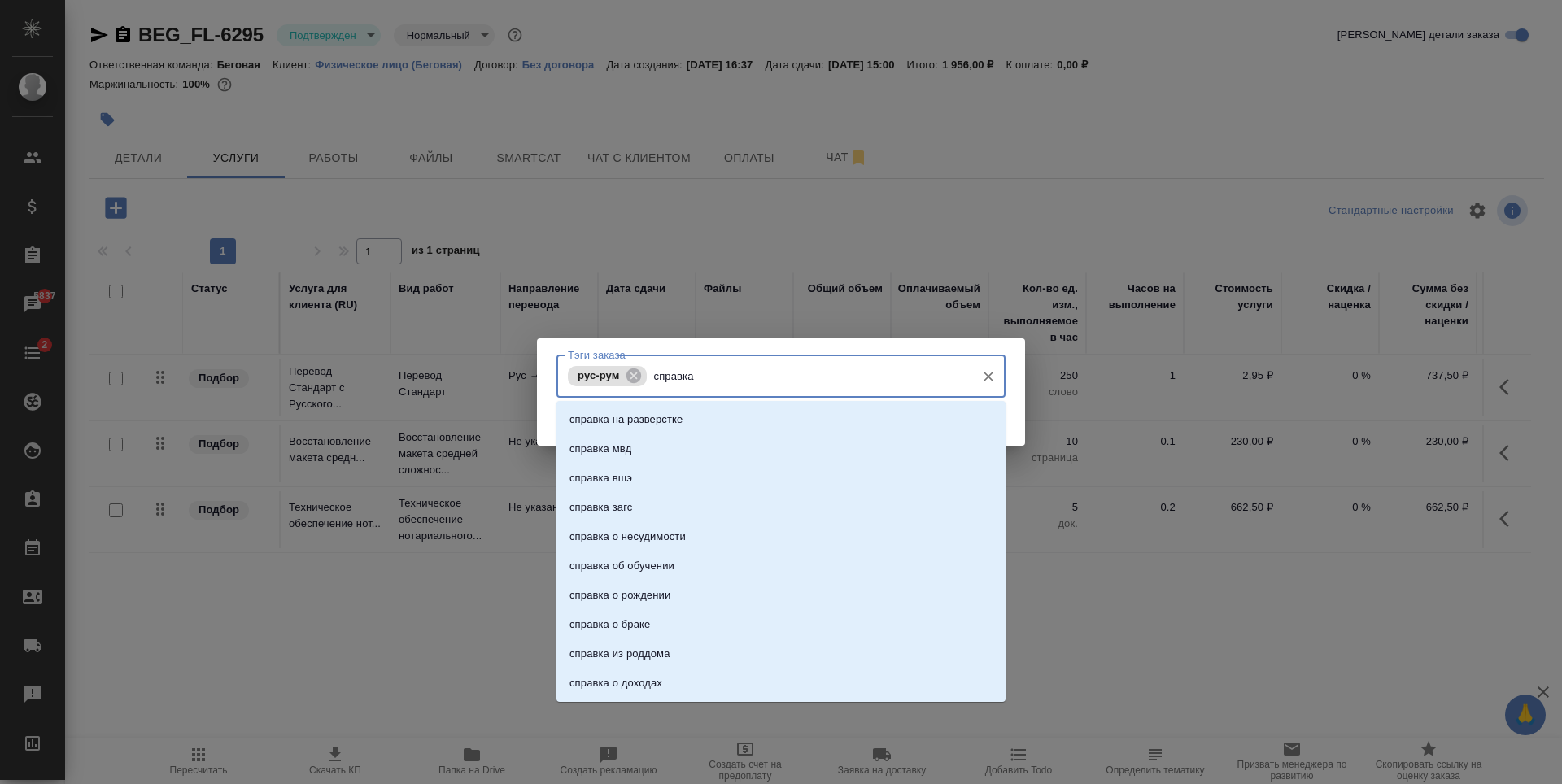
type input "справка [PERSON_NAME]"
click at [752, 413] on li "справка о несудимости" at bounding box center [781, 420] width 449 height 29
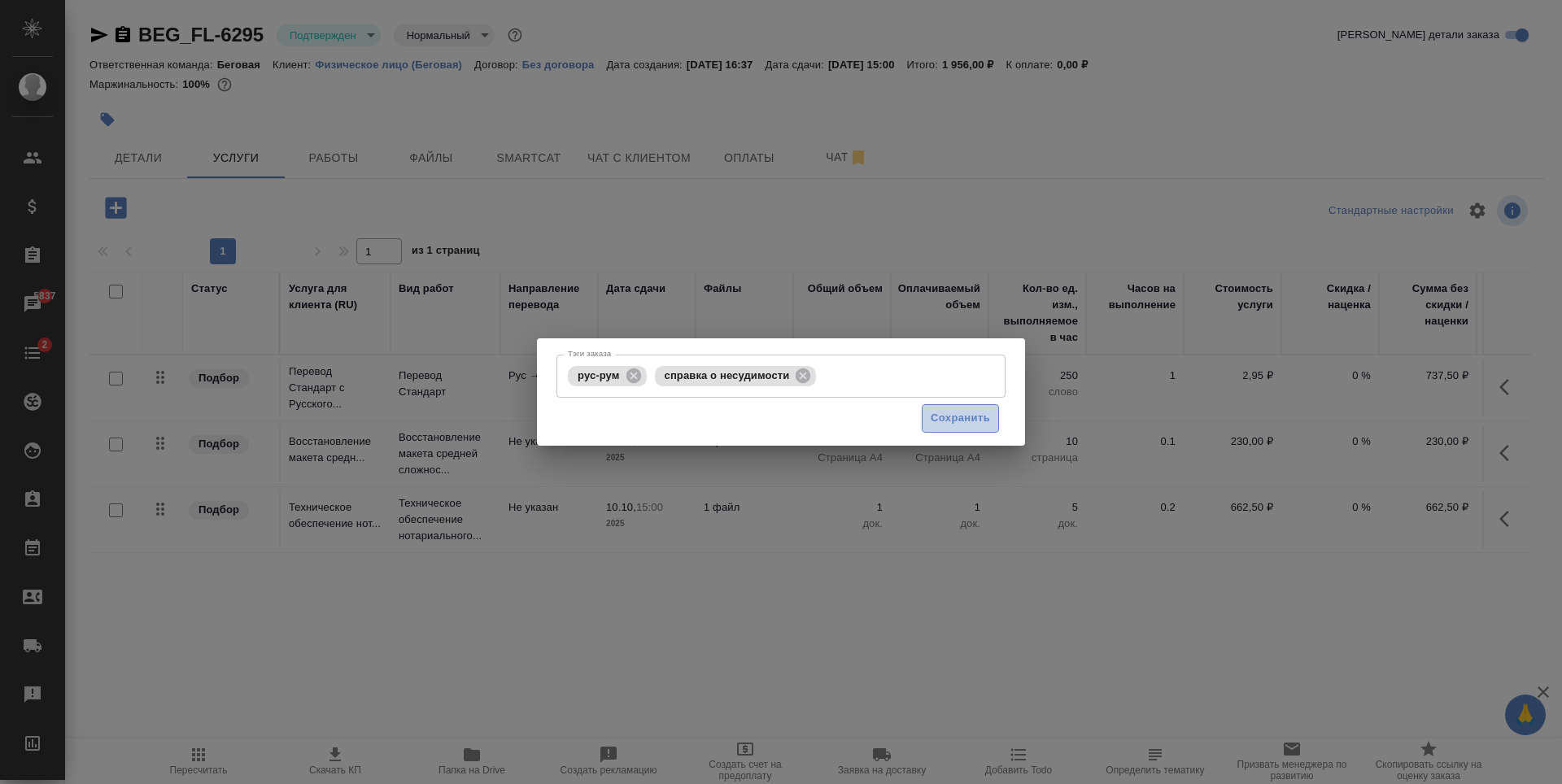
click at [979, 411] on span "Сохранить" at bounding box center [960, 418] width 59 height 18
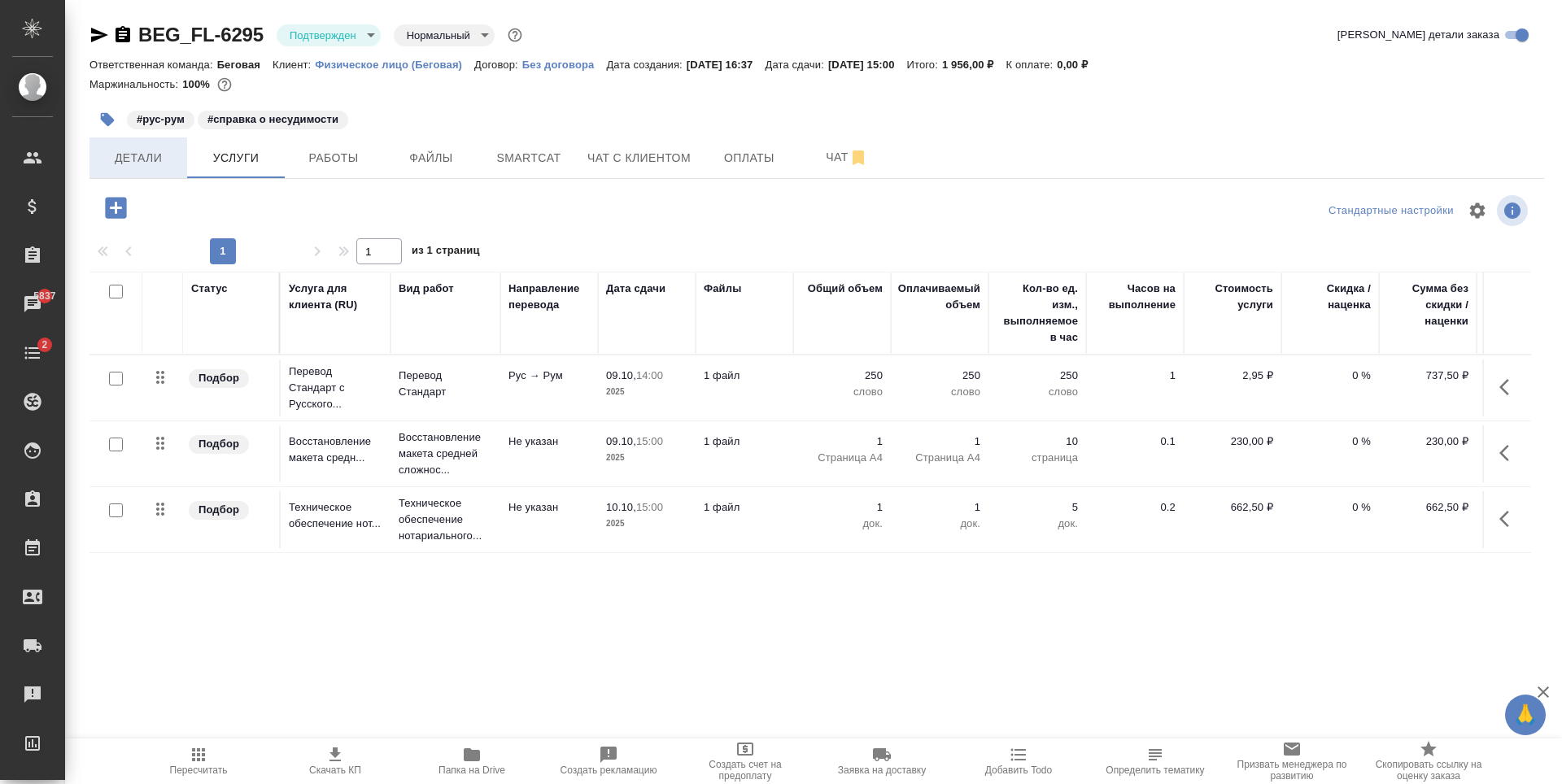
click at [164, 150] on span "Детали" at bounding box center [137, 158] width 78 height 20
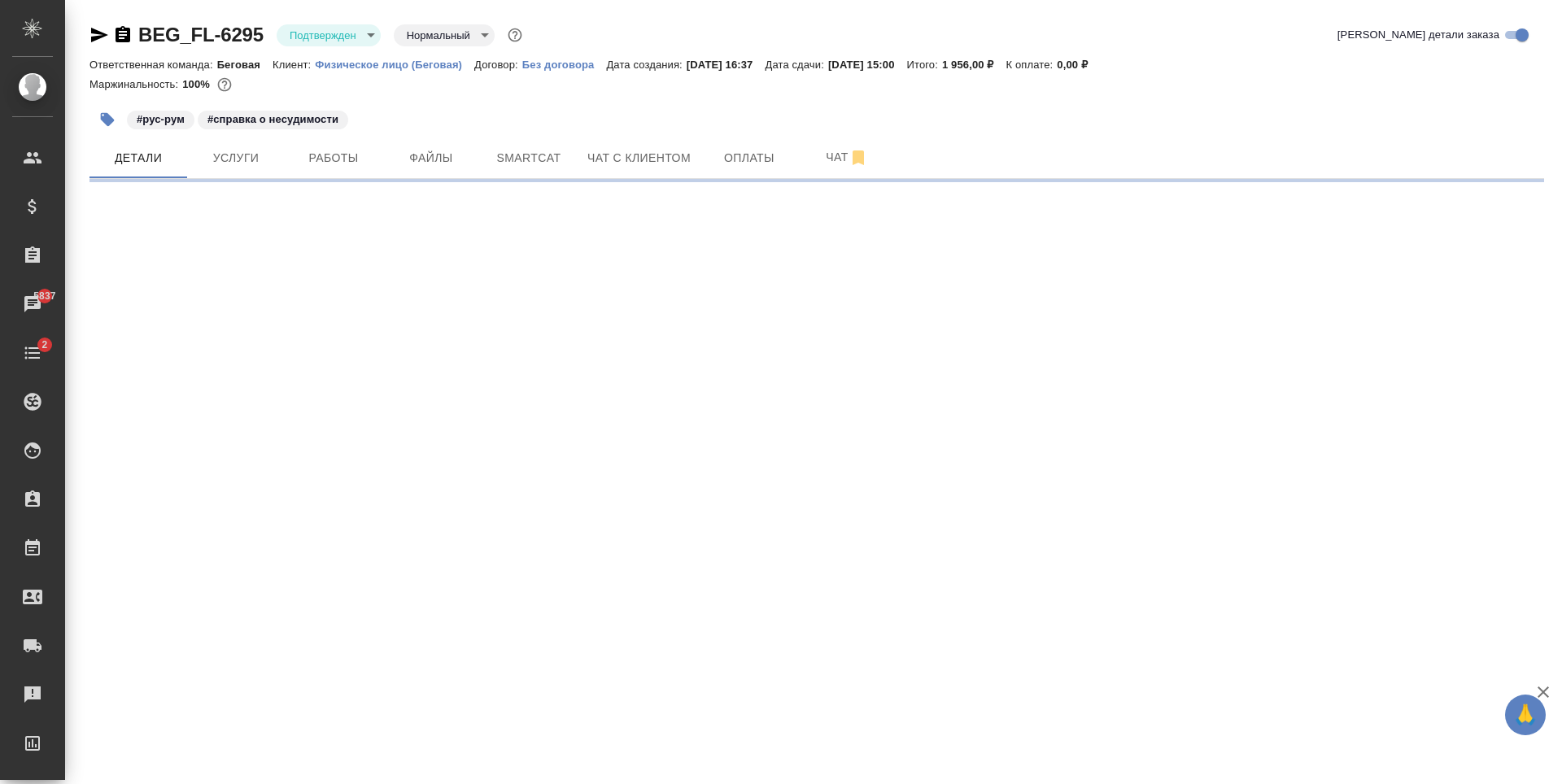
select select "RU"
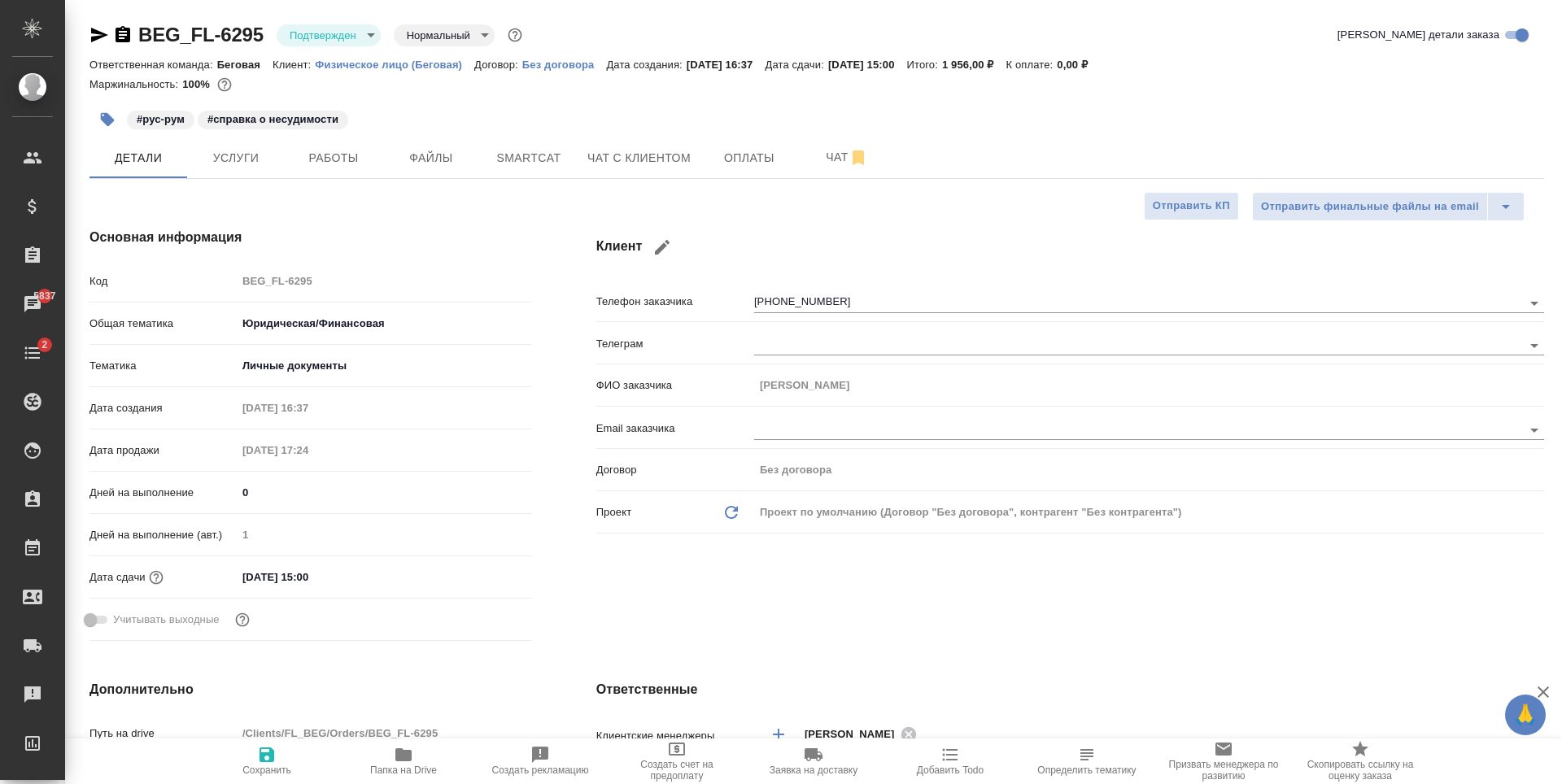
type textarea "x"
click at [687, 163] on span "Чат с клиентом" at bounding box center [639, 158] width 103 height 20
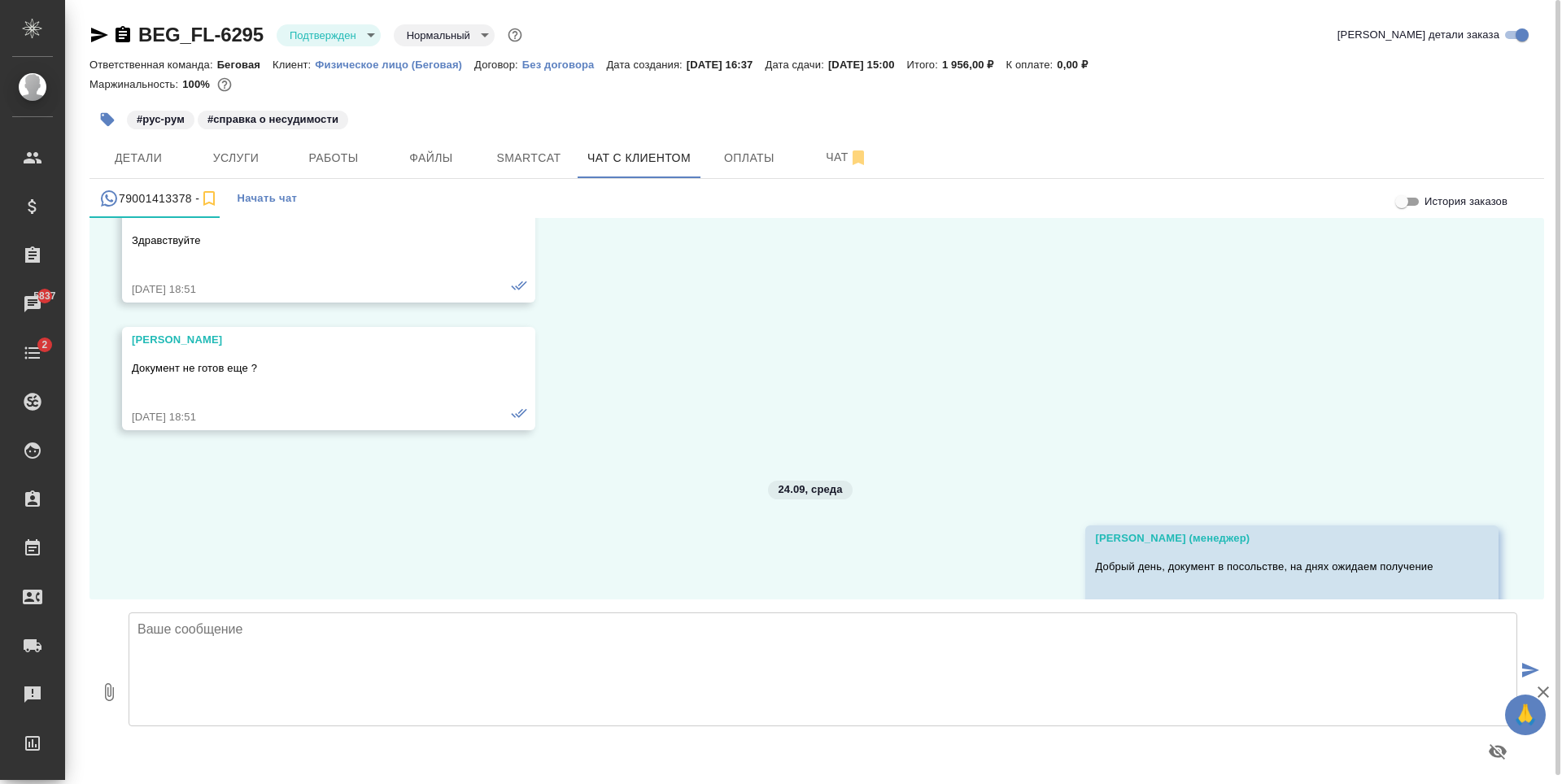
scroll to position [92043, 0]
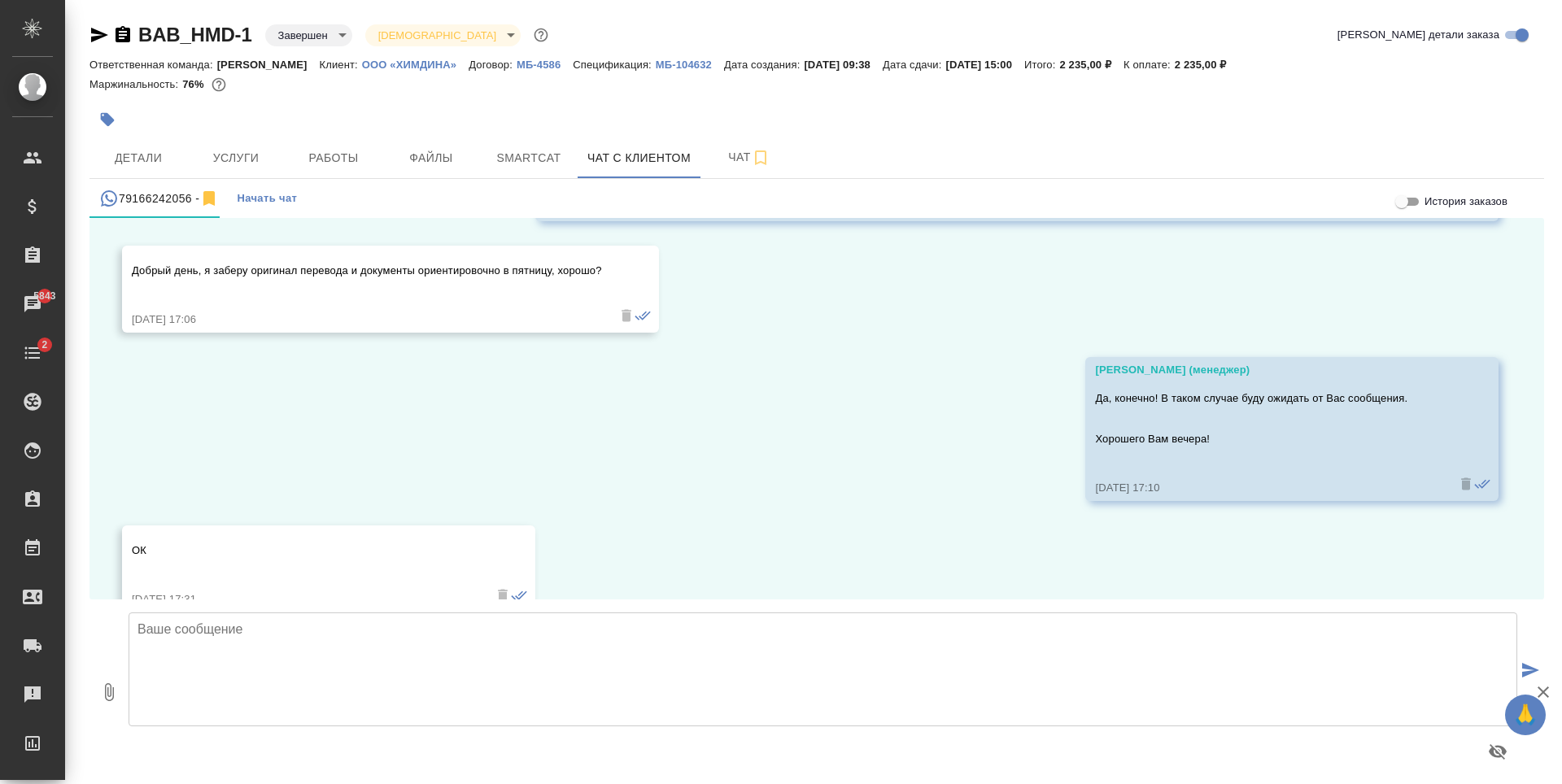
scroll to position [13118, 0]
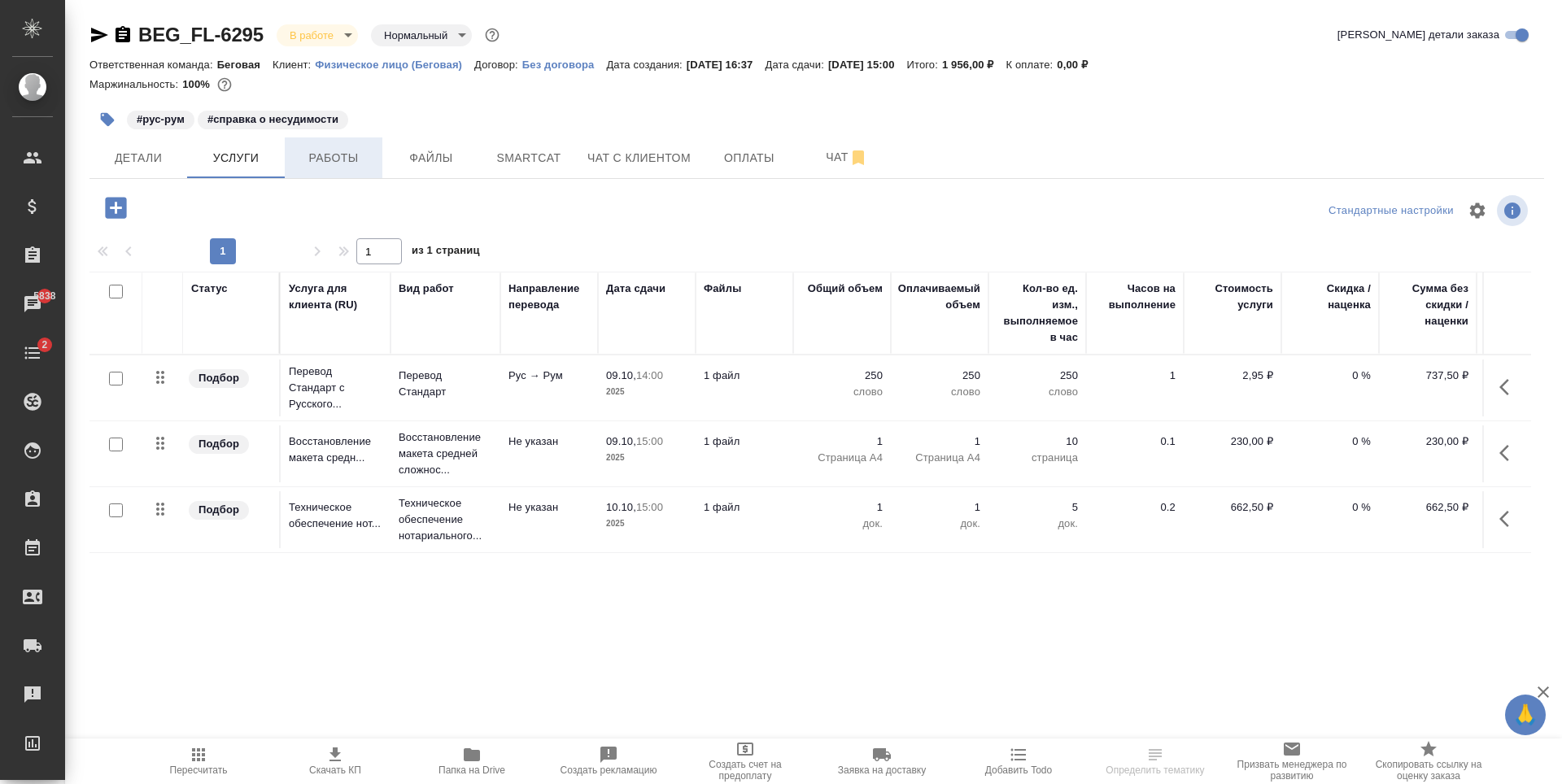
click at [342, 166] on span "Работы" at bounding box center [333, 158] width 78 height 20
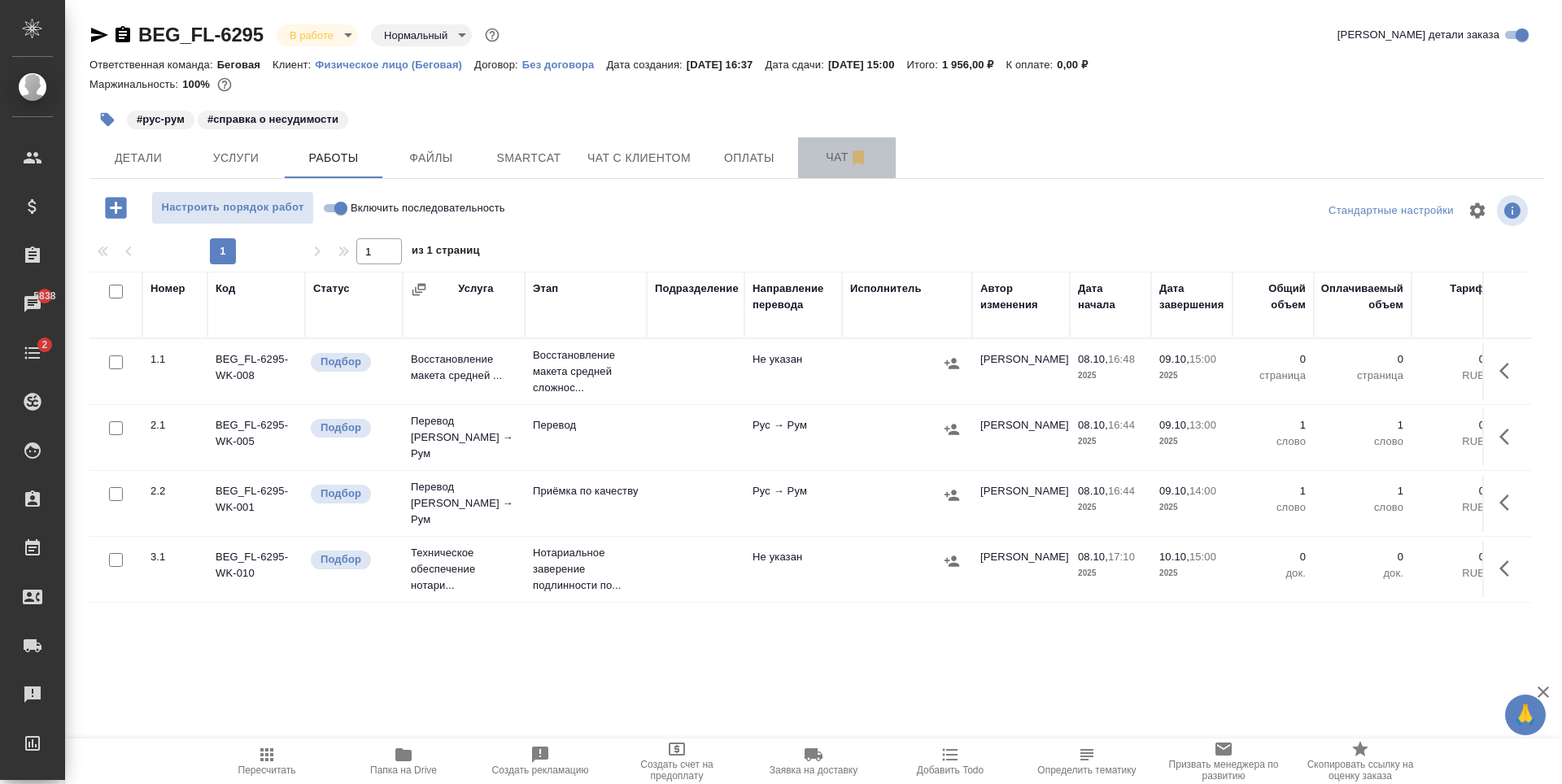
click at [838, 165] on span "Чат" at bounding box center [846, 157] width 78 height 20
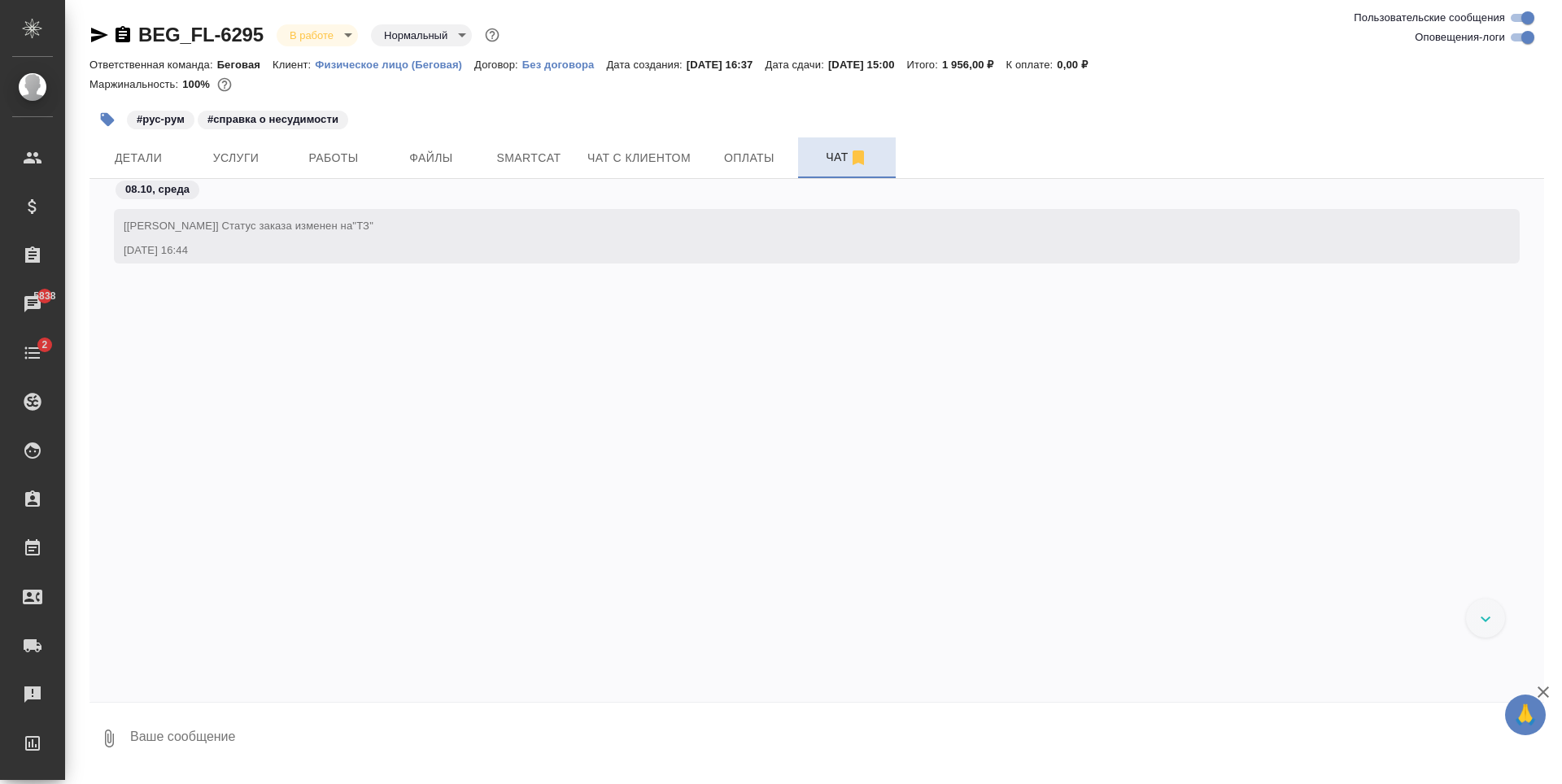
scroll to position [1441, 0]
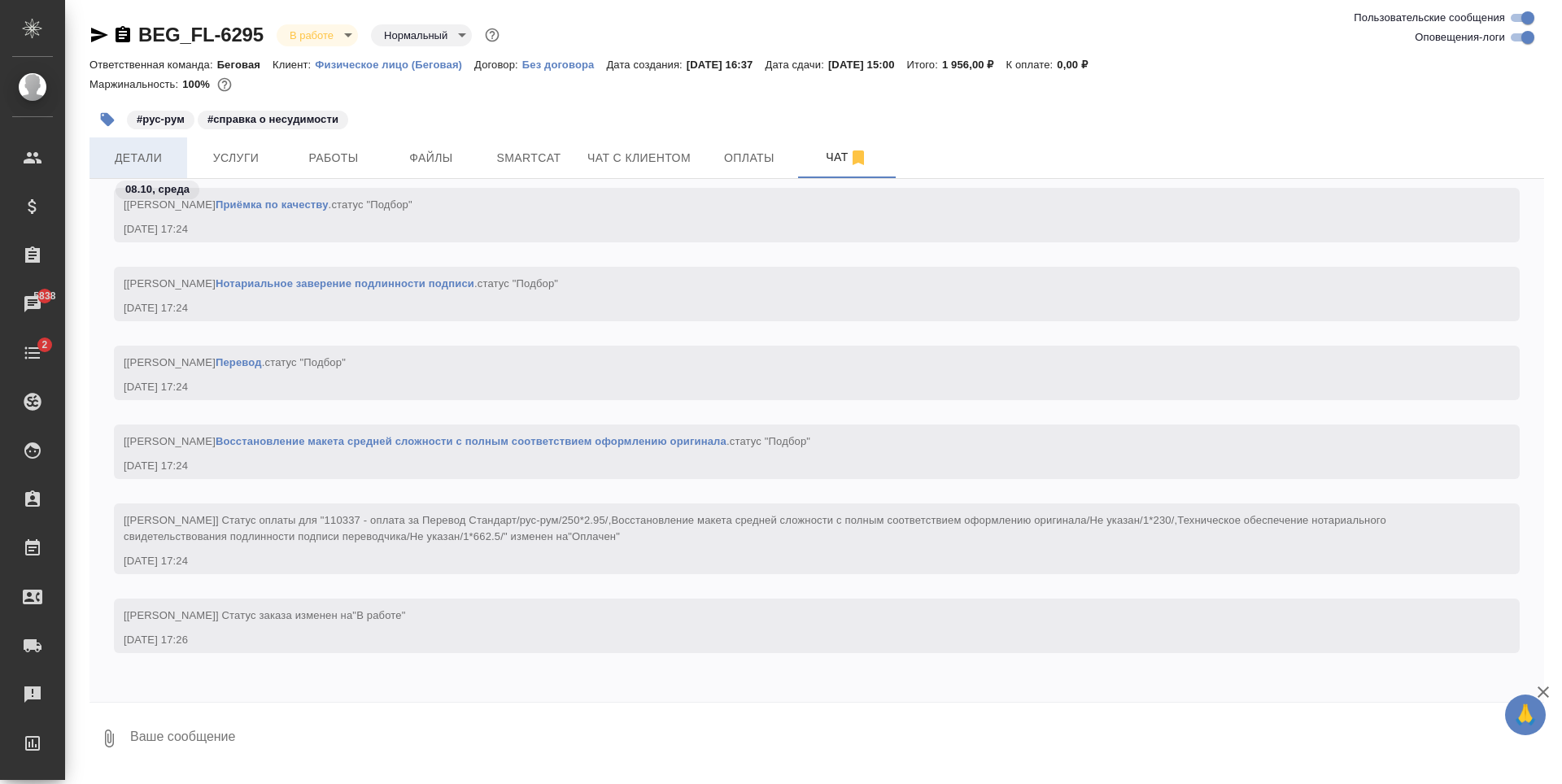
click at [156, 150] on span "Детали" at bounding box center [137, 158] width 78 height 20
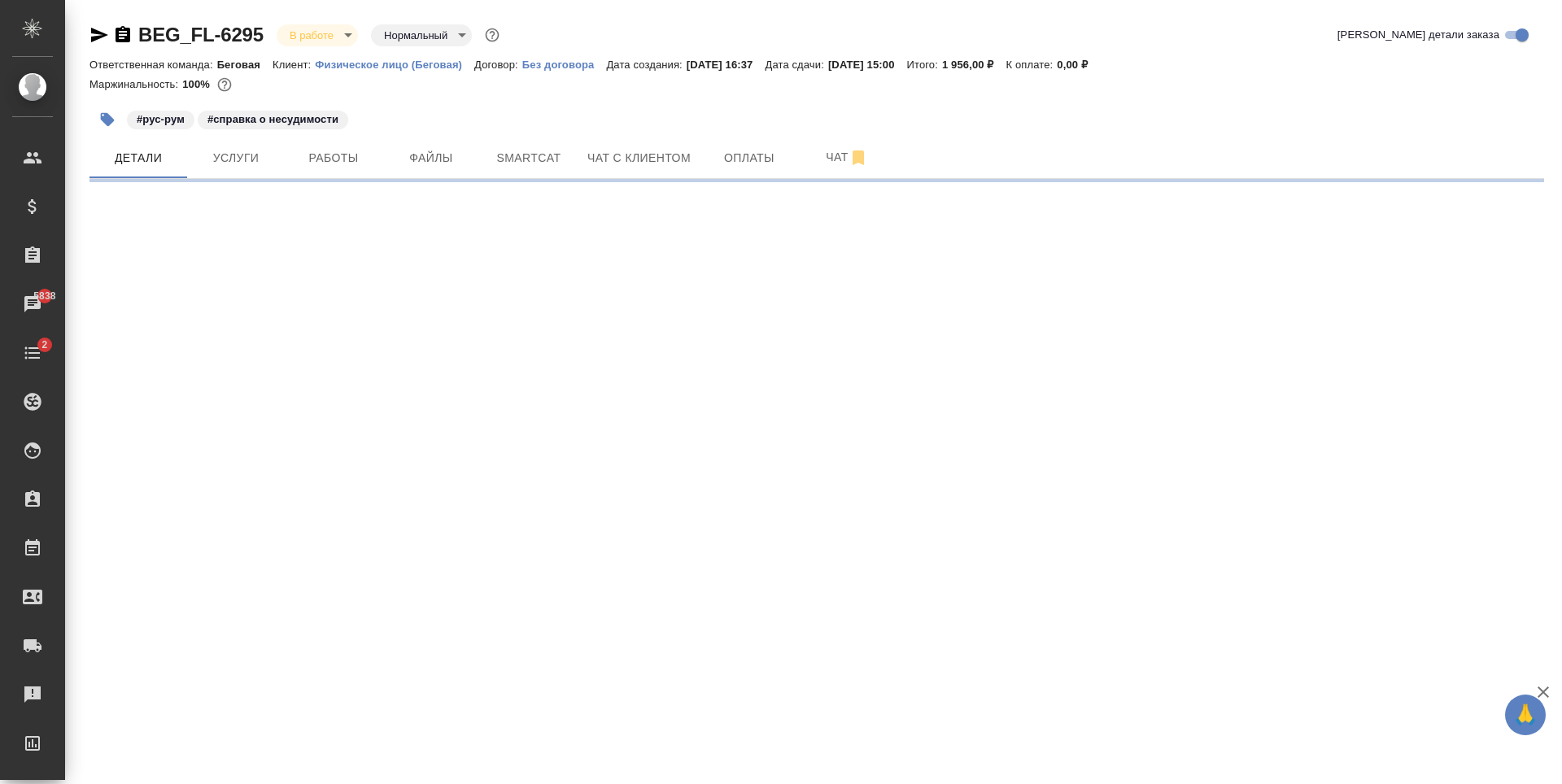
select select "RU"
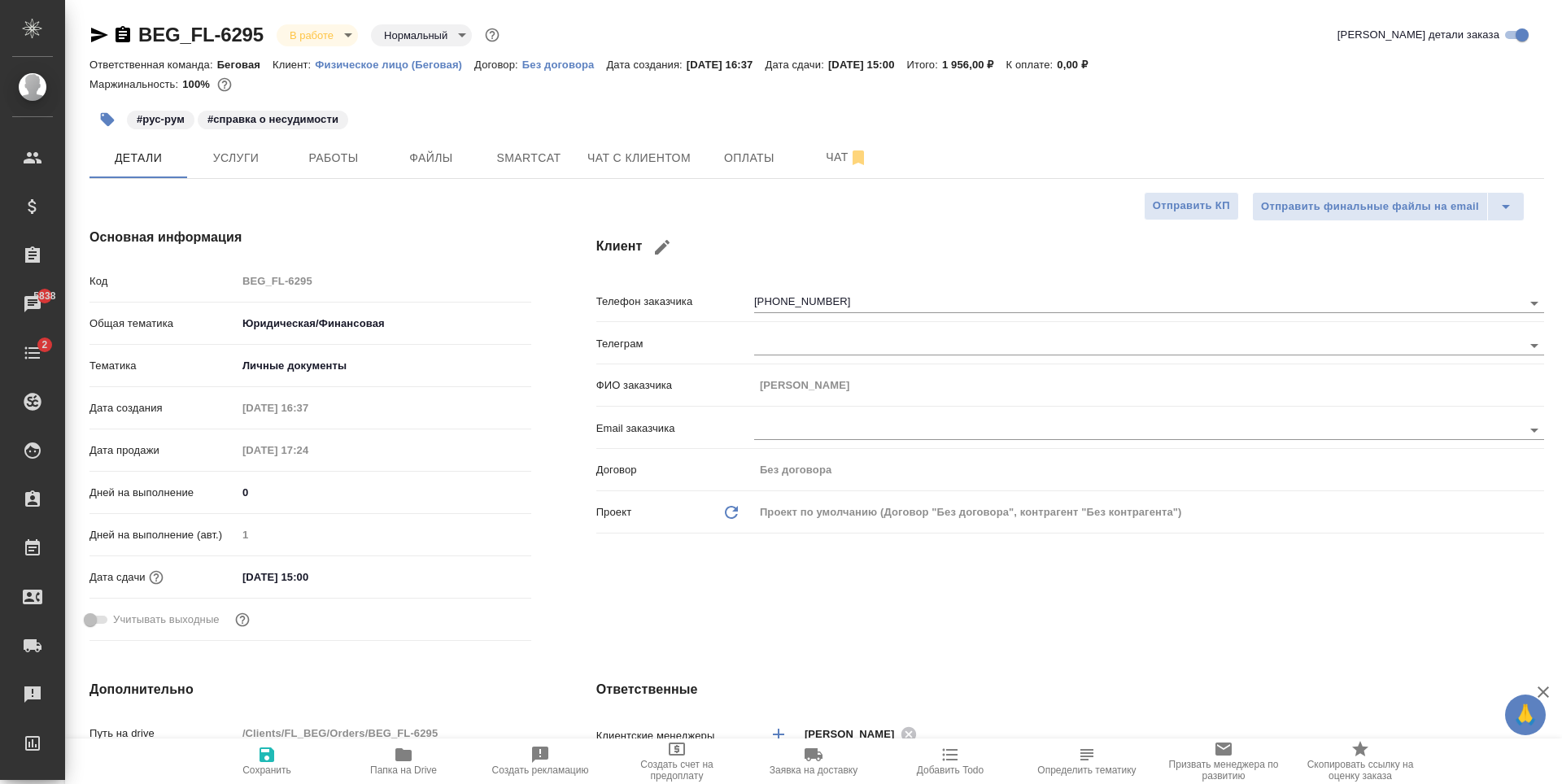
type textarea "x"
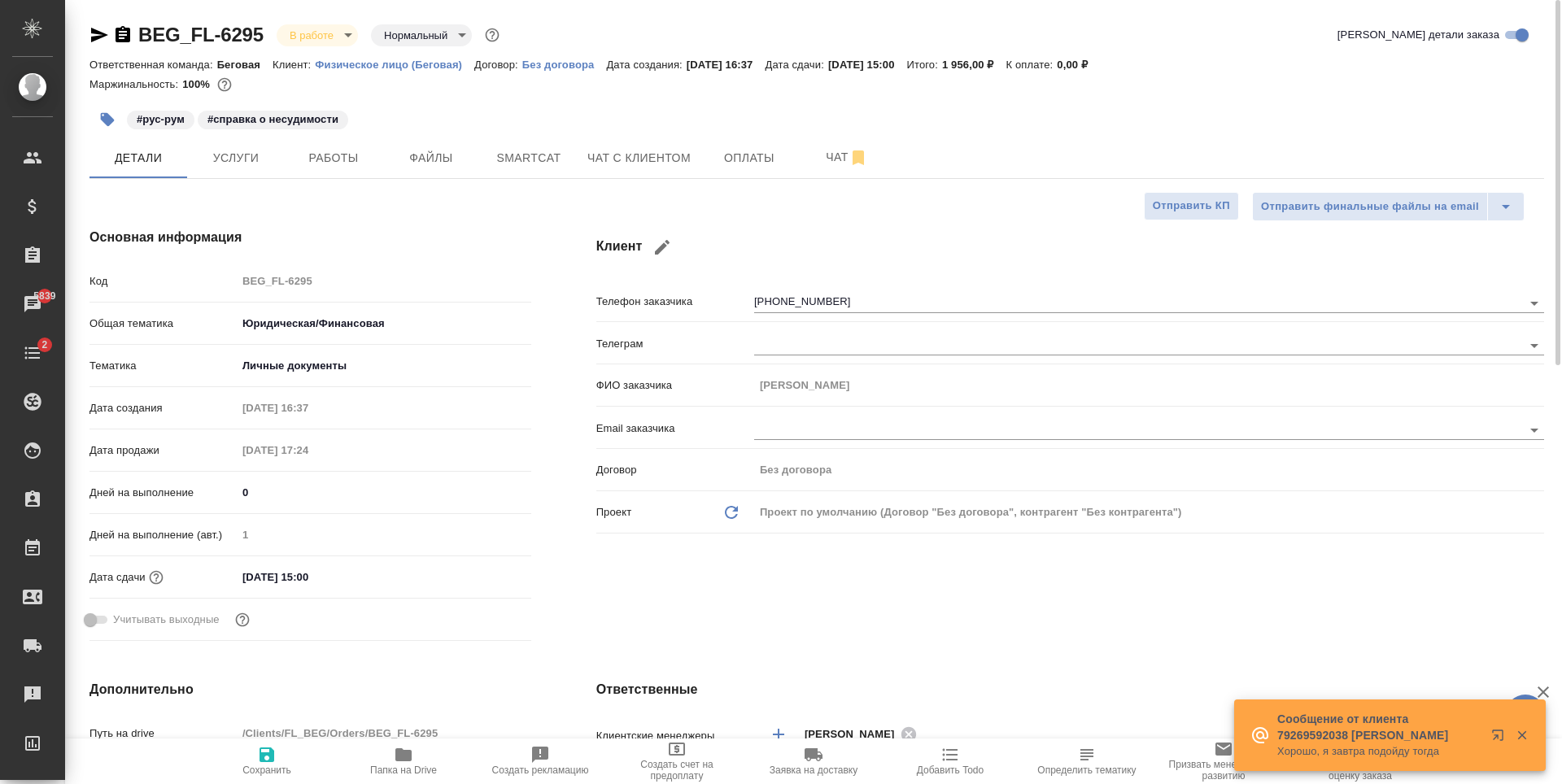
click at [871, 126] on div "#рус-рум #справка о несудимости" at bounding box center [575, 119] width 970 height 36
click at [865, 161] on icon "button" at bounding box center [857, 157] width 19 height 19
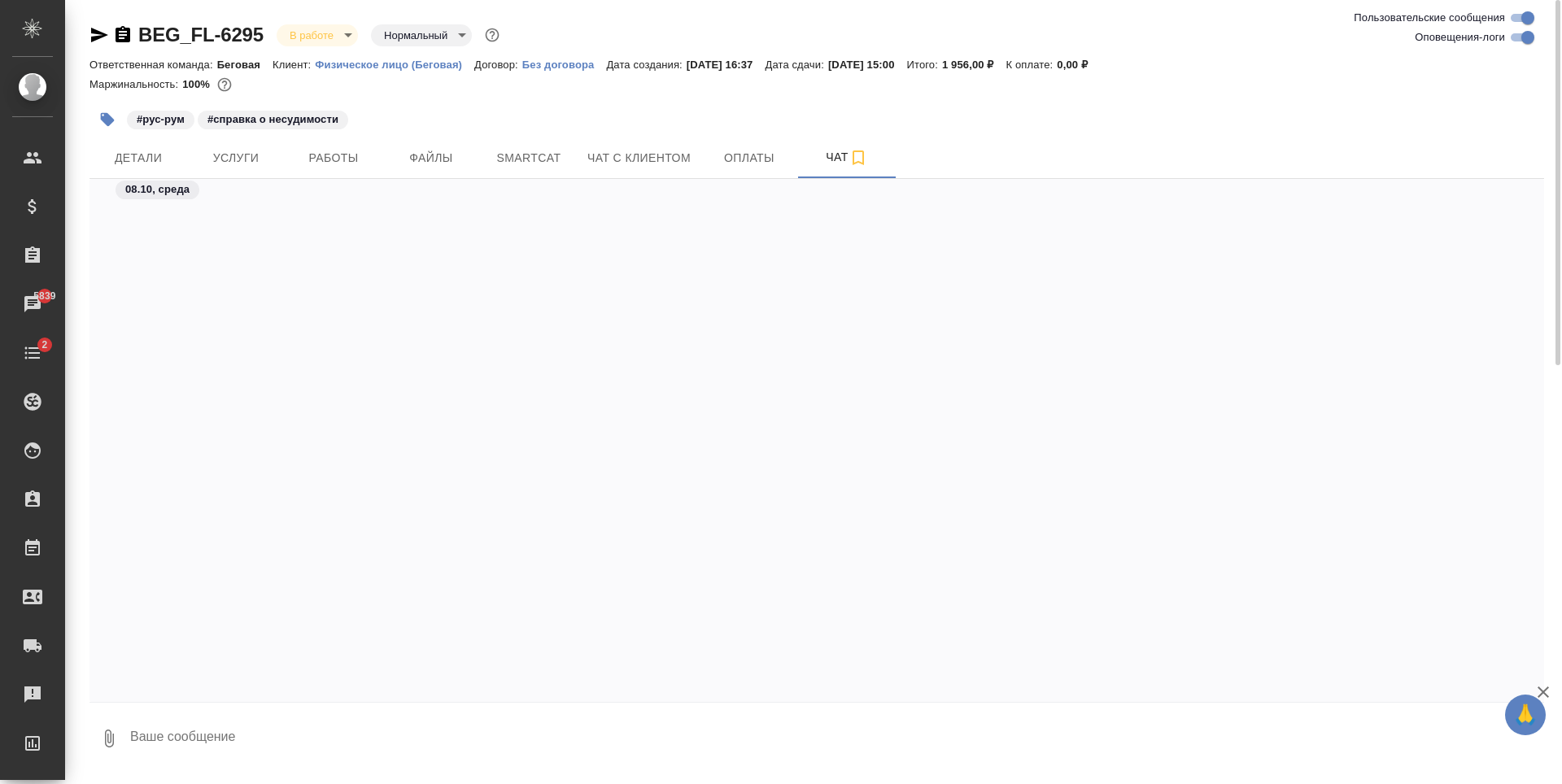
scroll to position [1441, 0]
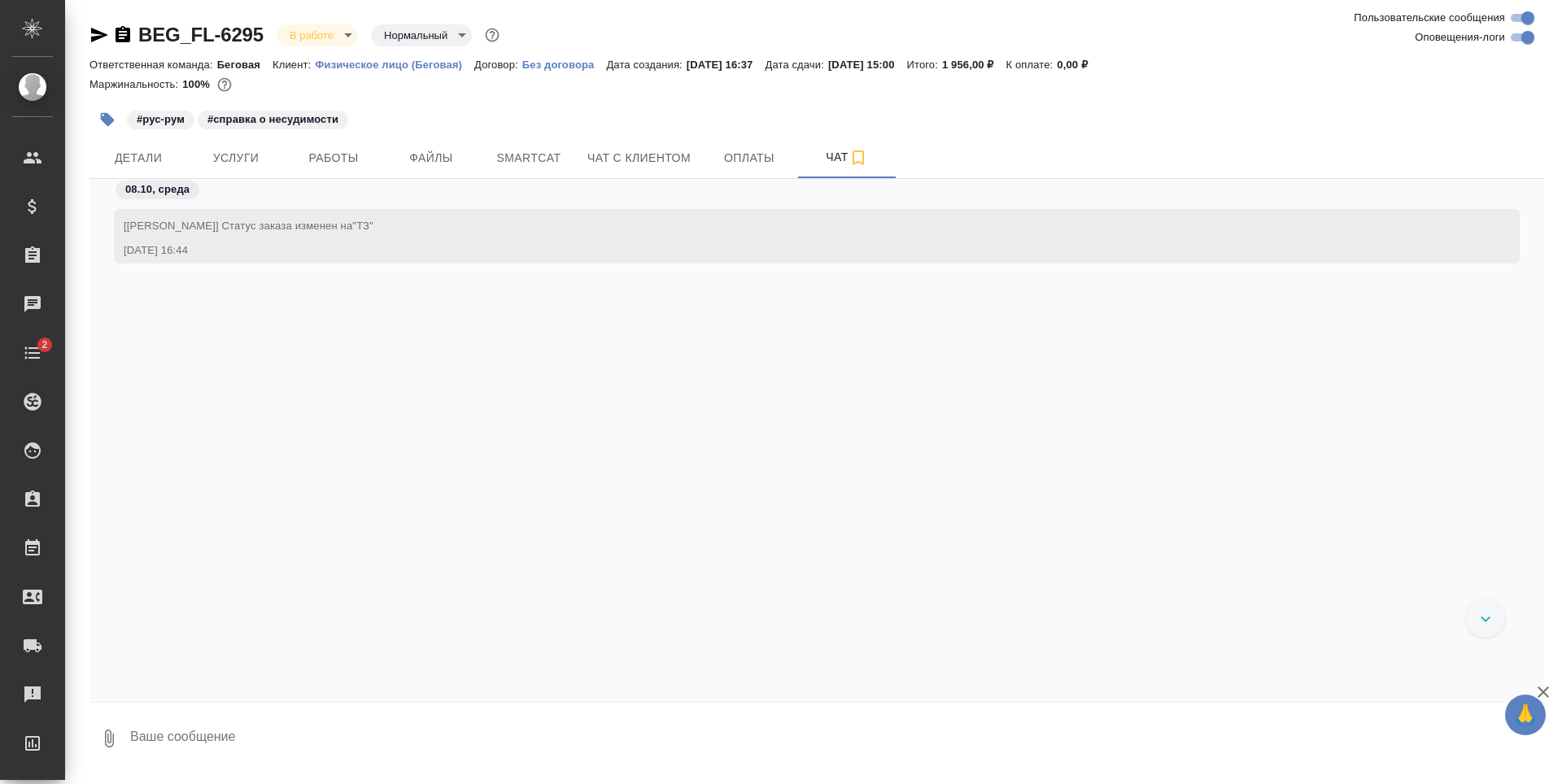
scroll to position [1441, 0]
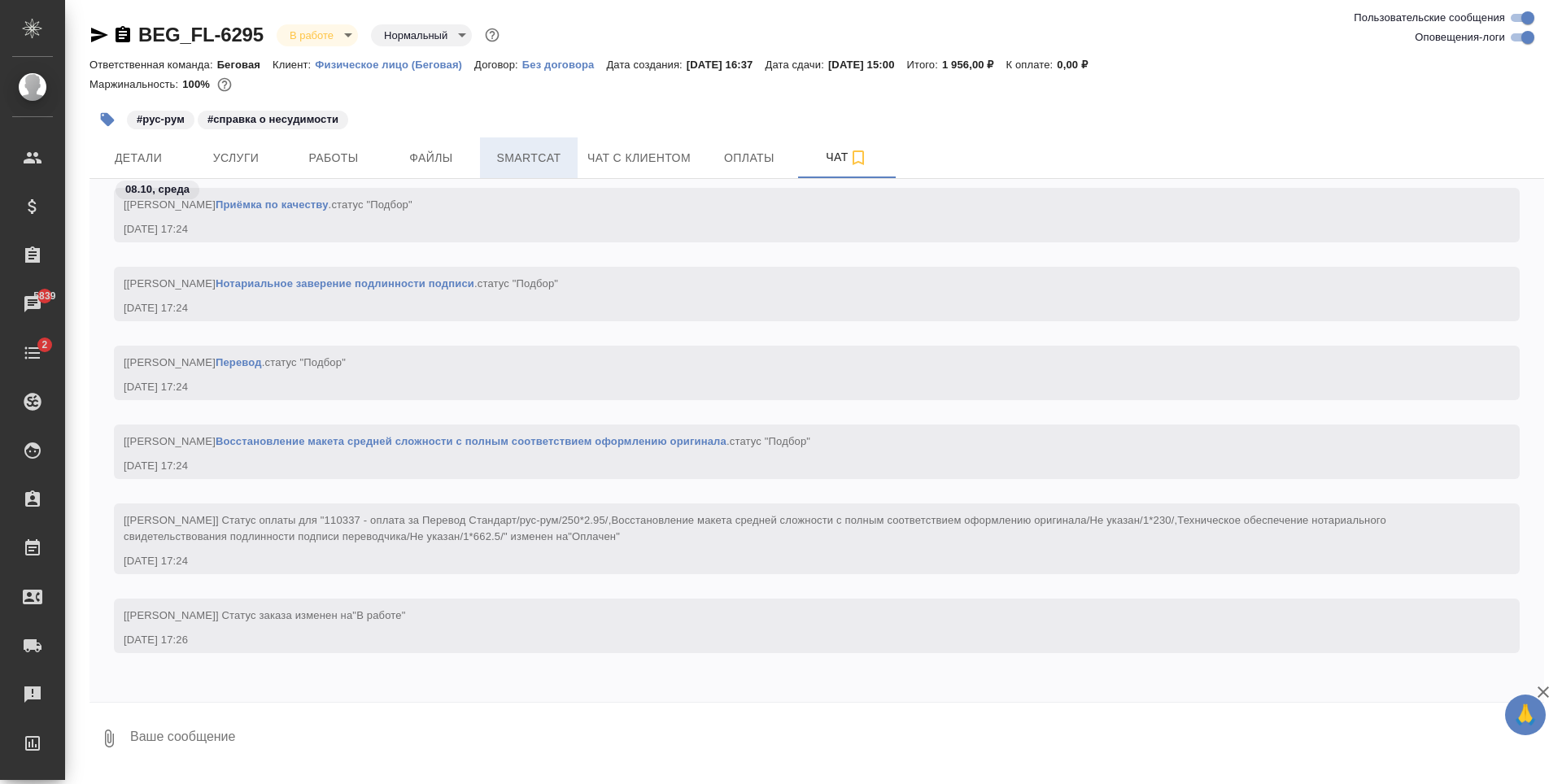
click at [547, 145] on button "Smartcat" at bounding box center [529, 157] width 98 height 40
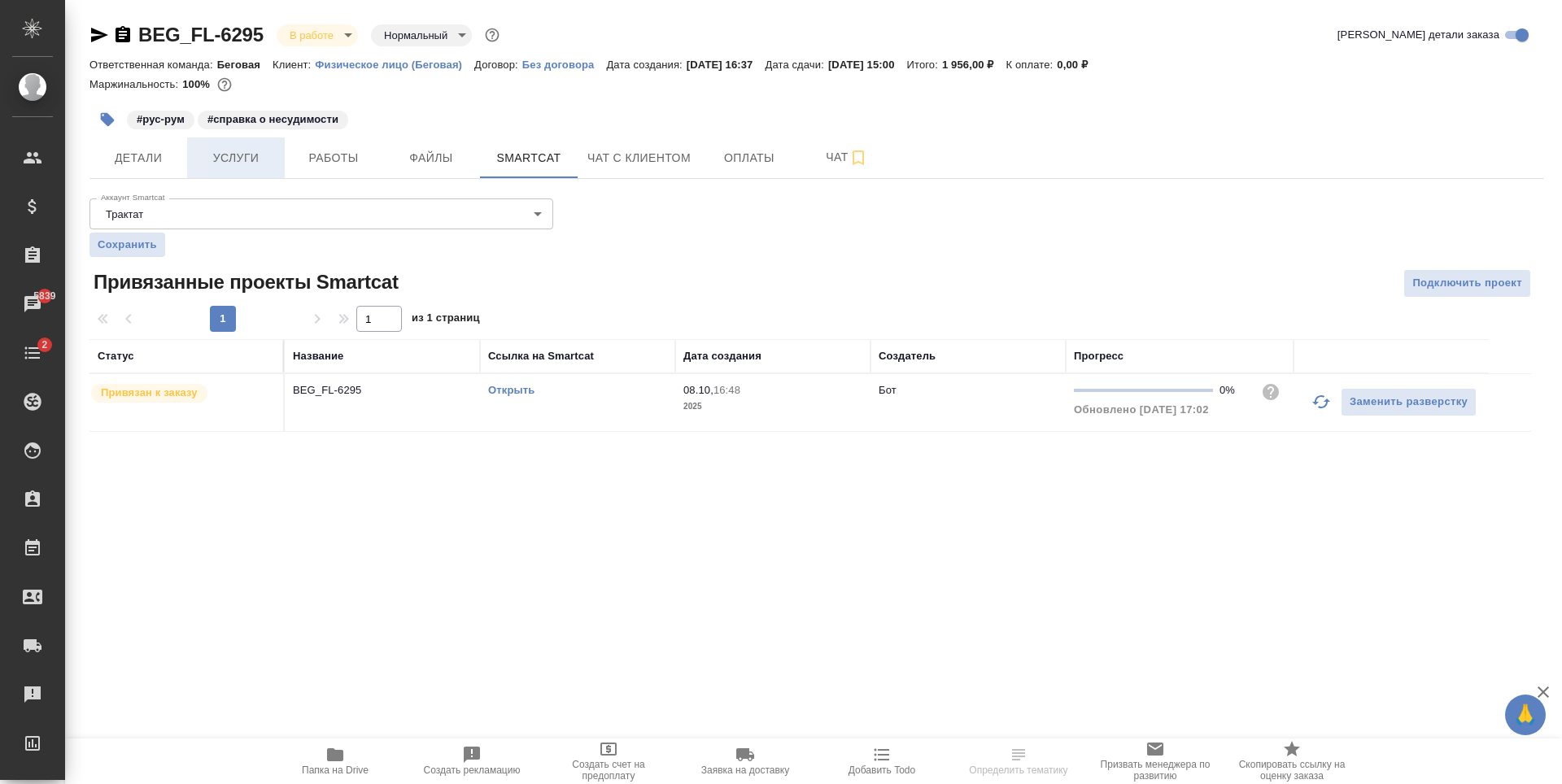
click at [258, 172] on button "Услуги" at bounding box center [235, 157] width 98 height 40
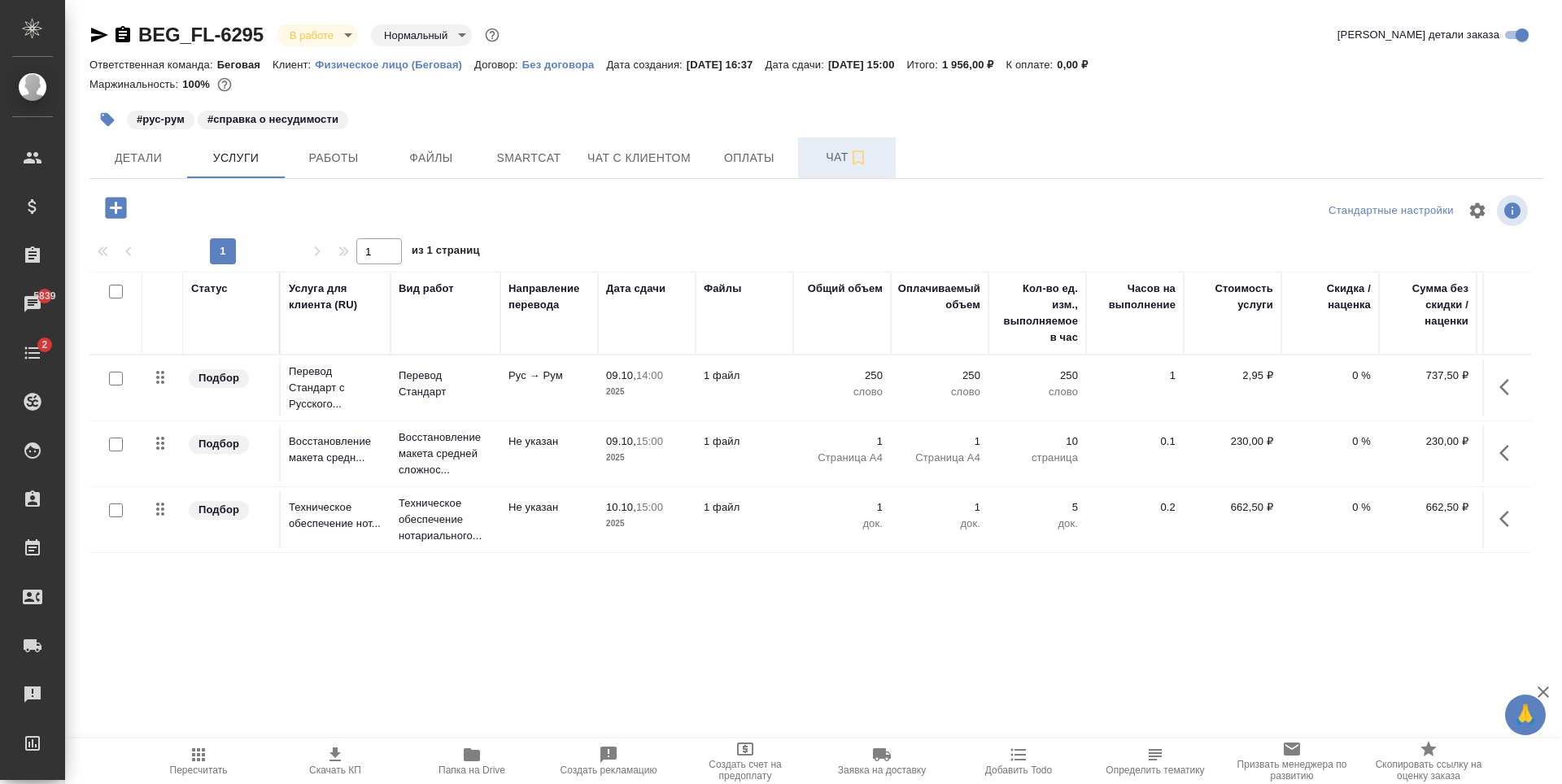
click at [851, 143] on button "Чат" at bounding box center [846, 157] width 98 height 40
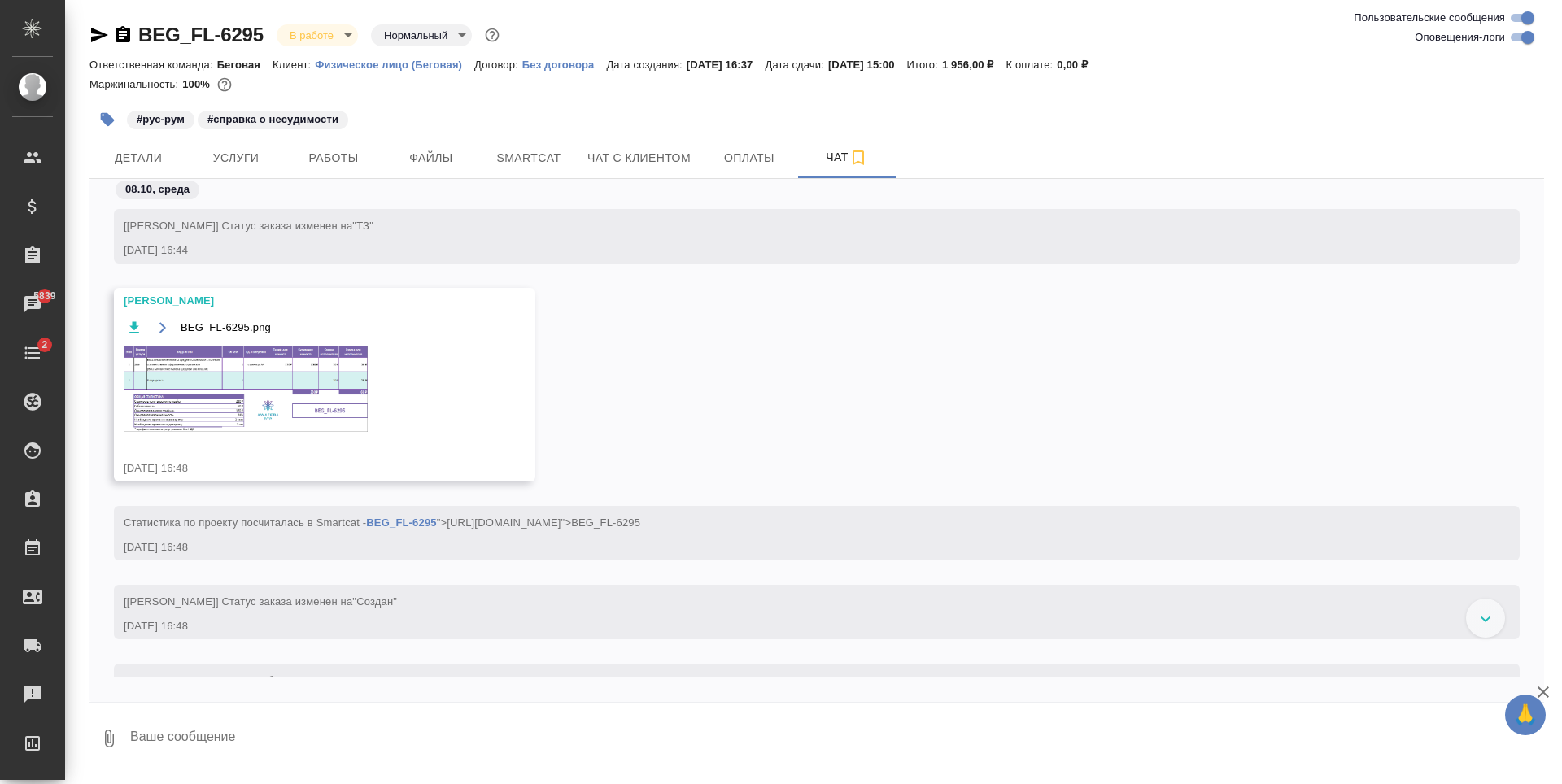
click at [319, 398] on img at bounding box center [245, 389] width 244 height 86
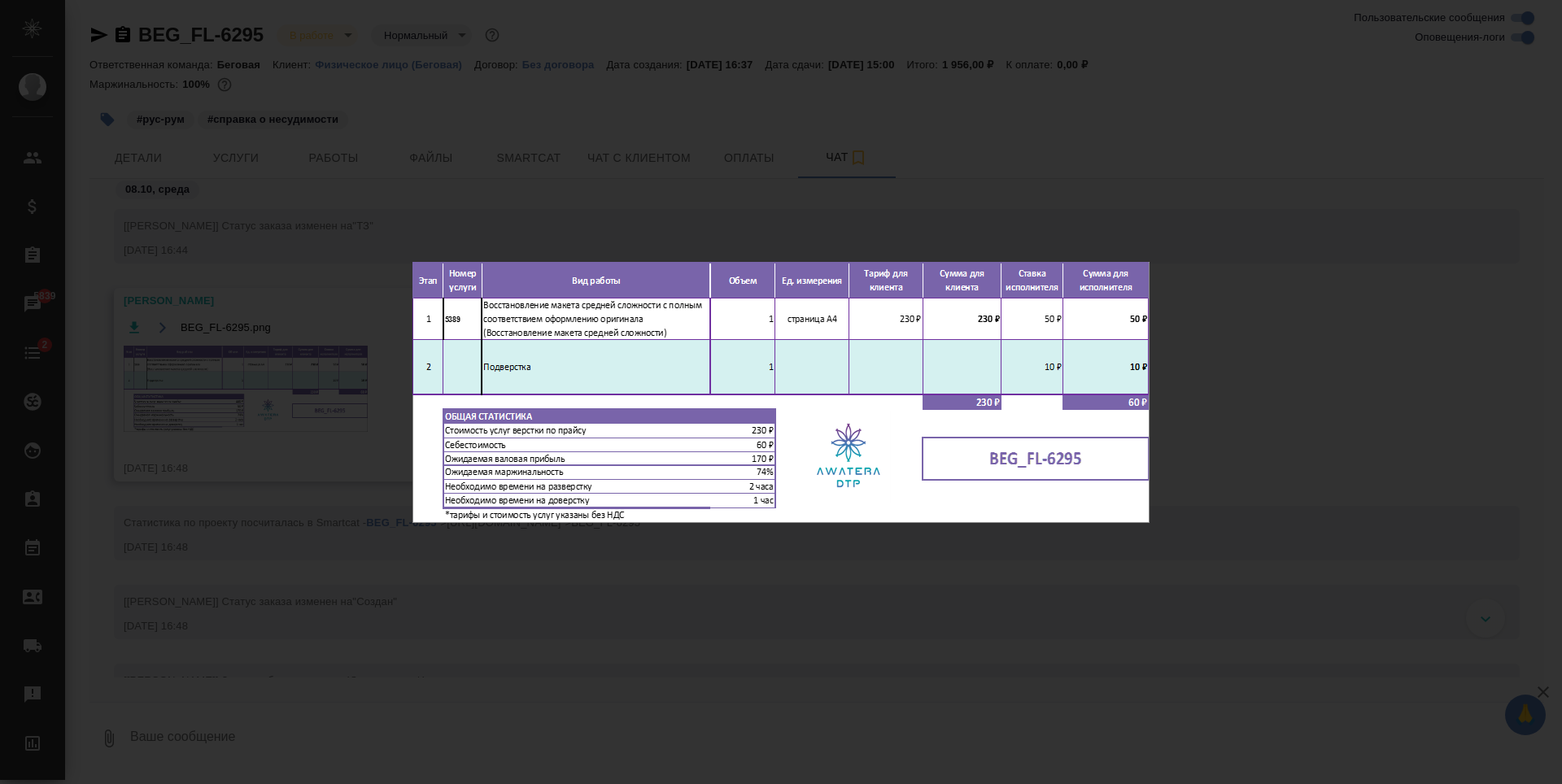
click at [1022, 628] on div "BEG_FL-6295.png 1 of 1" at bounding box center [781, 392] width 1562 height 784
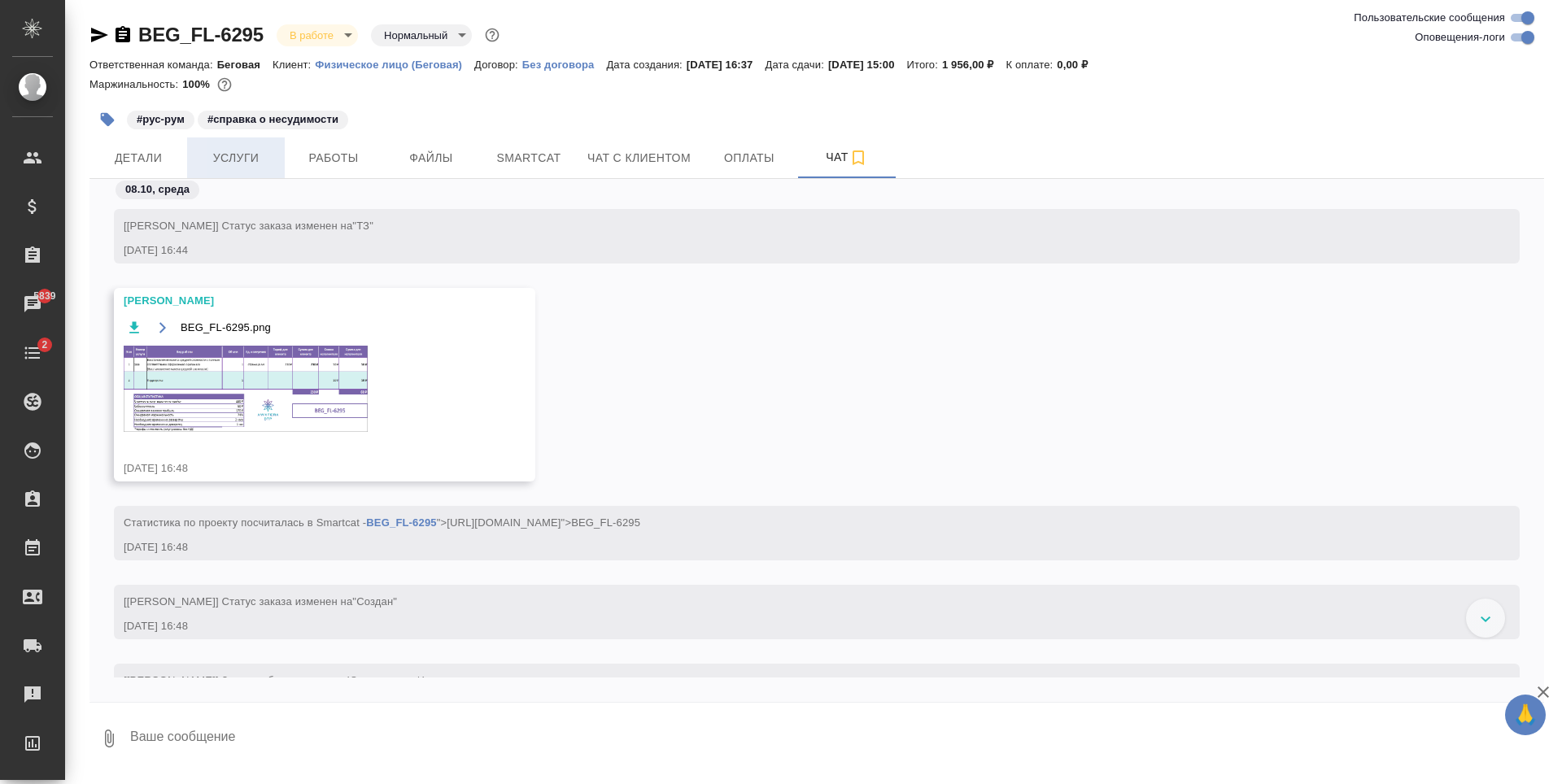
click at [226, 163] on span "Услуги" at bounding box center [235, 158] width 78 height 20
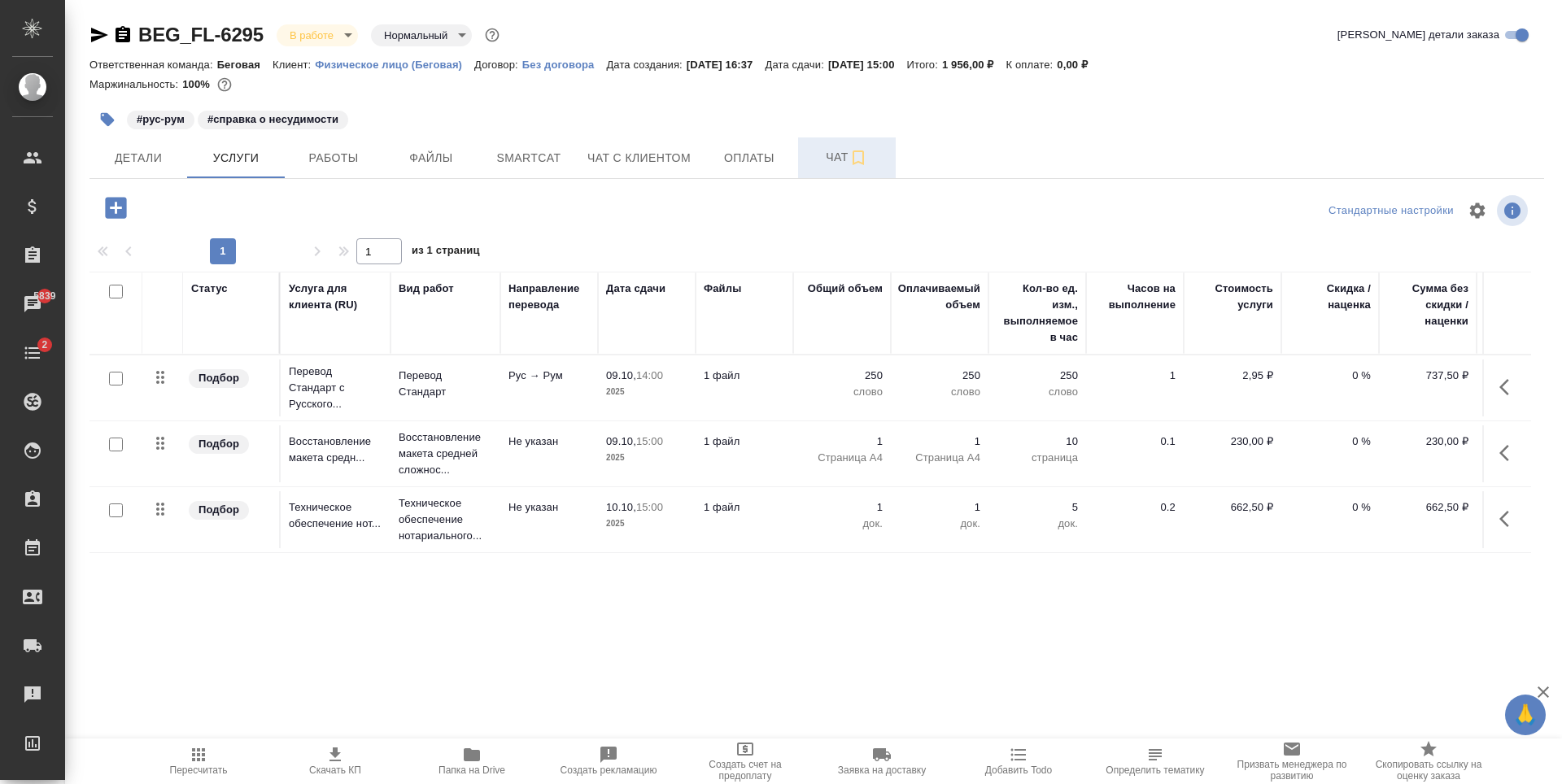
click at [843, 150] on span "Чат" at bounding box center [846, 157] width 78 height 20
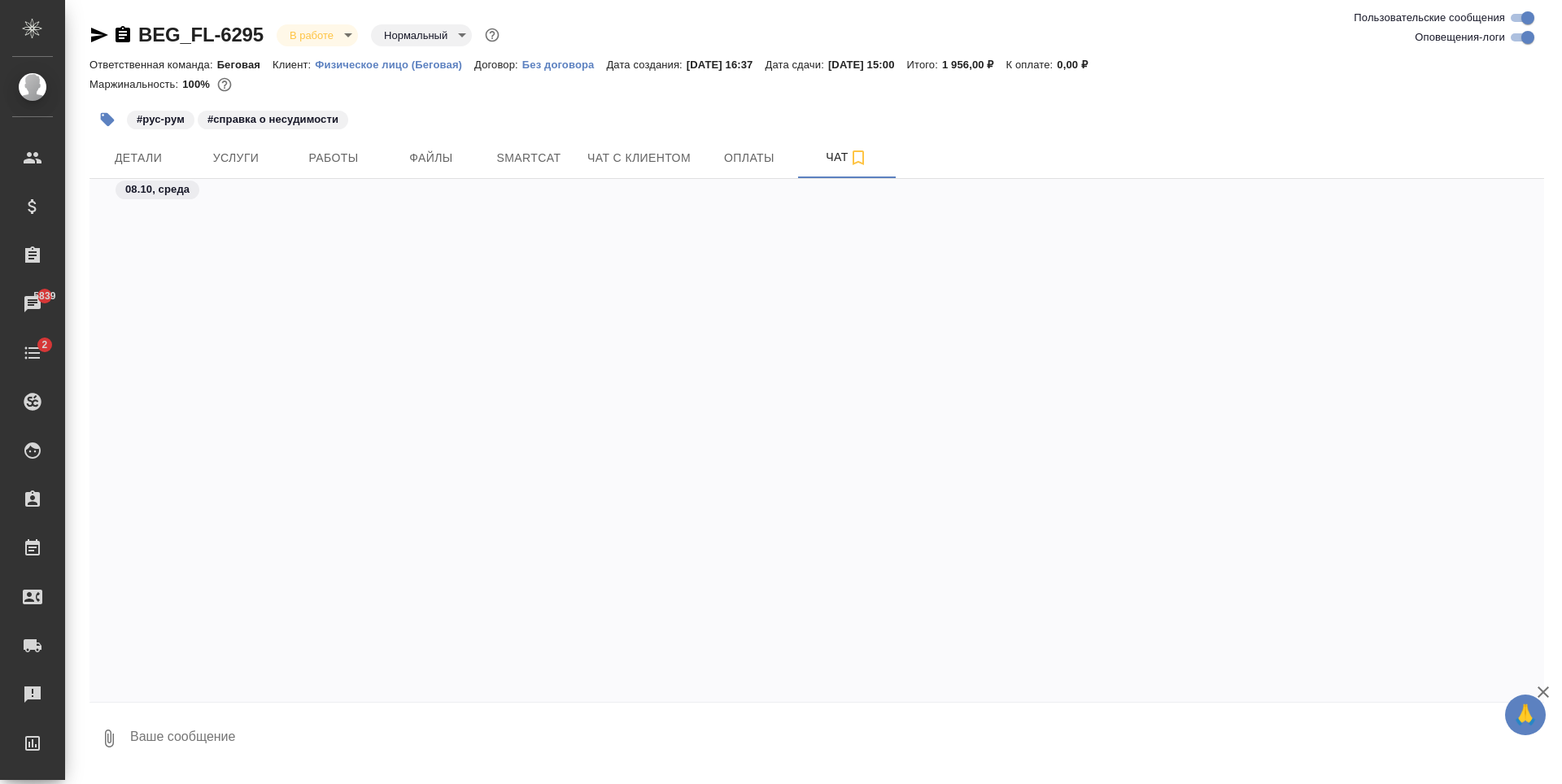
scroll to position [1441, 0]
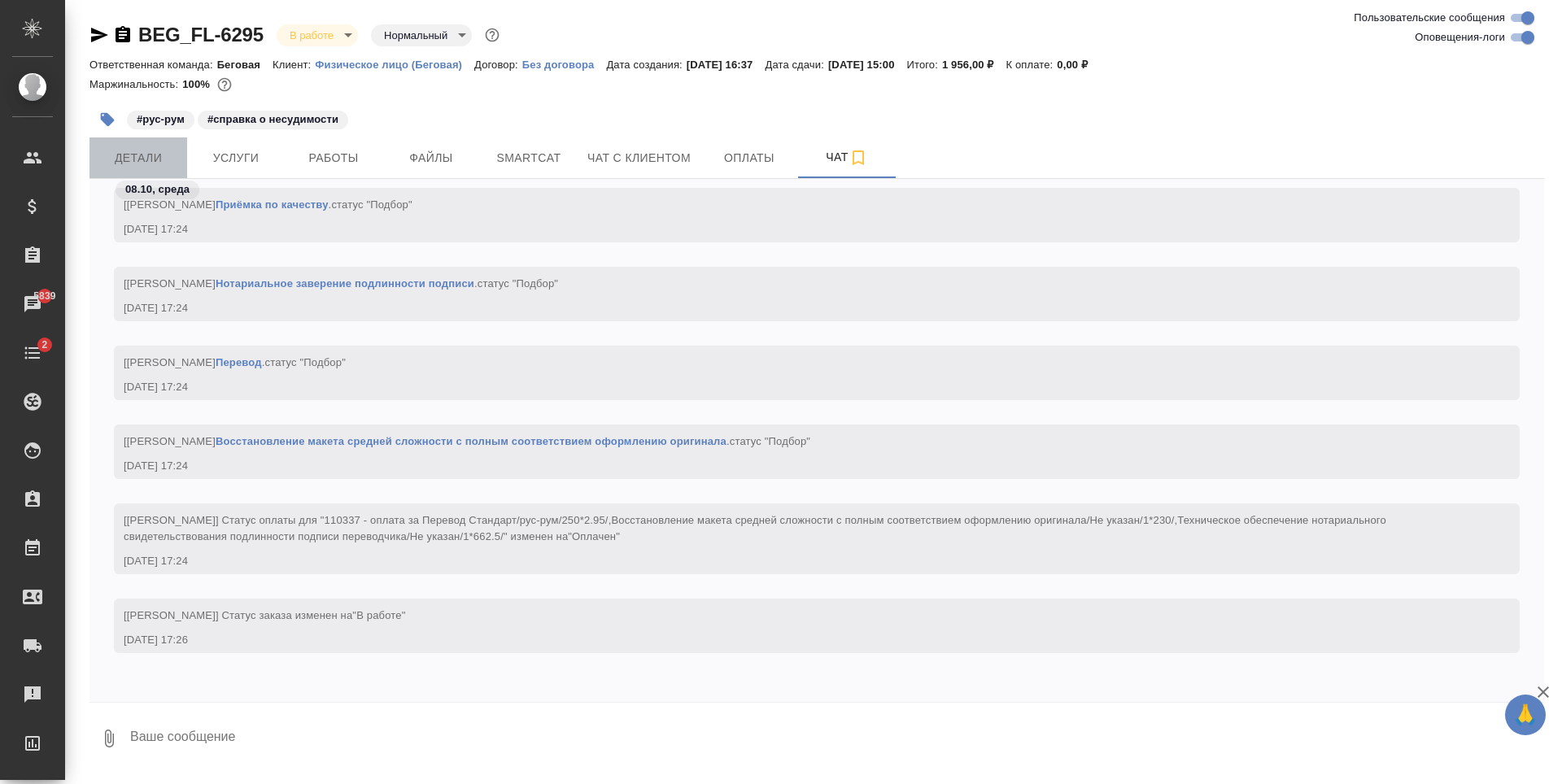
click at [183, 155] on button "Детали" at bounding box center [138, 157] width 98 height 40
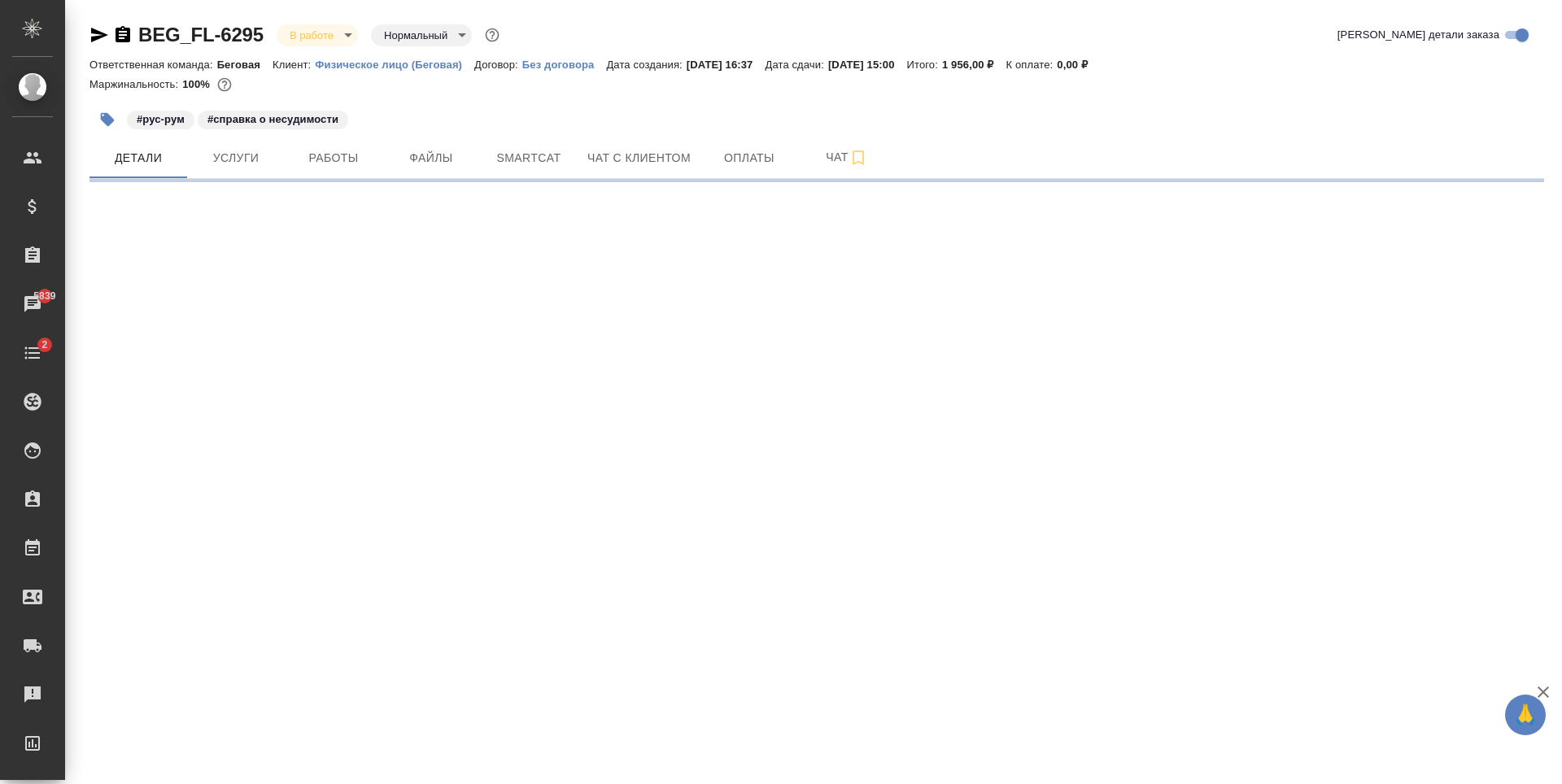
select select "RU"
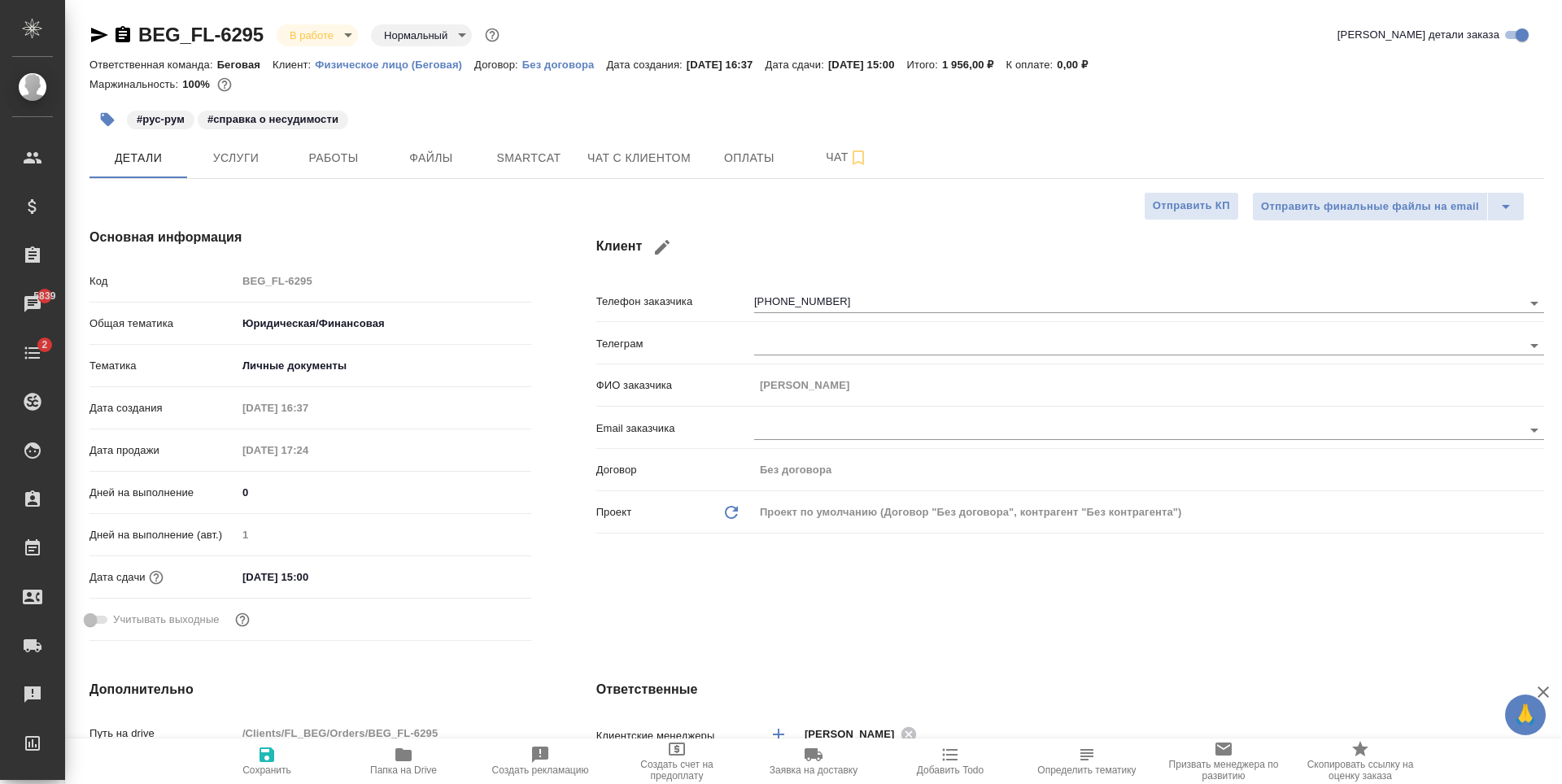
type textarea "x"
click at [103, 121] on icon "button" at bounding box center [107, 120] width 14 height 14
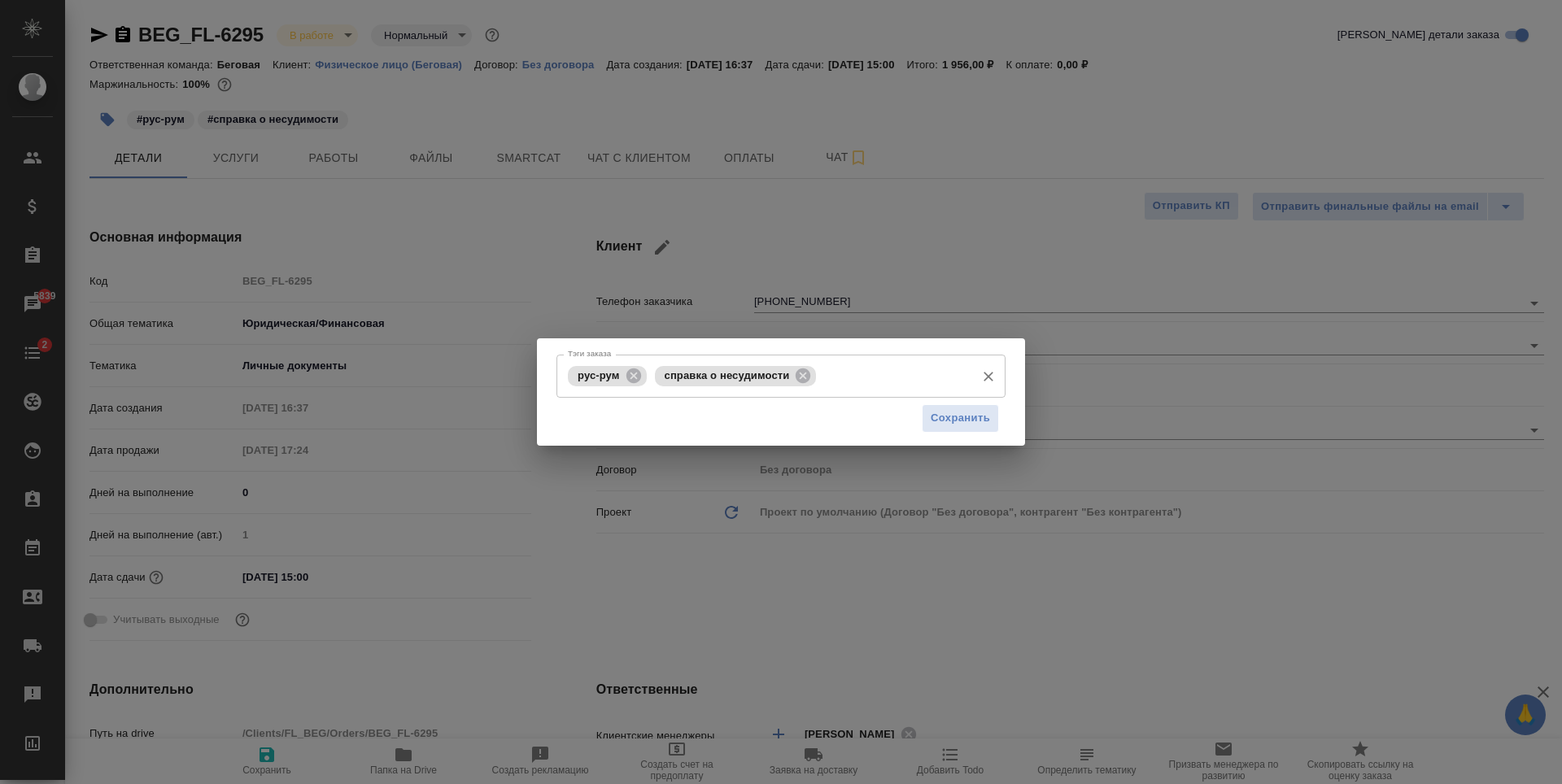
click at [869, 371] on input "Тэги заказа" at bounding box center [893, 376] width 147 height 27
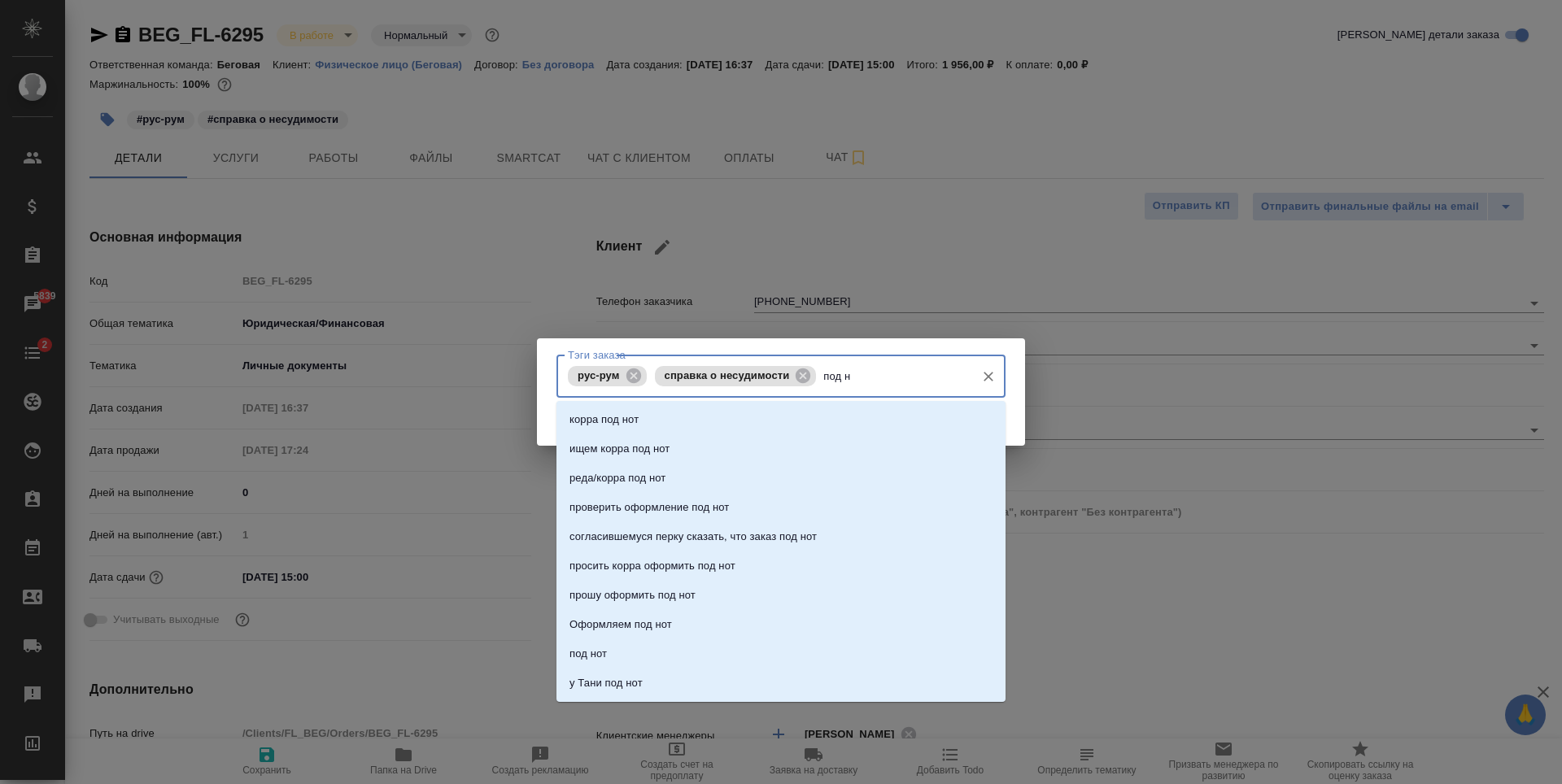
type input "под но"
click at [610, 647] on li "под нот" at bounding box center [781, 654] width 449 height 29
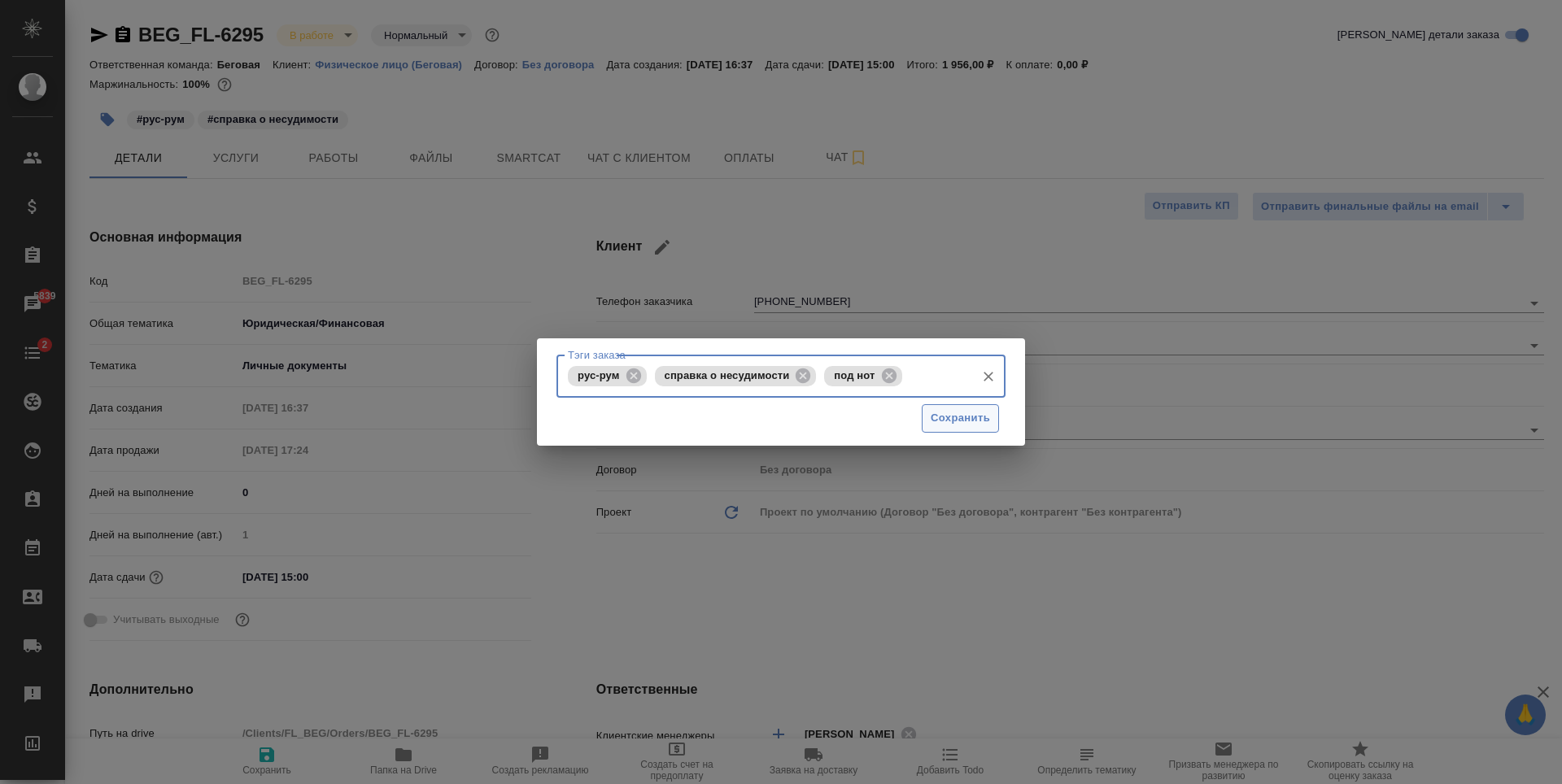
click at [980, 414] on span "Сохранить" at bounding box center [960, 418] width 59 height 18
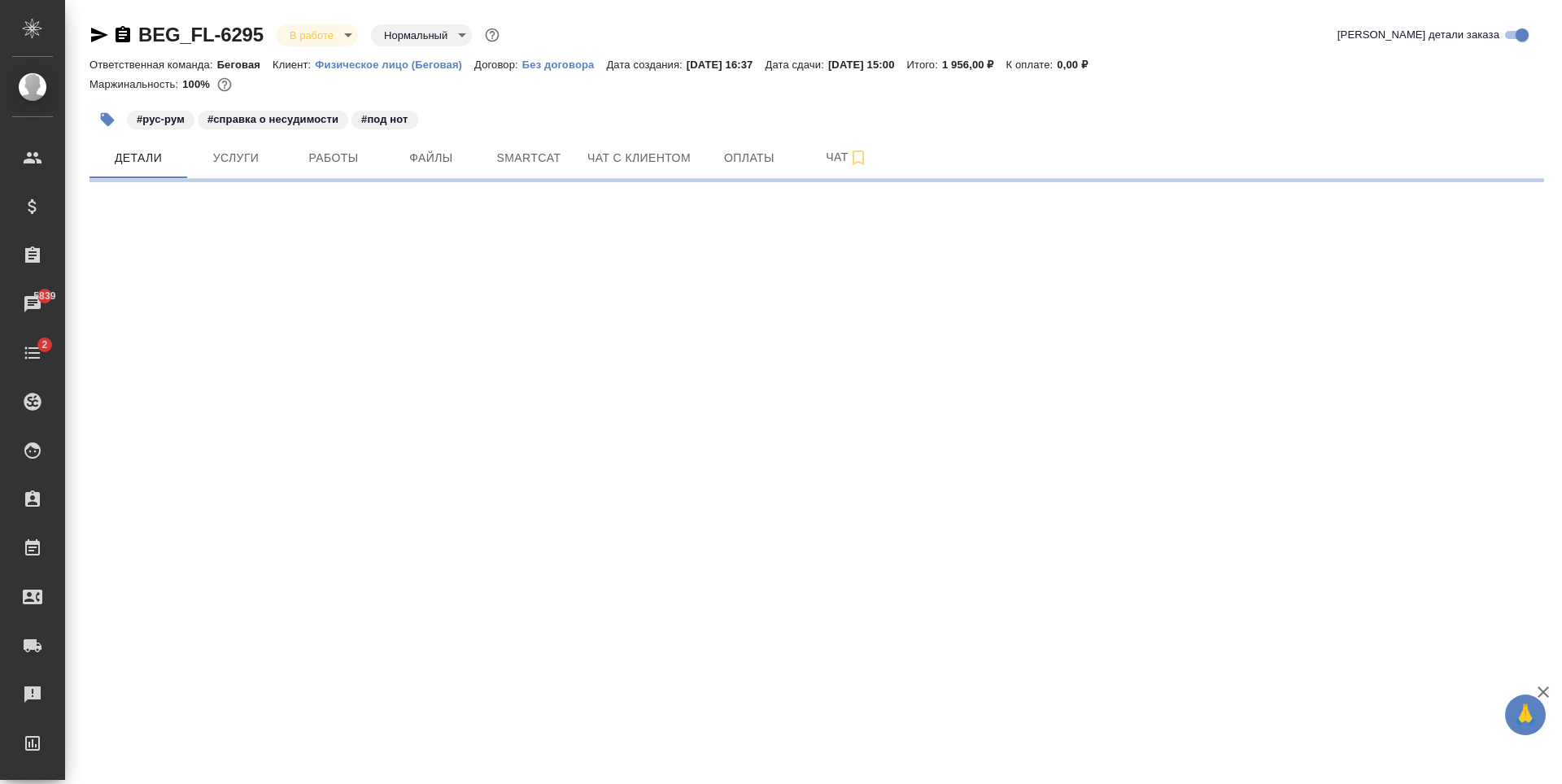
select select "RU"
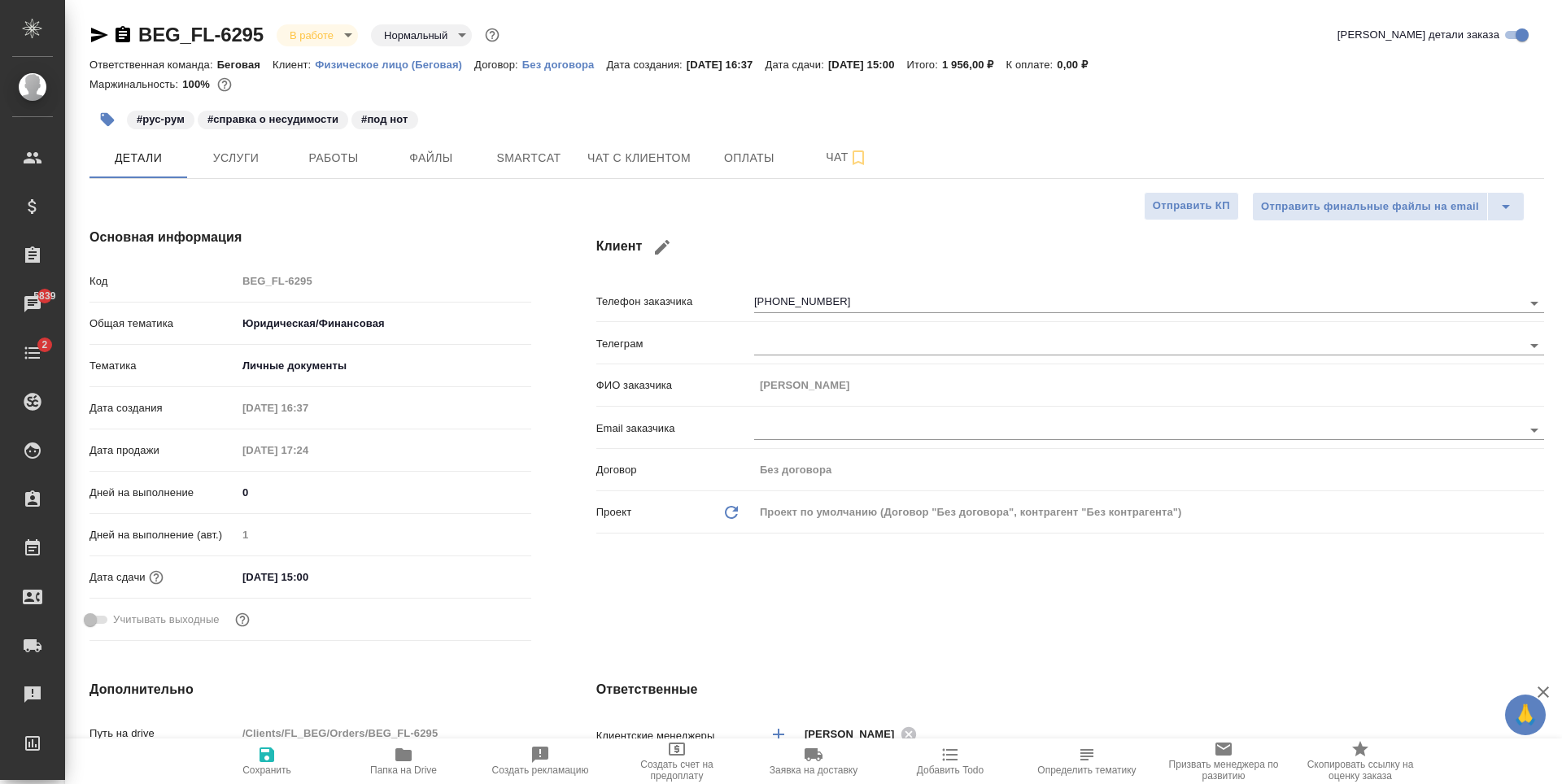
type textarea "x"
click at [877, 165] on span "Чат" at bounding box center [846, 157] width 78 height 20
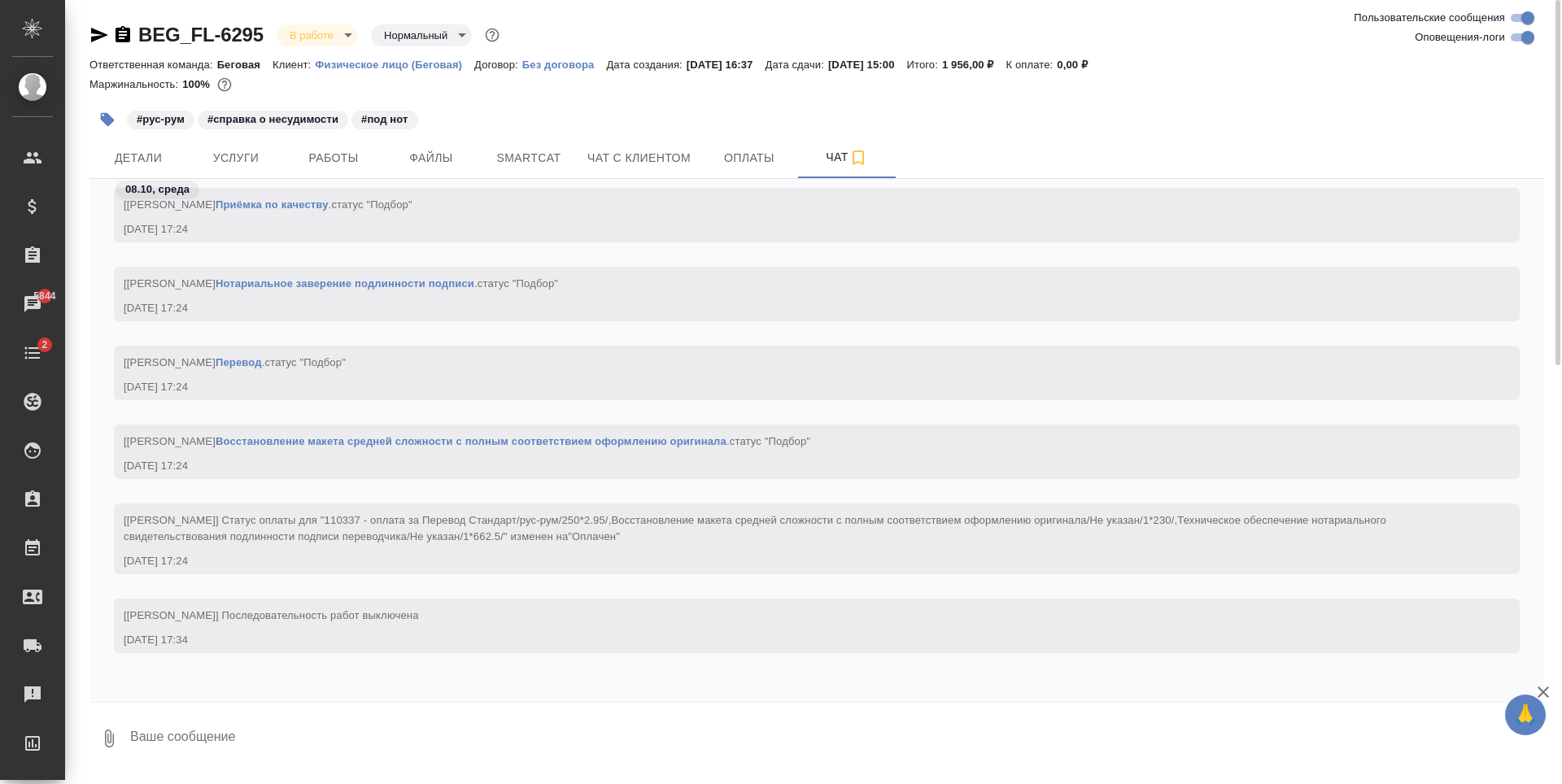
scroll to position [1520, 0]
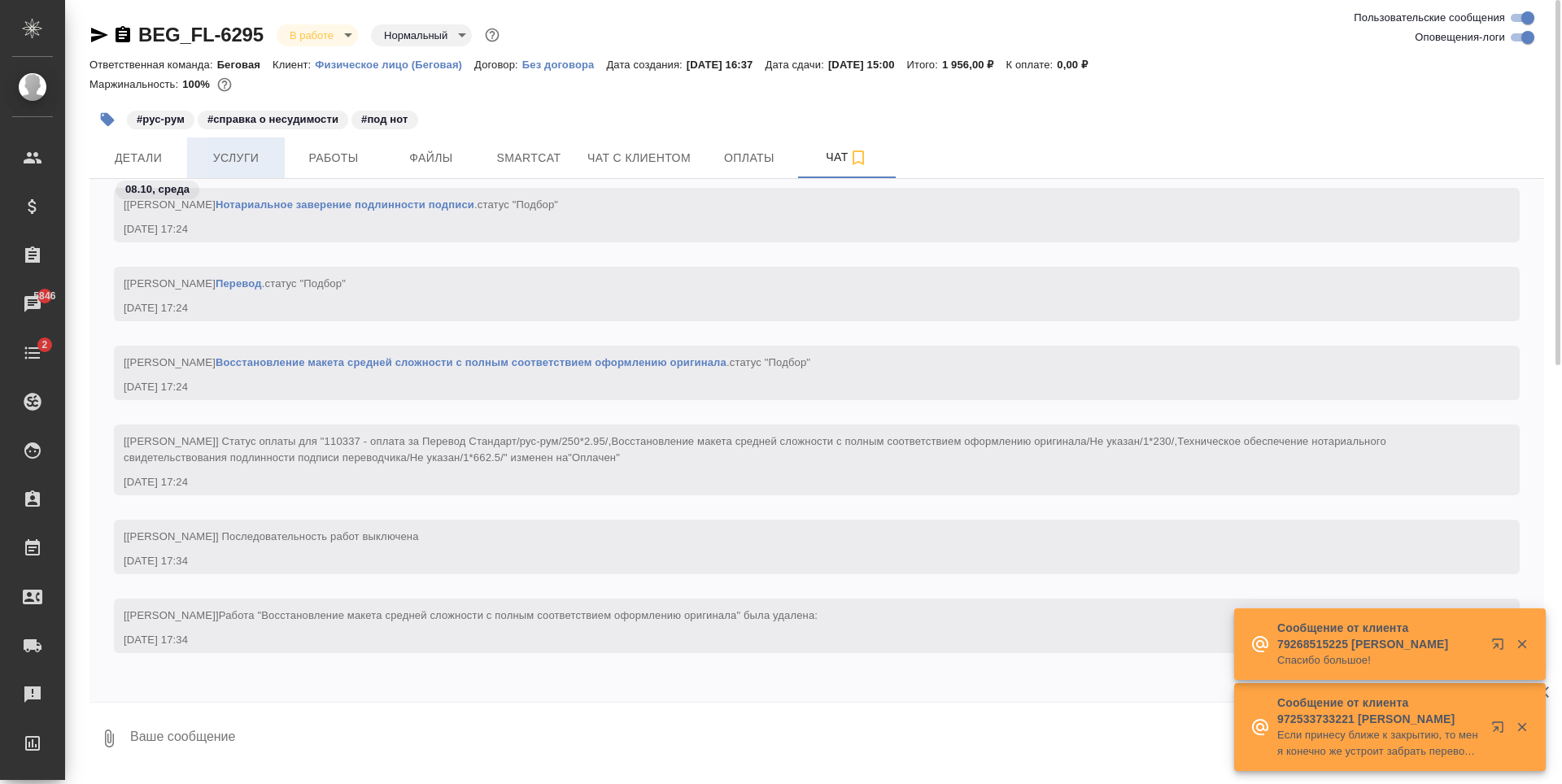
click at [253, 156] on span "Услуги" at bounding box center [235, 158] width 78 height 20
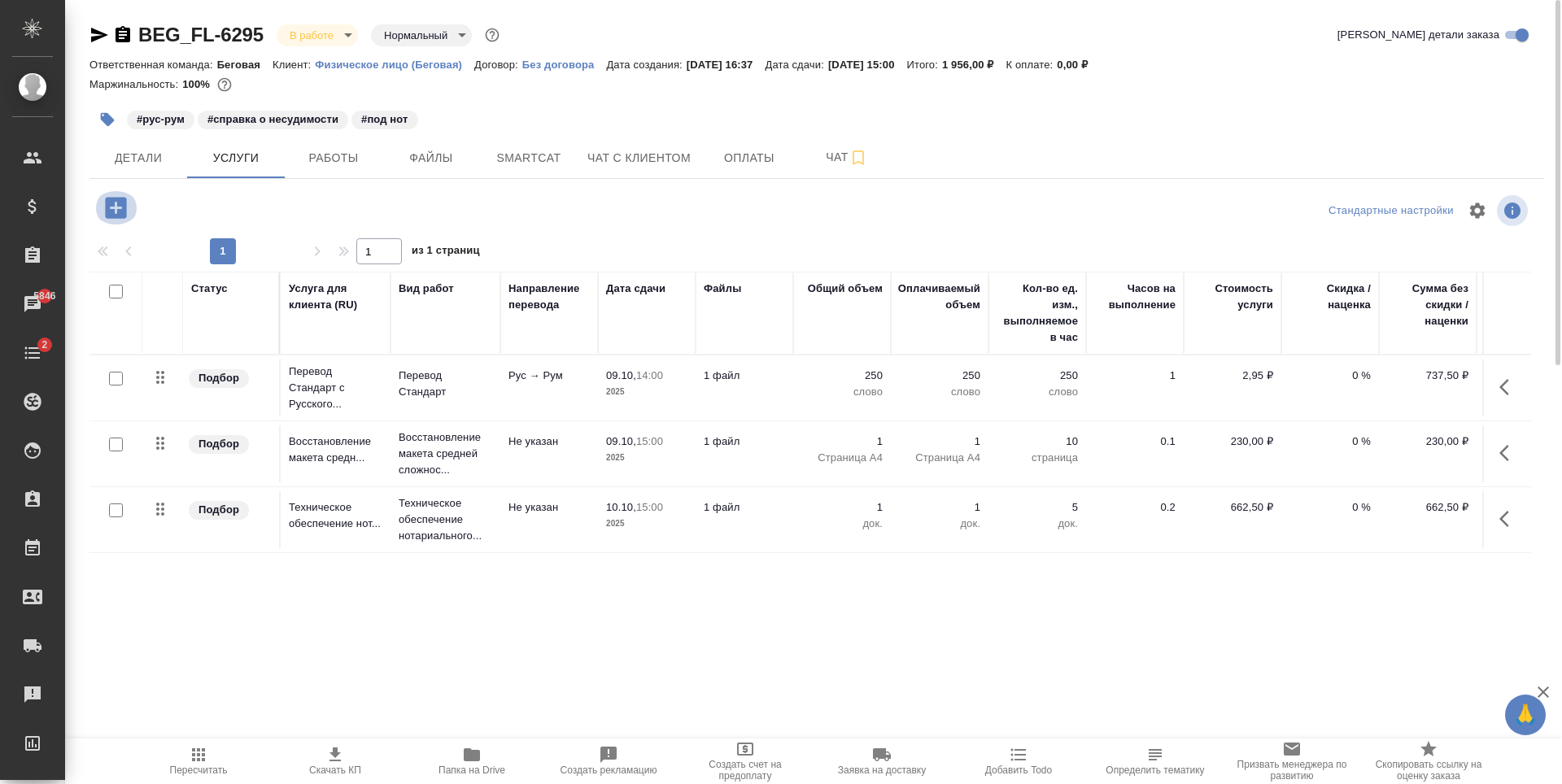
click at [125, 209] on icon "button" at bounding box center [115, 207] width 21 height 21
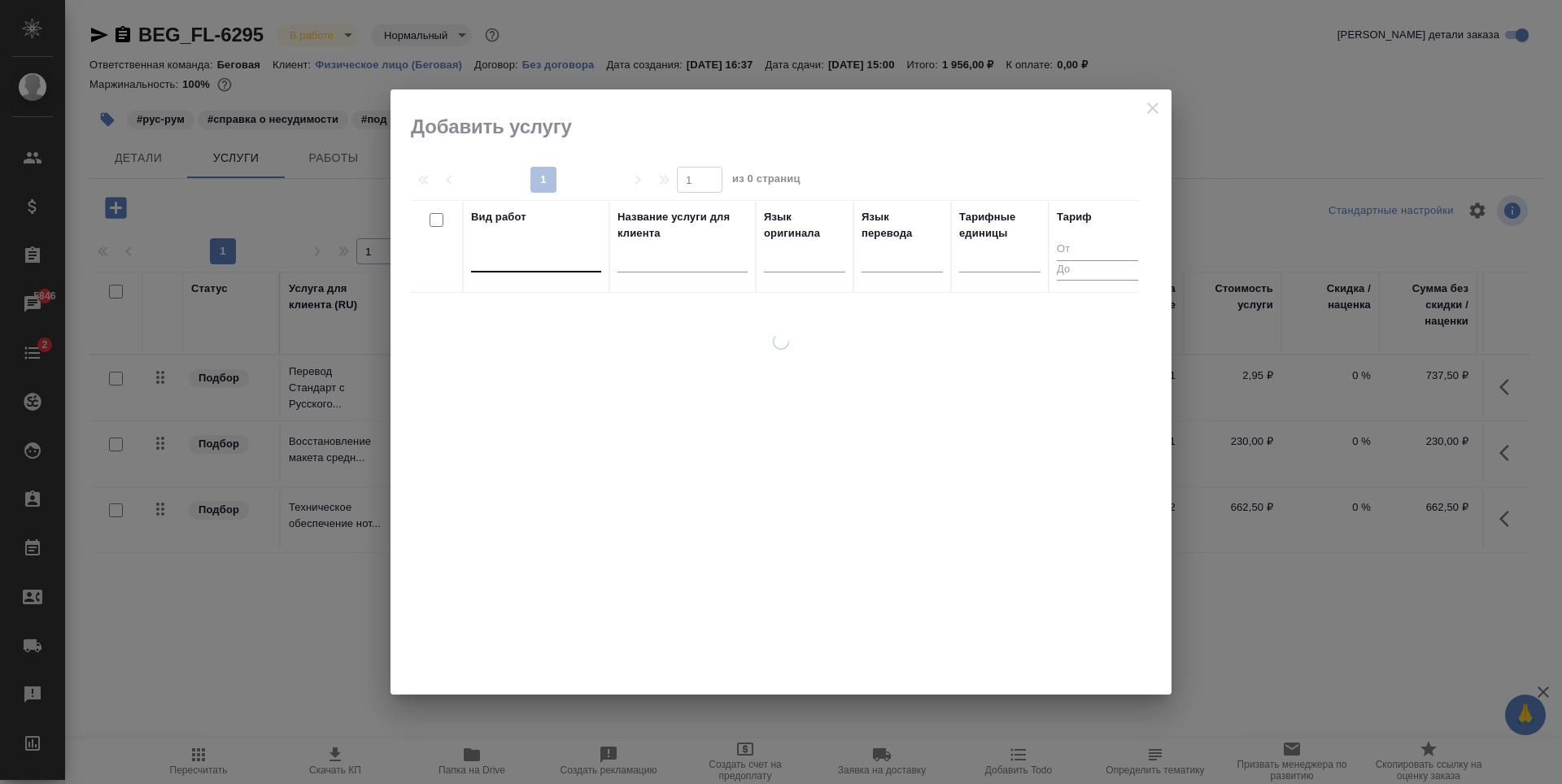
click at [555, 261] on div at bounding box center [536, 256] width 130 height 24
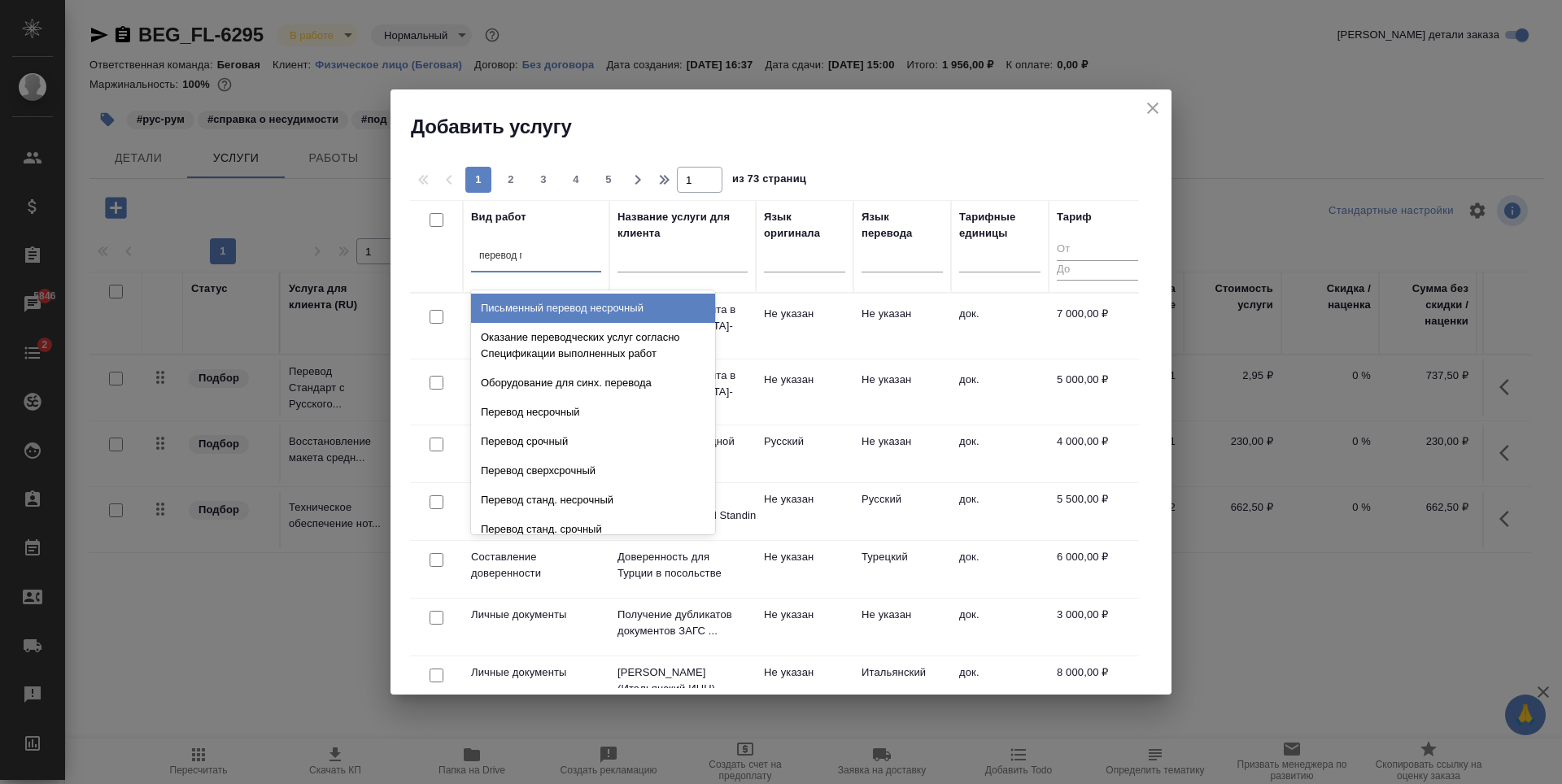
type input "перевод пе"
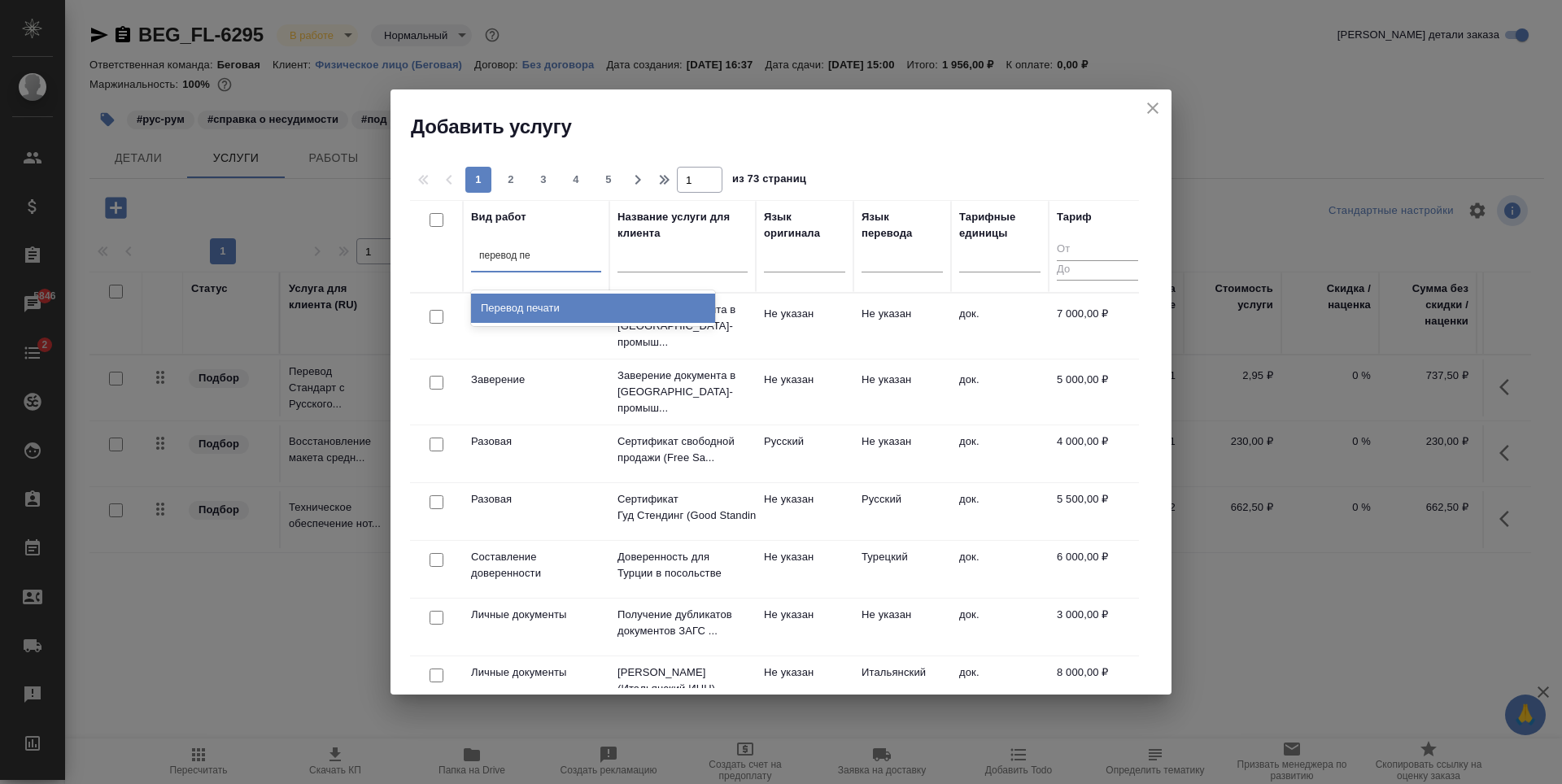
click at [539, 301] on div "Перевод печати" at bounding box center [593, 308] width 244 height 29
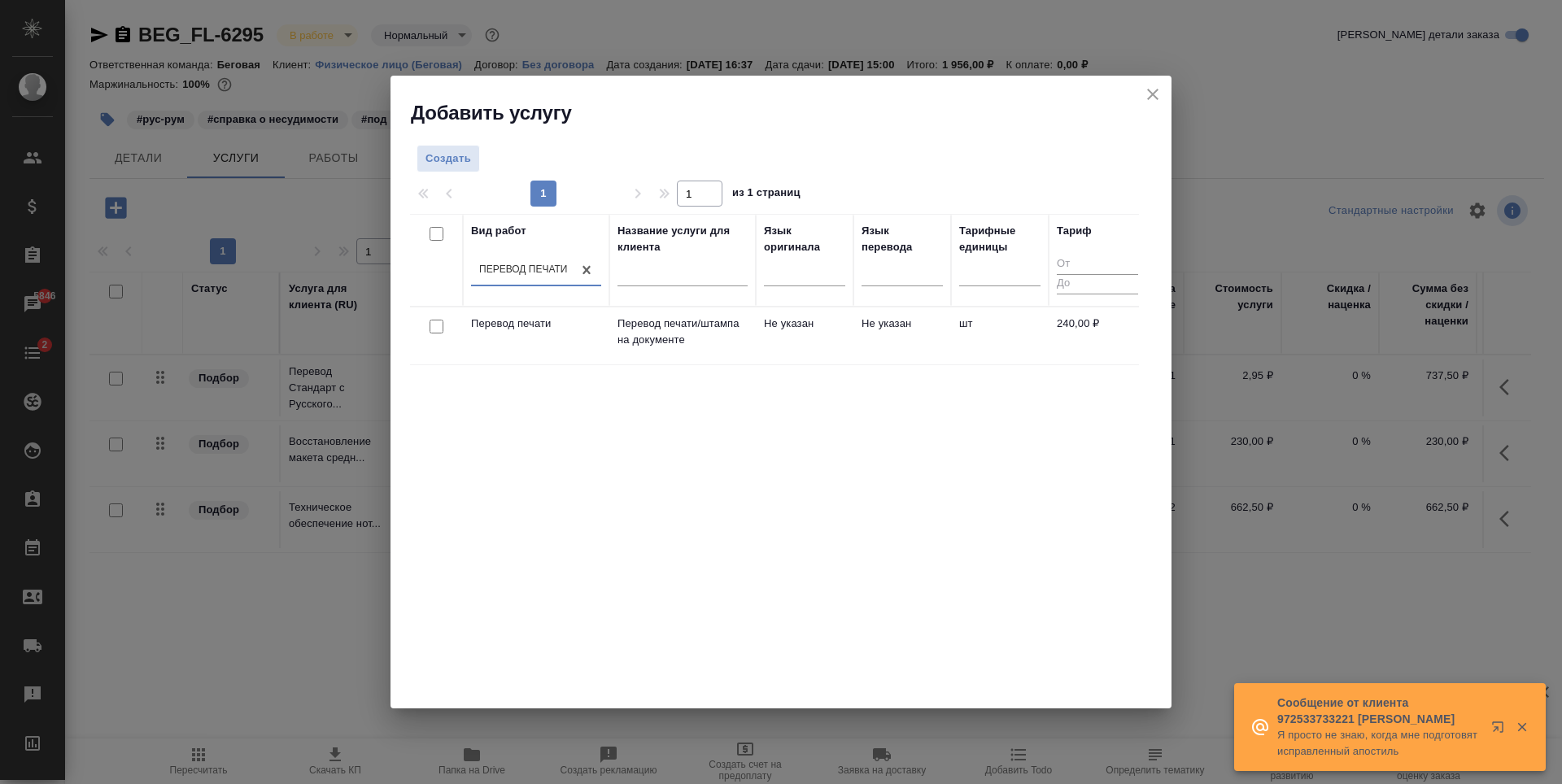
click at [898, 361] on td "Не указан" at bounding box center [902, 336] width 98 height 57
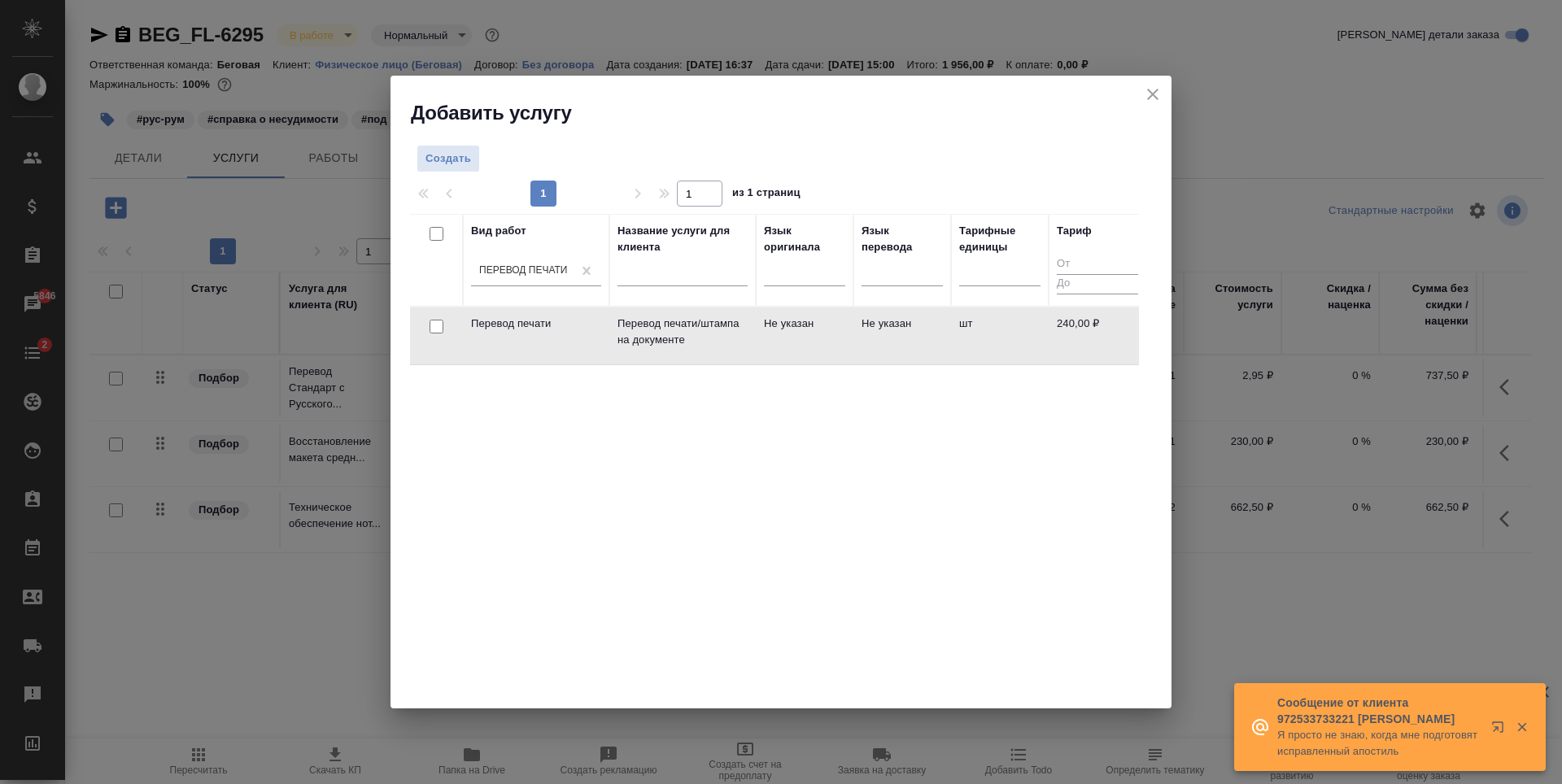
click at [898, 361] on td "Не указан" at bounding box center [902, 336] width 98 height 57
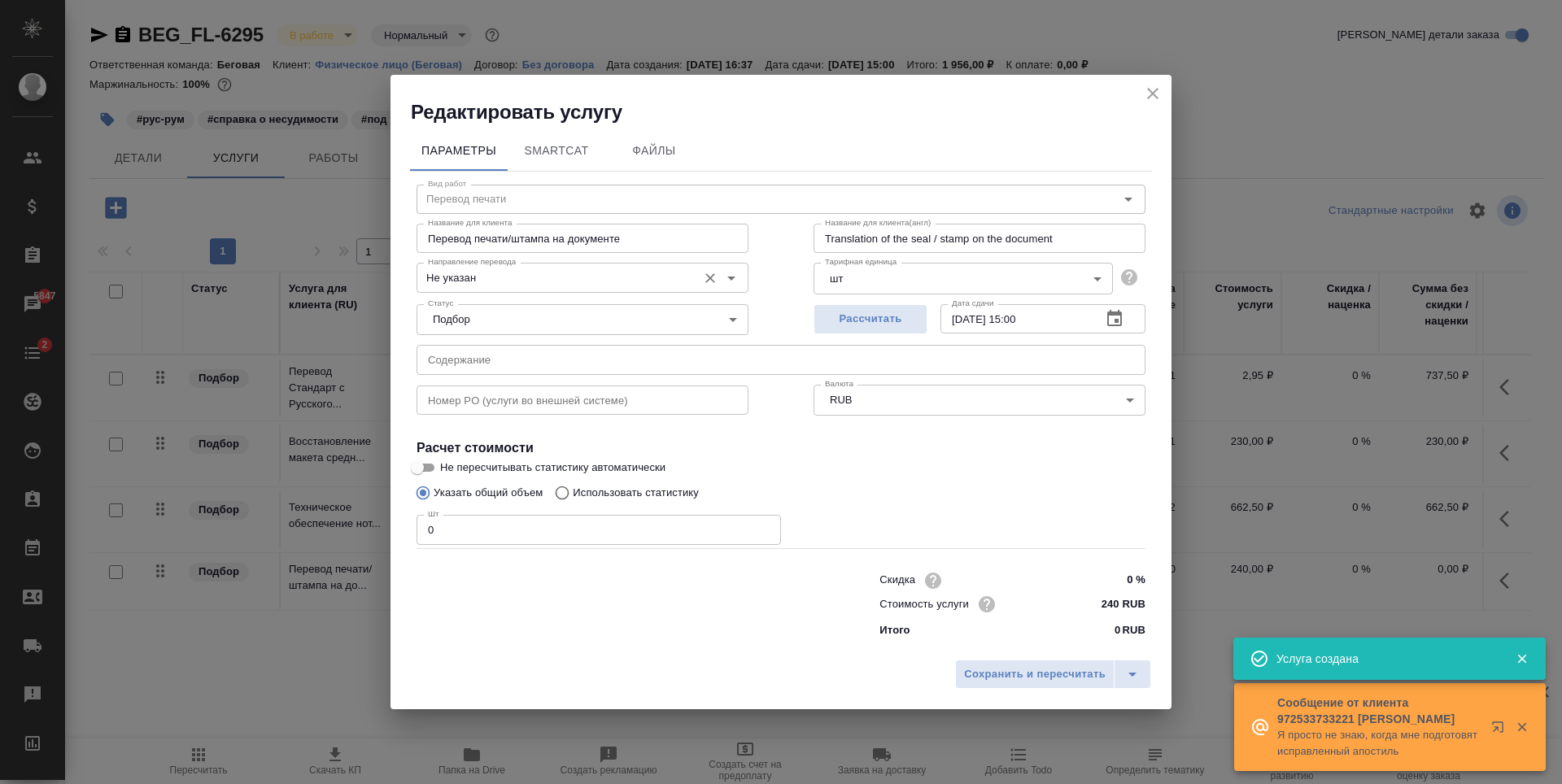
click at [738, 270] on icon "Open" at bounding box center [731, 277] width 19 height 19
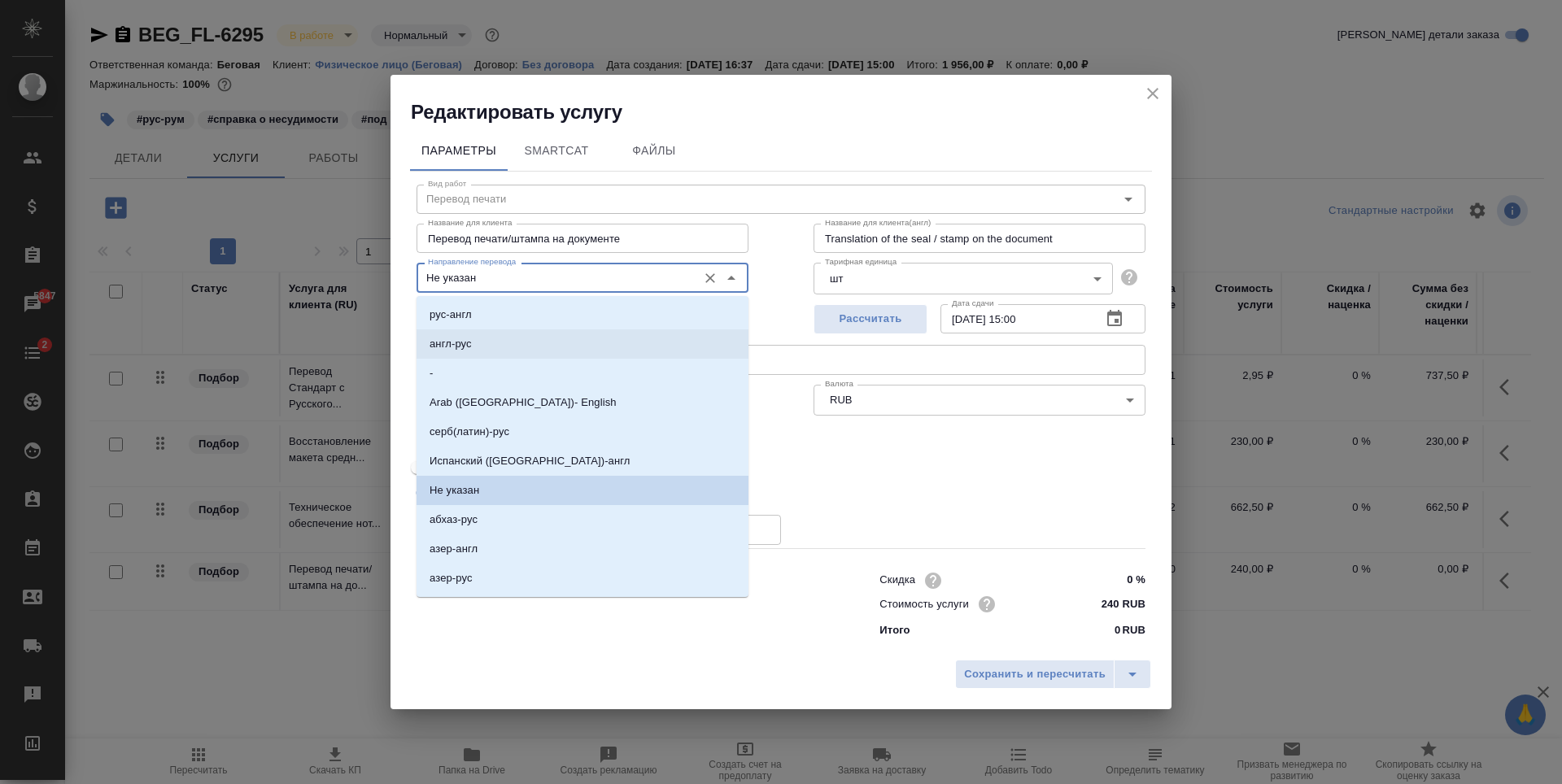
click at [551, 345] on li "англ-рус" at bounding box center [582, 344] width 332 height 29
type input "англ-рус"
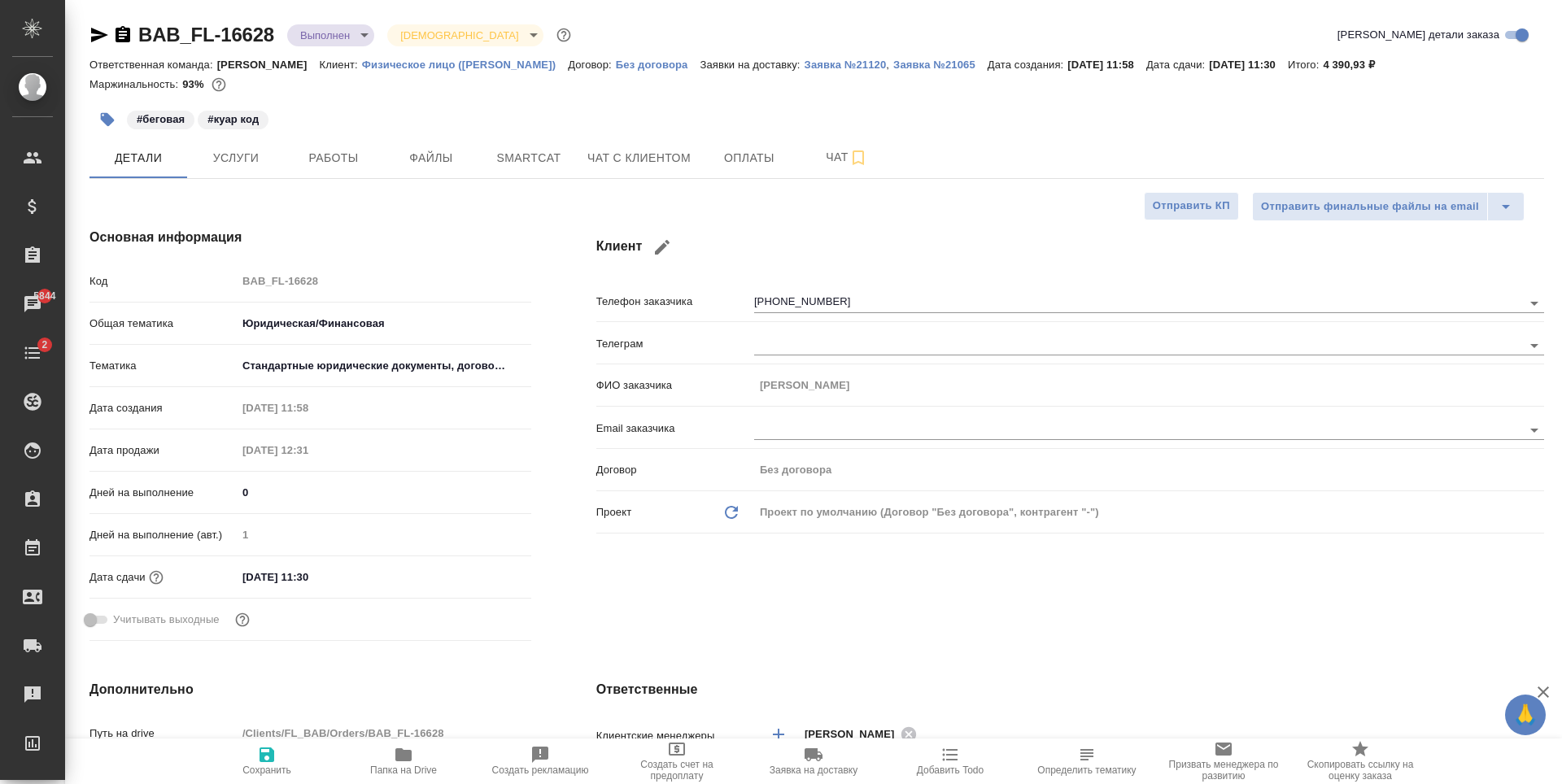
select select "RU"
click at [634, 161] on span "Чат с клиентом" at bounding box center [639, 158] width 103 height 20
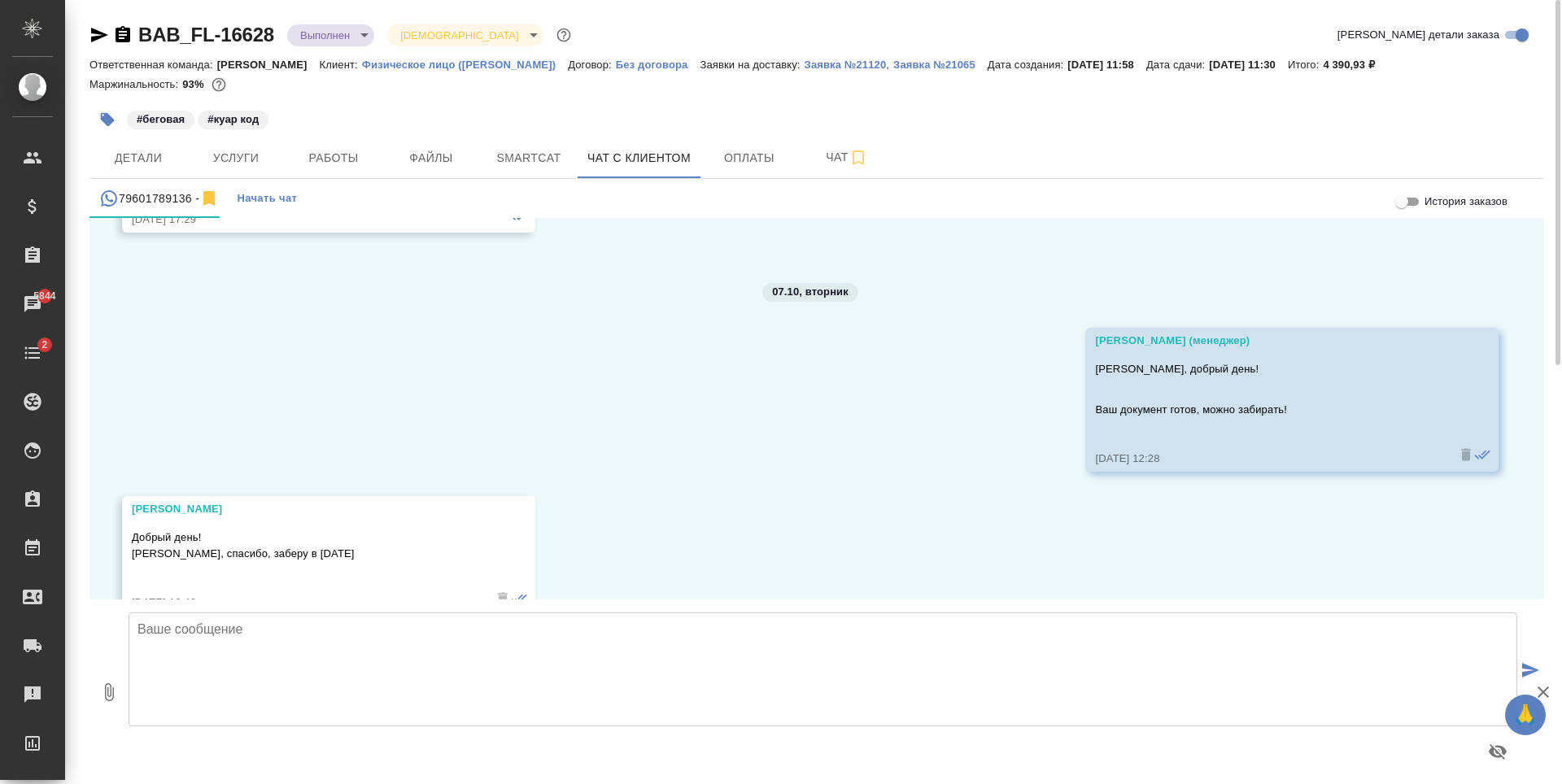
scroll to position [1789, 0]
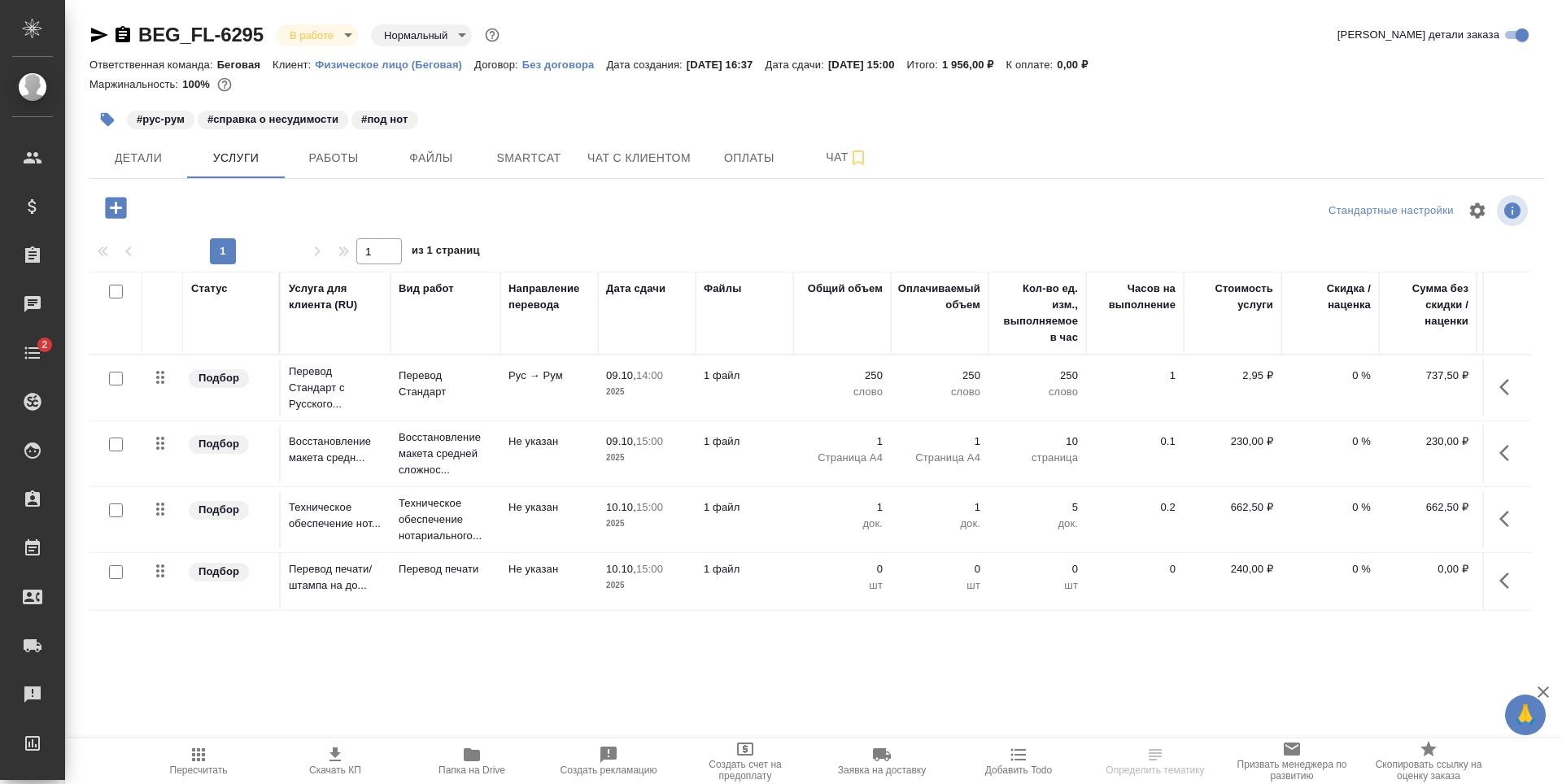
click at [748, 593] on td "1 файл" at bounding box center [744, 582] width 98 height 57
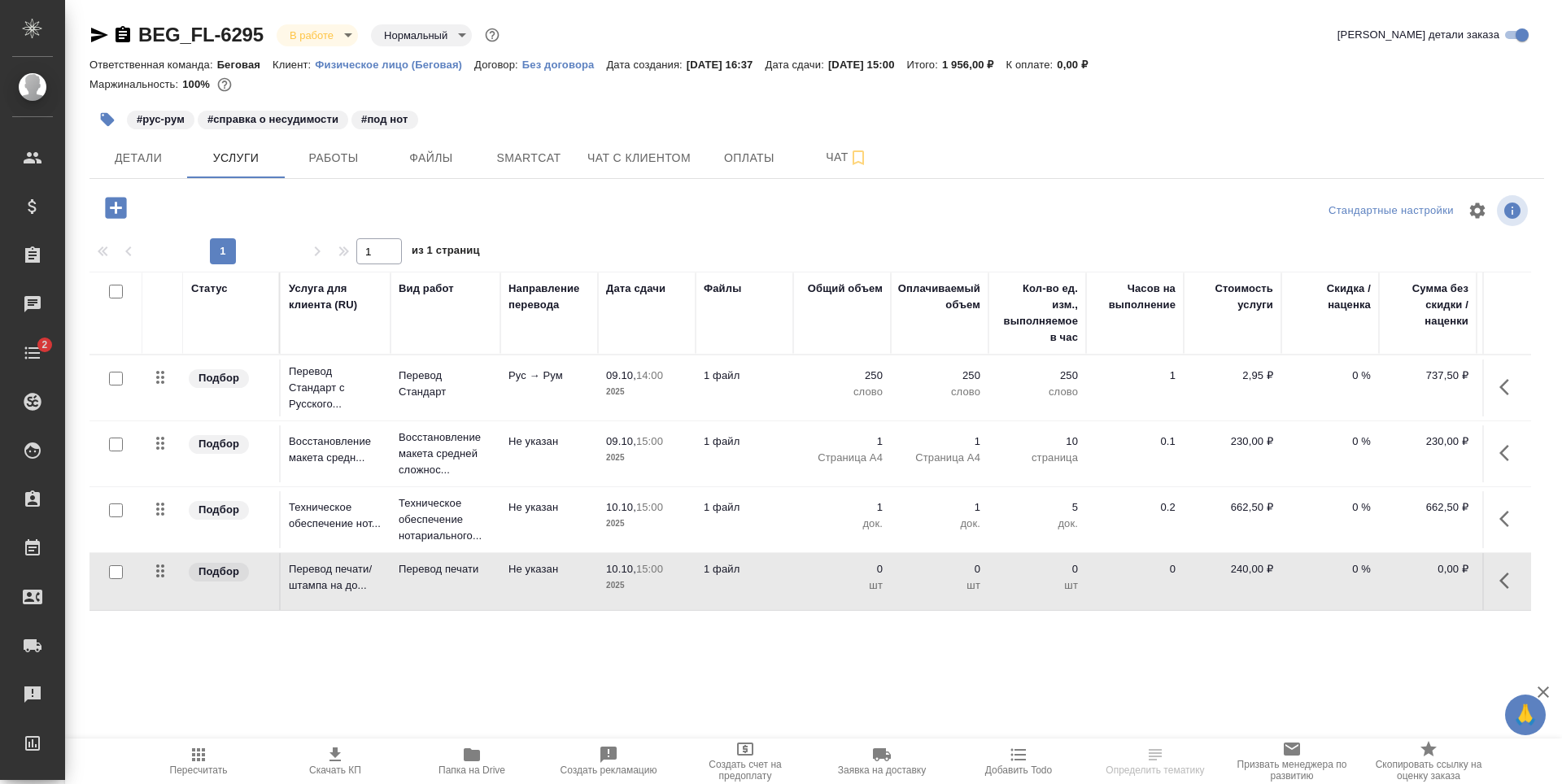
click at [748, 593] on td "1 файл" at bounding box center [744, 582] width 98 height 57
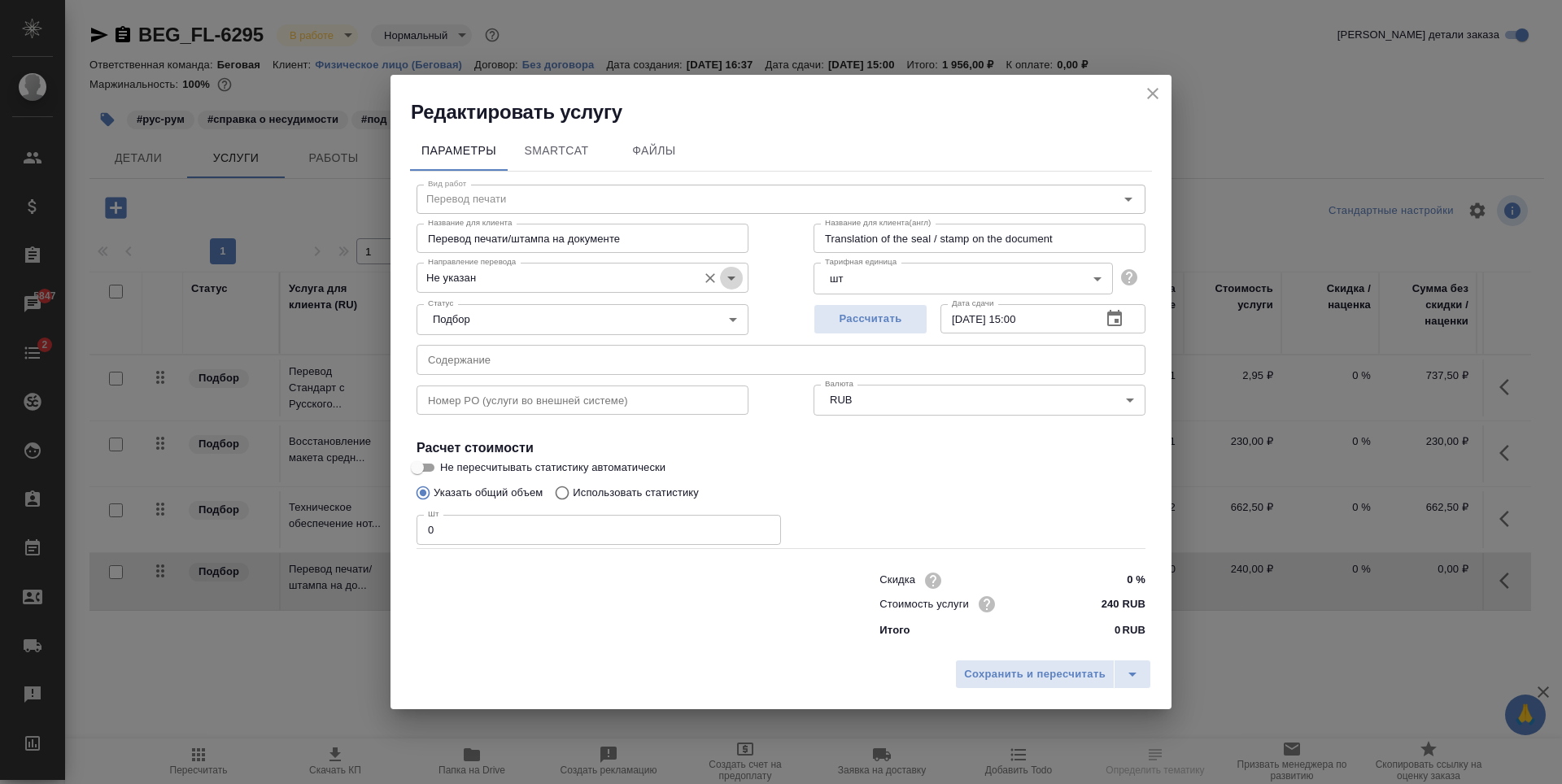
click at [732, 275] on icon "Open" at bounding box center [731, 277] width 19 height 19
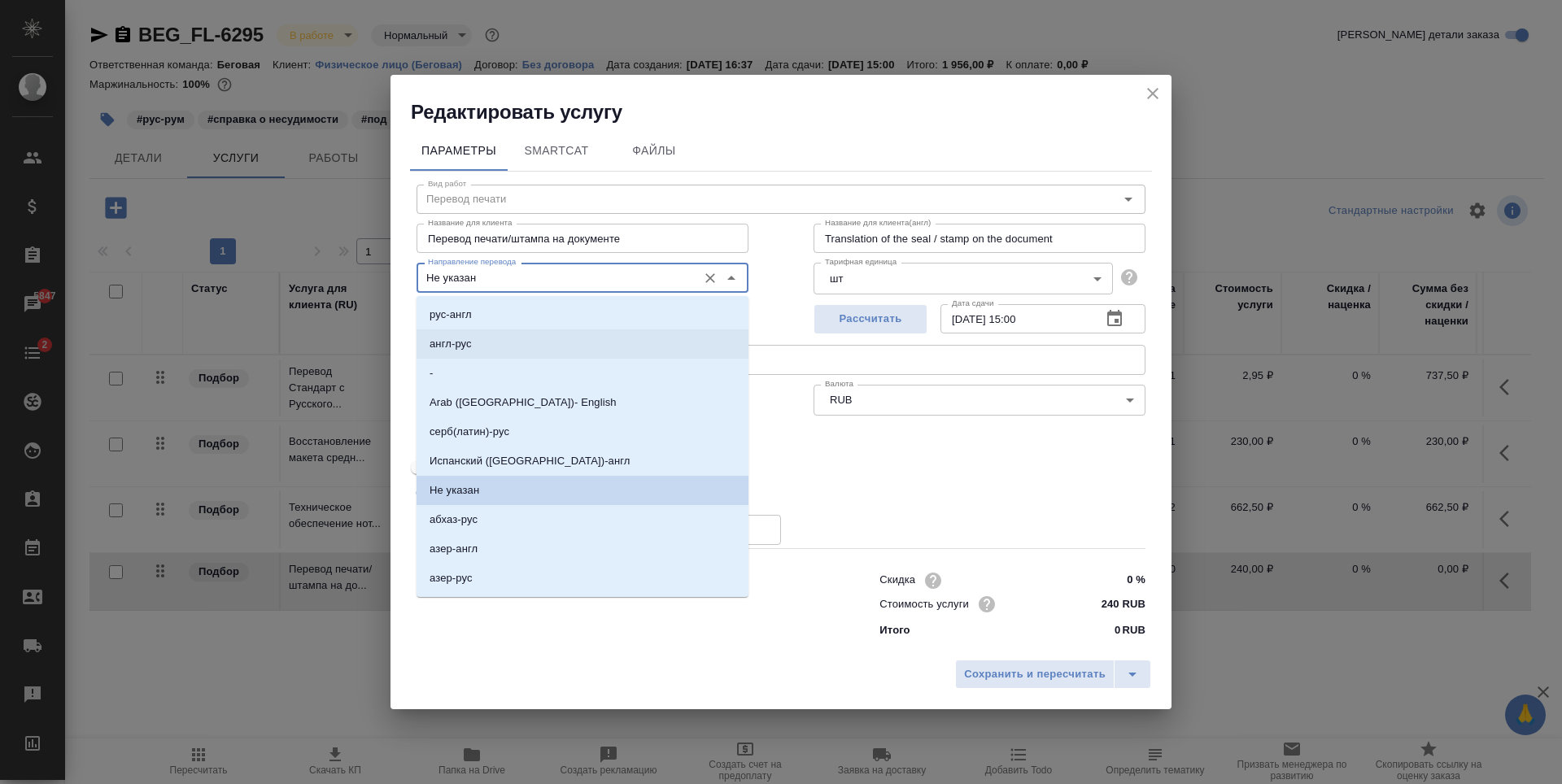
click at [497, 350] on li "англ-рус" at bounding box center [582, 344] width 332 height 29
type input "англ-рус"
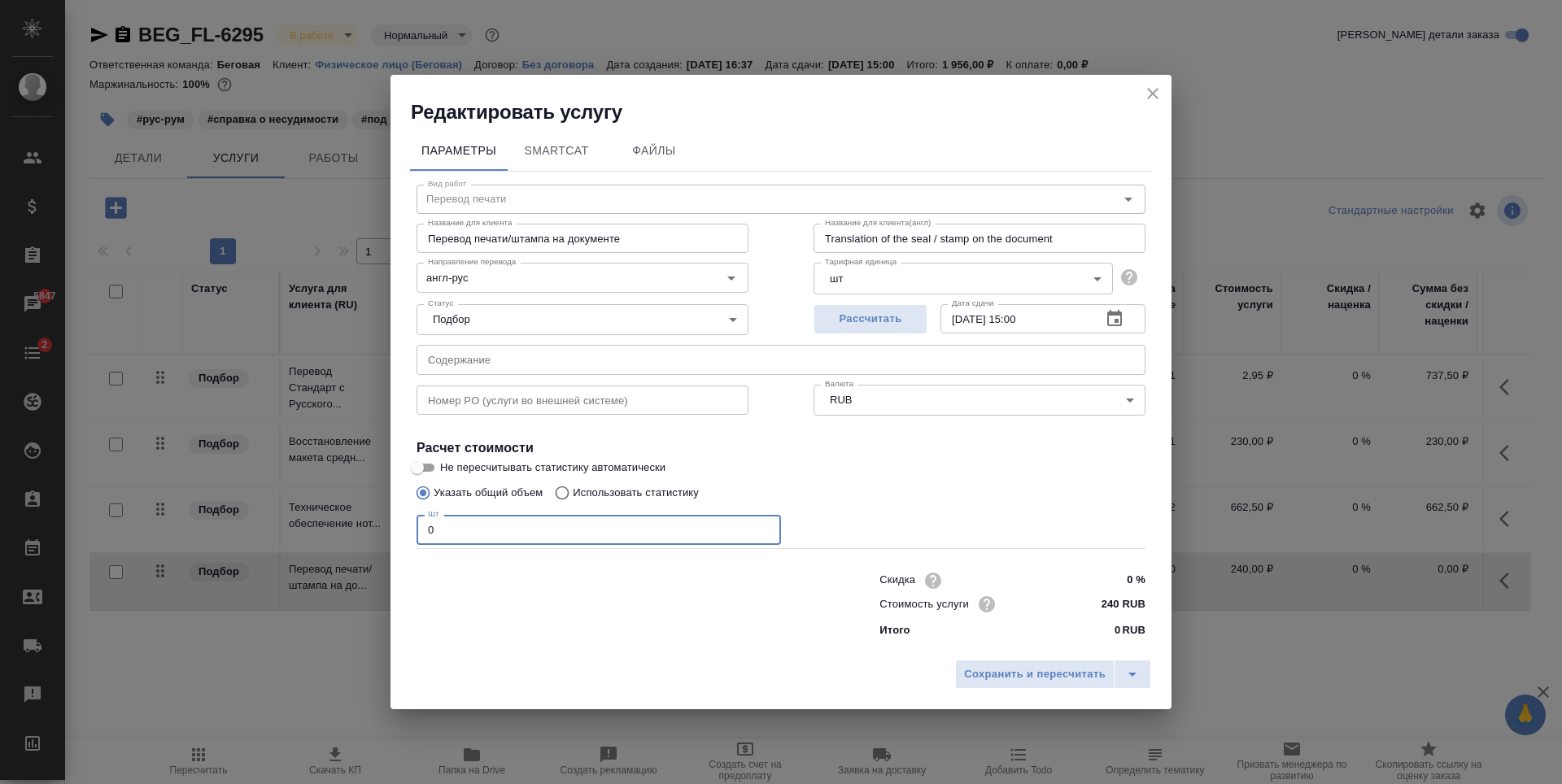
click at [554, 524] on input "0" at bounding box center [598, 530] width 364 height 29
type input "1"
click at [1145, 682] on button "split button" at bounding box center [1132, 674] width 38 height 29
click at [1082, 645] on li "Сохранить" at bounding box center [1055, 640] width 196 height 26
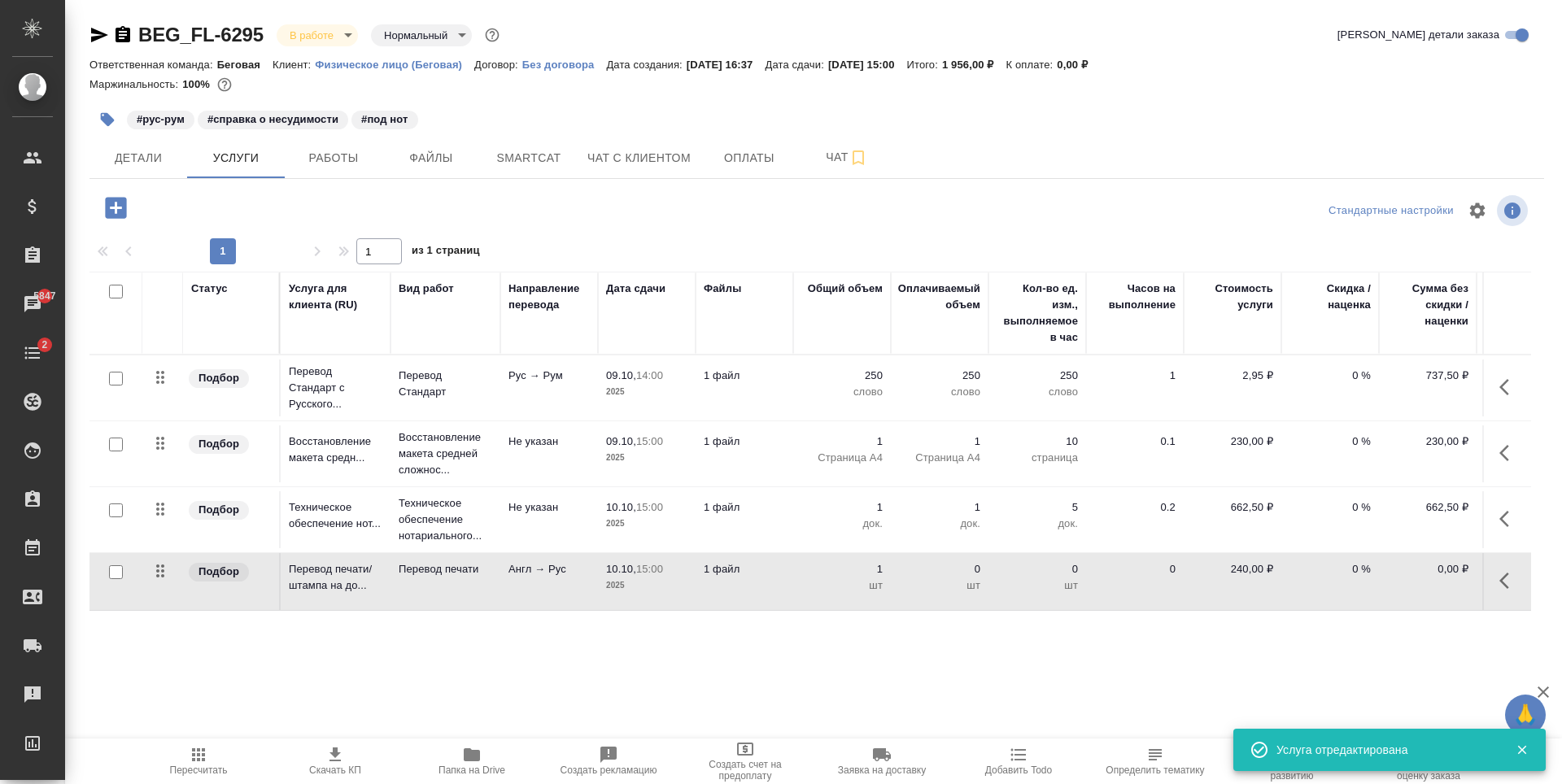
click at [109, 575] on input "checkbox" at bounding box center [115, 572] width 14 height 14
checkbox input "true"
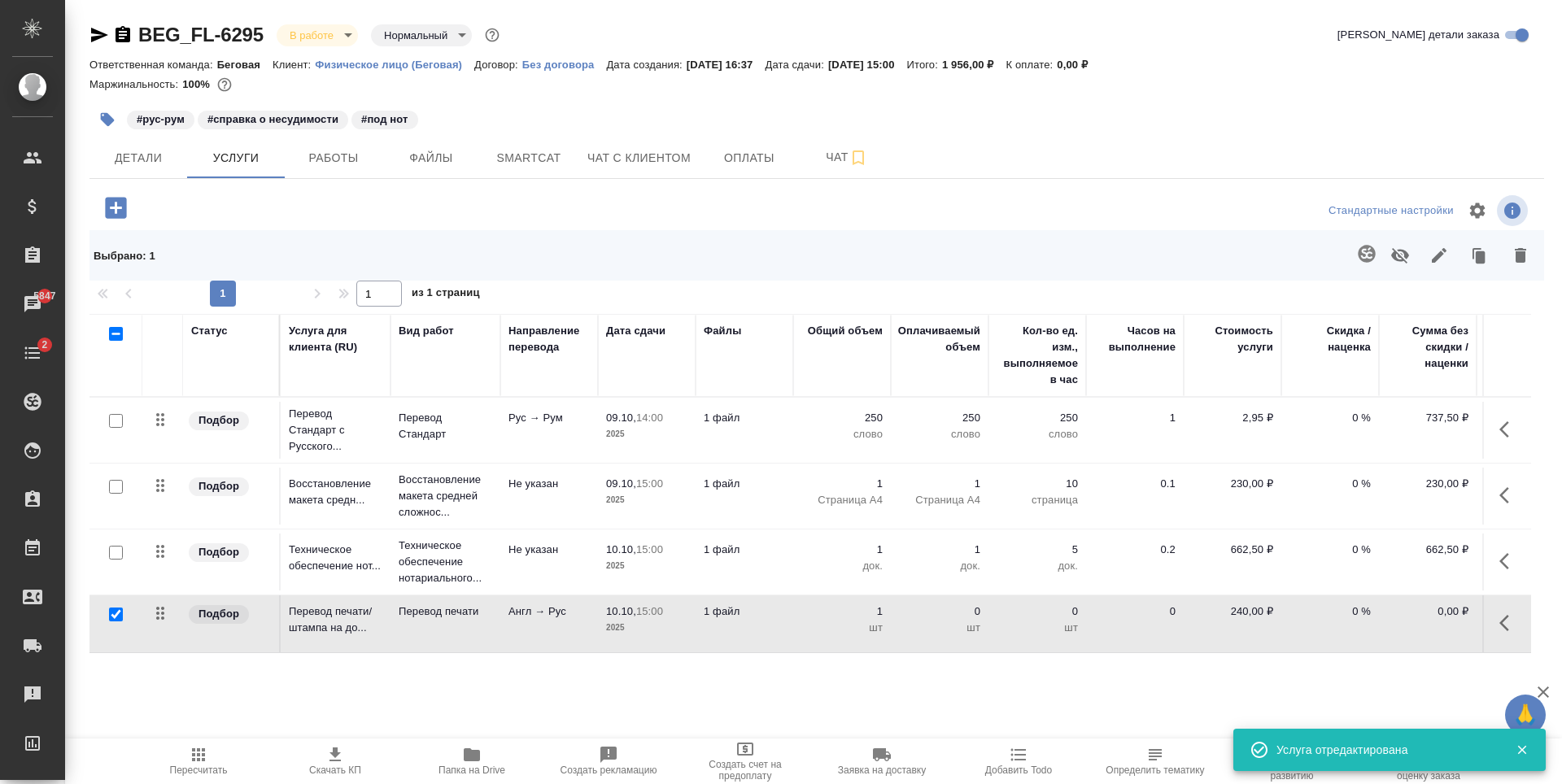
click at [1392, 260] on icon "button" at bounding box center [1399, 255] width 19 height 19
